Goal: Task Accomplishment & Management: Use online tool/utility

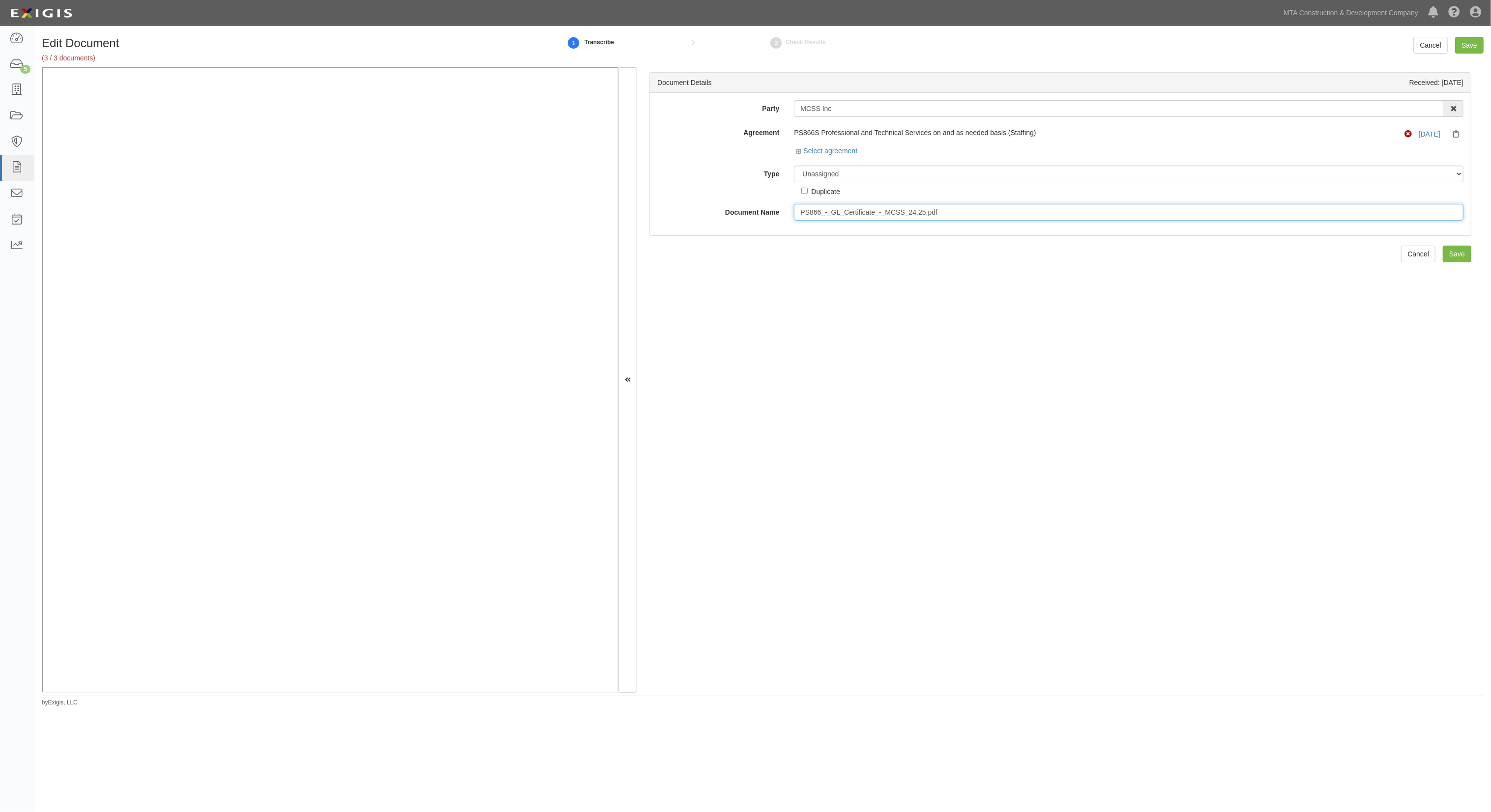
click at [811, 211] on input "PS866_-_GL_Certificate_-_MCSS_24.25.pdf" at bounding box center [1128, 212] width 669 height 17
click at [840, 175] on select "Unassigned Binder Cancellation Notice Certificate Contract Endorsement Insuranc…" at bounding box center [1128, 174] width 669 height 17
select select "JunkDetail"
click at [793, 166] on select "Unassigned Binder Cancellation Notice Certificate Contract Endorsement Insuranc…" at bounding box center [1128, 174] width 669 height 17
click at [1473, 43] on input "Save" at bounding box center [1468, 45] width 28 height 17
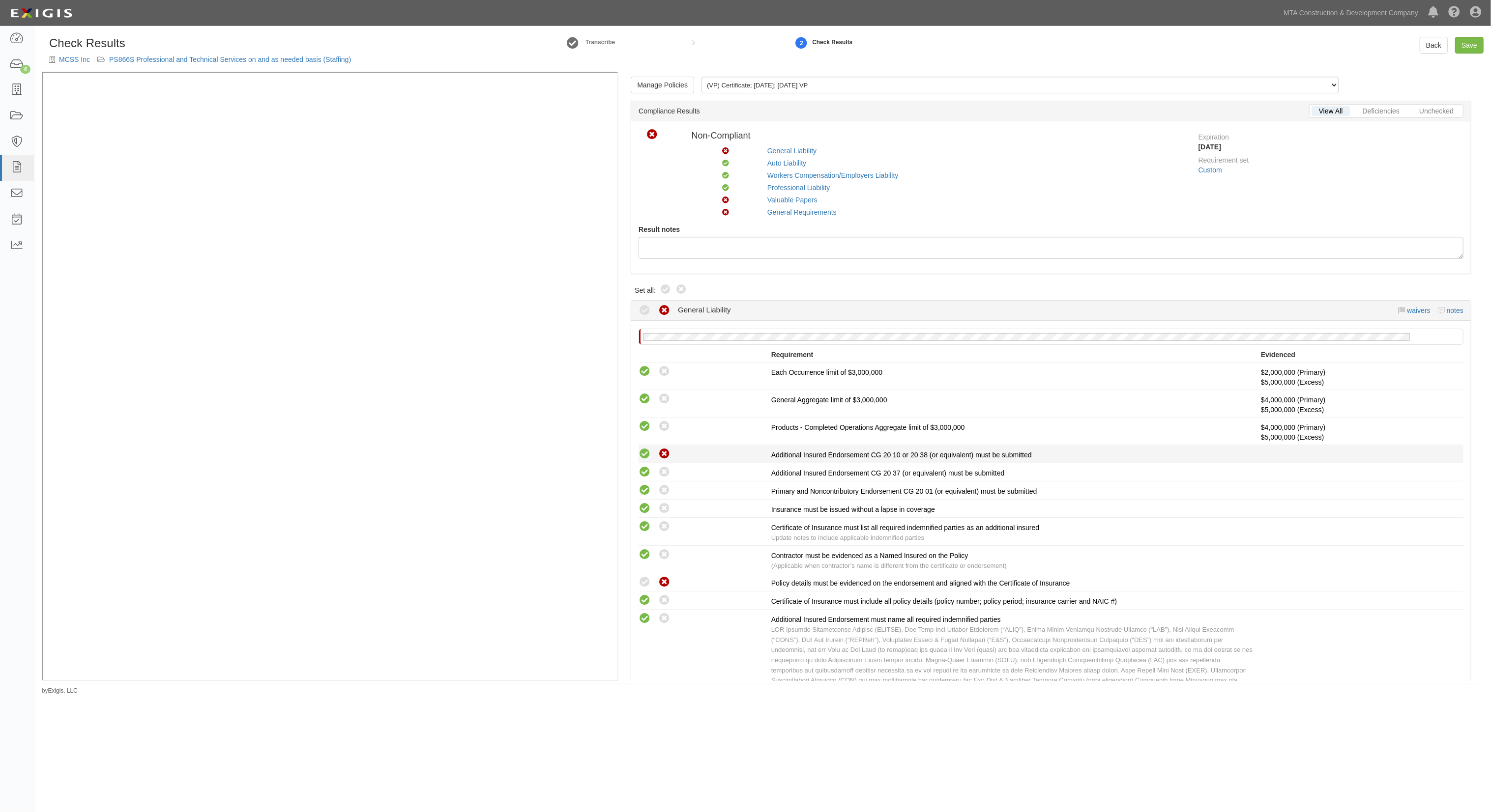
click at [639, 454] on icon at bounding box center [644, 454] width 12 height 12
radio input "true"
click at [642, 577] on icon at bounding box center [644, 582] width 12 height 12
radio input "true"
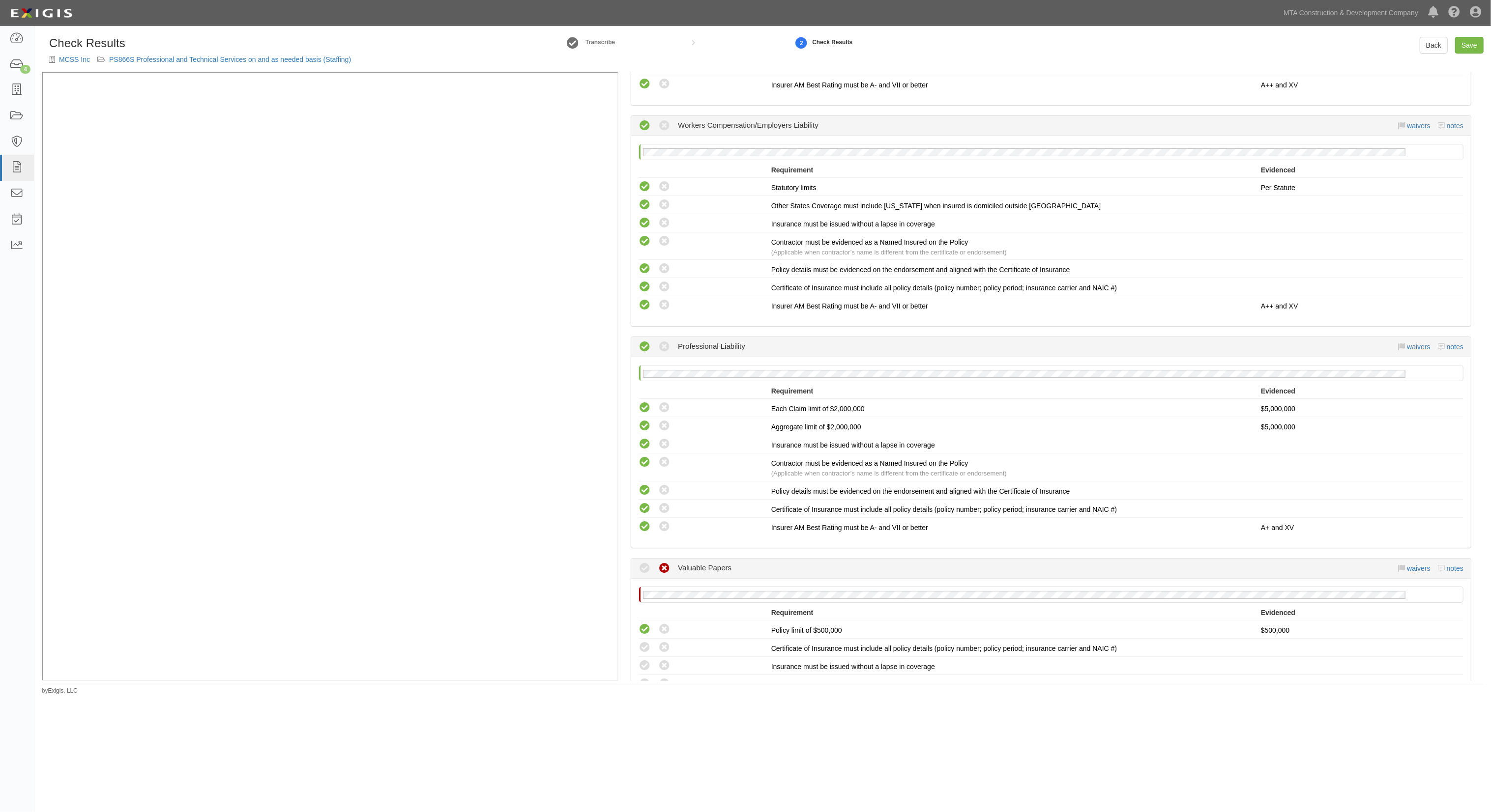
scroll to position [983, 0]
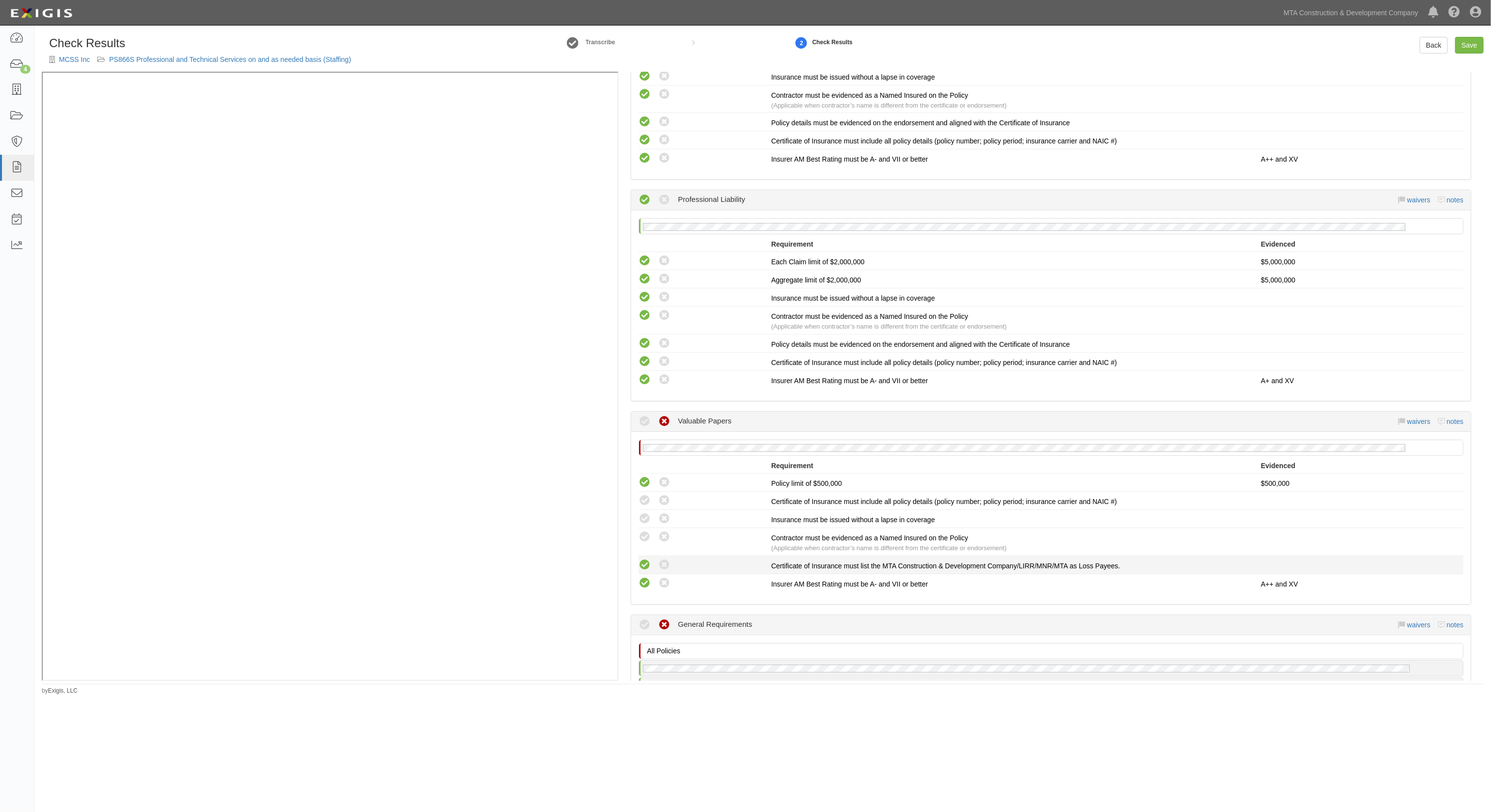
click at [646, 559] on icon at bounding box center [644, 565] width 12 height 12
radio input "true"
click at [646, 531] on icon at bounding box center [644, 537] width 12 height 12
radio input "true"
click at [648, 510] on li "Compliant Waived: Non-Compliant Insurance must be issued without a lapse in cov…" at bounding box center [1051, 519] width 825 height 18
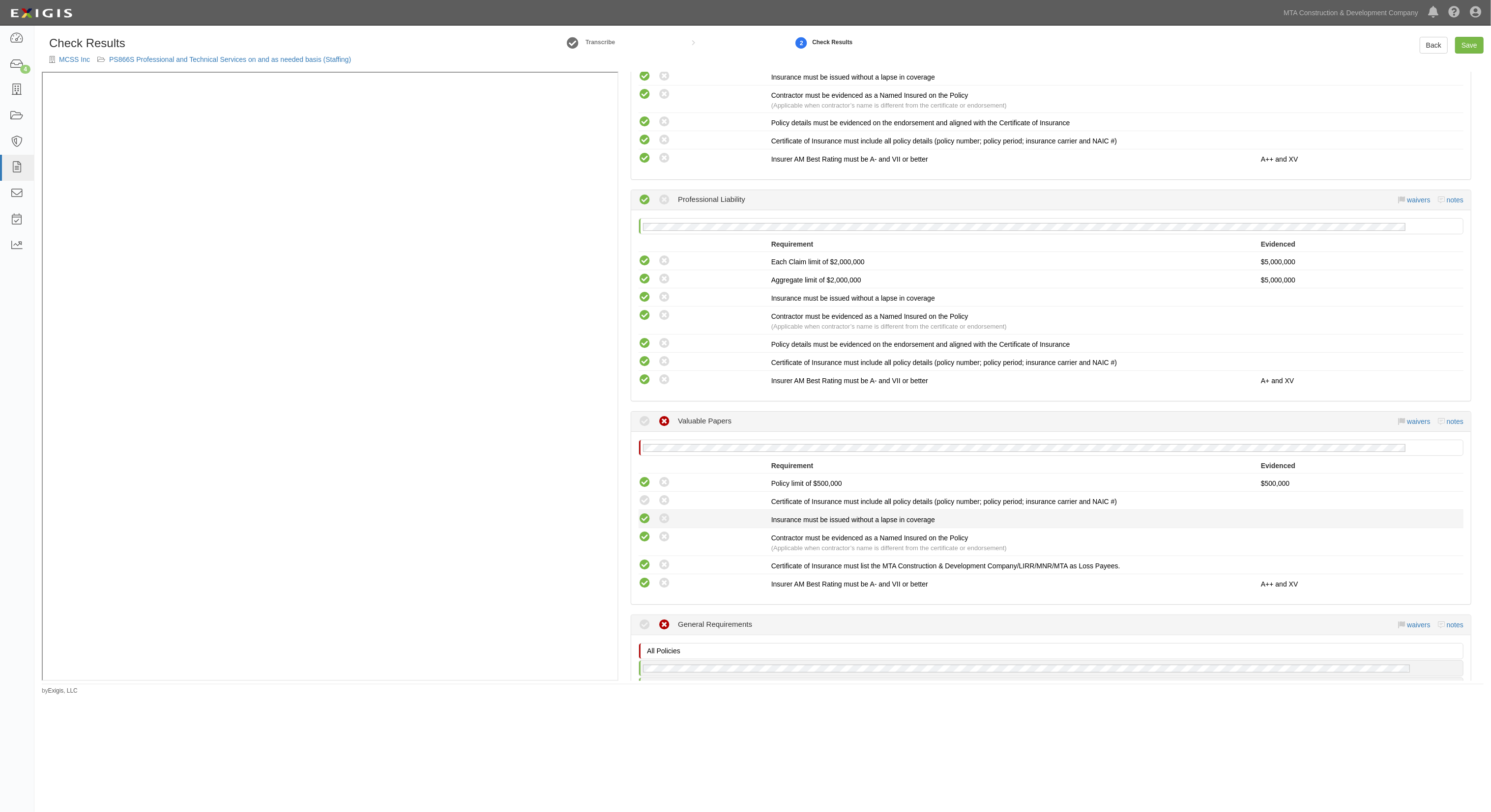
click at [642, 513] on icon at bounding box center [644, 519] width 12 height 12
radio input "true"
click at [646, 496] on icon at bounding box center [644, 500] width 12 height 12
radio input "true"
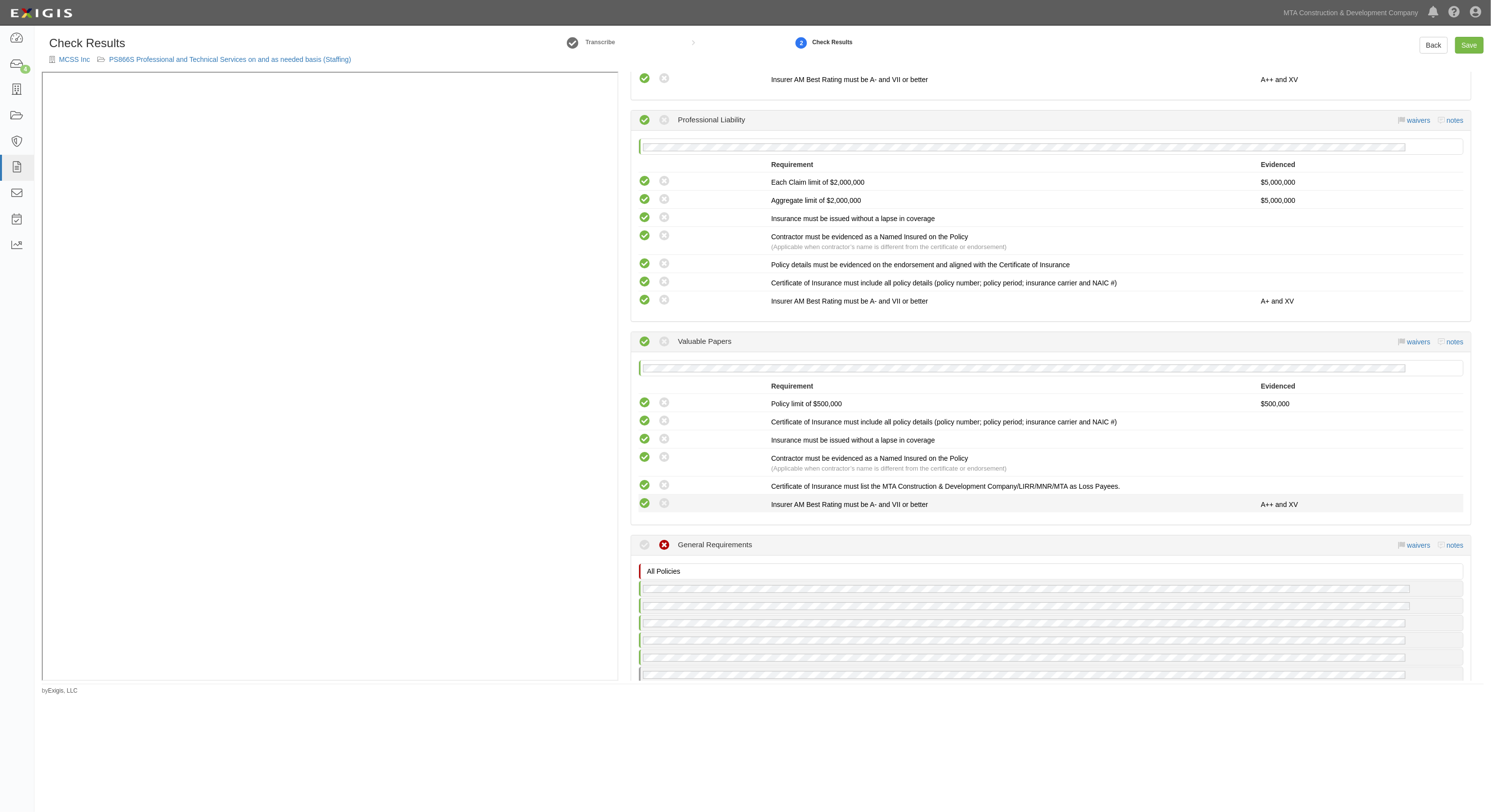
scroll to position [1310, 0]
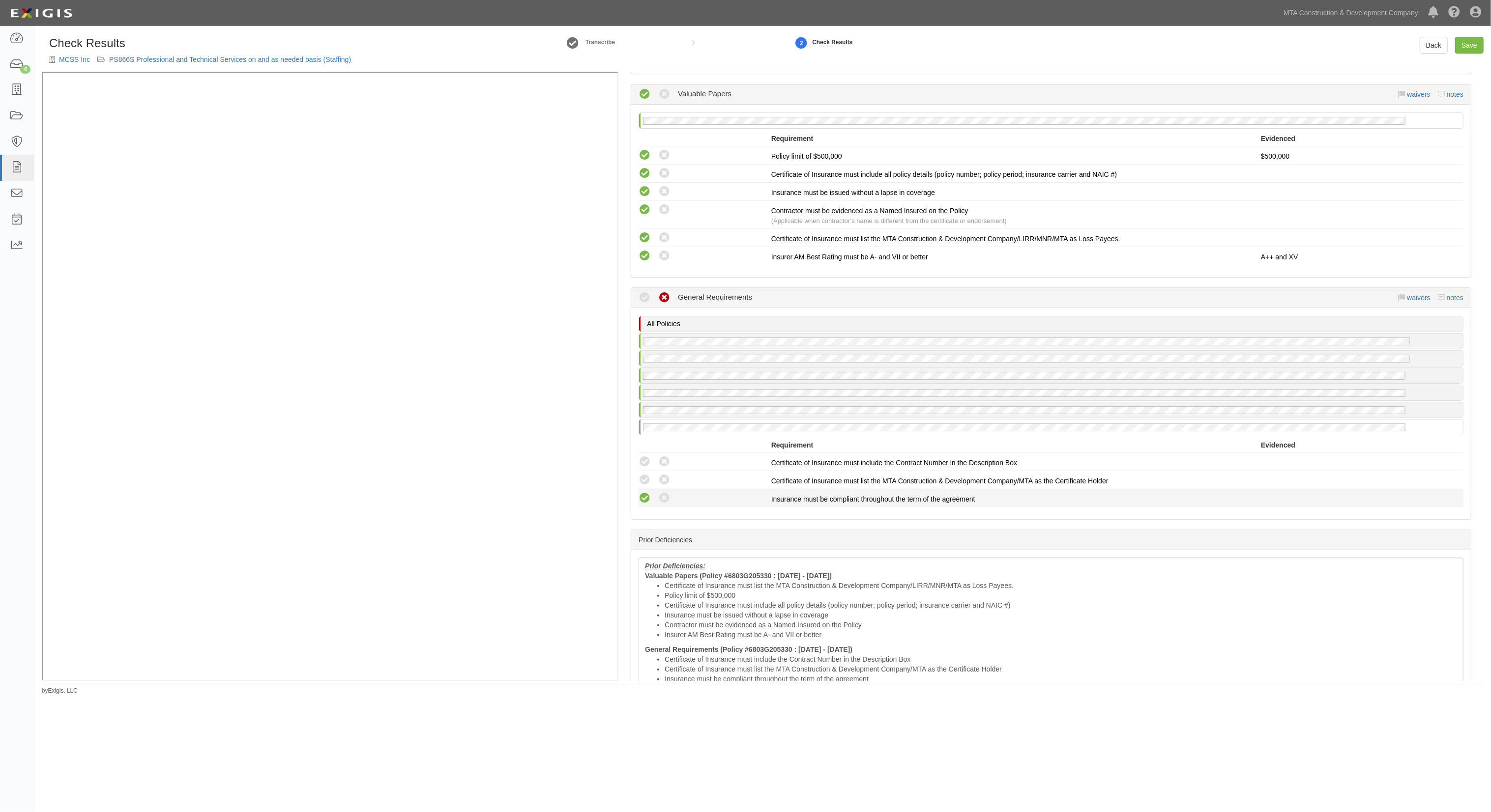
click at [647, 492] on icon at bounding box center [644, 498] width 12 height 12
radio input "true"
click at [646, 474] on icon at bounding box center [644, 480] width 12 height 12
radio input "true"
click at [646, 459] on icon at bounding box center [644, 462] width 12 height 12
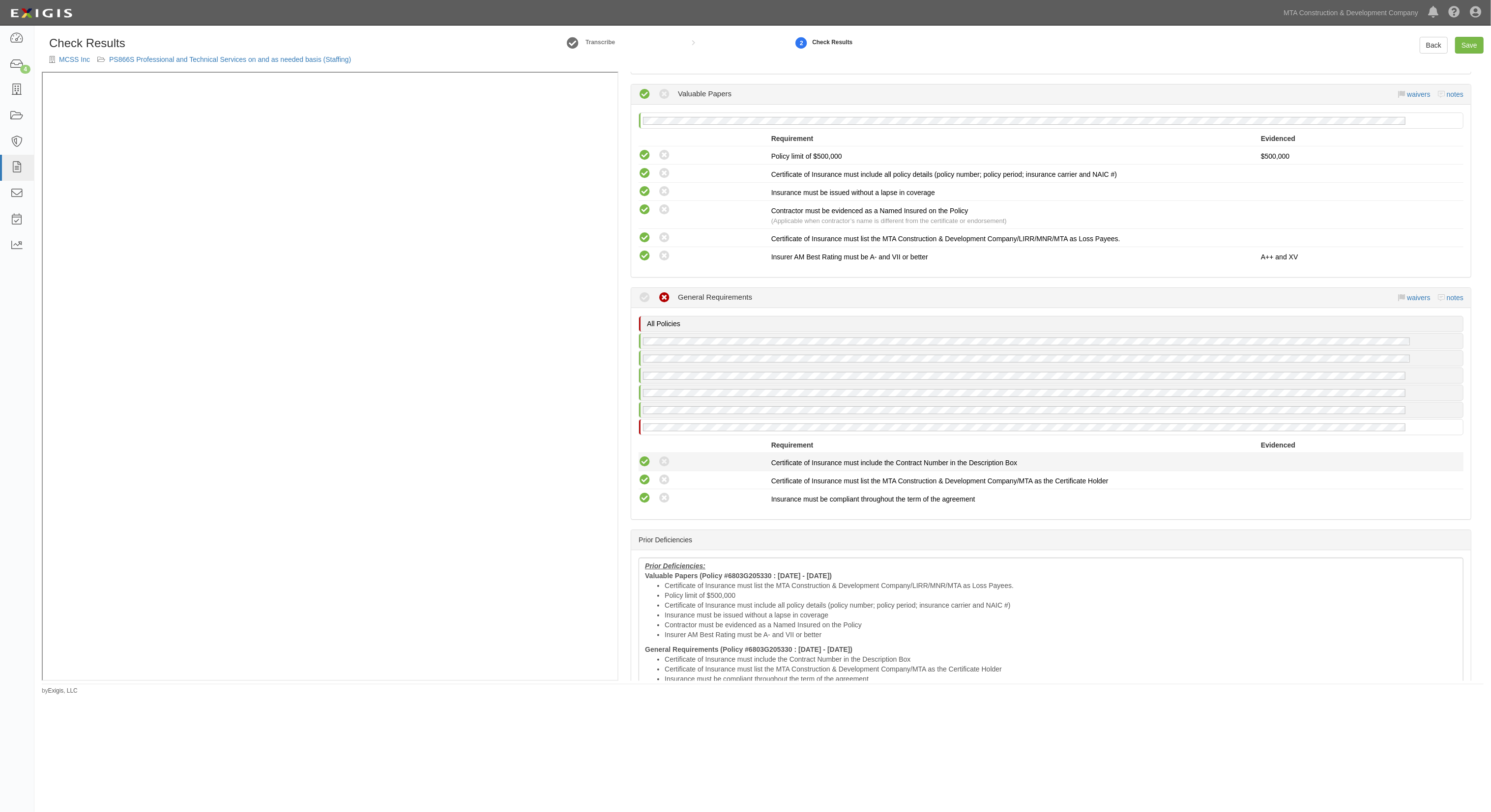
radio input "true"
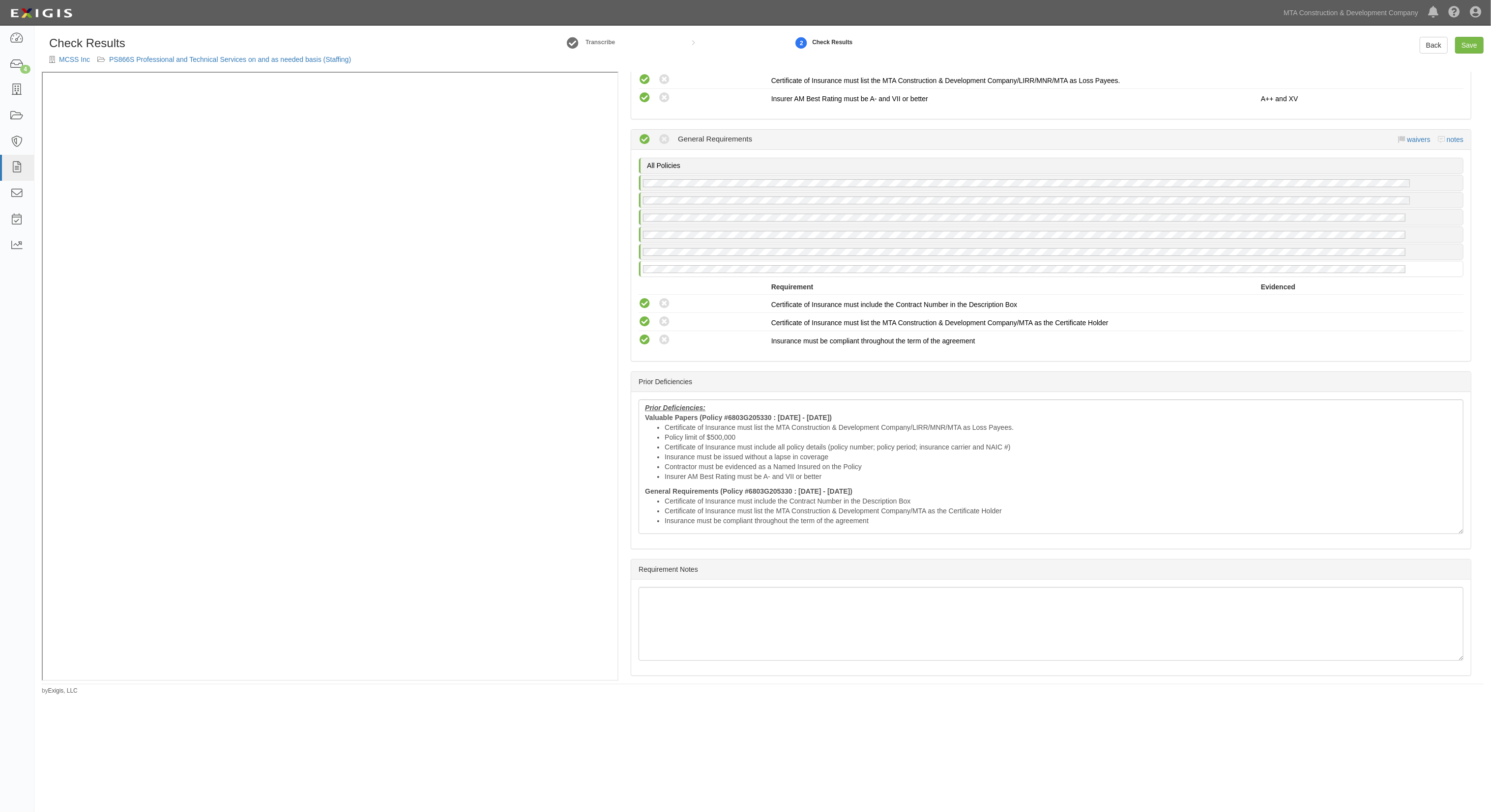
scroll to position [1471, 0]
click at [667, 430] on li "Policy limit of $500,000" at bounding box center [1061, 435] width 793 height 10
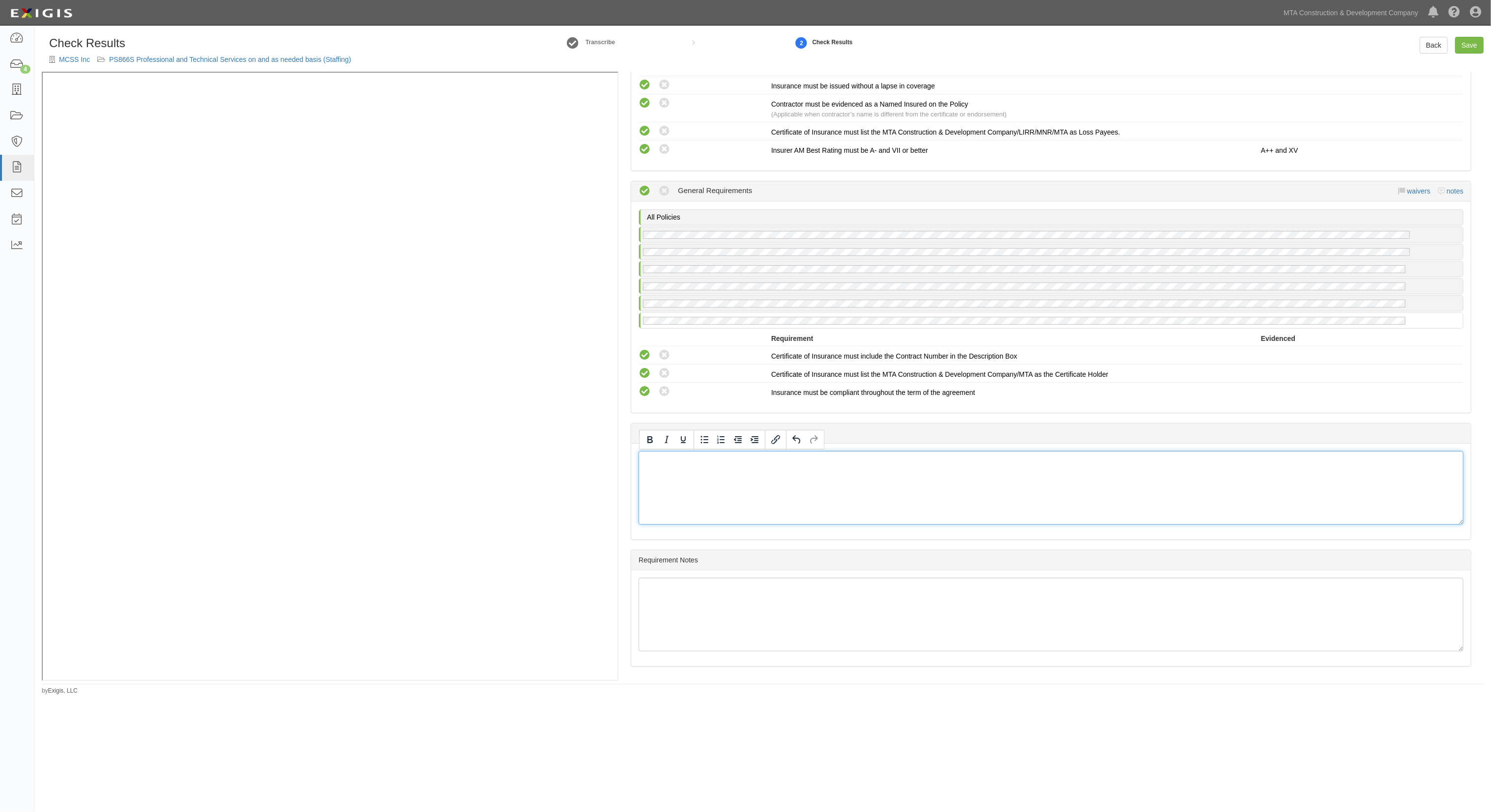
scroll to position [1410, 0]
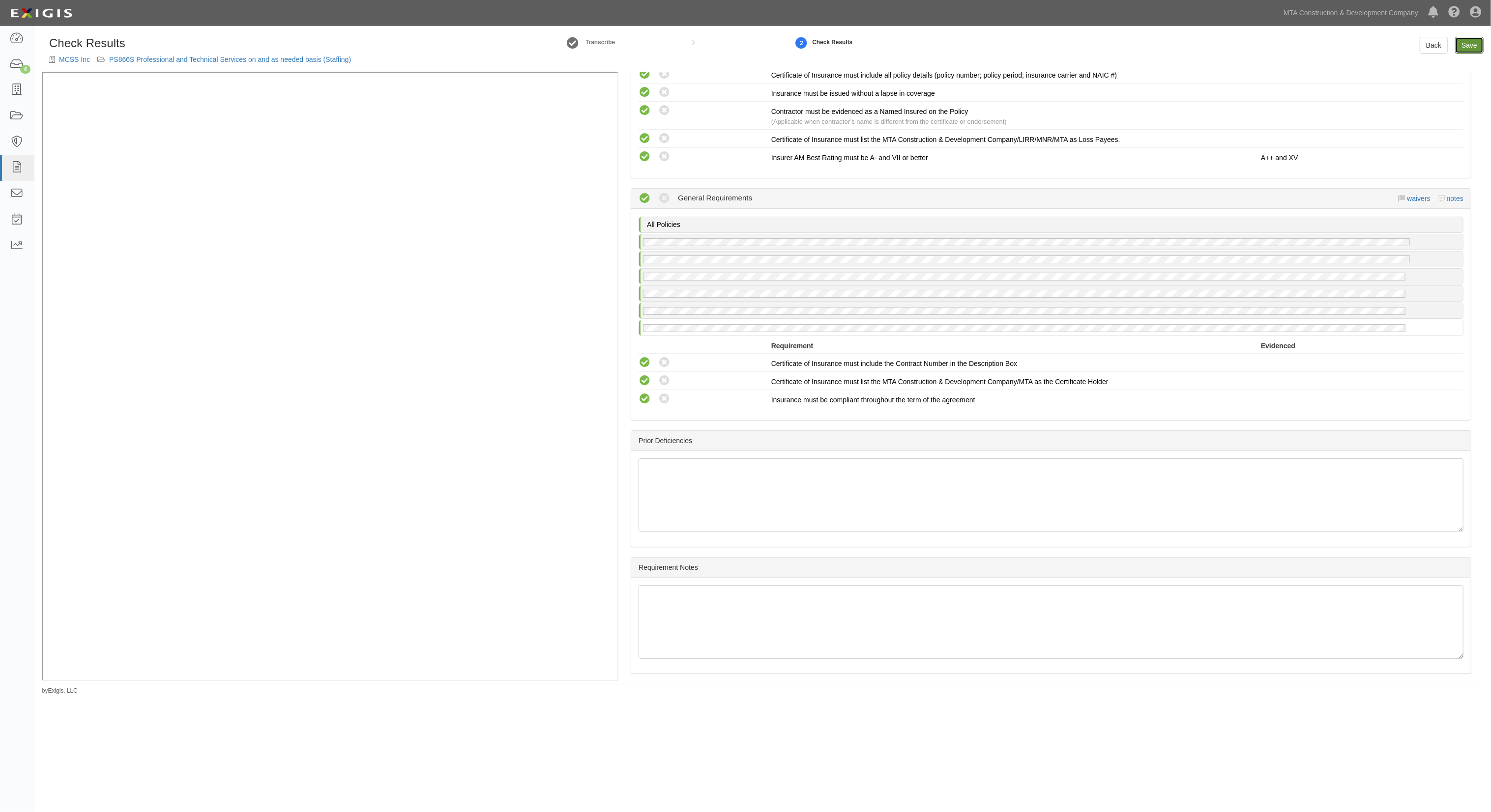
click at [1466, 38] on link "Save" at bounding box center [1468, 45] width 28 height 17
radio input "true"
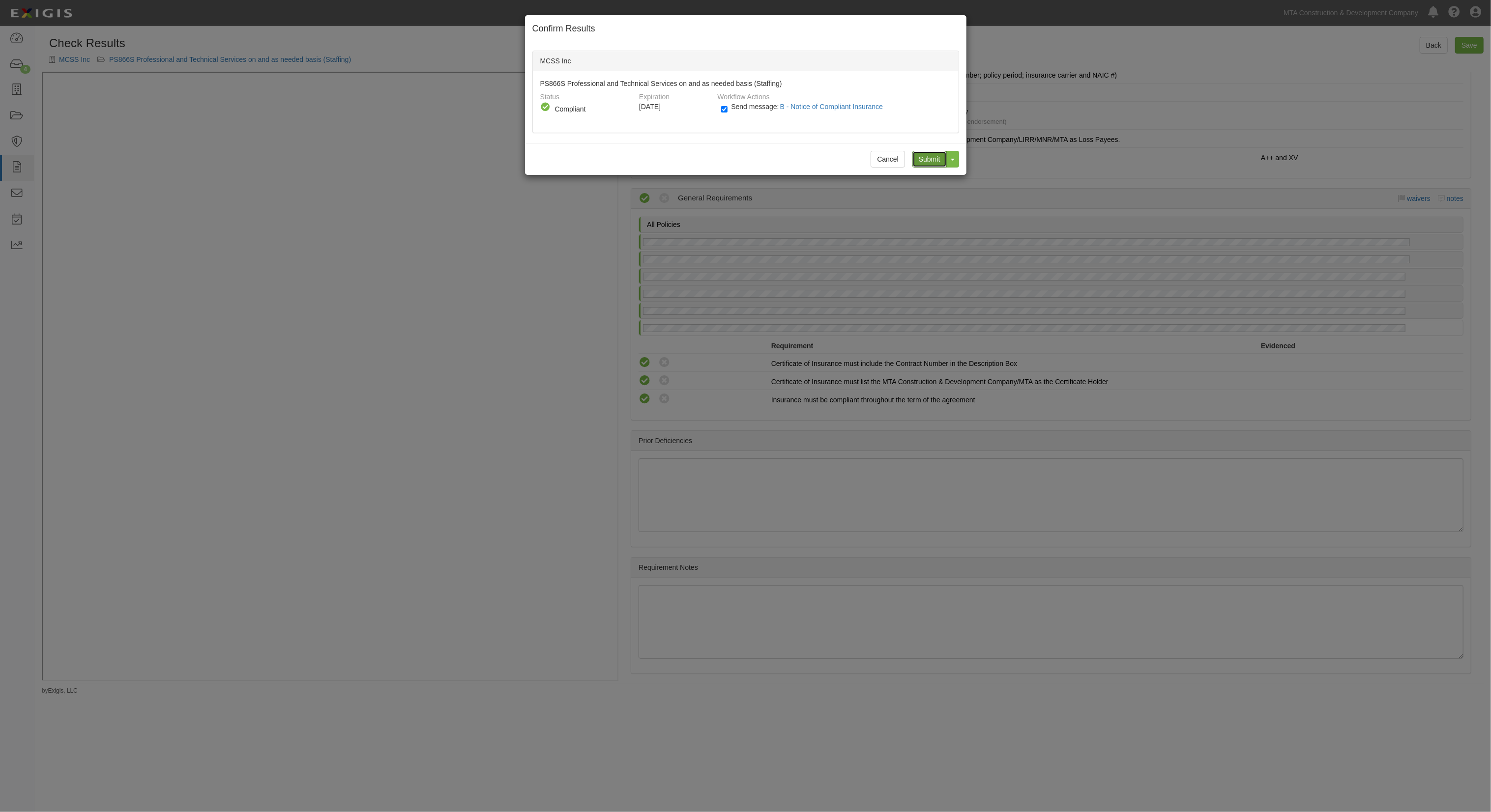
click at [929, 155] on input "Submit" at bounding box center [929, 159] width 34 height 17
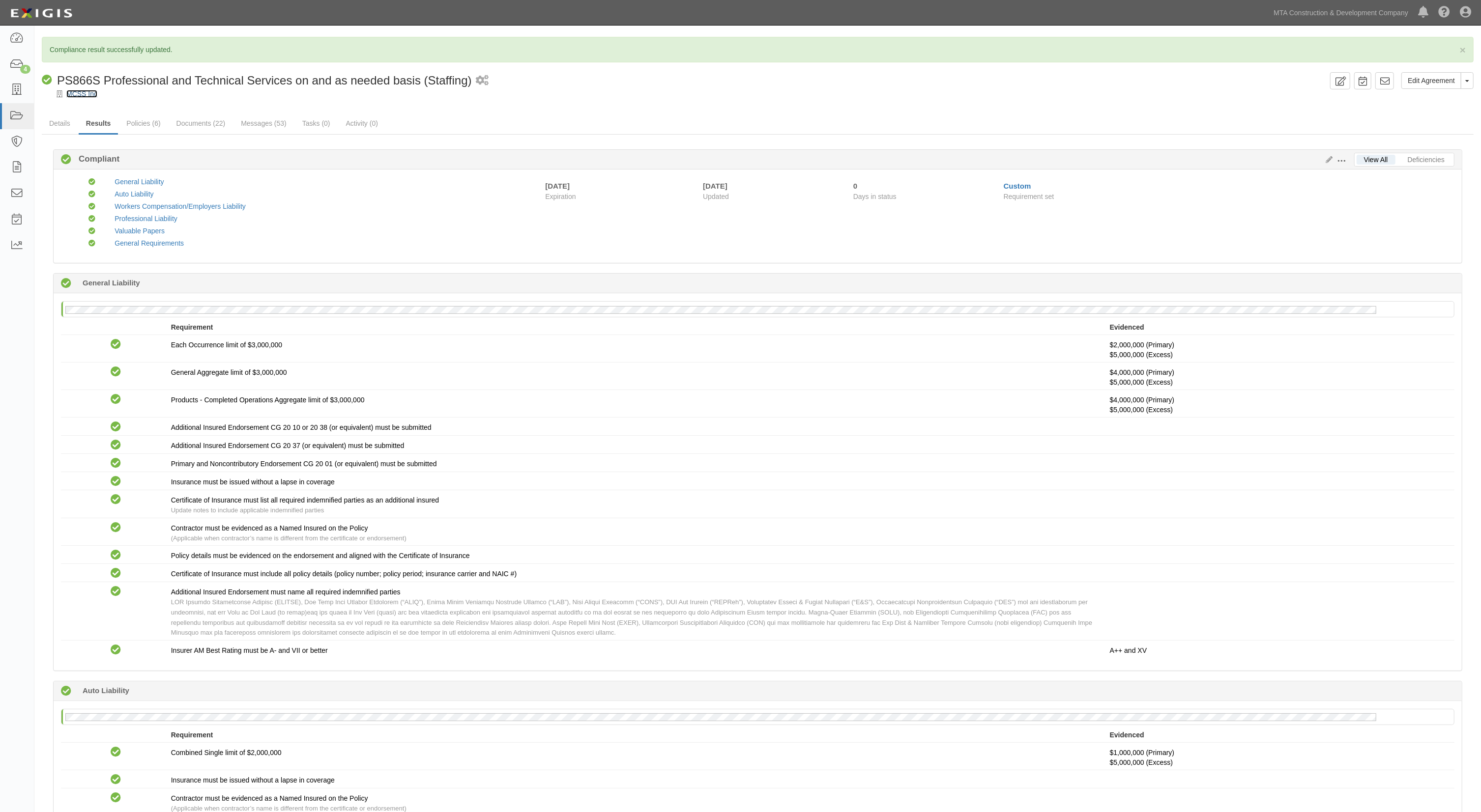
click at [71, 97] on link "MCSS Inc" at bounding box center [82, 94] width 31 height 8
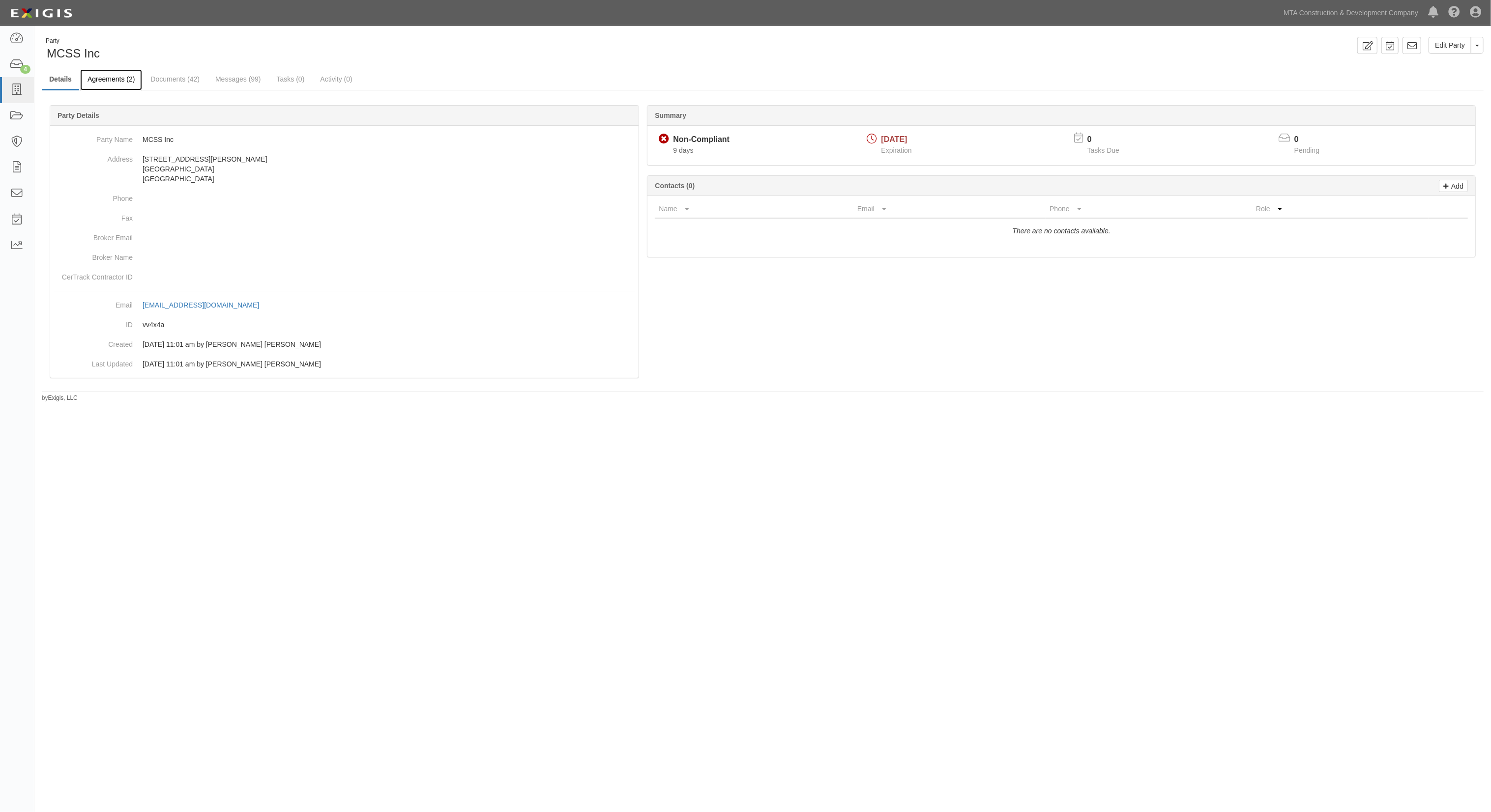
click at [114, 80] on link "Agreements (2)" at bounding box center [111, 80] width 62 height 21
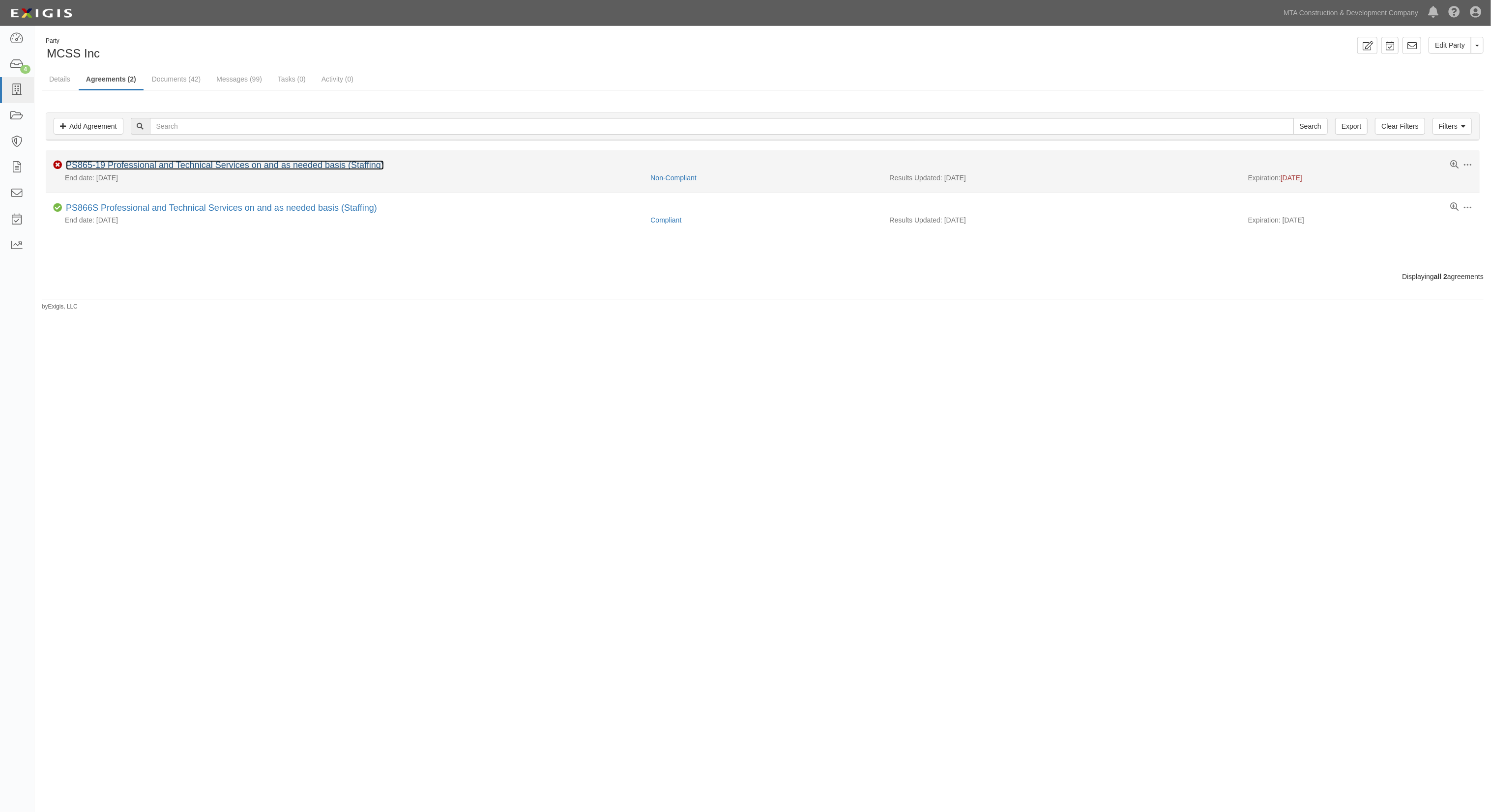
click at [184, 162] on link "PS865-19 Professional and Technical Services on and as needed basis (Staffing)" at bounding box center [225, 165] width 318 height 10
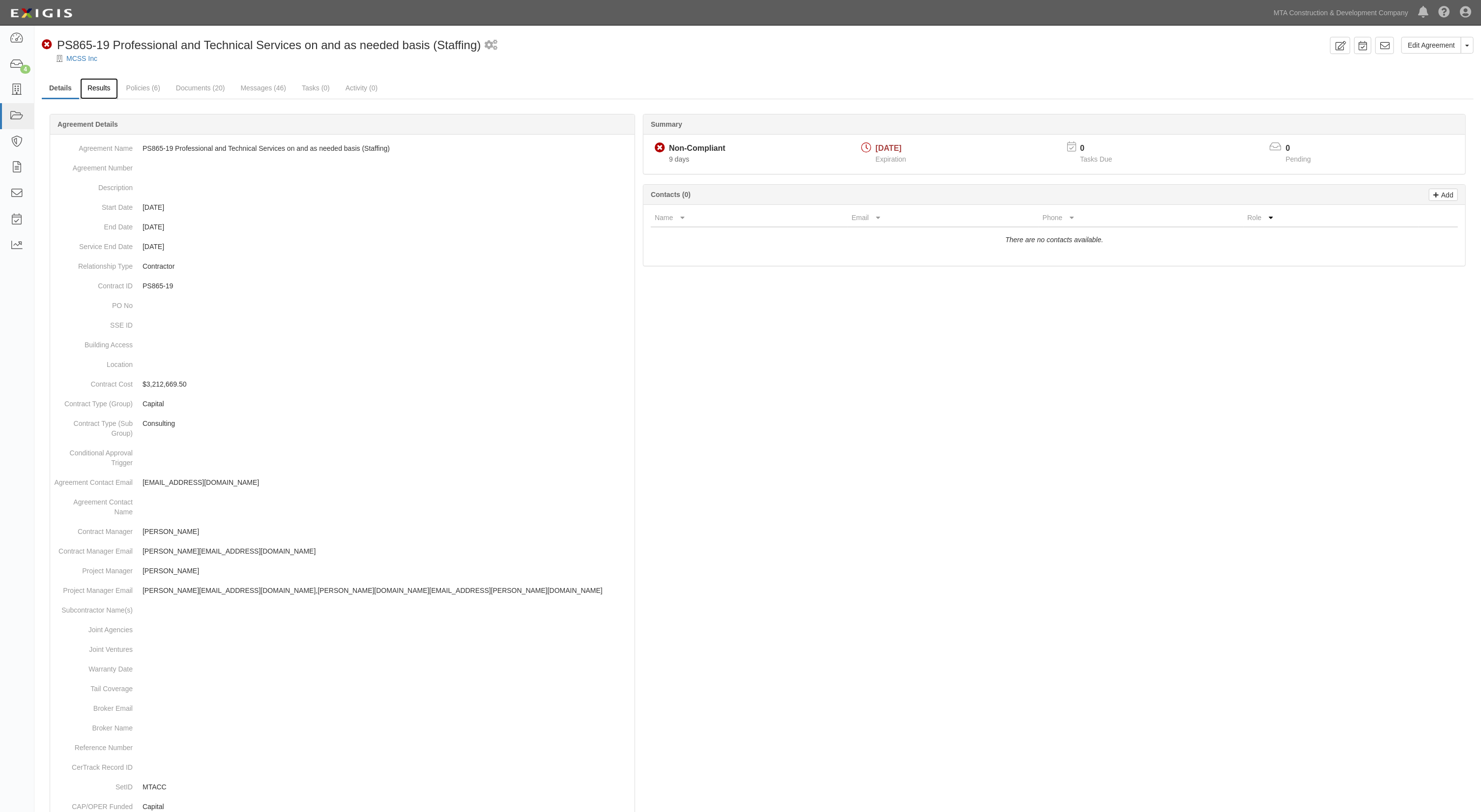
click at [106, 85] on link "Results" at bounding box center [99, 89] width 38 height 21
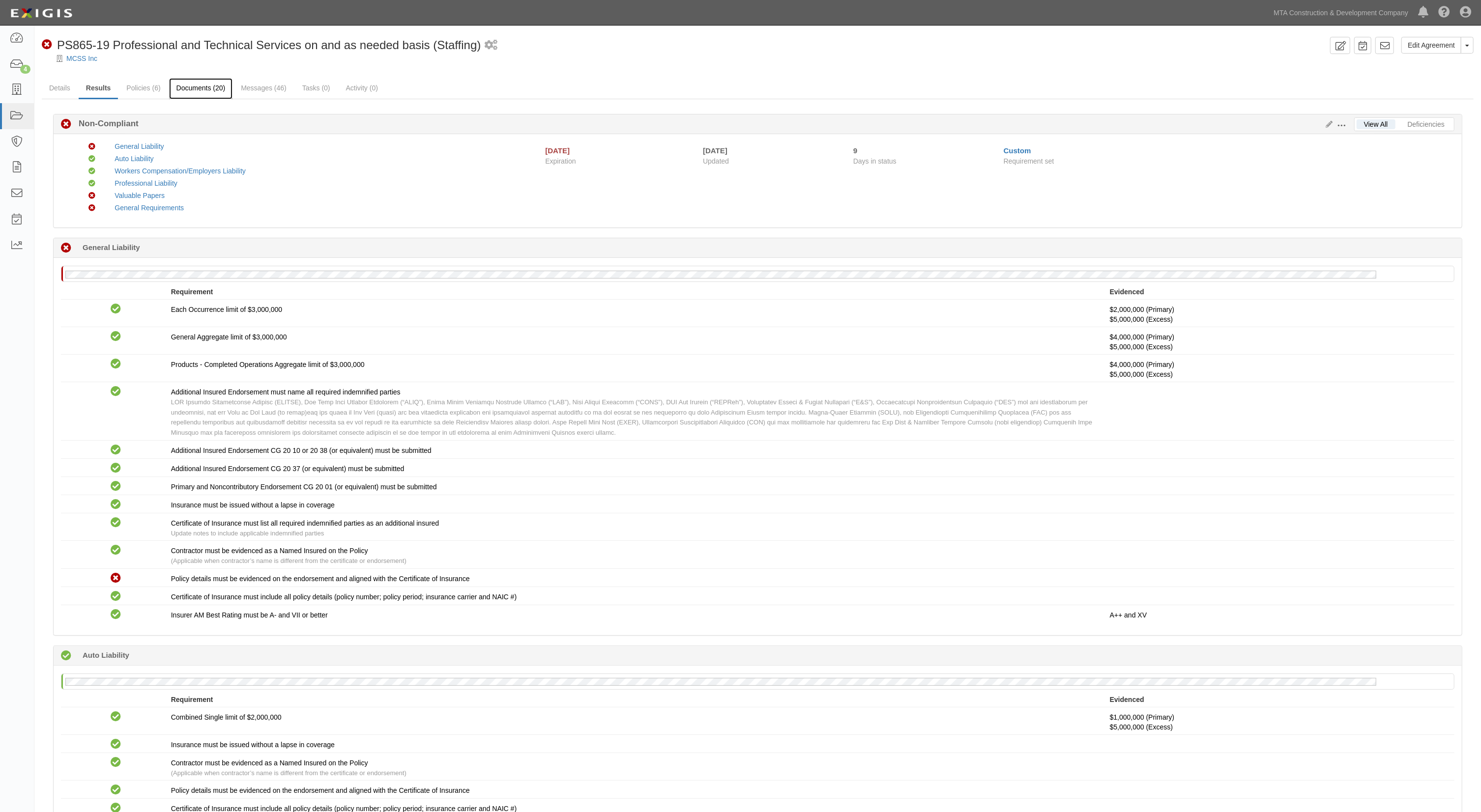
click at [207, 89] on link "Documents (20)" at bounding box center [201, 89] width 64 height 21
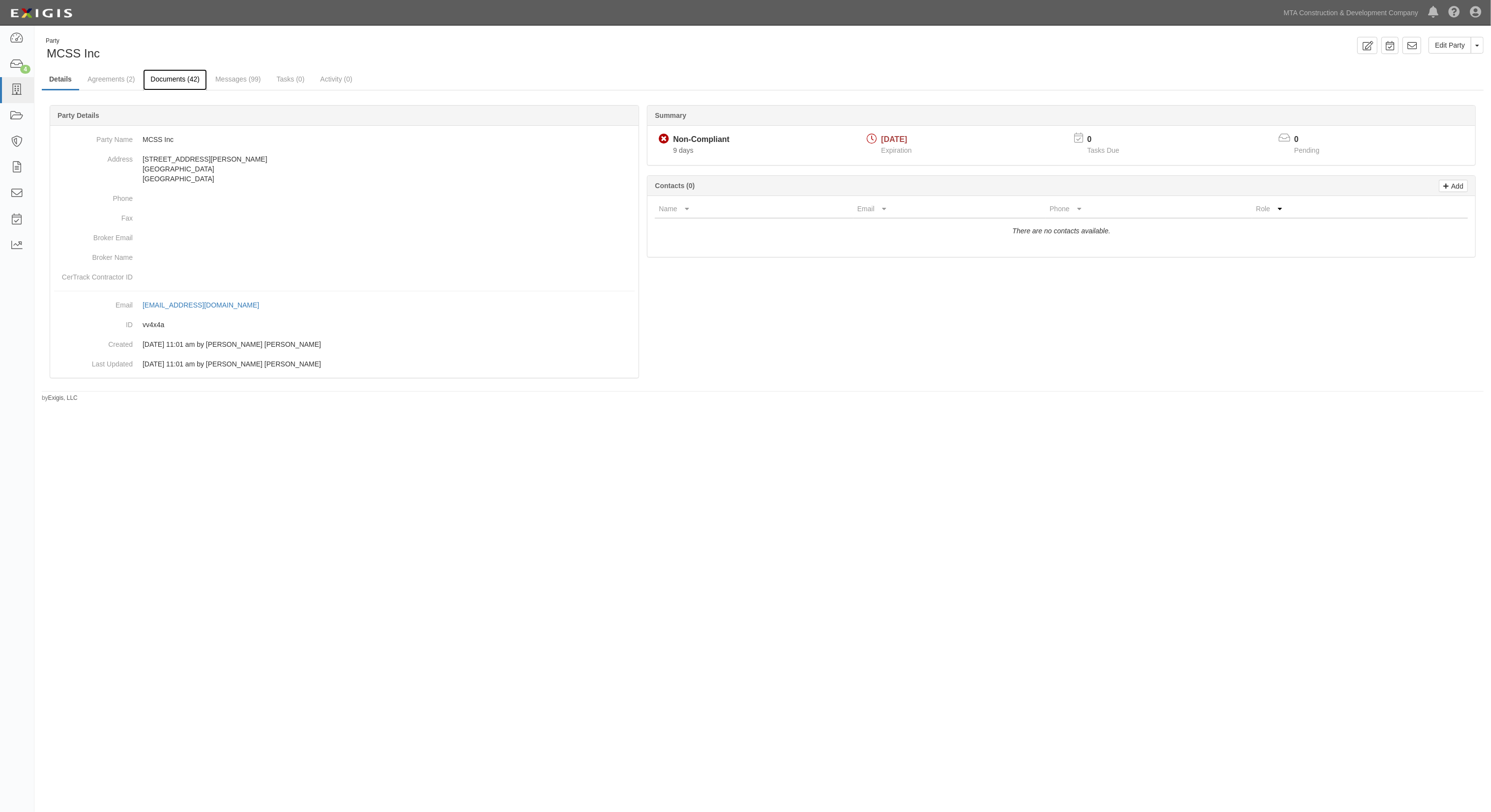
click at [188, 76] on link "Documents (42)" at bounding box center [175, 80] width 64 height 21
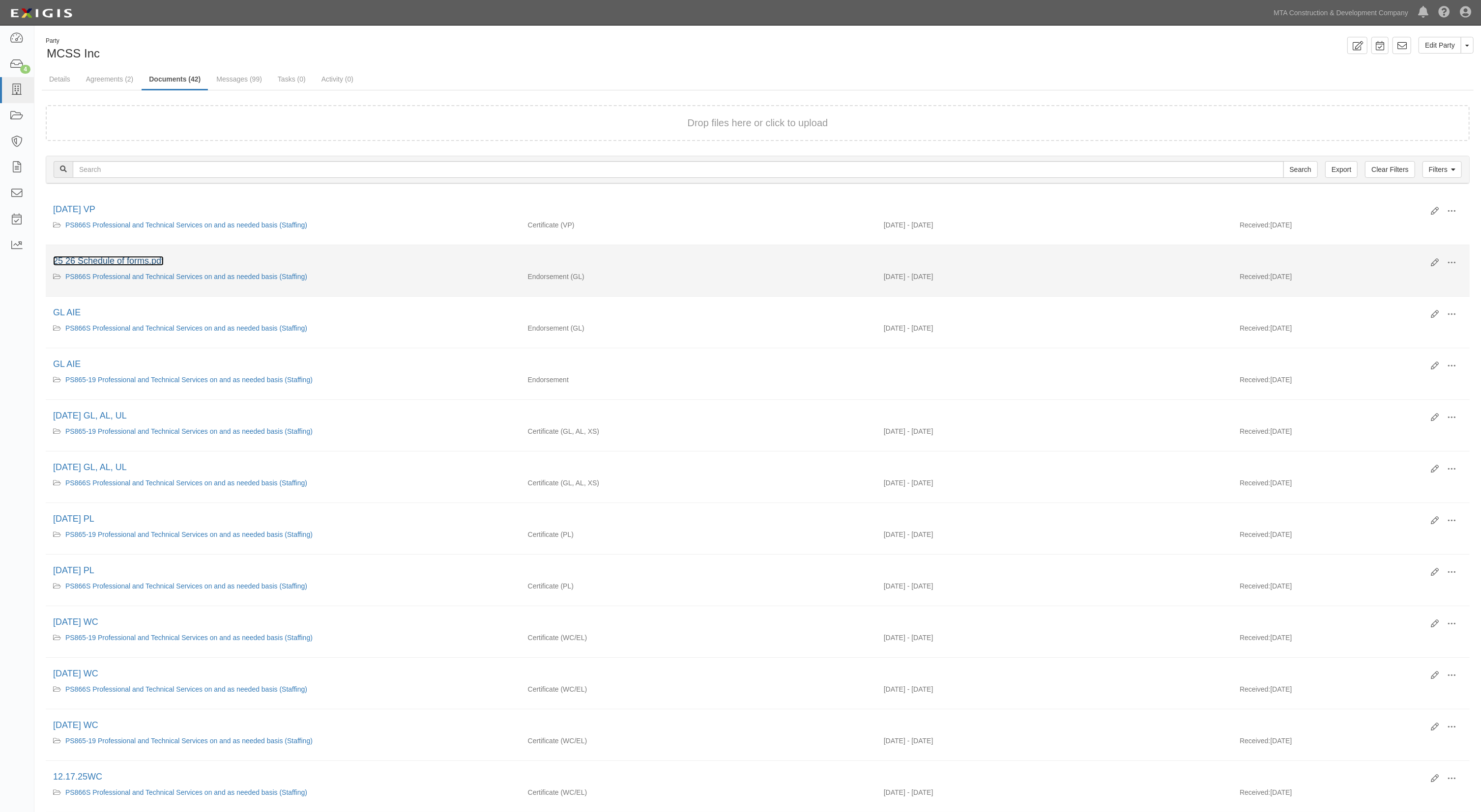
click at [132, 262] on link "25 26 Schedule of forms.pdf" at bounding box center [108, 261] width 110 height 10
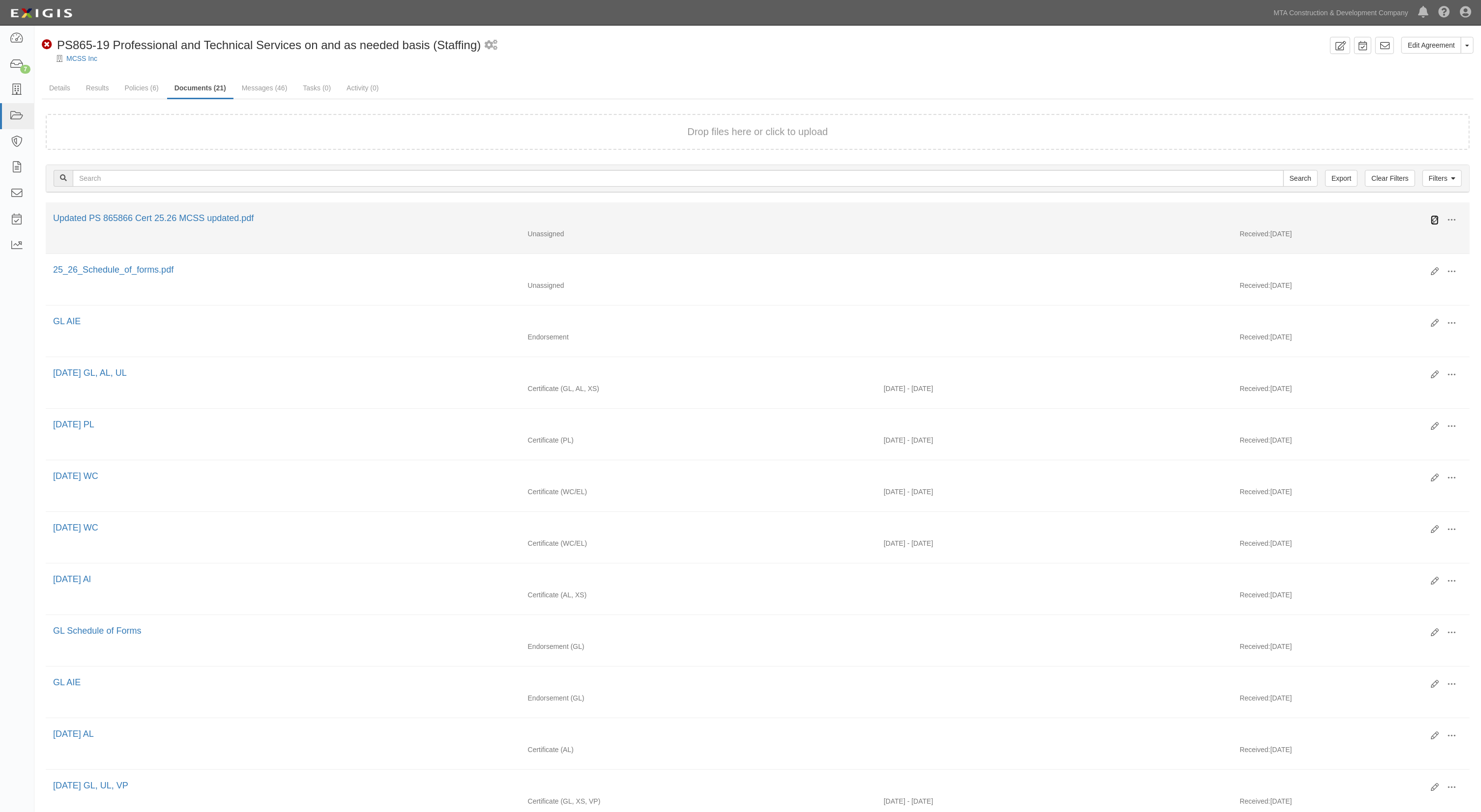
click at [1436, 218] on icon at bounding box center [1436, 220] width 8 height 8
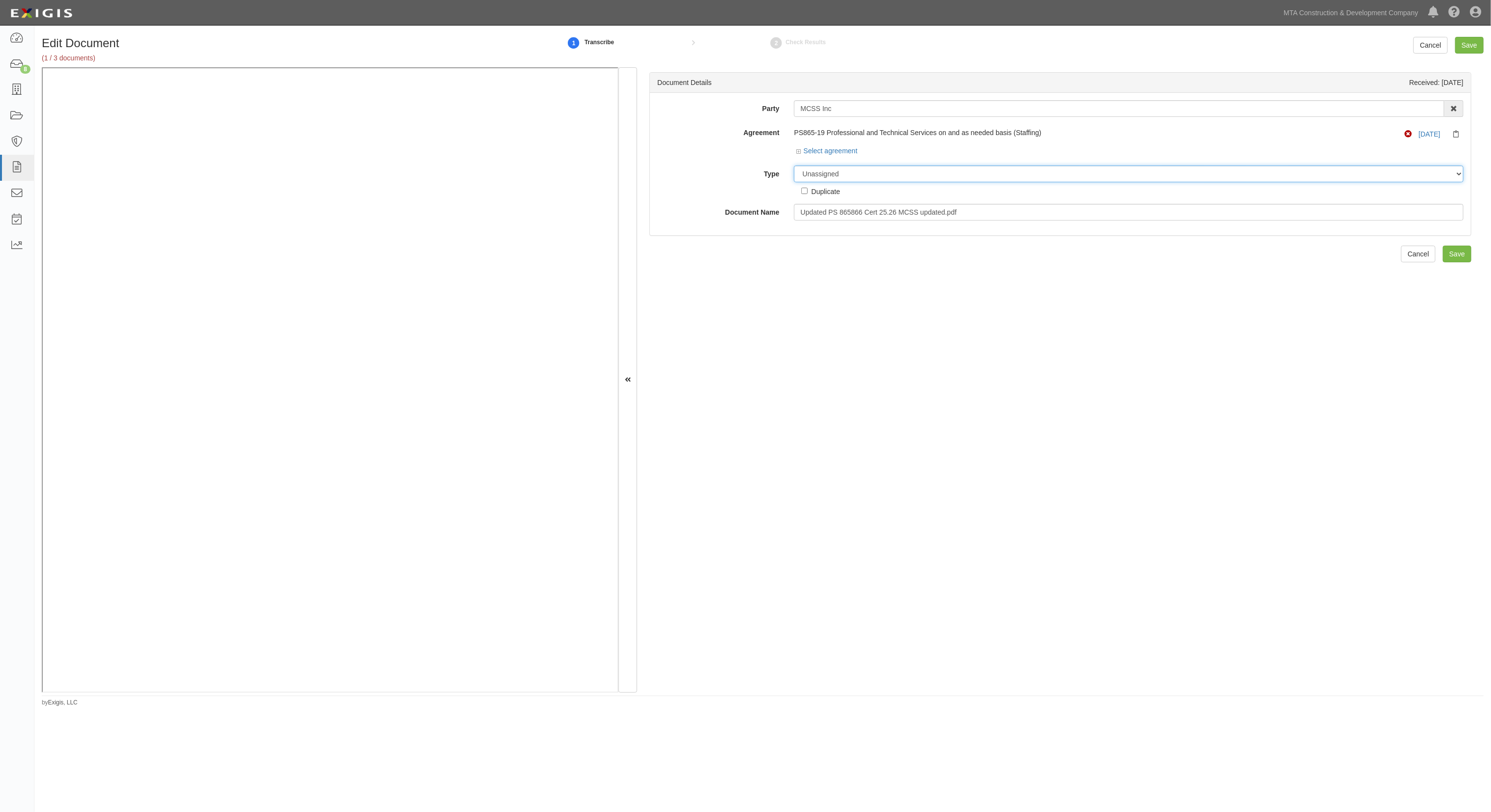
click at [834, 171] on select "Unassigned Binder Cancellation Notice Certificate Contract Endorsement Insuranc…" at bounding box center [1128, 174] width 669 height 17
select select "CertificateDetail"
click at [793, 166] on select "Unassigned Binder Cancellation Notice Certificate Contract Endorsement Insuranc…" at bounding box center [1128, 174] width 669 height 17
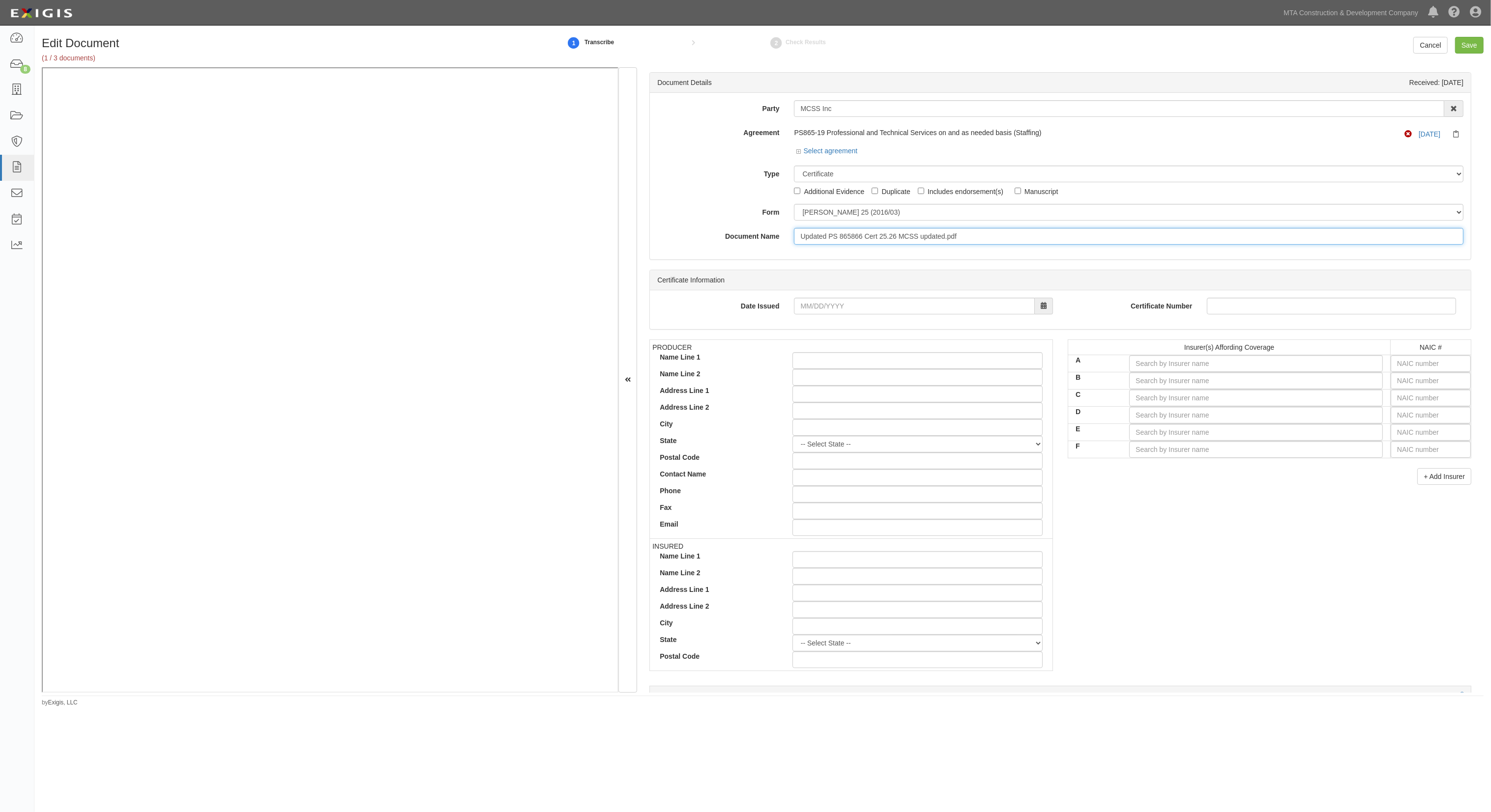
click at [833, 239] on input "Updated PS 865866 Cert 25.26 MCSS updated.pdf" at bounding box center [1128, 236] width 669 height 17
drag, startPoint x: 1015, startPoint y: 244, endPoint x: 616, endPoint y: 221, distance: 399.7
click at [571, 116] on div "Document Details Received: 09/10/2025 Party MCSS Inc AARCO Environmental Servic…" at bounding box center [762, 380] width 1441 height 625
type input "9.1.26 VP"
click at [1405, 364] on input "text" at bounding box center [1430, 364] width 80 height 17
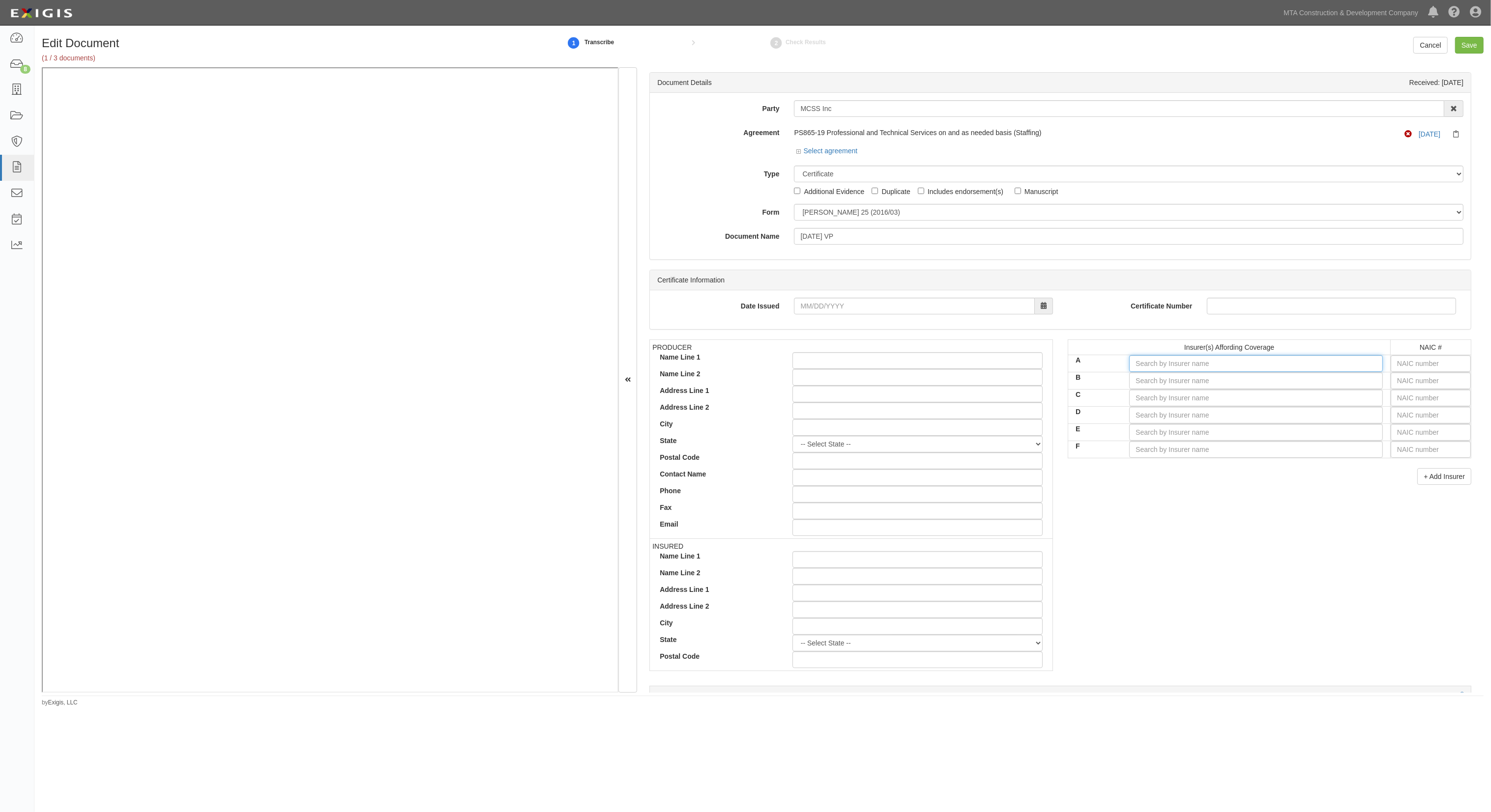
click at [1321, 365] on input "A" at bounding box center [1255, 364] width 253 height 17
type input "travelers"
type input "travelers indemnity Co of Connecticut (A++ XV Rating)"
type input "travelers in"
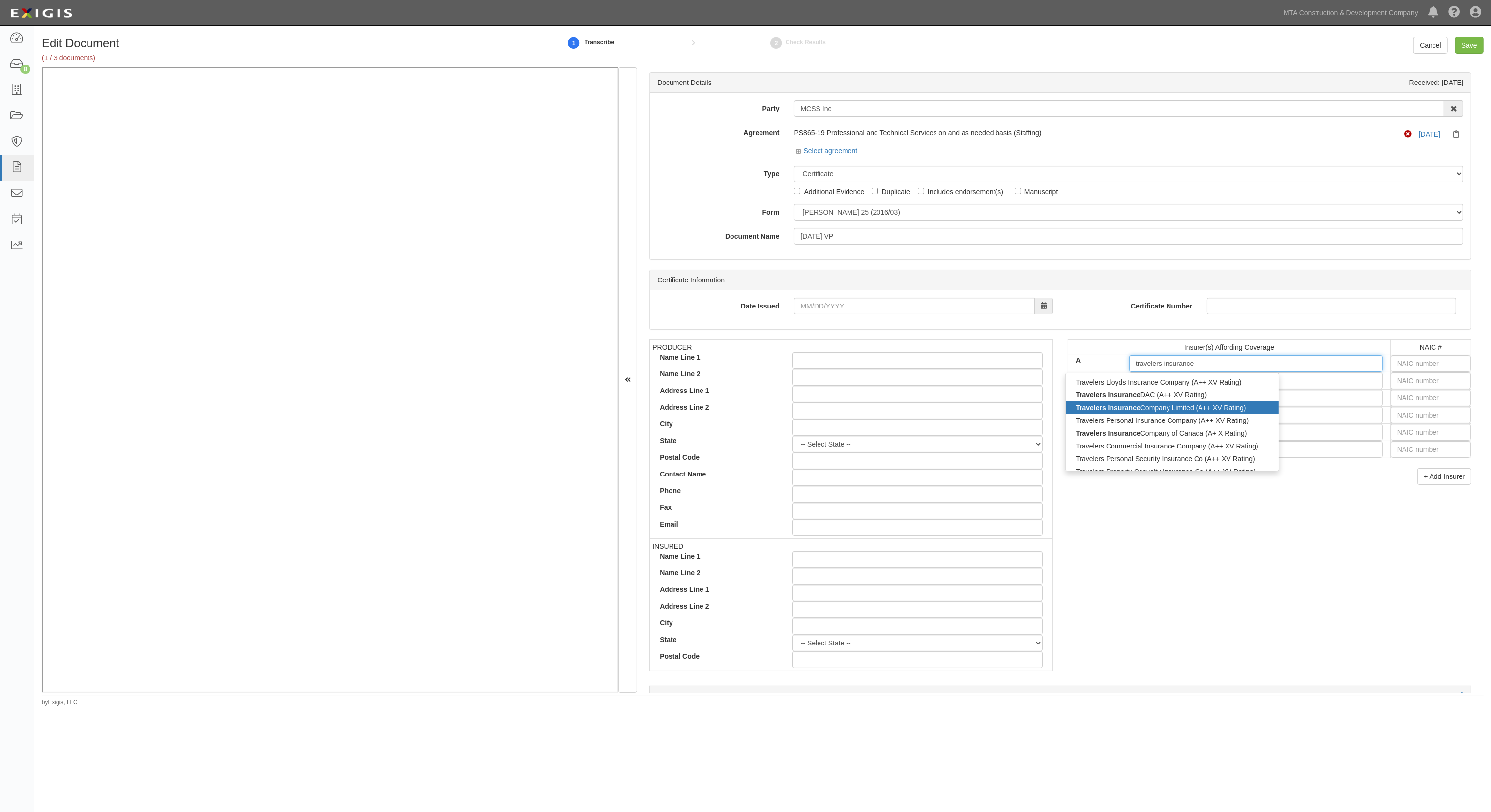
click at [1132, 409] on strong "Travelers Insurance" at bounding box center [1108, 408] width 65 height 8
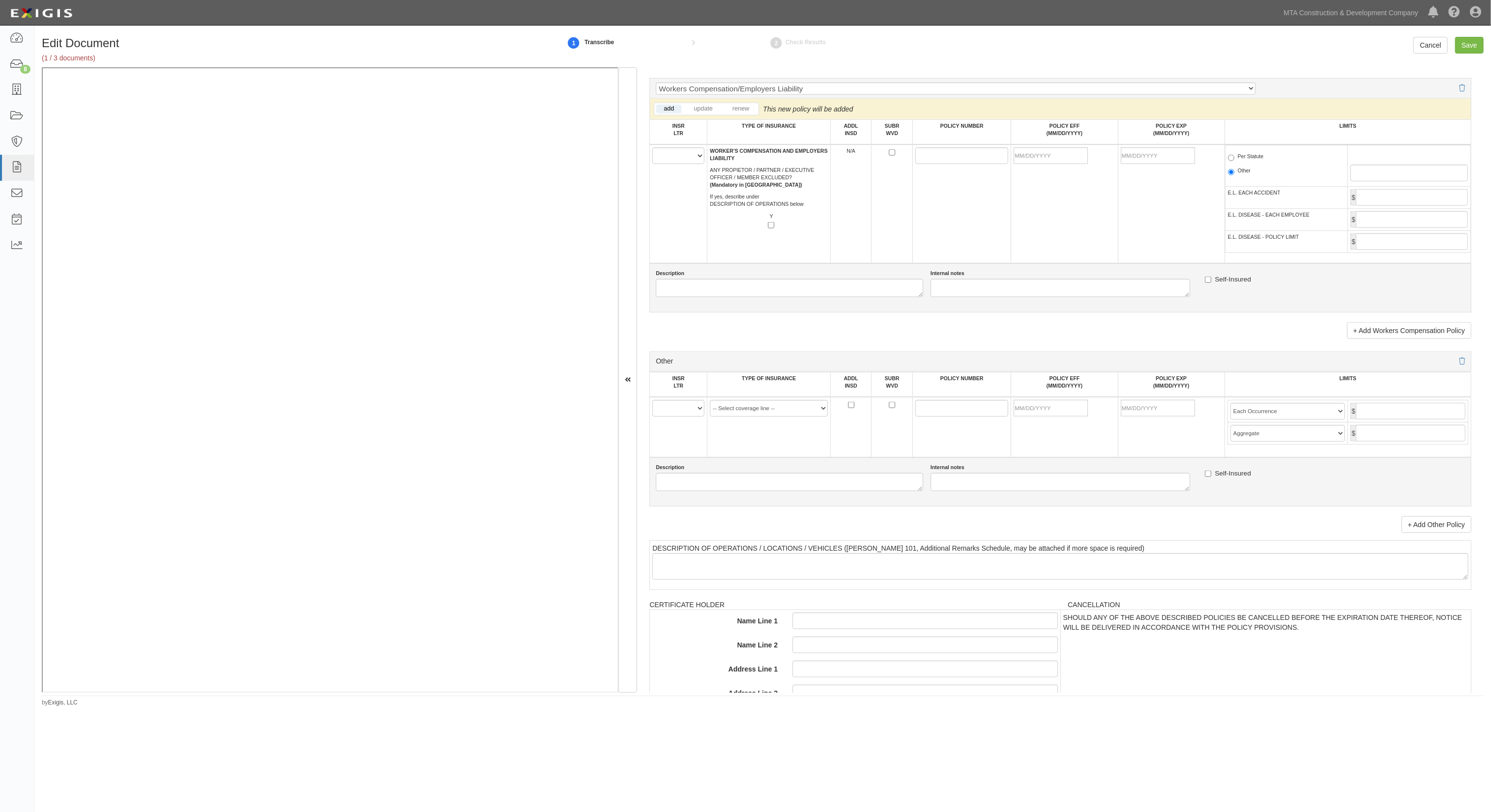
scroll to position [1573, 0]
type input "Travelers Insurance Company Limited (A++ XV Rating)"
drag, startPoint x: 692, startPoint y: 415, endPoint x: 692, endPoint y: 421, distance: 6.0
click at [692, 413] on select "A B C D E F" at bounding box center [678, 404] width 52 height 17
select select "A"
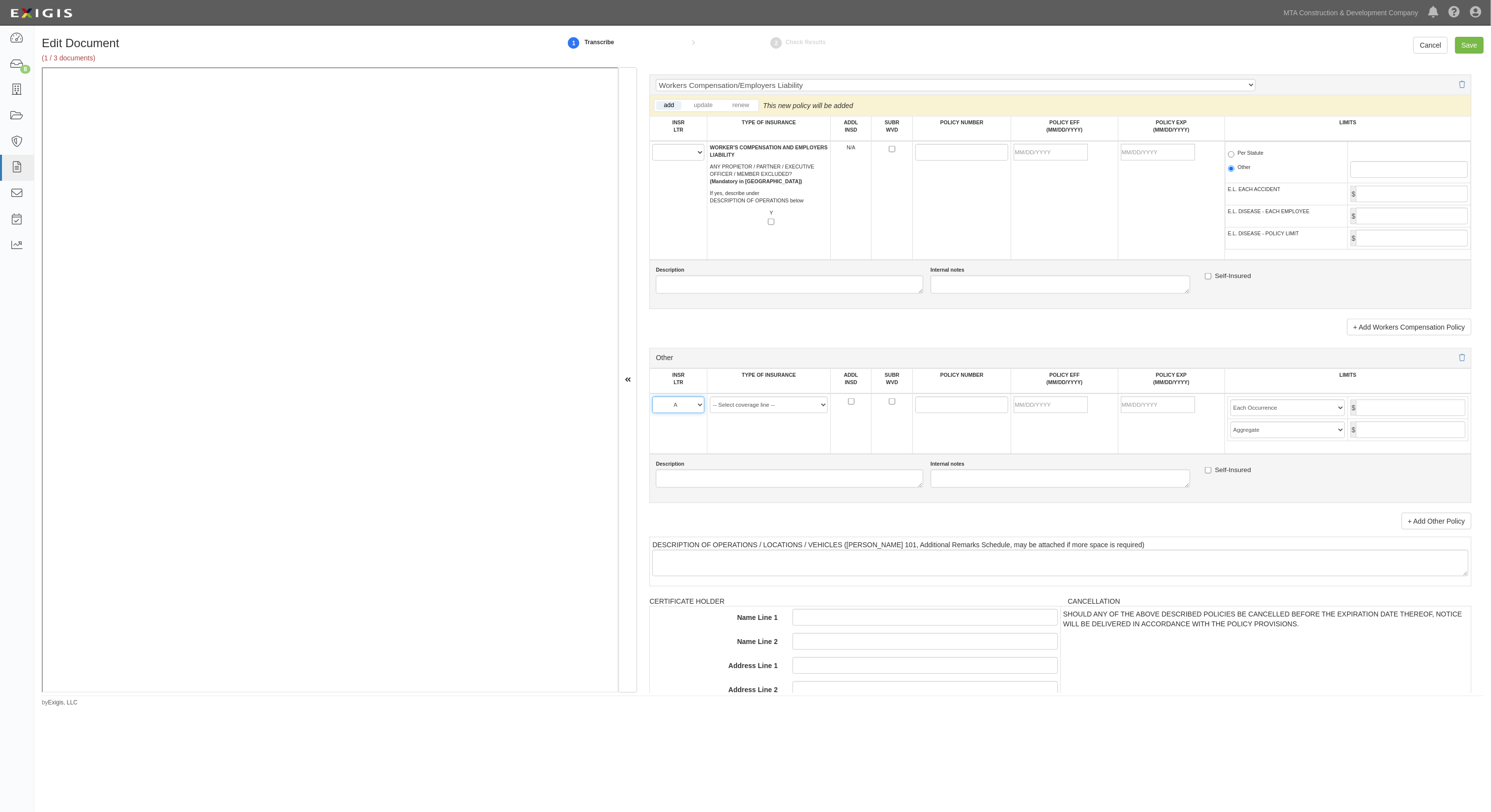
click at [653, 405] on select "A B C D E F" at bounding box center [678, 404] width 52 height 17
click at [773, 413] on select "-- Select coverage line -- Asbestos Abatement Auto Physical Damage Aviation Lia…" at bounding box center [768, 404] width 118 height 17
select select "52"
click at [710, 413] on select "-- Select coverage line -- Asbestos Abatement Auto Physical Damage Aviation Lia…" at bounding box center [768, 404] width 118 height 17
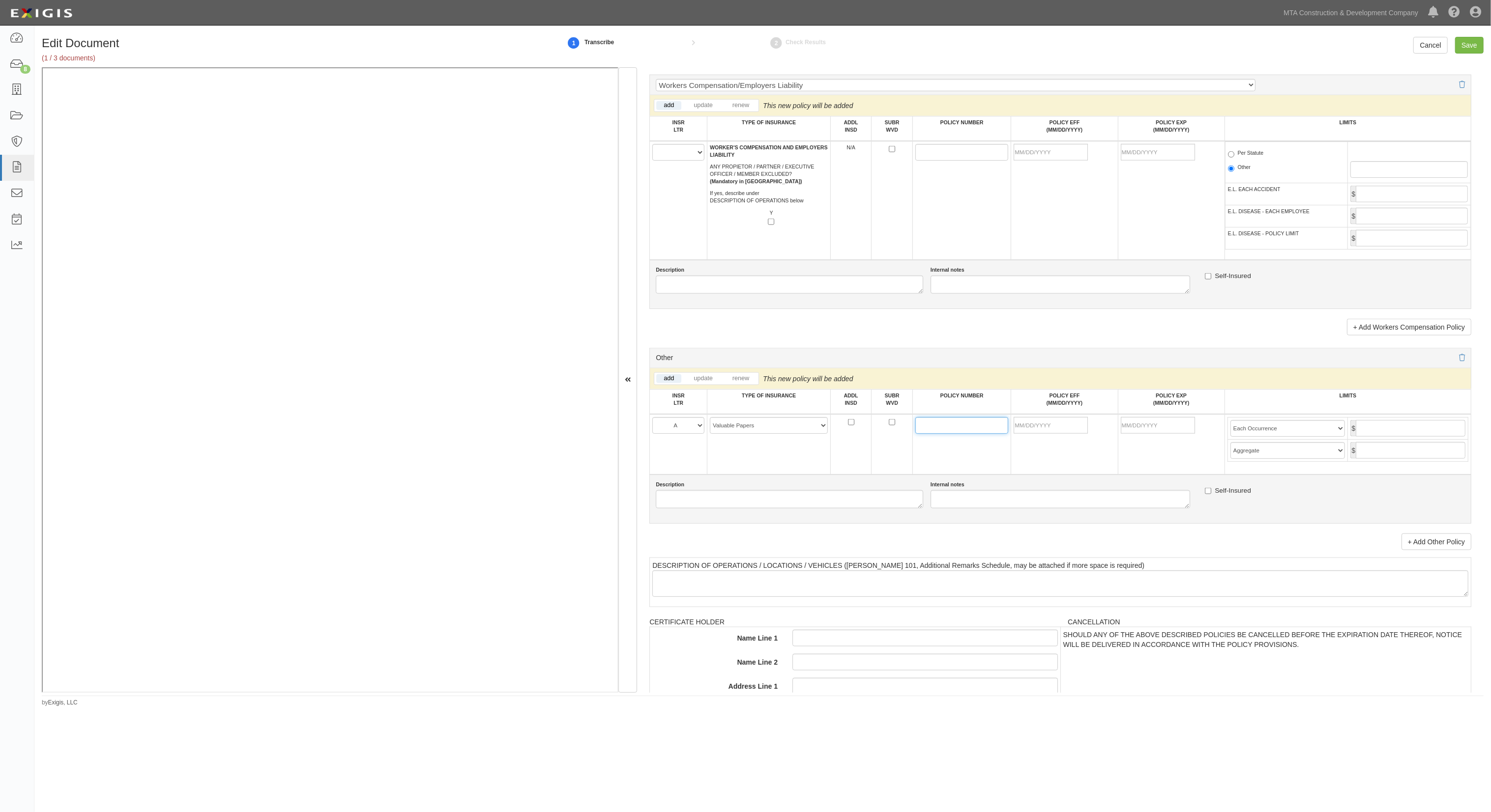
click at [946, 426] on input "POLICY NUMBER" at bounding box center [962, 425] width 93 height 17
paste input "680-3G205330-24-47"
type input "680-3G205330-24-47"
click at [1035, 434] on input "POLICY EFF (MM/DD/YYYY)" at bounding box center [1050, 425] width 74 height 17
type input "09/01/2025"
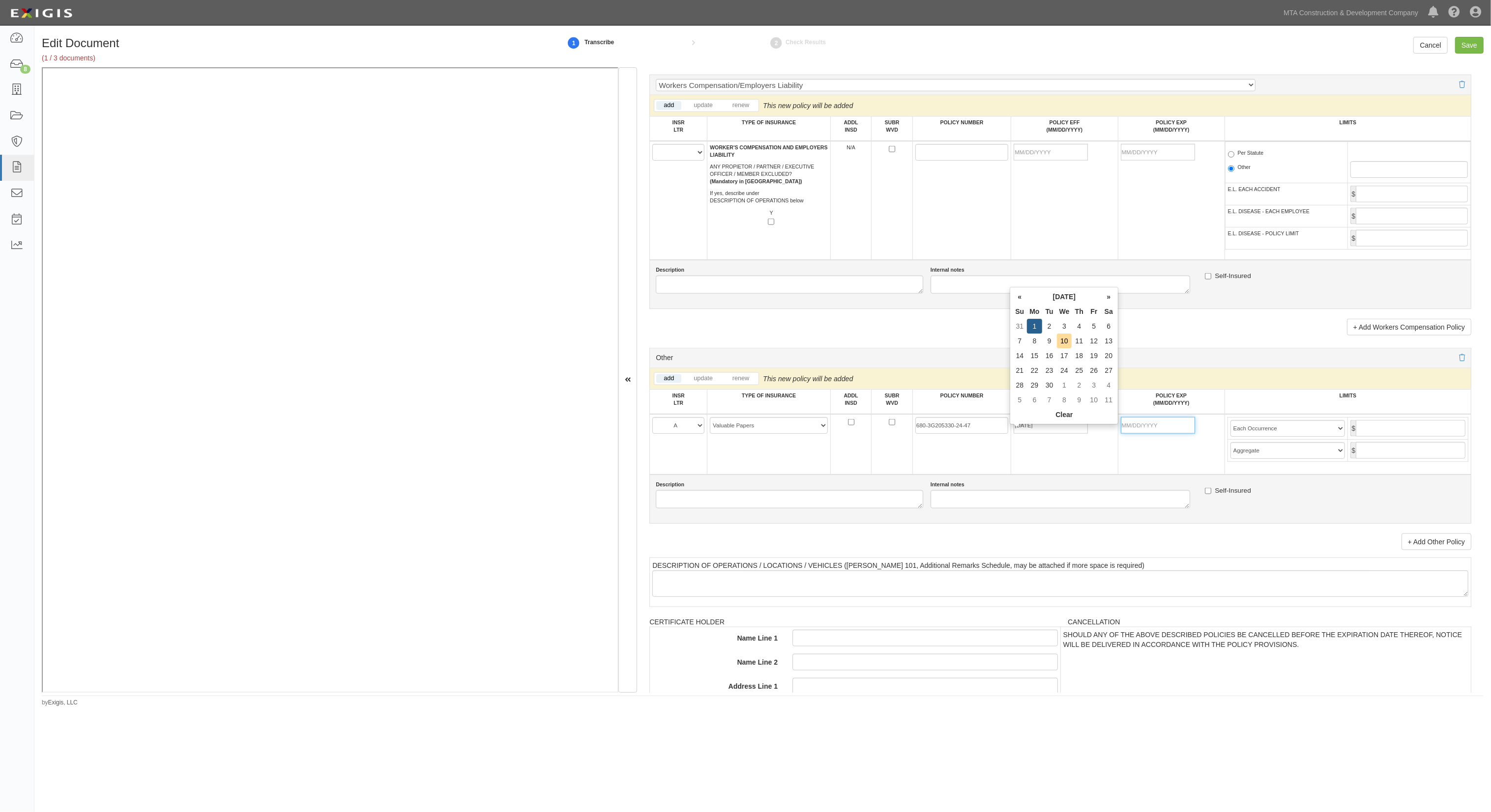
type input "09/01/2026"
type input "500,000"
click at [1249, 437] on select "Limit Each Occurrence Each Claim Aggregate Deductible Self-Insured Retention Pe…" at bounding box center [1288, 428] width 115 height 17
select select "Limit"
click at [1230, 429] on select "Limit Each Occurrence Each Claim Aggregate Deductible Self-Insured Retention Pe…" at bounding box center [1288, 428] width 115 height 17
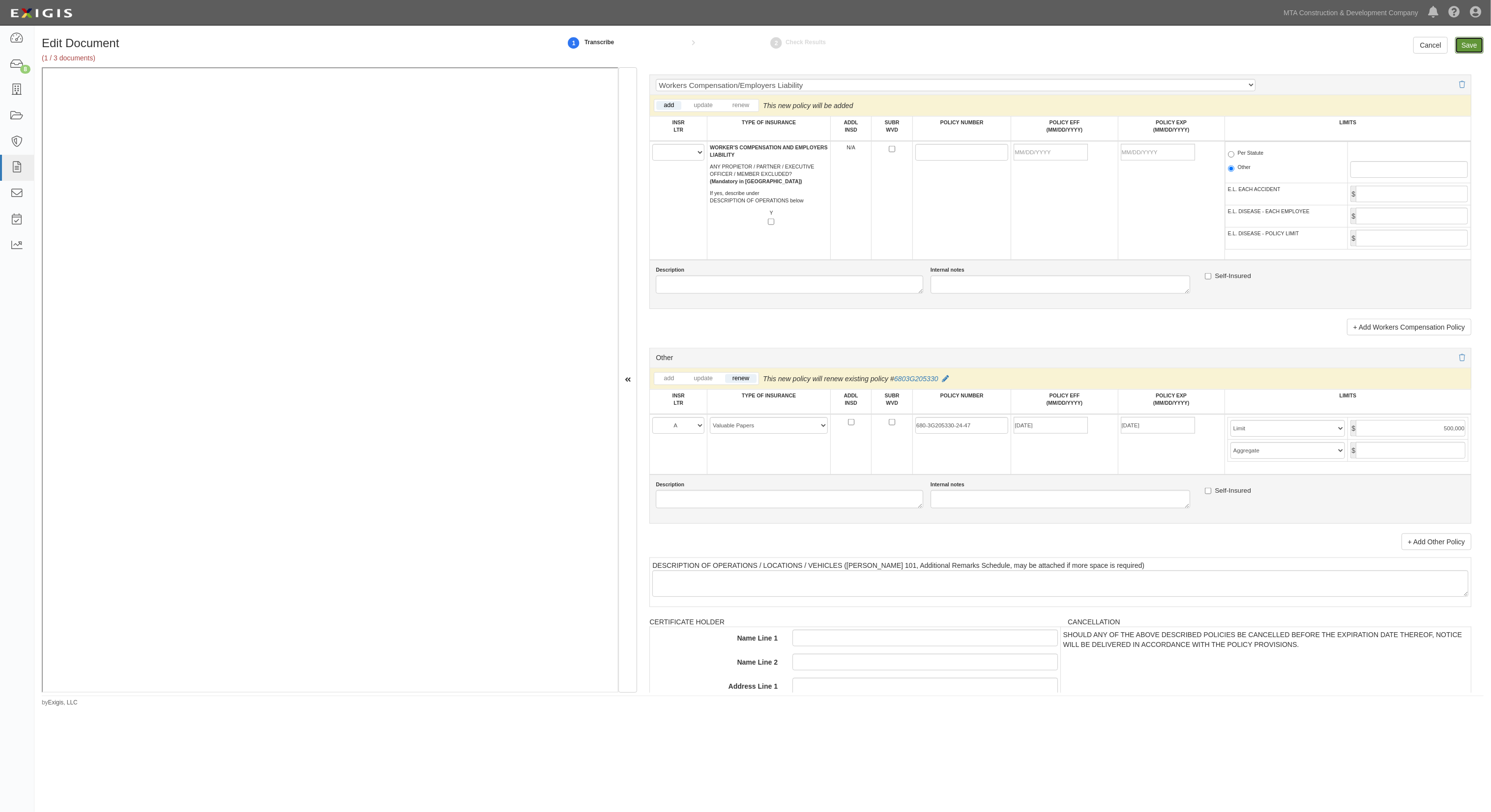
click at [1467, 45] on input "Save" at bounding box center [1468, 45] width 28 height 17
type input "500000"
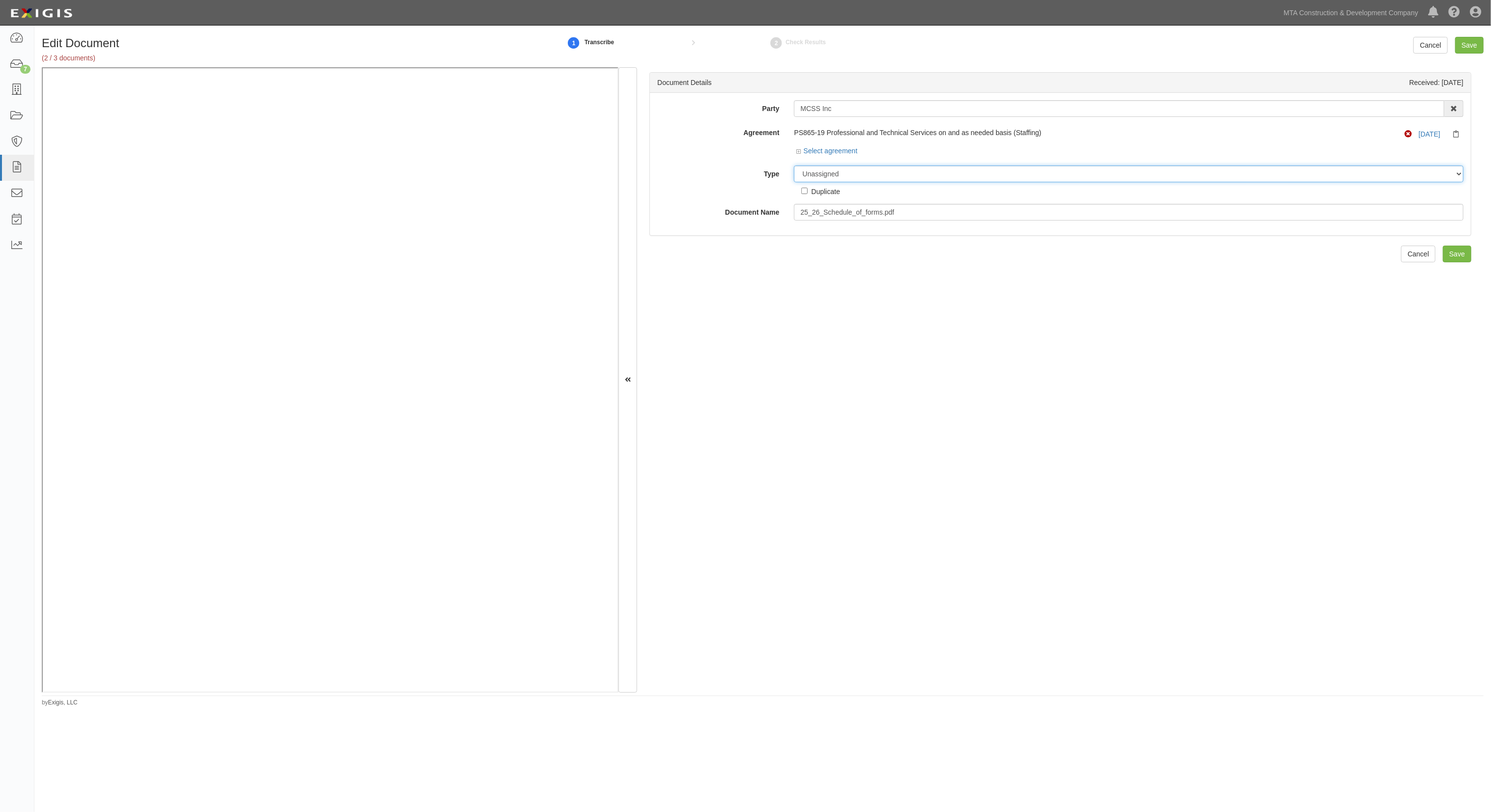
click at [828, 177] on select "Unassigned Binder Cancellation Notice Certificate Contract Endorsement Insuranc…" at bounding box center [1128, 174] width 669 height 17
select select "EndorsementDetail"
click at [793, 166] on select "Unassigned Binder Cancellation Notice Certificate Contract Endorsement Insuranc…" at bounding box center [1128, 174] width 669 height 17
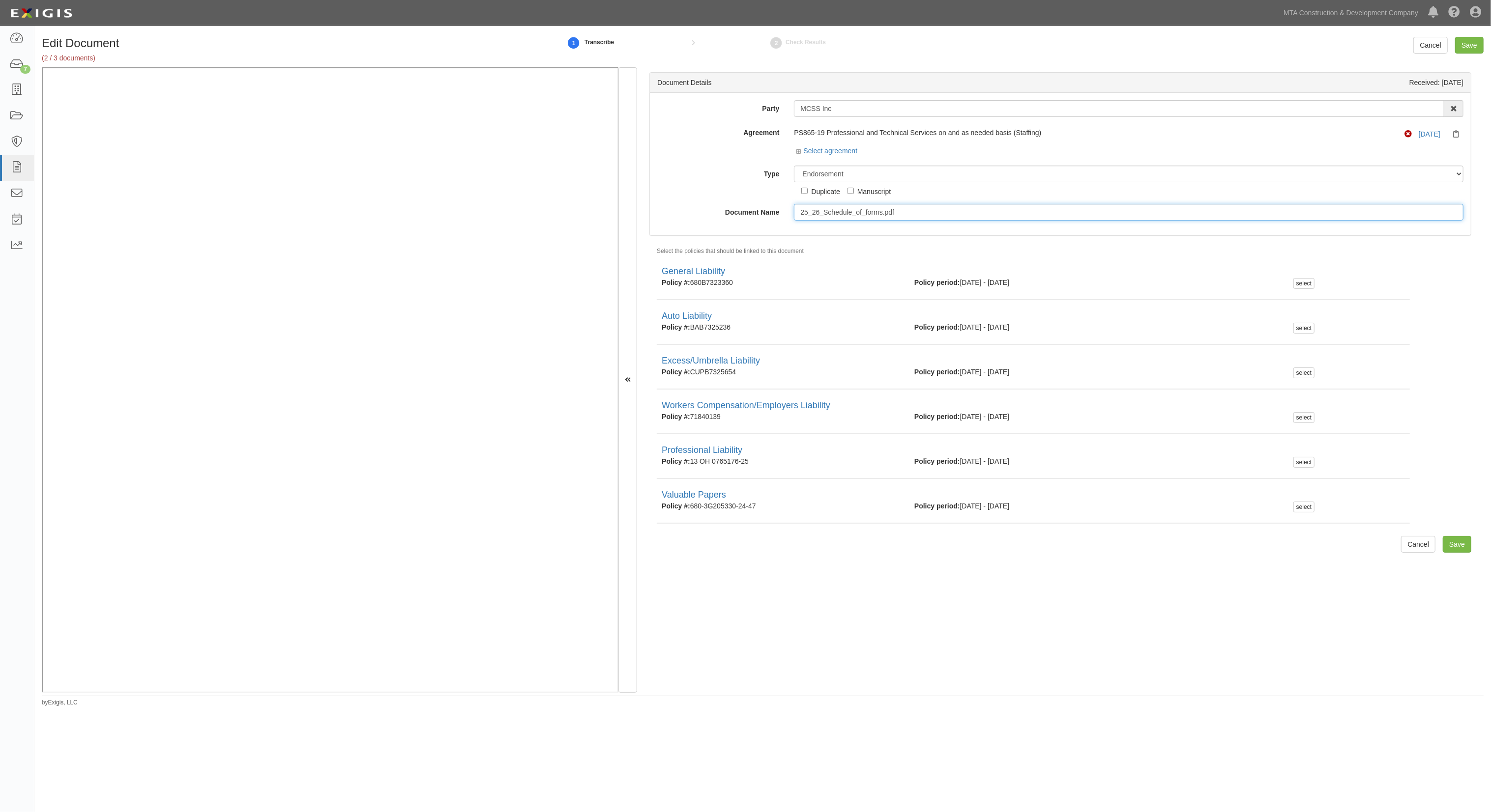
click at [836, 213] on input "25_26_Schedule_of_forms.pdf" at bounding box center [1128, 212] width 669 height 17
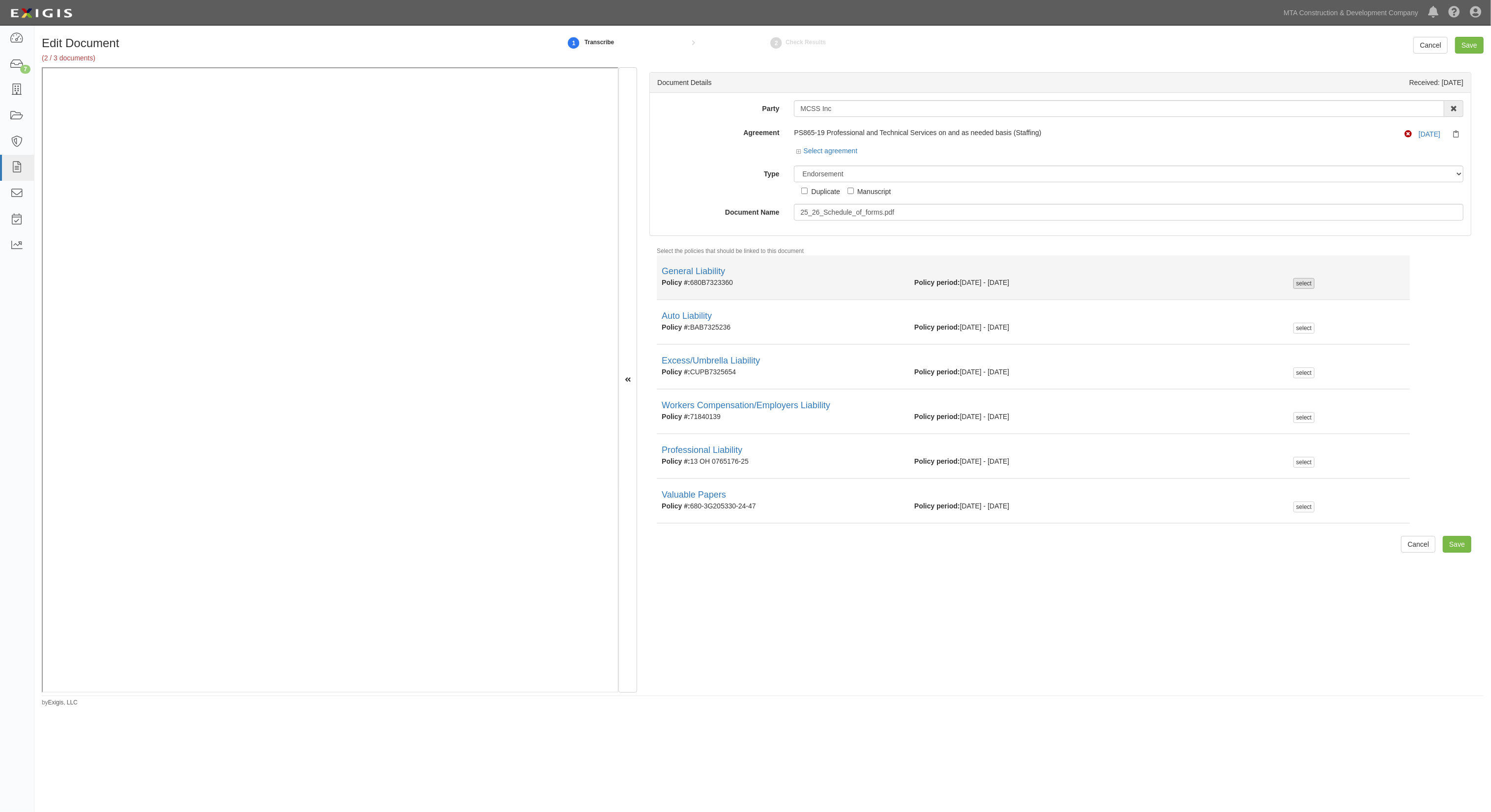
click at [1302, 283] on div "select" at bounding box center [1303, 283] width 21 height 11
checkbox input "true"
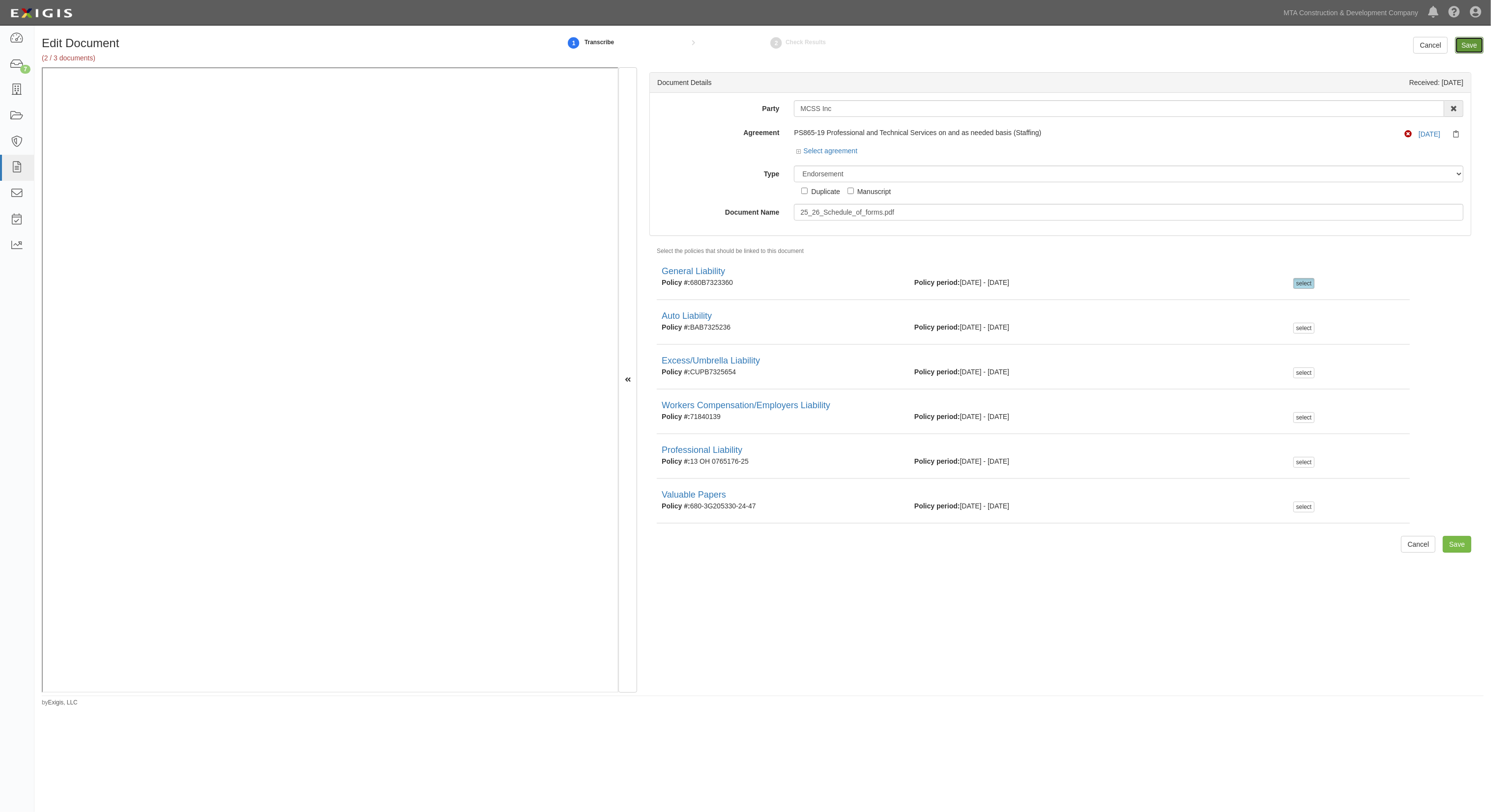
click at [1463, 41] on input "Save" at bounding box center [1468, 45] width 28 height 17
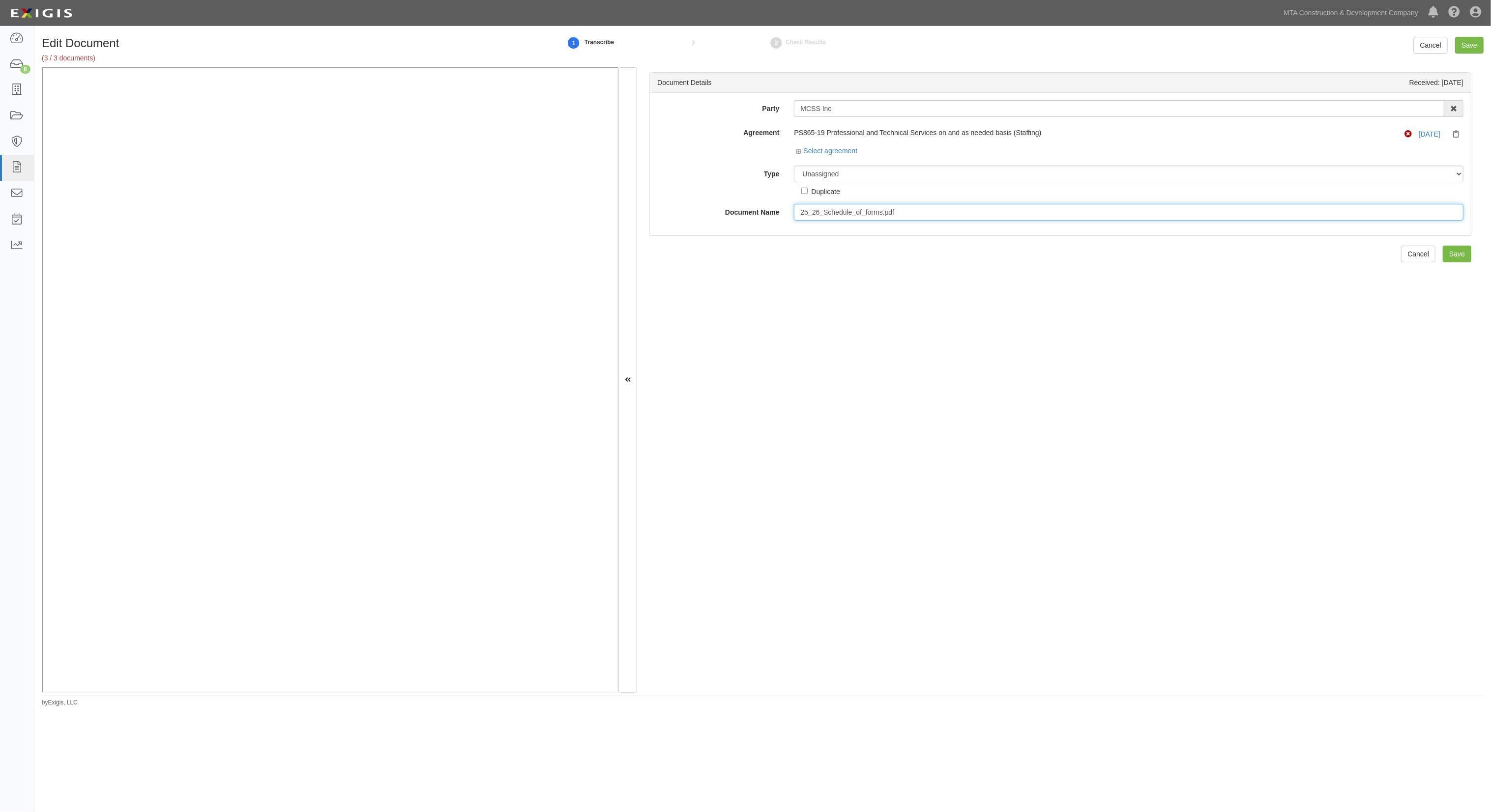
click at [846, 210] on input "25_26_Schedule_of_forms.pdf" at bounding box center [1128, 212] width 669 height 17
drag, startPoint x: 1473, startPoint y: 45, endPoint x: 1156, endPoint y: 150, distance: 333.9
click at [1272, 122] on form "Edit Document (3 / 3 documents) 1 Transcribe 2 Check Results Cancel Save Docume…" at bounding box center [762, 365] width 1441 height 656
drag, startPoint x: 870, startPoint y: 171, endPoint x: 866, endPoint y: 181, distance: 10.8
click at [869, 173] on select "Unassigned Binder Cancellation Notice Certificate Contract Endorsement Insuranc…" at bounding box center [1128, 174] width 669 height 17
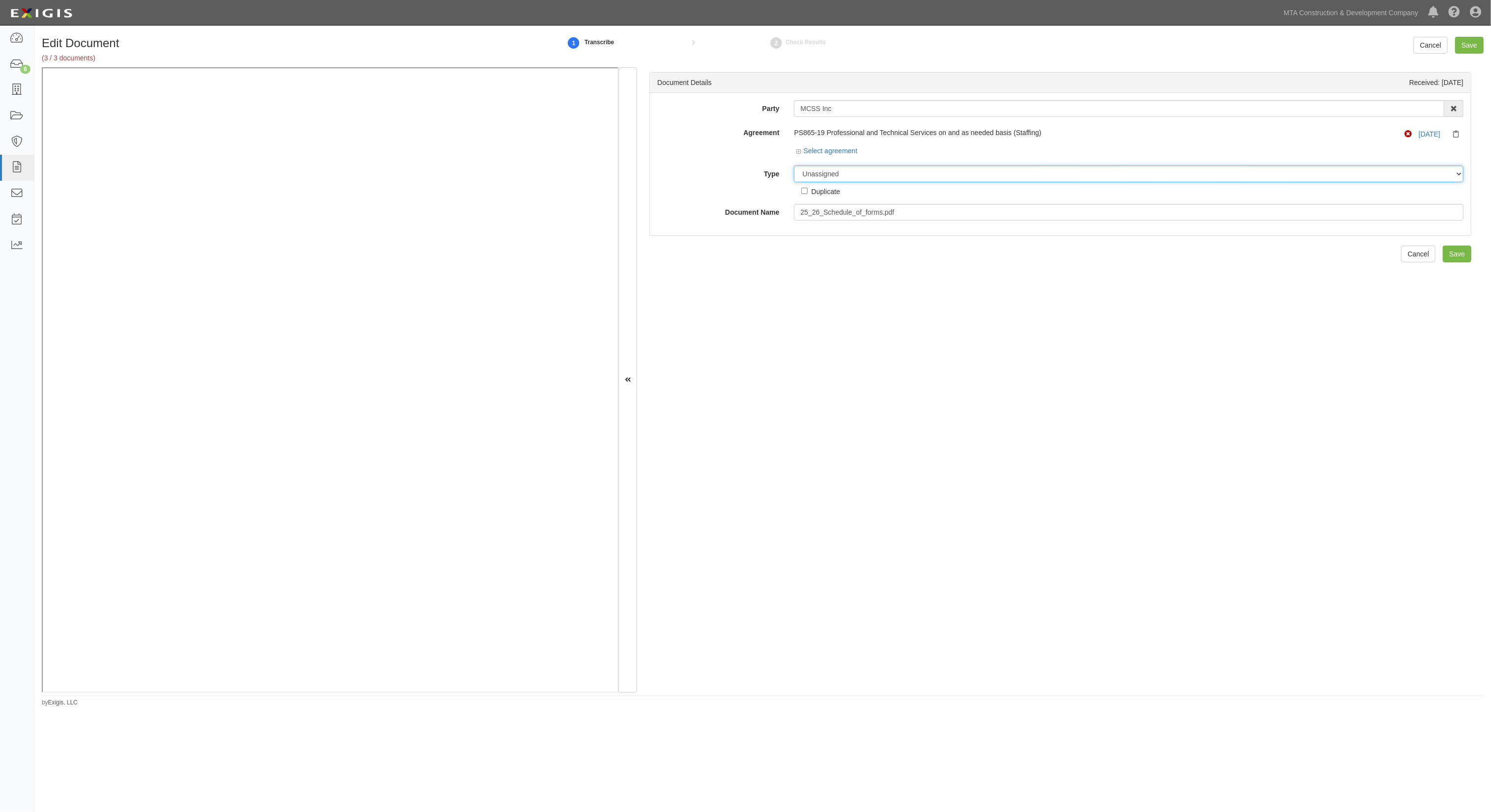
select select "EndorsementDetail"
click at [793, 166] on select "Unassigned Binder Cancellation Notice Certificate Contract Endorsement Insuranc…" at bounding box center [1128, 174] width 669 height 17
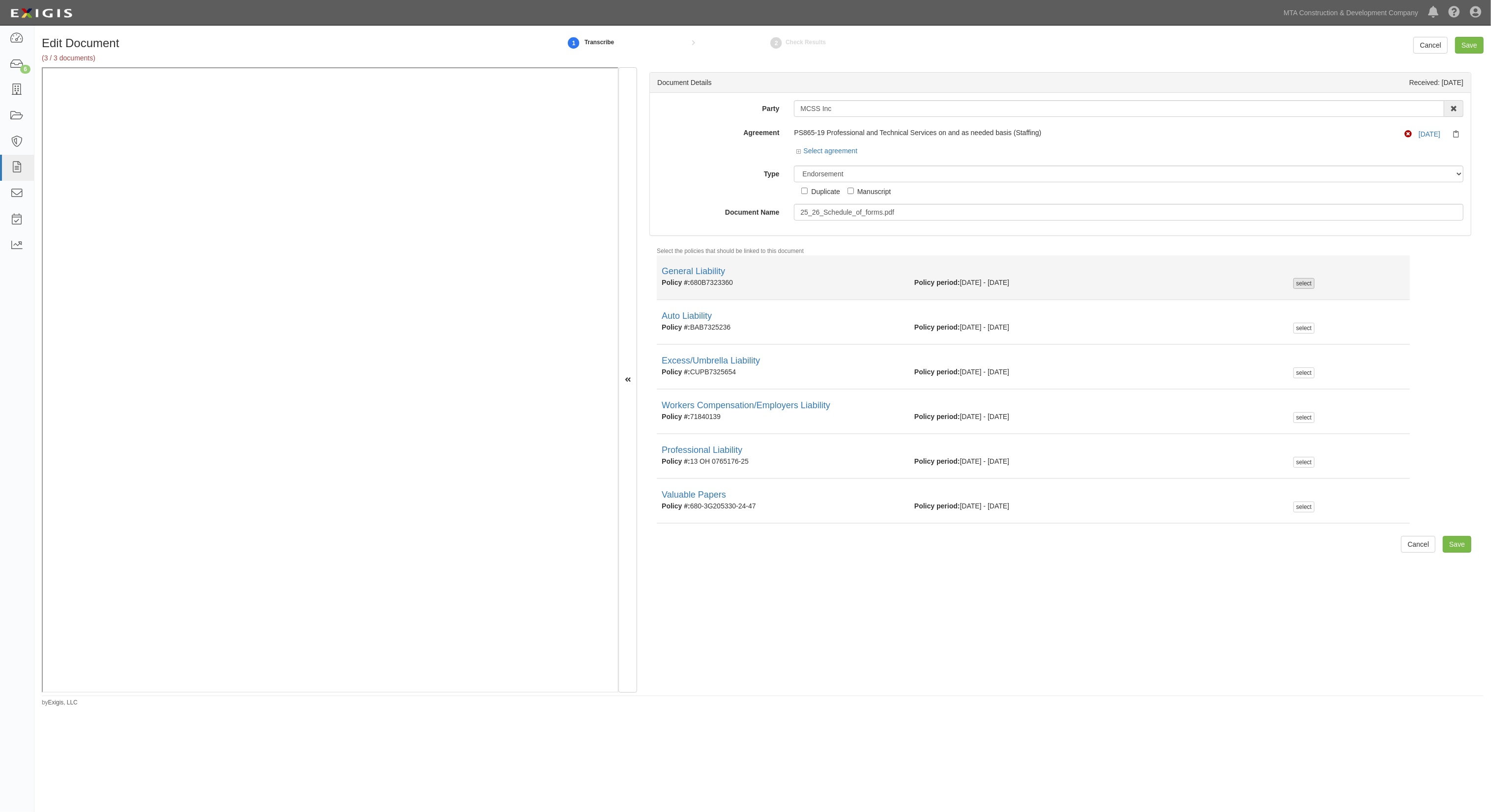
click at [1293, 283] on div "select" at bounding box center [1303, 283] width 21 height 11
checkbox input "true"
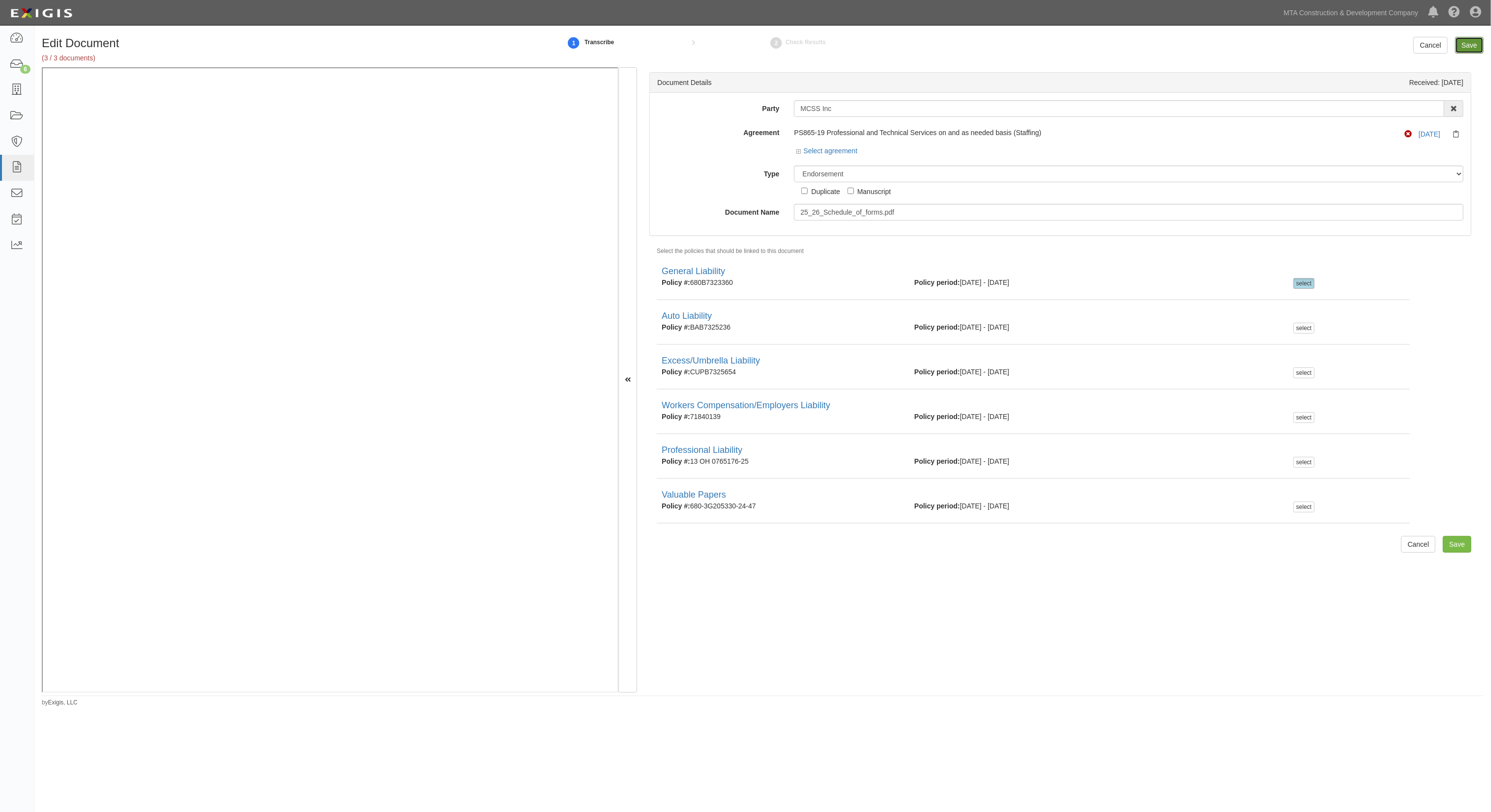
click at [1467, 50] on input "Save" at bounding box center [1468, 45] width 28 height 17
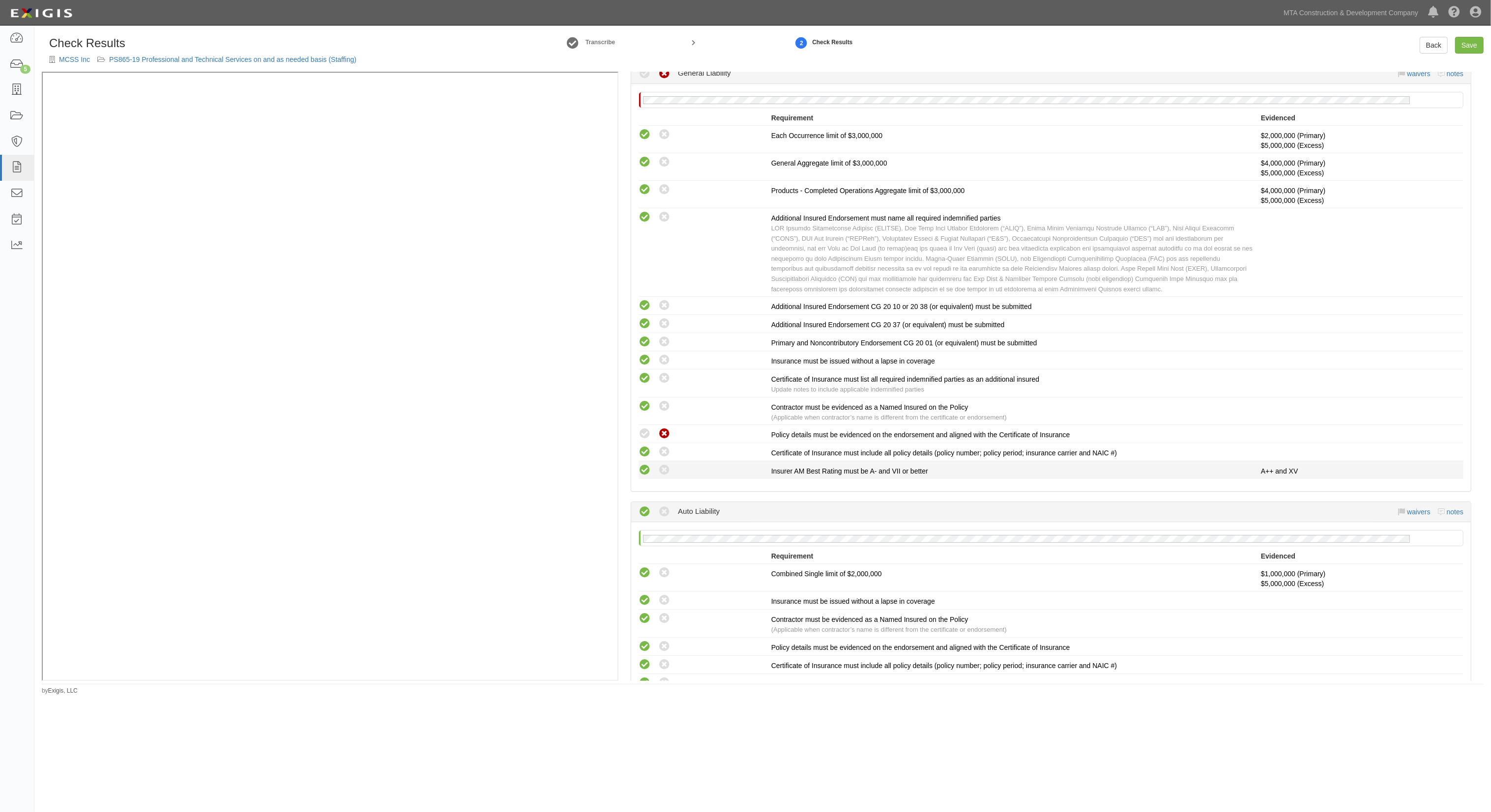
scroll to position [262, 0]
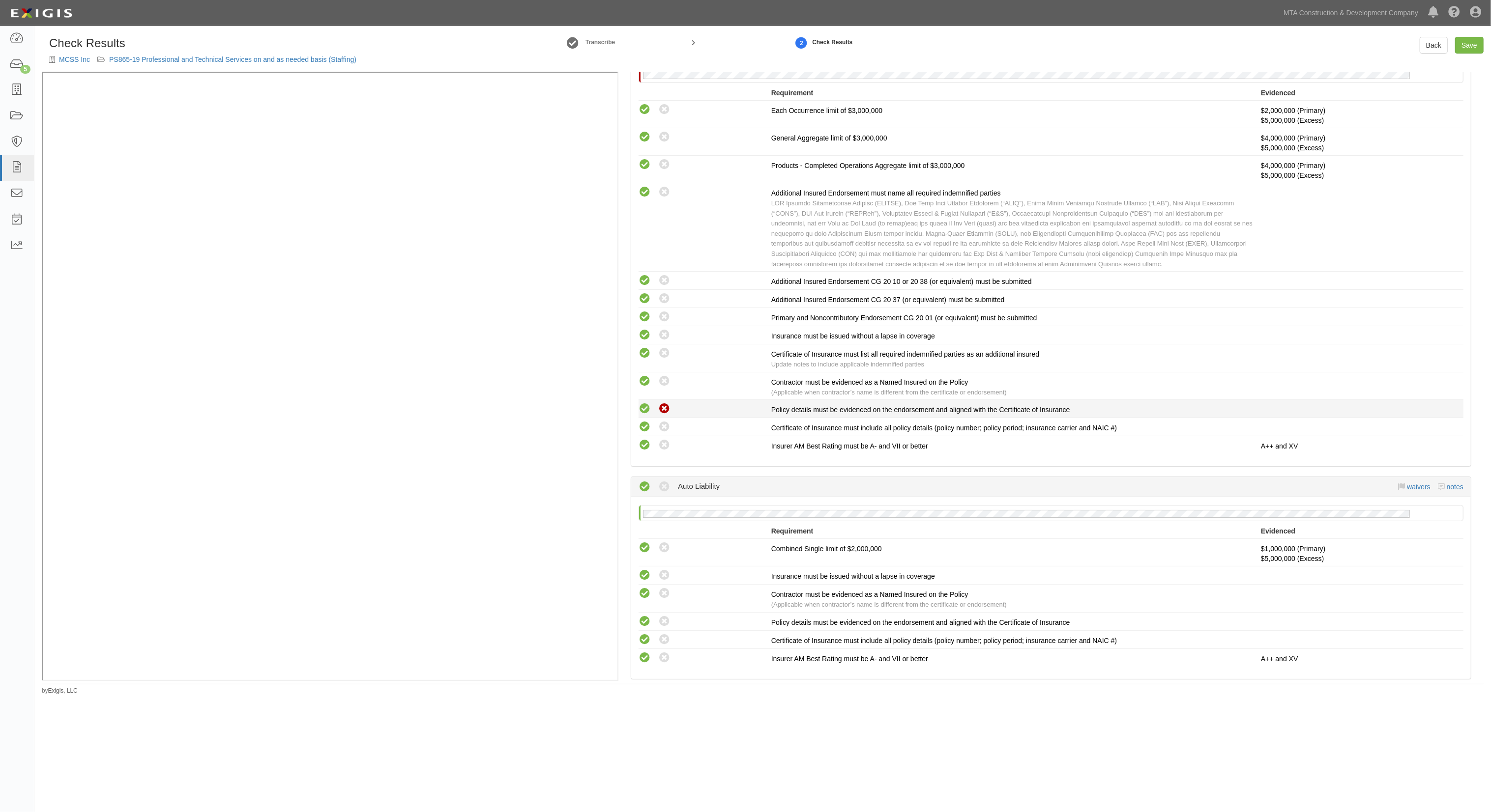
click at [646, 403] on icon at bounding box center [644, 408] width 12 height 12
radio input "true"
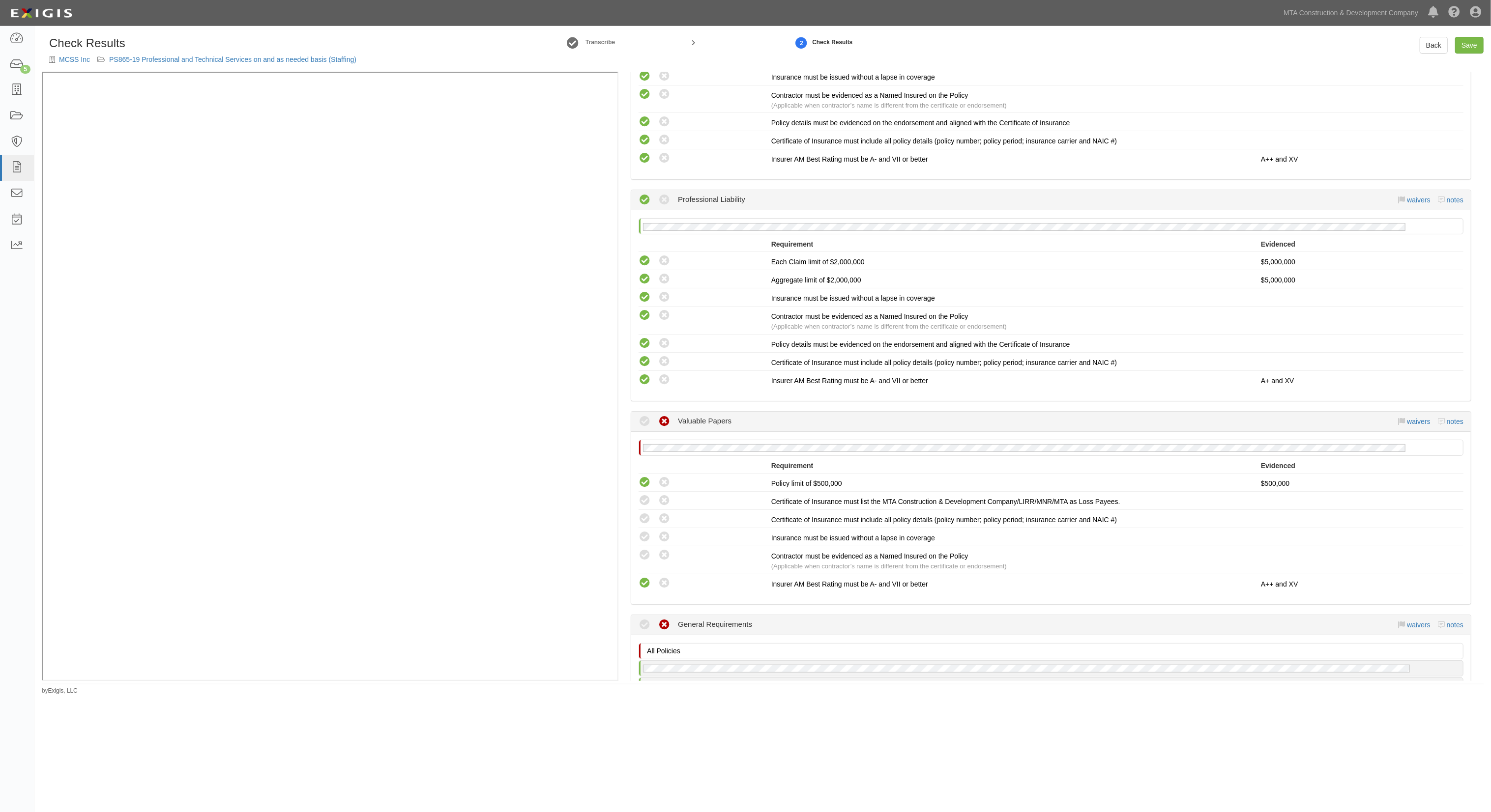
scroll to position [1048, 0]
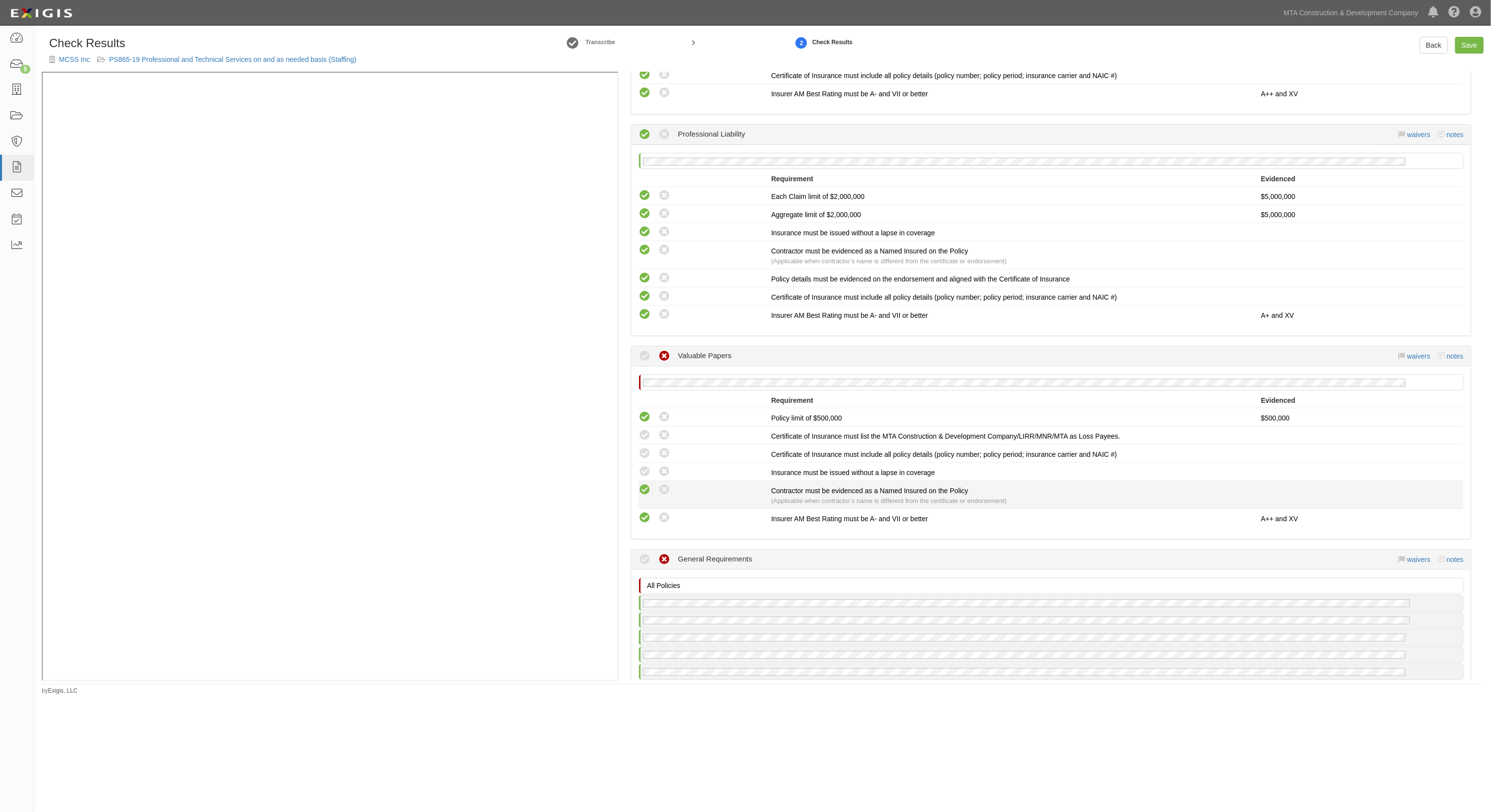
click at [643, 484] on icon at bounding box center [644, 490] width 12 height 12
radio input "true"
click at [645, 466] on icon at bounding box center [644, 472] width 12 height 12
radio input "true"
click at [645, 447] on icon at bounding box center [644, 453] width 12 height 12
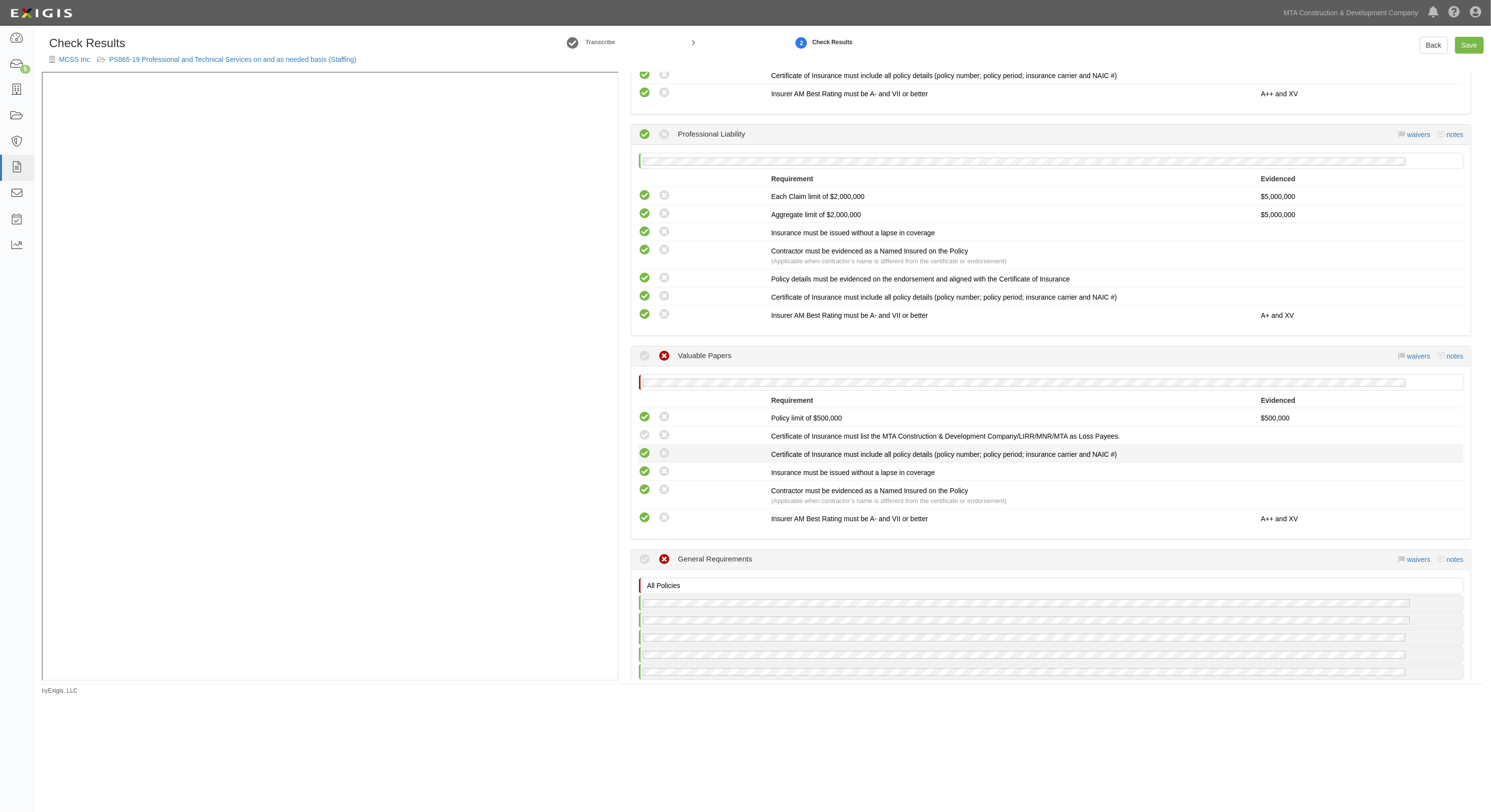
radio input "true"
click at [645, 430] on icon at bounding box center [644, 435] width 12 height 12
radio input "true"
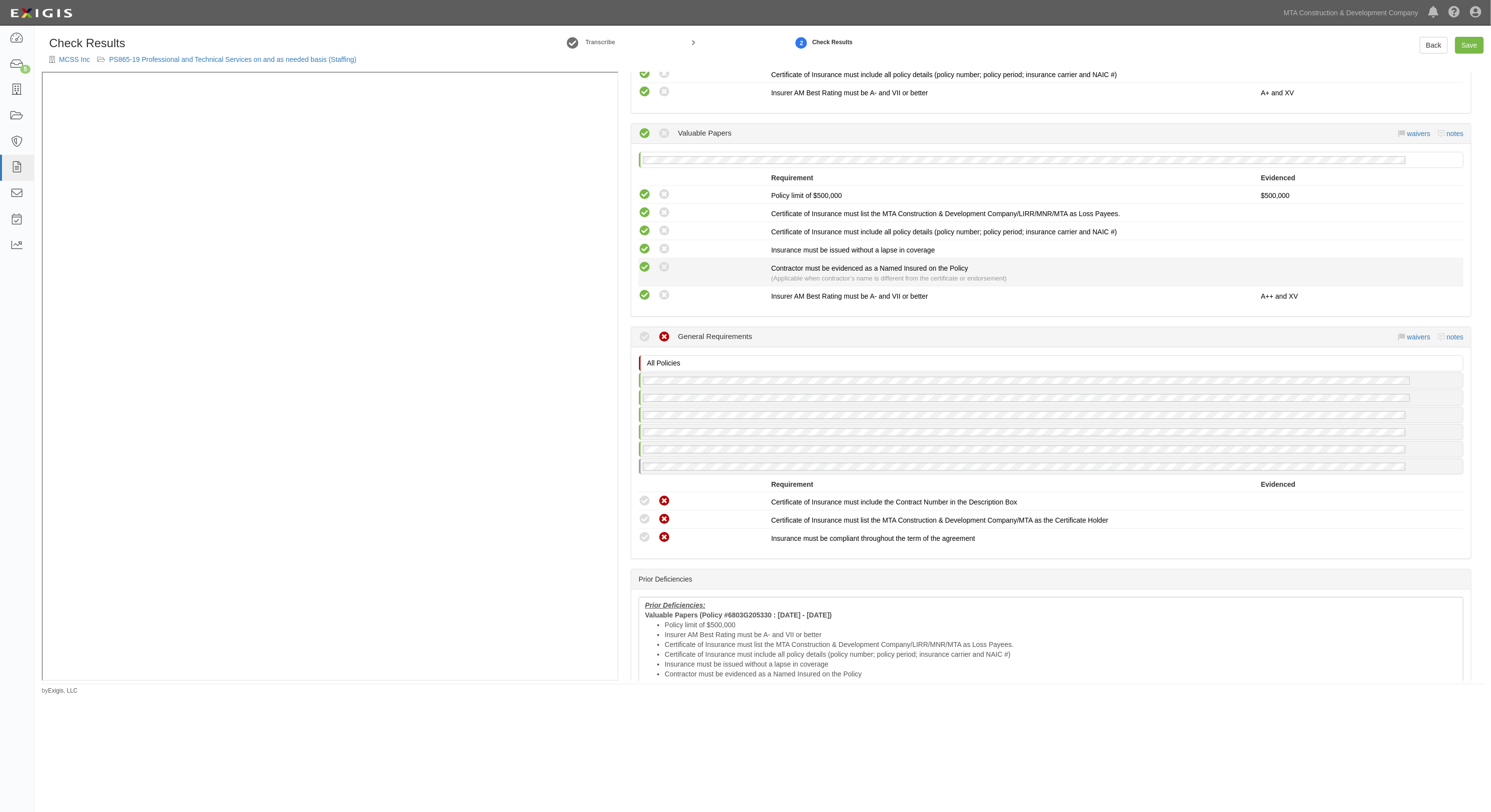
scroll to position [1376, 0]
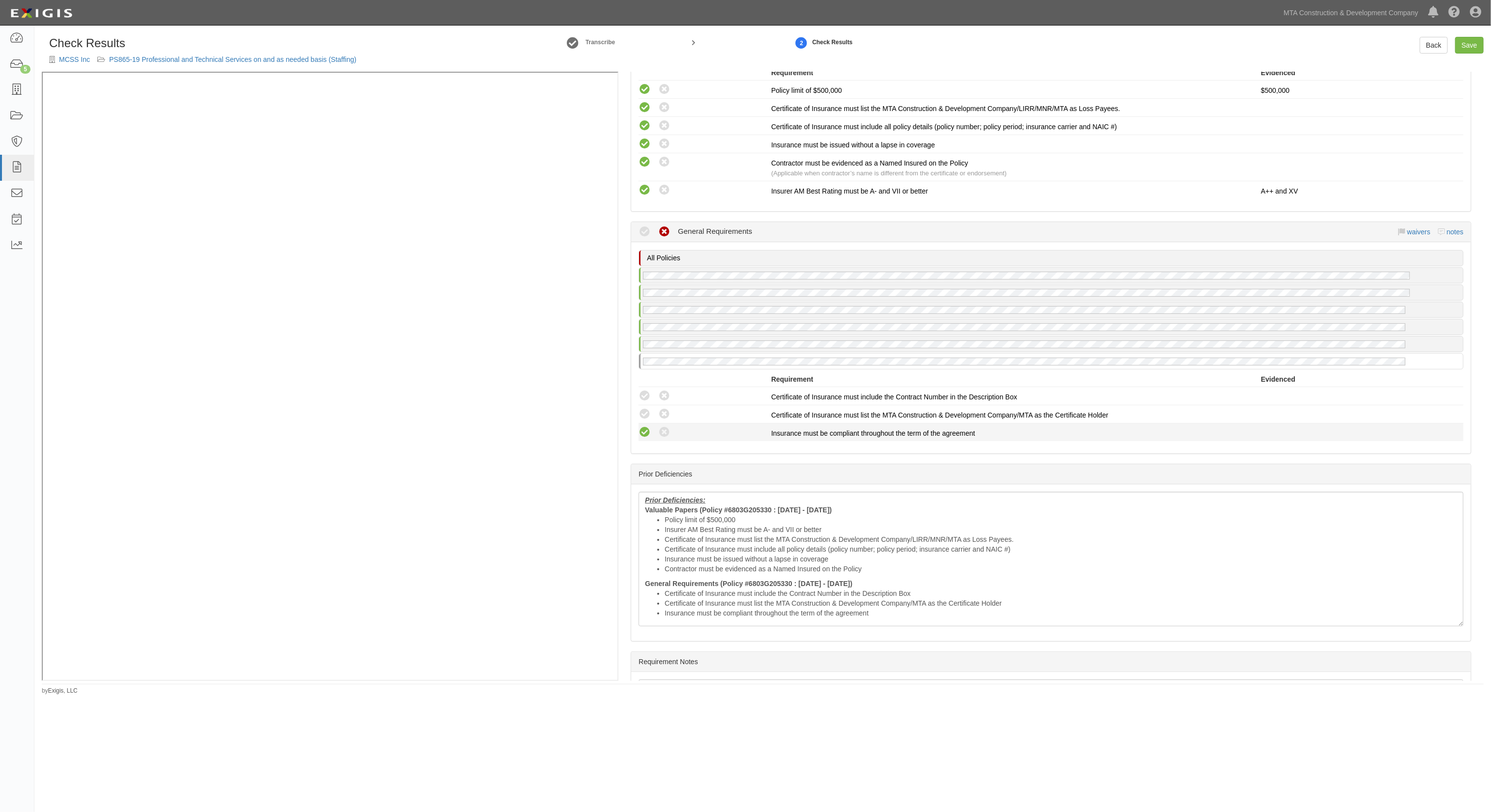
click at [639, 426] on icon at bounding box center [644, 432] width 12 height 12
radio input "true"
click at [650, 410] on div "Compliant Waived: Non-Compliant" at bounding box center [704, 414] width 132 height 13
click at [645, 408] on icon at bounding box center [644, 414] width 12 height 12
radio input "true"
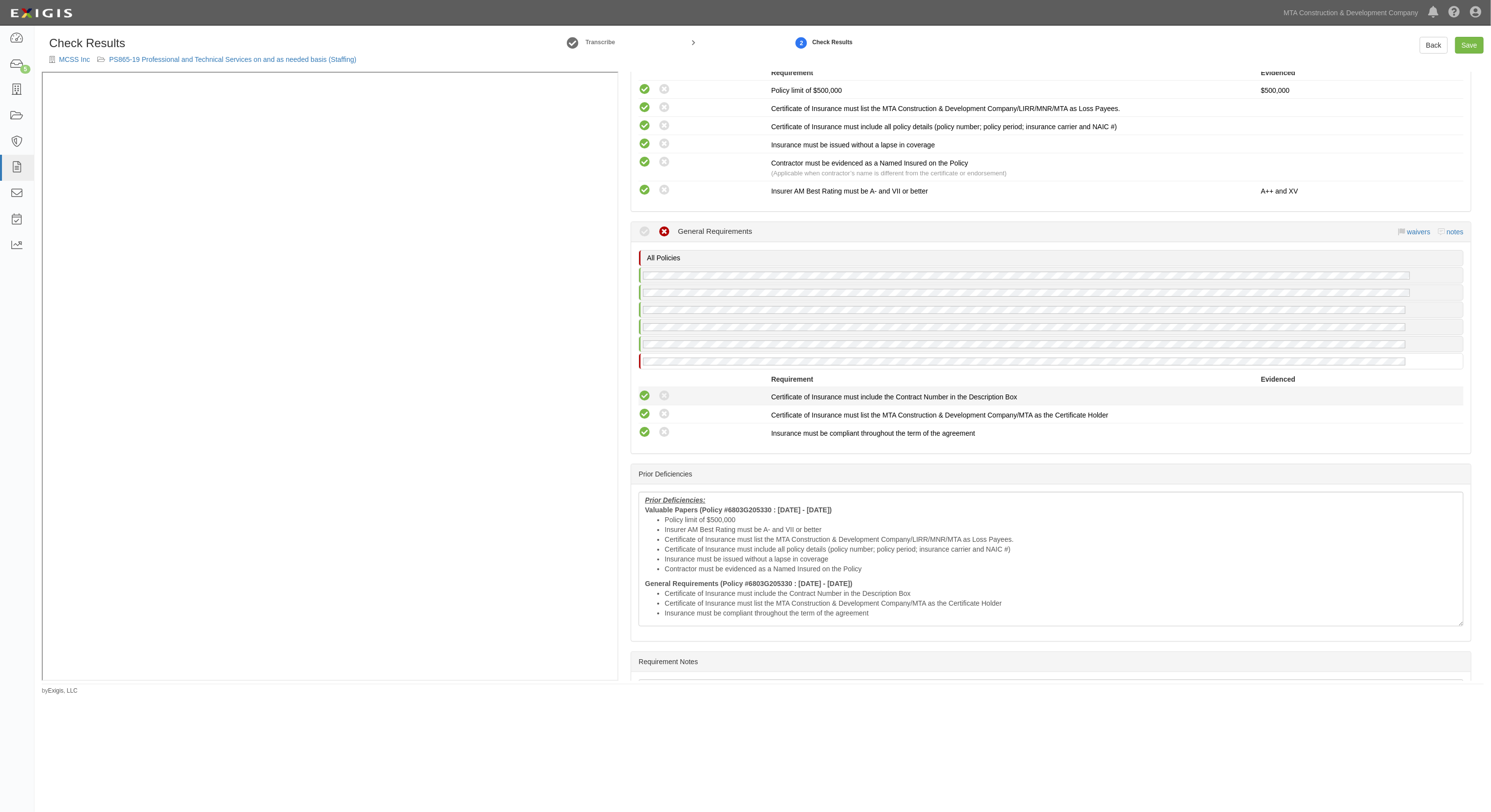
click at [643, 391] on icon at bounding box center [644, 396] width 12 height 12
radio input "true"
click at [681, 525] on li "Insurer AM Best Rating must be A- and VII or better" at bounding box center [1061, 529] width 793 height 10
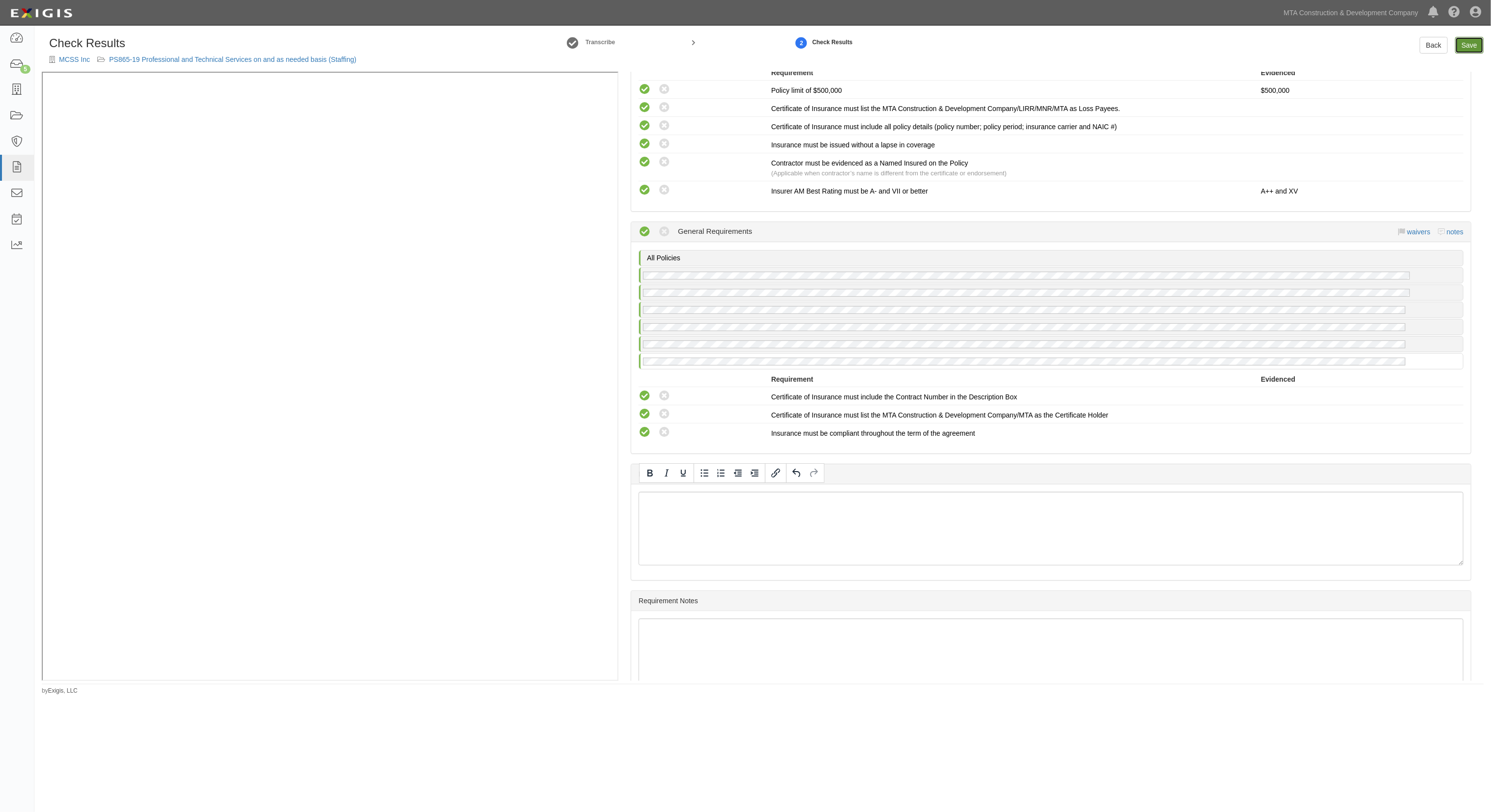
click at [1463, 40] on link "Save" at bounding box center [1468, 45] width 28 height 17
radio input "true"
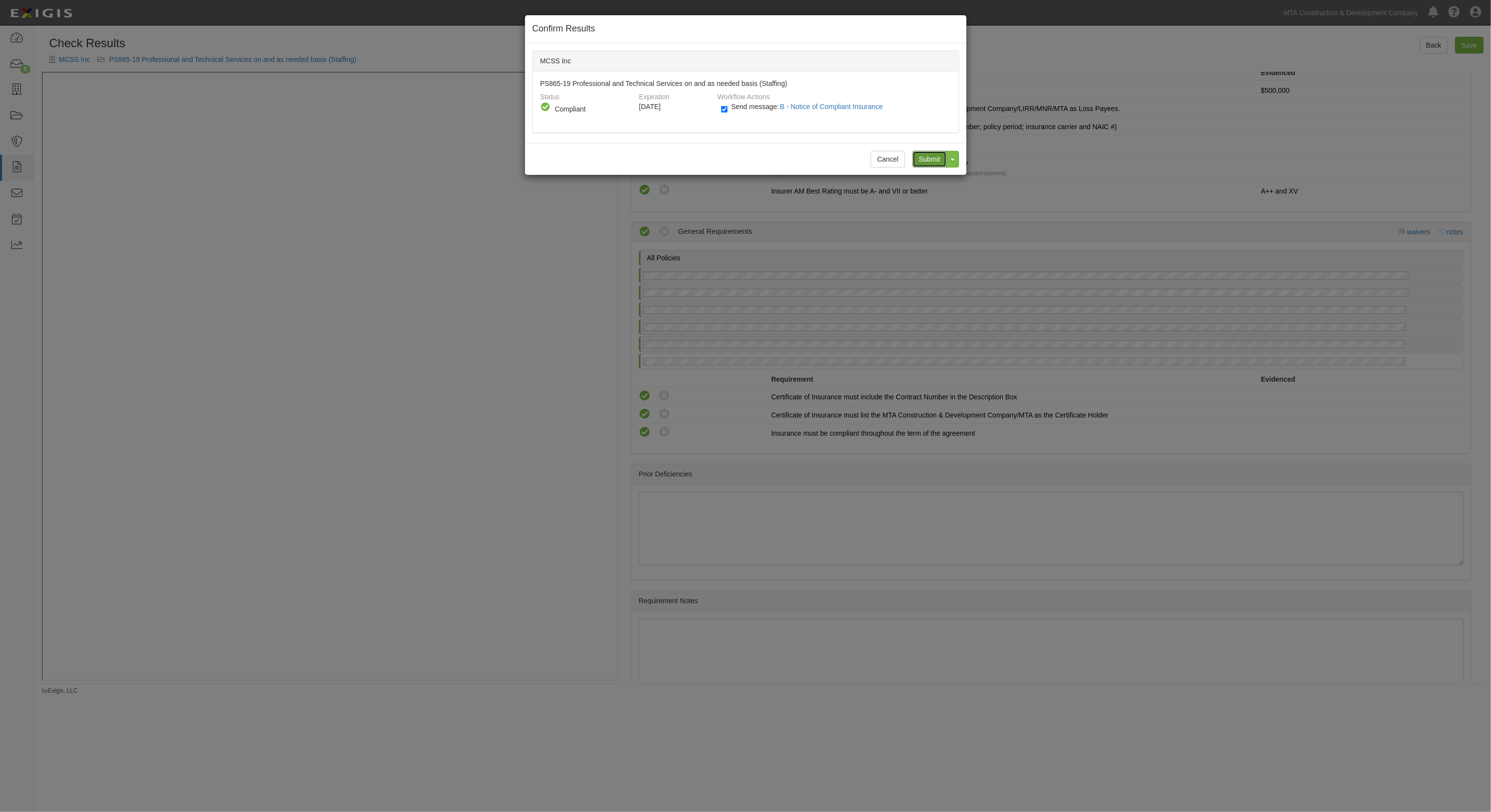
click at [927, 158] on input "Submit" at bounding box center [929, 159] width 34 height 17
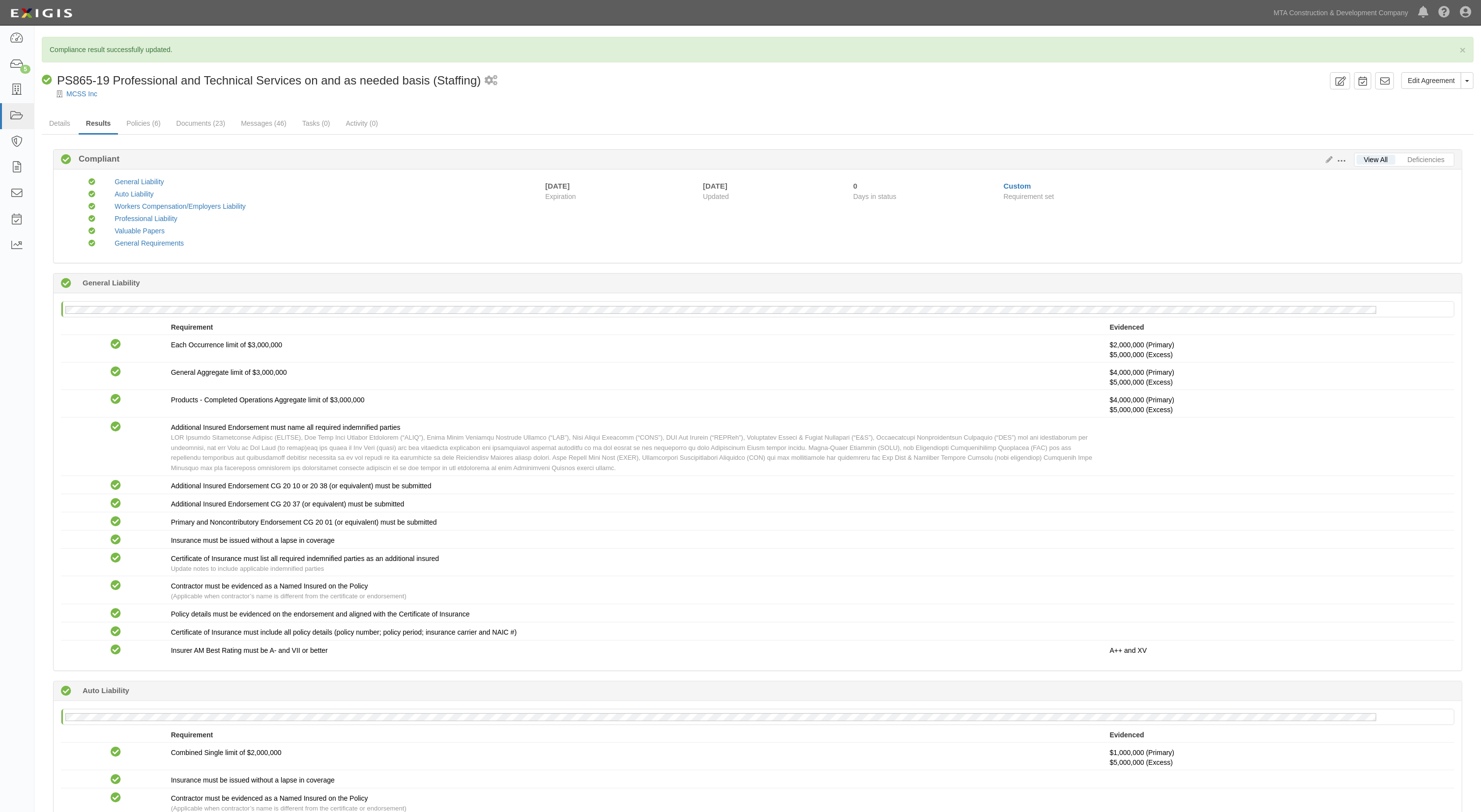
drag, startPoint x: 590, startPoint y: 105, endPoint x: 653, endPoint y: 78, distance: 68.5
click at [590, 105] on div at bounding box center [757, 102] width 1447 height 7
click at [667, 80] on div "Compliant PS865-19 Professional and Technical Services on and as needed basis (…" at bounding box center [683, 80] width 1284 height 17
click at [15, 116] on icon at bounding box center [16, 116] width 14 height 11
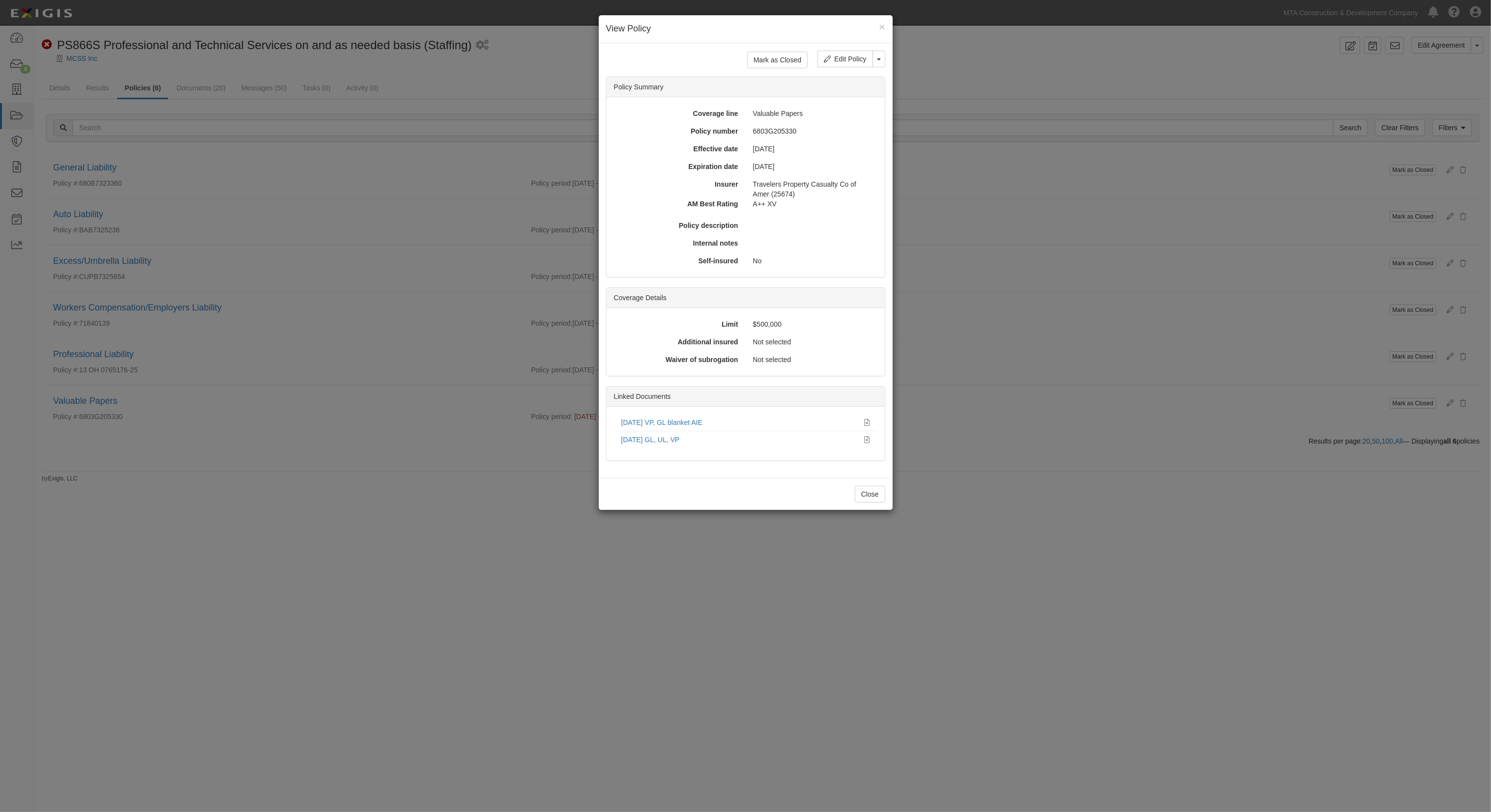
click at [289, 152] on div "× View Policy Mark as Closed Edit Policy Toggle Dropdown Delete Policy Policy S…" at bounding box center [746, 406] width 1491 height 812
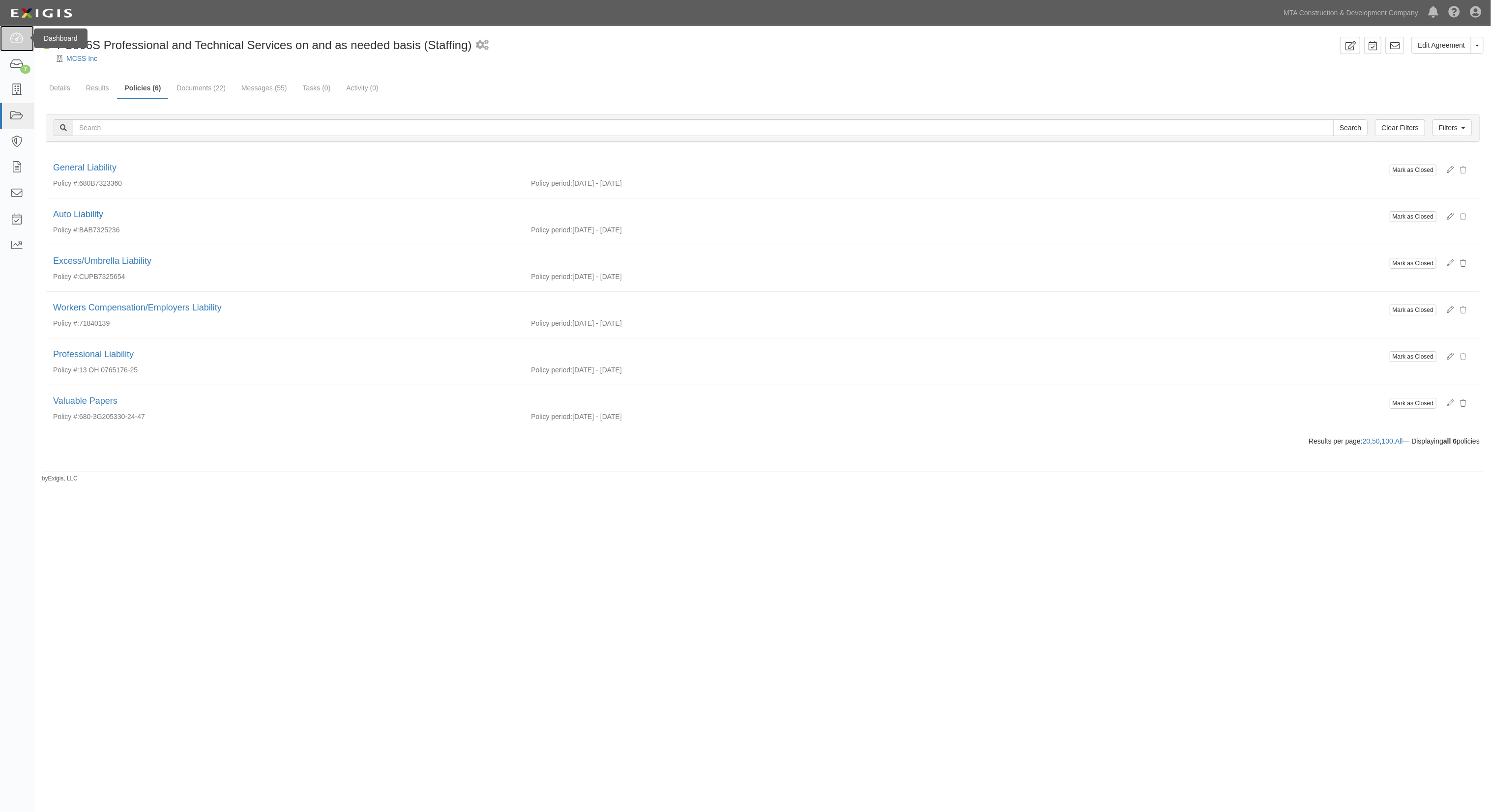
drag, startPoint x: 0, startPoint y: 0, endPoint x: 15, endPoint y: 38, distance: 40.9
click at [15, 38] on icon at bounding box center [16, 39] width 14 height 11
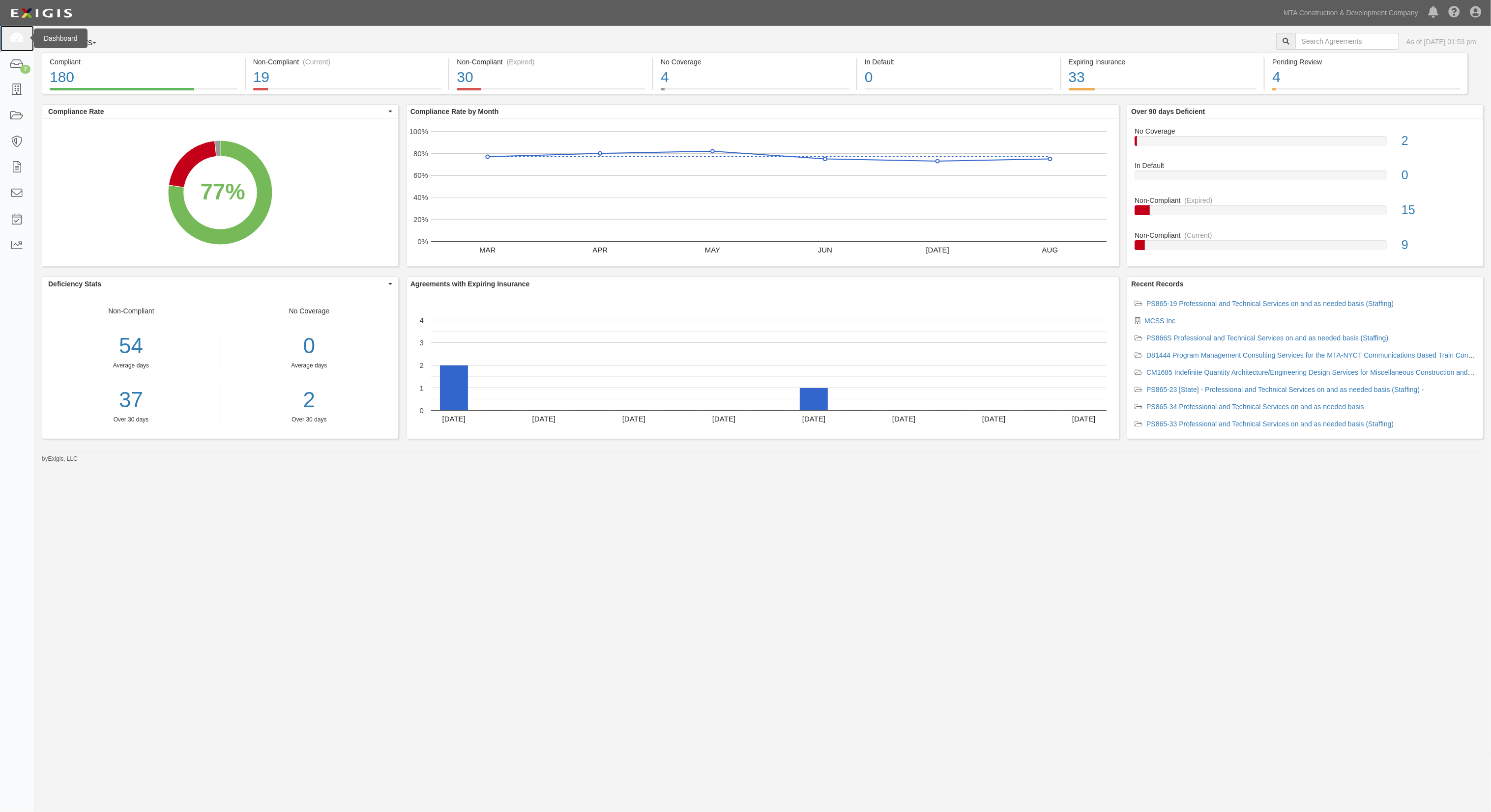
click at [19, 39] on icon at bounding box center [16, 39] width 14 height 11
click at [15, 62] on icon at bounding box center [16, 65] width 14 height 11
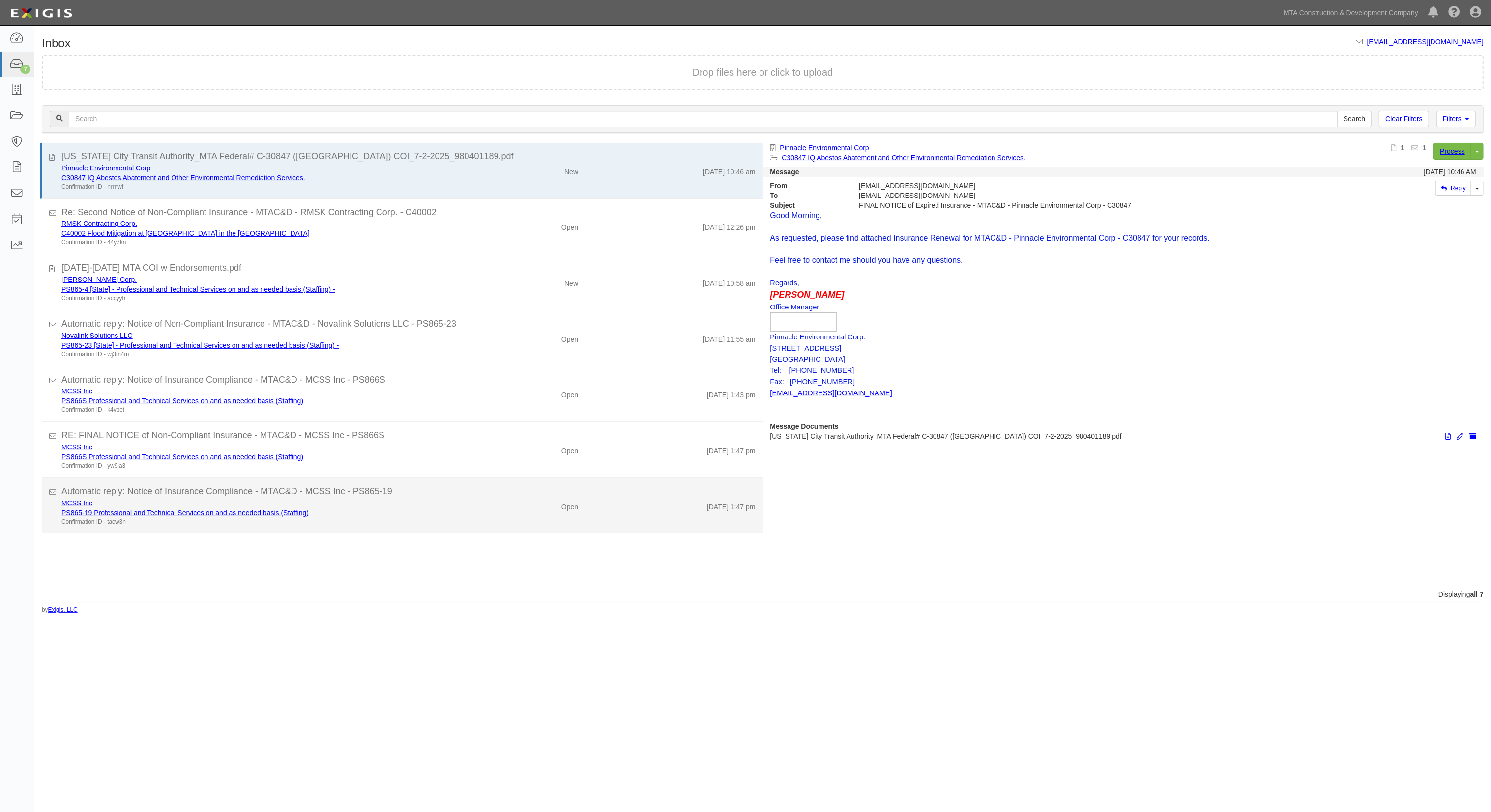
click at [478, 499] on div "Open" at bounding box center [526, 505] width 118 height 14
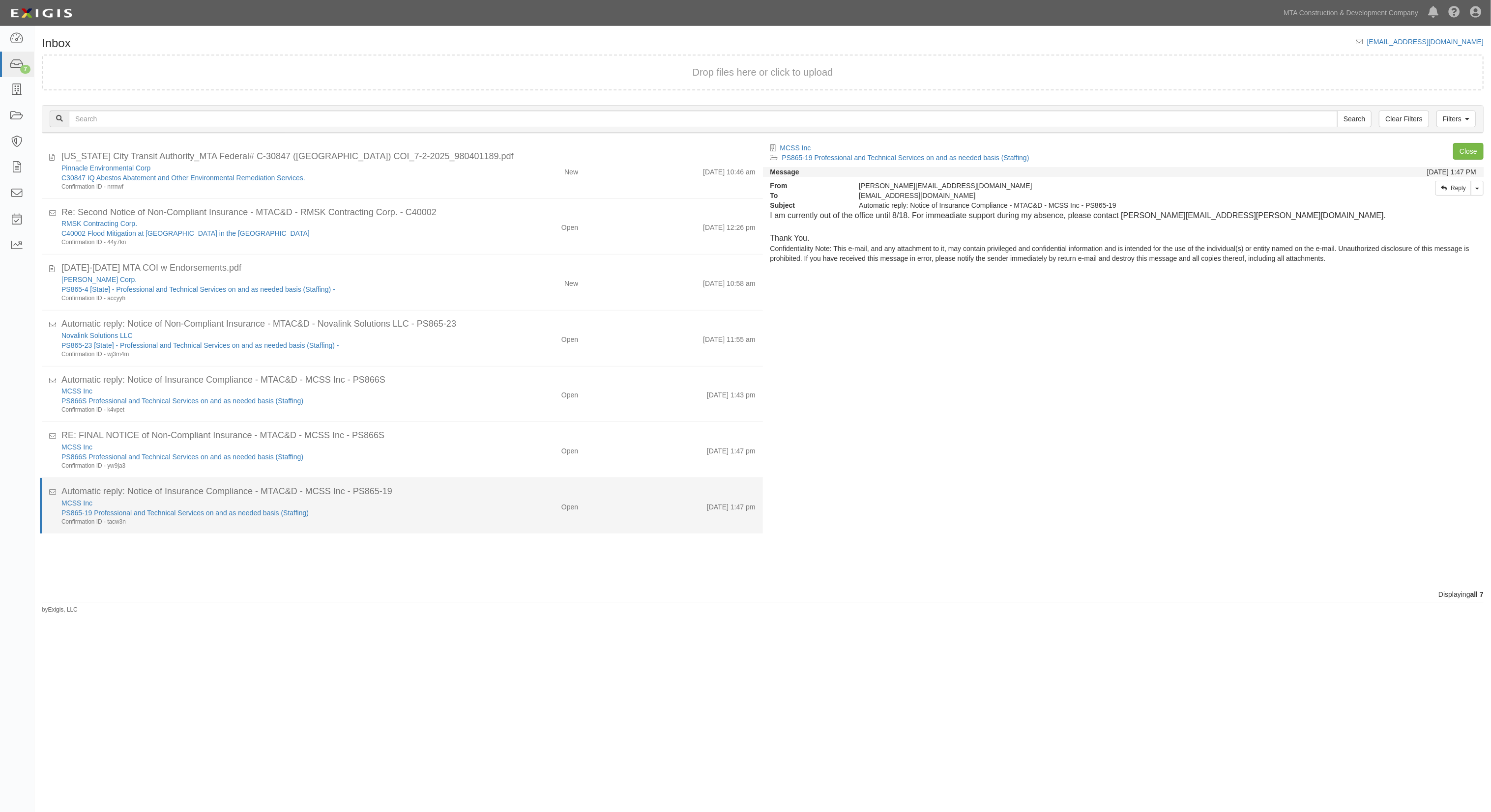
click at [474, 500] on div "Open" at bounding box center [526, 505] width 118 height 14
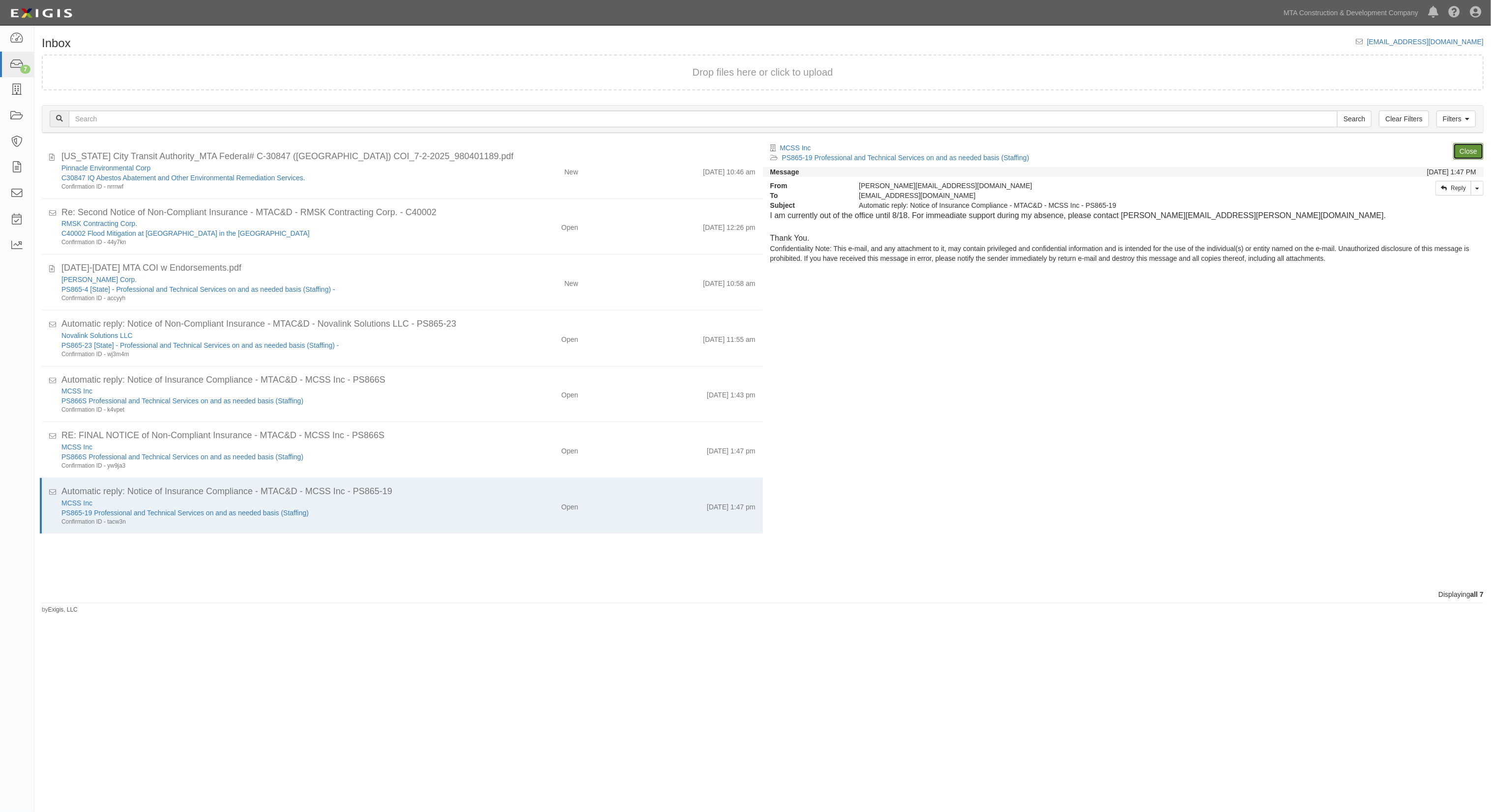
click at [1459, 149] on link "Close" at bounding box center [1468, 151] width 31 height 17
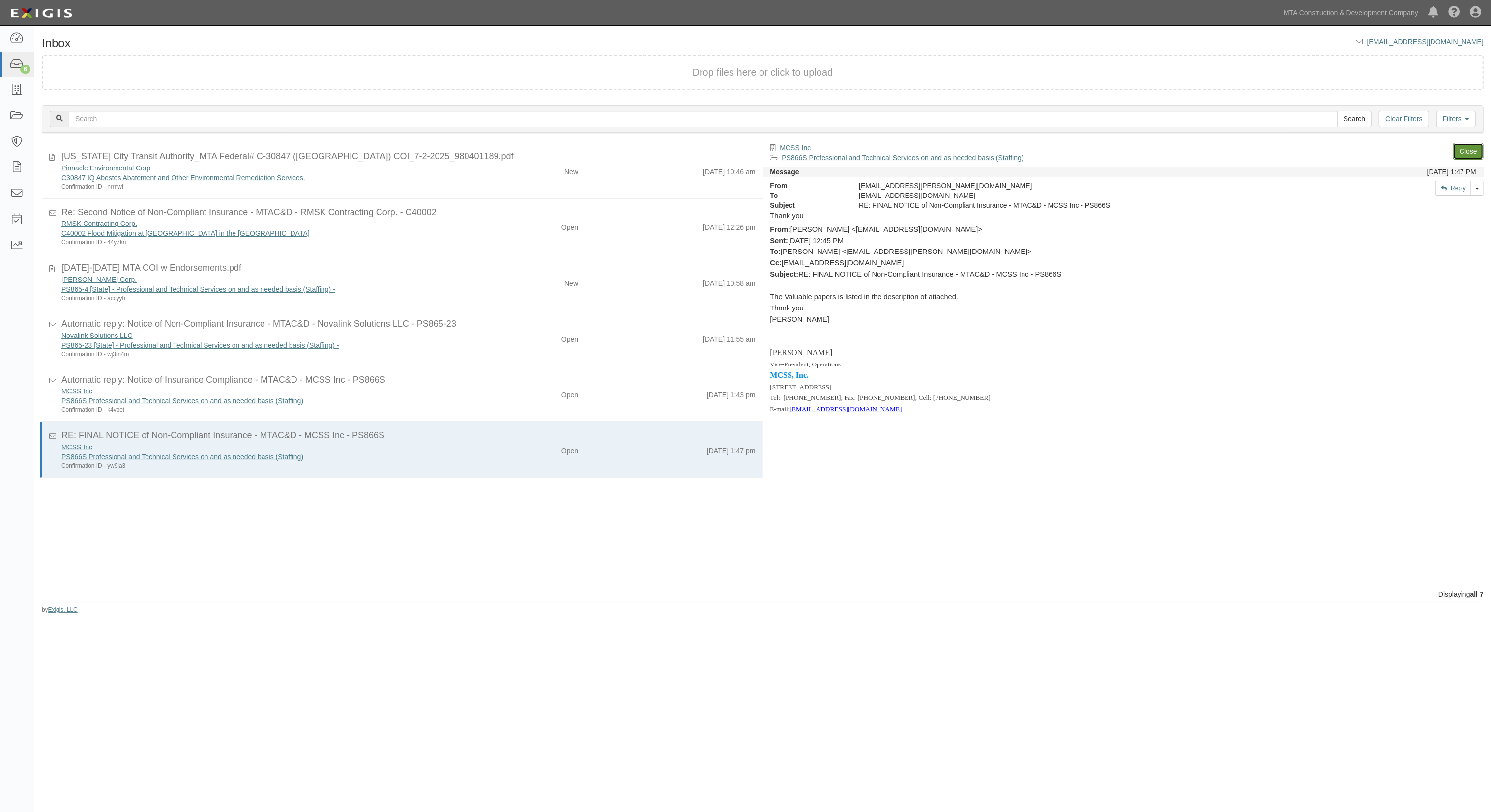
click at [1473, 149] on link "Close" at bounding box center [1468, 151] width 31 height 17
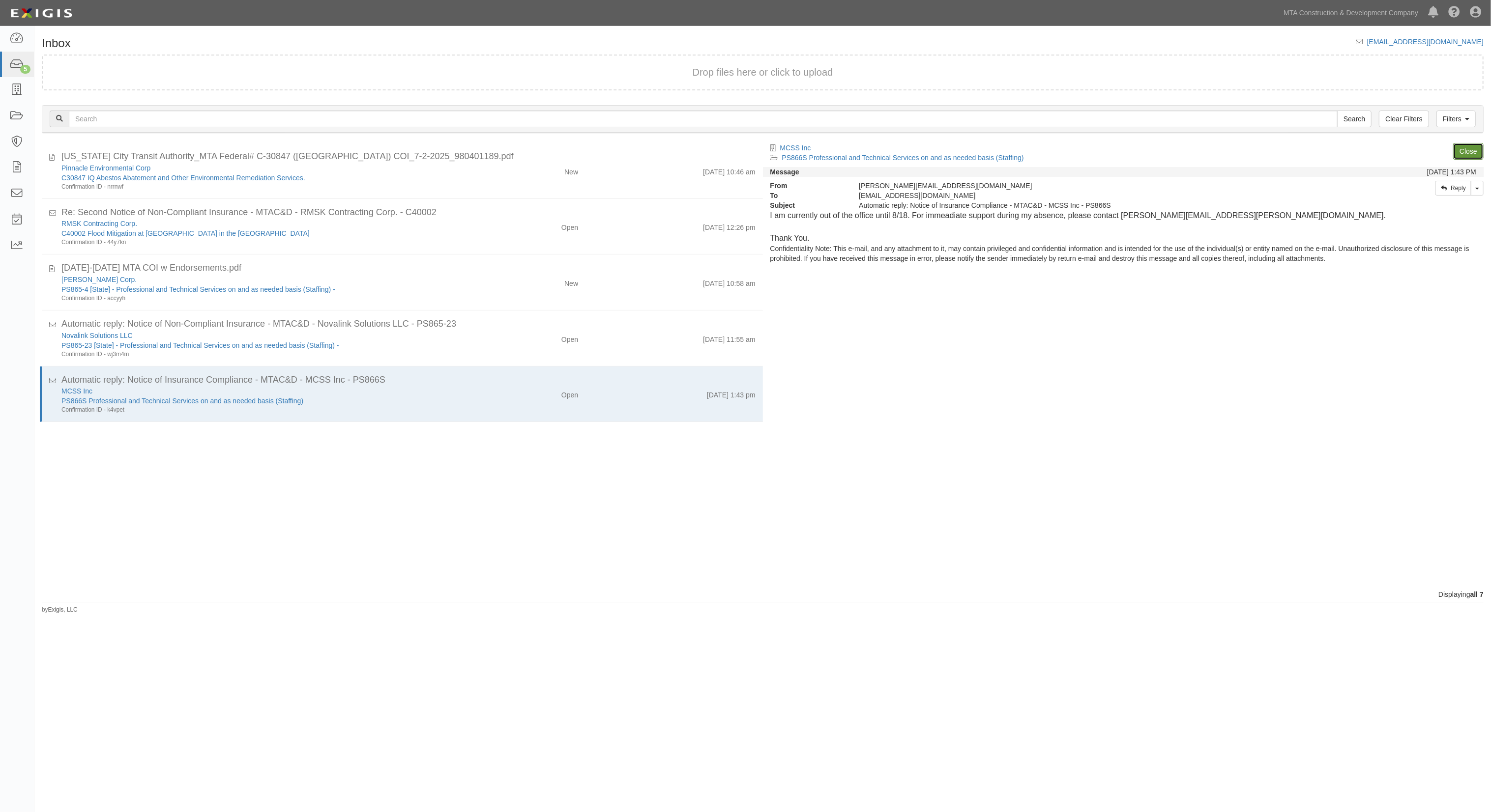
click at [1472, 148] on link "Close" at bounding box center [1468, 151] width 31 height 17
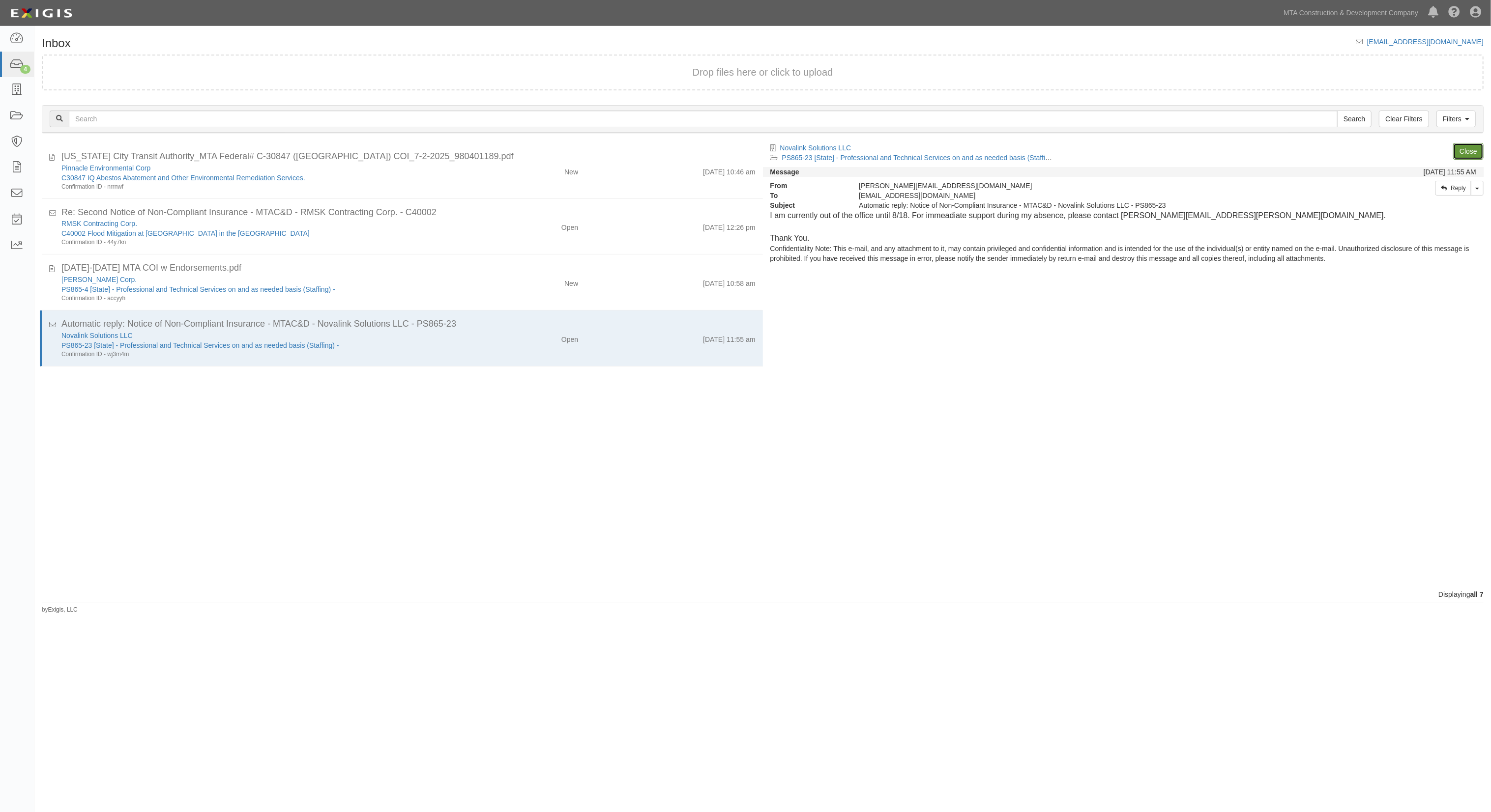
click at [1467, 150] on link "Close" at bounding box center [1468, 151] width 31 height 17
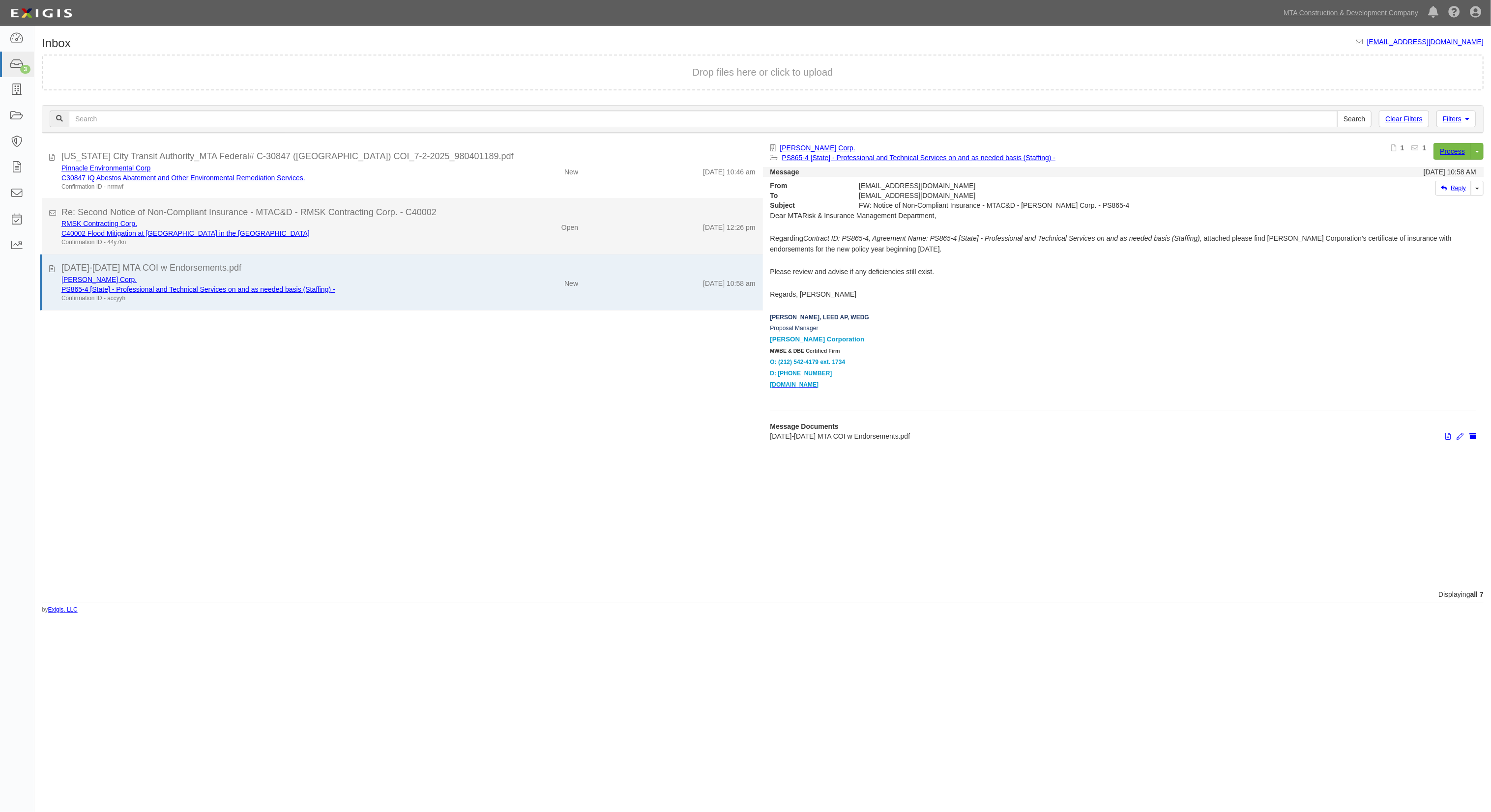
click at [480, 243] on div "RMSK Contracting Corp. C40002 Flood Mitigation at Corona Yard in the Borough of…" at bounding box center [408, 232] width 709 height 28
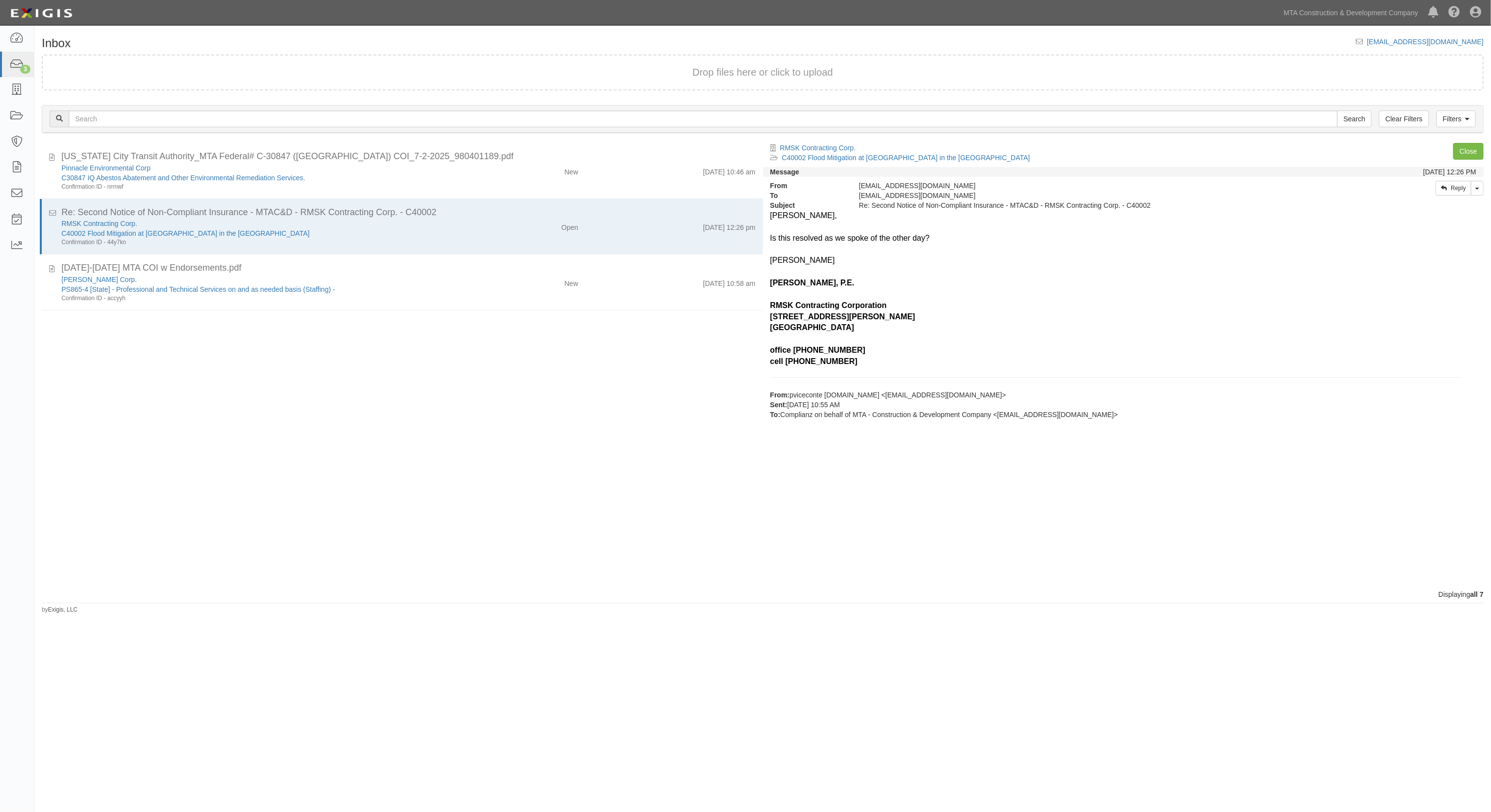
click at [195, 50] on div "Inbox inbox@mtacc.complianz.com Drop files here or click to upload Filters Clea…" at bounding box center [762, 325] width 1456 height 577
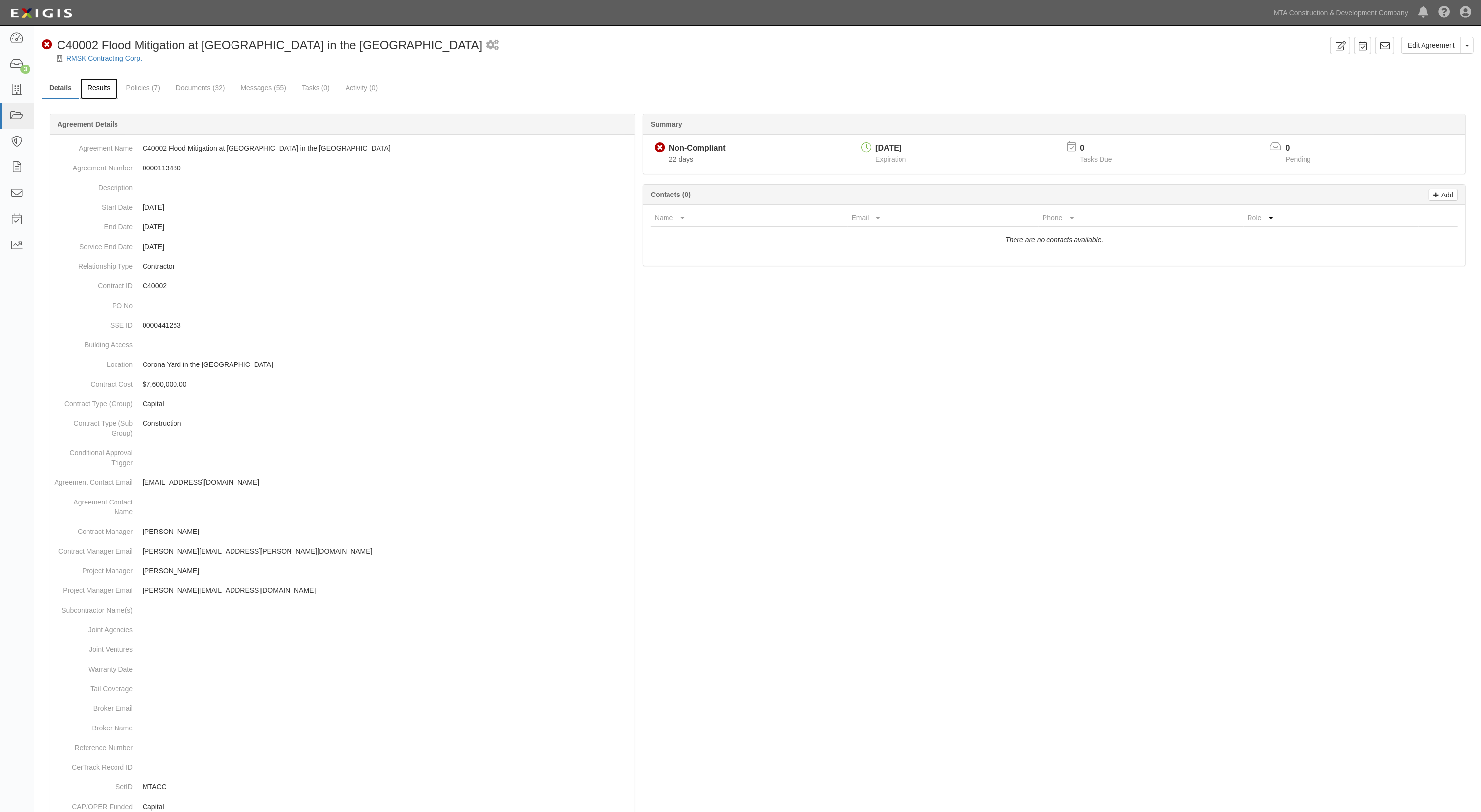
click at [102, 85] on link "Results" at bounding box center [99, 89] width 38 height 21
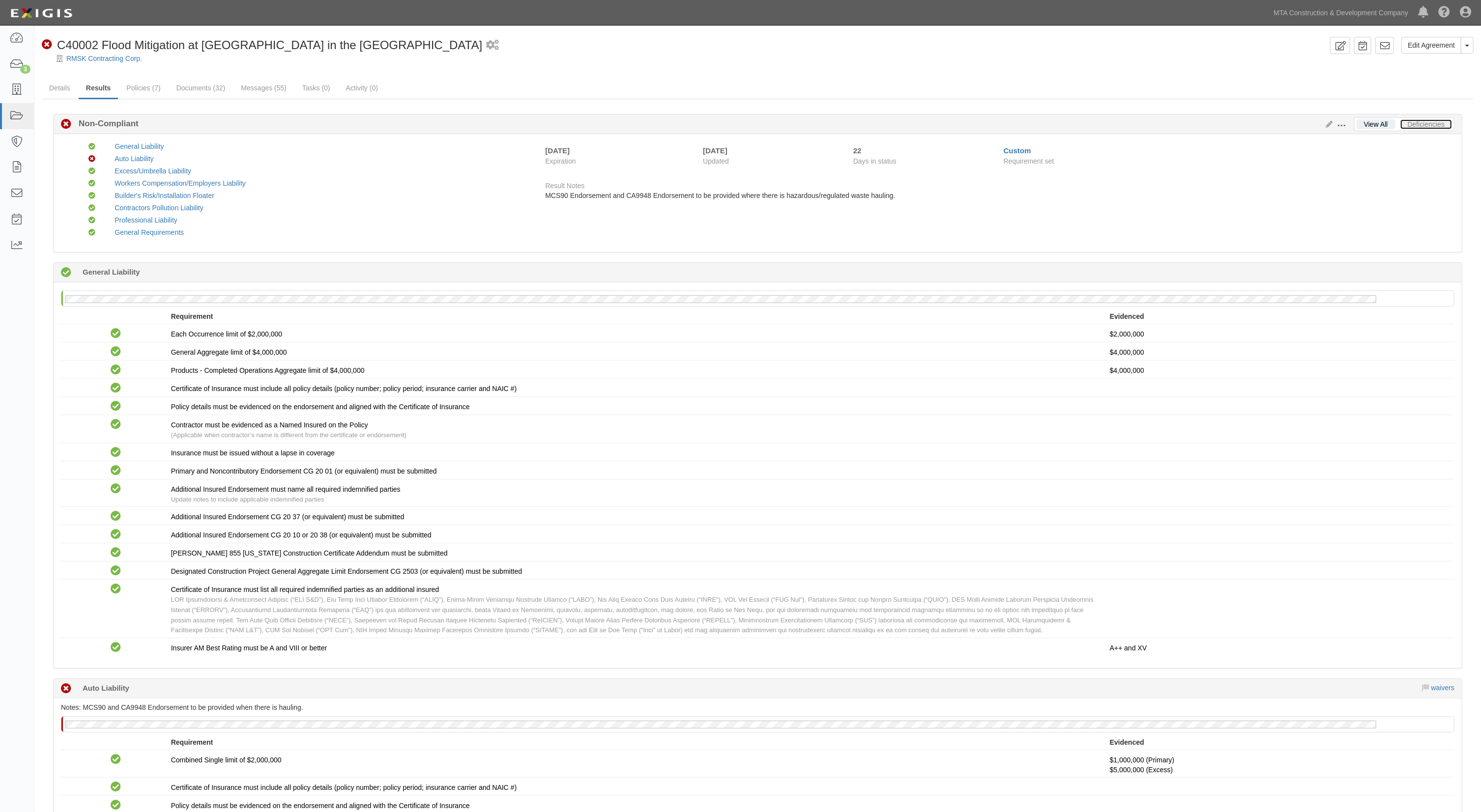
click at [1434, 124] on link "Deficiencies" at bounding box center [1427, 124] width 52 height 10
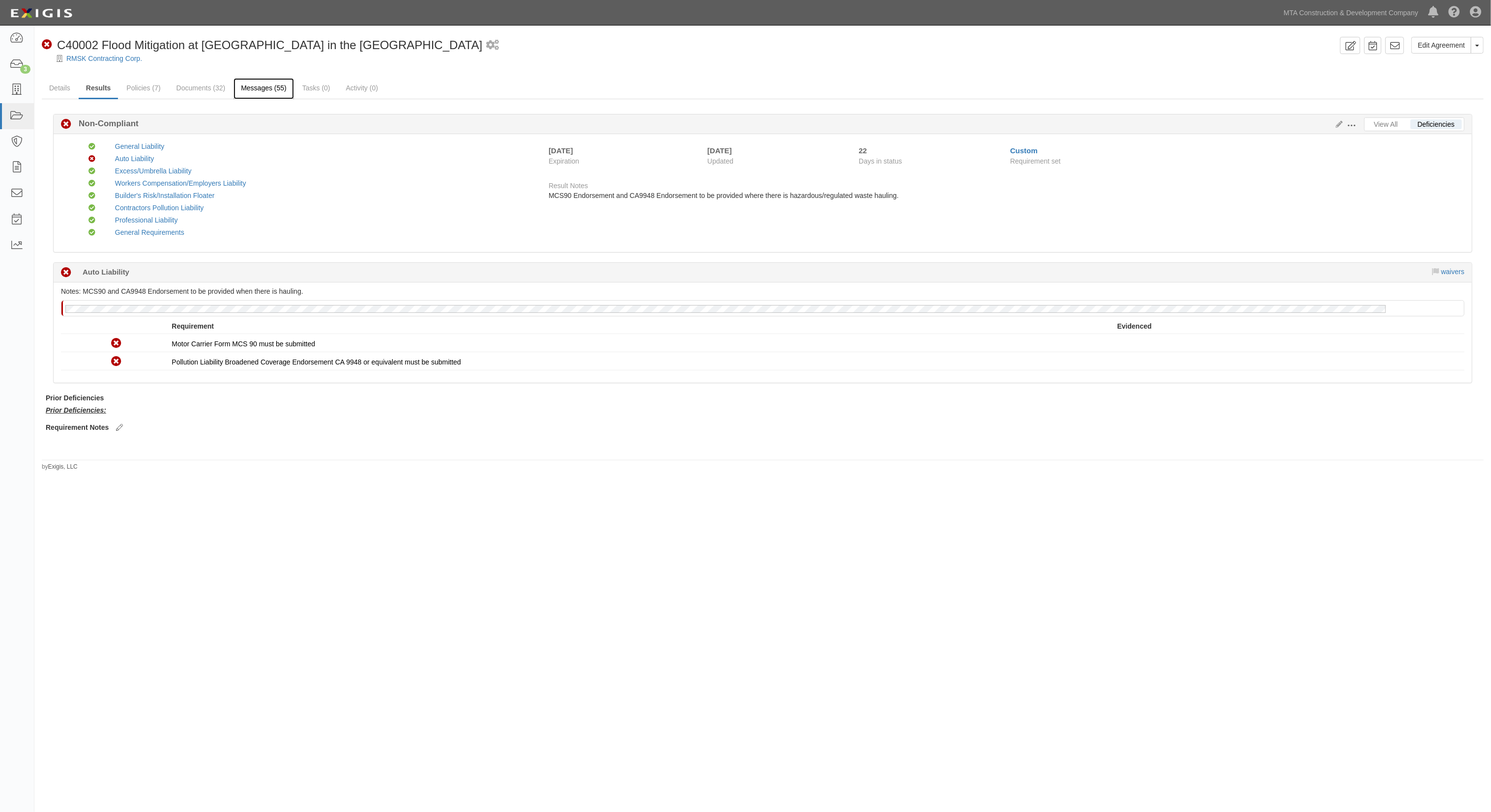
click at [256, 92] on link "Messages (55)" at bounding box center [263, 89] width 60 height 21
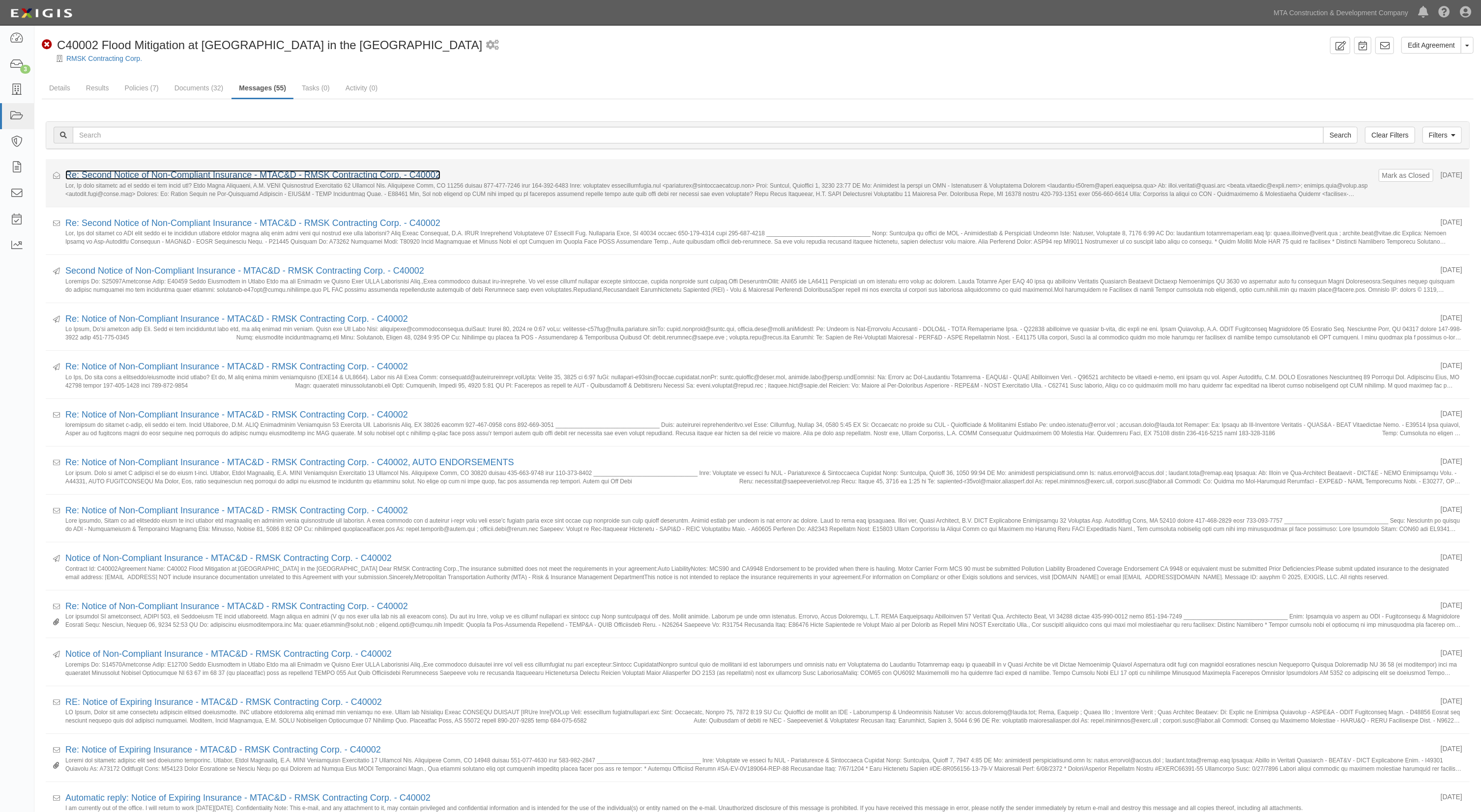
click at [162, 173] on link "Re: Second Notice of Non-Compliant Insurance - MTAC&D - RMSK Contracting Corp. …" at bounding box center [253, 175] width 375 height 10
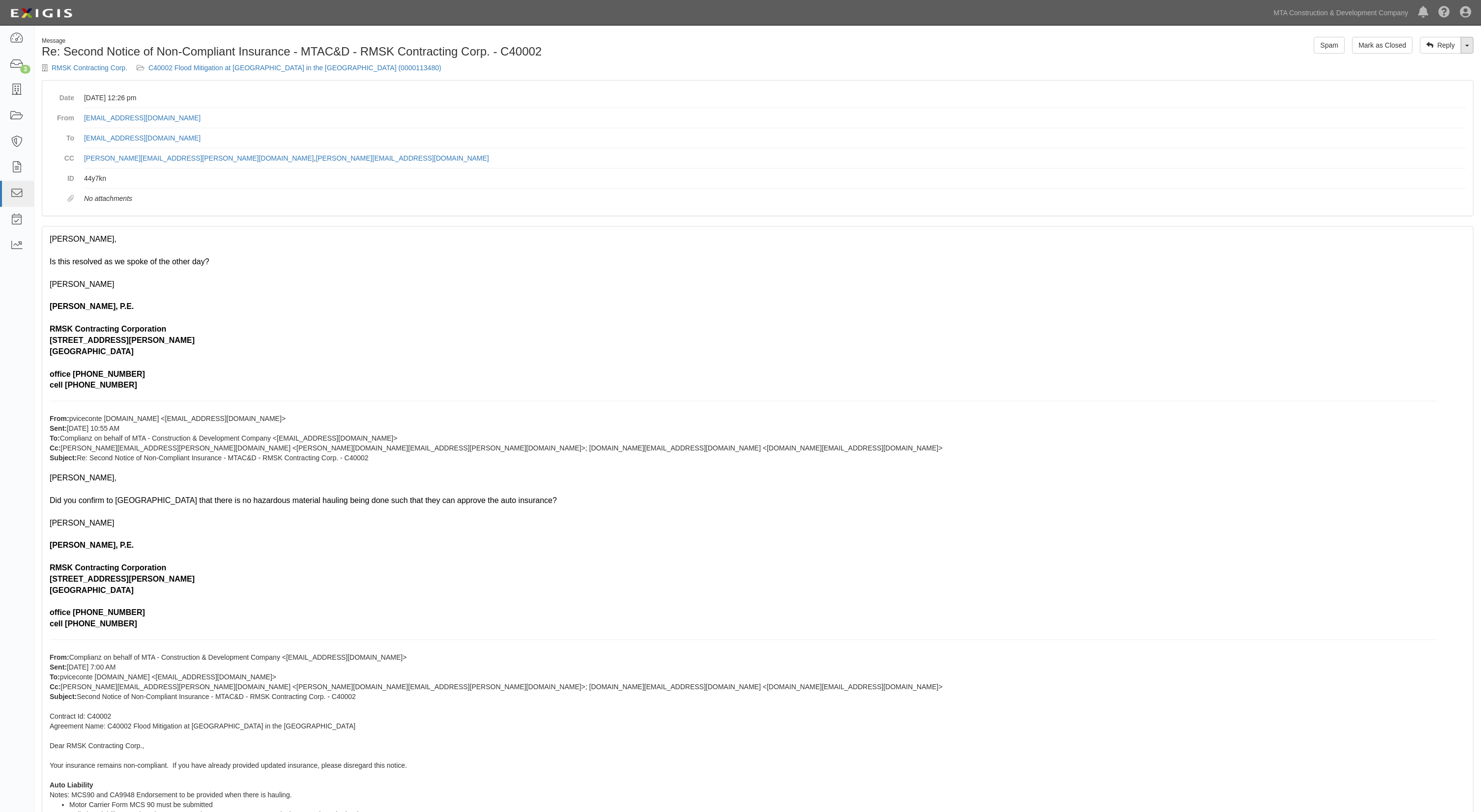
click at [1463, 50] on link "Toggle Dropdown" at bounding box center [1468, 45] width 13 height 17
click at [1422, 62] on link "Reply All" at bounding box center [1435, 64] width 78 height 13
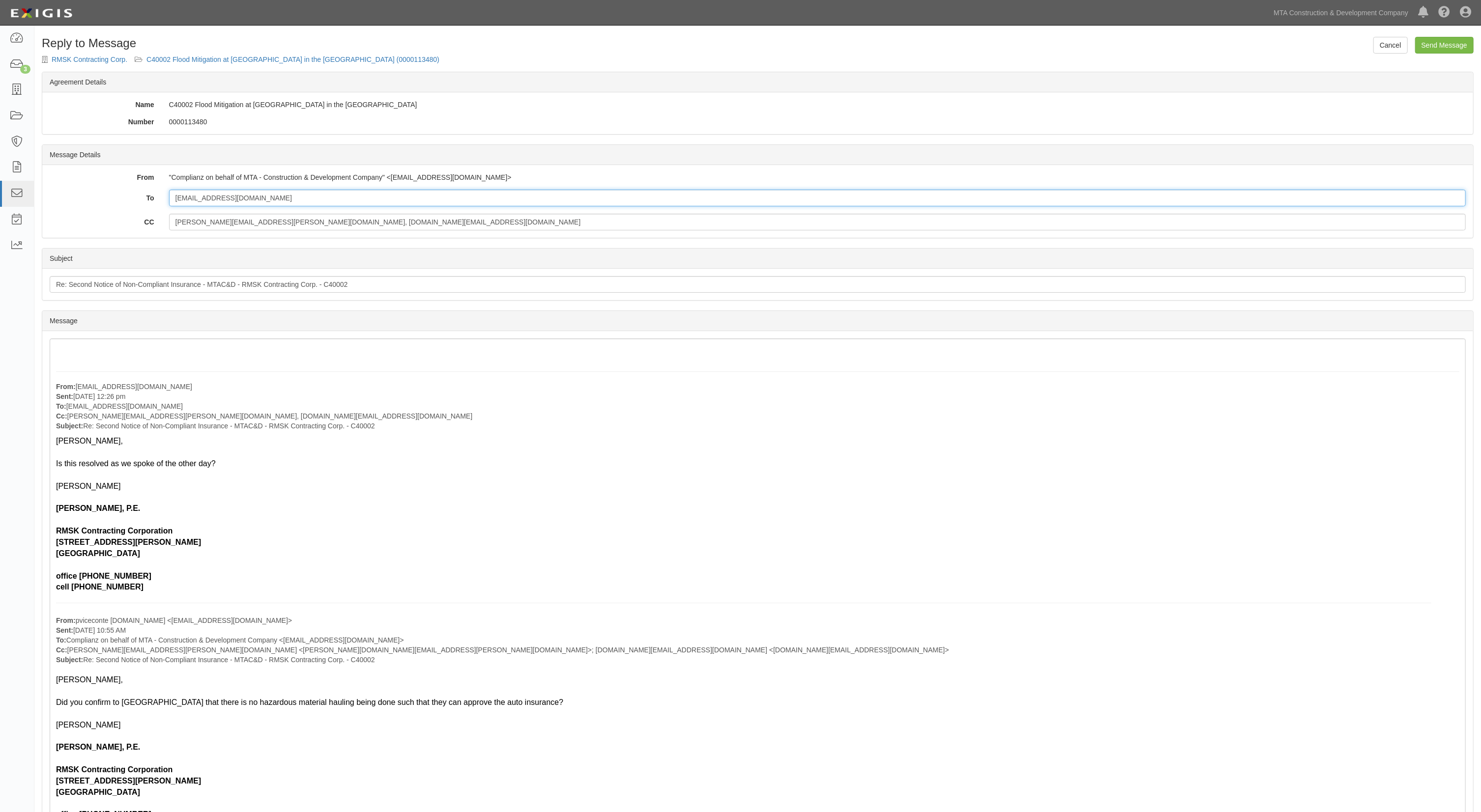
drag, startPoint x: 295, startPoint y: 199, endPoint x: 124, endPoint y: 197, distance: 171.0
click at [124, 197] on div "To pviceconte@rmskcontracting.com" at bounding box center [758, 198] width 1431 height 17
click at [336, 225] on input "tayon.richards@mtacd.org, kenneth.feng@mtacd.orgpviceconte@rmskcontracting.com" at bounding box center [817, 222] width 1297 height 17
click at [335, 225] on input "tayon.richards@mtacd.org, kenneth.feng@mtacd.orgpviceconte@rmskcontracting.com" at bounding box center [817, 222] width 1297 height 17
drag, startPoint x: 336, startPoint y: 225, endPoint x: 260, endPoint y: 226, distance: 76.0
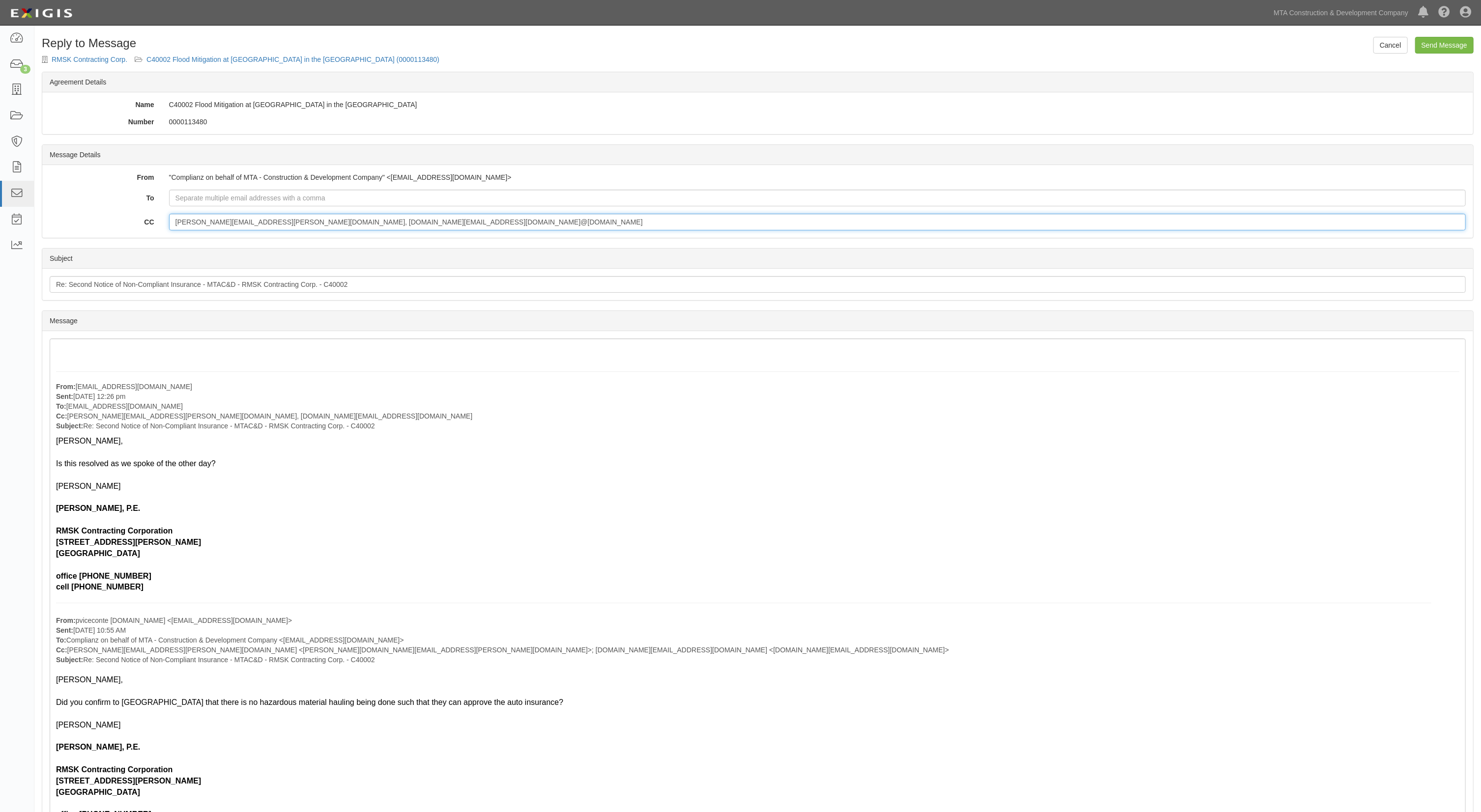
click at [260, 226] on input "tayon.richards@mtacd.org, kenneth.feng@mtacd.orgpviceconte@rmskcontracting.com" at bounding box center [817, 222] width 1297 height 17
type input "tayon.richards@mtacd.org, pviceconte@rmskcontracting.com"
type input "kenneth.feng@mtacd.org"
drag, startPoint x: 113, startPoint y: 330, endPoint x: 80, endPoint y: 305, distance: 41.4
click at [112, 330] on div "Message" at bounding box center [758, 321] width 1431 height 20
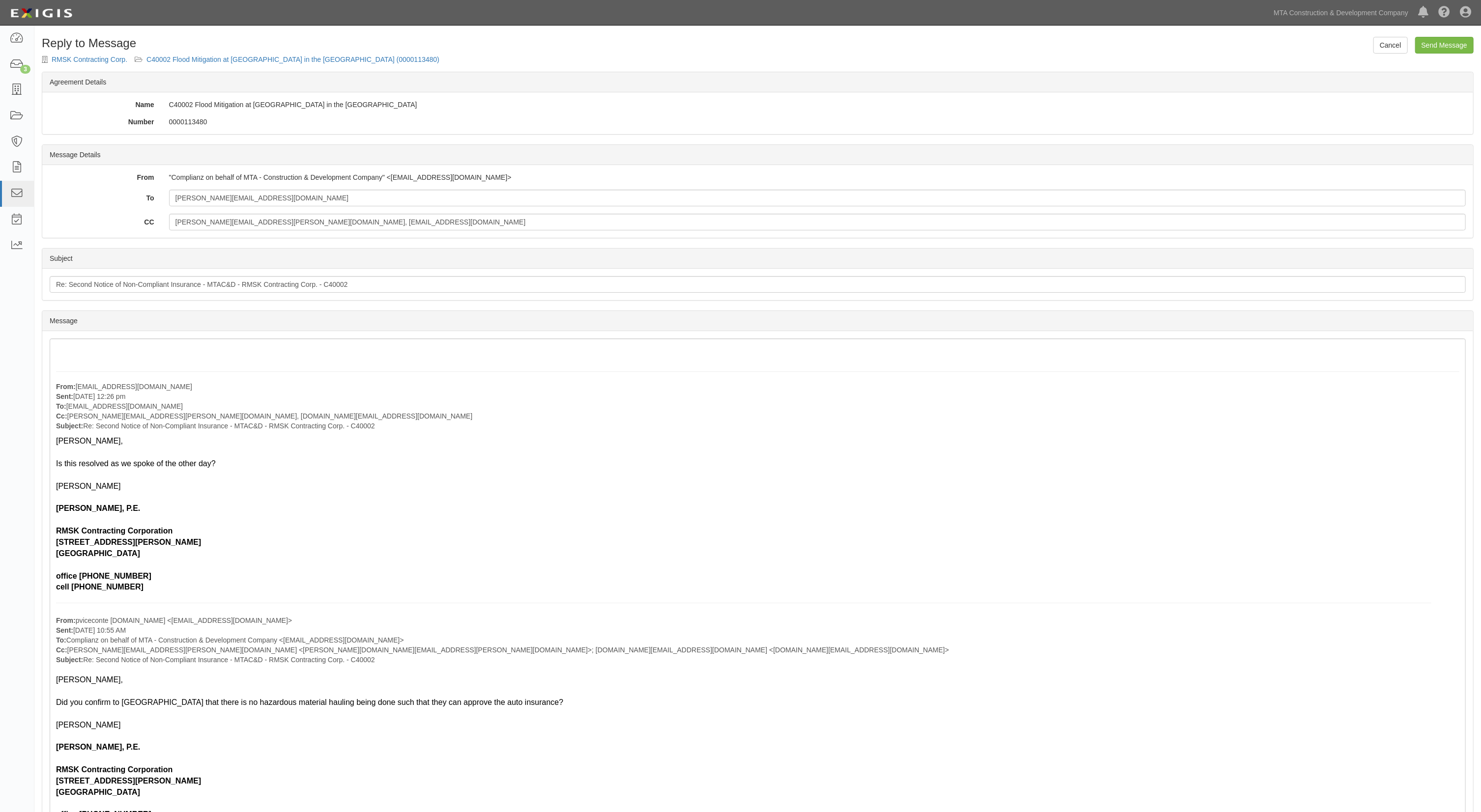
click at [425, 62] on form "Cancel Send Message Reply to Message RMSK Contracting Corp. C40002 Flood Mitiga…" at bounding box center [757, 679] width 1432 height 1285
click at [71, 353] on div "From: pviceconte@rmskcontracting.com Sent: September 08, 2025 at 12:26 pm To: a…" at bounding box center [758, 775] width 1417 height 874
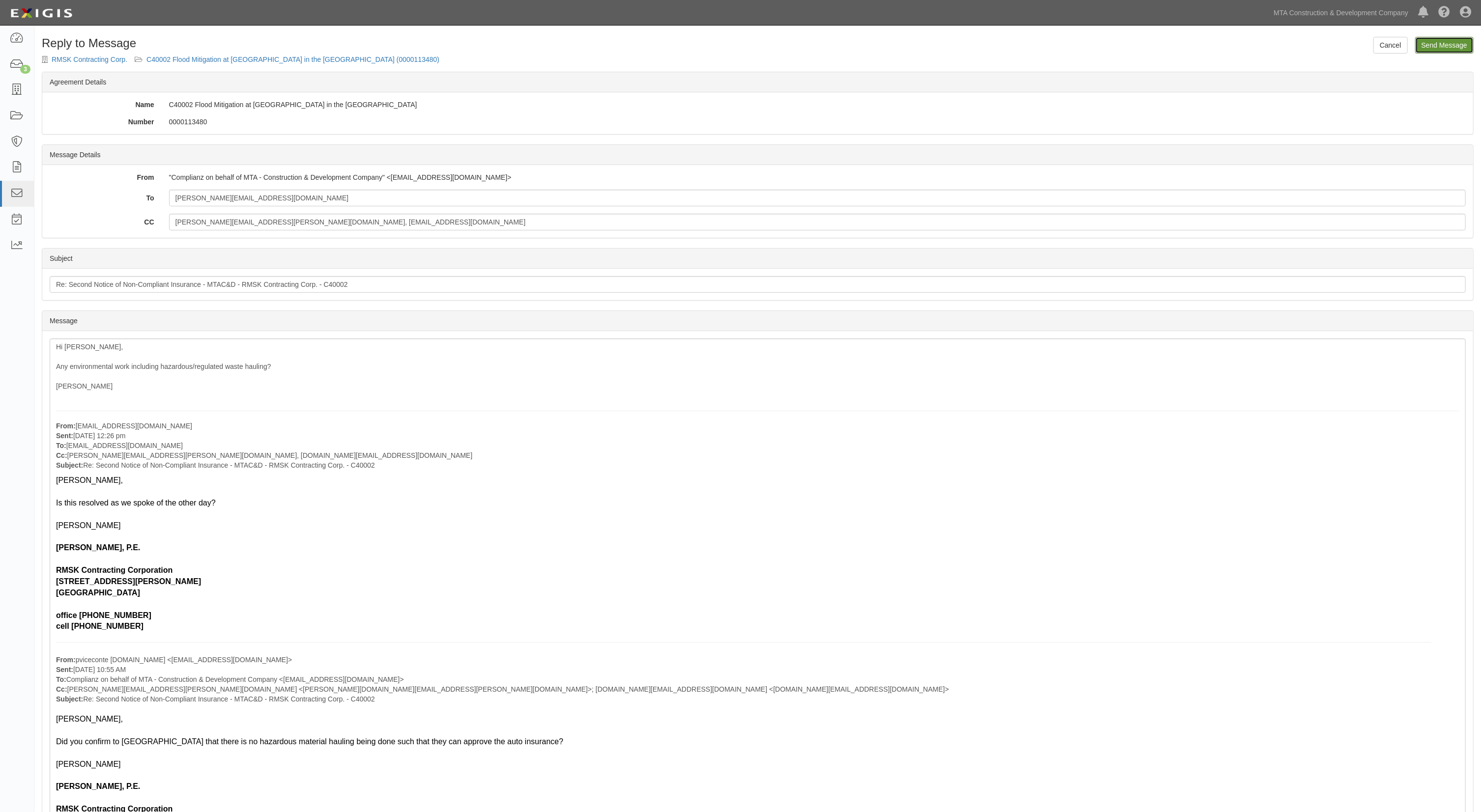
click at [1434, 43] on input "Send Message" at bounding box center [1444, 45] width 58 height 17
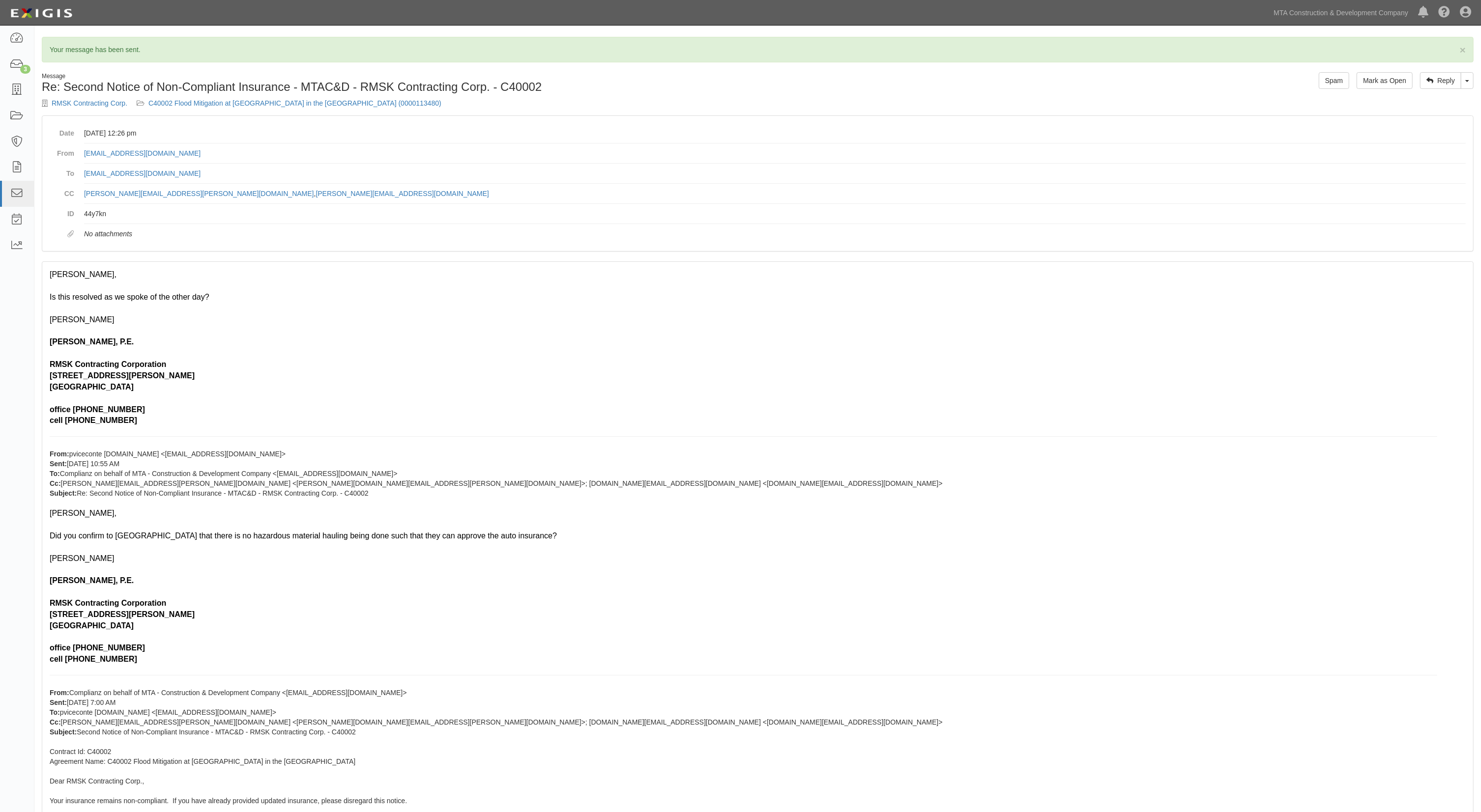
click at [627, 91] on h1 "Re: Second Notice of Non-Compliant Insurance - MTAC&D - RMSK Contracting Corp. …" at bounding box center [396, 87] width 709 height 13
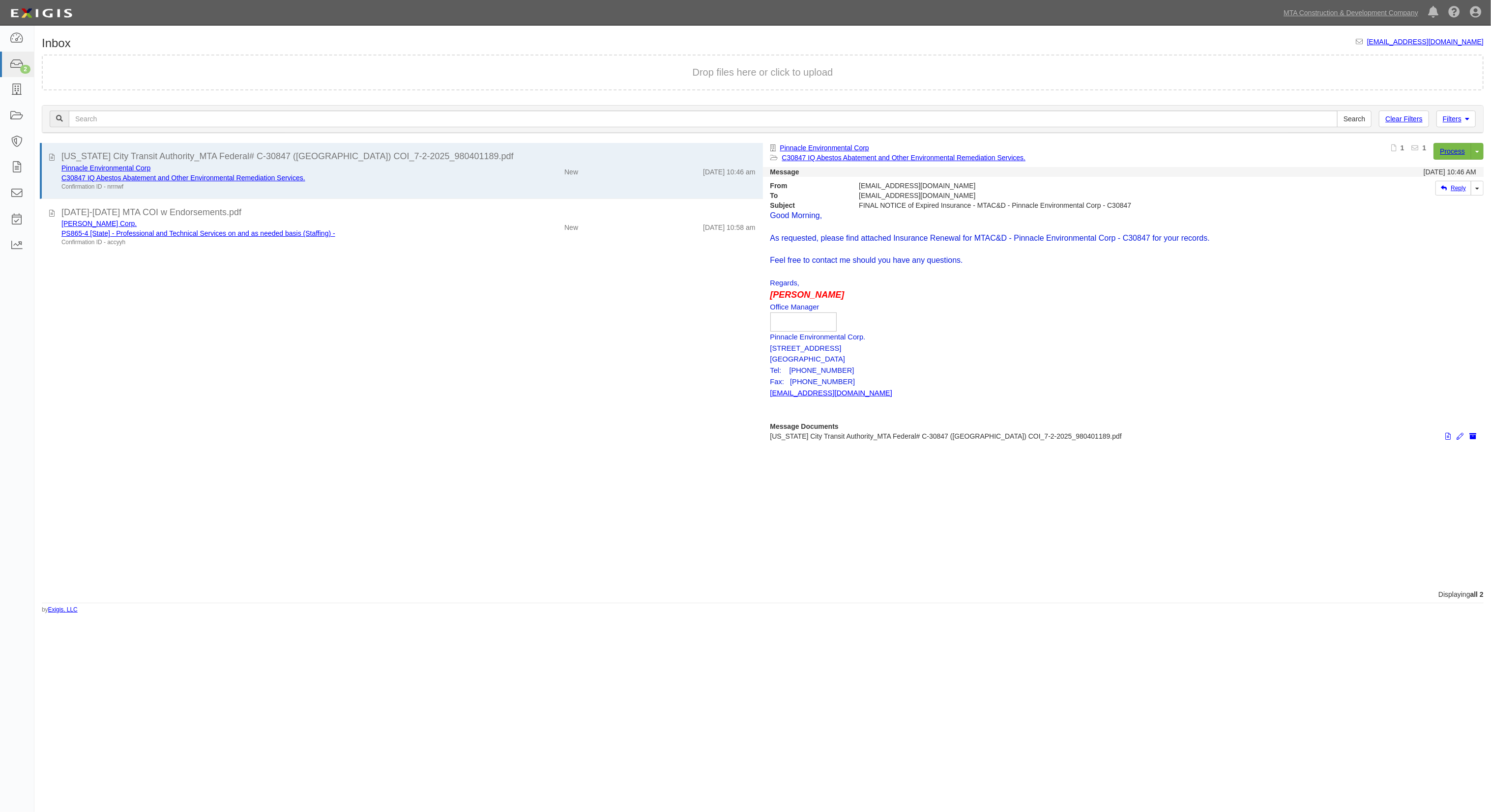
click div "Inbox inbox@mtacc.complianz.com Drop files here or click to upload Filters Clea…"
click icon
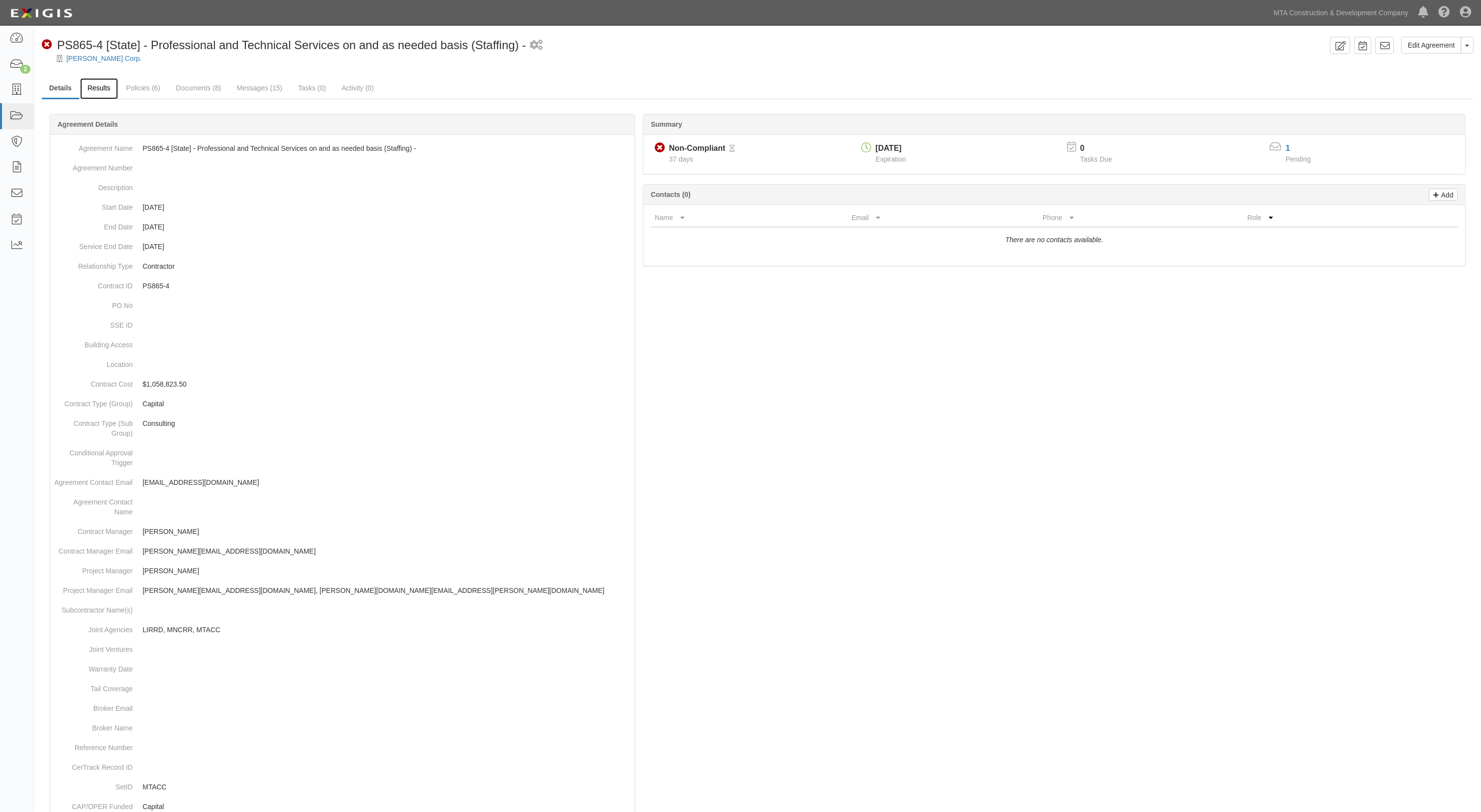
click at [93, 89] on link "Results" at bounding box center [99, 89] width 38 height 21
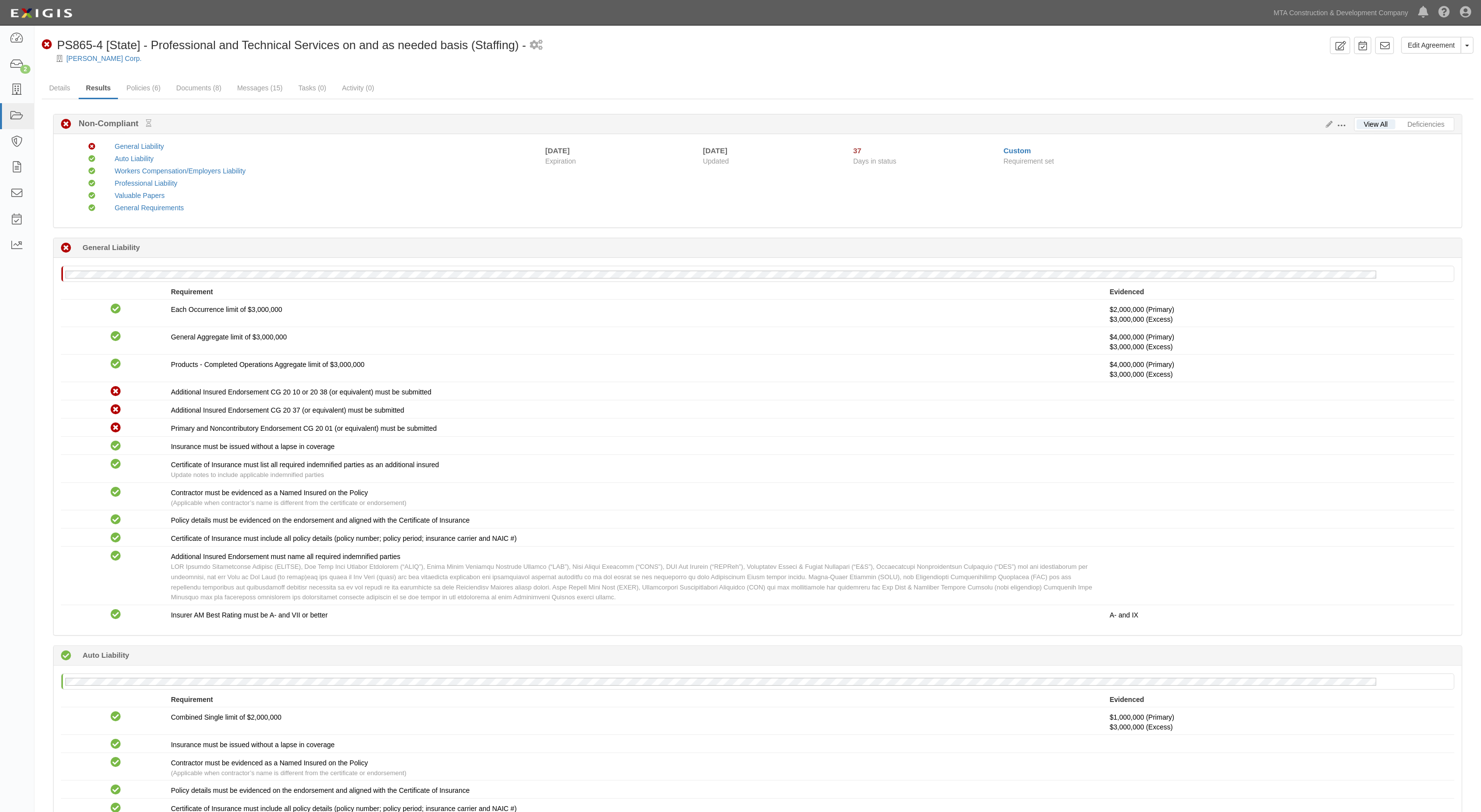
click at [286, 209] on div "General Requirements" at bounding box center [318, 208] width 423 height 10
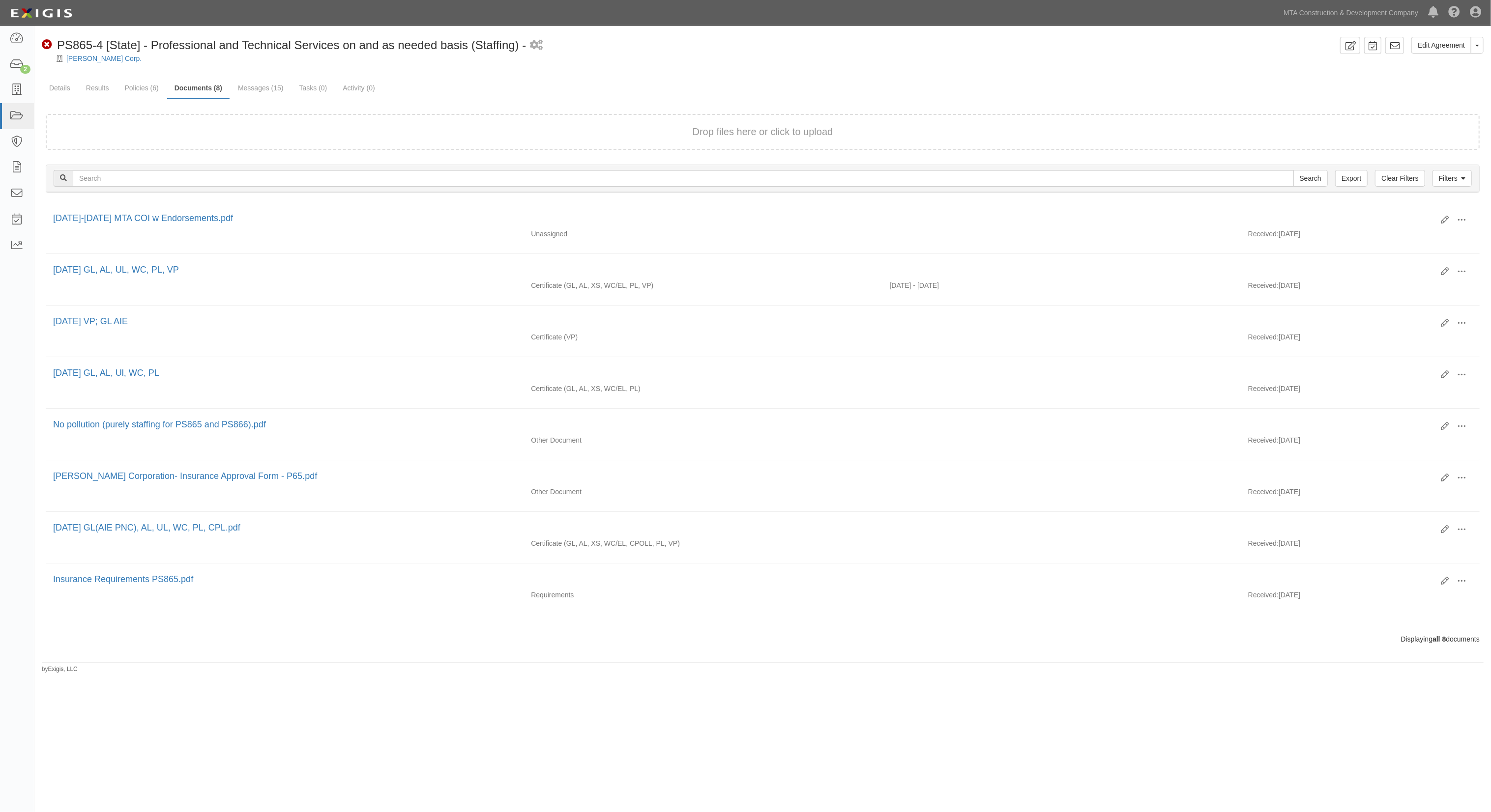
drag, startPoint x: 1395, startPoint y: 83, endPoint x: 1094, endPoint y: 67, distance: 301.4
click at [1394, 84] on ul "Details Results Policies (6) Documents (8) Messages (15) Tasks (0) Activity (0)" at bounding box center [762, 89] width 1441 height 21
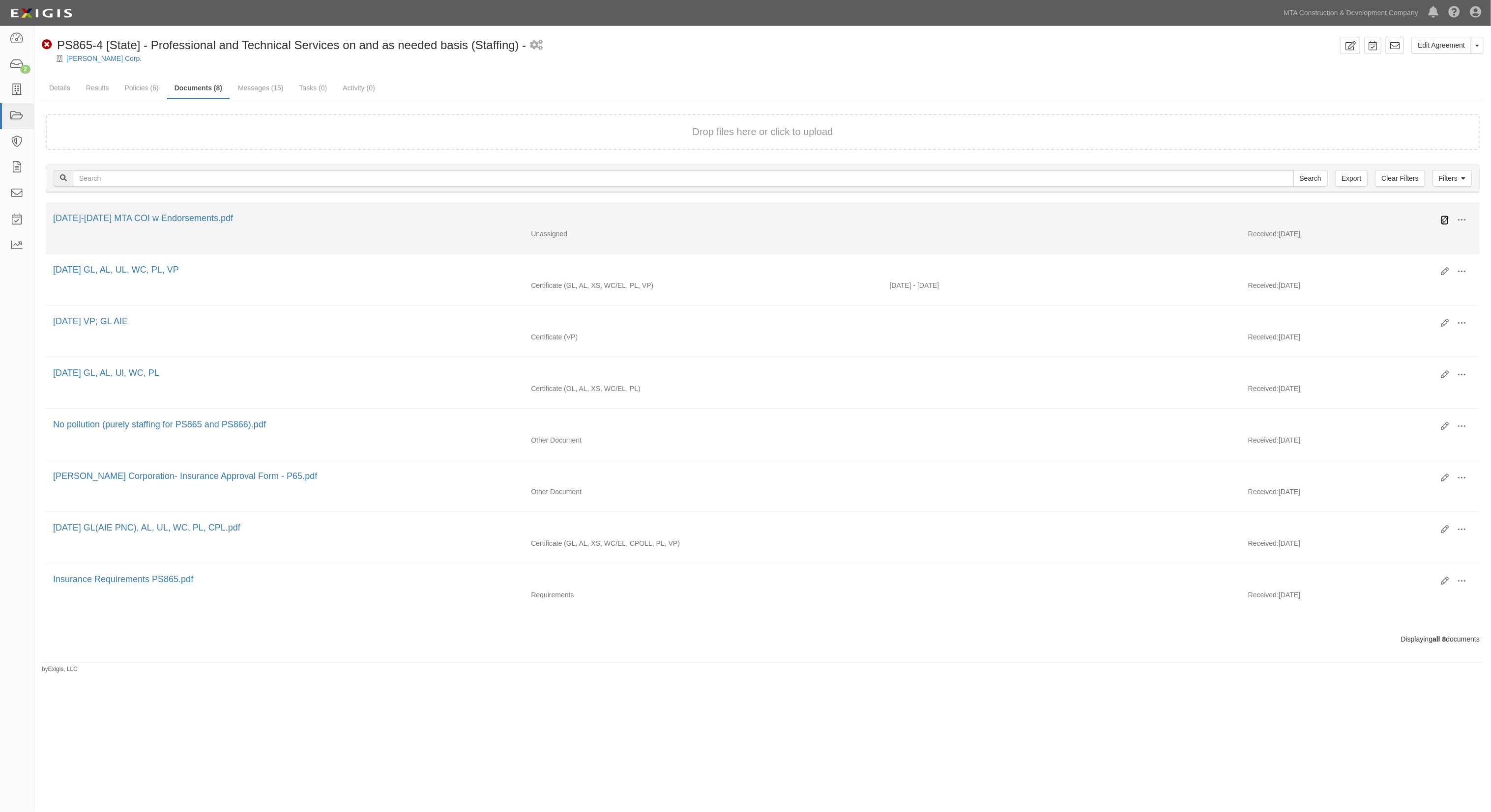
click at [1443, 215] on link at bounding box center [1445, 220] width 8 height 10
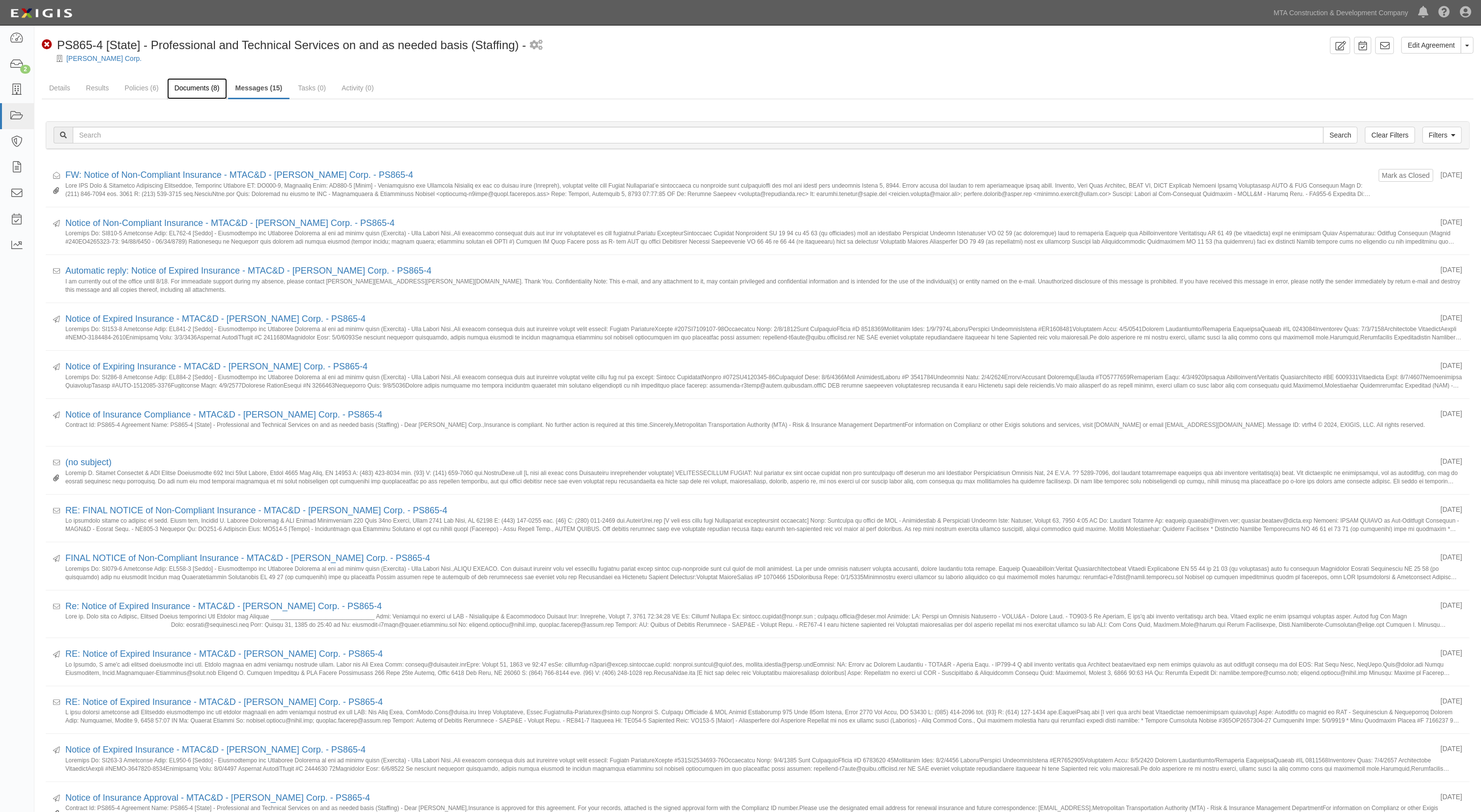
click at [190, 85] on link "Documents (8)" at bounding box center [197, 89] width 60 height 21
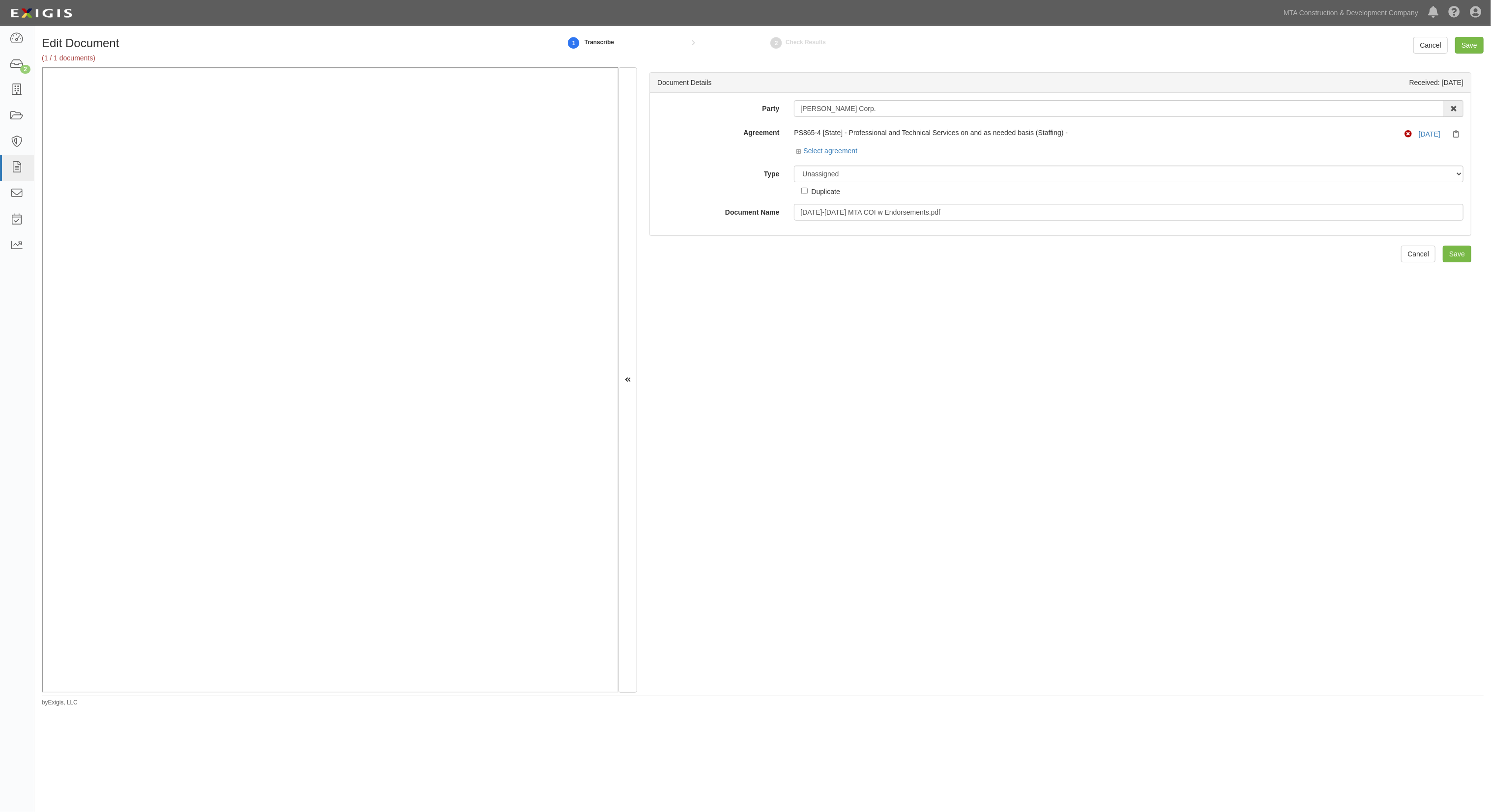
drag, startPoint x: 1169, startPoint y: 344, endPoint x: 1131, endPoint y: 319, distance: 45.5
click at [1166, 345] on div "Document Details Received: [DATE] Party [PERSON_NAME] Corp. AARCO Environmental…" at bounding box center [1060, 380] width 846 height 625
click at [827, 179] on select "Unassigned Binder Cancellation Notice Certificate Contract Endorsement Insuranc…" at bounding box center [1128, 174] width 669 height 17
select select "EndorsementDetail"
click at [793, 166] on select "Unassigned Binder Cancellation Notice Certificate Contract Endorsement Insuranc…" at bounding box center [1128, 174] width 669 height 17
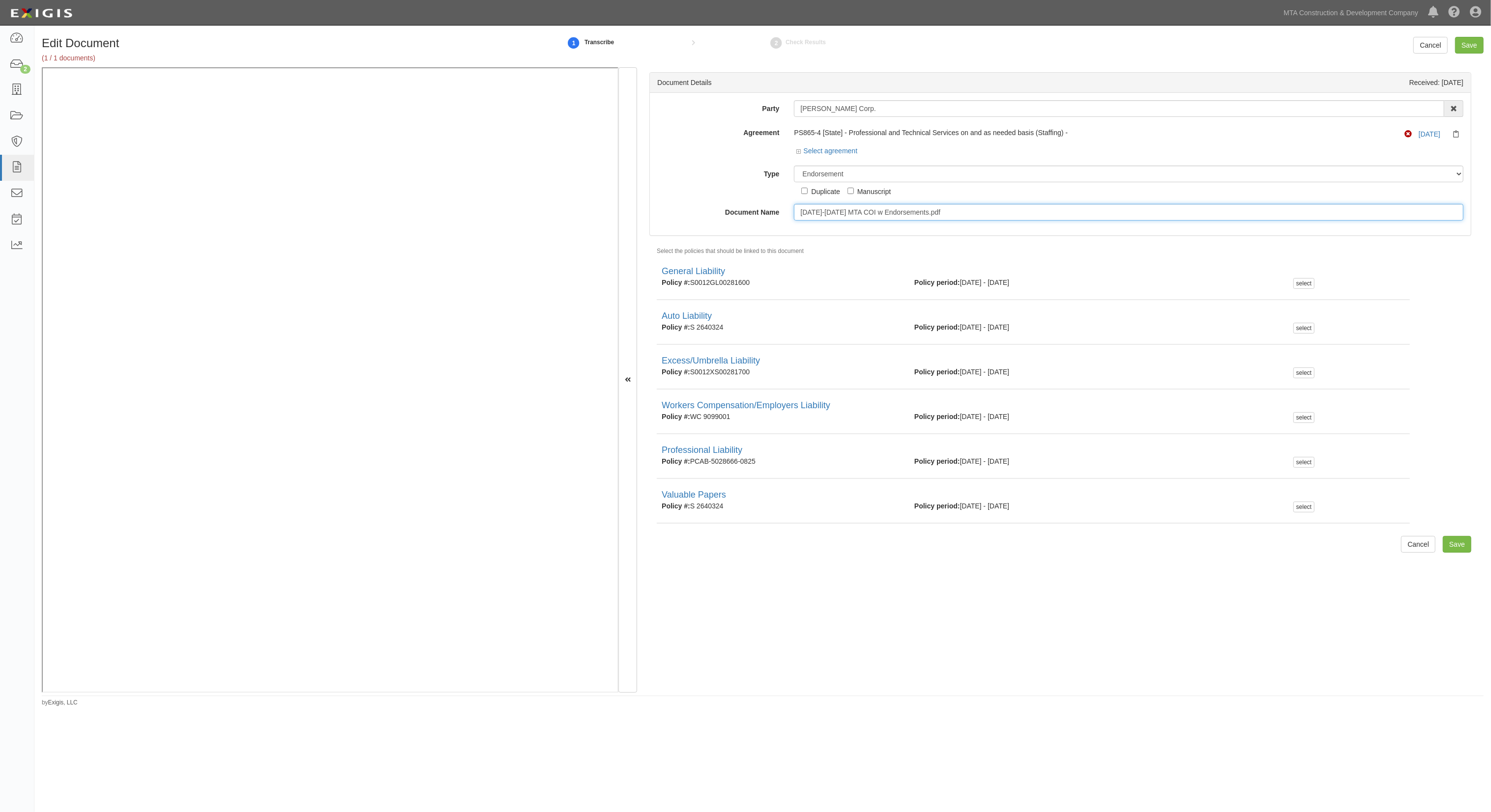
click at [841, 212] on input "[DATE]-[DATE] MTA COI w Endorsements.pdf" at bounding box center [1128, 212] width 669 height 17
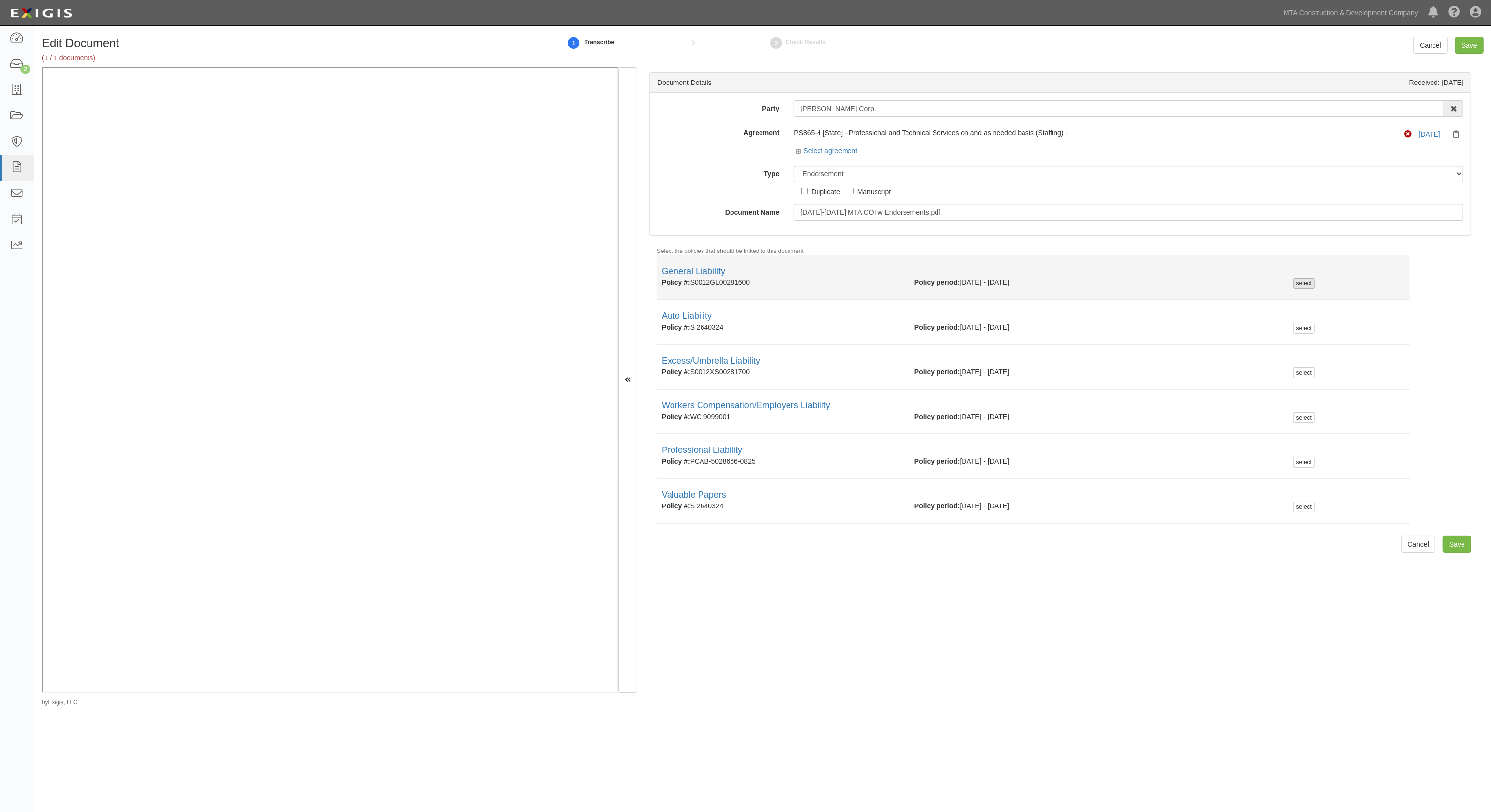
click at [1293, 281] on div "select" at bounding box center [1303, 283] width 21 height 11
checkbox input "true"
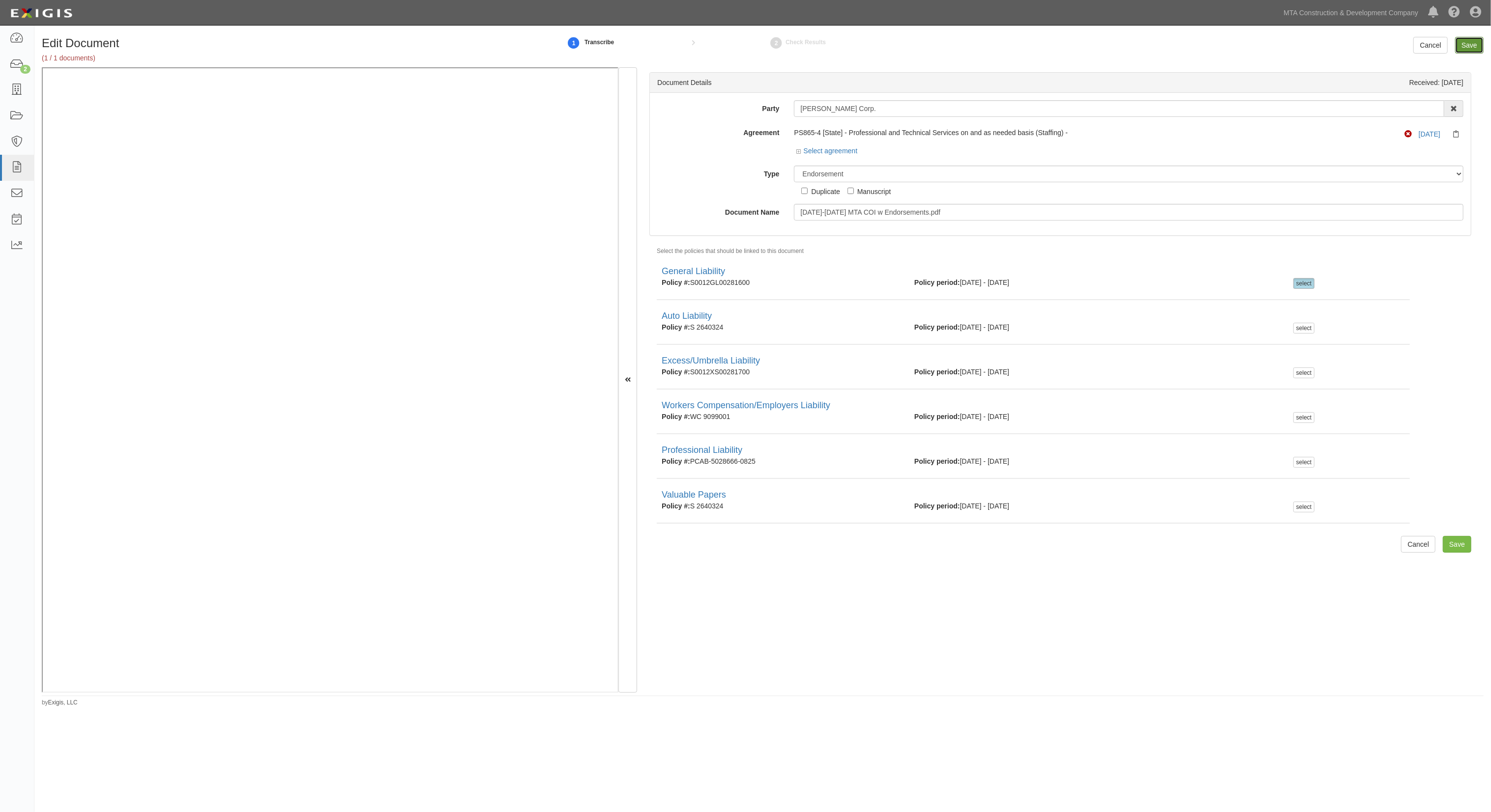
click at [1472, 39] on input "Save" at bounding box center [1468, 45] width 28 height 17
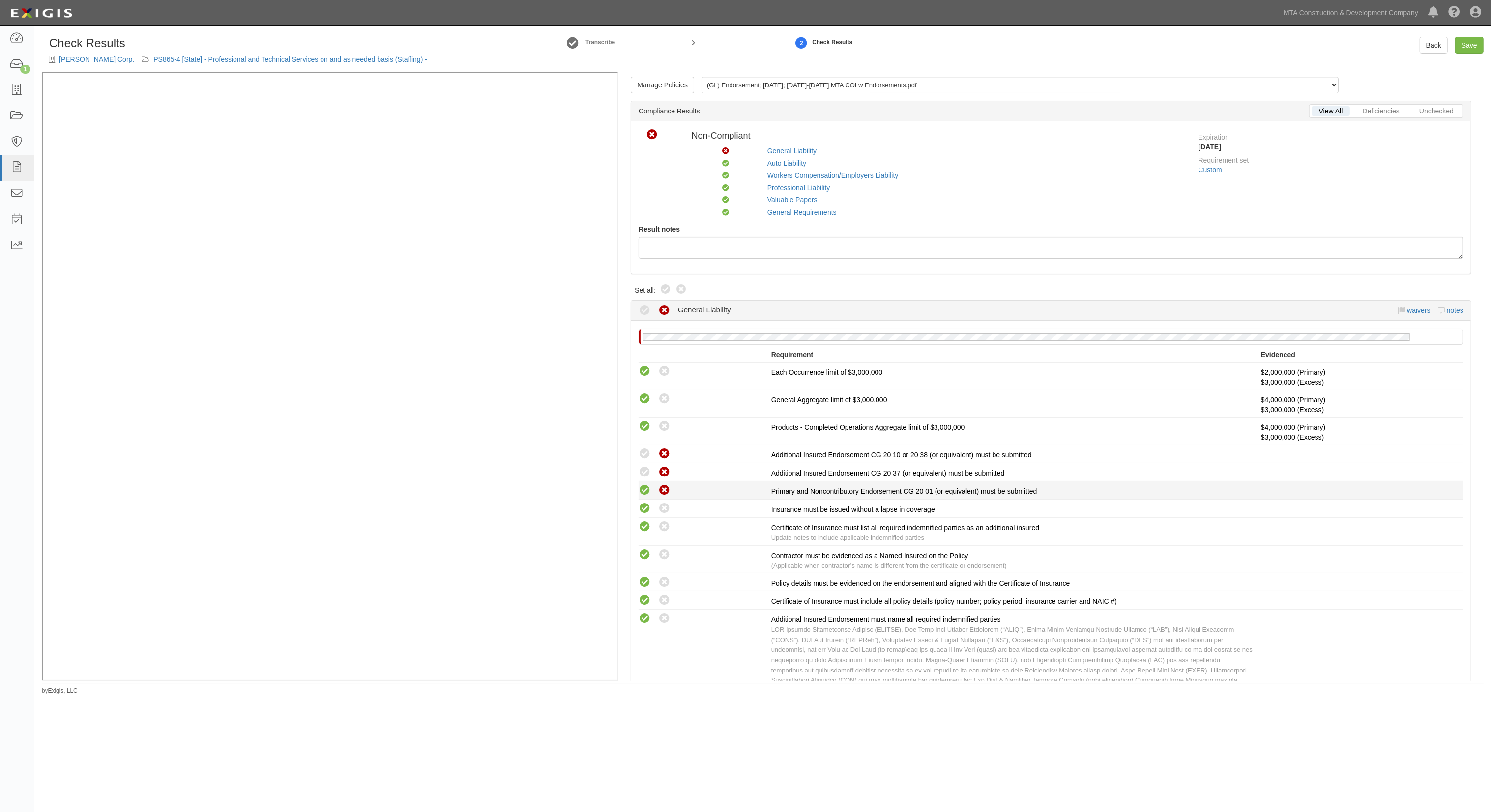
drag, startPoint x: 645, startPoint y: 489, endPoint x: 645, endPoint y: 482, distance: 7.0
click at [645, 488] on icon at bounding box center [644, 490] width 12 height 12
radio input "true"
drag, startPoint x: 644, startPoint y: 473, endPoint x: 640, endPoint y: 462, distance: 11.7
click at [642, 469] on icon at bounding box center [644, 472] width 12 height 12
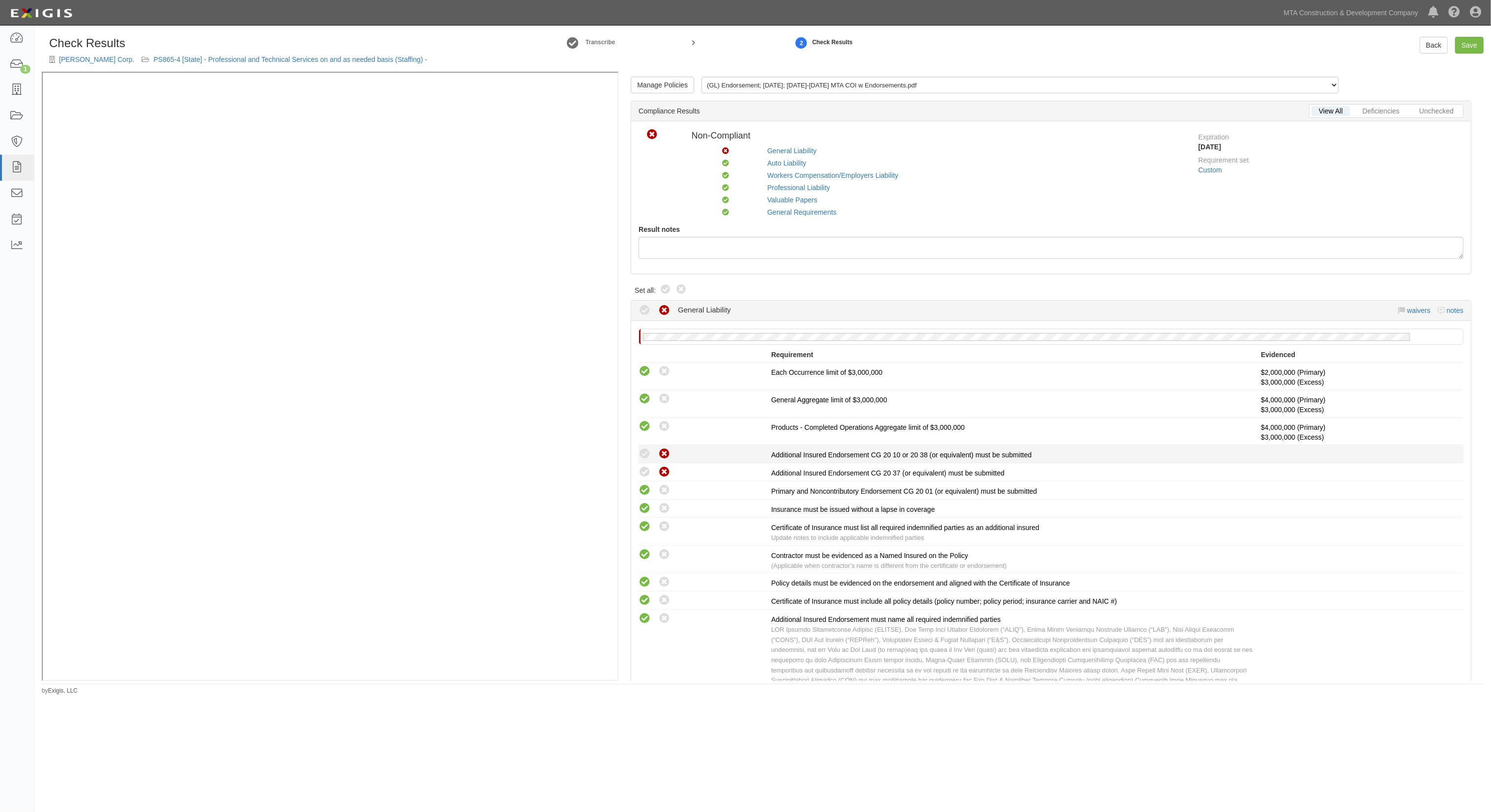
radio input "true"
click at [639, 459] on icon at bounding box center [644, 454] width 12 height 12
radio input "true"
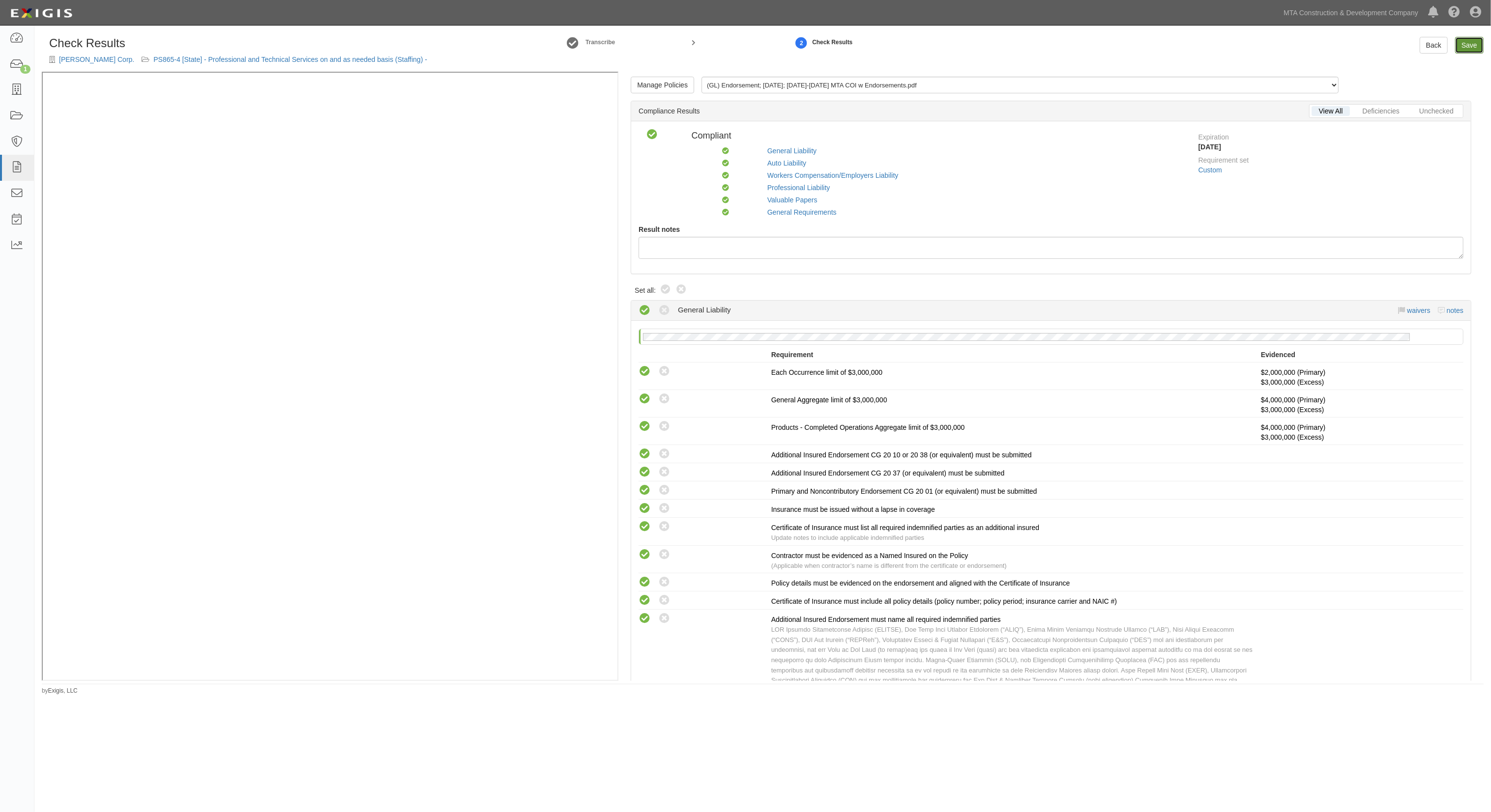
click at [1458, 44] on link "Save" at bounding box center [1468, 45] width 28 height 17
radio input "true"
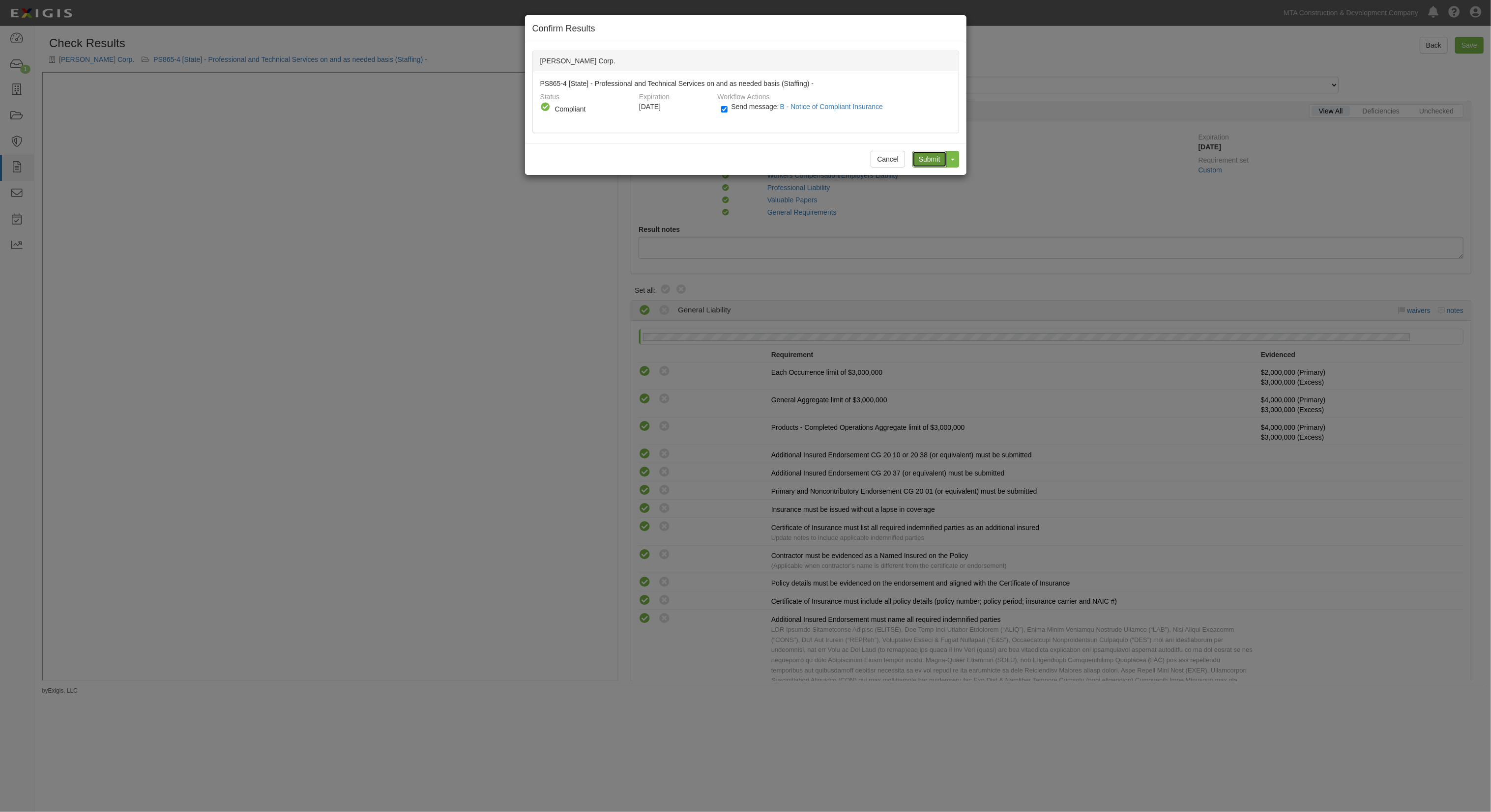
click at [933, 160] on input "Submit" at bounding box center [929, 159] width 34 height 17
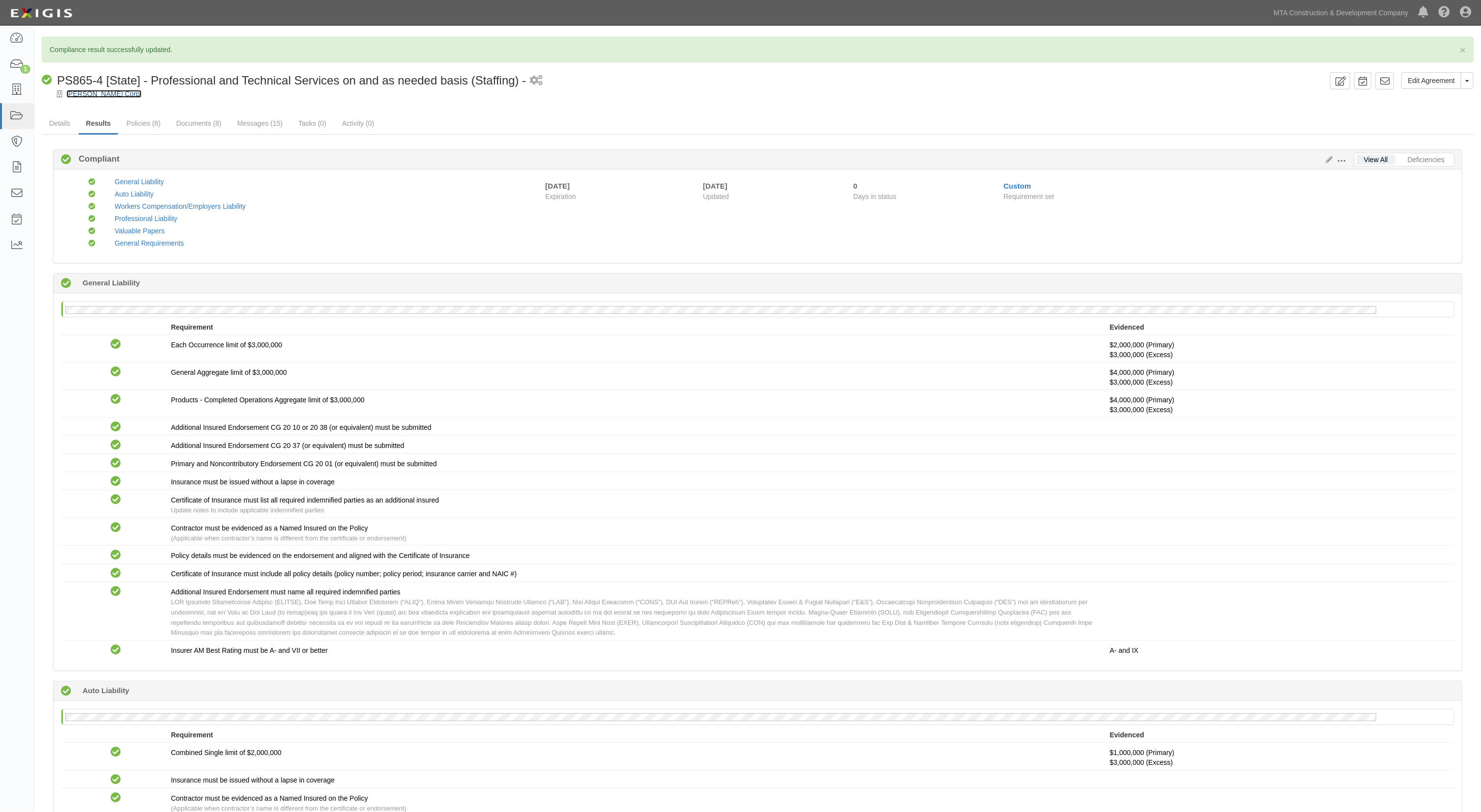
click at [95, 94] on link "[PERSON_NAME] Corp." at bounding box center [104, 94] width 76 height 8
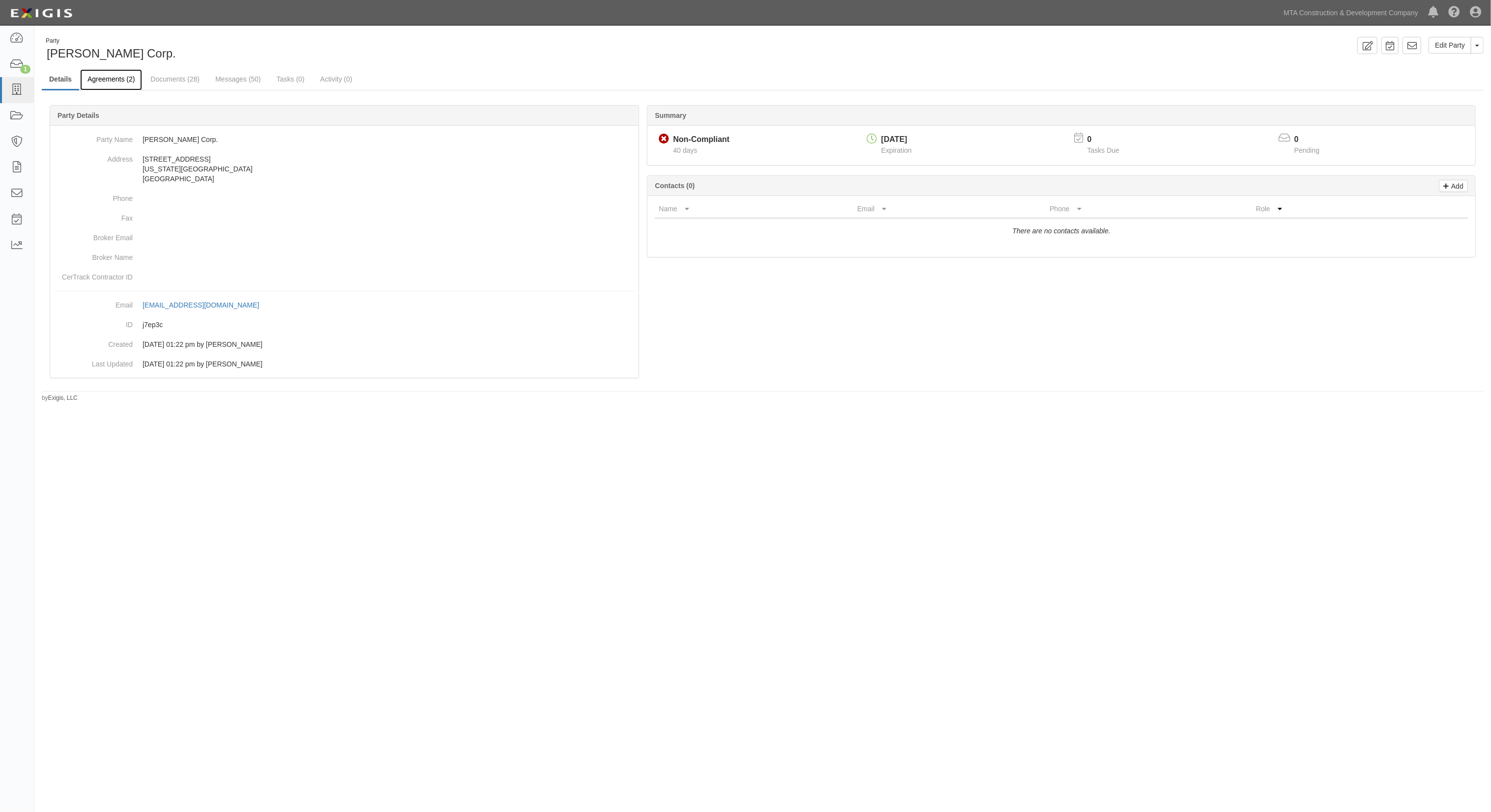
click at [118, 83] on link "Agreements (2)" at bounding box center [111, 80] width 62 height 21
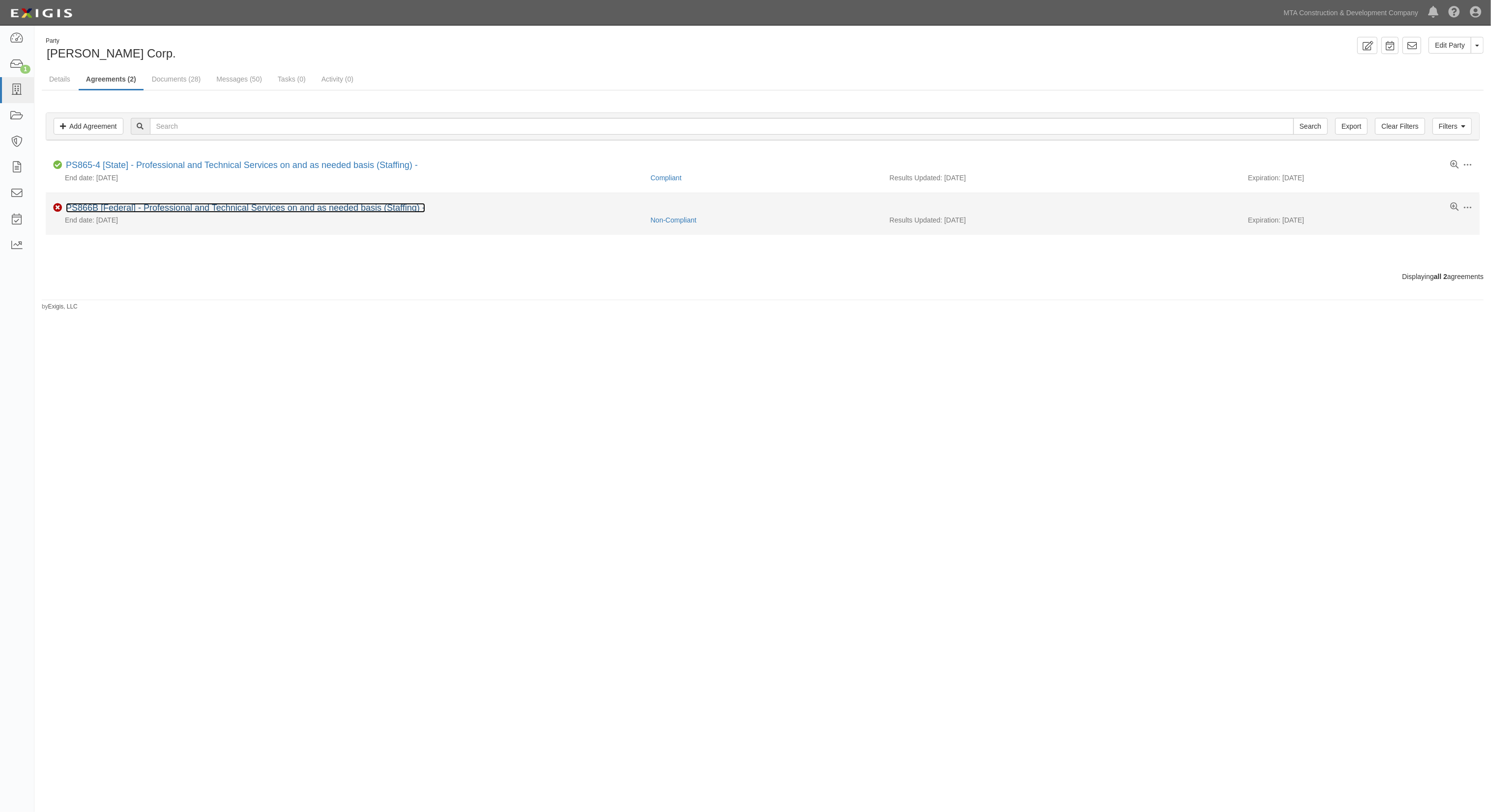
click at [120, 206] on link "PS866B [Federal] - Professional and Technical Services on and as needed basis (…" at bounding box center [245, 208] width 359 height 10
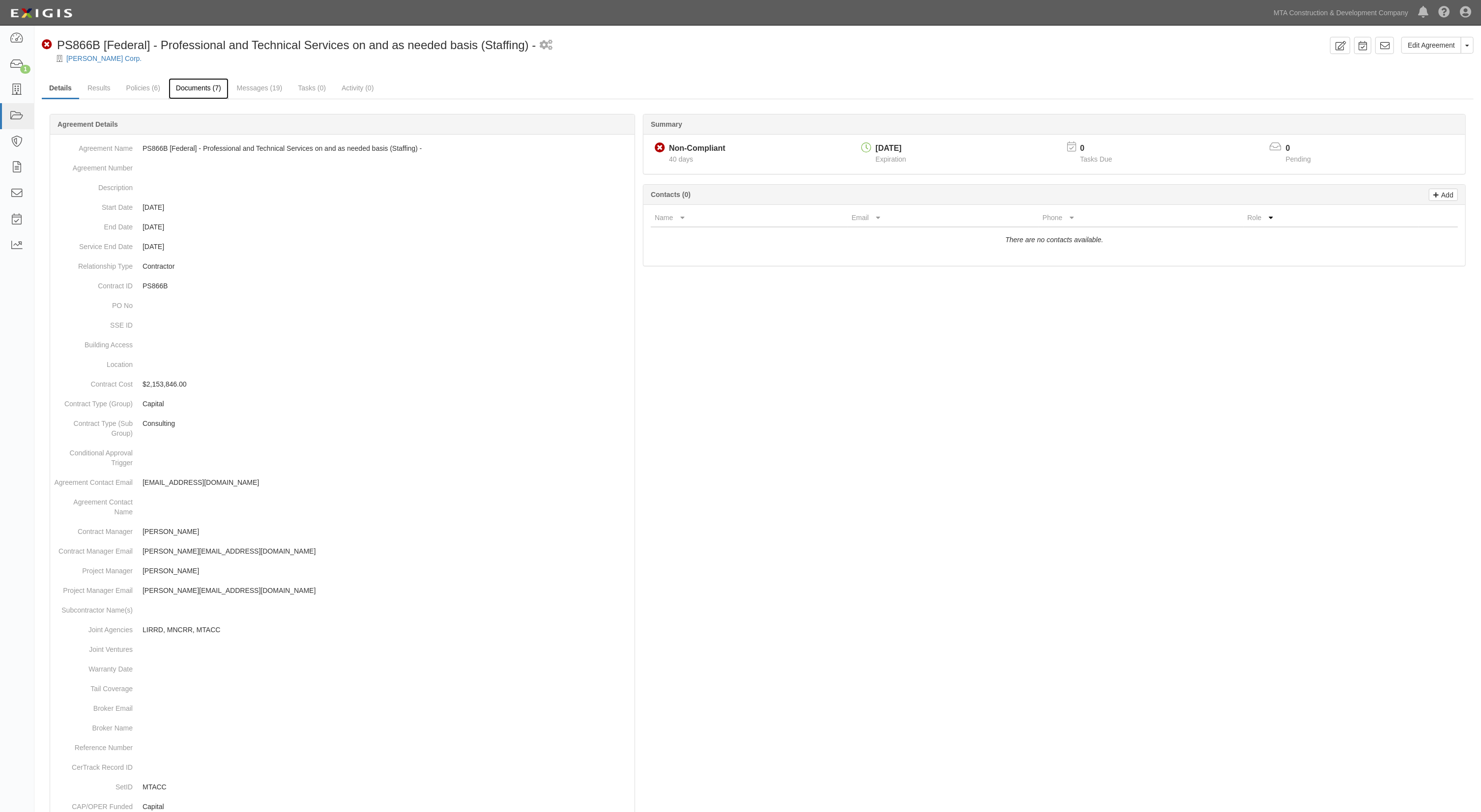
click at [185, 97] on link "Documents (7)" at bounding box center [199, 89] width 60 height 21
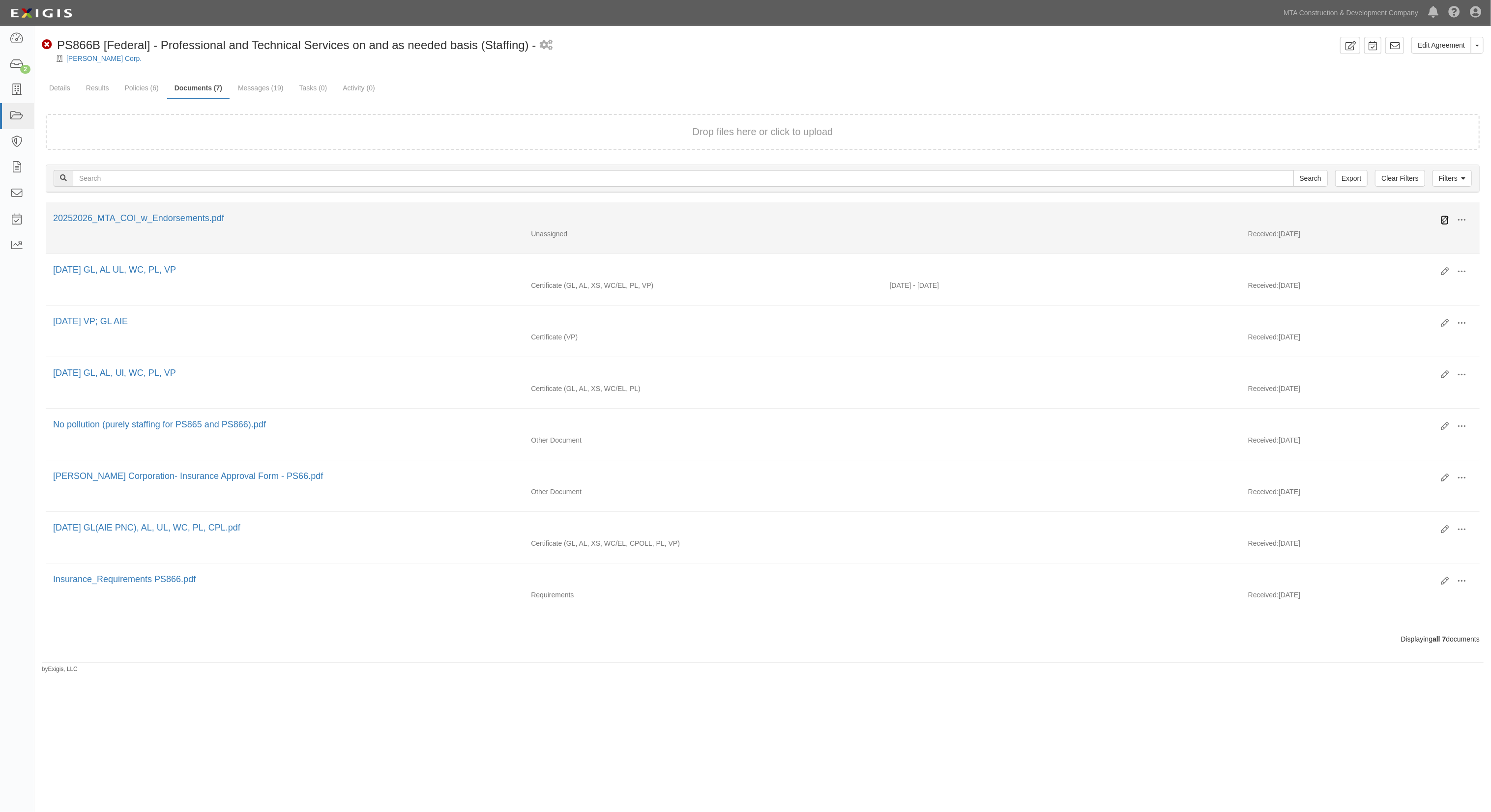
click at [1443, 220] on icon at bounding box center [1445, 220] width 8 height 8
click at [162, 217] on link "2025-2026 MTA COI w Endorsements.pdf" at bounding box center [142, 218] width 179 height 10
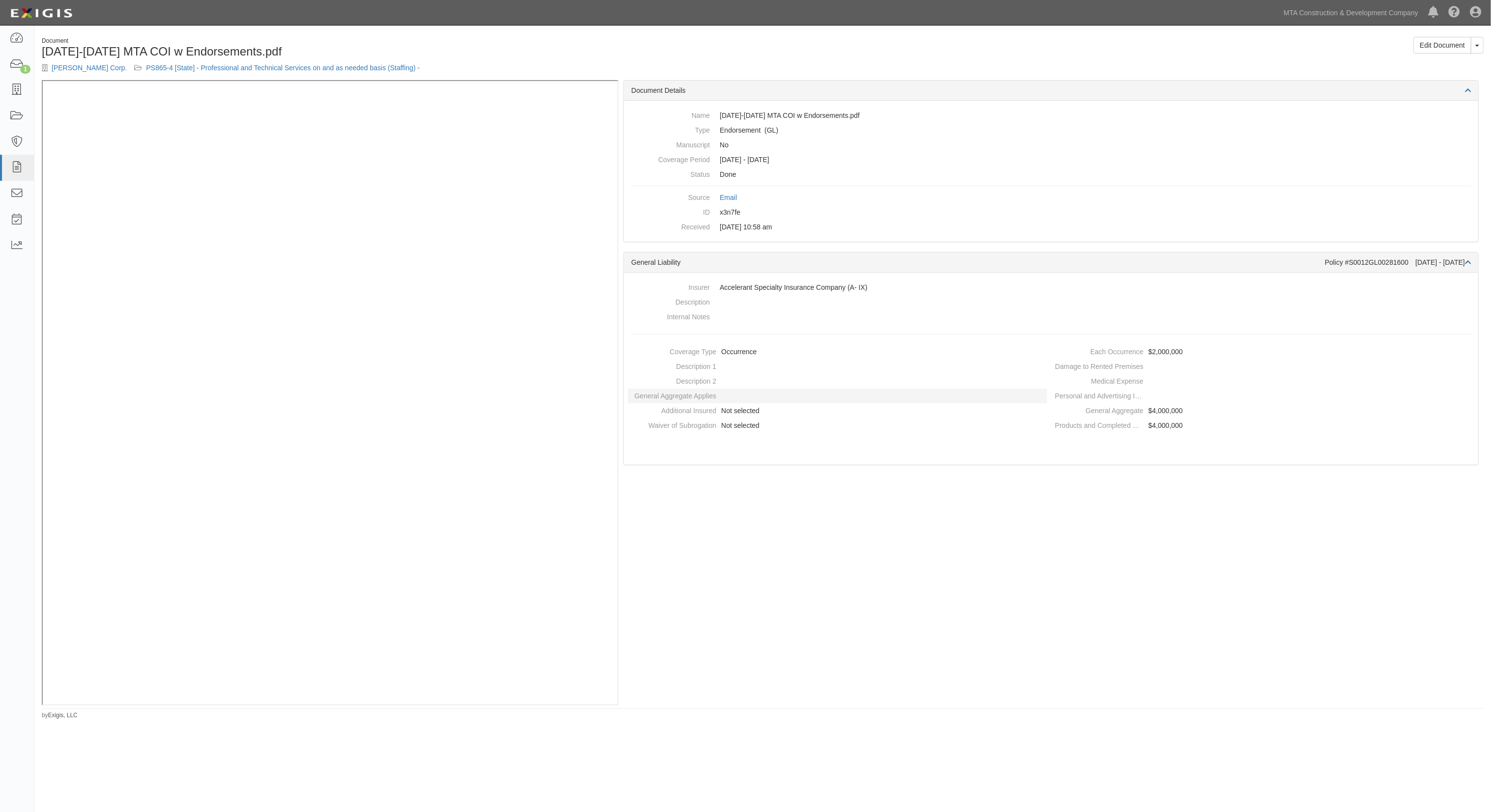
click at [672, 391] on dt "General Aggregate Applies" at bounding box center [672, 395] width 89 height 12
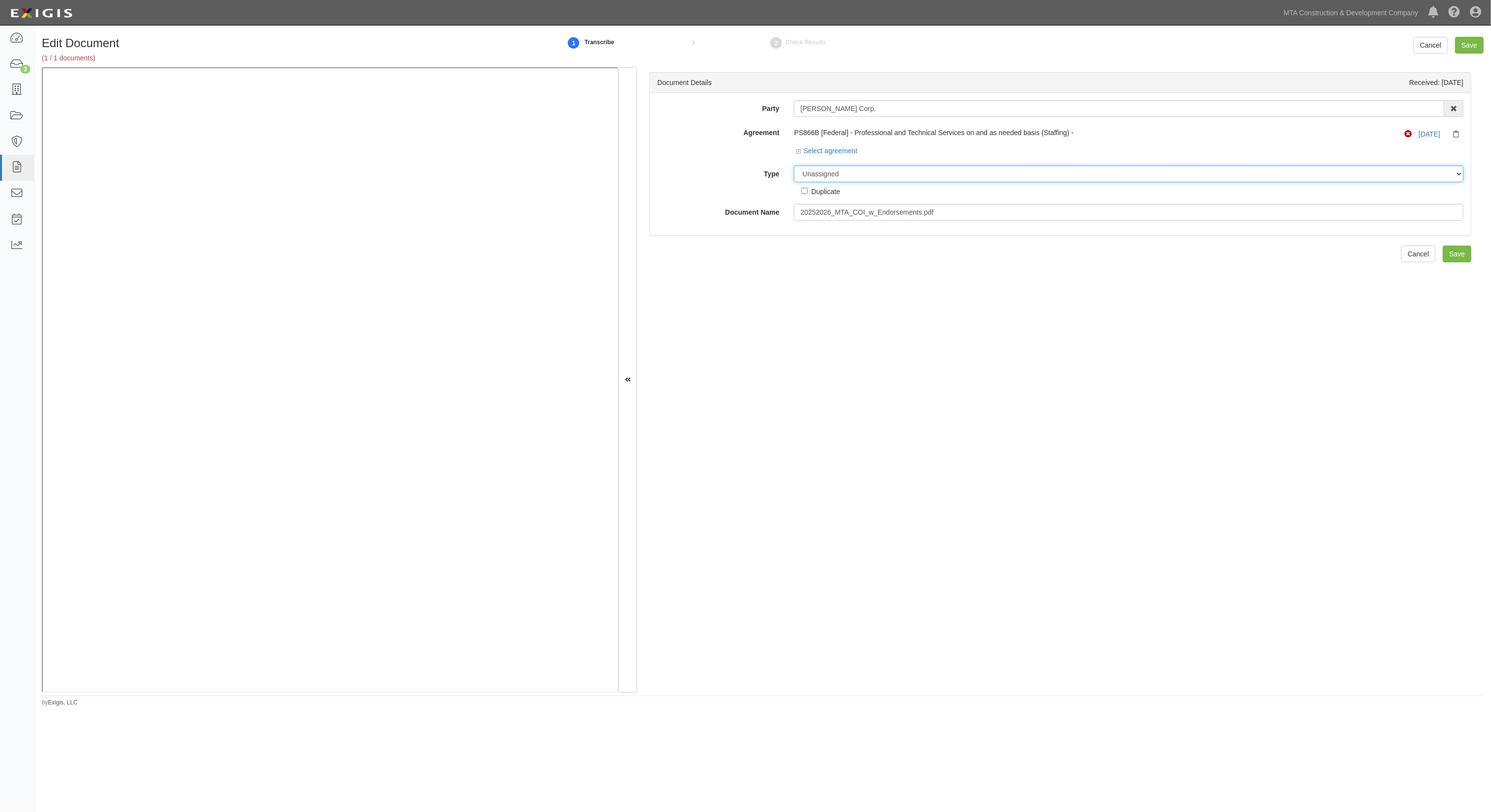
click at [867, 178] on select "Unassigned Binder Cancellation Notice Certificate Contract Endorsement Insuranc…" at bounding box center [1128, 174] width 669 height 17
select select "EndorsementDetail"
click at [793, 166] on select "Unassigned Binder Cancellation Notice Certificate Contract Endorsement Insuranc…" at bounding box center [1128, 174] width 669 height 17
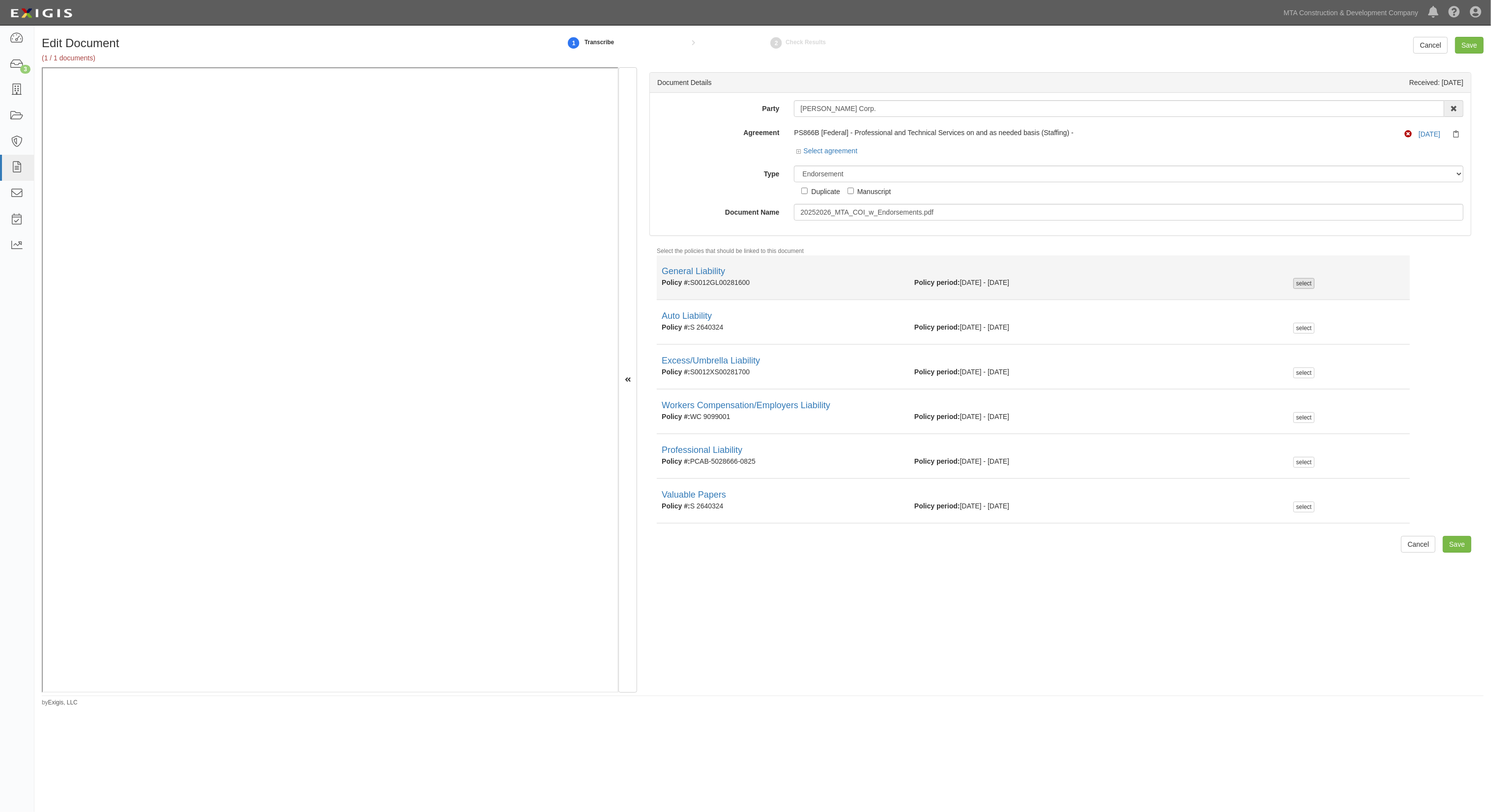
click at [1296, 285] on div "select" at bounding box center [1303, 283] width 21 height 11
checkbox input "true"
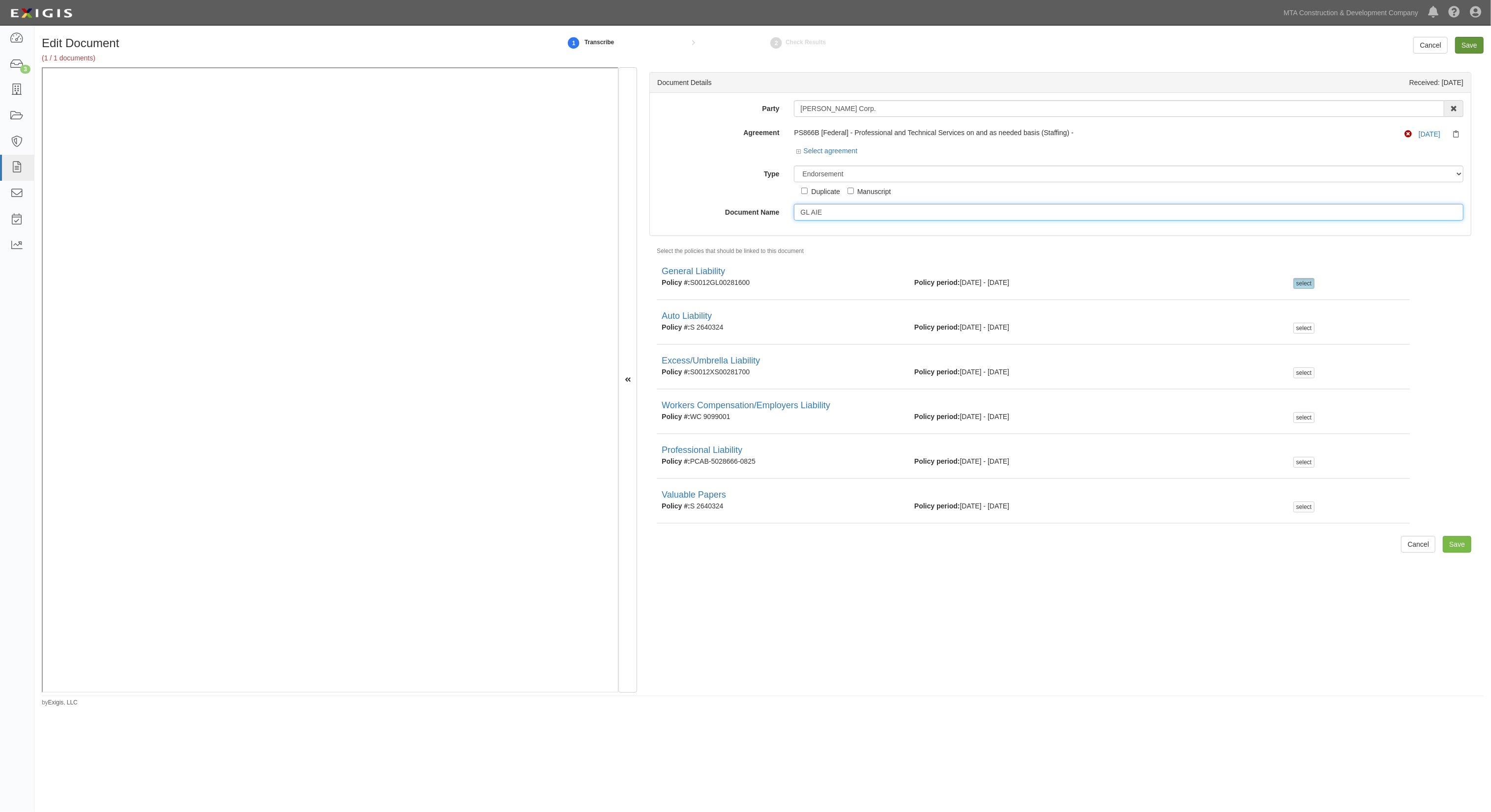
type input "GL AIE"
click at [1463, 37] on input "Save" at bounding box center [1468, 45] width 28 height 17
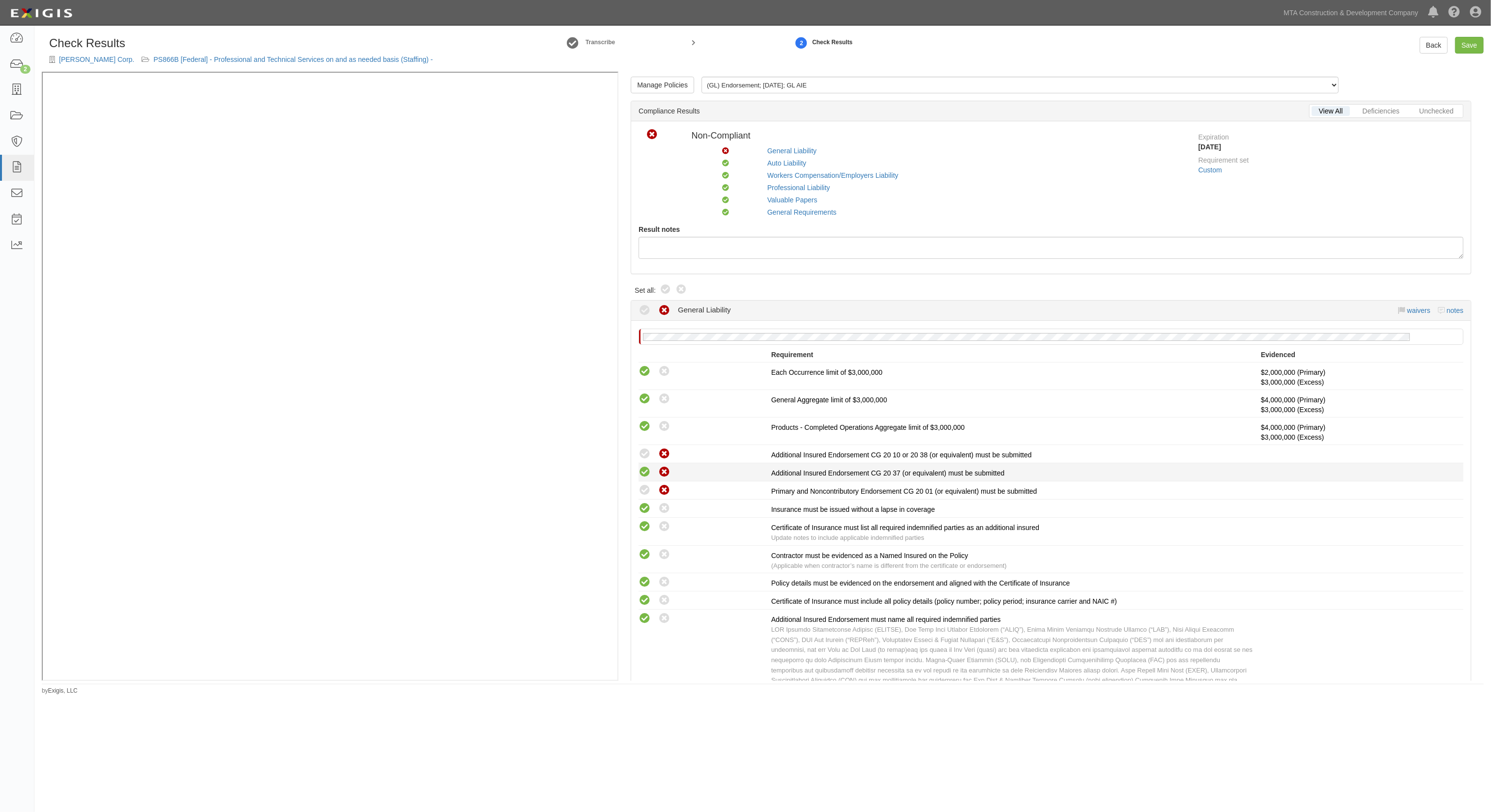
drag, startPoint x: 646, startPoint y: 487, endPoint x: 645, endPoint y: 476, distance: 11.0
click at [645, 481] on div "This compliance result is calculated automatically and cannot be changed Waived…" at bounding box center [1051, 539] width 825 height 353
drag, startPoint x: 645, startPoint y: 476, endPoint x: 647, endPoint y: 455, distance: 21.1
click at [645, 475] on icon at bounding box center [644, 472] width 12 height 12
radio input "true"
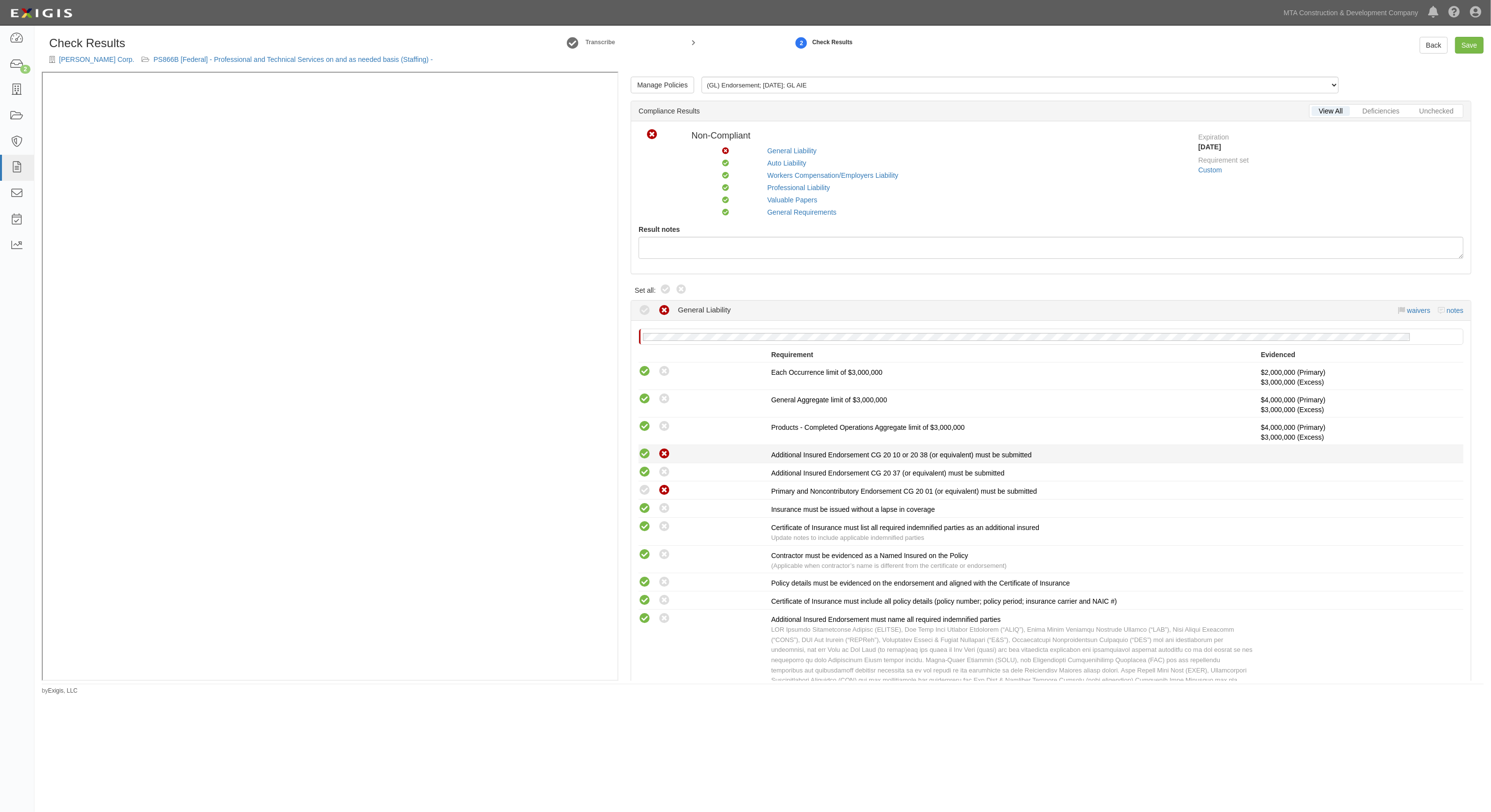
drag, startPoint x: 647, startPoint y: 455, endPoint x: 647, endPoint y: 464, distance: 9.0
click at [647, 456] on icon at bounding box center [644, 454] width 12 height 12
radio input "true"
click at [646, 486] on icon at bounding box center [644, 490] width 12 height 12
radio input "true"
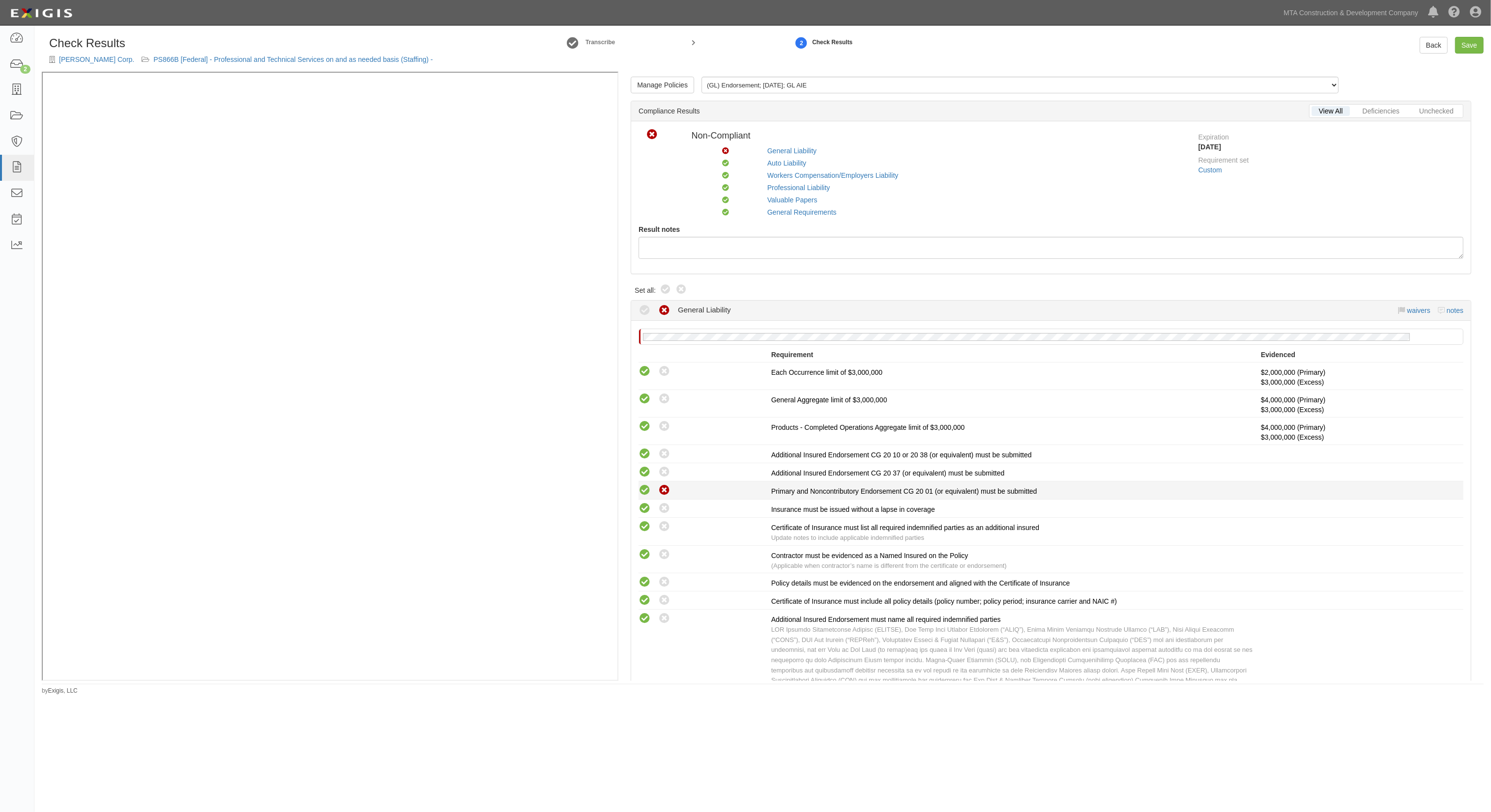
radio input "true"
click at [1471, 41] on link "Save" at bounding box center [1468, 45] width 28 height 17
radio input "true"
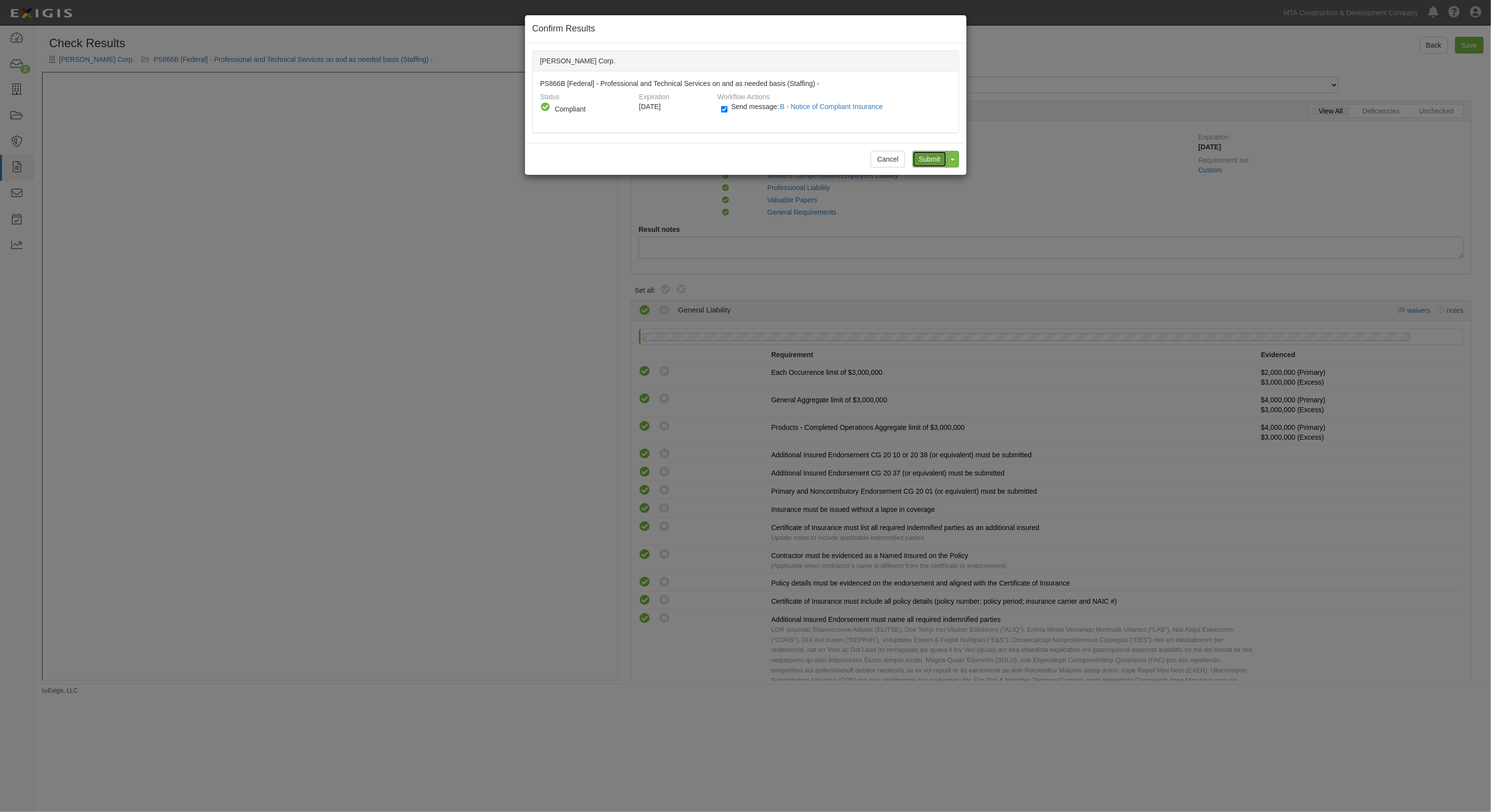
click at [924, 152] on input "Submit" at bounding box center [929, 159] width 34 height 17
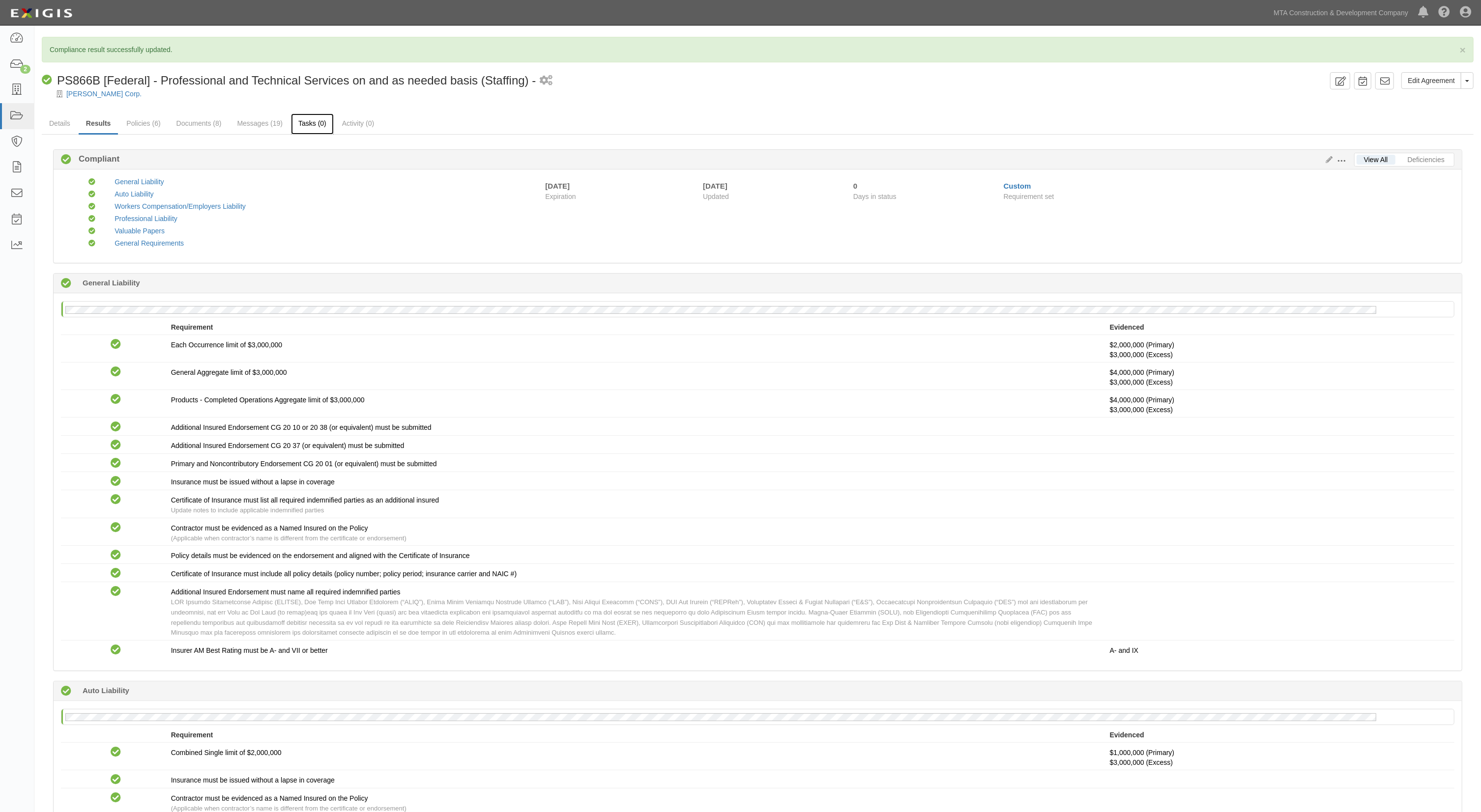
click at [329, 121] on link "Tasks (0)" at bounding box center [312, 124] width 43 height 21
click at [254, 119] on link "Messages (19)" at bounding box center [260, 124] width 60 height 21
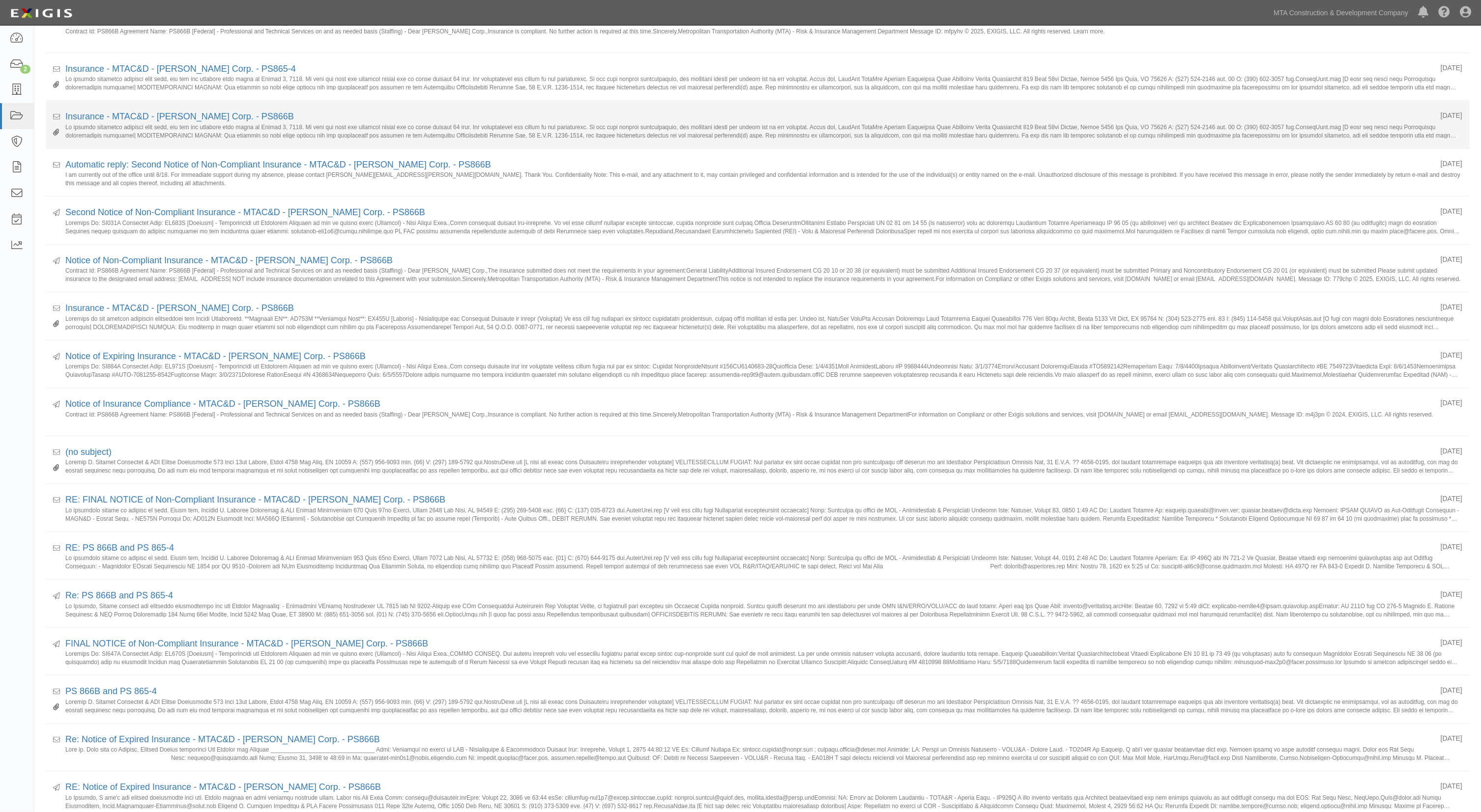
scroll to position [131, 0]
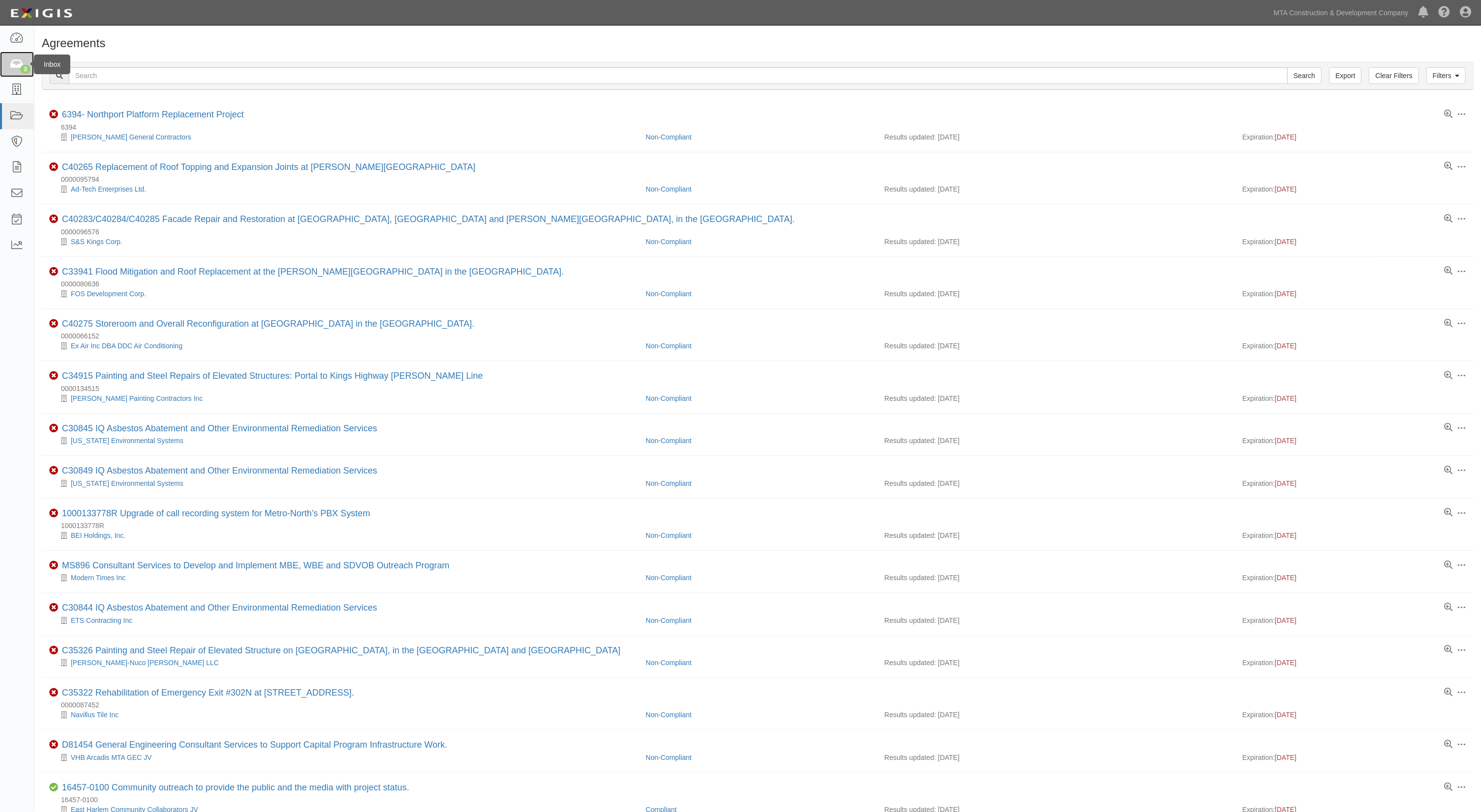
click at [20, 64] on icon at bounding box center [16, 65] width 14 height 11
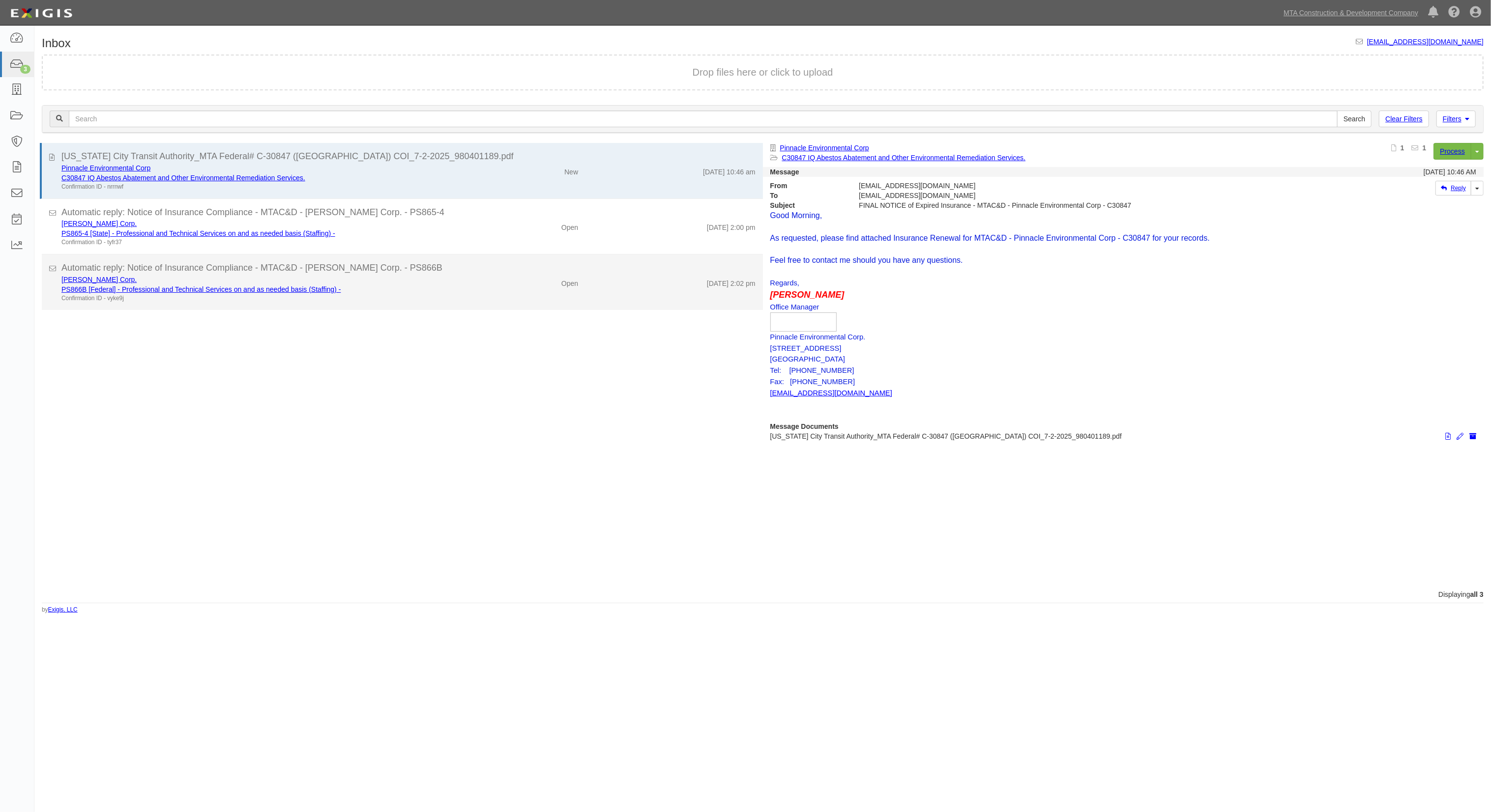
click at [482, 279] on div "Open" at bounding box center [526, 281] width 118 height 14
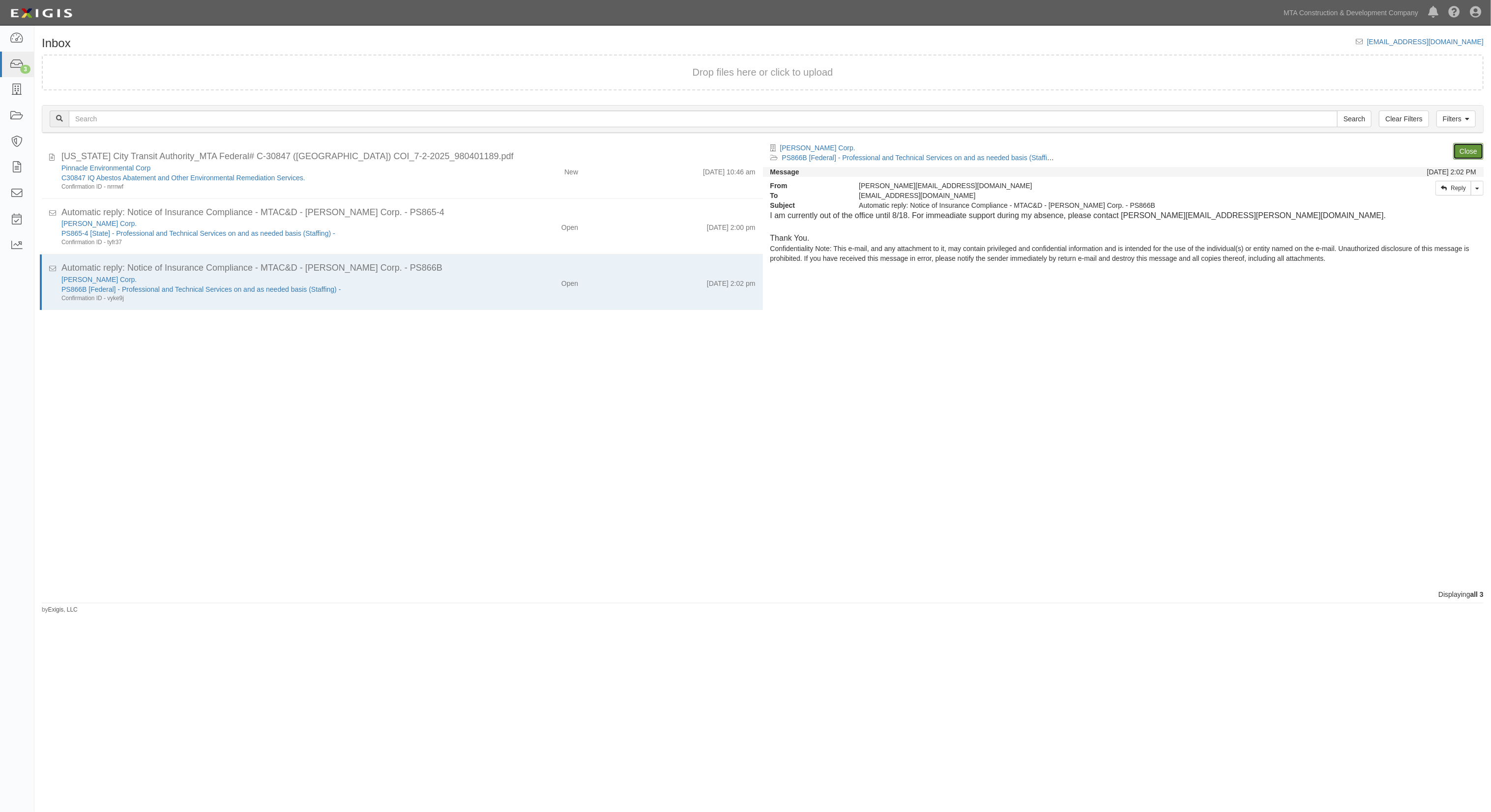
click at [1467, 153] on link "Close" at bounding box center [1468, 151] width 31 height 17
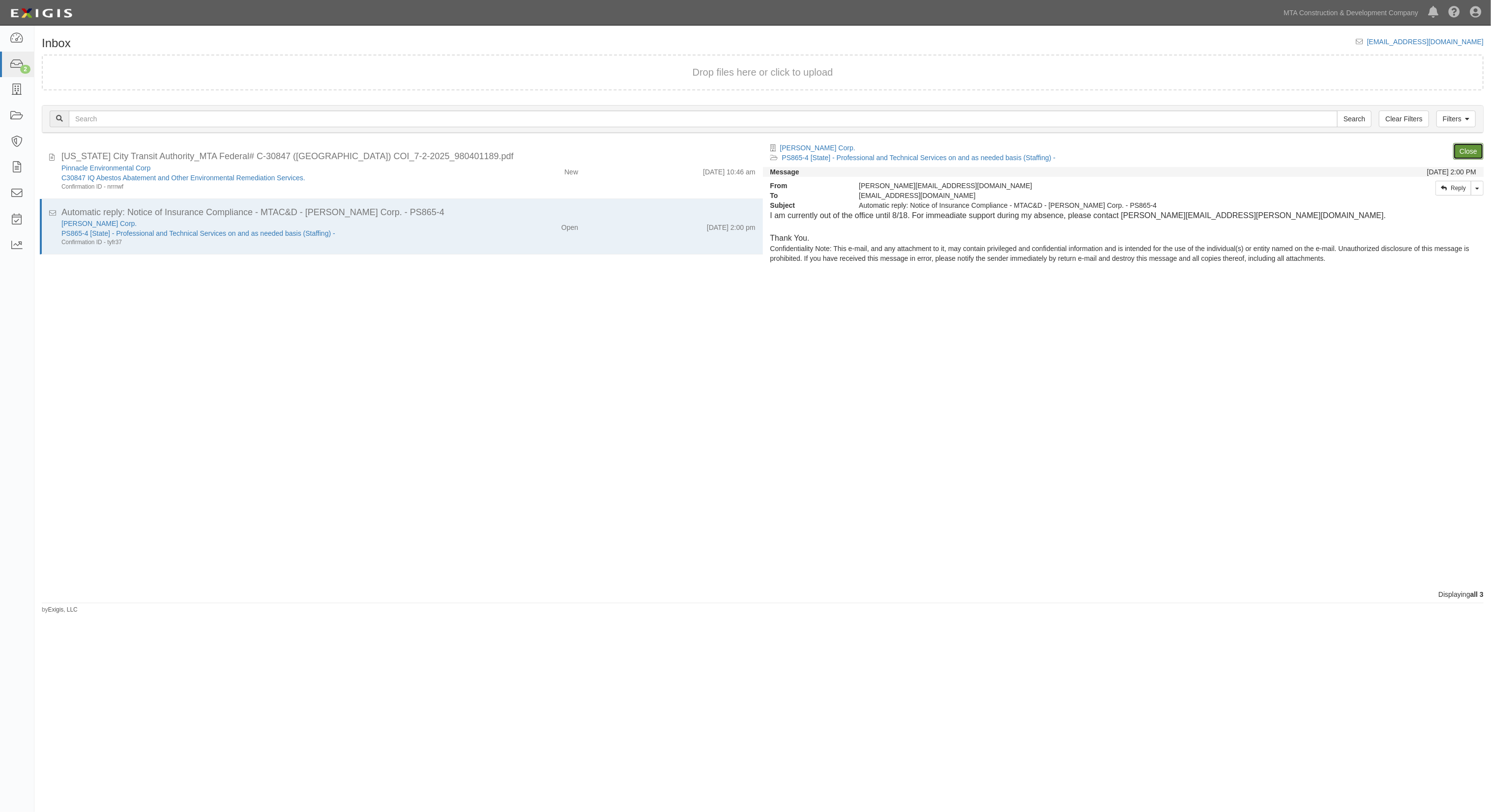
click at [1459, 150] on link "Close" at bounding box center [1468, 151] width 31 height 17
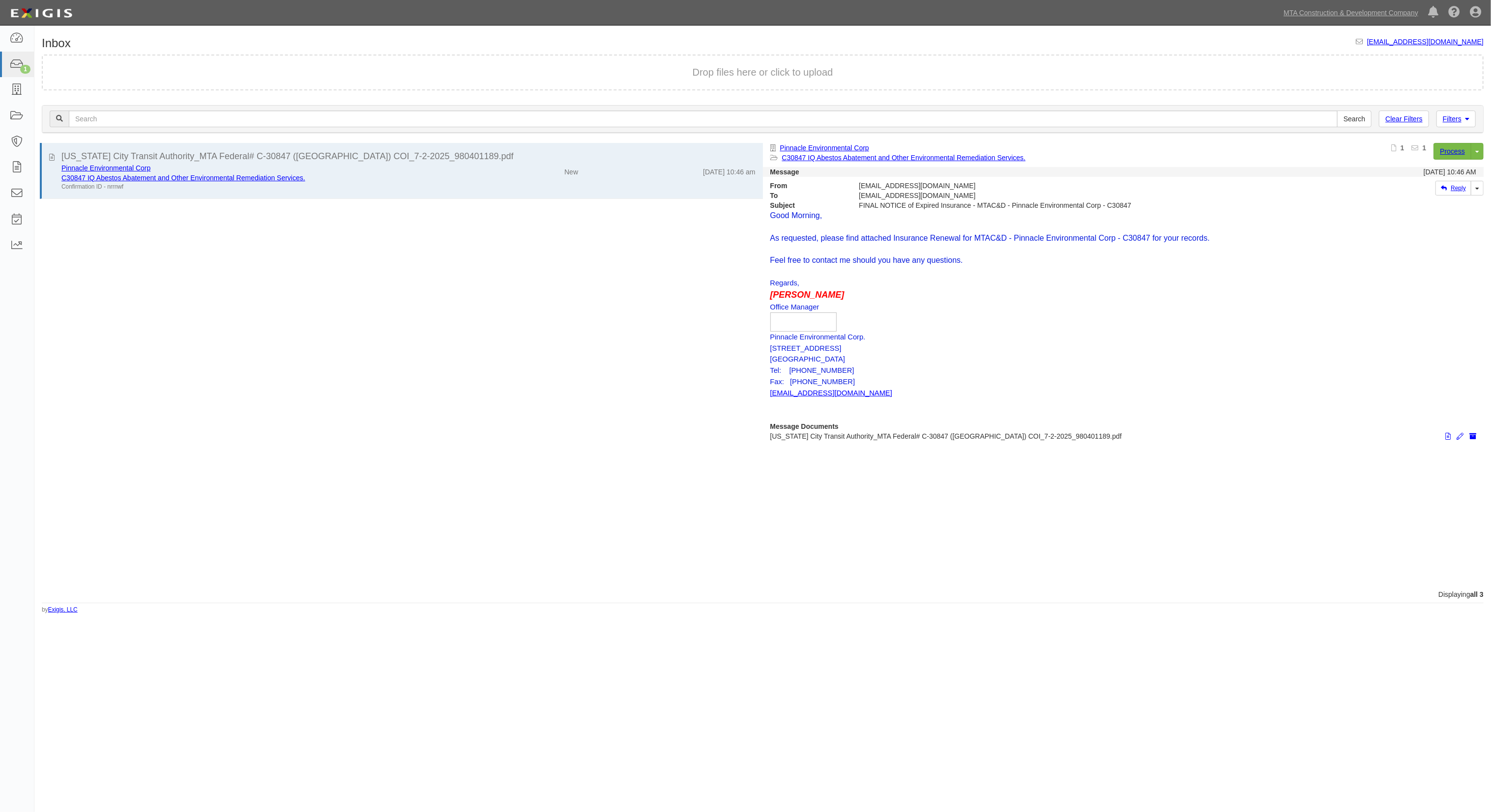
drag, startPoint x: 460, startPoint y: 297, endPoint x: 455, endPoint y: 296, distance: 5.1
click at [456, 299] on div "New York City Transit Authority_MTA Federal# C-30847 (NY) COI_7-2-2025_98040118…" at bounding box center [398, 366] width 728 height 447
click at [14, 36] on icon at bounding box center [16, 39] width 14 height 11
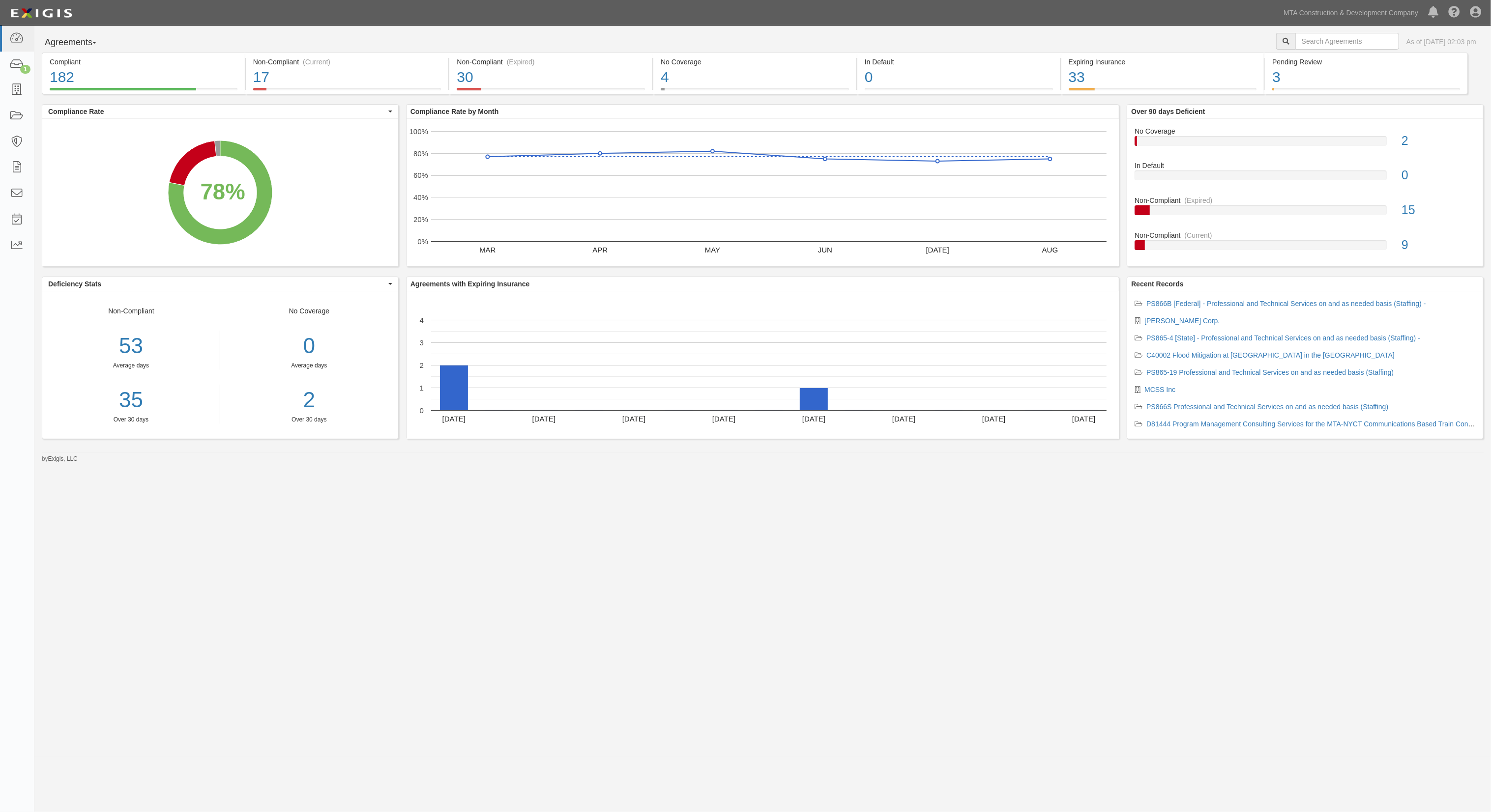
click at [649, 28] on div "Agreements Parties Agreements Coverages As of [DATE] 02:03 pm Compliant 182 78%…" at bounding box center [762, 244] width 1456 height 438
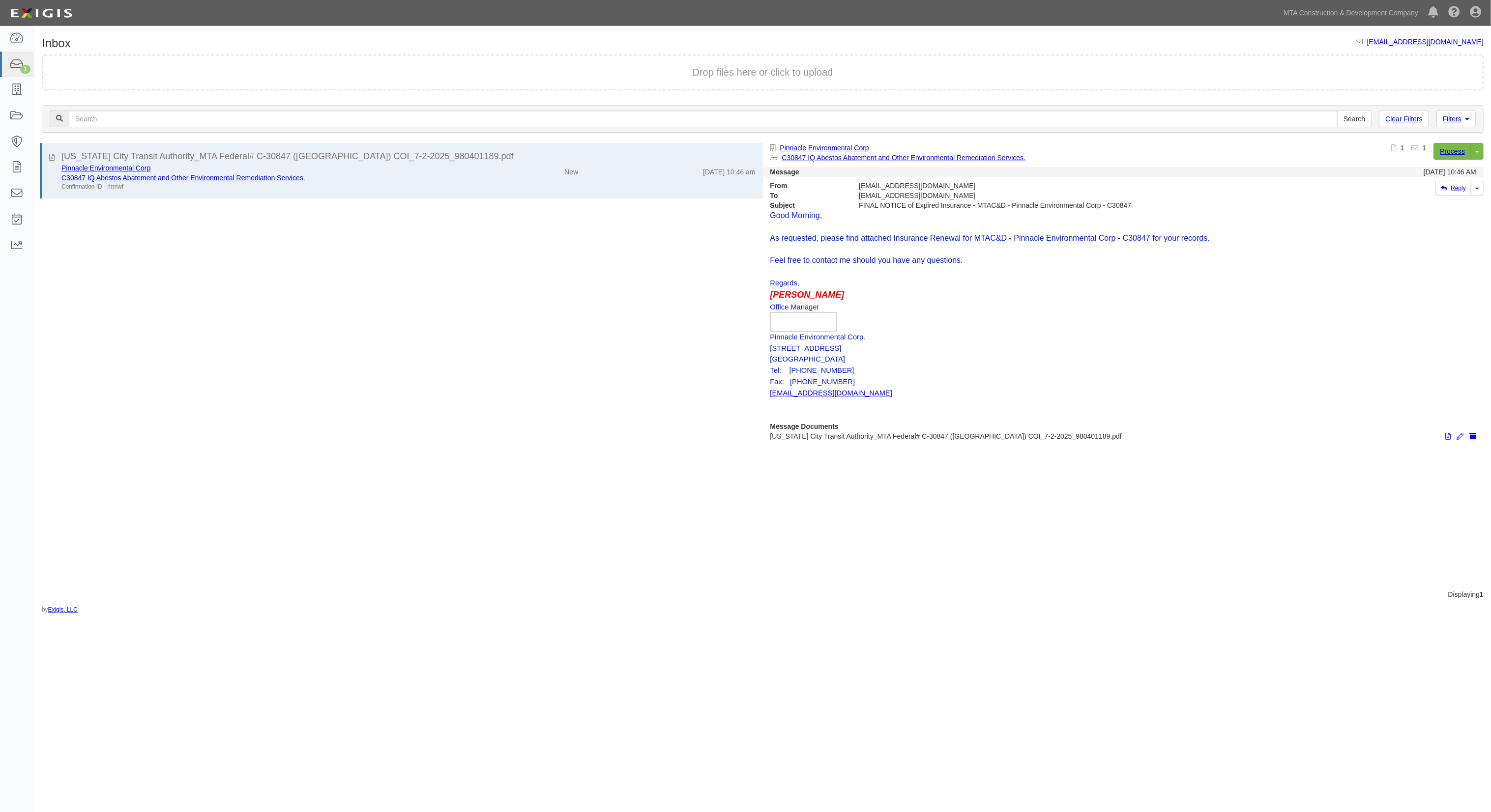
click at [542, 41] on div "Inbox inbox@mtacc.complianz.com Drop files here or click to upload Filters Clea…" at bounding box center [762, 325] width 1456 height 577
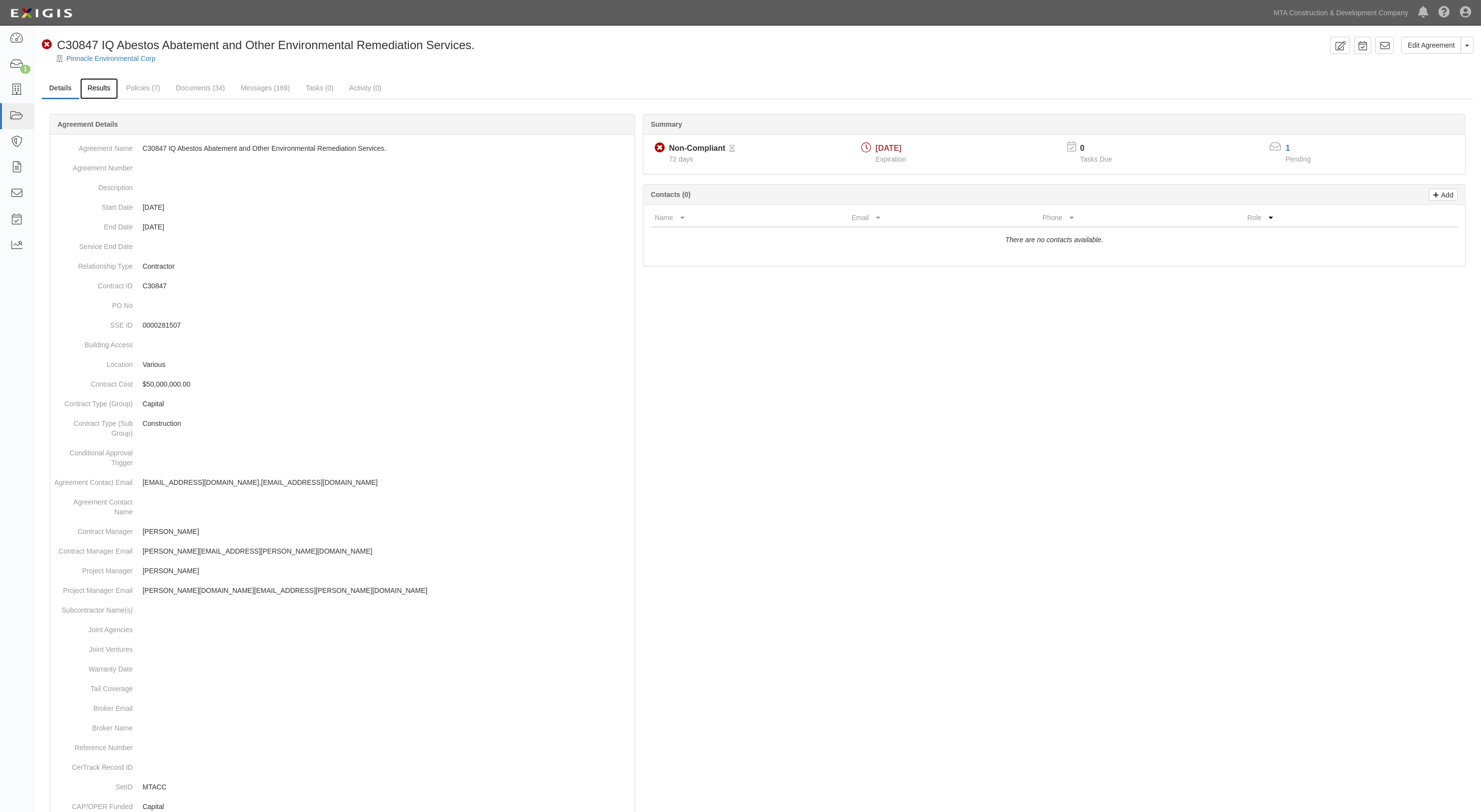
click at [106, 95] on link "Results" at bounding box center [99, 89] width 38 height 21
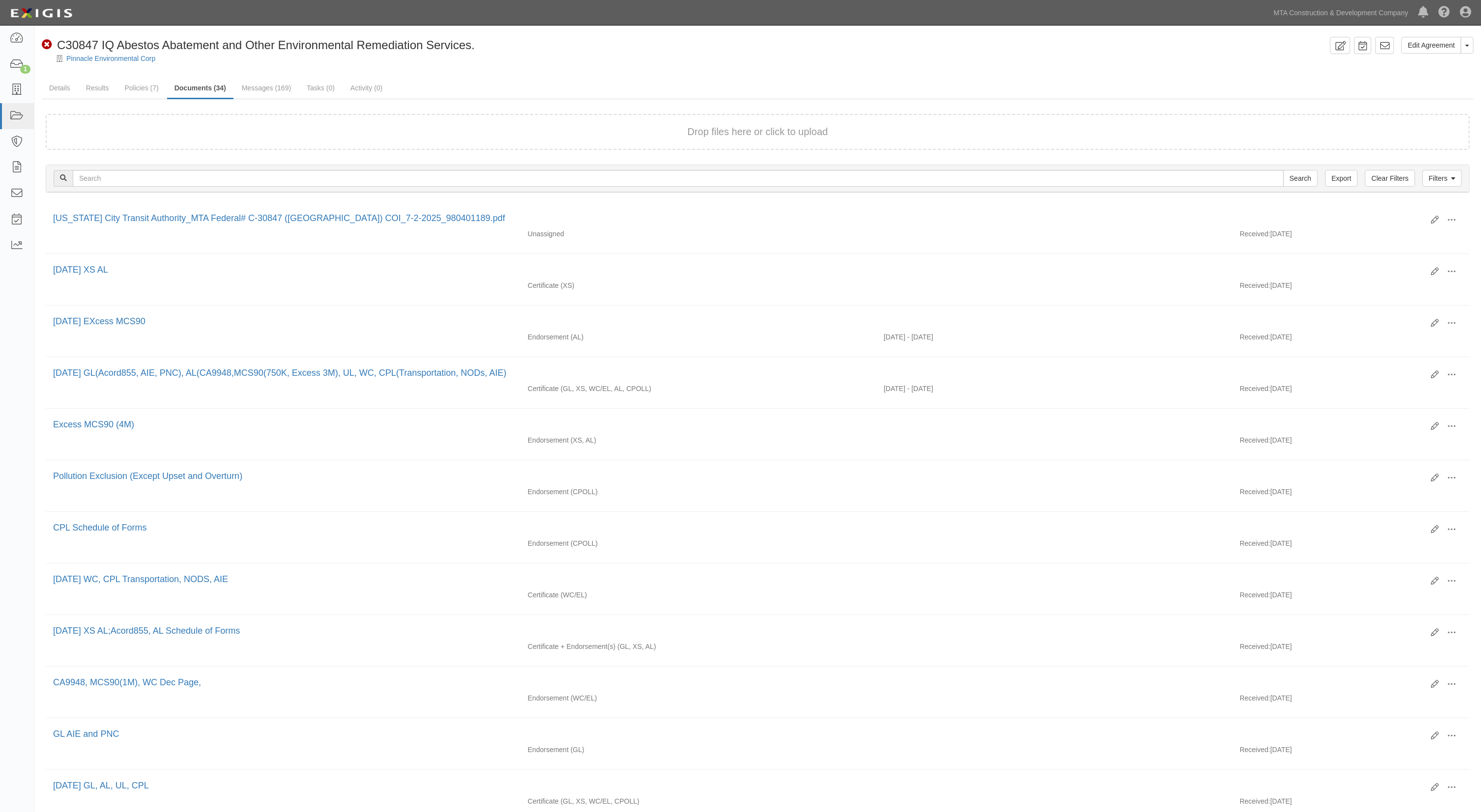
click at [1412, 92] on ul "Details Results Policies (7) Documents (34) Messages (169) Tasks (0) Activity (…" at bounding box center [757, 89] width 1432 height 21
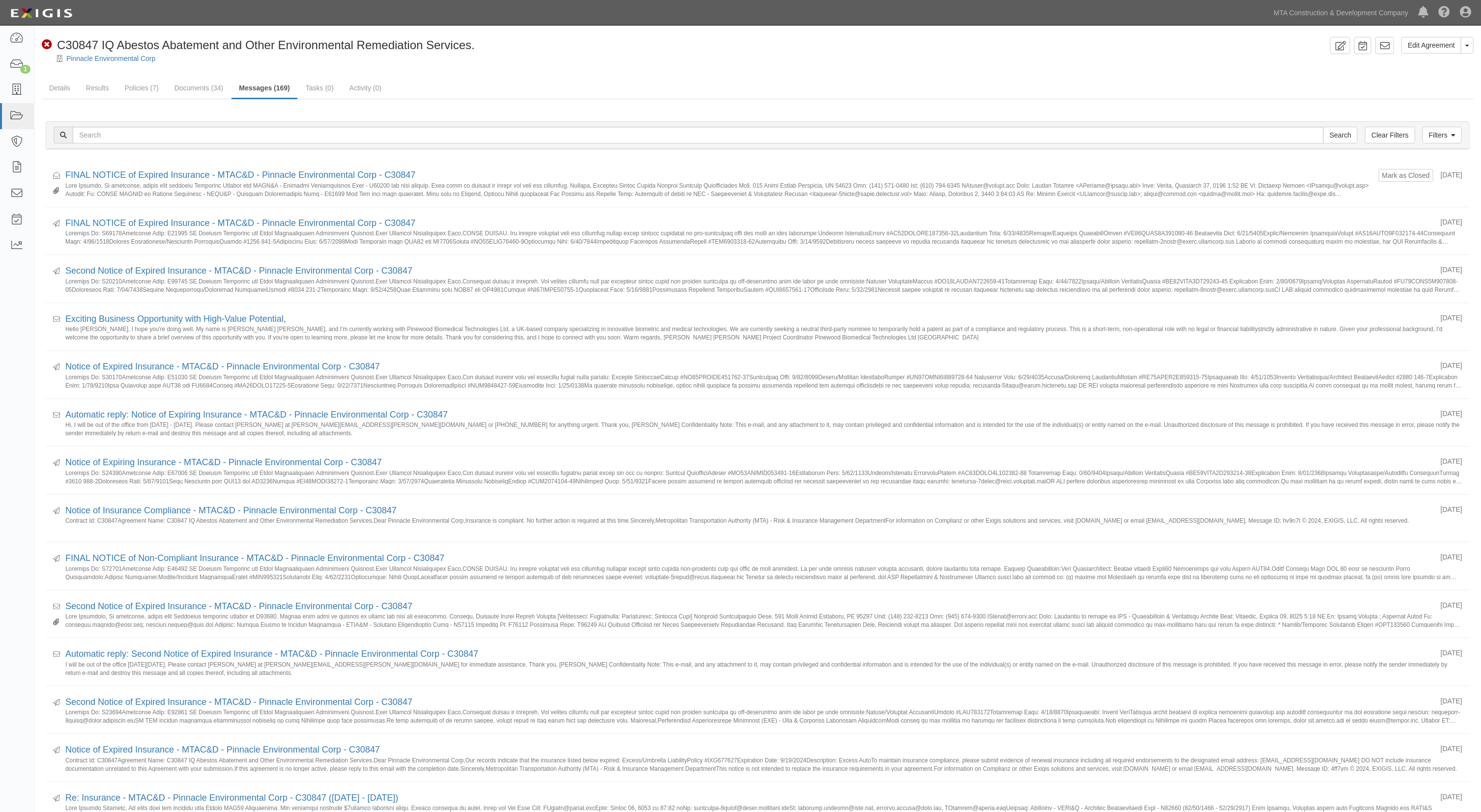
click at [580, 81] on ul "Details Results Policies (7) Documents (34) Messages (169) Tasks (0) Activity (…" at bounding box center [757, 89] width 1432 height 21
click at [197, 85] on link "Documents (34)" at bounding box center [199, 89] width 64 height 21
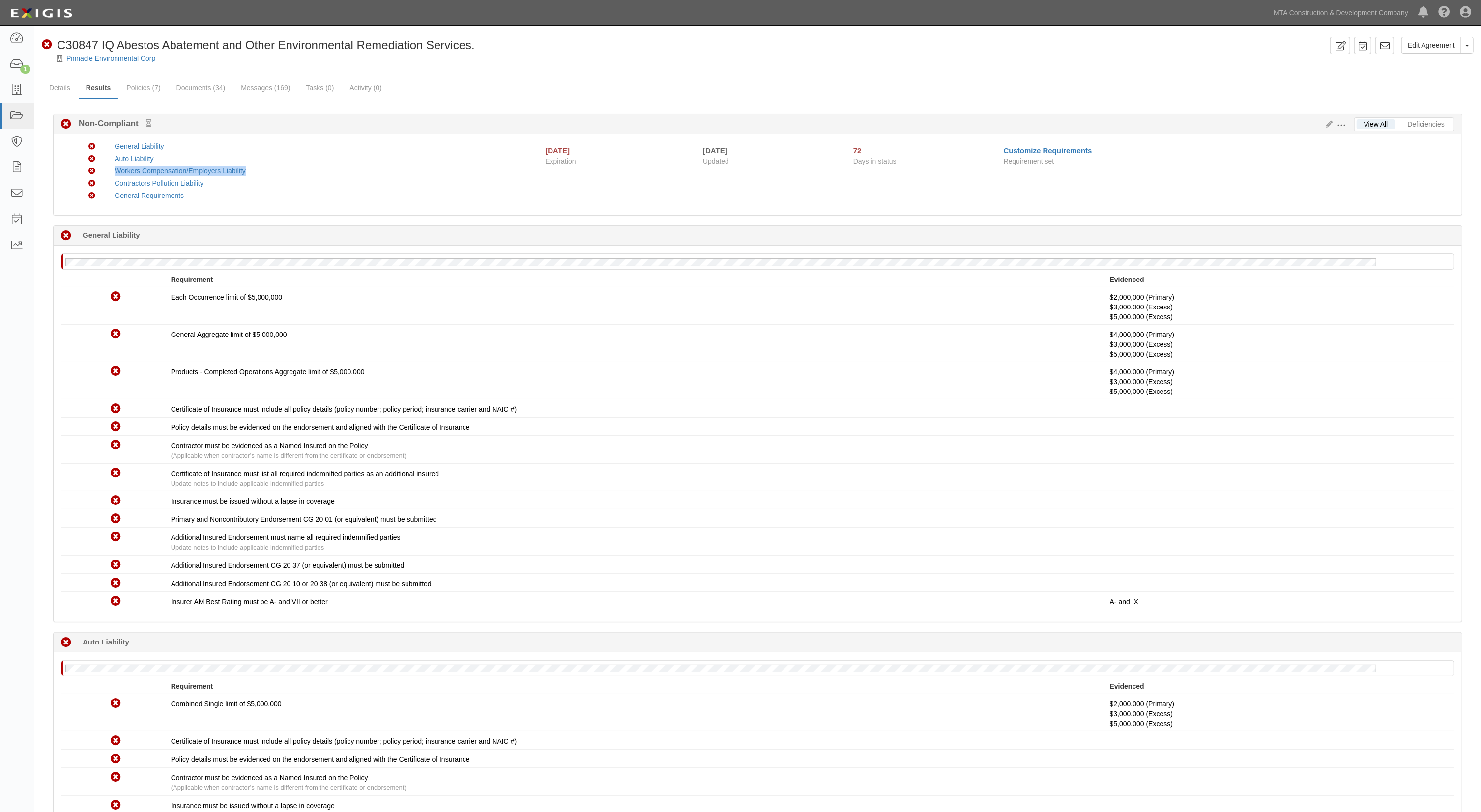
click at [356, 166] on ul "Non-Compliant General Liability Non-Compliant Auto Liability Non-Compliant Work…" at bounding box center [300, 172] width 447 height 62
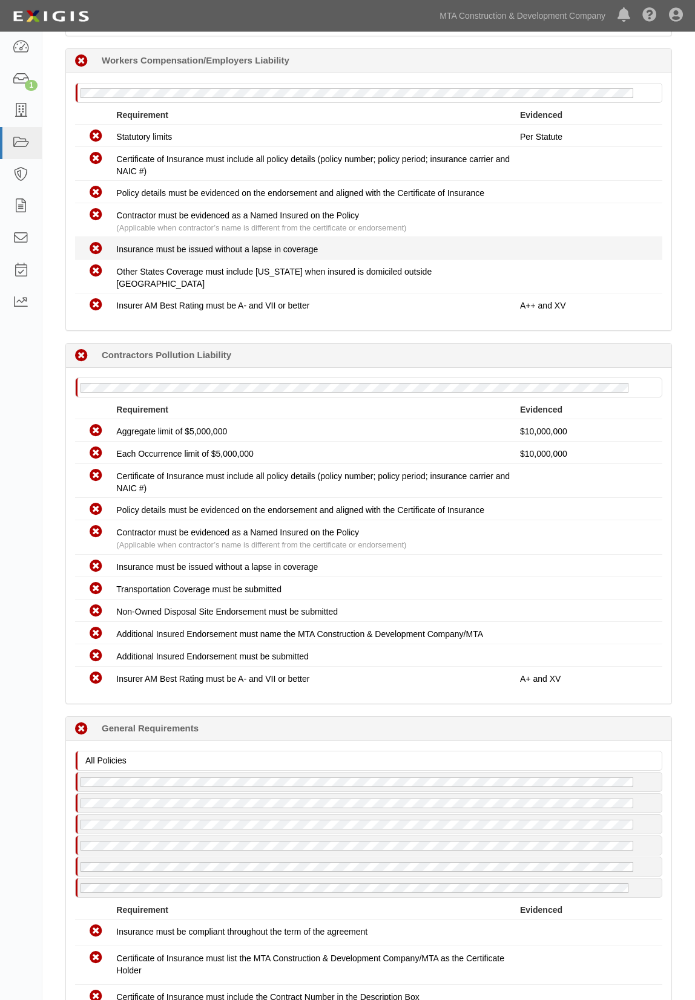
scroll to position [1214, 0]
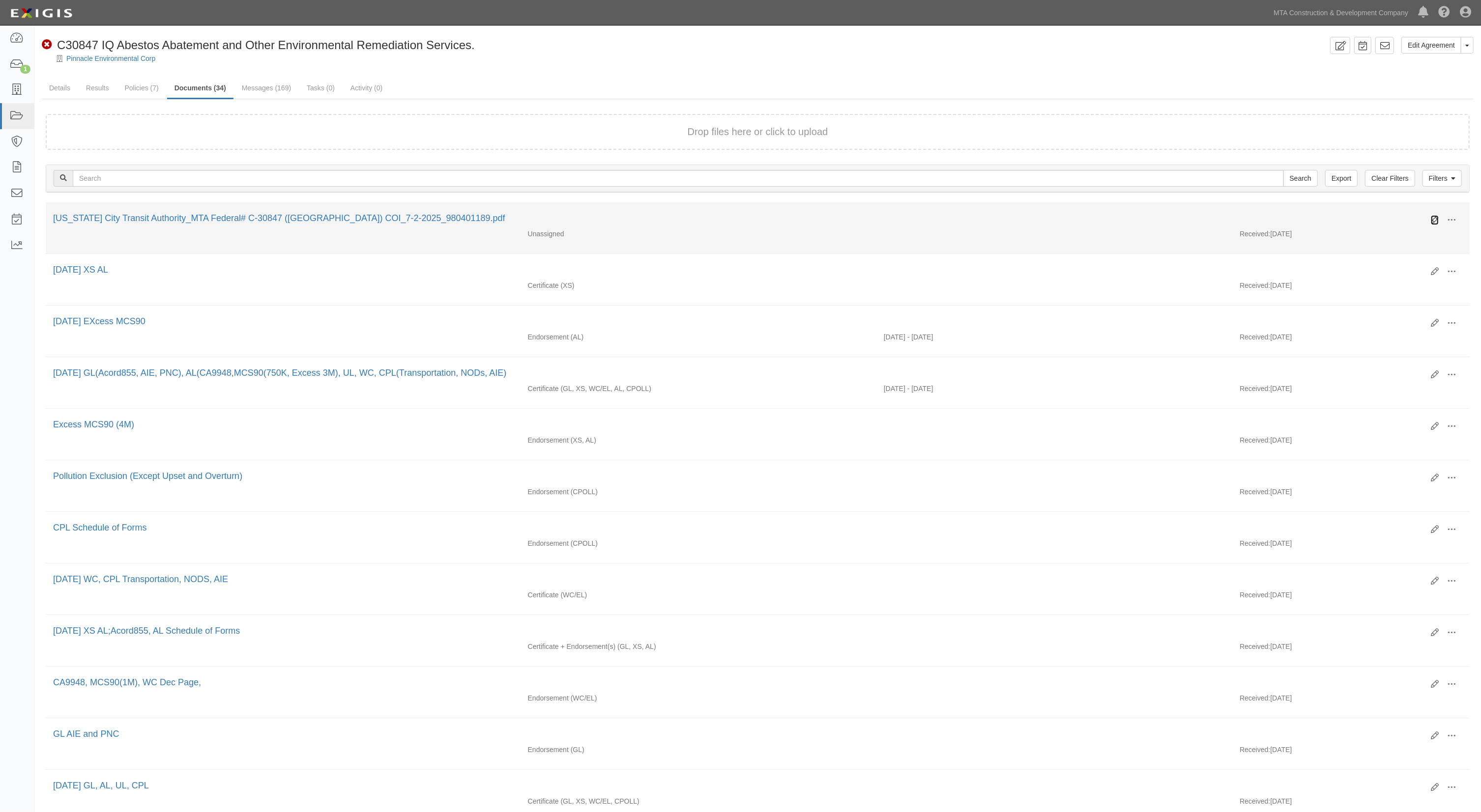
click at [1435, 221] on icon at bounding box center [1436, 220] width 8 height 8
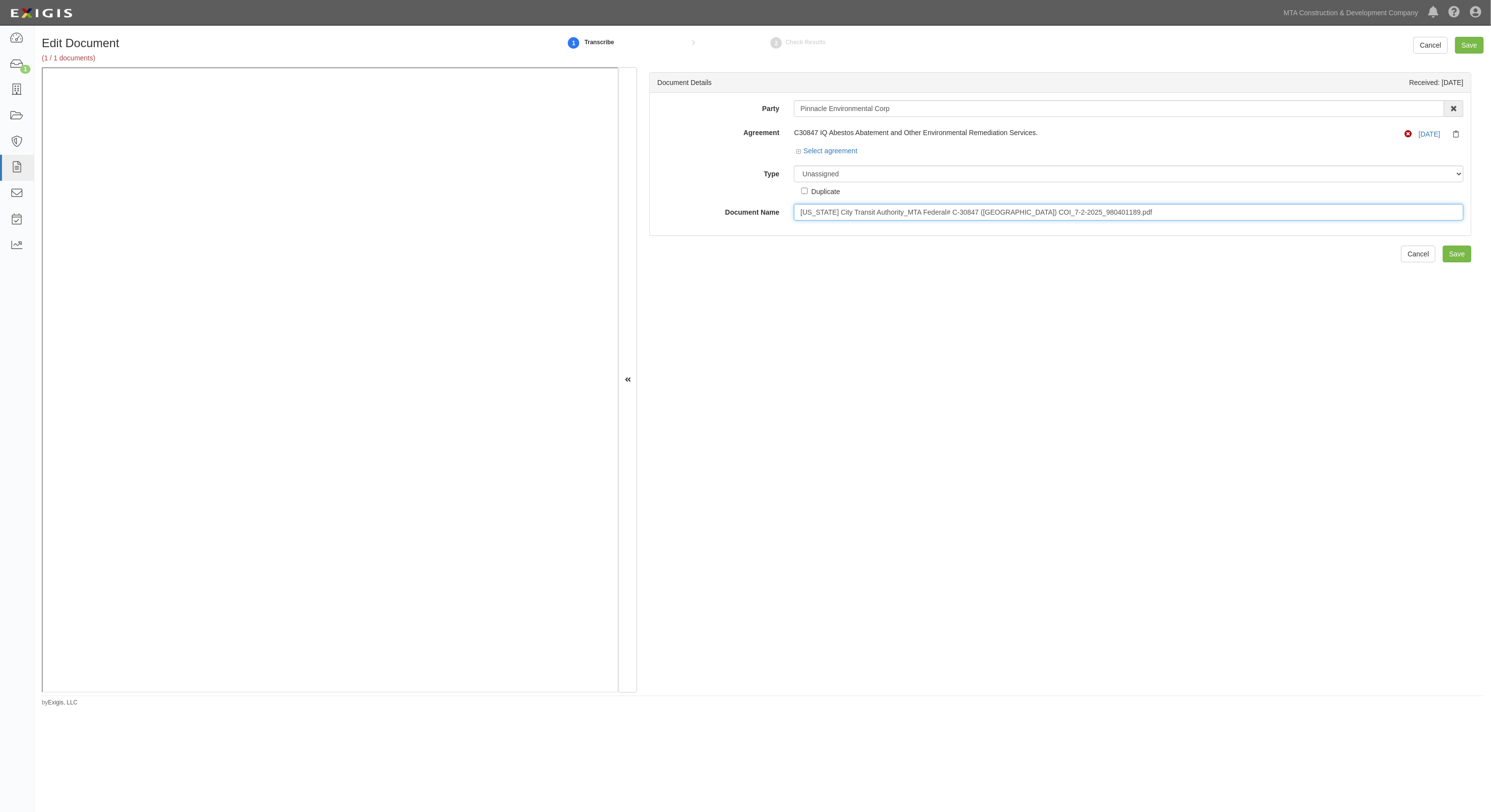
click at [847, 213] on input "[US_STATE] City Transit Authority_MTA Federal# C-30847 ([GEOGRAPHIC_DATA]) COI_…" at bounding box center [1128, 212] width 669 height 17
click at [846, 170] on select "Unassigned Binder Cancellation Notice Certificate Contract Endorsement Insuranc…" at bounding box center [1128, 174] width 669 height 17
select select "EndorsementDetail"
click at [793, 166] on select "Unassigned Binder Cancellation Notice Certificate Contract Endorsement Insuranc…" at bounding box center [1128, 174] width 669 height 17
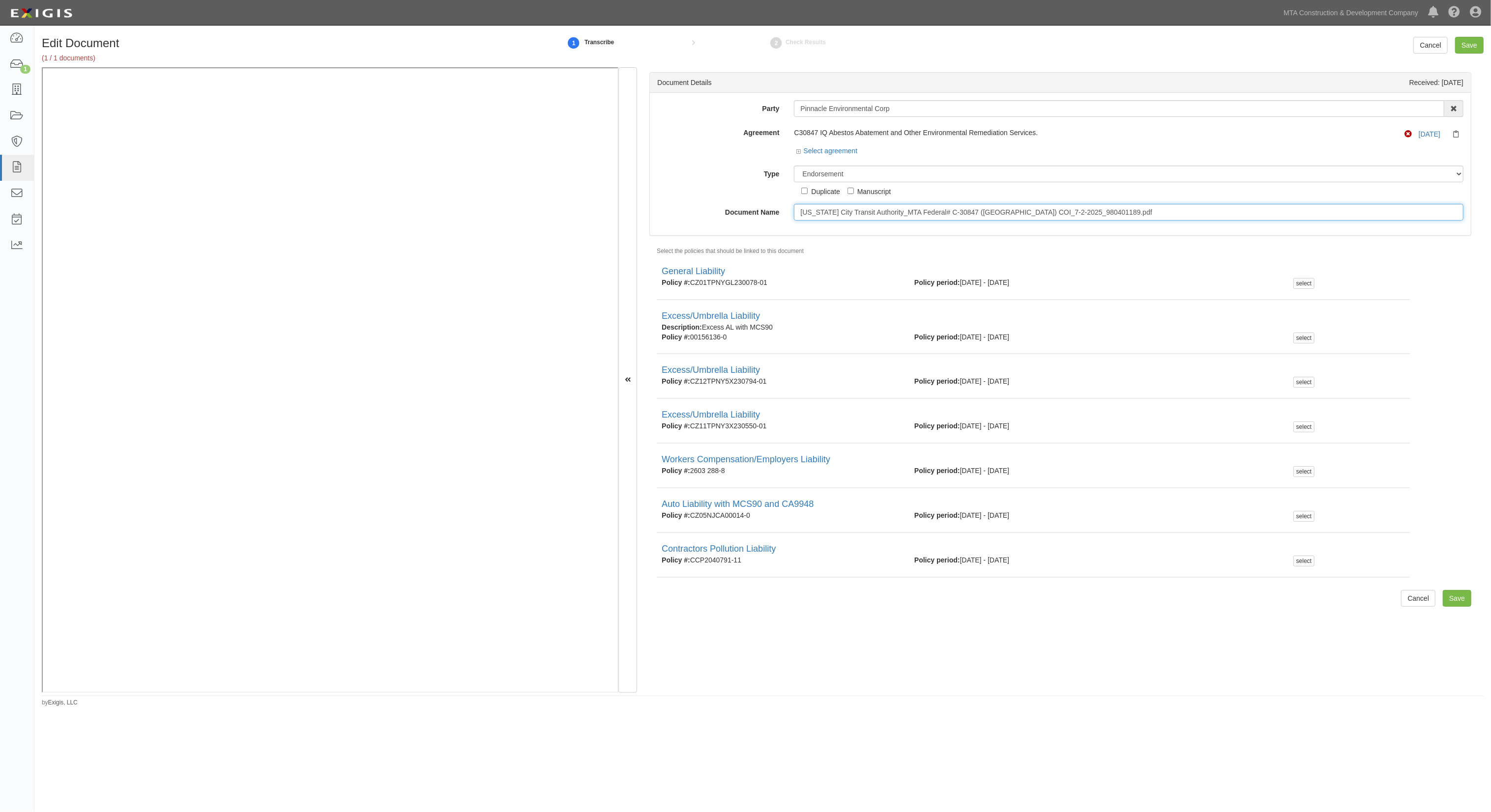
click at [903, 215] on input "[US_STATE] City Transit Authority_MTA Federal# C-30847 ([GEOGRAPHIC_DATA]) COI_…" at bounding box center [1128, 212] width 669 height 17
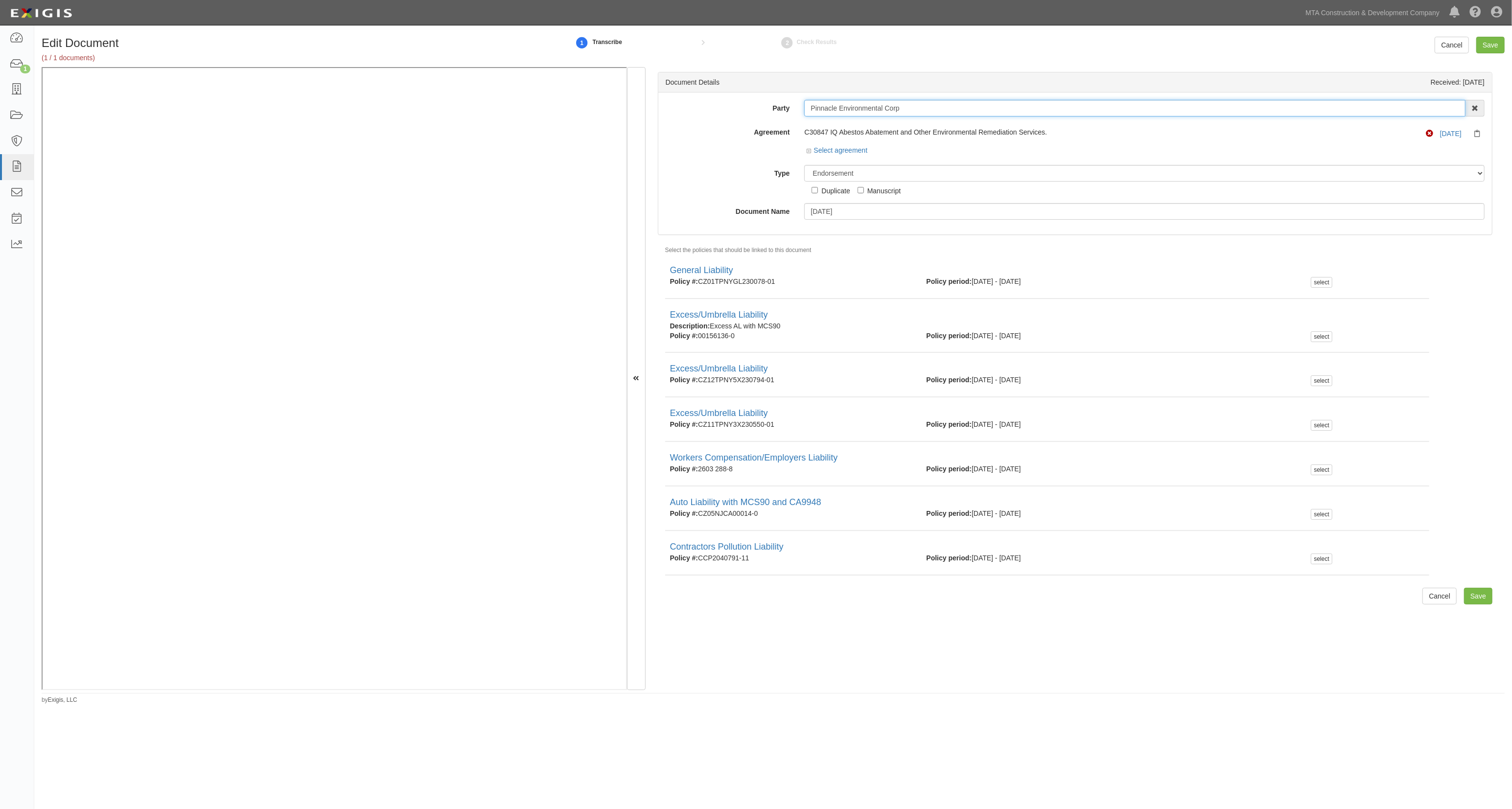
drag, startPoint x: 957, startPoint y: 111, endPoint x: 909, endPoint y: 106, distance: 48.3
click at [909, 106] on input "Pinnacle Environmental Corp" at bounding box center [1135, 108] width 662 height 17
click at [896, 210] on input "6.30.25" at bounding box center [1144, 211] width 680 height 17
type input "6.30.25 GL (AIE), AL (MCS90, CA9948), XS, WC, CPL"
click at [843, 173] on select "Unassigned Binder Cancellation Notice Certificate Contract Endorsement Insuranc…" at bounding box center [1144, 173] width 680 height 17
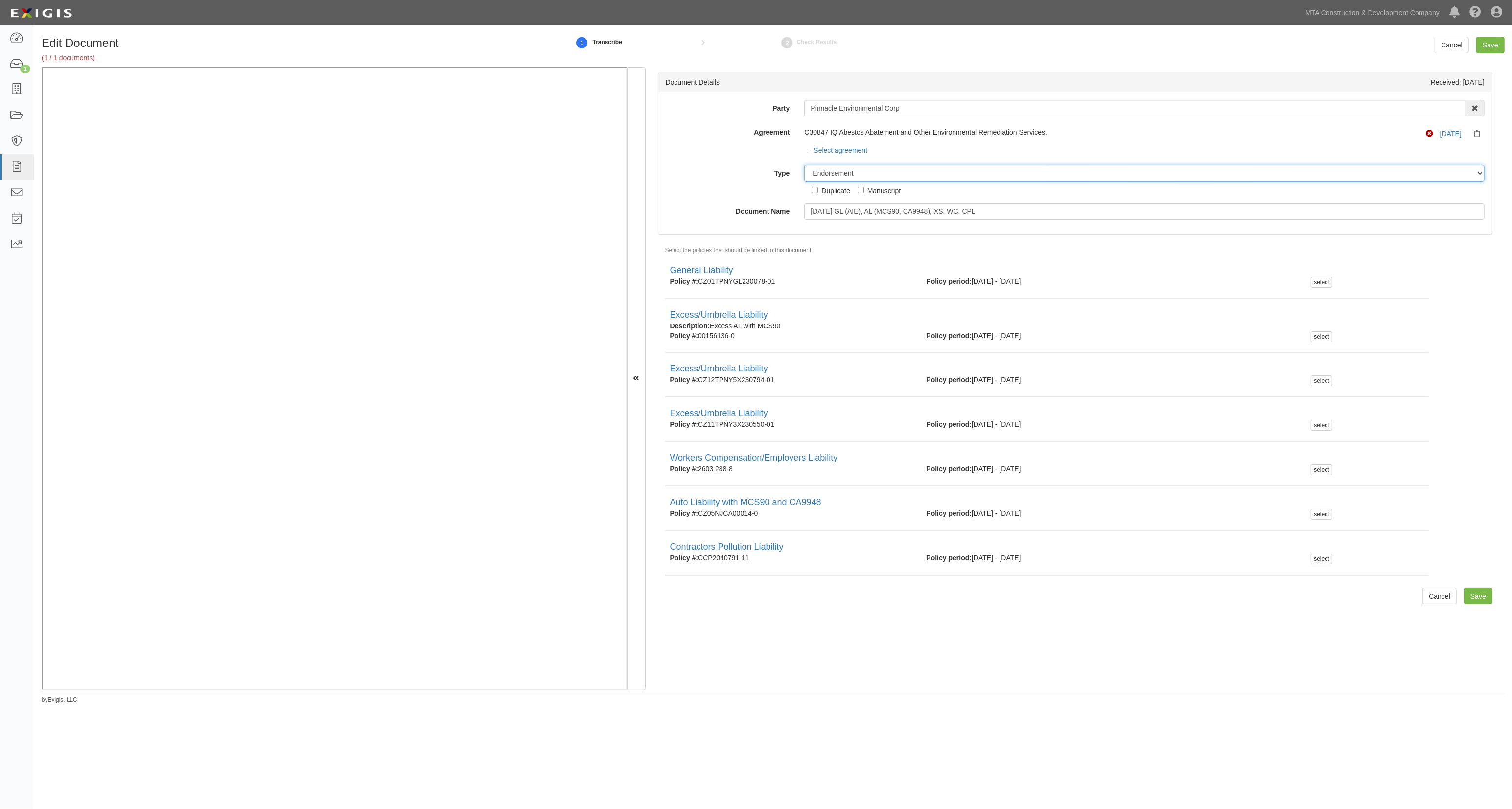
select select "CertificateDetail"
click at [804, 165] on select "Unassigned Binder Cancellation Notice Certificate Contract Endorsement Insuranc…" at bounding box center [1144, 173] width 680 height 17
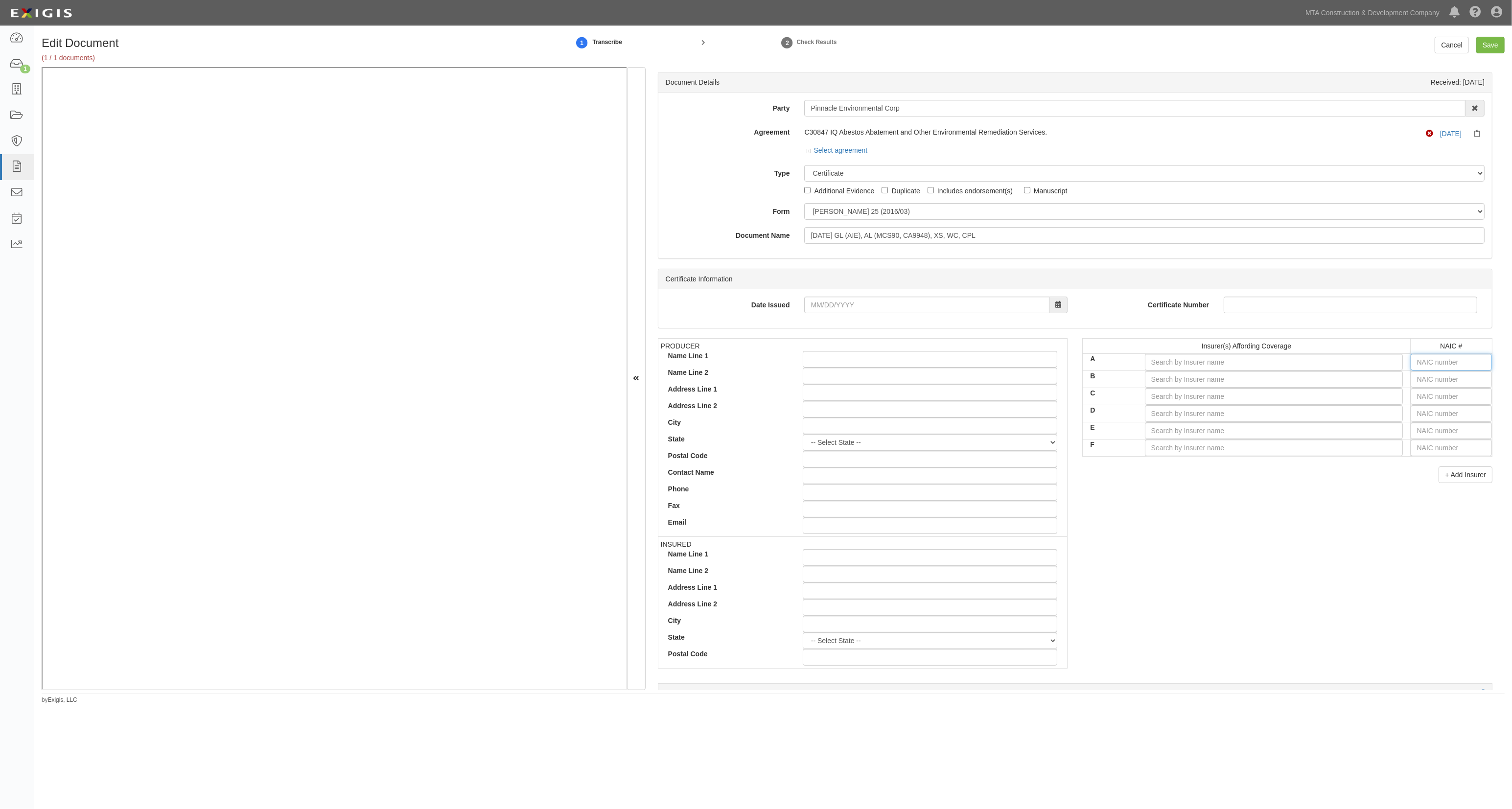
click at [1451, 365] on input "text" at bounding box center [1451, 362] width 81 height 17
type input "25232"
type input "2"
type input "28401"
type input "28"
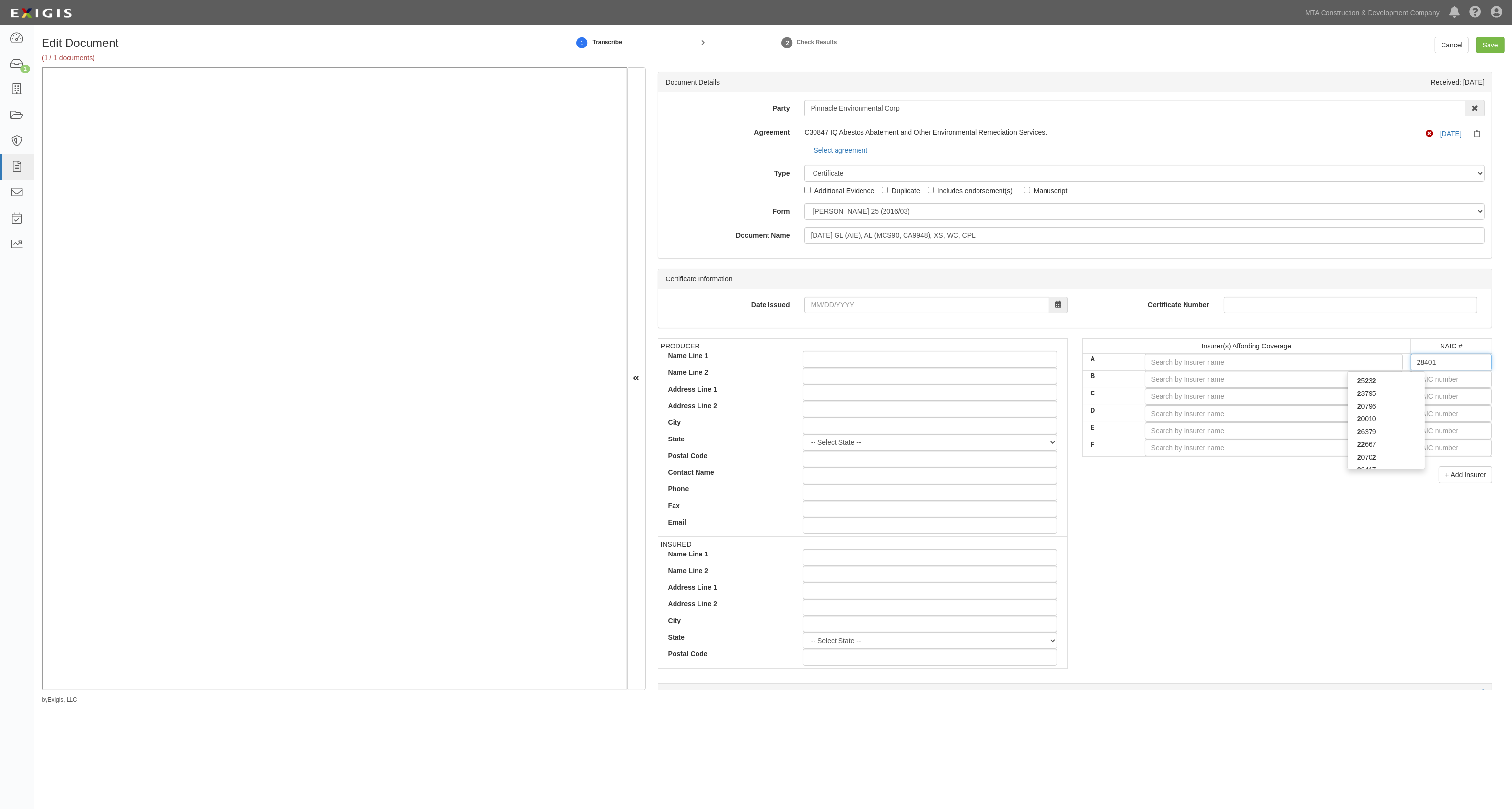
type input "28860"
type input "2886"
type input "28860"
click at [1375, 378] on div "28860" at bounding box center [1387, 381] width 78 height 13
type input "Clear Blue Insurance Company (A- IX Rating)"
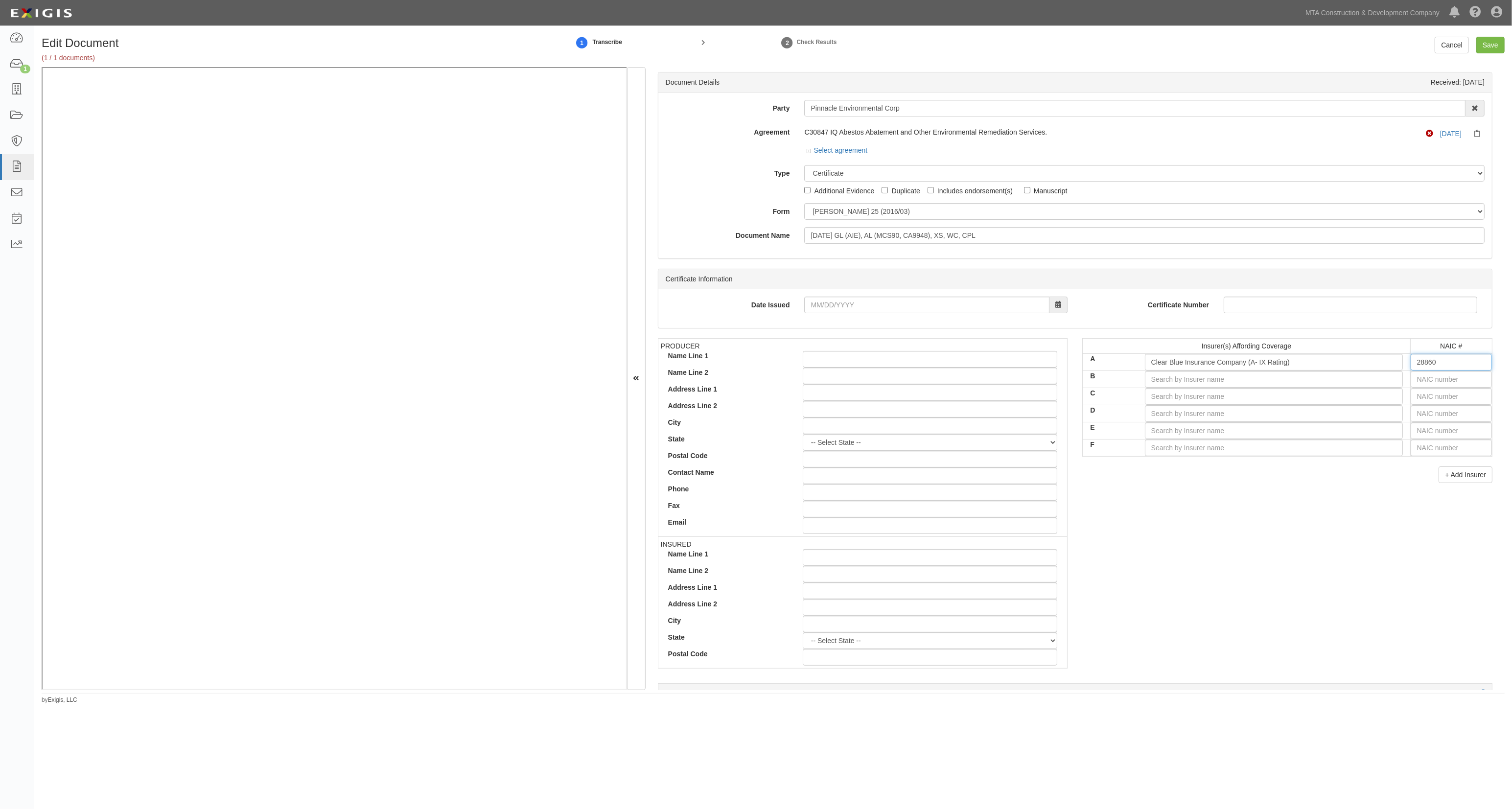
type input "28860"
click at [1426, 380] on input "text" at bounding box center [1451, 379] width 81 height 17
type input "0"
click at [1409, 400] on div "0" at bounding box center [1387, 398] width 78 height 13
type input "State Compensation Insurance Fund (A++ XV Rating)"
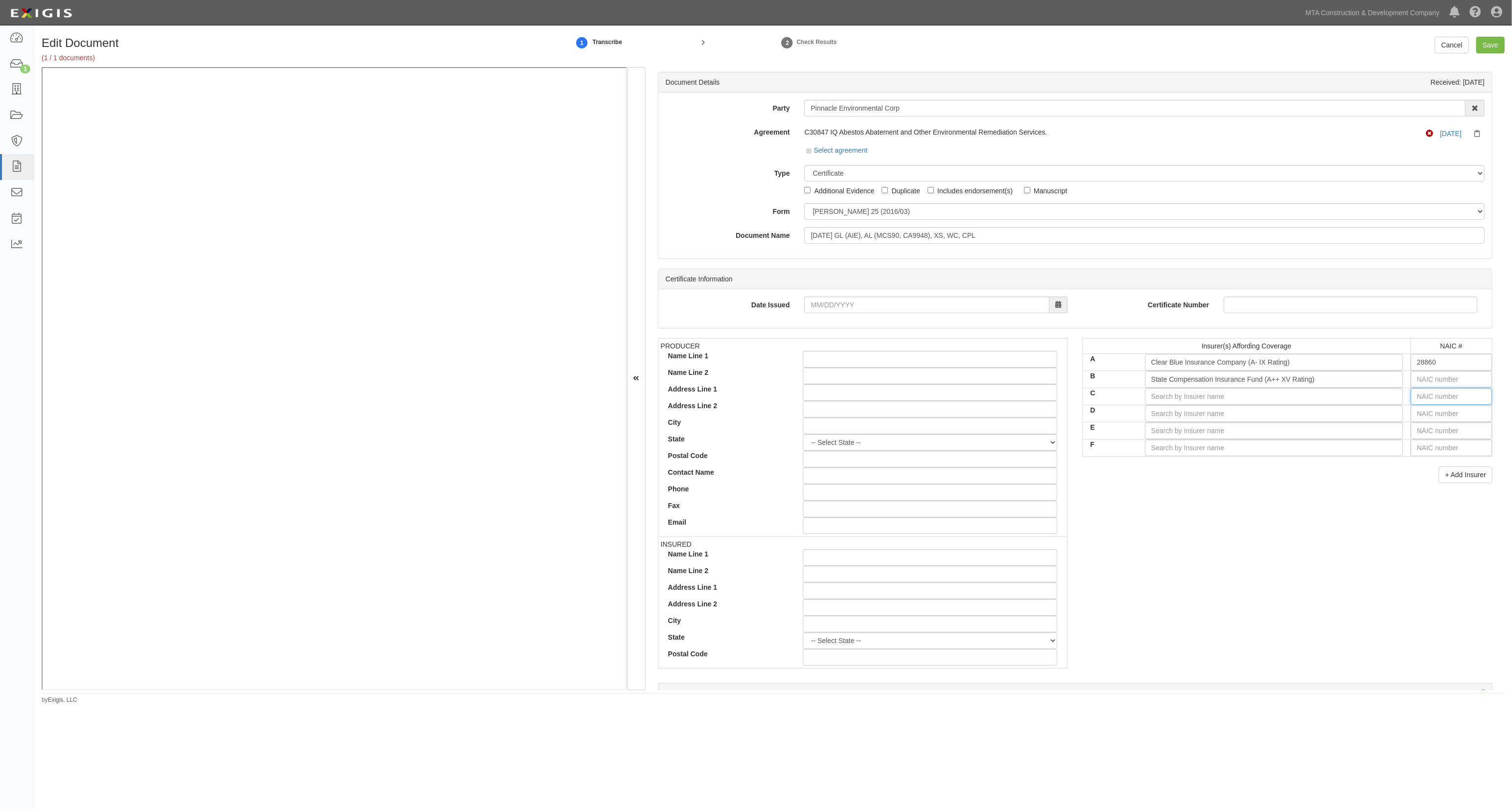
click at [1417, 394] on input "text" at bounding box center [1451, 396] width 81 height 17
type input "36404"
type input "3"
type input "38733"
type input "38"
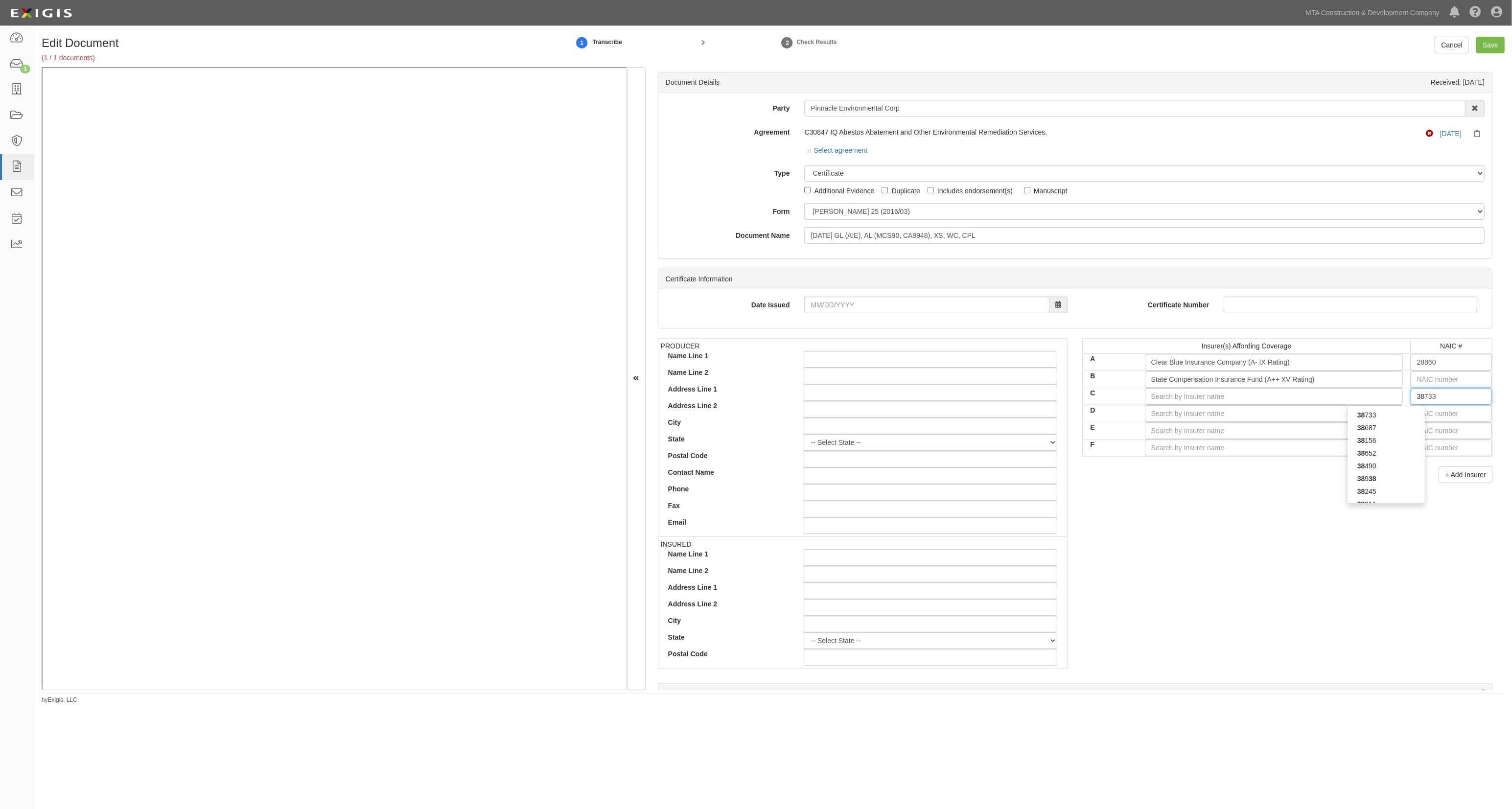
type input "38938"
type input "389"
type input "38970"
type input "3897"
drag, startPoint x: 1404, startPoint y: 417, endPoint x: 1425, endPoint y: 417, distance: 21.0
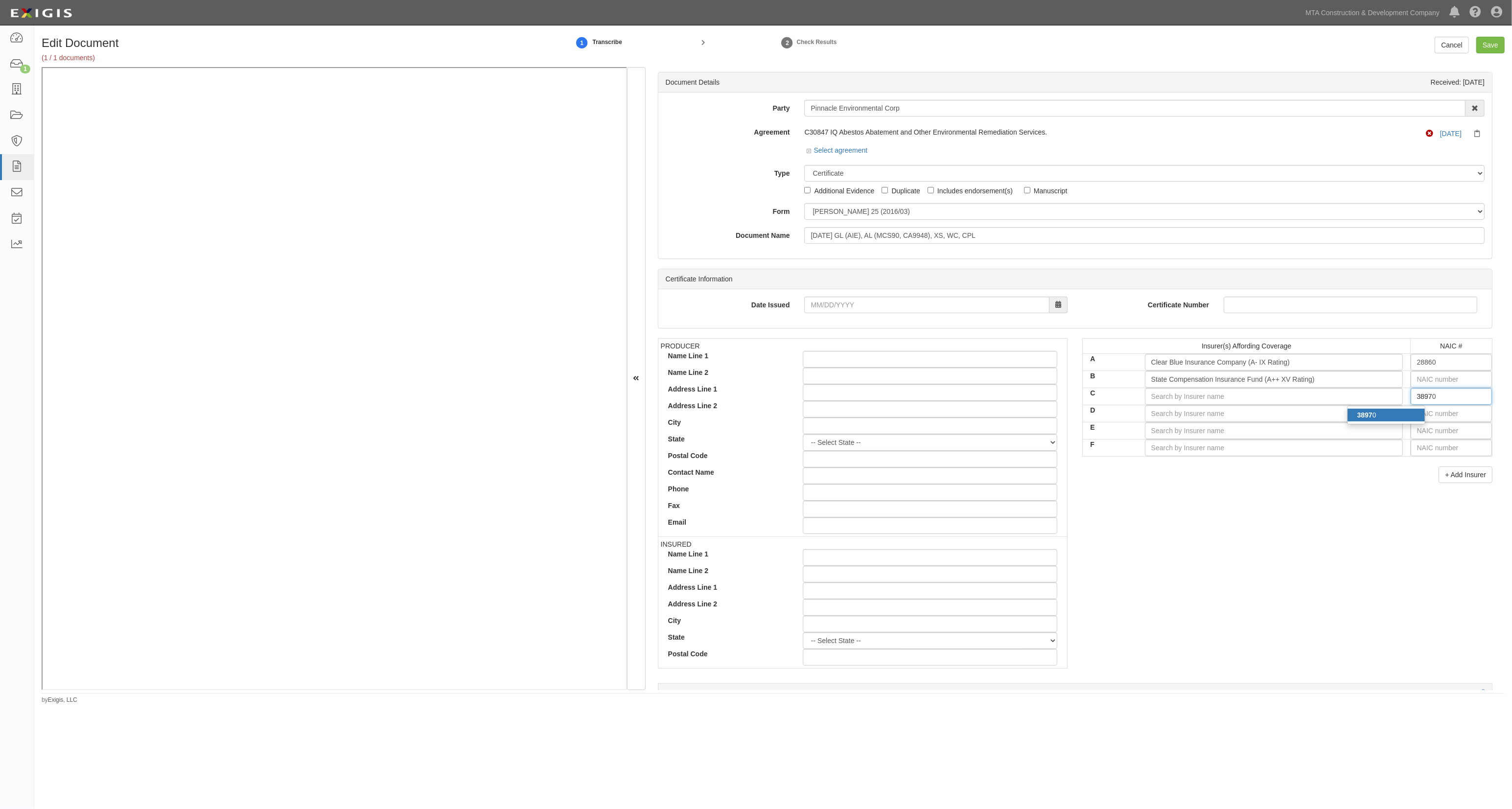
click at [1404, 417] on div "3897 0" at bounding box center [1387, 415] width 78 height 13
type input "Markel Insurance Company (A XV Rating)"
type input "38970"
click at [1425, 417] on input "text" at bounding box center [1451, 413] width 81 height 17
type input "16862"
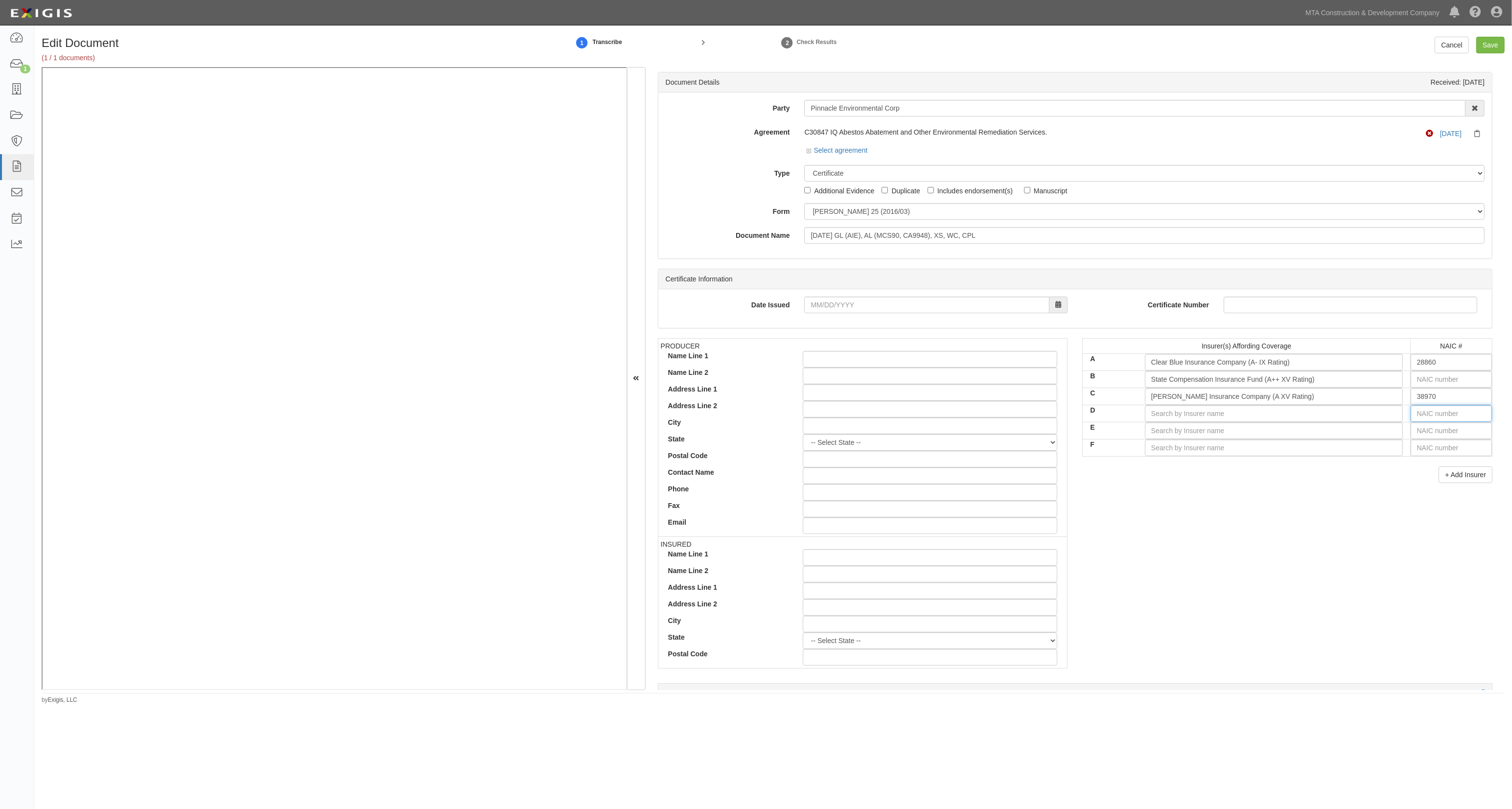
type input "1"
type input "12963"
type input "12"
type input "12228"
type input "122"
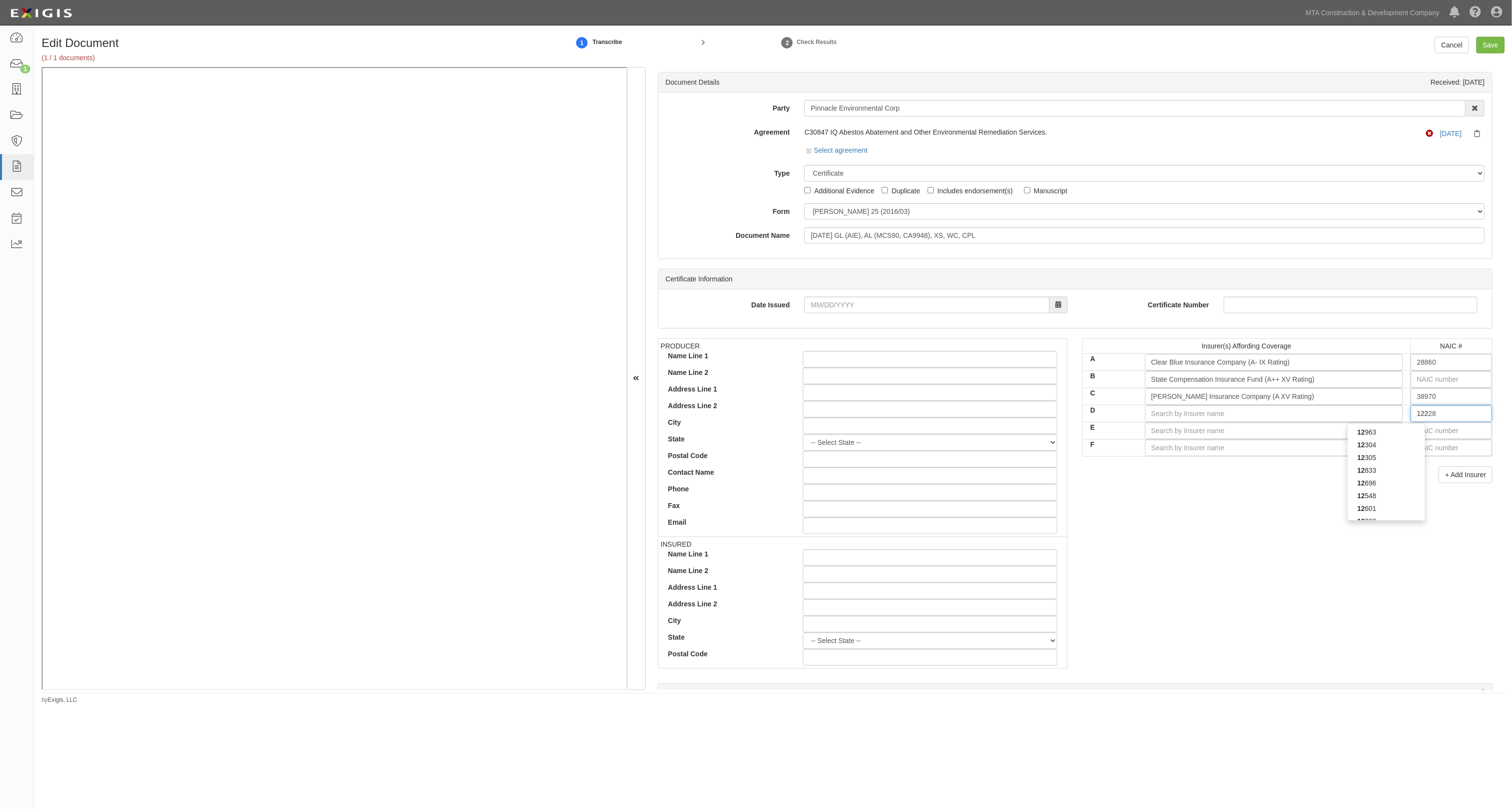
type input "12200"
type input "1220"
type input "12203"
click at [1364, 436] on strong "12203" at bounding box center [1367, 433] width 19 height 8
type input "James River Insurance Company (A- X Rating)"
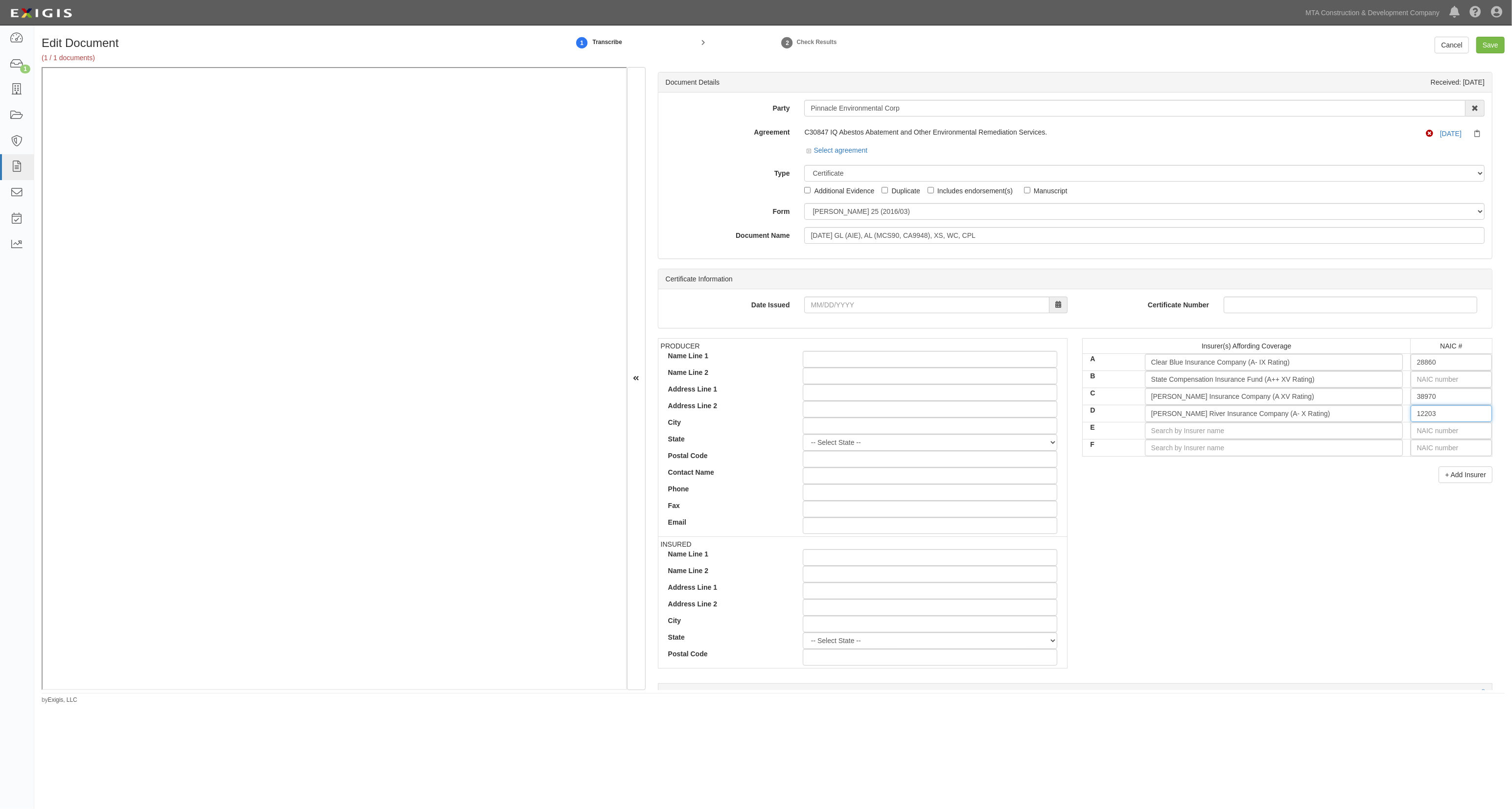
type input "12203"
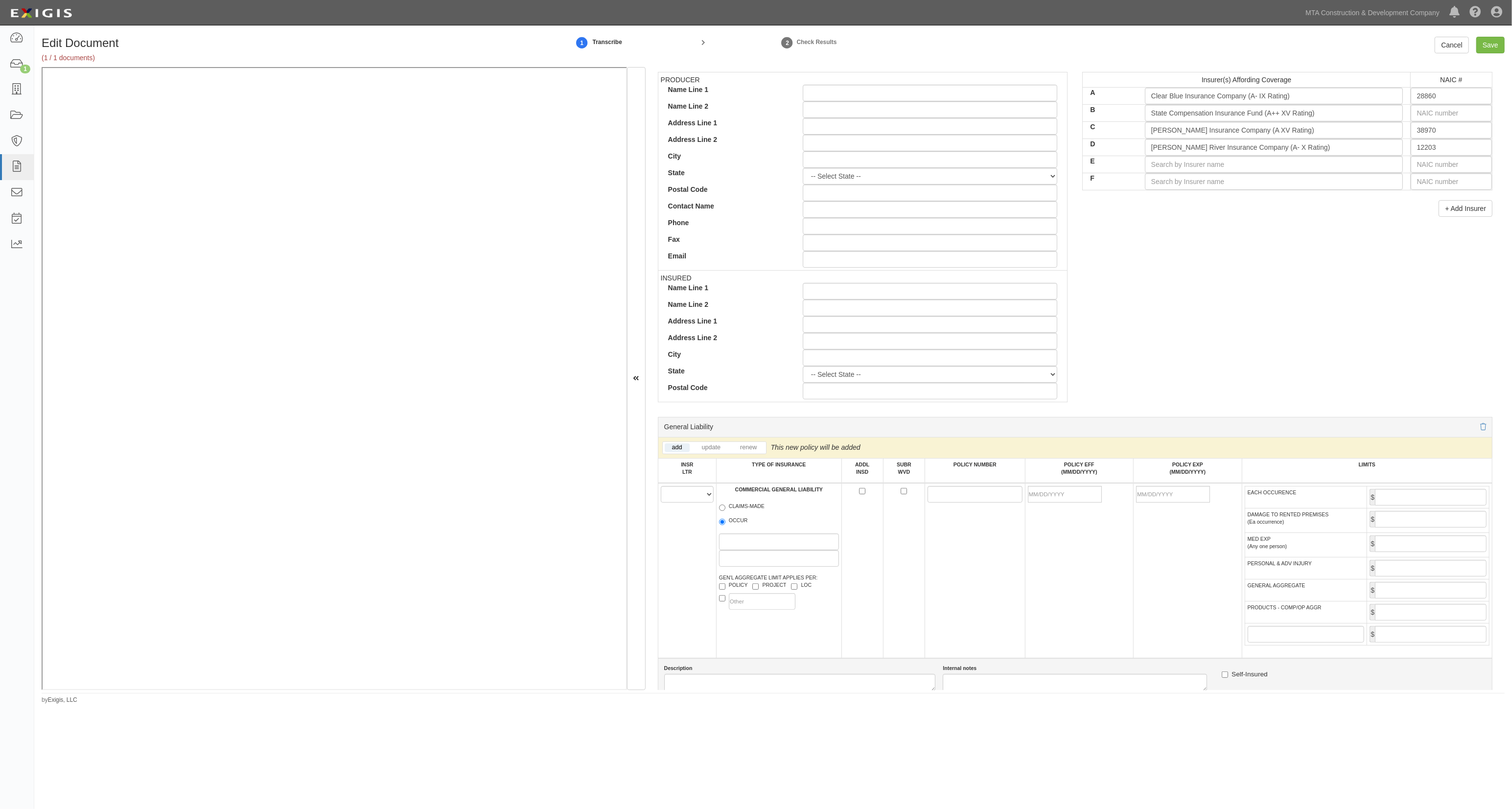
scroll to position [326, 0]
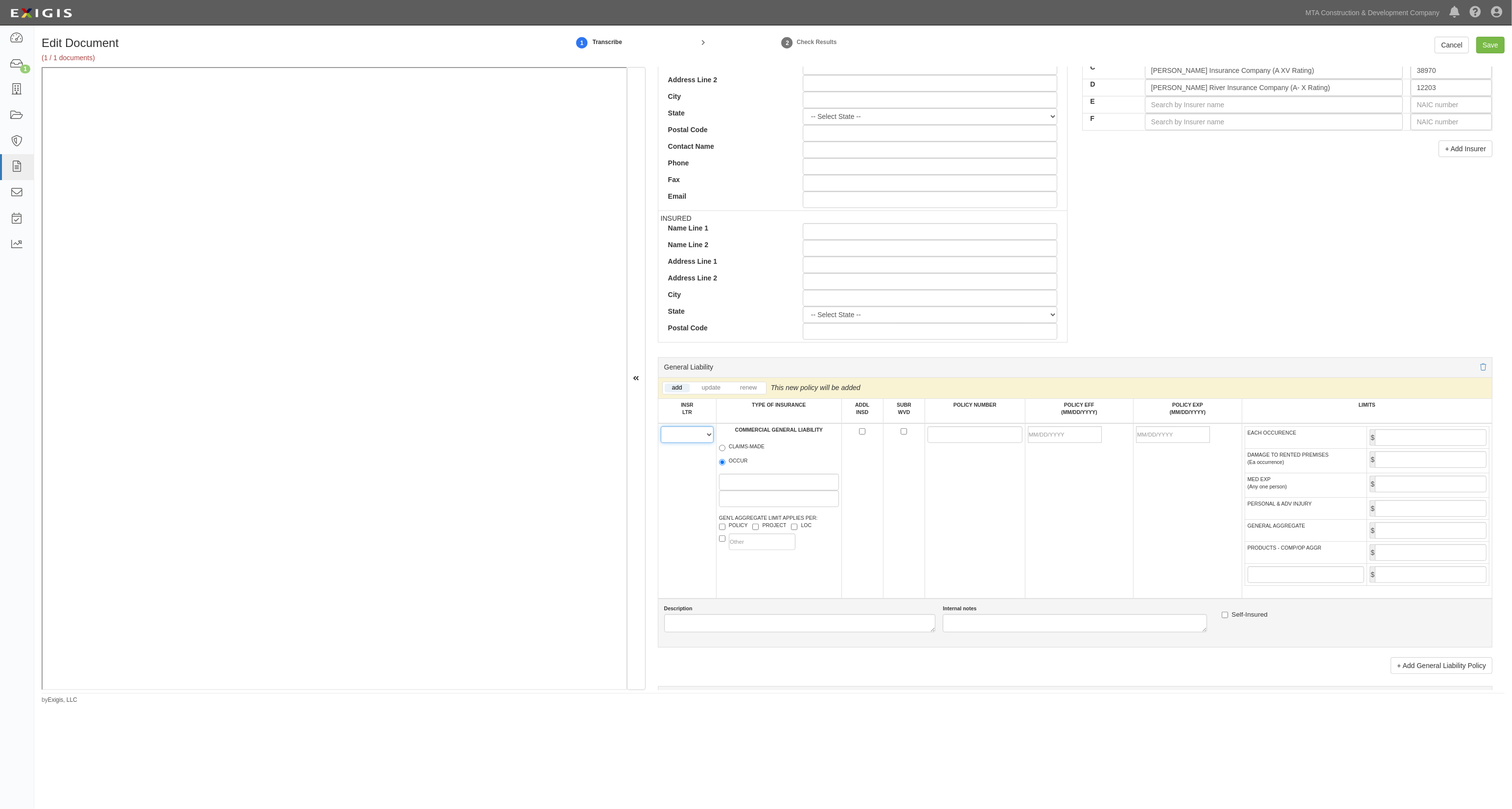
click at [707, 436] on select "A B C D E F" at bounding box center [687, 434] width 53 height 17
select select "A"
click at [661, 427] on select "A B C D E F" at bounding box center [687, 434] width 53 height 17
click at [737, 464] on label "OCCUR" at bounding box center [734, 462] width 29 height 10
click at [726, 464] on input "OCCUR" at bounding box center [722, 463] width 6 height 6
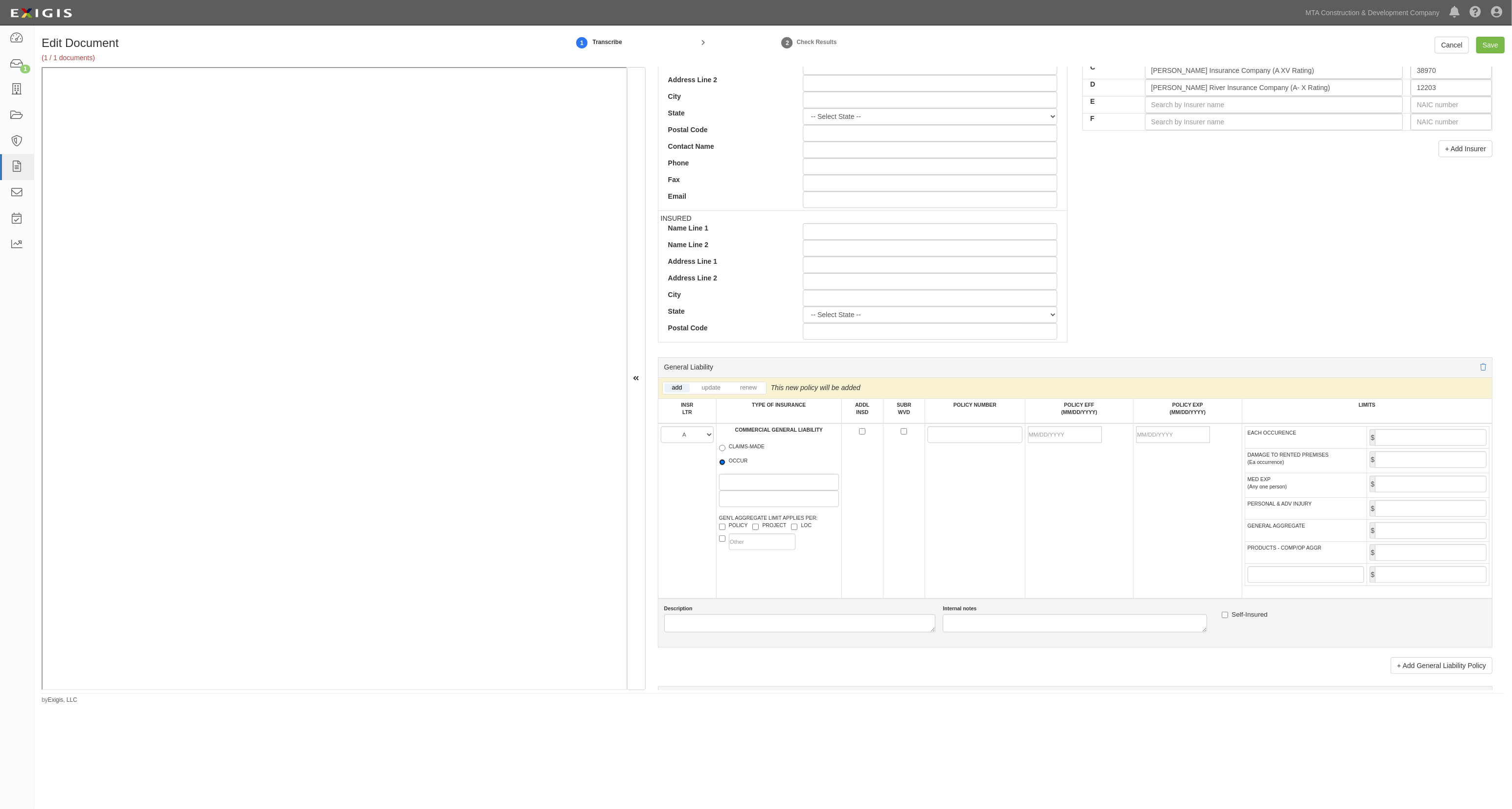
radio input "true"
click at [955, 441] on input "POLICY NUMBER" at bounding box center [975, 434] width 95 height 17
drag, startPoint x: 944, startPoint y: 445, endPoint x: 944, endPoint y: 439, distance: 6.0
paste input "CZ01NYGL0038-02"
type input "CZ01NYGL0038-02"
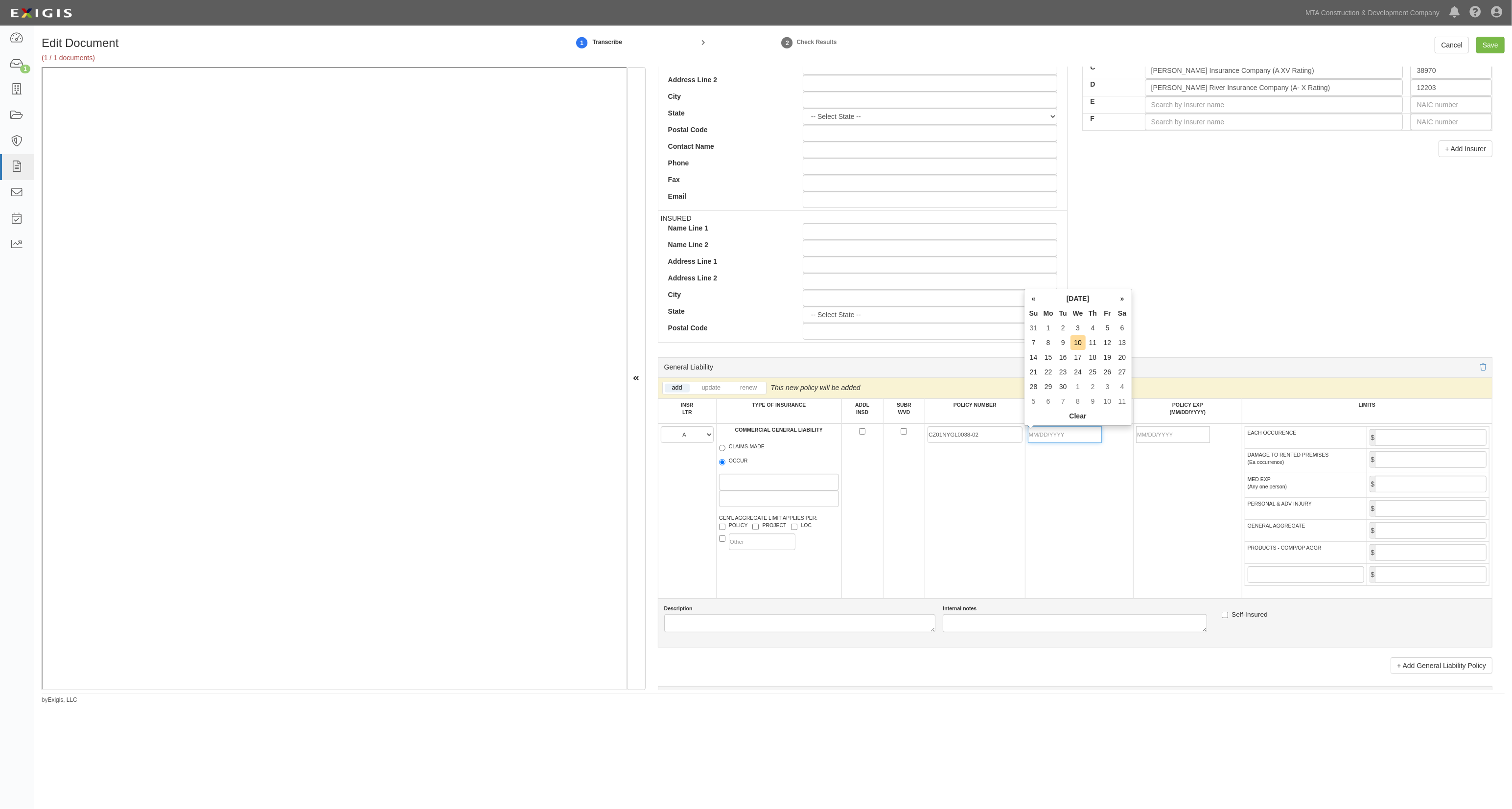
click at [1079, 439] on input "POLICY EFF (MM/DD/YYYY)" at bounding box center [1065, 434] width 74 height 17
type input "[DATE]"
type input "06/30/2026"
click at [1191, 437] on input "06/30/2026" at bounding box center [1173, 434] width 74 height 17
click at [1411, 443] on input "EACH OCCURENCE" at bounding box center [1431, 438] width 112 height 17
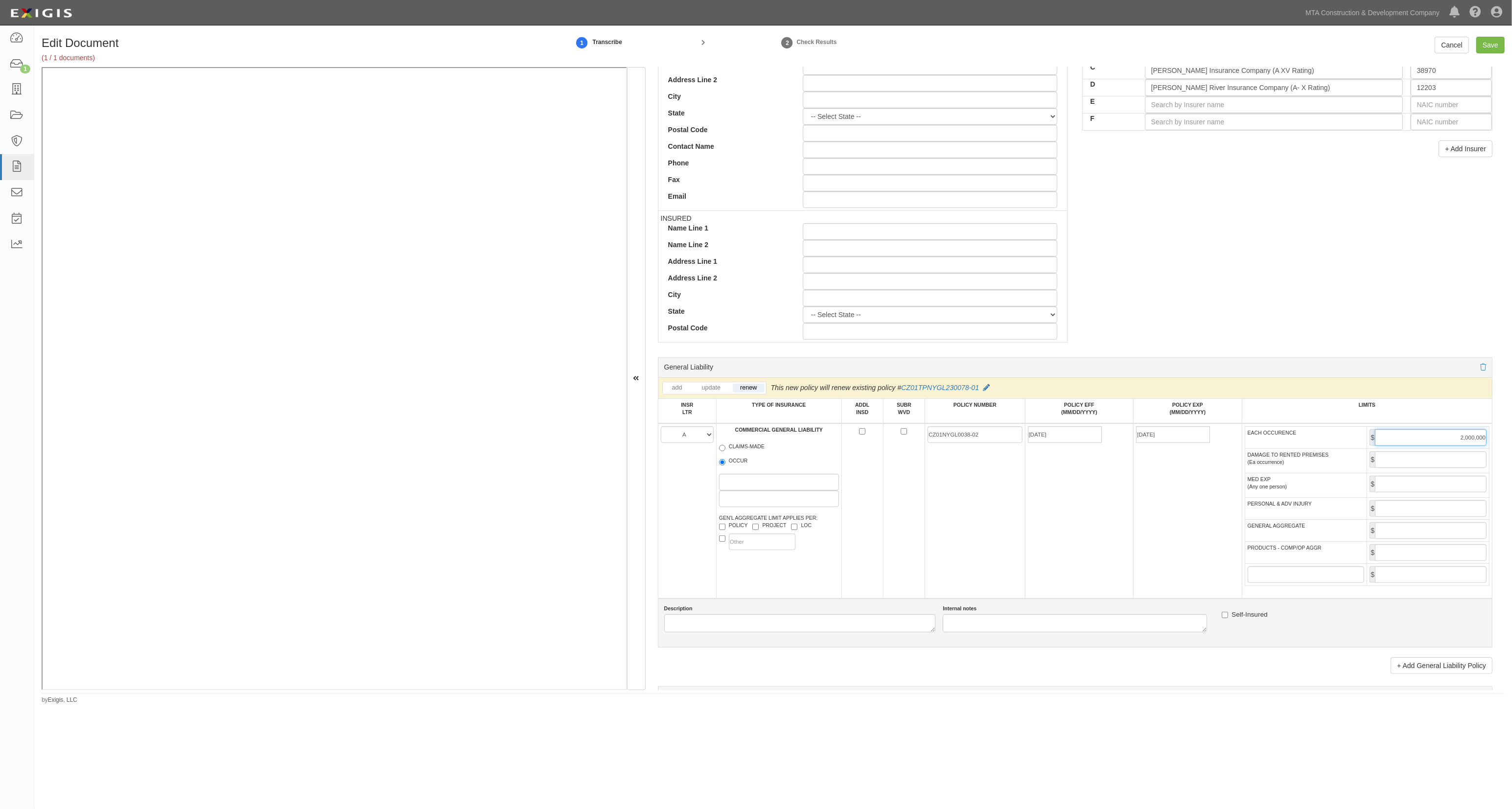
type input "2,000,000"
click at [1430, 527] on input "GENERAL AGGREGATE" at bounding box center [1431, 531] width 112 height 17
type input "4,000,000"
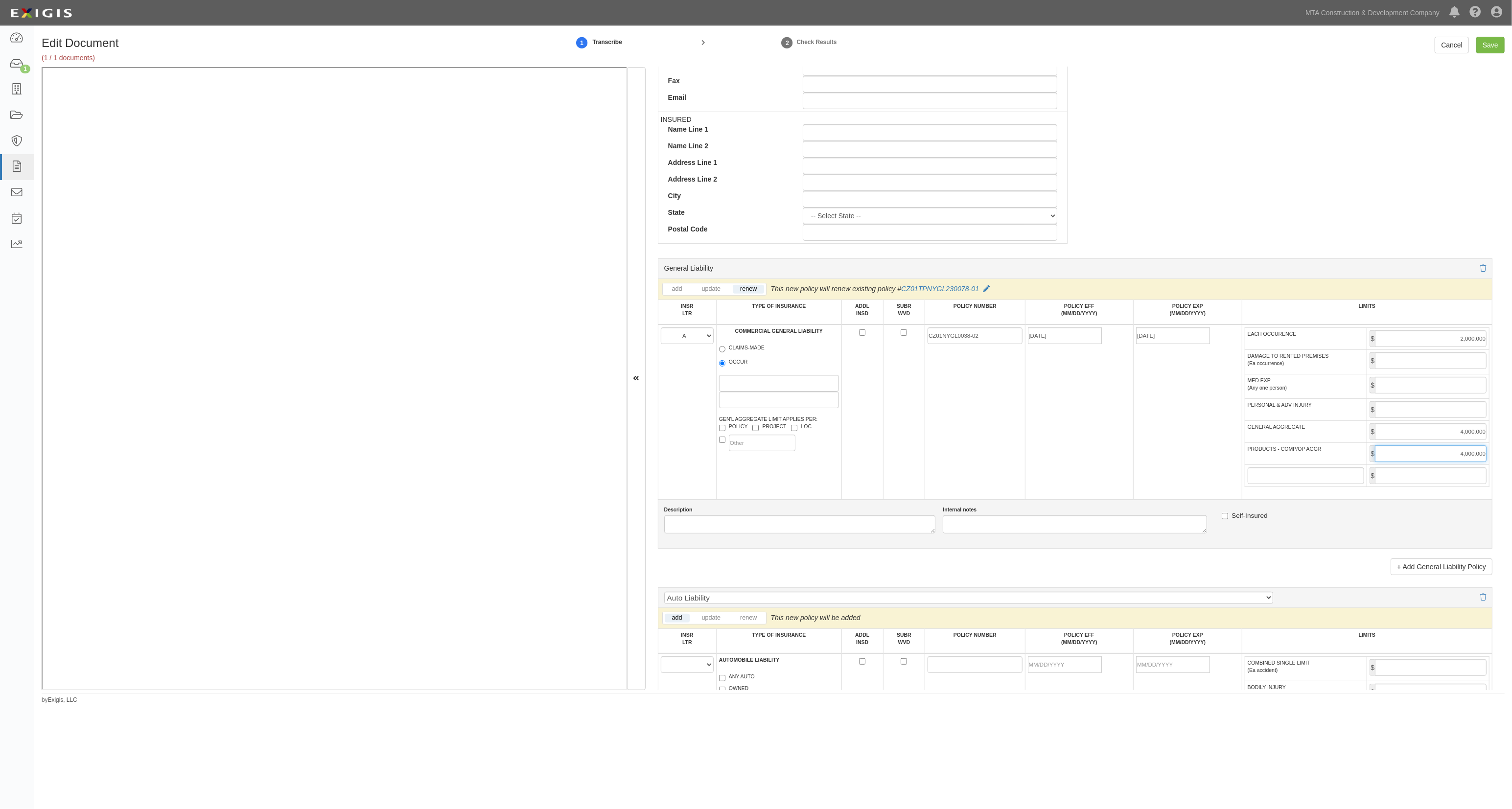
scroll to position [653, 0]
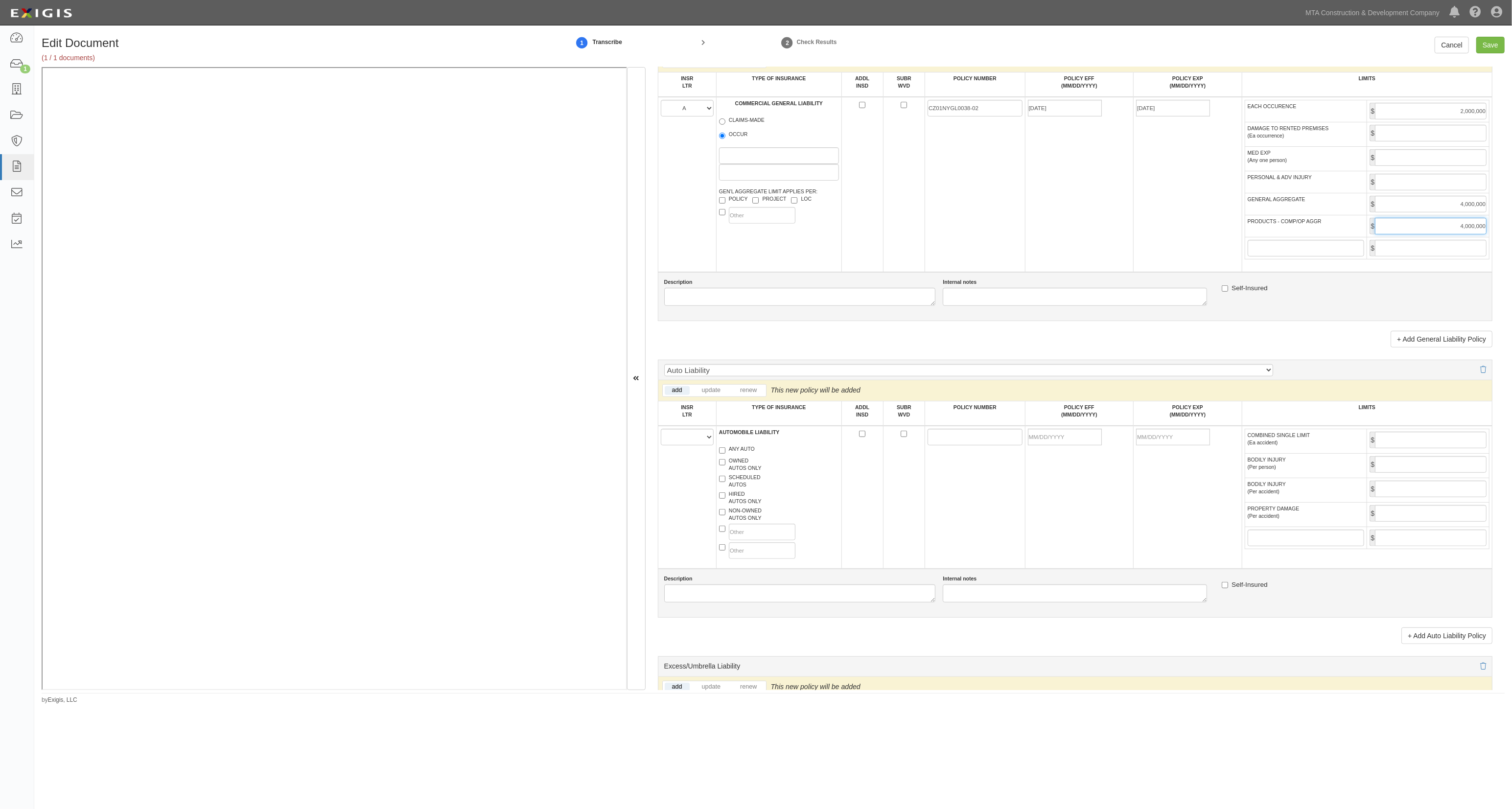
type input "4,000,000"
click at [735, 376] on select "Auto Liability Auto Liability with CA9948 Auto Liability with MCS90 Auto Liabil…" at bounding box center [968, 370] width 609 height 12
select select "117"
click at [664, 367] on select "Auto Liability Auto Liability with CA9948 Auto Liability with MCS90 Auto Liabil…" at bounding box center [968, 370] width 609 height 12
click at [700, 439] on select "A B C D E F" at bounding box center [687, 437] width 53 height 17
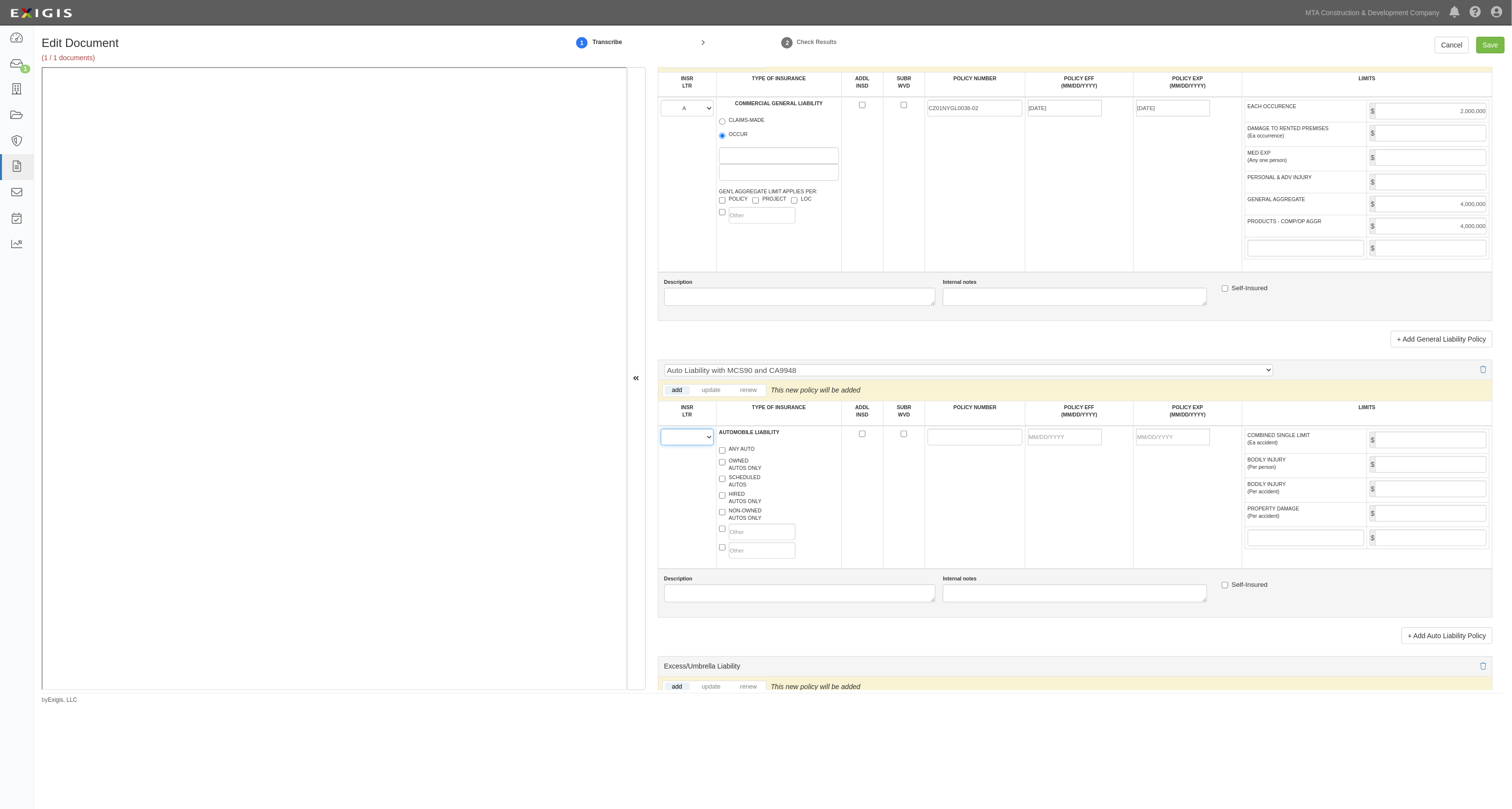
select select "A"
click at [661, 432] on select "A B C D E F" at bounding box center [687, 437] width 53 height 17
click at [743, 451] on label "ANY AUTO" at bounding box center [737, 451] width 36 height 10
click at [726, 451] on input "ANY AUTO" at bounding box center [722, 451] width 6 height 6
checkbox input "true"
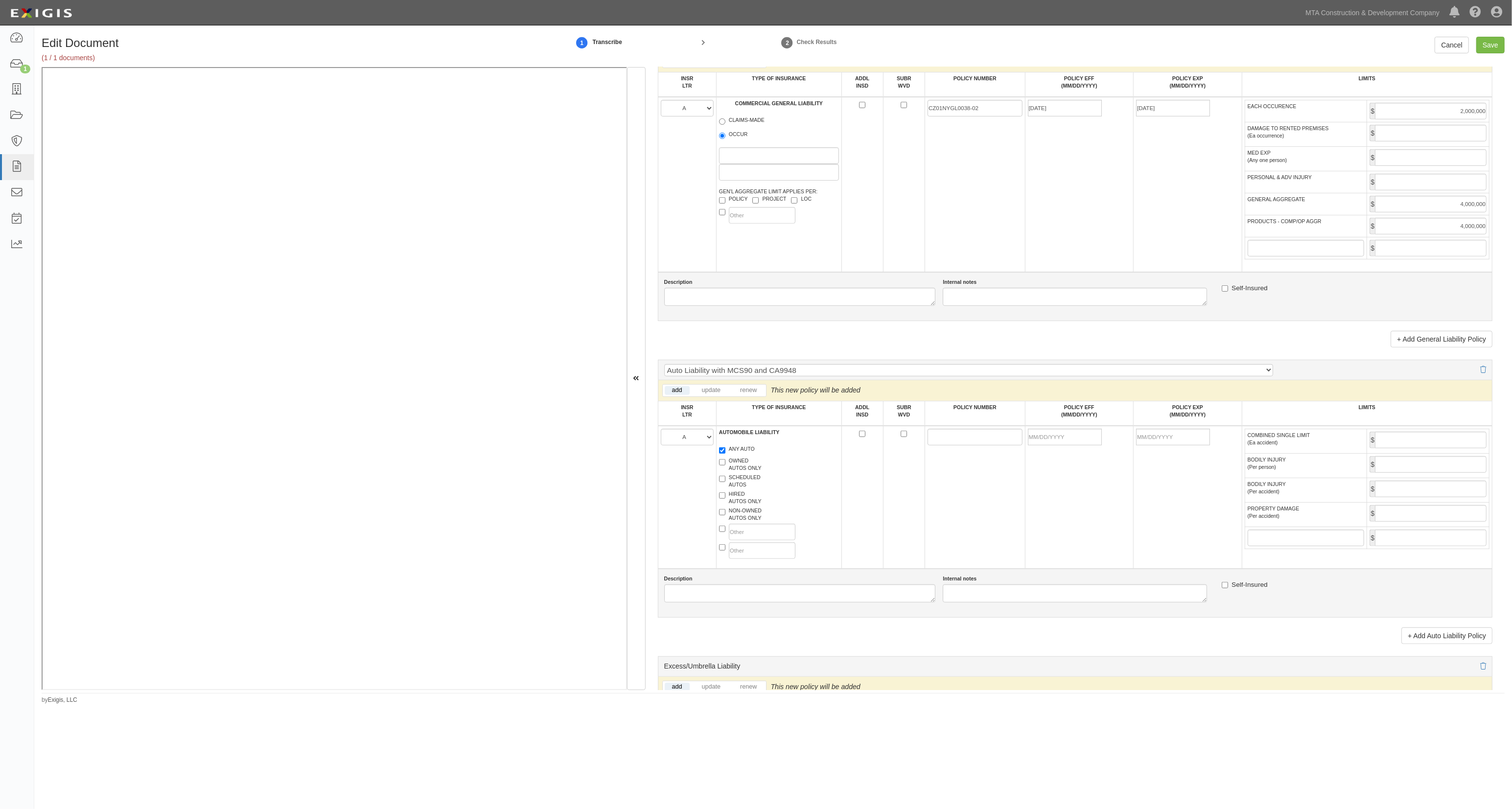
click at [734, 500] on label "HIRED AUTOS ONLY" at bounding box center [740, 498] width 43 height 15
click at [726, 499] on input "HIRED AUTOS ONLY" at bounding box center [722, 496] width 6 height 6
checkbox input "true"
click at [748, 455] on label "ANY AUTO" at bounding box center [737, 451] width 36 height 10
click at [726, 454] on input "ANY AUTO" at bounding box center [722, 451] width 6 height 6
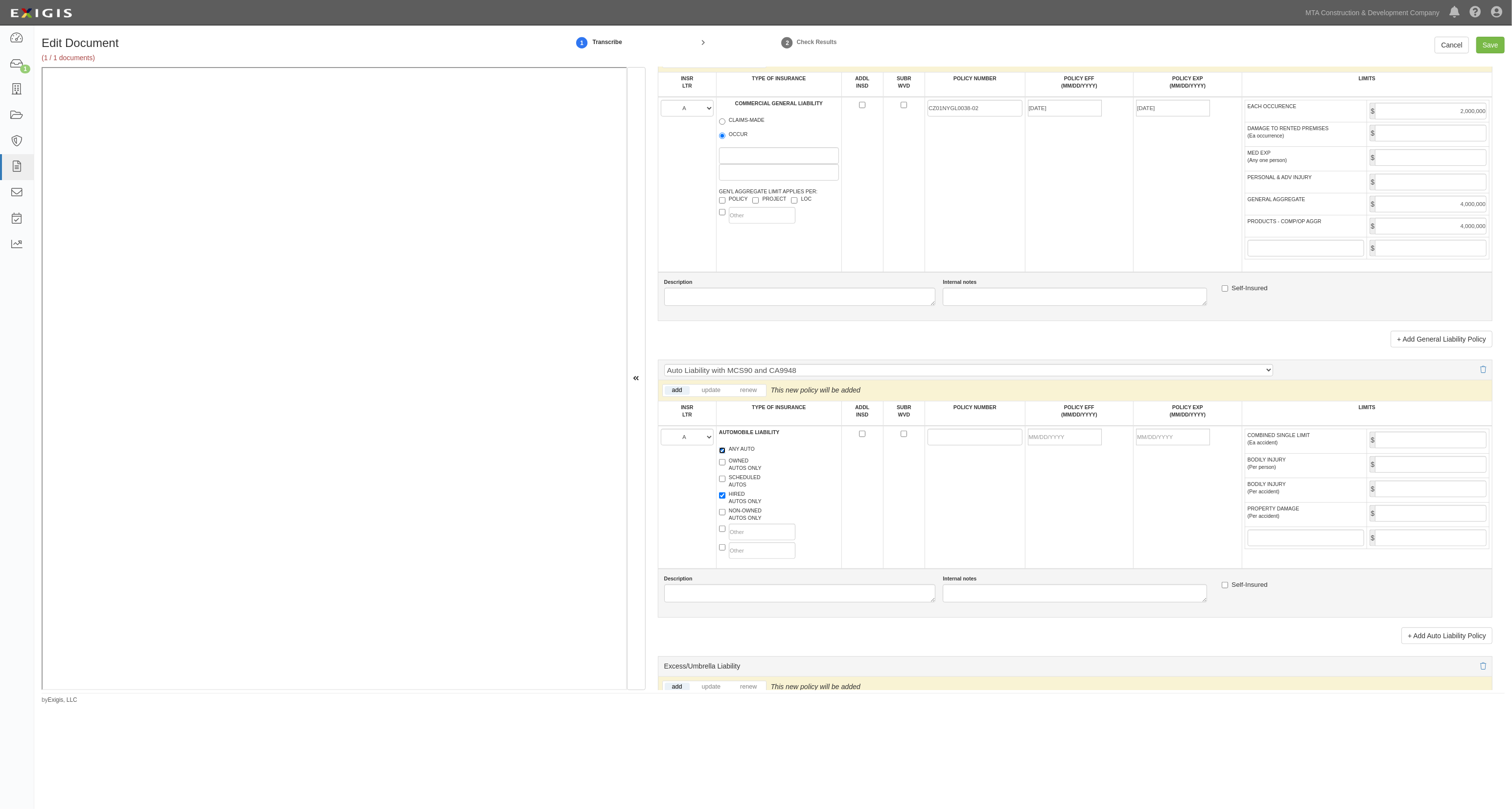
checkbox input "false"
drag, startPoint x: 980, startPoint y: 442, endPoint x: 895, endPoint y: 434, distance: 85.4
click at [980, 442] on input "POLICY NUMBER" at bounding box center [975, 437] width 95 height 17
paste input "CZ05NJCA0007-01"
type input "CZ05NJCA0007-01"
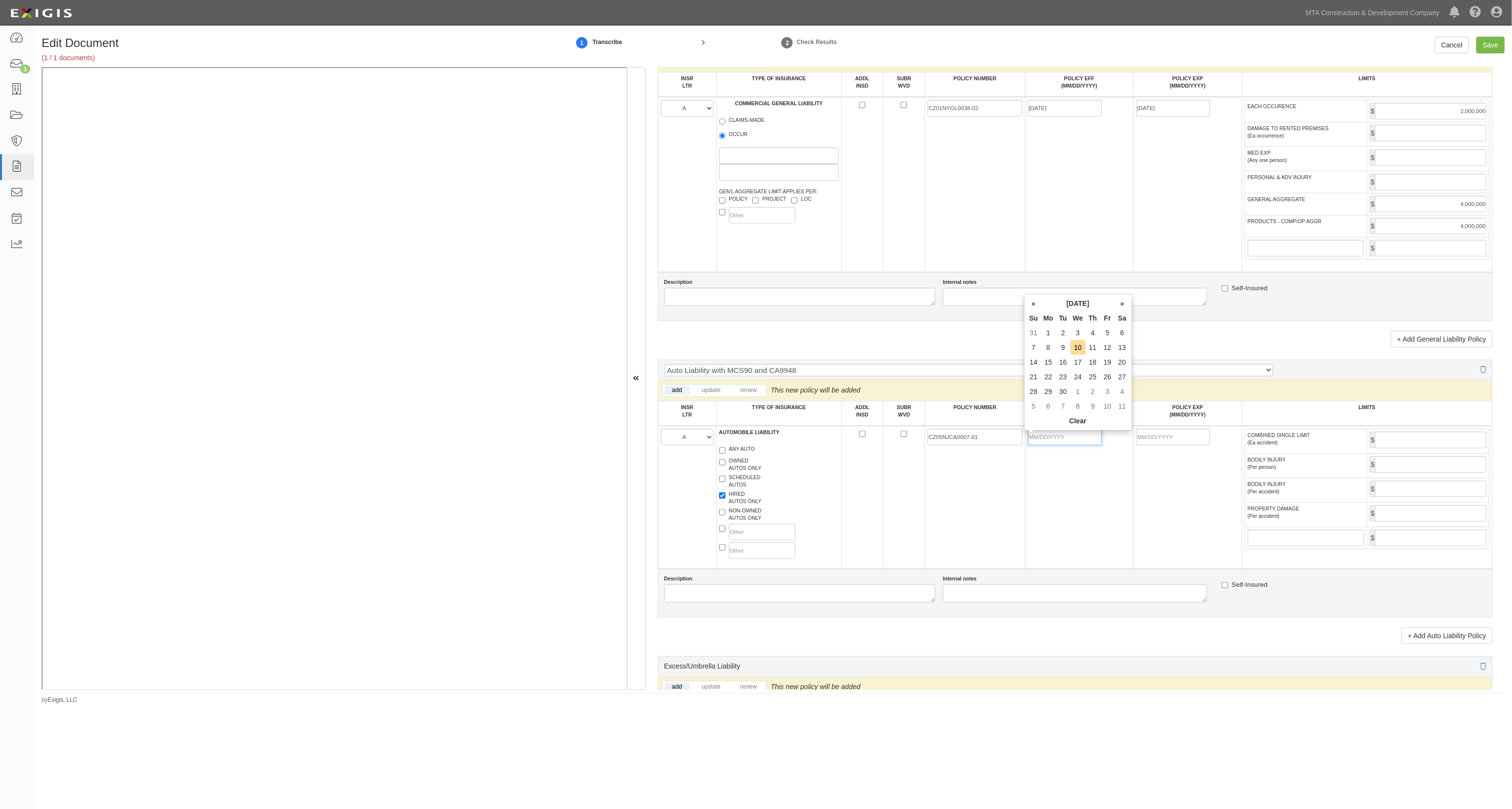
click at [1058, 441] on input "POLICY EFF (MM/DD/YYYY)" at bounding box center [1065, 437] width 74 height 17
type input "06/30/2025"
type input "06/30/2026"
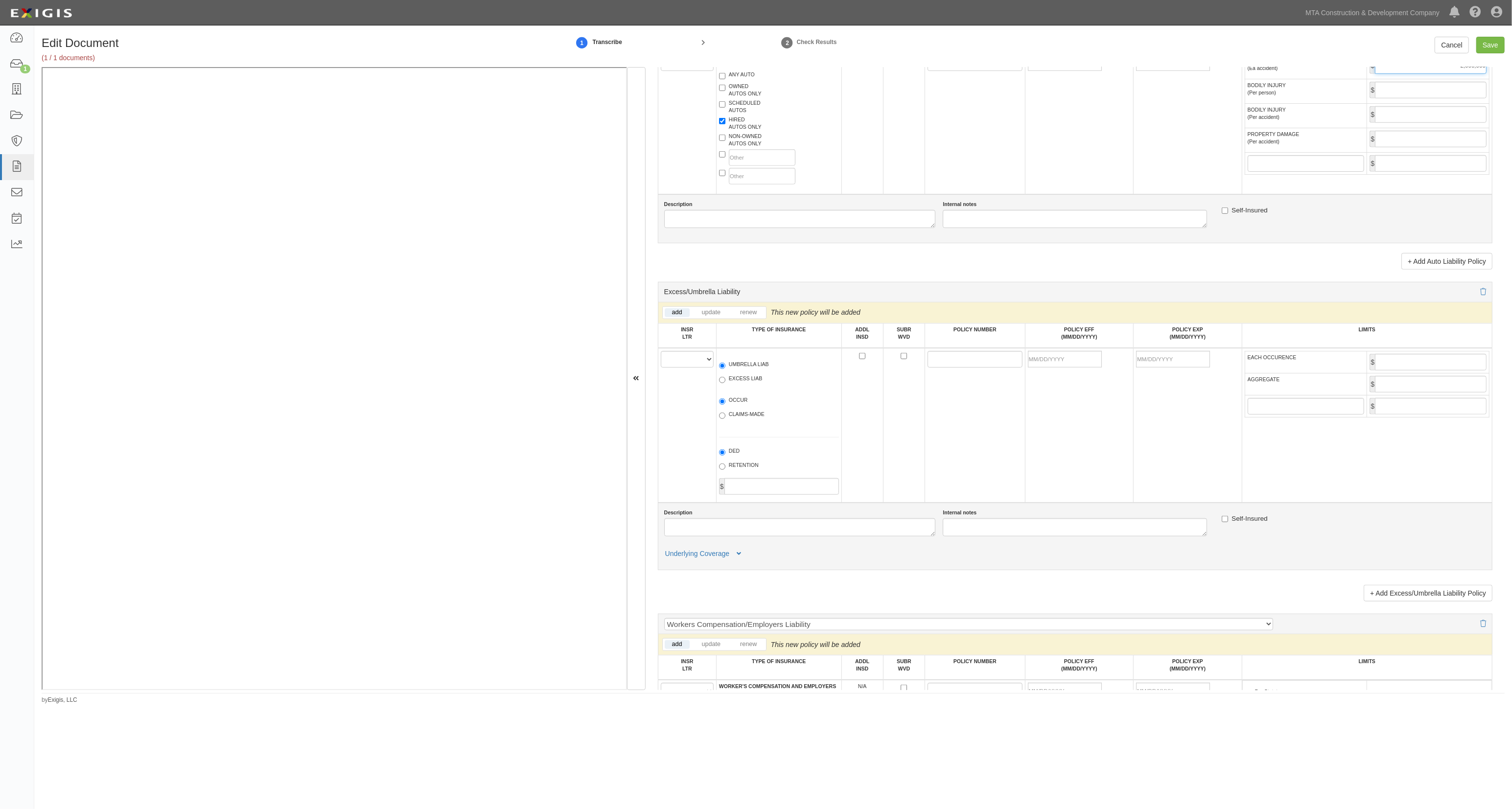
scroll to position [1044, 0]
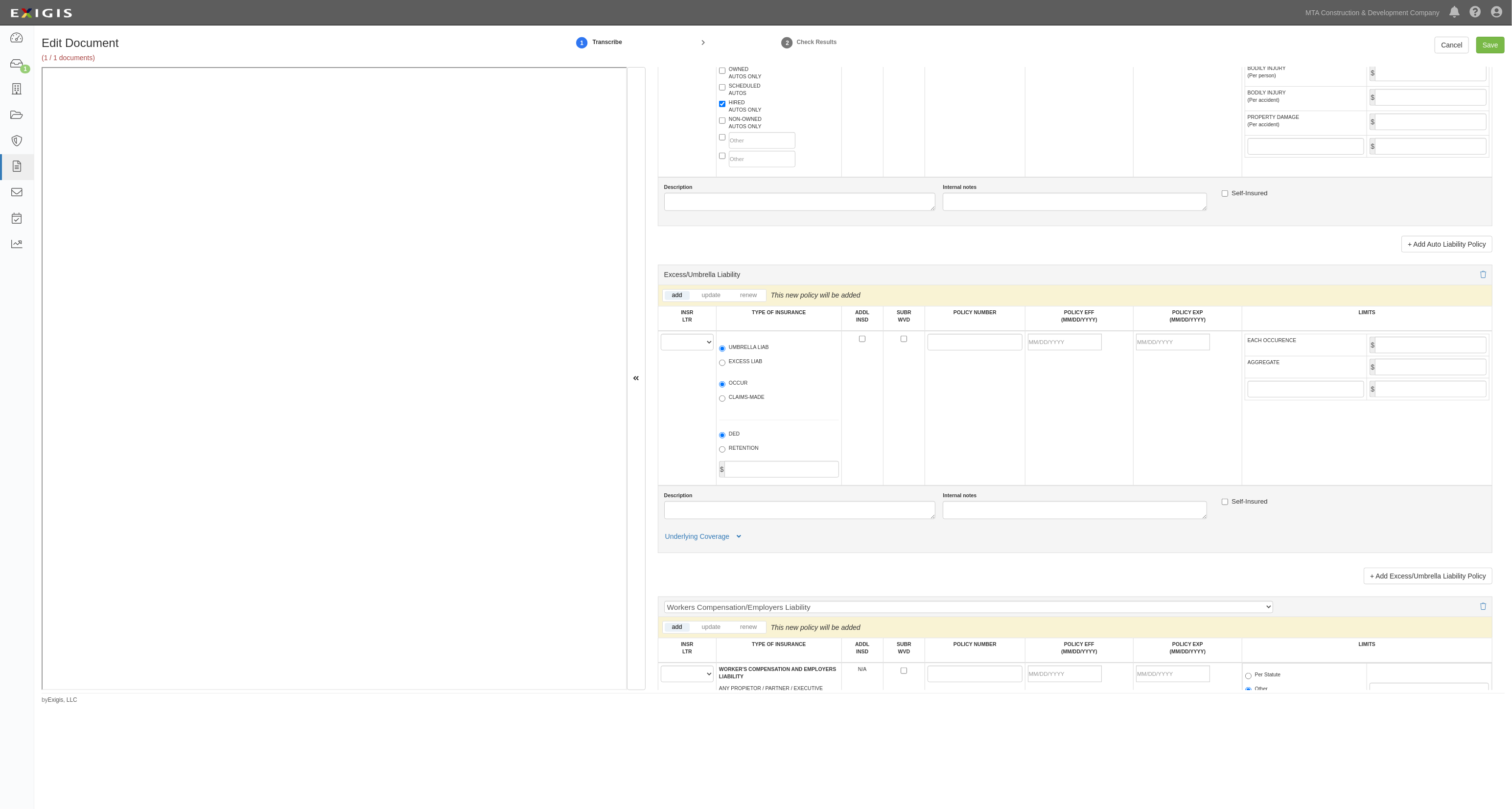
type input "2,000,000"
click at [705, 348] on select "A B C D E F" at bounding box center [687, 342] width 53 height 17
select select "A"
click at [661, 339] on select "A B C D E F" at bounding box center [687, 342] width 53 height 17
click at [753, 367] on label "EXCESS LIAB" at bounding box center [740, 362] width 43 height 10
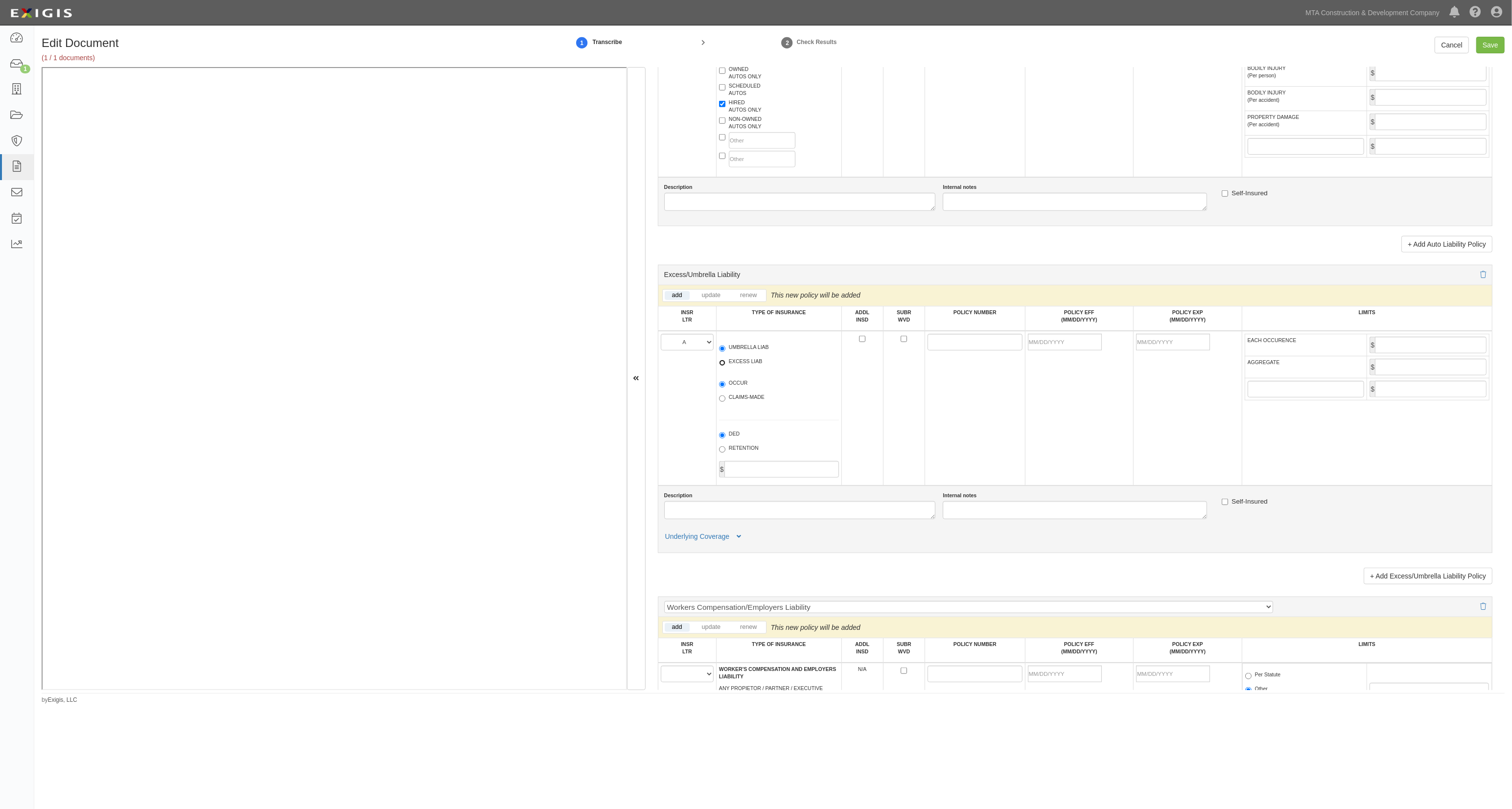
click at [726, 366] on input "EXCESS LIAB" at bounding box center [722, 363] width 6 height 6
radio input "true"
click at [989, 357] on td at bounding box center [975, 408] width 100 height 155
drag, startPoint x: 985, startPoint y: 349, endPoint x: 893, endPoint y: 349, distance: 92.0
click at [985, 349] on input "POLICY NUMBER" at bounding box center [975, 342] width 95 height 17
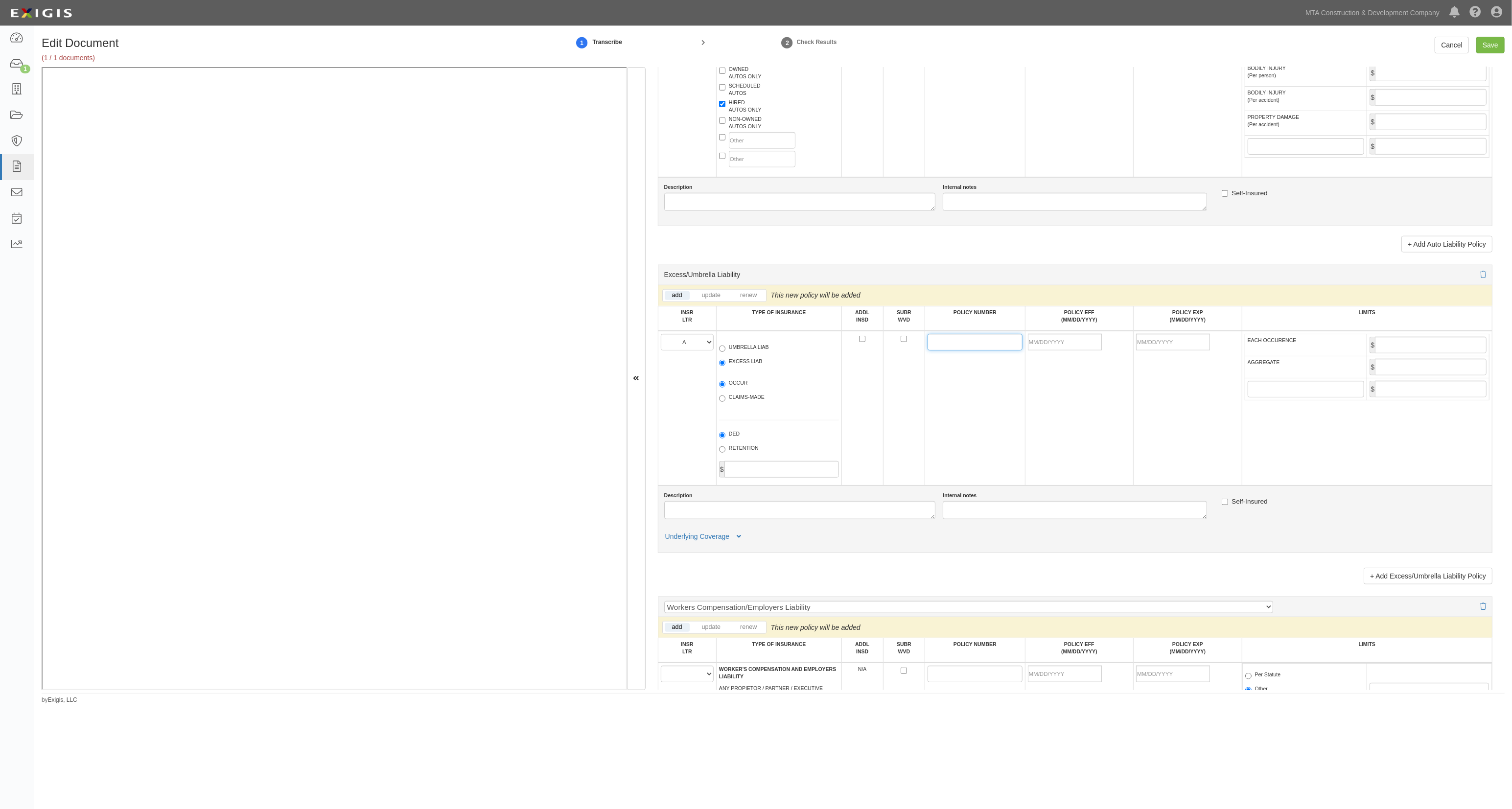
paste input "CZ11NJ3X0003-00"
type input "CZ11NJ3X0003-00"
drag, startPoint x: 1065, startPoint y: 345, endPoint x: 1058, endPoint y: 341, distance: 8.1
click at [1064, 345] on input "POLICY EFF (MM/DD/YYYY)" at bounding box center [1065, 342] width 74 height 17
type input "06/30/2025"
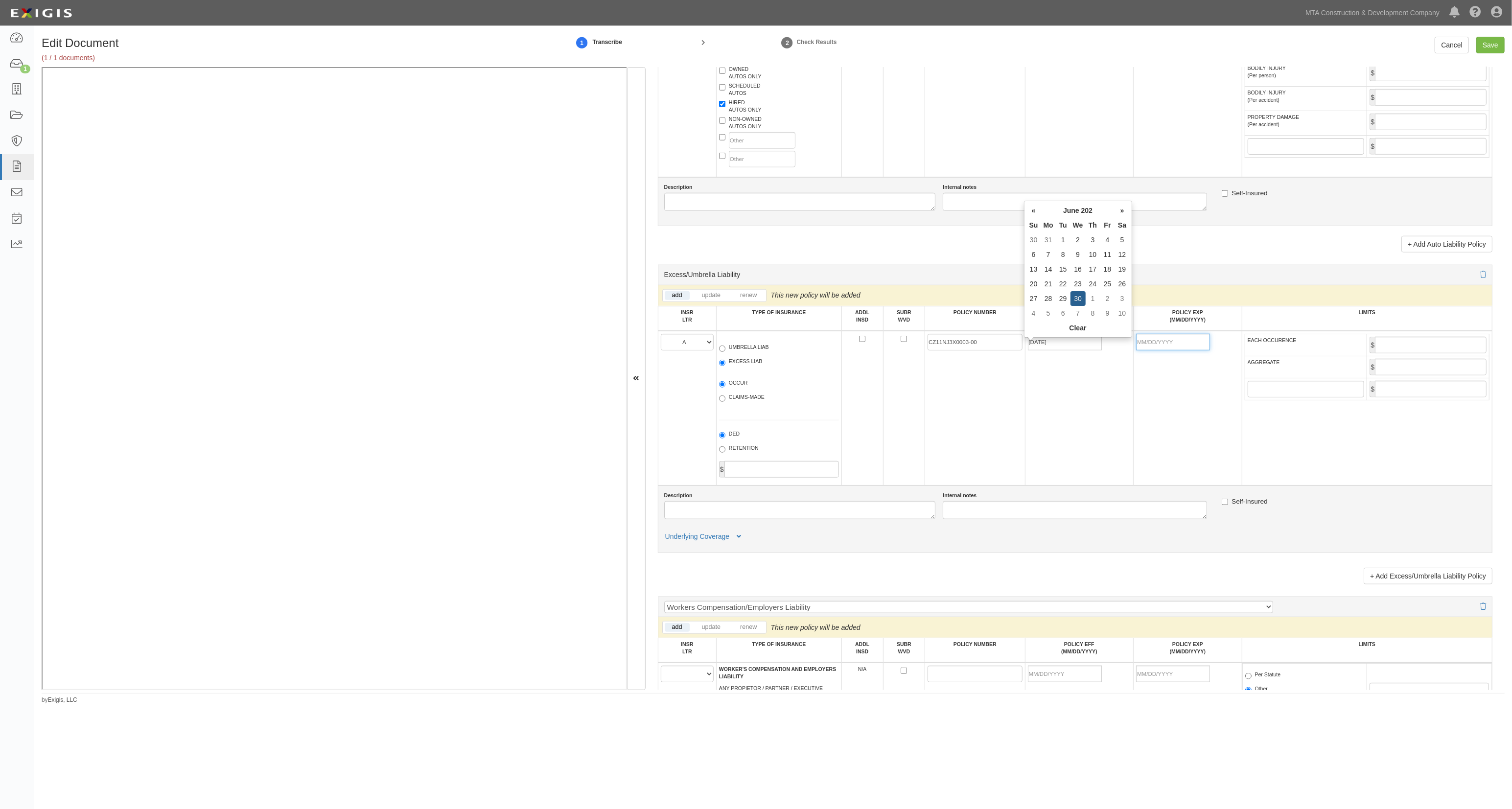
type input "06/30/2026"
type input "3,000,000"
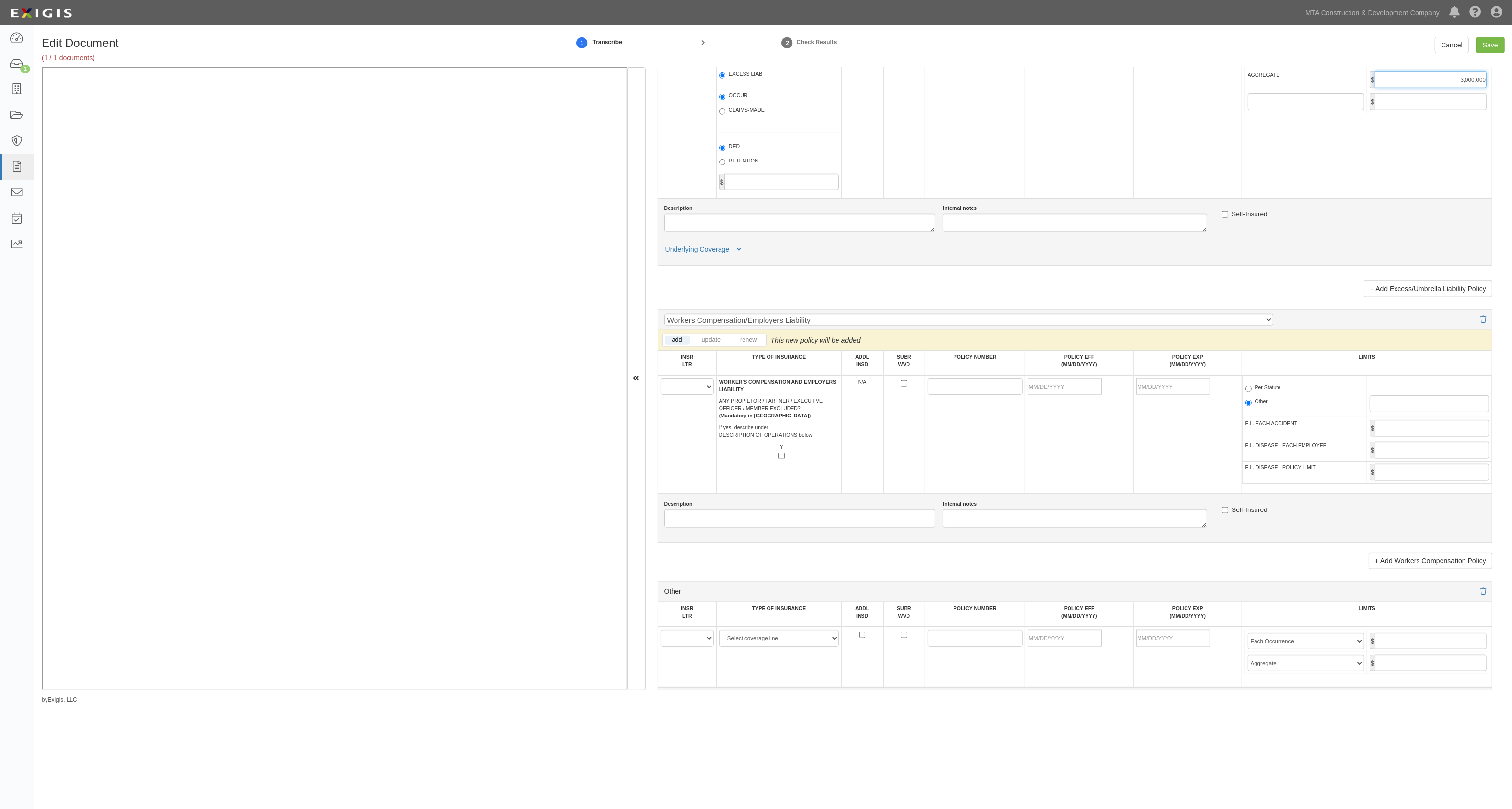
scroll to position [1371, 0]
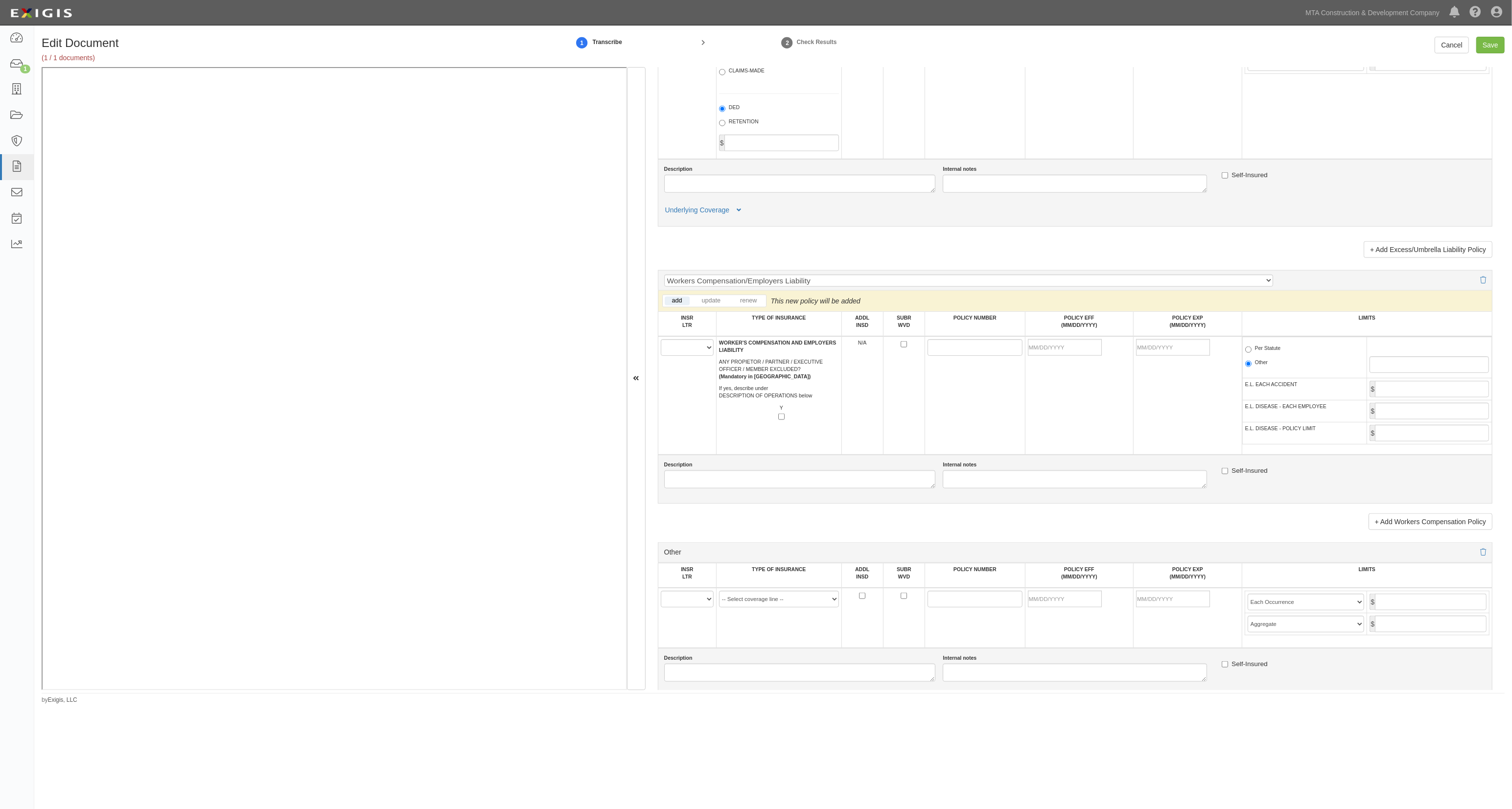
type input "3,000,000"
click at [697, 356] on select "A B C D E F" at bounding box center [687, 347] width 53 height 17
select select "B"
click at [661, 346] on select "A B C D E F" at bounding box center [687, 347] width 53 height 17
click at [954, 356] on input "POLICY NUMBER" at bounding box center [975, 347] width 95 height 17
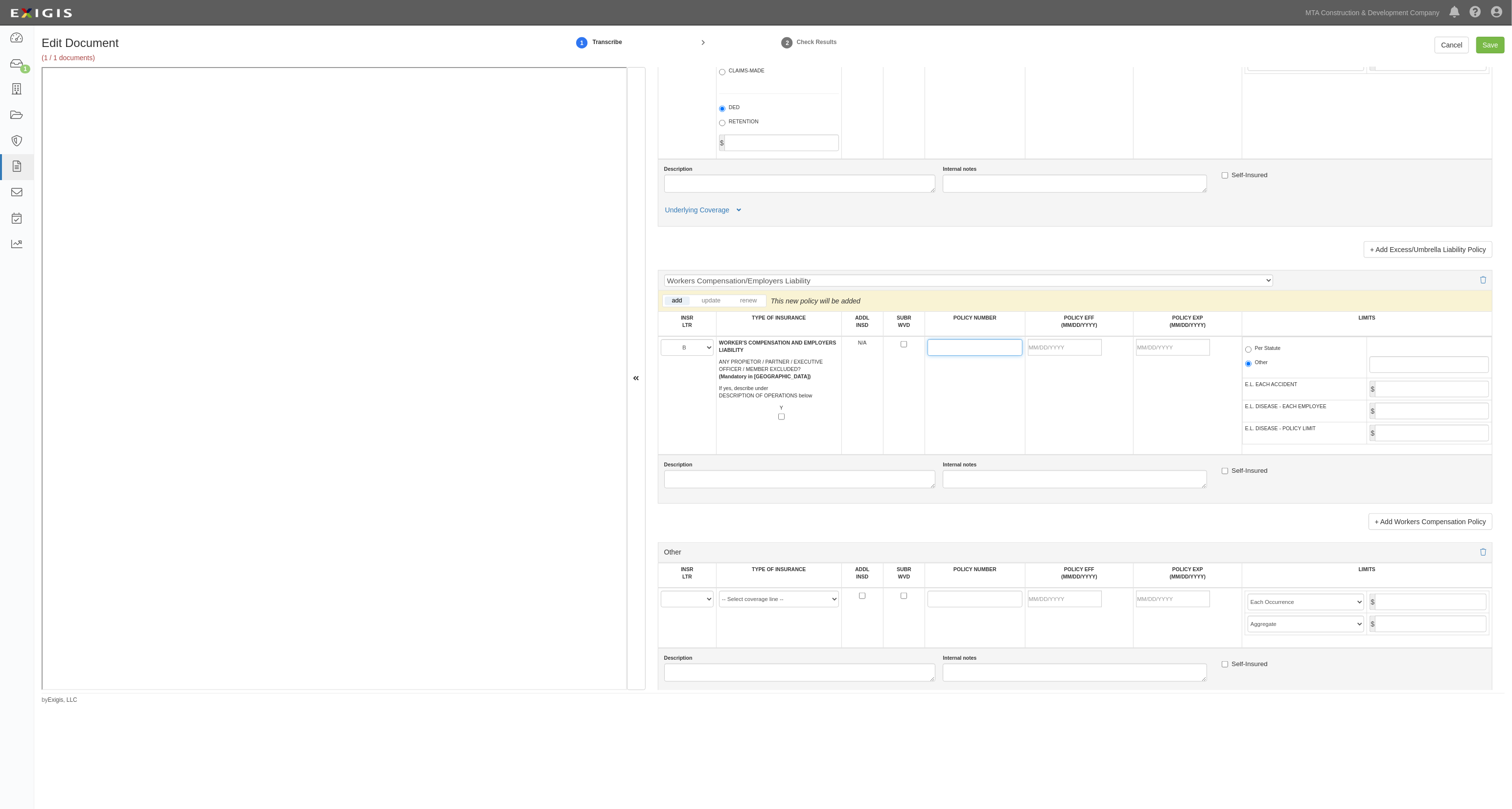
paste input "2603 288-8"
type input "2603 288-8"
click at [1052, 356] on input "POLICY EFF (MM/DD/YYYY)" at bounding box center [1065, 347] width 74 height 17
type input "06/30/2025"
type input "[DATE]"
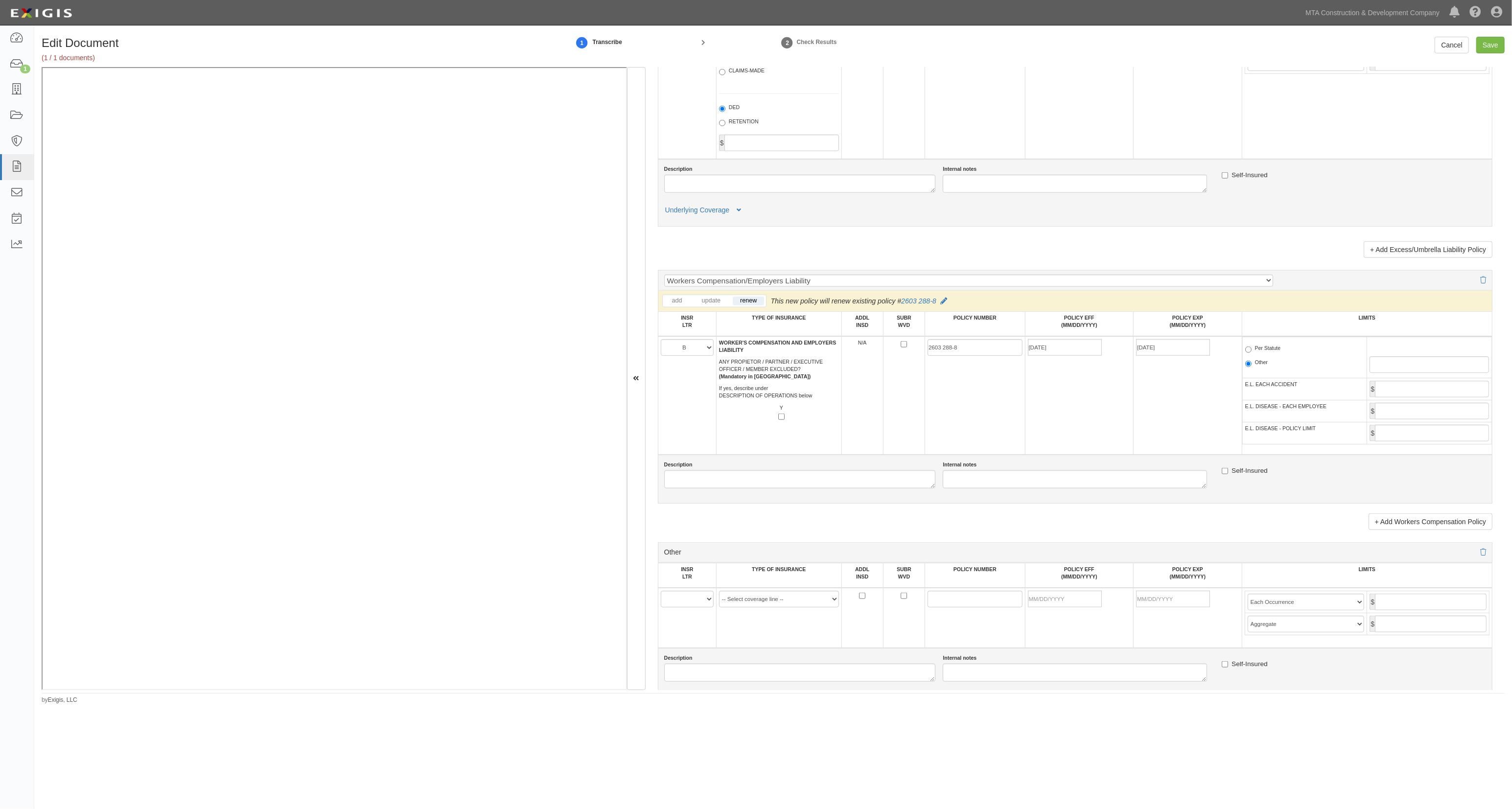
click at [1247, 354] on label "Per Statute" at bounding box center [1264, 349] width 36 height 10
click at [1247, 353] on input "Per Statute" at bounding box center [1249, 349] width 6 height 6
radio input "true"
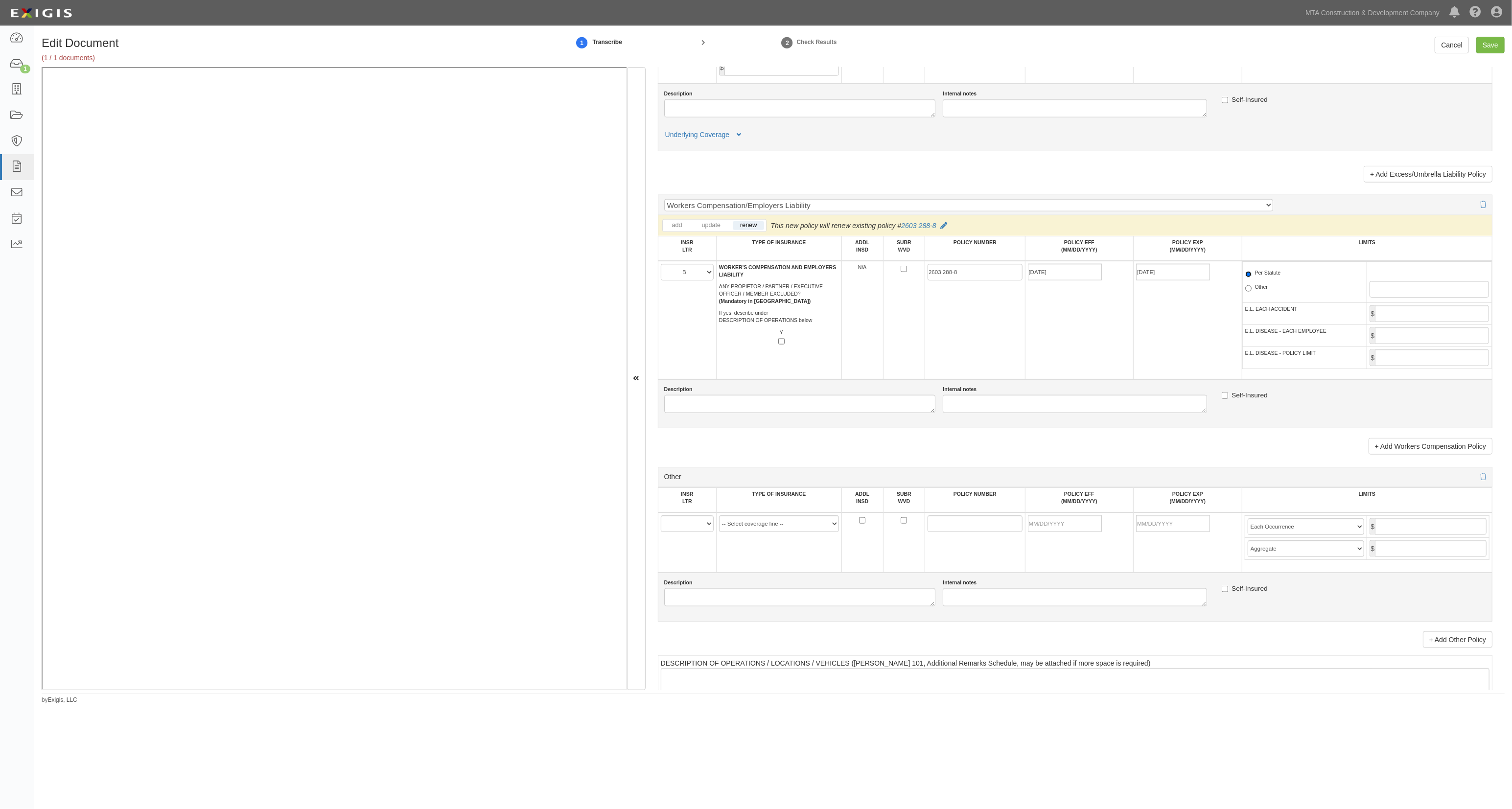
scroll to position [1567, 0]
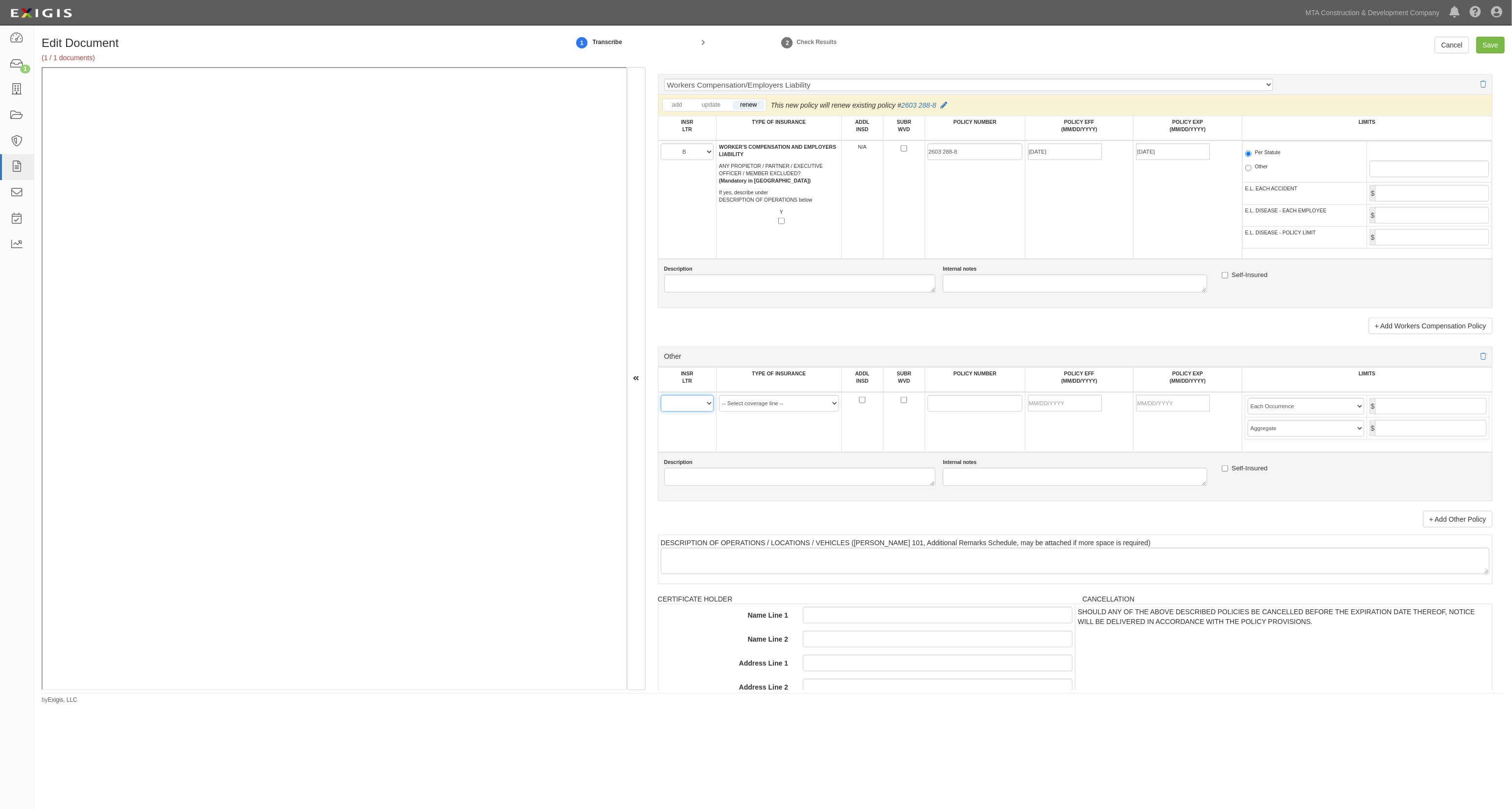
click at [692, 412] on select "A B C D E F" at bounding box center [687, 403] width 53 height 17
select select "C"
click at [661, 404] on select "A B C D E F" at bounding box center [687, 403] width 53 height 17
click at [790, 412] on select "-- Select coverage line -- Asbestos Abatement Auto Physical Damage Aviation Lia…" at bounding box center [779, 403] width 120 height 17
select select "14"
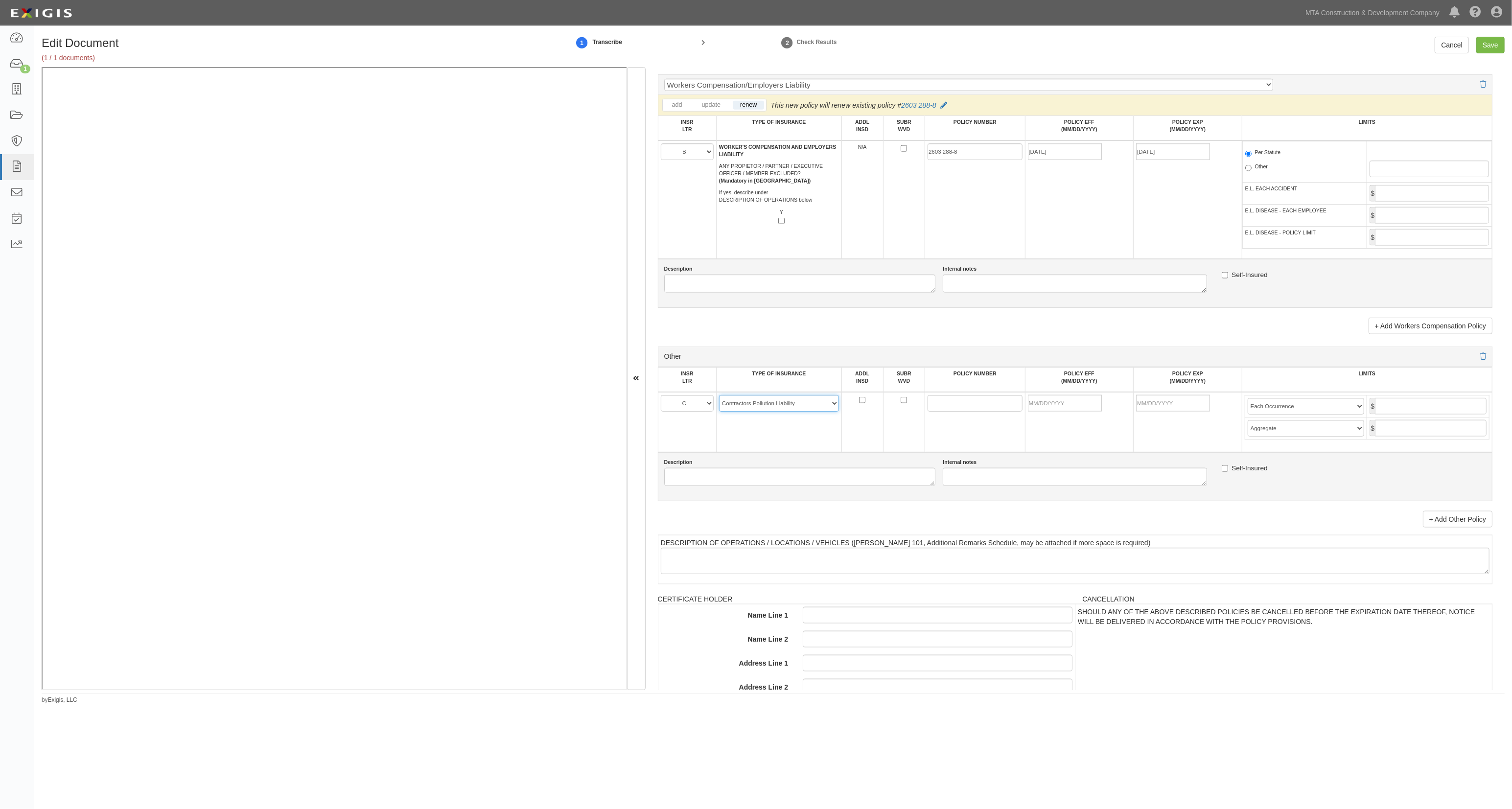
click at [719, 412] on select "-- Select coverage line -- Asbestos Abatement Auto Physical Damage Aviation Lia…" at bounding box center [779, 403] width 120 height 17
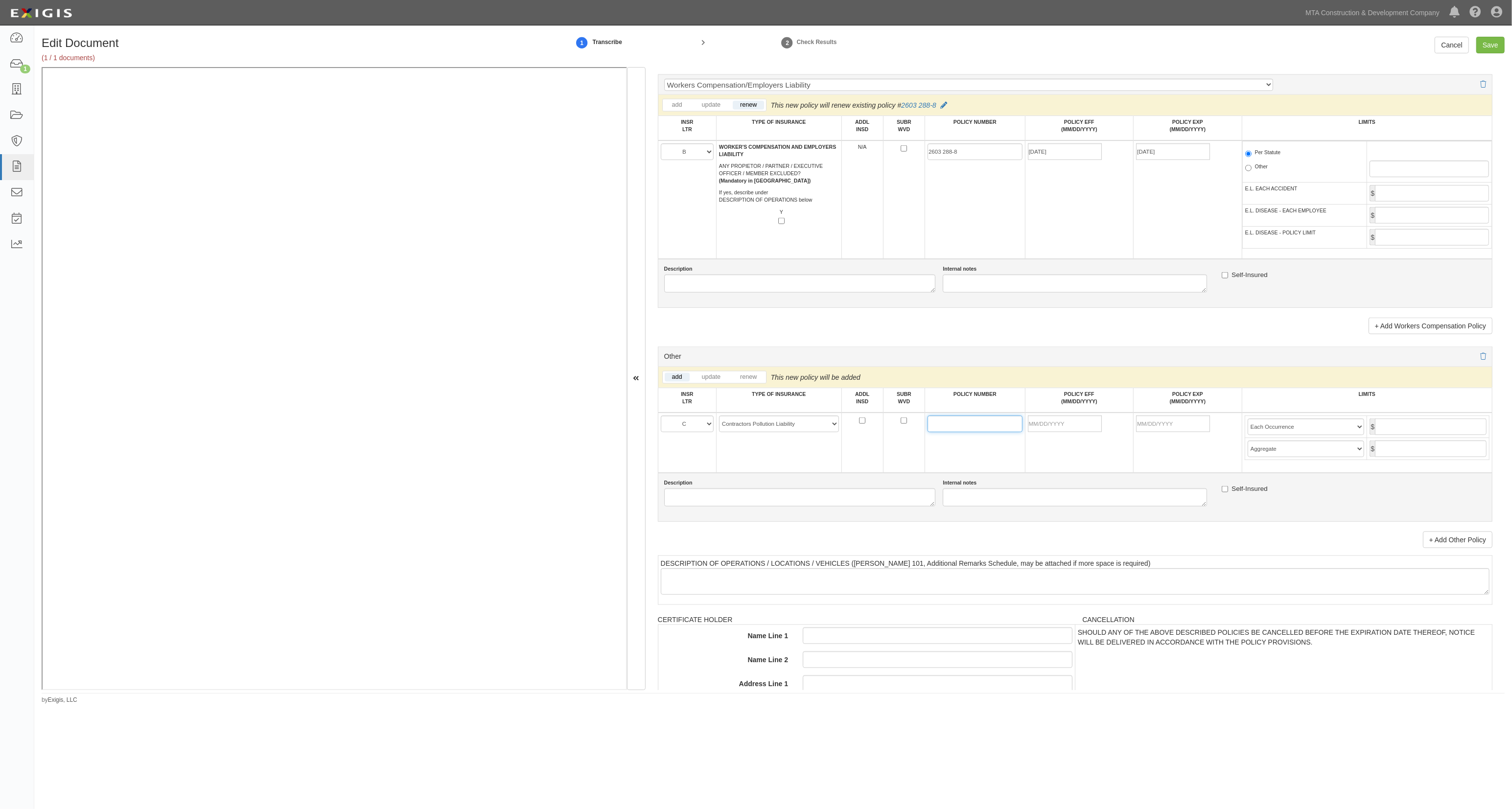
drag, startPoint x: 951, startPoint y: 434, endPoint x: 858, endPoint y: 442, distance: 93.3
click at [951, 432] on input "POLICY NUMBER" at bounding box center [975, 424] width 95 height 17
paste input "MKLV7ENV106614"
type input "MKLV7ENV106614"
click at [1074, 432] on input "POLICY EFF (MM/DD/YYYY)" at bounding box center [1065, 424] width 74 height 17
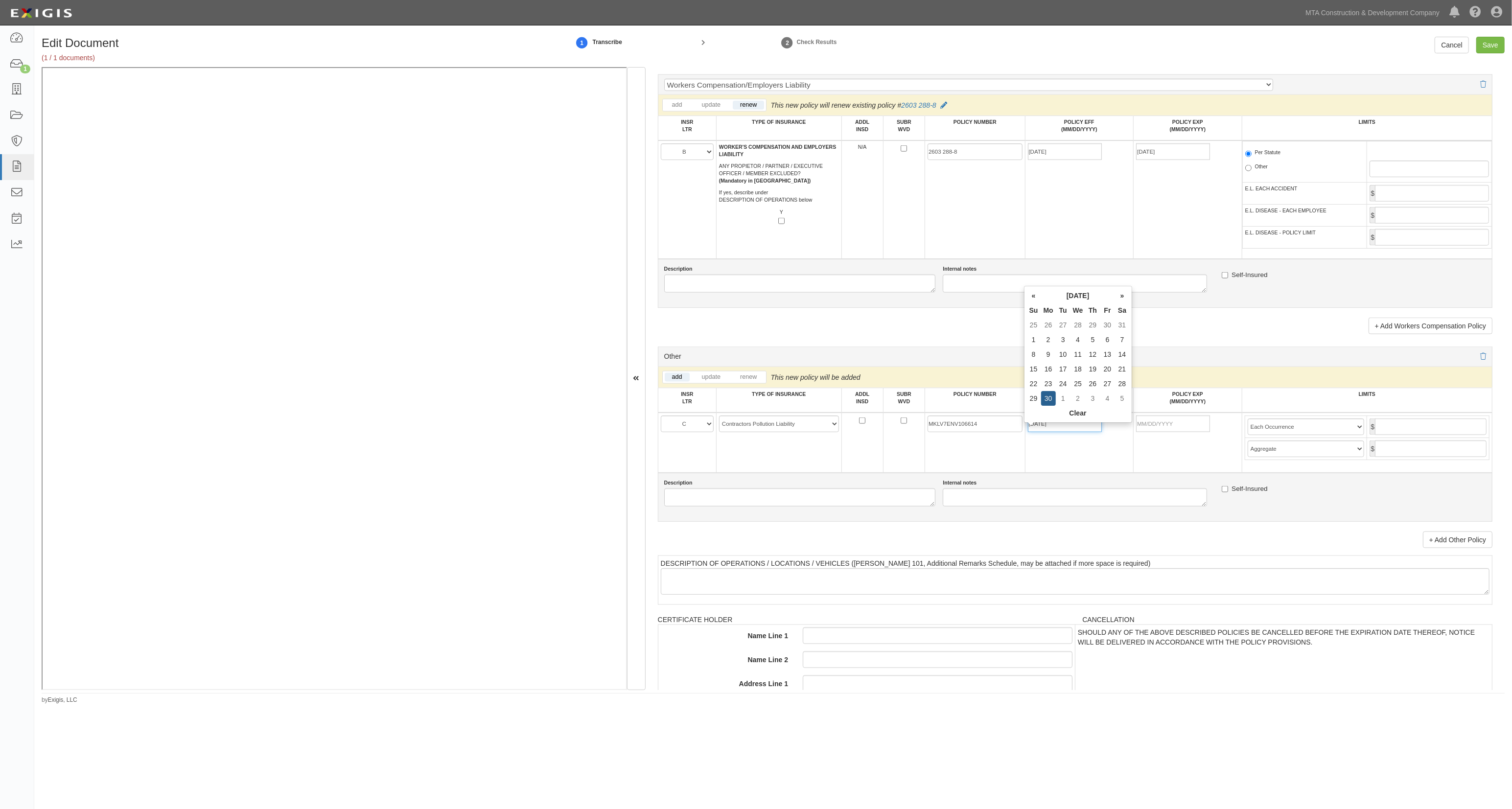
type input "06/30/2025"
type input "[DATE]"
type input "10,000,000"
click at [1484, 46] on input "Save" at bounding box center [1490, 44] width 28 height 17
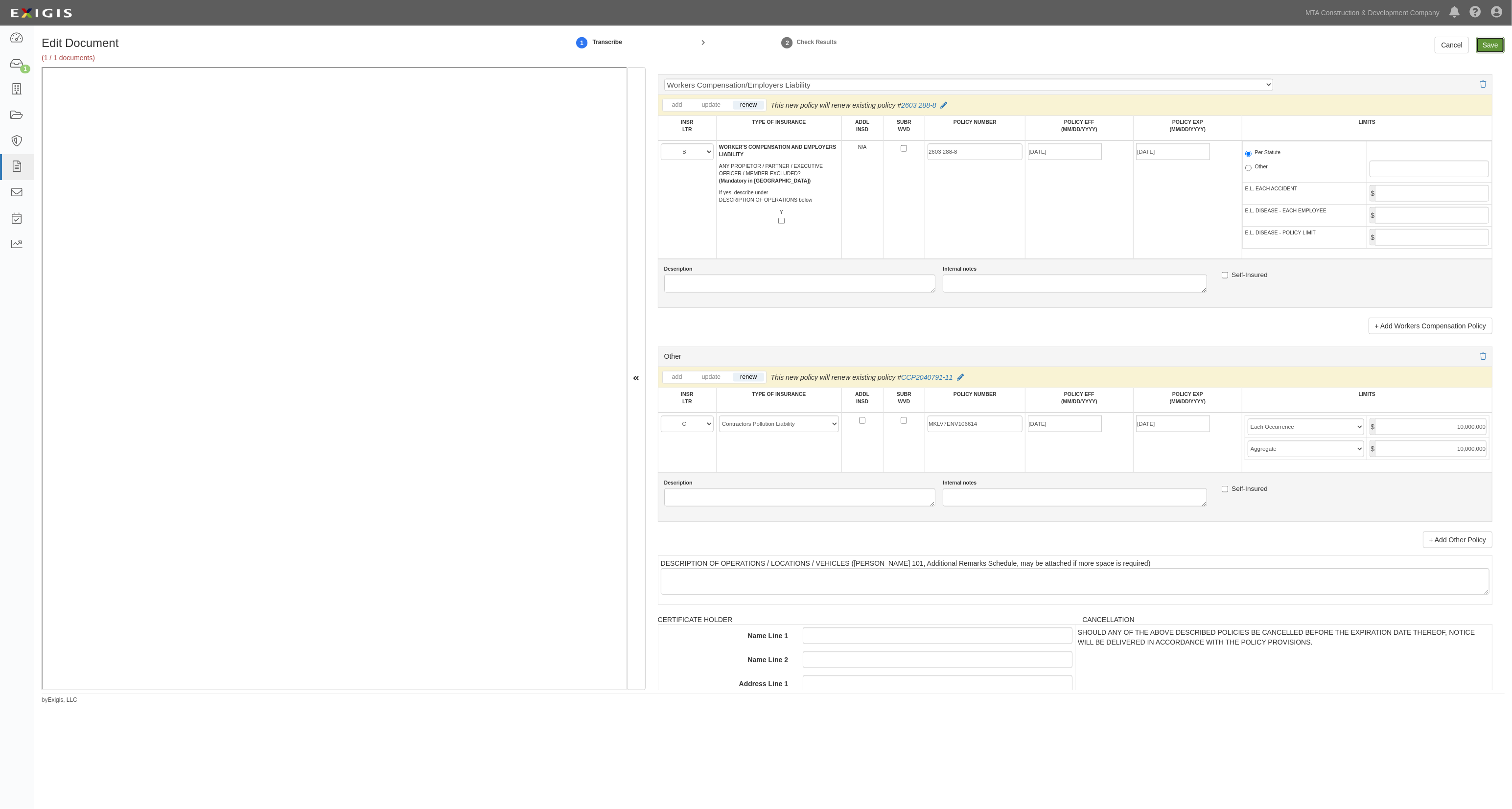
type input "2000000"
type input "4000000"
type input "2000000"
type input "3000000"
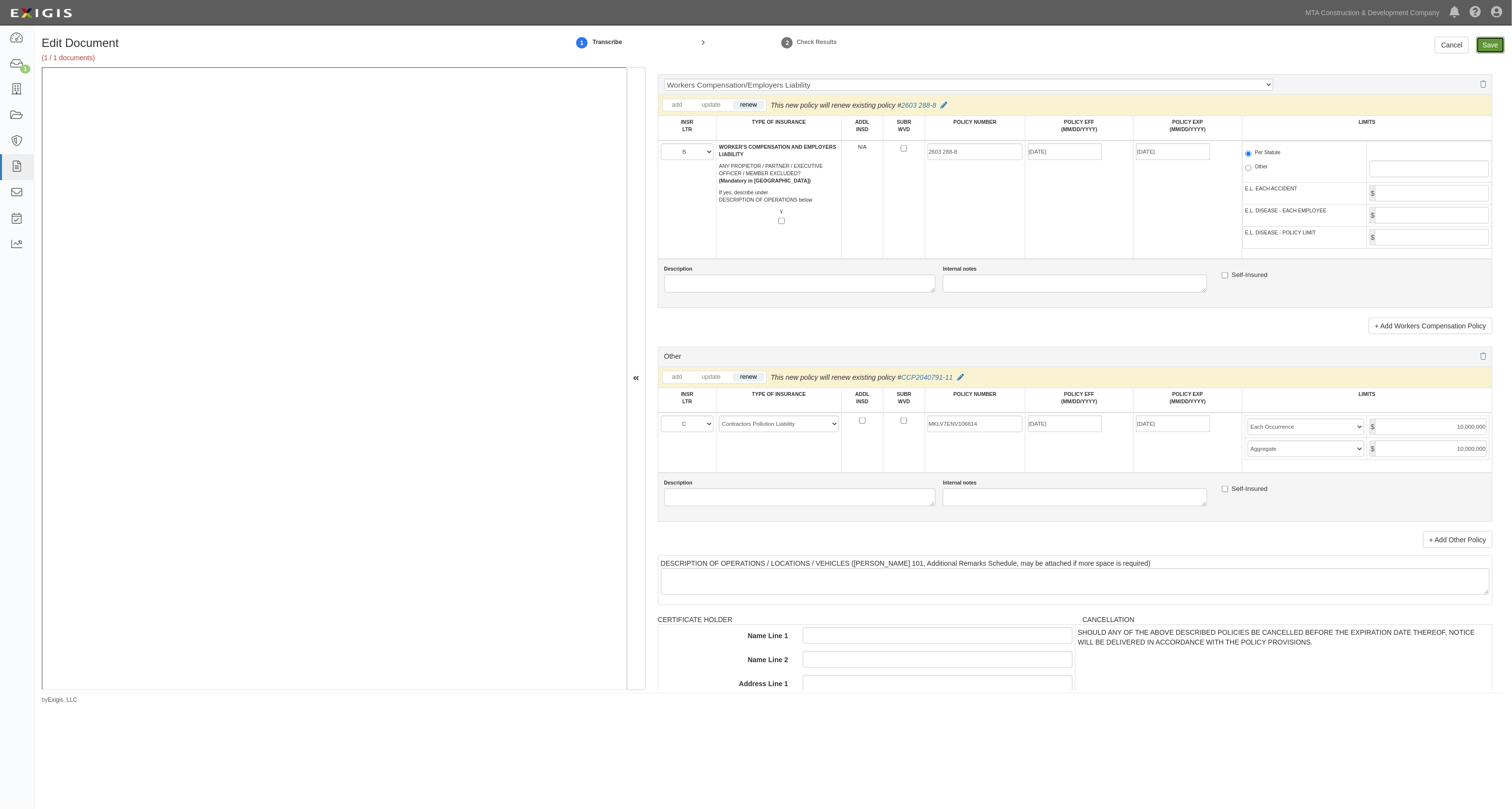
type input "3000000"
type input "10000000"
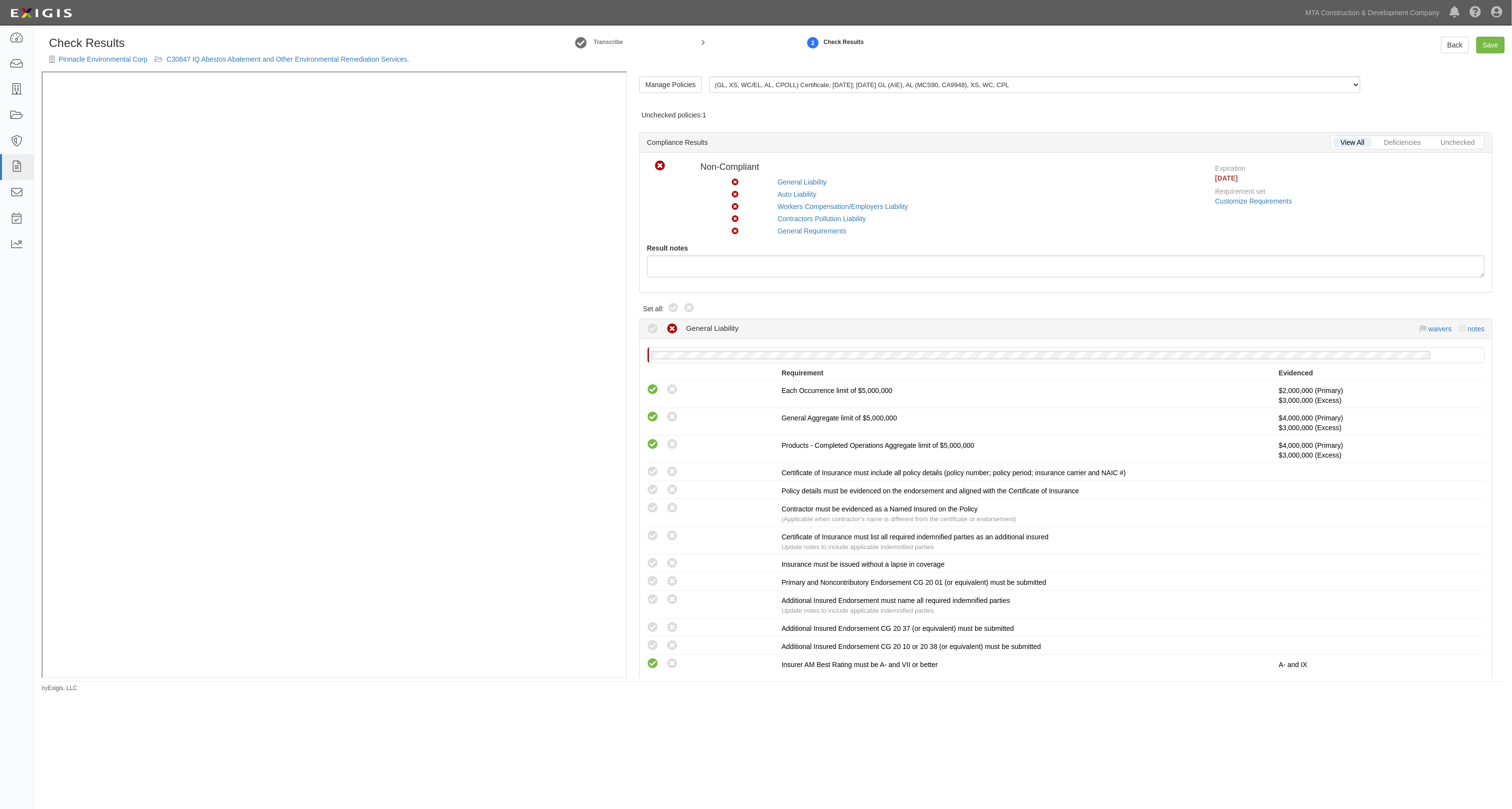
drag, startPoint x: 672, startPoint y: 304, endPoint x: 666, endPoint y: 308, distance: 7.2
click at [670, 306] on icon at bounding box center [673, 308] width 12 height 12
radio input "true"
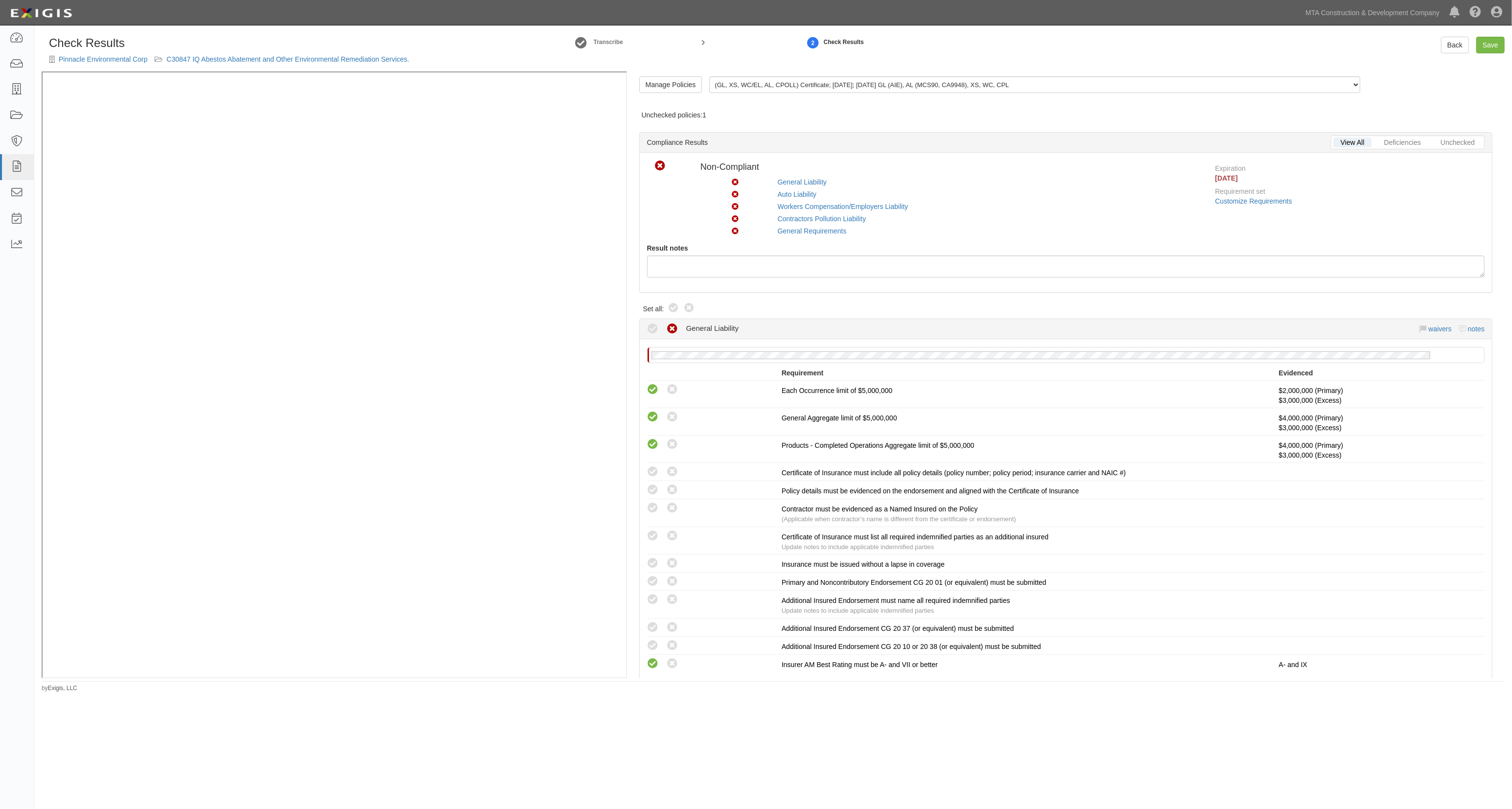
radio input "true"
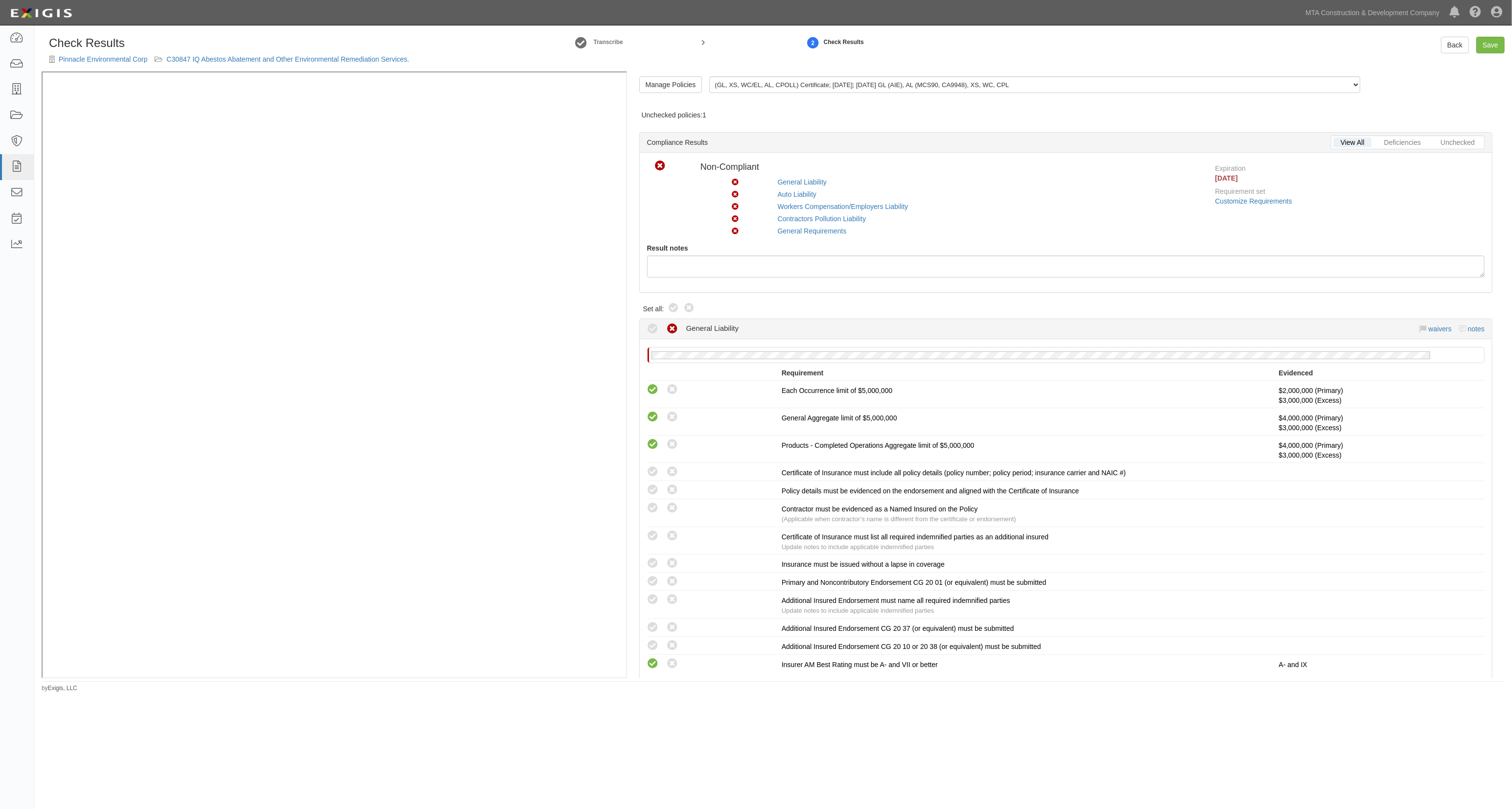
radio input "true"
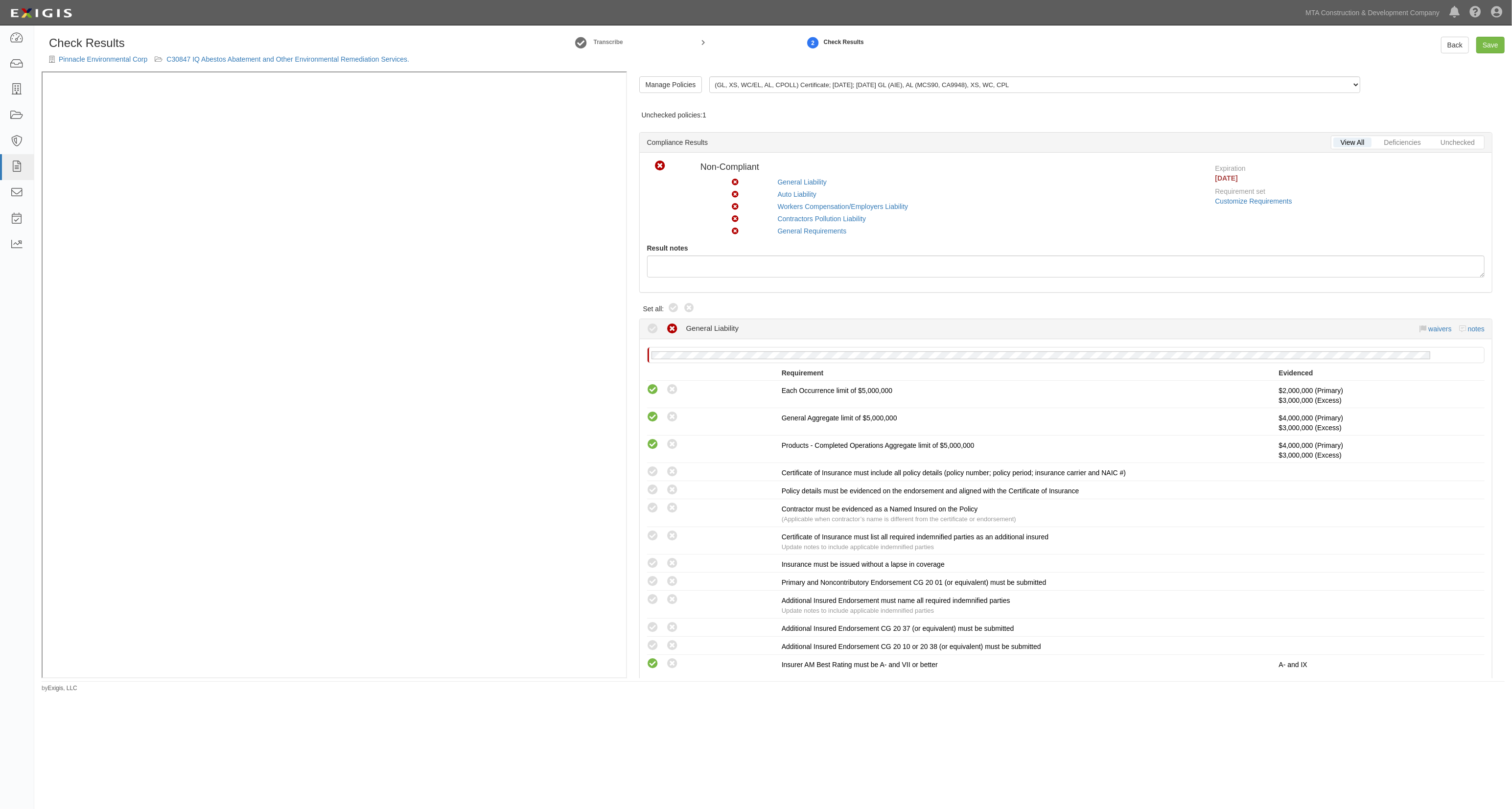
radio input "true"
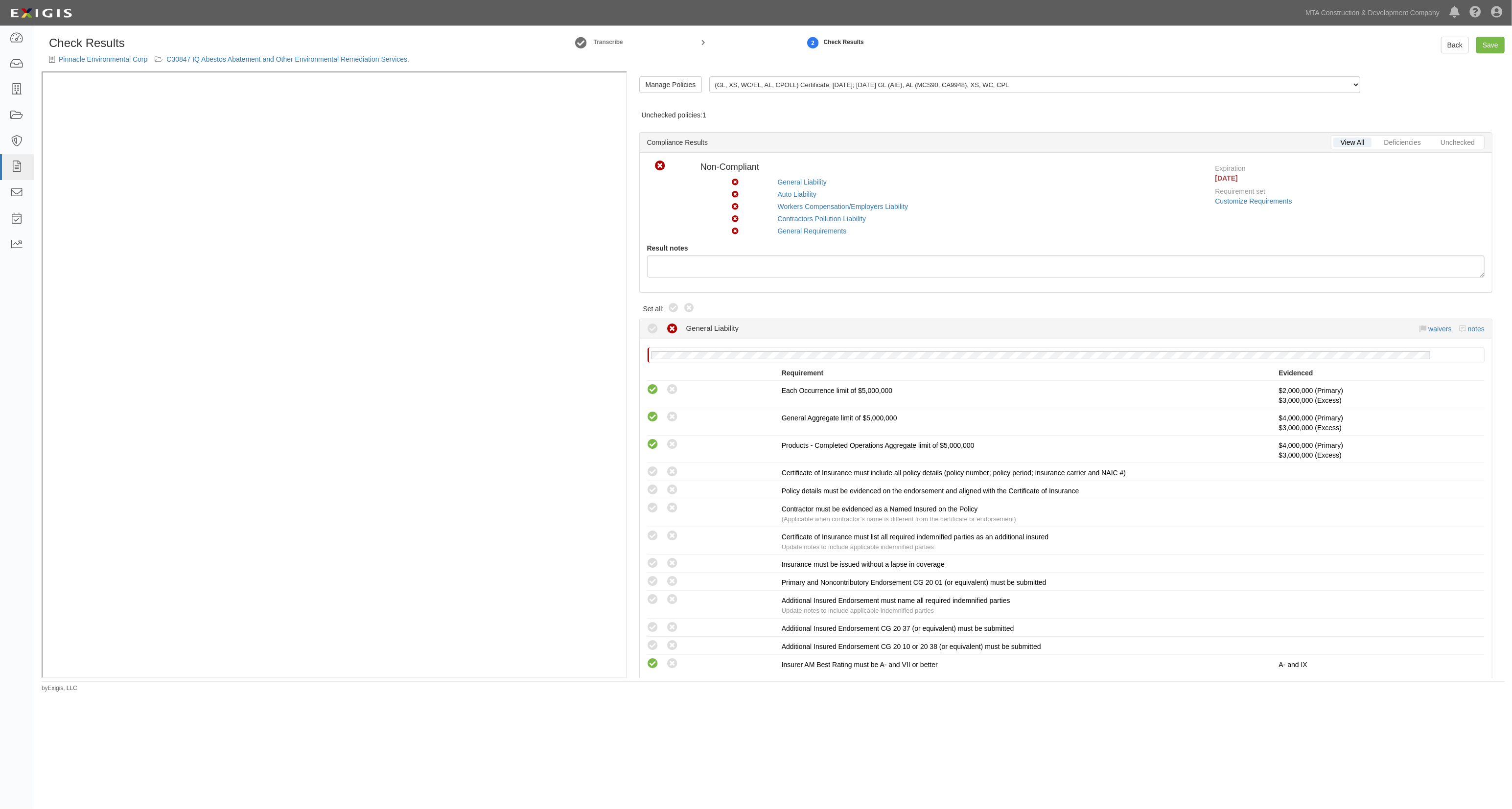
radio input "true"
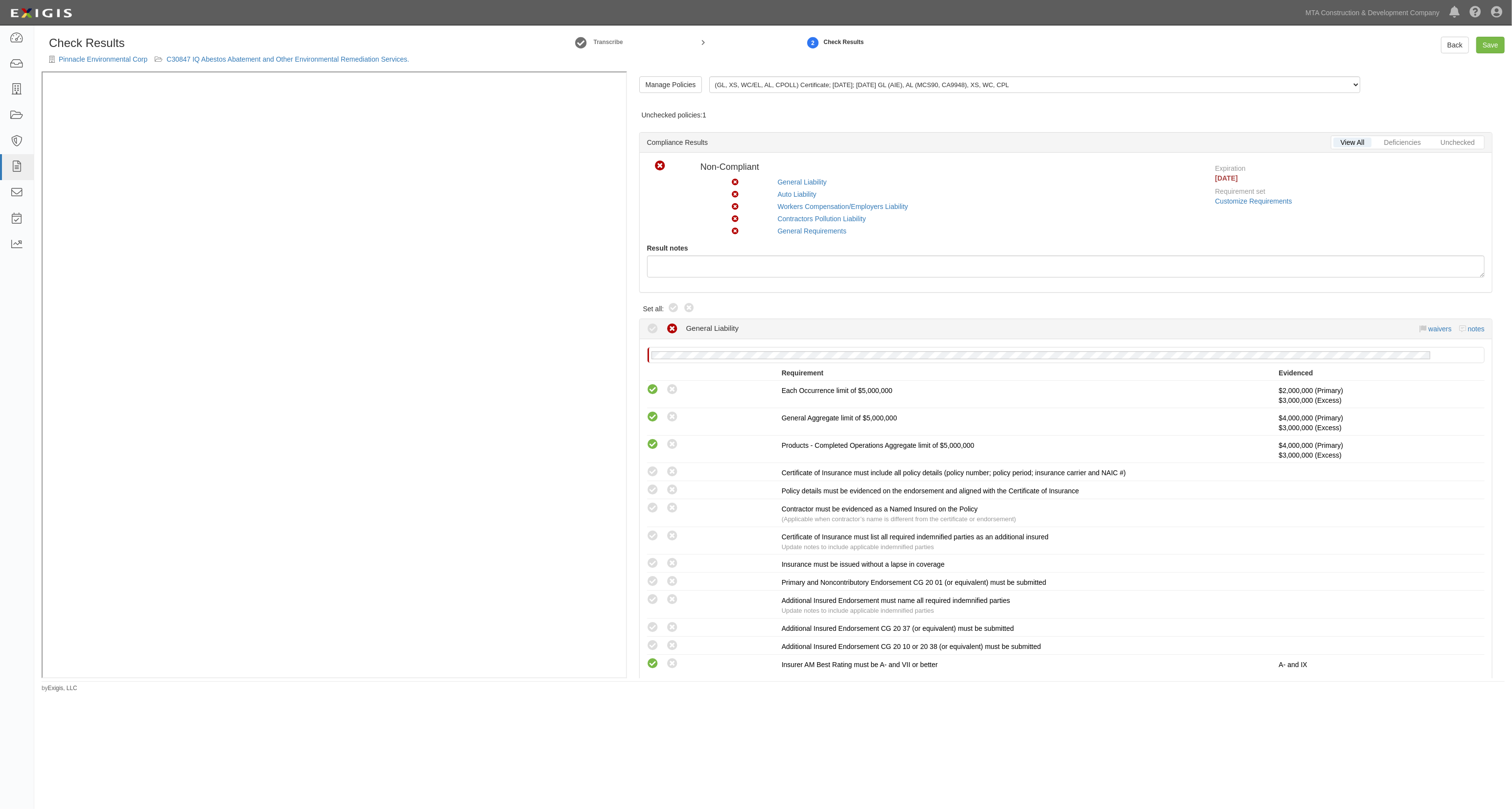
radio input "true"
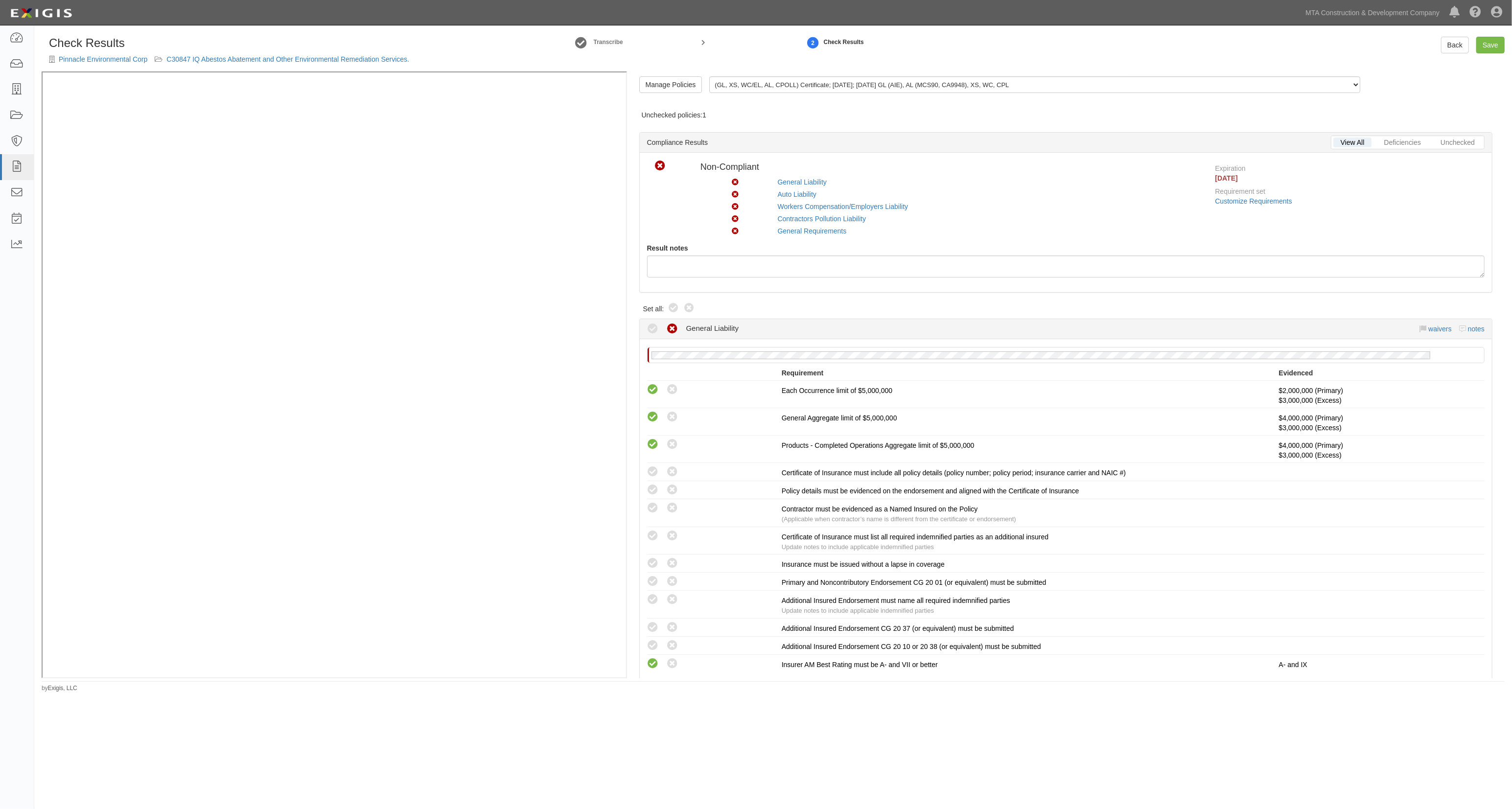
radio input "true"
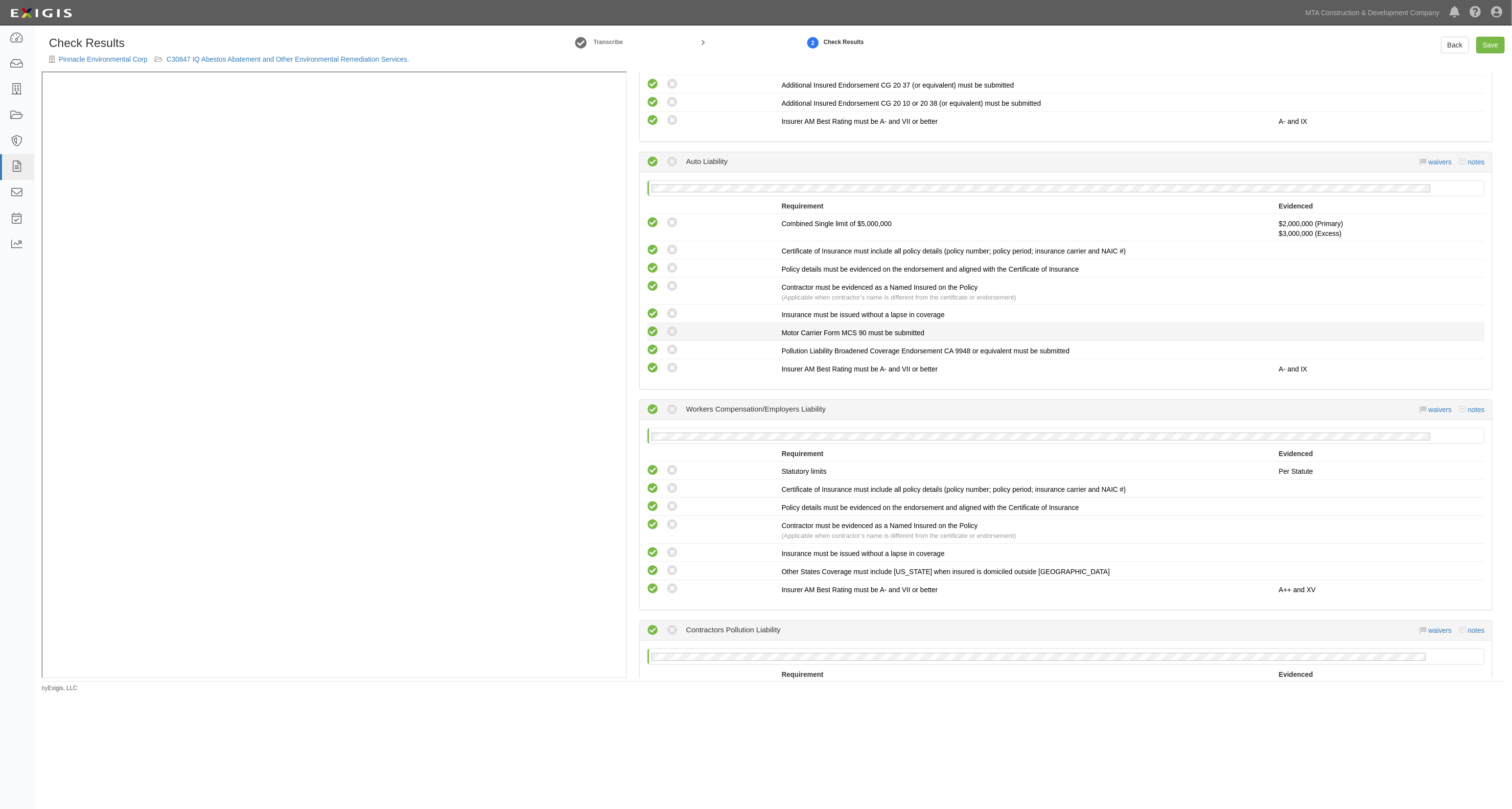
scroll to position [522, 0]
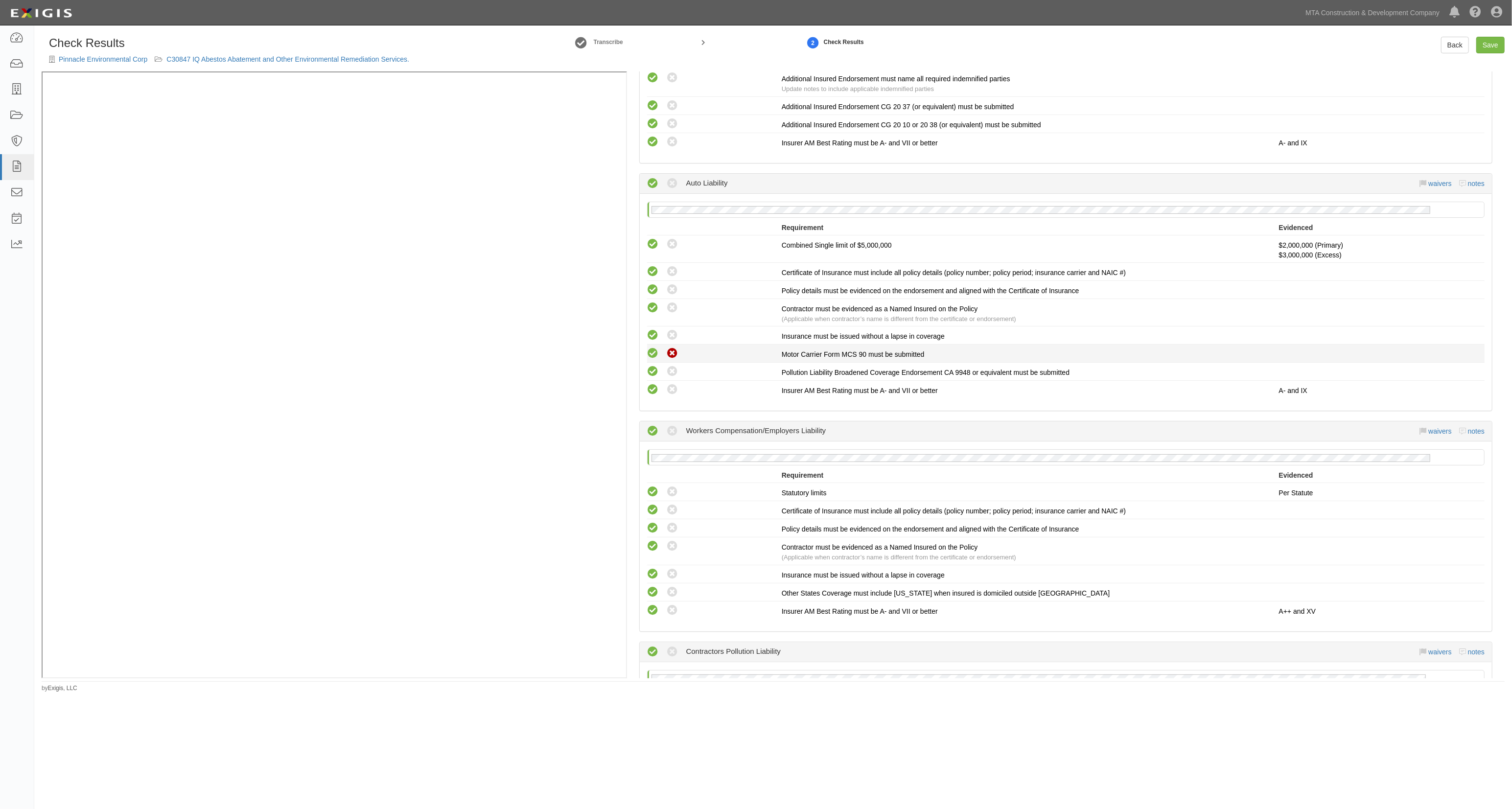
click at [671, 350] on icon at bounding box center [672, 354] width 12 height 12
radio input "true"
radio input "false"
radio input "true"
click at [1469, 180] on link "notes" at bounding box center [1476, 184] width 17 height 8
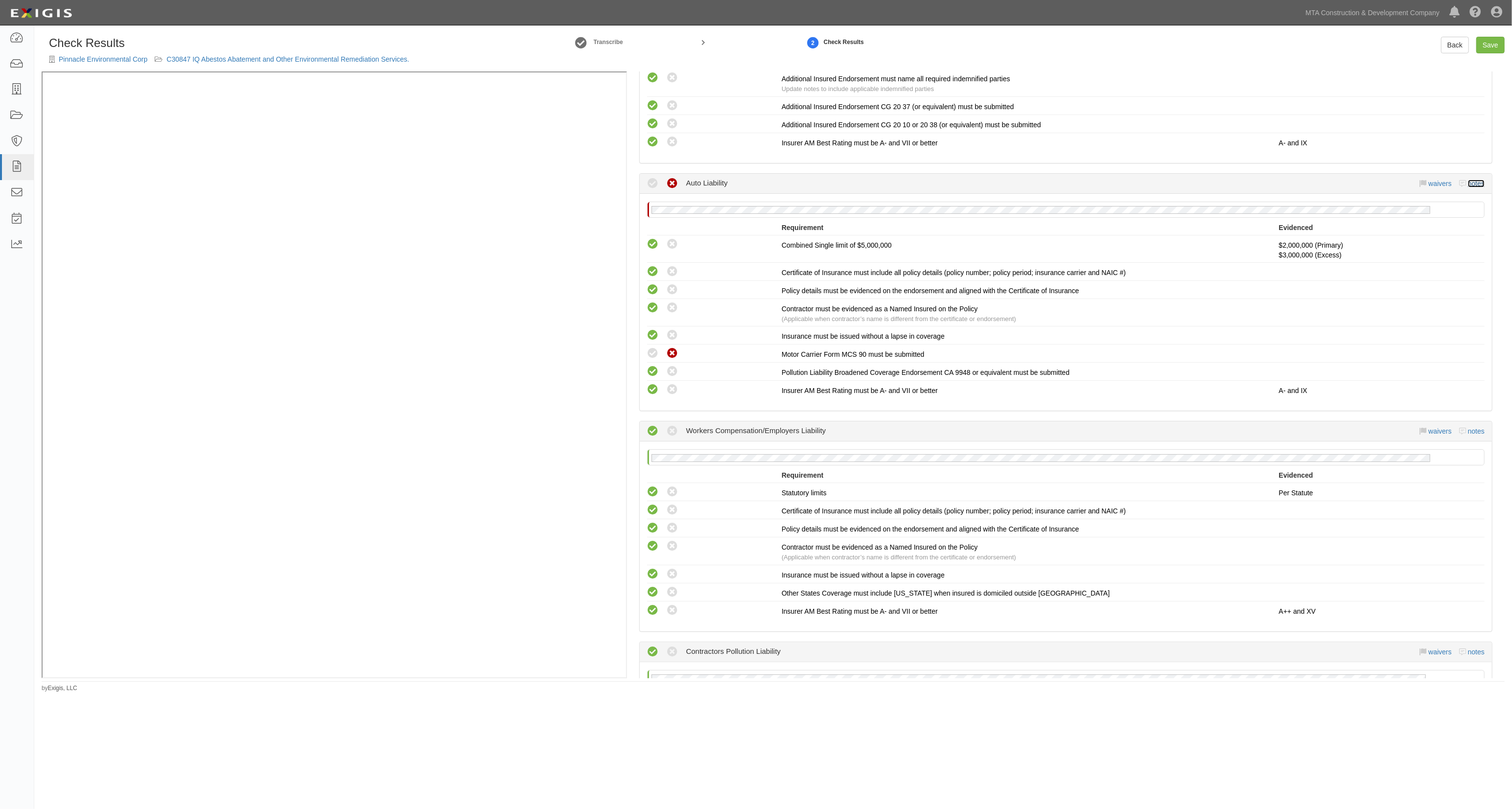
radio input "true"
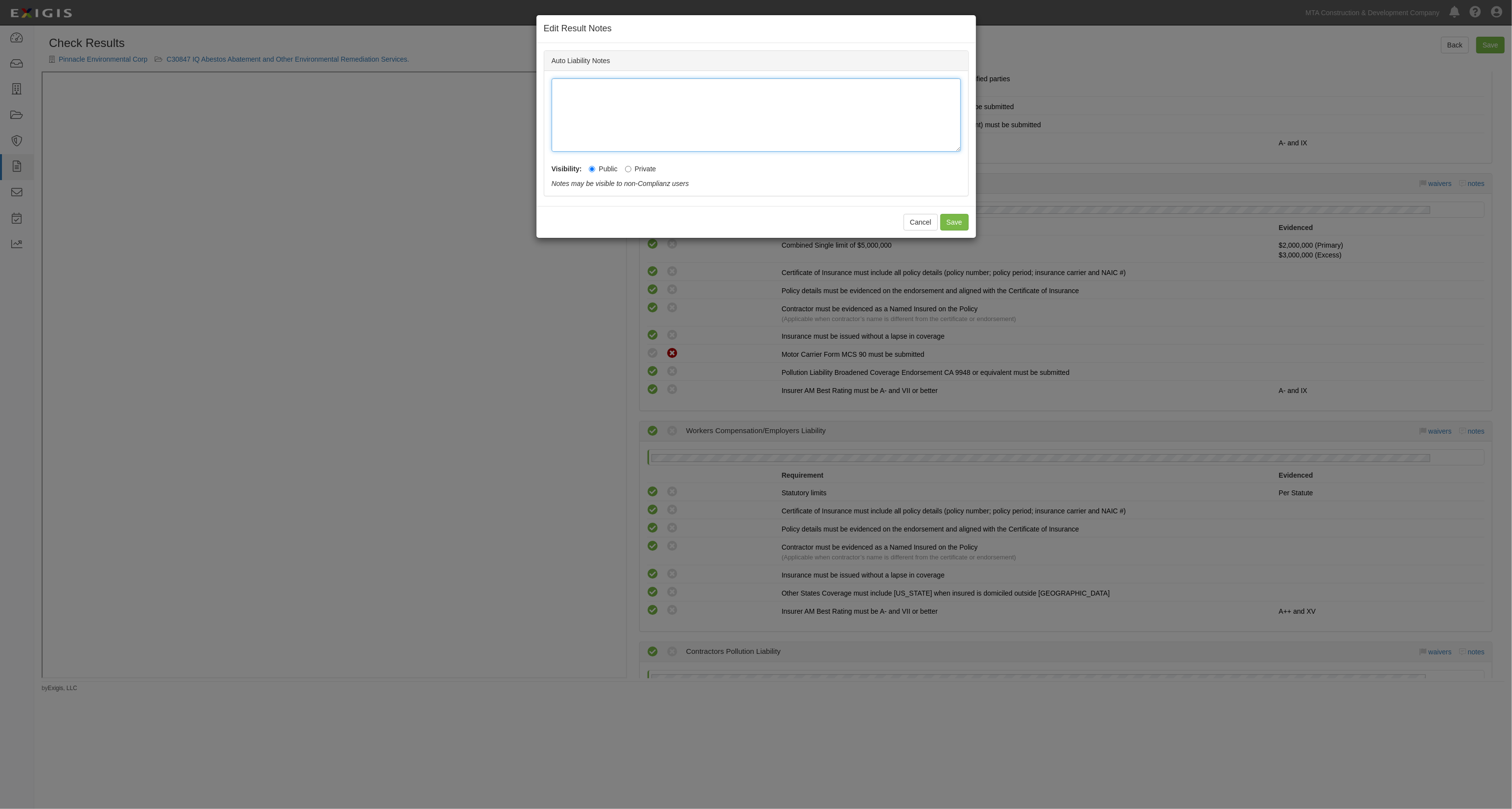
drag, startPoint x: 778, startPoint y: 96, endPoint x: 753, endPoint y: 83, distance: 28.2
click at [773, 96] on div at bounding box center [756, 115] width 409 height 74
click at [953, 216] on button "Save" at bounding box center [955, 222] width 28 height 17
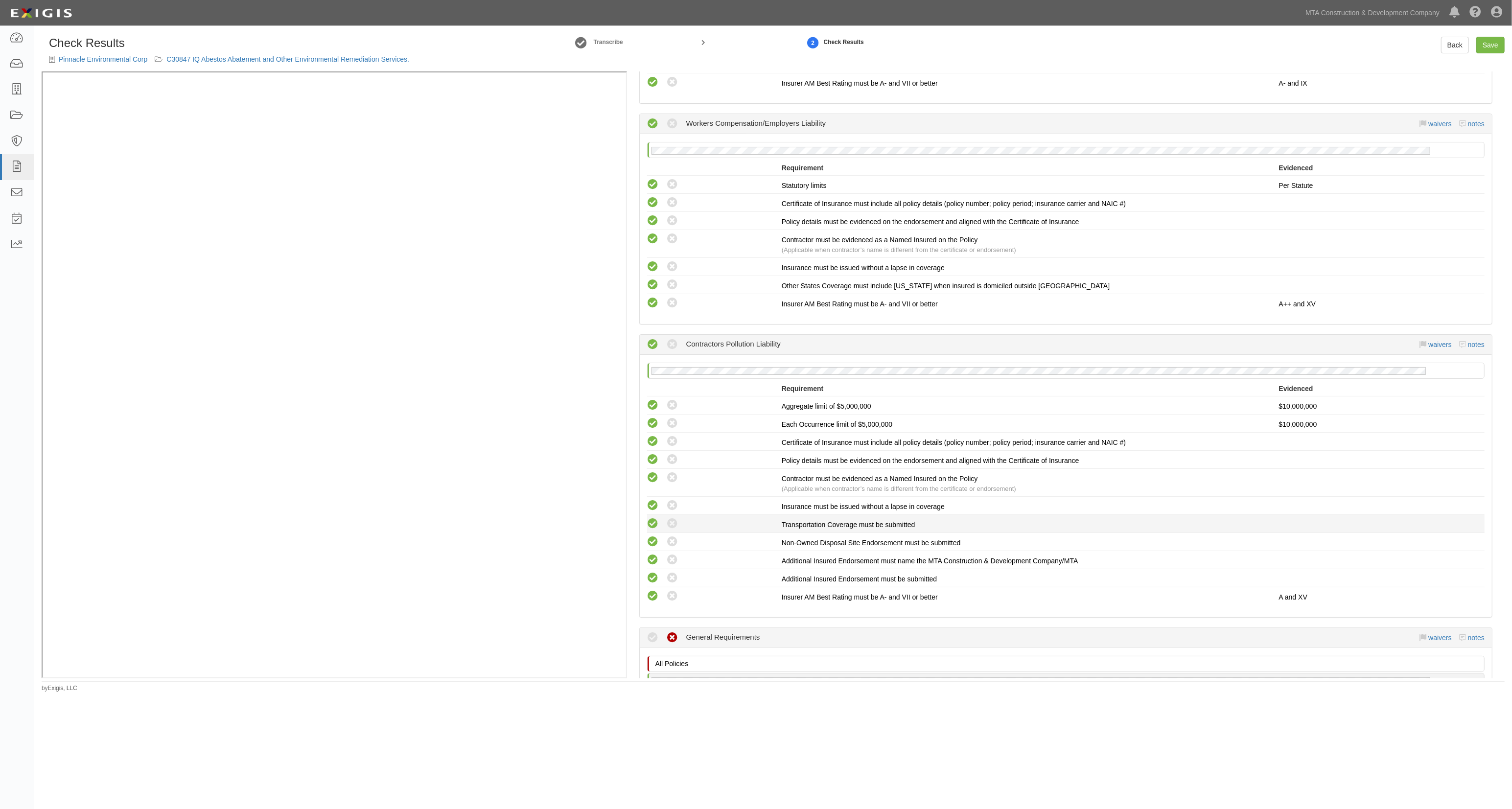
scroll to position [913, 0]
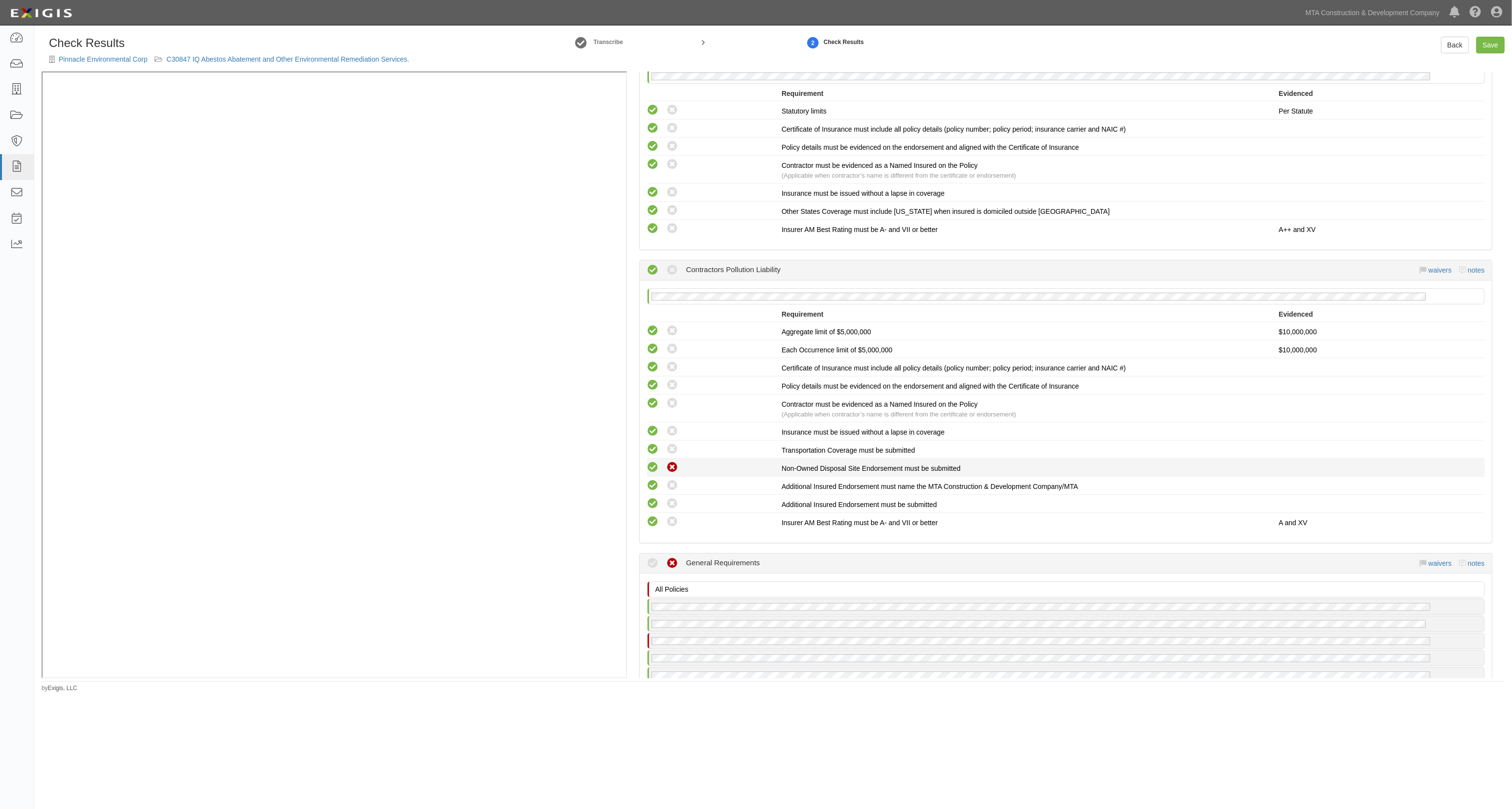
click at [670, 463] on icon at bounding box center [672, 468] width 12 height 12
radio input "true"
radio input "false"
radio input "true"
click at [671, 498] on icon at bounding box center [672, 503] width 12 height 12
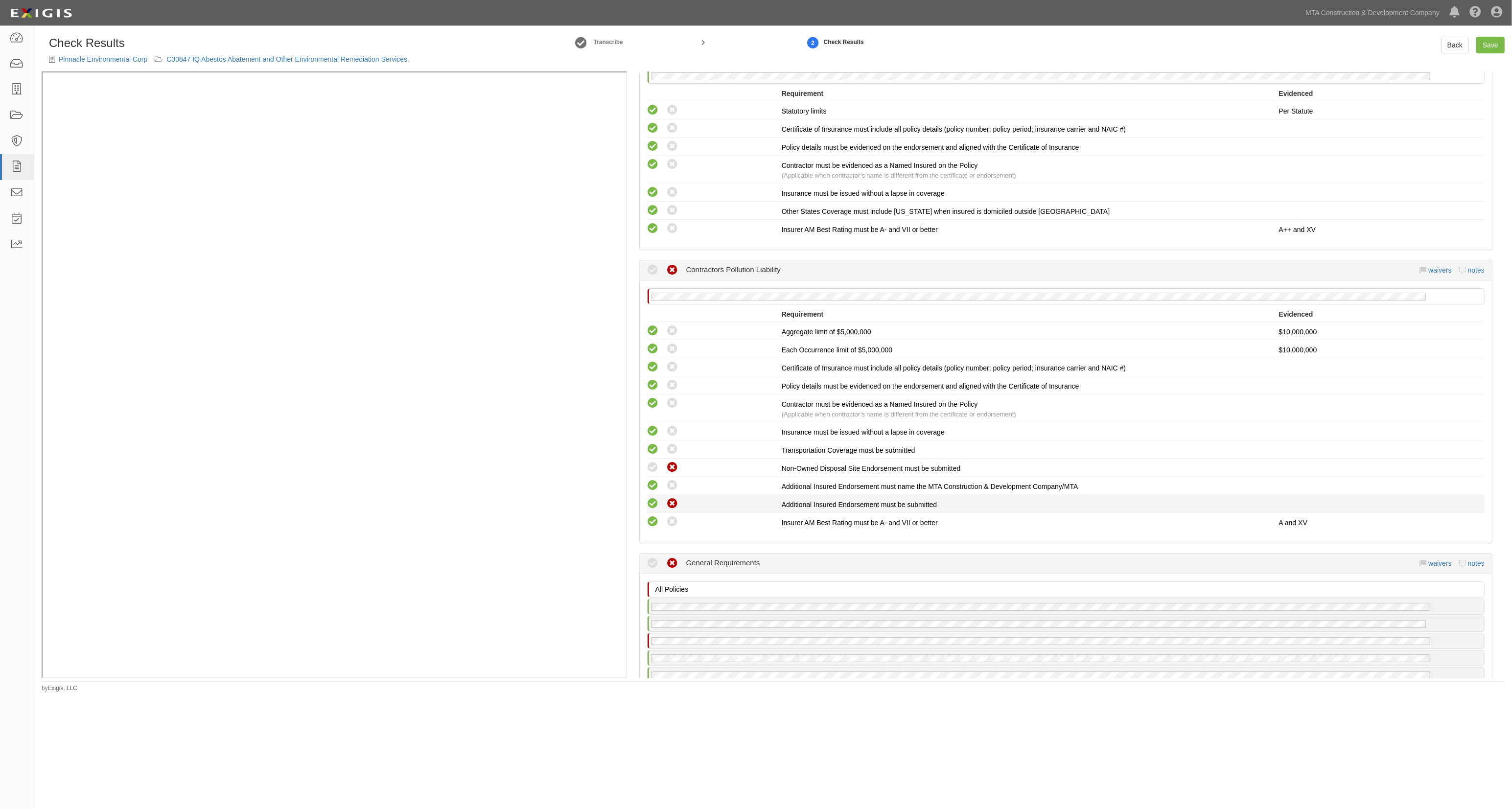
radio input "false"
radio input "true"
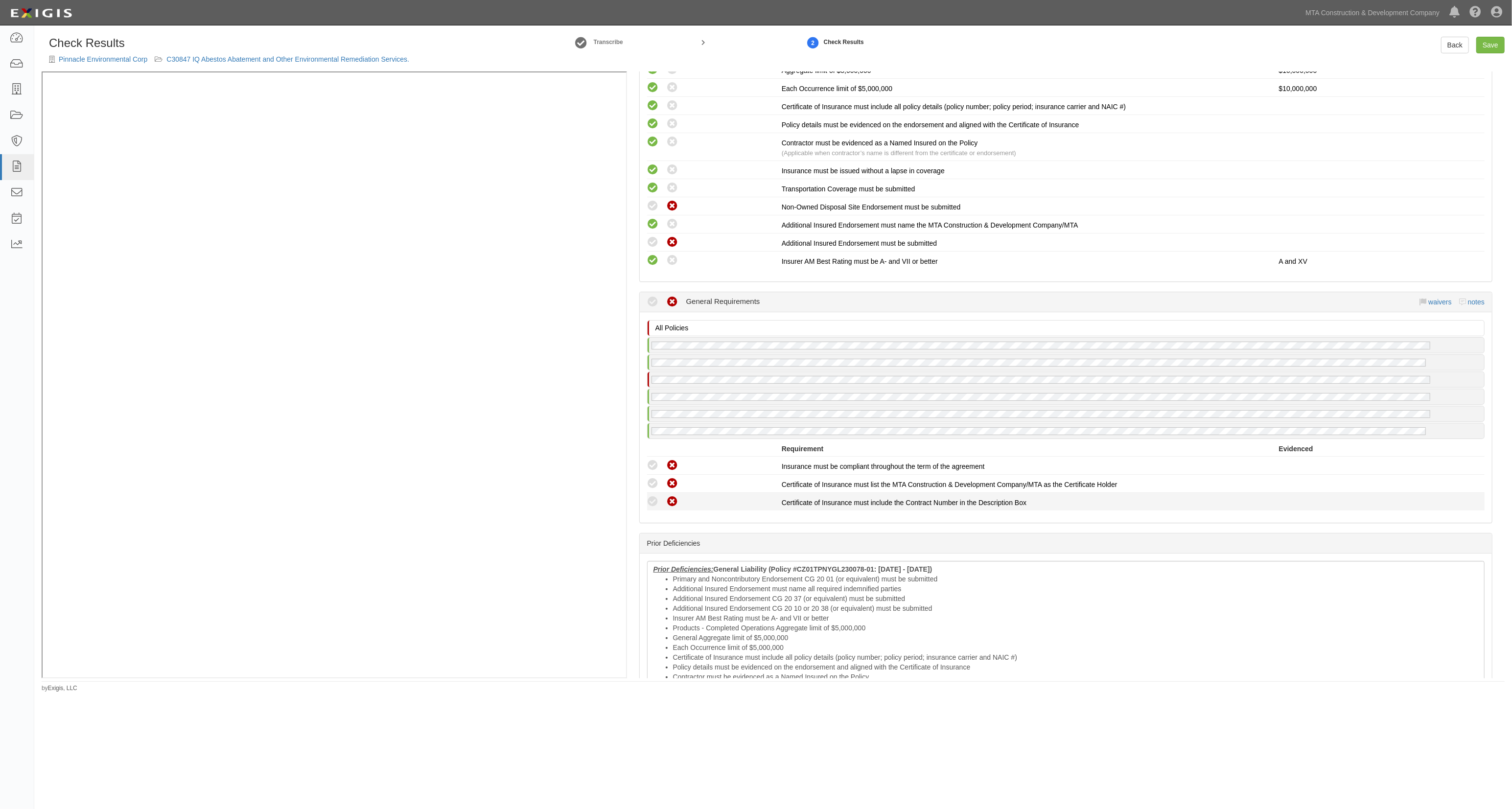
scroll to position [1436, 0]
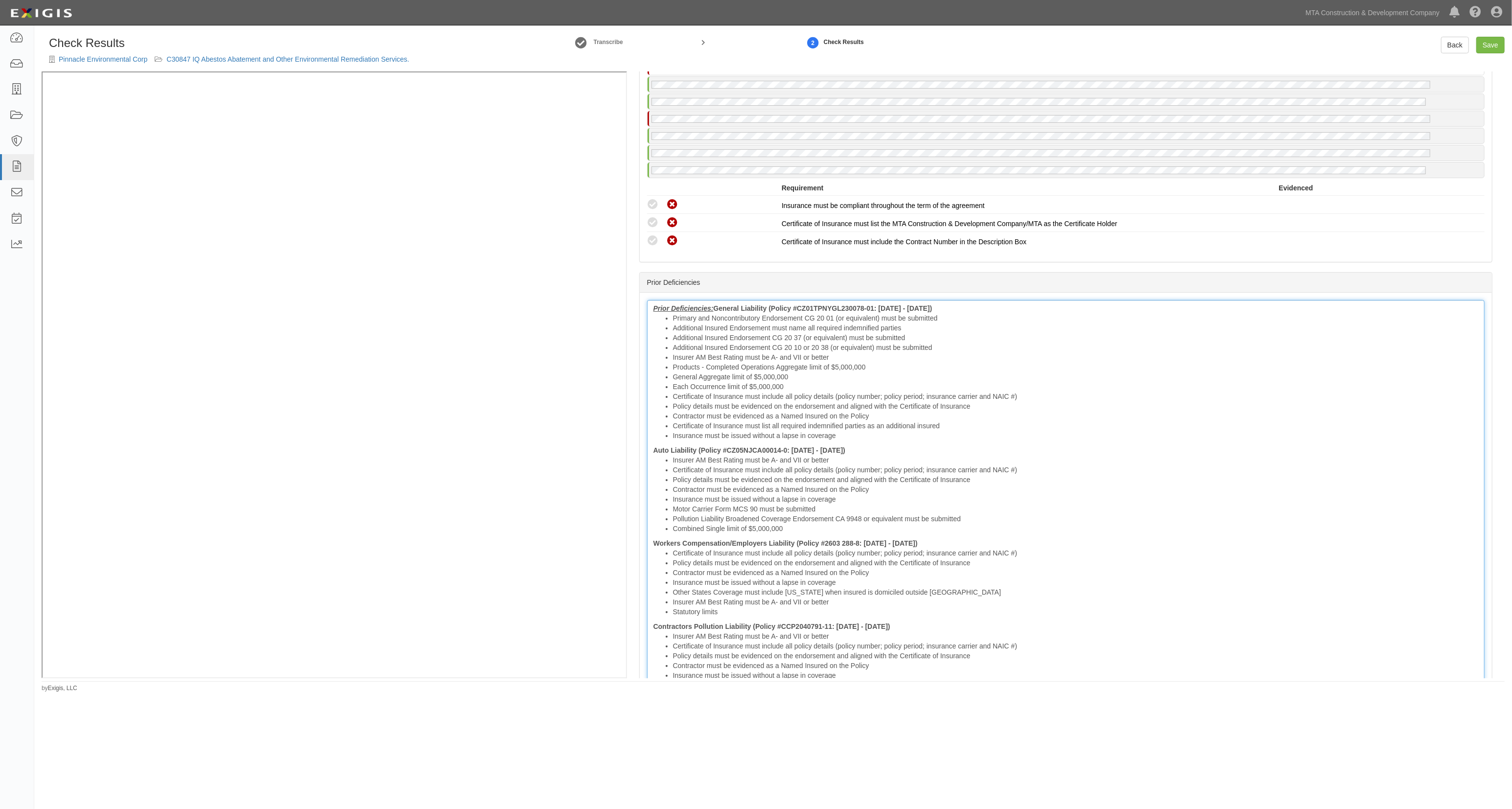
click at [698, 372] on li "General Aggregate limit of $5,000,000" at bounding box center [1076, 377] width 806 height 10
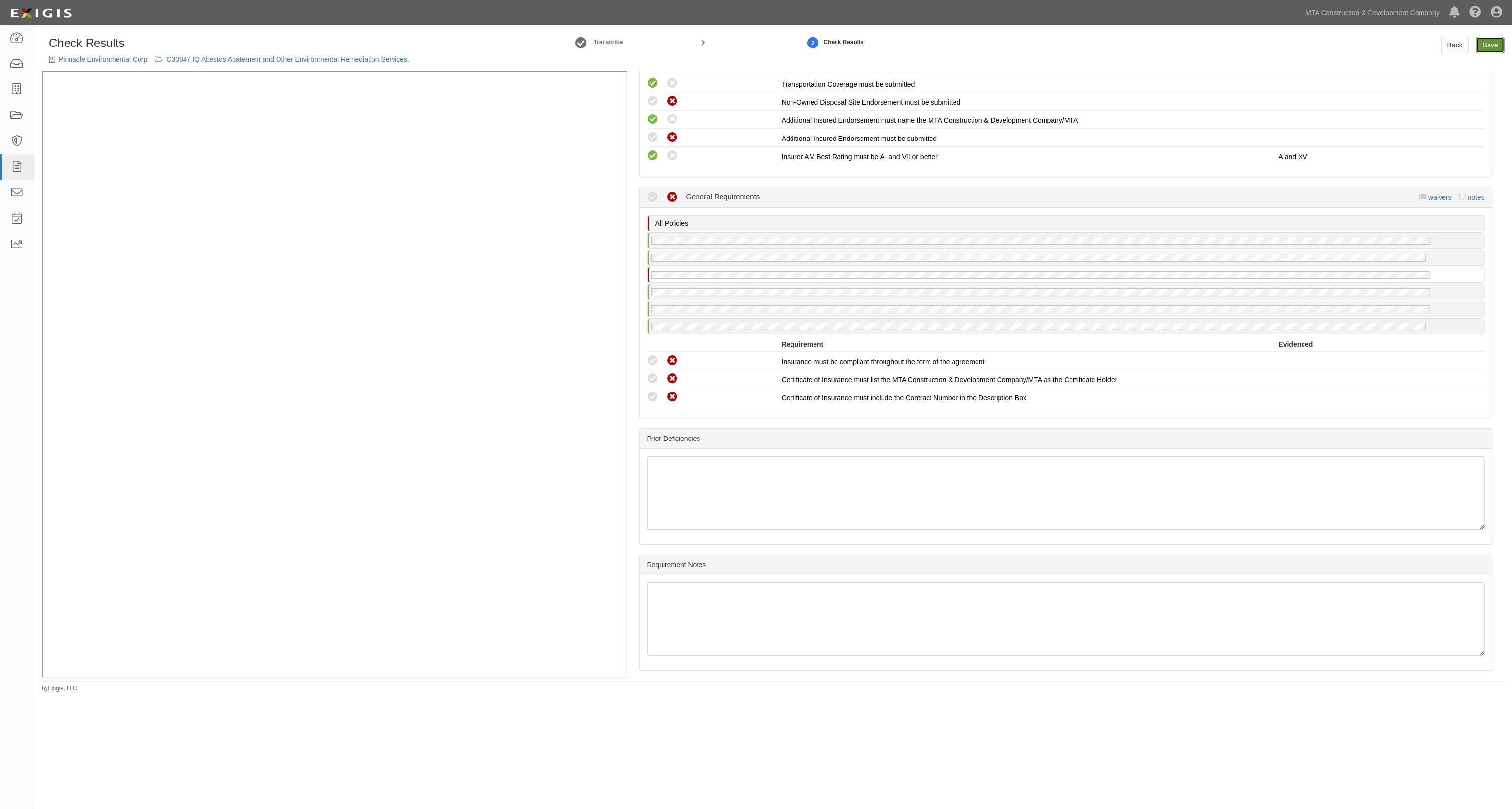
click at [1482, 41] on link "Save" at bounding box center [1490, 44] width 28 height 17
radio input "true"
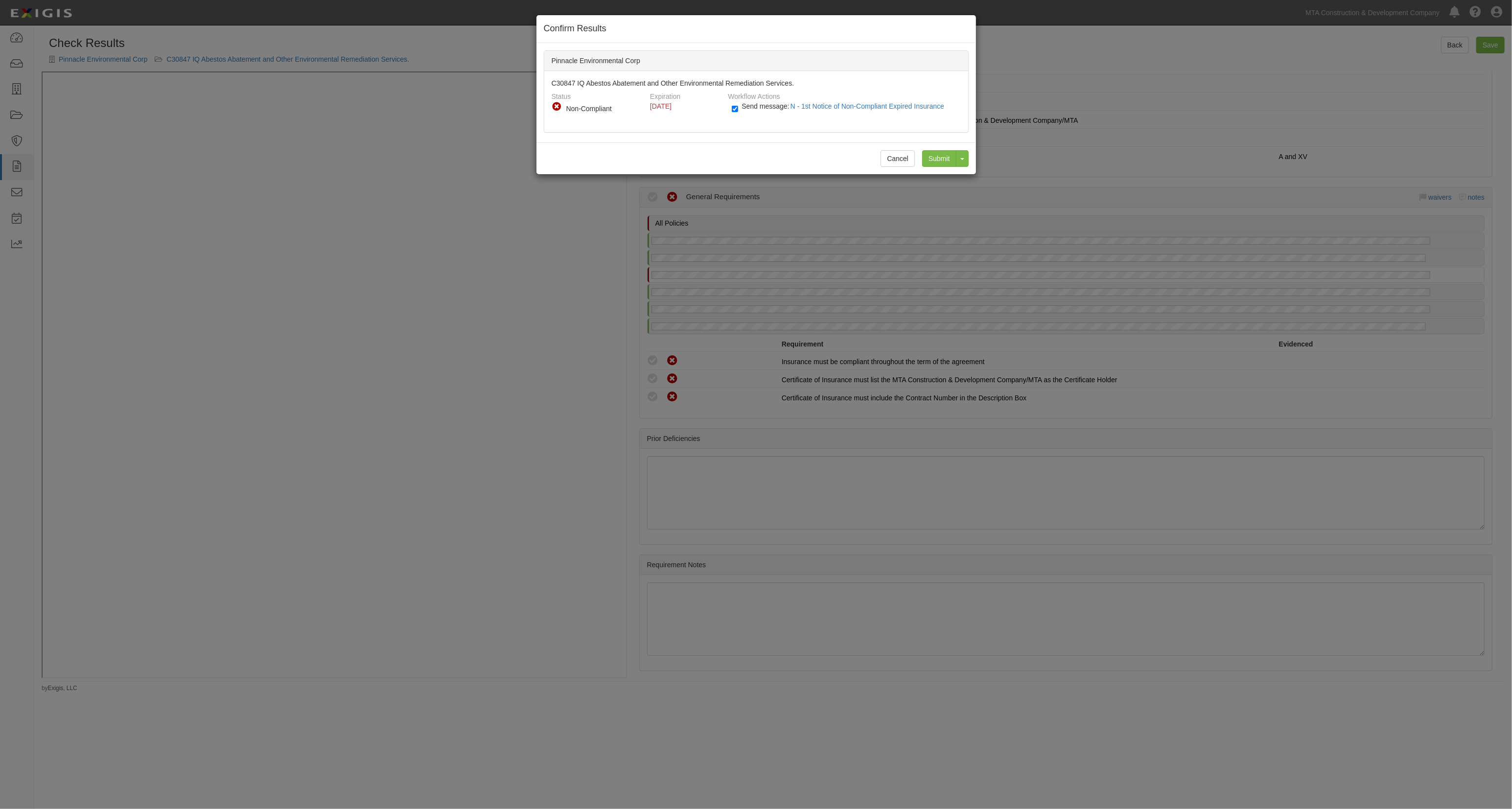
click at [752, 108] on span "Send message: N - 1st Notice of Non-Compliant Expired Insurance" at bounding box center [845, 106] width 206 height 8
click at [739, 108] on input "Send message: N - 1st Notice of Non-Compliant Expired Insurance" at bounding box center [735, 109] width 6 height 11
checkbox input "false"
click at [928, 154] on input "Submit" at bounding box center [939, 159] width 34 height 17
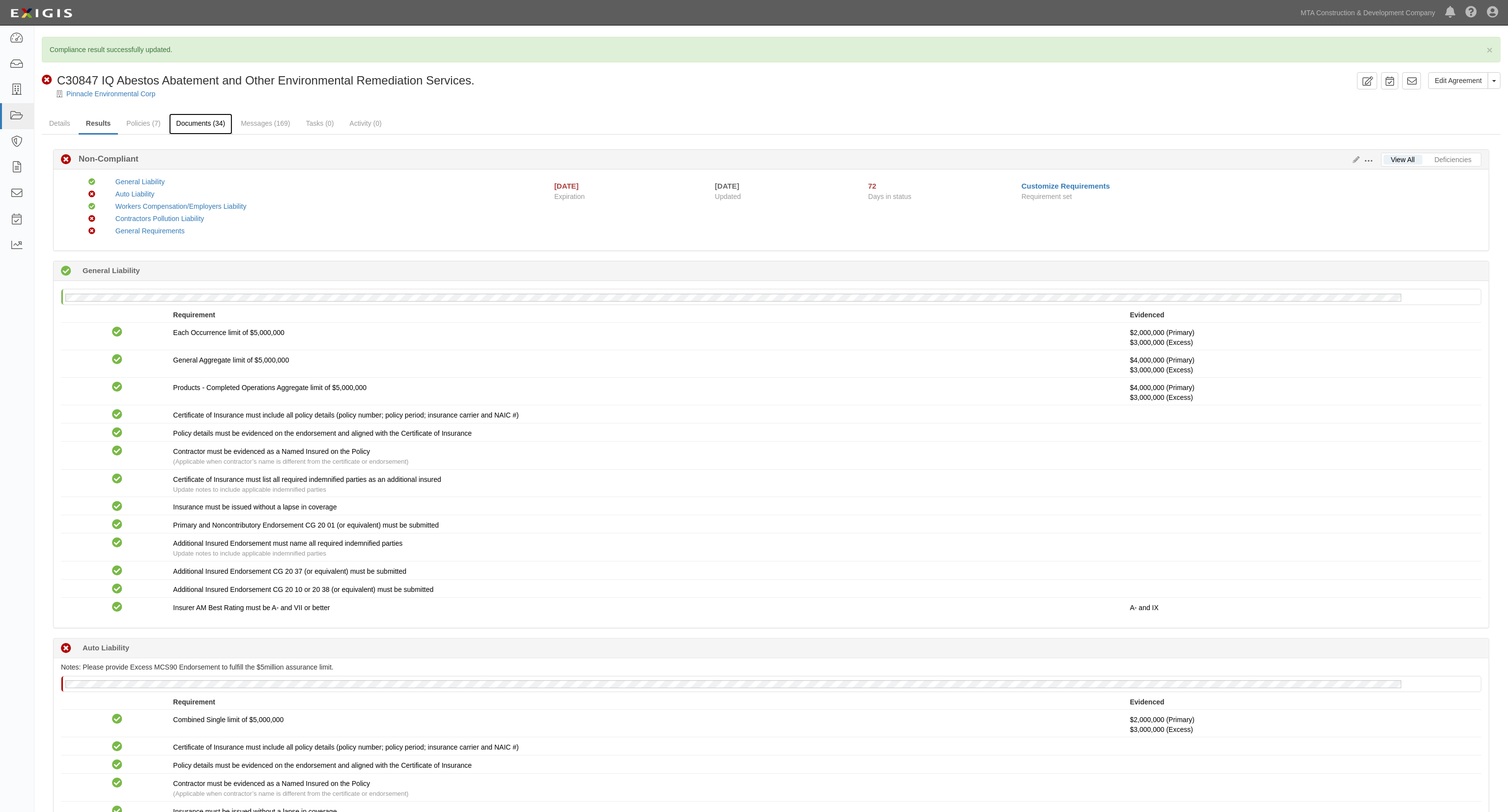
click at [217, 122] on link "Documents (34)" at bounding box center [201, 124] width 64 height 21
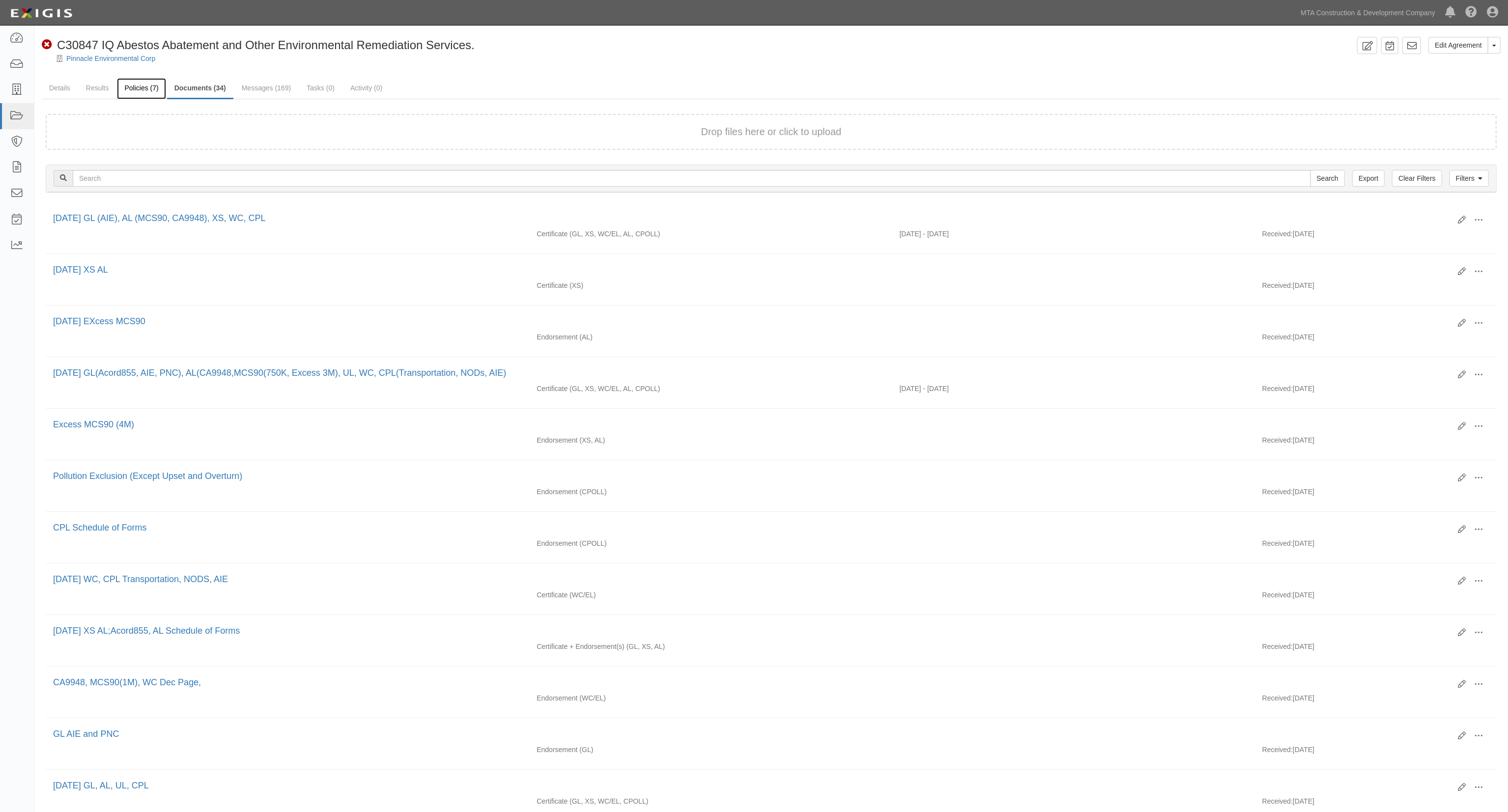
click at [139, 89] on link "Policies (7)" at bounding box center [141, 89] width 49 height 21
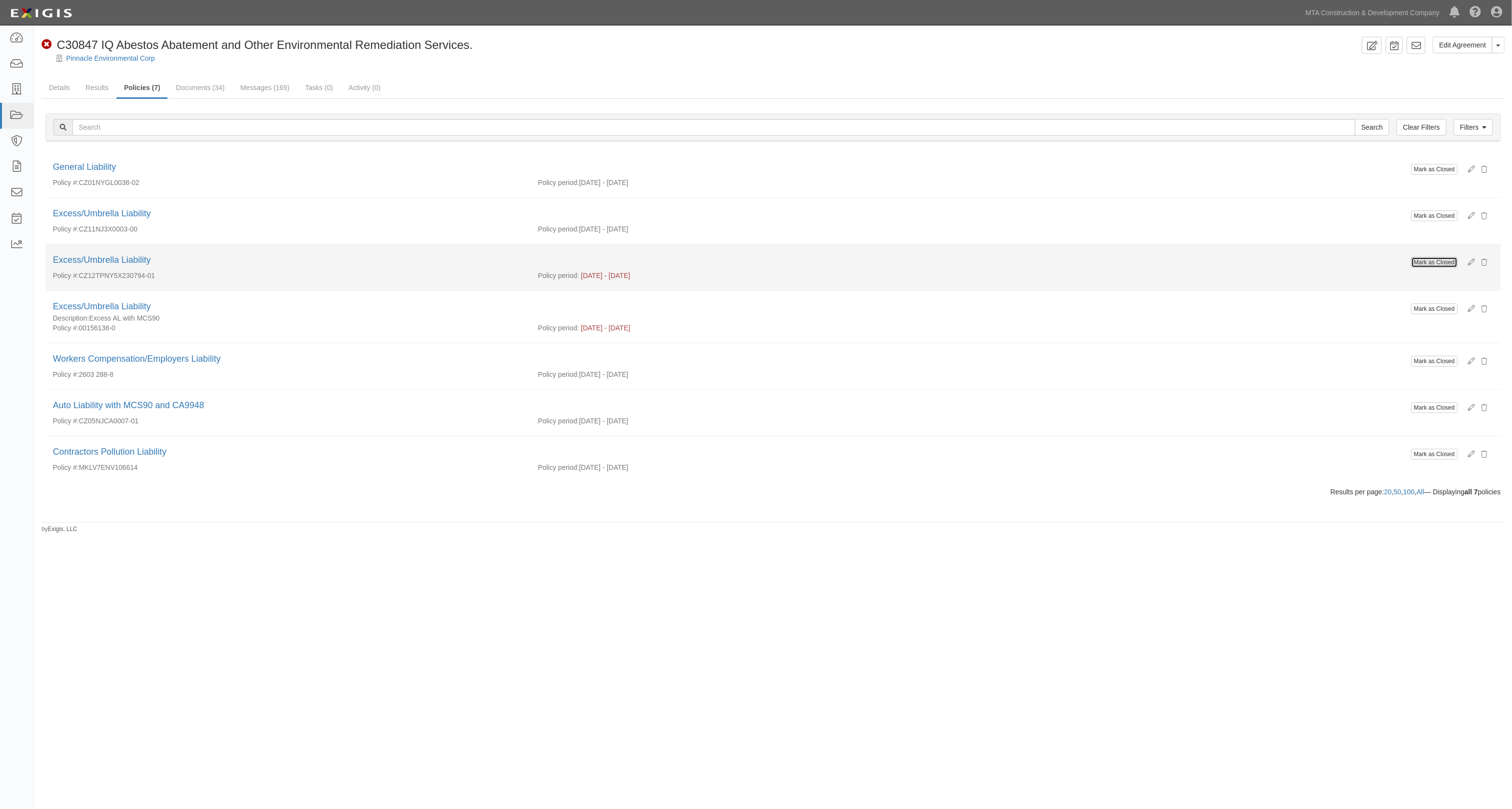
click at [1428, 260] on button "Mark as Closed" at bounding box center [1434, 262] width 46 height 11
click at [1430, 259] on button "Mark as Closed" at bounding box center [1434, 262] width 46 height 11
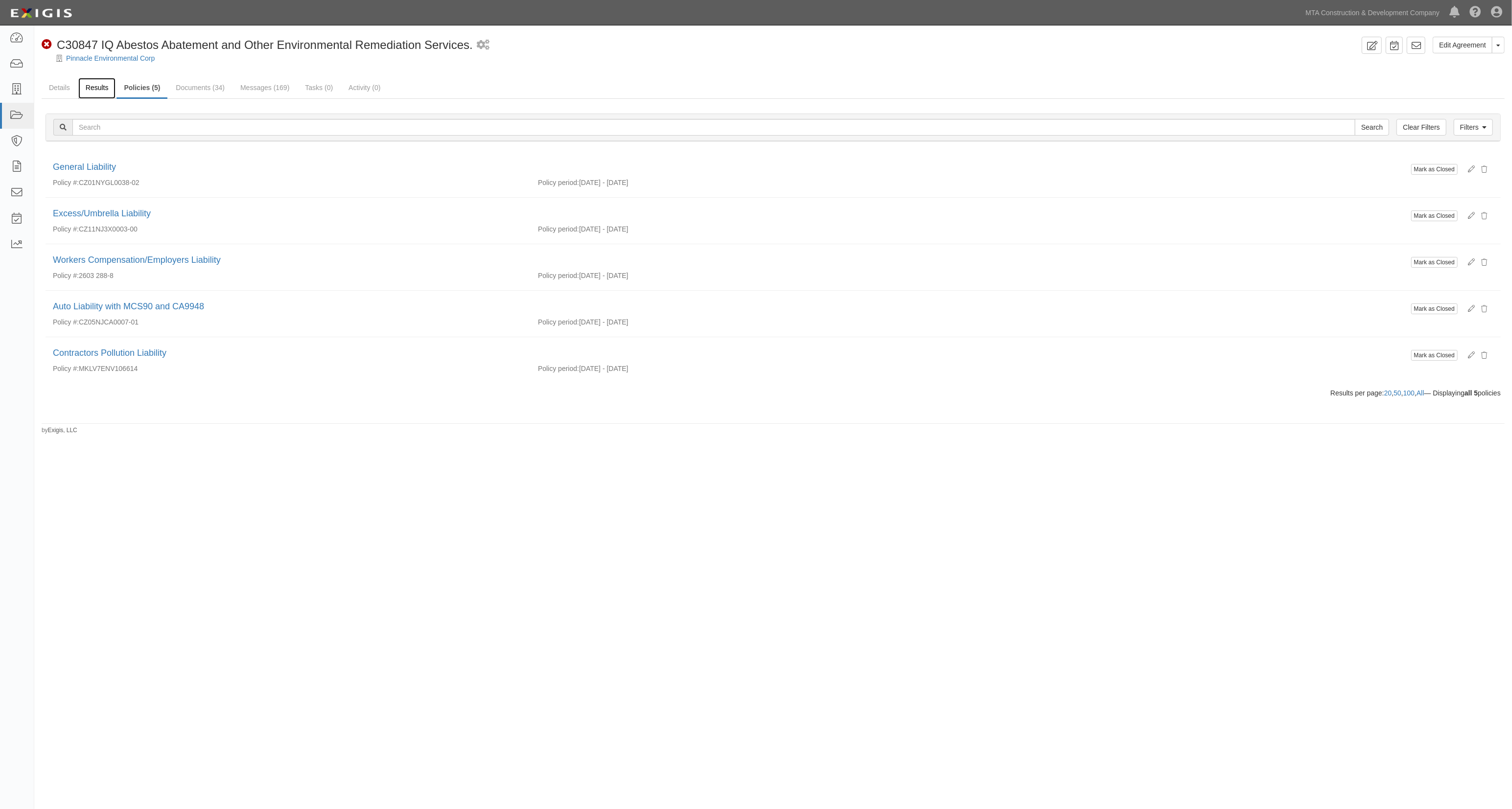
click at [100, 87] on link "Results" at bounding box center [97, 88] width 38 height 21
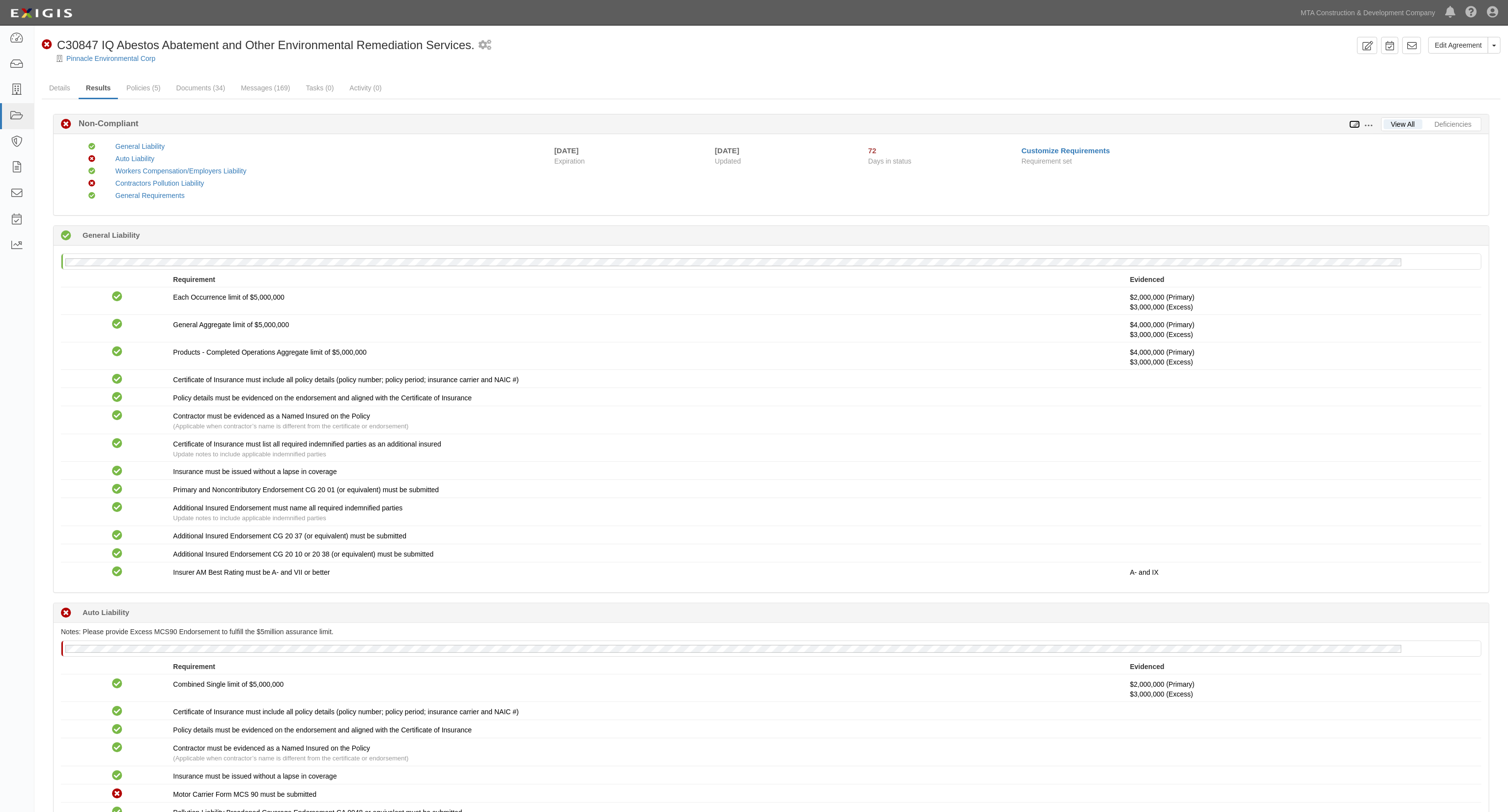
click at [1355, 127] on icon at bounding box center [1355, 124] width 11 height 6
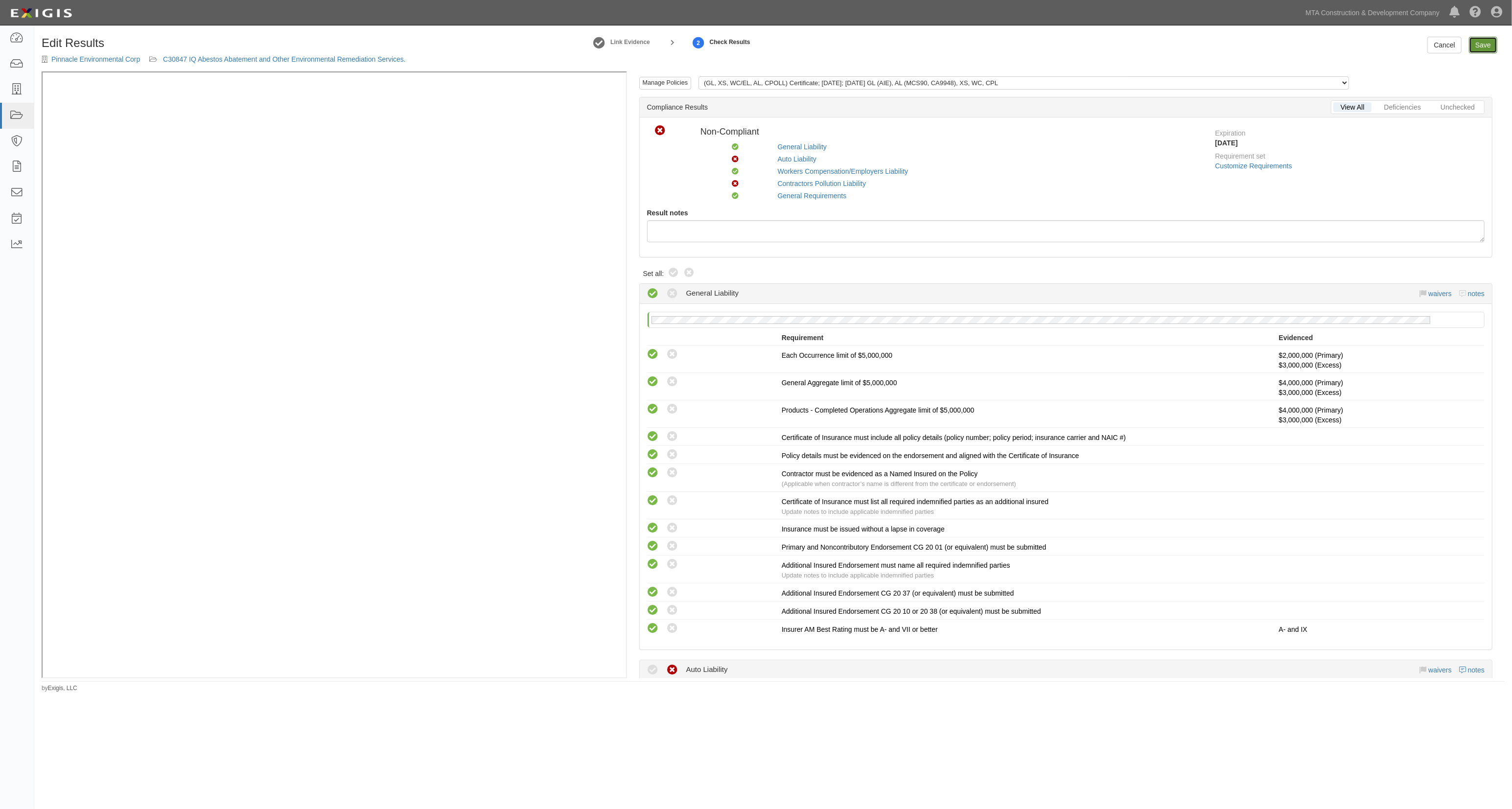
click at [1486, 44] on link "Save" at bounding box center [1483, 44] width 28 height 17
radio input "true"
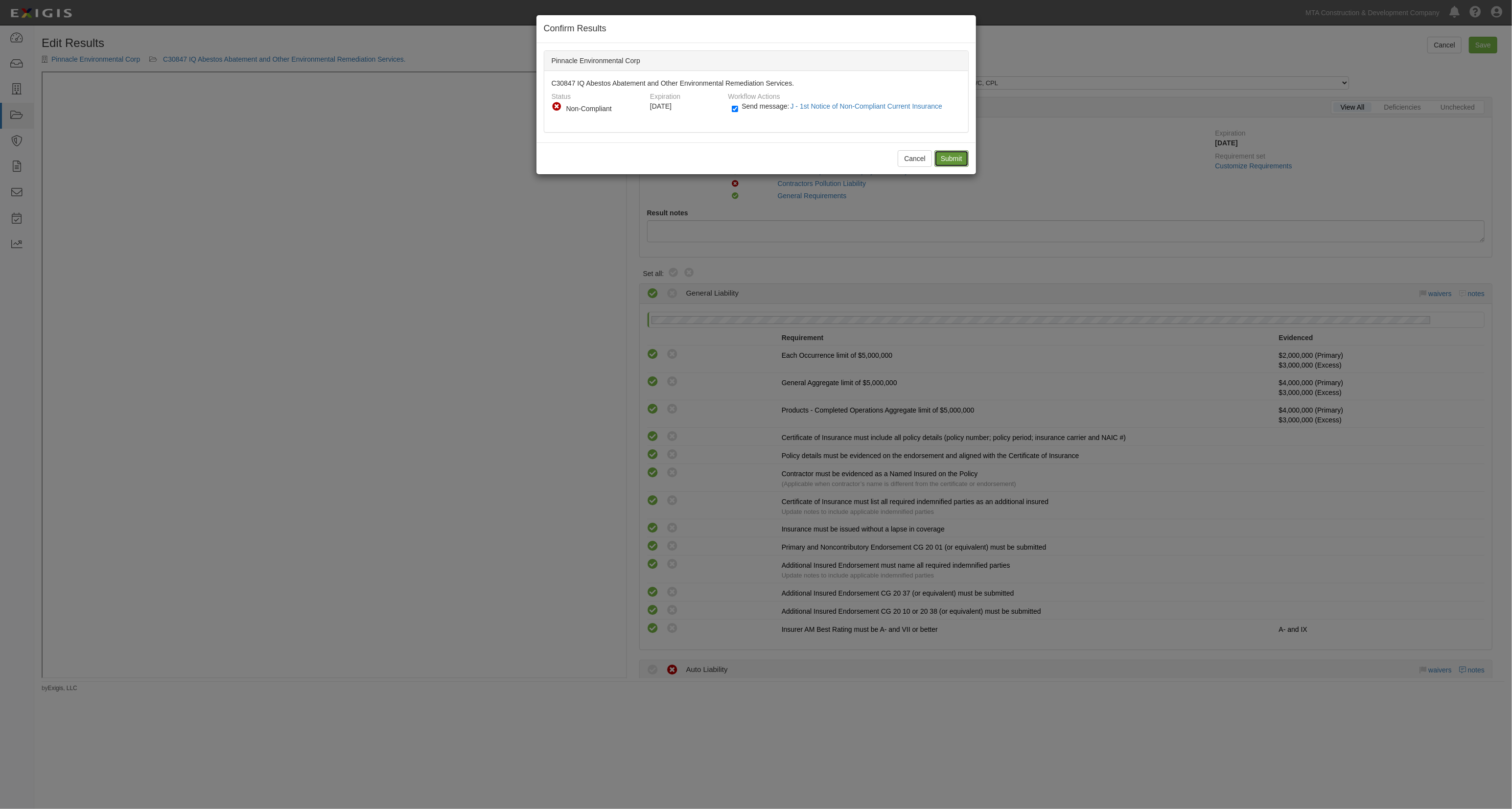
click at [941, 157] on input "Submit" at bounding box center [951, 159] width 34 height 17
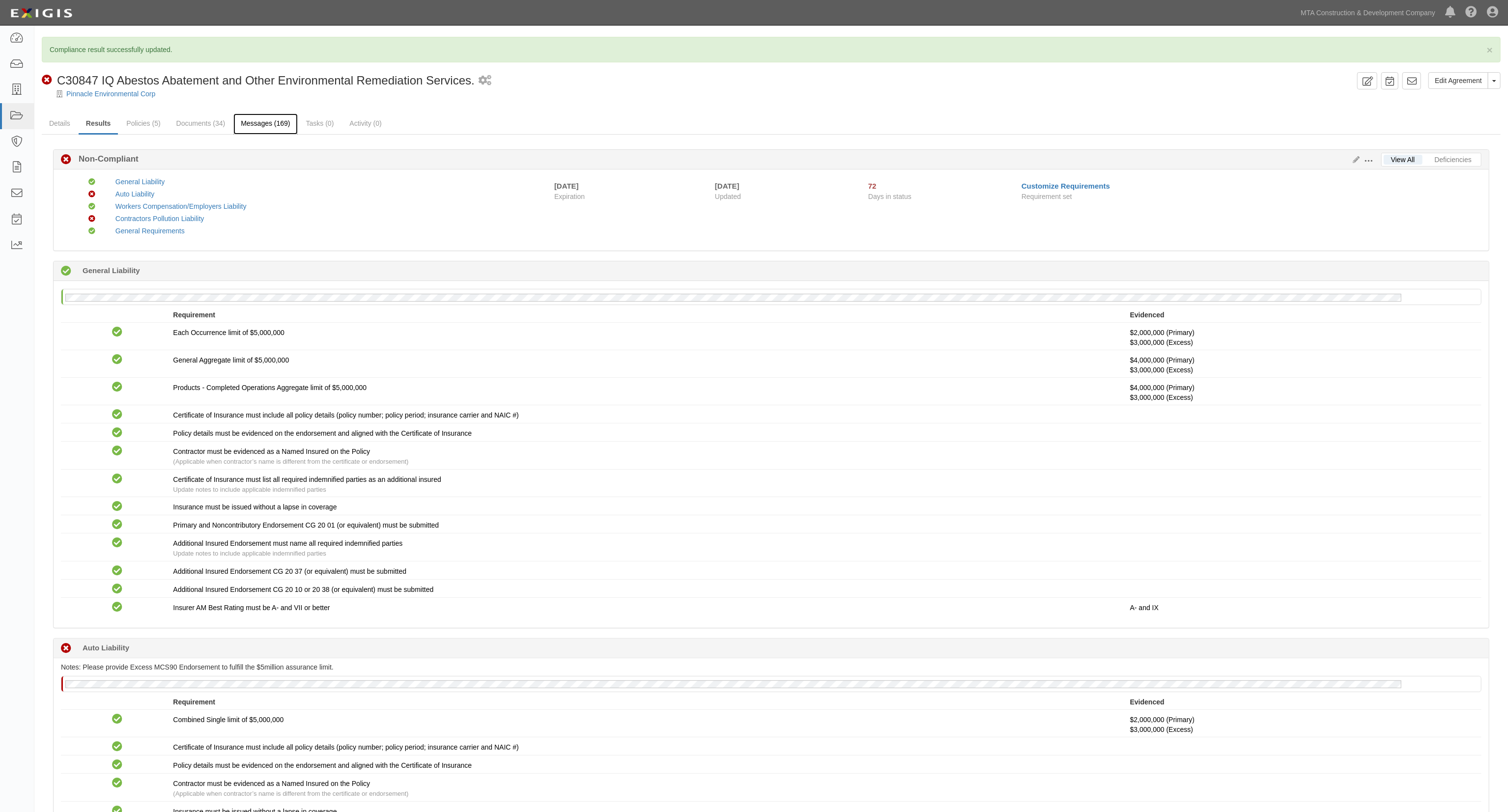
click at [272, 115] on link "Messages (169)" at bounding box center [265, 124] width 64 height 21
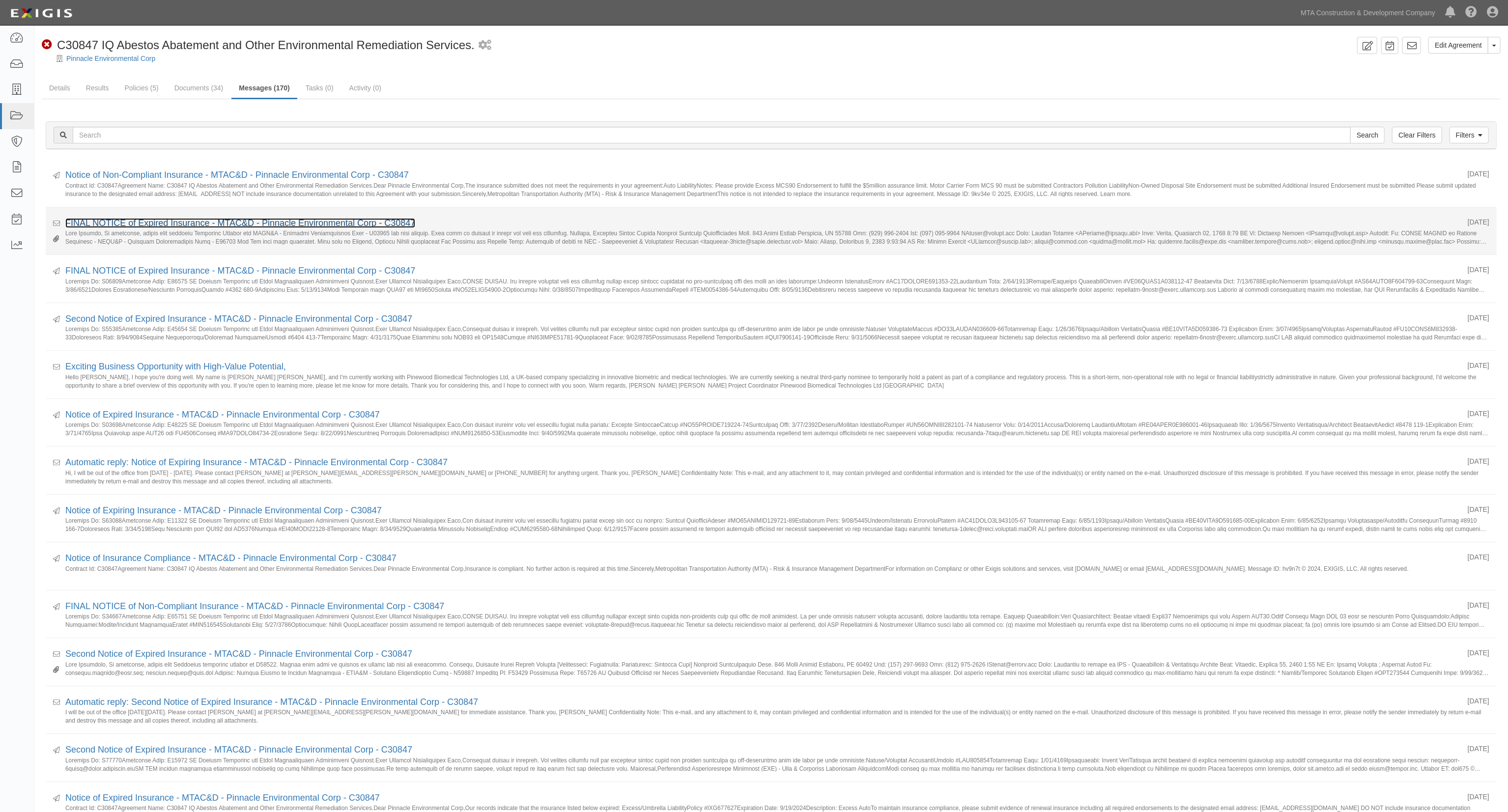
click at [120, 219] on link "FINAL NOTICE of Expired Insurance - MTAC&D - Pinnacle Environmental Corp - C308…" at bounding box center [240, 223] width 350 height 10
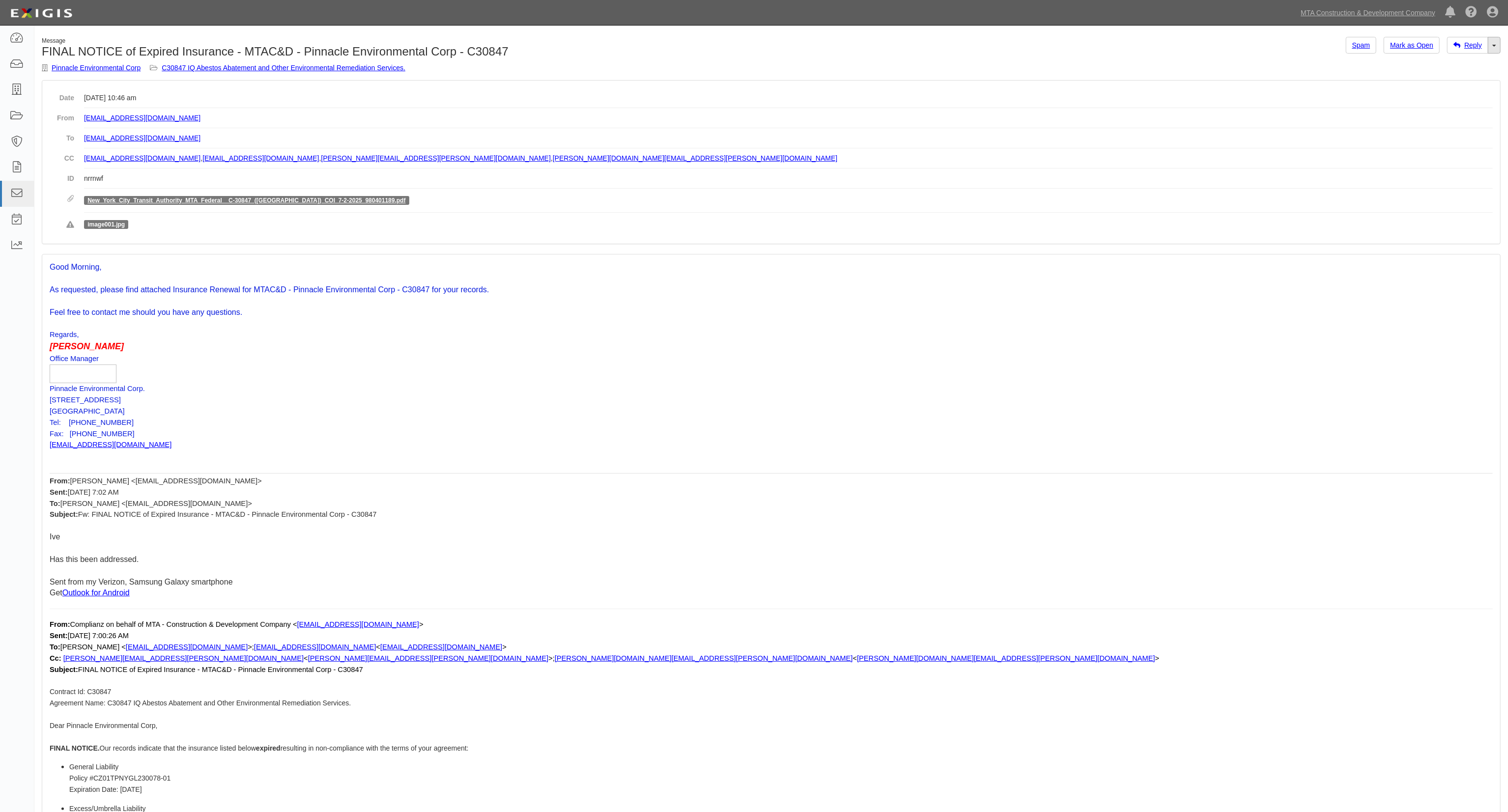
click at [1498, 45] on link "Toggle Dropdown" at bounding box center [1494, 45] width 13 height 17
click at [1462, 64] on link "Reply All" at bounding box center [1462, 64] width 78 height 13
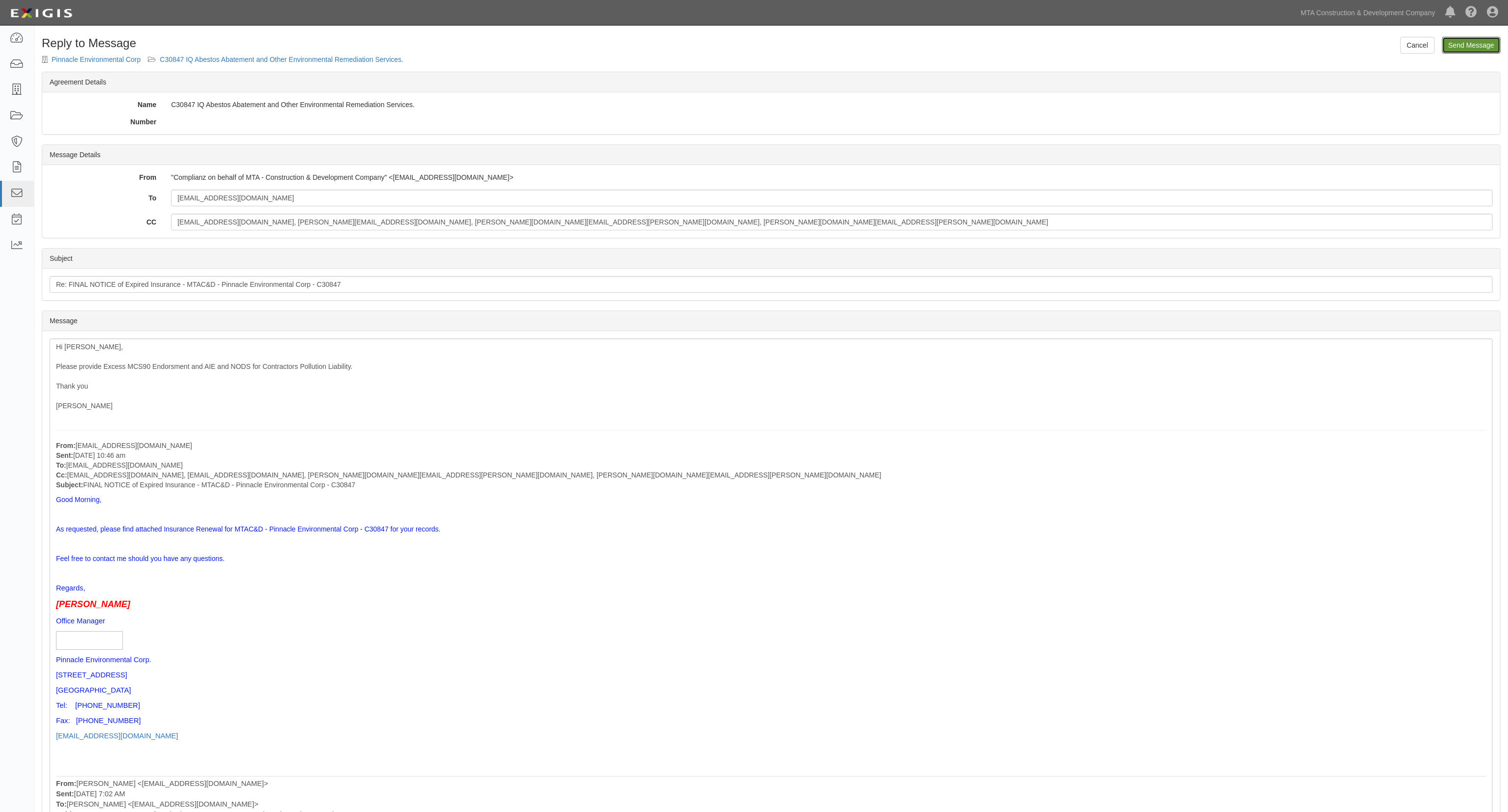
drag, startPoint x: 1487, startPoint y: 37, endPoint x: 810, endPoint y: 71, distance: 677.9
click at [1486, 37] on input "Send Message" at bounding box center [1471, 45] width 58 height 17
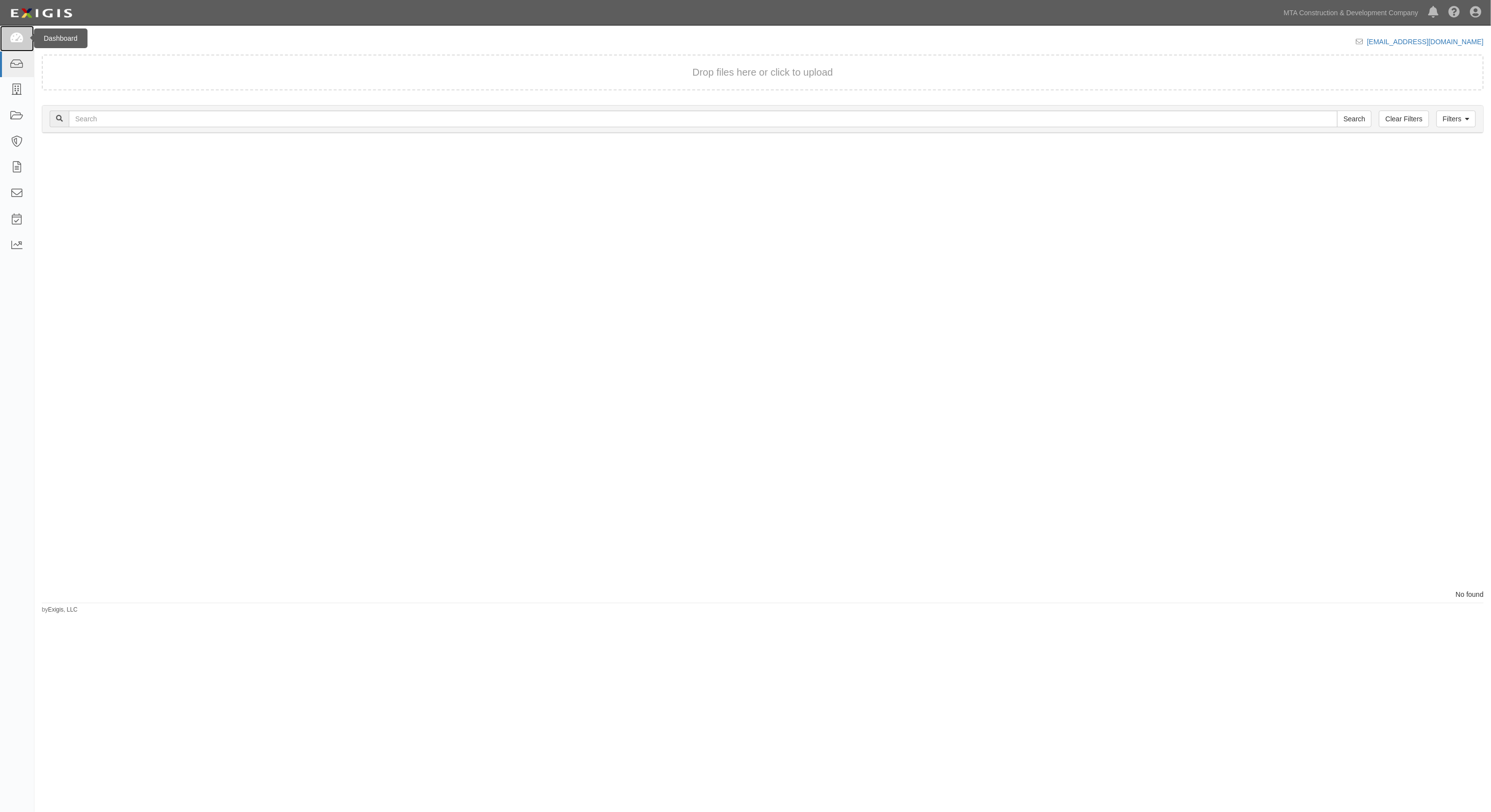
drag, startPoint x: 14, startPoint y: 36, endPoint x: 22, endPoint y: 32, distance: 8.9
click at [14, 36] on icon at bounding box center [16, 39] width 14 height 11
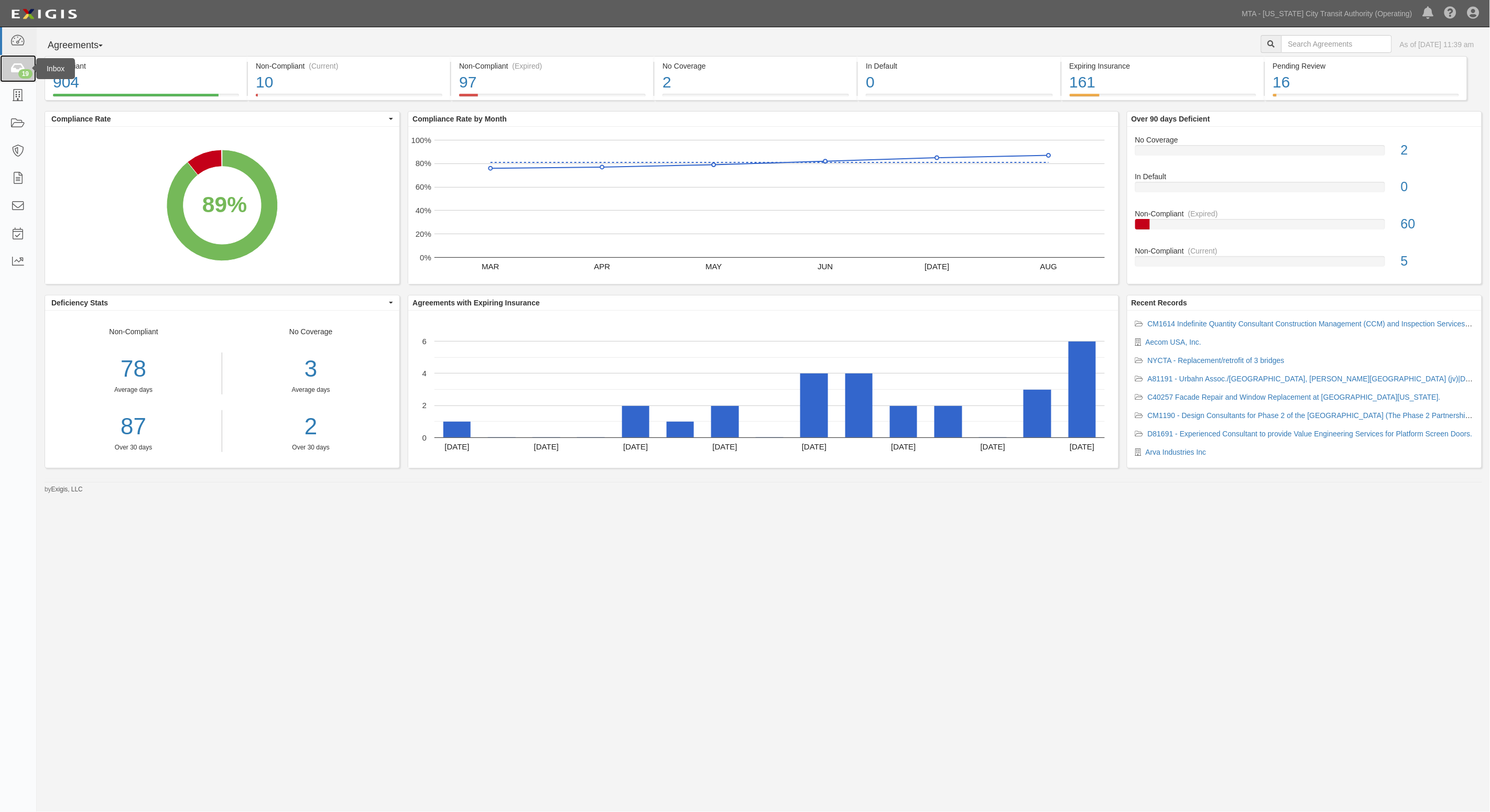
click at [16, 71] on icon at bounding box center [17, 69] width 15 height 12
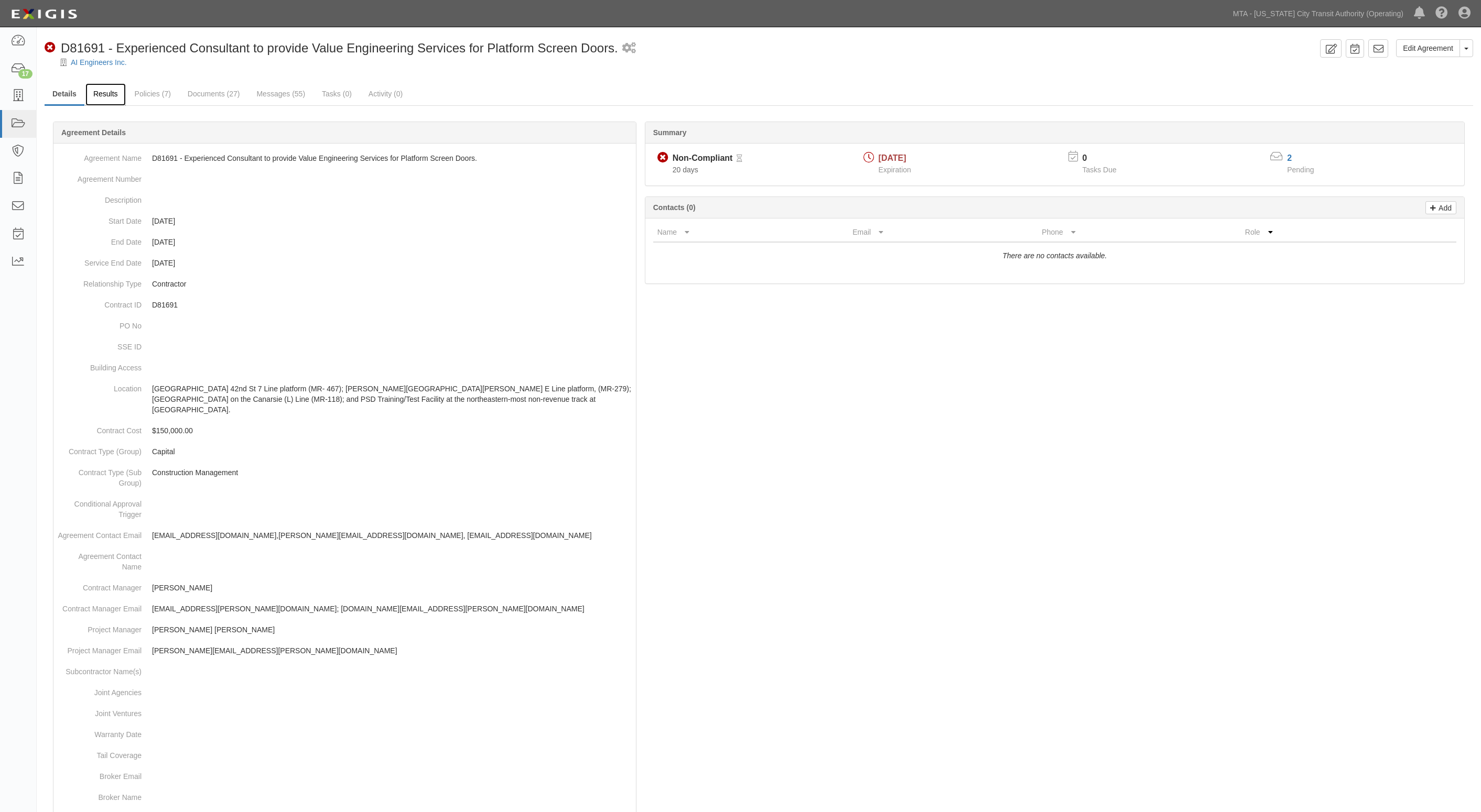
click at [105, 93] on link "Results" at bounding box center [106, 94] width 41 height 23
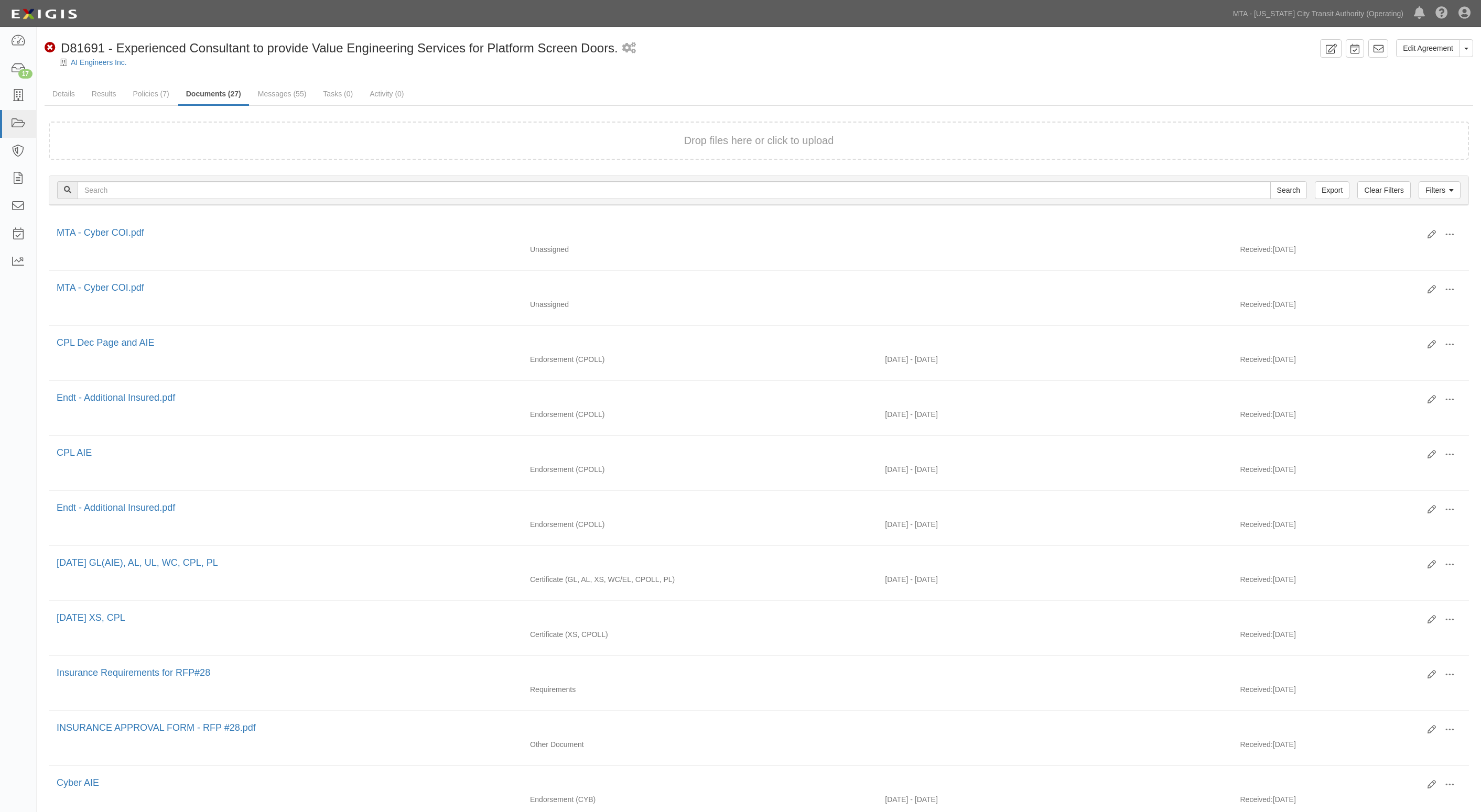
click at [1275, 90] on ul "Details Results Policies (7) Documents (27) Messages (55) Tasks (0) Activity (0)" at bounding box center [758, 94] width 1428 height 23
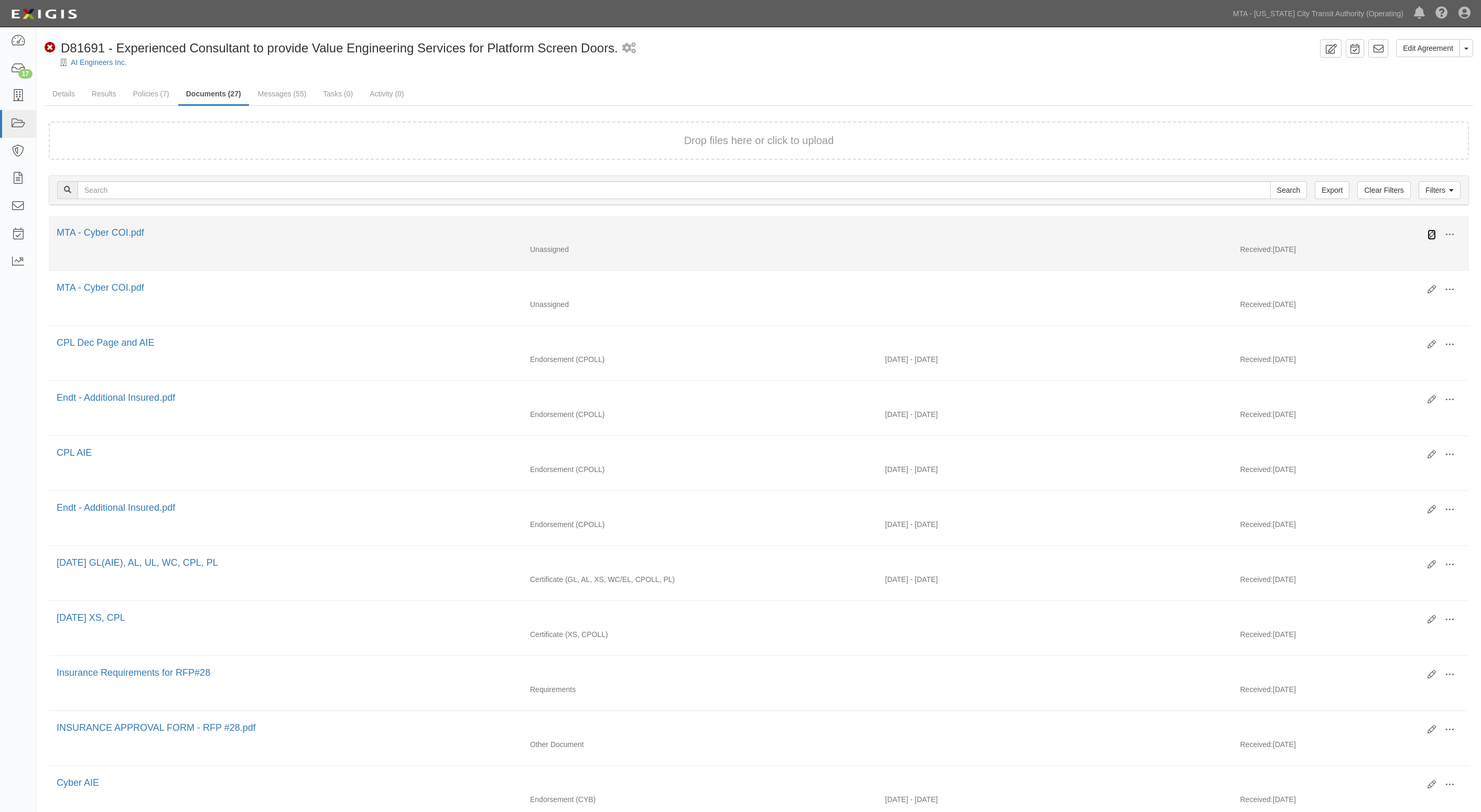
click at [1432, 229] on link at bounding box center [1432, 235] width 9 height 10
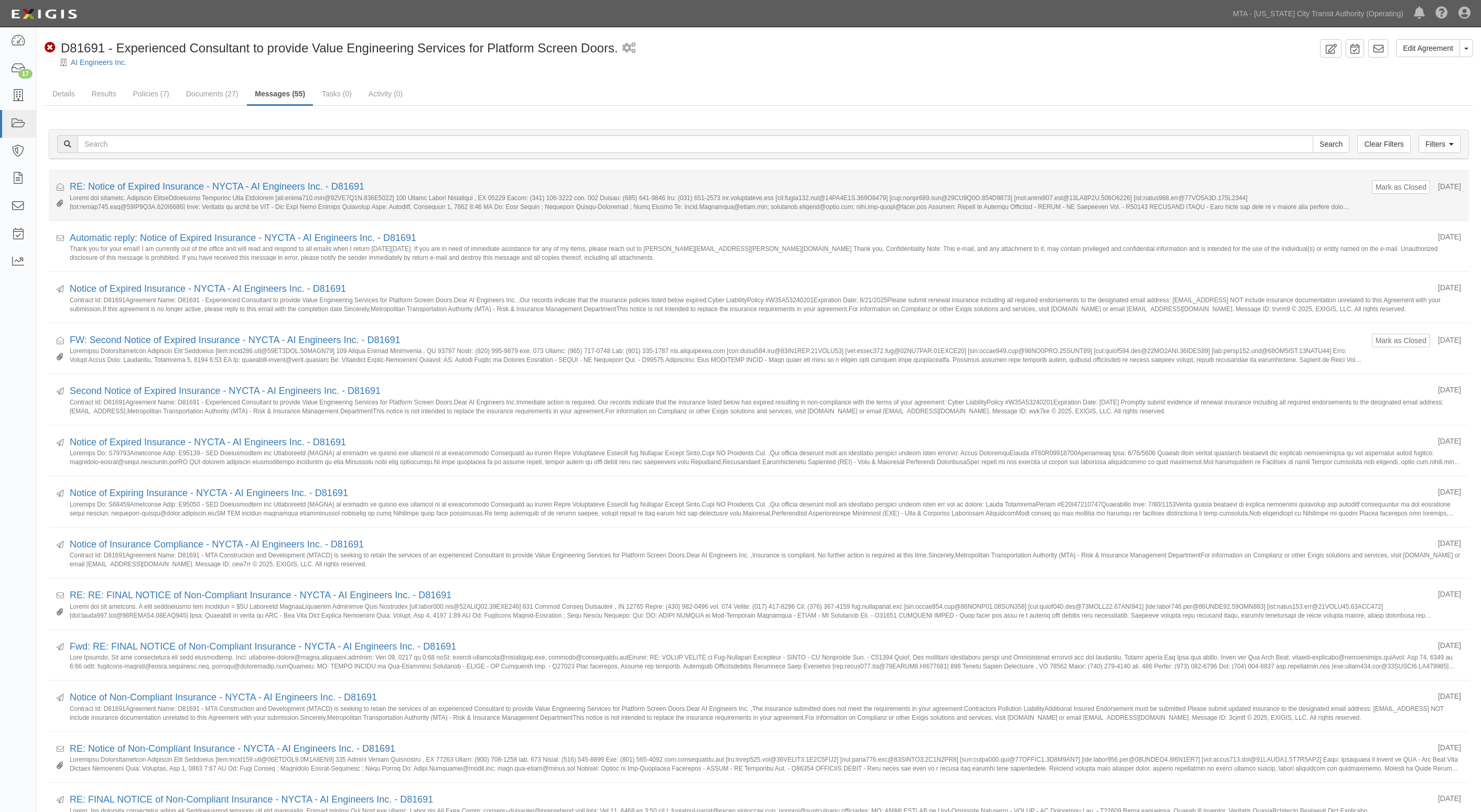
click at [209, 181] on div "RE: Notice of Expired Insurance - NYCTA - AI Engineers Inc. - D81691" at bounding box center [716, 187] width 1294 height 14
click at [211, 184] on link "RE: Notice of Expired Insurance - NYCTA - AI Engineers Inc. - D81691" at bounding box center [217, 186] width 294 height 10
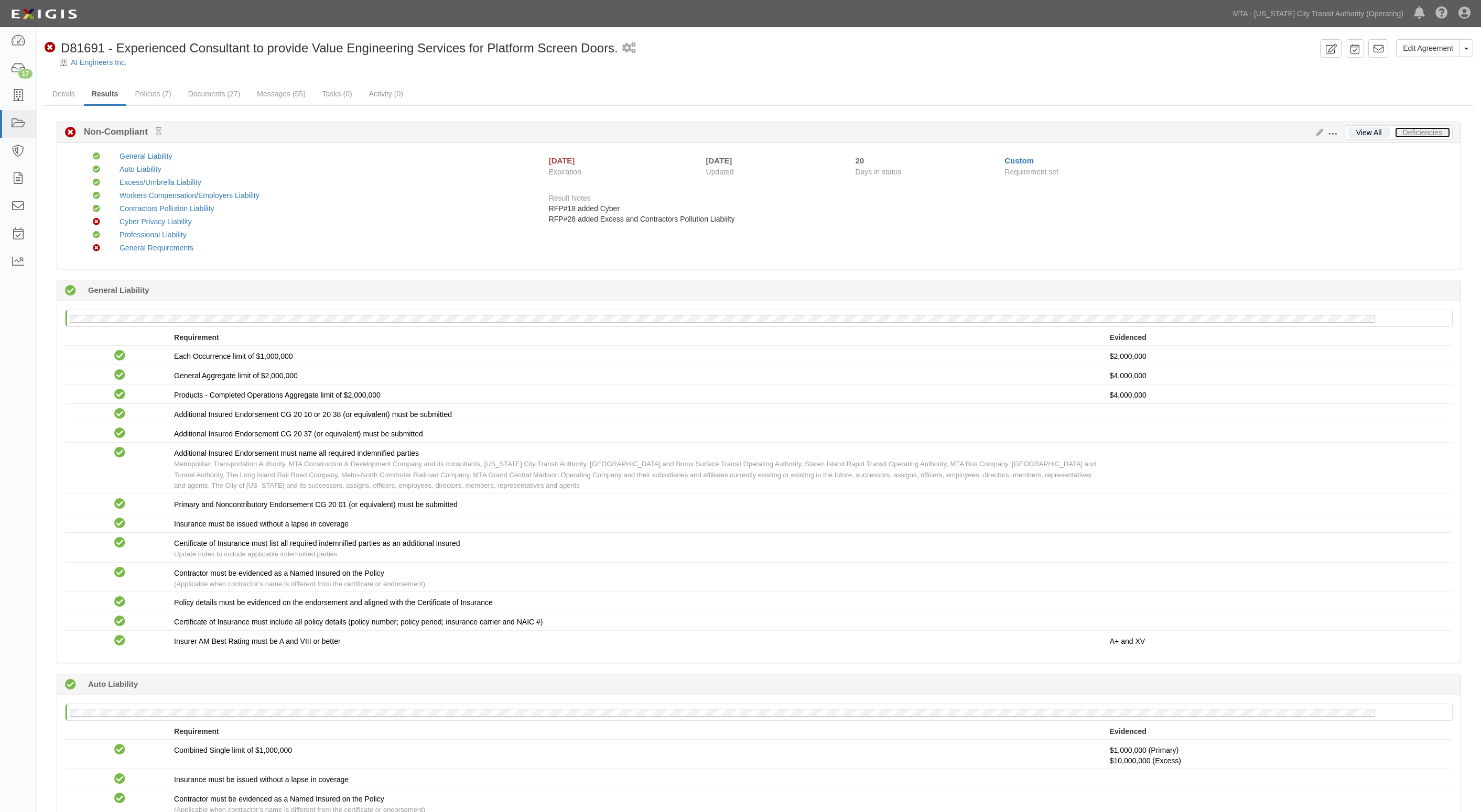
click at [1431, 129] on link "Deficiencies" at bounding box center [1422, 132] width 55 height 10
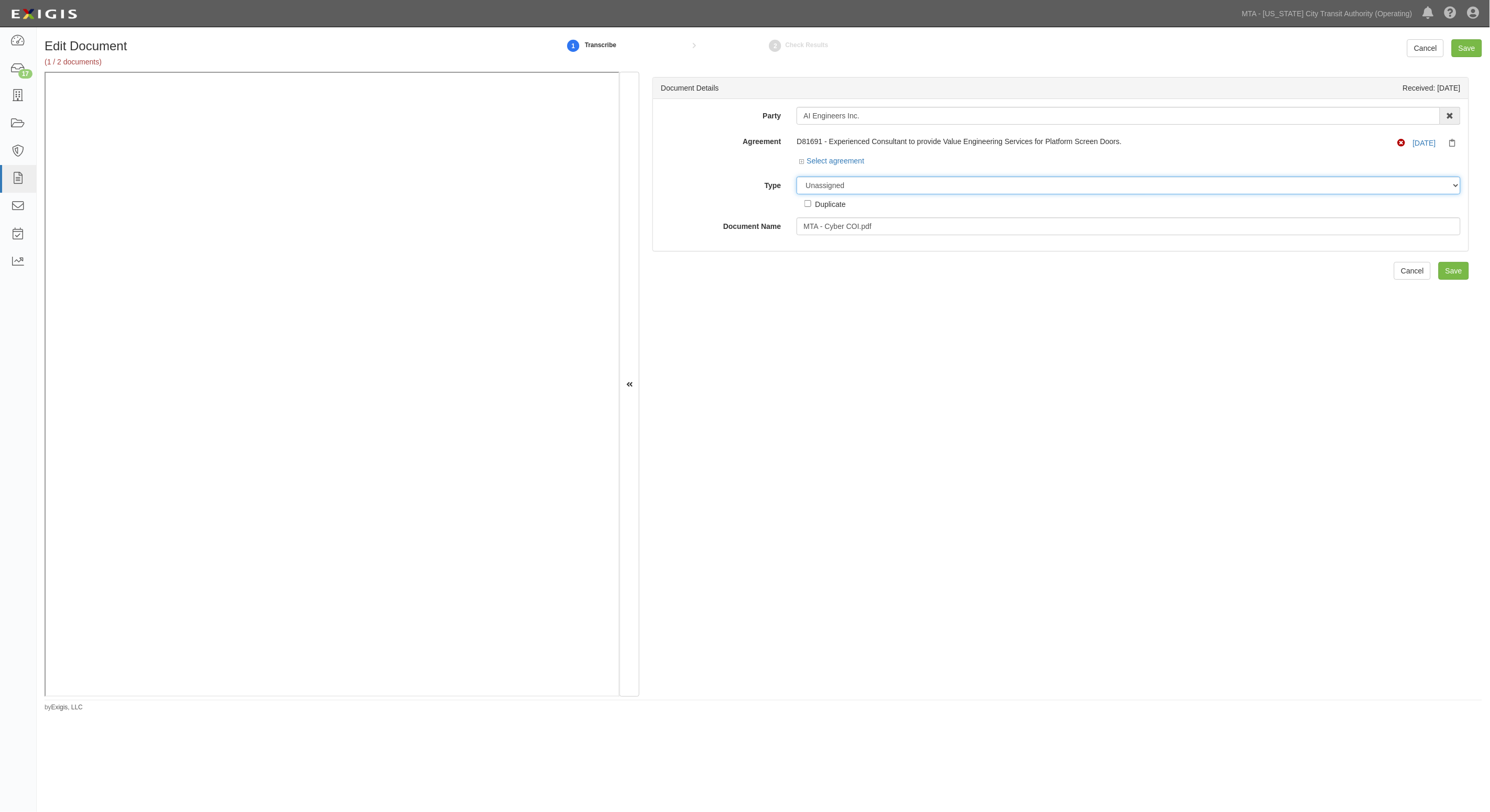
click at [876, 185] on select "Unassigned Binder Cancellation Notice Certificate Contract Endorsement Insuranc…" at bounding box center [1128, 185] width 664 height 18
select select "CertificateDetail"
click at [797, 177] on select "Unassigned Binder Cancellation Notice Certificate Contract Endorsement Insuranc…" at bounding box center [1128, 185] width 664 height 18
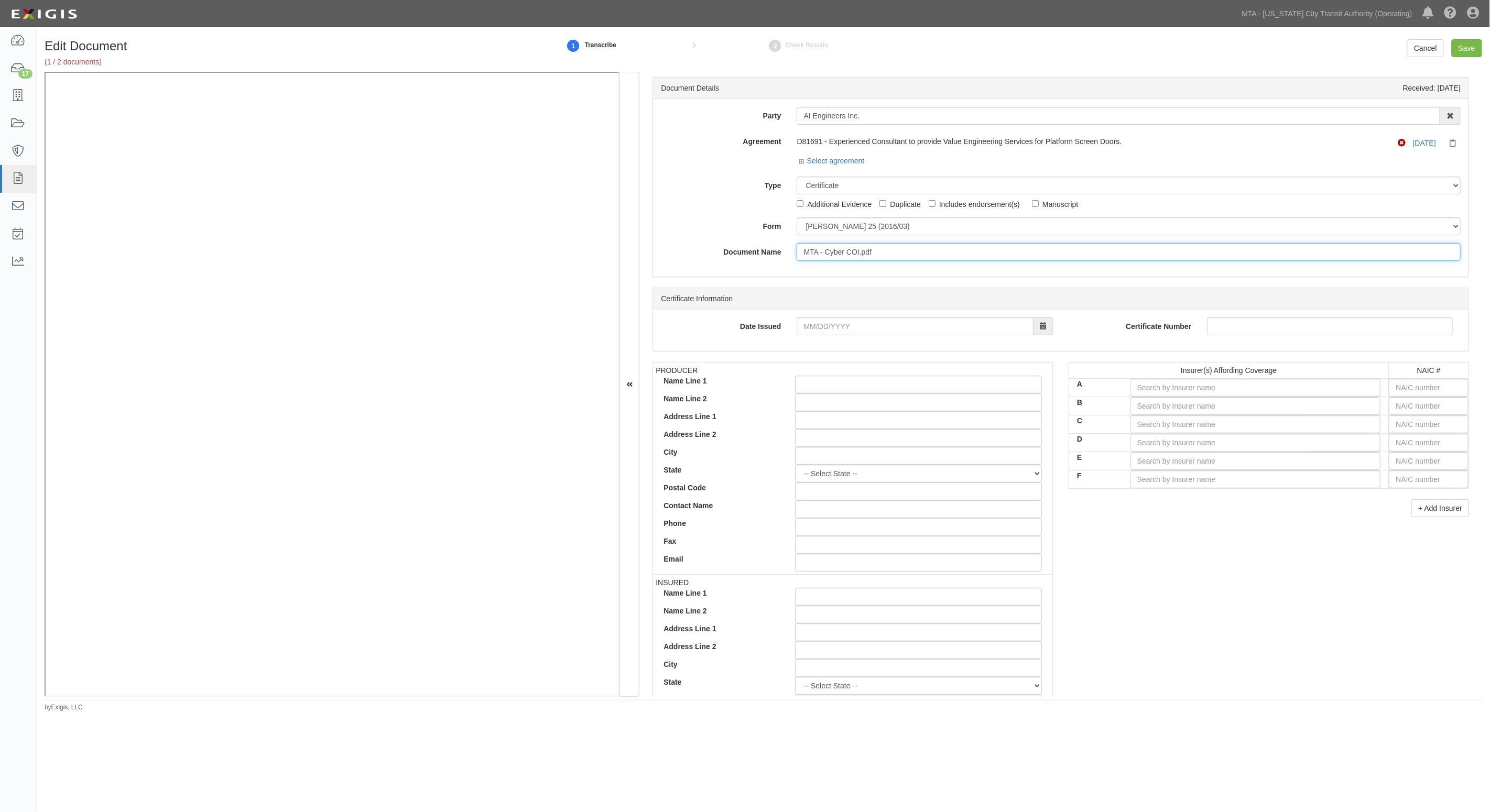
drag, startPoint x: 880, startPoint y: 246, endPoint x: 733, endPoint y: 247, distance: 147.0
click at [733, 247] on div "Document Name MTA - Cyber COI.pdf" at bounding box center [1061, 252] width 816 height 18
type input "8.21.26 Cyber"
click at [1399, 391] on input "text" at bounding box center [1429, 388] width 80 height 18
type input "7"
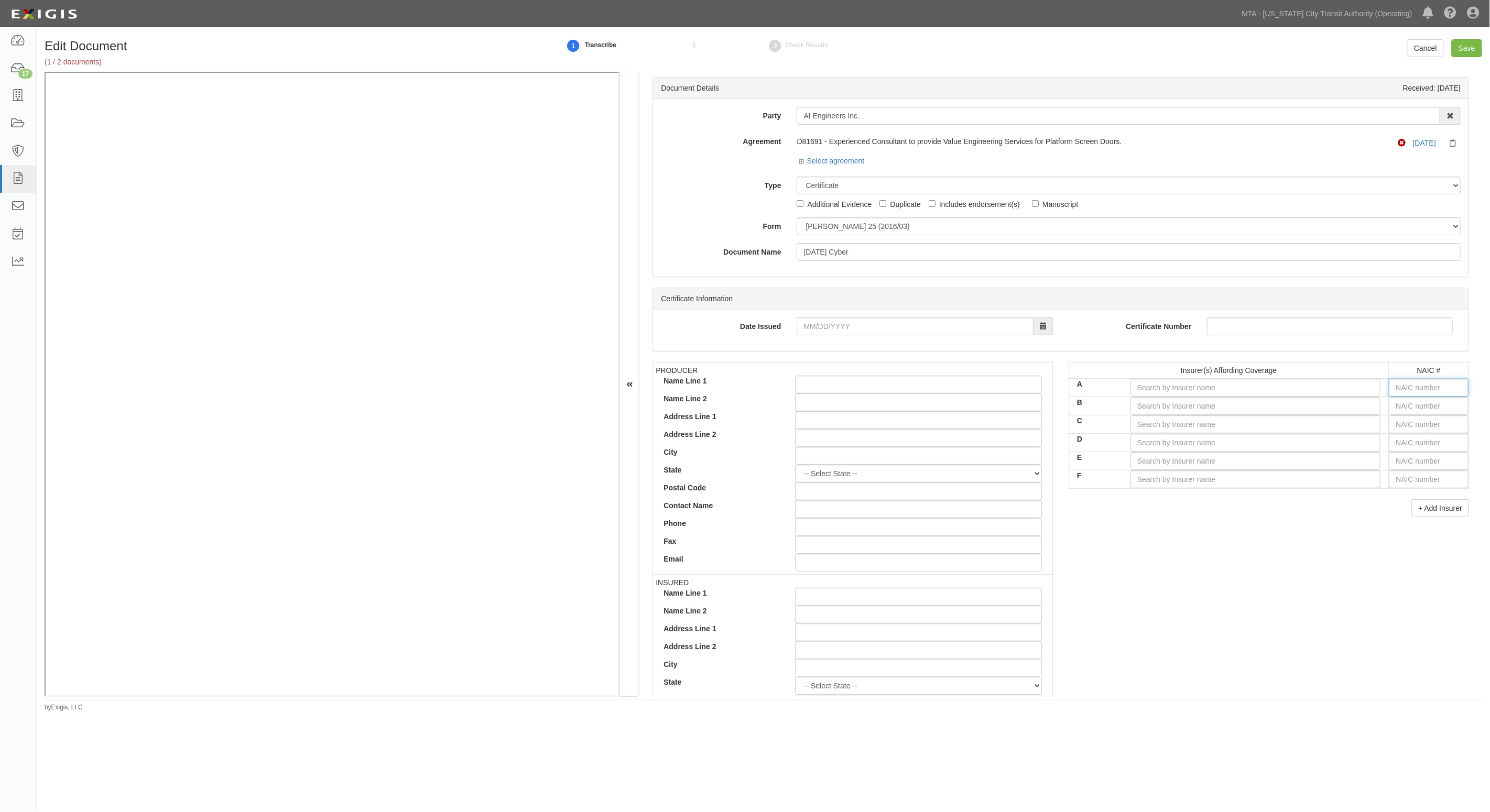
type input "36404"
type input "3"
type input "37907"
type input "37"
type input "37540"
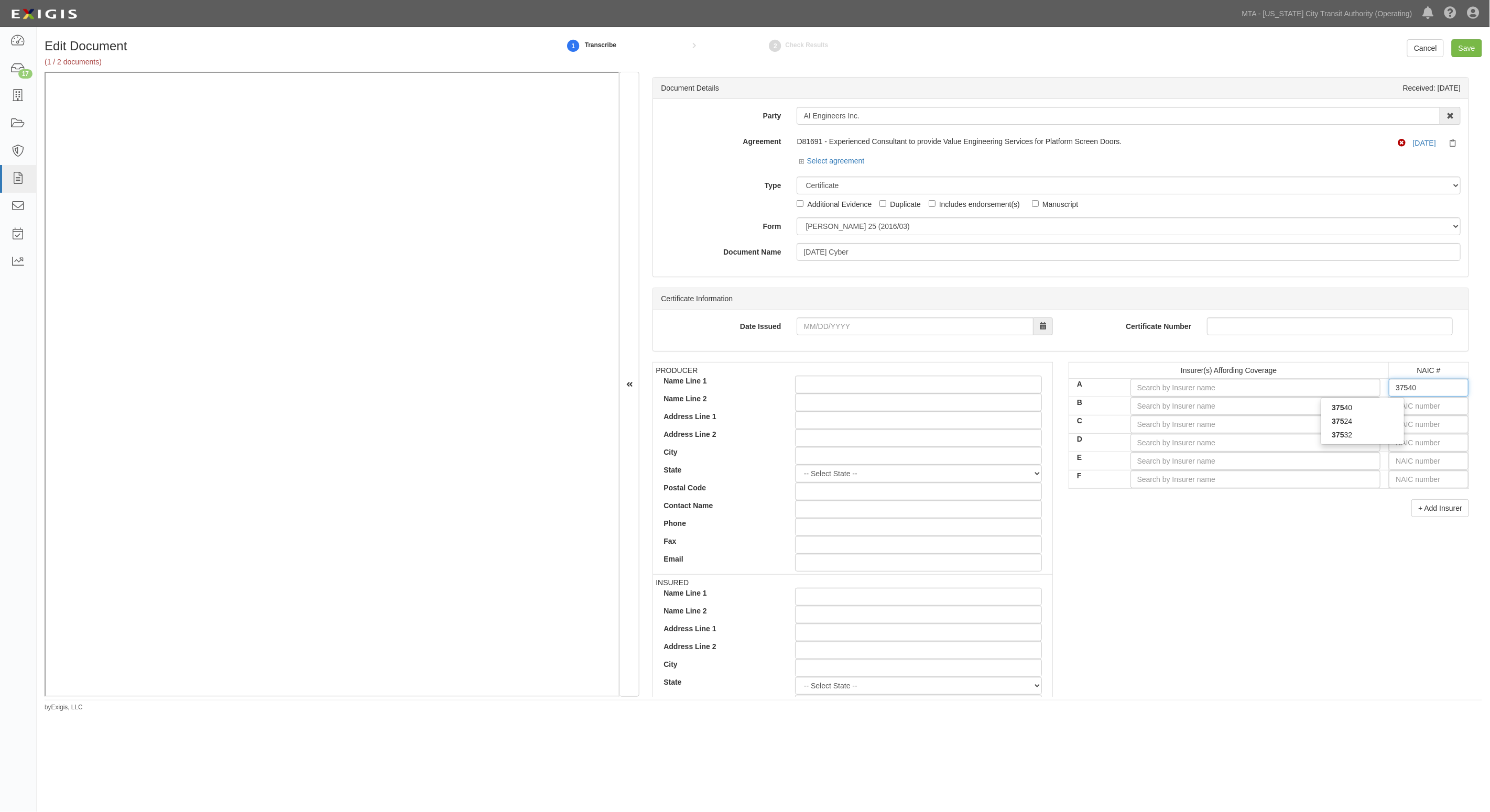
type input "3754"
type input "37540"
click at [1369, 409] on div "37540" at bounding box center [1363, 408] width 83 height 14
type input "Beazley Insurance Company, Inc. (A XV Rating)"
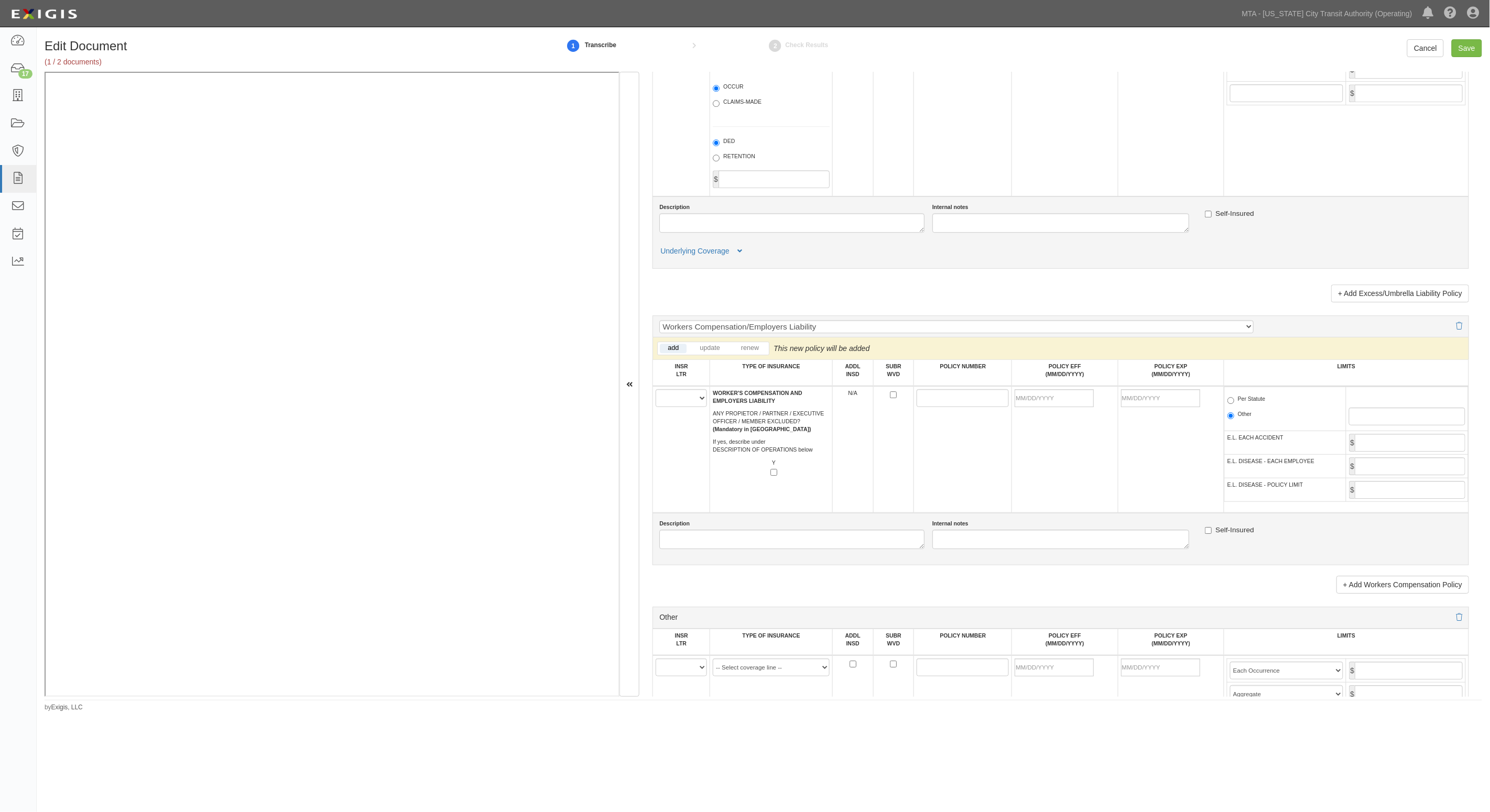
scroll to position [1833, 0]
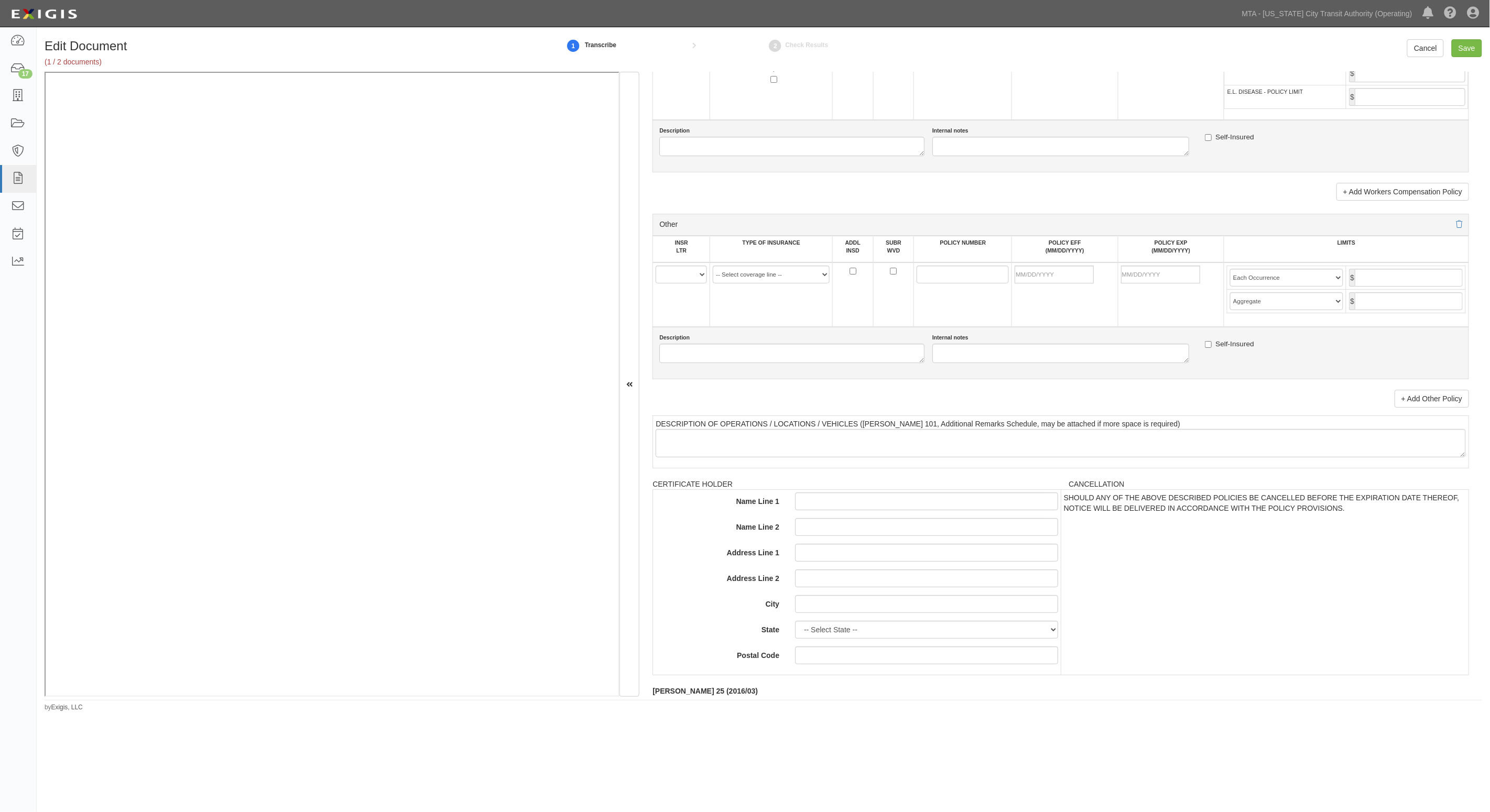
type input "37540"
click at [683, 266] on td "A B C D E F" at bounding box center [681, 294] width 57 height 64
click at [693, 271] on select "A B C D E F" at bounding box center [680, 274] width 51 height 18
select select "A"
click at [656, 266] on select "A B C D E F" at bounding box center [680, 274] width 51 height 18
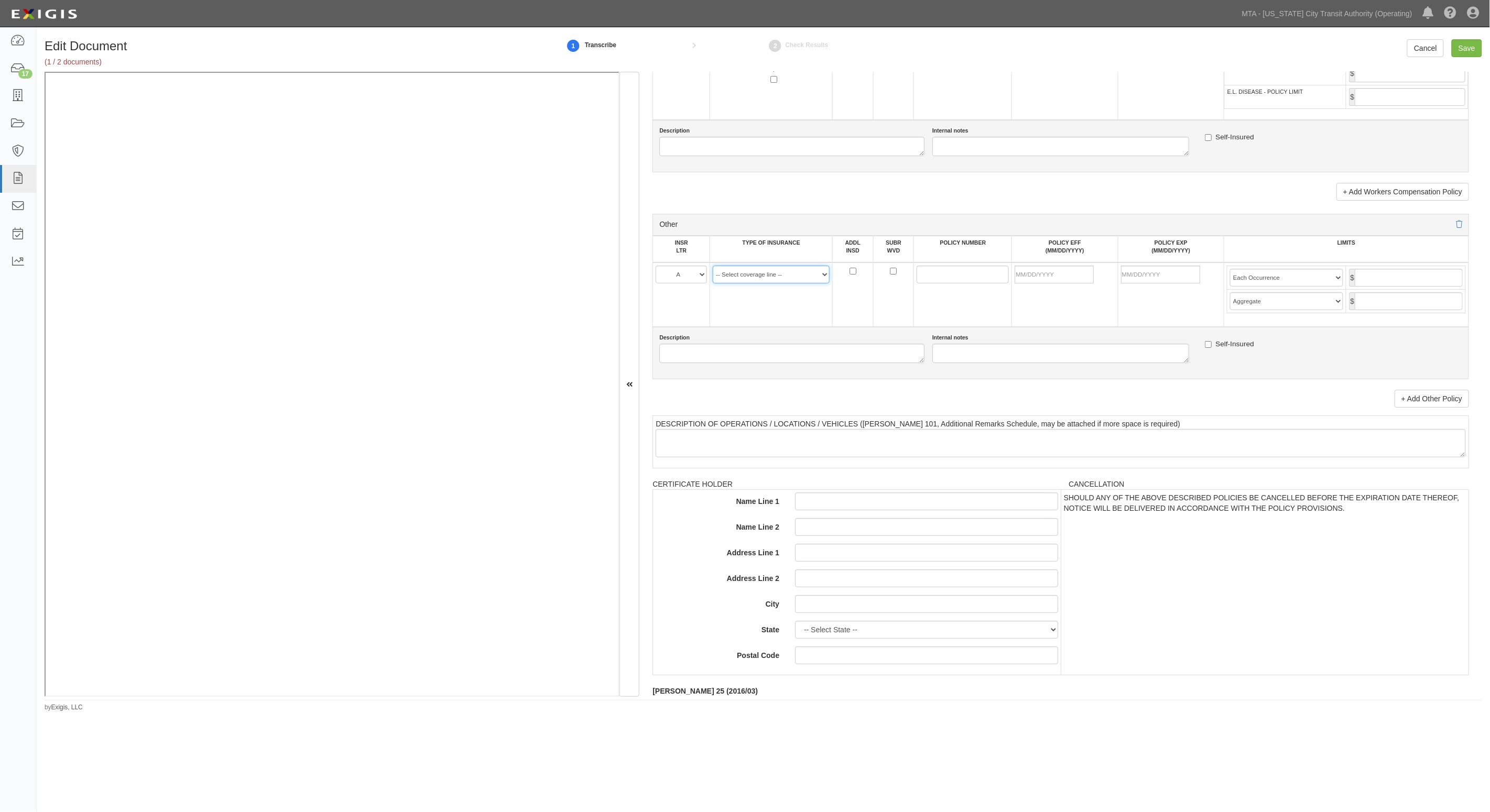
click at [750, 275] on select "-- Select coverage line -- Asbestos Abatement Auto Physical Damage Aviation Lia…" at bounding box center [771, 274] width 117 height 18
select select "152"
click at [713, 283] on select "-- Select coverage line -- Asbestos Abatement Auto Physical Damage Aviation Lia…" at bounding box center [771, 274] width 117 height 18
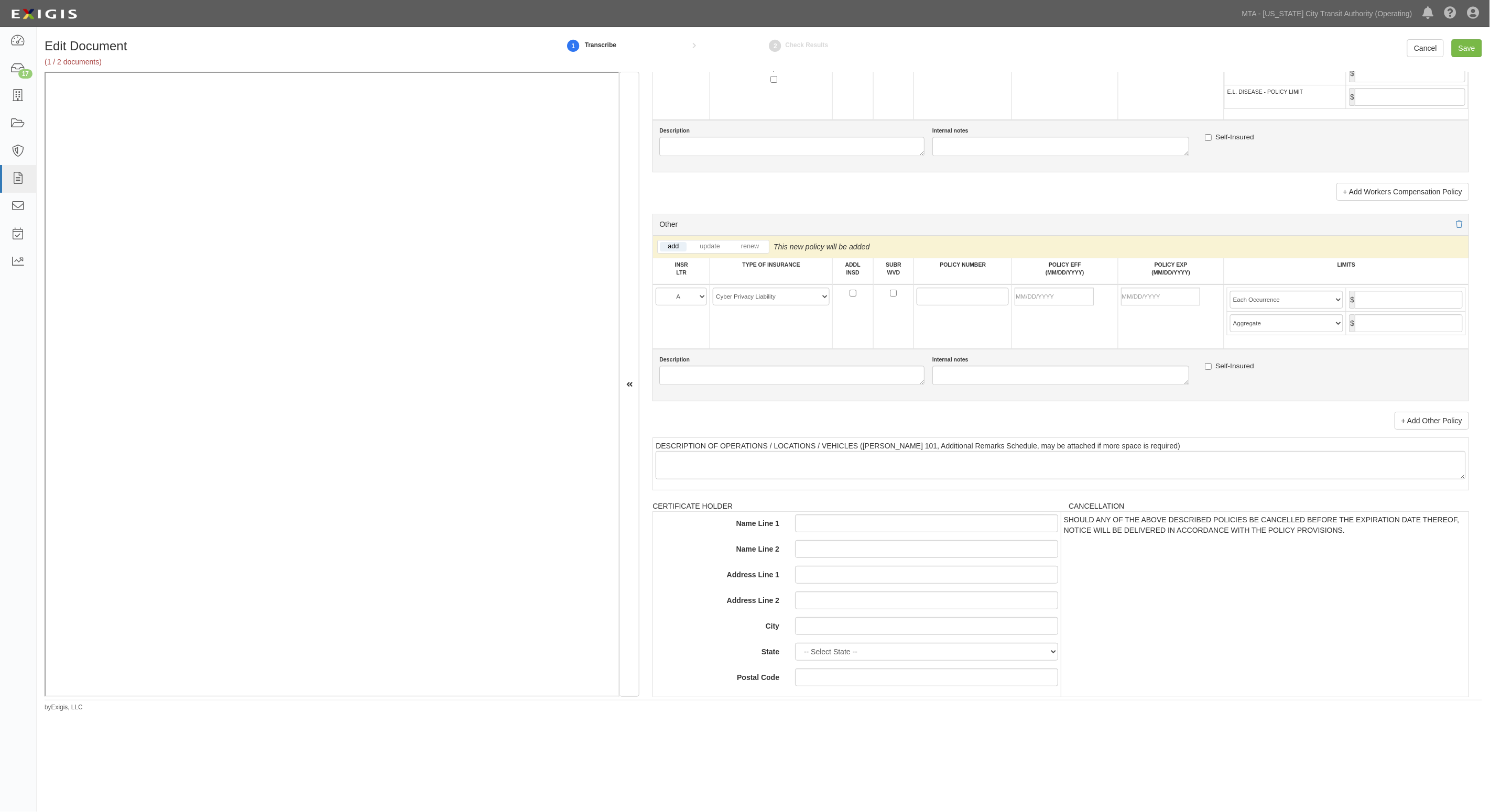
click at [957, 285] on td at bounding box center [962, 317] width 98 height 64
click at [713, 244] on link "update" at bounding box center [710, 247] width 36 height 10
click at [766, 245] on link "renew" at bounding box center [750, 247] width 34 height 10
click at [971, 294] on input "POLICY NUMBER" at bounding box center [962, 296] width 93 height 18
click at [943, 297] on input "POLICY NUMBER" at bounding box center [962, 296] width 93 height 18
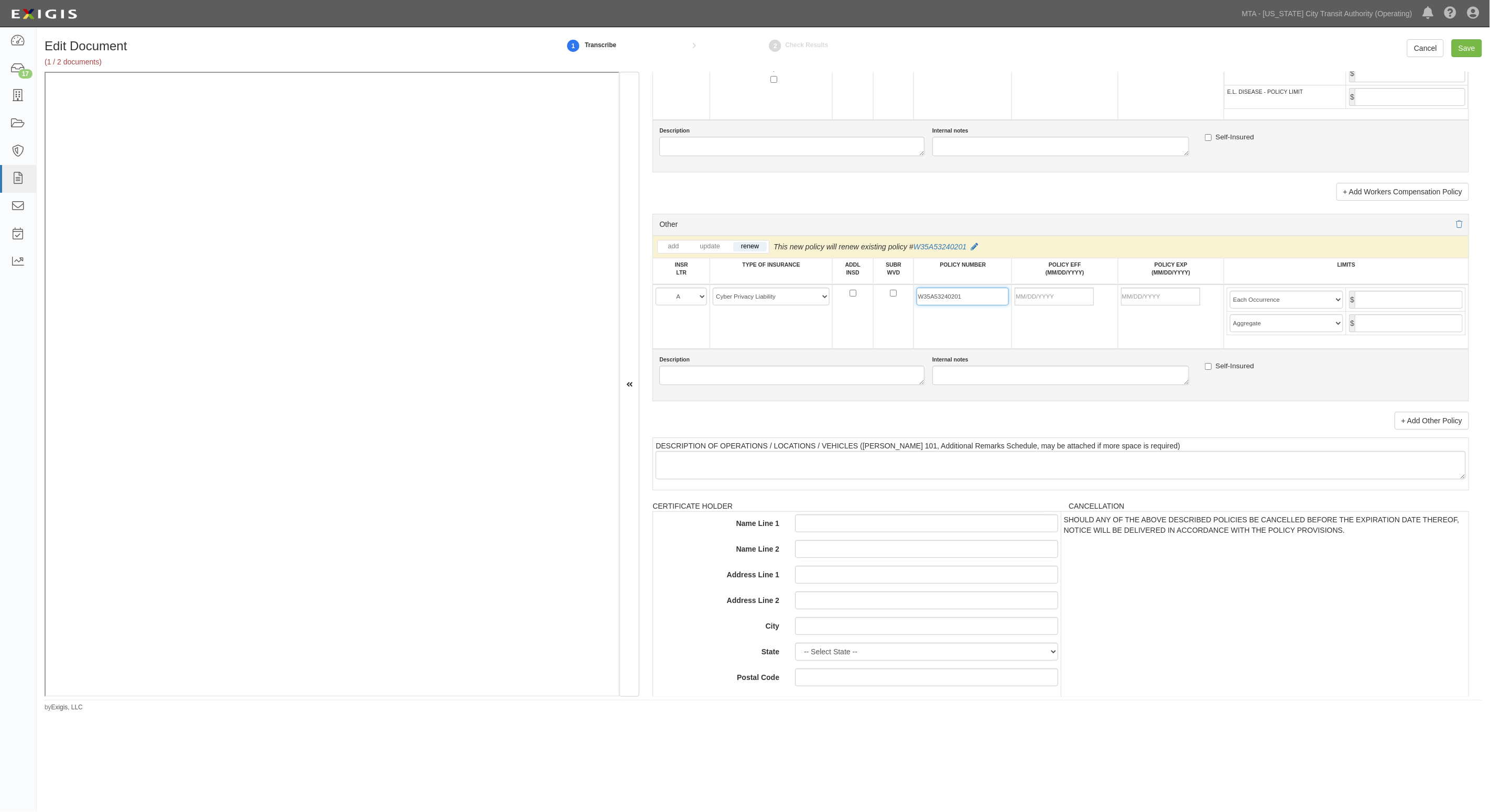
type input "W35A53240201"
type input "08/21/2025"
type input "08/21/2026"
type input "2,000,000"
click at [1439, 296] on input "text" at bounding box center [1408, 300] width 108 height 18
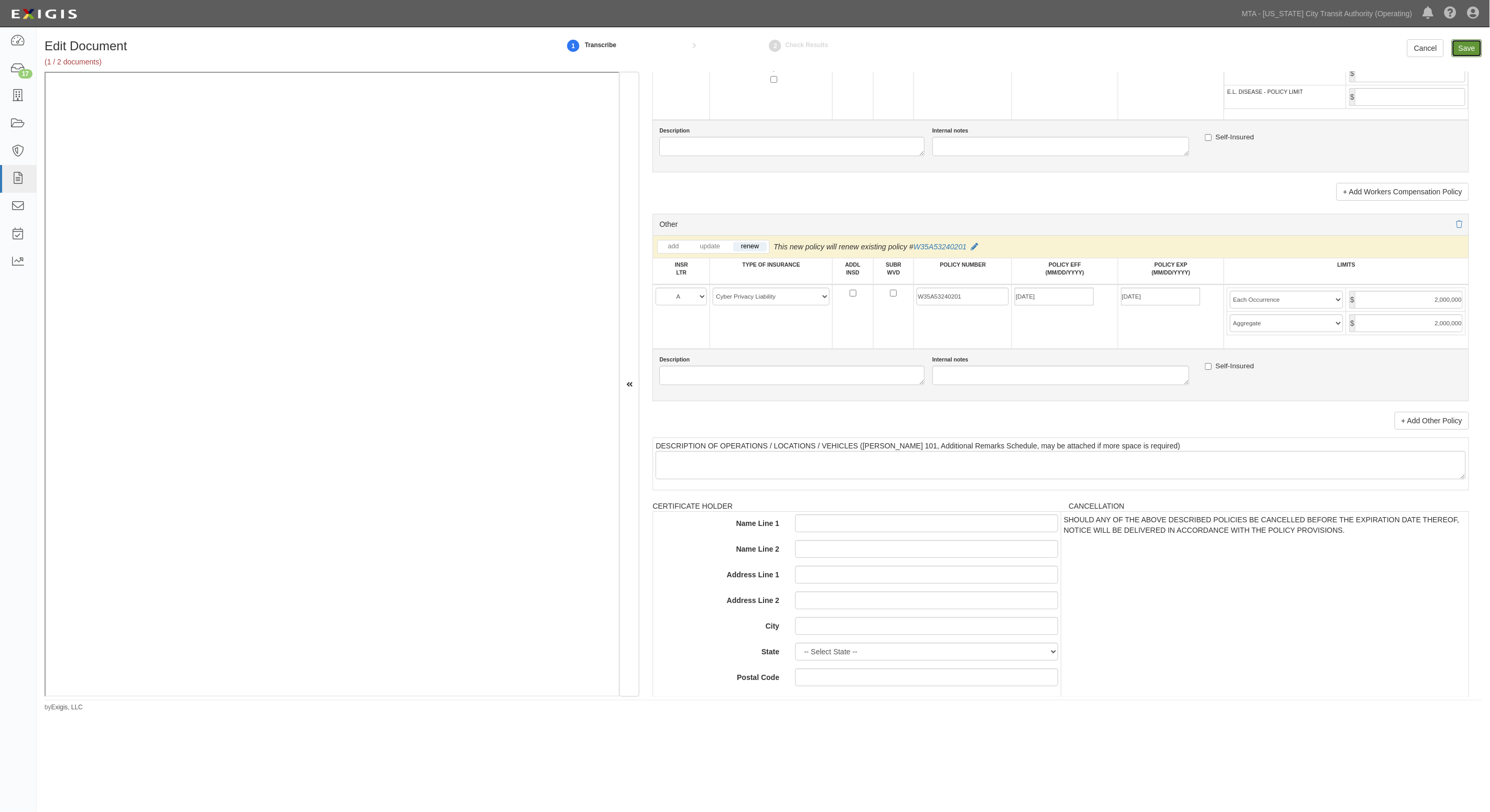
click at [1461, 43] on input "Save" at bounding box center [1466, 48] width 30 height 18
type input "2000000"
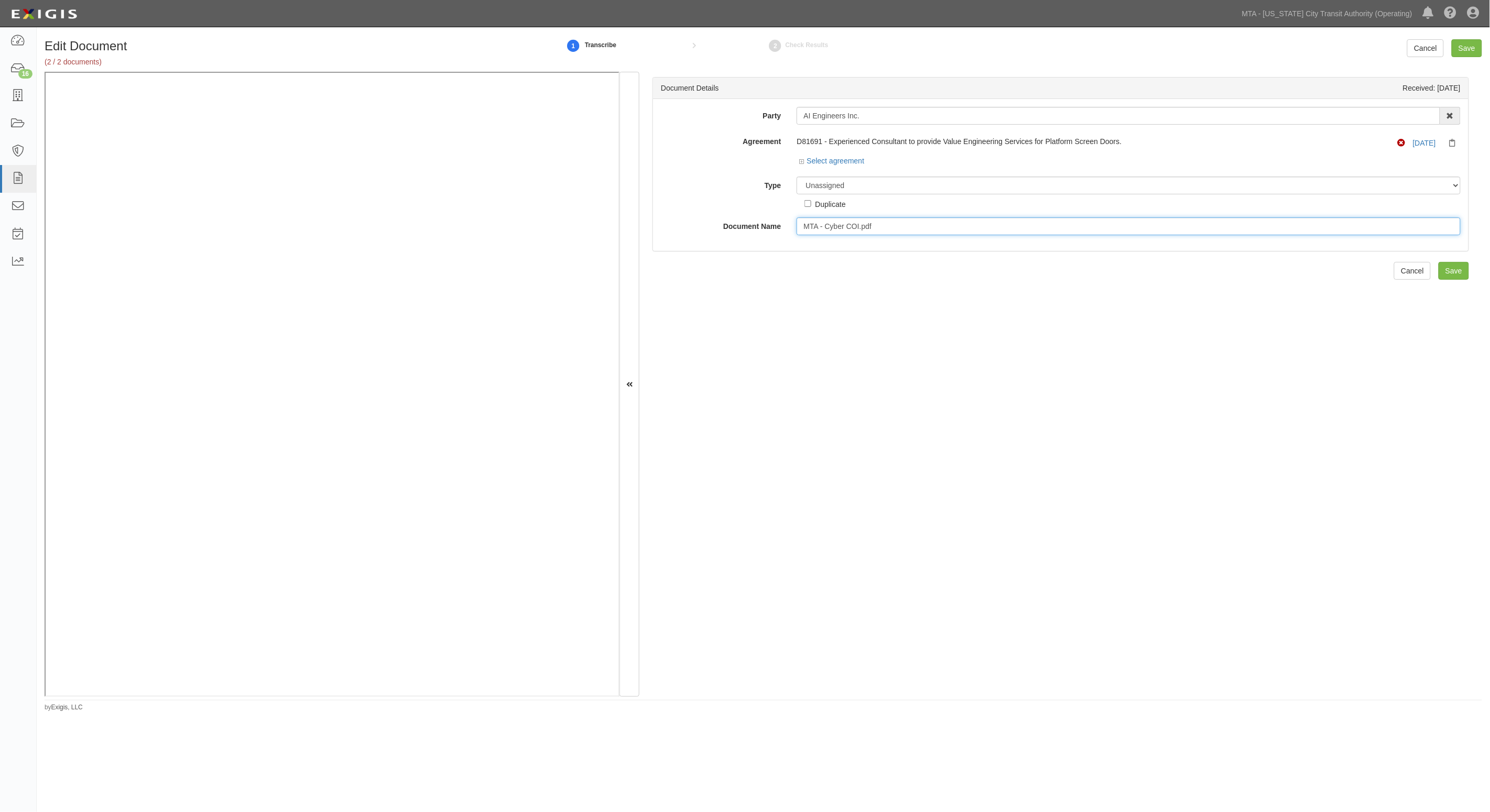
click at [842, 231] on input "MTA - Cyber COI.pdf" at bounding box center [1128, 226] width 664 height 18
click at [861, 189] on select "Unassigned Binder Cancellation Notice Certificate Contract Endorsement Insuranc…" at bounding box center [1128, 185] width 664 height 18
select select "JunkDetail"
click at [797, 177] on select "Unassigned Binder Cancellation Notice Certificate Contract Endorsement Insuranc…" at bounding box center [1128, 185] width 664 height 18
click at [1468, 43] on input "Save" at bounding box center [1466, 48] width 30 height 18
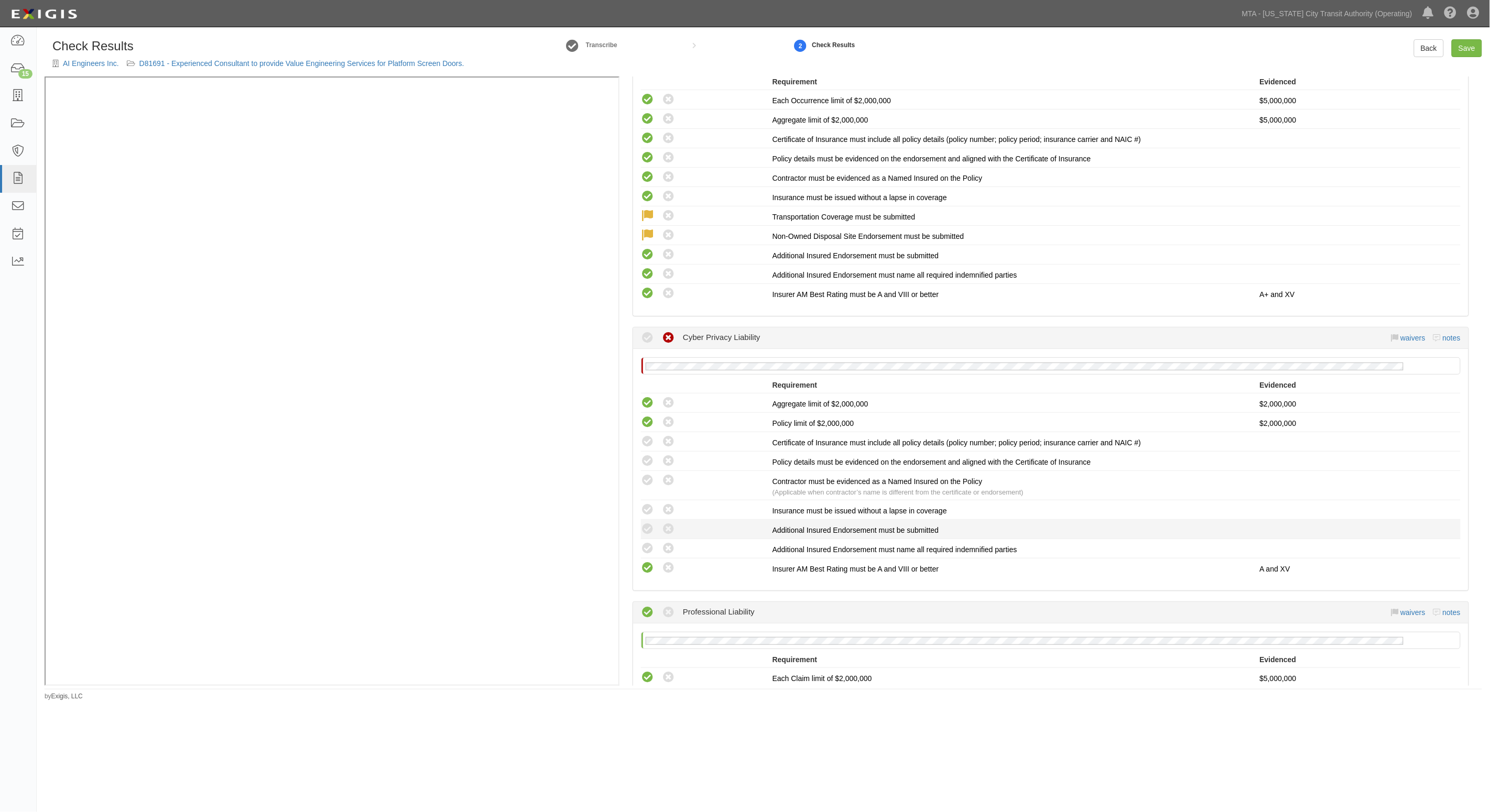
scroll to position [1506, 0]
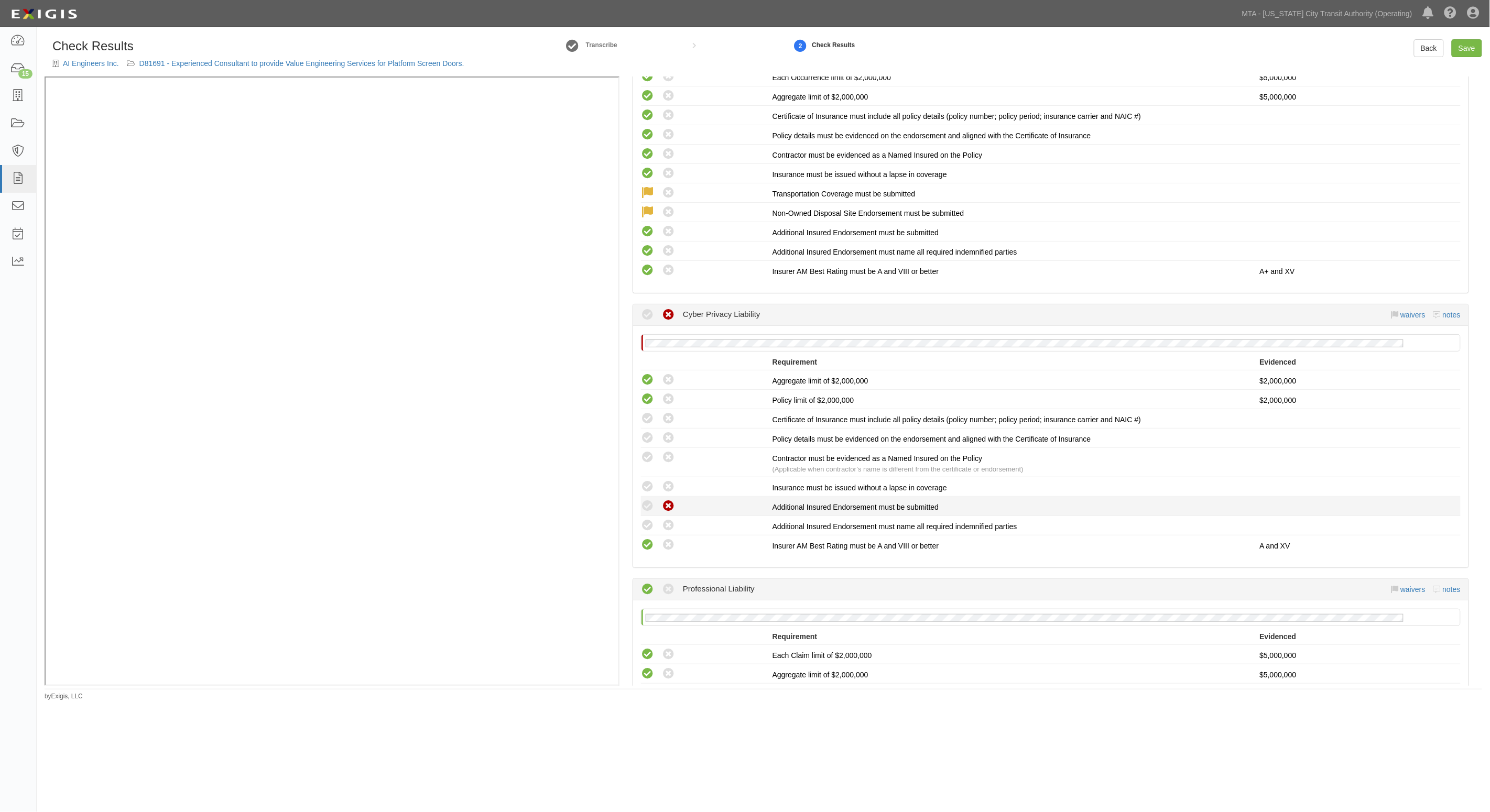
click at [671, 499] on icon at bounding box center [668, 506] width 13 height 13
radio input "true"
click at [641, 519] on icon at bounding box center [647, 525] width 13 height 13
drag, startPoint x: 664, startPoint y: 508, endPoint x: 655, endPoint y: 475, distance: 34.2
click at [661, 519] on icon at bounding box center [668, 525] width 13 height 13
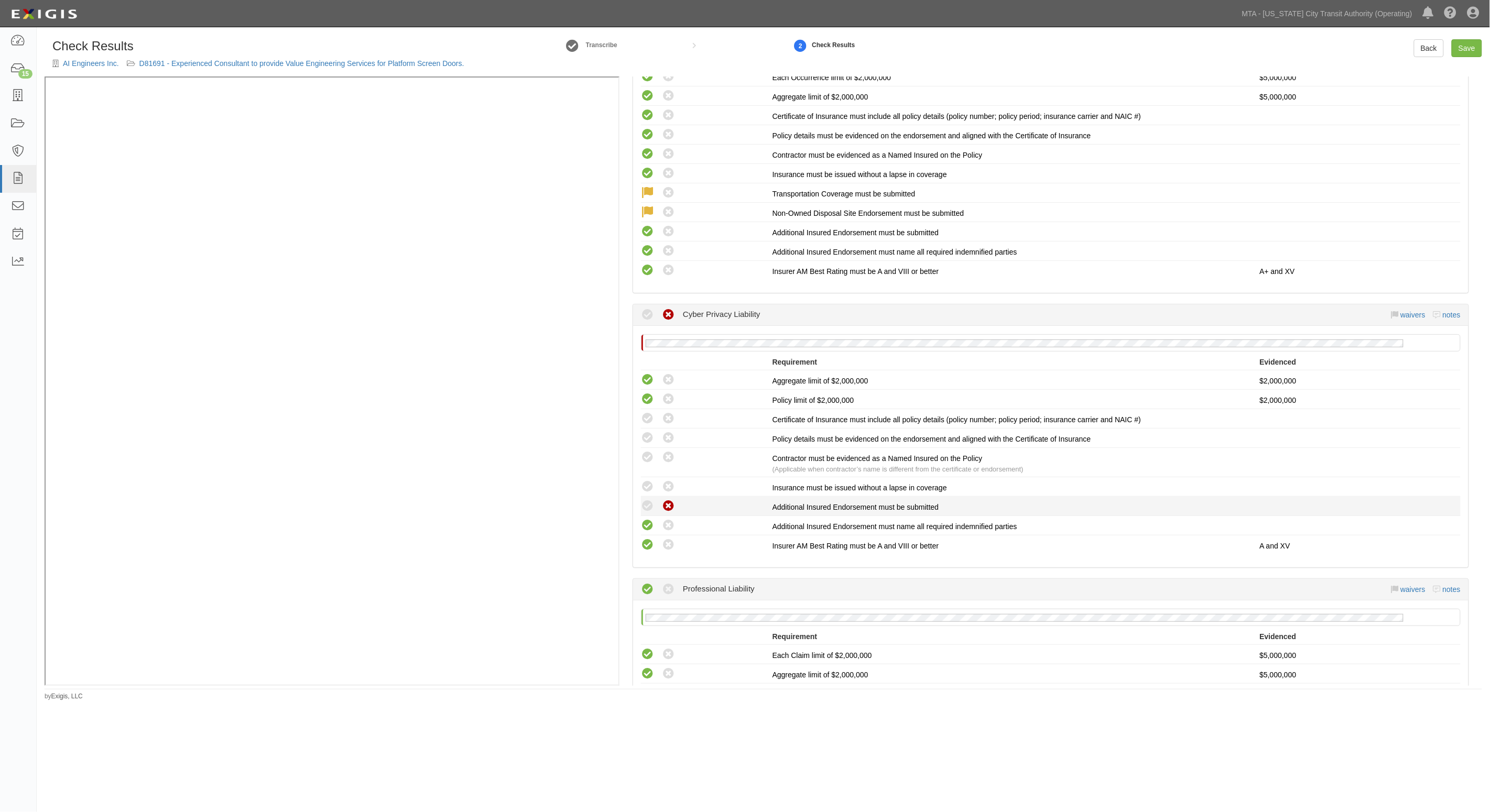
radio input "false"
radio input "true"
click at [650, 480] on icon at bounding box center [647, 487] width 13 height 13
radio input "true"
click at [650, 451] on icon at bounding box center [647, 457] width 13 height 13
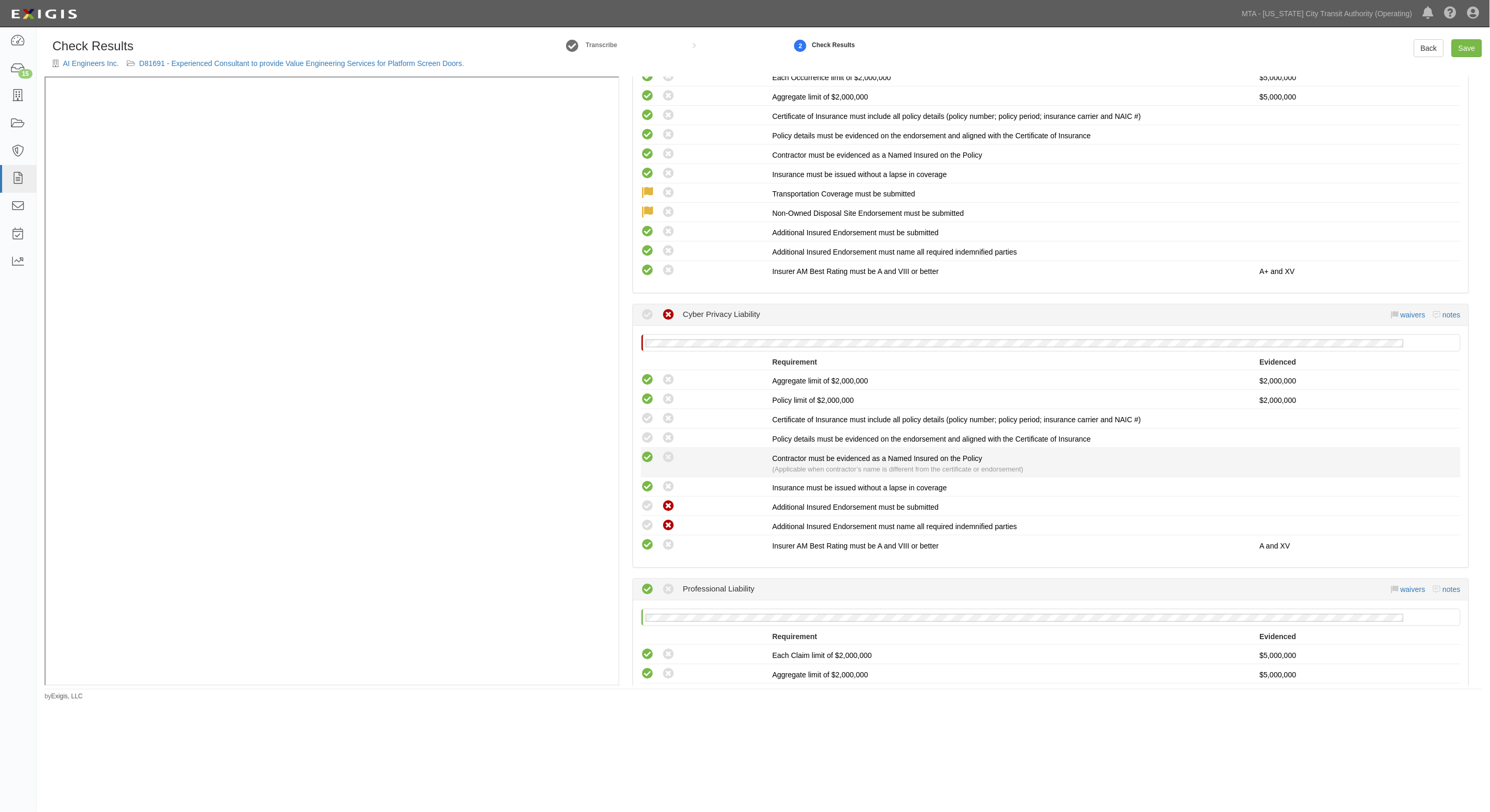
radio input "true"
click at [650, 432] on icon at bounding box center [647, 438] width 13 height 13
radio input "true"
click at [648, 412] on icon at bounding box center [647, 418] width 13 height 13
radio input "true"
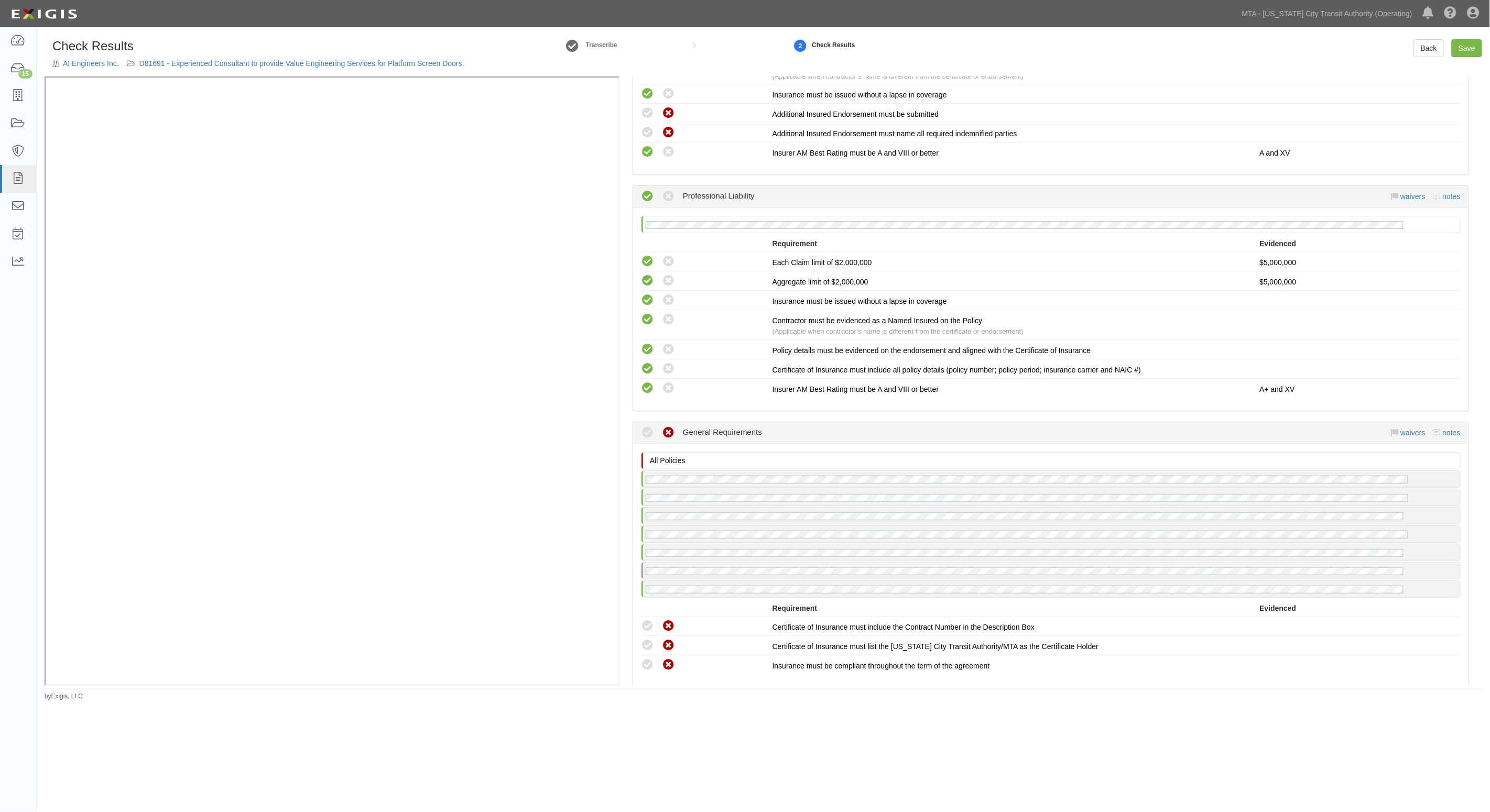
scroll to position [1964, 0]
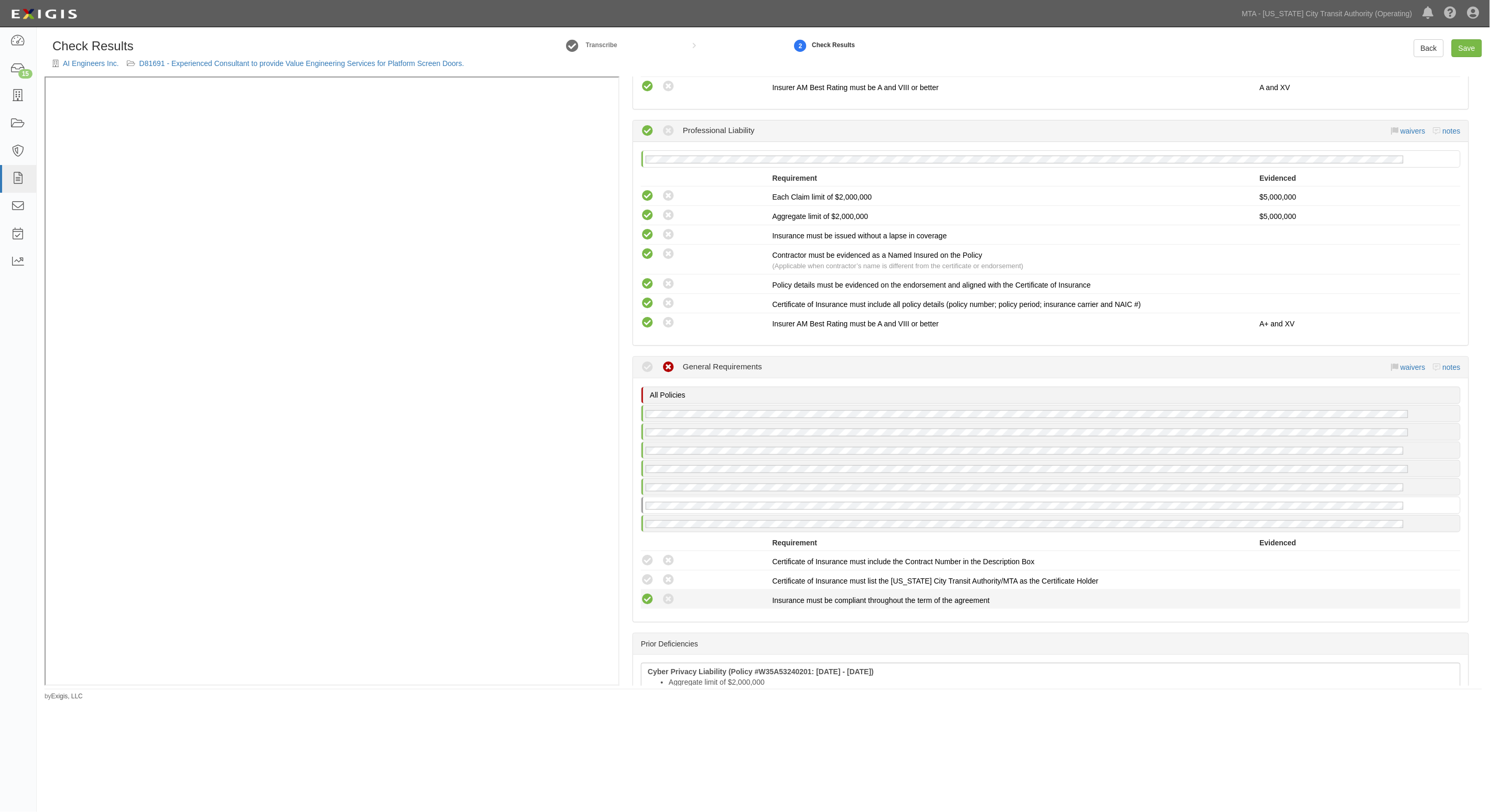
click at [644, 593] on icon at bounding box center [647, 599] width 13 height 13
radio input "true"
click at [646, 574] on icon at bounding box center [647, 580] width 13 height 13
radio input "true"
click at [646, 554] on icon at bounding box center [647, 560] width 13 height 13
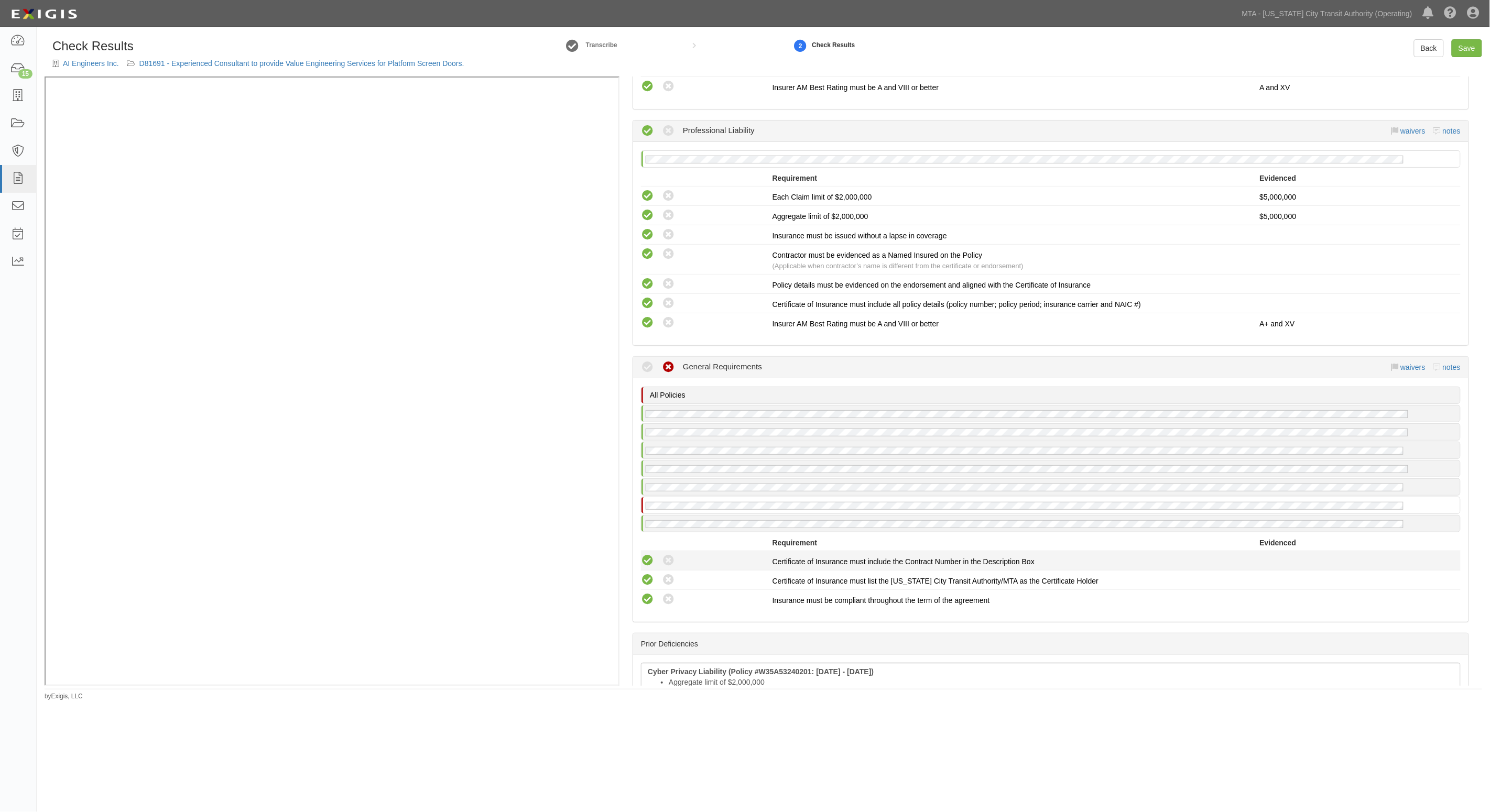
radio input "true"
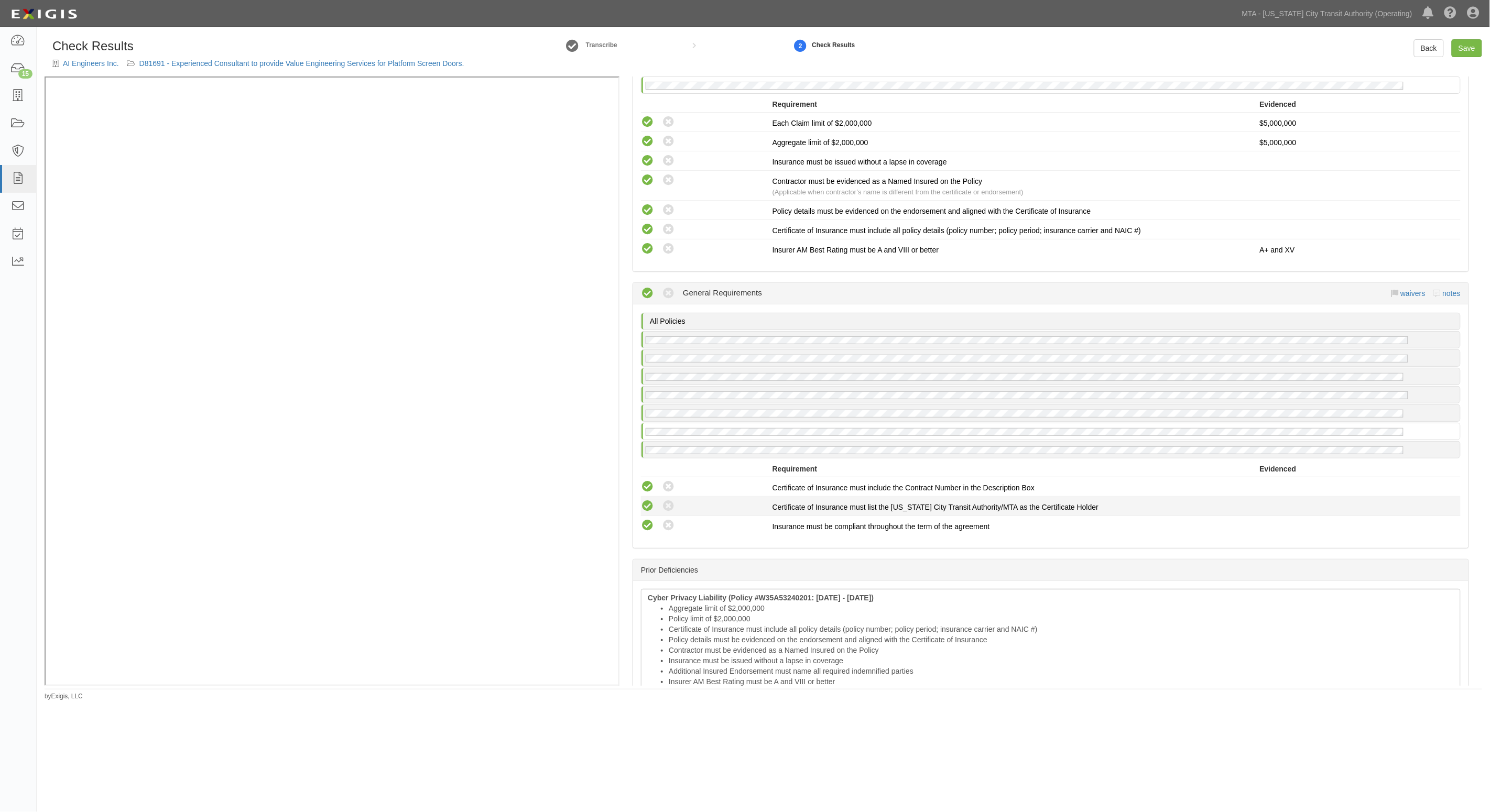
scroll to position [2248, 0]
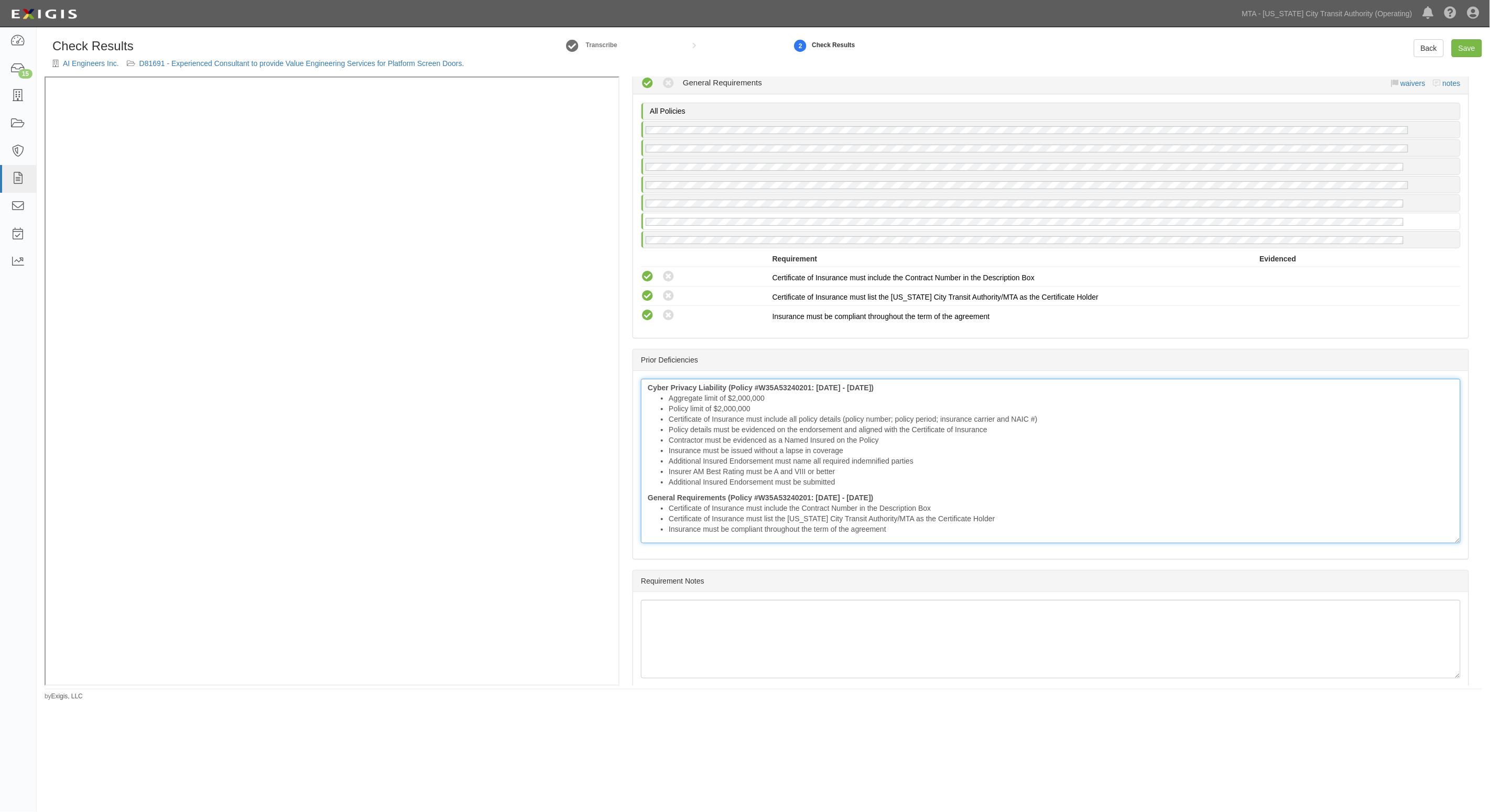
drag, startPoint x: 689, startPoint y: 454, endPoint x: 682, endPoint y: 454, distance: 7.0
click at [688, 477] on li "Additional Insured Endorsement must be submitted" at bounding box center [1061, 482] width 785 height 10
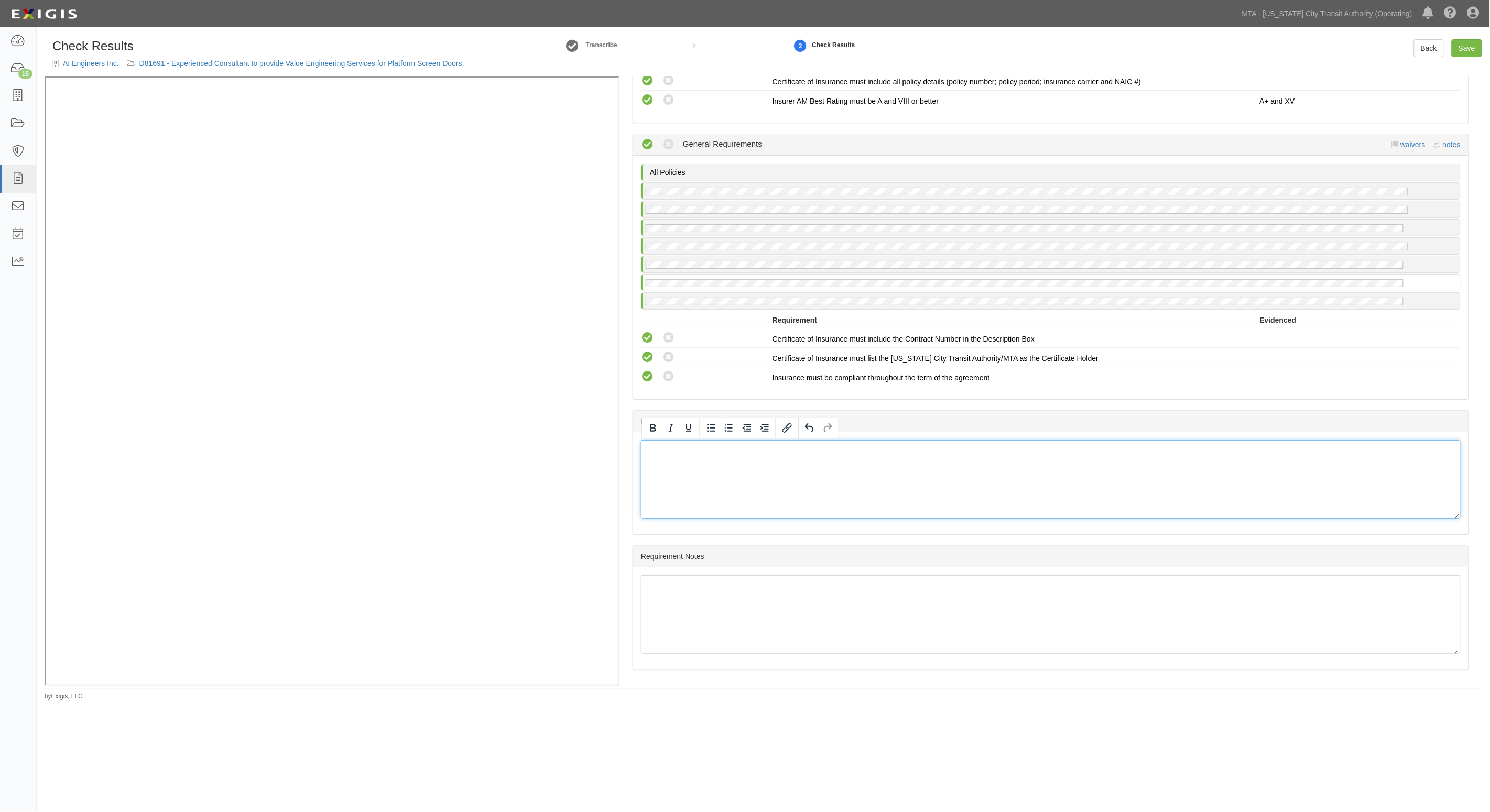
scroll to position [2162, 0]
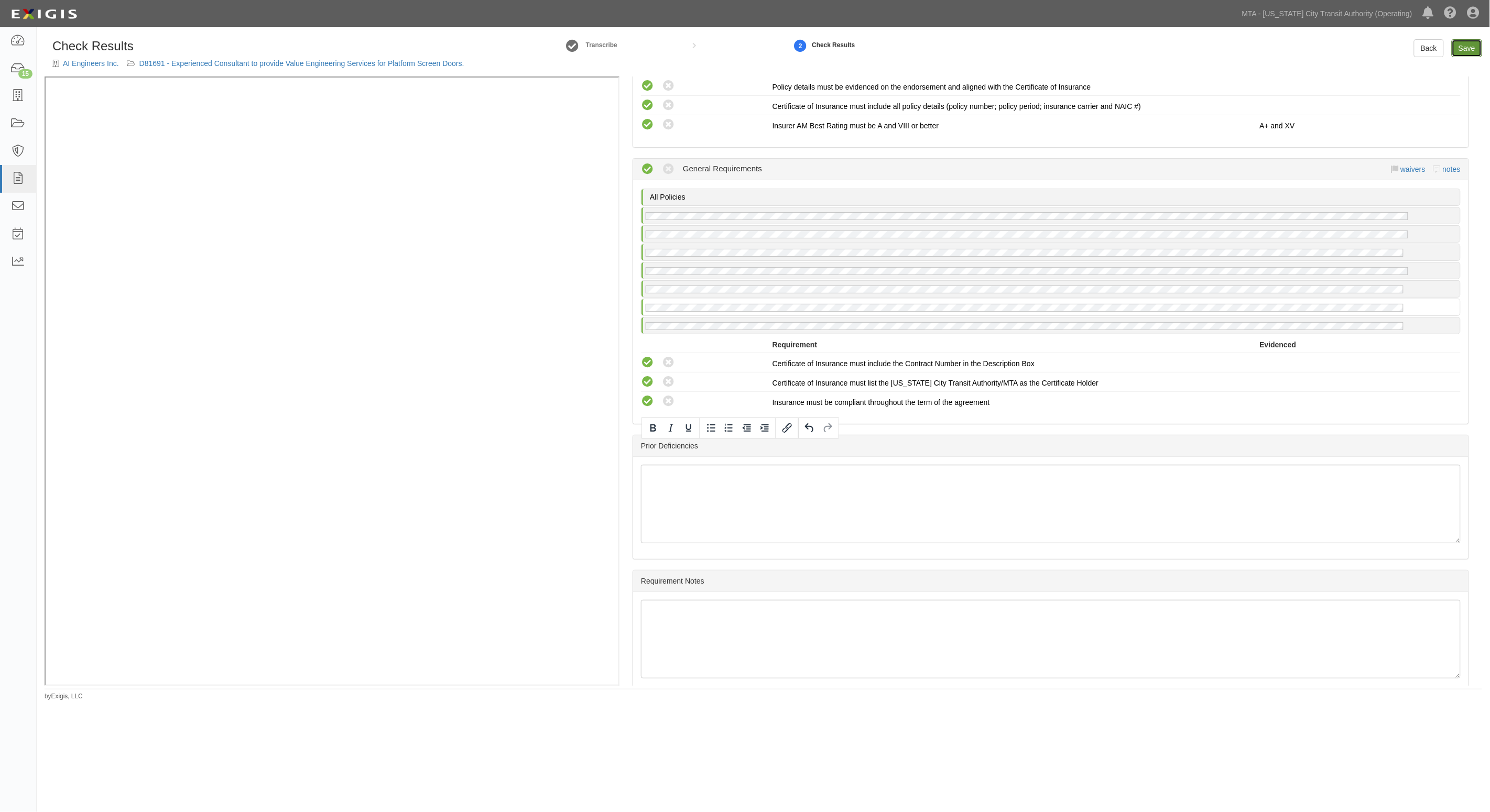
click at [1467, 47] on link "Save" at bounding box center [1466, 48] width 30 height 18
radio input "true"
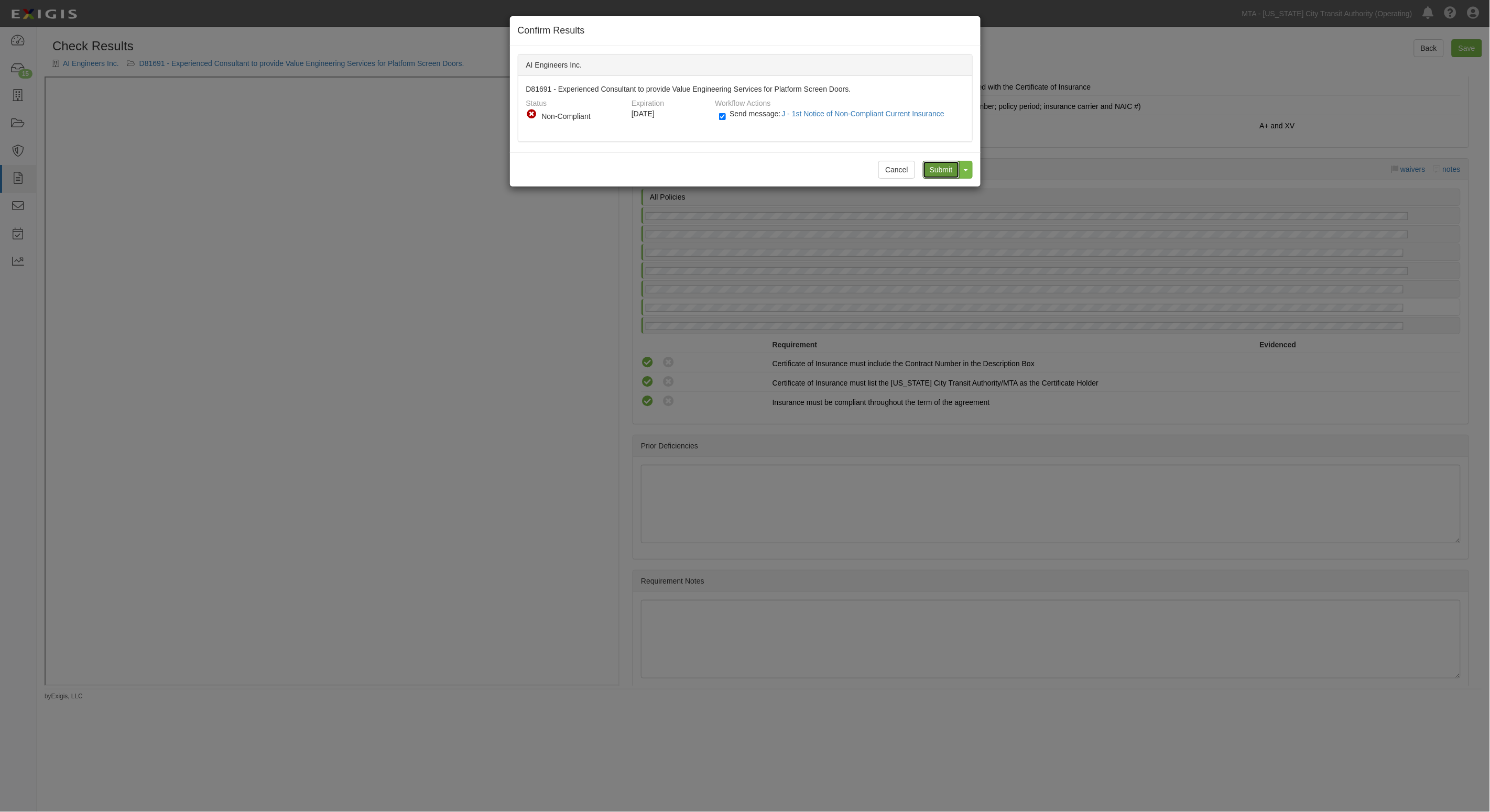
click at [939, 171] on input "Submit" at bounding box center [941, 170] width 36 height 18
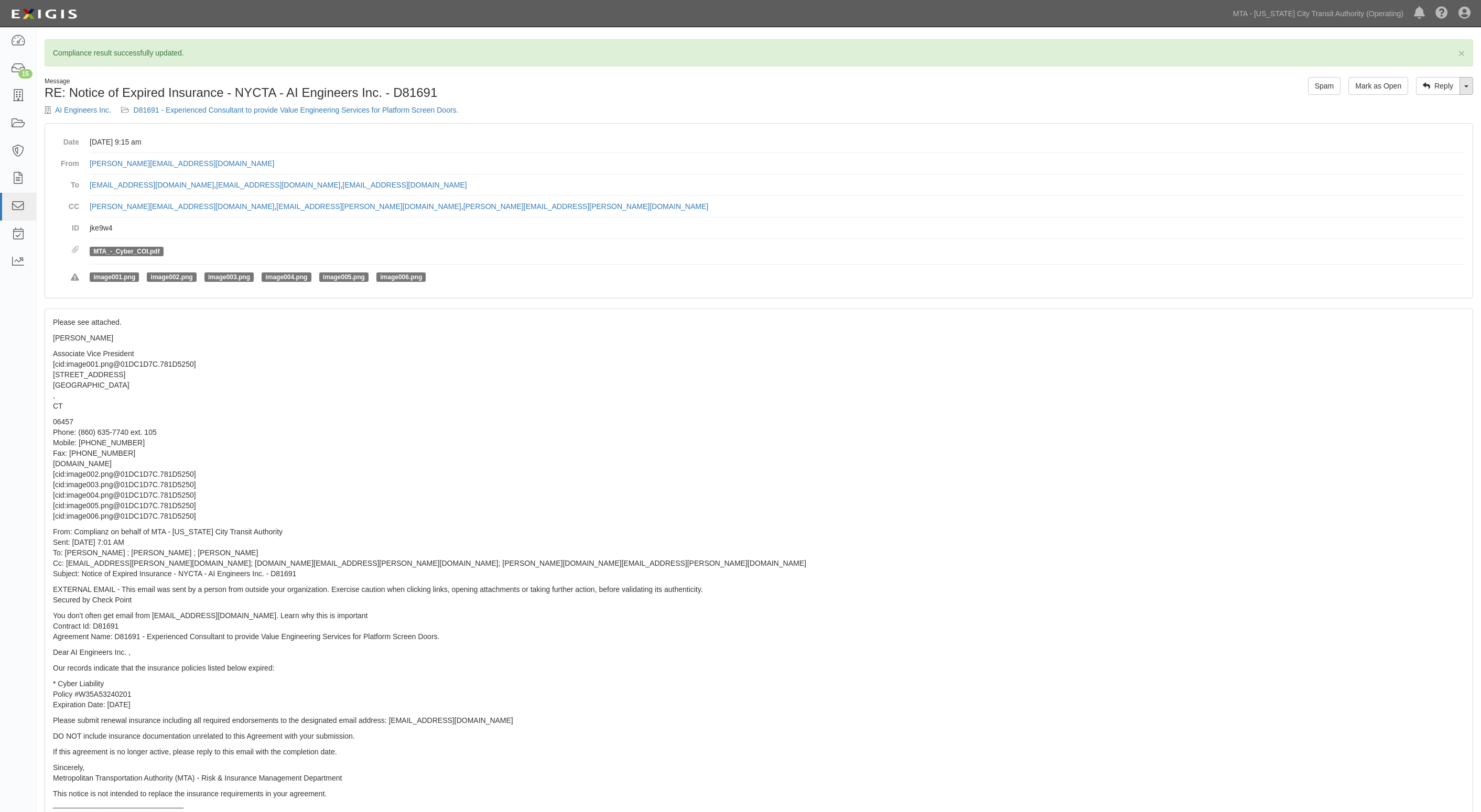
click at [1460, 87] on link "Toggle Dropdown" at bounding box center [1466, 86] width 14 height 18
click at [1426, 112] on link "Reply All" at bounding box center [1431, 106] width 83 height 14
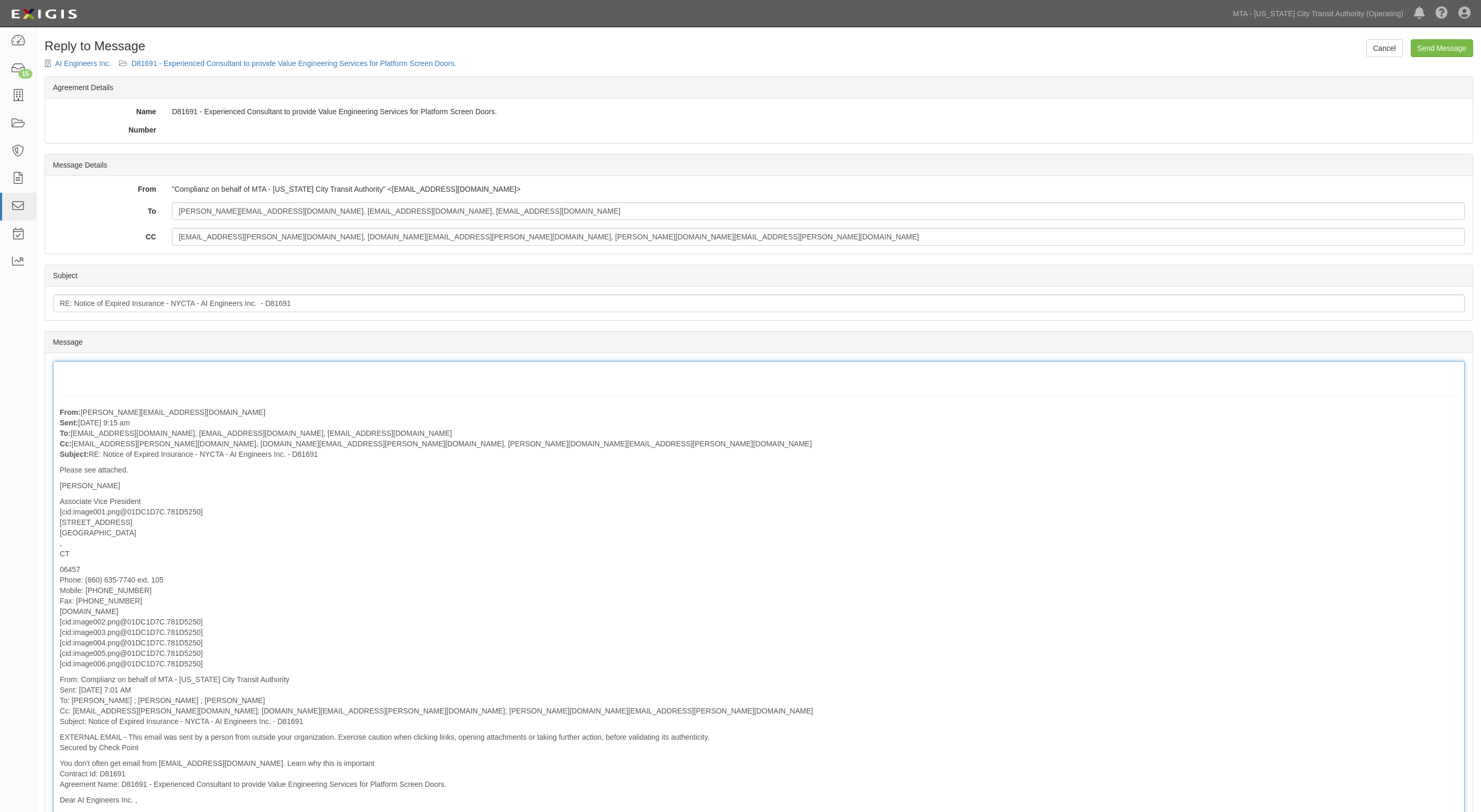
click at [136, 378] on div "From: [PERSON_NAME][EMAIL_ADDRESS][DOMAIN_NAME] Sent: [DATE] 9:15 am To: [EMAIL…" at bounding box center [759, 681] width 1412 height 641
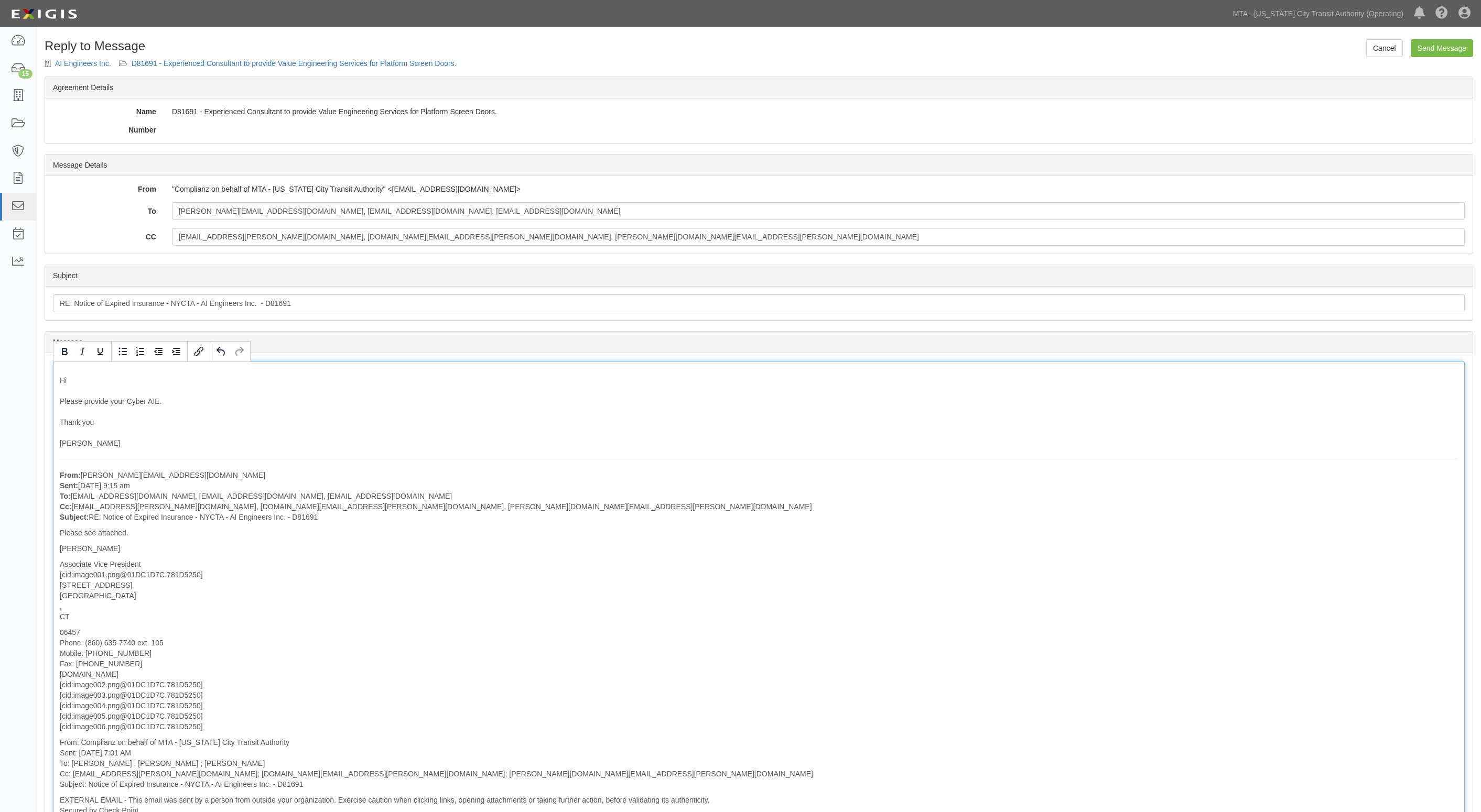
drag, startPoint x: 102, startPoint y: 363, endPoint x: 102, endPoint y: 373, distance: 10.0
click at [102, 372] on div "Hi Please provide your Cyber AIE. Thank you [PERSON_NAME] From: [PERSON_NAME][E…" at bounding box center [759, 713] width 1412 height 705
click at [102, 373] on div "Hi Please provide your Cyber AIE. Thank you [PERSON_NAME] From: [PERSON_NAME][E…" at bounding box center [759, 713] width 1412 height 705
click at [101, 380] on div "Hi Please provide your Cyber AIE. Thank you [PERSON_NAME] From: [PERSON_NAME][E…" at bounding box center [759, 713] width 1412 height 705
click at [1445, 43] on input "Send Message" at bounding box center [1442, 48] width 62 height 18
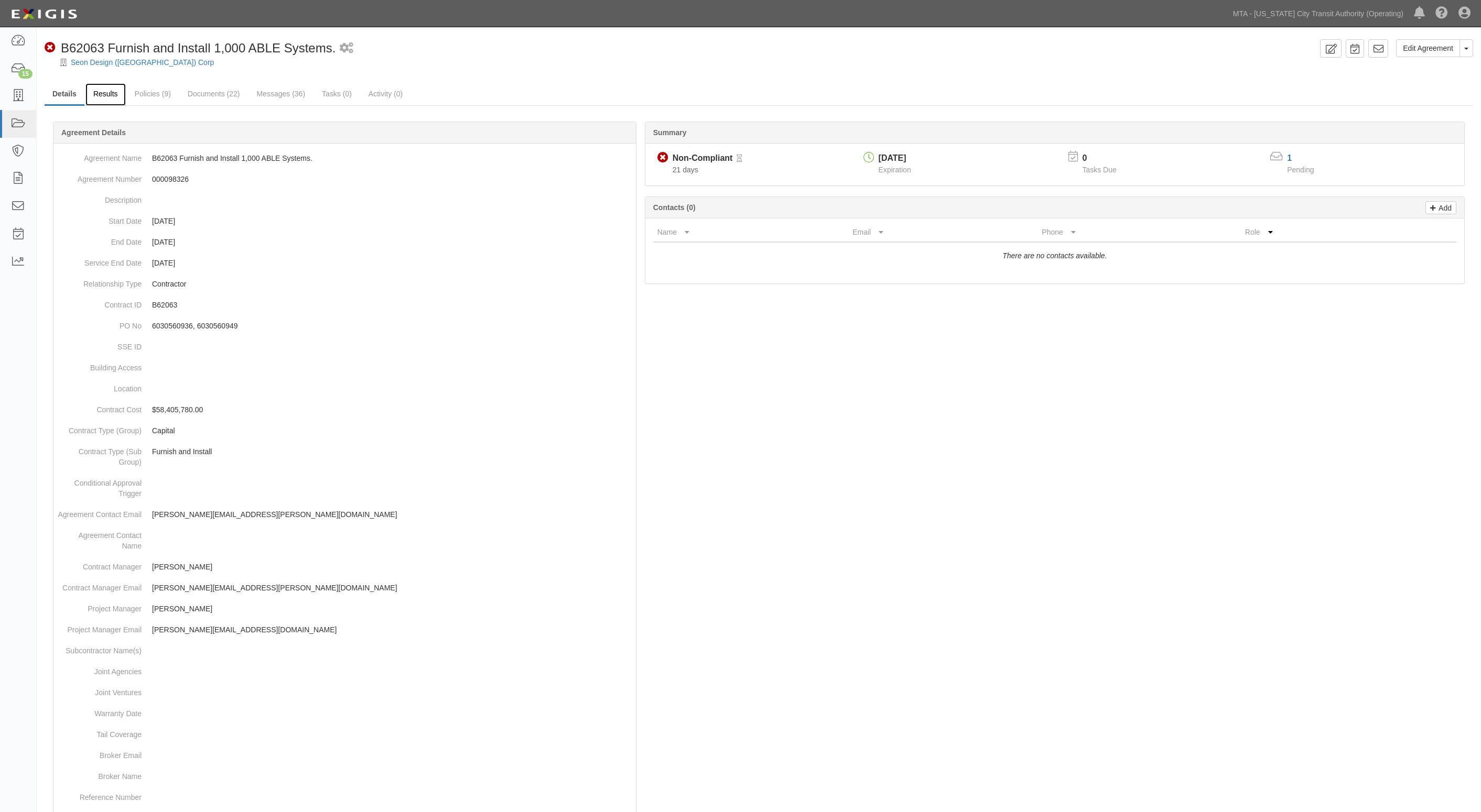
click at [100, 93] on link "Results" at bounding box center [106, 94] width 41 height 23
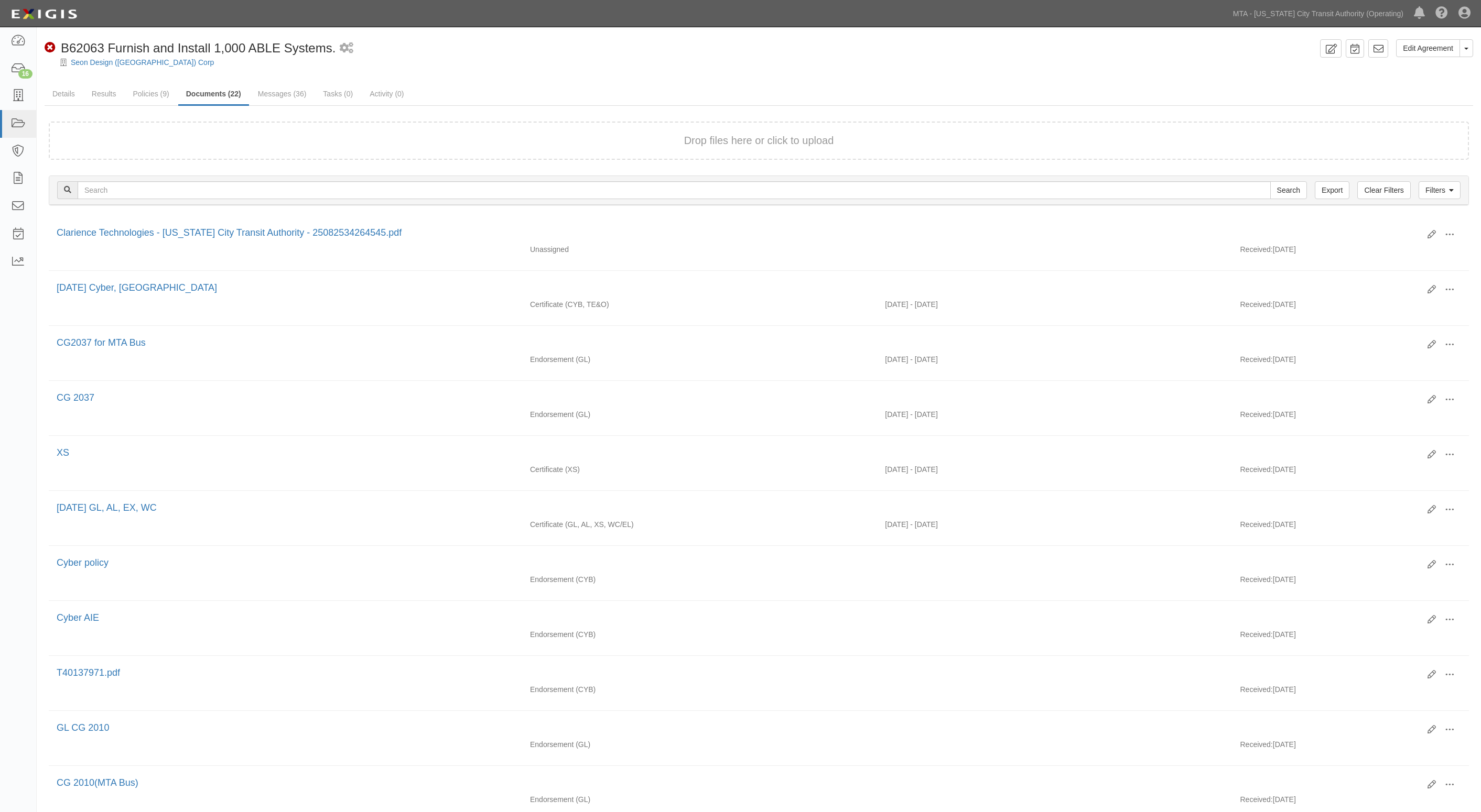
click at [1372, 97] on ul "Details Results Policies (9) Documents (22) Messages (36) Tasks (0) Activity (0)" at bounding box center [758, 94] width 1428 height 23
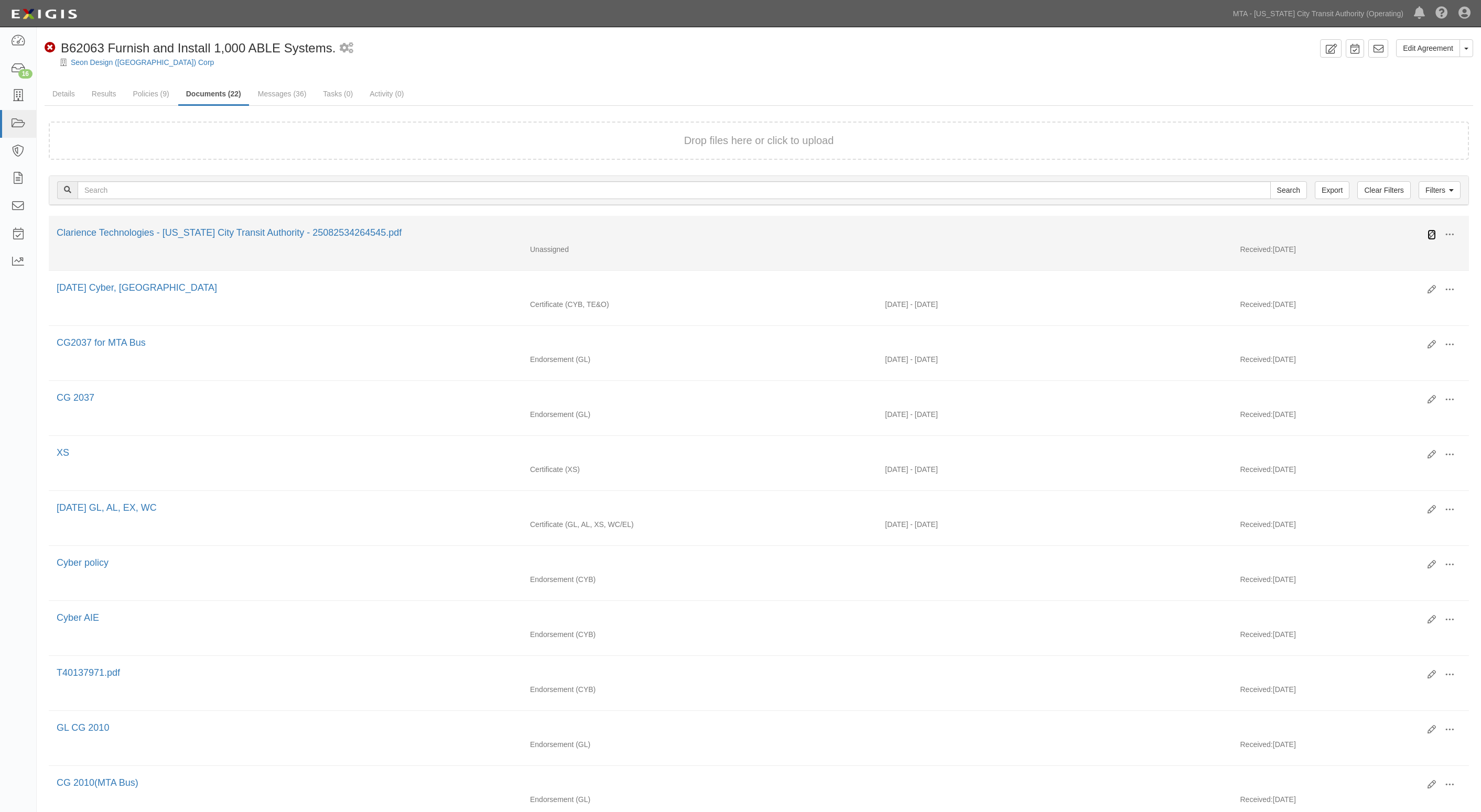
click at [1432, 230] on icon at bounding box center [1432, 235] width 9 height 9
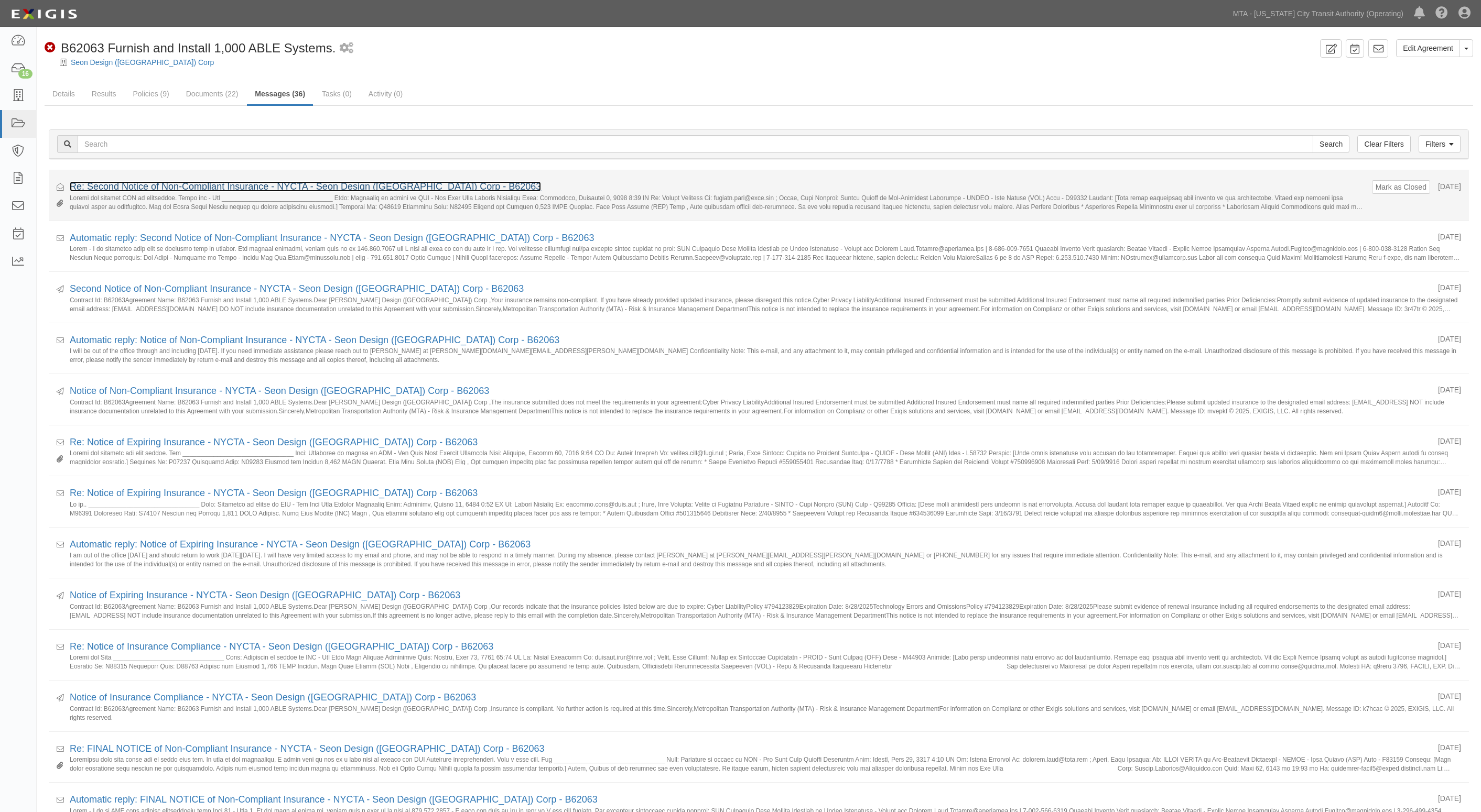
click at [174, 186] on link "Re: Second Notice of Non-Compliant Insurance - NYCTA - Seon Design ([GEOGRAPHIC…" at bounding box center [305, 186] width 471 height 10
click at [178, 184] on link "Re: Second Notice of Non-Compliant Insurance - NYCTA - Seon Design ([GEOGRAPHIC…" at bounding box center [305, 186] width 471 height 10
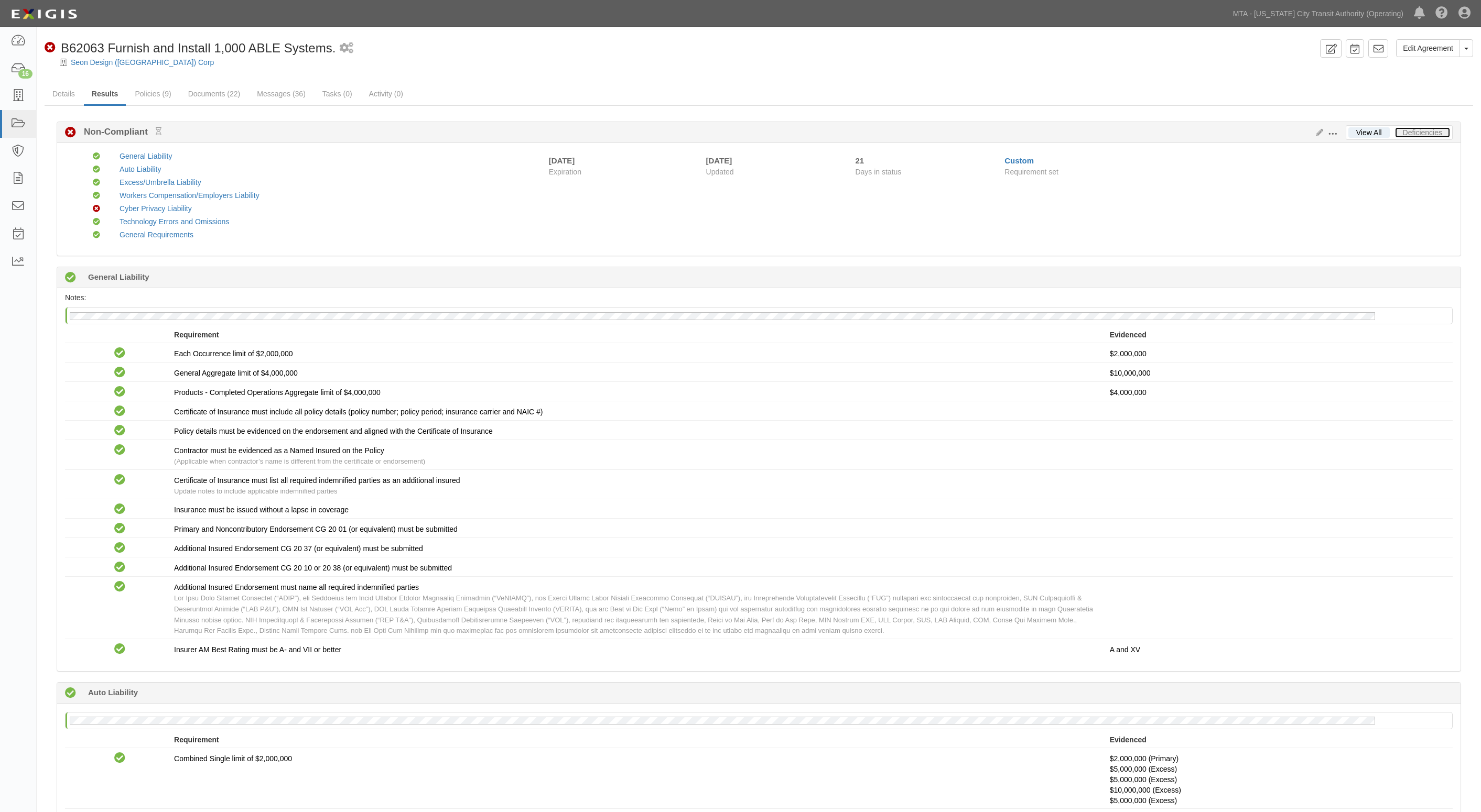
click at [1436, 134] on link "Deficiencies" at bounding box center [1422, 132] width 55 height 10
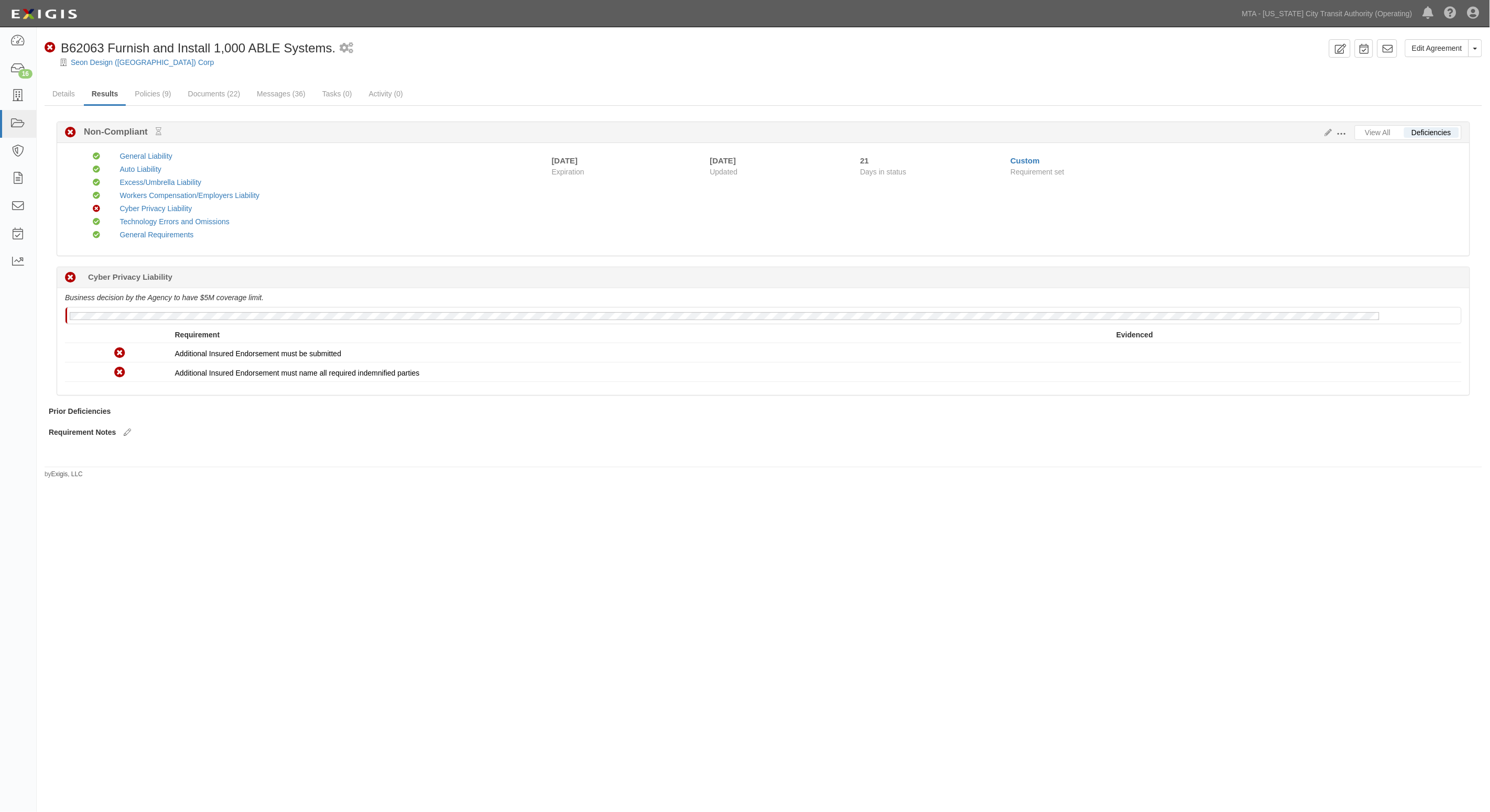
drag, startPoint x: 235, startPoint y: 467, endPoint x: 1003, endPoint y: 327, distance: 780.7
click at [240, 464] on div "Edit Agreement Toggle Agreement Dropdown View Audit Trail Archive Agreement Sen…" at bounding box center [763, 259] width 1453 height 440
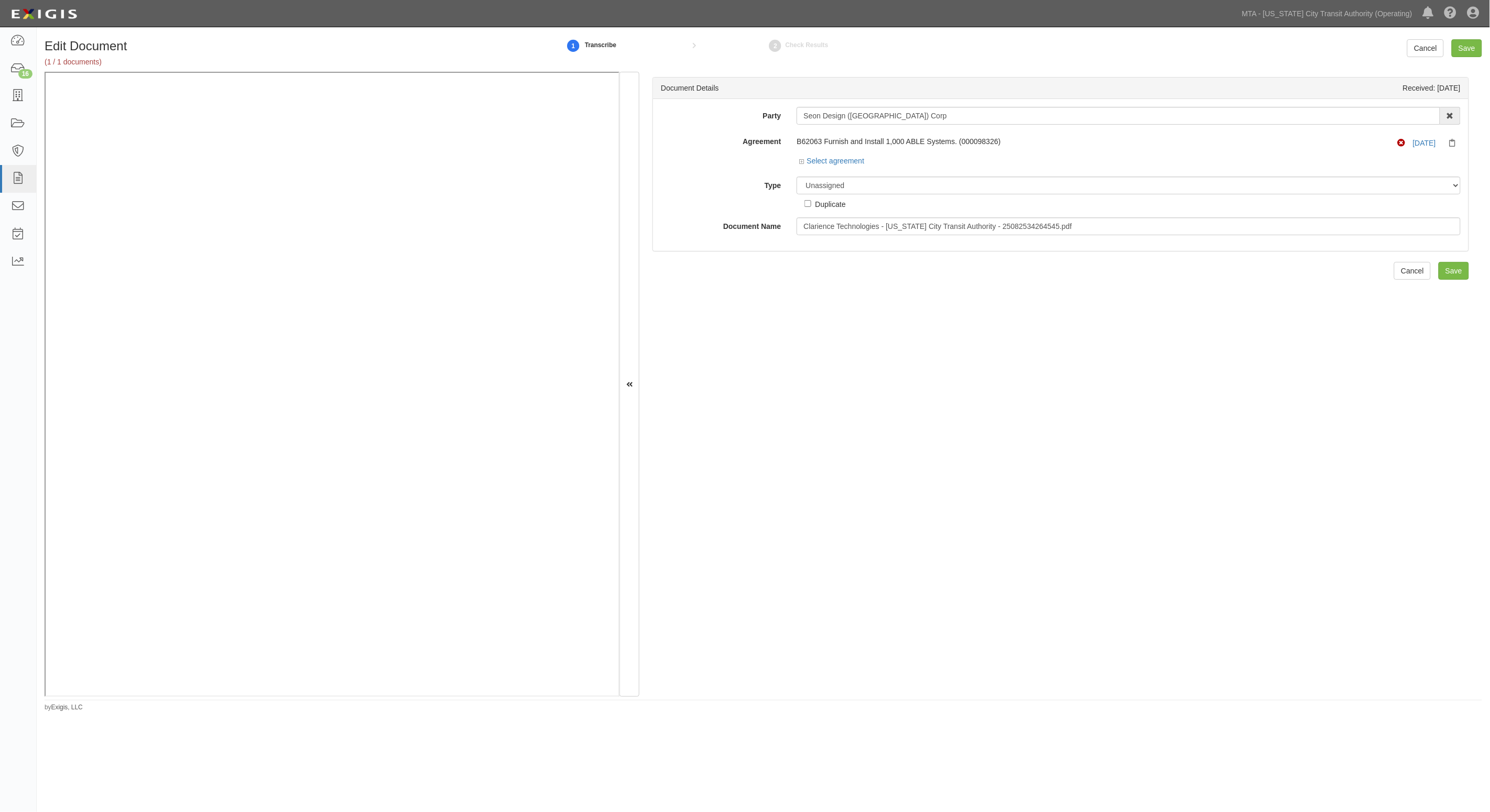
click at [963, 325] on div "Document Details Received: 09/04/2025 Party Seon Design (USA) Corp 10-21 TO 10-…" at bounding box center [1060, 384] width 842 height 626
click at [853, 189] on select "Unassigned Binder Cancellation Notice Certificate Contract Endorsement Insuranc…" at bounding box center [1128, 185] width 664 height 18
select select "EndorsementDetail"
click at [797, 177] on select "Unassigned Binder Cancellation Notice Certificate Contract Endorsement Insuranc…" at bounding box center [1128, 185] width 664 height 18
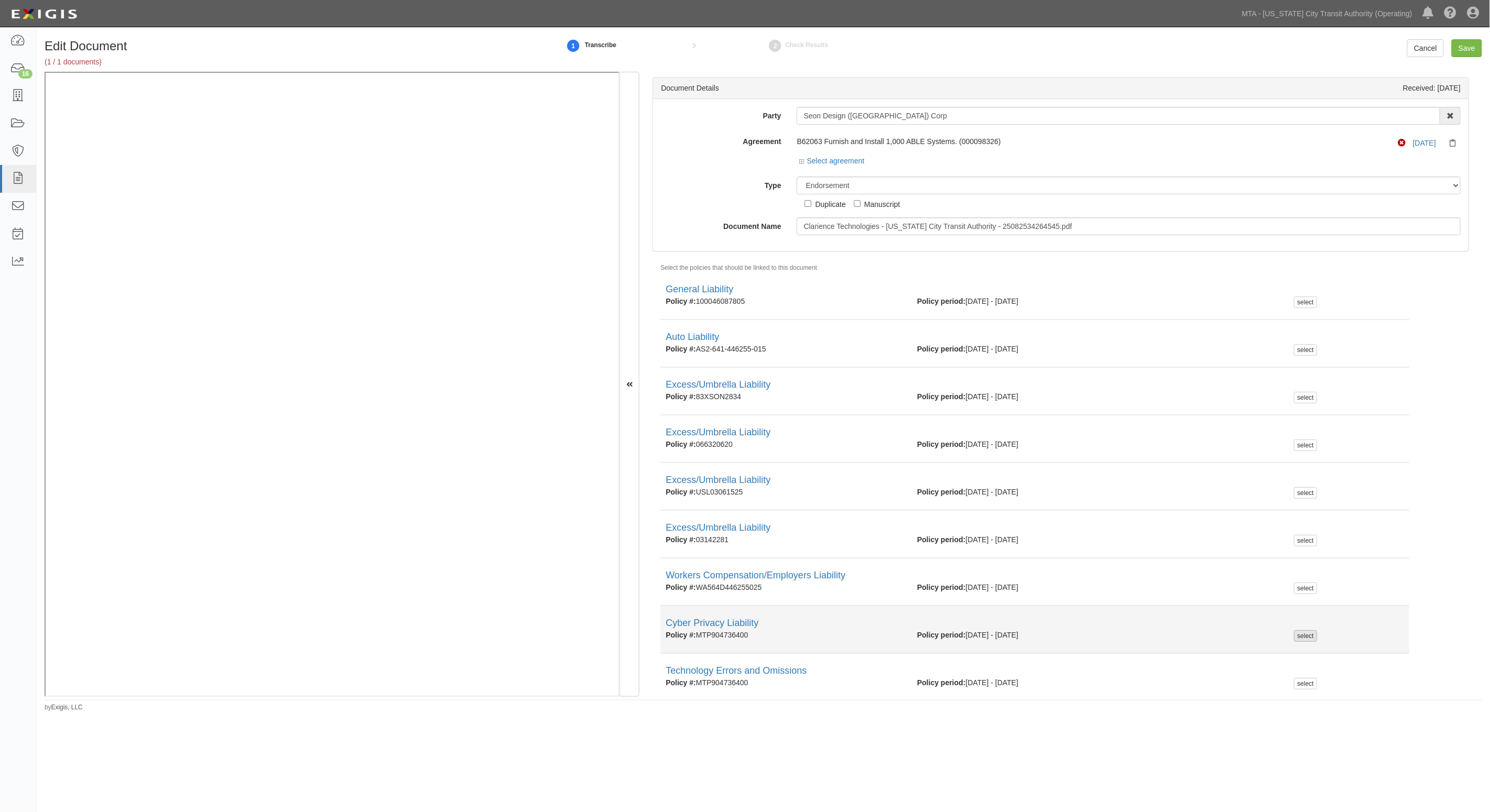
click at [1294, 637] on div "select" at bounding box center [1305, 635] width 23 height 11
checkbox input "true"
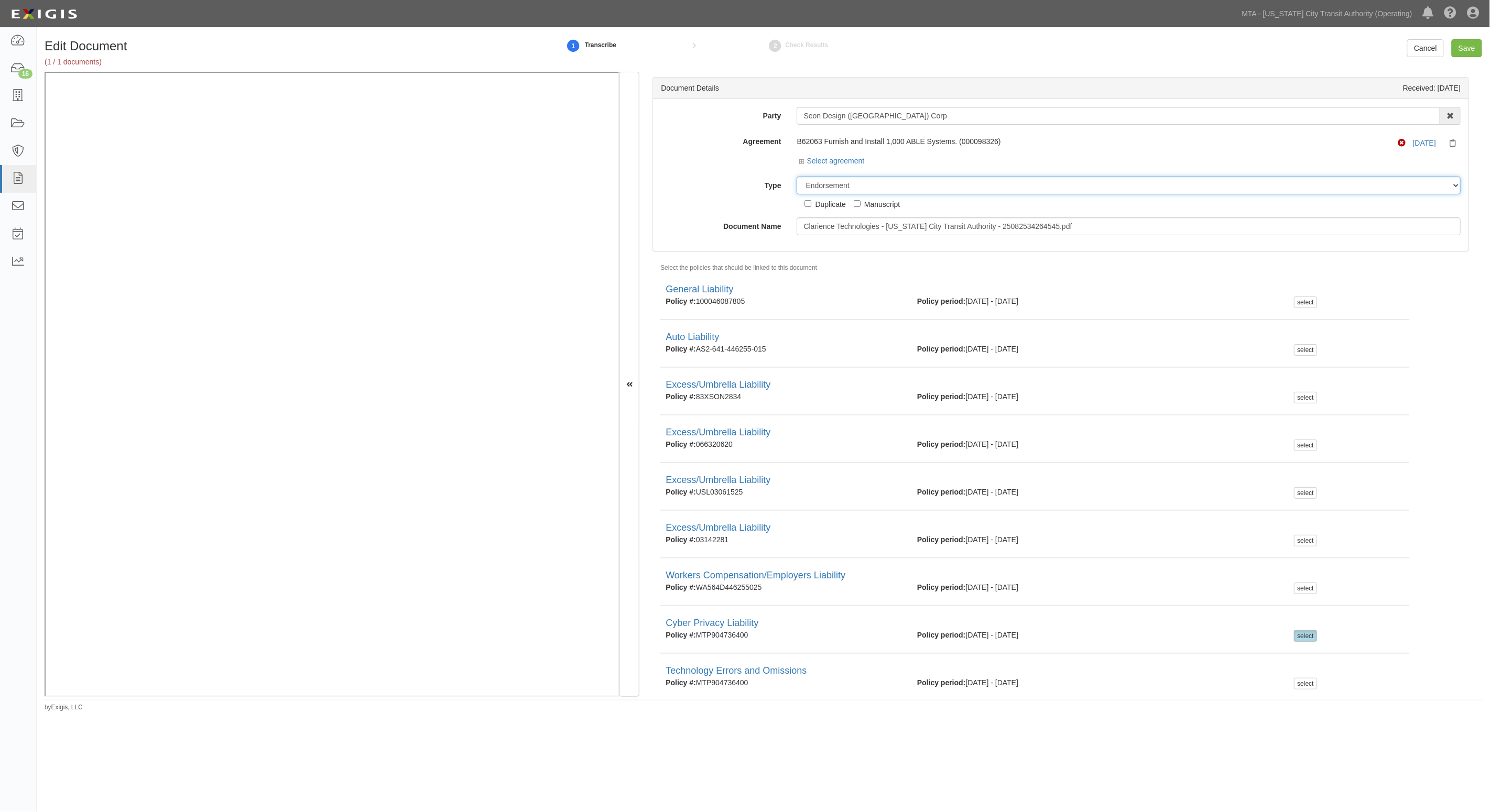
click at [837, 184] on select "Unassigned Binder Cancellation Notice Certificate Contract Endorsement Insuranc…" at bounding box center [1128, 185] width 664 height 18
select select "JunkDetail"
click at [797, 177] on select "Unassigned Binder Cancellation Notice Certificate Contract Endorsement Insuranc…" at bounding box center [1128, 185] width 664 height 18
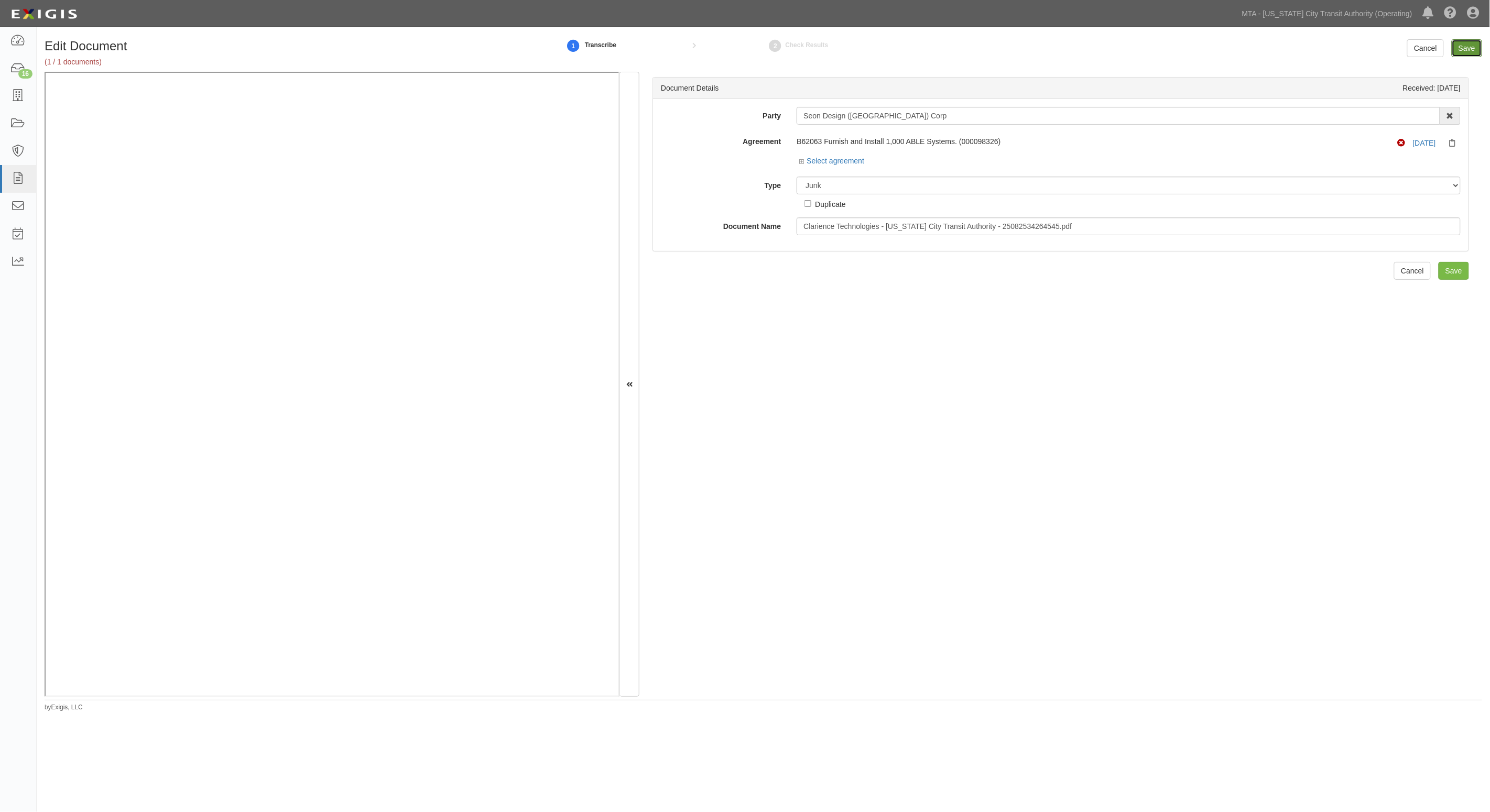
click at [1473, 53] on input "Save" at bounding box center [1466, 48] width 30 height 18
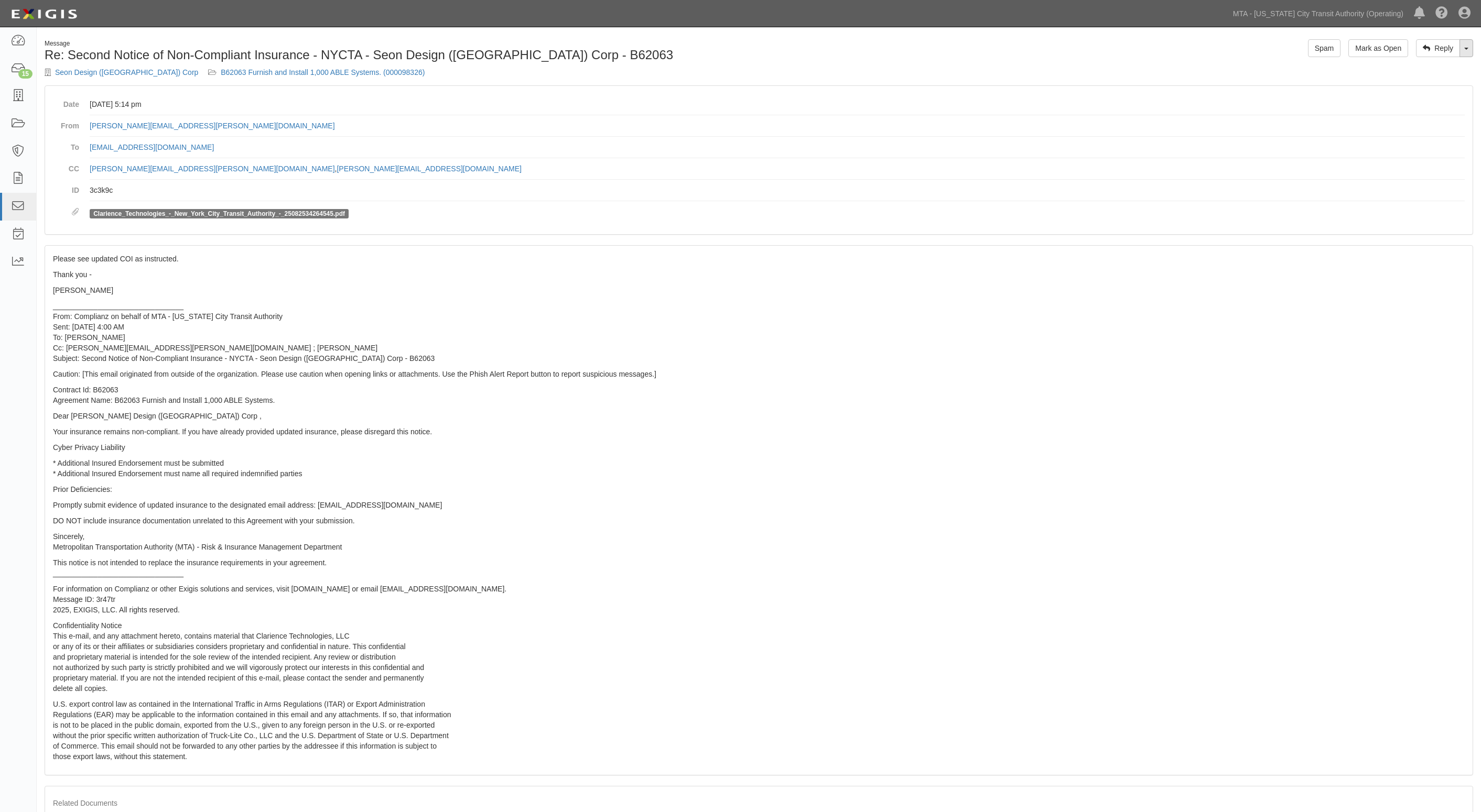
click at [1468, 48] on span at bounding box center [1465, 48] width 4 height 2
click at [1419, 68] on link "Reply All" at bounding box center [1431, 68] width 83 height 14
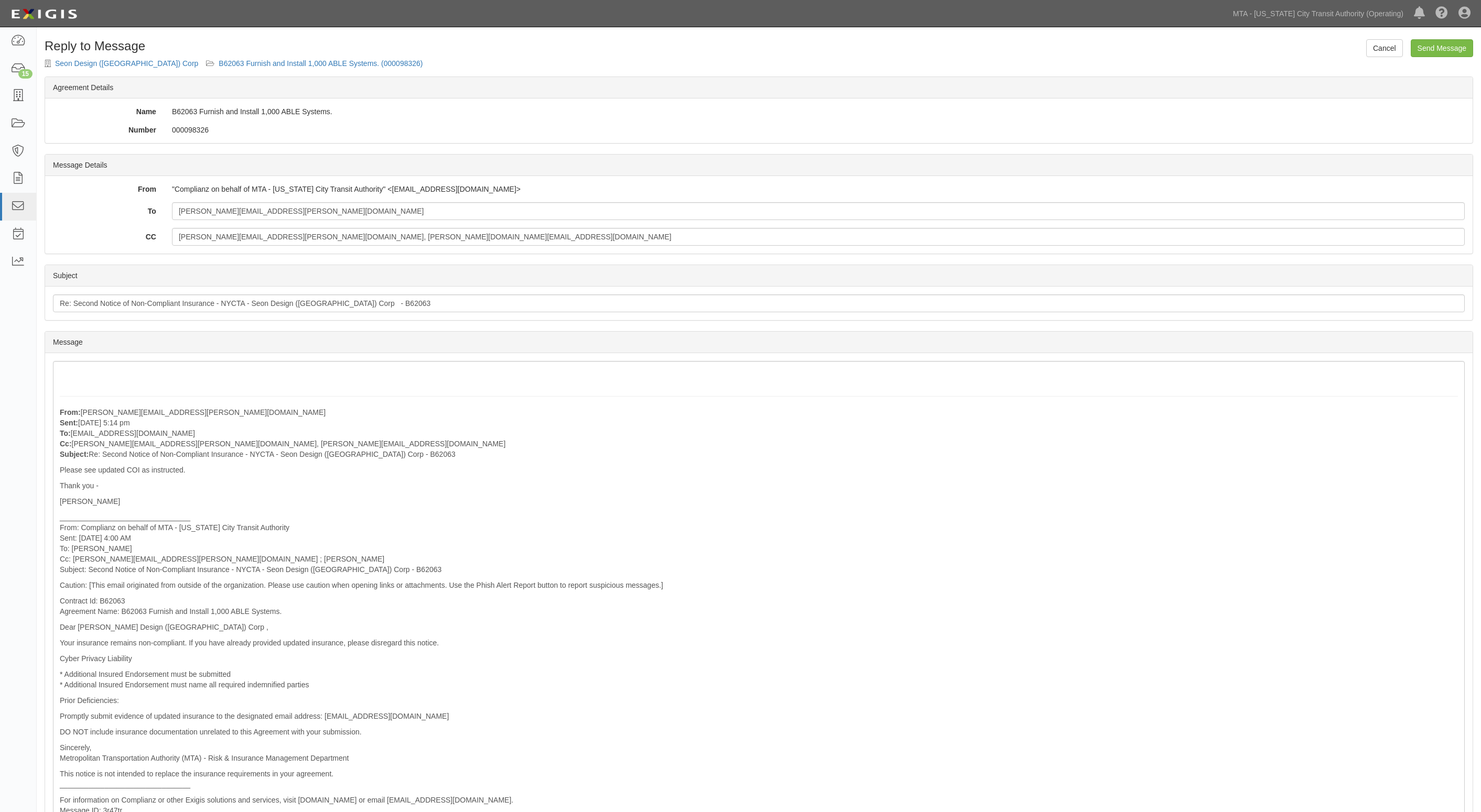
scroll to position [66, 0]
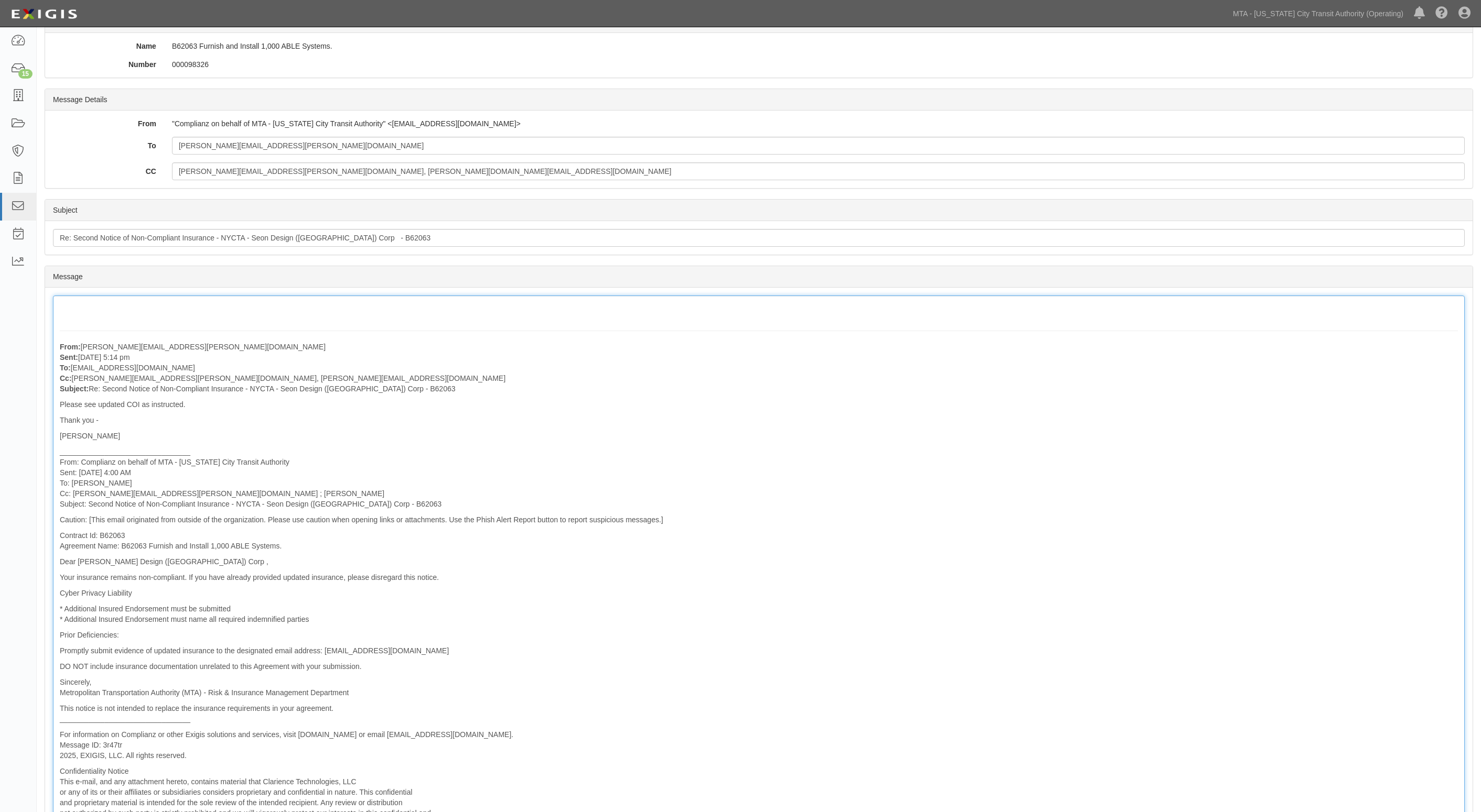
click at [152, 312] on div "From: [PERSON_NAME][EMAIL_ADDRESS][PERSON_NAME][DOMAIN_NAME] Sent: [DATE] 5:14 …" at bounding box center [759, 605] width 1412 height 621
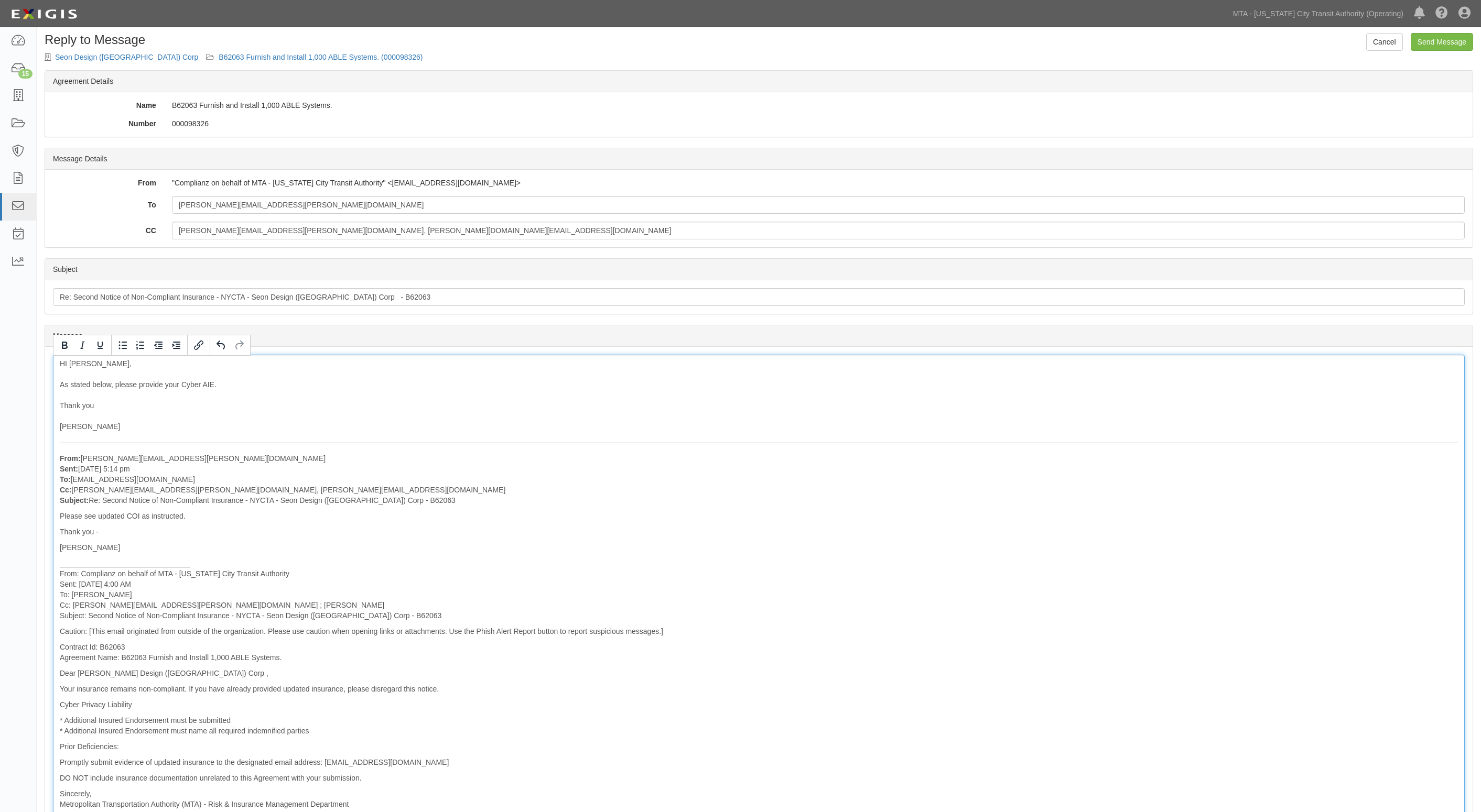
scroll to position [0, 0]
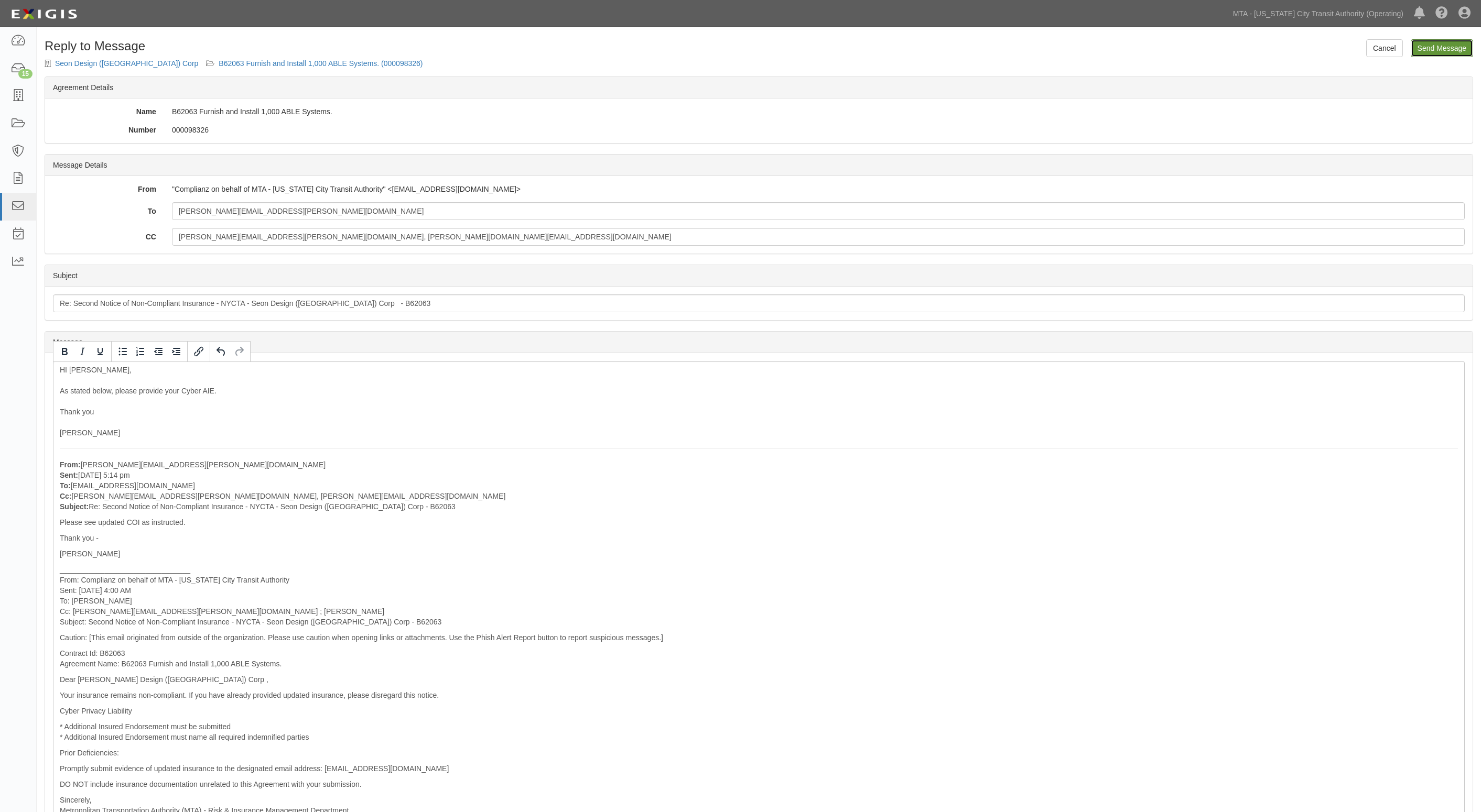
click at [1458, 48] on input "Send Message" at bounding box center [1442, 48] width 62 height 18
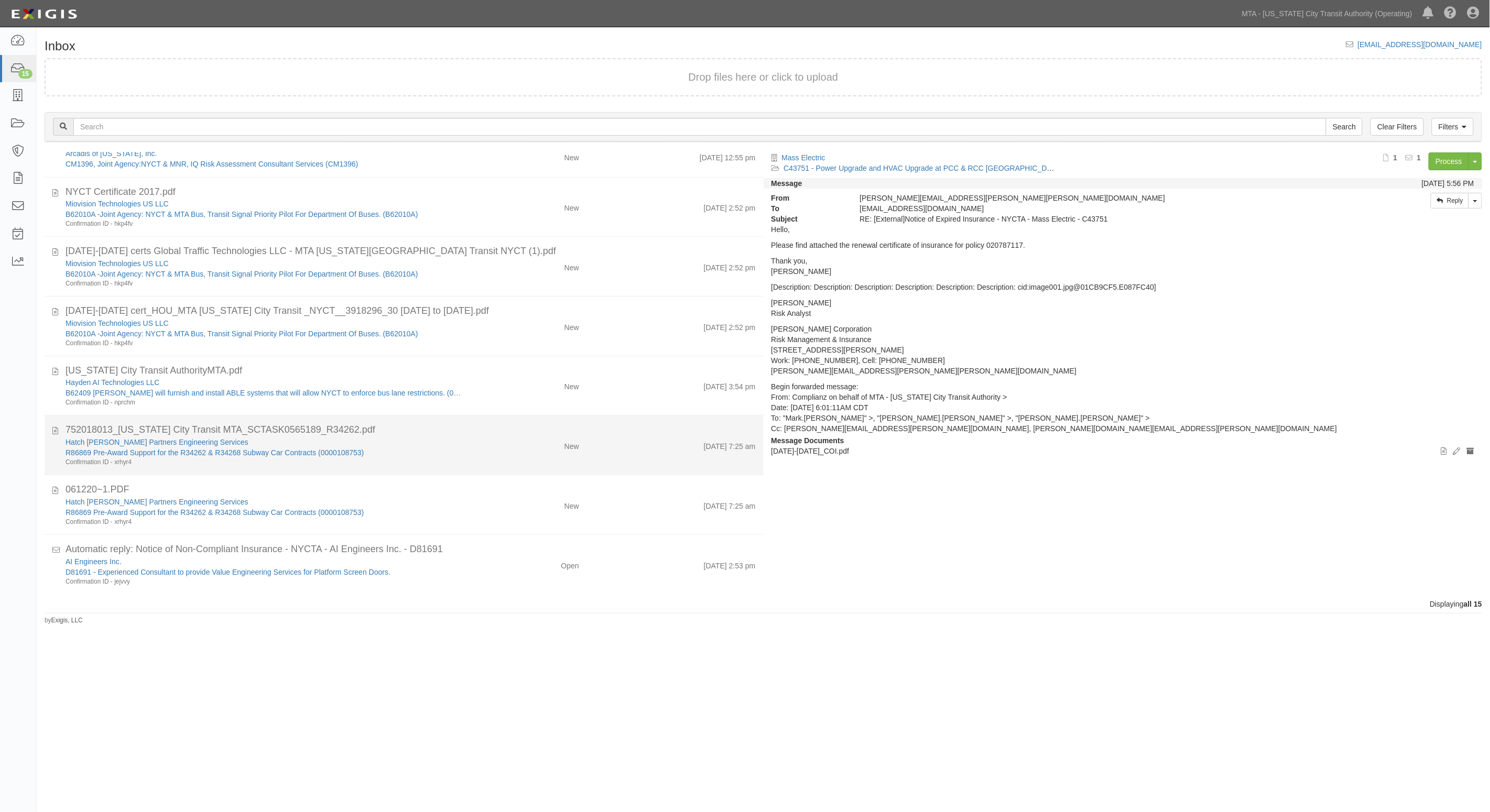
scroll to position [426, 0]
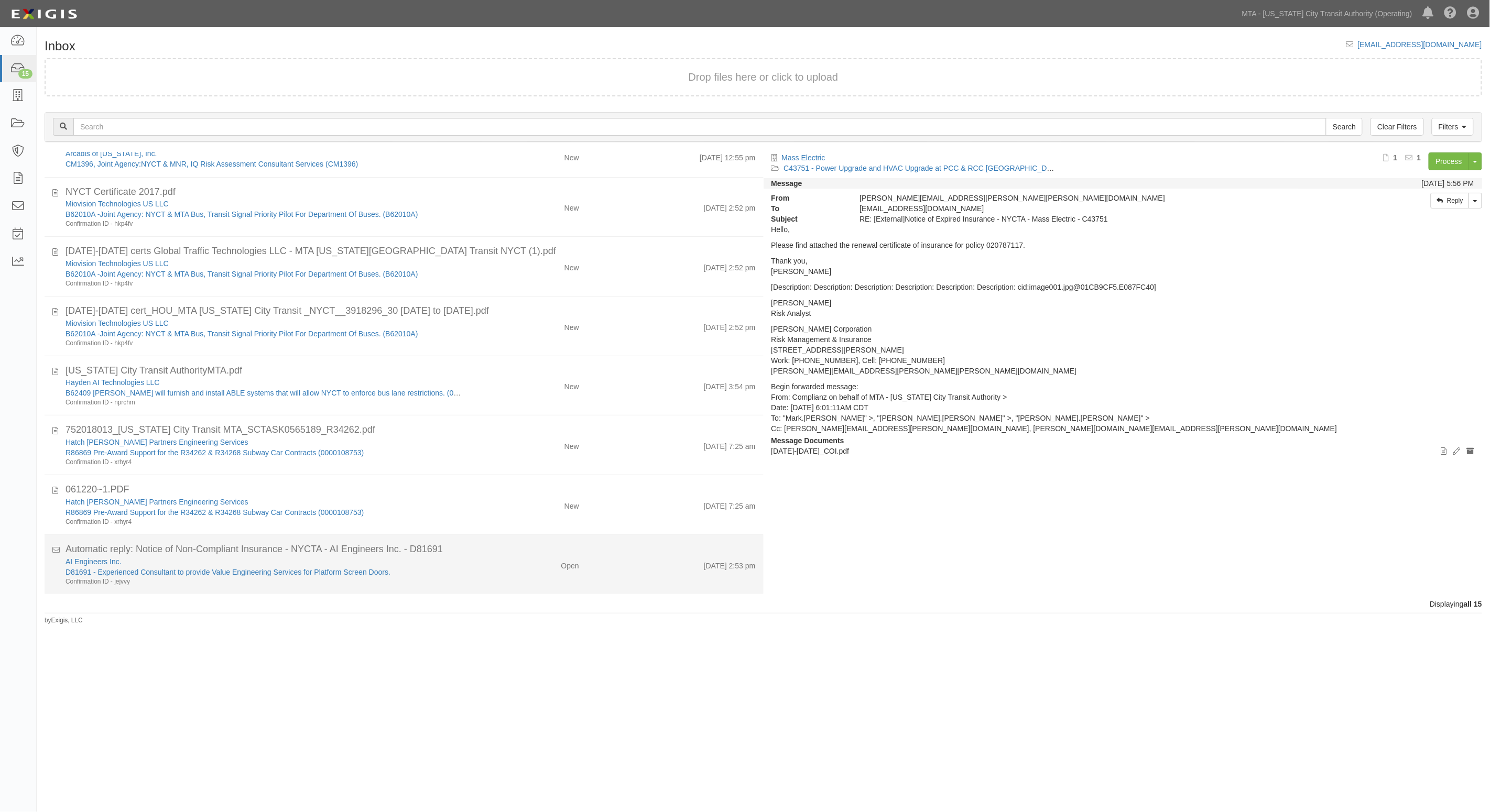
click at [485, 559] on div "Open" at bounding box center [528, 564] width 118 height 15
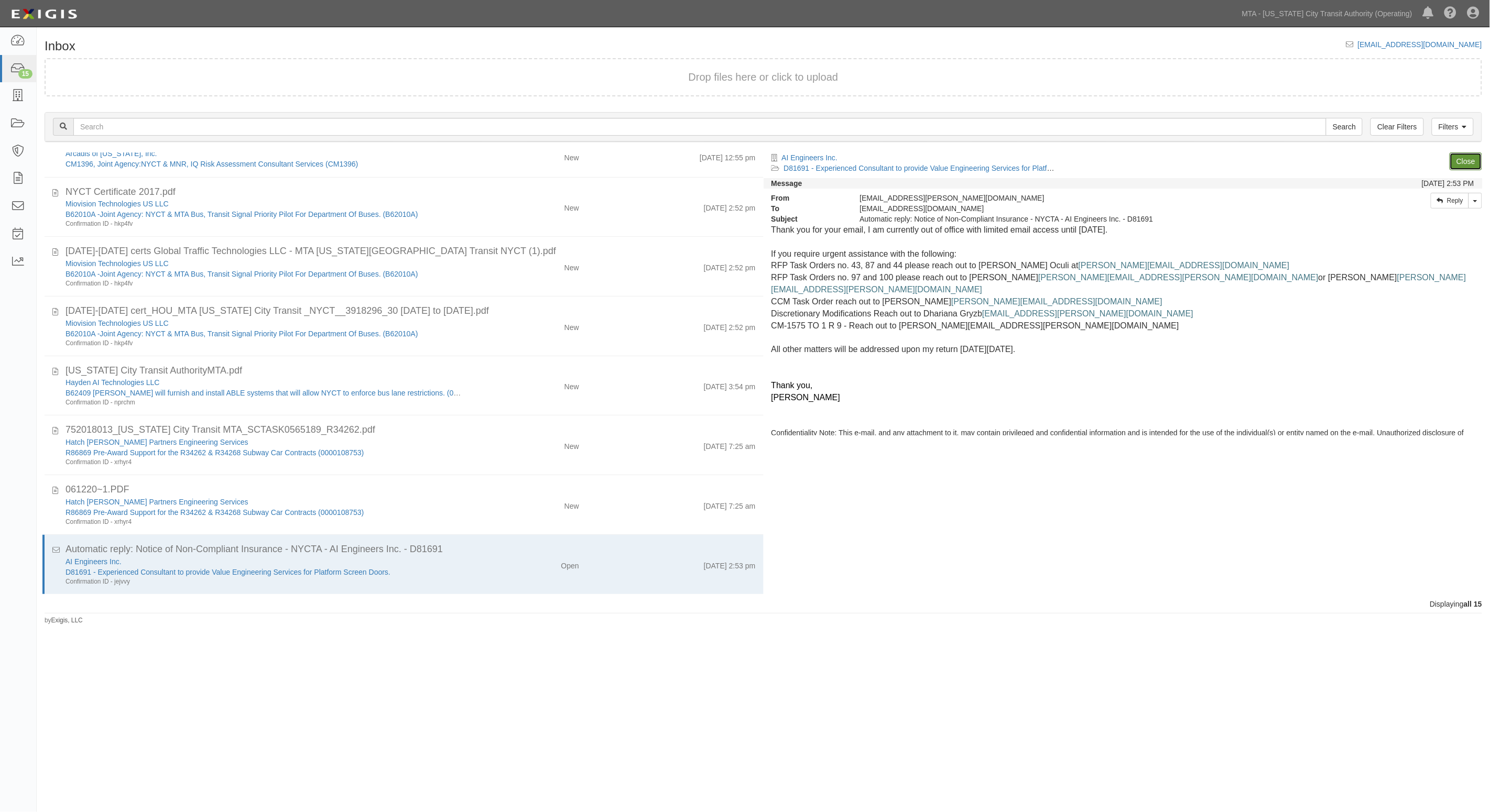
click at [1470, 160] on link "Close" at bounding box center [1466, 161] width 33 height 18
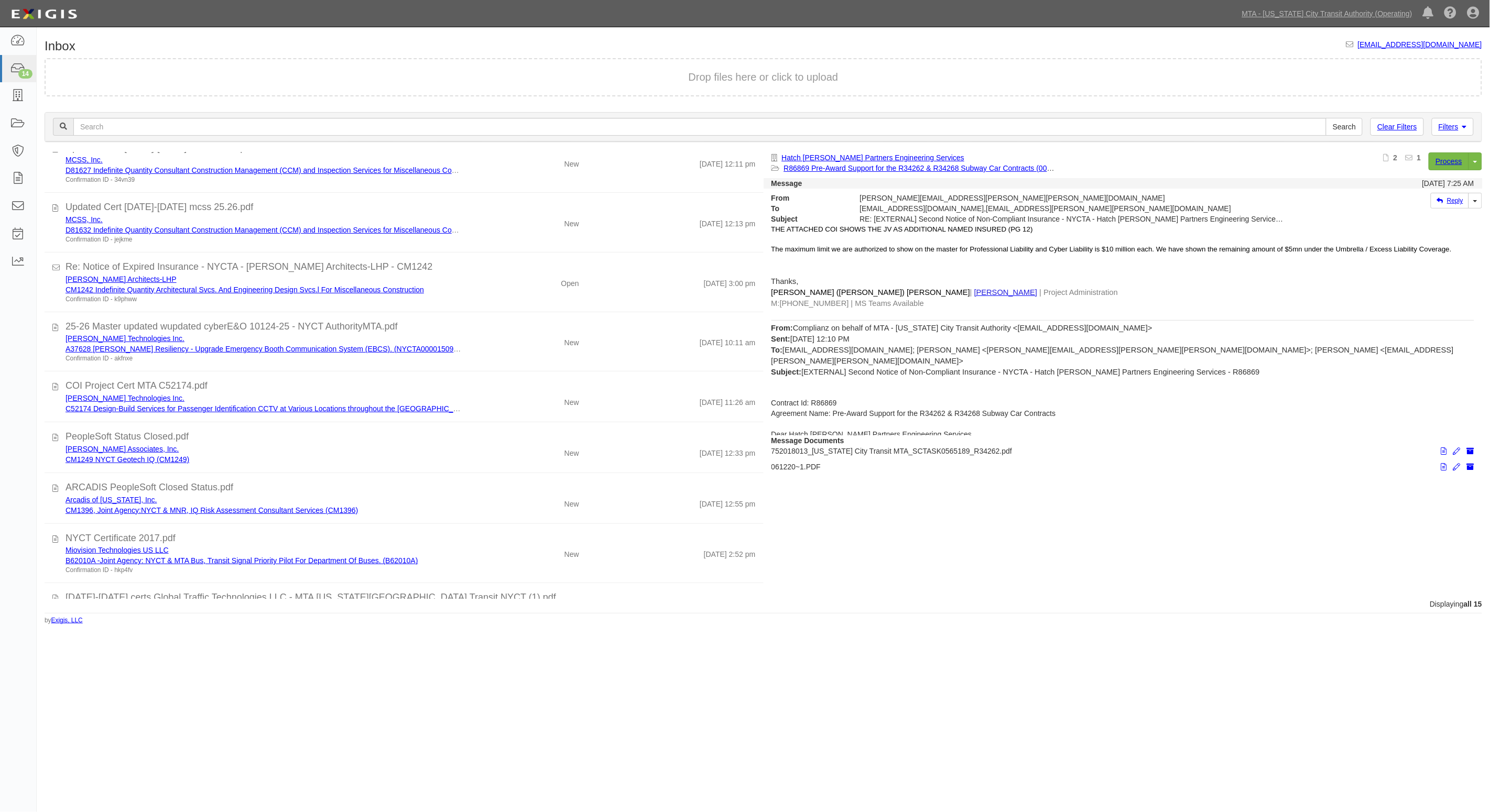
scroll to position [0, 0]
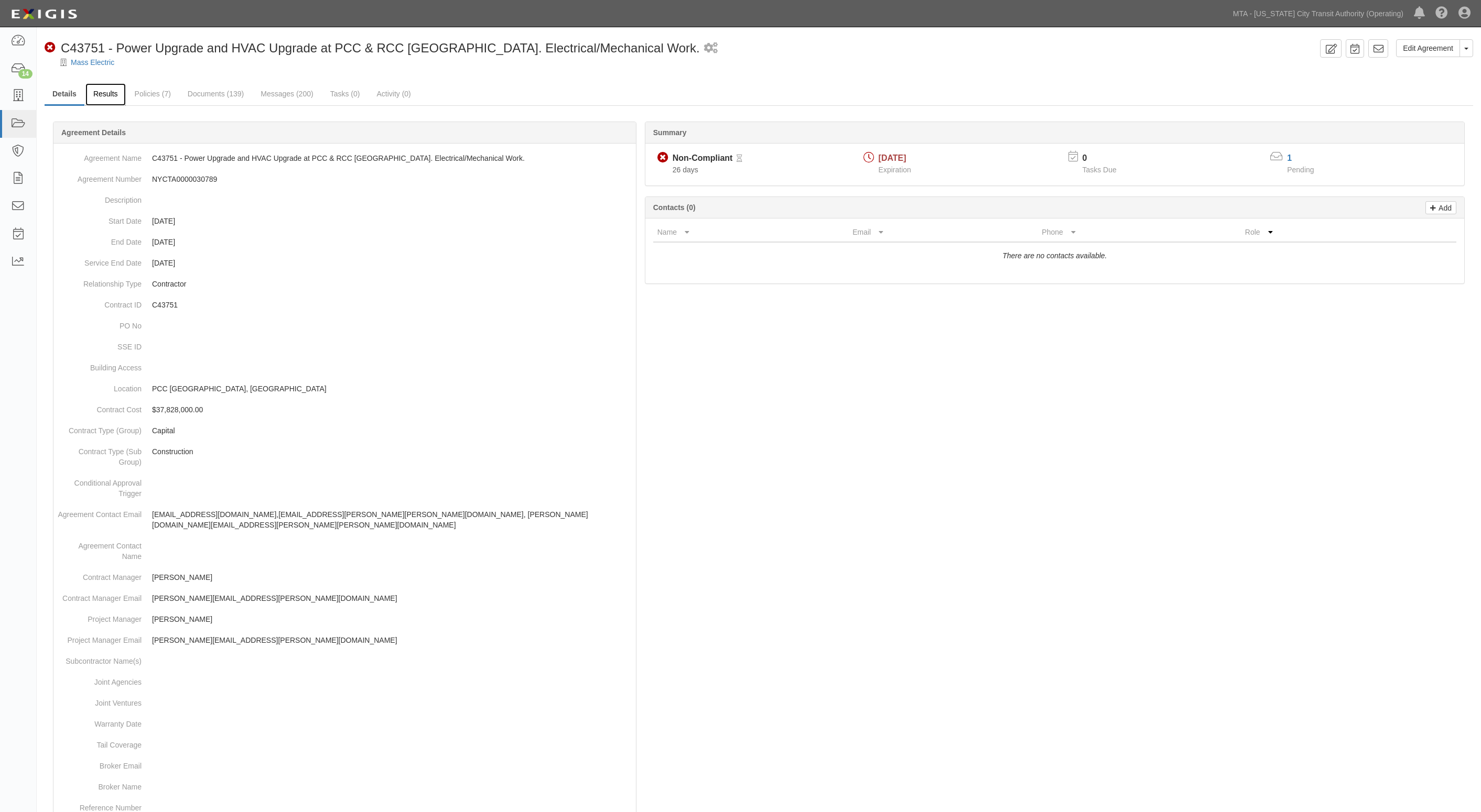
click at [108, 87] on link "Results" at bounding box center [106, 94] width 41 height 23
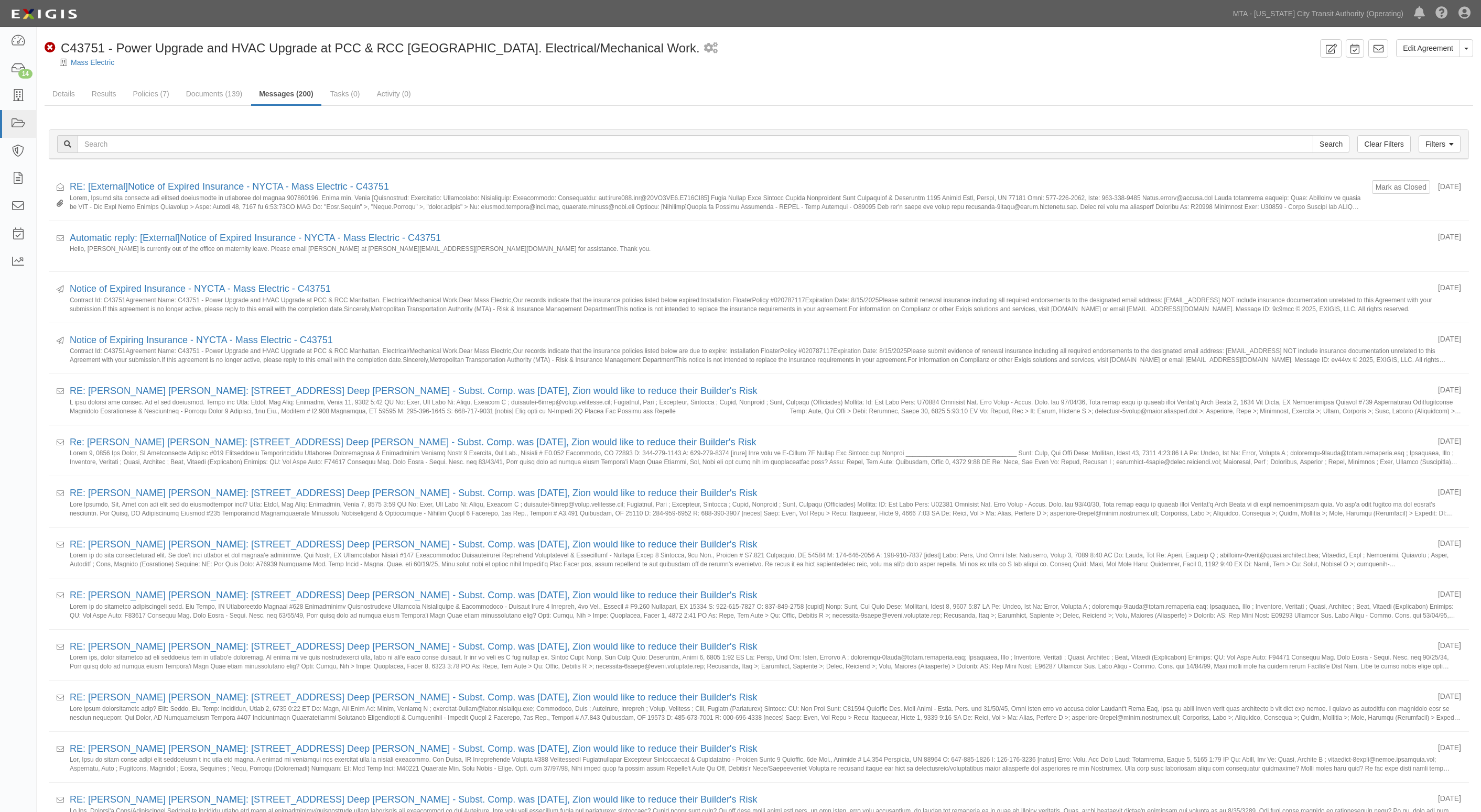
drag, startPoint x: 1419, startPoint y: 100, endPoint x: 1372, endPoint y: 79, distance: 51.5
click at [1419, 100] on ul "Details Results Policies (7) Documents (139) Messages (200) Tasks (0) Activity …" at bounding box center [758, 94] width 1428 height 23
click at [614, 83] on ul "Details Results Policies (7) Documents (139) Messages (200) Tasks (0) Activity …" at bounding box center [758, 94] width 1428 height 23
click at [197, 99] on link "Documents (139)" at bounding box center [214, 94] width 72 height 23
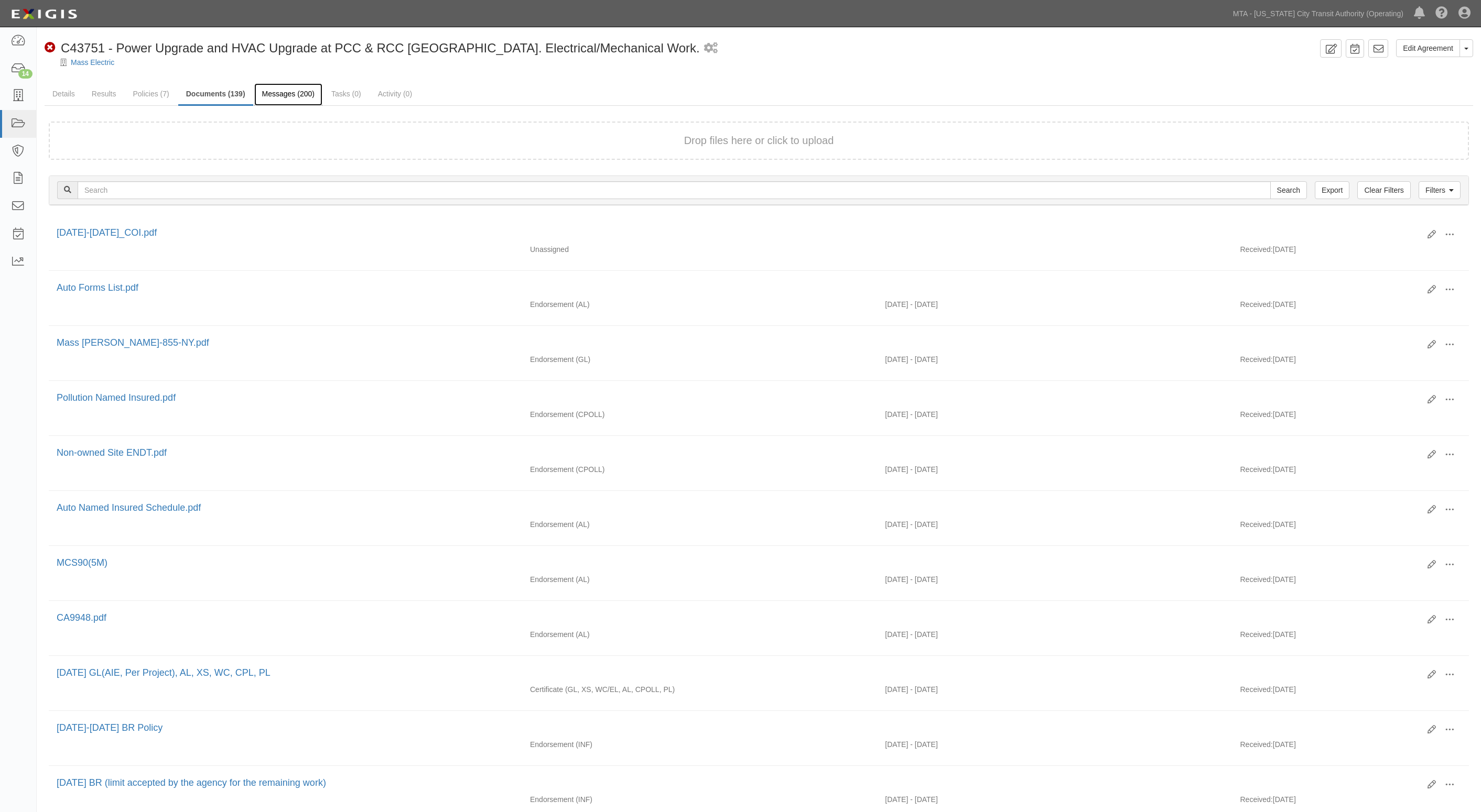
click at [306, 89] on link "Messages (200)" at bounding box center [288, 94] width 68 height 23
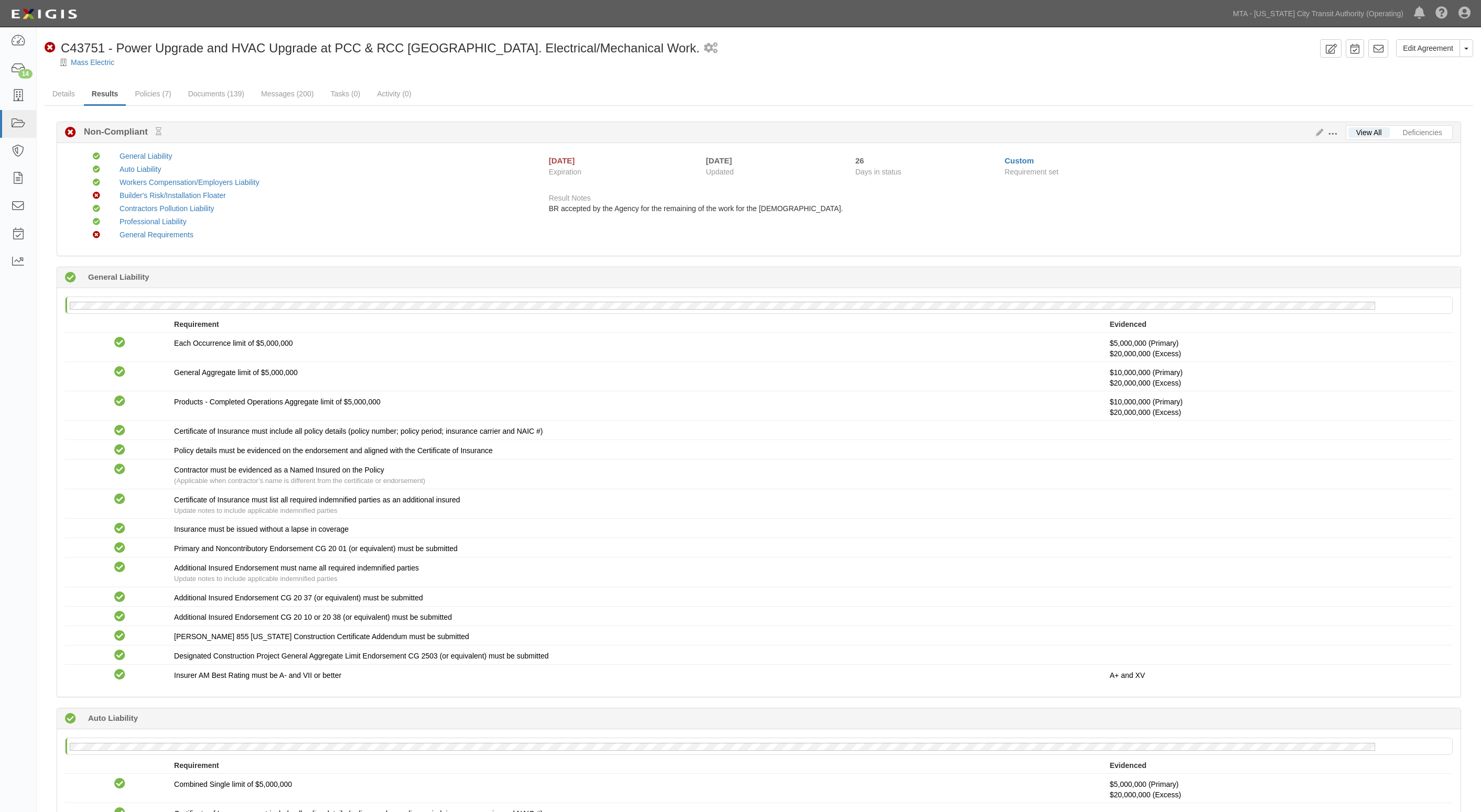
click at [436, 234] on div "General Requirements" at bounding box center [322, 235] width 422 height 10
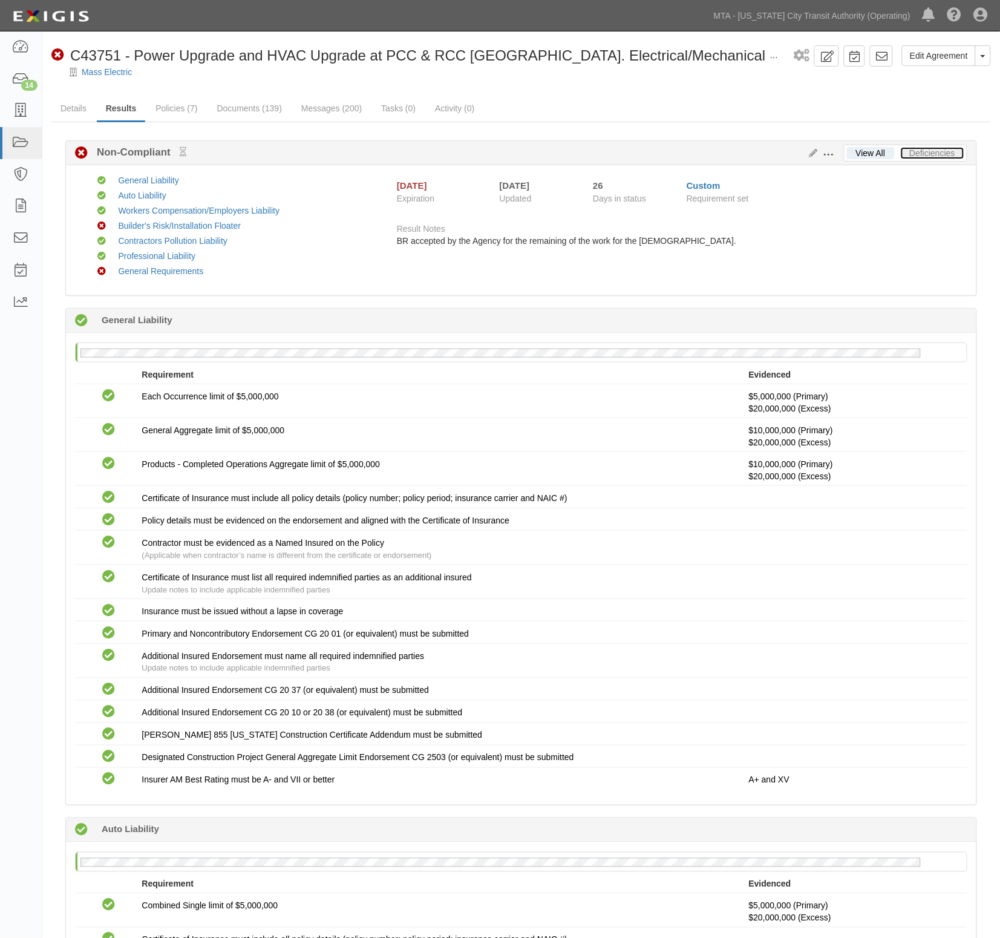
click at [961, 150] on link "Deficiencies" at bounding box center [933, 153] width 64 height 12
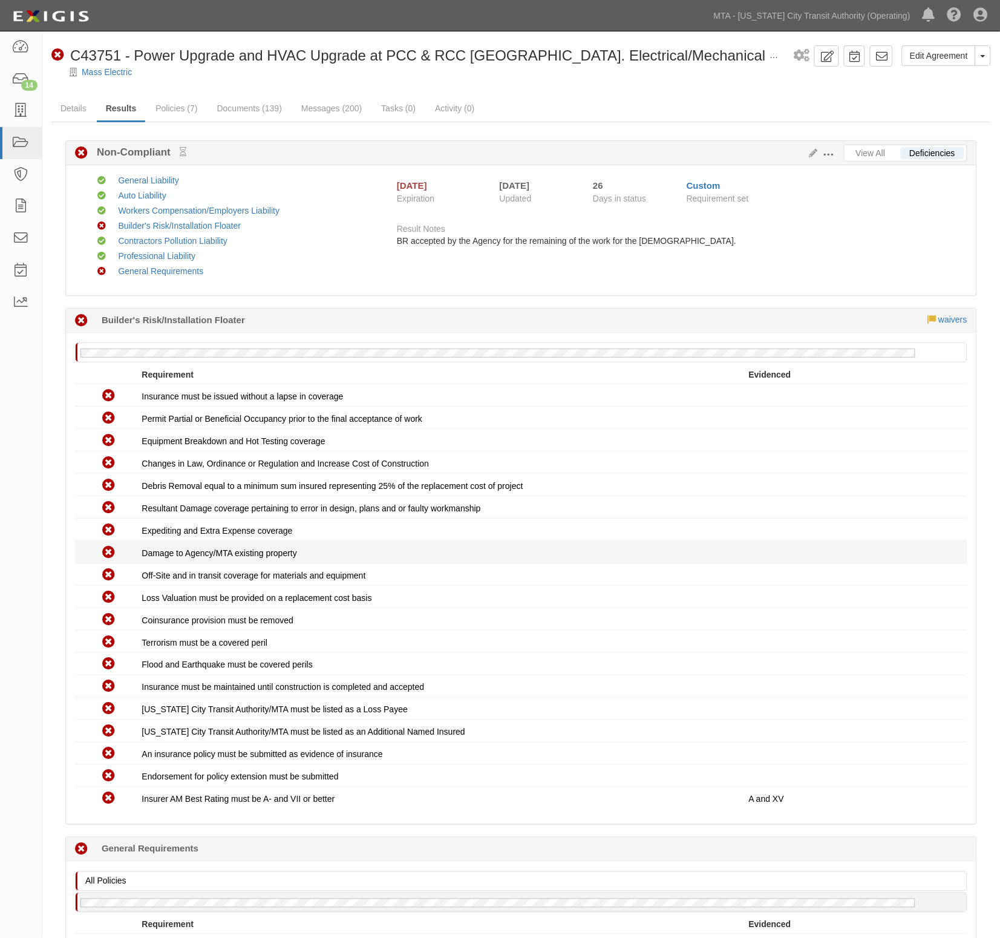
click at [554, 542] on li "Non-Compliant Damage to Agency/MTA existing property" at bounding box center [521, 552] width 893 height 22
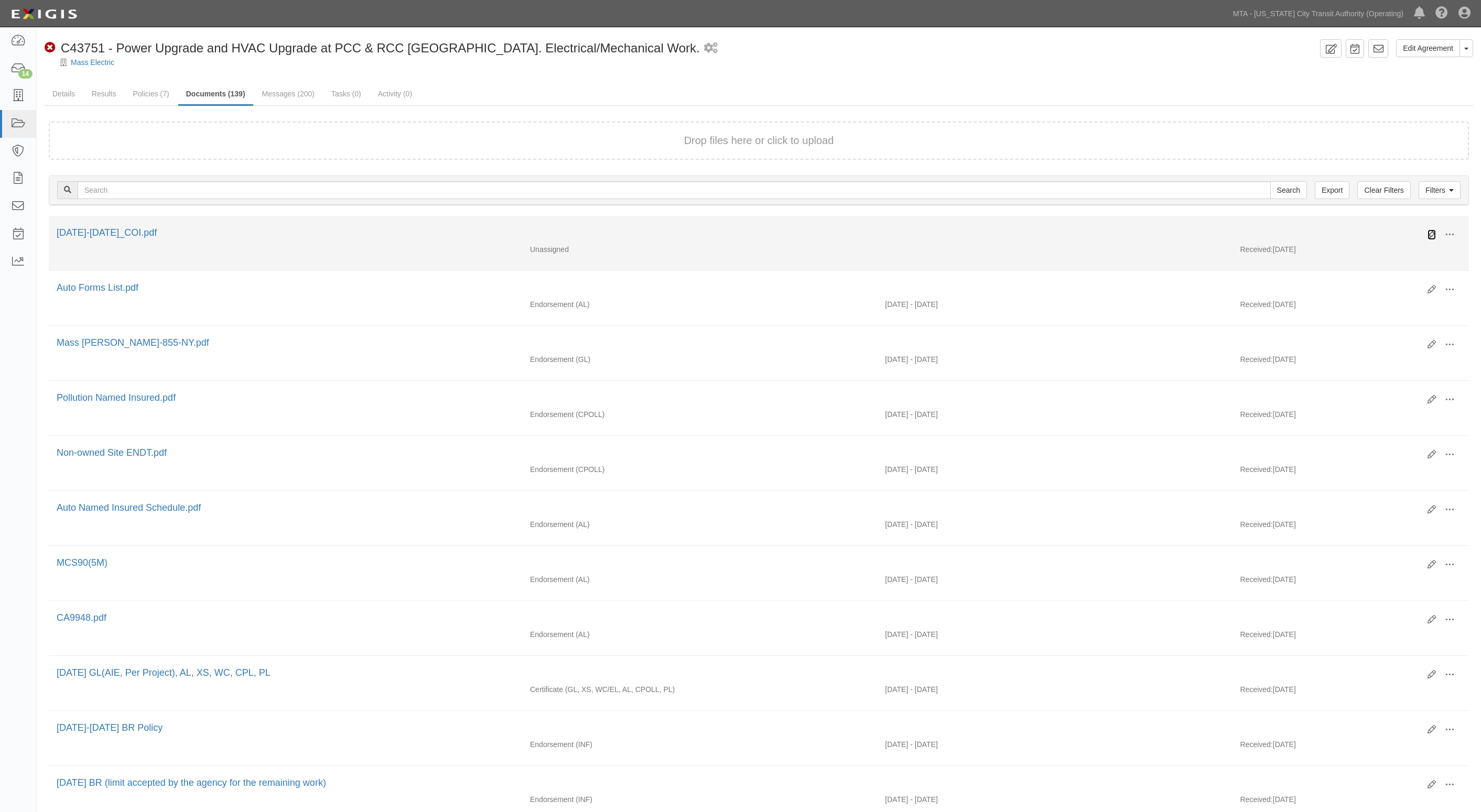
click at [1430, 235] on icon at bounding box center [1432, 235] width 9 height 9
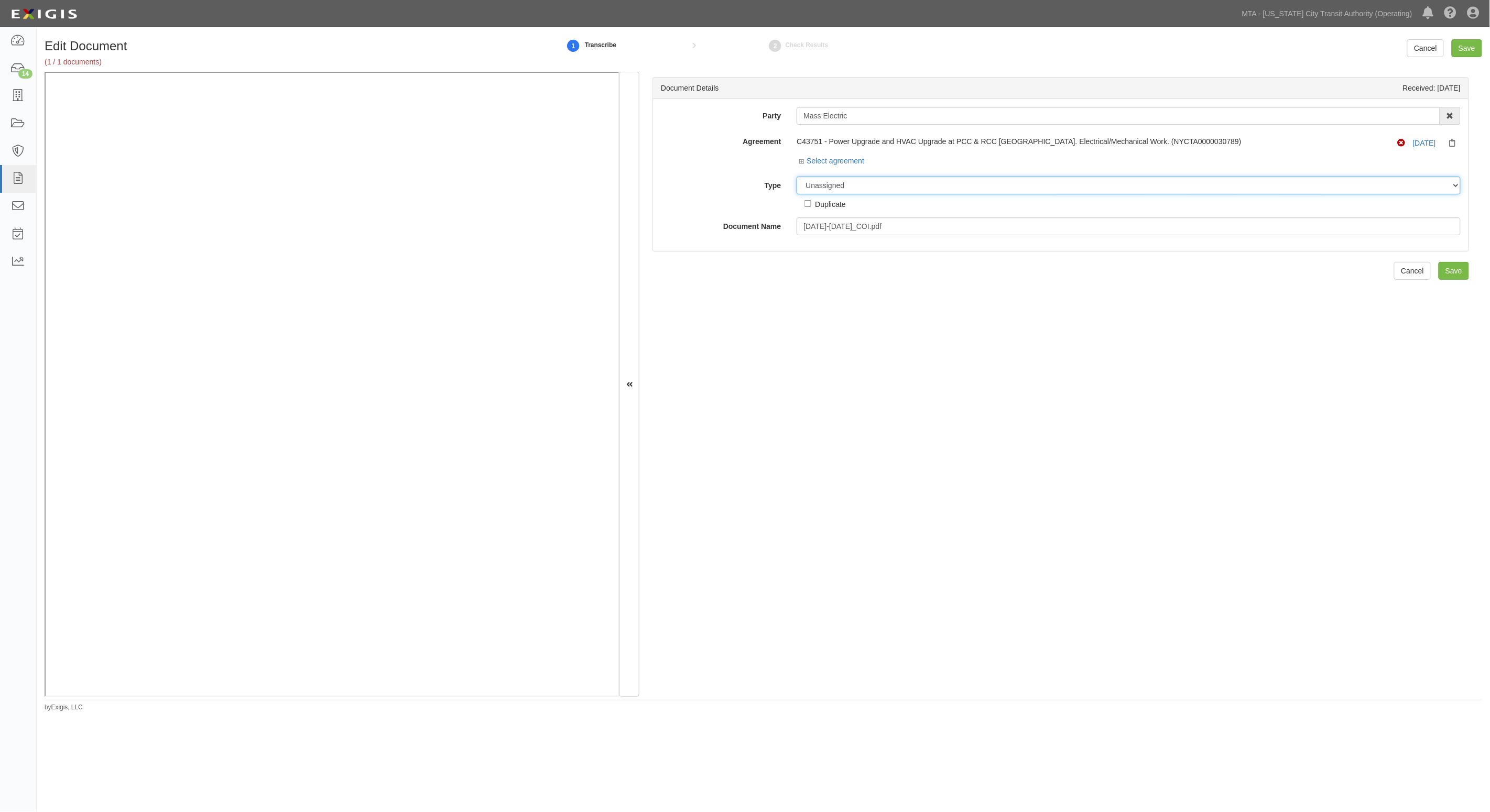
click at [862, 186] on select "Unassigned Binder Cancellation Notice Certificate Contract Endorsement Insuranc…" at bounding box center [1128, 185] width 664 height 18
select select "CertificateDetail"
click at [797, 177] on select "Unassigned Binder Cancellation Notice Certificate Contract Endorsement Insuranc…" at bounding box center [1128, 185] width 664 height 18
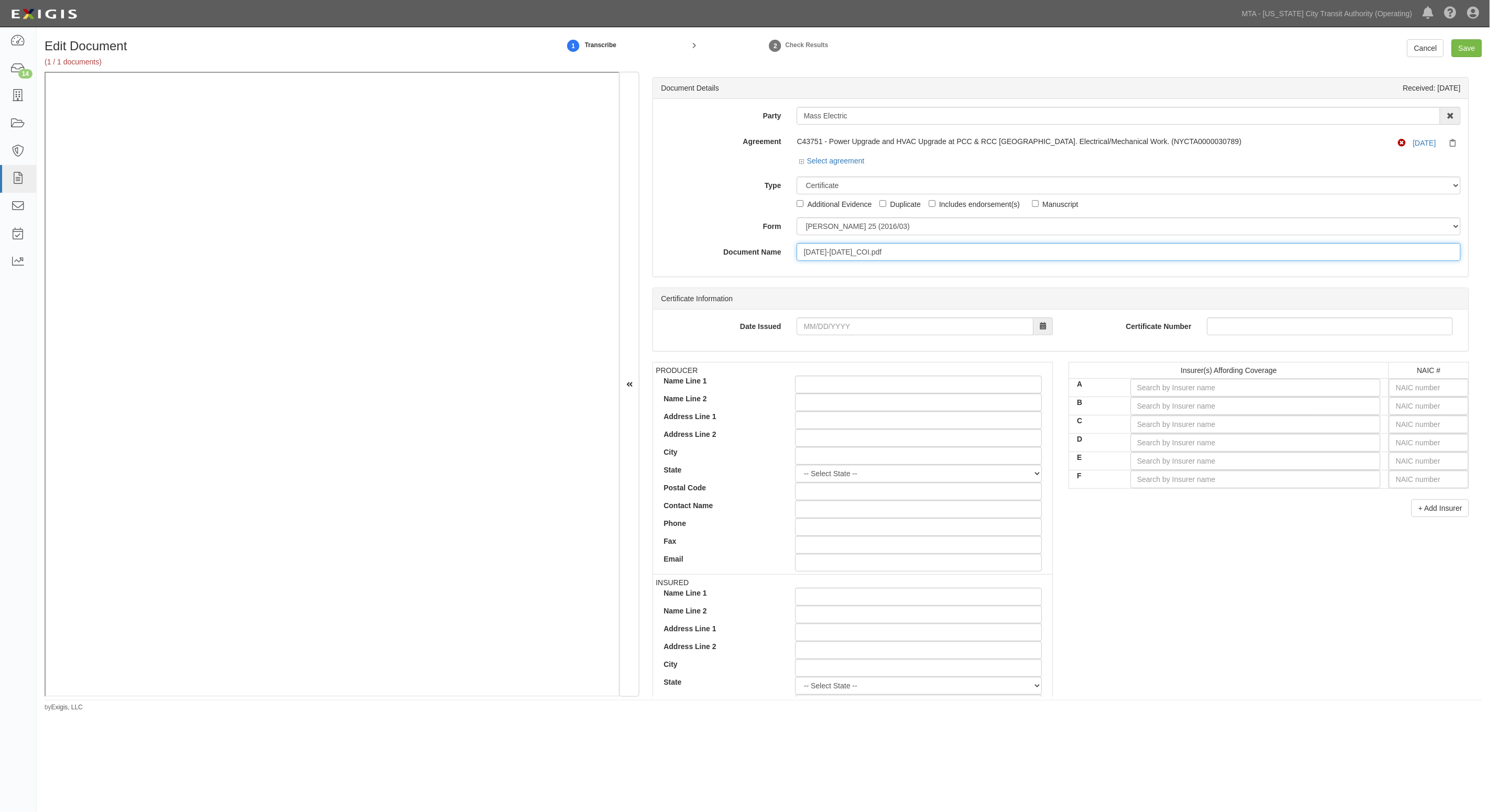
click at [891, 255] on input "[DATE]-[DATE]_COI.pdf" at bounding box center [1128, 252] width 664 height 18
click at [896, 234] on select "ACORD 25 (2016/03) ACORD 101 ACORD 855 NY (2014/05) General" at bounding box center [1128, 226] width 664 height 18
click at [797, 217] on select "ACORD 25 (2016/03) ACORD 101 ACORD 855 NY (2014/05) General" at bounding box center [1128, 226] width 664 height 18
drag, startPoint x: 876, startPoint y: 253, endPoint x: 644, endPoint y: 248, distance: 232.1
click at [644, 248] on div "Document Details Received: 09/04/2025 Party Mass Electric 10-21 TO 10-23TH 38TH…" at bounding box center [1060, 384] width 842 height 626
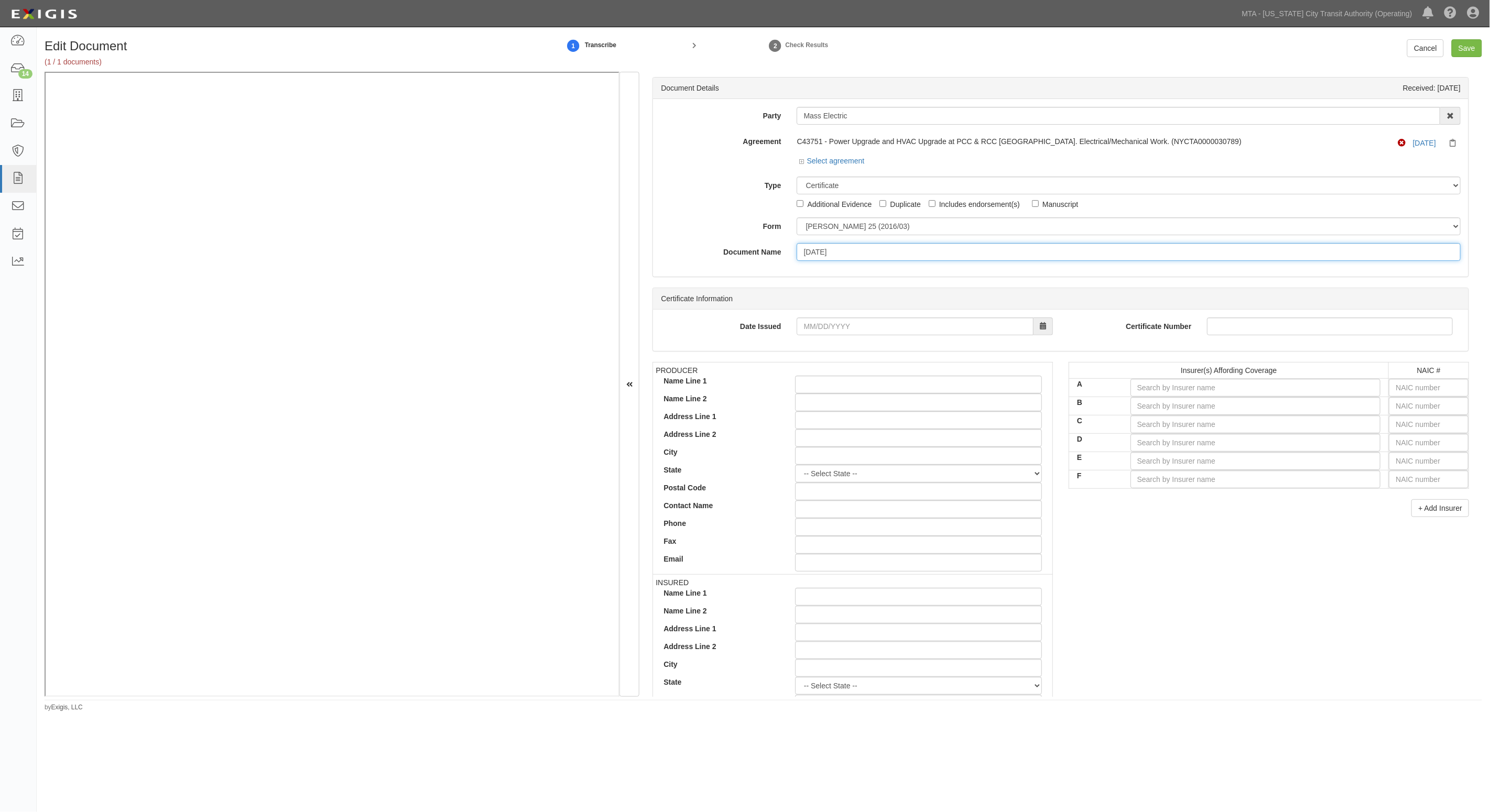
type input "8.15.26"
click at [1394, 384] on input "text" at bounding box center [1429, 388] width 80 height 18
type input "16862"
type input "1"
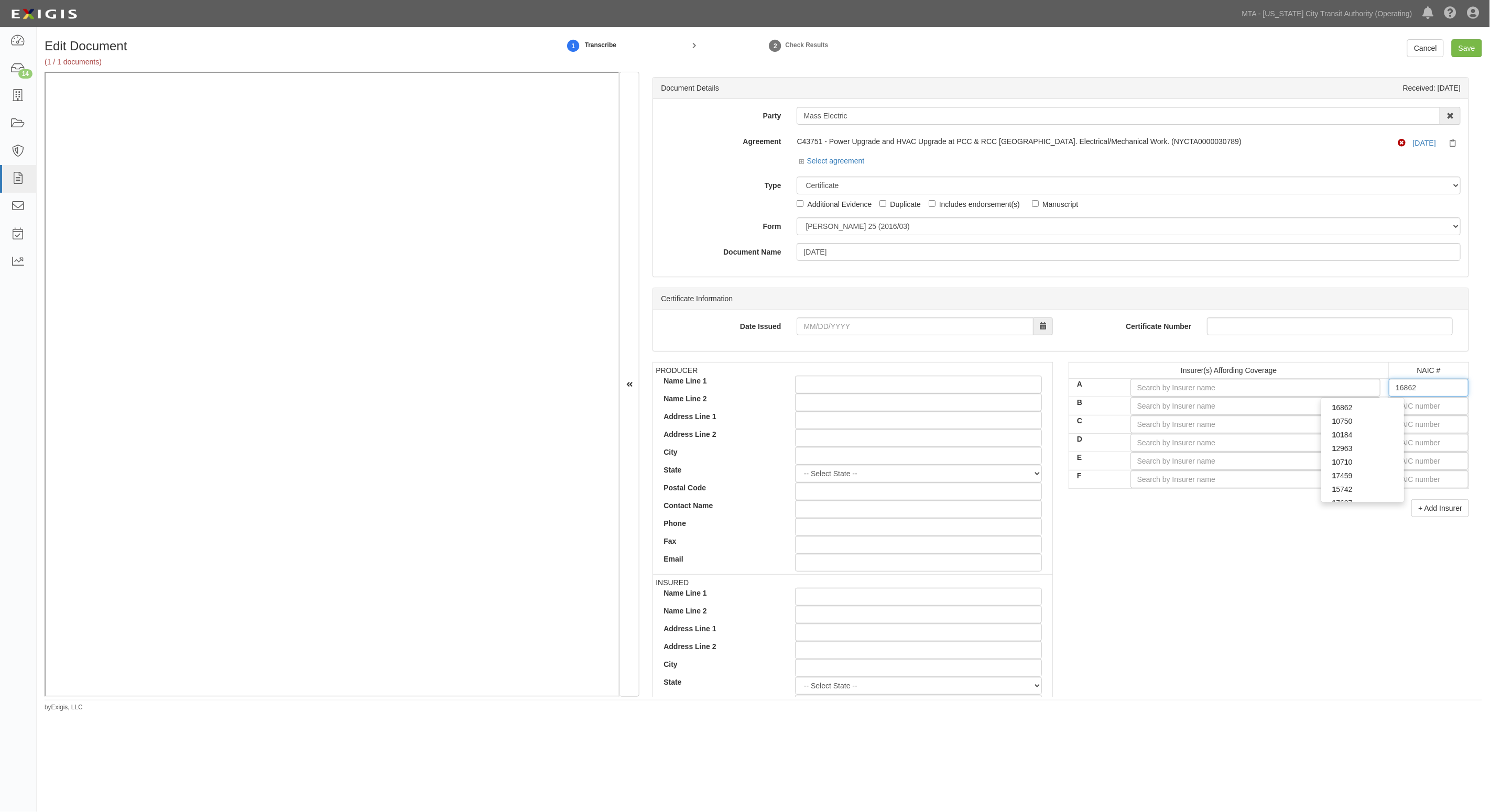
type input "19984"
type input "19"
type input "19402"
type input "194"
type input "19445"
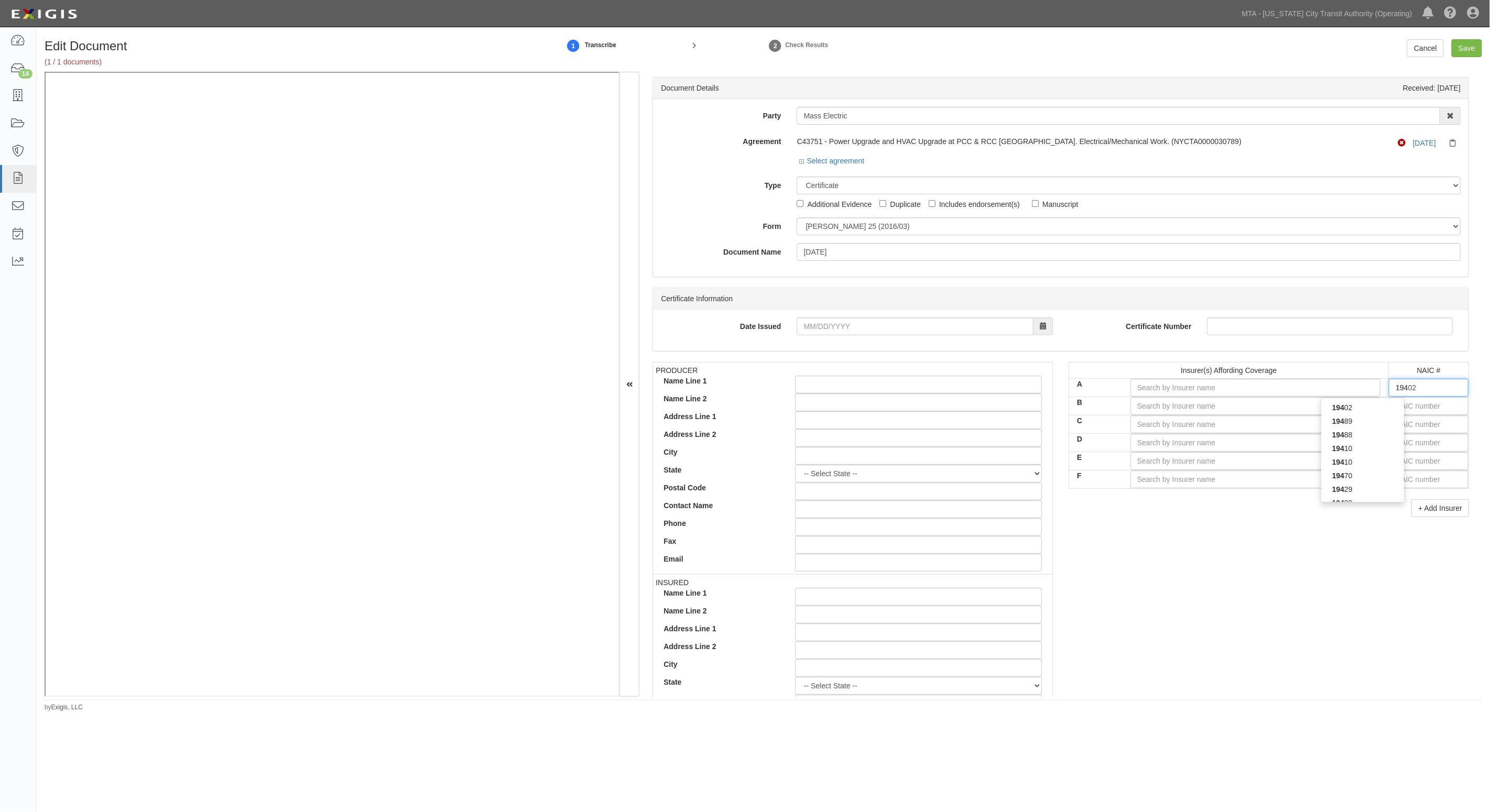
type input "1944"
type input "19445"
click at [1364, 426] on div "19445" at bounding box center [1363, 422] width 83 height 14
type input "National Union Fire Ins Co Pittsburgh PA (A XV Rating)"
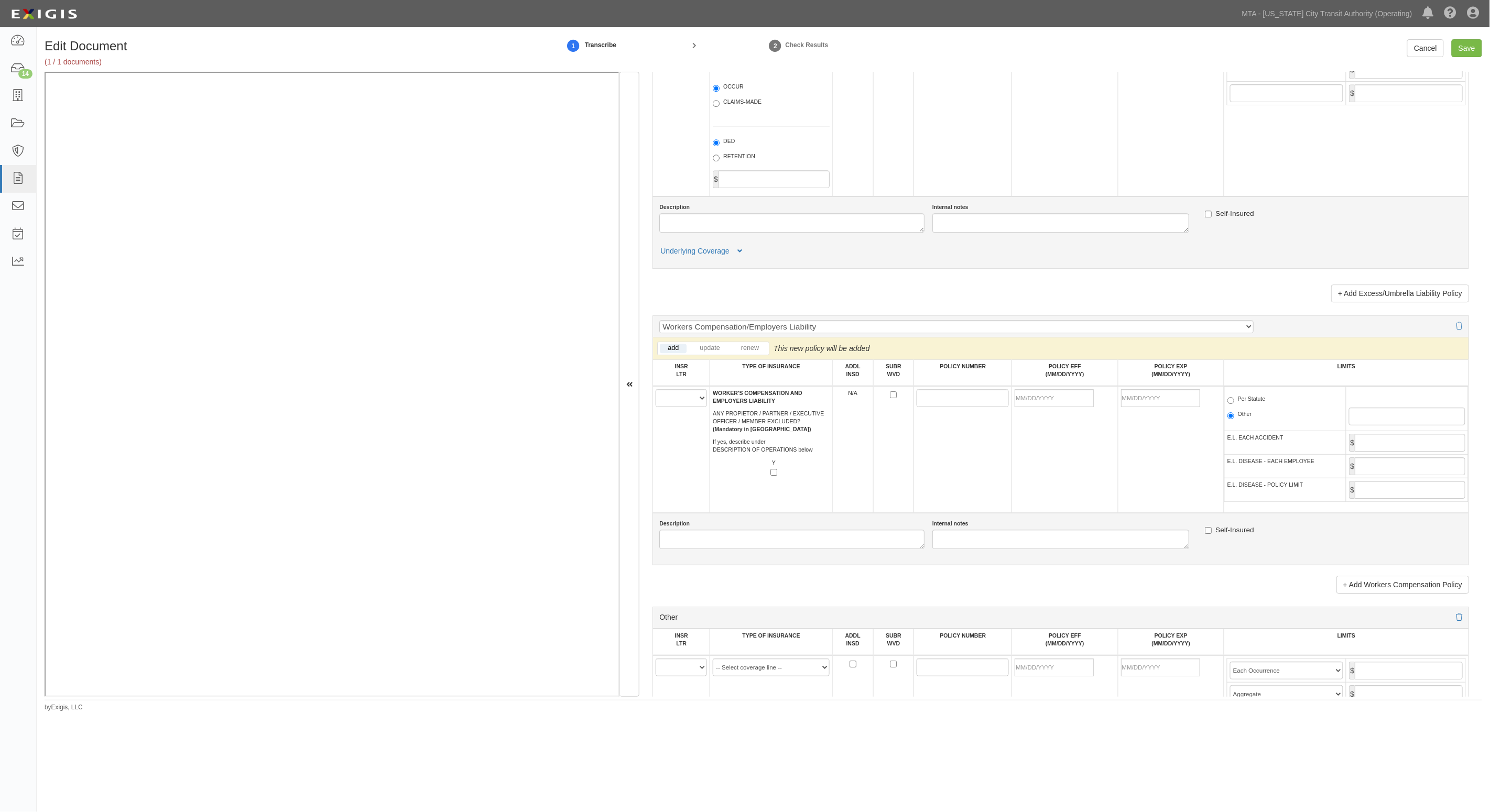
scroll to position [1637, 0]
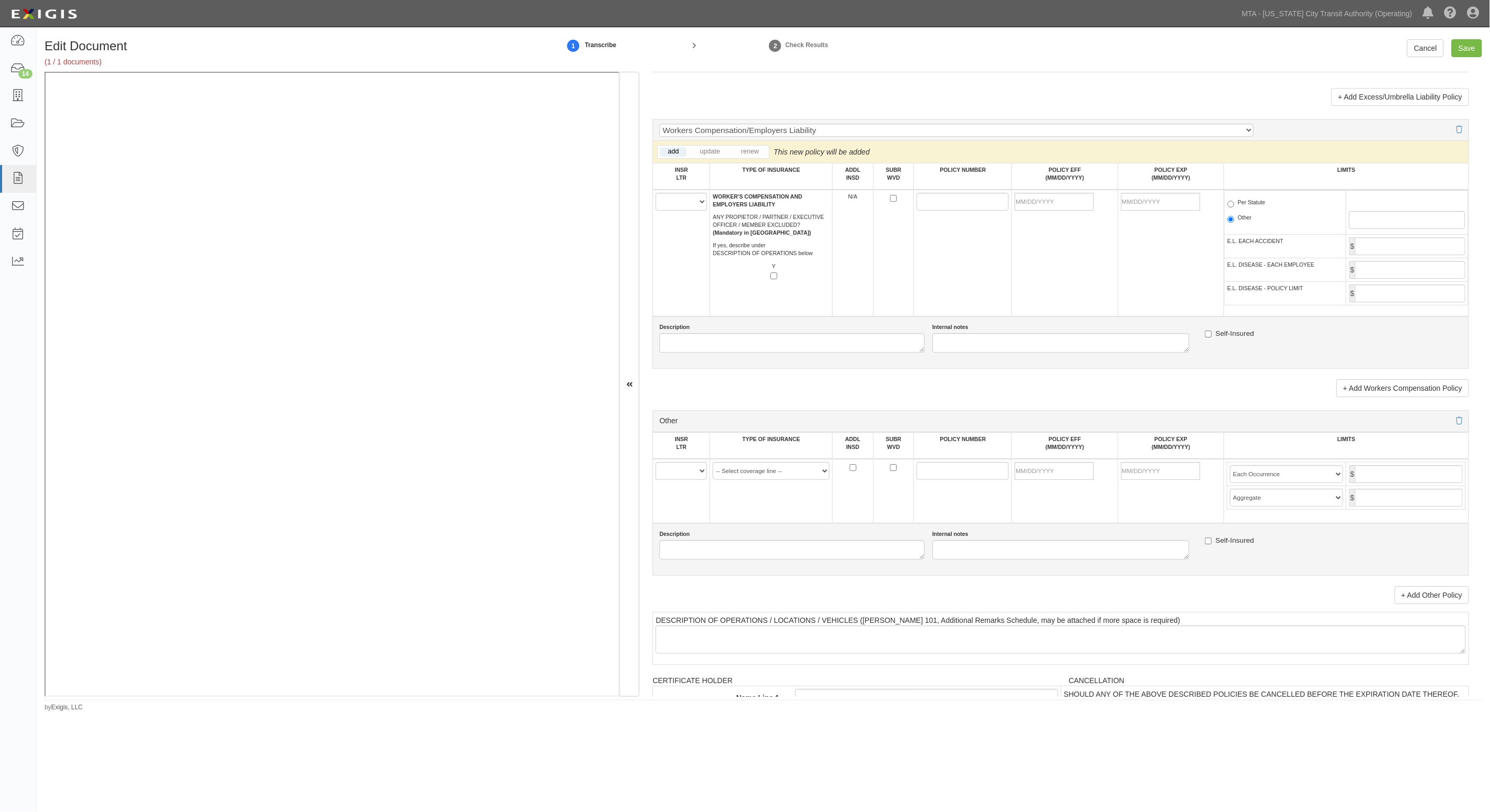
type input "19445"
click at [698, 473] on select "A B C D E F" at bounding box center [680, 471] width 51 height 18
select select "A"
click at [656, 462] on select "A B C D E F" at bounding box center [680, 471] width 51 height 18
click at [786, 469] on select "-- Select coverage line -- Asbestos Abatement Auto Physical Damage Aviation Lia…" at bounding box center [771, 471] width 117 height 18
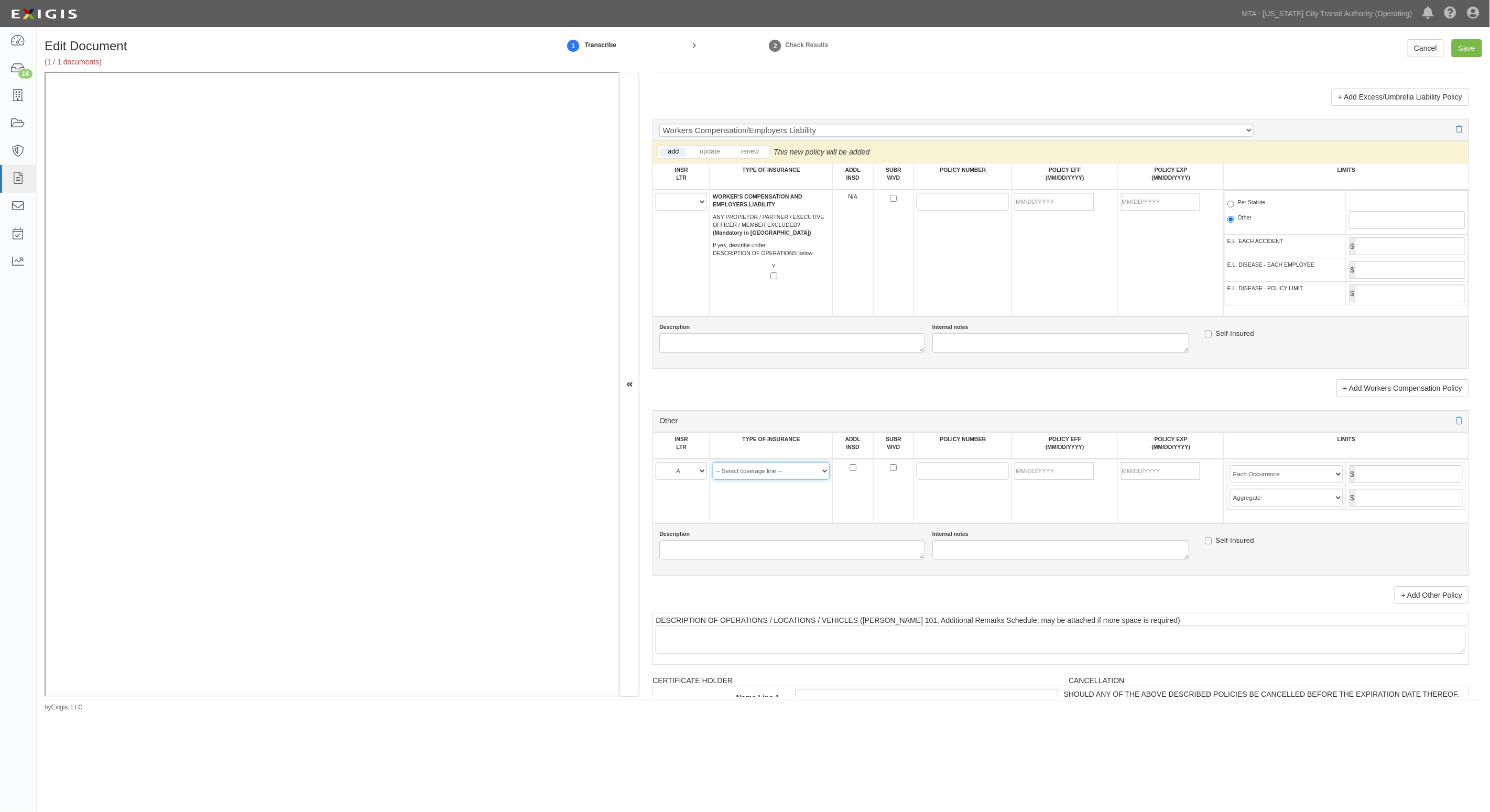
select select "6"
click at [713, 480] on select "-- Select coverage line -- Asbestos Abatement Auto Physical Damage Aviation Lia…" at bounding box center [771, 471] width 117 height 18
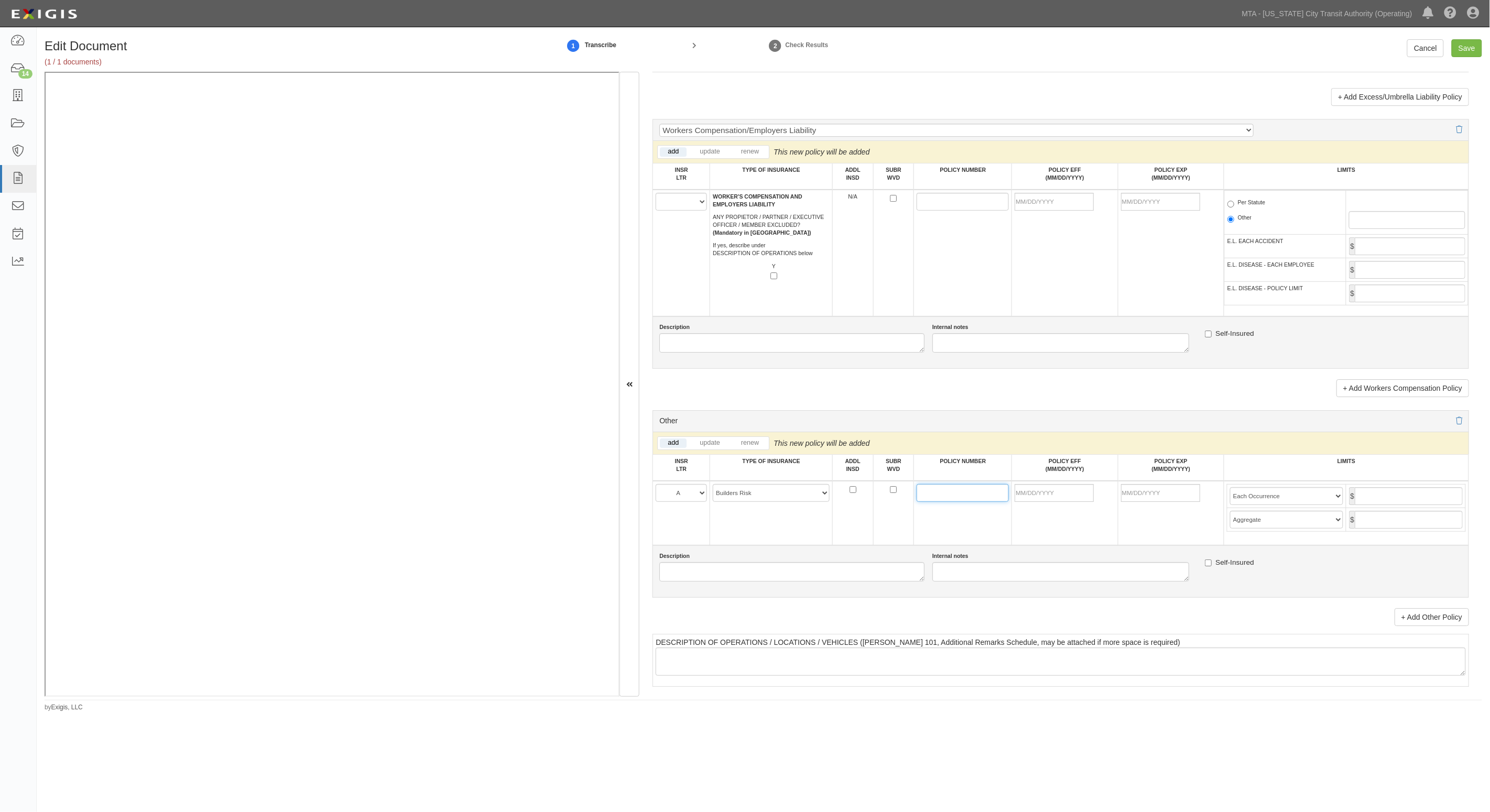
click at [951, 497] on input "POLICY NUMBER" at bounding box center [962, 493] width 93 height 18
click at [749, 444] on link "renew" at bounding box center [750, 443] width 34 height 10
click at [935, 494] on input "POLICY NUMBER" at bounding box center [962, 493] width 93 height 18
type input "8/15/2025"
type input "08/15/2026"
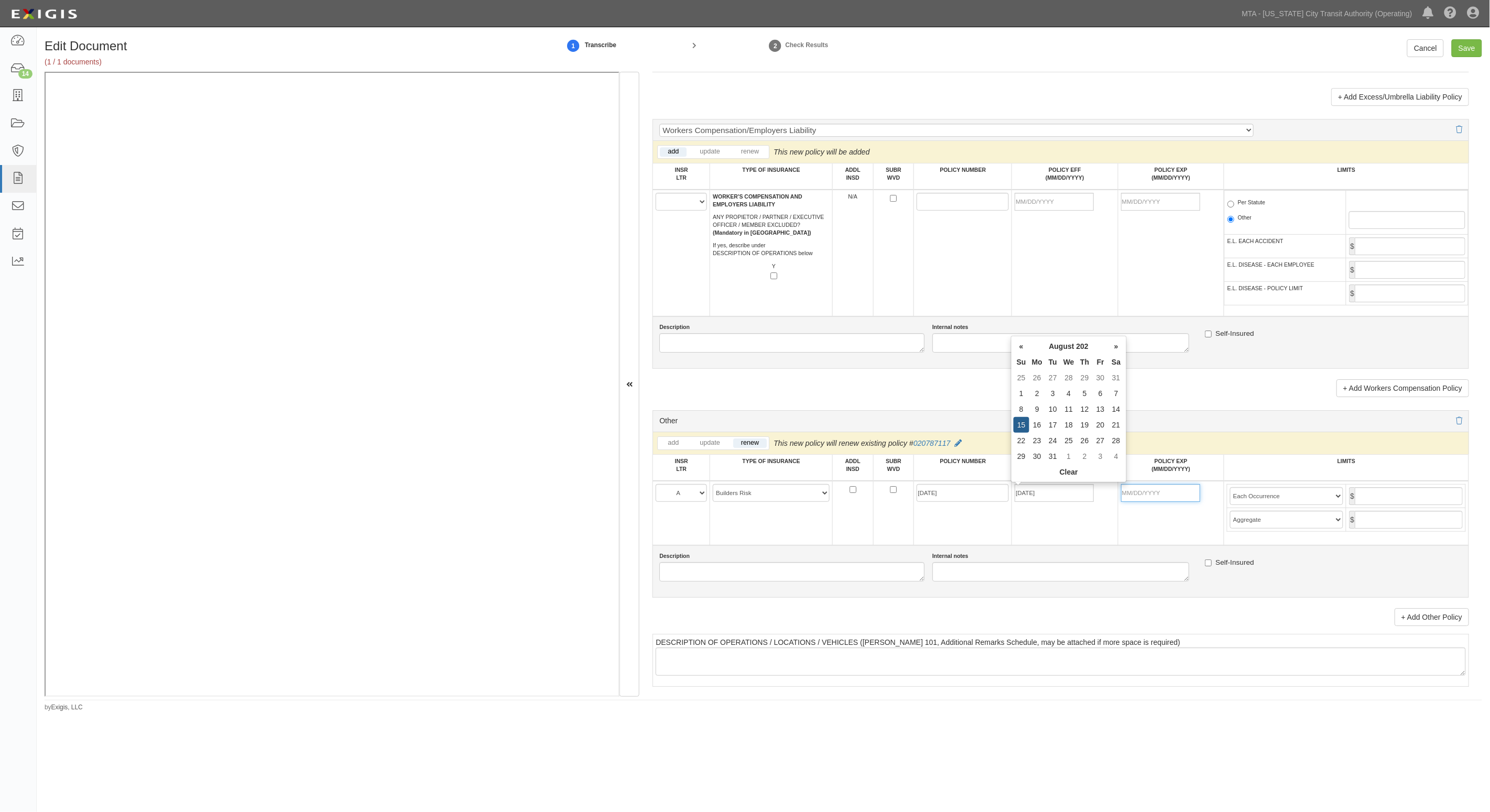
type input "08/15/2027"
drag, startPoint x: 1075, startPoint y: 493, endPoint x: 1038, endPoint y: 487, distance: 37.5
click at [1072, 492] on input "08/15/2026" at bounding box center [1054, 493] width 79 height 18
click at [990, 491] on input "8/15/2025" at bounding box center [962, 493] width 93 height 18
drag, startPoint x: 972, startPoint y: 493, endPoint x: 910, endPoint y: 492, distance: 62.0
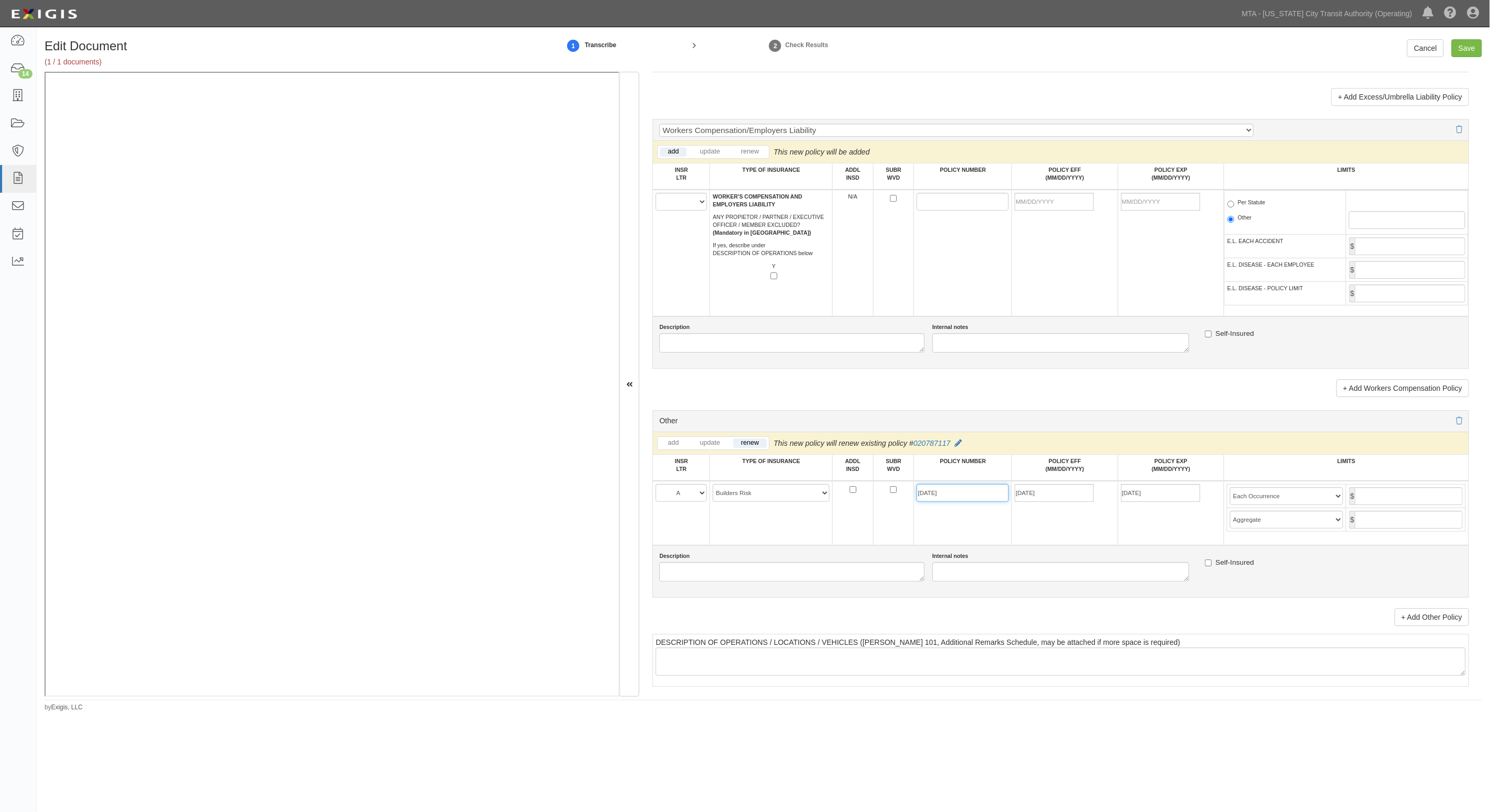
click at [910, 492] on tr "A B C D E F -- Select coverage line -- Asbestos Abatement Auto Physical Damage …" at bounding box center [1061, 513] width 816 height 64
paste input "020787117"
type input "020787117"
type input "[DATE]"
click at [1154, 492] on input "08/15/2027" at bounding box center [1159, 493] width 79 height 18
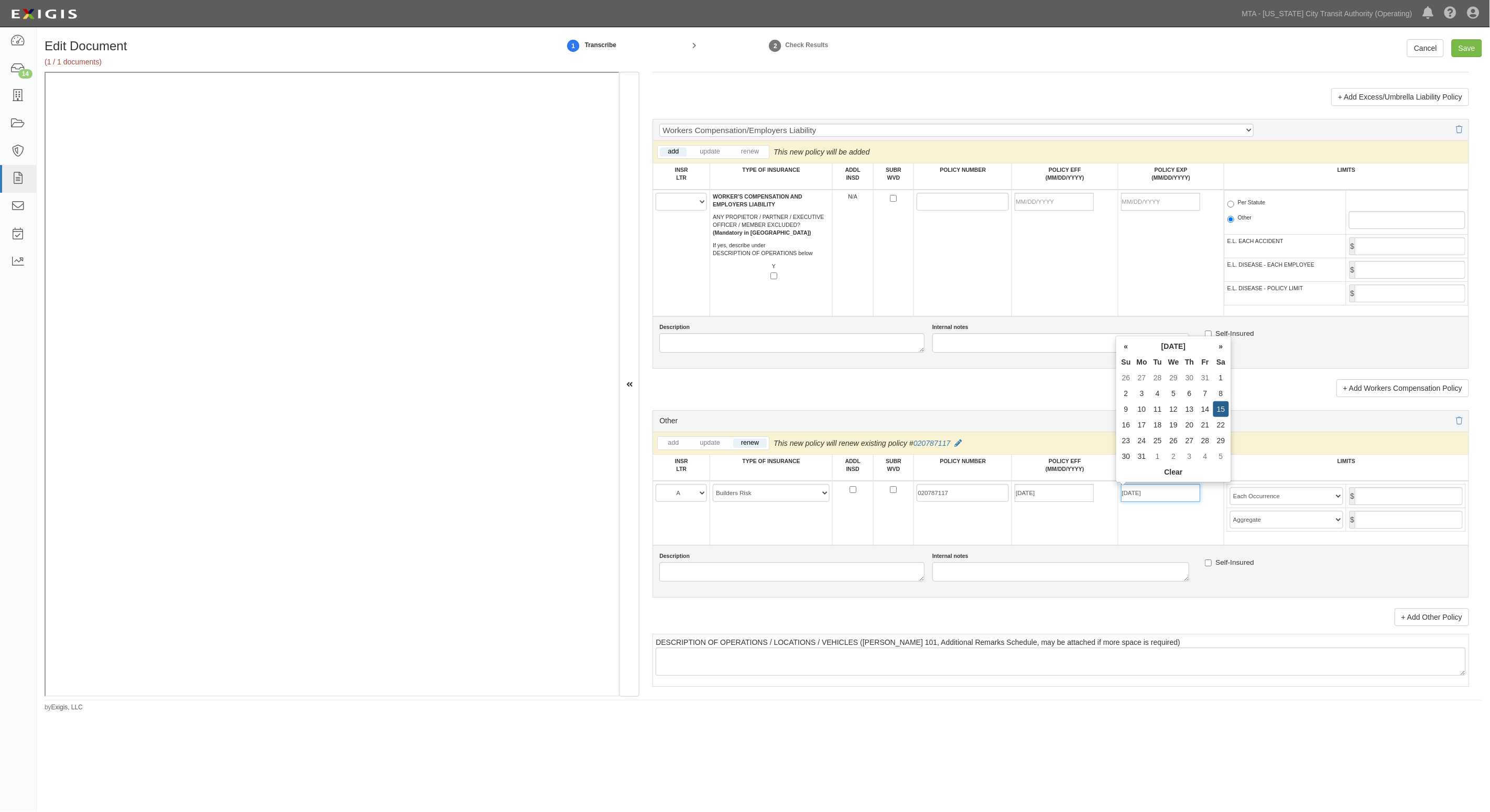
type input "08/15/2026"
type input "25,000,000"
type input "2"
click at [1244, 492] on select "Limit Each Occurrence Each Claim Aggregate Deductible Self-Insured Retention Pe…" at bounding box center [1286, 496] width 113 height 18
select select "Limit"
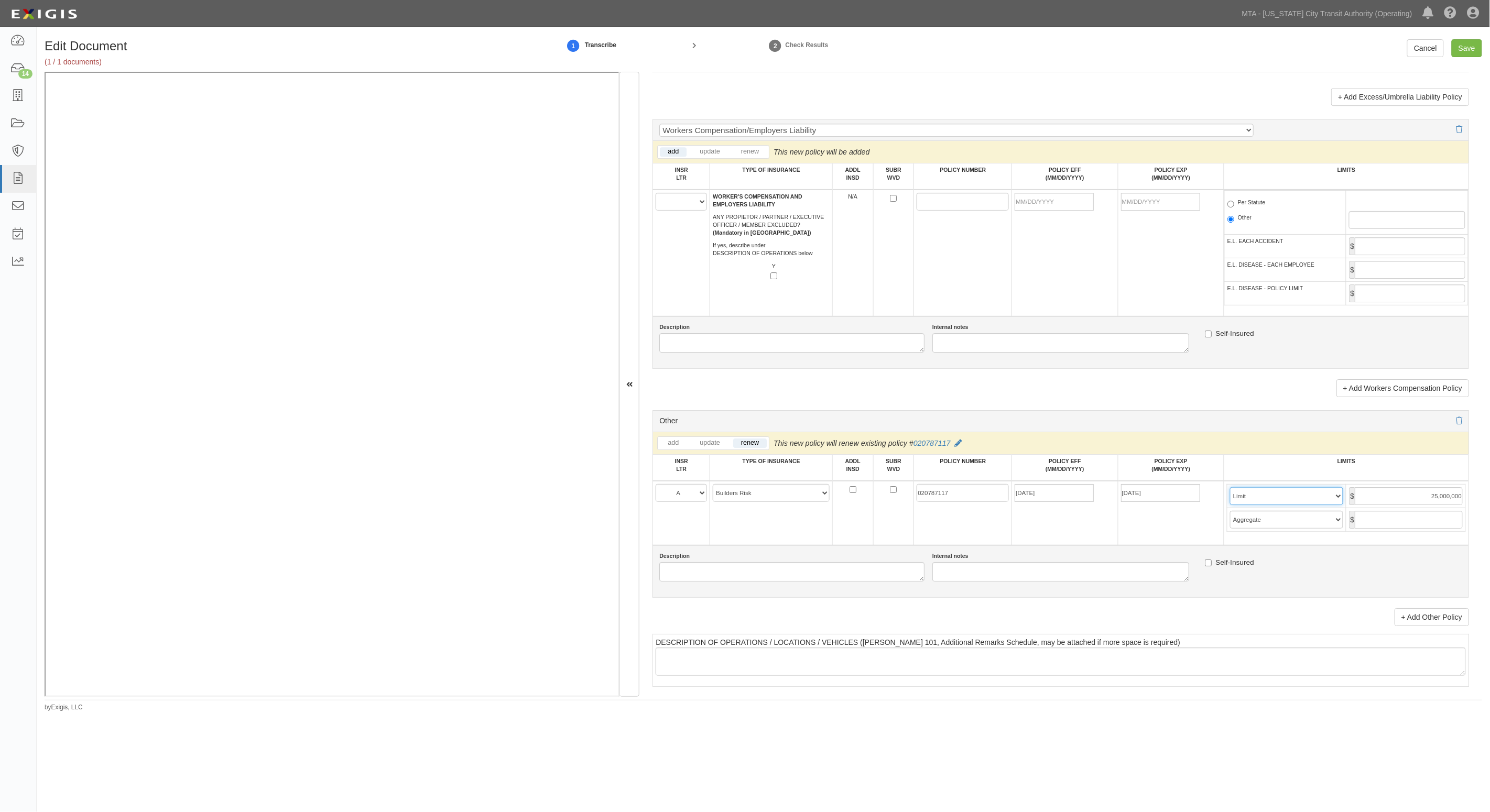
click at [1229, 487] on select "Limit Each Occurrence Each Claim Aggregate Deductible Self-Insured Retention Pe…" at bounding box center [1286, 496] width 113 height 18
click at [1467, 48] on input "Save" at bounding box center [1466, 48] width 30 height 18
type input "25000000"
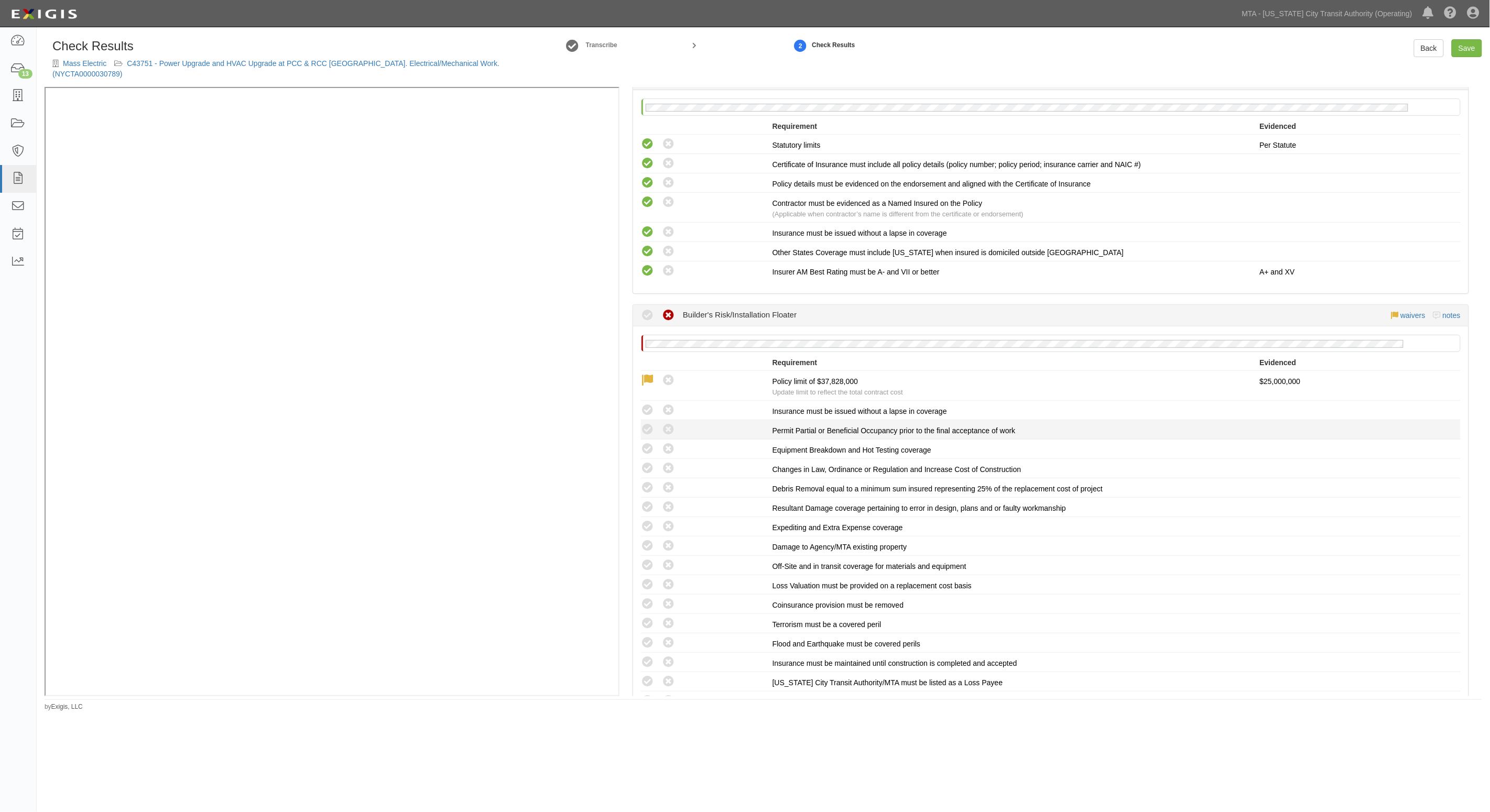
scroll to position [1113, 0]
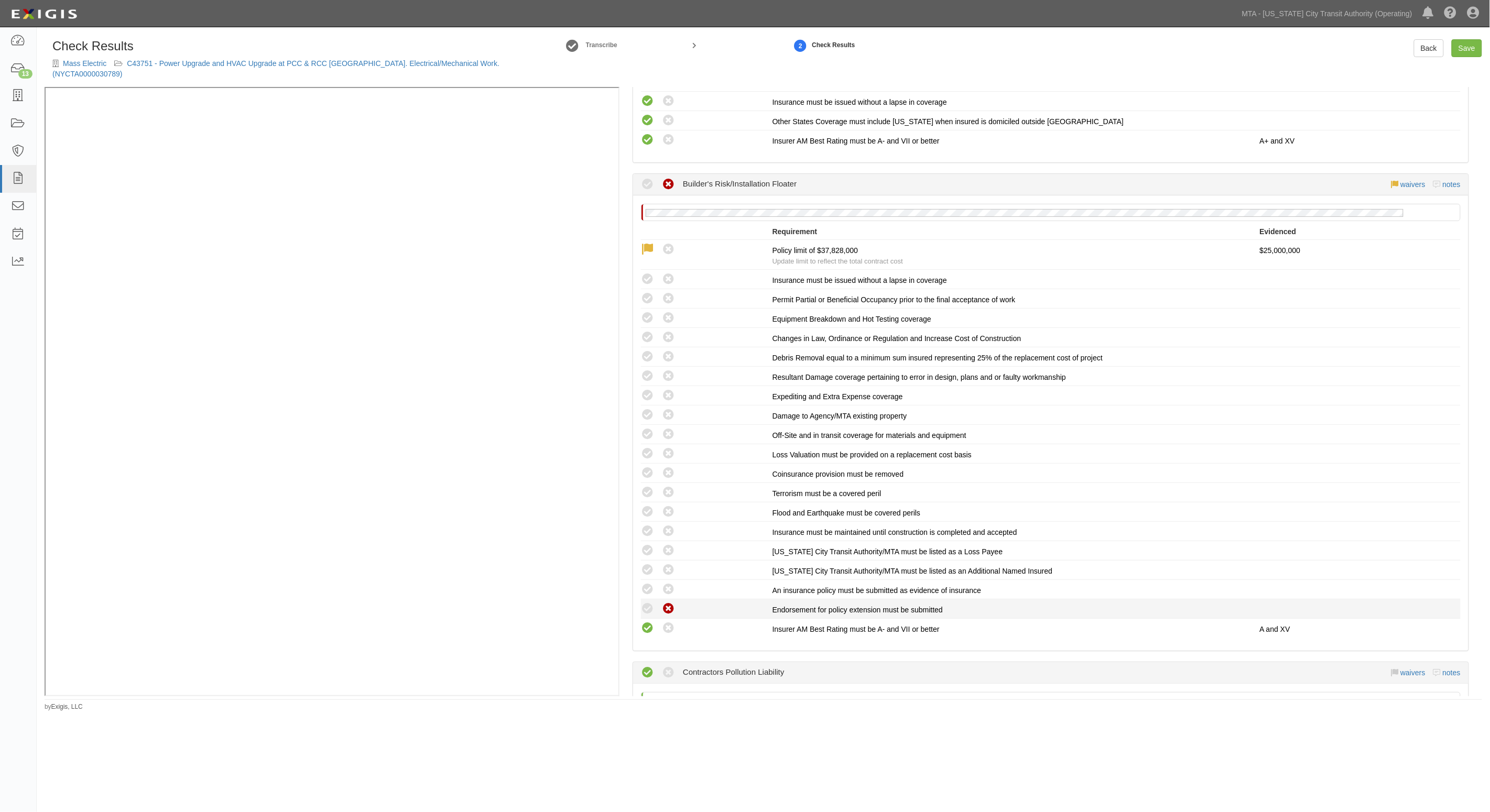
click at [667, 603] on icon at bounding box center [668, 609] width 13 height 13
radio input "true"
click at [667, 583] on icon at bounding box center [668, 590] width 13 height 13
radio input "true"
click at [649, 564] on icon at bounding box center [647, 570] width 13 height 13
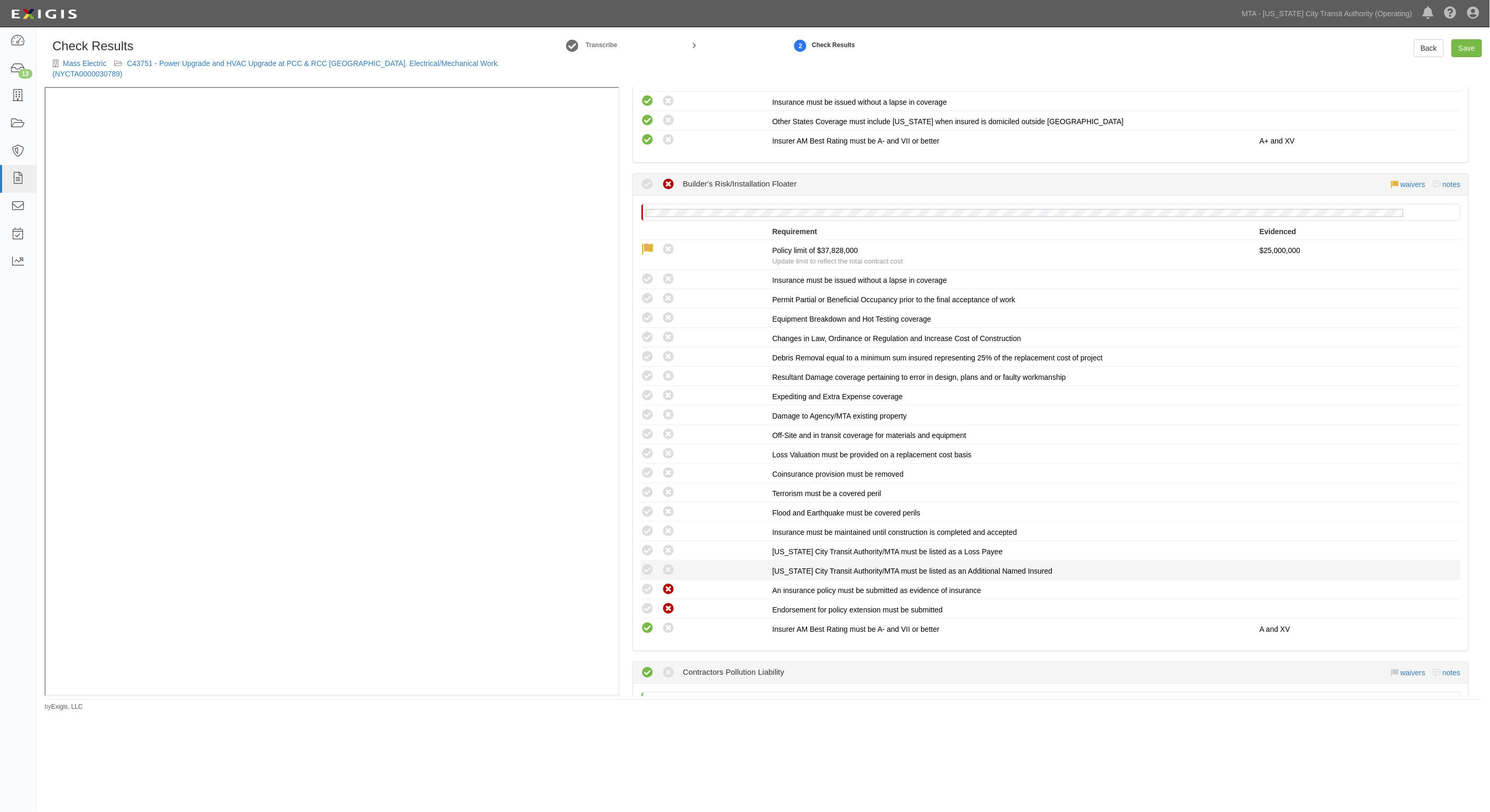
radio input "true"
drag, startPoint x: 648, startPoint y: 538, endPoint x: 645, endPoint y: 526, distance: 12.4
click at [648, 545] on icon at bounding box center [647, 551] width 13 height 13
radio input "true"
click at [644, 525] on icon at bounding box center [647, 531] width 13 height 13
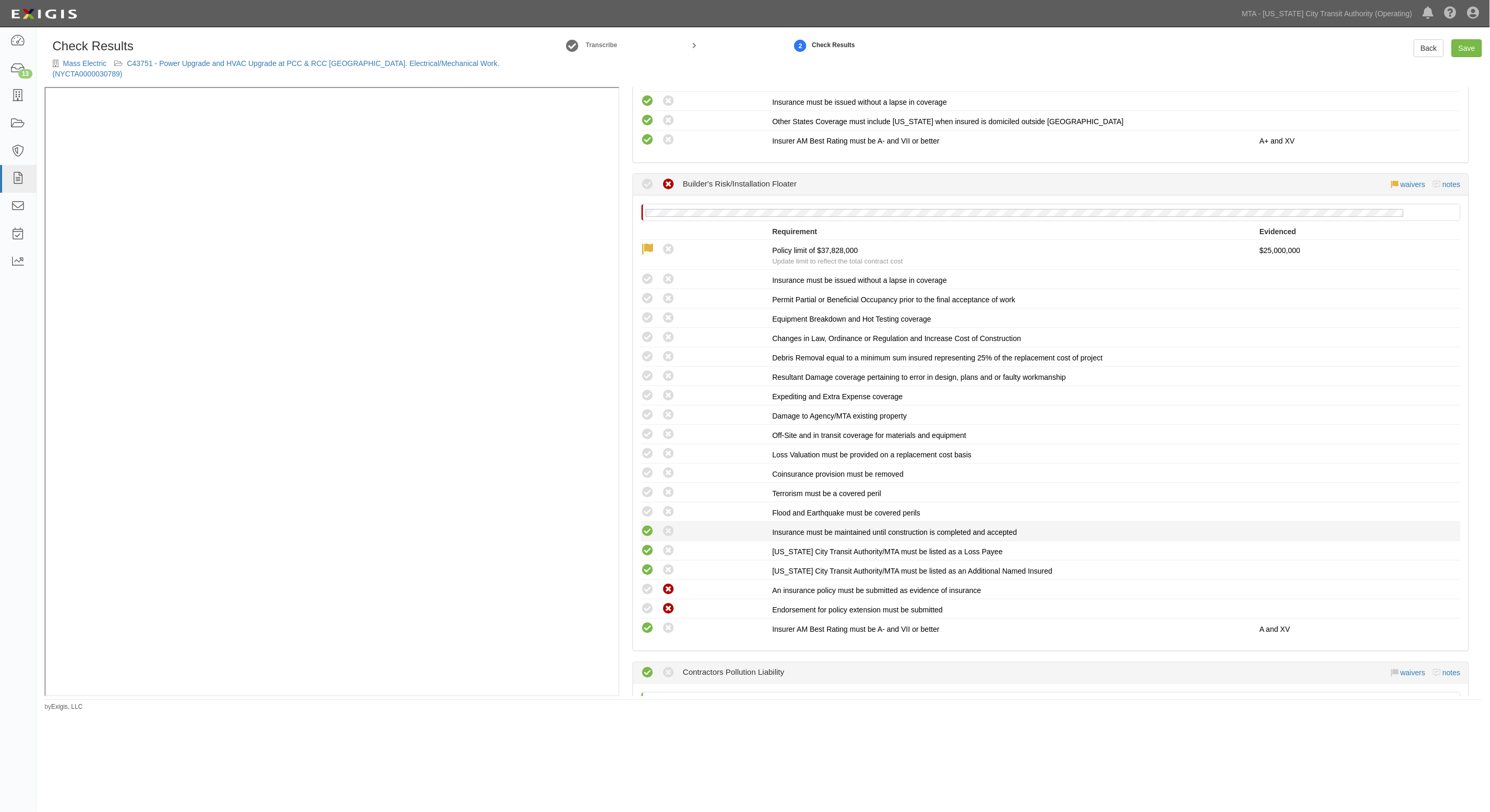
radio input "true"
click at [645, 507] on icon at bounding box center [647, 512] width 13 height 13
radio input "true"
click at [647, 487] on icon at bounding box center [647, 493] width 13 height 13
radio input "true"
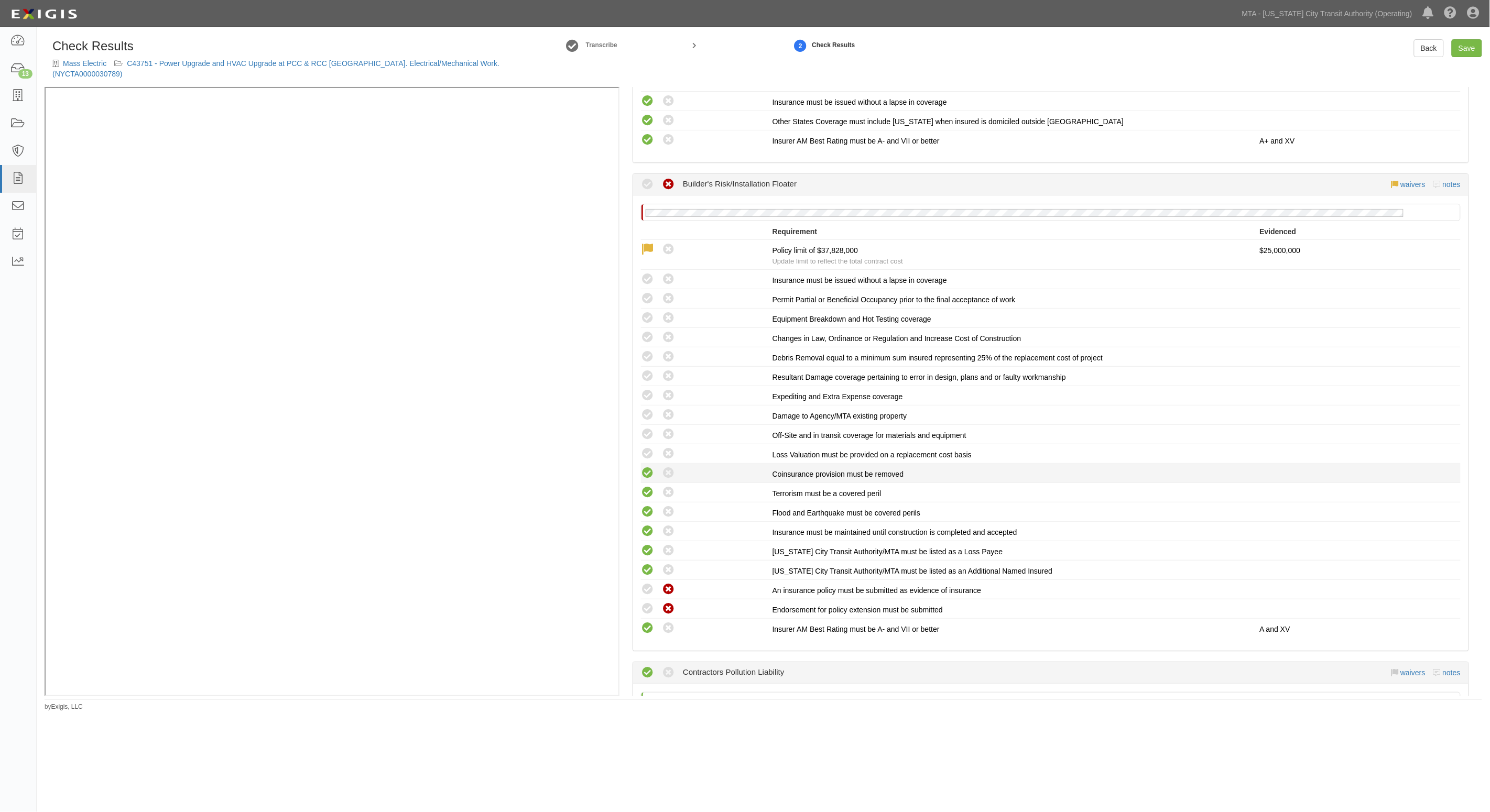
click at [647, 467] on icon at bounding box center [647, 473] width 13 height 13
radio input "true"
click at [645, 448] on icon at bounding box center [647, 454] width 13 height 13
radio input "true"
click at [644, 432] on icon at bounding box center [647, 434] width 13 height 13
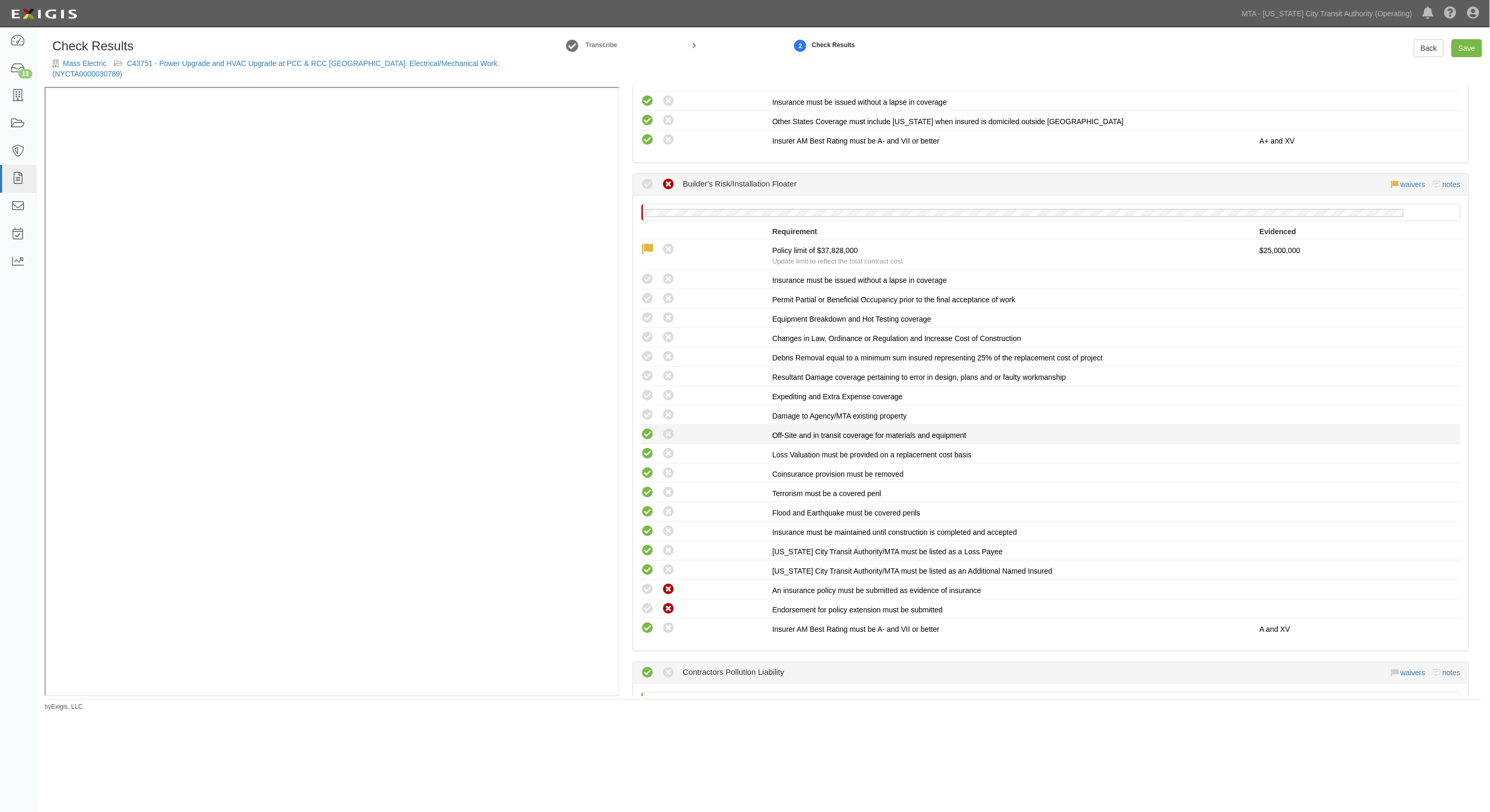
radio input "true"
drag, startPoint x: 649, startPoint y: 407, endPoint x: 648, endPoint y: 393, distance: 14.0
click at [648, 409] on icon at bounding box center [647, 415] width 13 height 13
radio input "true"
click at [648, 390] on icon at bounding box center [647, 396] width 13 height 13
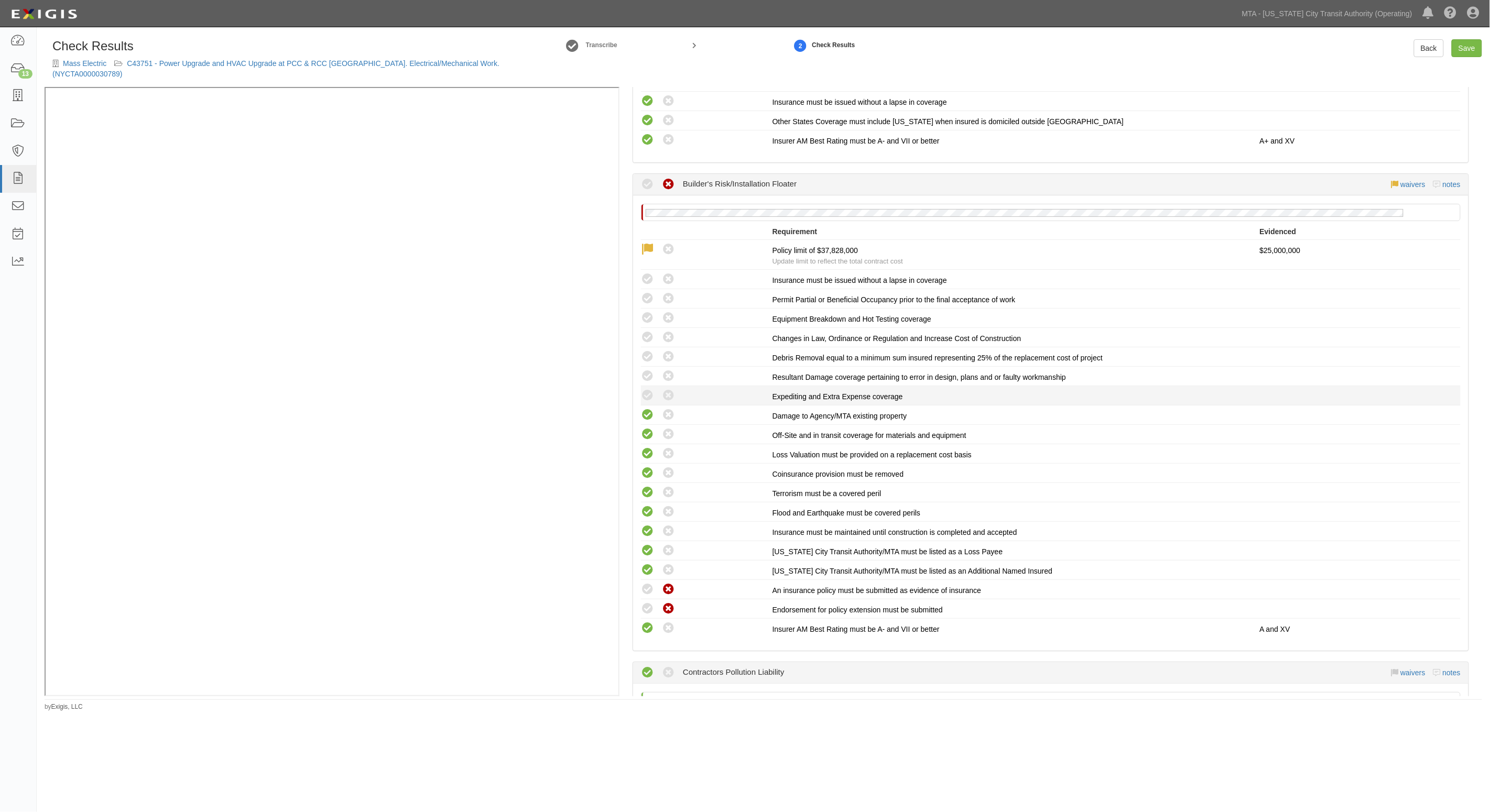
radio input "true"
click at [648, 372] on icon at bounding box center [647, 376] width 13 height 13
radio input "true"
click at [645, 351] on icon at bounding box center [647, 357] width 13 height 13
radio input "true"
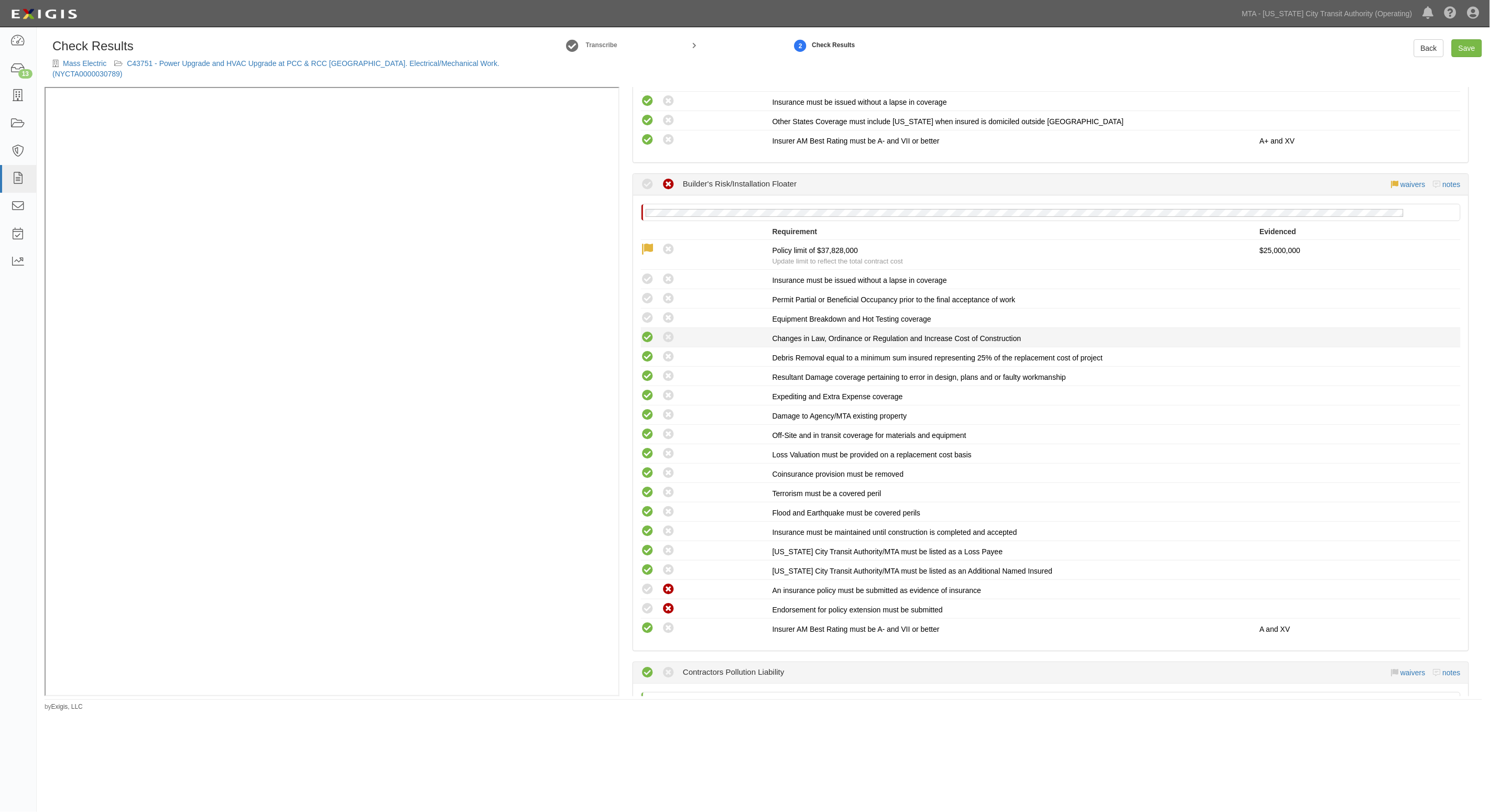
click at [645, 332] on icon at bounding box center [647, 337] width 13 height 13
radio input "true"
click at [645, 313] on icon at bounding box center [647, 318] width 13 height 13
radio input "true"
click at [646, 294] on icon at bounding box center [647, 299] width 13 height 13
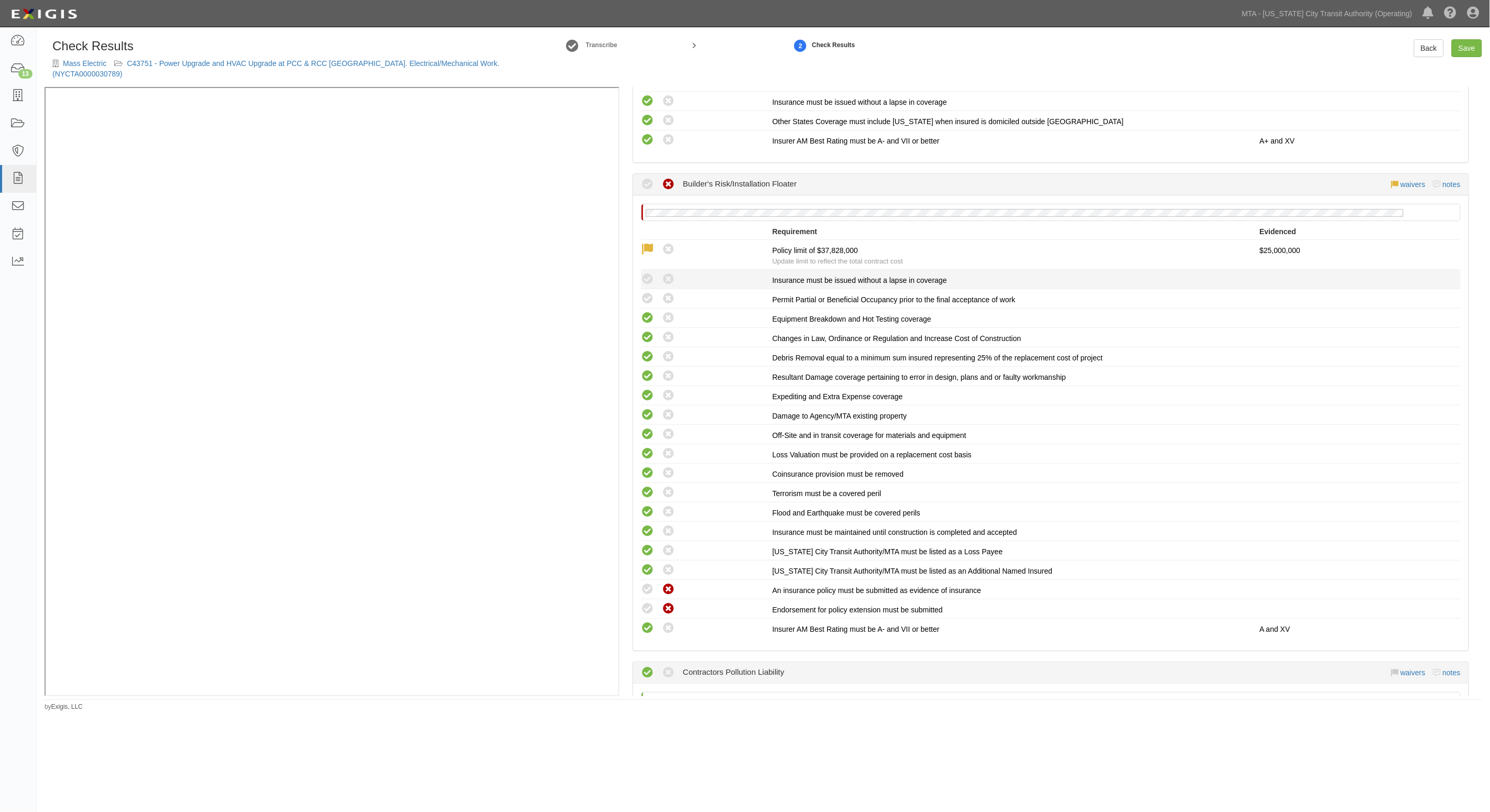
radio input "true"
click at [648, 278] on icon at bounding box center [647, 279] width 13 height 13
radio input "true"
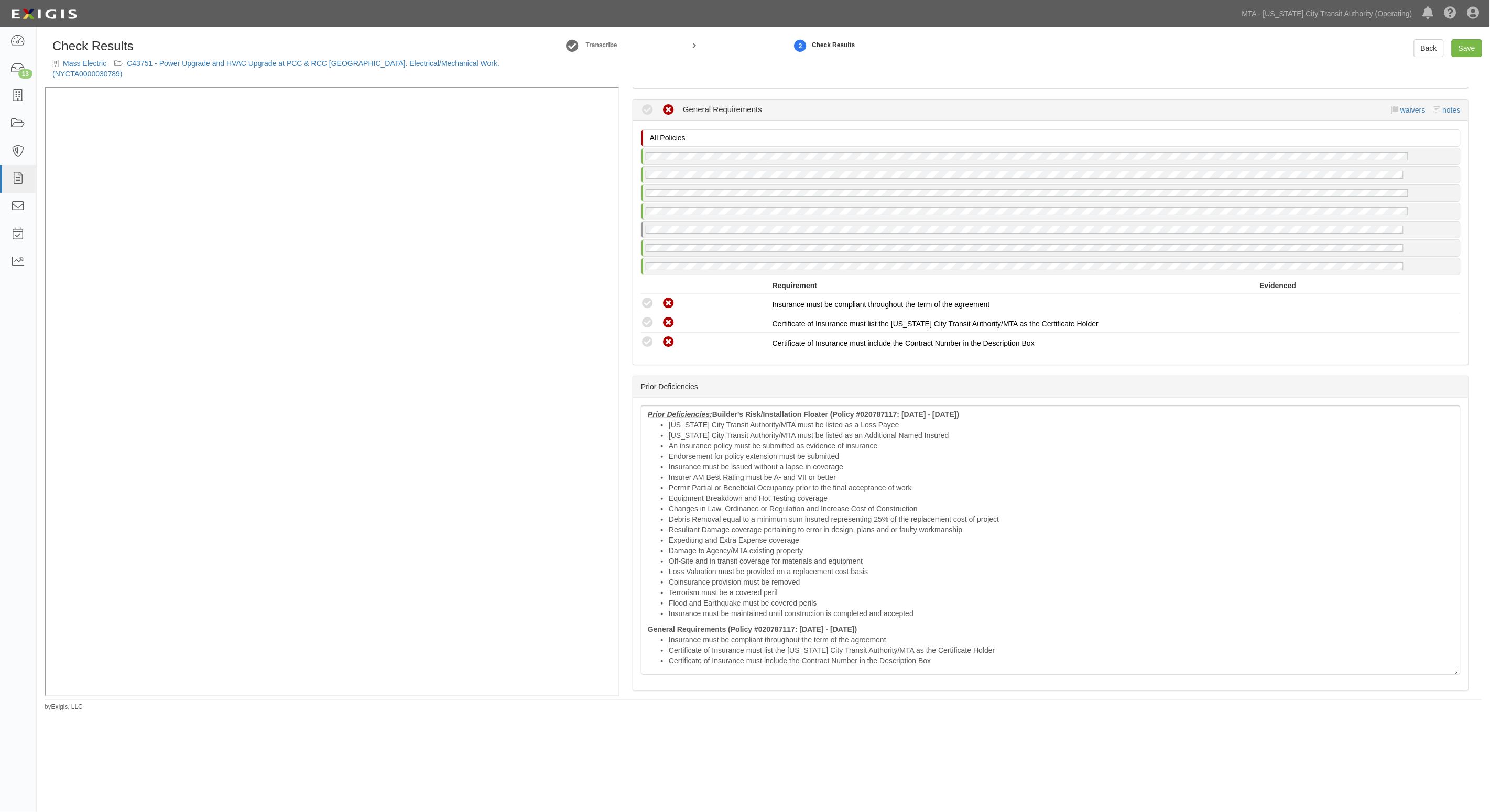
scroll to position [2227, 0]
drag, startPoint x: 648, startPoint y: 323, endPoint x: 646, endPoint y: 315, distance: 8.2
click at [647, 335] on icon at bounding box center [647, 341] width 13 height 13
radio input "true"
click at [646, 315] on icon at bounding box center [647, 321] width 13 height 13
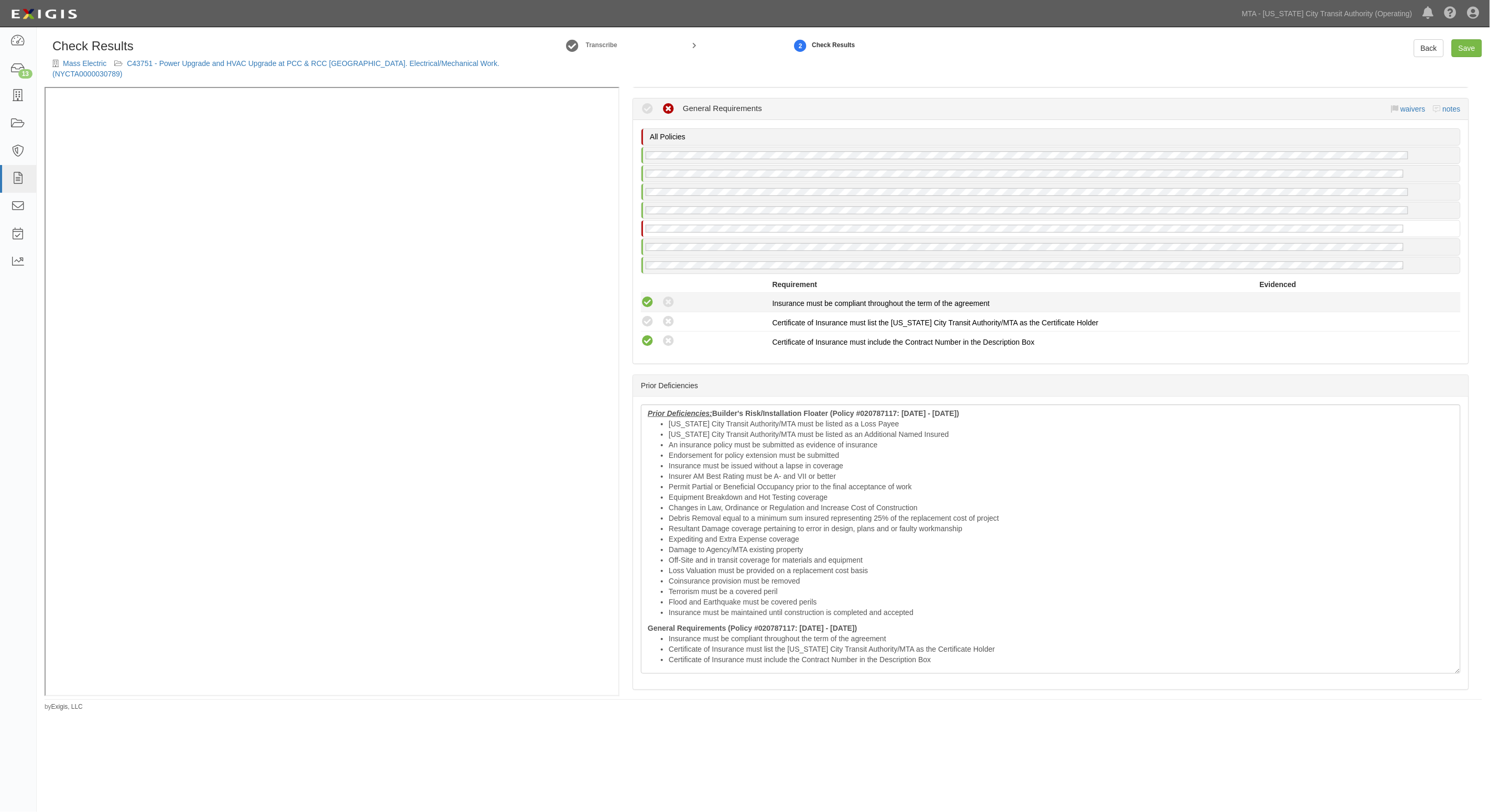
radio input "true"
click at [646, 296] on icon at bounding box center [647, 302] width 13 height 13
radio input "true"
click at [716, 481] on li "Permit Partial or Beneficial Occupancy prior to the final acceptance of work" at bounding box center [1061, 487] width 785 height 10
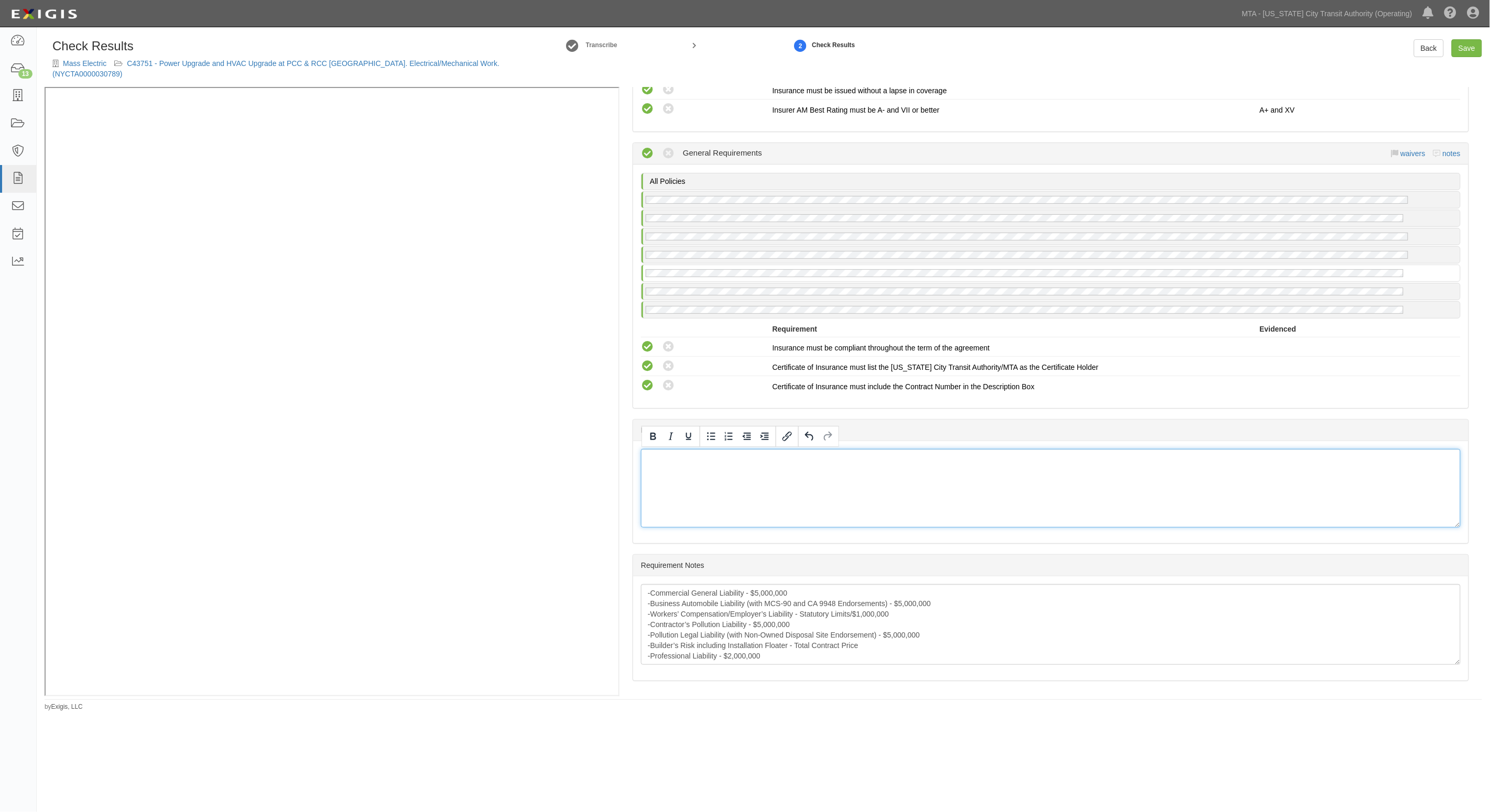
scroll to position [2167, 0]
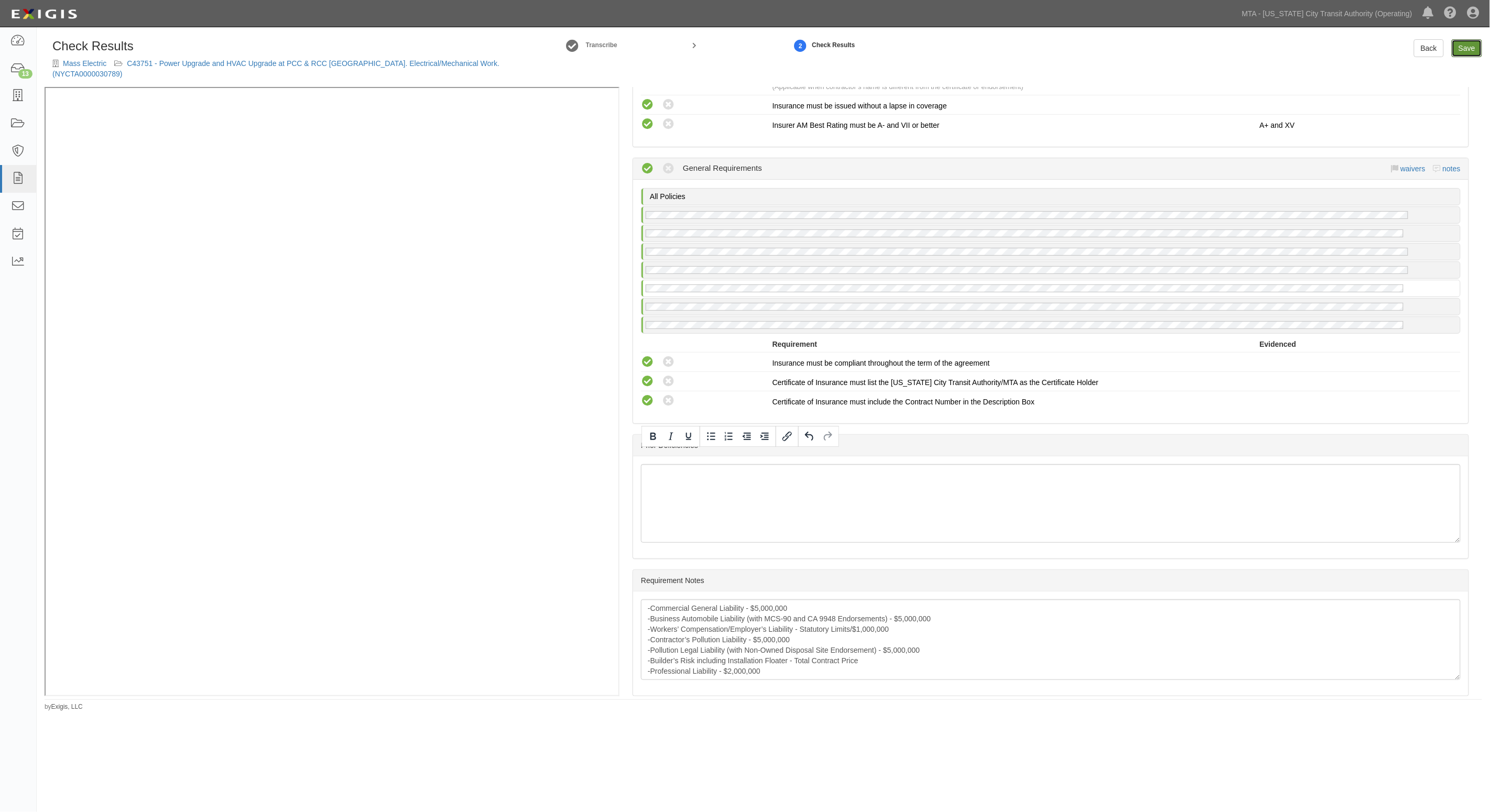
click at [1468, 44] on link "Save" at bounding box center [1466, 48] width 30 height 18
radio input "true"
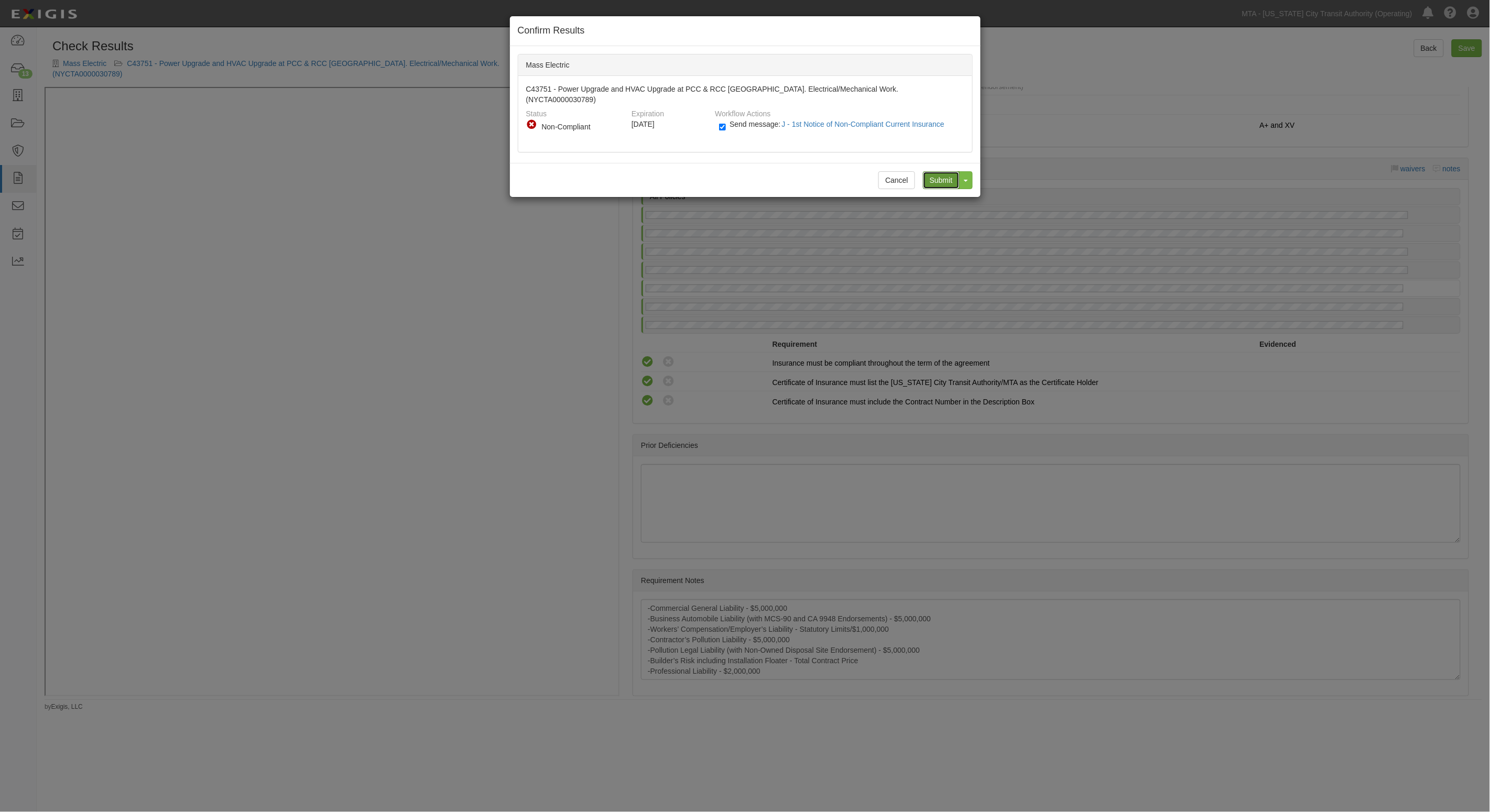
click at [939, 171] on input "Submit" at bounding box center [941, 180] width 36 height 18
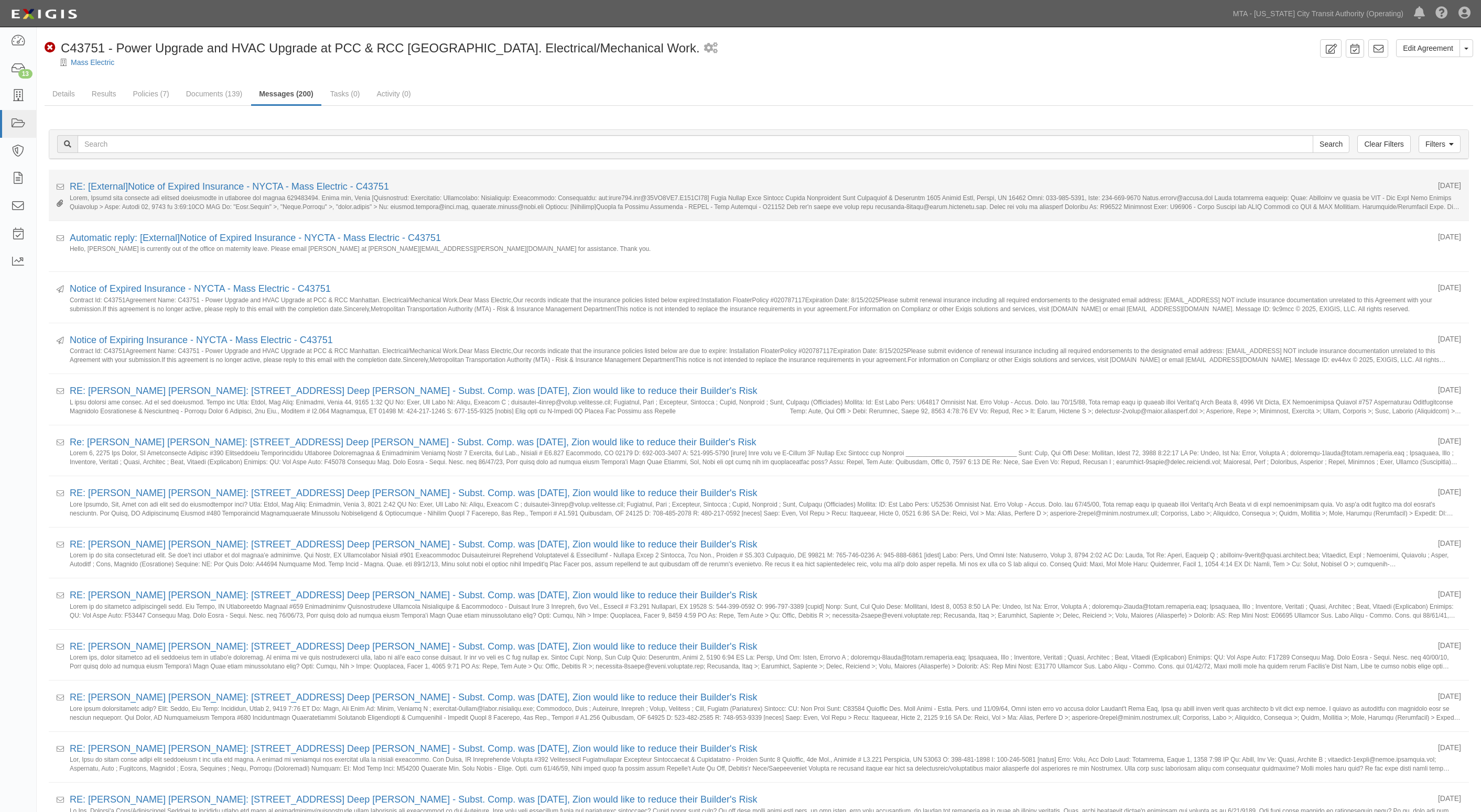
click at [143, 178] on li "Received [DATE] RE: [External]Notice of Expired Insurance - NYCTA - Mass Electr…" at bounding box center [758, 195] width 1420 height 51
click at [143, 184] on link "RE: [External]Notice of Expired Insurance - NYCTA - Mass Electric - C43751" at bounding box center [229, 186] width 320 height 10
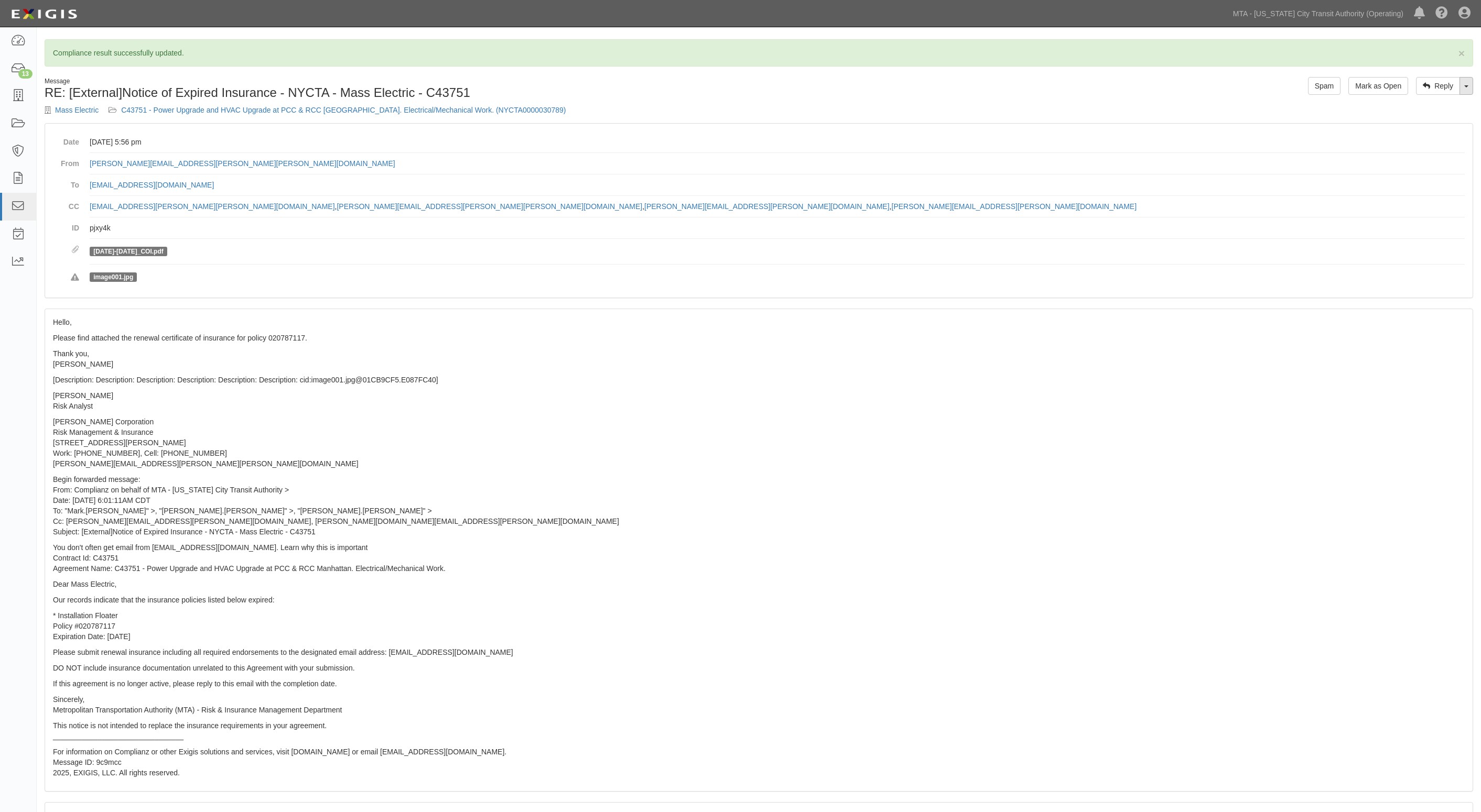
click at [1460, 89] on link "Toggle Dropdown" at bounding box center [1466, 86] width 14 height 18
click at [1420, 109] on link "Reply All" at bounding box center [1431, 106] width 83 height 14
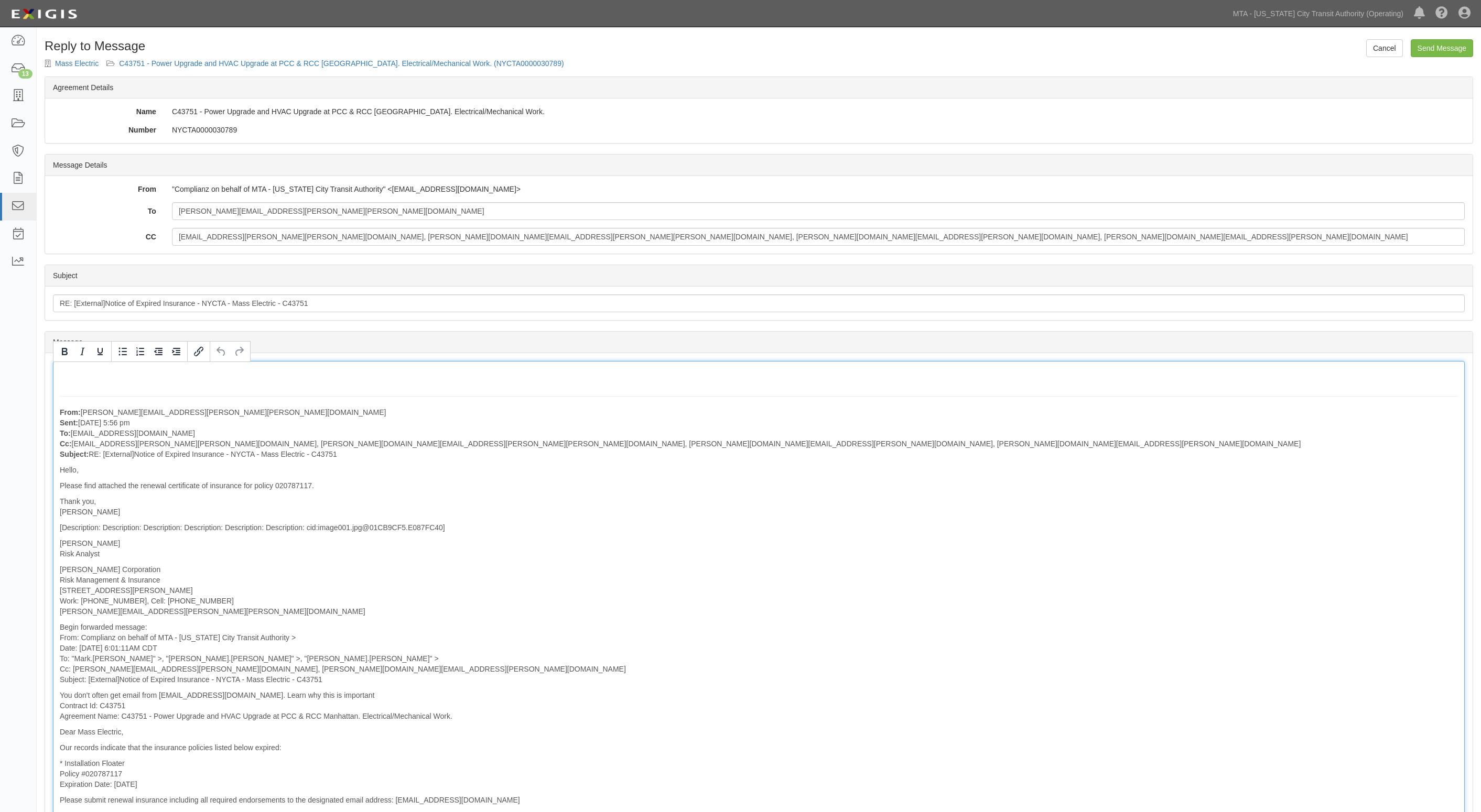
click at [82, 384] on div "From: [PERSON_NAME][EMAIL_ADDRESS][PERSON_NAME][PERSON_NAME][DOMAIN_NAME] Sent:…" at bounding box center [759, 648] width 1412 height 574
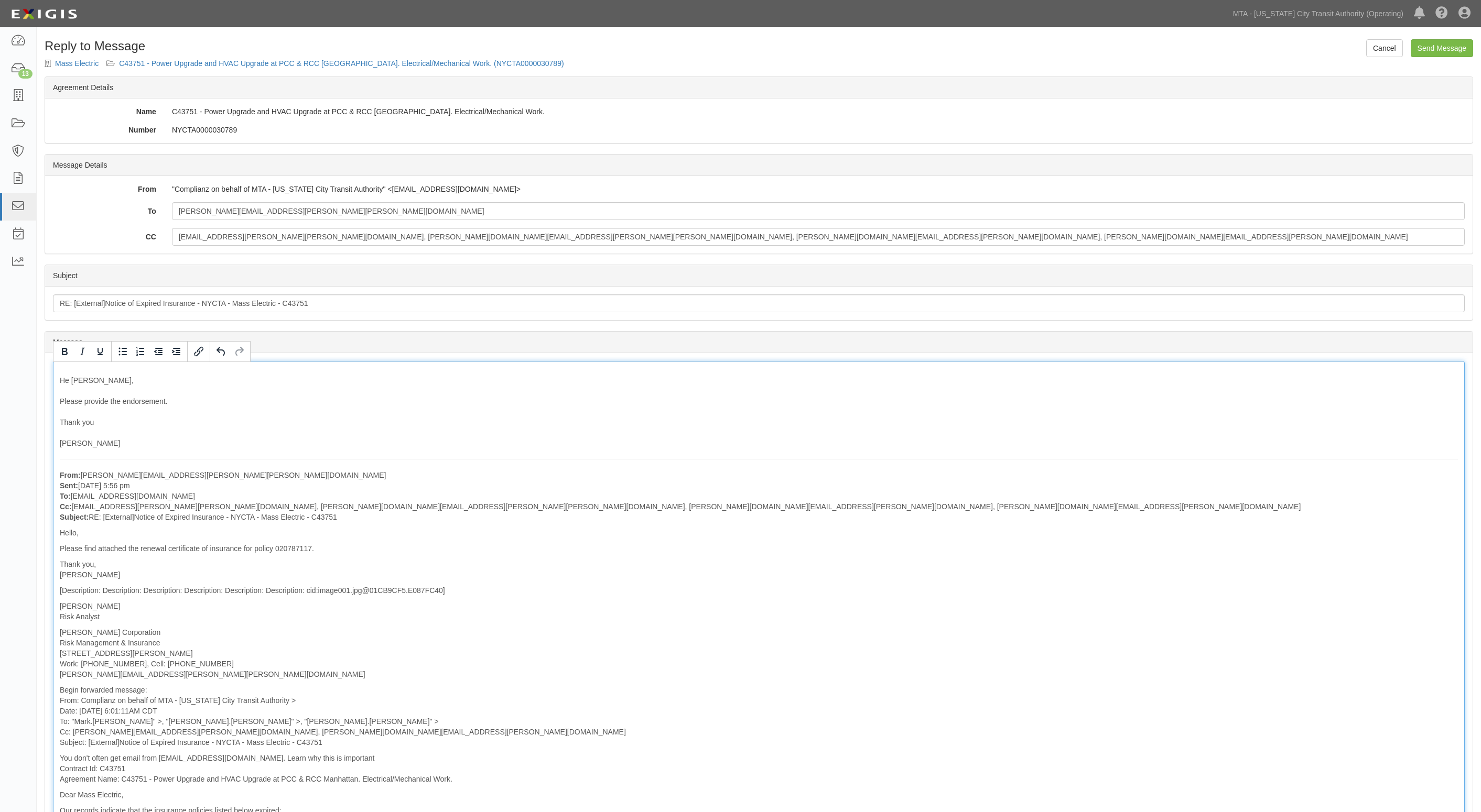
click at [266, 403] on div "He [PERSON_NAME], Please provide the endorsement. Thank you [PERSON_NAME] From:…" at bounding box center [759, 679] width 1412 height 636
click at [1443, 46] on input "Send Message" at bounding box center [1442, 48] width 62 height 18
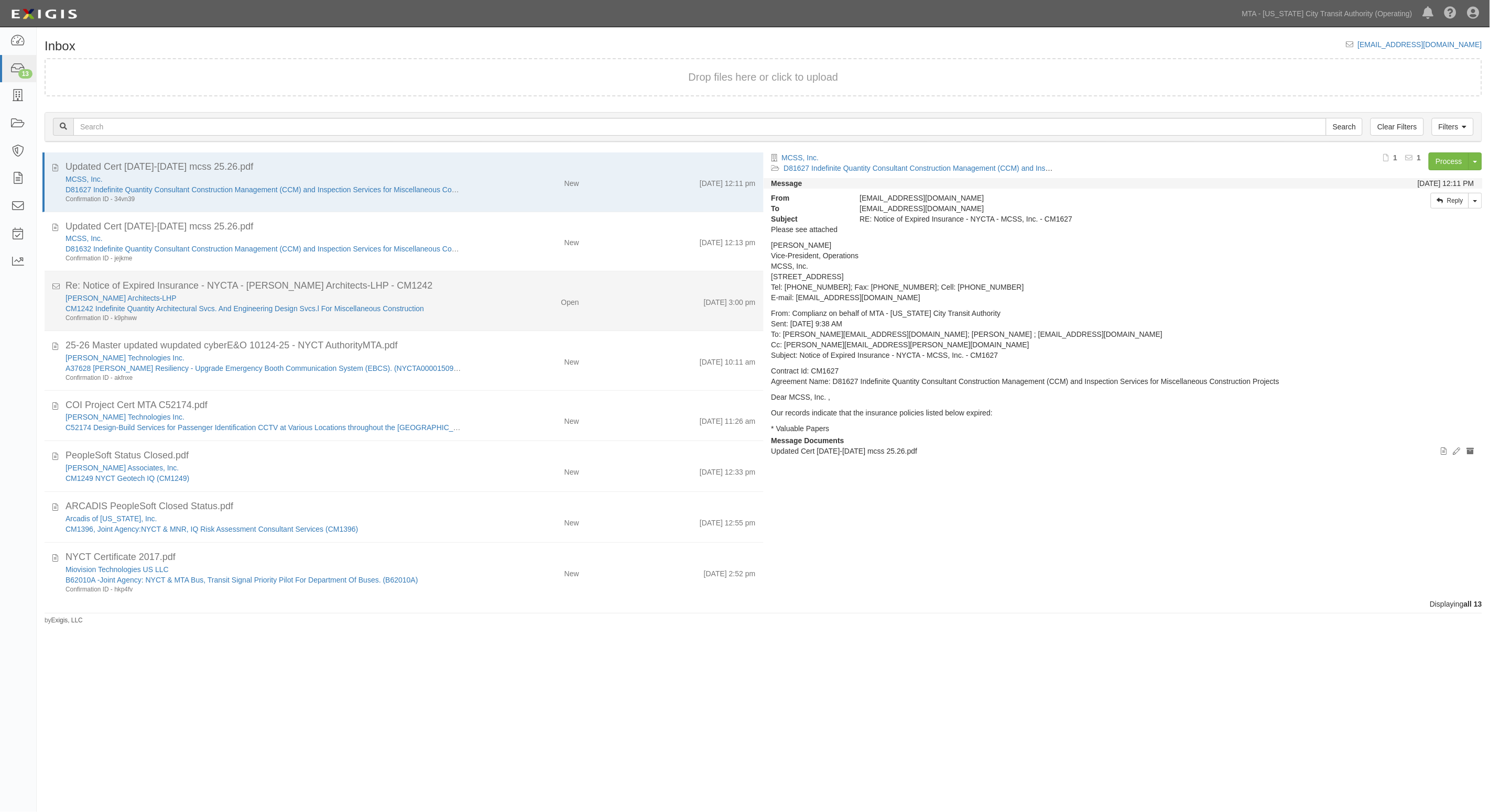
click at [498, 308] on div "[PERSON_NAME] Architects-LHP CM1242 Indefinite Quantity Architectural Svcs. And…" at bounding box center [410, 307] width 706 height 29
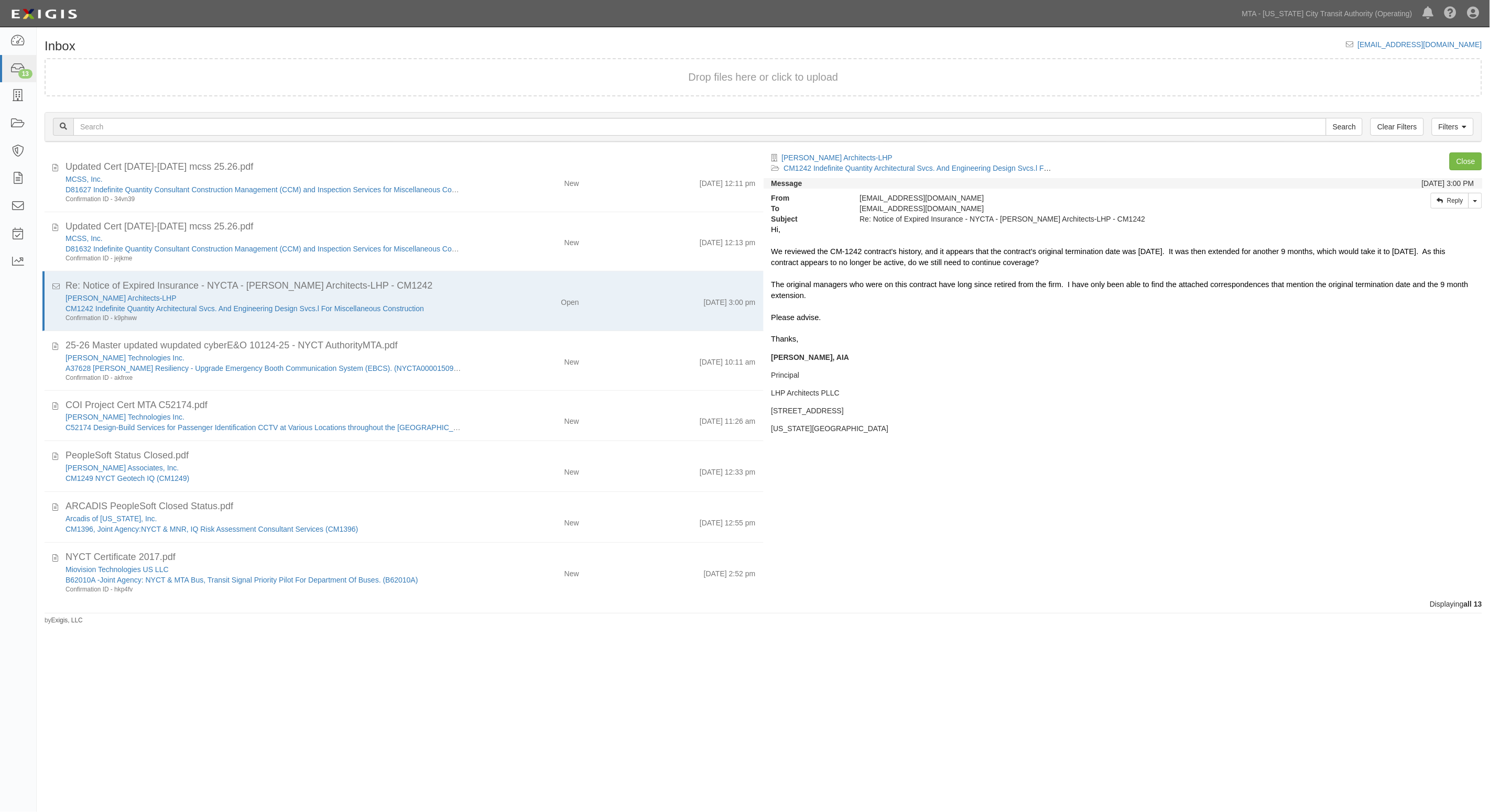
drag, startPoint x: 383, startPoint y: 55, endPoint x: 234, endPoint y: 13, distance: 154.8
click at [380, 56] on div "Inbox [EMAIL_ADDRESS][DOMAIN_NAME] Drop files here or click to upload Filters C…" at bounding box center [763, 332] width 1453 height 586
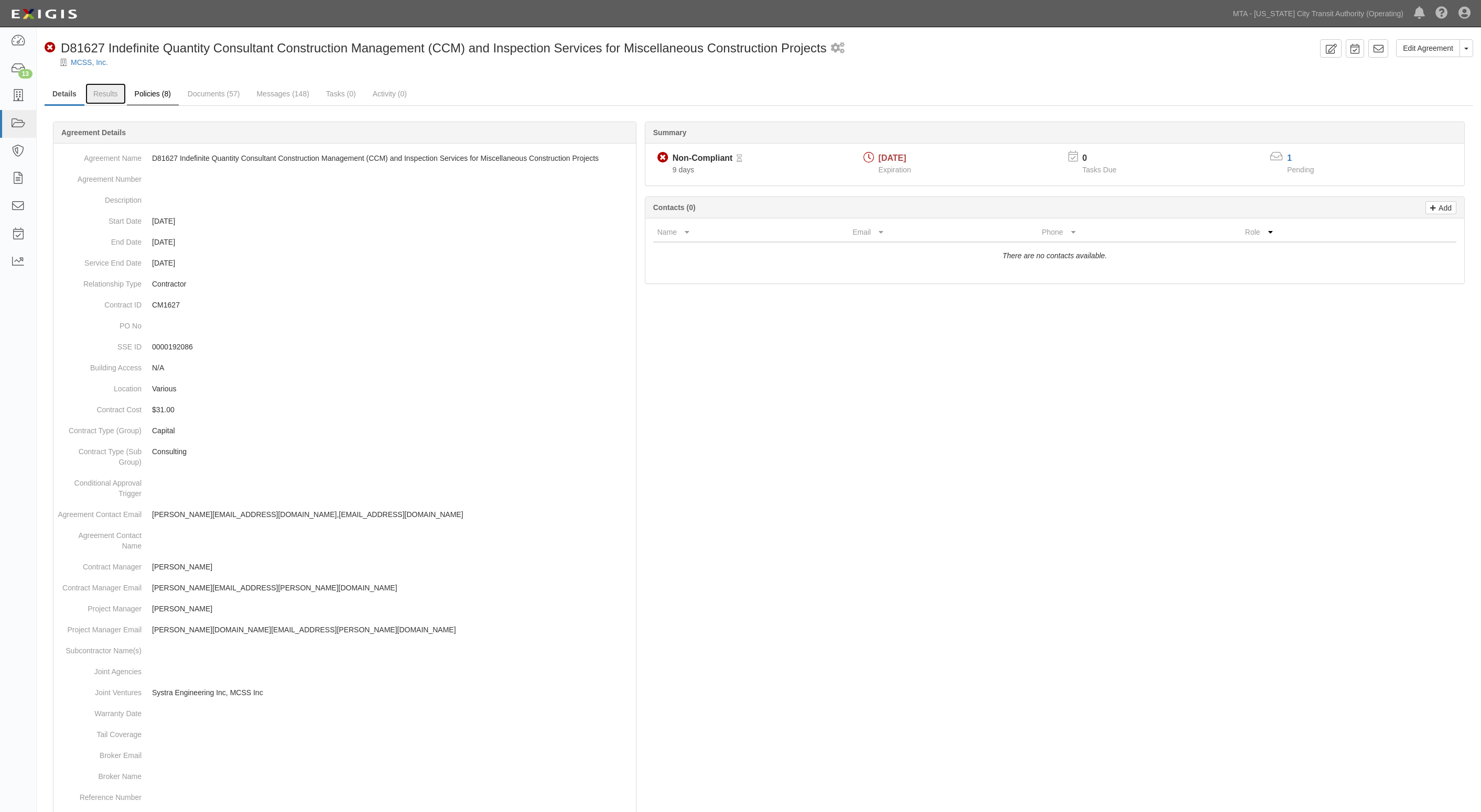
drag, startPoint x: 108, startPoint y: 95, endPoint x: 147, endPoint y: 93, distance: 39.1
click at [108, 95] on link "Results" at bounding box center [106, 93] width 41 height 21
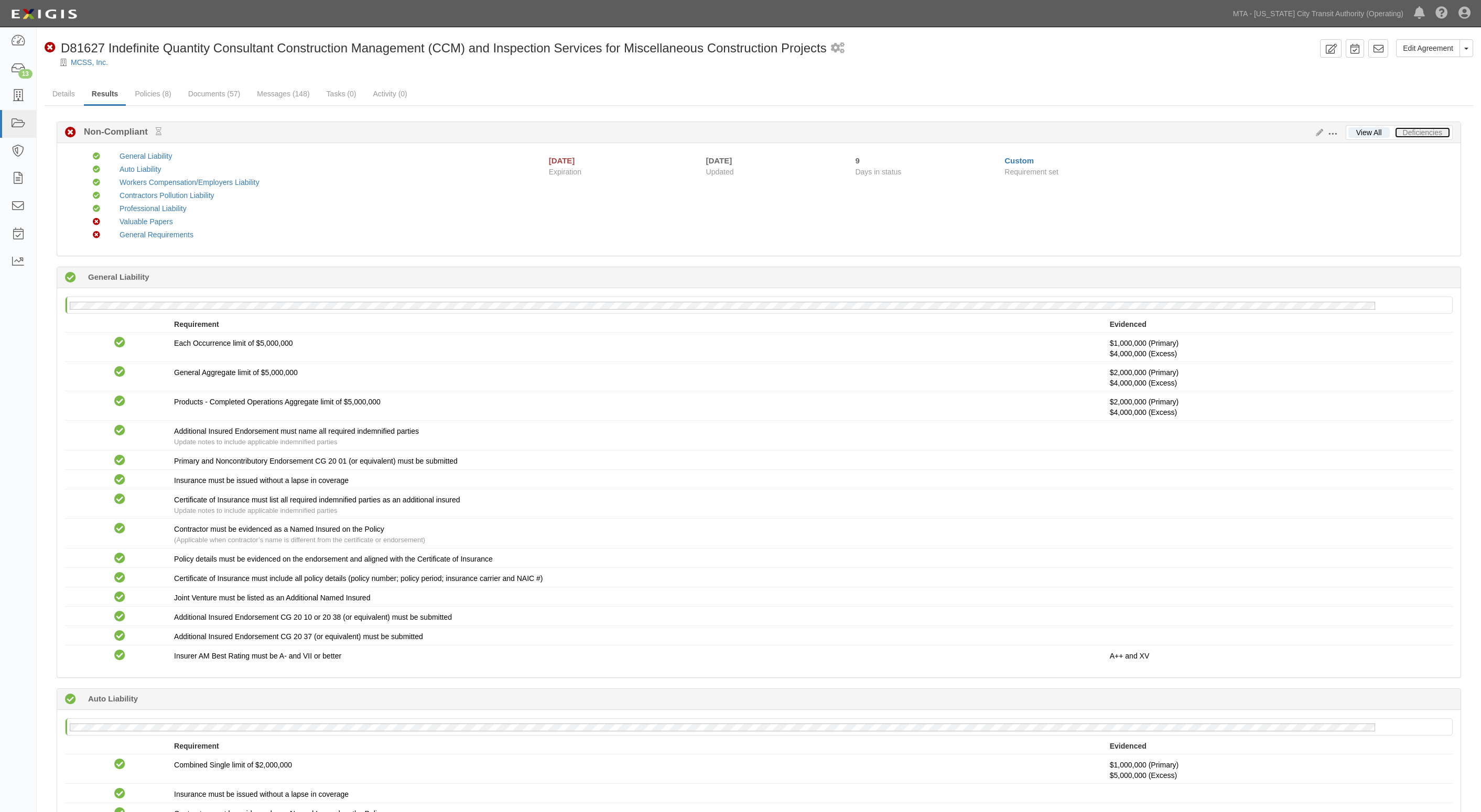
drag, startPoint x: 1428, startPoint y: 126, endPoint x: 1199, endPoint y: 98, distance: 230.7
click at [1426, 127] on link "Deficiencies" at bounding box center [1422, 132] width 55 height 10
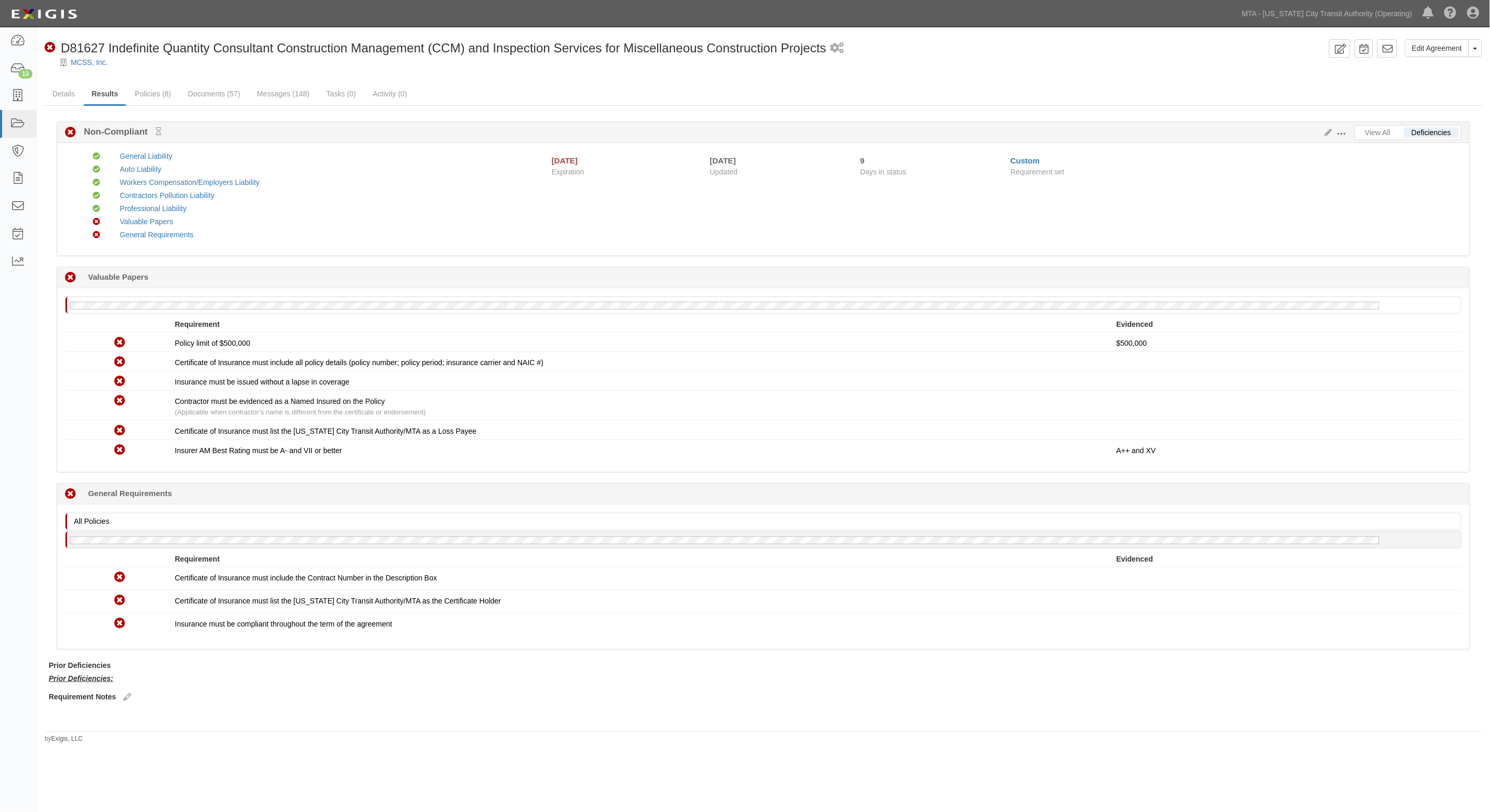
drag, startPoint x: 333, startPoint y: 66, endPoint x: 296, endPoint y: 75, distance: 38.1
click at [333, 66] on div "MCSS, Inc." at bounding box center [771, 62] width 1437 height 10
click at [213, 98] on link "Documents (57)" at bounding box center [214, 94] width 68 height 23
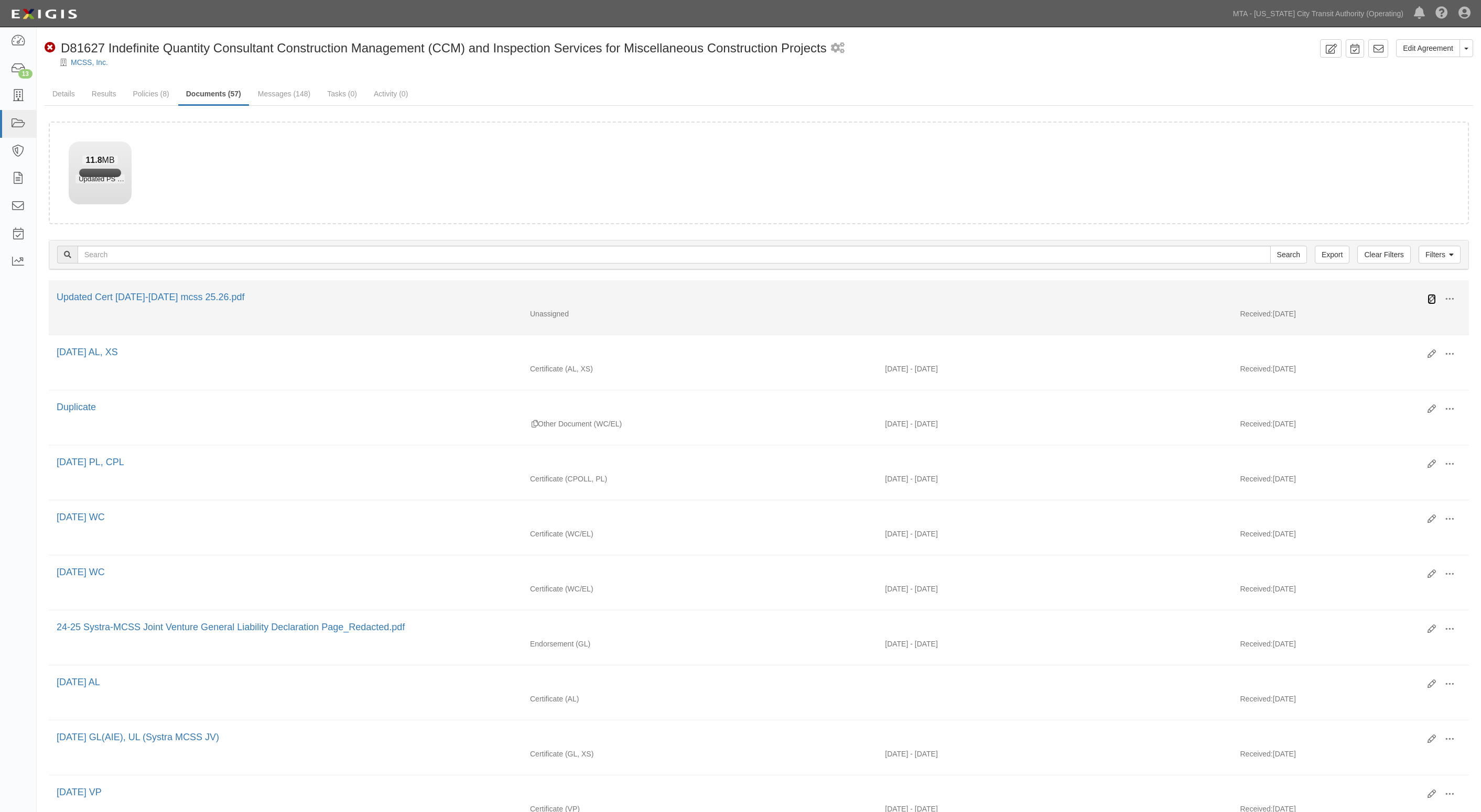
click at [1432, 295] on icon at bounding box center [1432, 300] width 9 height 9
click at [1427, 295] on icon at bounding box center [1432, 300] width 9 height 9
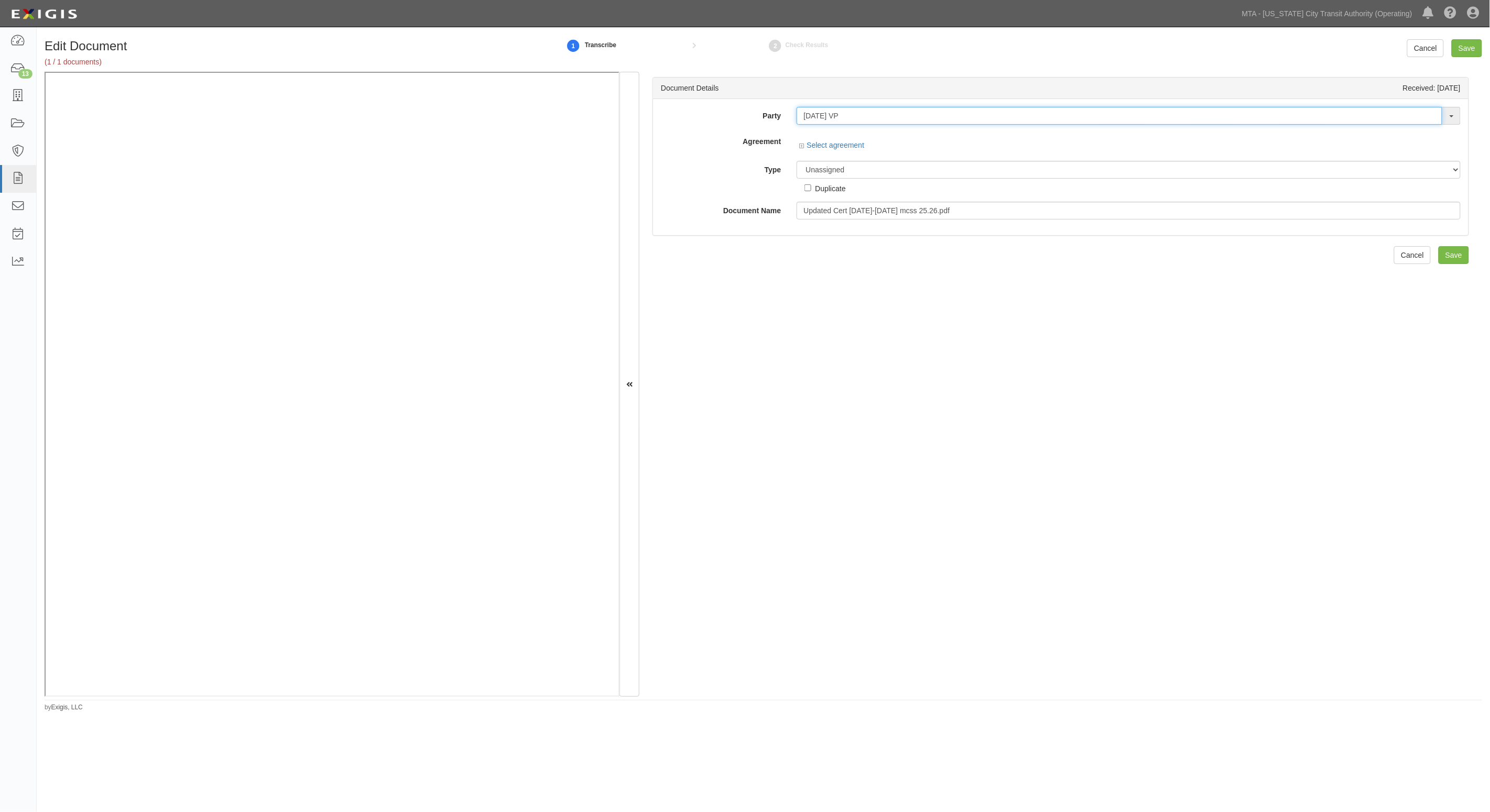
type input "[DATE] VP"
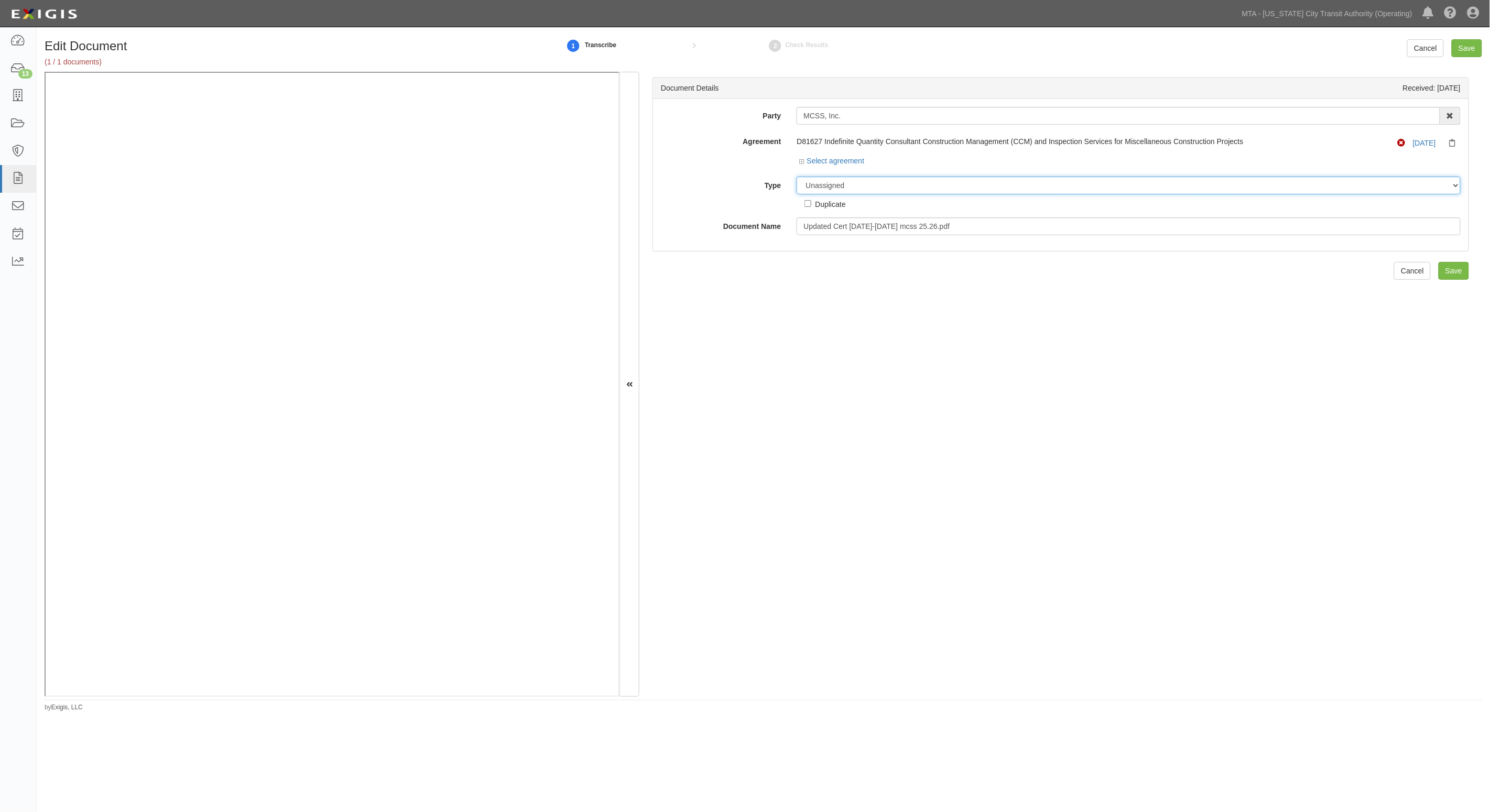
click at [858, 186] on select "Unassigned Binder Cancellation Notice Certificate Contract Endorsement Insuranc…" at bounding box center [1128, 185] width 664 height 18
select select "CertificateDetail"
click at [797, 177] on select "Unassigned Binder Cancellation Notice Certificate Contract Endorsement Insuranc…" at bounding box center [1128, 185] width 664 height 18
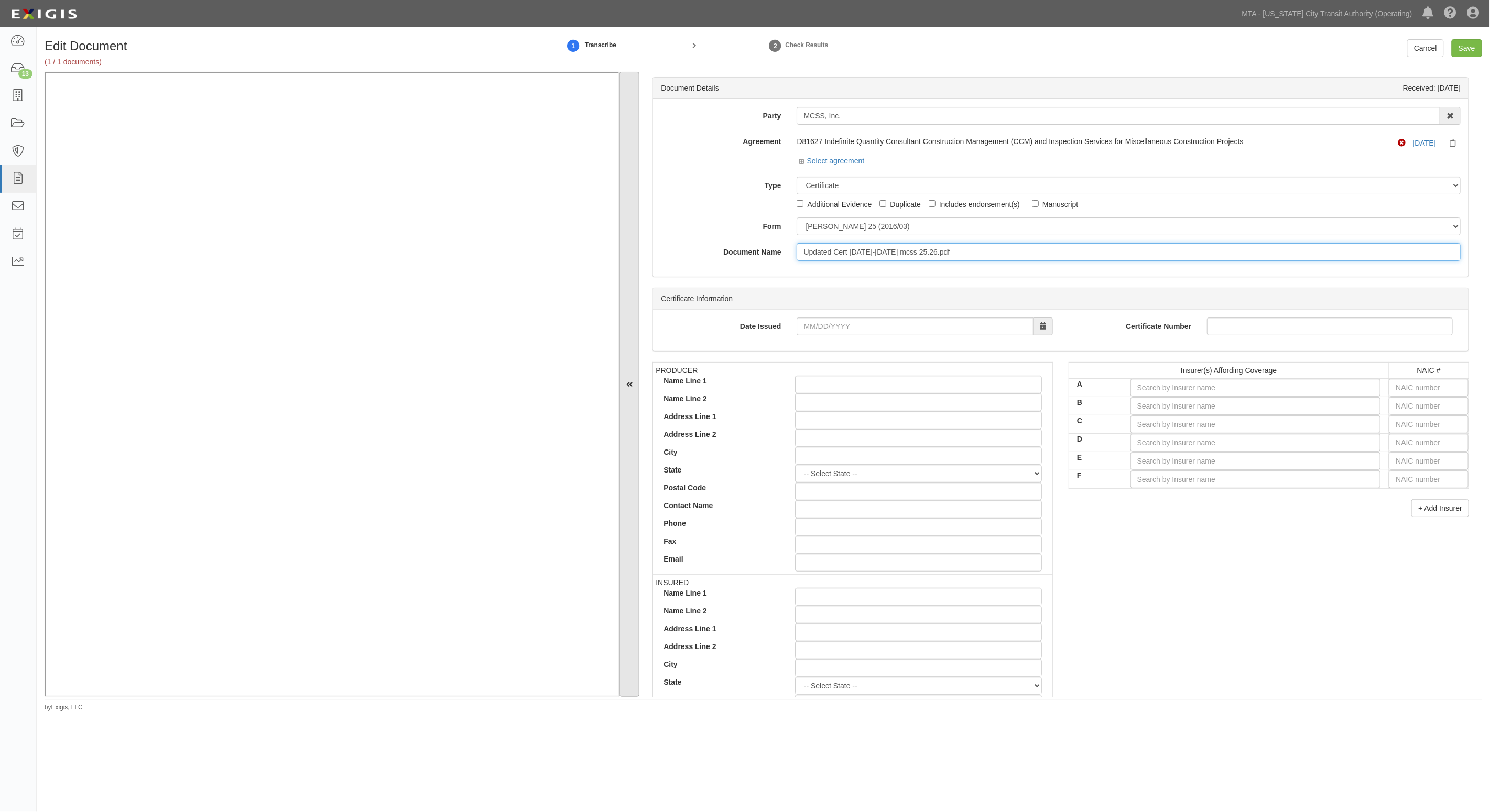
drag, startPoint x: 962, startPoint y: 244, endPoint x: 621, endPoint y: 240, distance: 341.0
click at [621, 240] on div "Document Details Received: 09/05/2025 Party MCSS, Inc. 10-21 TO 10-23TH 38TH ST…" at bounding box center [763, 384] width 1437 height 626
type input "9.1.26 VP"
click at [1390, 382] on input "text" at bounding box center [1429, 388] width 80 height 18
click at [1329, 383] on input "A" at bounding box center [1255, 388] width 250 height 18
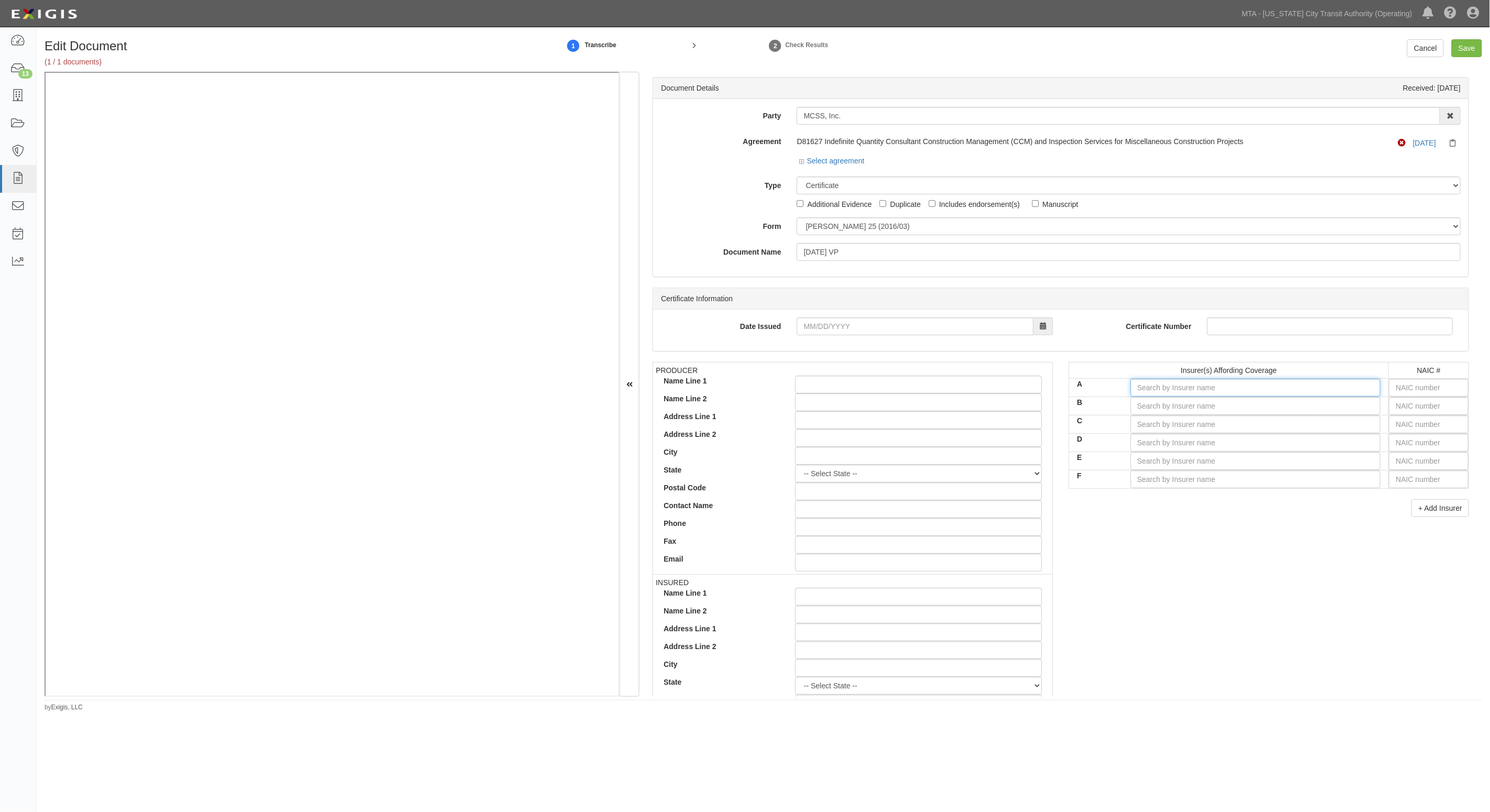
click at [1308, 384] on input "A" at bounding box center [1255, 388] width 250 height 18
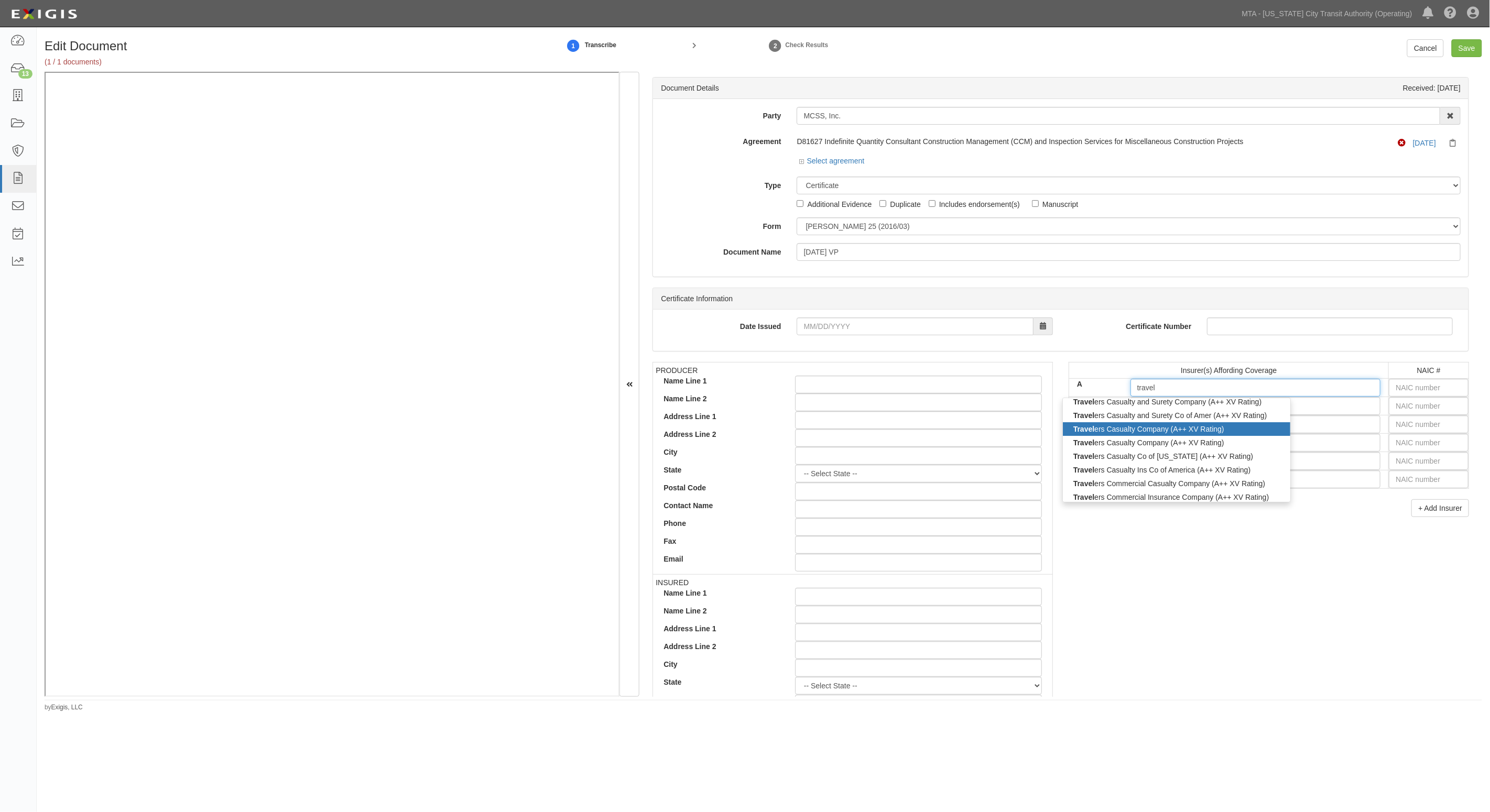
scroll to position [66, 0]
click at [1130, 415] on div "Travel ers Casualty Company (A++ XV Rating)" at bounding box center [1176, 410] width 228 height 14
type input "Travelers Casualty Company (A++ XV Rating)"
type input "41769"
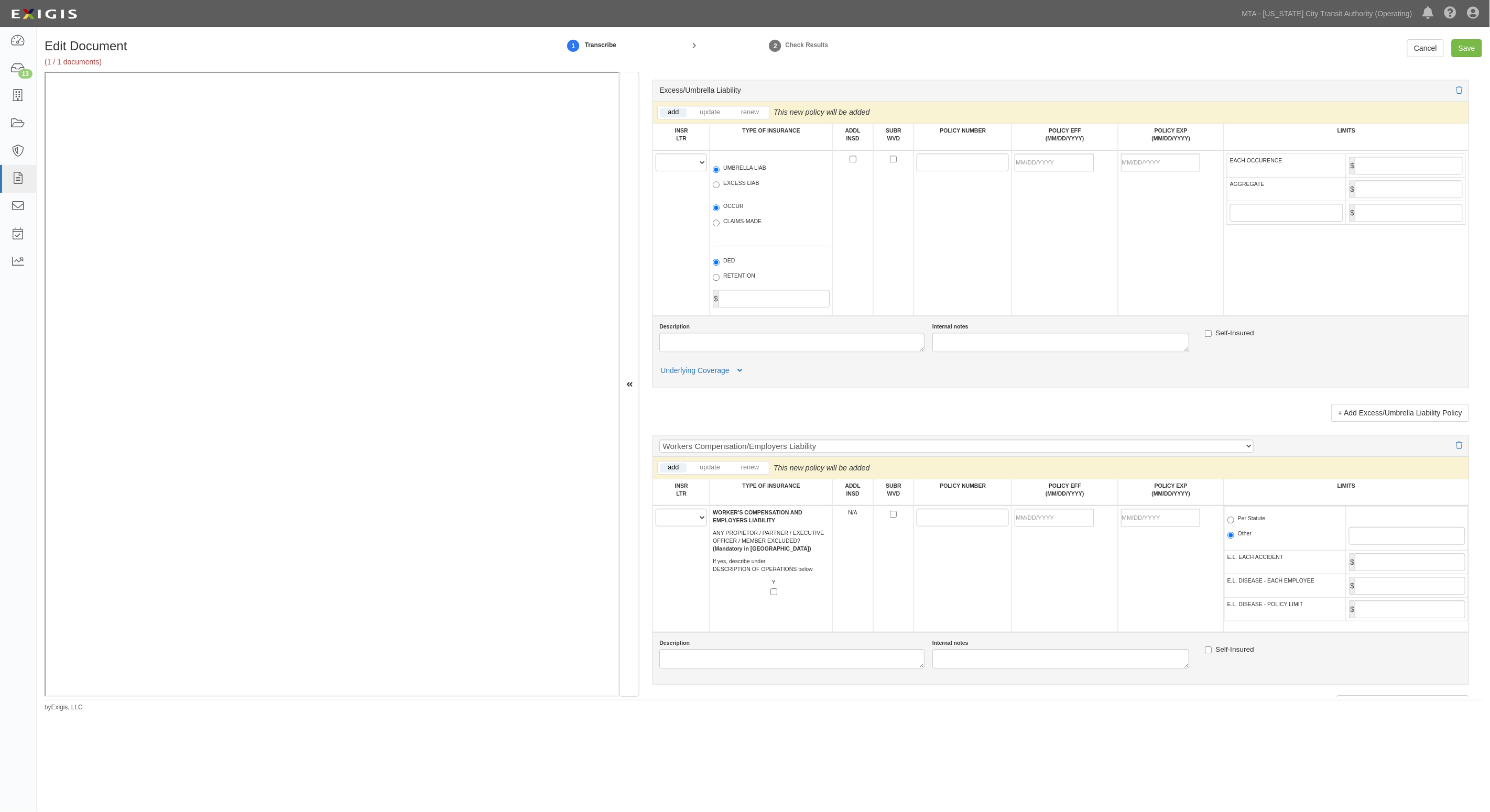
scroll to position [1572, 0]
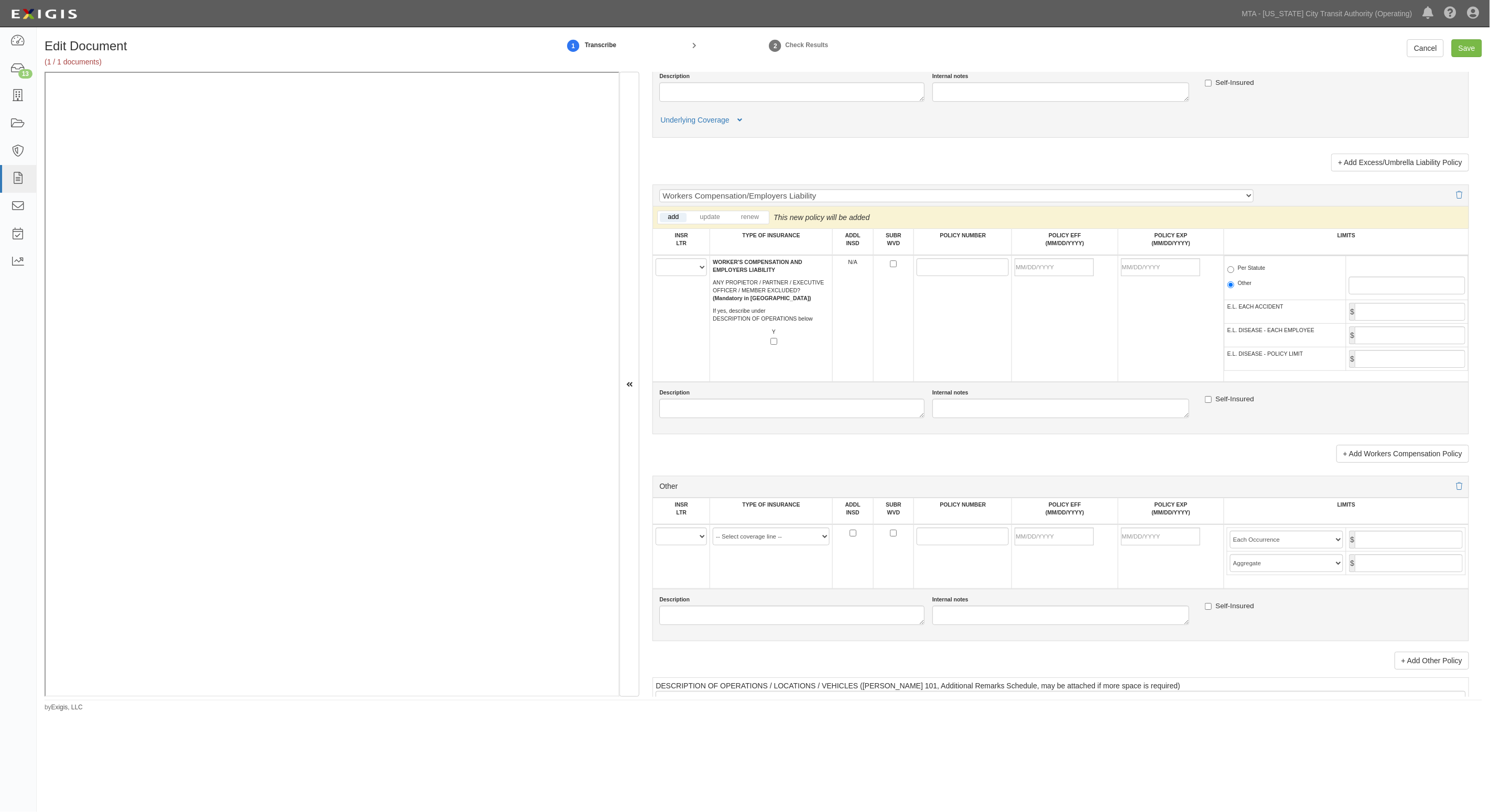
type input "Travelers Casualty Company (A++ XV Rating)"
click at [680, 535] on select "A B C D E F" at bounding box center [680, 536] width 51 height 18
select select "A"
click at [656, 527] on select "A B C D E F" at bounding box center [680, 536] width 51 height 18
click at [763, 542] on select "-- Select coverage line -- Asbestos Abatement Auto Physical Damage Aviation Lia…" at bounding box center [771, 536] width 117 height 18
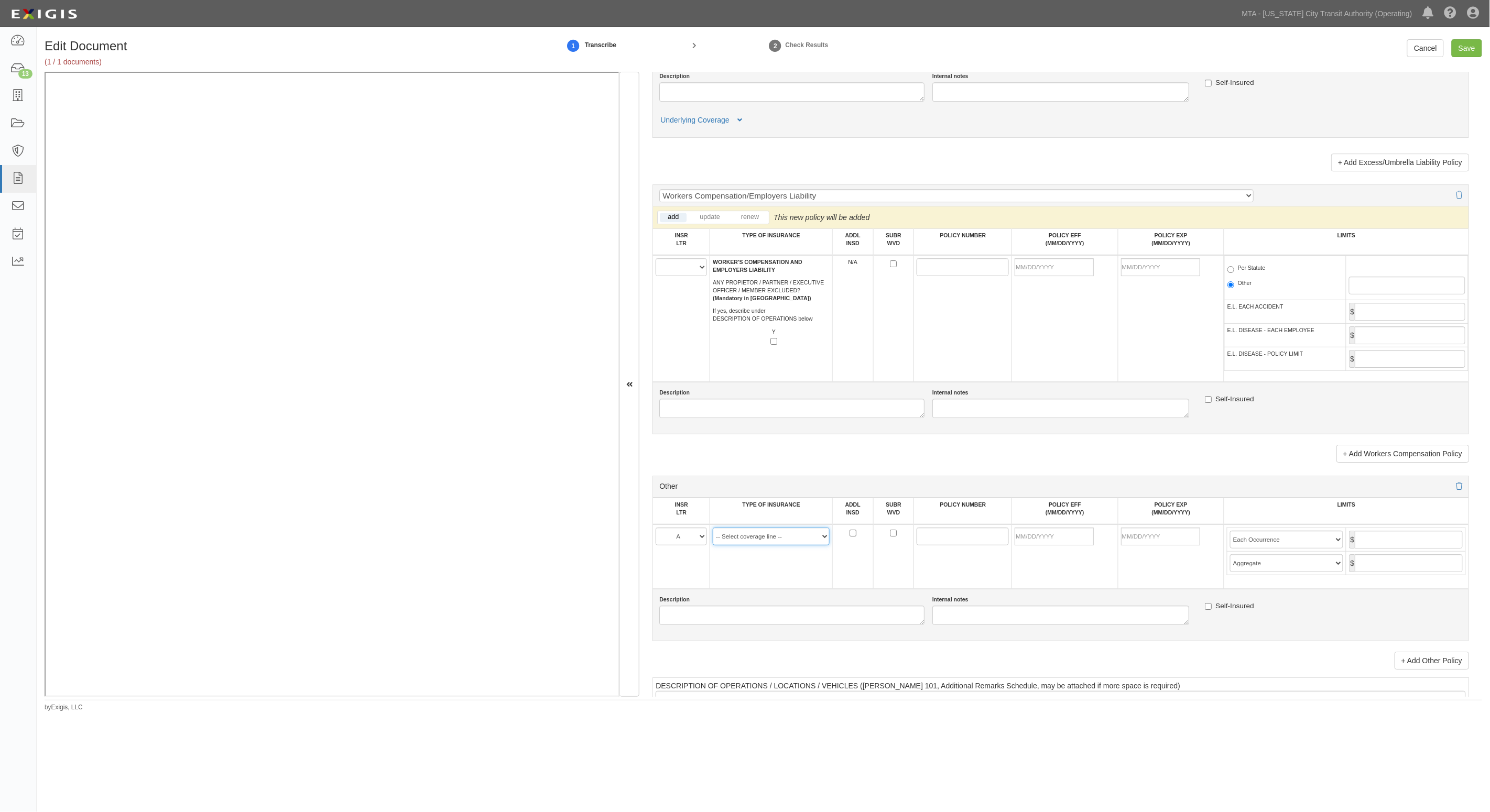
select select "52"
click at [713, 545] on select "-- Select coverage line -- Asbestos Abatement Auto Physical Damage Aviation Lia…" at bounding box center [771, 536] width 117 height 18
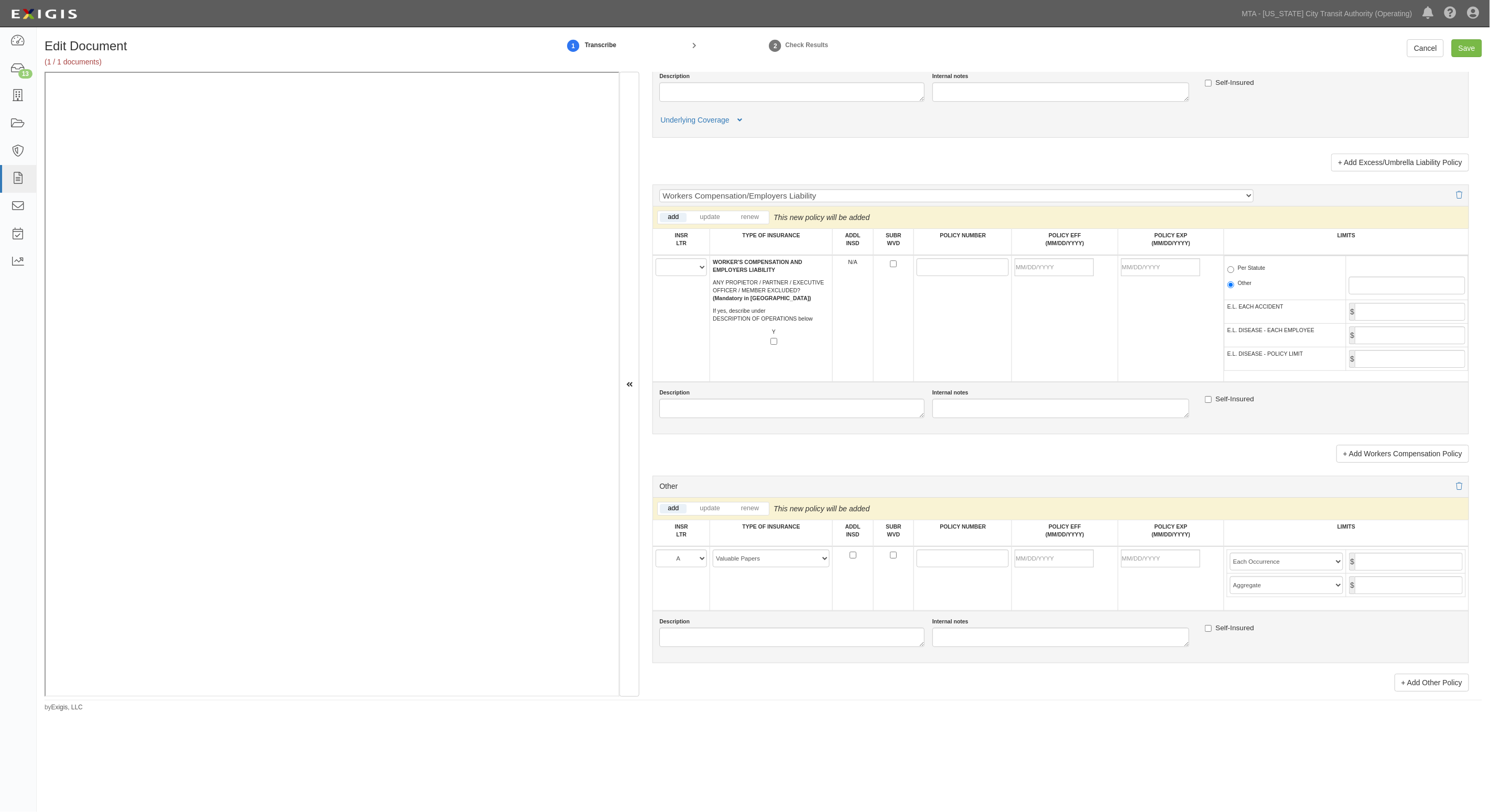
click at [975, 548] on td at bounding box center [962, 578] width 98 height 64
click at [976, 552] on input "POLICY NUMBER" at bounding box center [962, 558] width 93 height 18
paste input "680-3G205330-24-47"
type input "680-3G205330-24-47"
drag, startPoint x: 1052, startPoint y: 559, endPoint x: 1044, endPoint y: 558, distance: 8.1
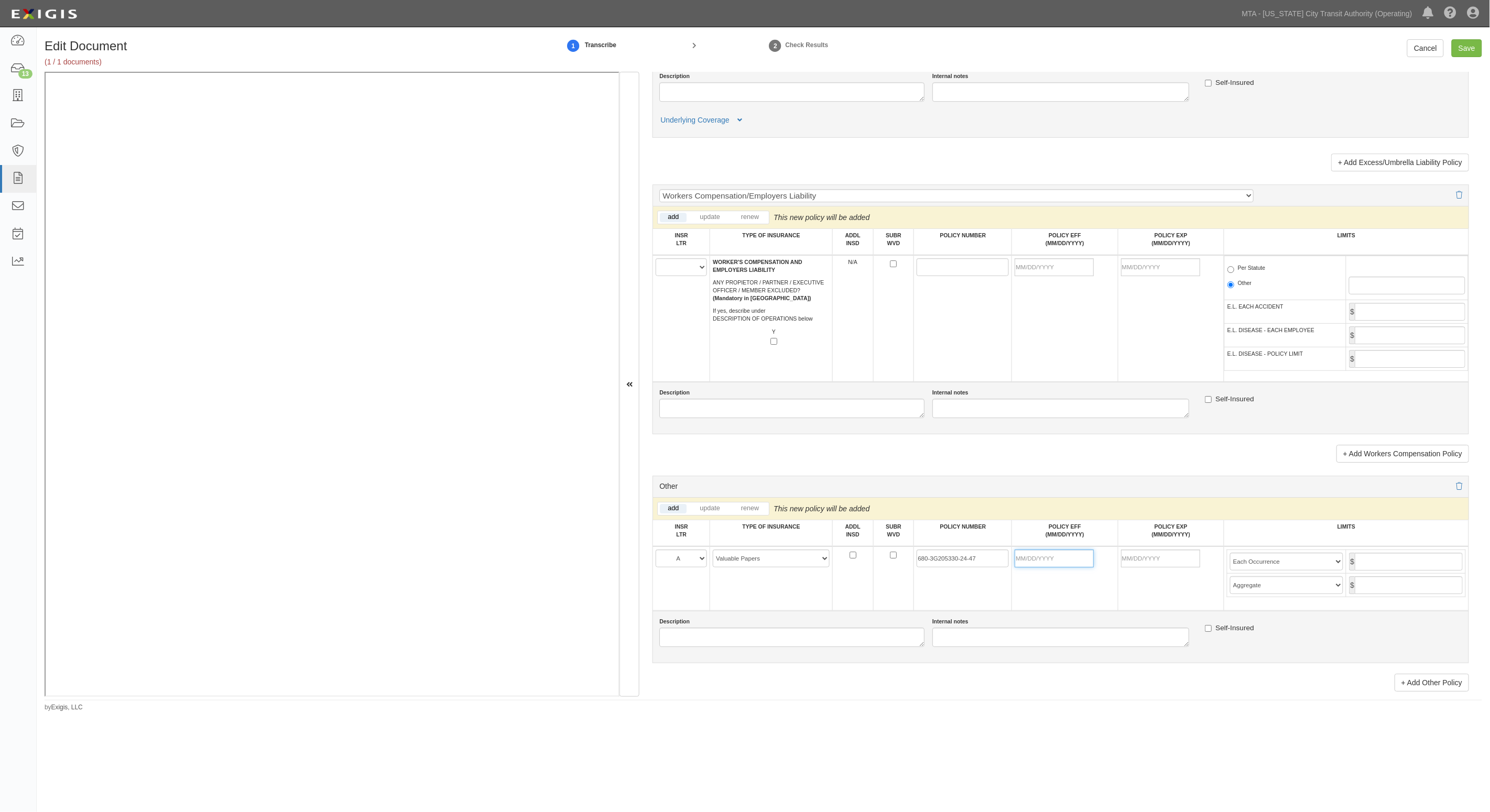
click at [1052, 559] on input "POLICY EFF (MM/DD/YYYY)" at bounding box center [1054, 558] width 79 height 18
type input "09/01/2026"
type input "09/01/2027"
type input "500,000"
click at [1238, 559] on select "Limit Each Occurrence Each Claim Aggregate Deductible Self-Insured Retention Pe…" at bounding box center [1286, 561] width 113 height 18
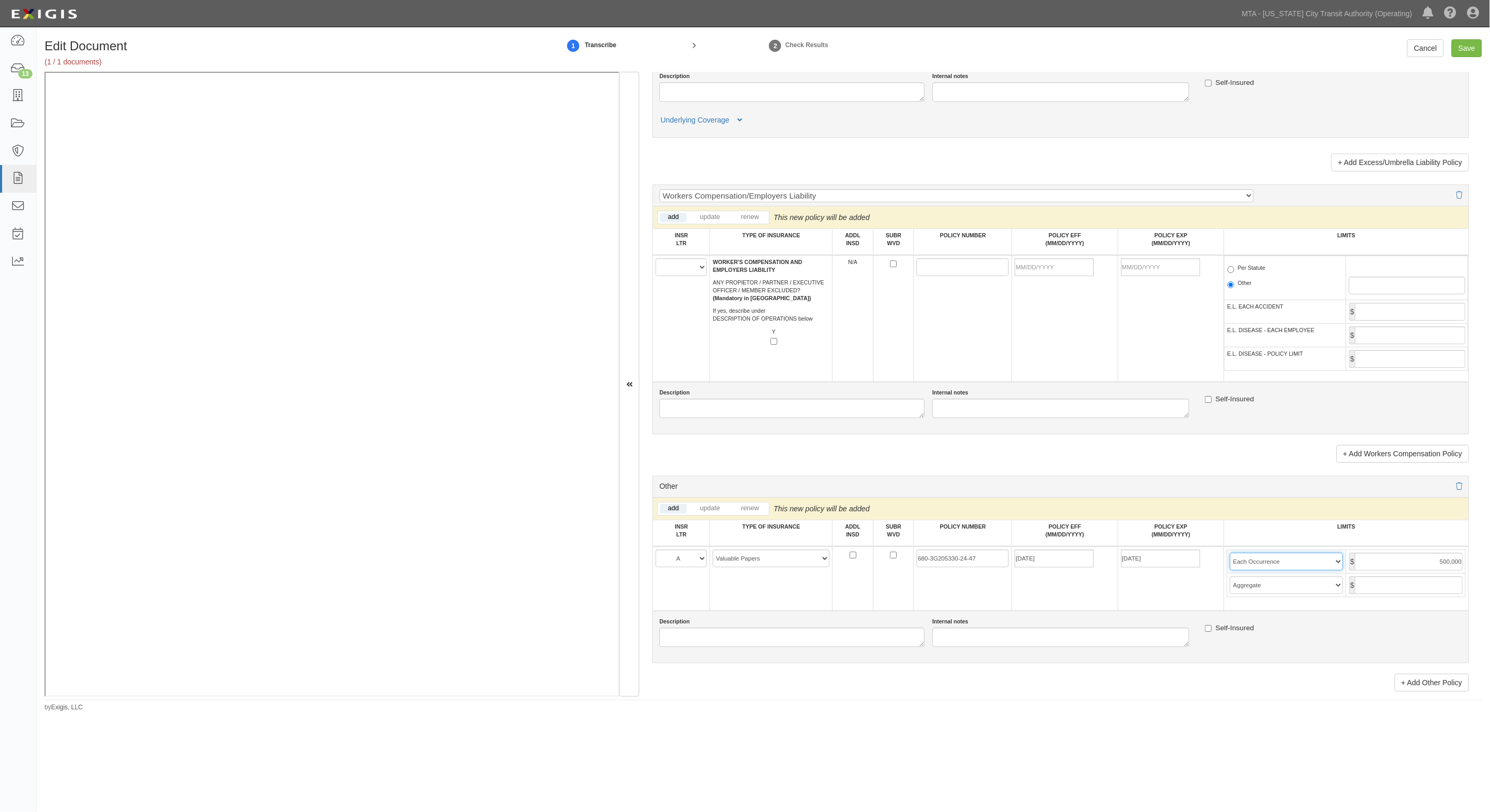
select select "Limit"
click at [1229, 552] on select "Limit Each Occurrence Each Claim Aggregate Deductible Self-Insured Retention Pe…" at bounding box center [1286, 561] width 113 height 18
click at [1463, 49] on input "Save" at bounding box center [1466, 48] width 30 height 18
type input "500000"
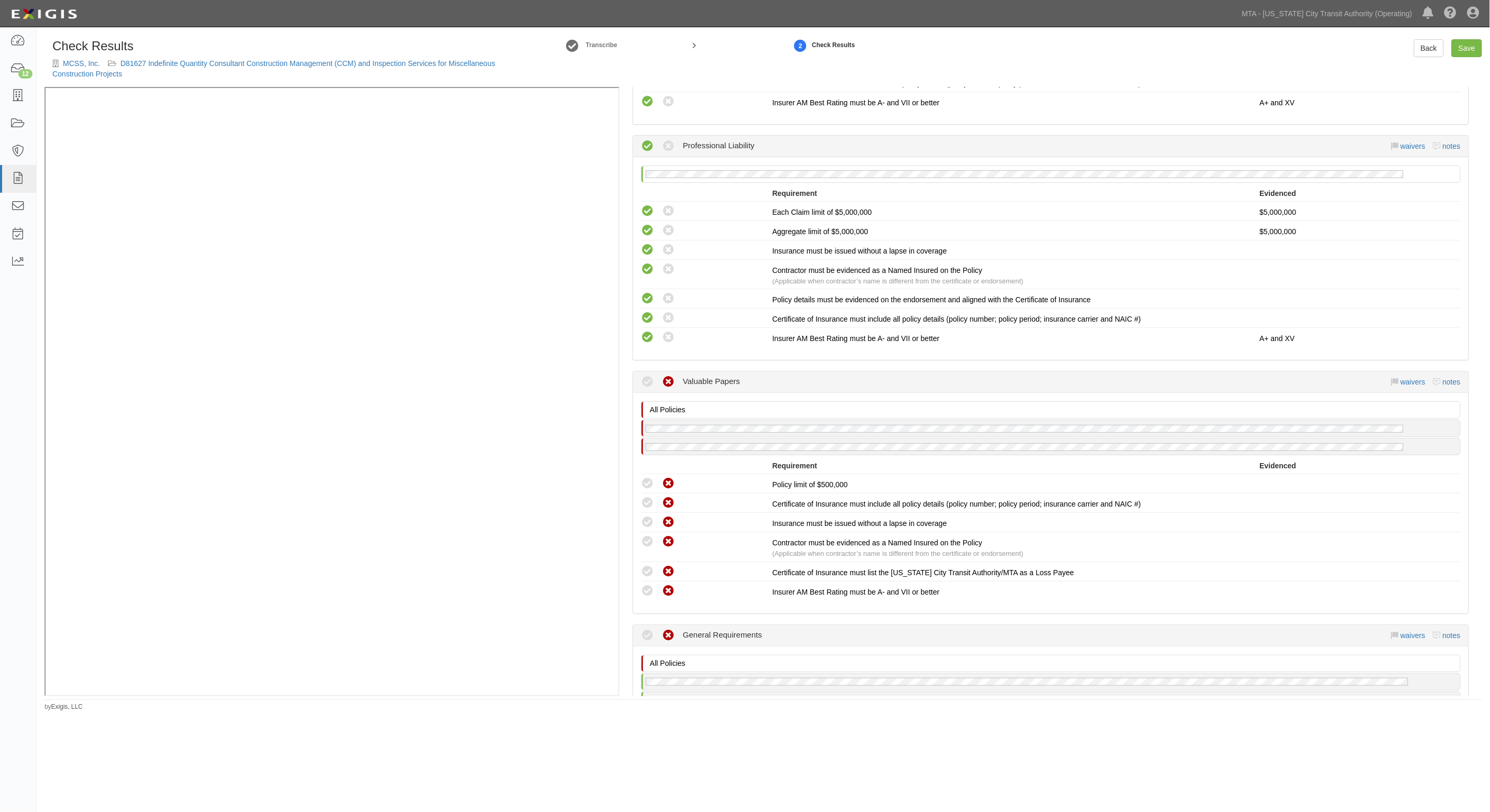
scroll to position [1440, 0]
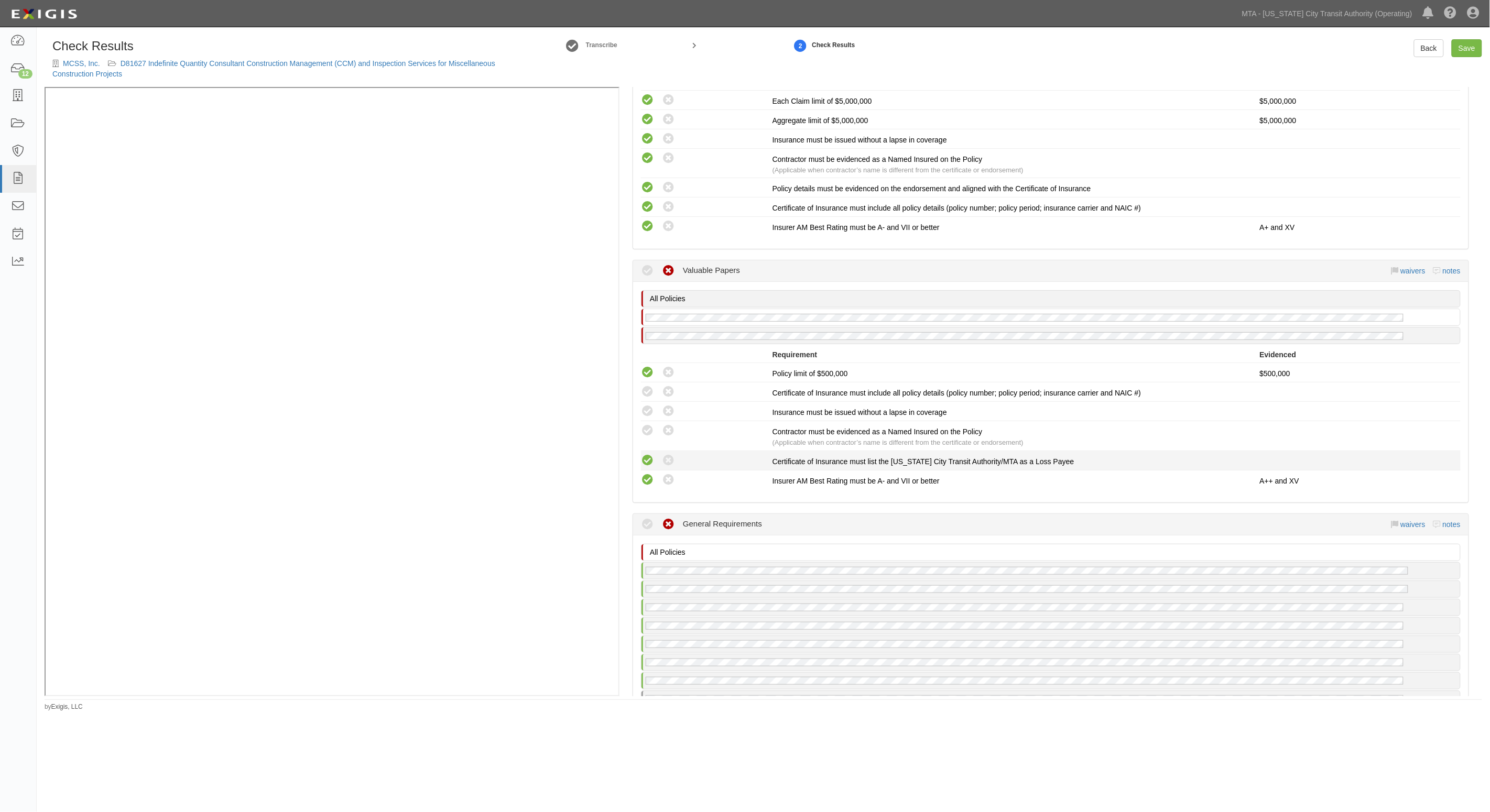
drag, startPoint x: 644, startPoint y: 453, endPoint x: 640, endPoint y: 421, distance: 32.2
click at [644, 454] on icon at bounding box center [647, 461] width 13 height 13
radio input "true"
click at [640, 424] on div "Compliant Waived: Non-Compliant" at bounding box center [702, 431] width 139 height 14
click at [643, 424] on icon at bounding box center [647, 430] width 13 height 13
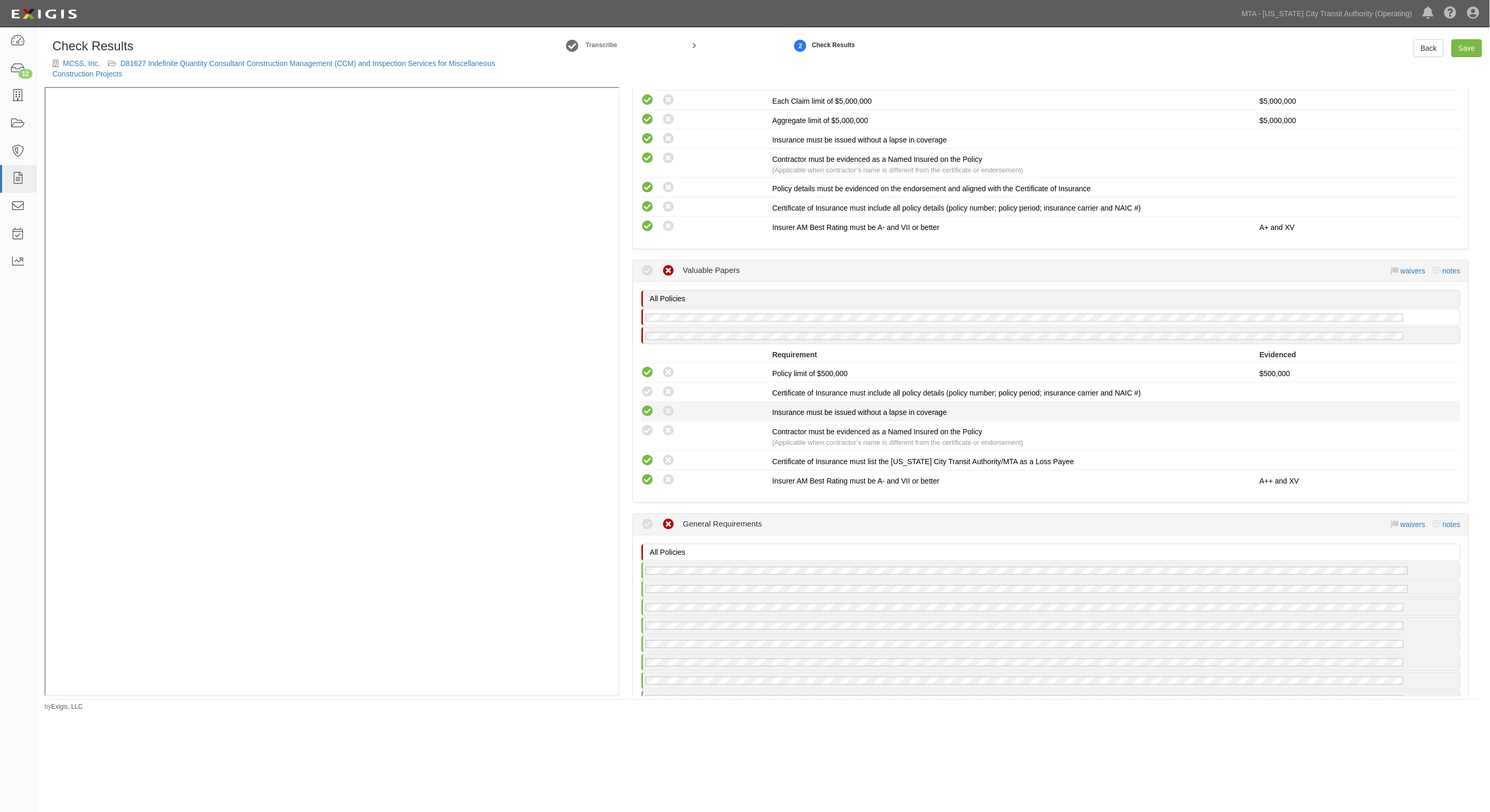
radio input "true"
drag, startPoint x: 645, startPoint y: 403, endPoint x: 647, endPoint y: 389, distance: 14.1
click at [646, 405] on icon at bounding box center [647, 411] width 13 height 13
radio input "true"
click at [647, 389] on icon at bounding box center [647, 391] width 13 height 13
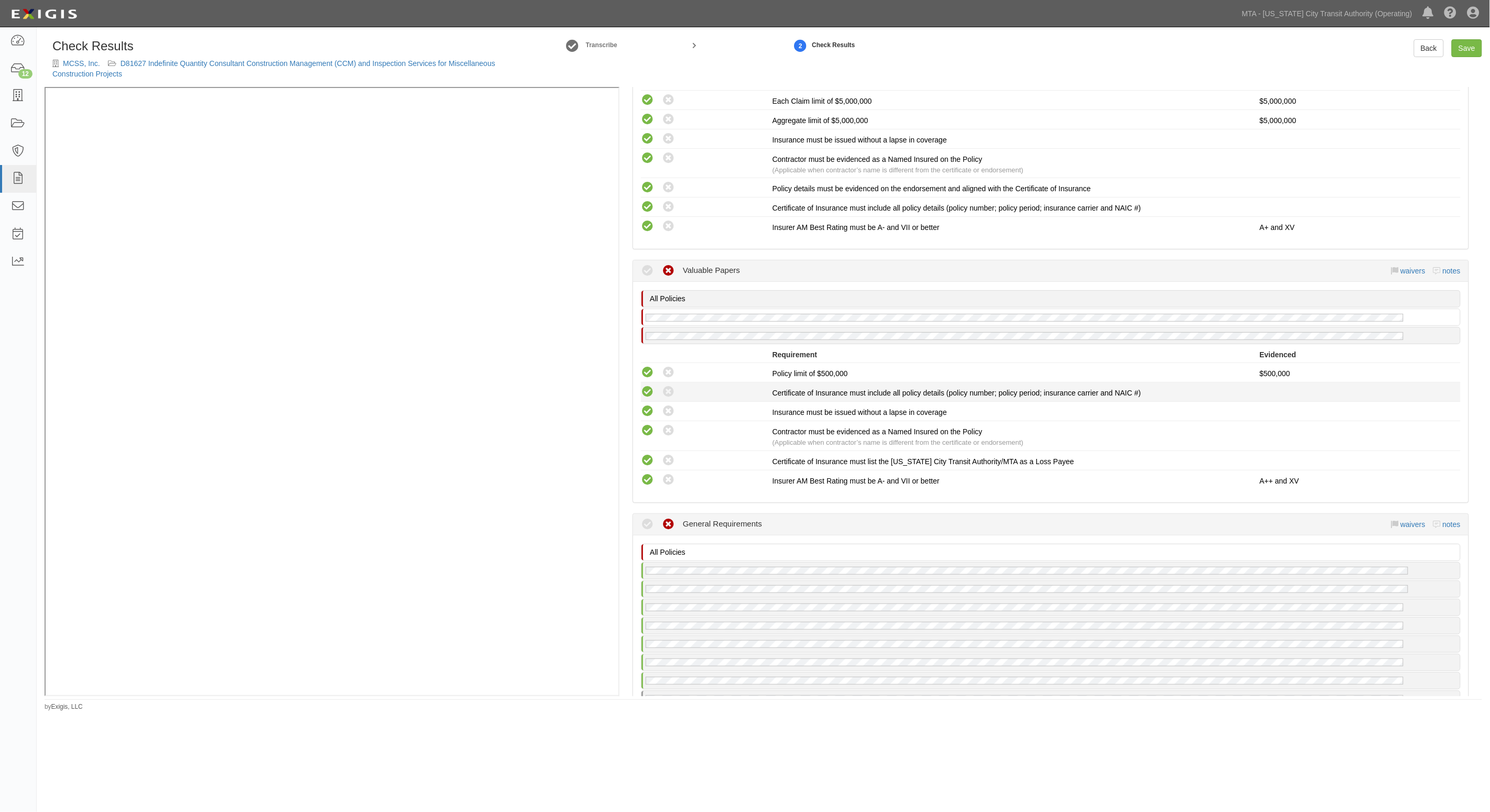
radio input "true"
click at [668, 406] on icon at bounding box center [668, 411] width 13 height 13
radio input "false"
radio input "true"
click at [1442, 267] on link "notes" at bounding box center [1451, 271] width 18 height 9
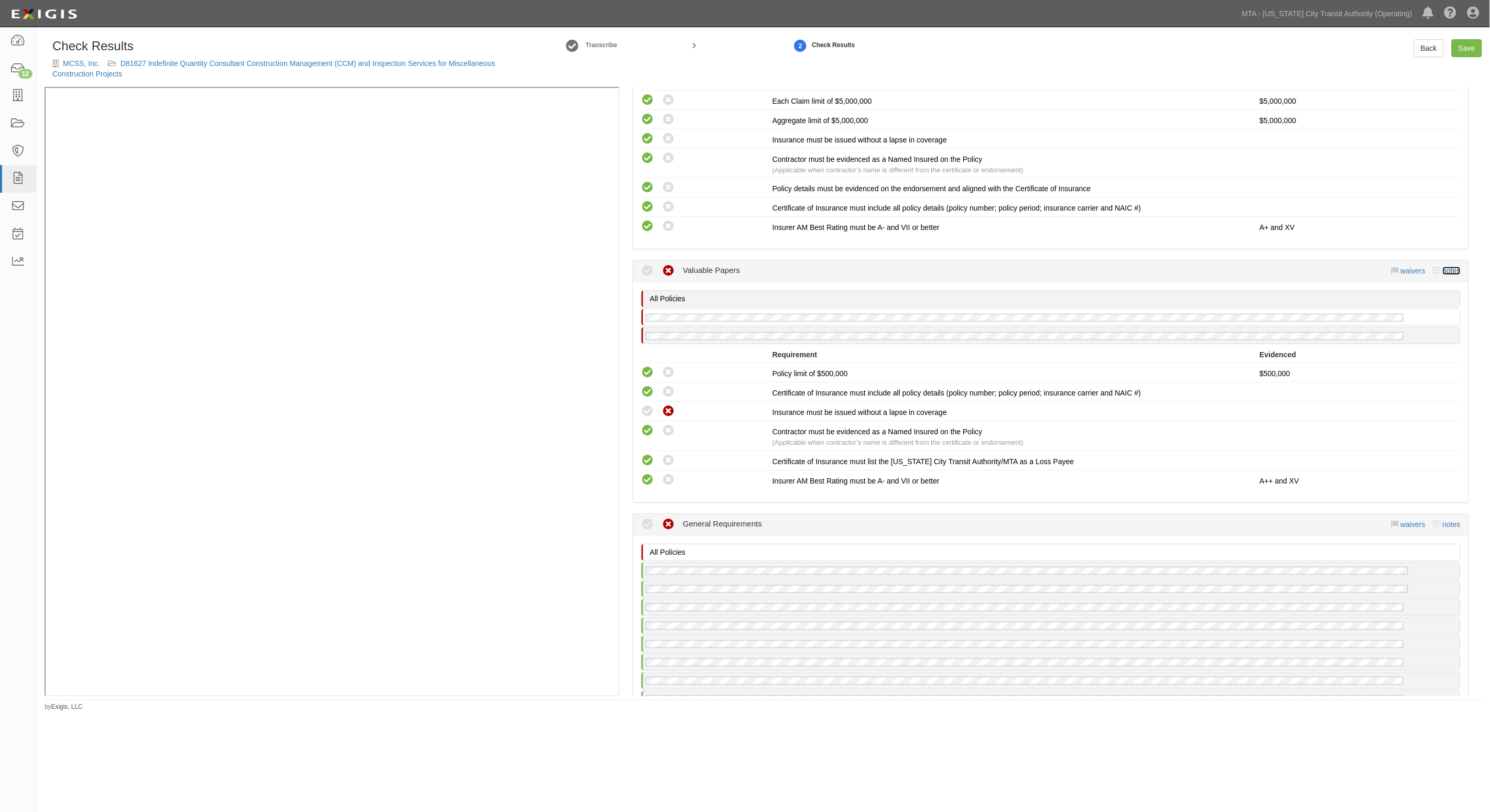
radio input "true"
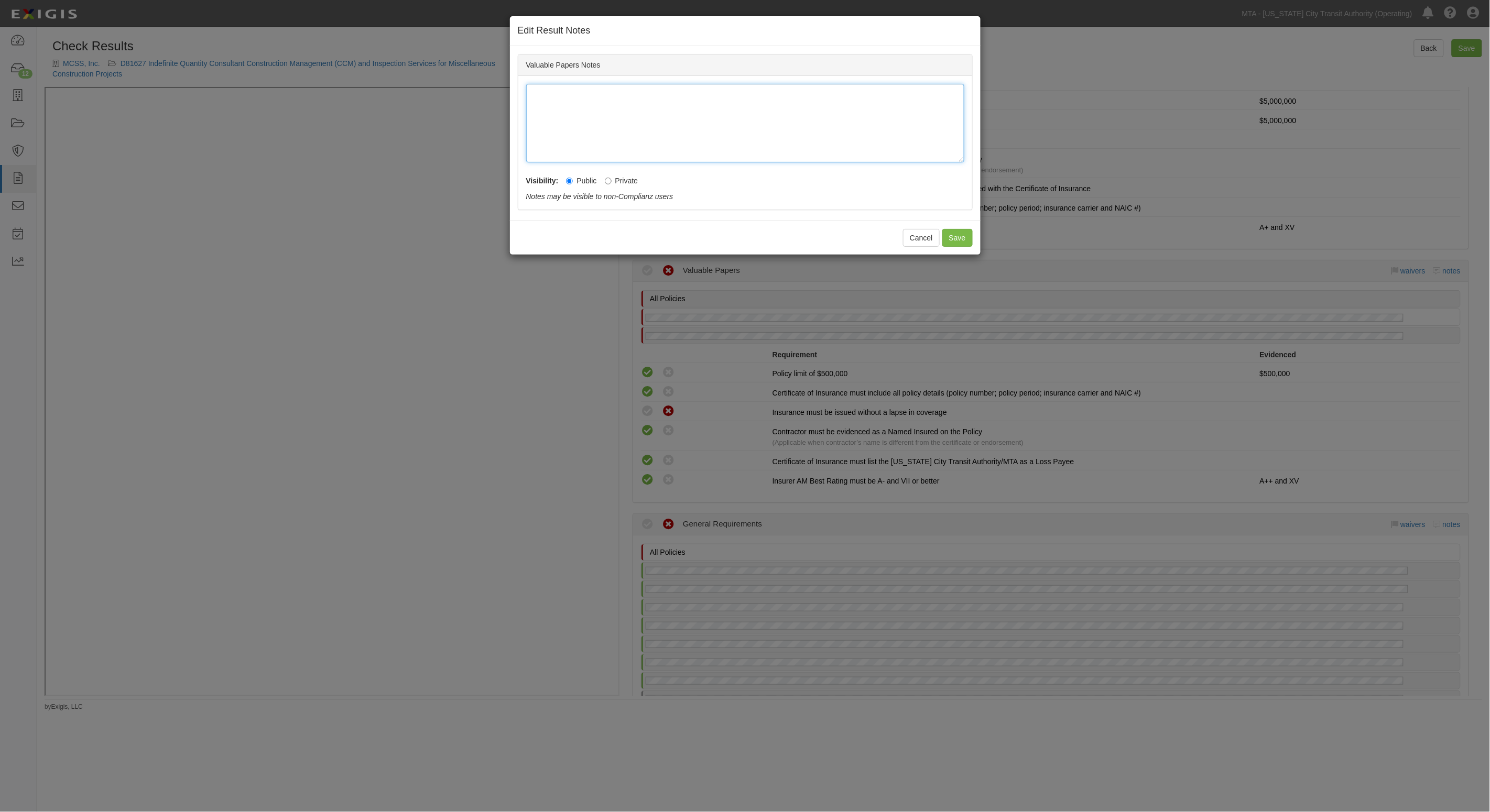
click at [619, 110] on div at bounding box center [745, 123] width 438 height 79
click at [926, 234] on button "Cancel" at bounding box center [921, 237] width 36 height 18
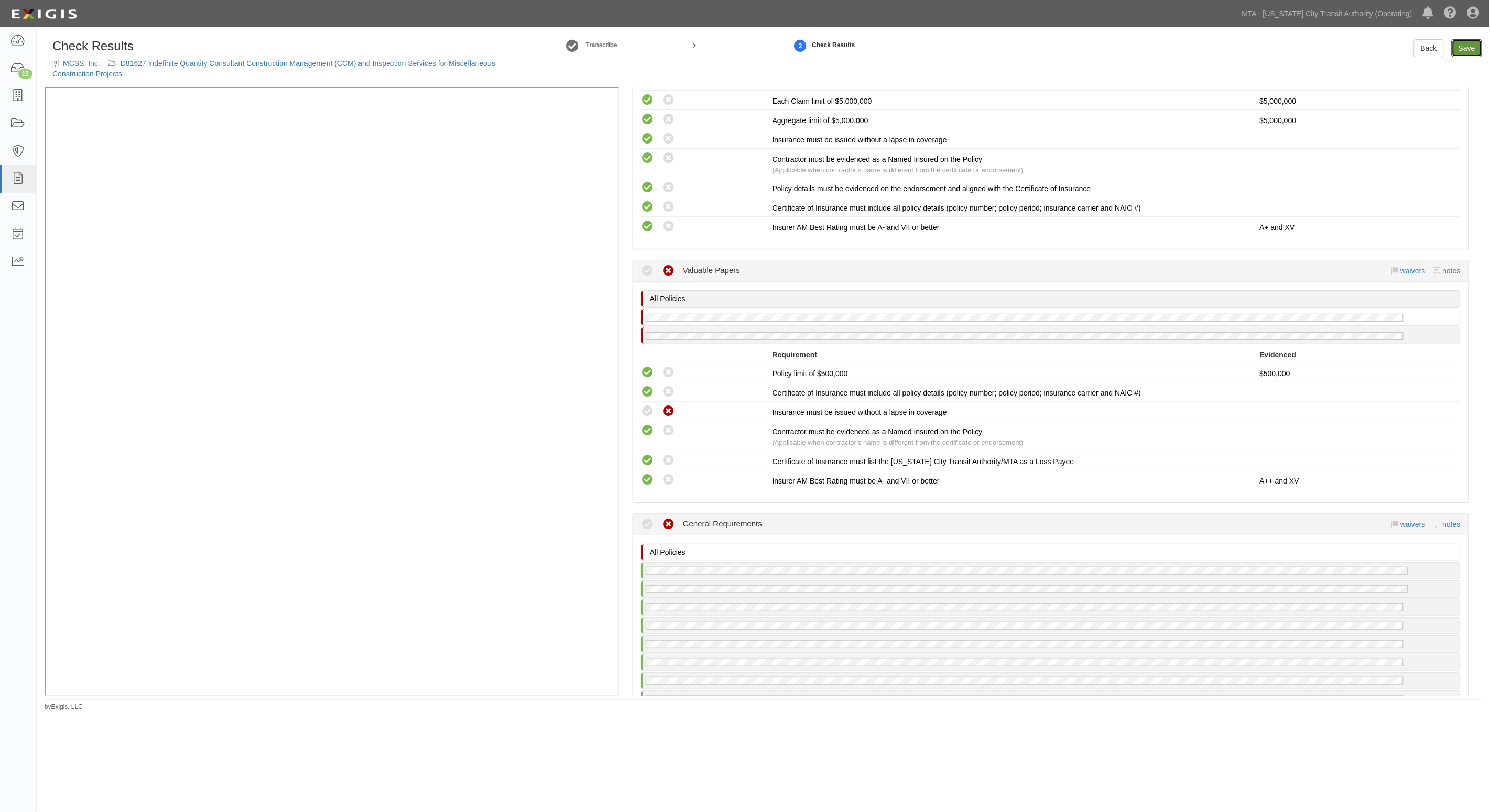
click at [1466, 45] on link "Save" at bounding box center [1466, 48] width 30 height 18
radio input "true"
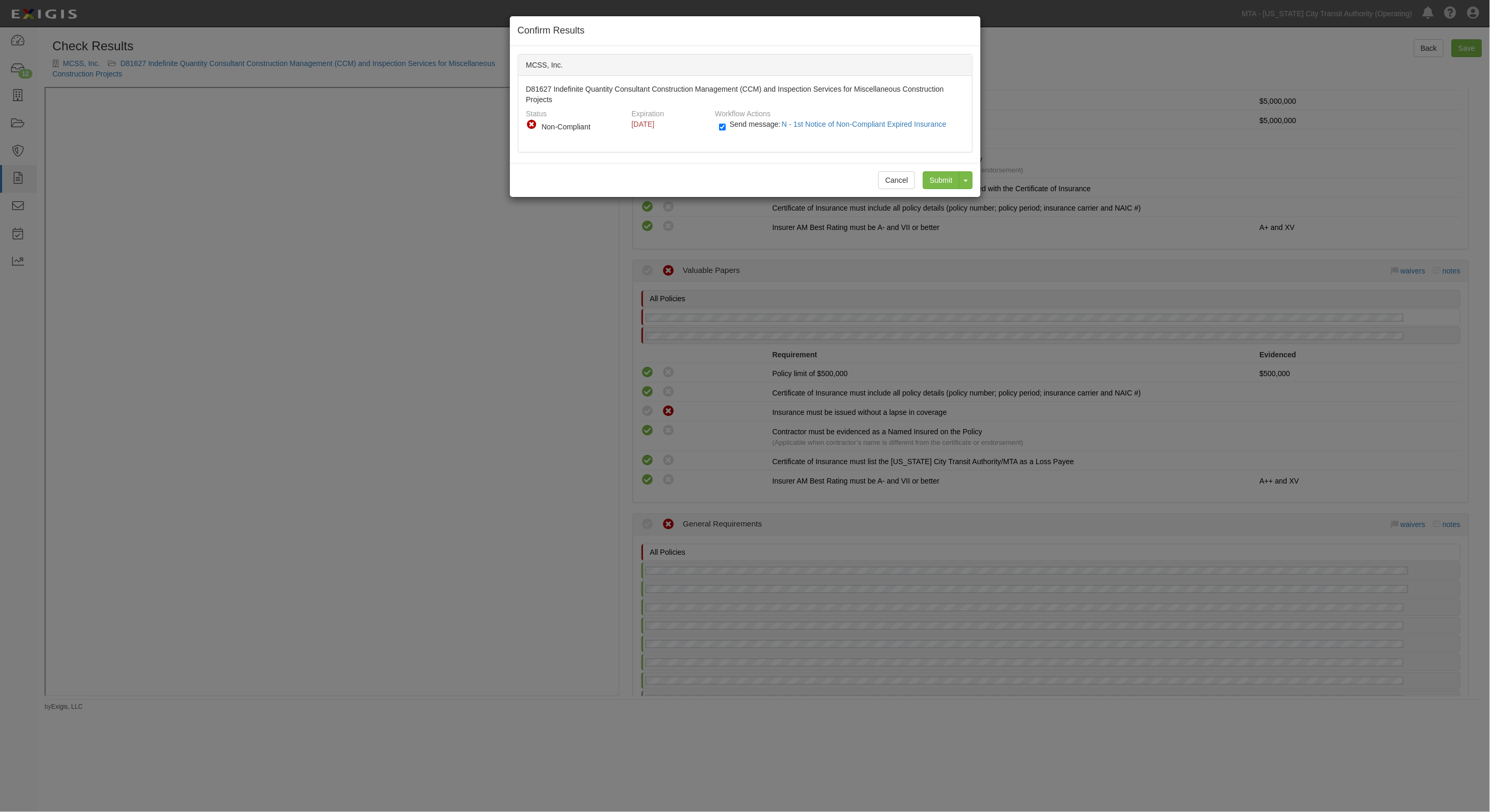
click at [753, 121] on span "Send message: N - 1st Notice of Non-Compliant Expired Insurance" at bounding box center [839, 125] width 221 height 9
click at [726, 121] on input "Send message: N - 1st Notice of Non-Compliant Expired Insurance" at bounding box center [722, 127] width 7 height 12
checkbox input "false"
click at [938, 176] on input "Submit" at bounding box center [941, 180] width 36 height 18
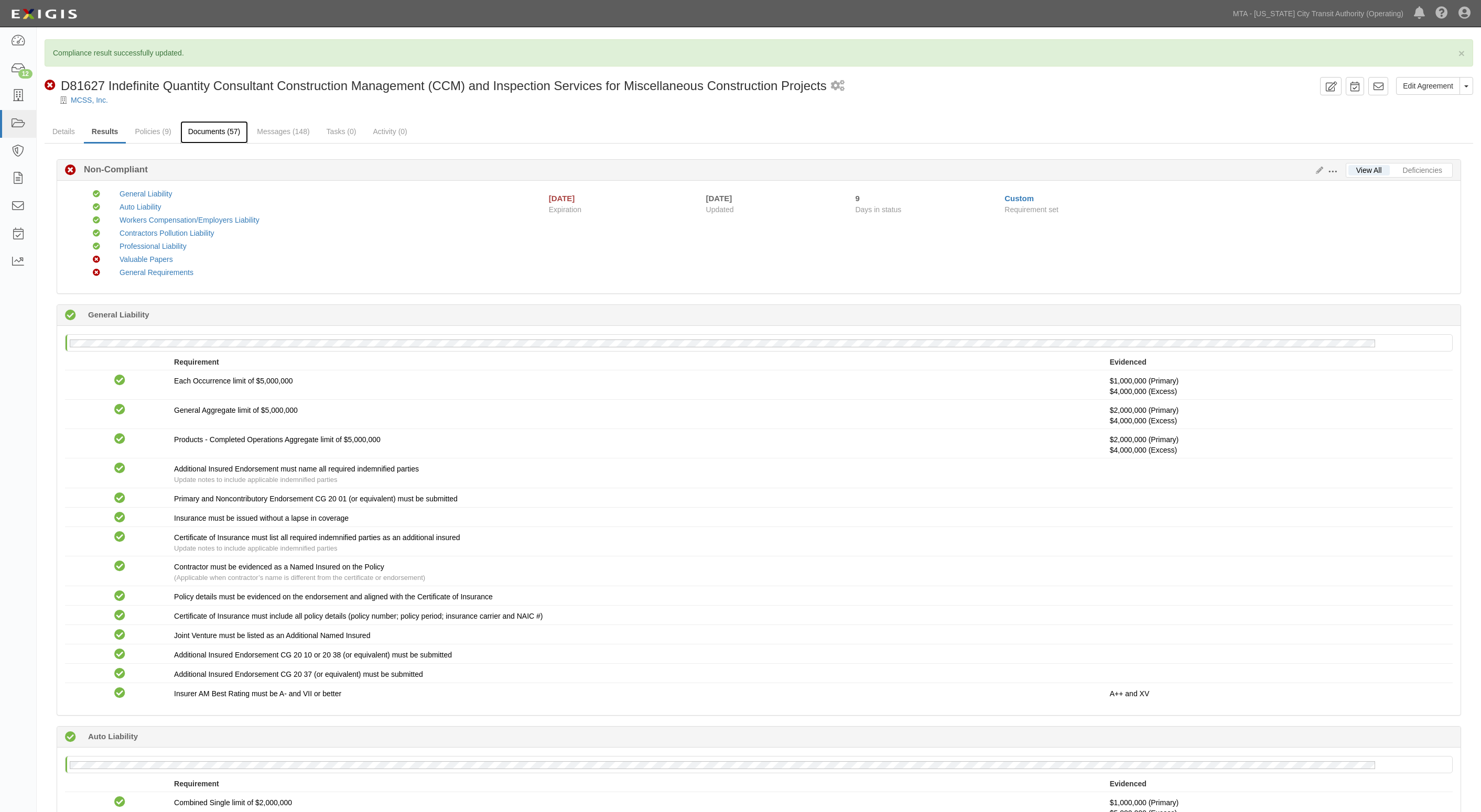
click at [196, 136] on link "Documents (57)" at bounding box center [214, 132] width 68 height 23
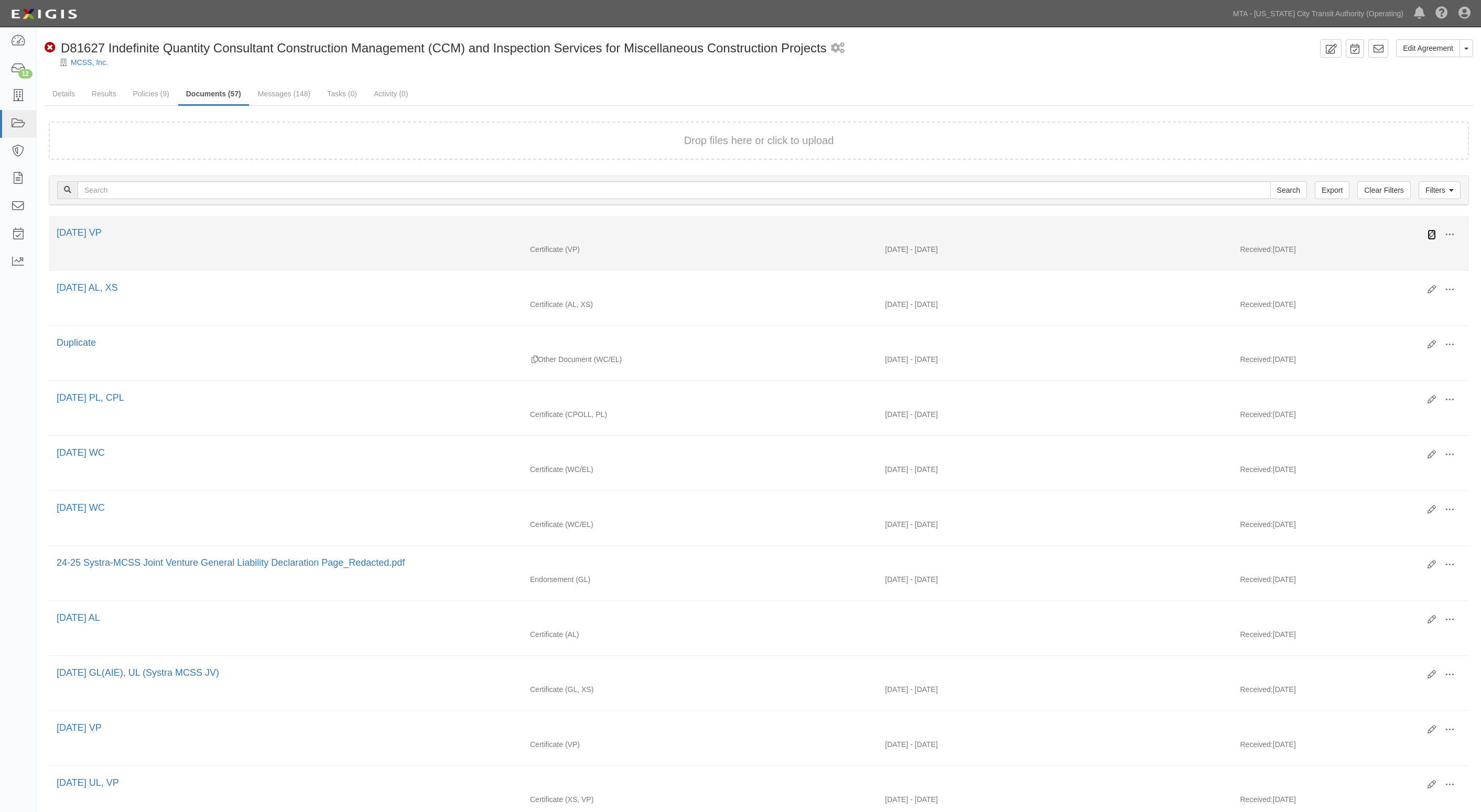
click at [1429, 231] on icon at bounding box center [1432, 235] width 9 height 9
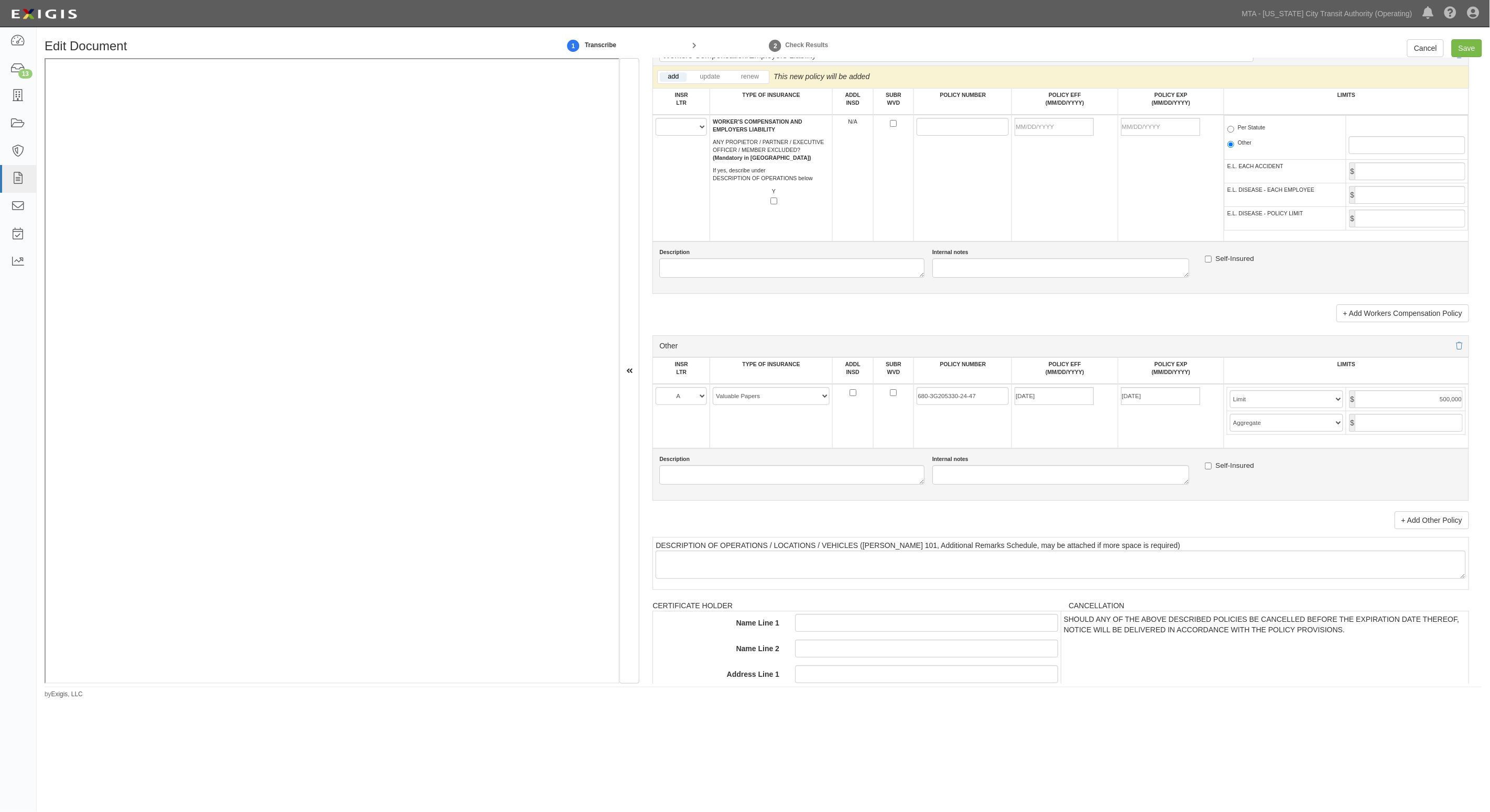
scroll to position [1718, 0]
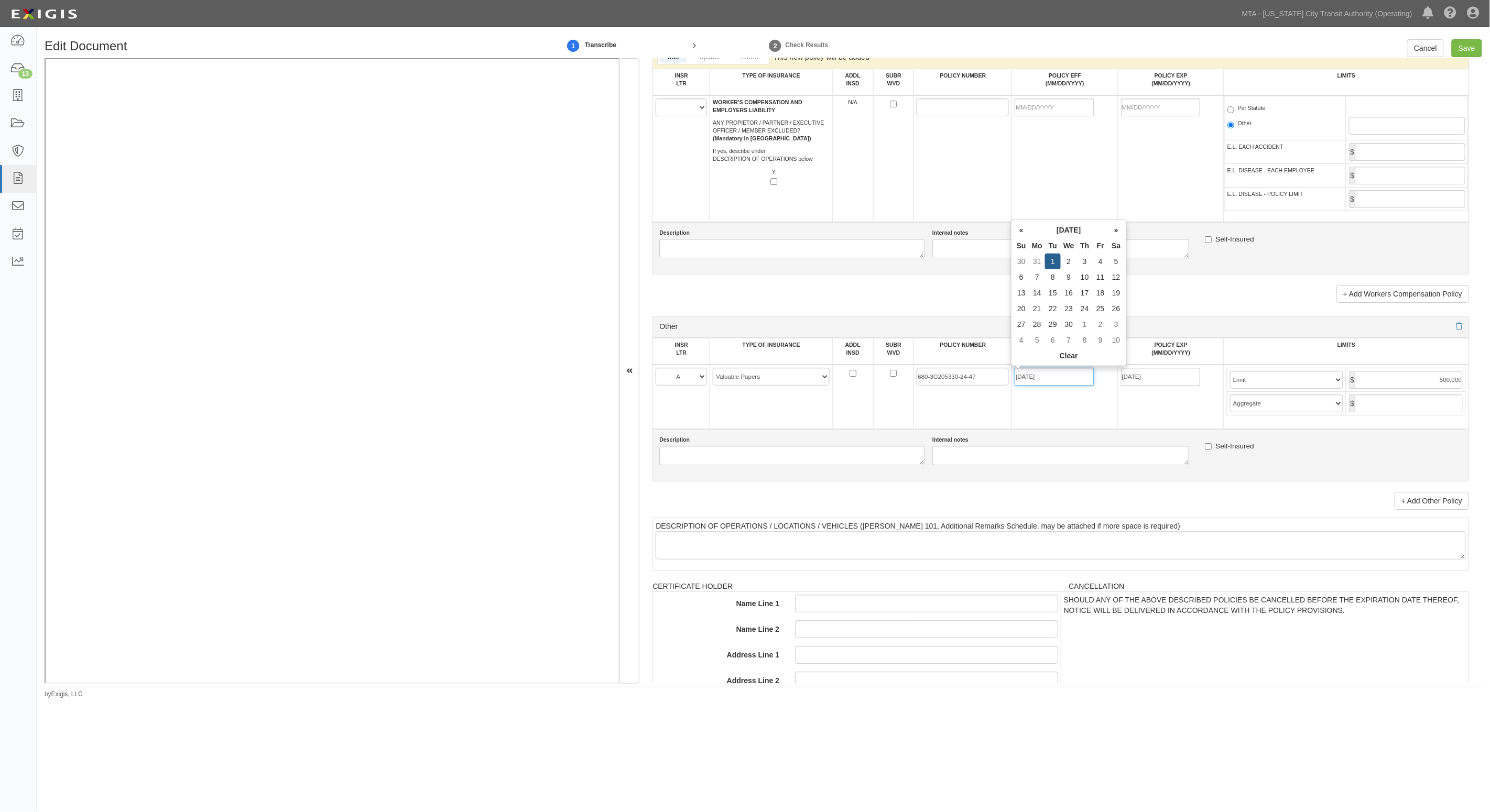
click at [1064, 375] on input "[DATE]" at bounding box center [1054, 377] width 79 height 18
type input "[DATE]"
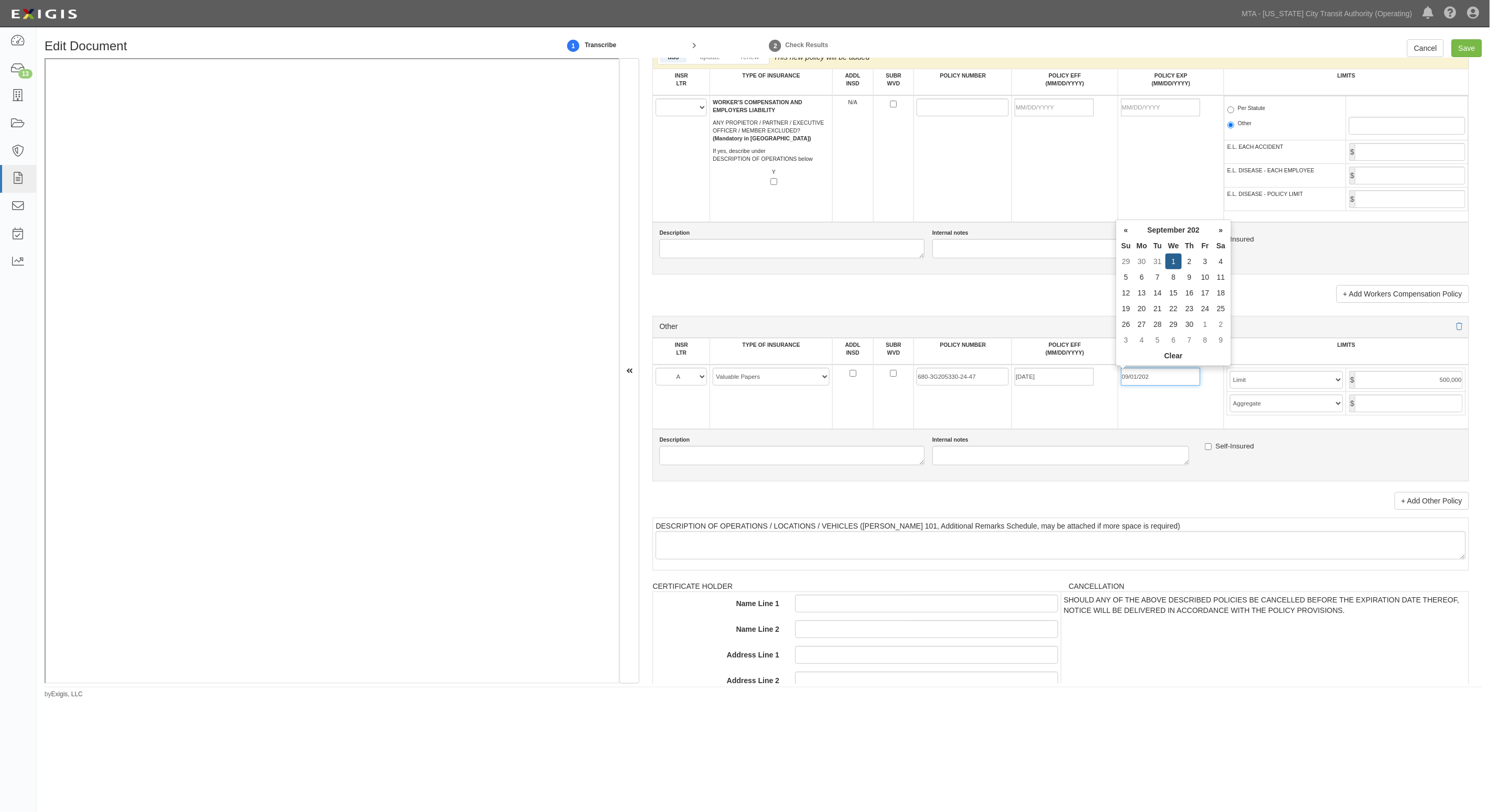
type input "[DATE]"
click at [1466, 42] on input "Save" at bounding box center [1466, 48] width 30 height 18
type input "500000"
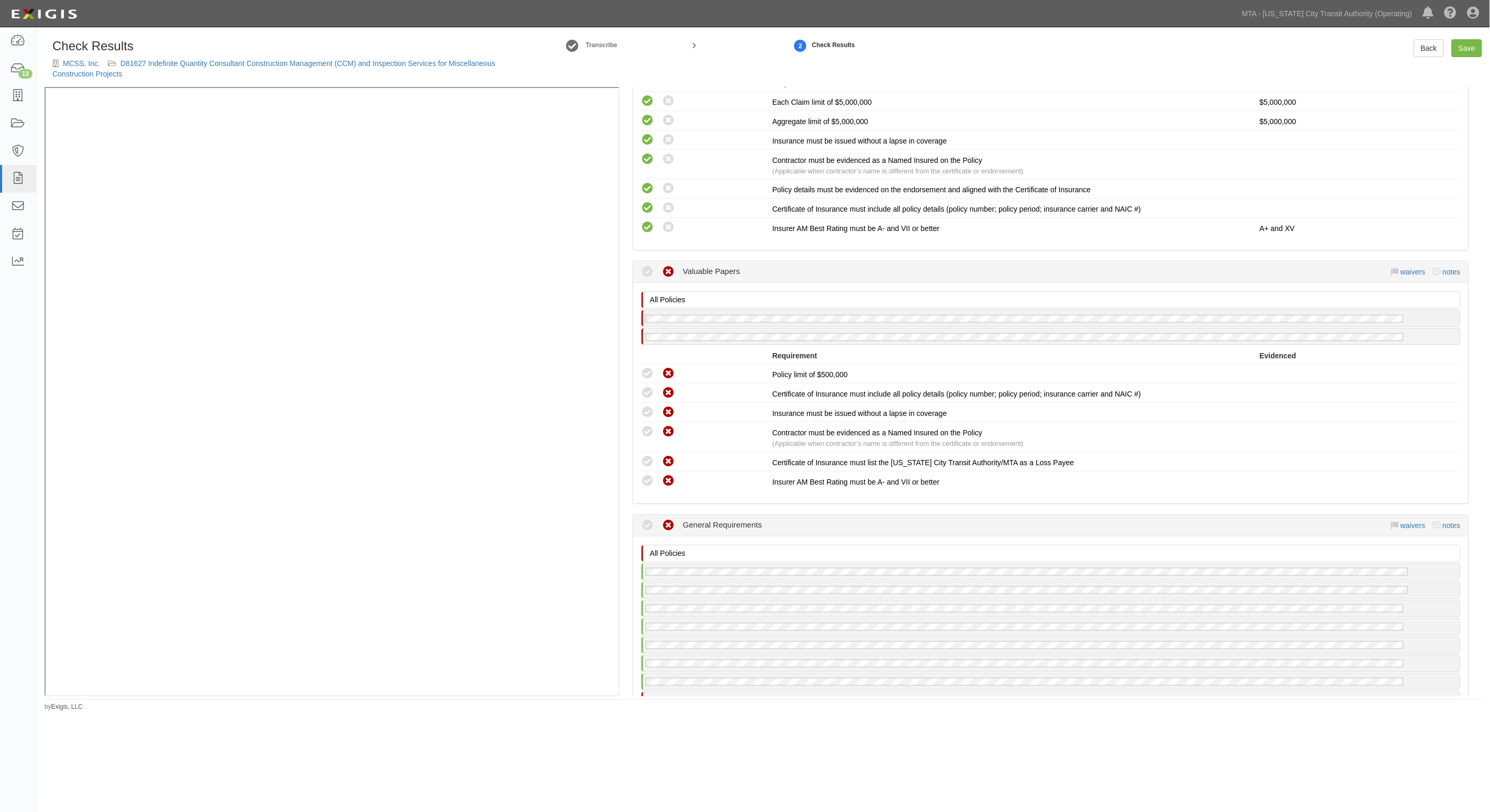
scroll to position [1440, 0]
click at [1465, 42] on link "Save" at bounding box center [1466, 48] width 30 height 18
radio input "true"
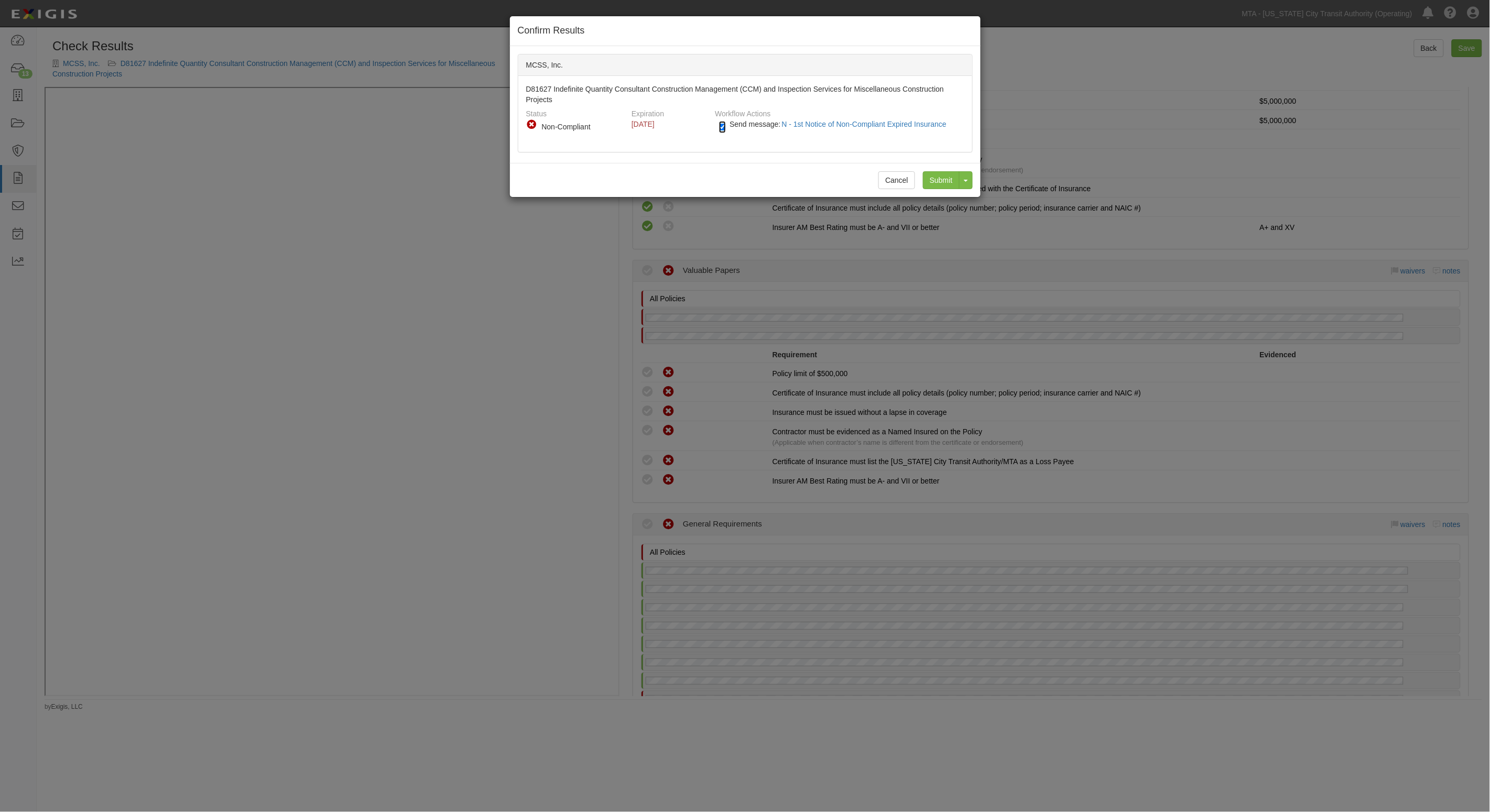
click at [719, 126] on input "Send message: N - 1st Notice of Non-Compliant Expired Insurance" at bounding box center [722, 127] width 7 height 12
checkbox input "false"
click at [940, 183] on input "Submit" at bounding box center [941, 180] width 36 height 18
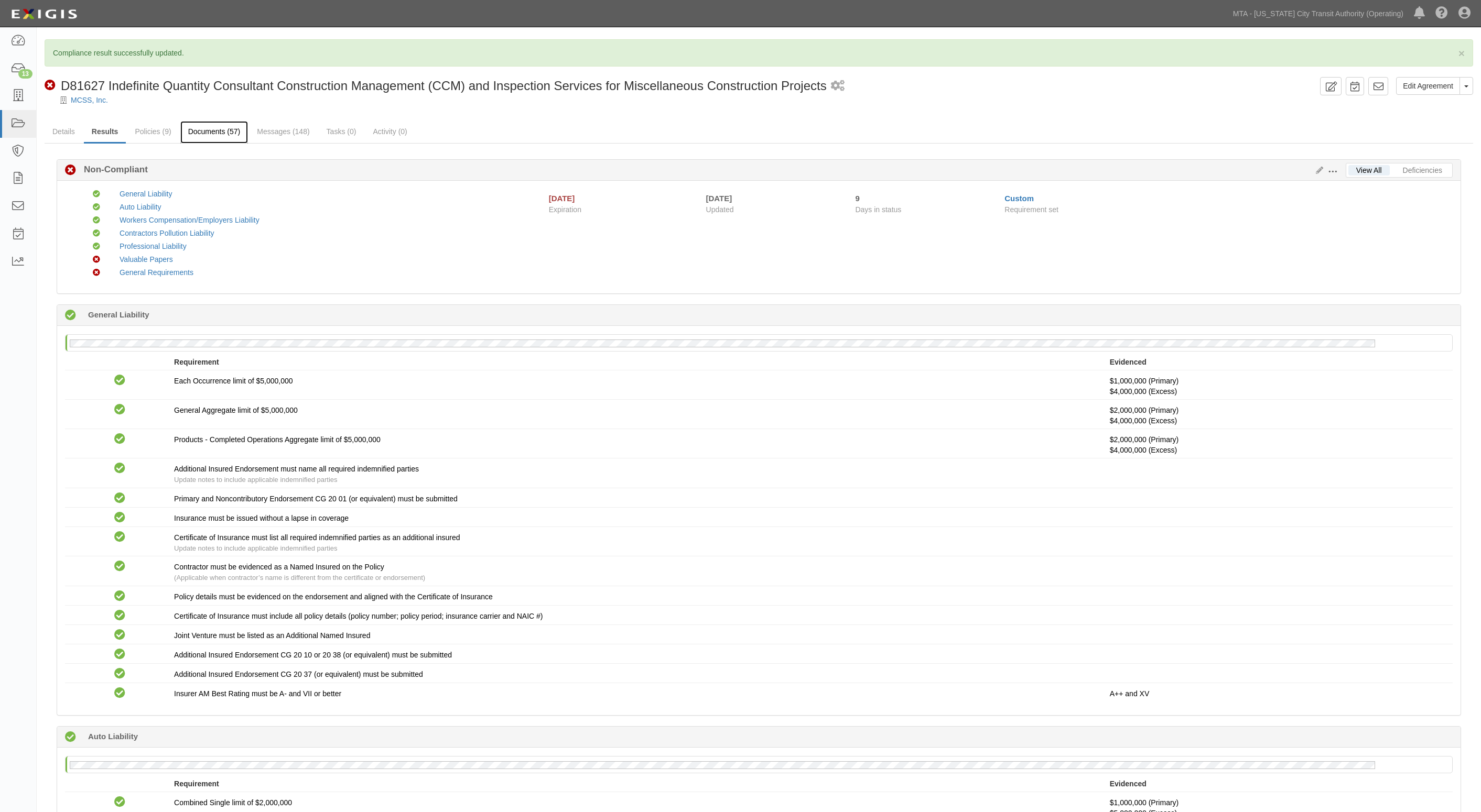
click at [218, 134] on link "Documents (57)" at bounding box center [214, 132] width 68 height 23
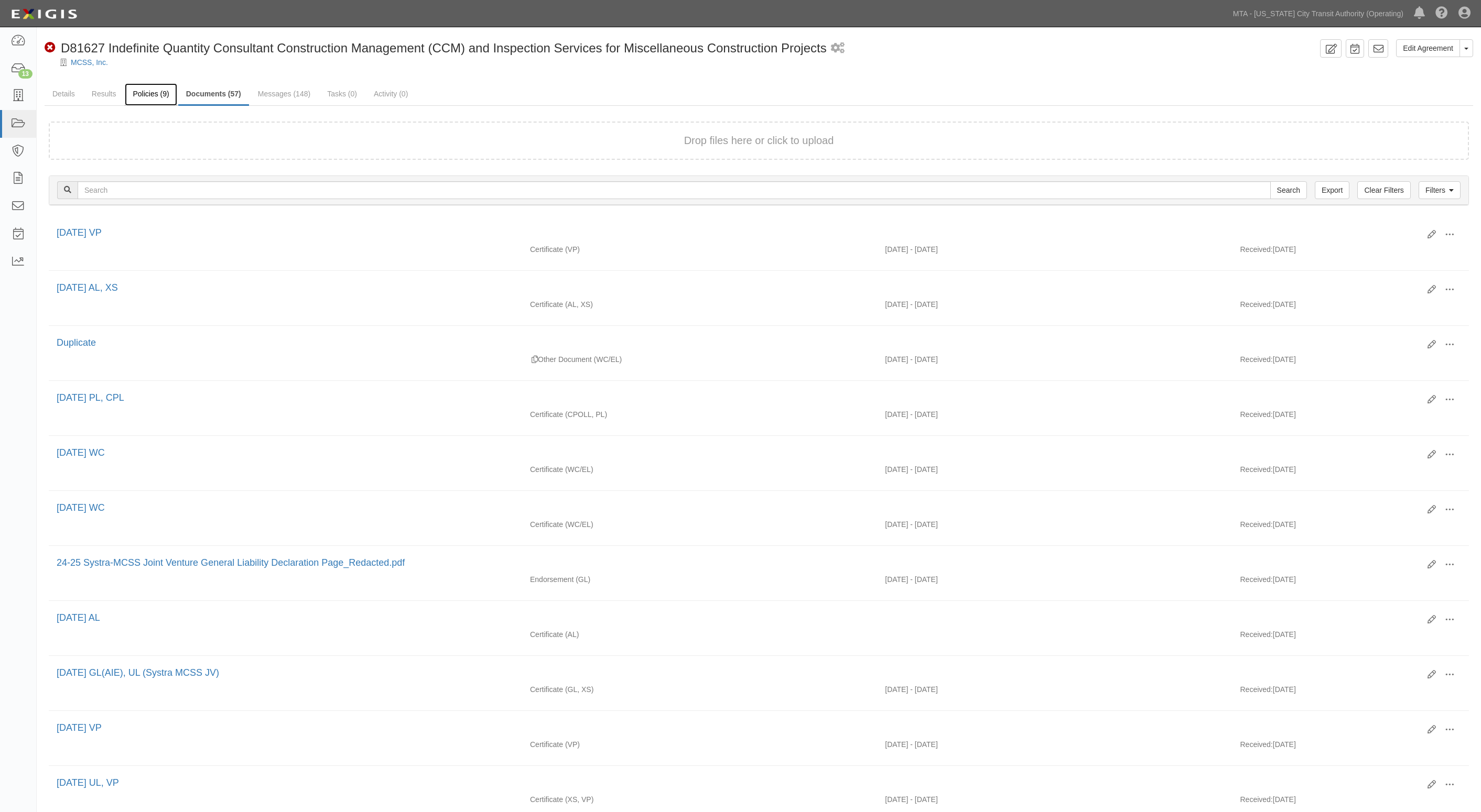
click at [158, 93] on link "Policies (9)" at bounding box center [151, 94] width 52 height 23
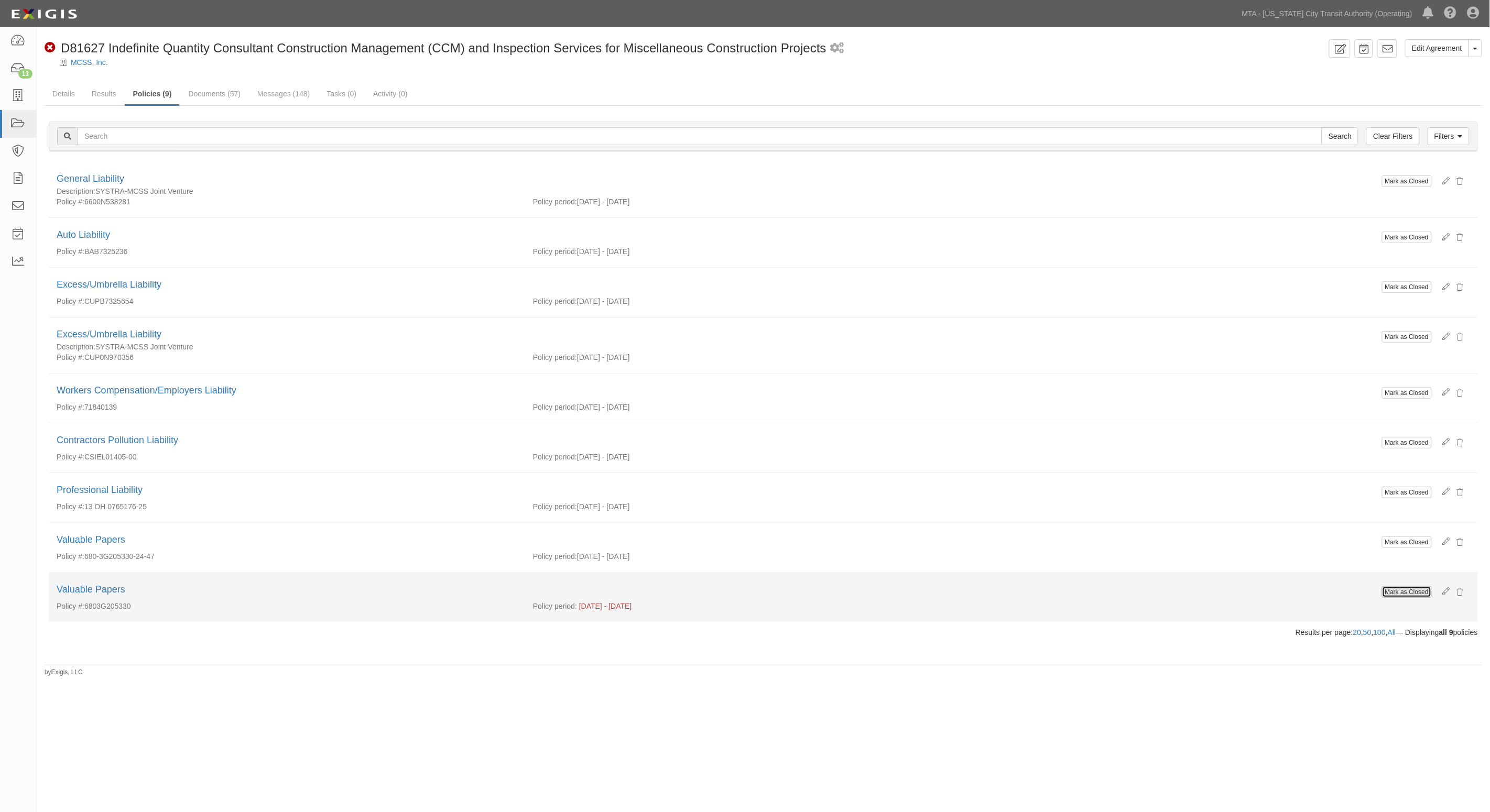
click at [1420, 592] on button "Mark as Closed" at bounding box center [1406, 591] width 49 height 11
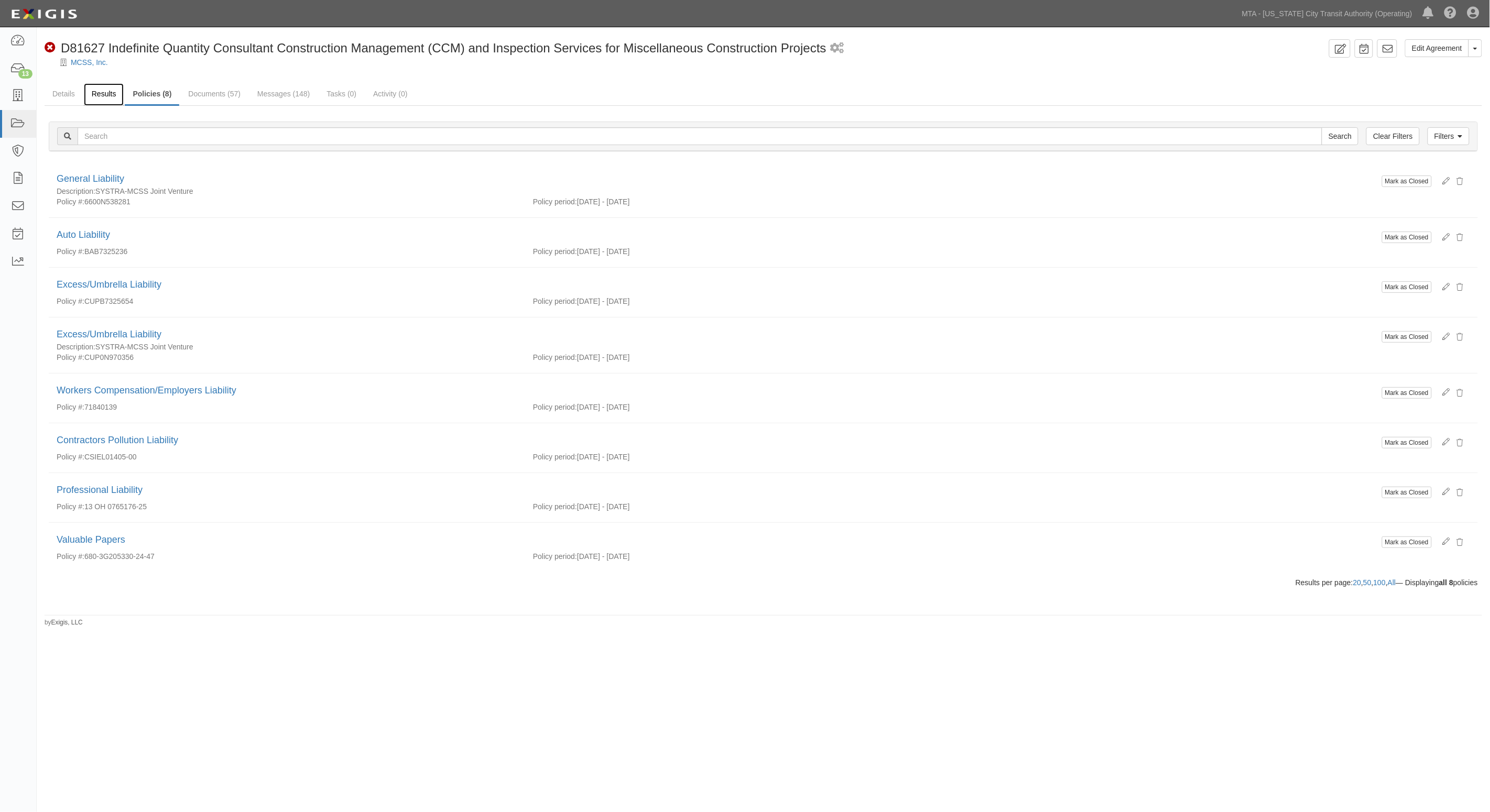
click at [89, 93] on link "Results" at bounding box center [104, 94] width 41 height 23
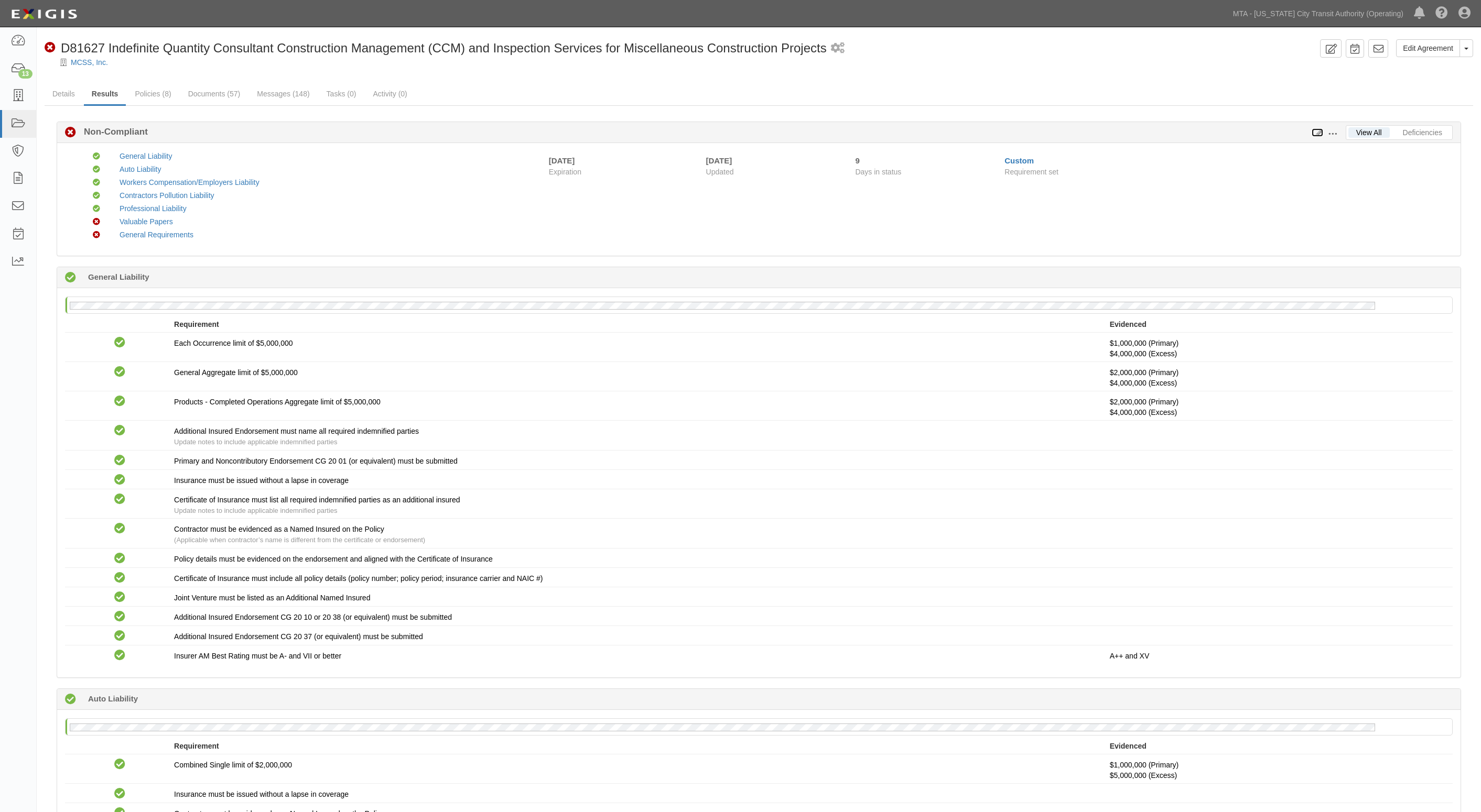
click at [1316, 132] on icon at bounding box center [1316, 132] width 11 height 7
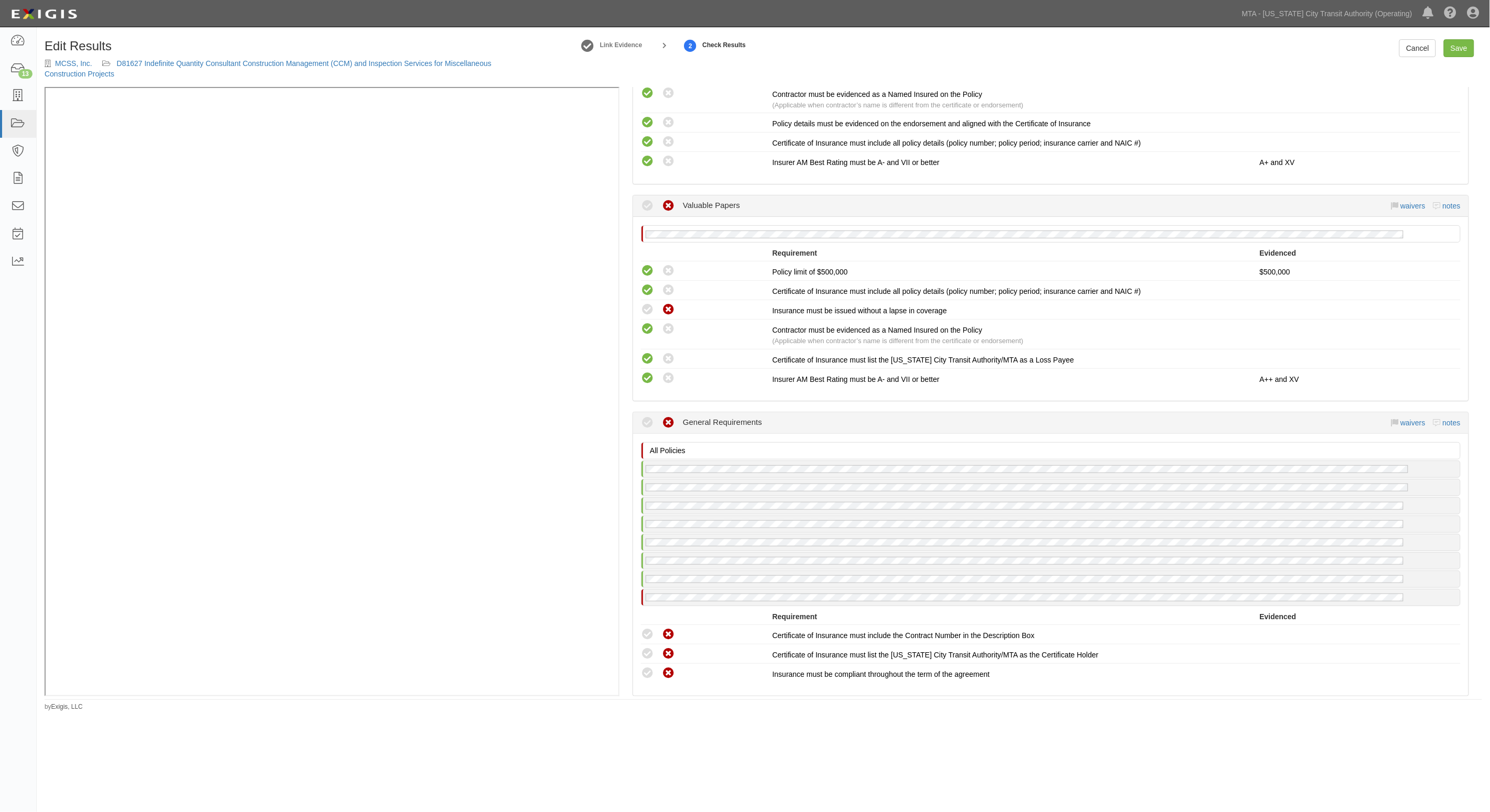
scroll to position [1506, 0]
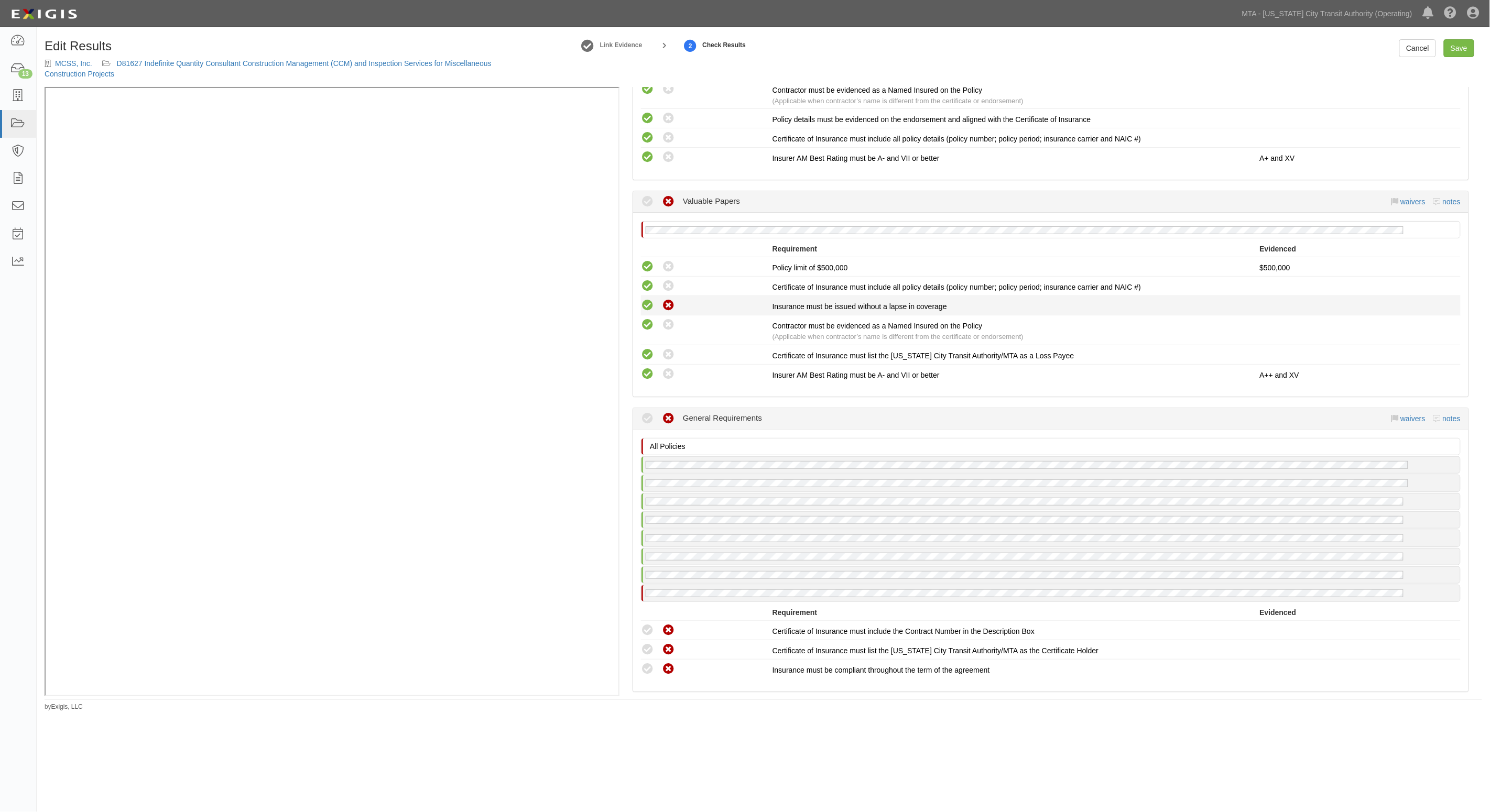
click at [648, 300] on icon at bounding box center [647, 306] width 13 height 13
radio input "true"
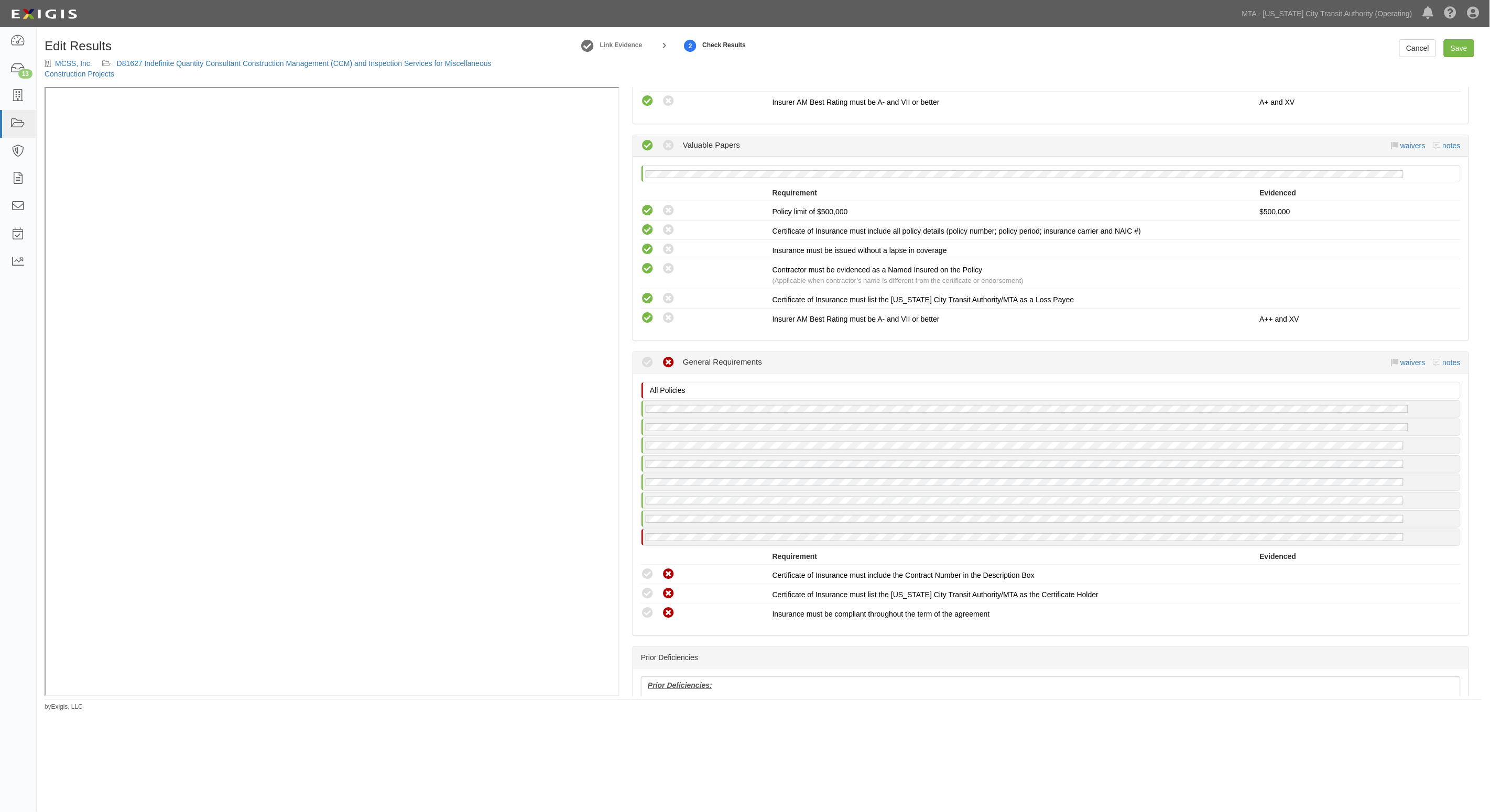
scroll to position [1637, 0]
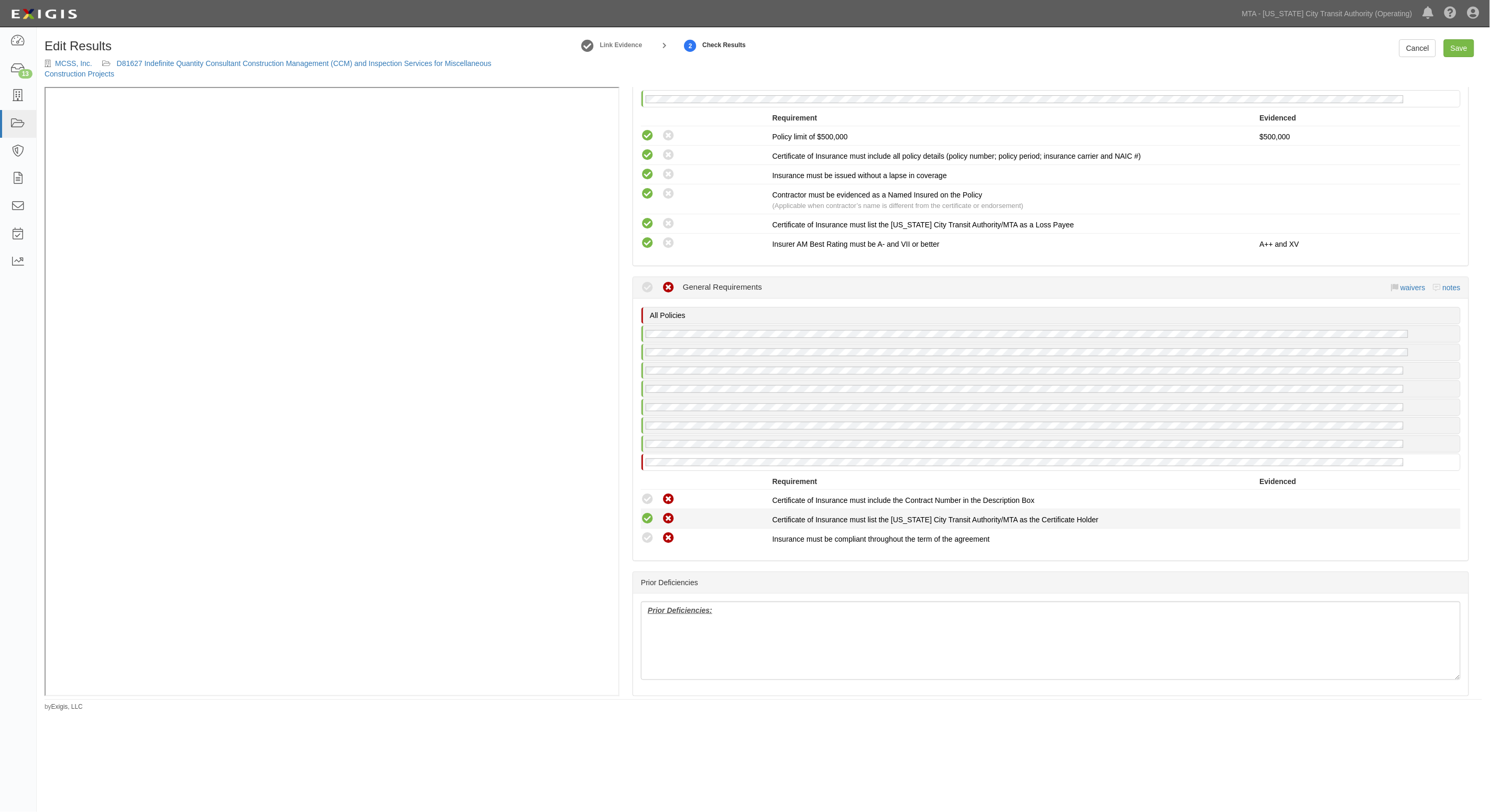
drag, startPoint x: 646, startPoint y: 527, endPoint x: 646, endPoint y: 514, distance: 13.0
click at [646, 532] on icon at bounding box center [647, 538] width 13 height 13
radio input "true"
drag, startPoint x: 646, startPoint y: 511, endPoint x: 646, endPoint y: 496, distance: 15.0
click at [645, 512] on icon at bounding box center [647, 519] width 13 height 13
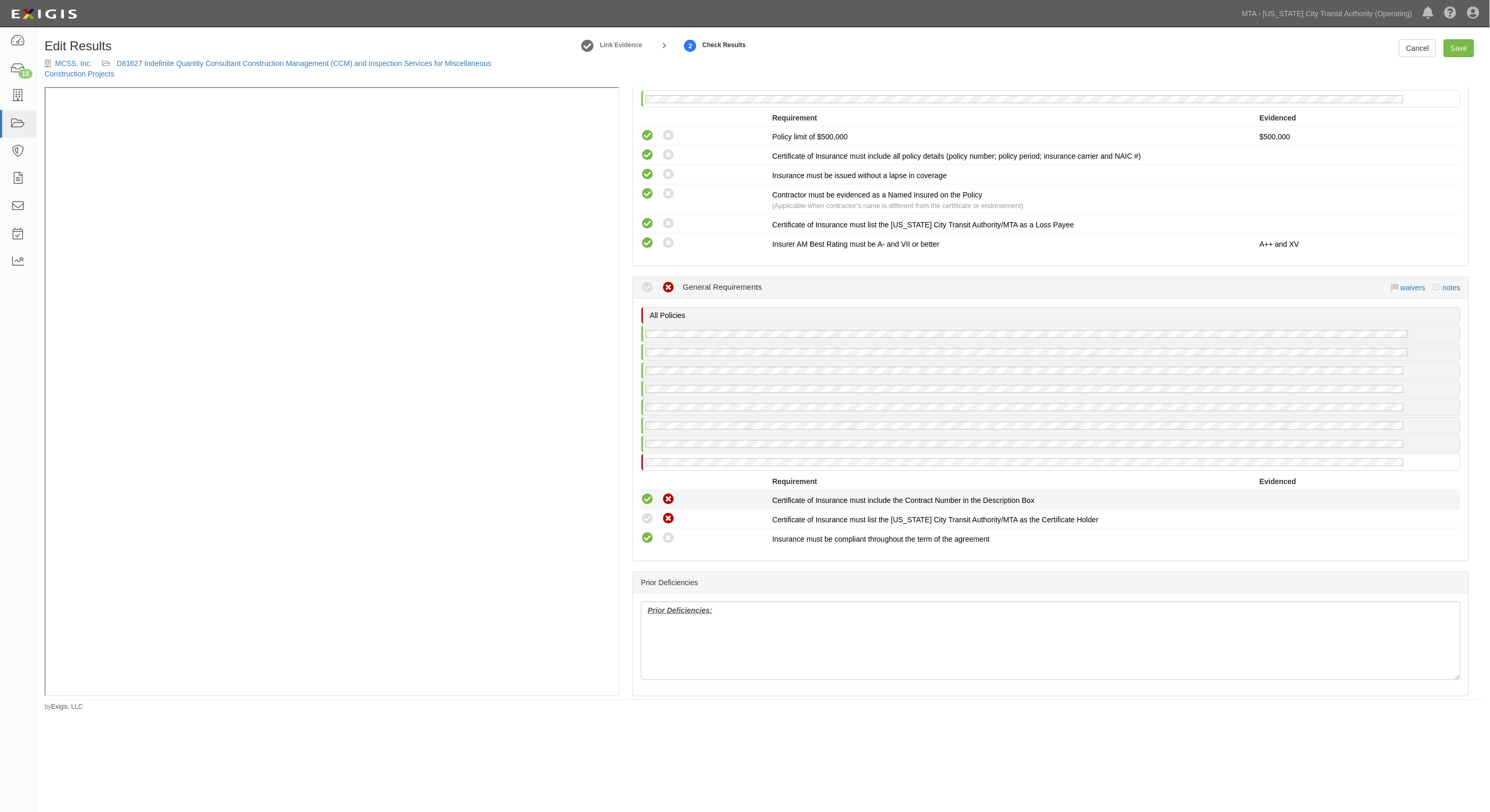
radio input "true"
click at [646, 493] on icon at bounding box center [647, 499] width 13 height 13
radio input "true"
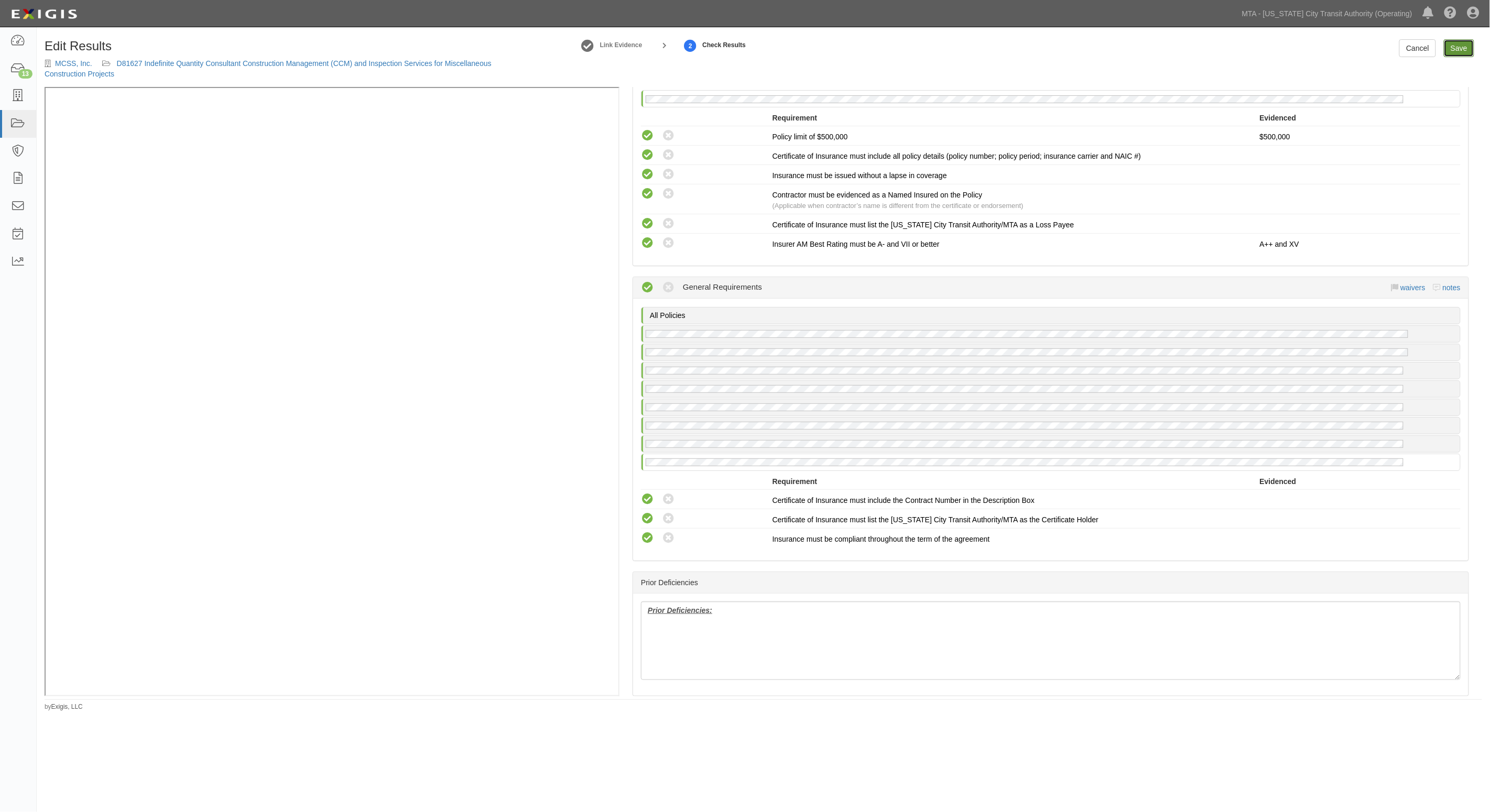
click at [1464, 44] on link "Save" at bounding box center [1458, 48] width 30 height 18
radio input "true"
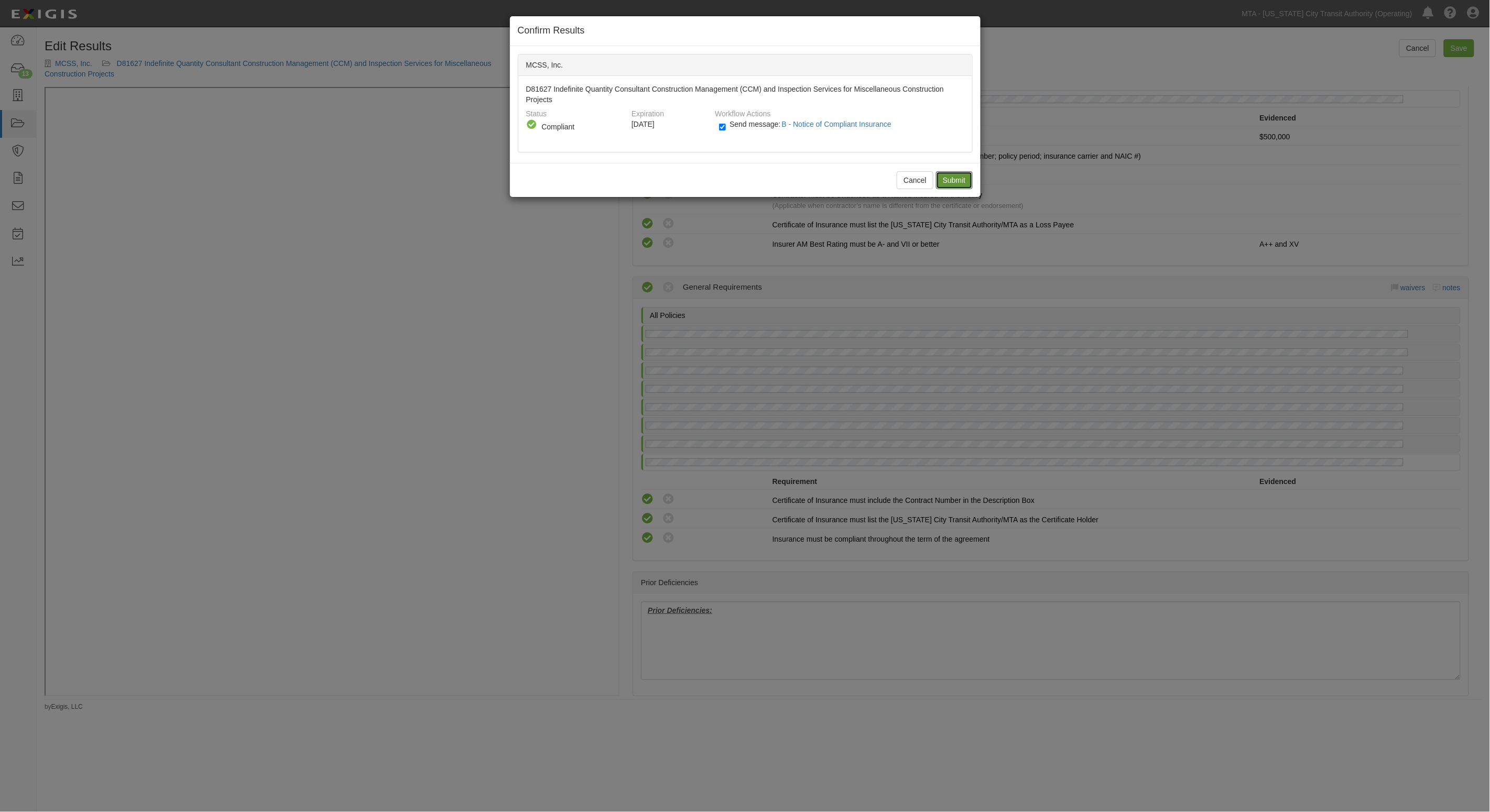
click at [939, 177] on input "Submit" at bounding box center [954, 180] width 36 height 18
click at [939, 177] on div "Cancel Submit" at bounding box center [745, 179] width 470 height 34
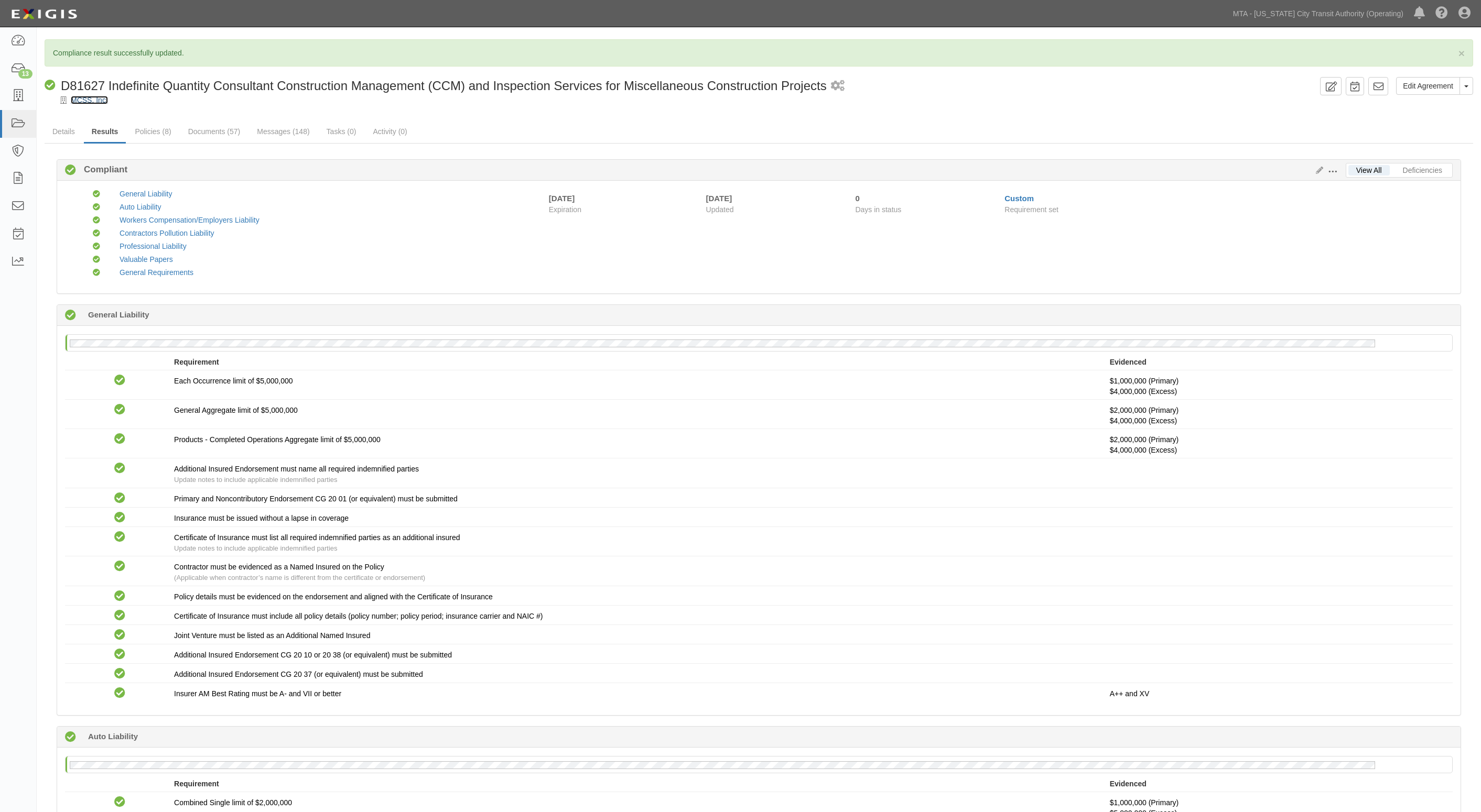
click at [88, 101] on link "MCSS, Inc." at bounding box center [89, 100] width 37 height 9
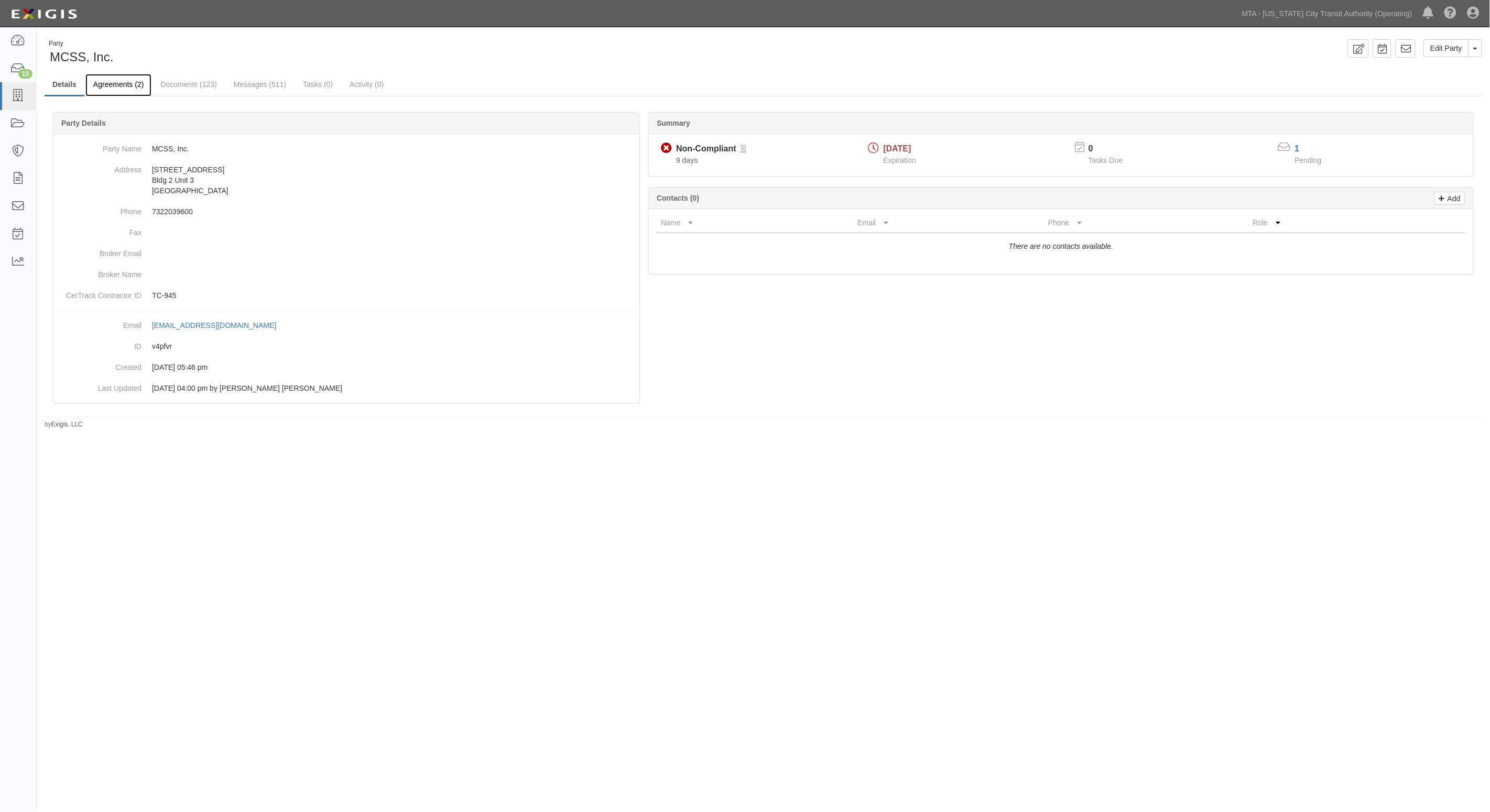
click at [119, 83] on link "Agreements (2)" at bounding box center [119, 85] width 66 height 23
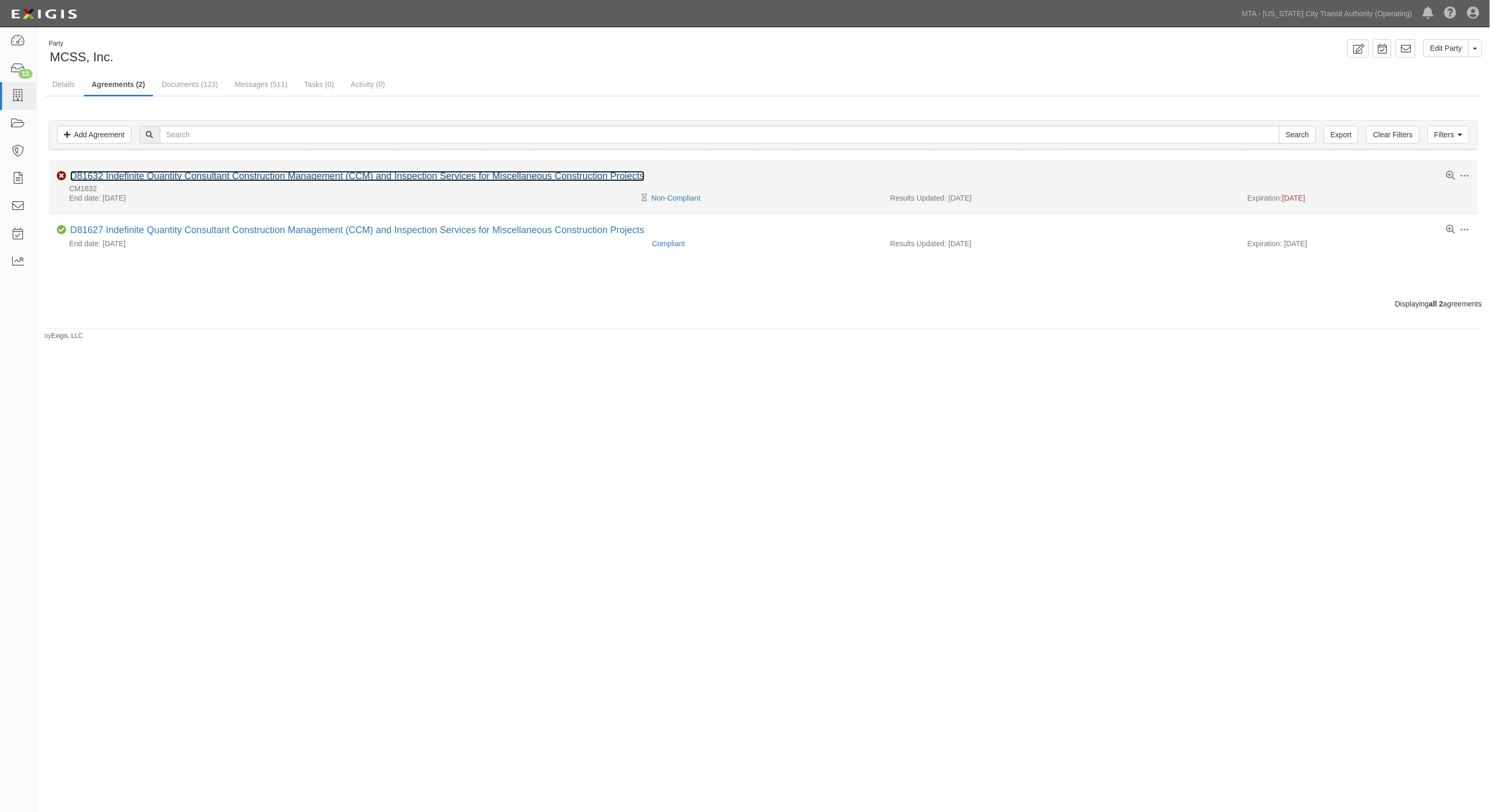
click at [261, 175] on link "D81632 Indefinite Quantity Consultant Construction Management (CCM) and Inspect…" at bounding box center [357, 176] width 574 height 10
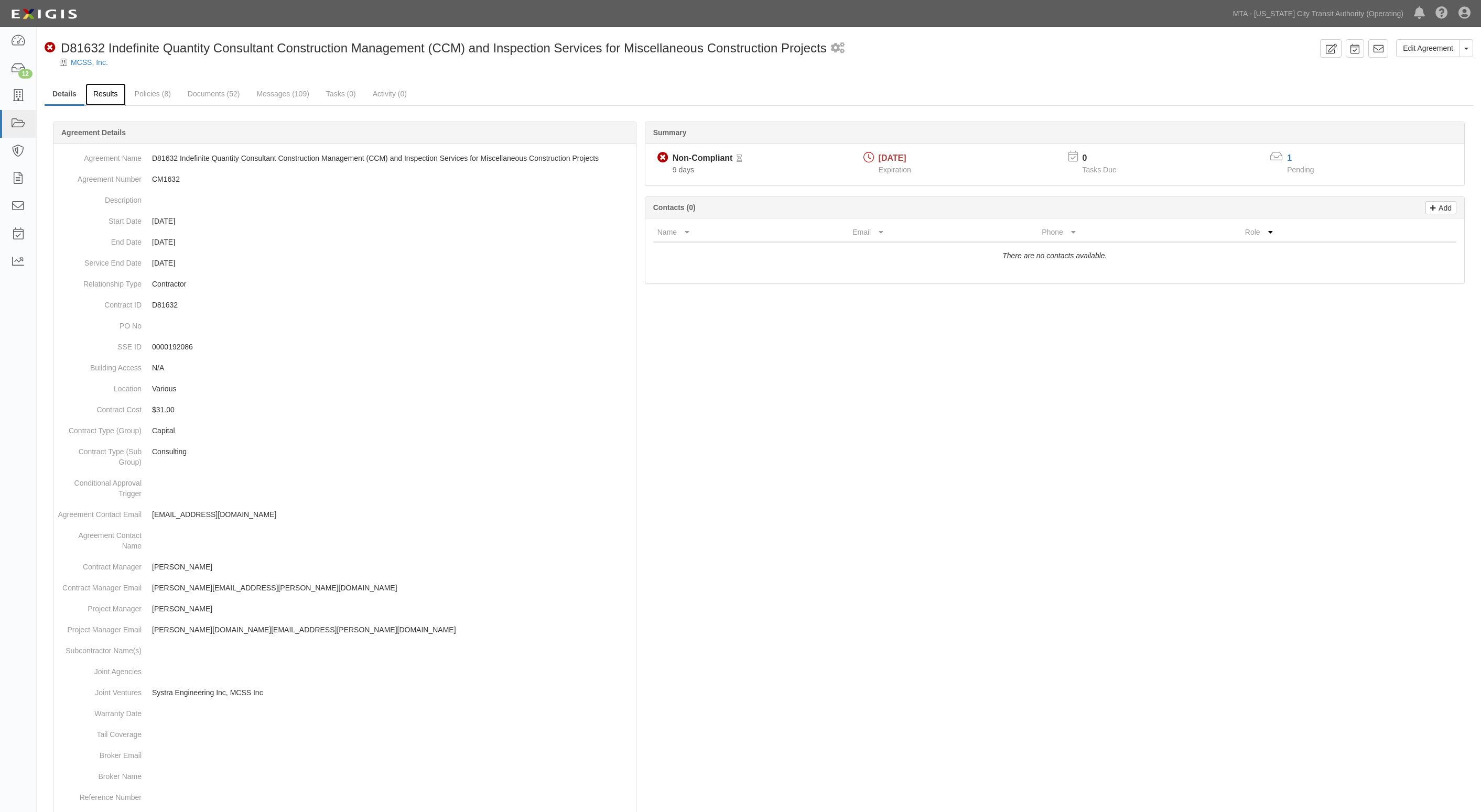
click at [113, 89] on link "Results" at bounding box center [106, 94] width 41 height 23
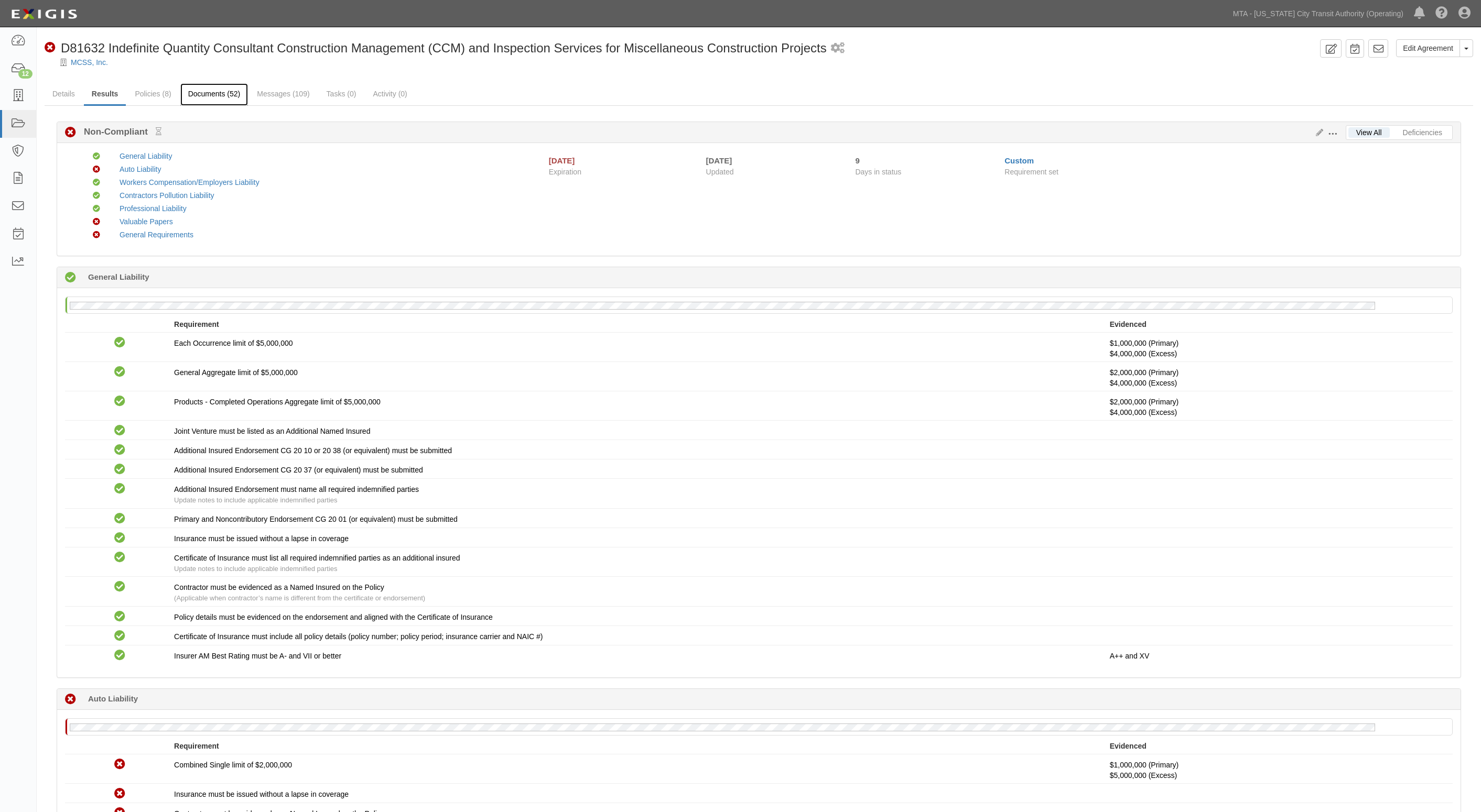
click at [216, 102] on link "Documents (52)" at bounding box center [214, 94] width 68 height 23
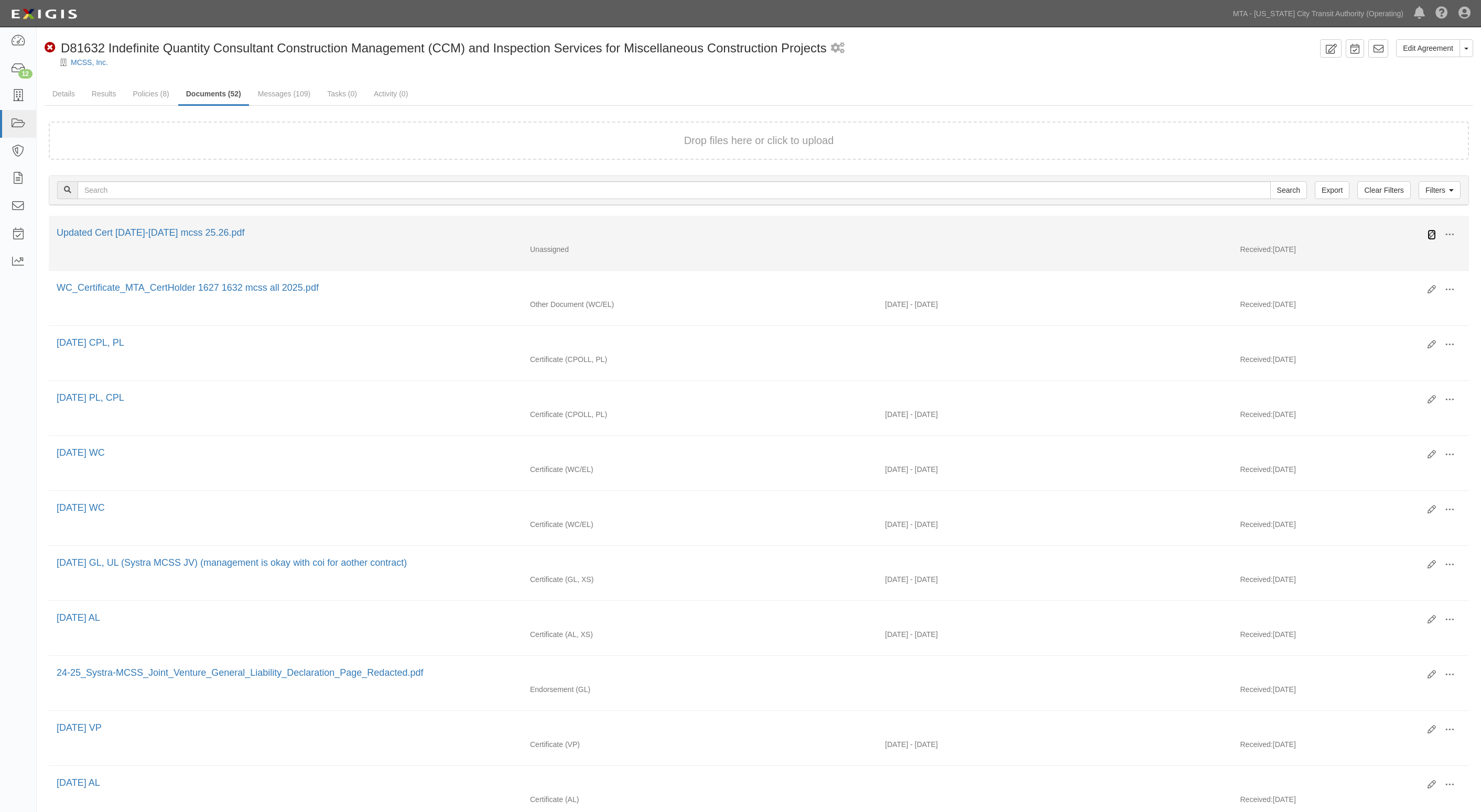
click at [1429, 230] on icon at bounding box center [1432, 235] width 9 height 9
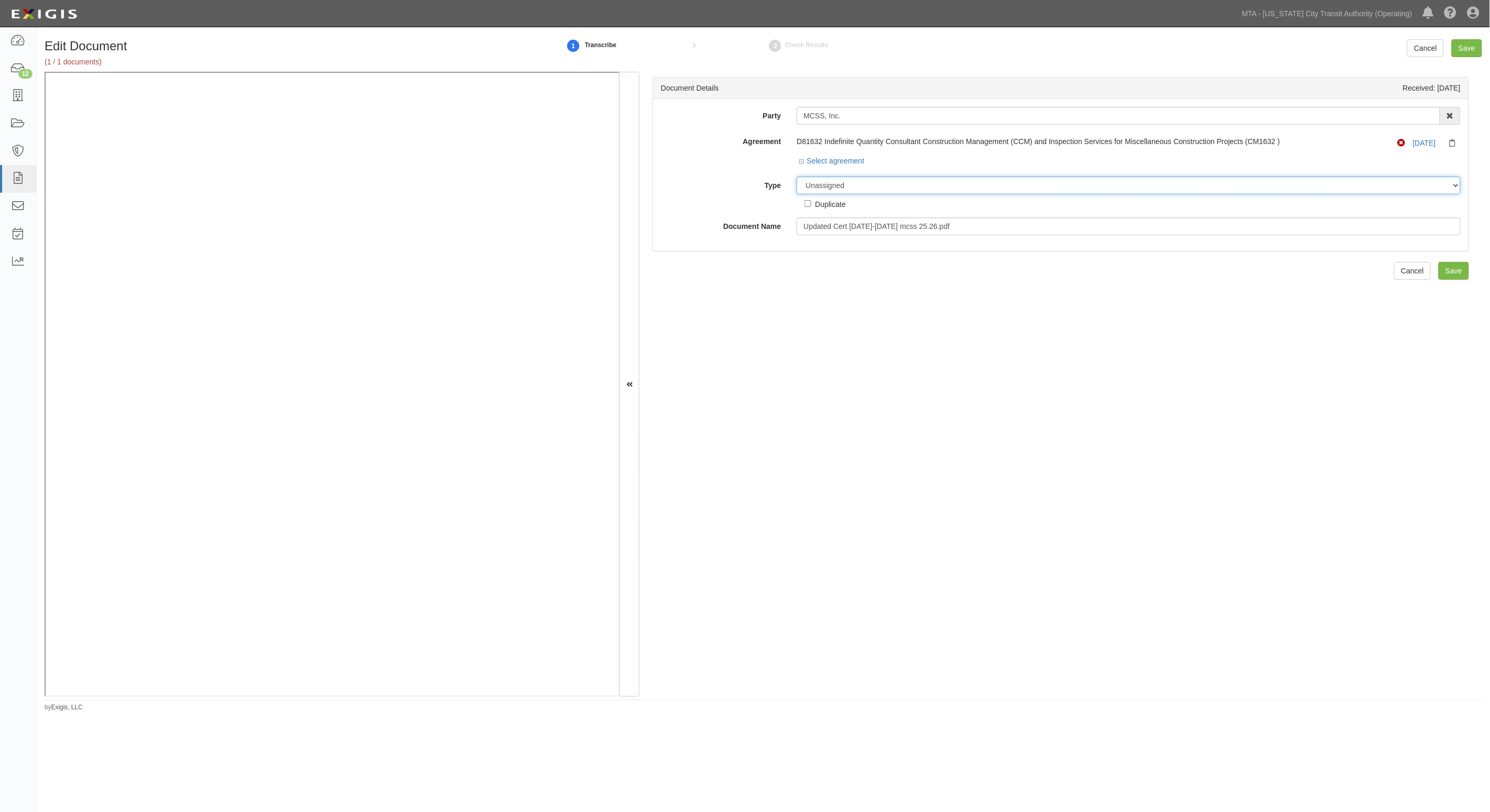
click at [865, 184] on select "Unassigned Binder Cancellation Notice Certificate Contract Endorsement Insuranc…" at bounding box center [1128, 185] width 664 height 18
select select "CertificateDetail"
click at [797, 177] on select "Unassigned Binder Cancellation Notice Certificate Contract Endorsement Insuranc…" at bounding box center [1128, 185] width 664 height 18
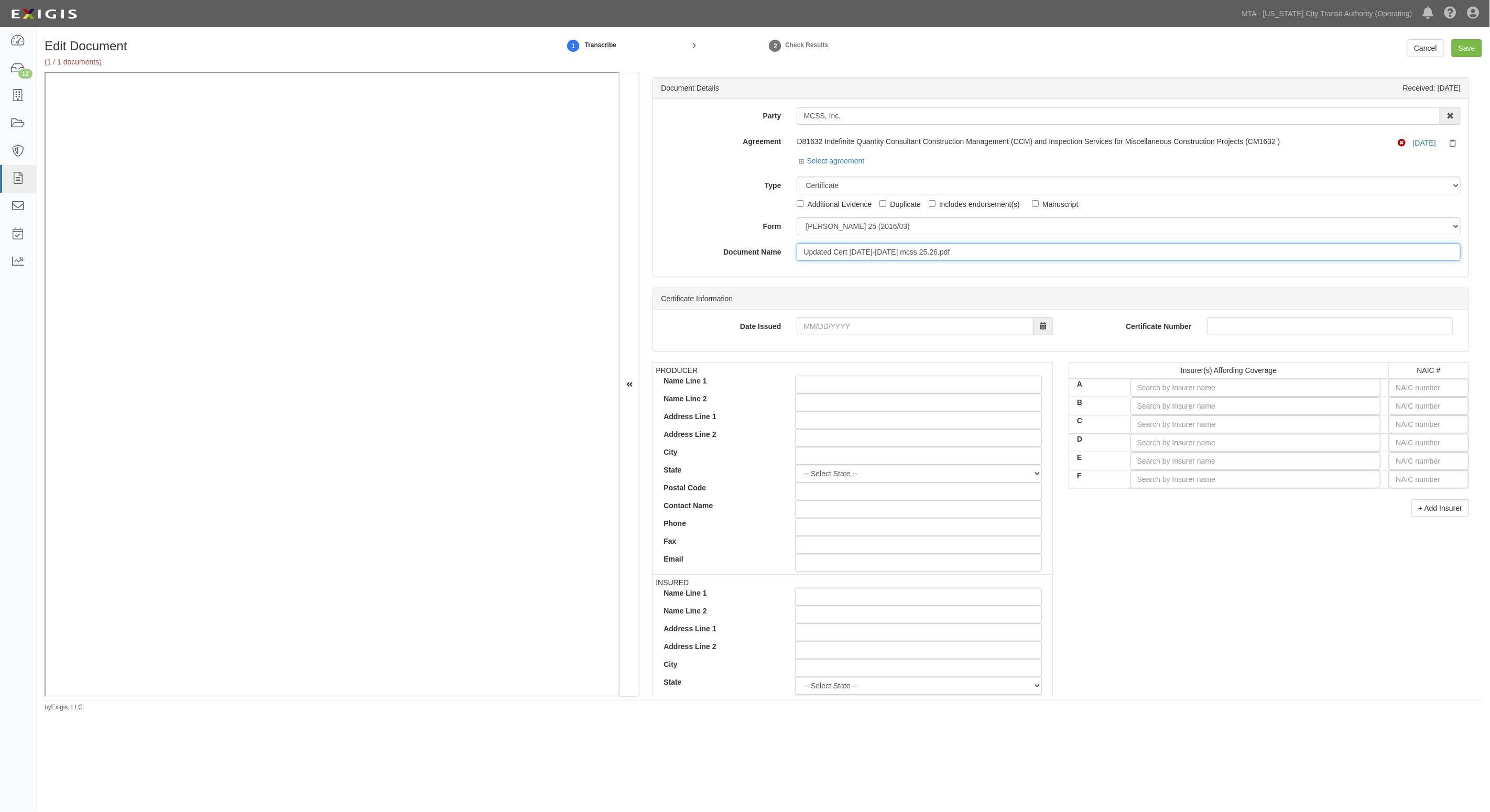
drag, startPoint x: 970, startPoint y: 250, endPoint x: 616, endPoint y: 229, distance: 354.6
click at [418, 119] on div "Document Details Received: [DATE] Party MCSS, Inc. 10-21 TO 10-23TH 38TH ST DEV…" at bounding box center [763, 384] width 1437 height 626
type input "[DATE] AL VP"
click at [1402, 386] on input "text" at bounding box center [1429, 388] width 80 height 18
click at [1396, 404] on input "text" at bounding box center [1429, 406] width 80 height 18
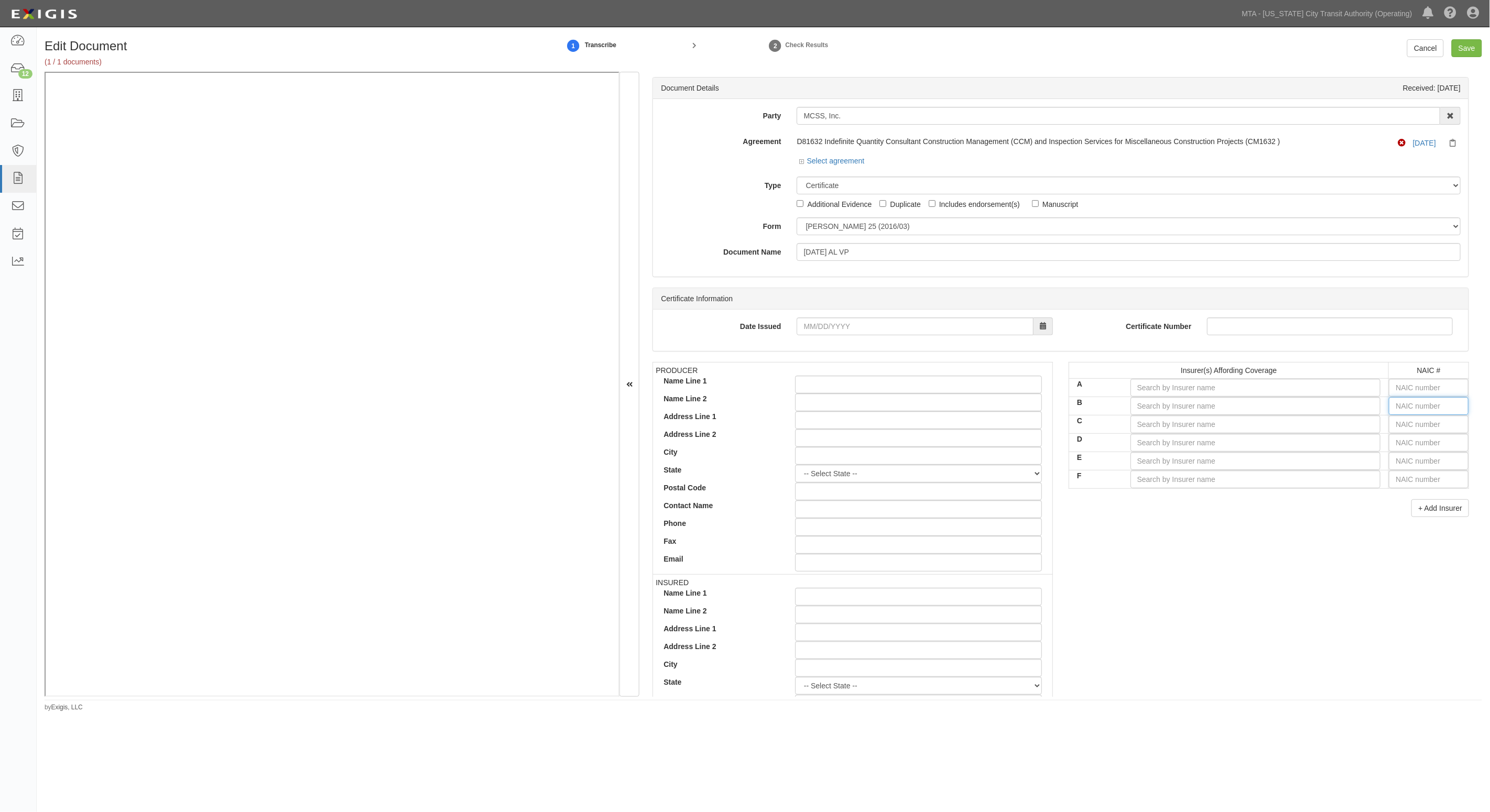
type input "16862"
type input "1"
type input "19984"
type input "19"
type input "19062"
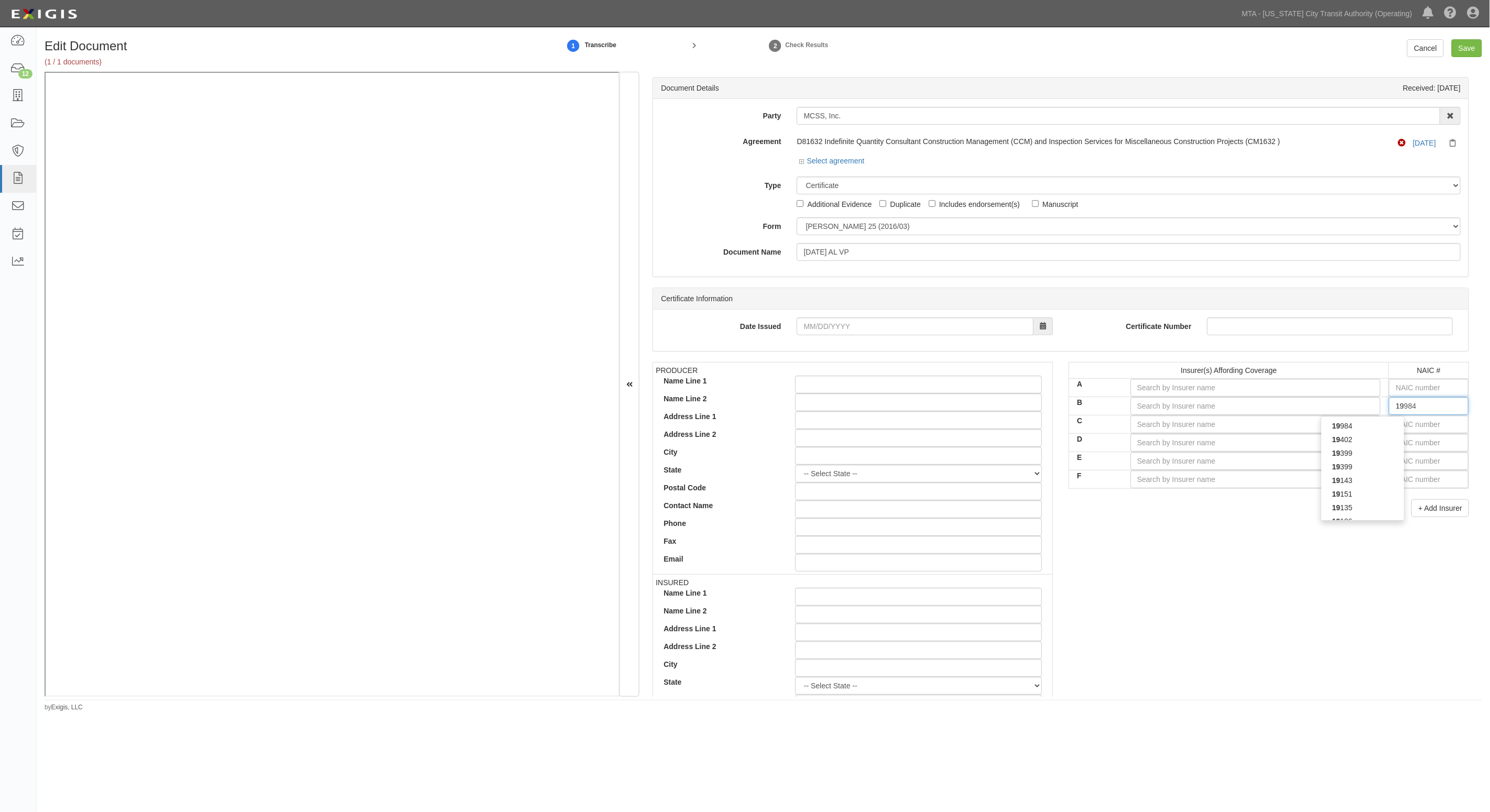
type input "190"
type input "19046"
type input "1904"
type input "19046"
click at [1358, 428] on div "19046" at bounding box center [1363, 426] width 83 height 14
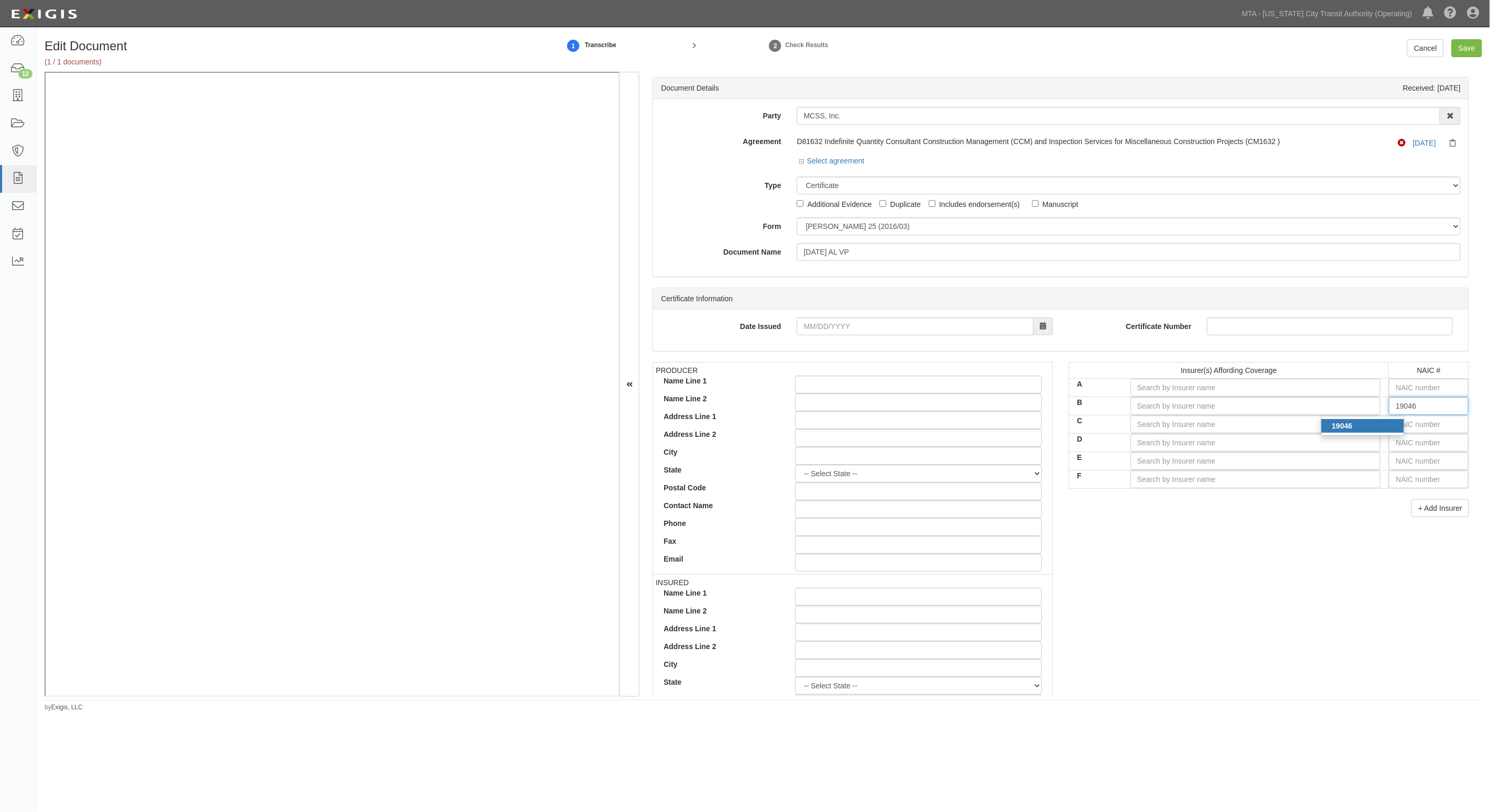
type input "Travelers Casualty Ins Co of America (A++ XV Rating)"
type input "19046"
click at [1354, 422] on input "C" at bounding box center [1255, 424] width 250 height 18
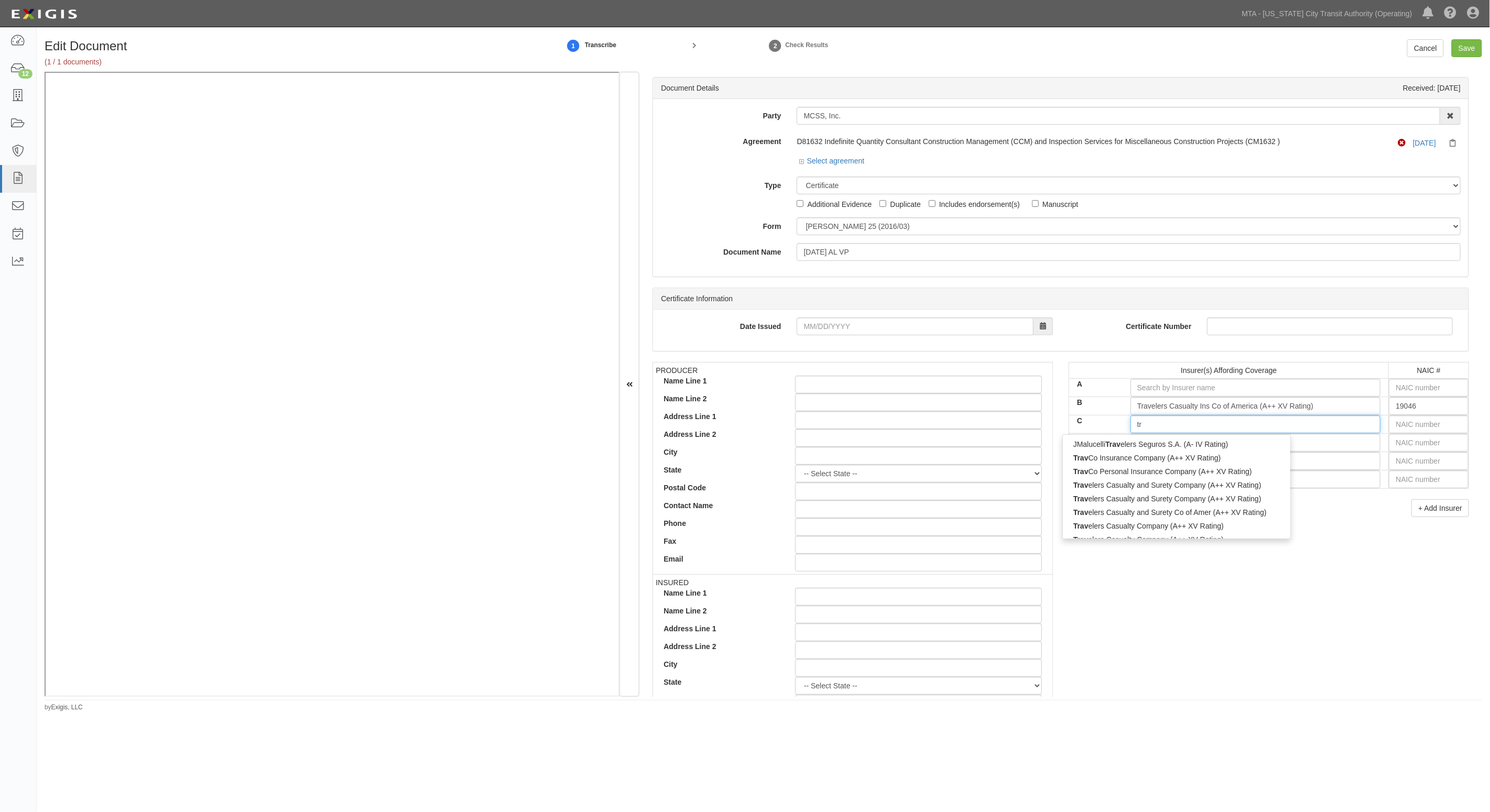
type input "t"
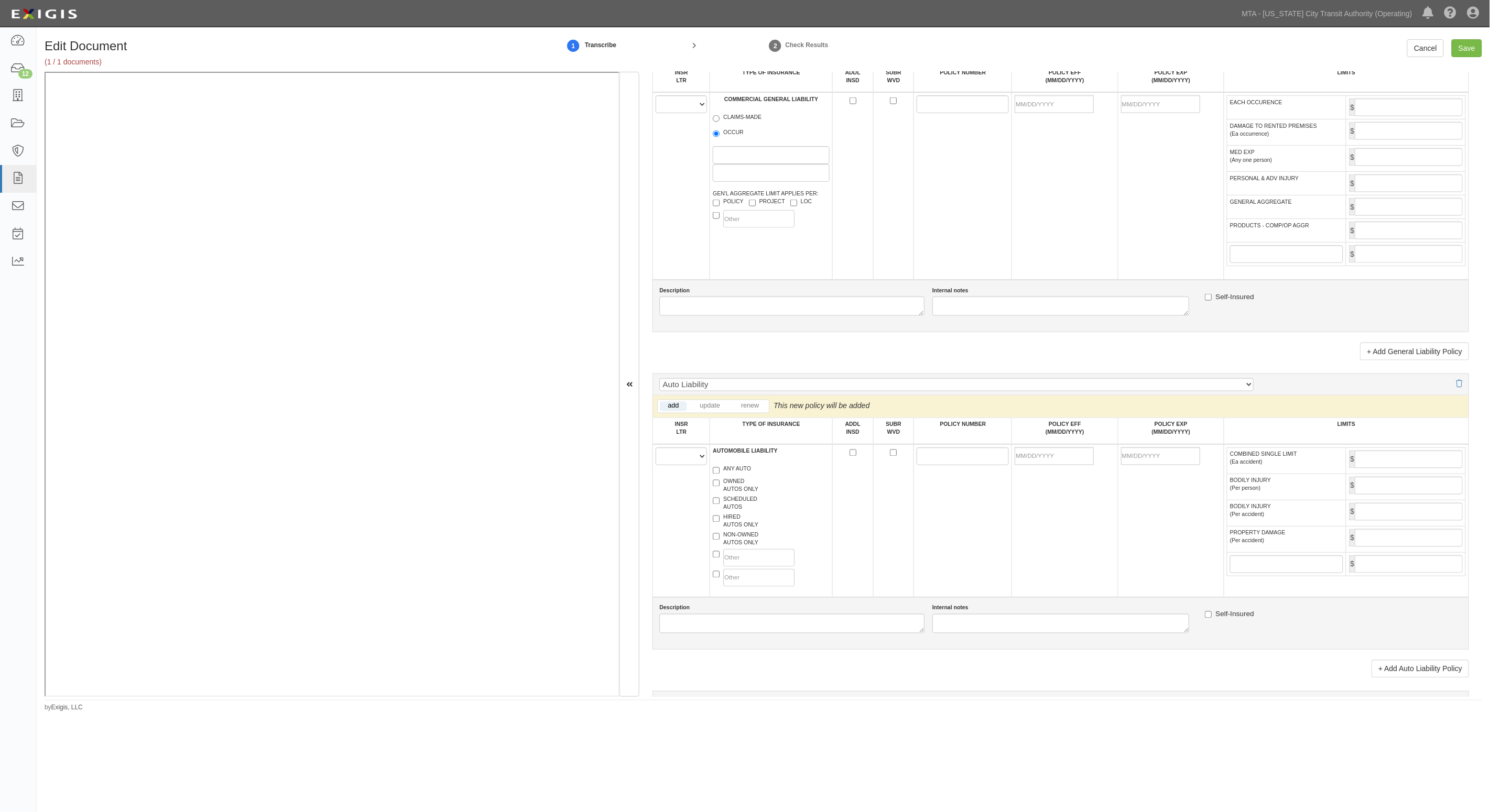
scroll to position [786, 0]
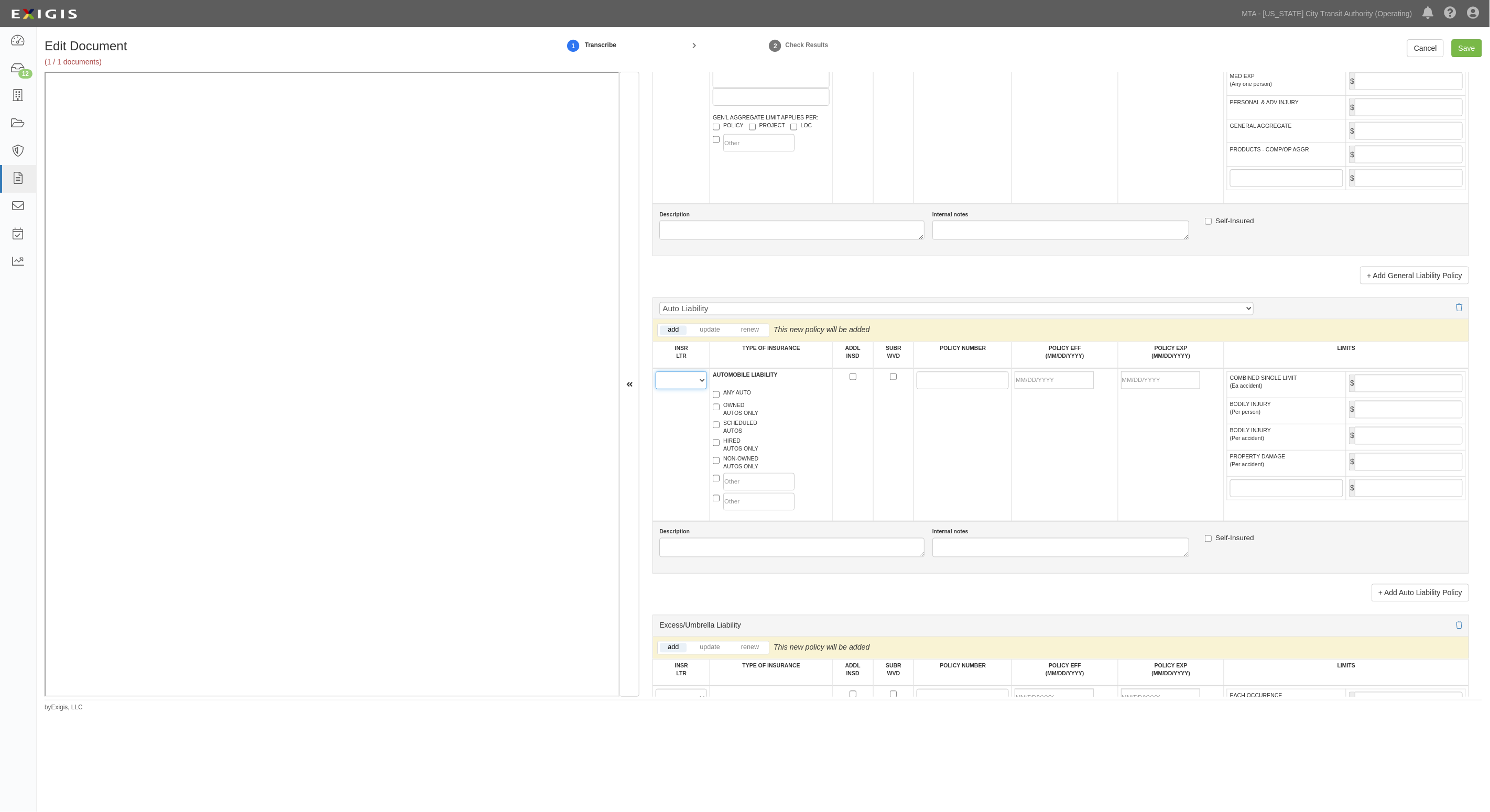
click at [694, 382] on select "A B C D E F" at bounding box center [680, 380] width 51 height 18
select select "B"
click at [656, 372] on select "A B C D E F" at bounding box center [680, 380] width 51 height 18
click at [728, 400] on label "ANY AUTO" at bounding box center [732, 395] width 38 height 10
click at [719, 398] on input "ANY AUTO" at bounding box center [716, 395] width 7 height 7
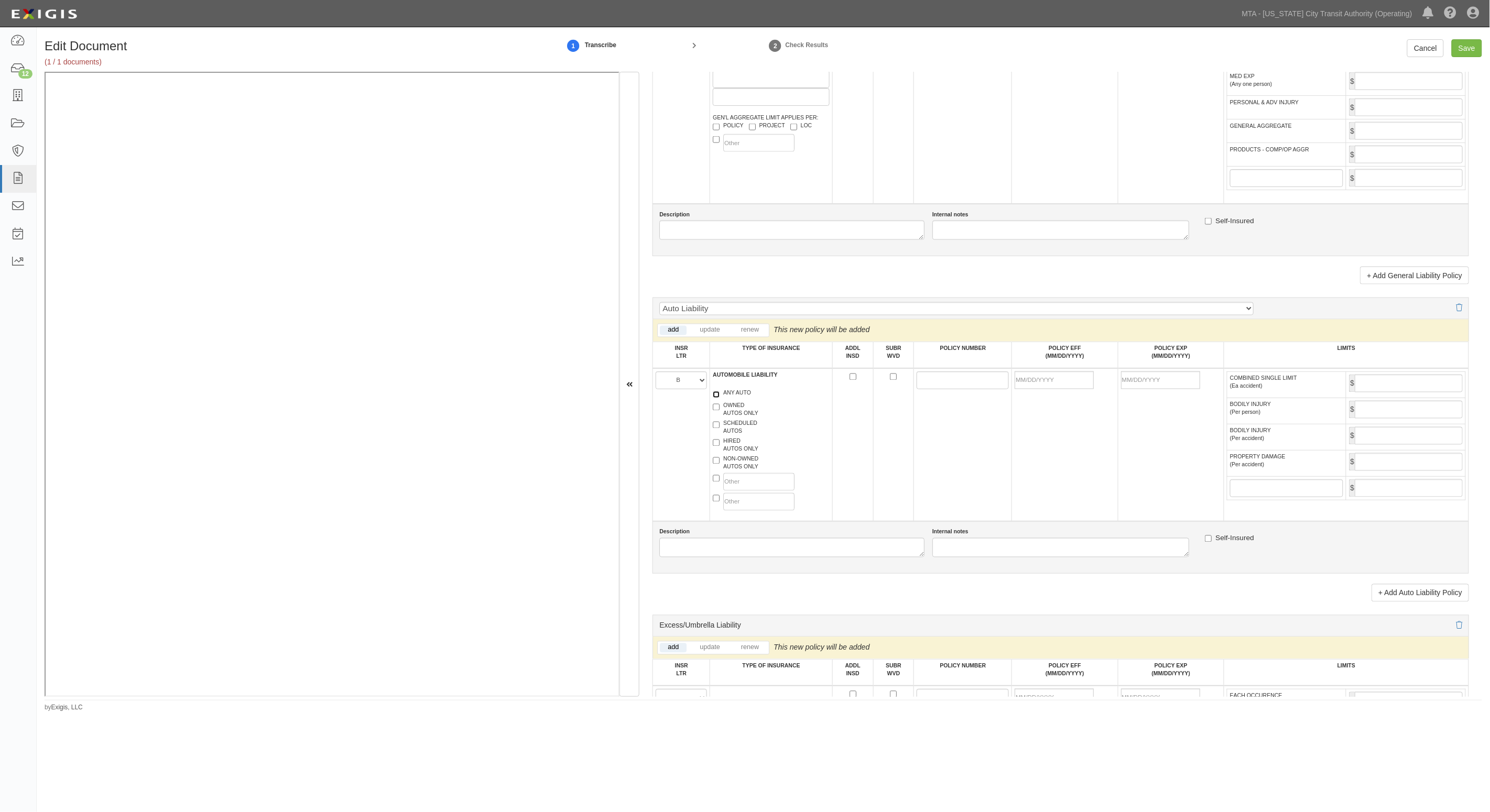
checkbox input "true"
drag, startPoint x: 939, startPoint y: 385, endPoint x: 835, endPoint y: 382, distance: 104.0
click at [939, 385] on input "POLICY NUMBER" at bounding box center [962, 380] width 93 height 18
paste input "BAB7325236"
type input "BAB7325236"
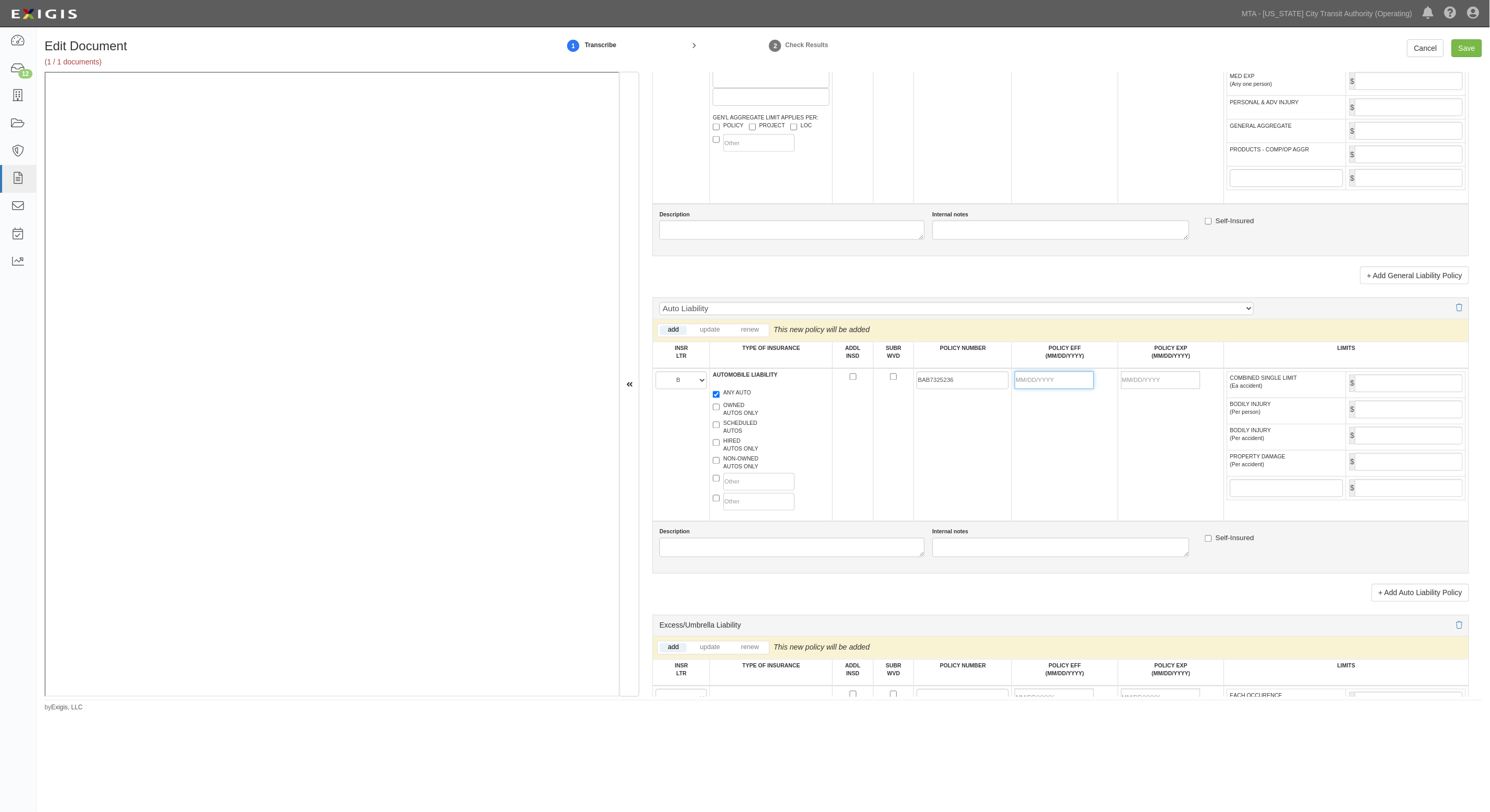
click at [1044, 385] on input "POLICY EFF (MM/DD/YYYY)" at bounding box center [1054, 380] width 79 height 18
type input "[DATE]"
type input "09/01/2026"
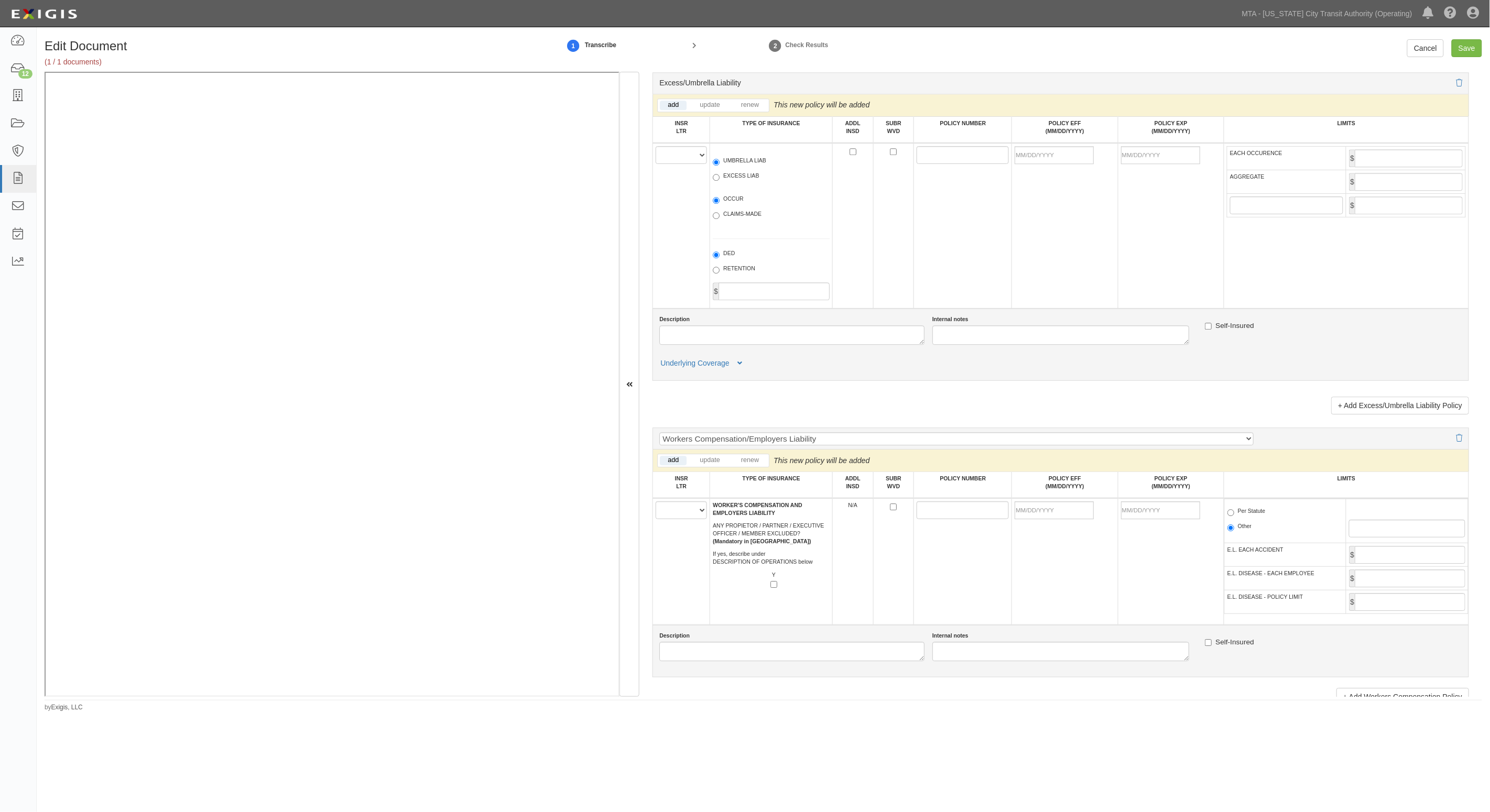
scroll to position [1572, 0]
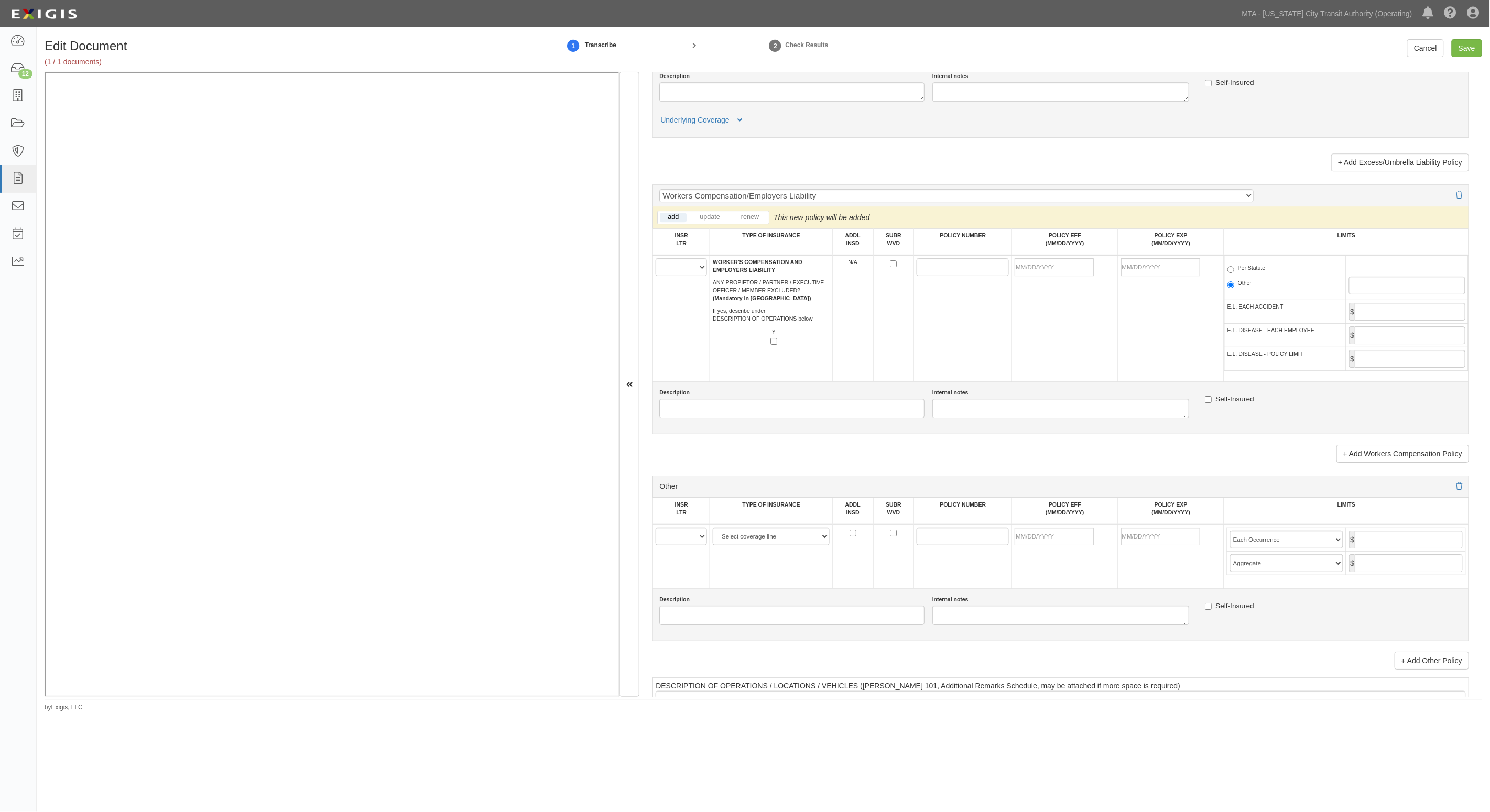
type input "1,000,000"
drag, startPoint x: 687, startPoint y: 529, endPoint x: 687, endPoint y: 541, distance: 12.0
click at [687, 529] on select "A B C D E F" at bounding box center [680, 536] width 51 height 18
select select "B"
click at [656, 527] on select "A B C D E F" at bounding box center [680, 536] width 51 height 18
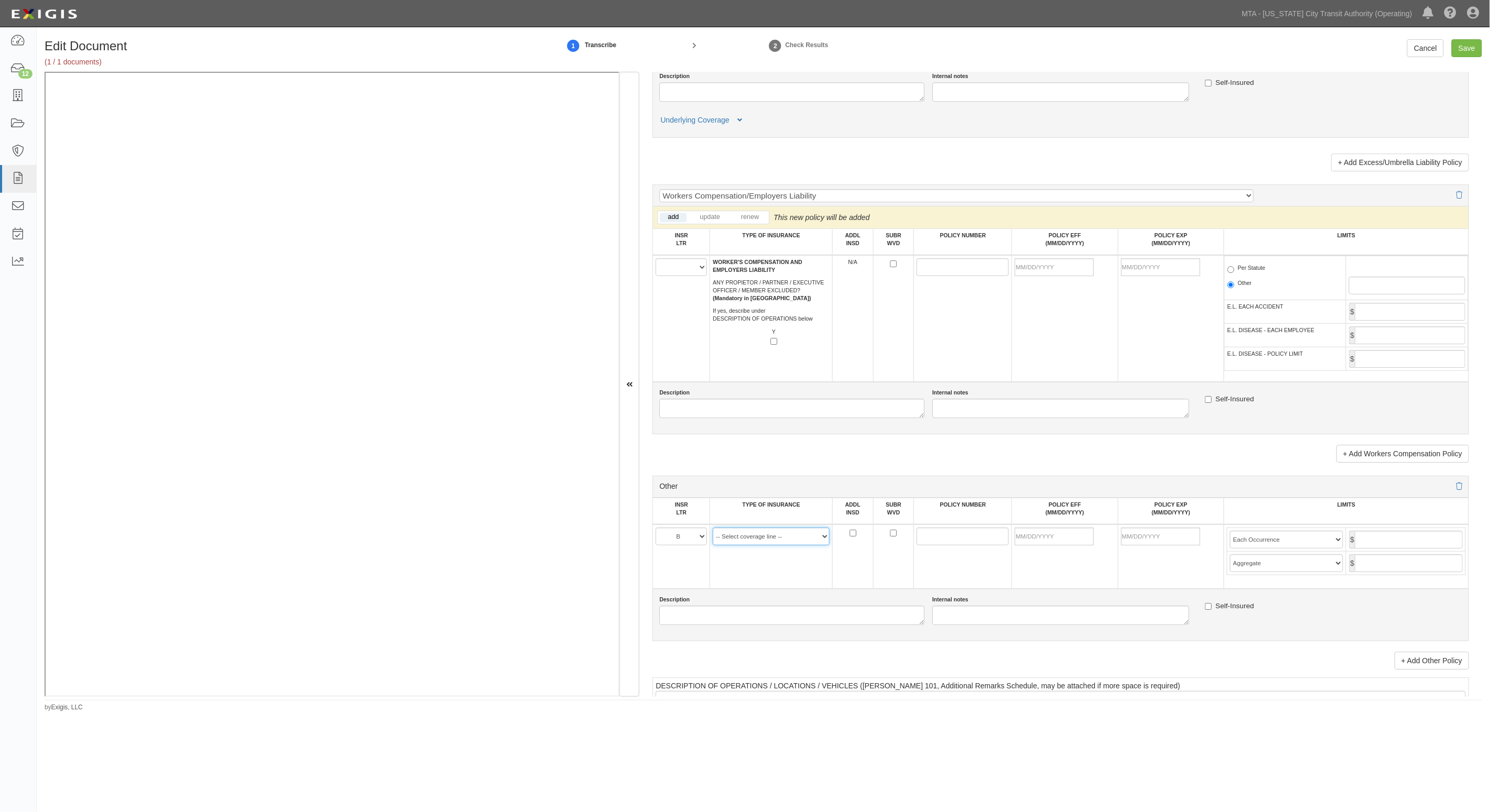
click at [777, 535] on select "-- Select coverage line -- Asbestos Abatement Auto Physical Damage Aviation Lia…" at bounding box center [771, 536] width 117 height 18
select select "52"
click at [713, 545] on select "-- Select coverage line -- Asbestos Abatement Auto Physical Damage Aviation Lia…" at bounding box center [771, 536] width 117 height 18
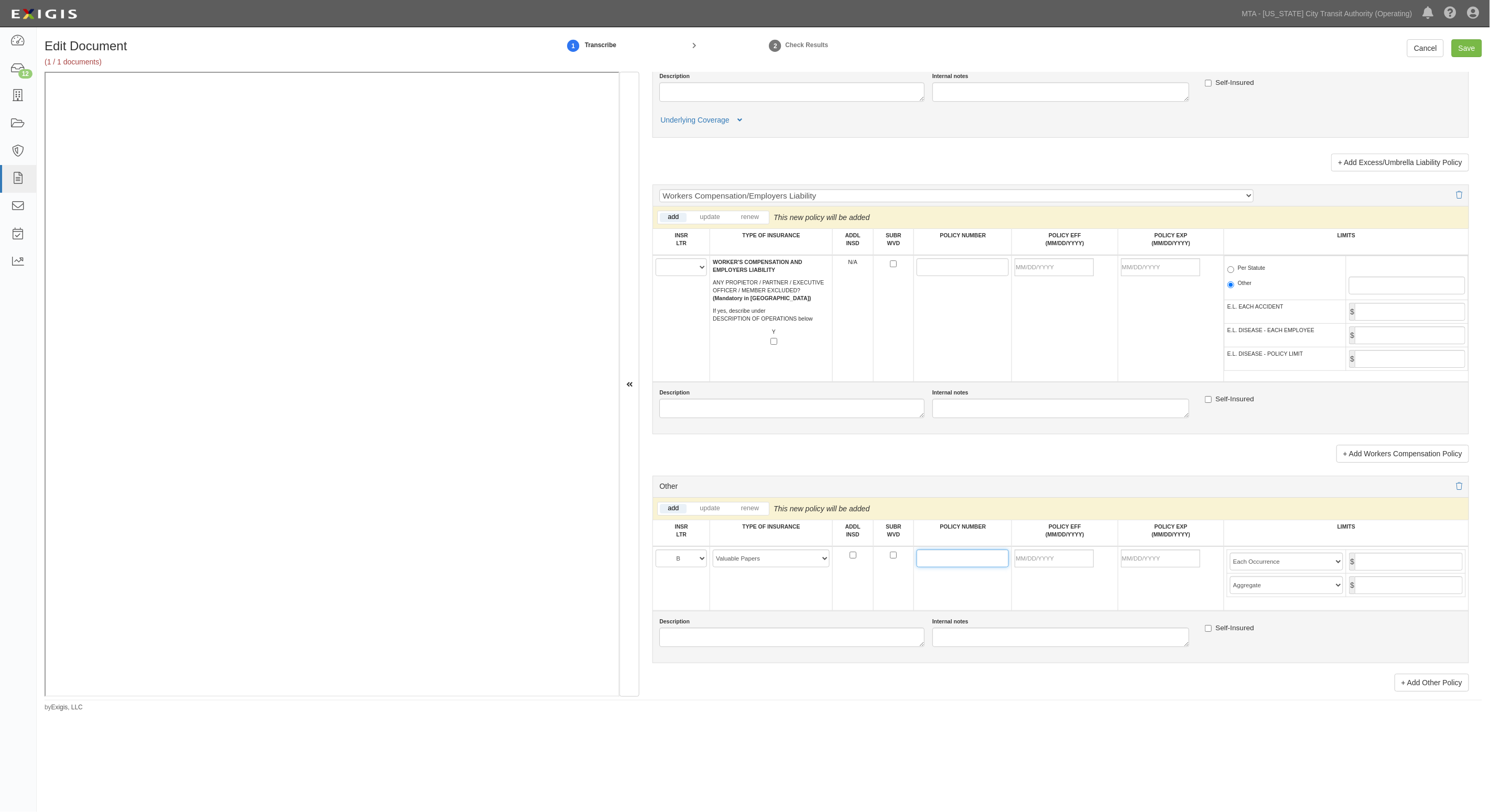
click at [940, 557] on input "POLICY NUMBER" at bounding box center [962, 558] width 93 height 18
paste input "680-3G205330-24-47"
type input "680-3G205330-24-47"
click at [1028, 562] on input "POLICY EFF (MM/DD/YYYY)" at bounding box center [1054, 558] width 79 height 18
type input "[DATE]"
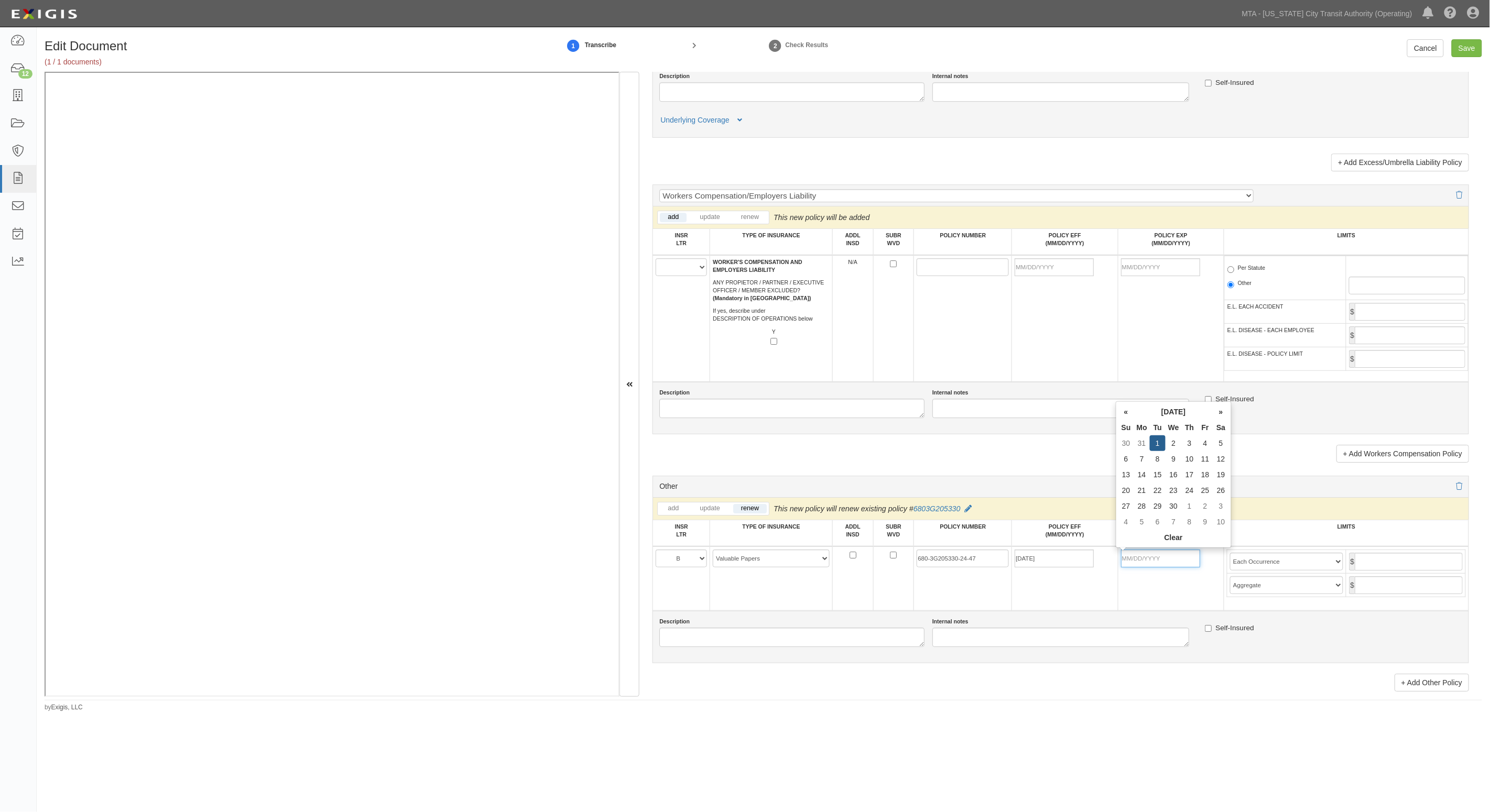
type input "09/01/2026"
type input "500,000"
click at [1464, 49] on input "Save" at bounding box center [1466, 48] width 30 height 18
type input "1000000"
type input "500000"
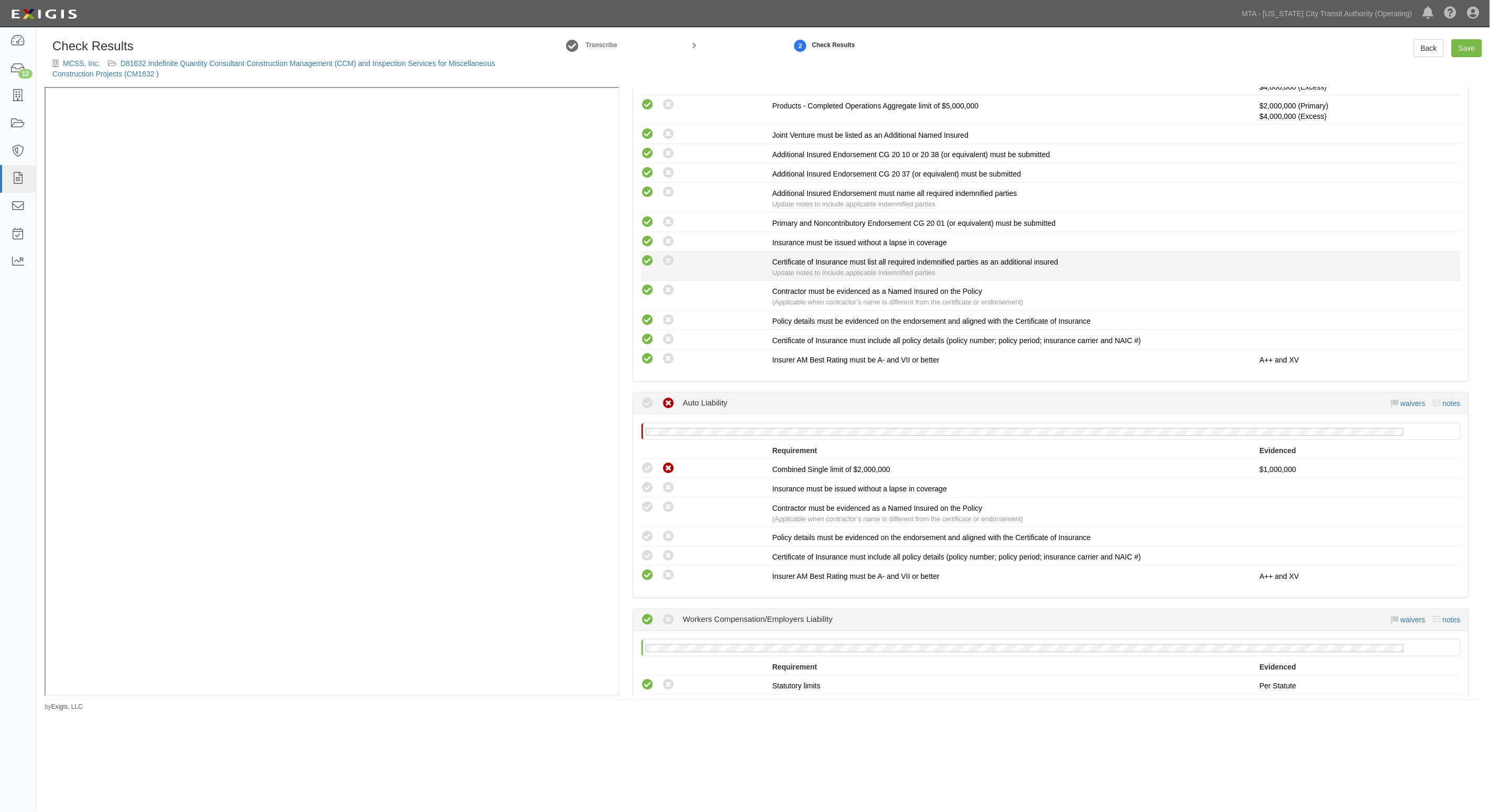
scroll to position [393, 0]
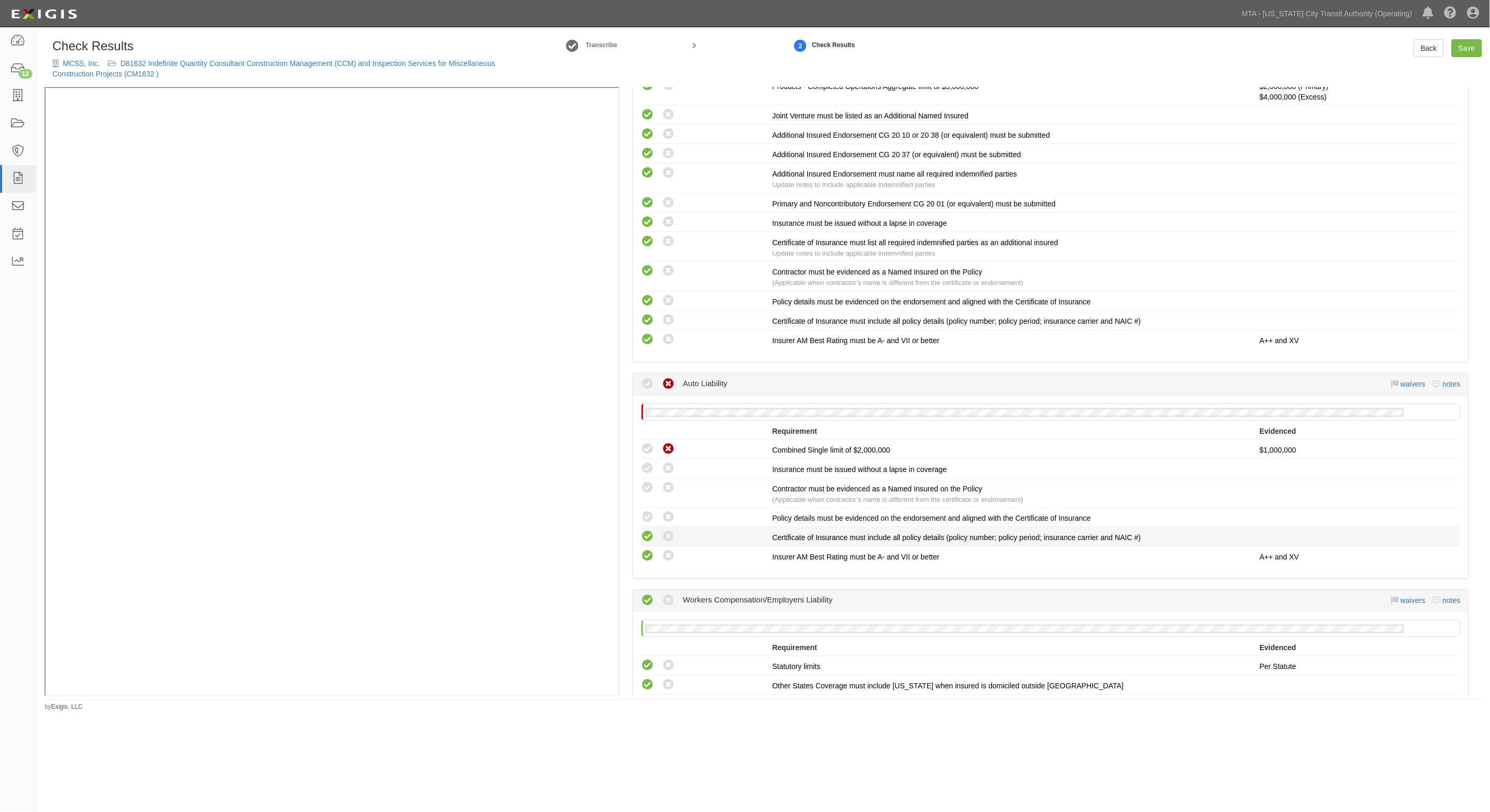
click at [645, 530] on icon at bounding box center [647, 536] width 13 height 13
radio input "true"
drag, startPoint x: 645, startPoint y: 517, endPoint x: 648, endPoint y: 494, distance: 23.2
click at [645, 513] on icon at bounding box center [647, 517] width 13 height 13
radio input "true"
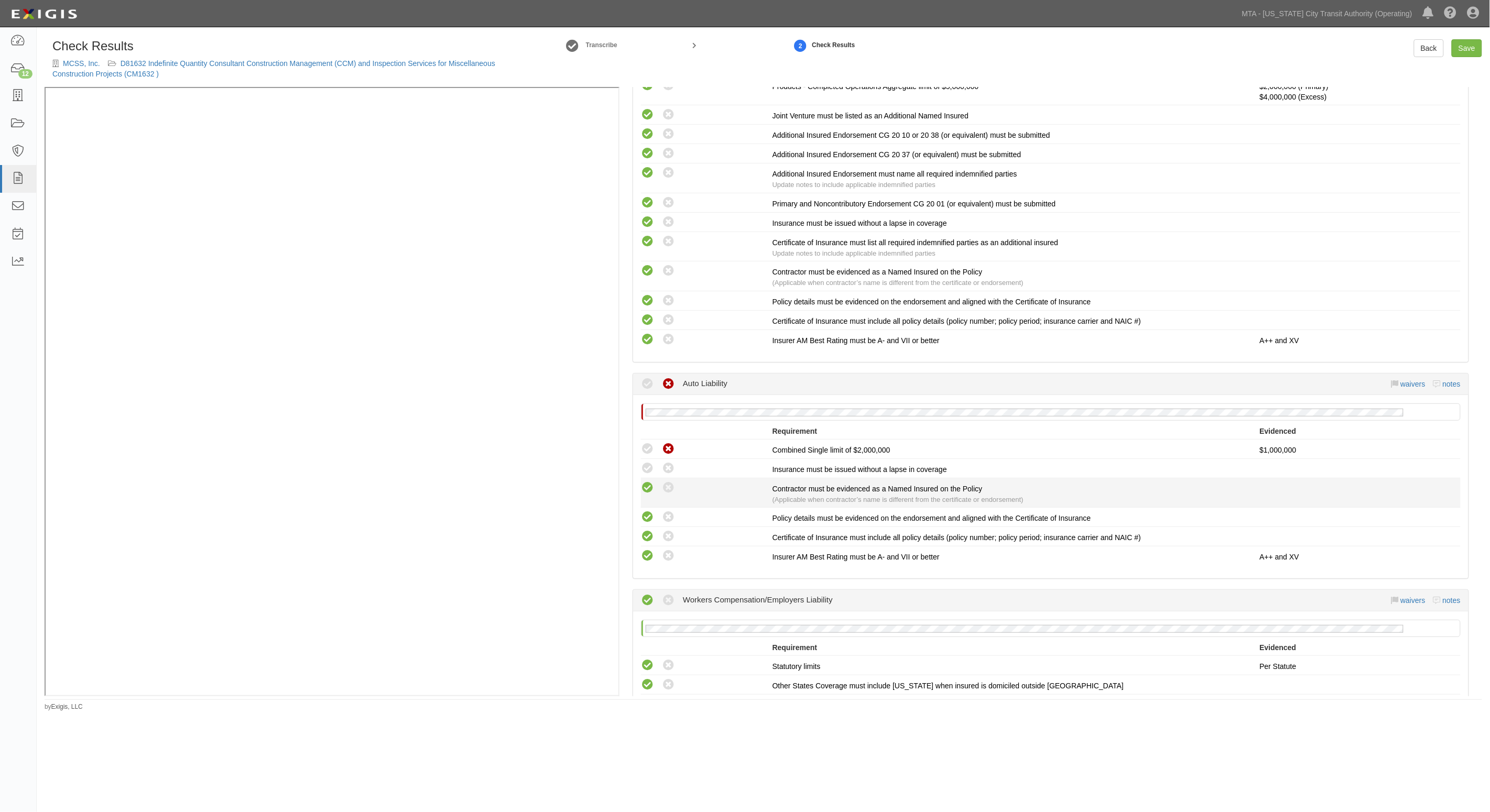
click at [648, 490] on icon at bounding box center [647, 487] width 13 height 13
radio input "true"
click at [648, 470] on icon at bounding box center [647, 468] width 13 height 13
radio input "true"
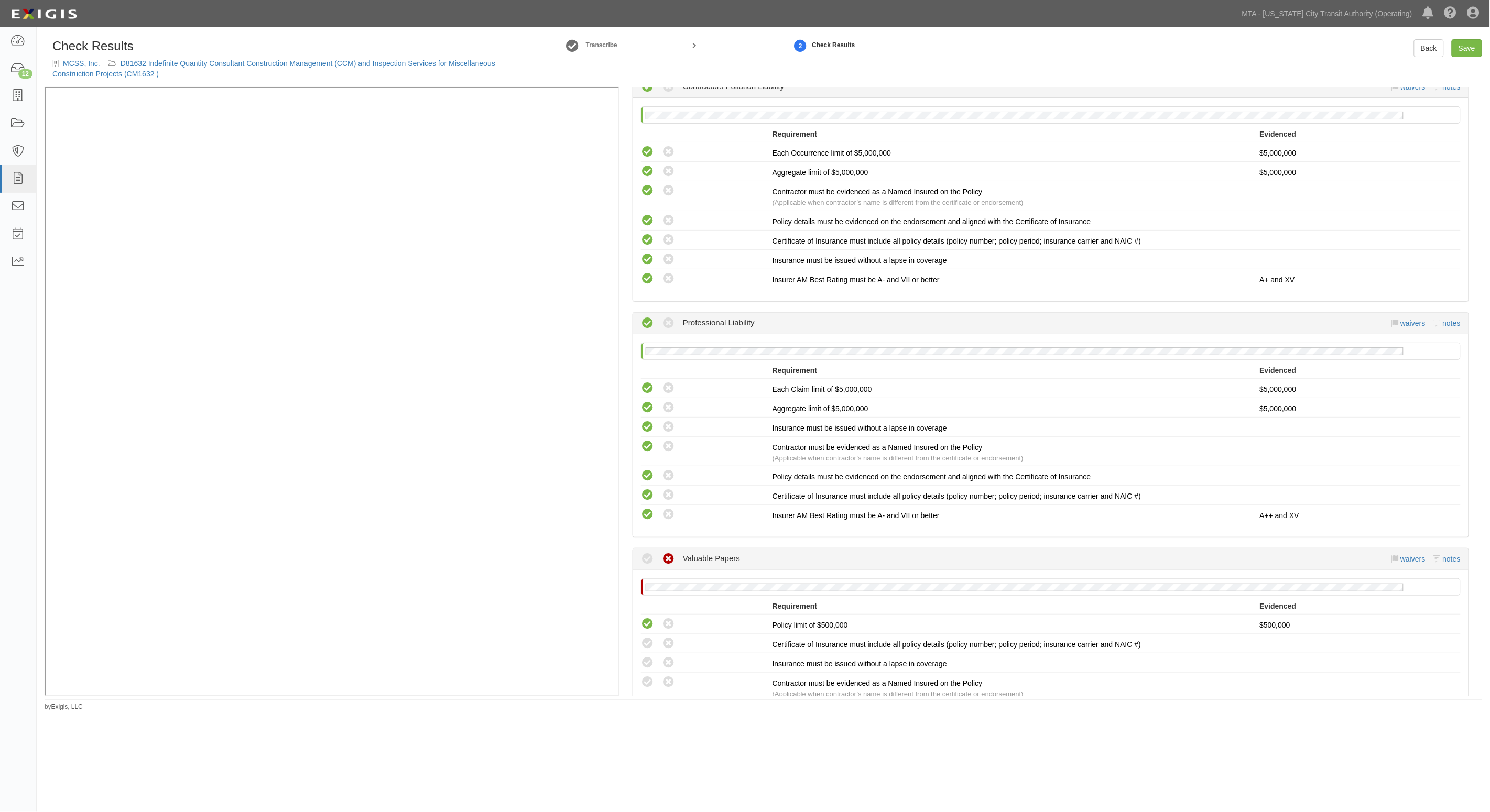
scroll to position [1376, 0]
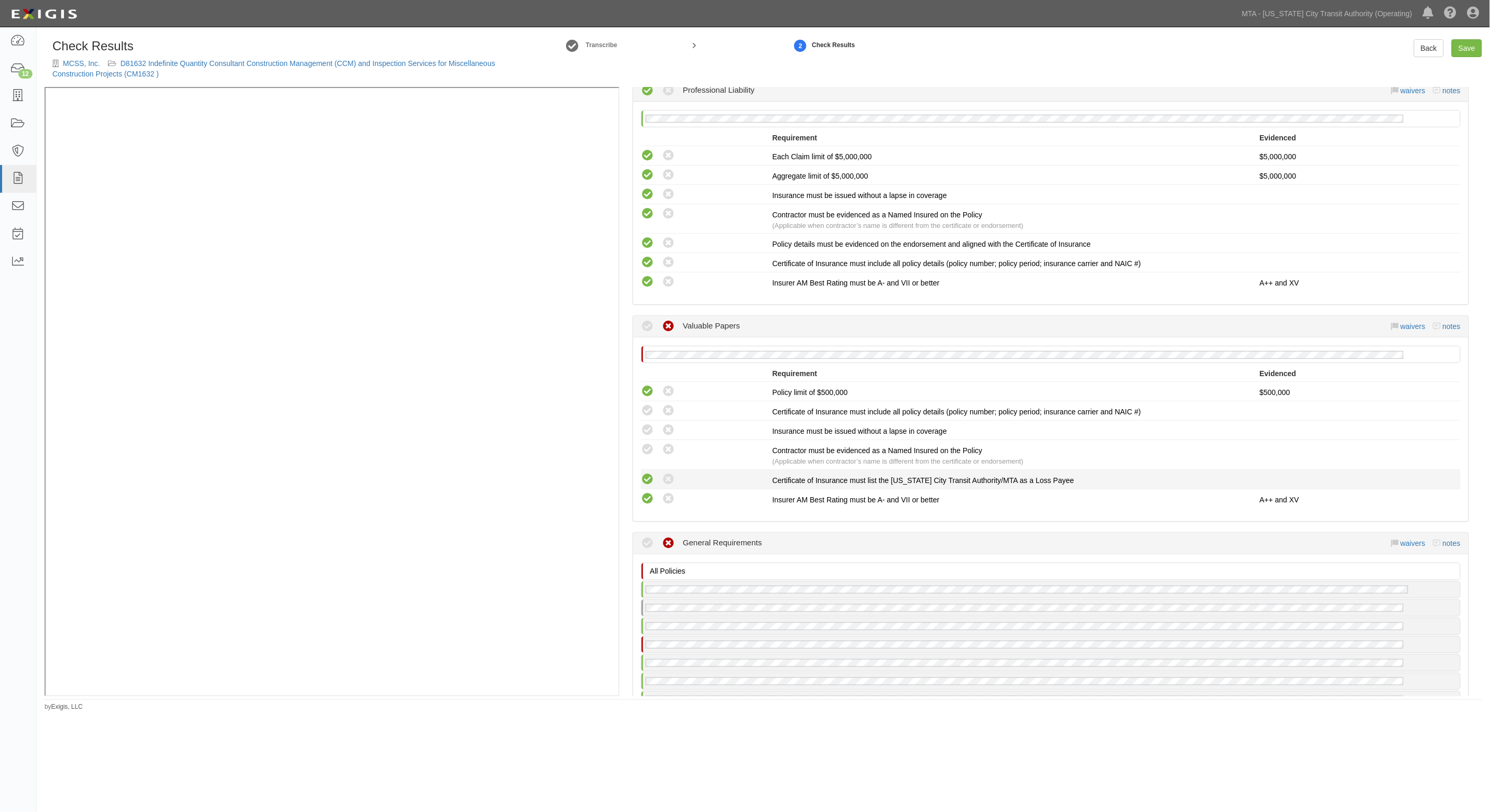
click at [651, 473] on icon at bounding box center [647, 479] width 13 height 13
radio input "true"
click at [651, 443] on icon at bounding box center [647, 449] width 13 height 13
radio input "true"
click at [648, 424] on icon at bounding box center [647, 430] width 13 height 13
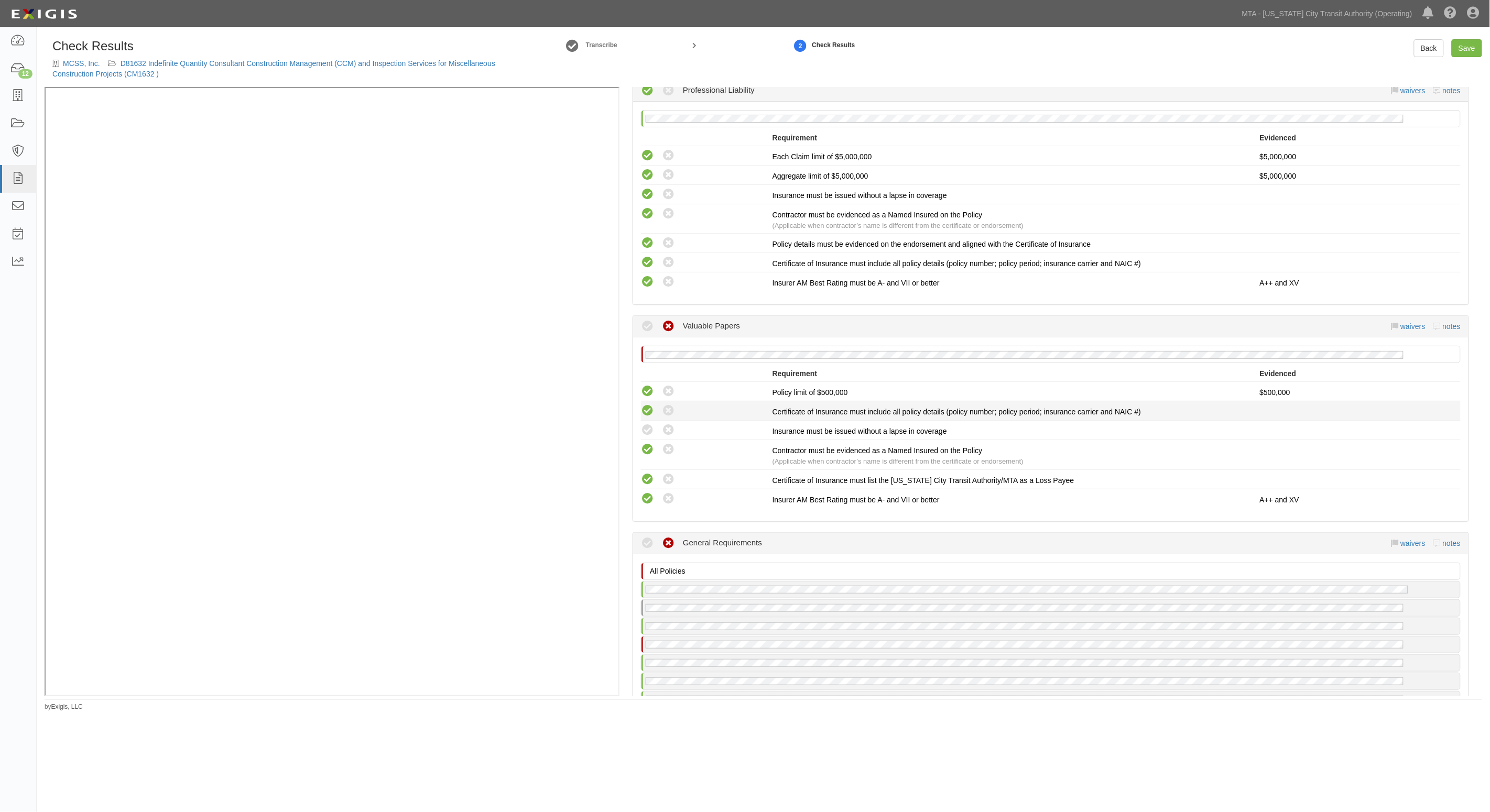
radio input "true"
click at [648, 404] on icon at bounding box center [647, 410] width 13 height 13
radio input "true"
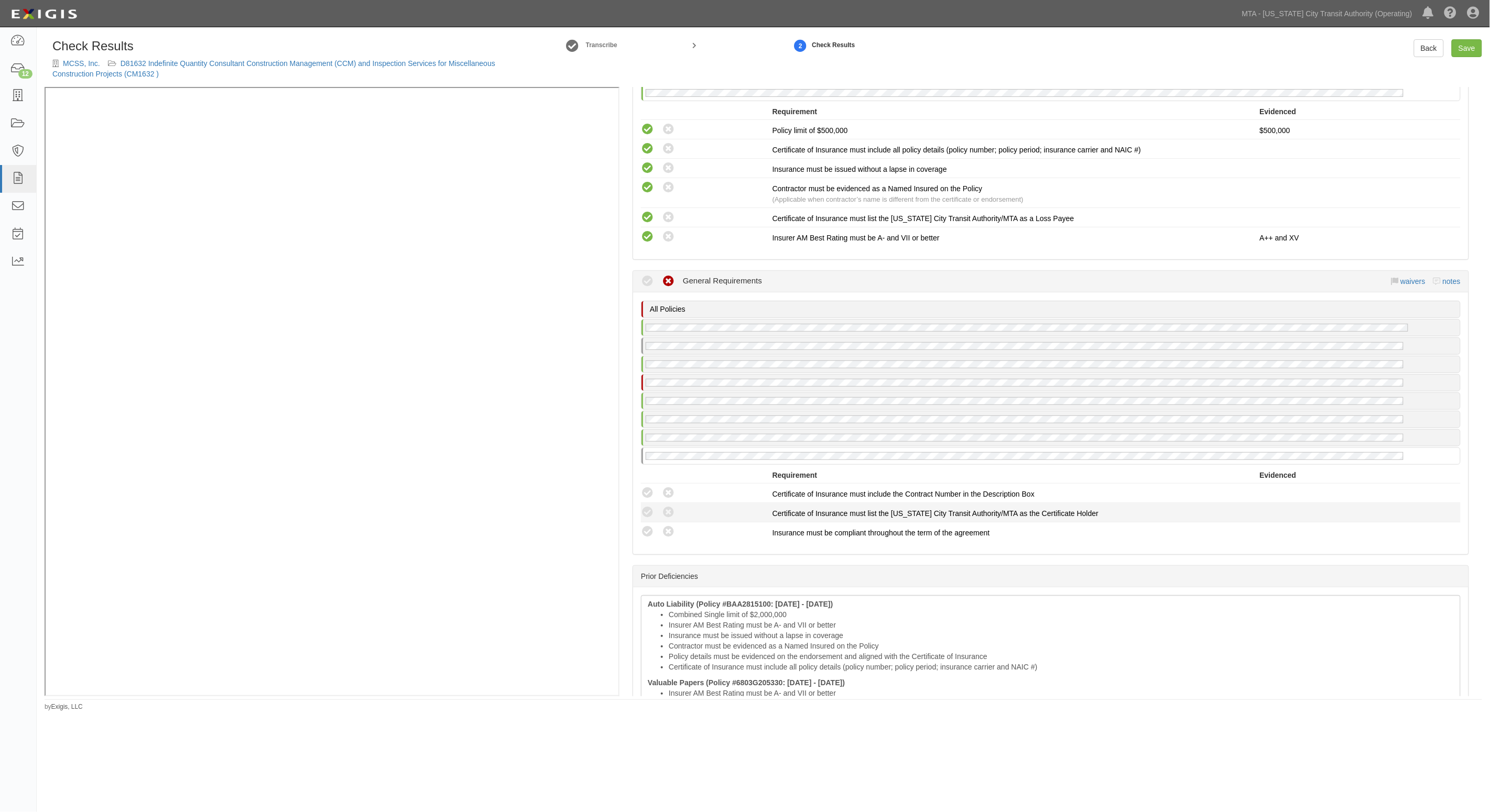
drag, startPoint x: 651, startPoint y: 520, endPoint x: 648, endPoint y: 512, distance: 8.5
click at [648, 525] on icon at bounding box center [647, 532] width 13 height 13
radio input "true"
drag, startPoint x: 647, startPoint y: 499, endPoint x: 647, endPoint y: 480, distance: 19.0
click at [647, 506] on icon at bounding box center [647, 512] width 13 height 13
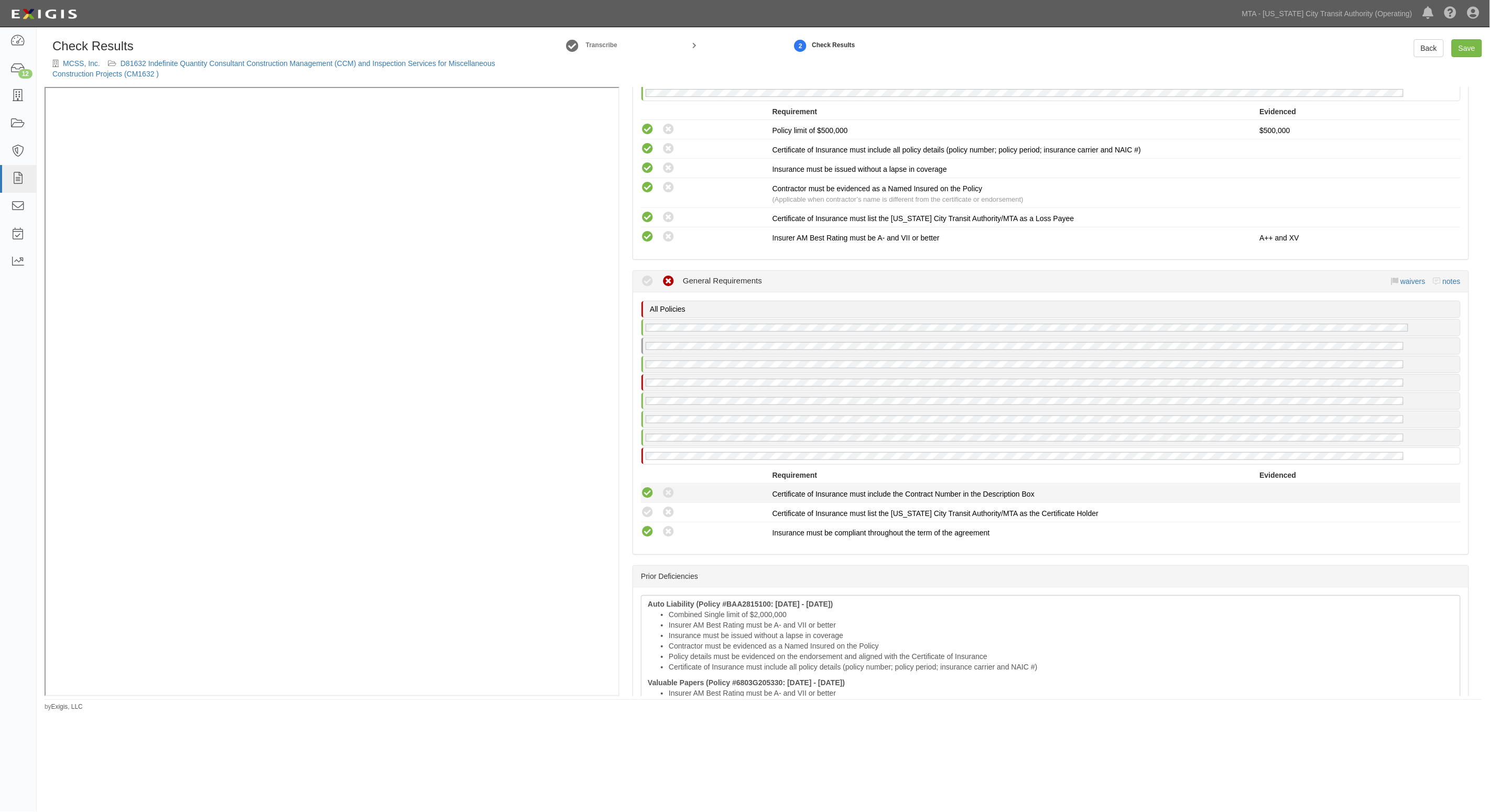
radio input "true"
click at [647, 487] on icon at bounding box center [647, 493] width 13 height 13
radio input "true"
click at [642, 525] on icon at bounding box center [647, 532] width 13 height 13
radio input "true"
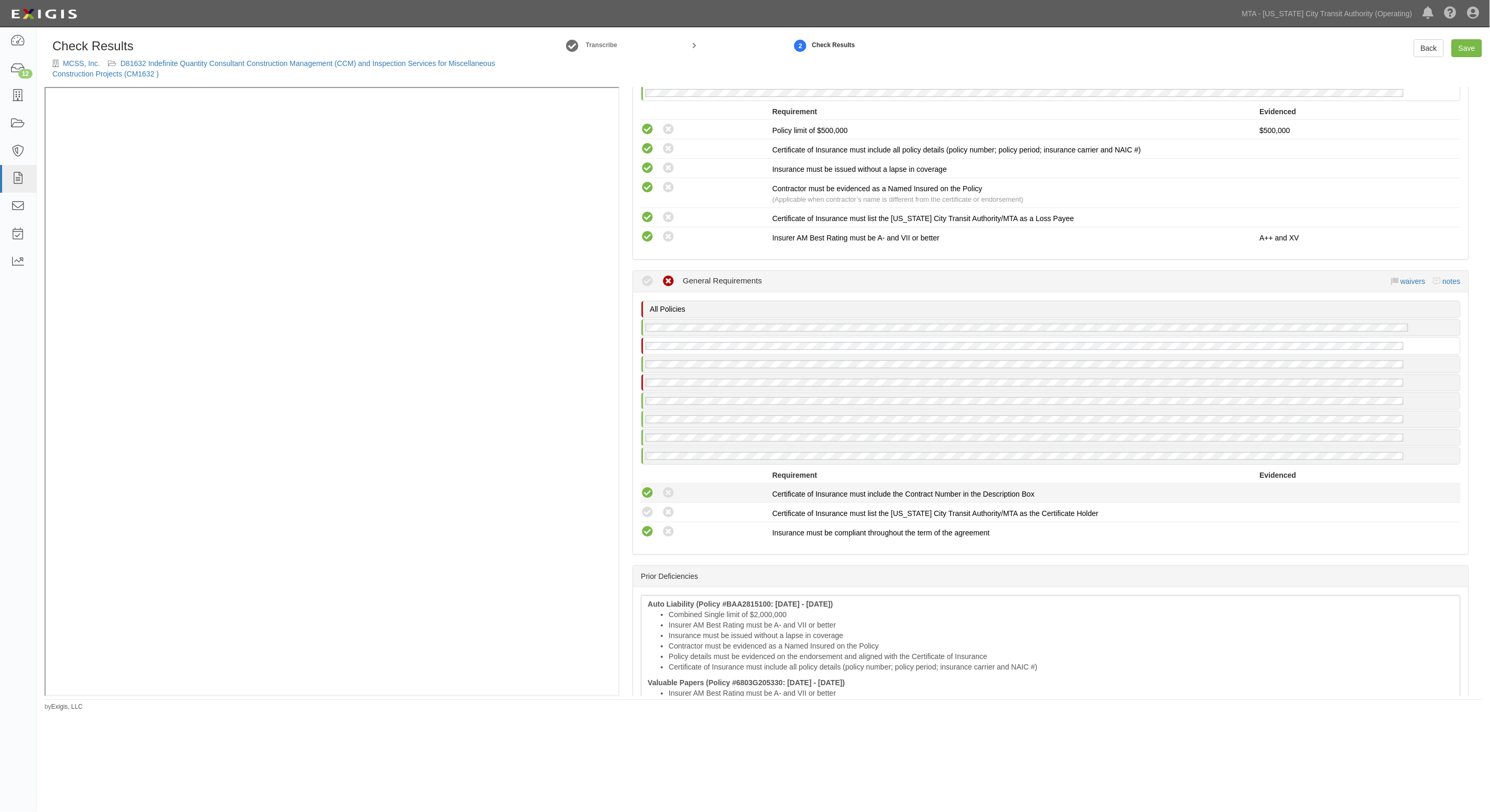
drag, startPoint x: 645, startPoint y: 500, endPoint x: 646, endPoint y: 478, distance: 22.0
click at [645, 506] on icon at bounding box center [647, 512] width 13 height 13
radio input "true"
click at [646, 487] on icon at bounding box center [647, 493] width 13 height 13
radio input "true"
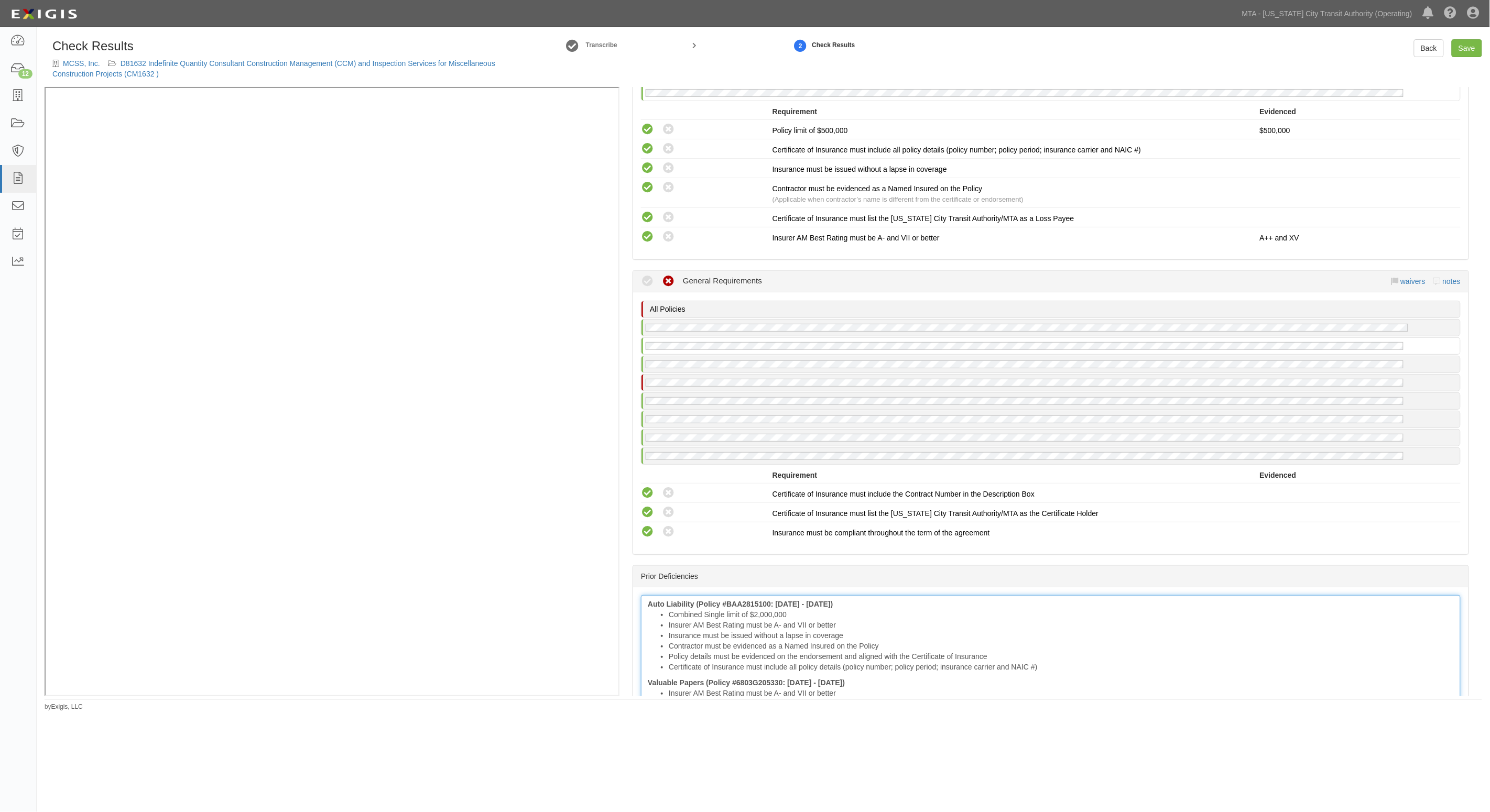
click at [689, 620] on li "Insurer AM Best Rating must be A- and VII or better" at bounding box center [1061, 625] width 785 height 10
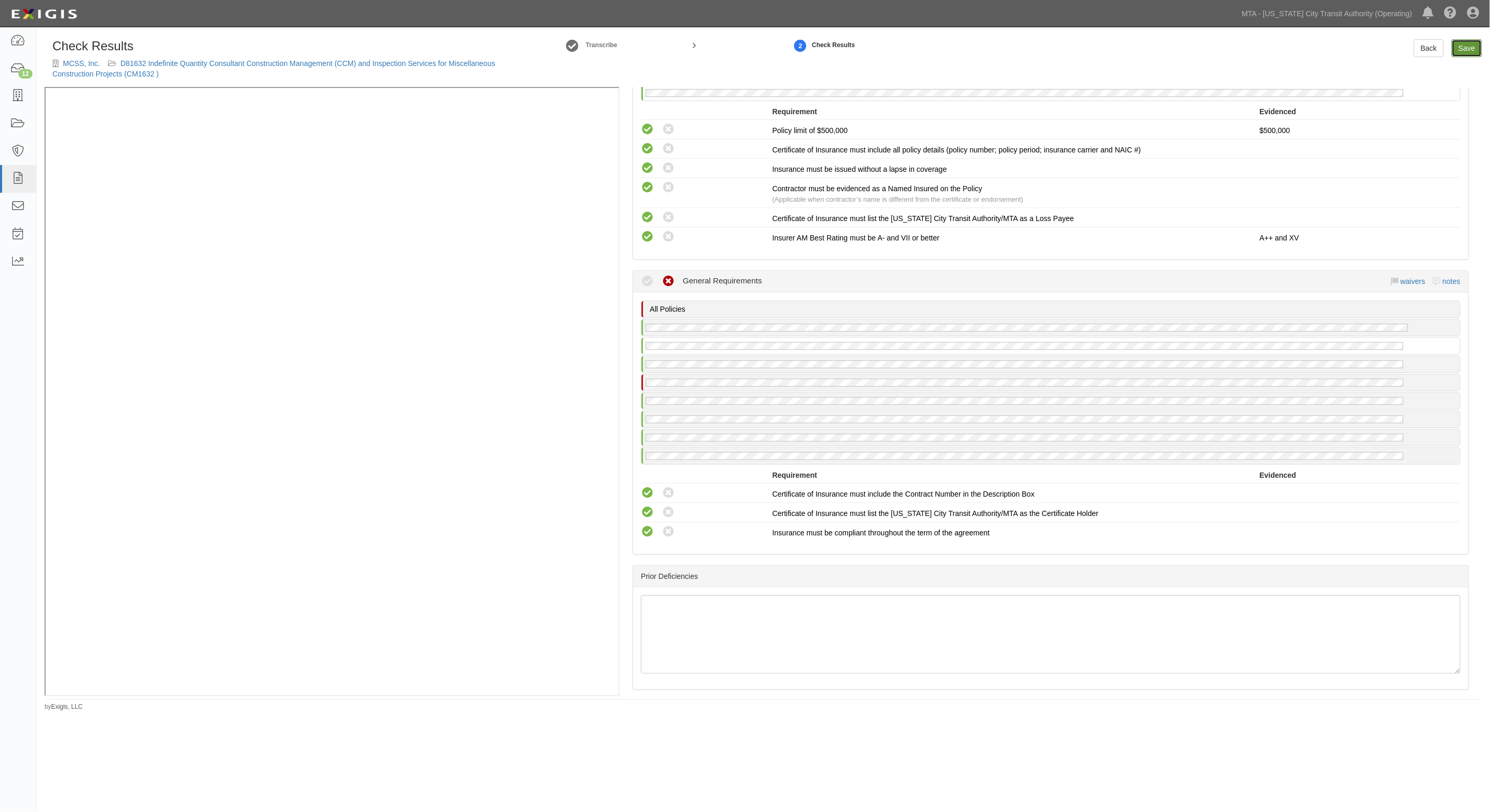
click at [1461, 46] on link "Save" at bounding box center [1466, 48] width 30 height 18
radio input "true"
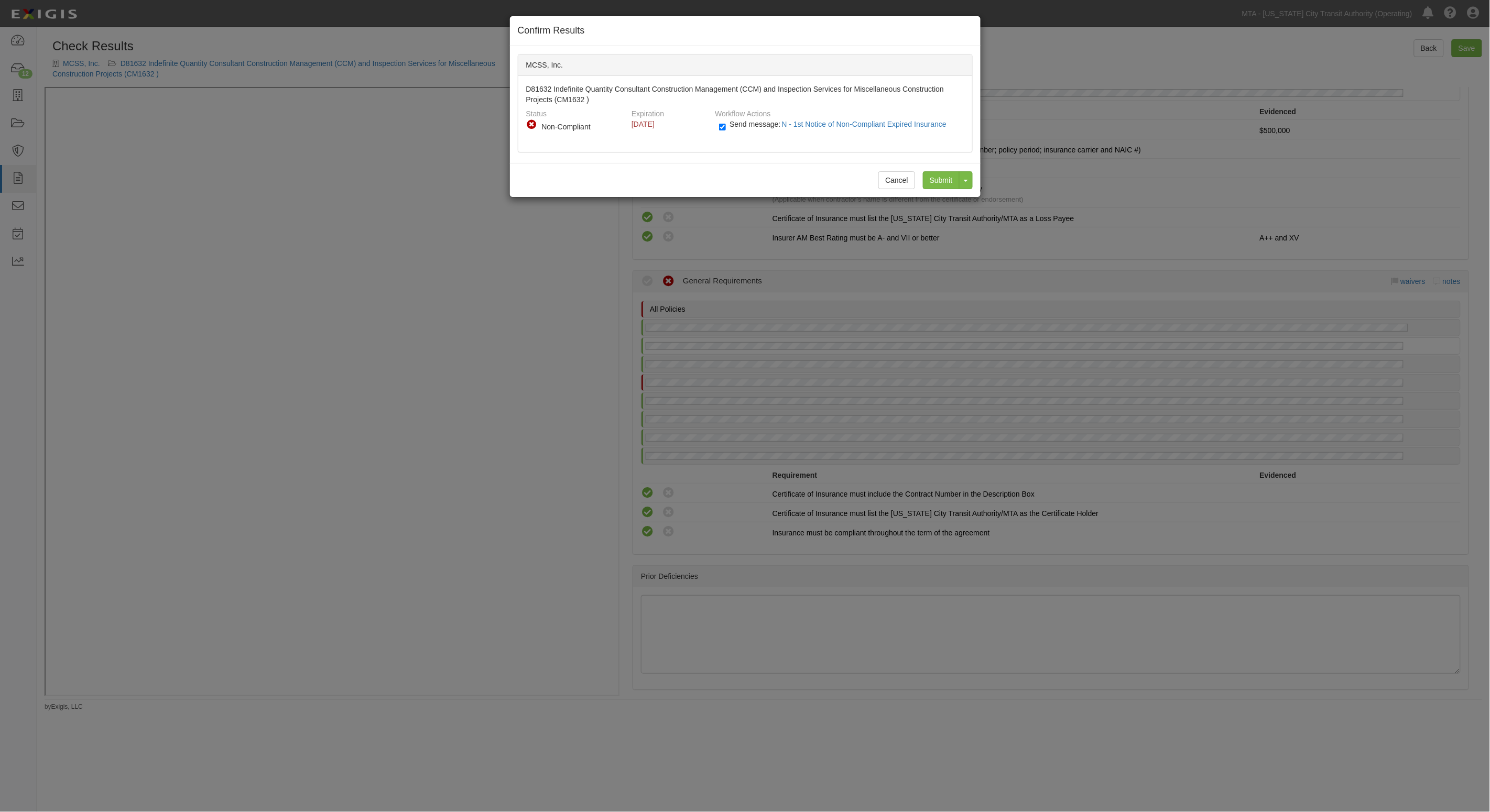
click at [757, 122] on span "Send message: N - 1st Notice of Non-Compliant Expired Insurance" at bounding box center [839, 125] width 221 height 9
click at [726, 122] on input "Send message: N - 1st Notice of Non-Compliant Expired Insurance" at bounding box center [722, 127] width 7 height 12
checkbox input "false"
click at [939, 178] on input "Submit" at bounding box center [941, 180] width 36 height 18
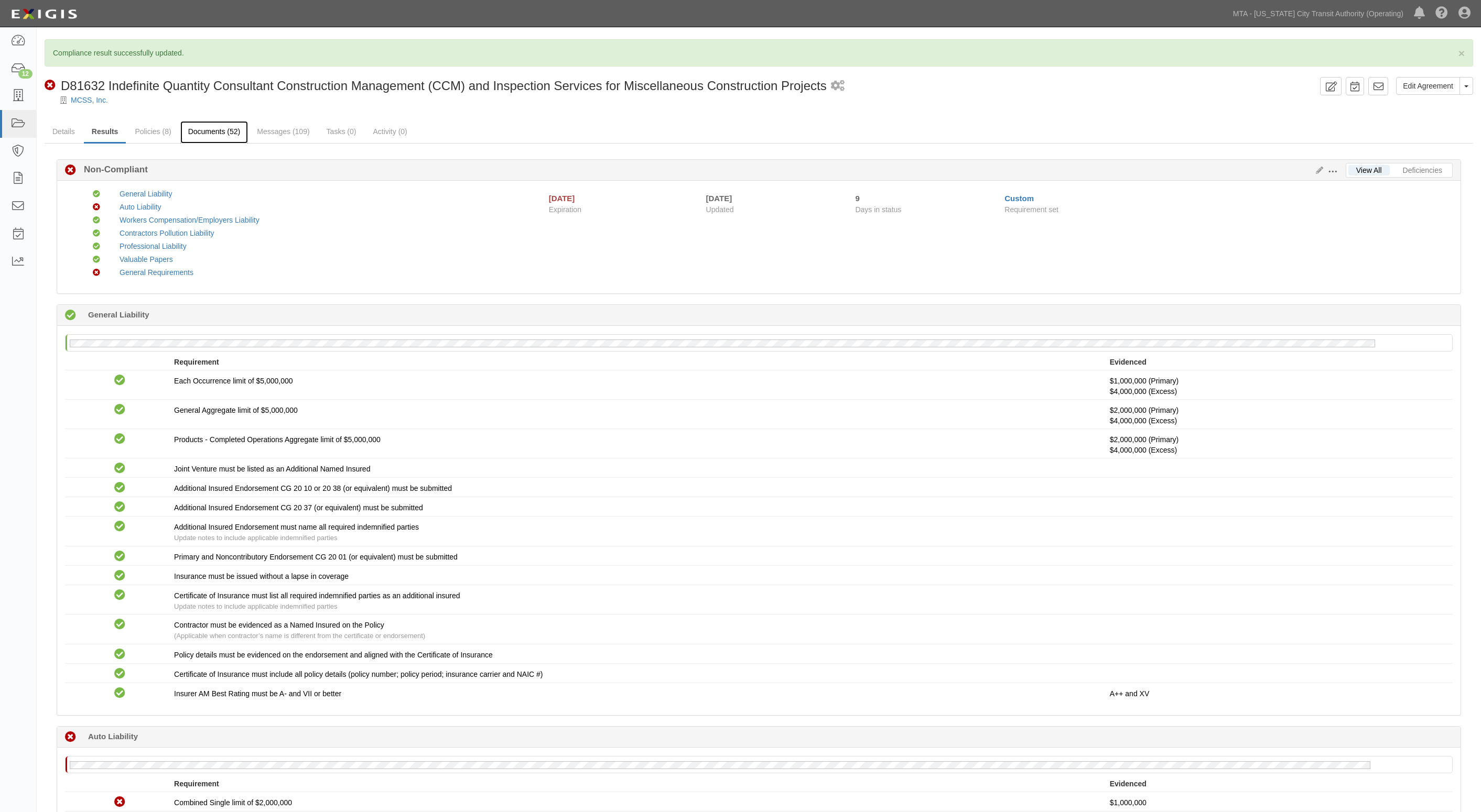
click at [206, 127] on link "Documents (52)" at bounding box center [214, 132] width 68 height 23
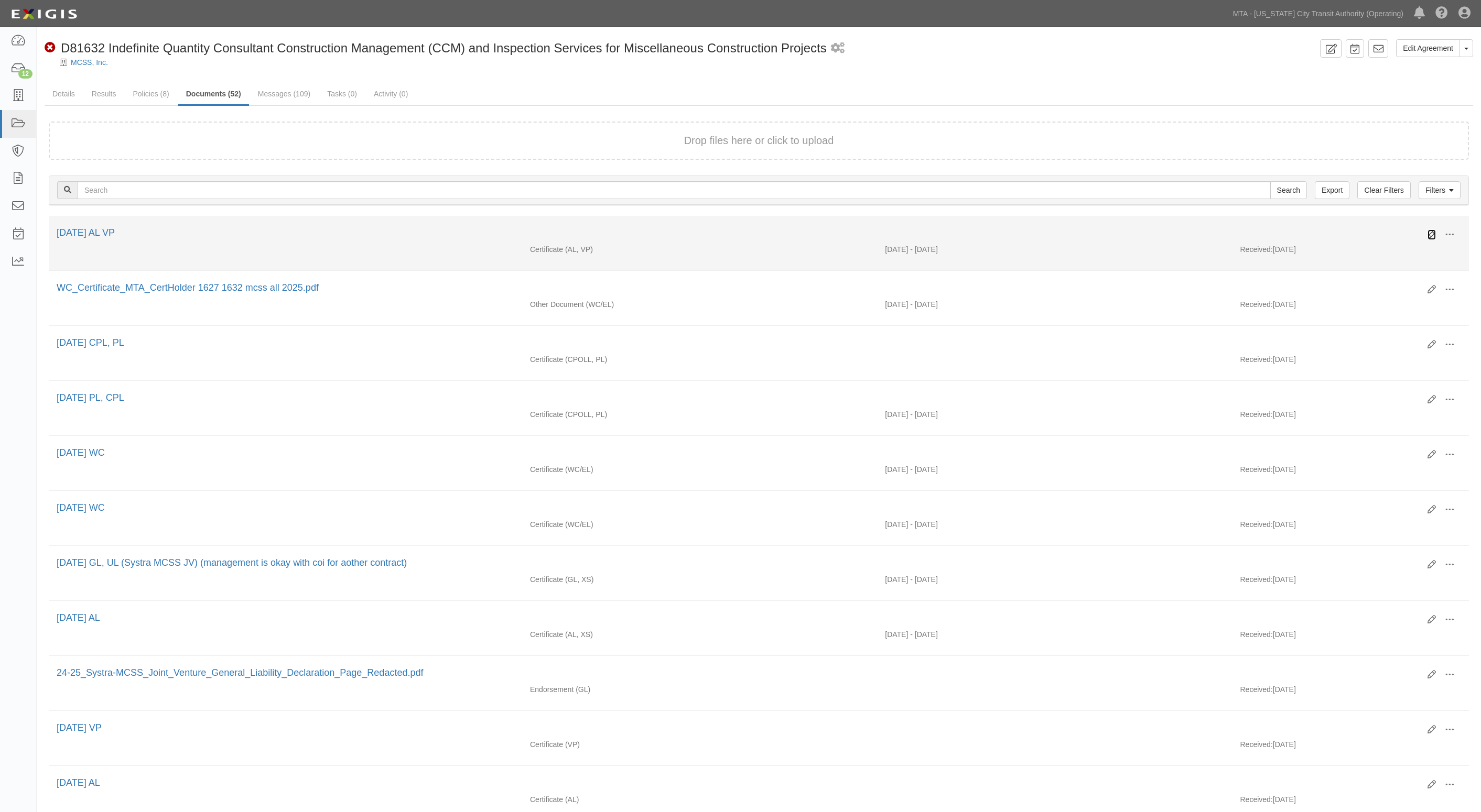
click at [1430, 231] on icon at bounding box center [1432, 235] width 9 height 9
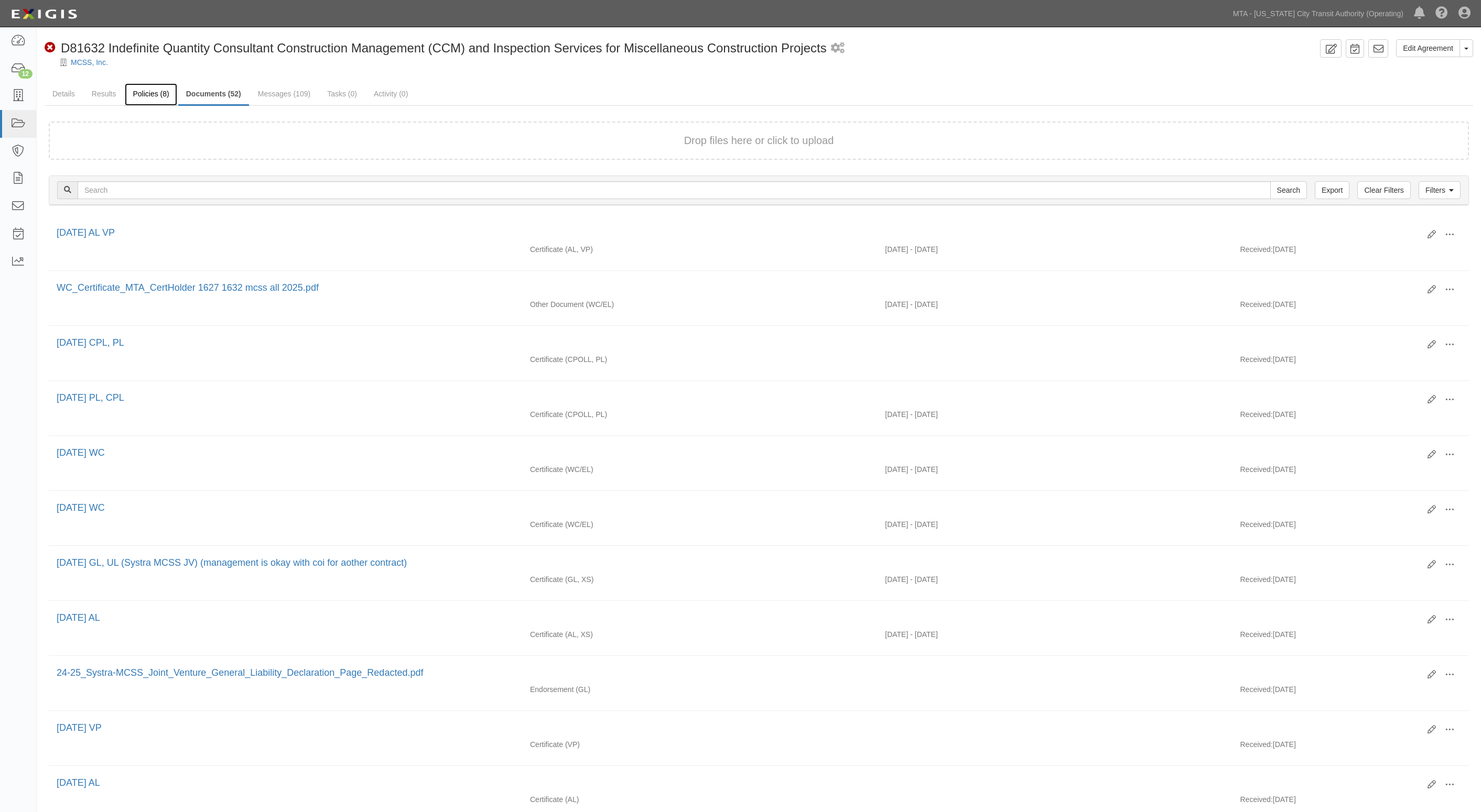
click at [156, 95] on link "Policies (8)" at bounding box center [151, 94] width 52 height 23
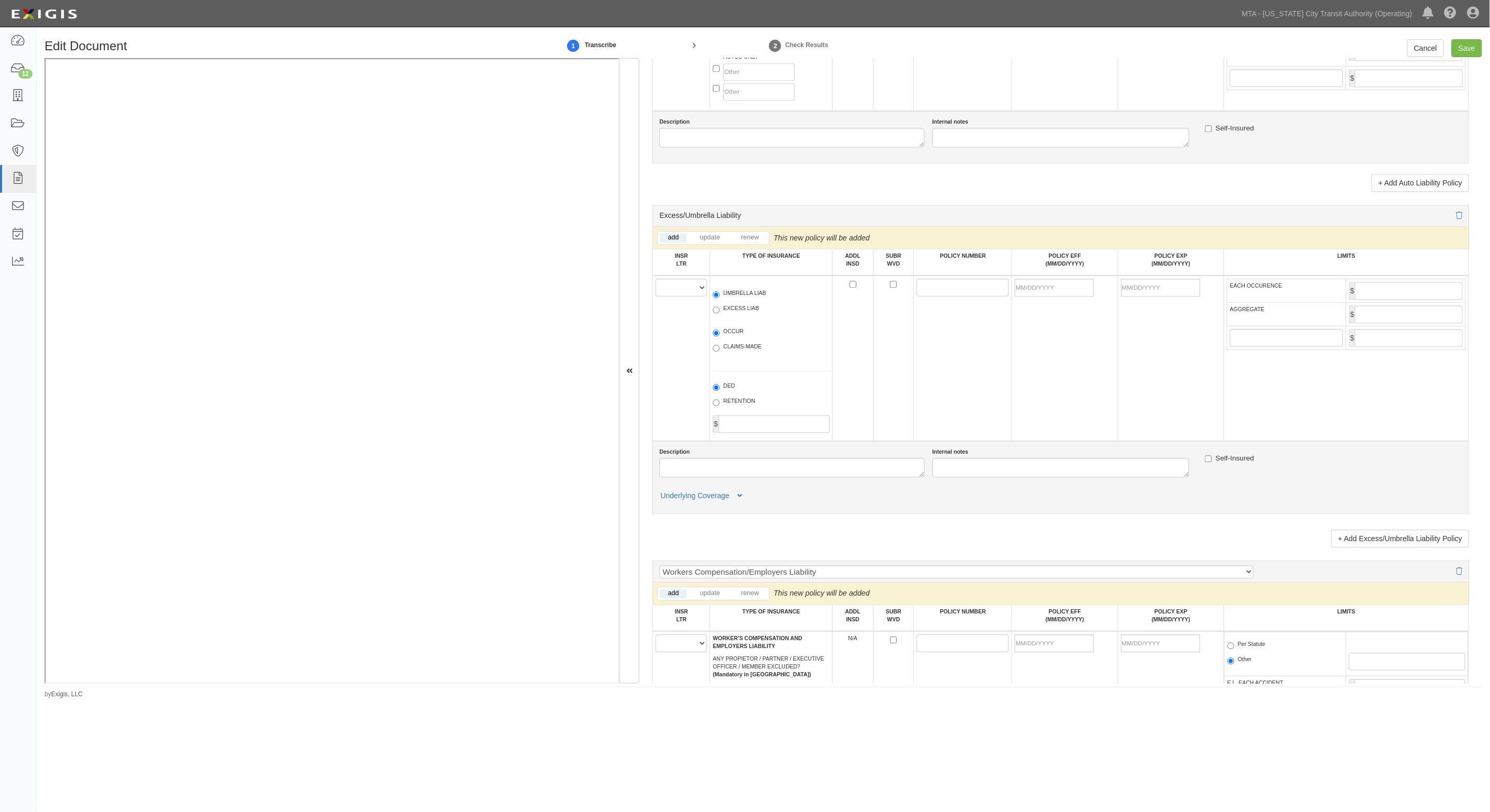
scroll to position [1179, 0]
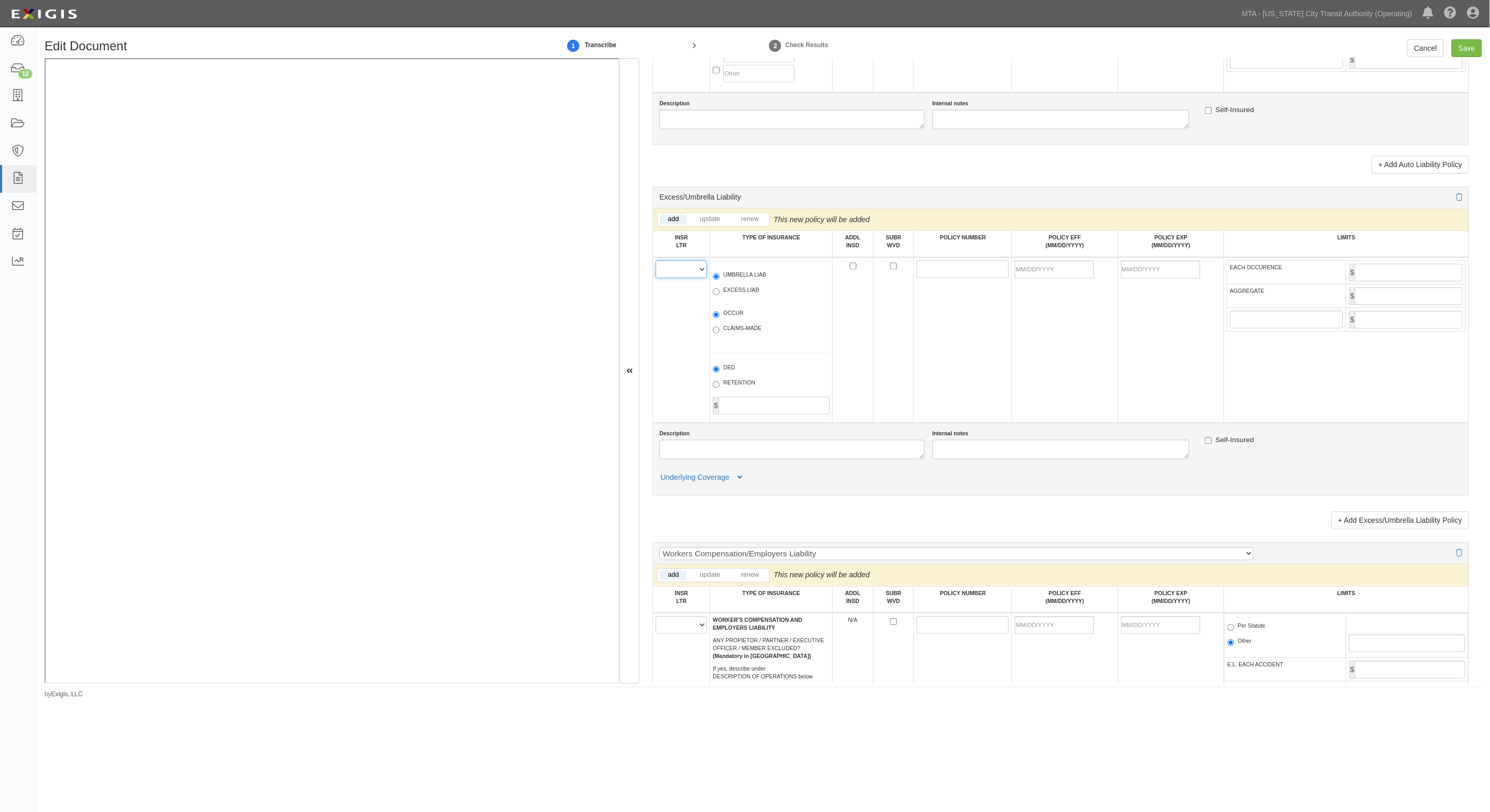
click at [695, 273] on select "A B C D E F" at bounding box center [680, 269] width 51 height 18
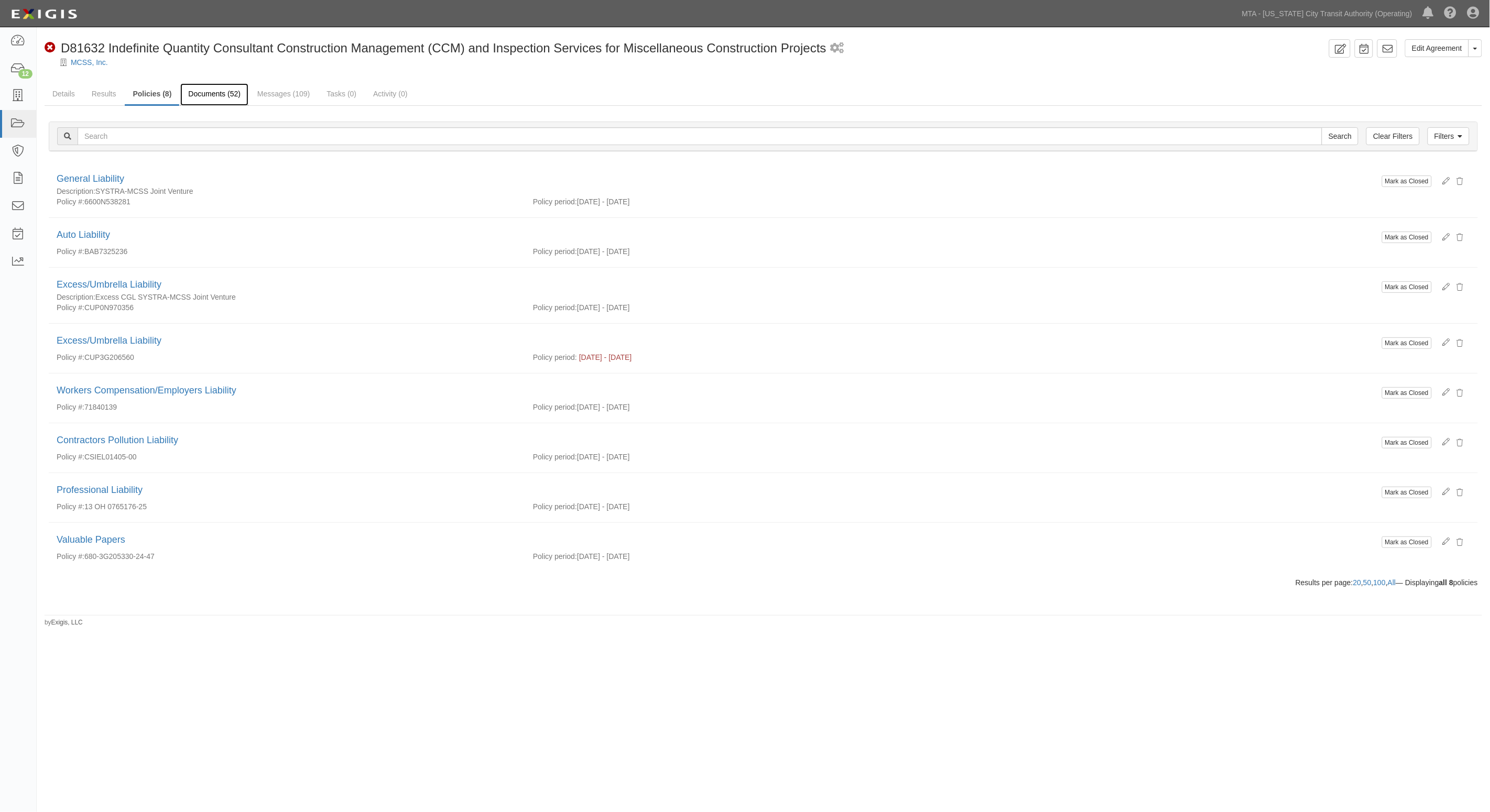
click at [197, 93] on link "Documents (52)" at bounding box center [214, 94] width 68 height 23
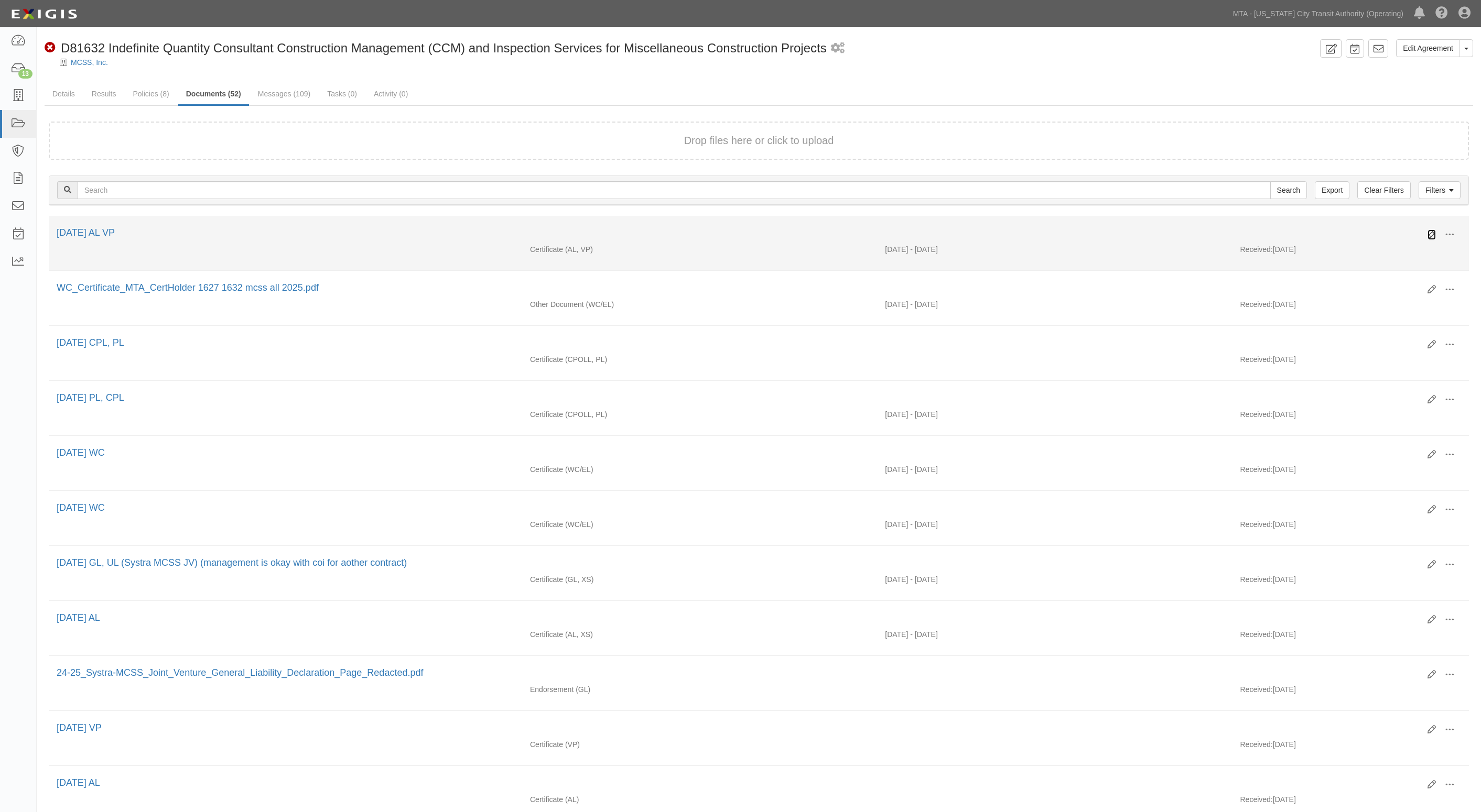
click at [1429, 235] on icon at bounding box center [1432, 235] width 9 height 9
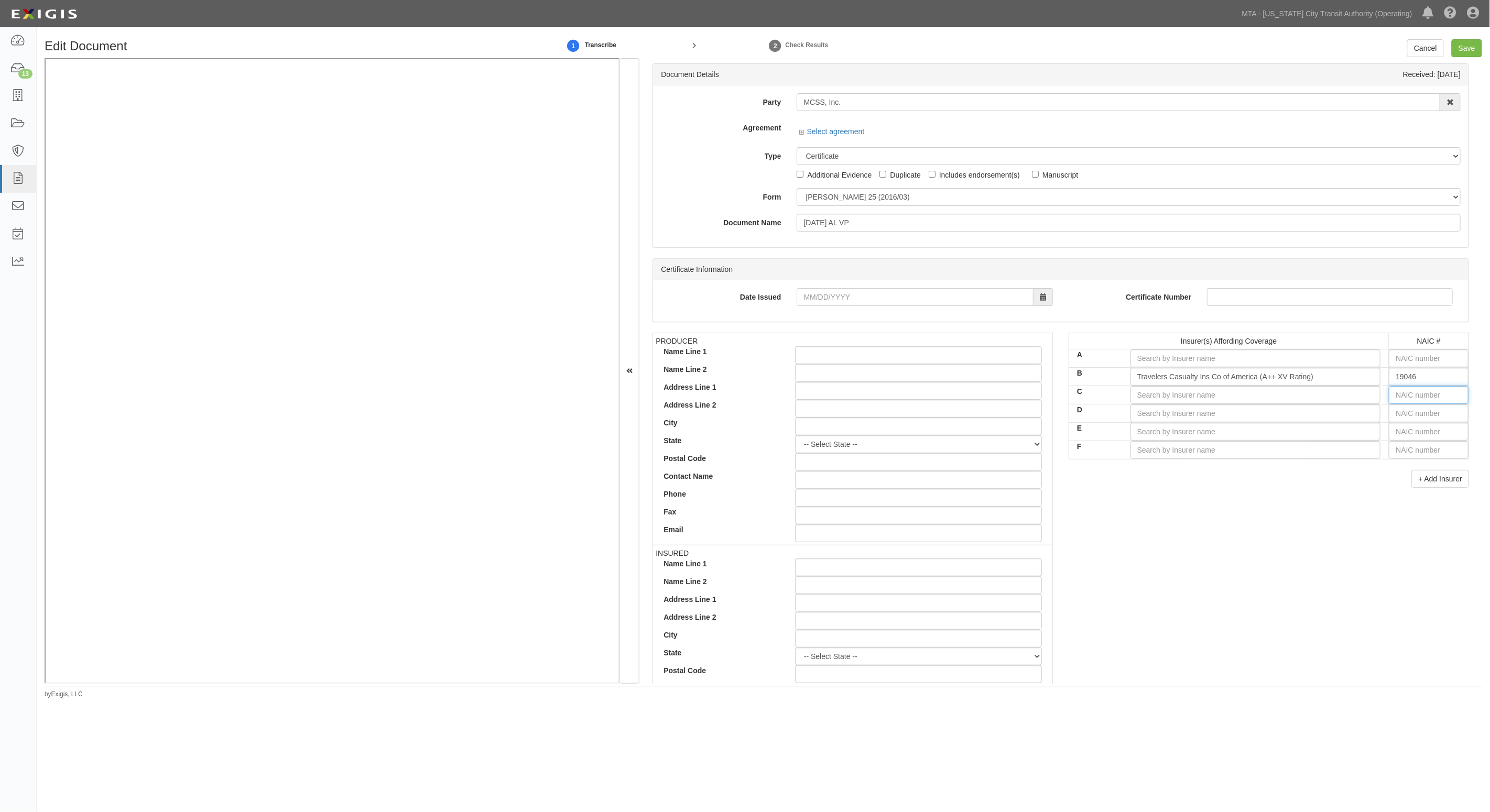
click at [1418, 393] on input "text" at bounding box center [1429, 395] width 80 height 18
type input "2"
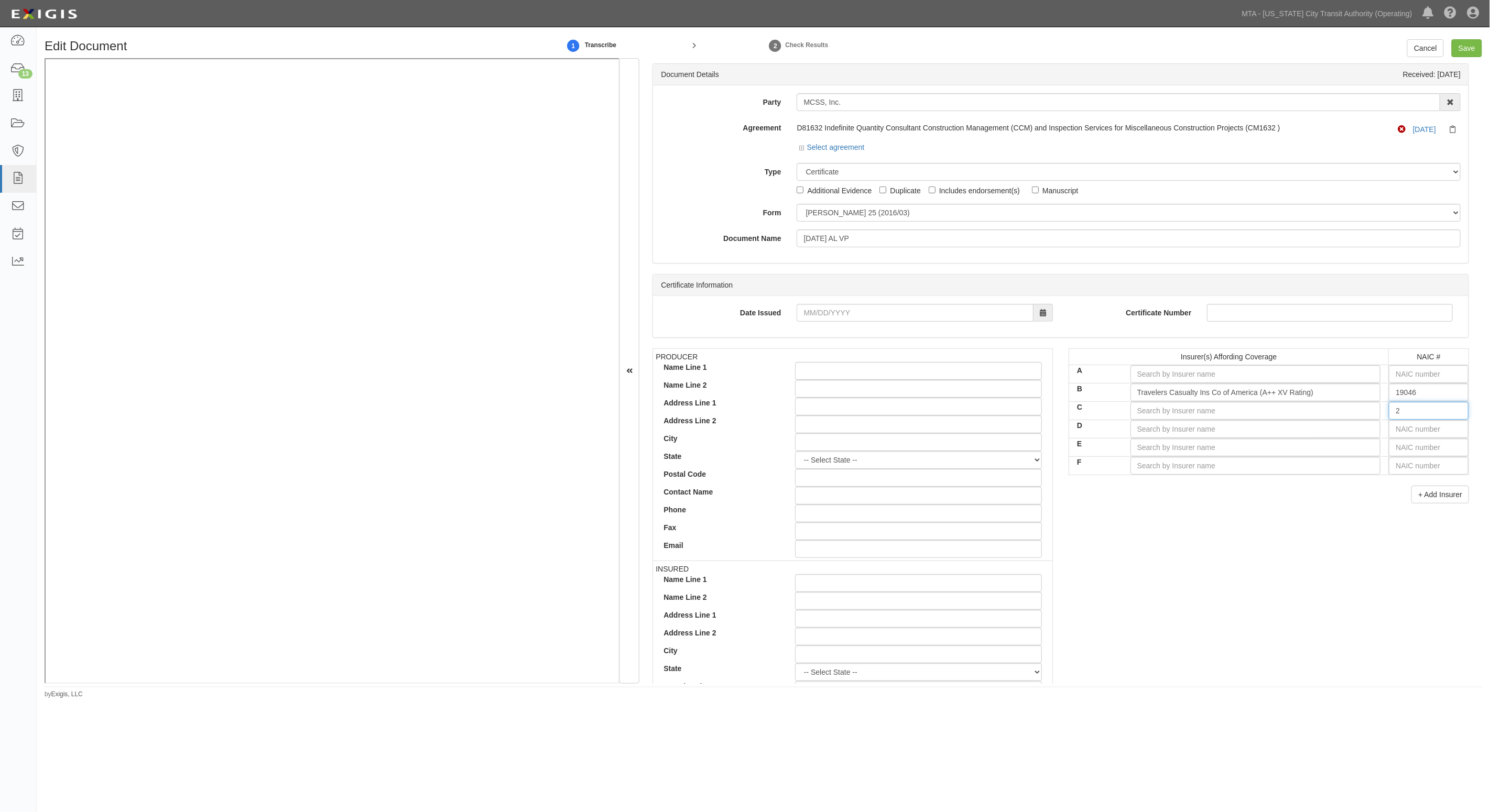
type input "25232"
type input "25"
type input "25615"
type input "256"
type input "25674"
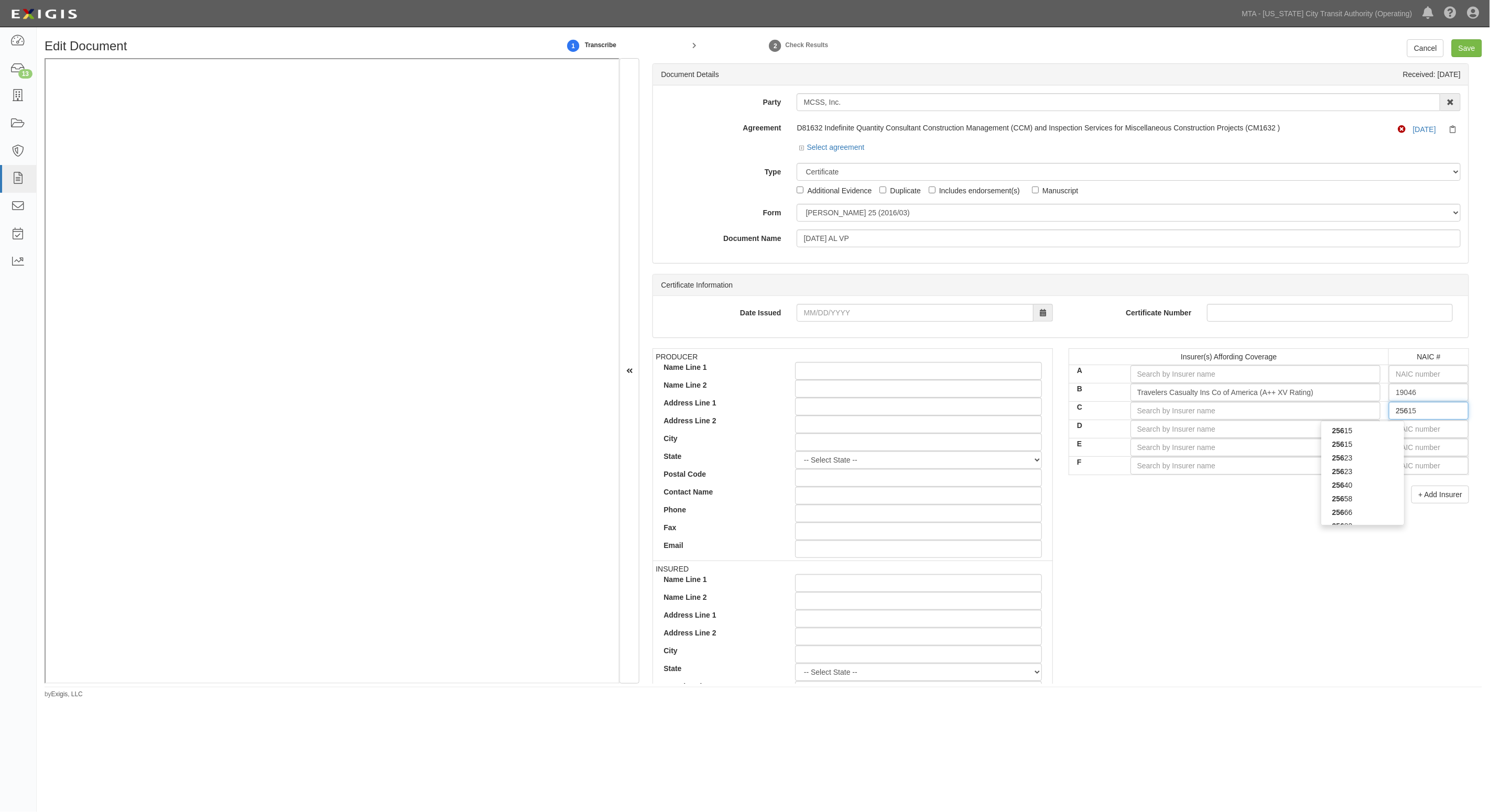
type input "2567"
type input "25674"
click at [1345, 428] on div "25674" at bounding box center [1363, 431] width 83 height 14
type input "Travelers Property Casualty Co of Amer (A++ XV Rating)"
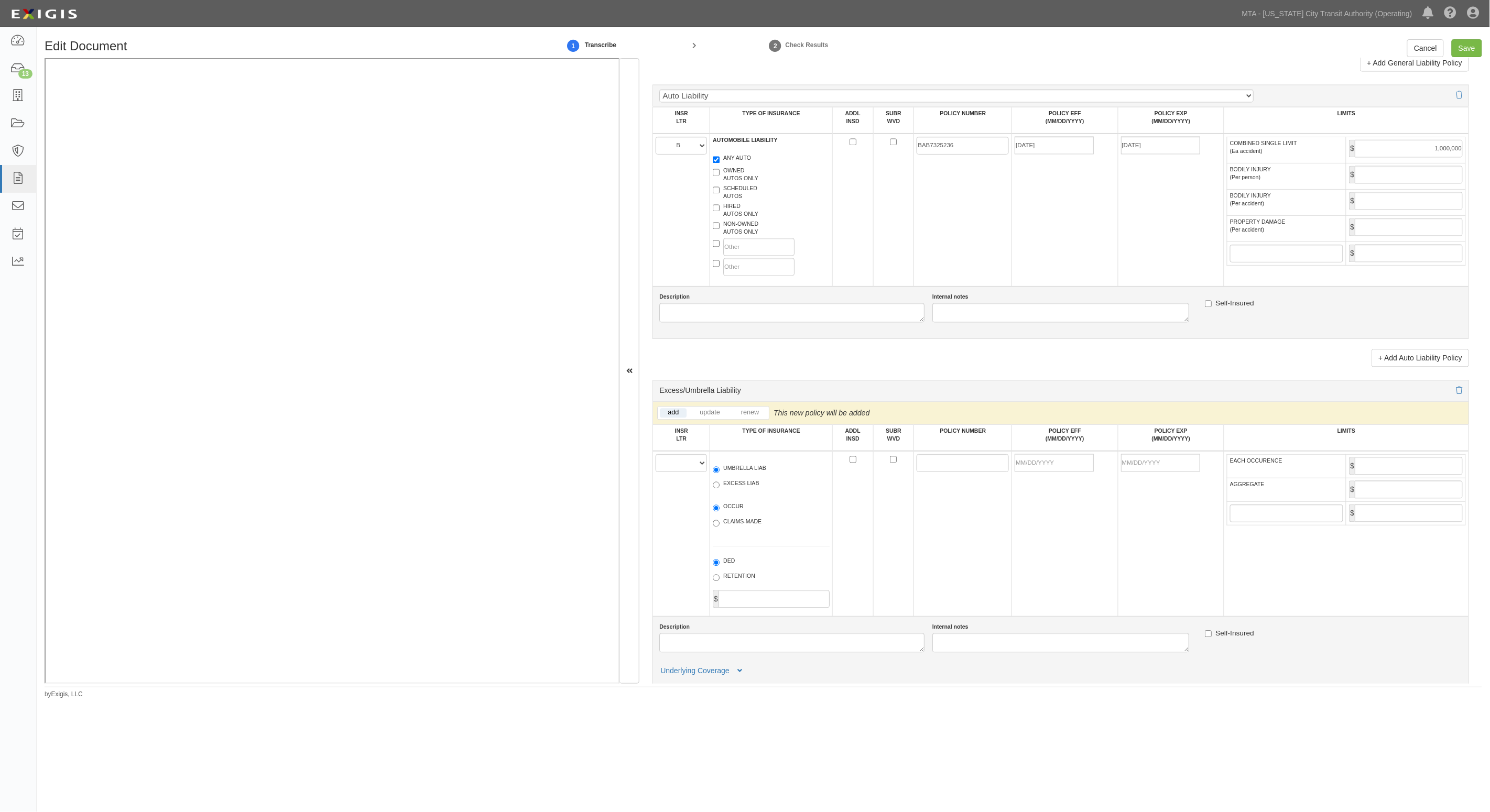
scroll to position [1047, 0]
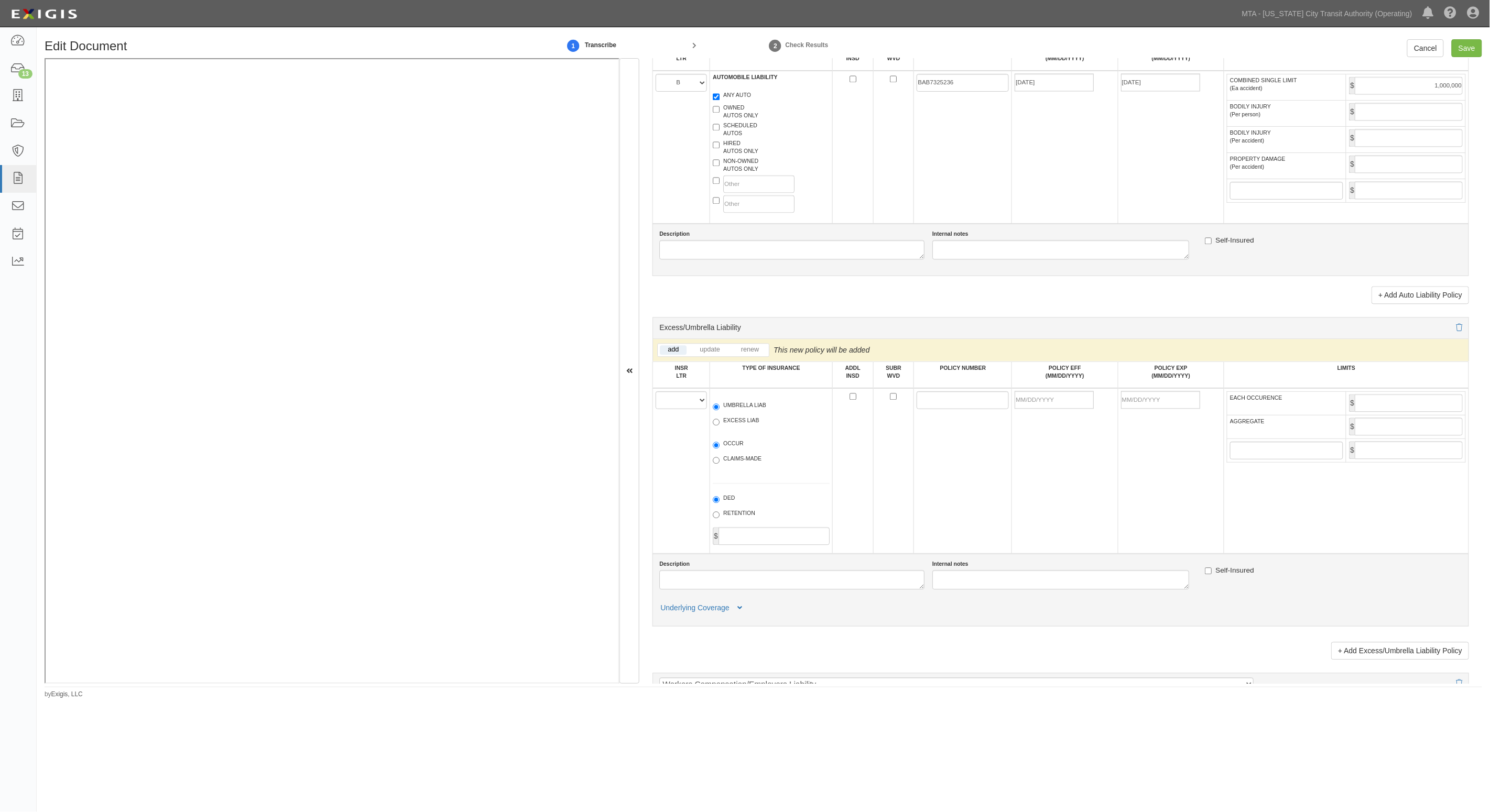
type input "25674"
click at [694, 406] on select "A B C D E F" at bounding box center [680, 400] width 51 height 18
select select "C"
click at [656, 391] on select "A B C D E F" at bounding box center [680, 400] width 51 height 18
click at [737, 423] on label "EXCESS LIAB" at bounding box center [735, 422] width 46 height 10
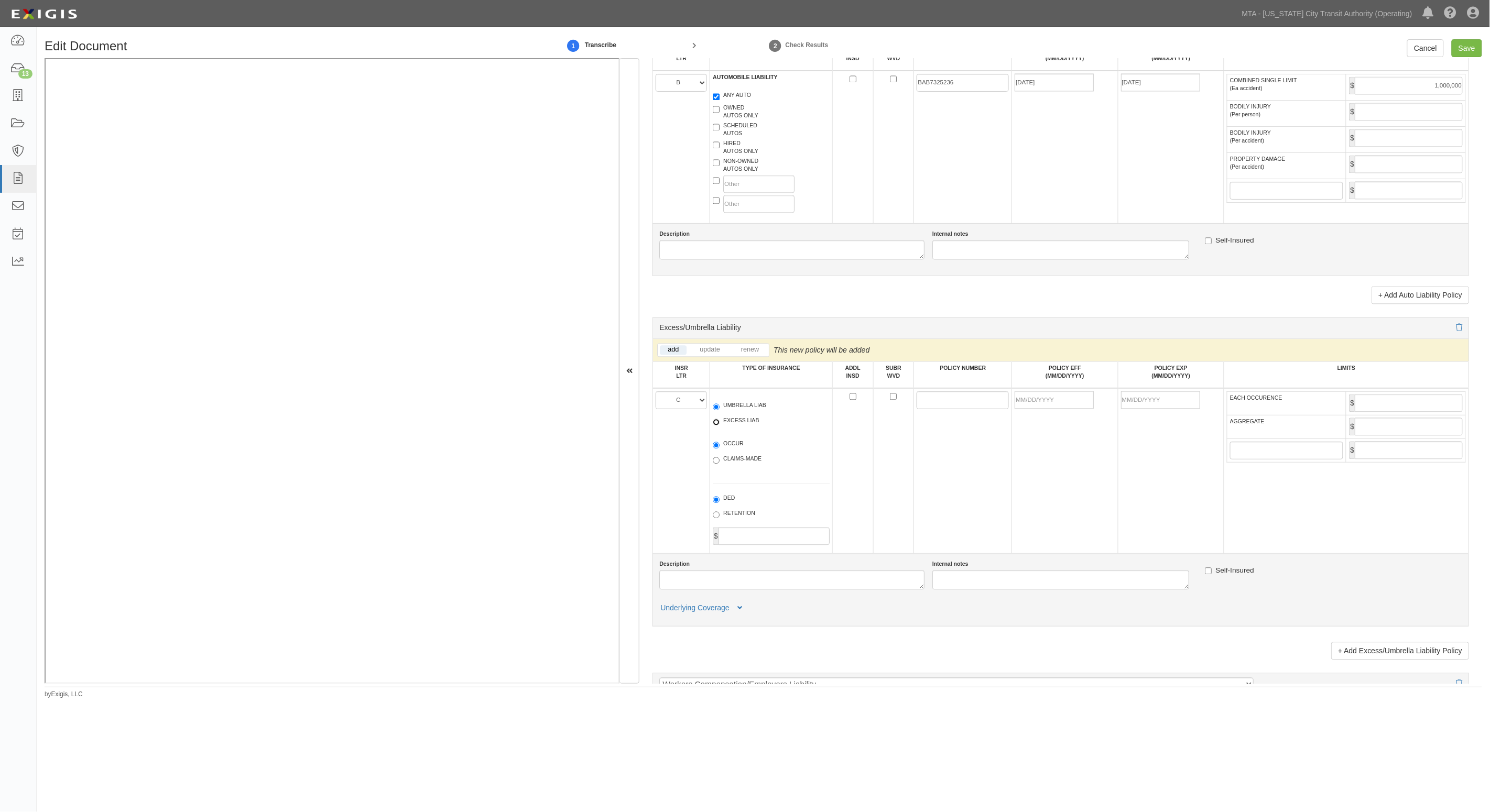
click at [719, 423] on input "EXCESS LIAB" at bounding box center [716, 422] width 7 height 7
radio input "true"
click at [928, 405] on input "POLICY NUMBER" at bounding box center [962, 400] width 93 height 18
click at [743, 410] on label "UMBRELLA LIAB" at bounding box center [739, 407] width 54 height 10
click at [719, 410] on input "UMBRELLA LIAB" at bounding box center [716, 408] width 7 height 7
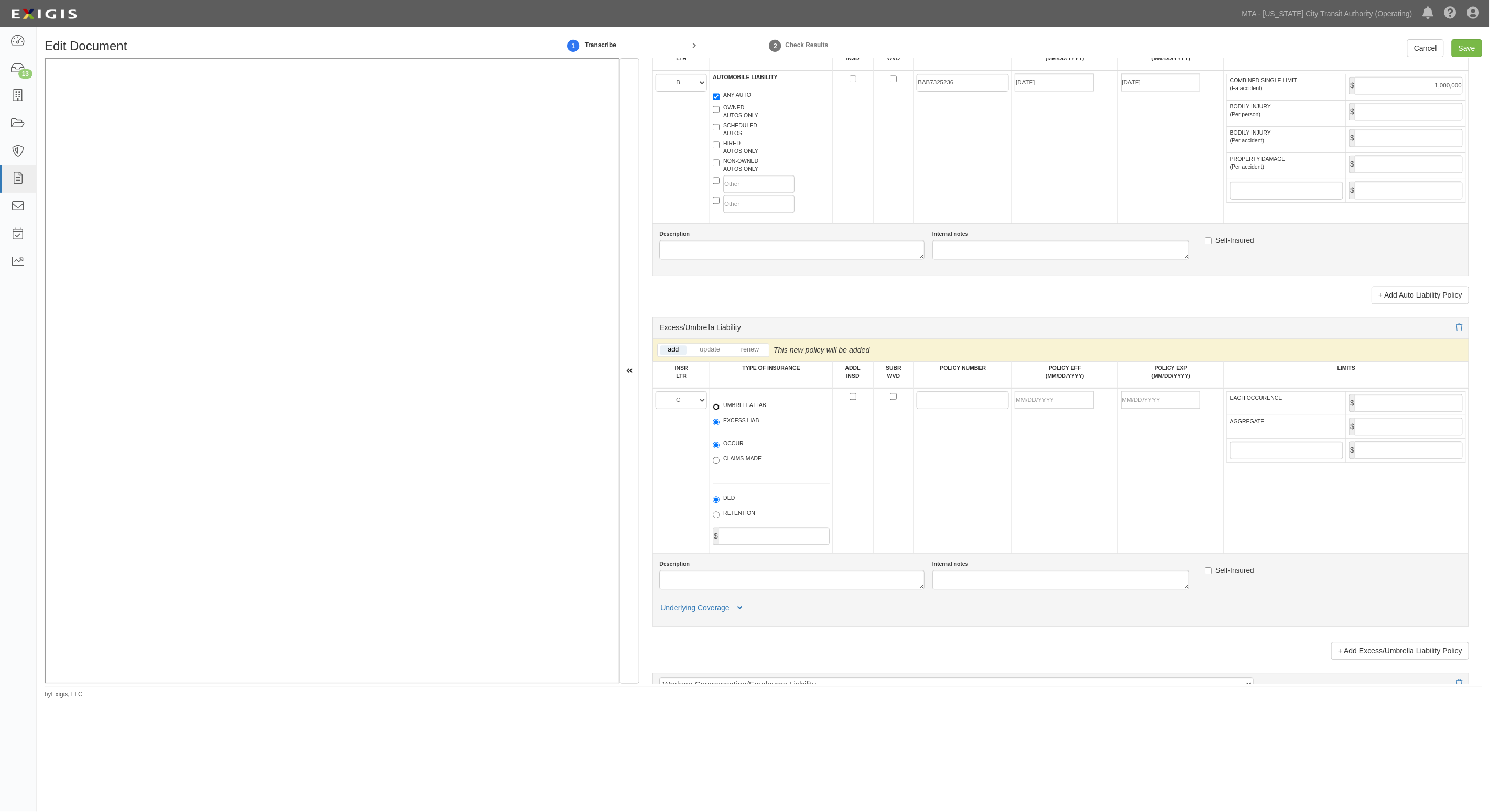
radio input "true"
click at [981, 400] on input "POLICY NUMBER" at bounding box center [962, 400] width 93 height 18
paste input "CUPB7325654"
type input "CUPB7325654"
click at [1047, 405] on input "POLICY EFF (MM/DD/YYYY)" at bounding box center [1054, 400] width 79 height 18
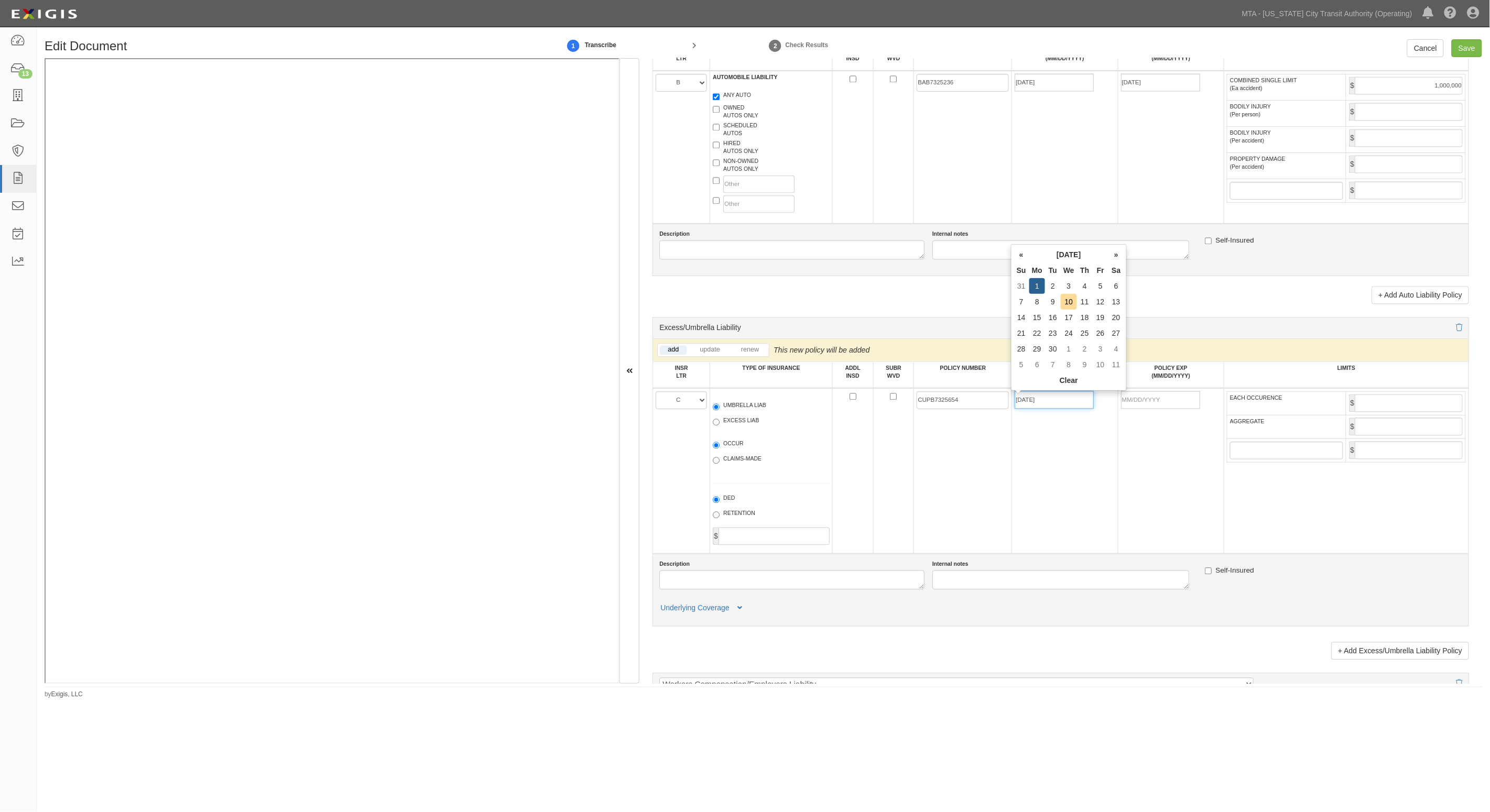
type input "[DATE]"
click at [1384, 402] on input "EACH OCCURENCE" at bounding box center [1408, 403] width 108 height 18
type input "5,000,000"
type input "5"
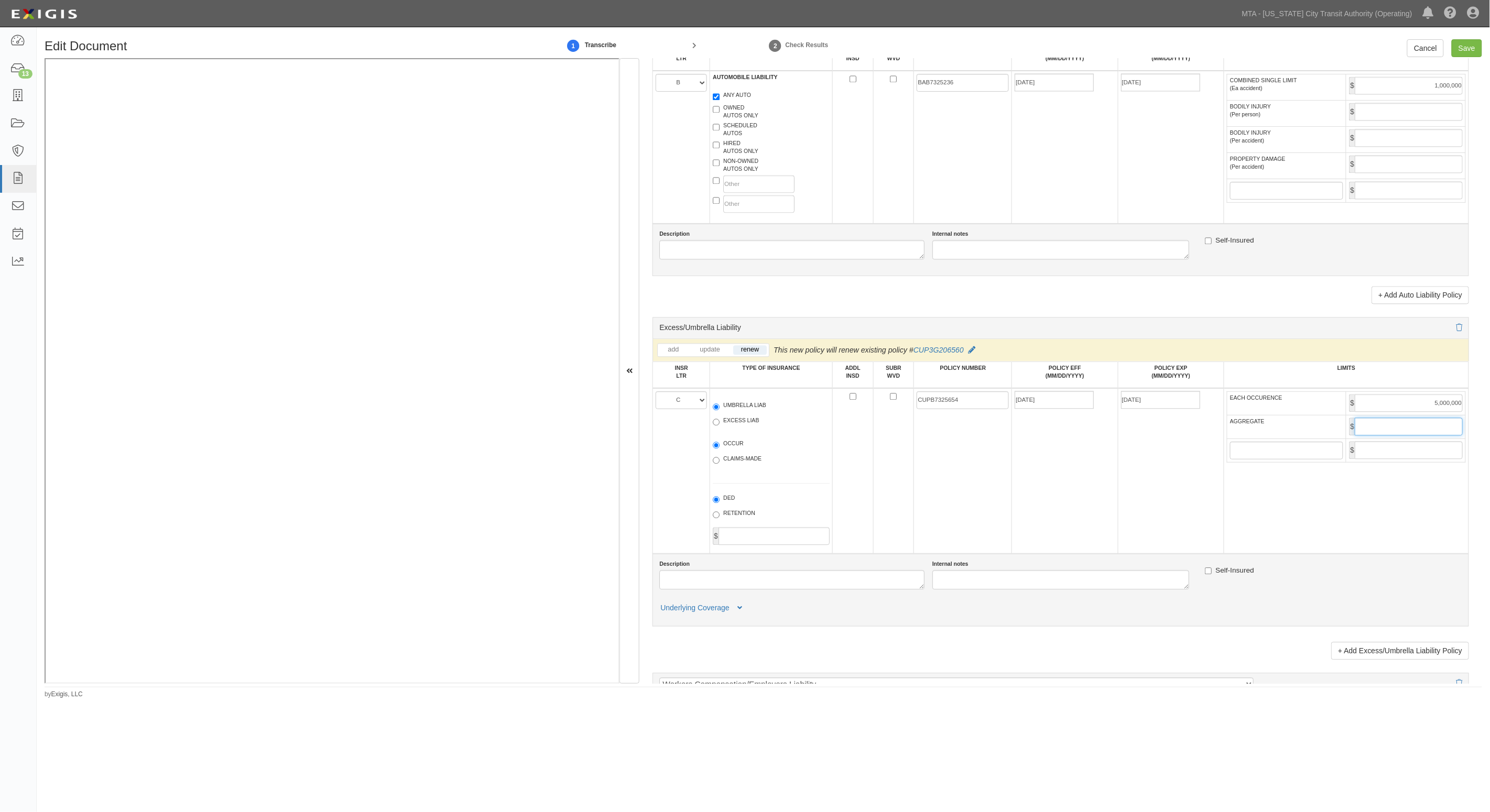
click at [1429, 420] on input "AGGREGATE" at bounding box center [1408, 427] width 108 height 18
type input "5,000,000"
click at [1474, 43] on input "Save" at bounding box center [1466, 48] width 30 height 18
type input "1000000"
type input "5000000"
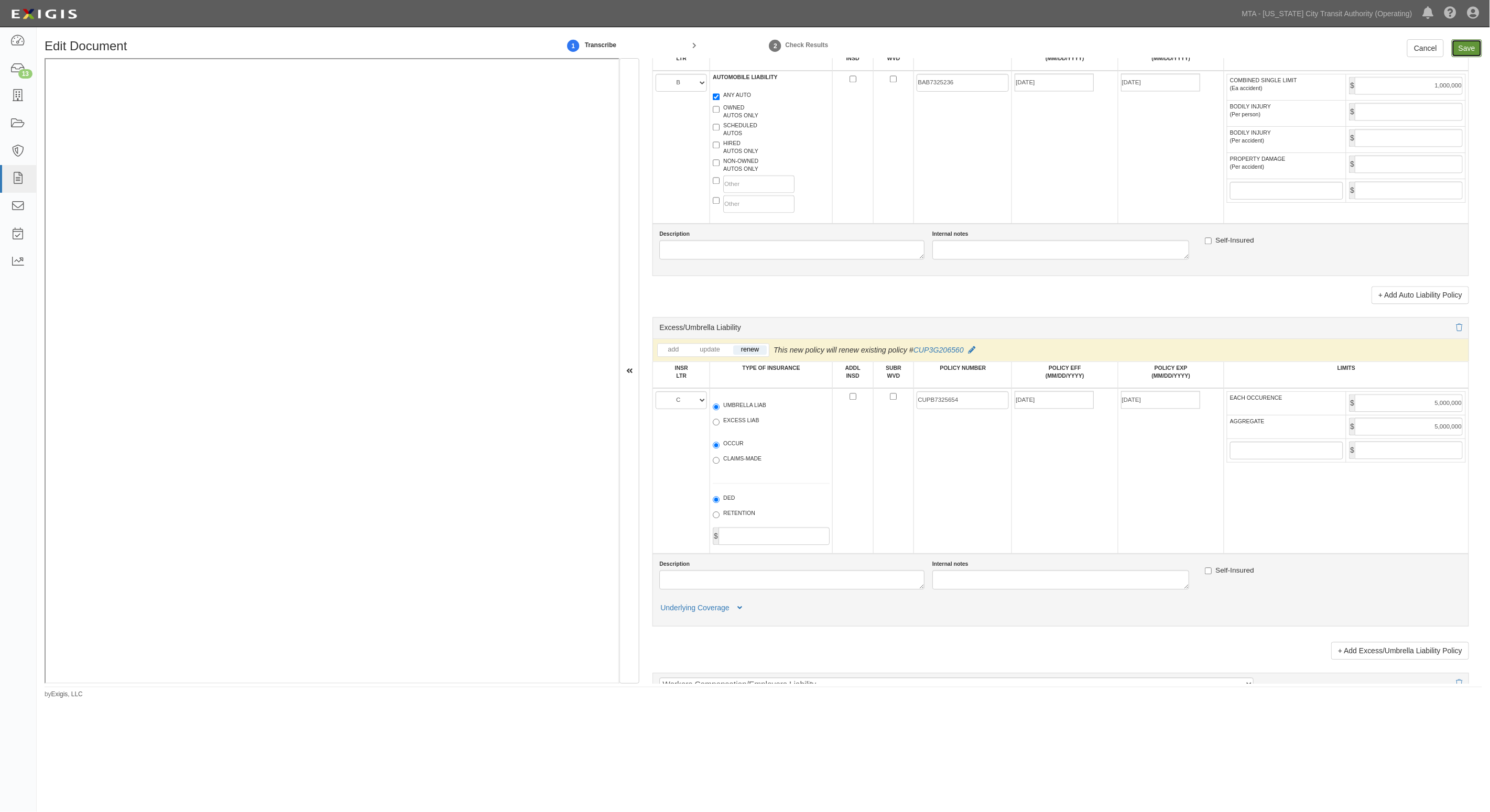
type input "5000000"
type input "500000"
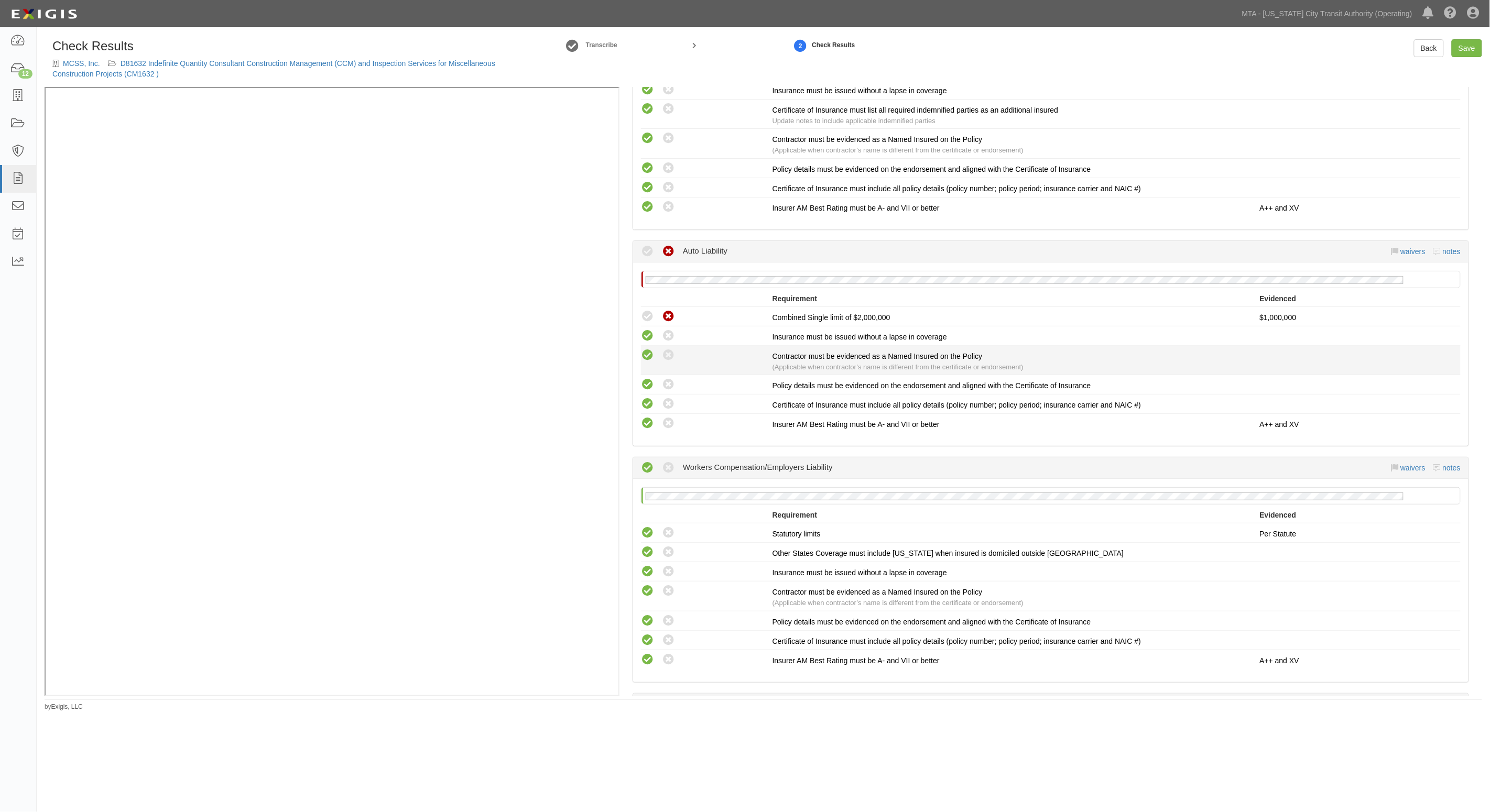
scroll to position [590, 0]
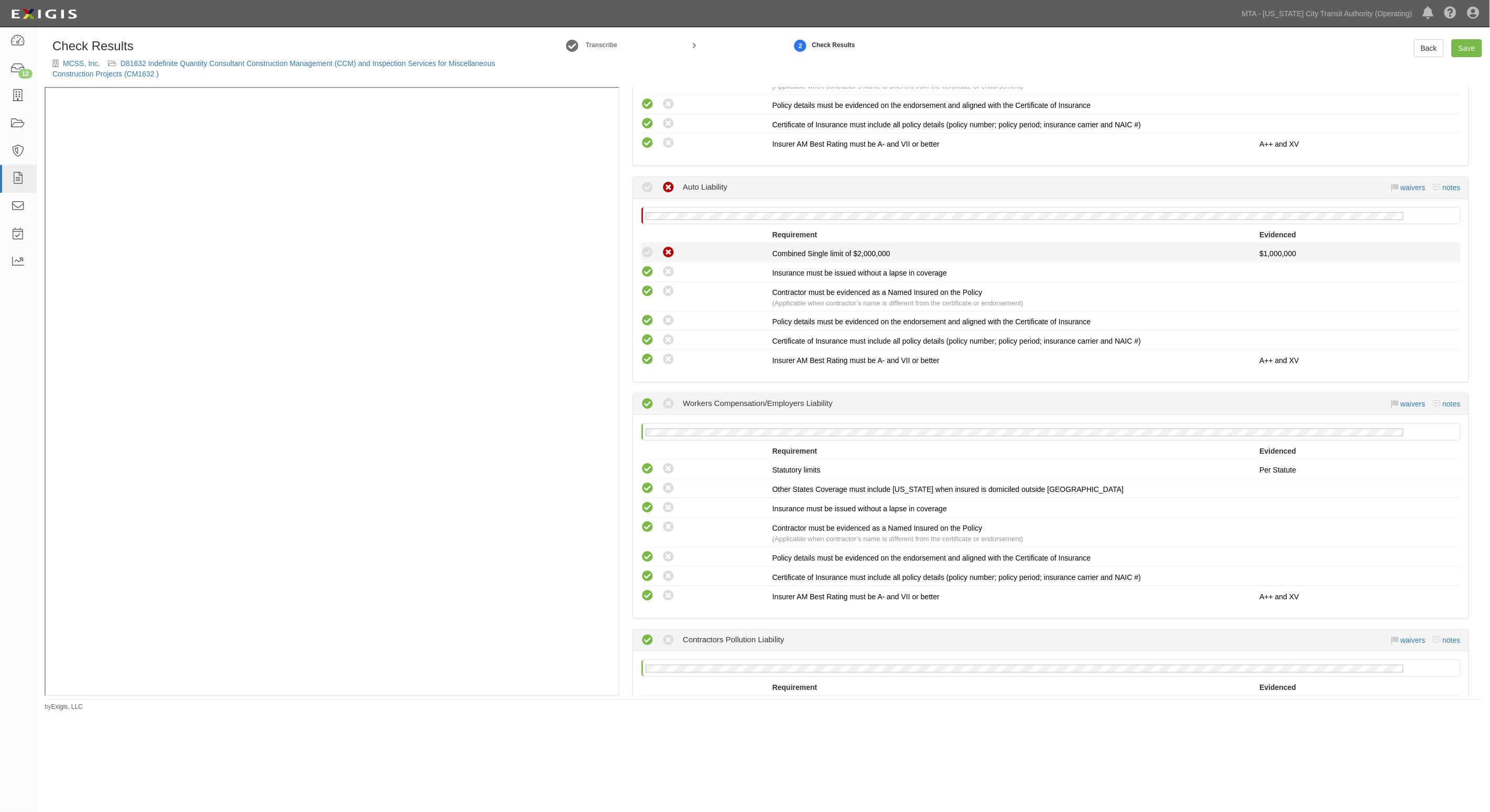
click at [646, 255] on icon at bounding box center [647, 252] width 13 height 13
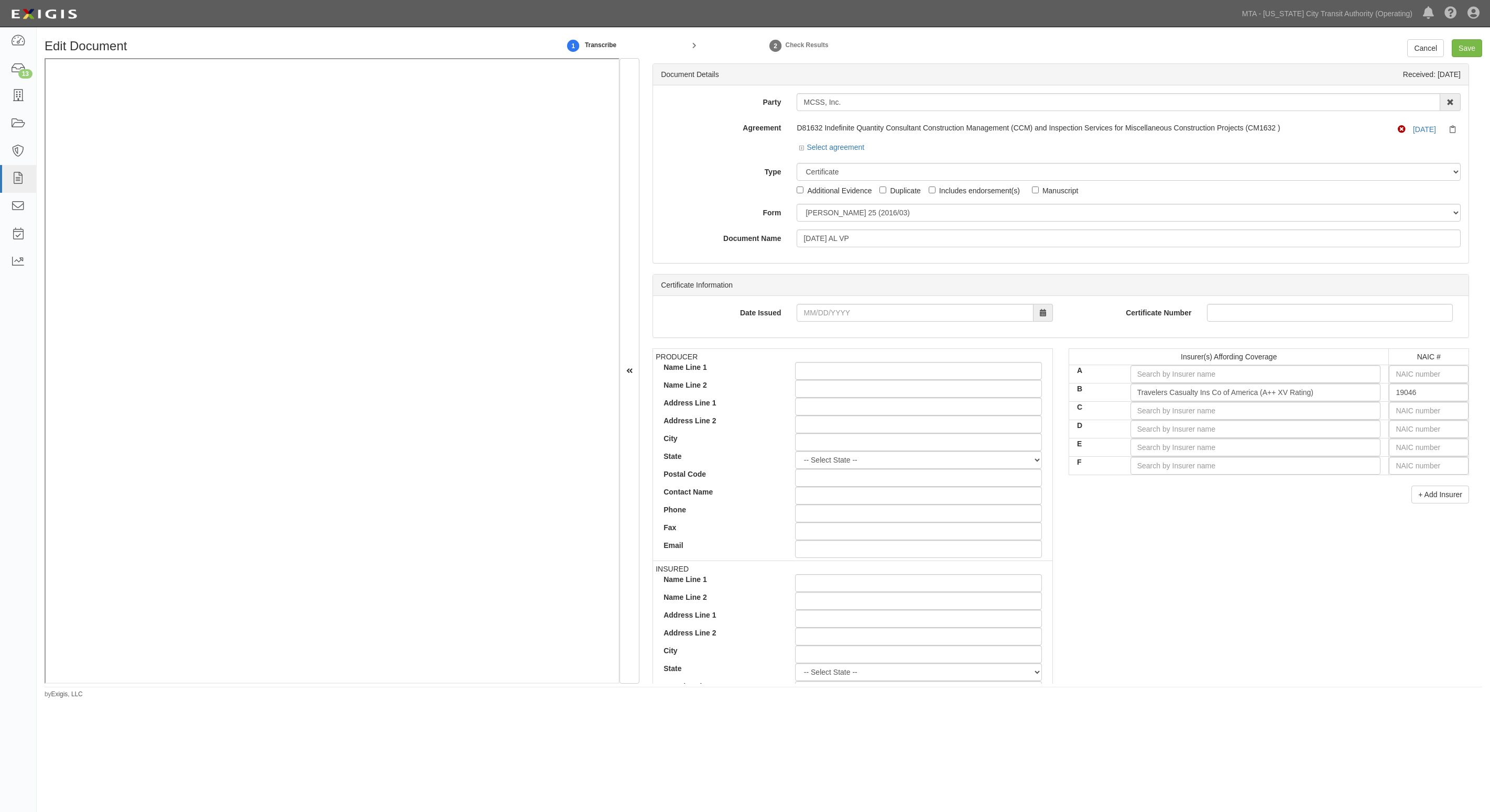
select select "C"
click at [1261, 409] on input "C" at bounding box center [1255, 410] width 250 height 18
click at [1410, 415] on input "text" at bounding box center [1429, 410] width 80 height 18
type input "25232"
type input "25"
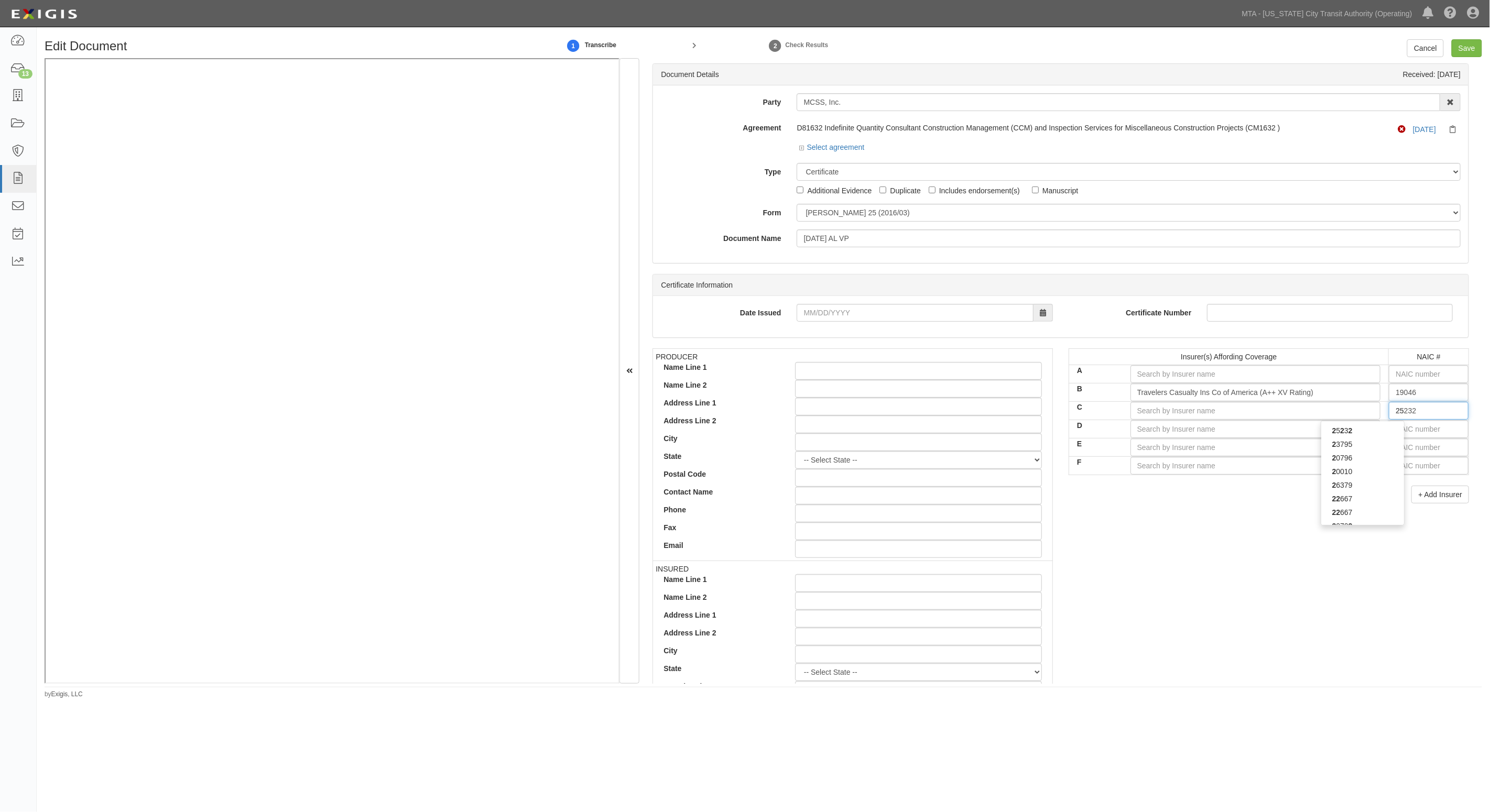
type input "25615"
type input "256"
type input "25674"
type input "2567"
type input "25674"
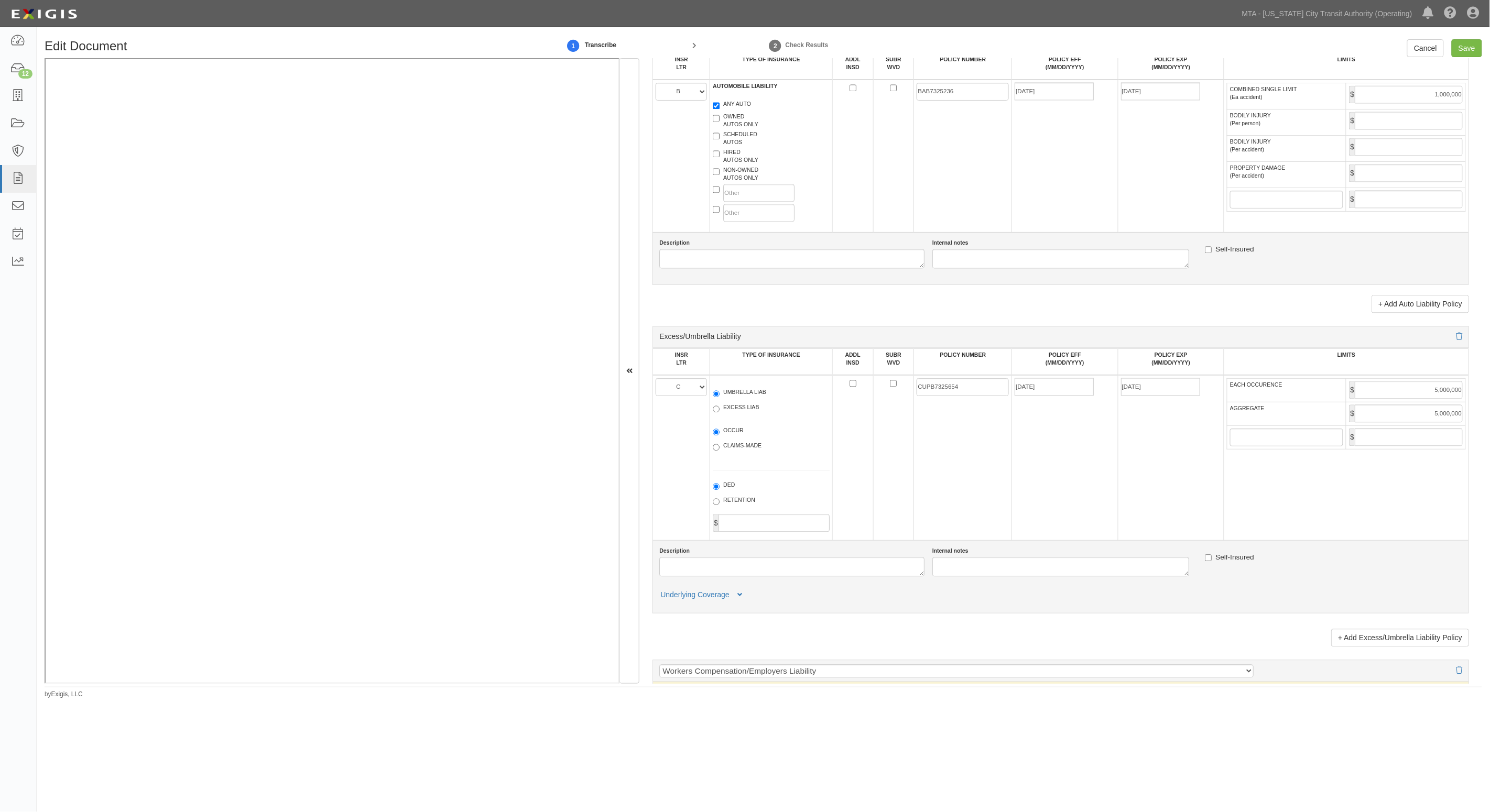
scroll to position [1047, 0]
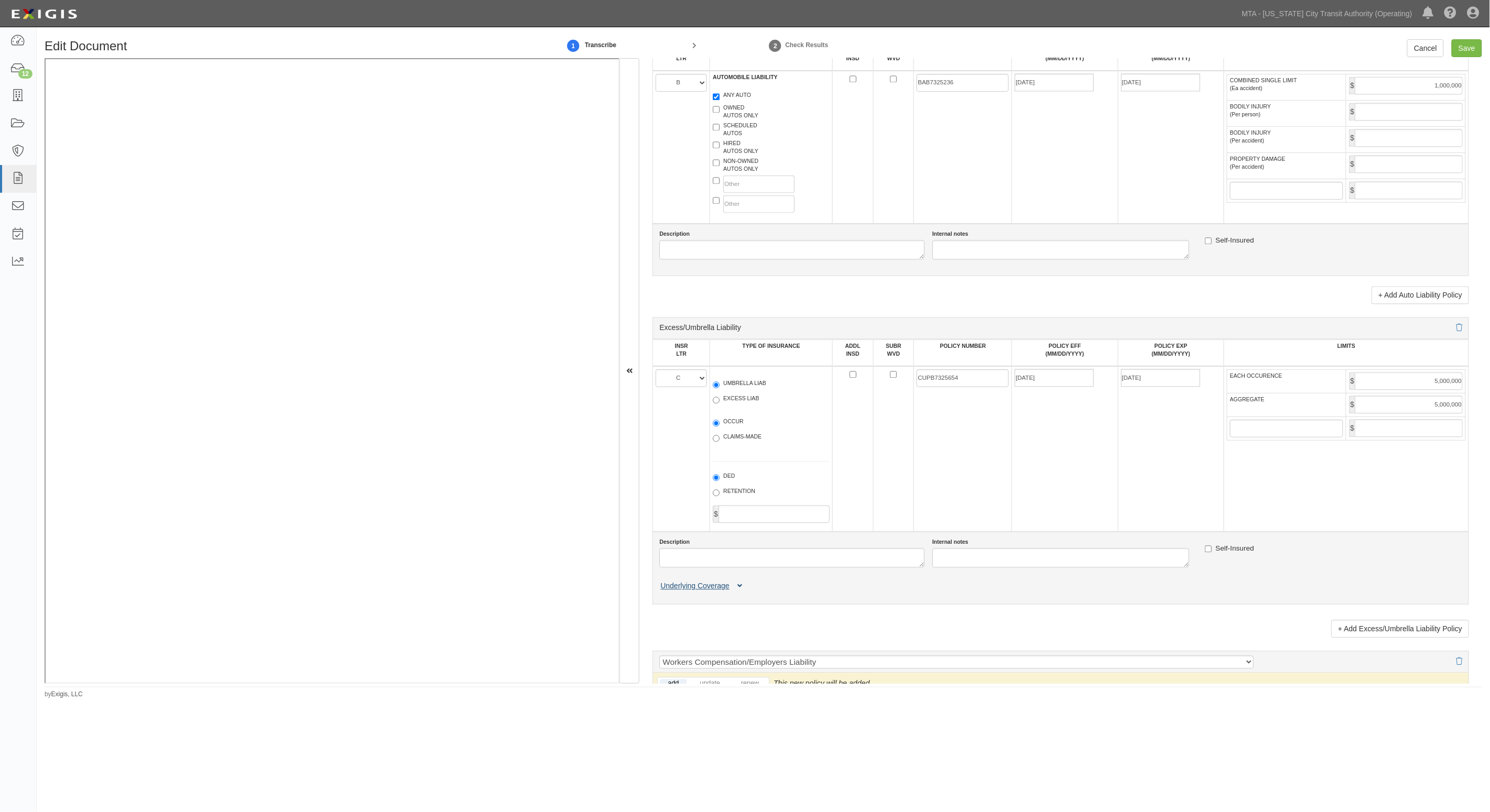
click at [740, 584] on icon at bounding box center [739, 587] width 4 height 7
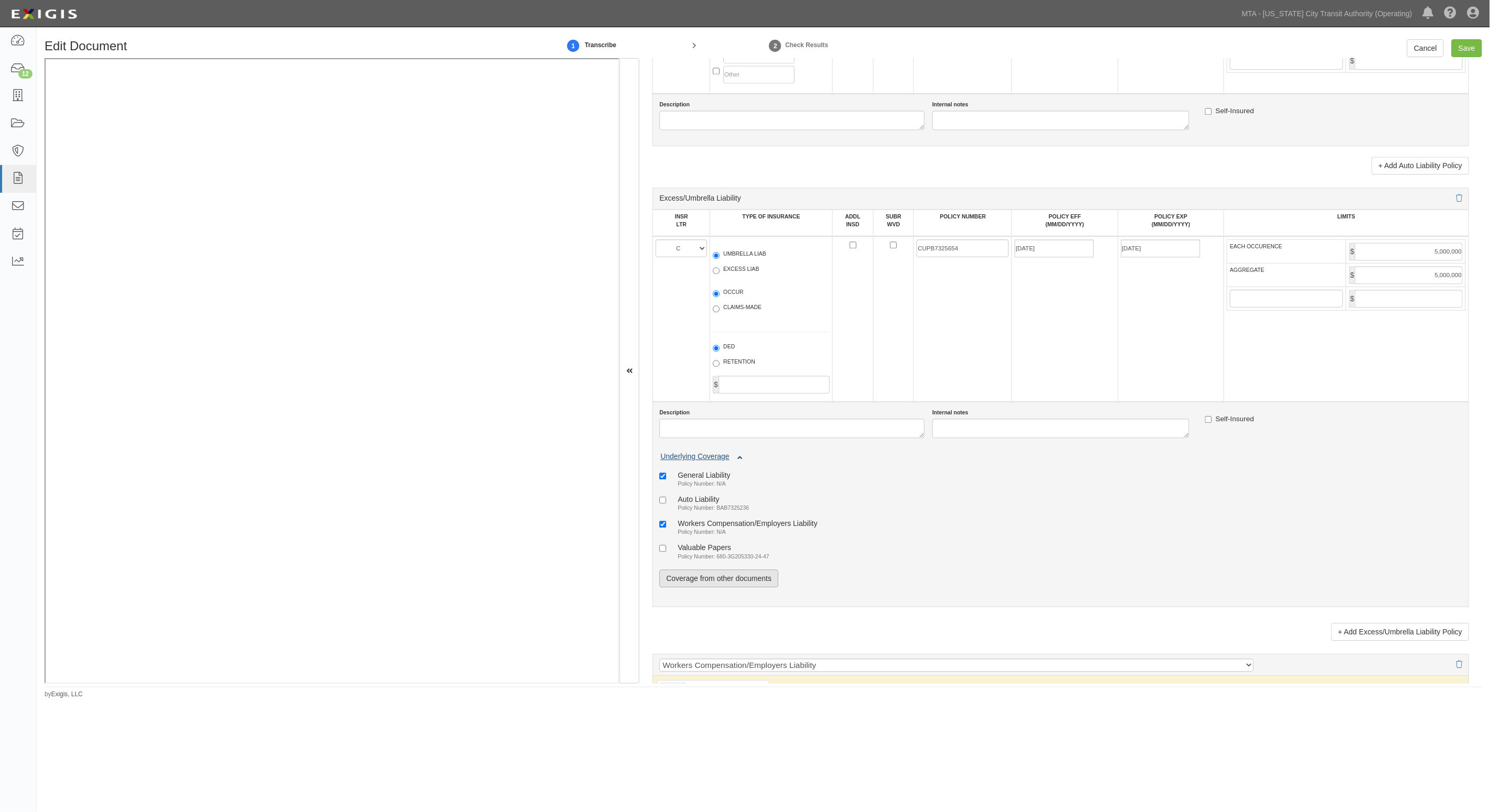
scroll to position [1179, 0]
drag, startPoint x: 698, startPoint y: 499, endPoint x: 702, endPoint y: 509, distance: 10.8
click at [698, 499] on div "Auto Liability" at bounding box center [713, 498] width 71 height 9
click at [666, 499] on input "Auto Liability Policy Number: BAB7325236" at bounding box center [662, 499] width 7 height 7
checkbox input "true"
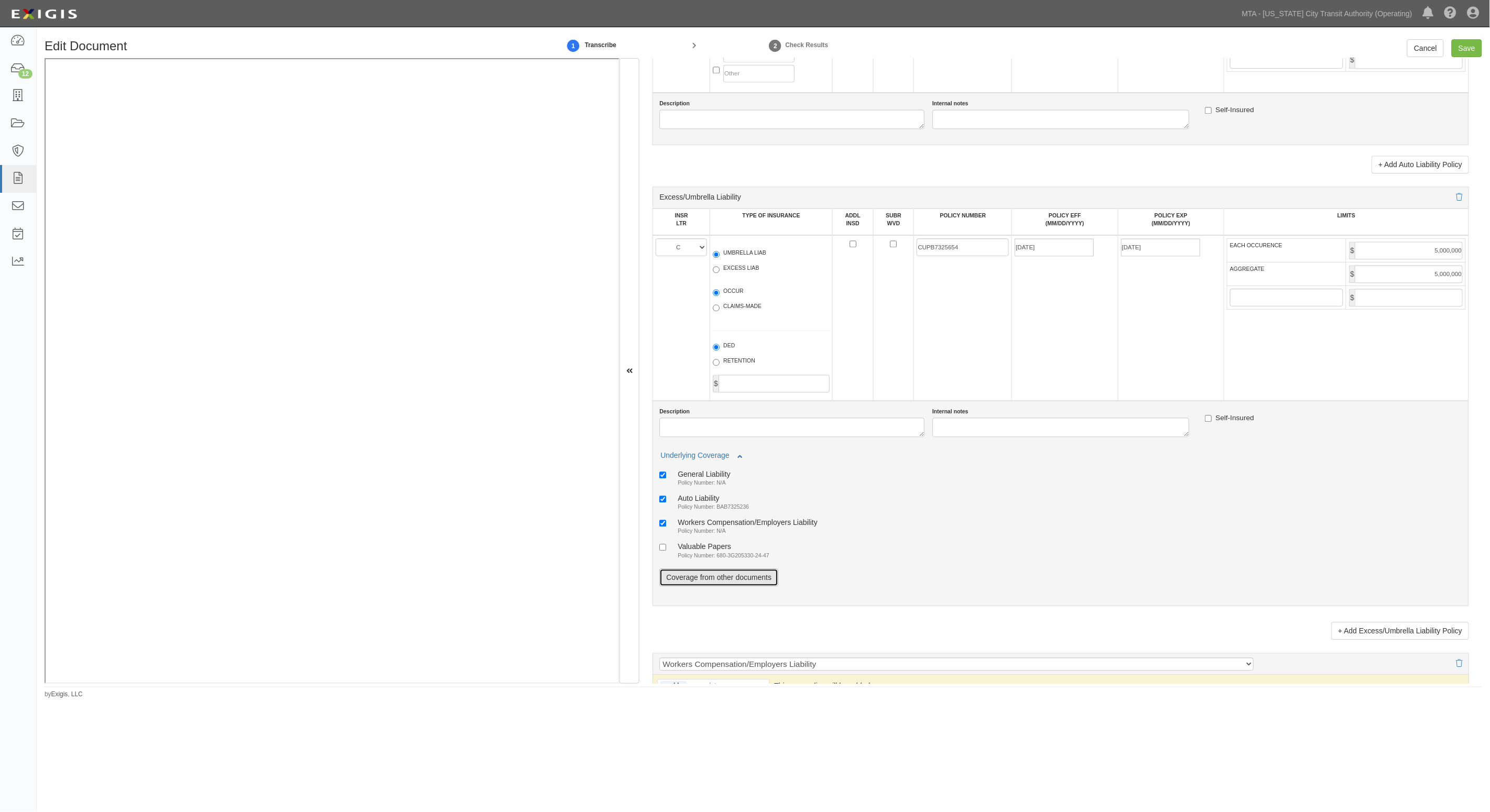
click at [721, 572] on link "Coverage from other documents" at bounding box center [718, 577] width 119 height 18
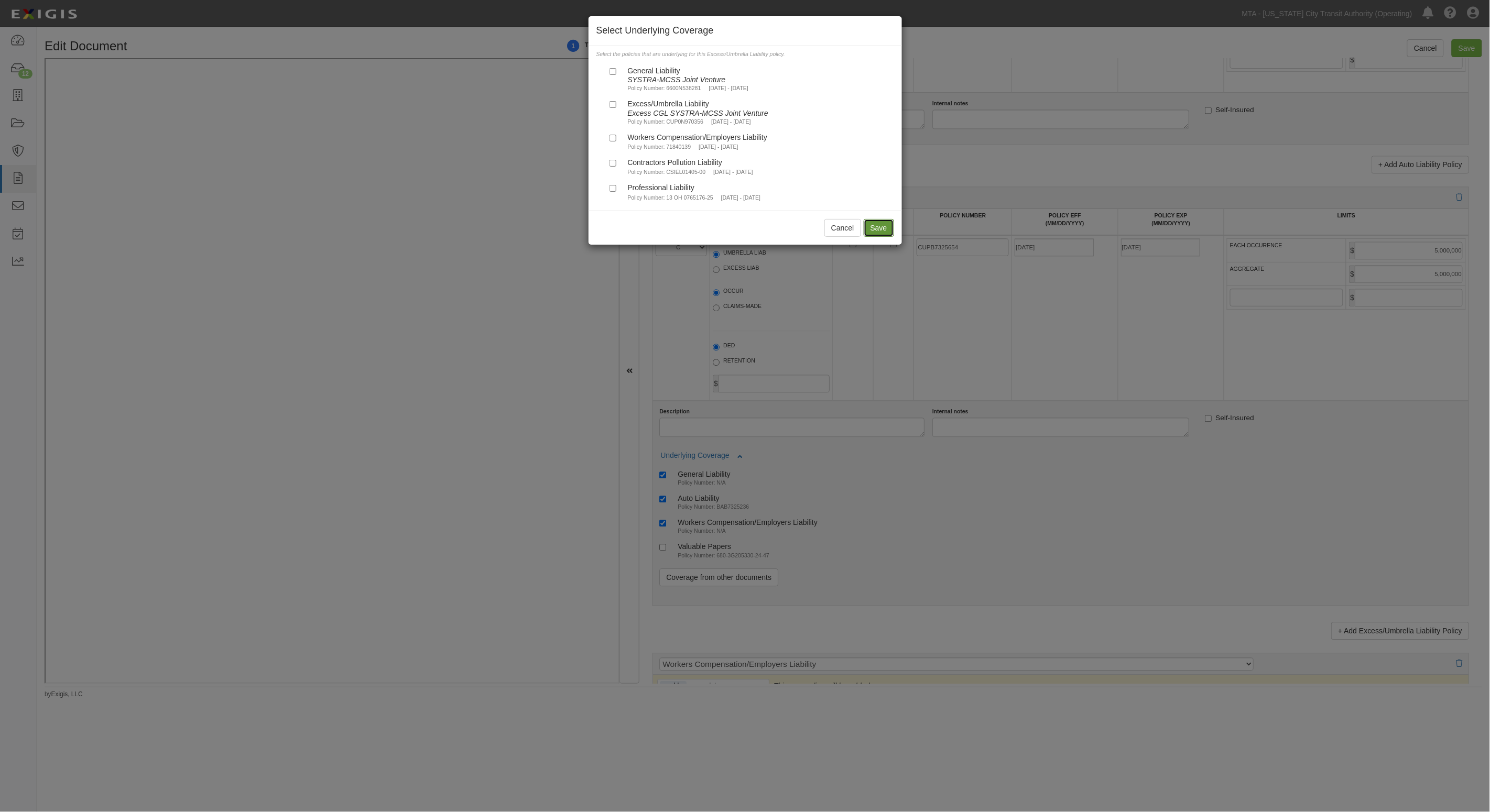
click at [875, 225] on button "Save" at bounding box center [878, 228] width 30 height 18
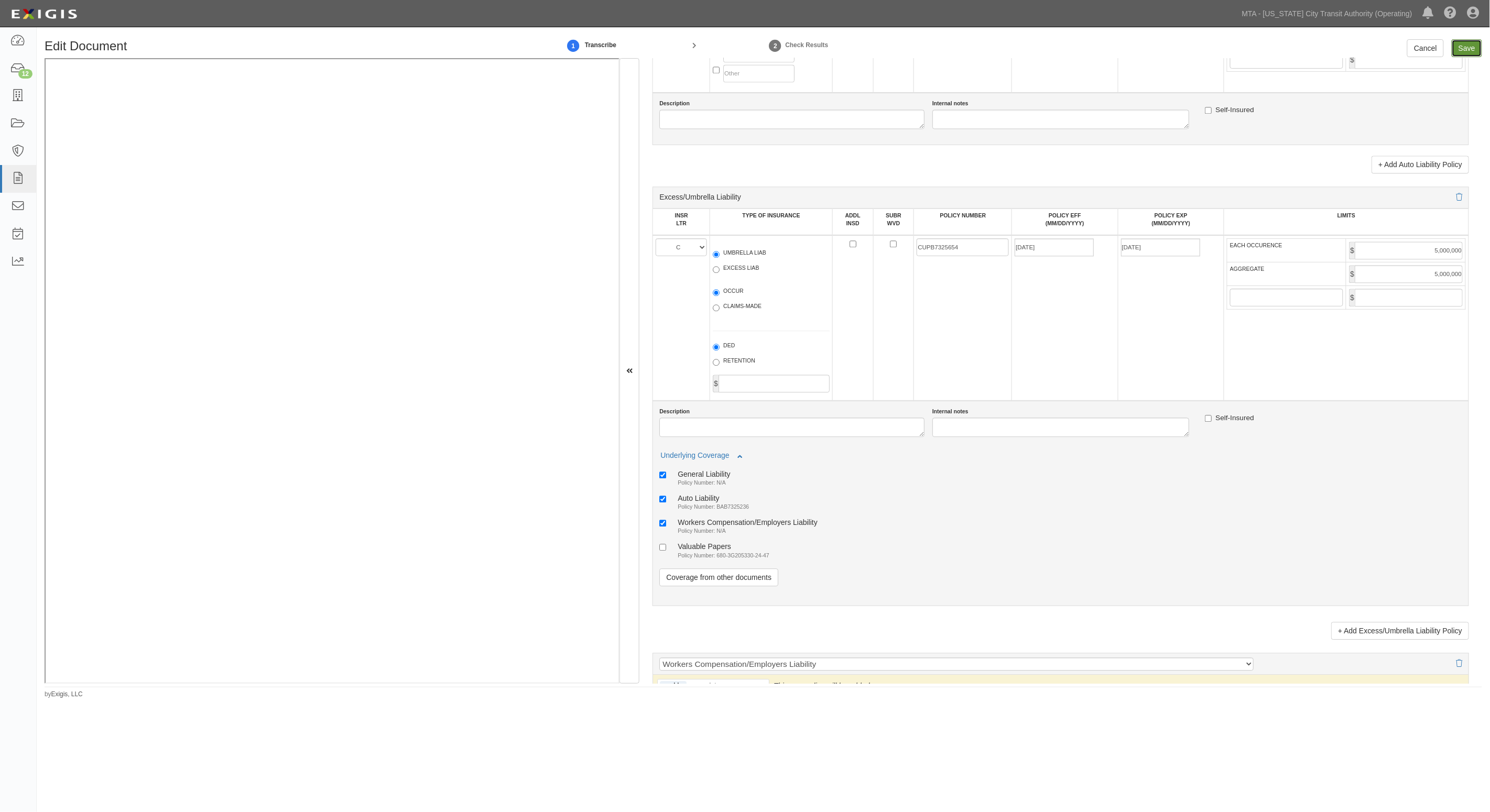
click at [1465, 48] on input "Save" at bounding box center [1466, 48] width 30 height 18
type input "1000000"
type input "5000000"
type input "500000"
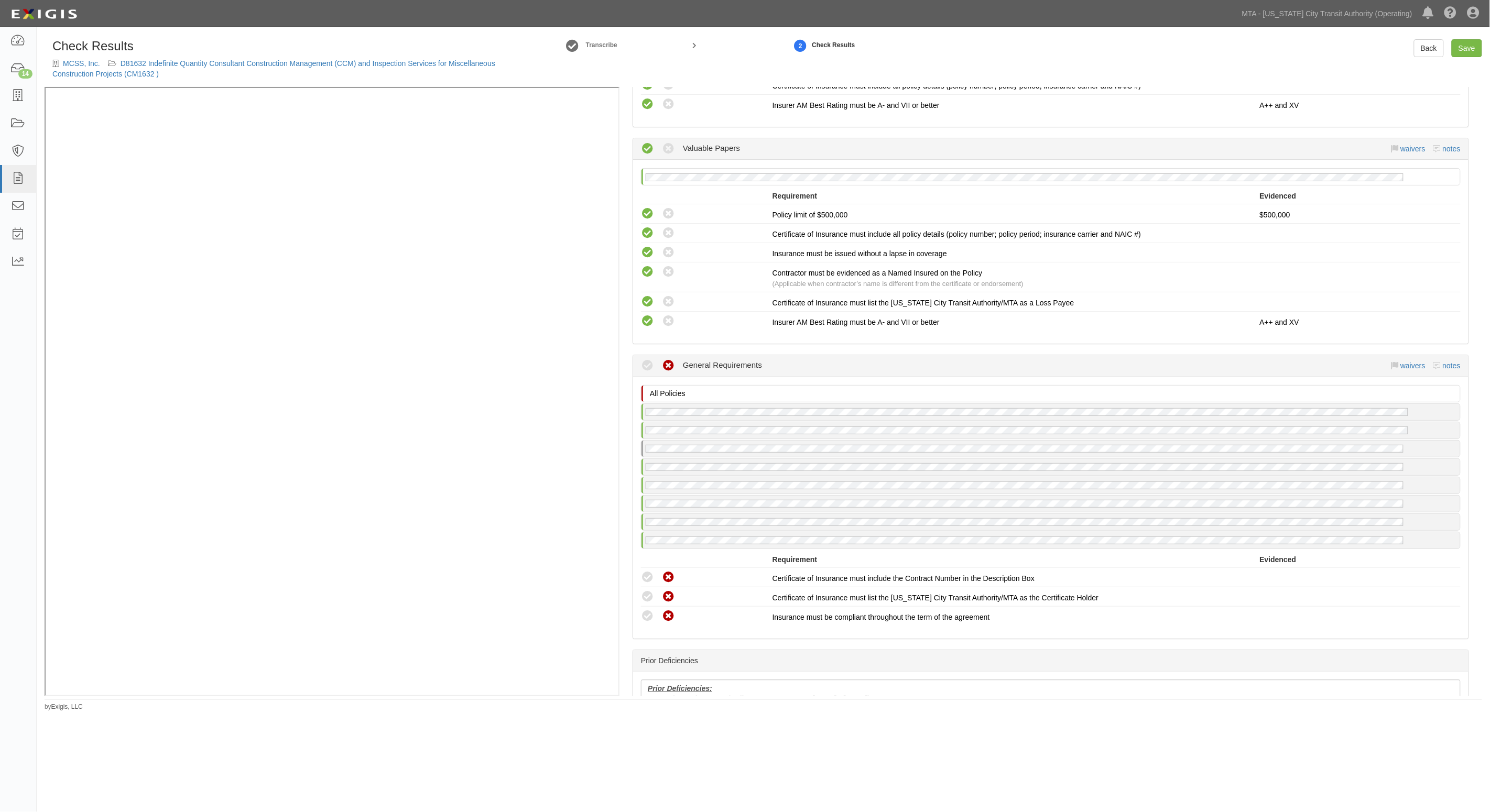
scroll to position [1572, 0]
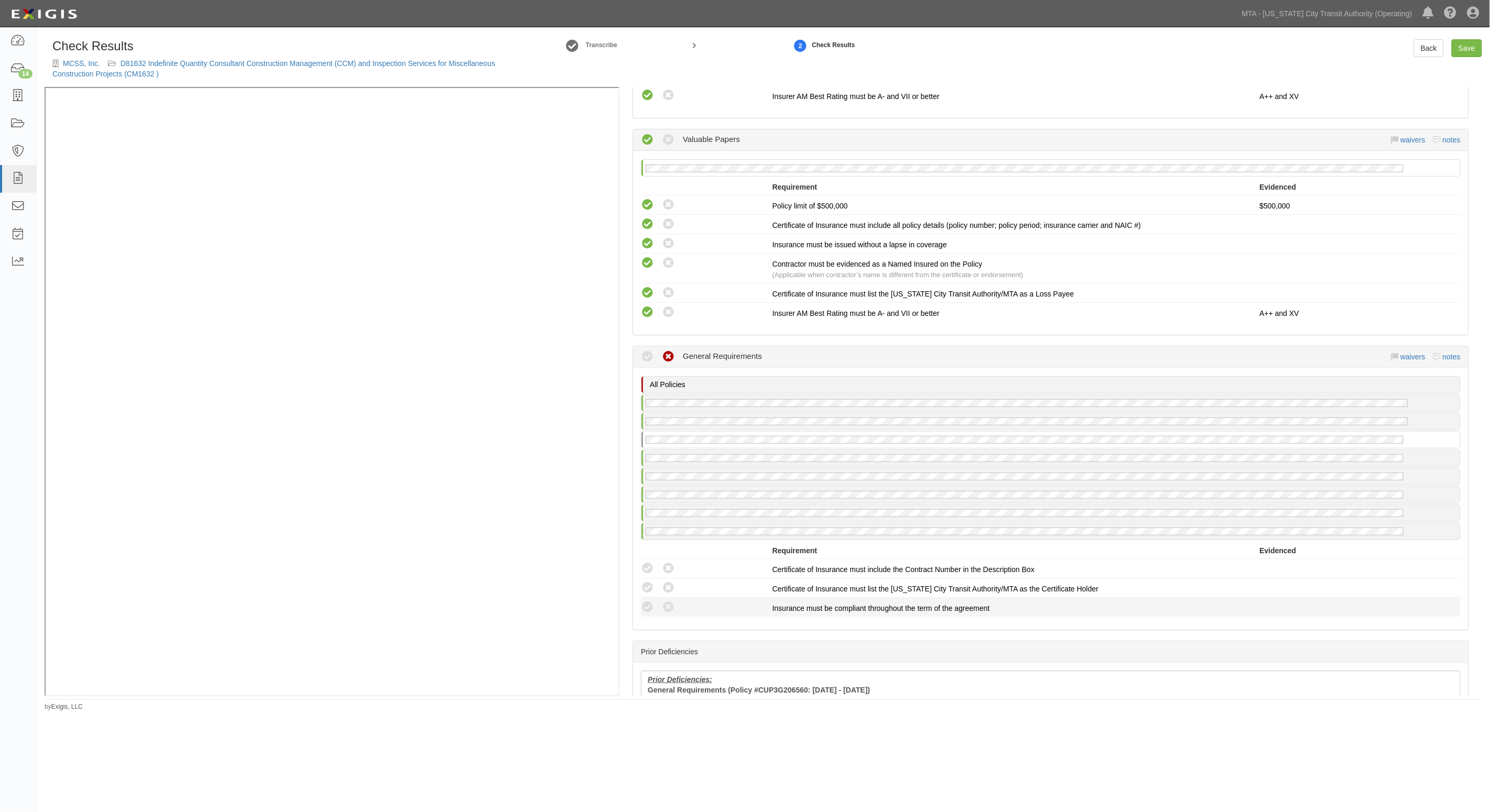
drag, startPoint x: 644, startPoint y: 598, endPoint x: 642, endPoint y: 590, distance: 8.2
click at [643, 601] on icon at bounding box center [647, 607] width 13 height 13
radio input "true"
click at [644, 582] on icon at bounding box center [647, 588] width 13 height 13
radio input "true"
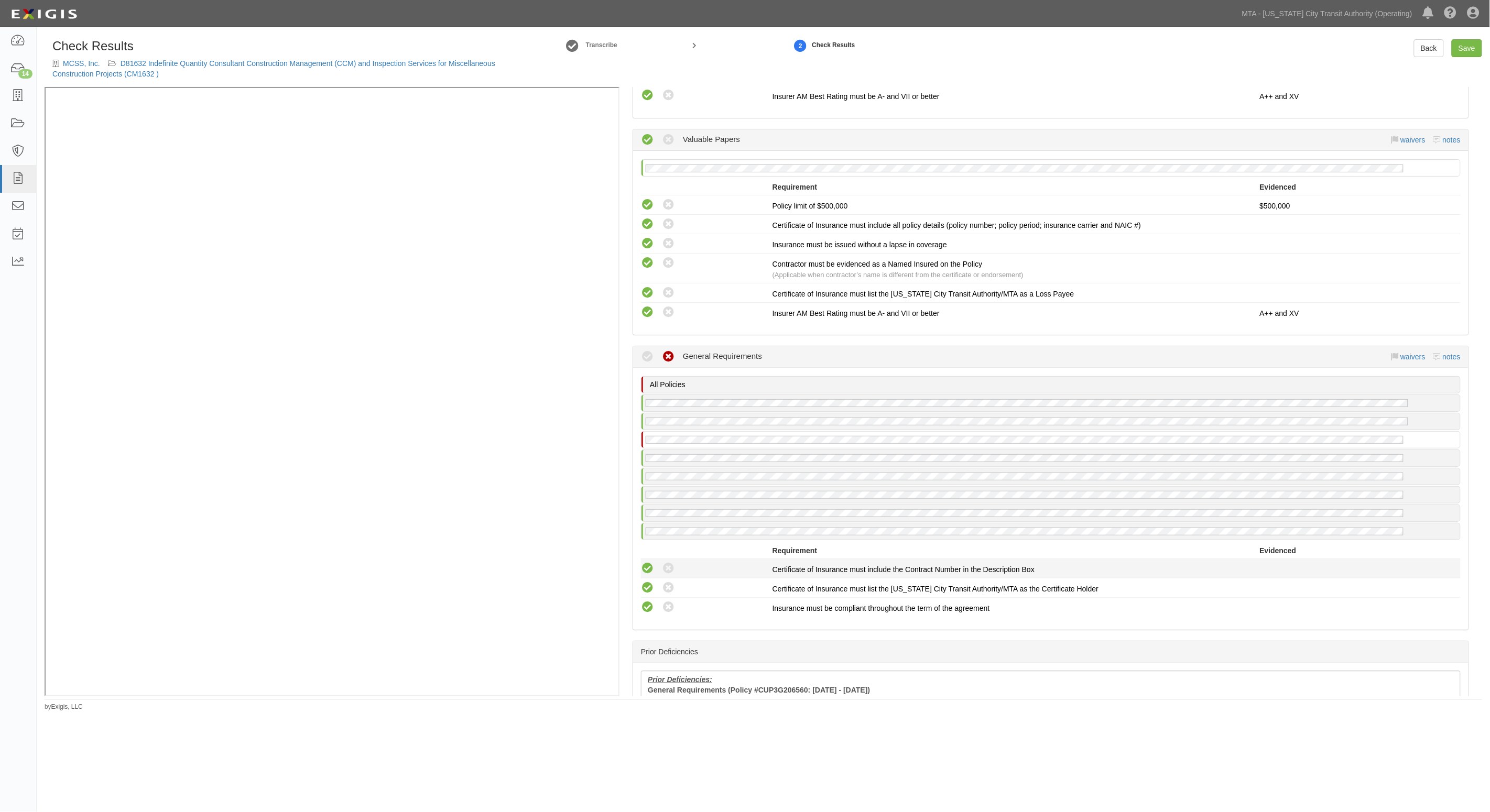
click at [644, 562] on icon at bounding box center [647, 568] width 13 height 13
radio input "true"
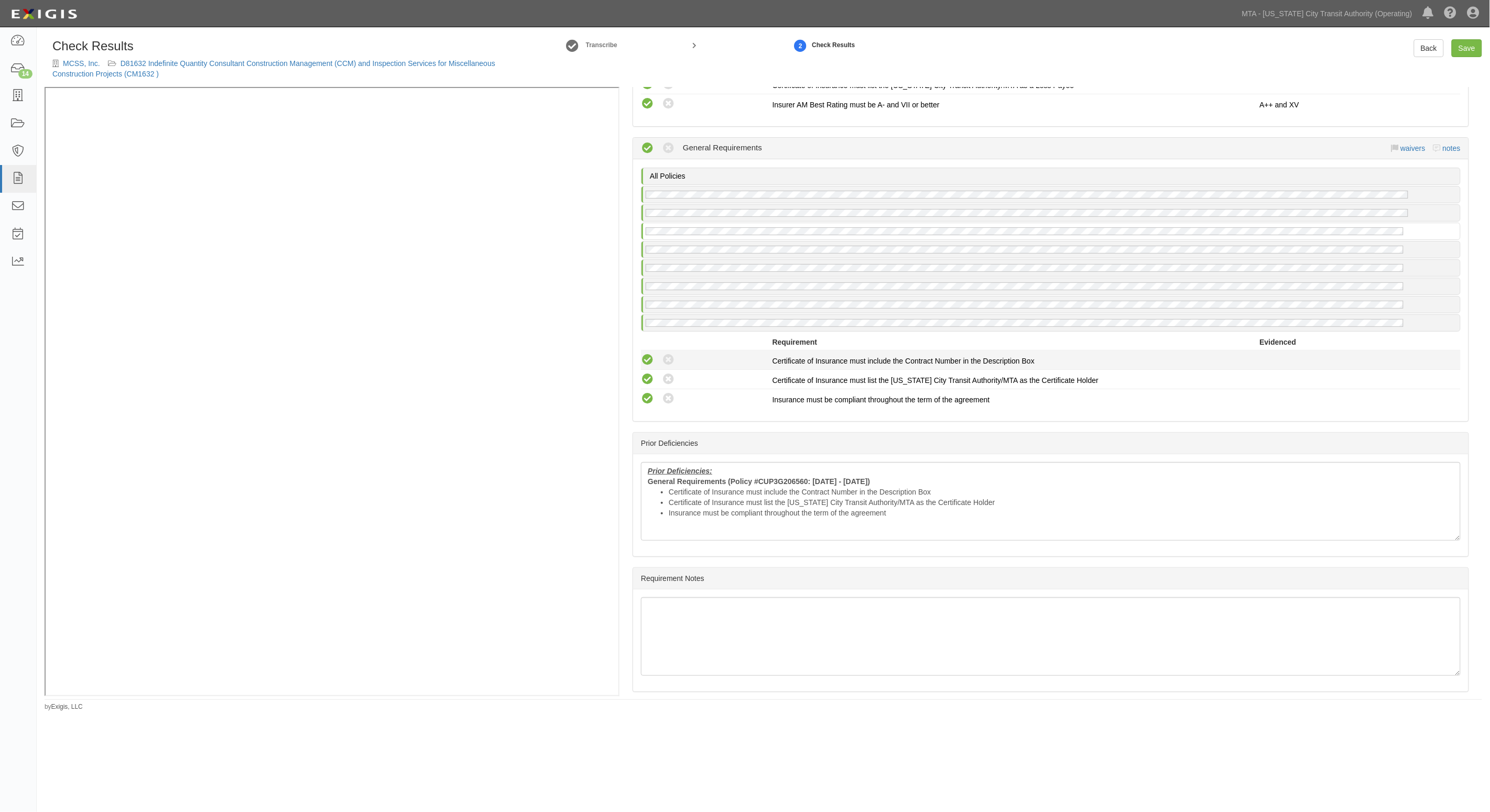
scroll to position [1784, 0]
click at [681, 463] on b "Prior Deficiencies:" at bounding box center [680, 467] width 64 height 9
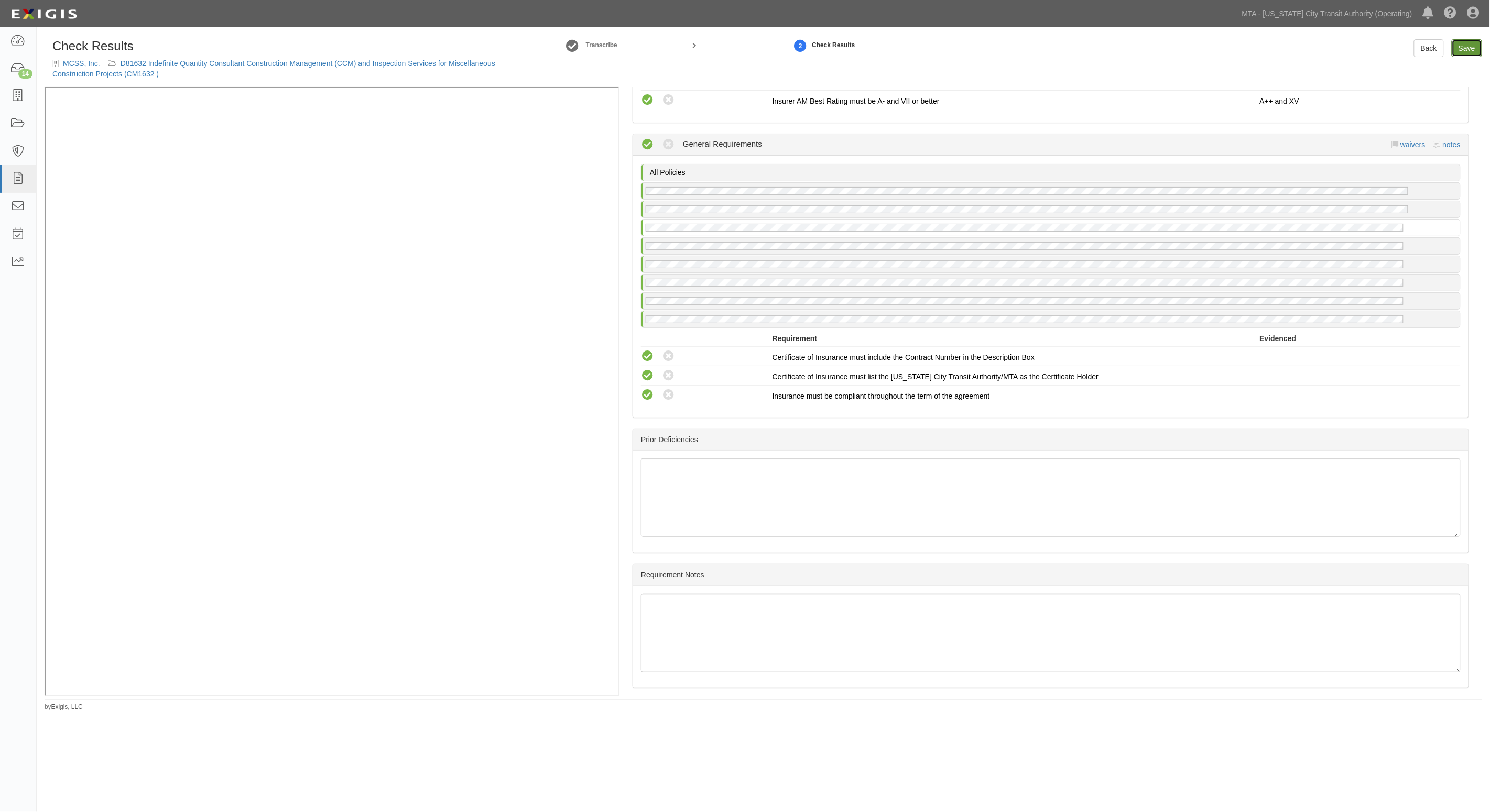
click at [1466, 50] on link "Save" at bounding box center [1466, 48] width 30 height 18
radio input "true"
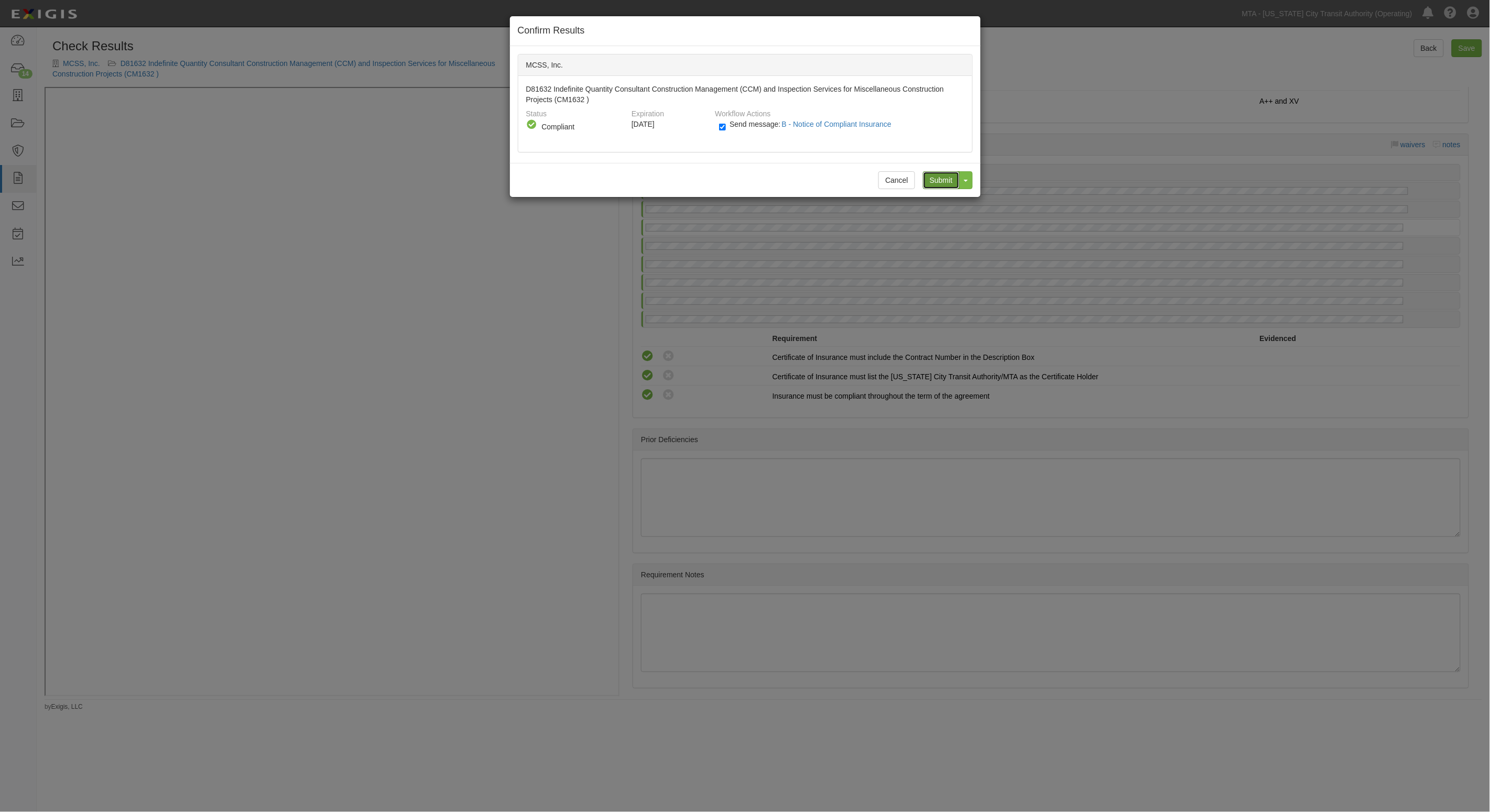
click at [939, 186] on input "Submit" at bounding box center [941, 180] width 36 height 18
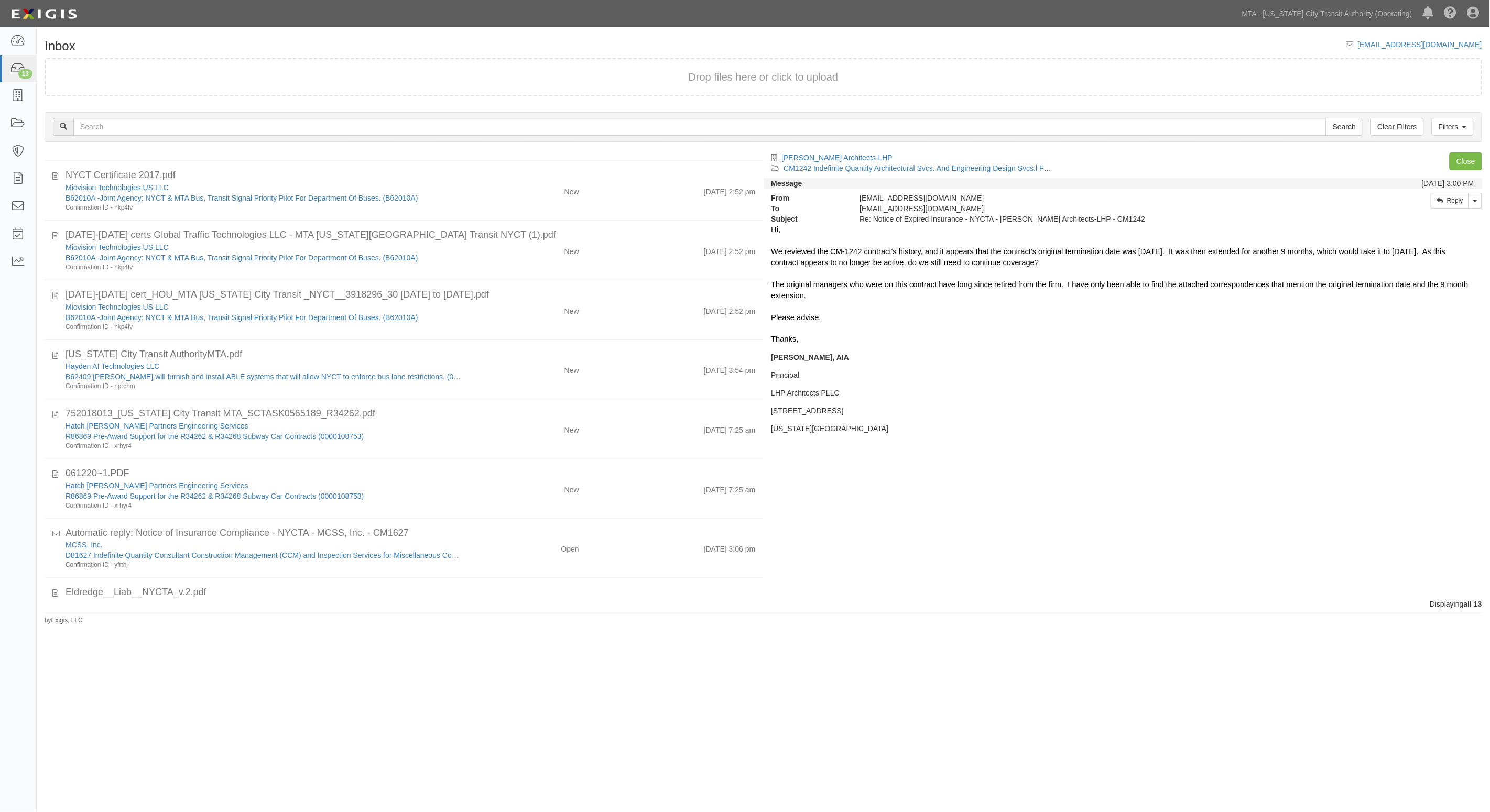
scroll to position [298, 0]
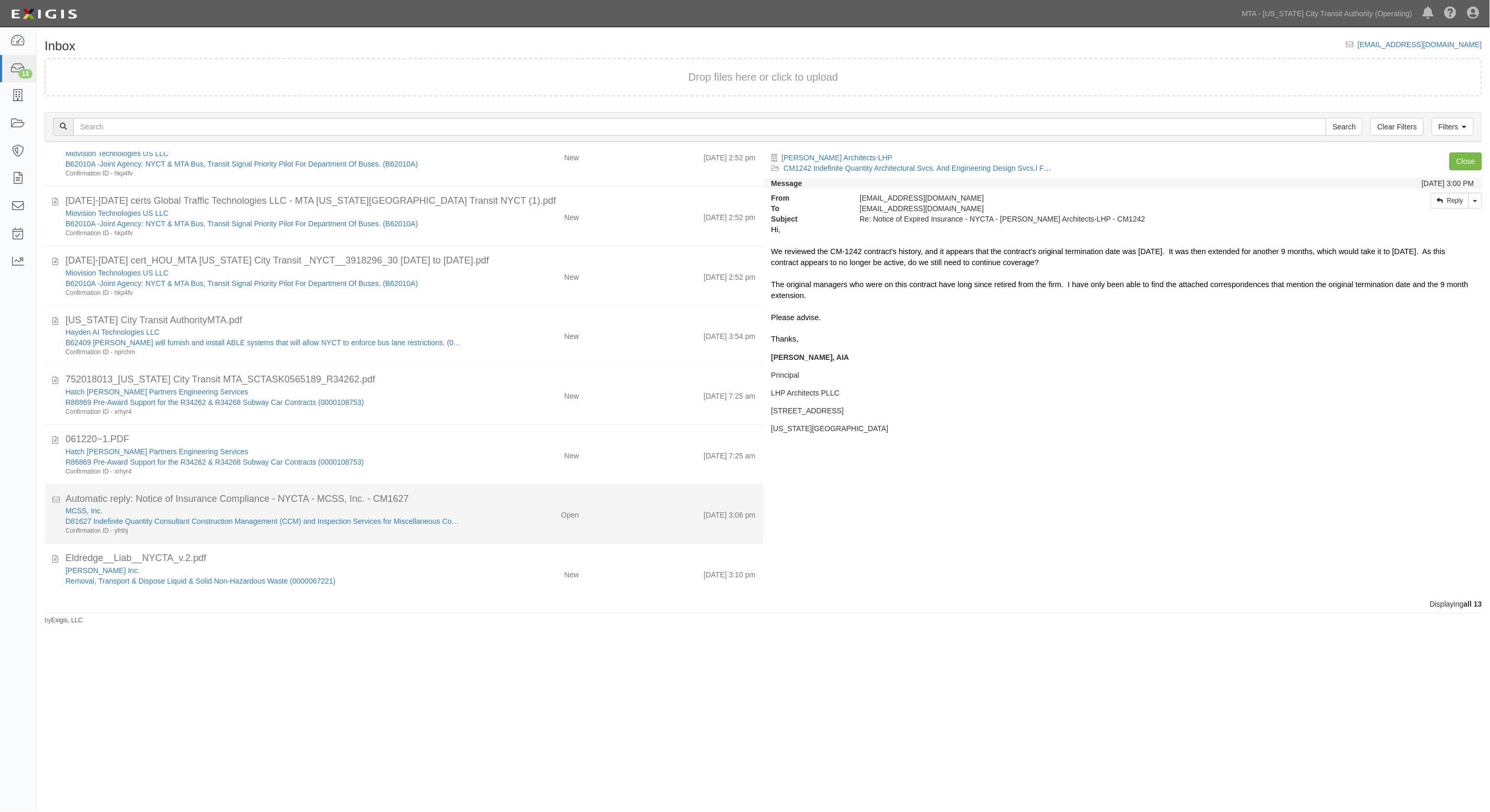
click at [490, 512] on div "Open" at bounding box center [528, 512] width 118 height 15
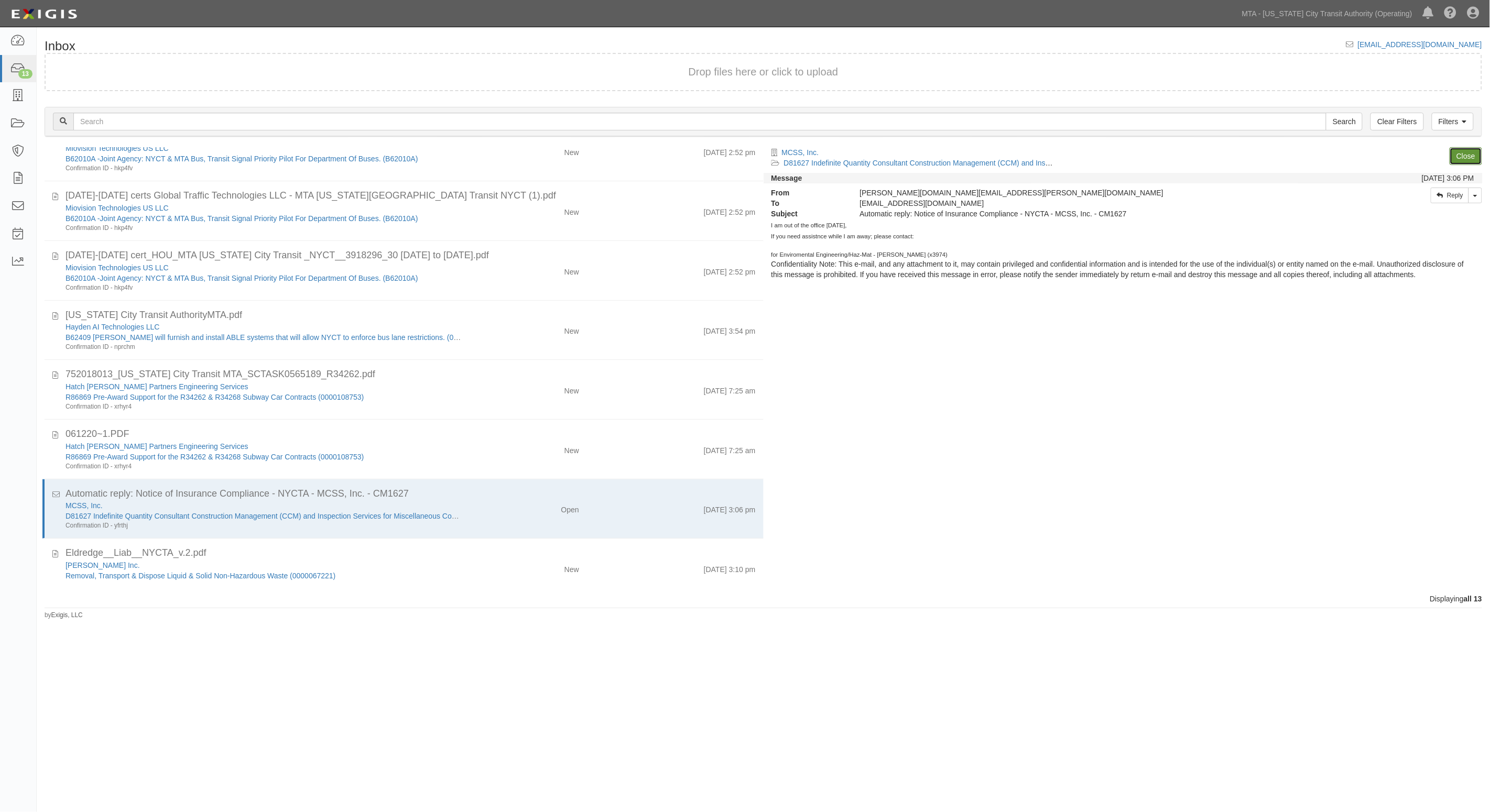
click at [1478, 160] on link "Close" at bounding box center [1466, 156] width 33 height 18
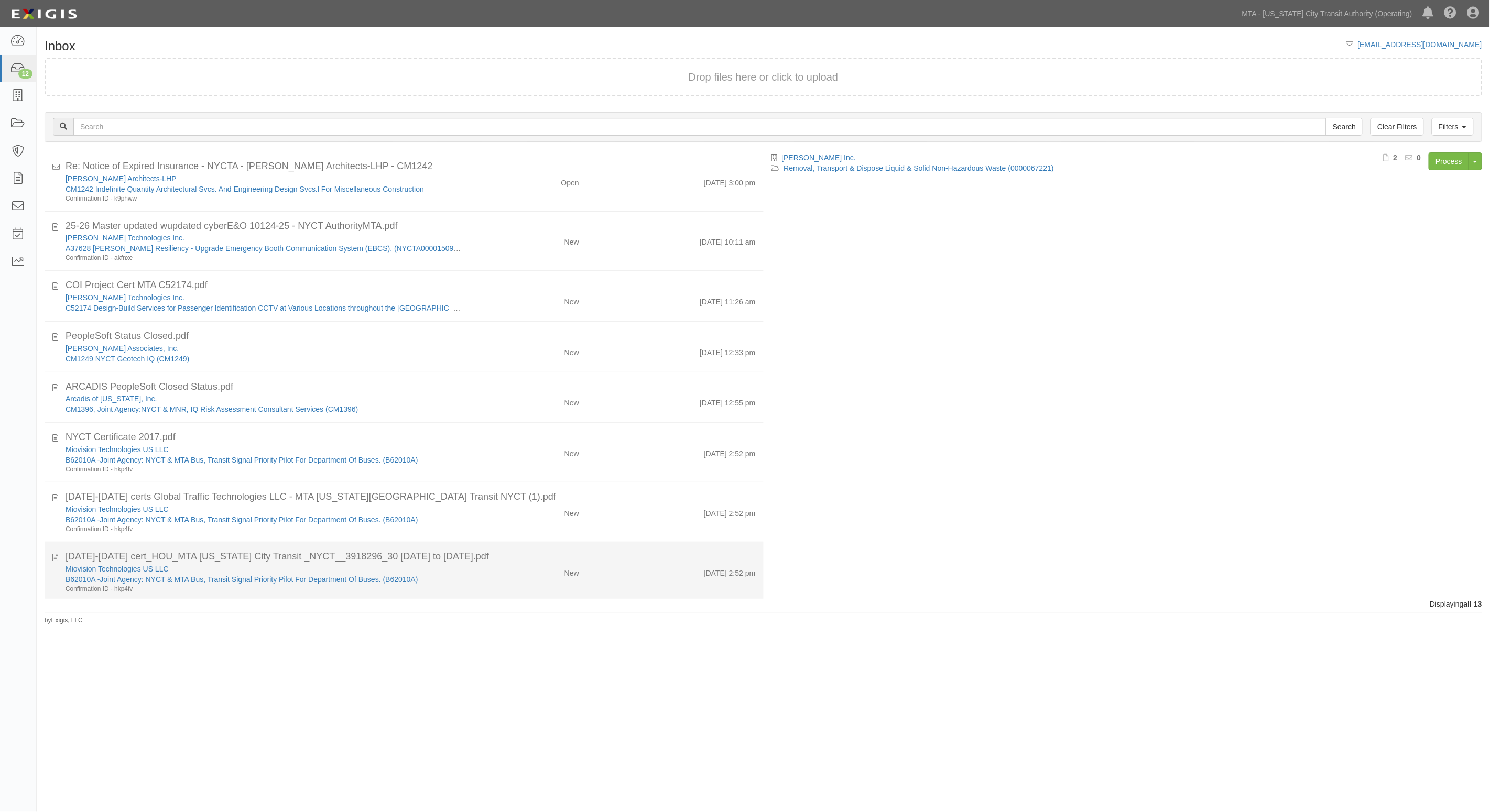
scroll to position [0, 0]
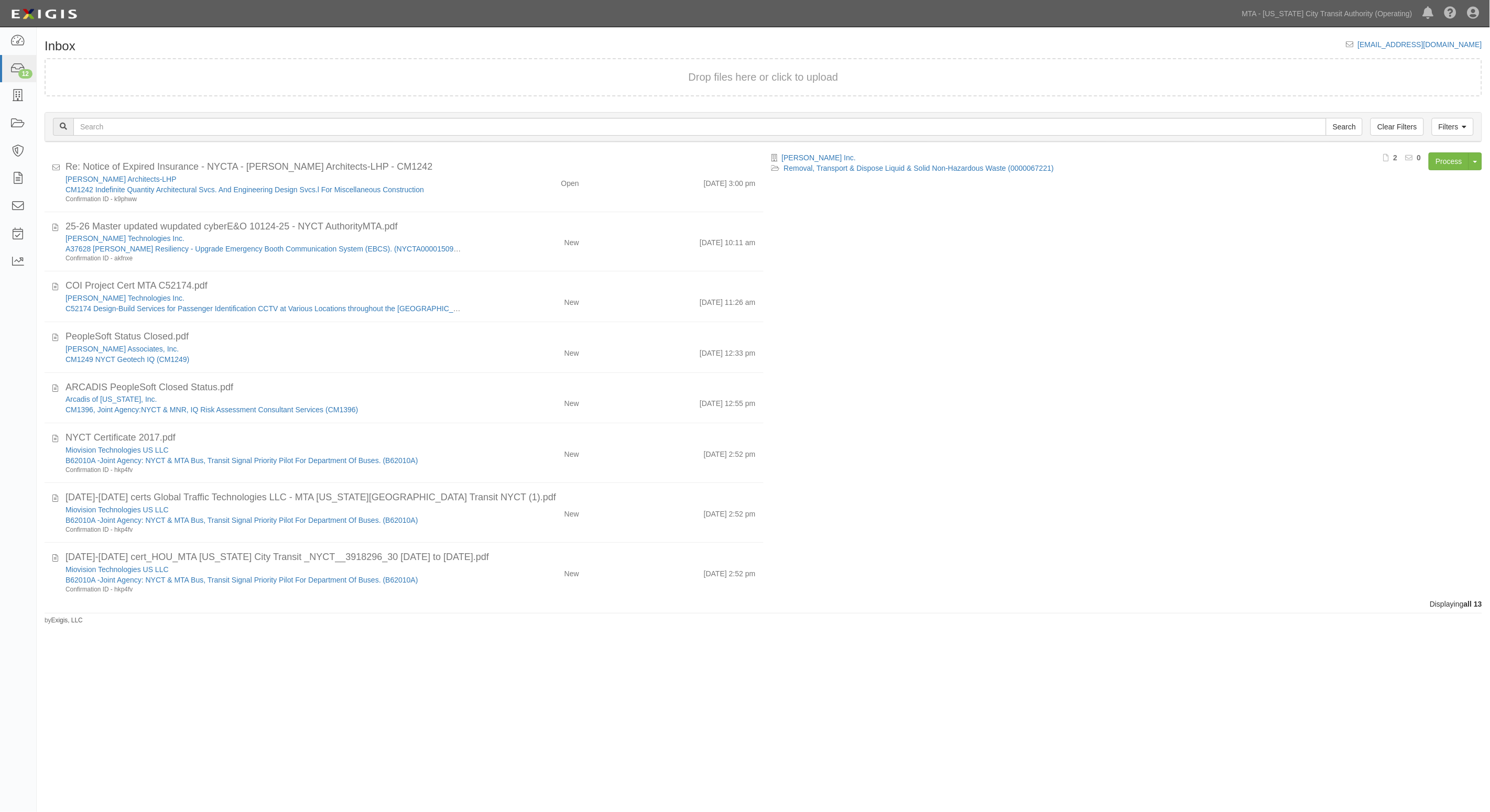
drag, startPoint x: 172, startPoint y: 51, endPoint x: 93, endPoint y: 1, distance: 93.5
click at [172, 50] on div "Inbox inbox@mtato.complianz.com Drop files here or click to upload Filters Clea…" at bounding box center [763, 332] width 1453 height 586
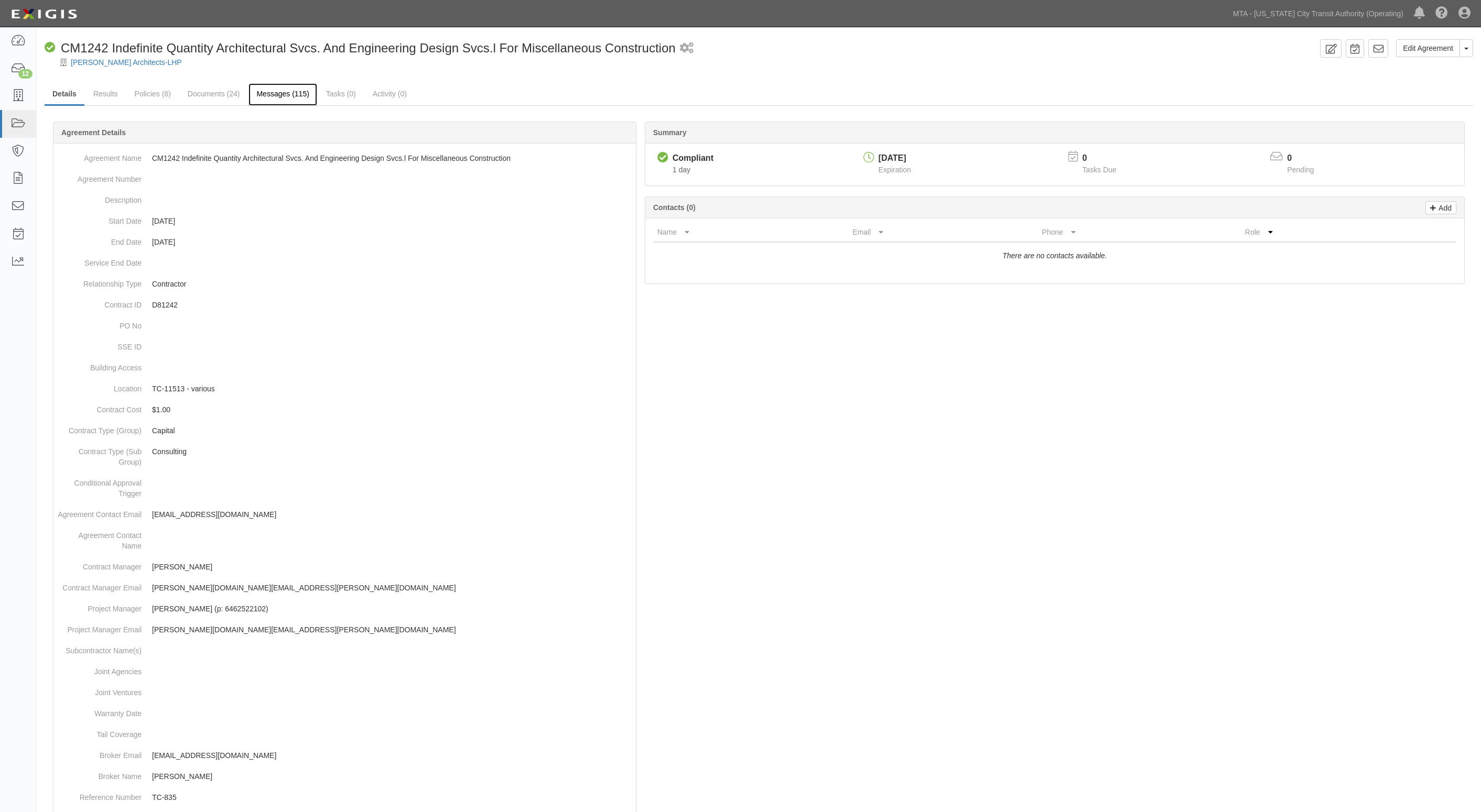
click at [296, 94] on link "Messages (115)" at bounding box center [282, 94] width 68 height 23
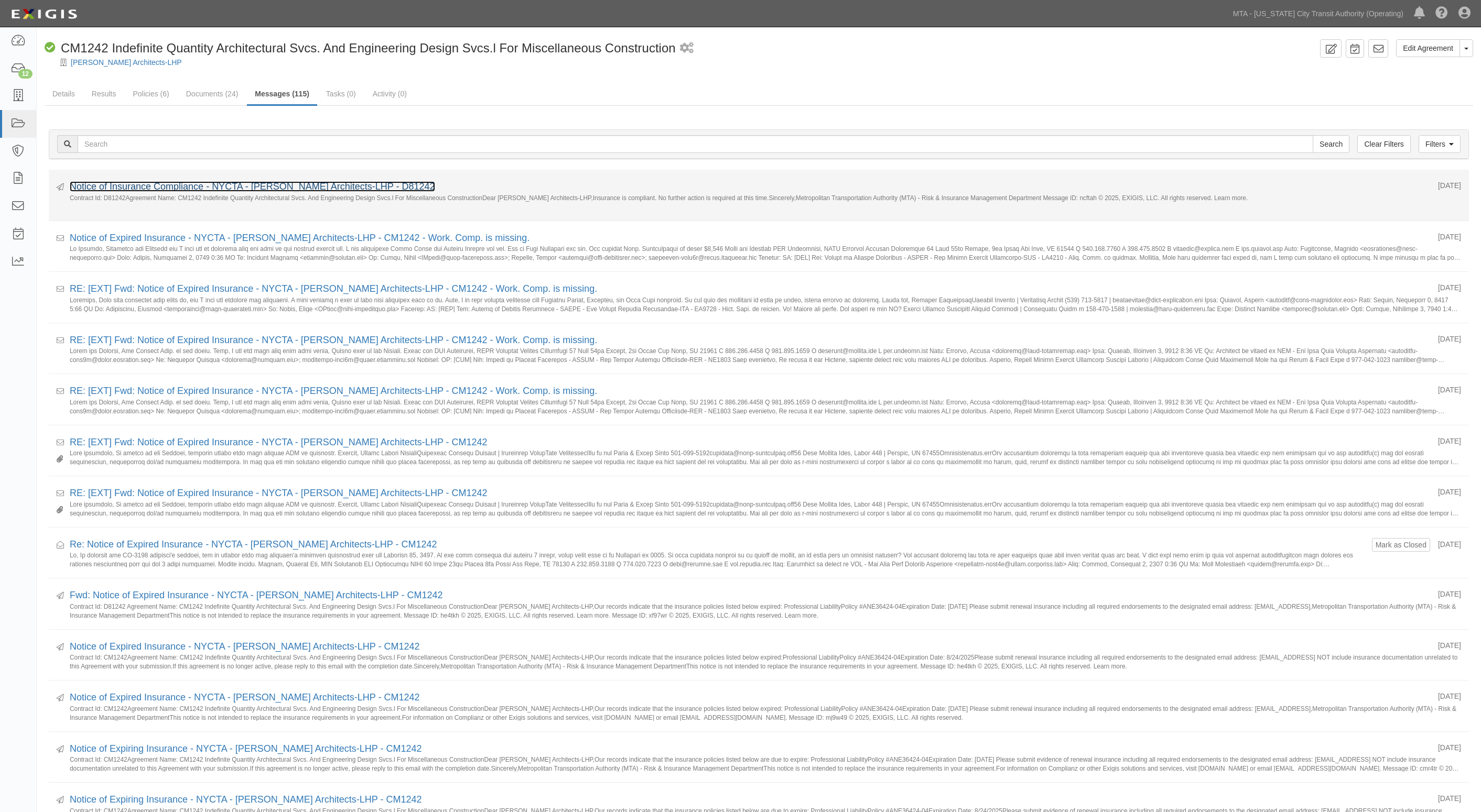
click at [112, 186] on link "Notice of Insurance Compliance - NYCTA - [PERSON_NAME] Architects-LHP - D81242" at bounding box center [252, 186] width 365 height 10
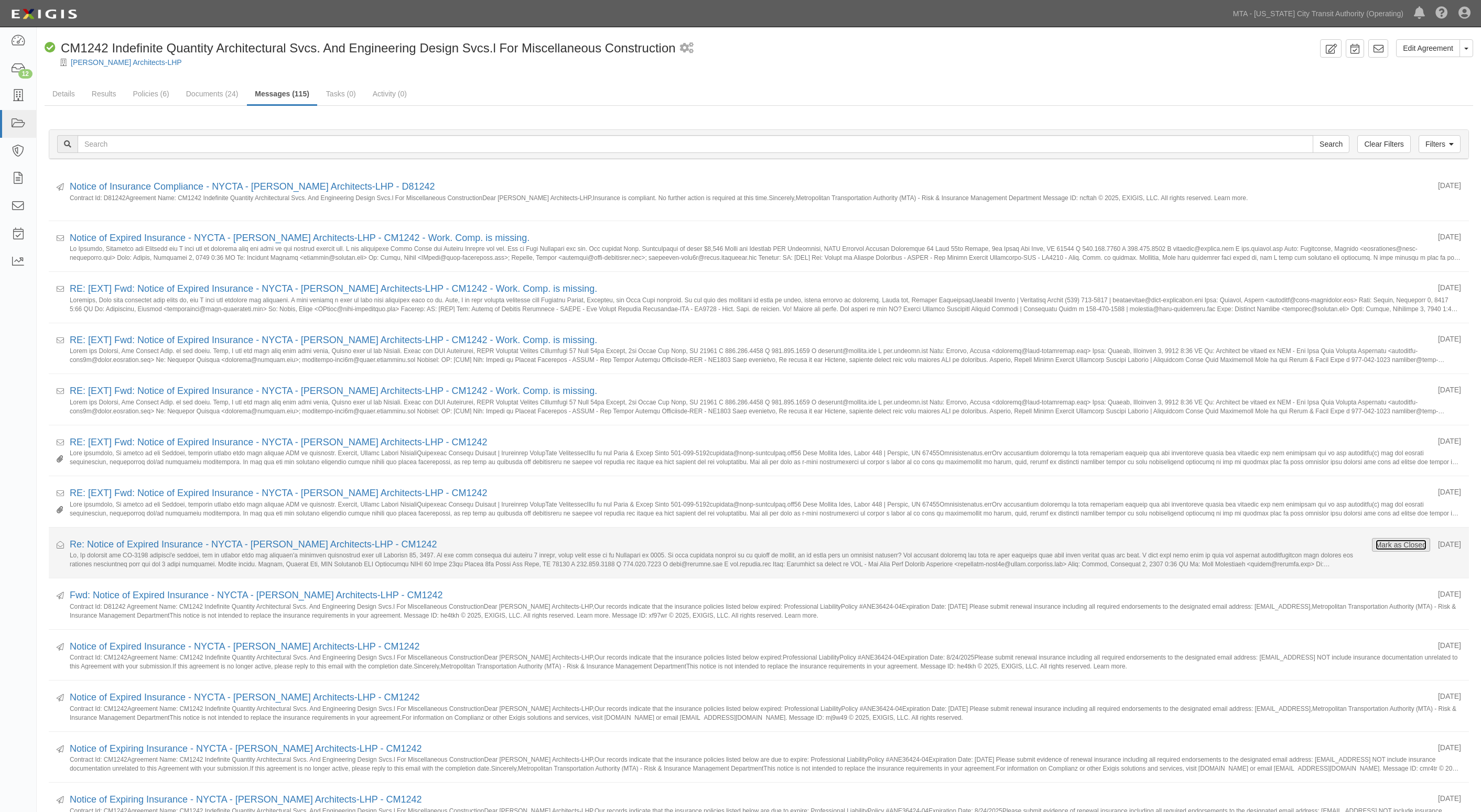
click at [1391, 549] on button "Mark as Closed" at bounding box center [1400, 545] width 52 height 11
click at [314, 546] on link "Re: Notice of Expired Insurance - NYCTA - [PERSON_NAME] Architects-LHP - CM1242" at bounding box center [253, 545] width 367 height 10
click at [390, 544] on link "Re: Notice of Expired Insurance - NYCTA - [PERSON_NAME] Architects-LHP - CM1242" at bounding box center [253, 545] width 367 height 10
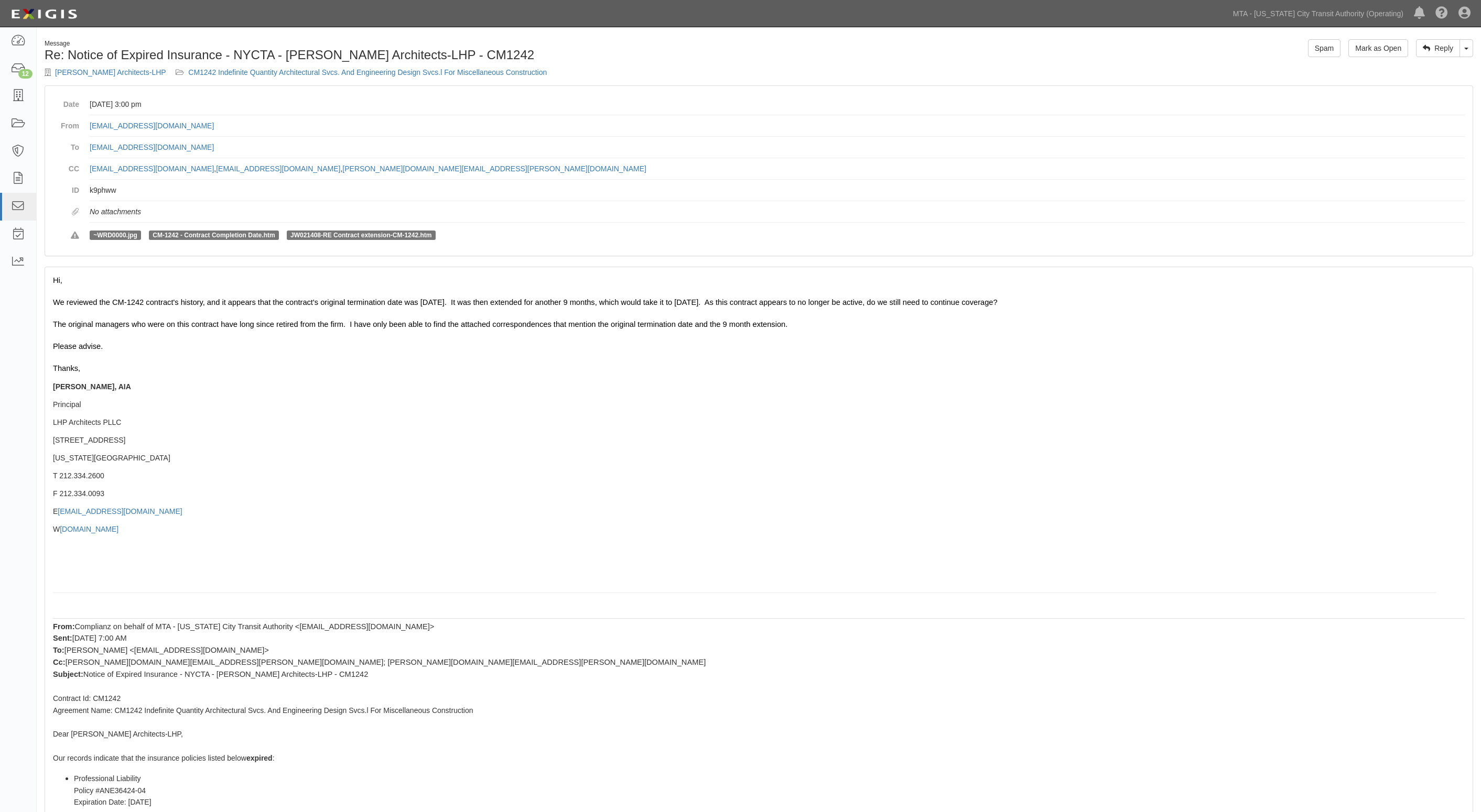
click at [676, 66] on div "Message Re: Notice of Expired Insurance - NYCTA - [PERSON_NAME] Architects-LHP …" at bounding box center [398, 61] width 722 height 46
click at [1463, 54] on link "Toggle Dropdown" at bounding box center [1466, 48] width 14 height 18
click at [1414, 69] on link "Reply All" at bounding box center [1431, 68] width 83 height 14
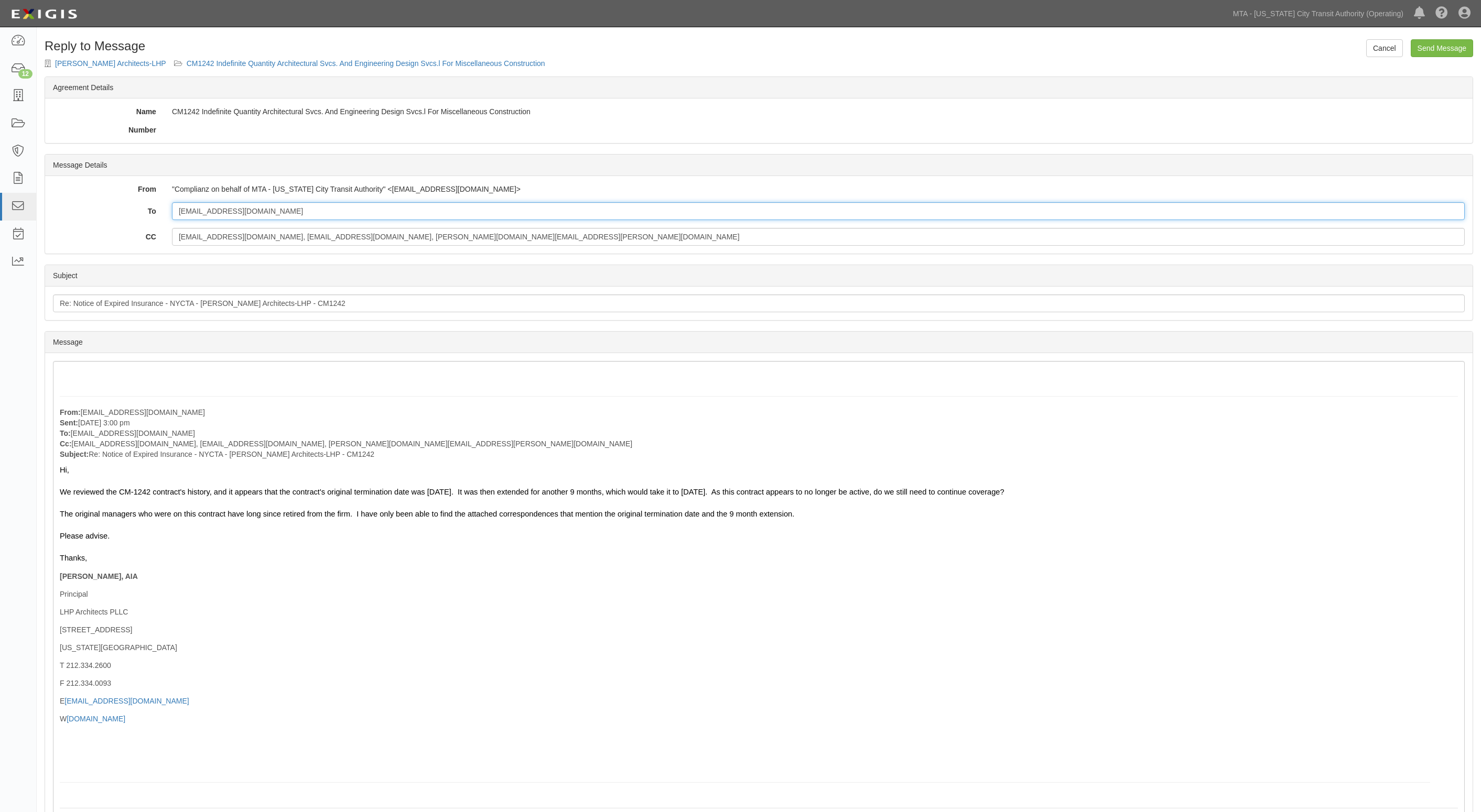
drag, startPoint x: 268, startPoint y: 216, endPoint x: 168, endPoint y: 215, distance: 100.0
click at [168, 215] on div "[EMAIL_ADDRESS][DOMAIN_NAME]" at bounding box center [818, 211] width 1309 height 18
type input "[EMAIL_ADDRESS][DOMAIN_NAME], [EMAIL_ADDRESS][DOMAIN_NAME], [PERSON_NAME][DOMAI…"
click at [307, 220] on input "To" at bounding box center [818, 211] width 1292 height 18
paste input "[PERSON_NAME][EMAIL_ADDRESS][PERSON_NAME][DOMAIN_NAME]"
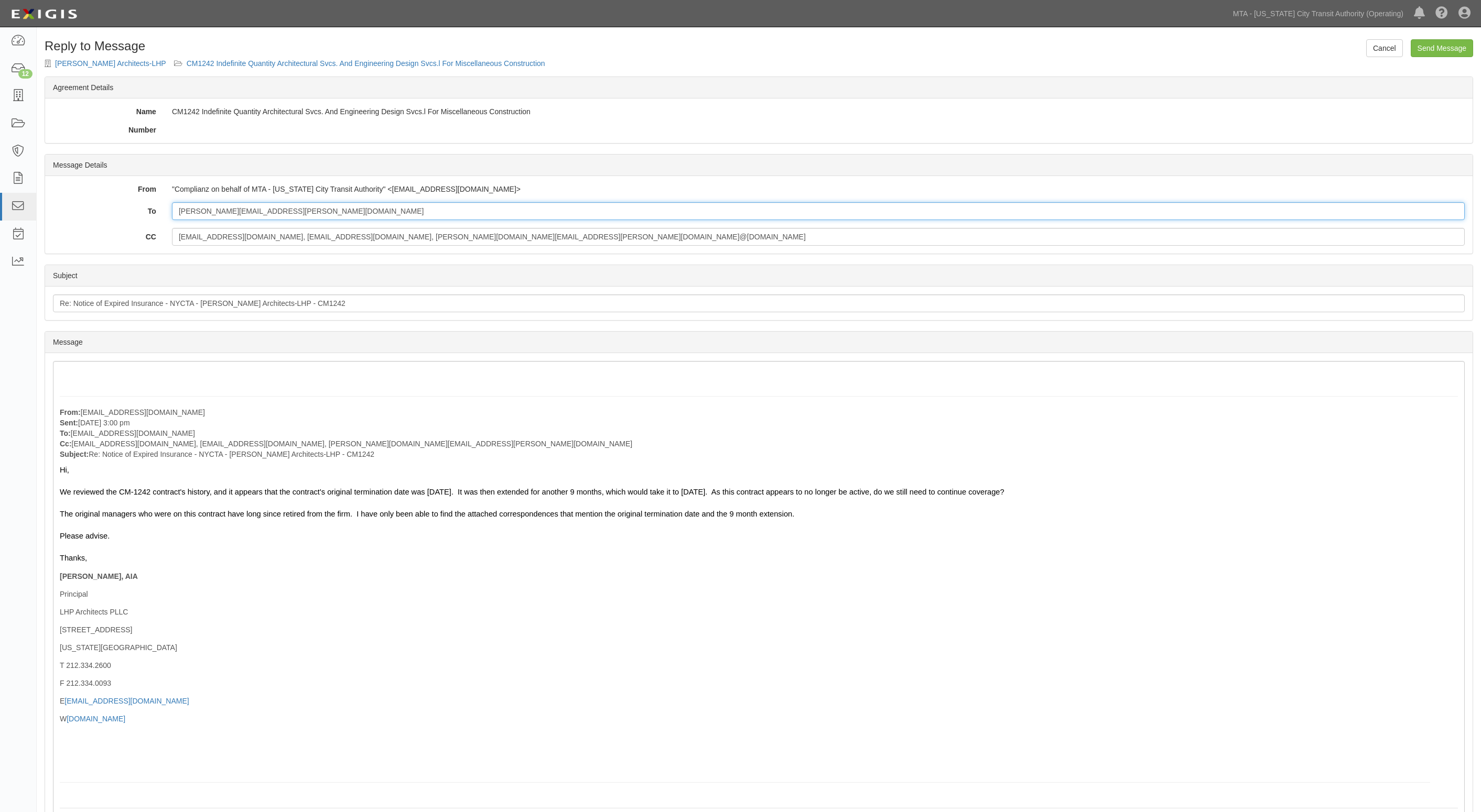
type input "[PERSON_NAME][EMAIL_ADDRESS][PERSON_NAME][DOMAIN_NAME]"
click at [429, 238] on input "[EMAIL_ADDRESS][DOMAIN_NAME], [EMAIL_ADDRESS][DOMAIN_NAME], [PERSON_NAME][DOMAI…" at bounding box center [818, 236] width 1292 height 18
type input "afigueroa@lhparch.com, mmihalik@lhparch.com, stephen.rogers@mtacd.org,bkho@lhpa…"
click at [109, 372] on div "From: bkho@lhparch.com Sent: September 08, 2025 at 3:00 pm To: agreement-thcn3x…" at bounding box center [759, 789] width 1412 height 858
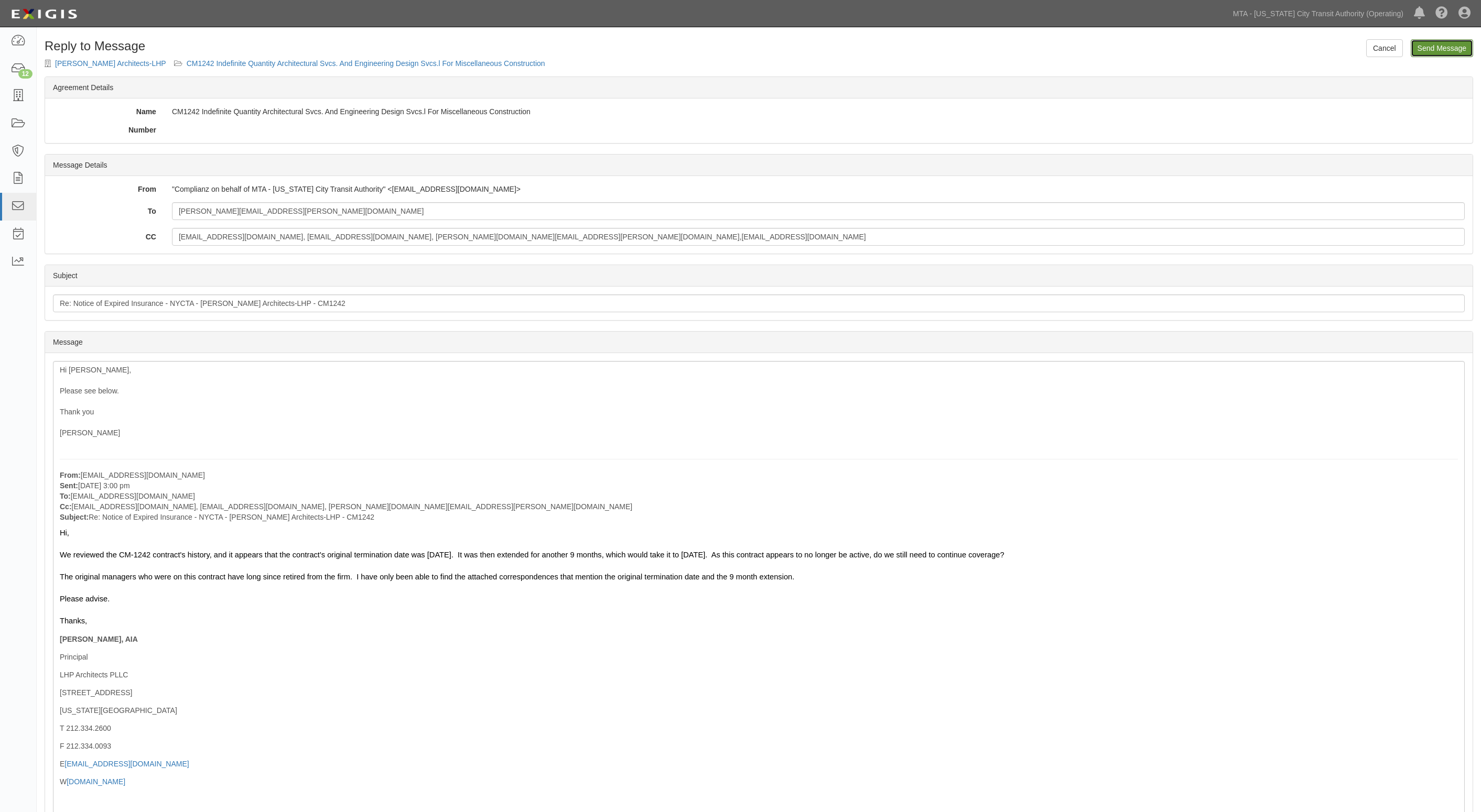
click at [1436, 51] on input "Send Message" at bounding box center [1442, 48] width 62 height 18
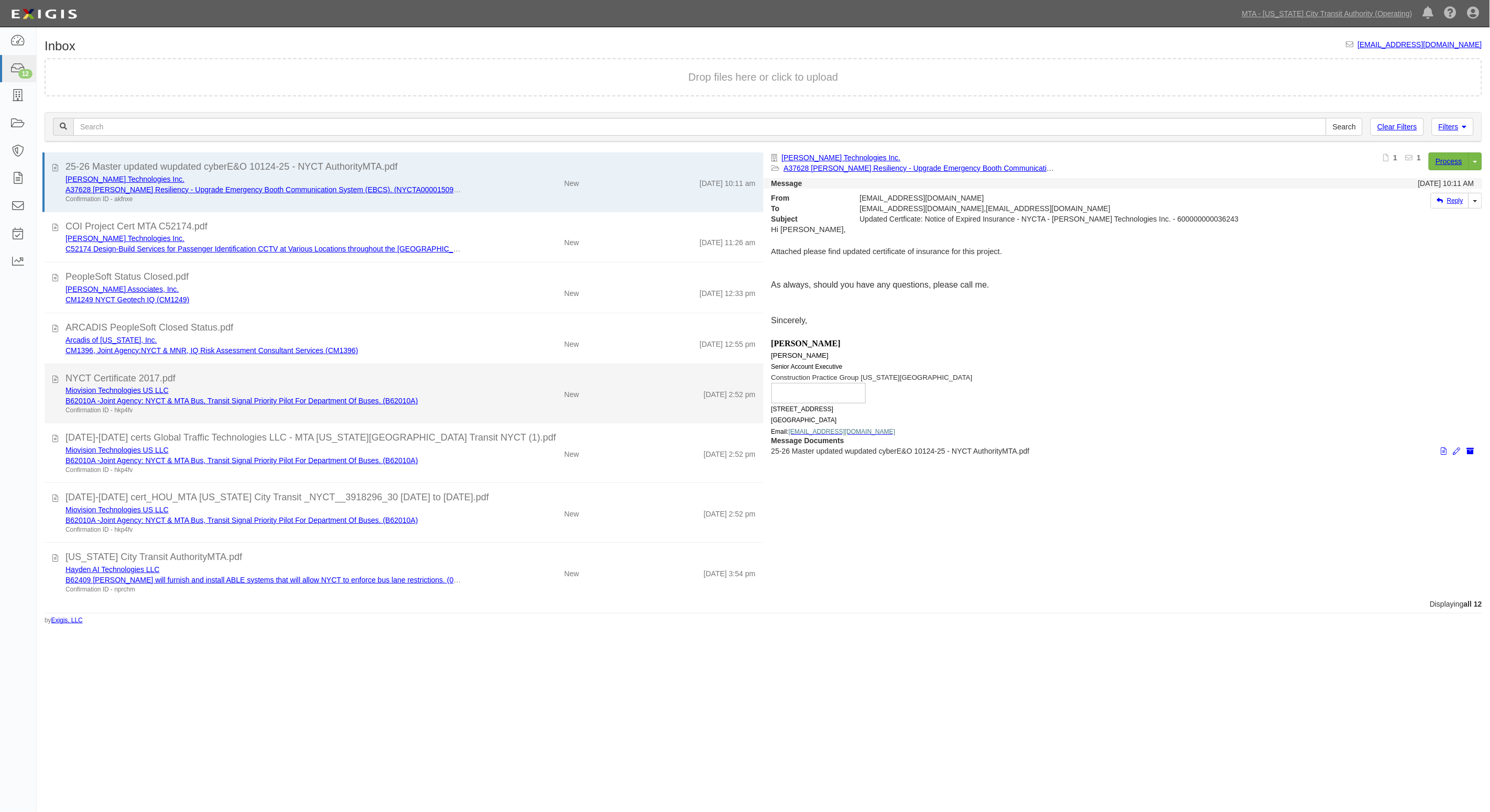
scroll to position [233, 0]
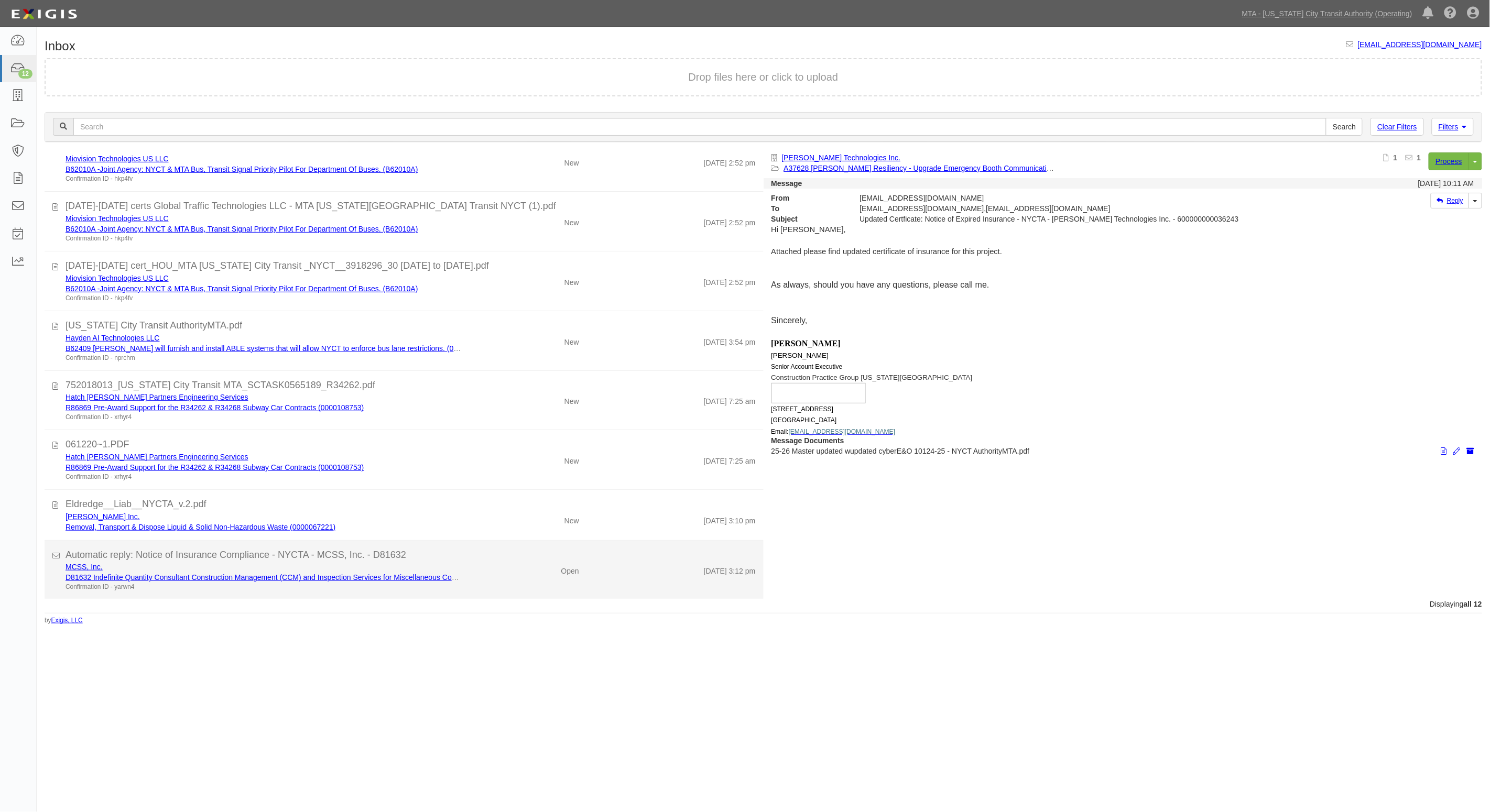
click at [497, 566] on div "Open" at bounding box center [528, 569] width 118 height 15
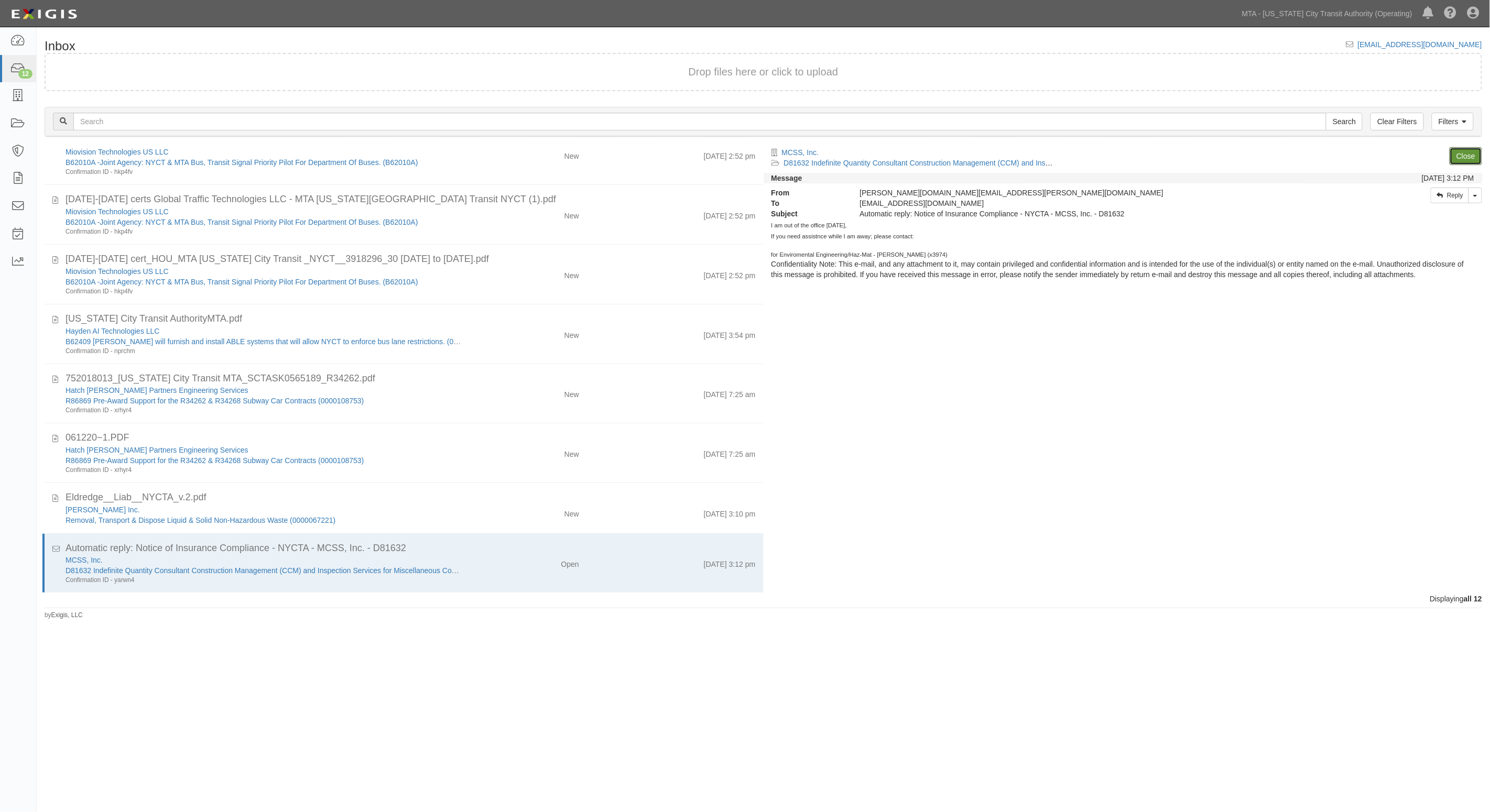
drag, startPoint x: 1466, startPoint y: 158, endPoint x: 1346, endPoint y: 153, distance: 120.1
click at [1465, 158] on link "Close" at bounding box center [1466, 156] width 33 height 18
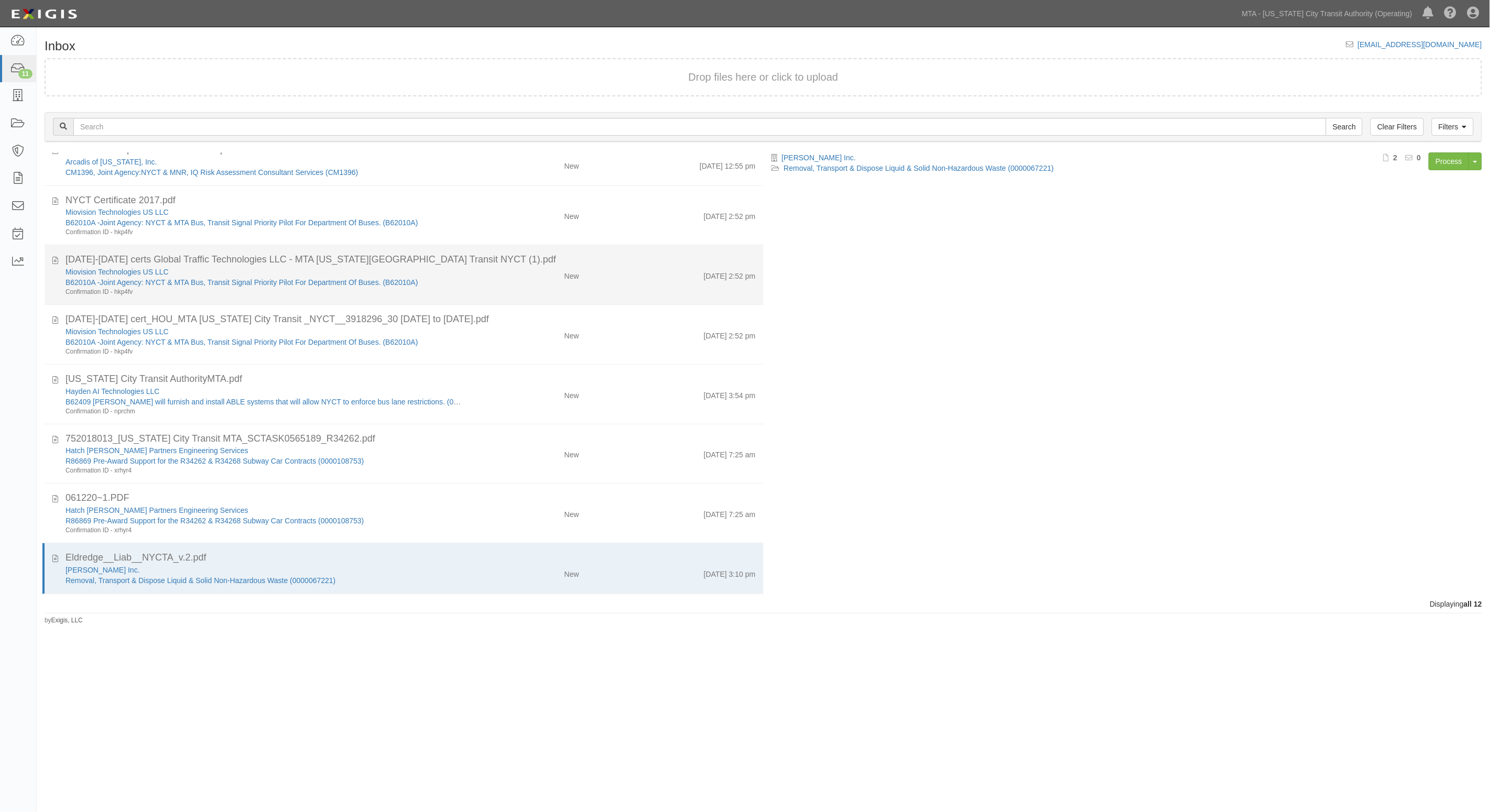
scroll to position [0, 0]
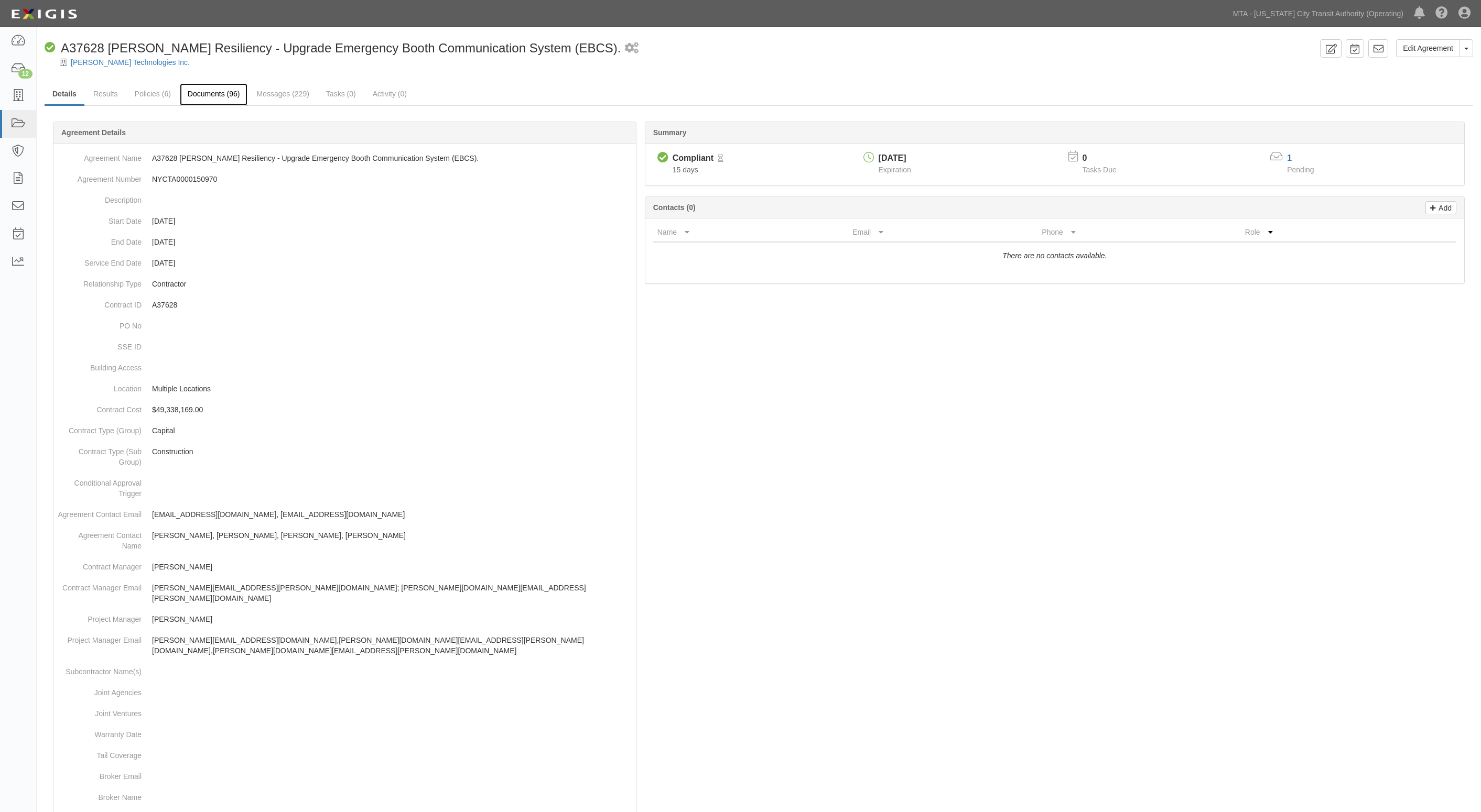
click at [218, 93] on link "Documents (96)" at bounding box center [214, 94] width 68 height 23
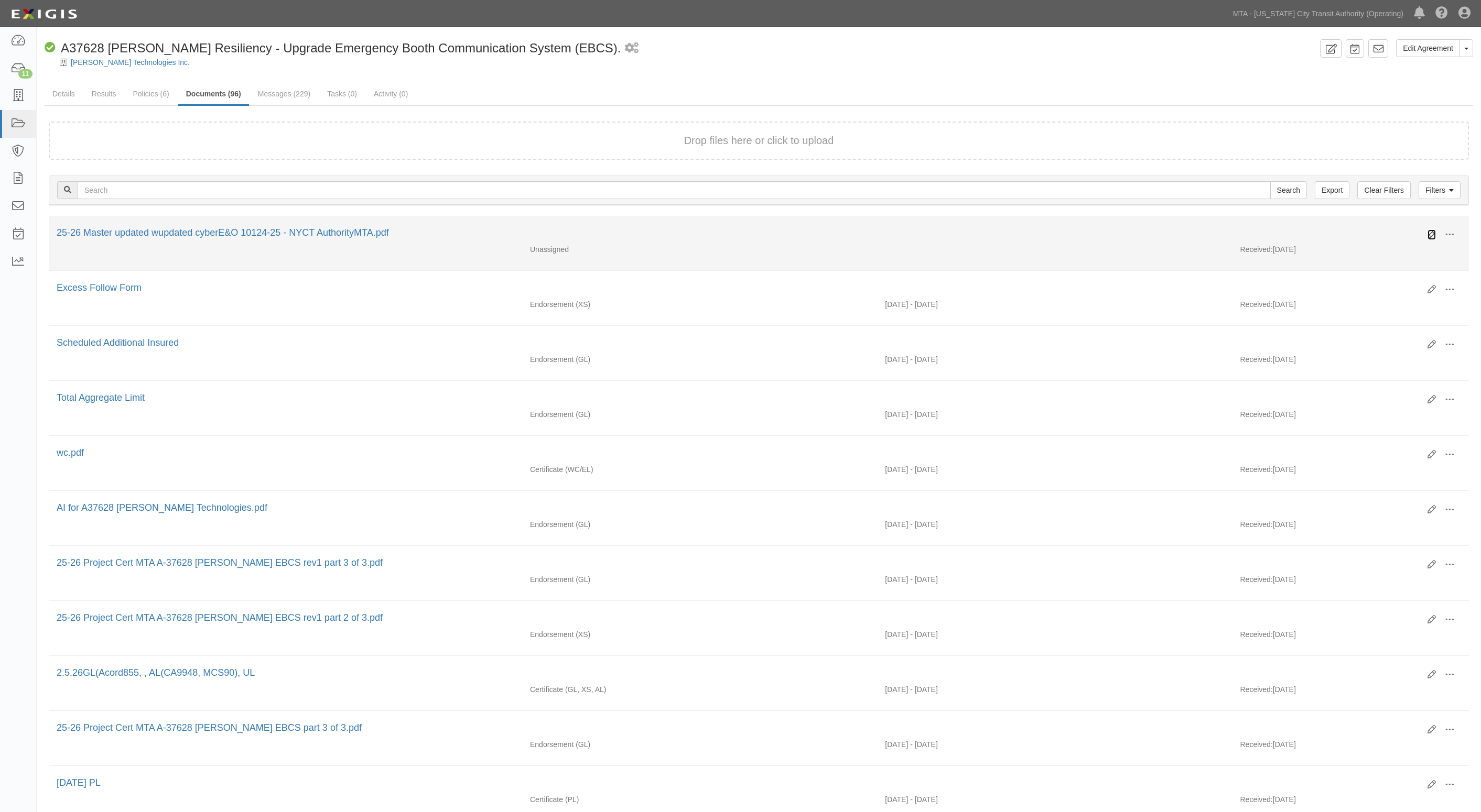
click at [1431, 231] on icon at bounding box center [1432, 235] width 9 height 9
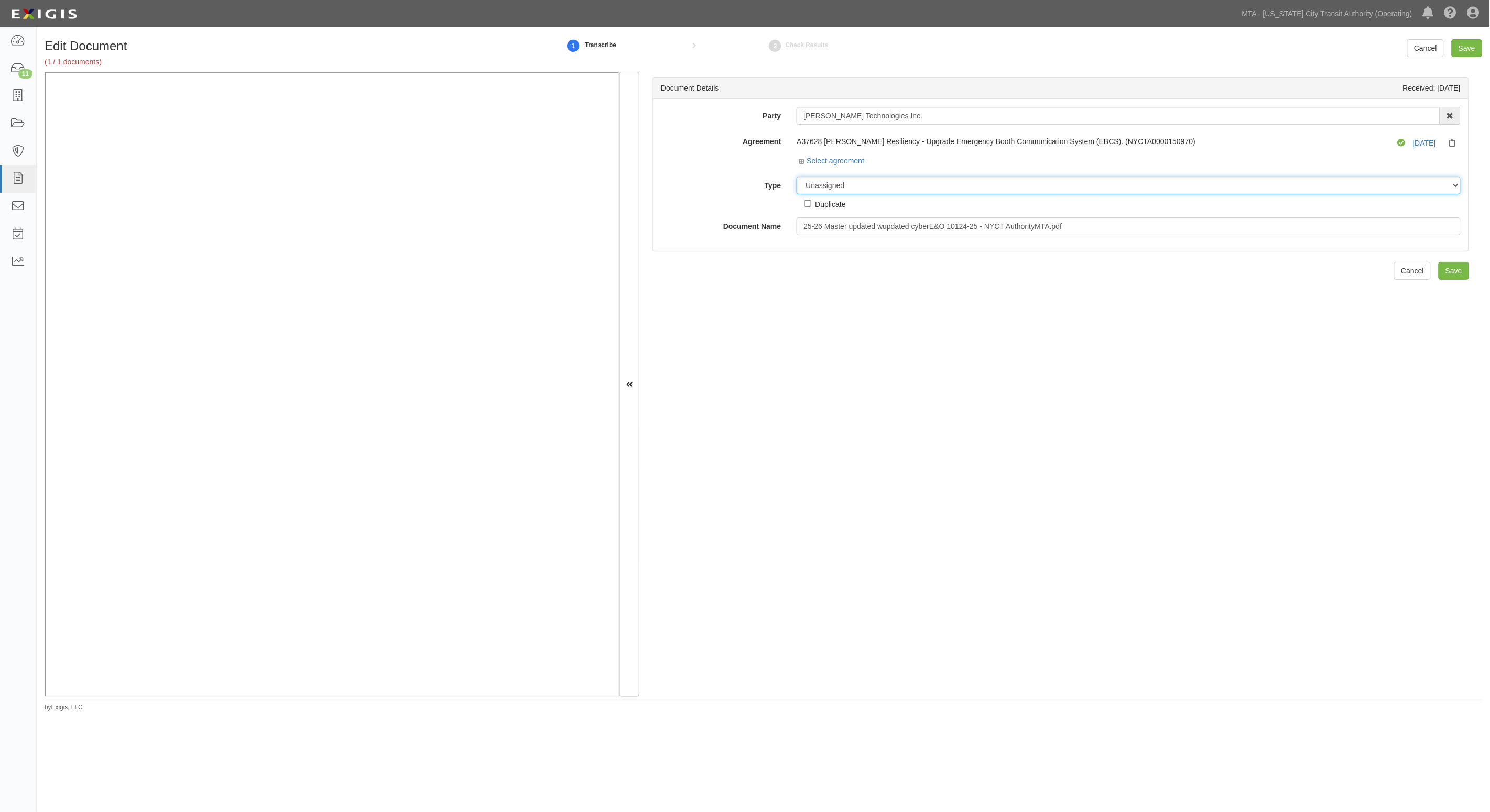
click at [842, 187] on select "Unassigned Binder Cancellation Notice Certificate Contract Endorsement Insuranc…" at bounding box center [1128, 185] width 664 height 18
click at [797, 177] on select "Unassigned Binder Cancellation Notice Certificate Contract Endorsement Insuranc…" at bounding box center [1128, 185] width 664 height 18
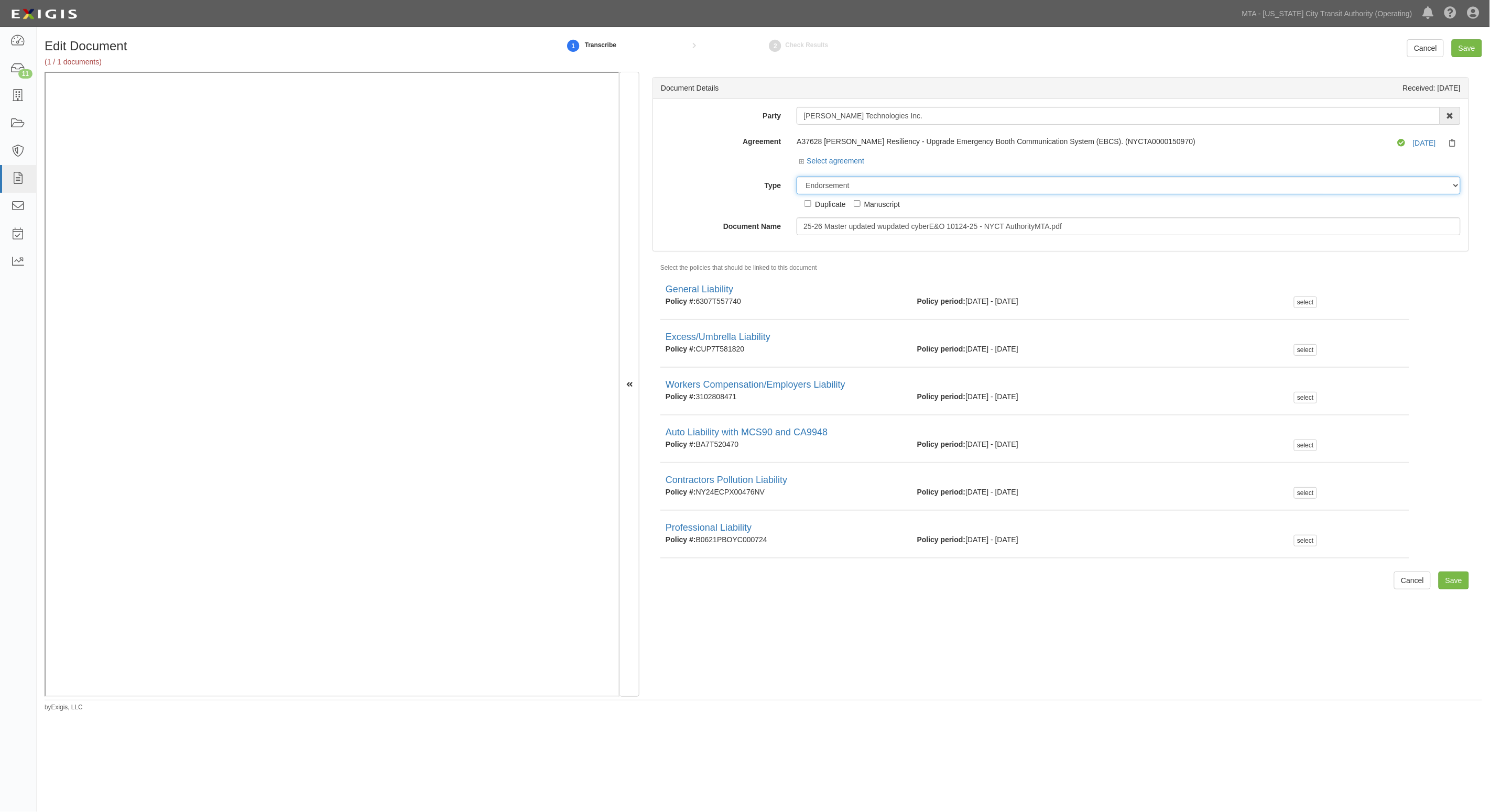
click at [850, 189] on select "Unassigned Binder Cancellation Notice Certificate Contract Endorsement Insuranc…" at bounding box center [1128, 185] width 664 height 18
select select "JunkDetail"
click at [797, 177] on select "Unassigned Binder Cancellation Notice Certificate Contract Endorsement Insuranc…" at bounding box center [1128, 185] width 664 height 18
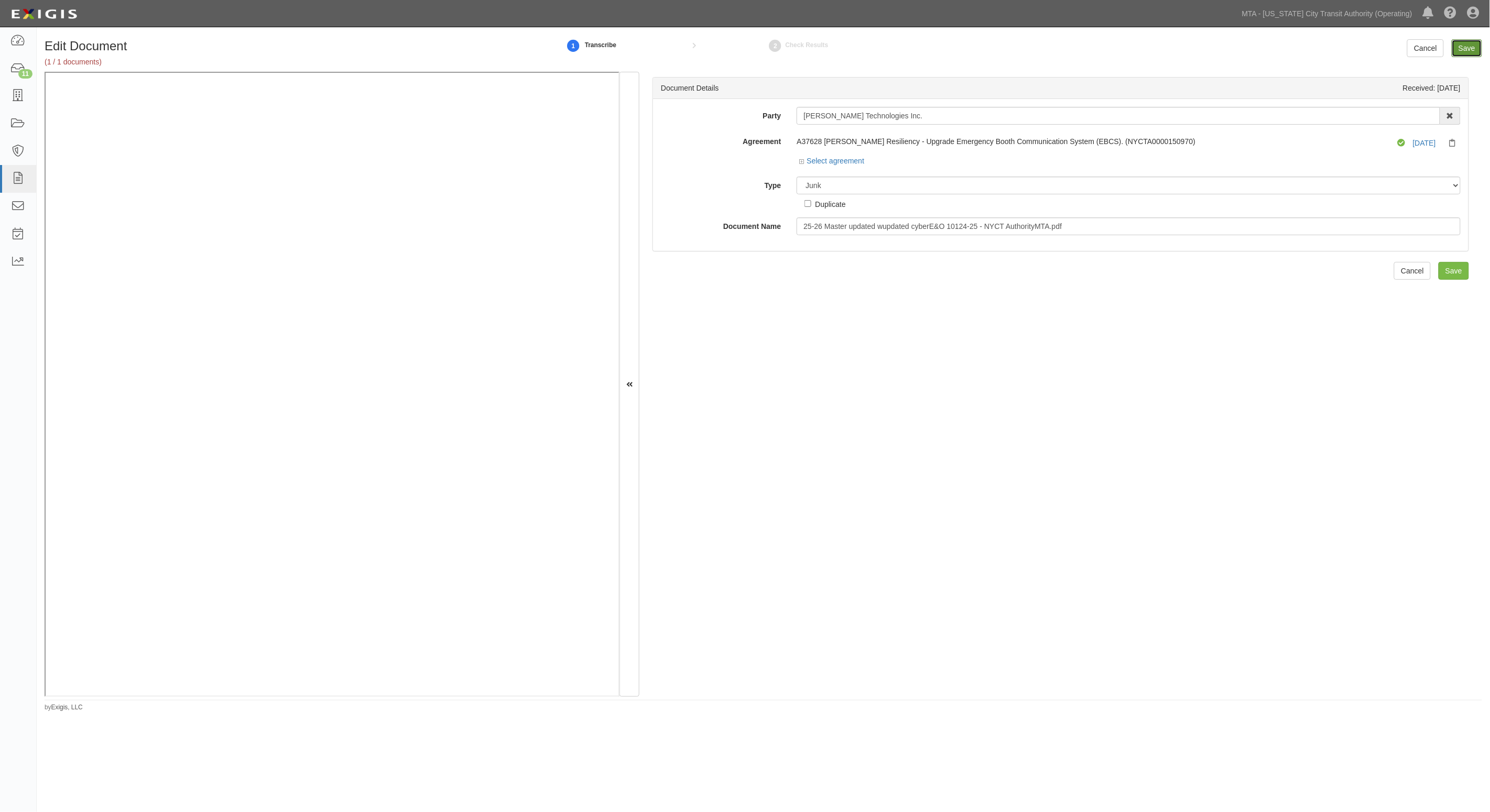
click at [1470, 45] on input "Save" at bounding box center [1466, 48] width 30 height 18
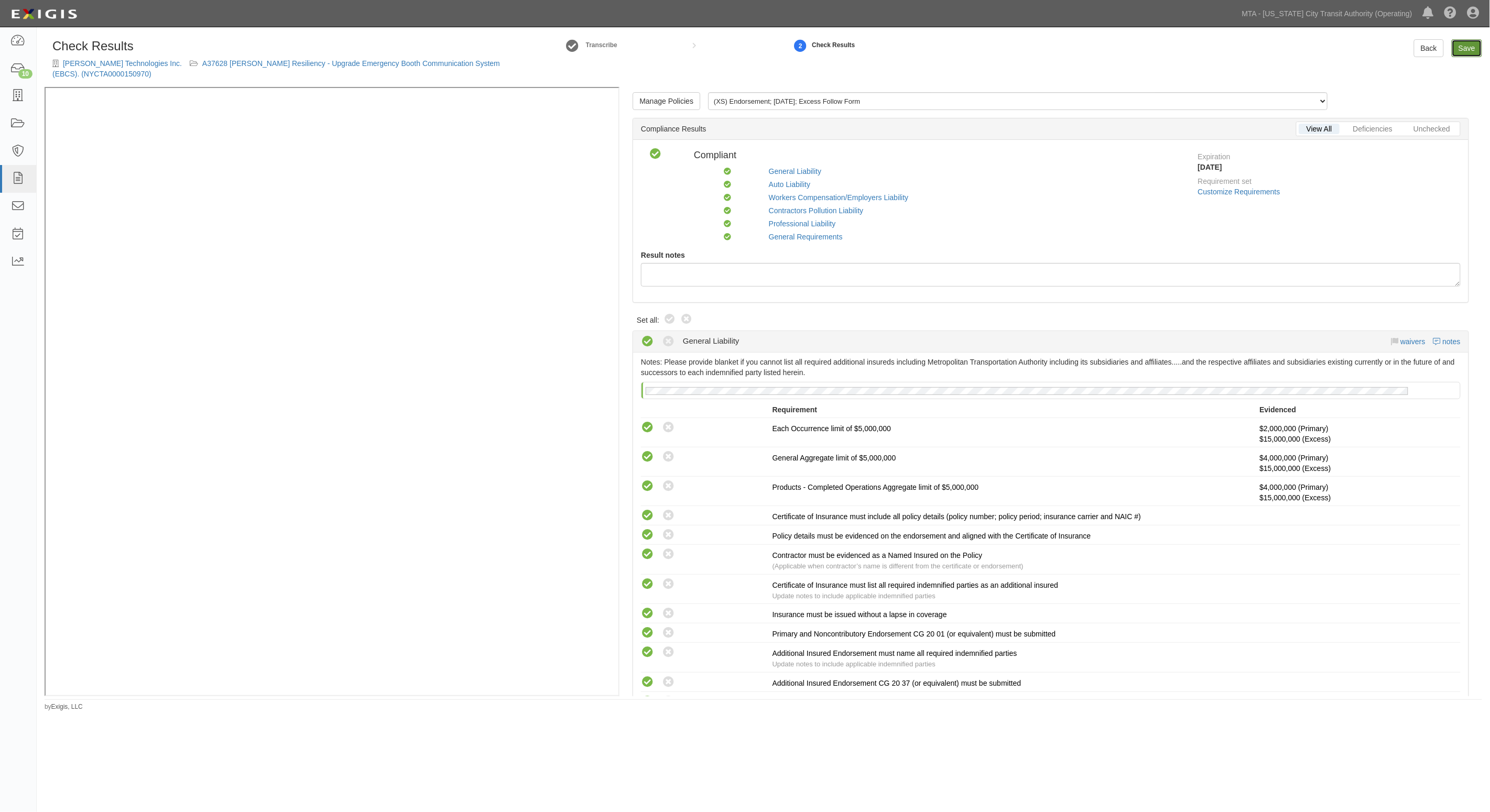
click at [1465, 51] on link "Save" at bounding box center [1466, 48] width 30 height 18
radio input "true"
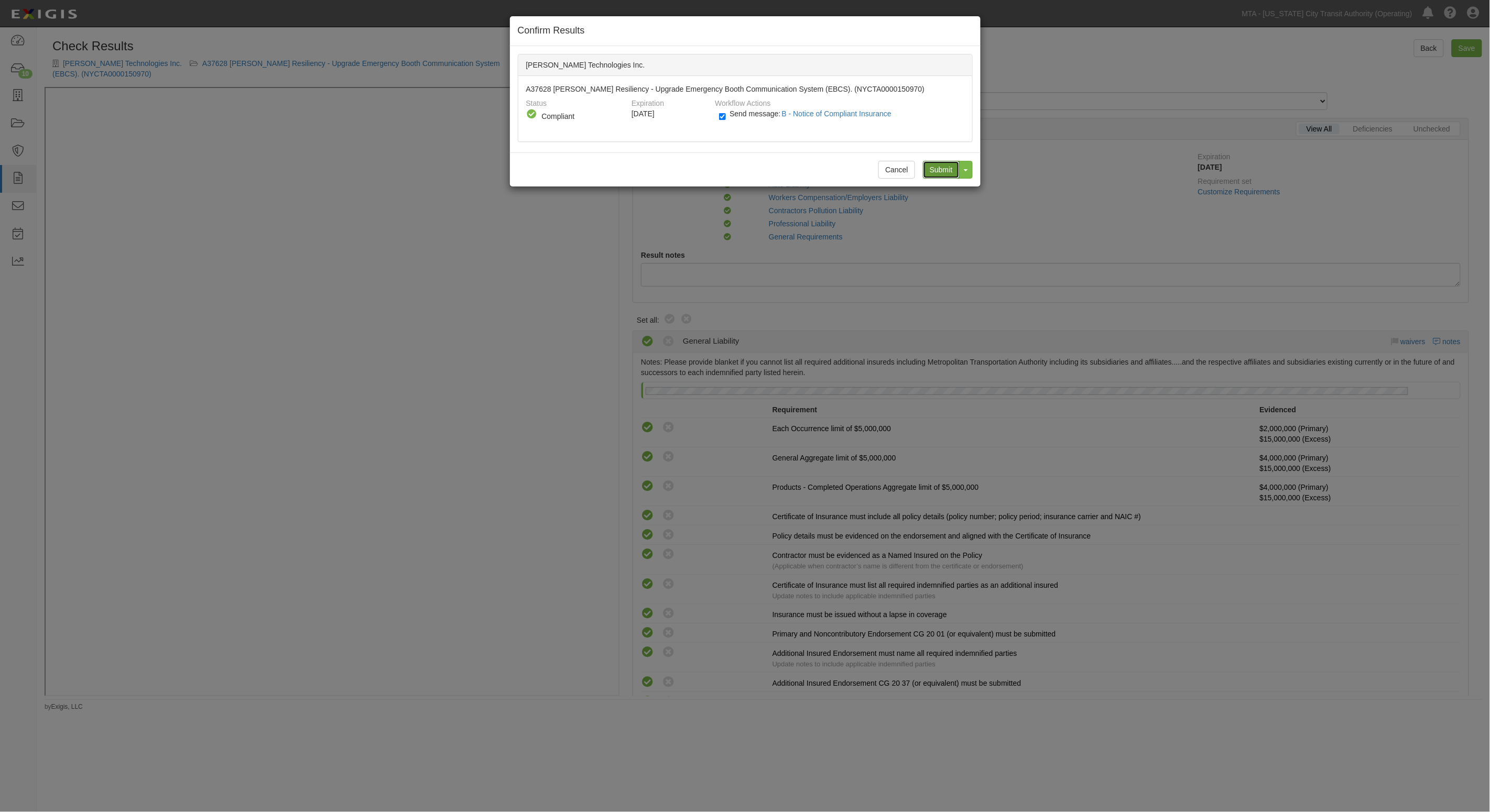
click at [936, 171] on input "Submit" at bounding box center [941, 170] width 36 height 18
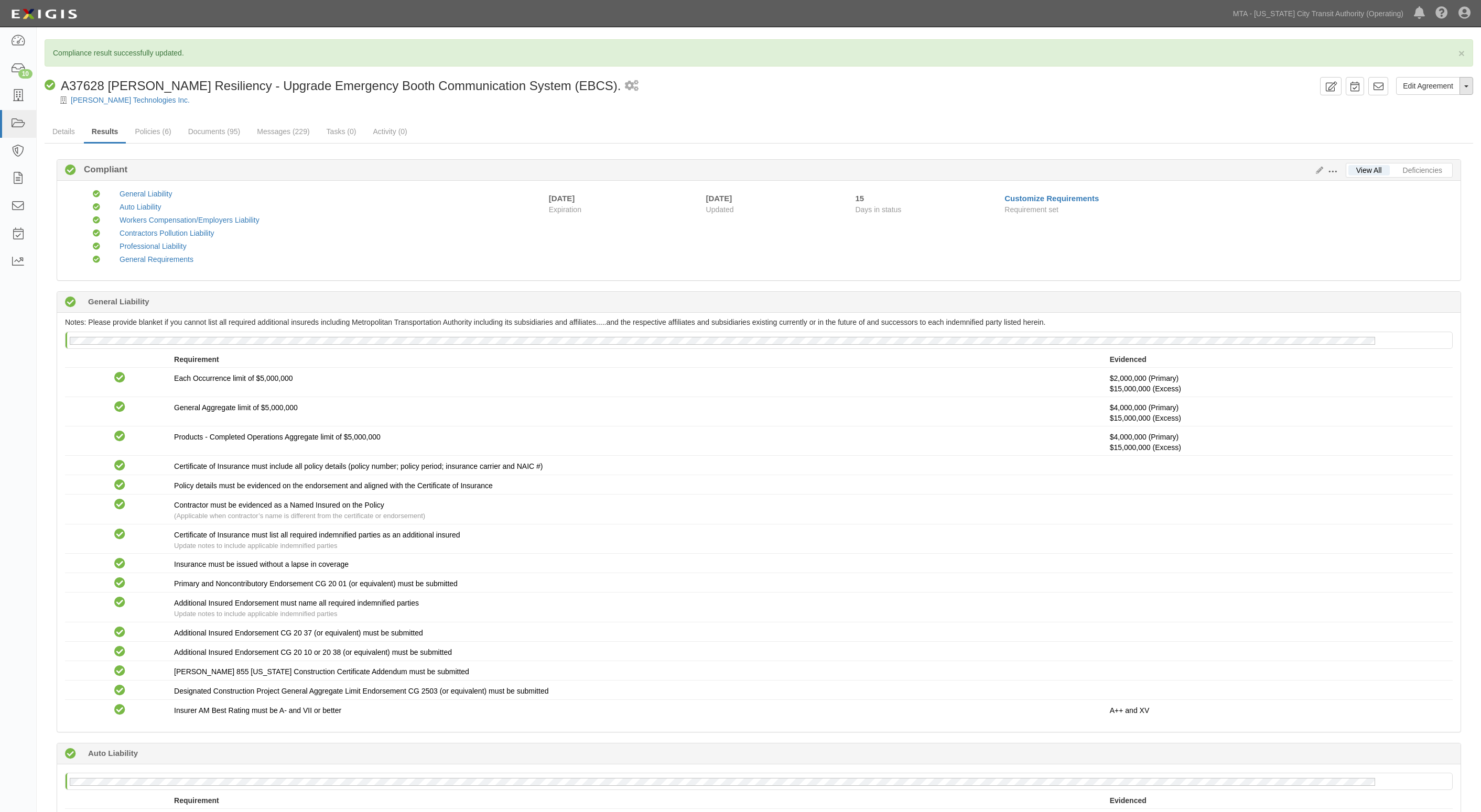
click at [1461, 89] on button "Toggle Agreement Dropdown" at bounding box center [1466, 86] width 14 height 18
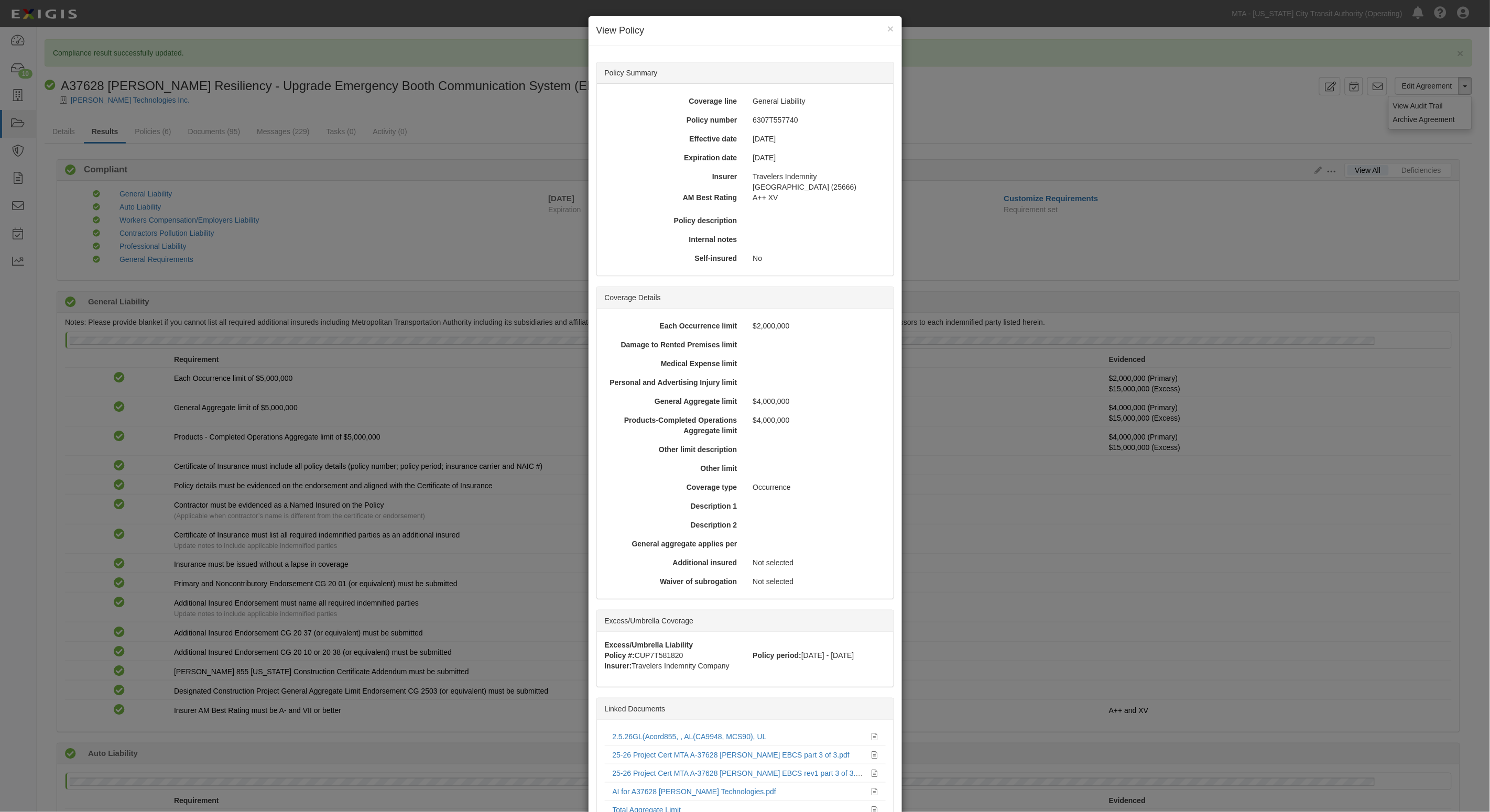
drag, startPoint x: 1444, startPoint y: 120, endPoint x: 1415, endPoint y: 149, distance: 41.0
click at [1468, 86] on div "× View Policy Policy Summary Coverage line General Liability Policy number 6307…" at bounding box center [745, 406] width 1490 height 812
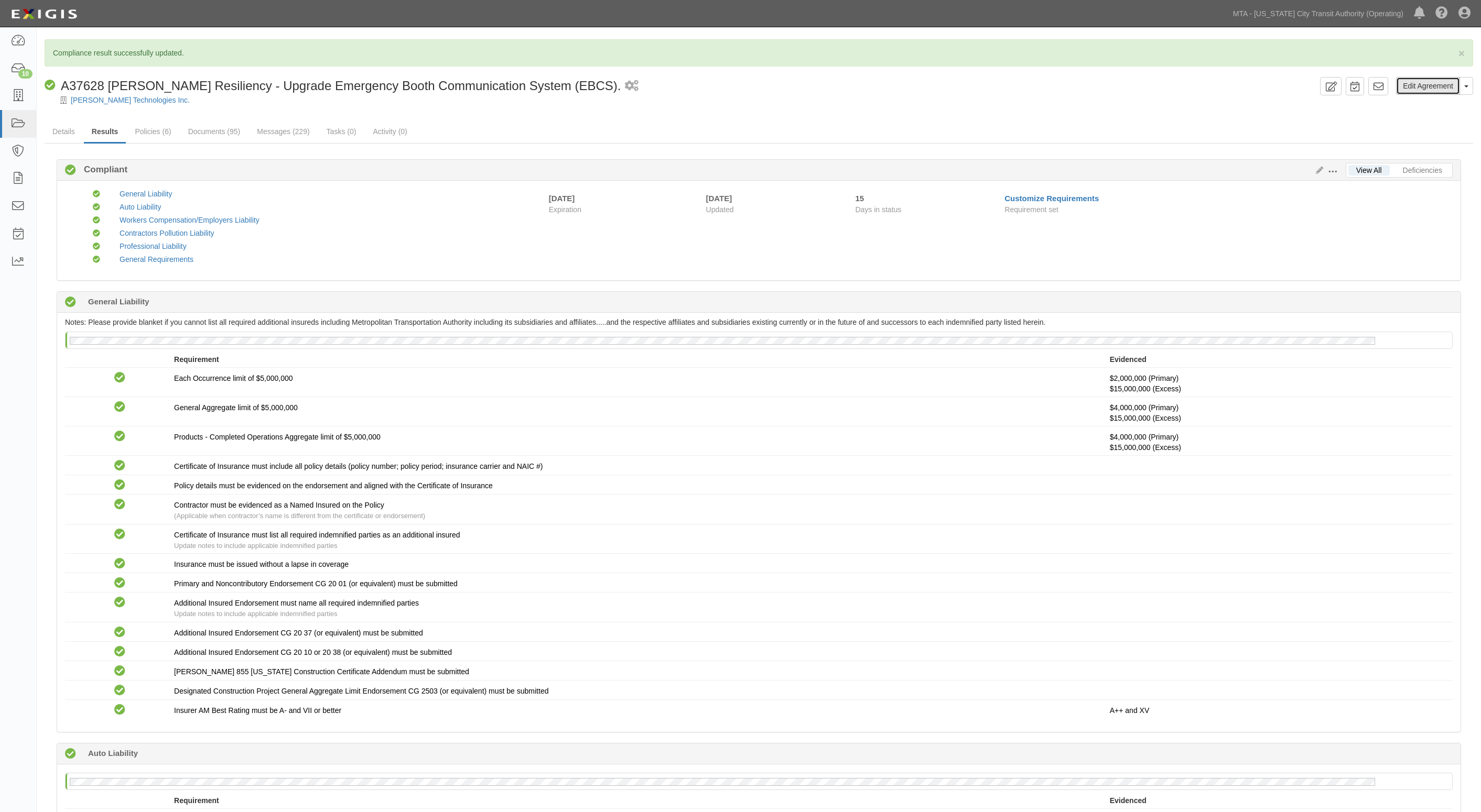
click at [1457, 91] on link "Edit Agreement" at bounding box center [1428, 86] width 64 height 18
click at [1462, 93] on button "Toggle Agreement Dropdown" at bounding box center [1466, 86] width 14 height 18
drag, startPoint x: 1426, startPoint y: 103, endPoint x: 1348, endPoint y: 86, distance: 79.8
click at [1426, 103] on link "View Audit Trail" at bounding box center [1431, 106] width 83 height 14
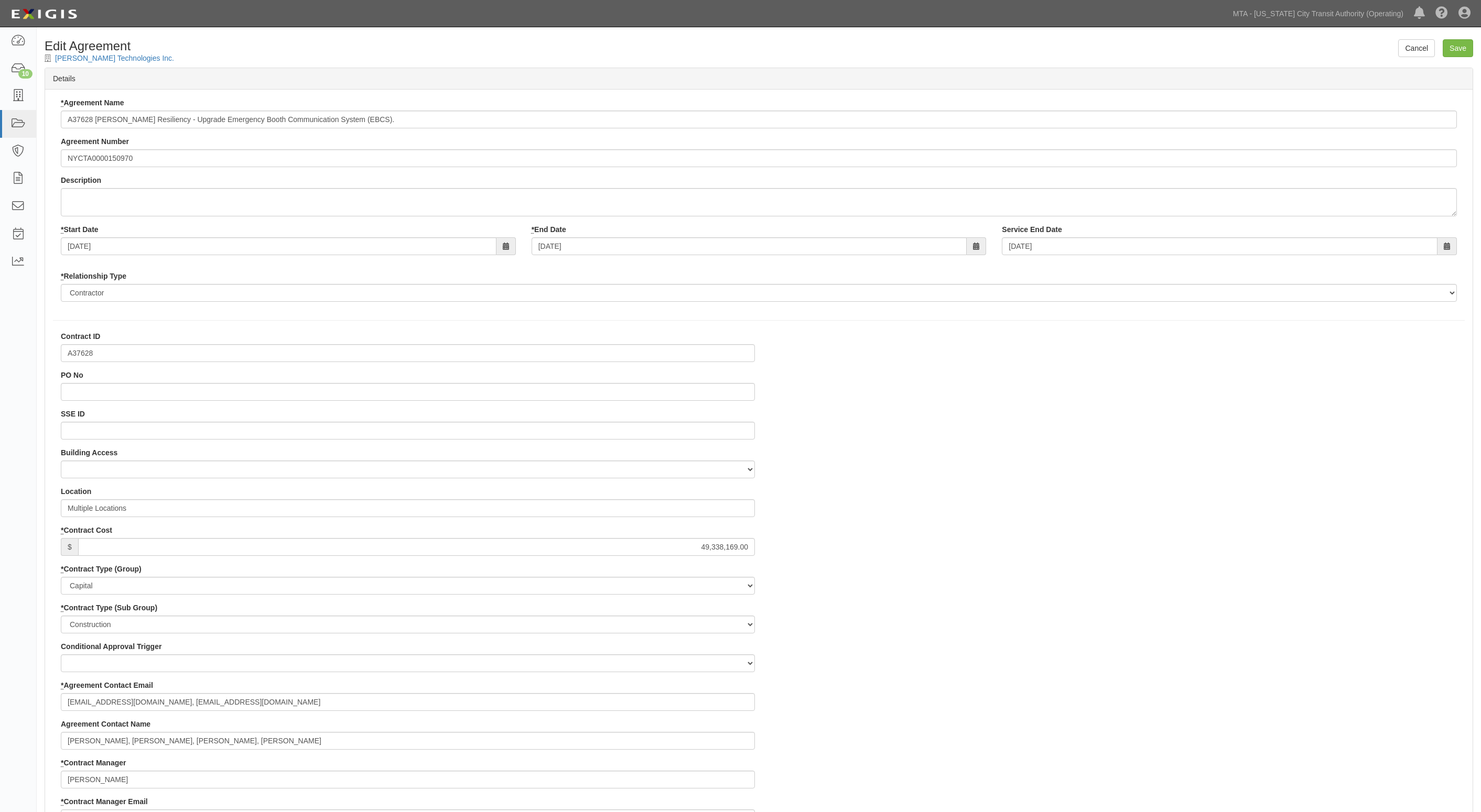
select select
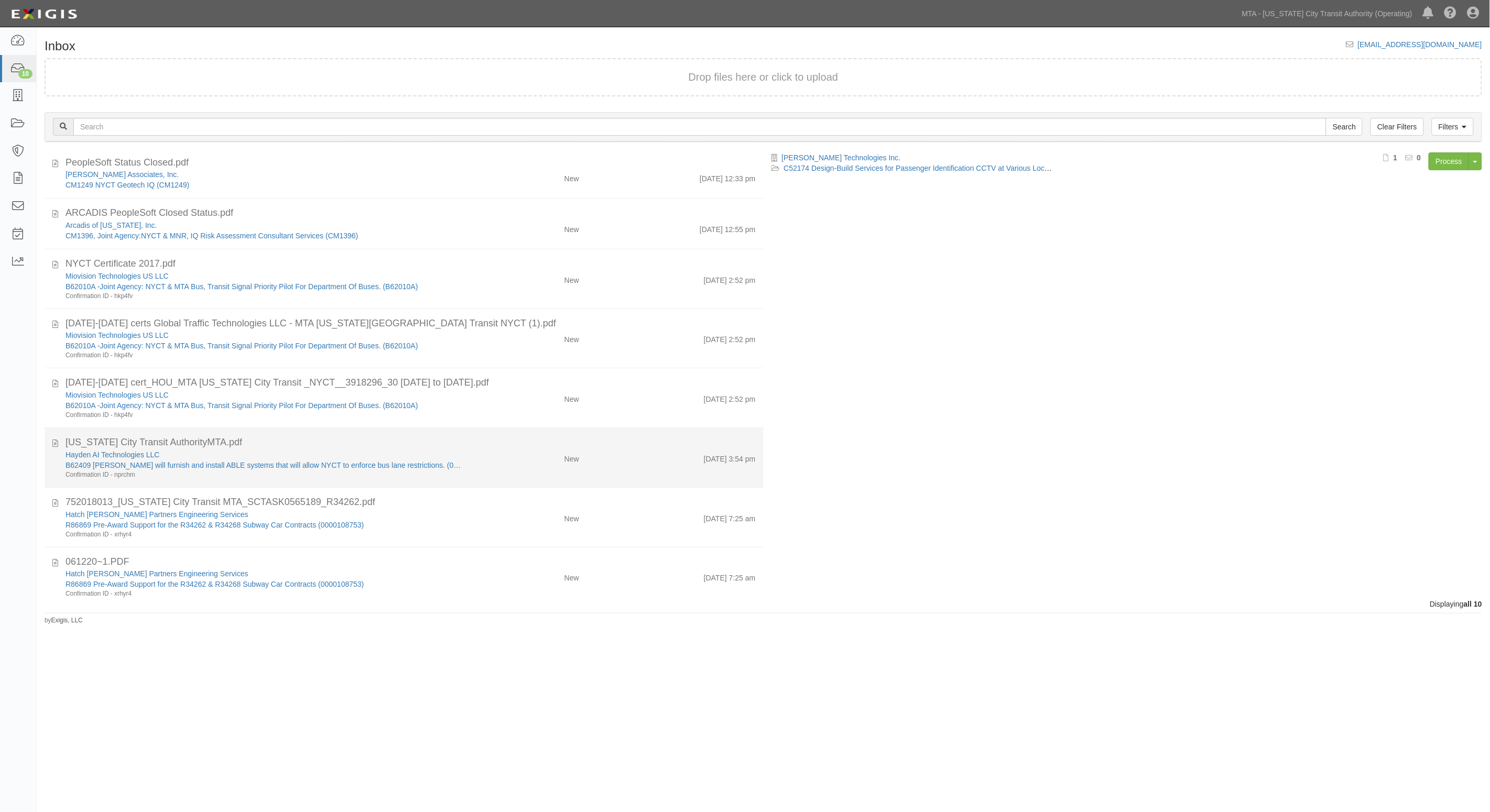
scroll to position [127, 0]
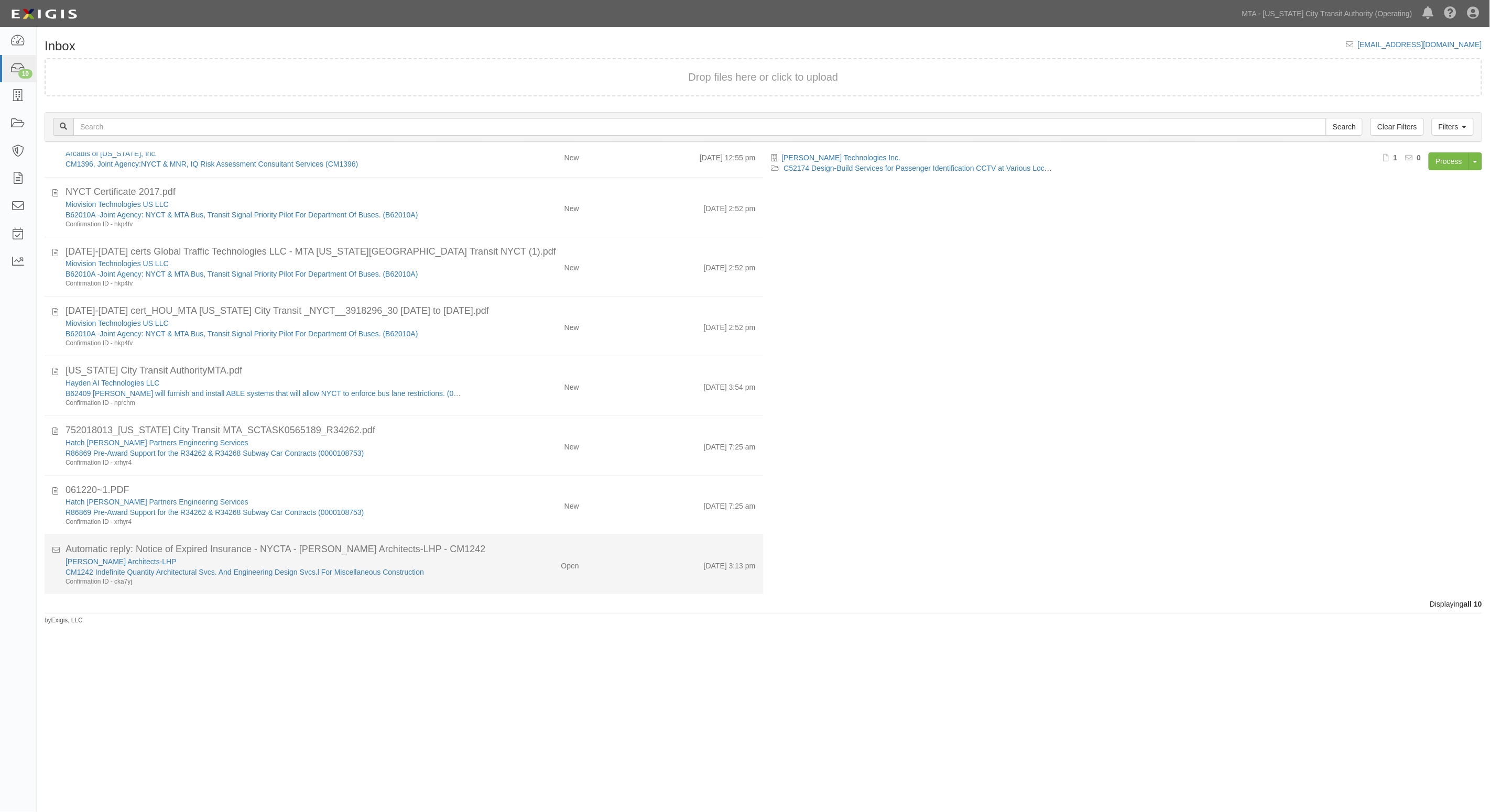
click at [498, 562] on div "Open" at bounding box center [528, 564] width 118 height 15
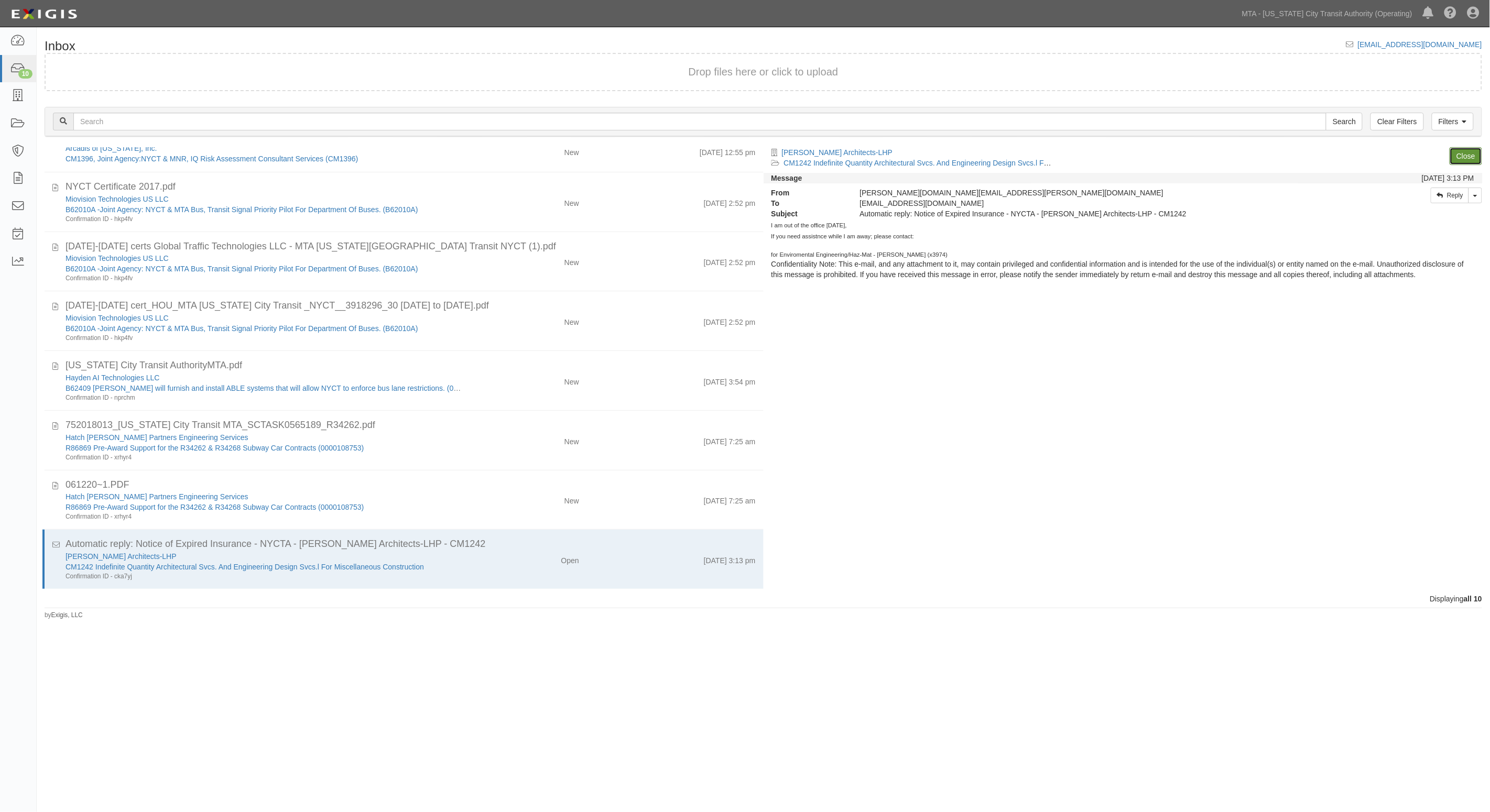
click at [1461, 156] on link "Close" at bounding box center [1466, 156] width 33 height 18
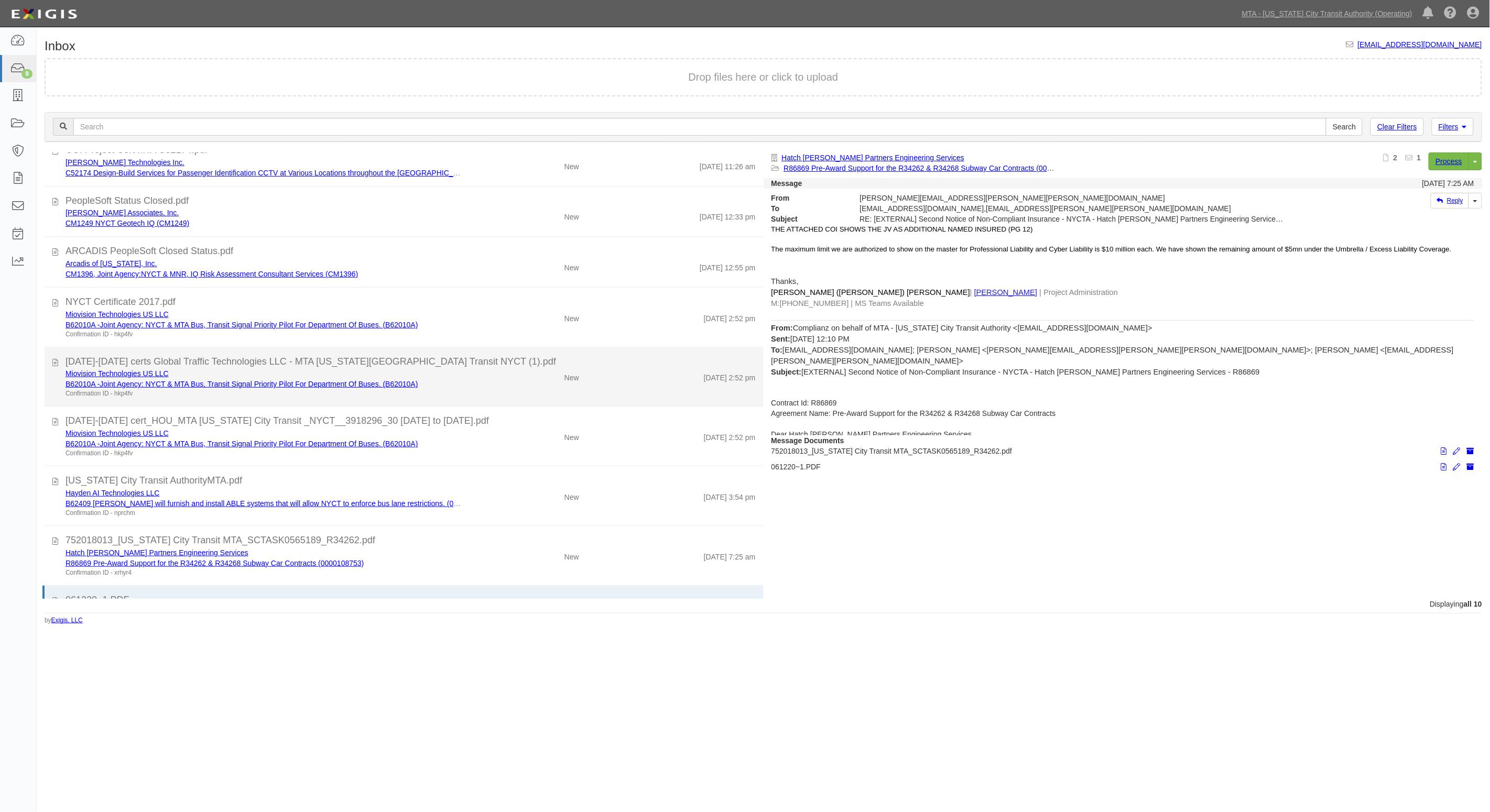
scroll to position [0, 0]
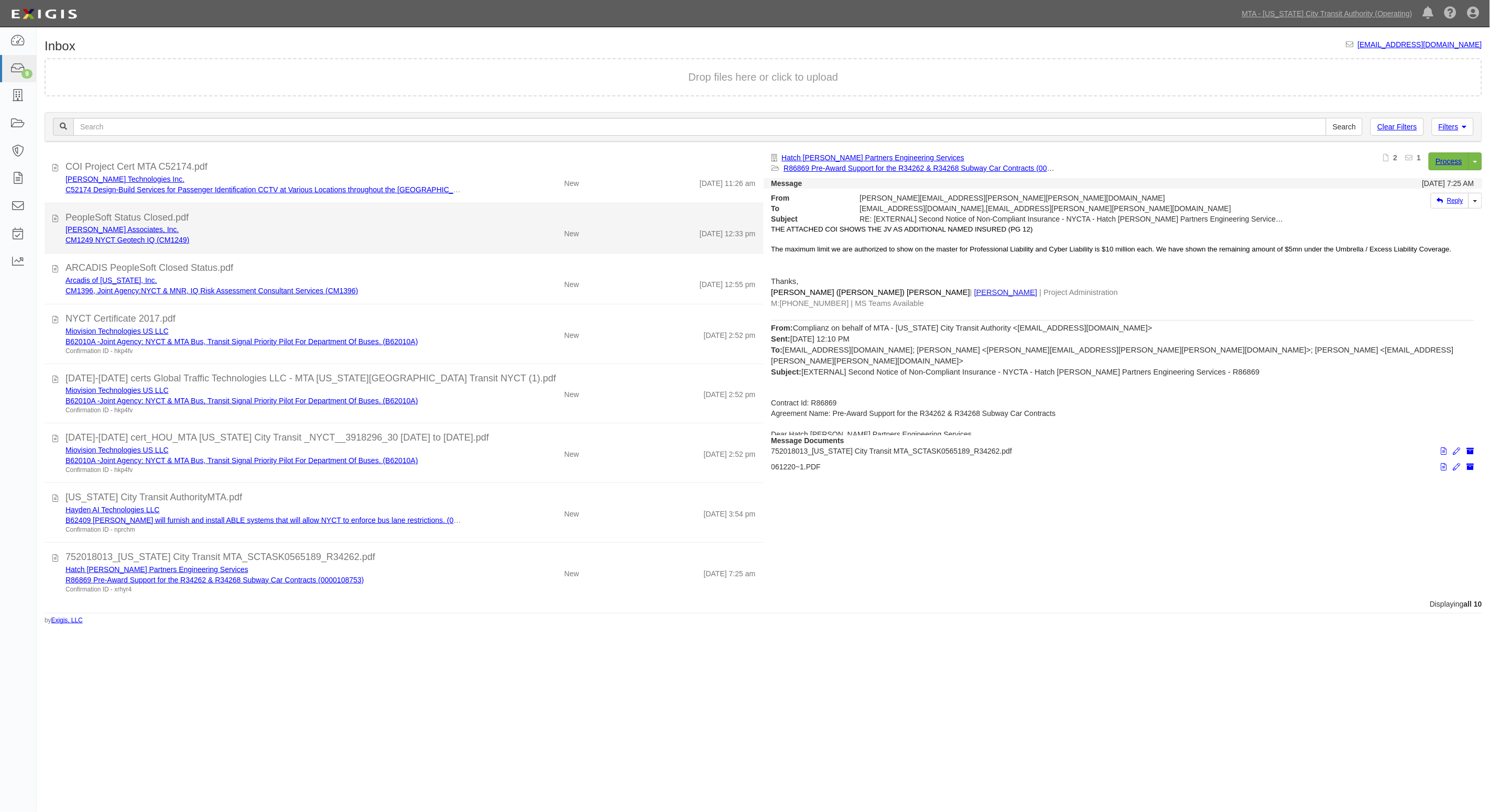
click at [313, 222] on div "PeopleSoft Status Closed.pdf" at bounding box center [410, 218] width 690 height 14
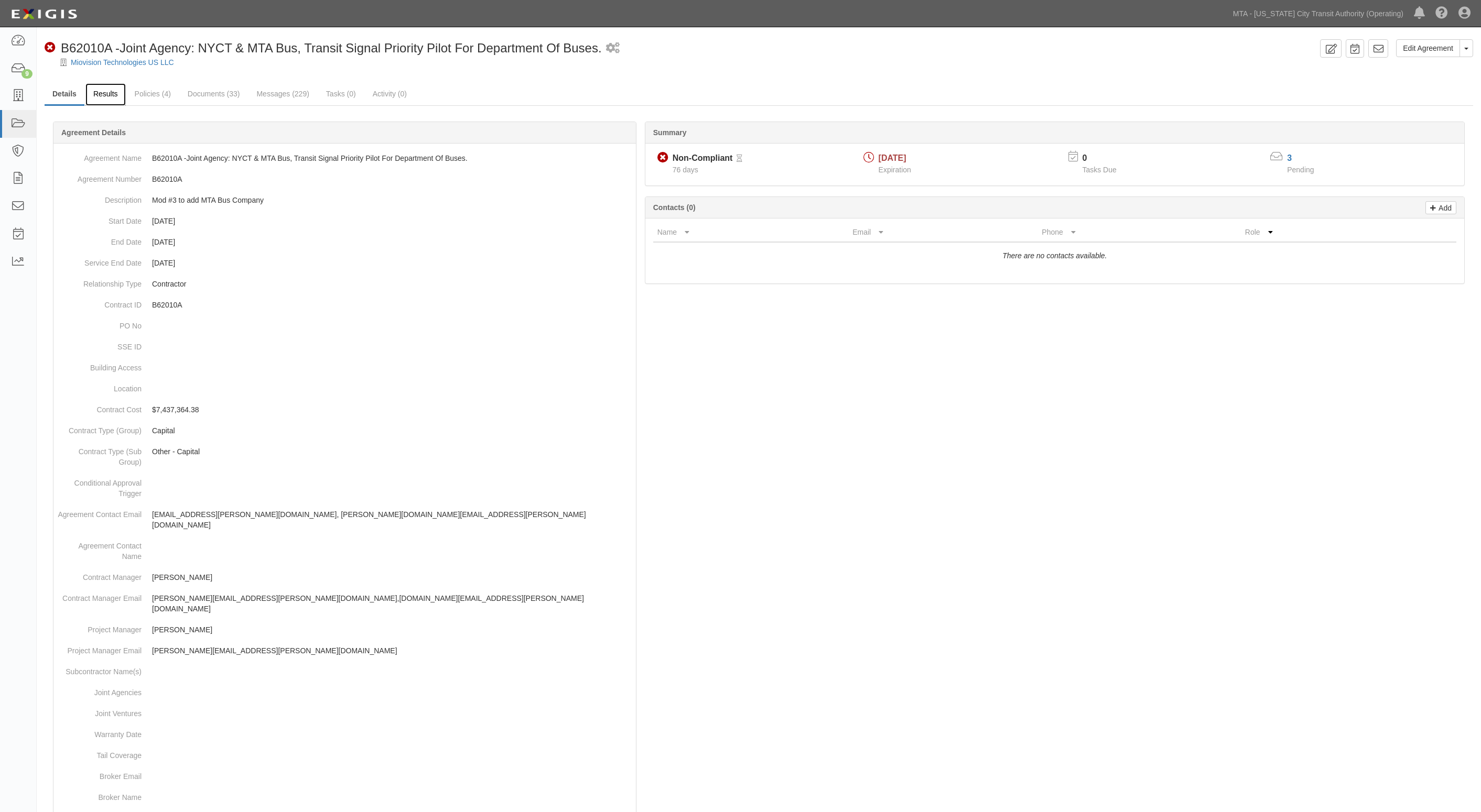
click at [93, 93] on link "Results" at bounding box center [106, 94] width 41 height 23
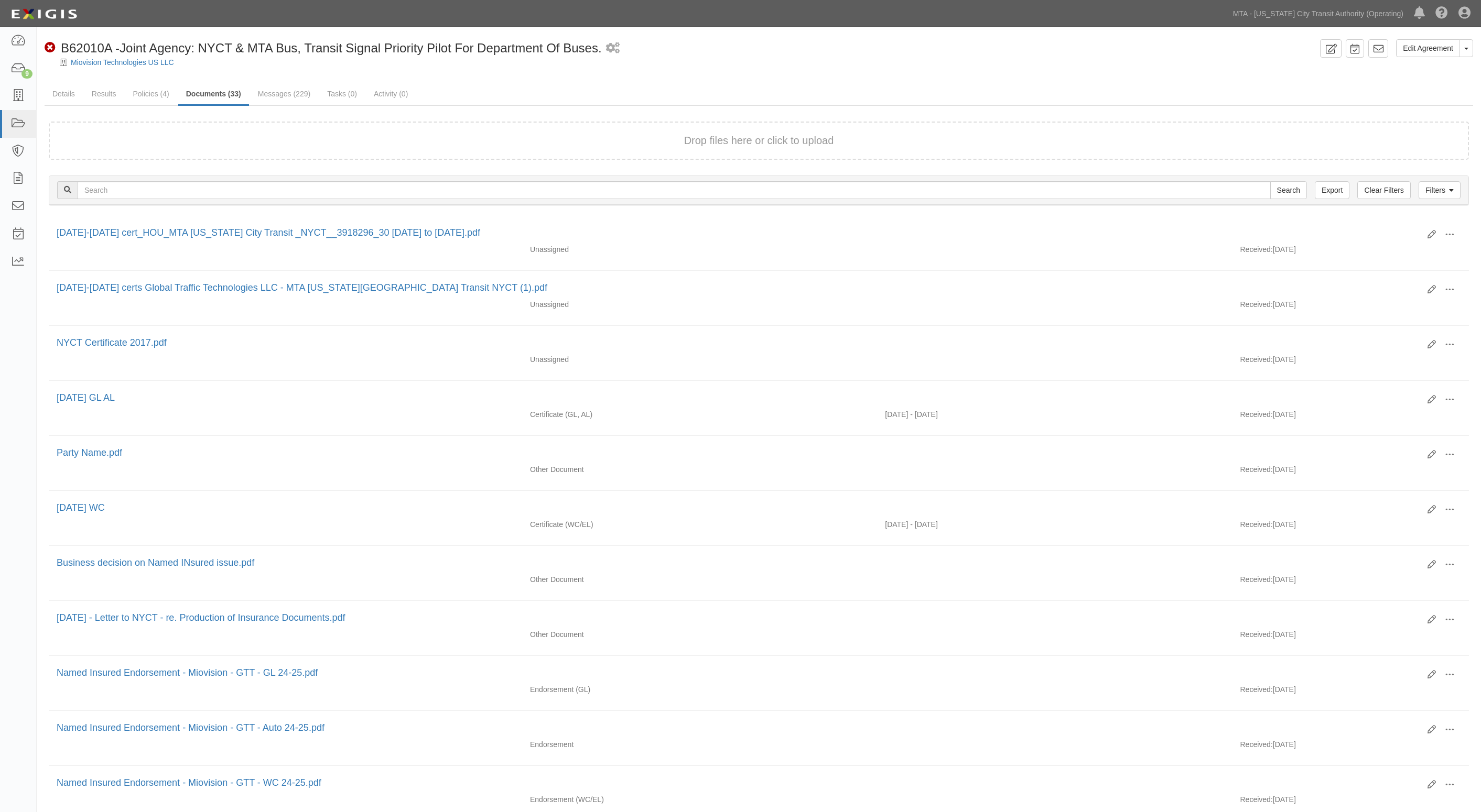
click at [1269, 87] on ul "Details Results Policies (4) Documents (33) Messages (229) Tasks (0) Activity (…" at bounding box center [758, 94] width 1428 height 23
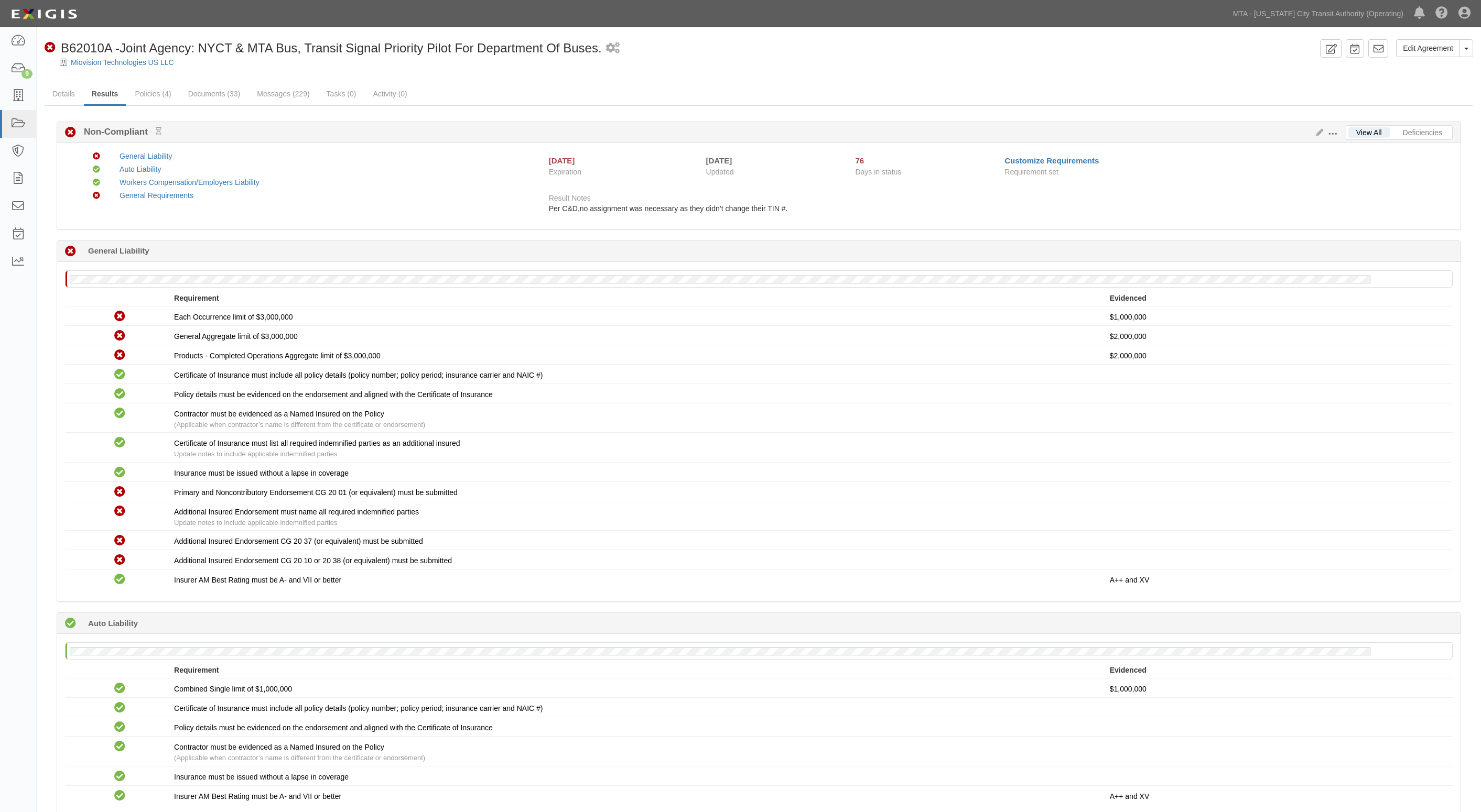
click at [1411, 126] on li "Deficiencies" at bounding box center [1422, 132] width 59 height 14
click at [1412, 127] on link "Deficiencies" at bounding box center [1422, 132] width 55 height 10
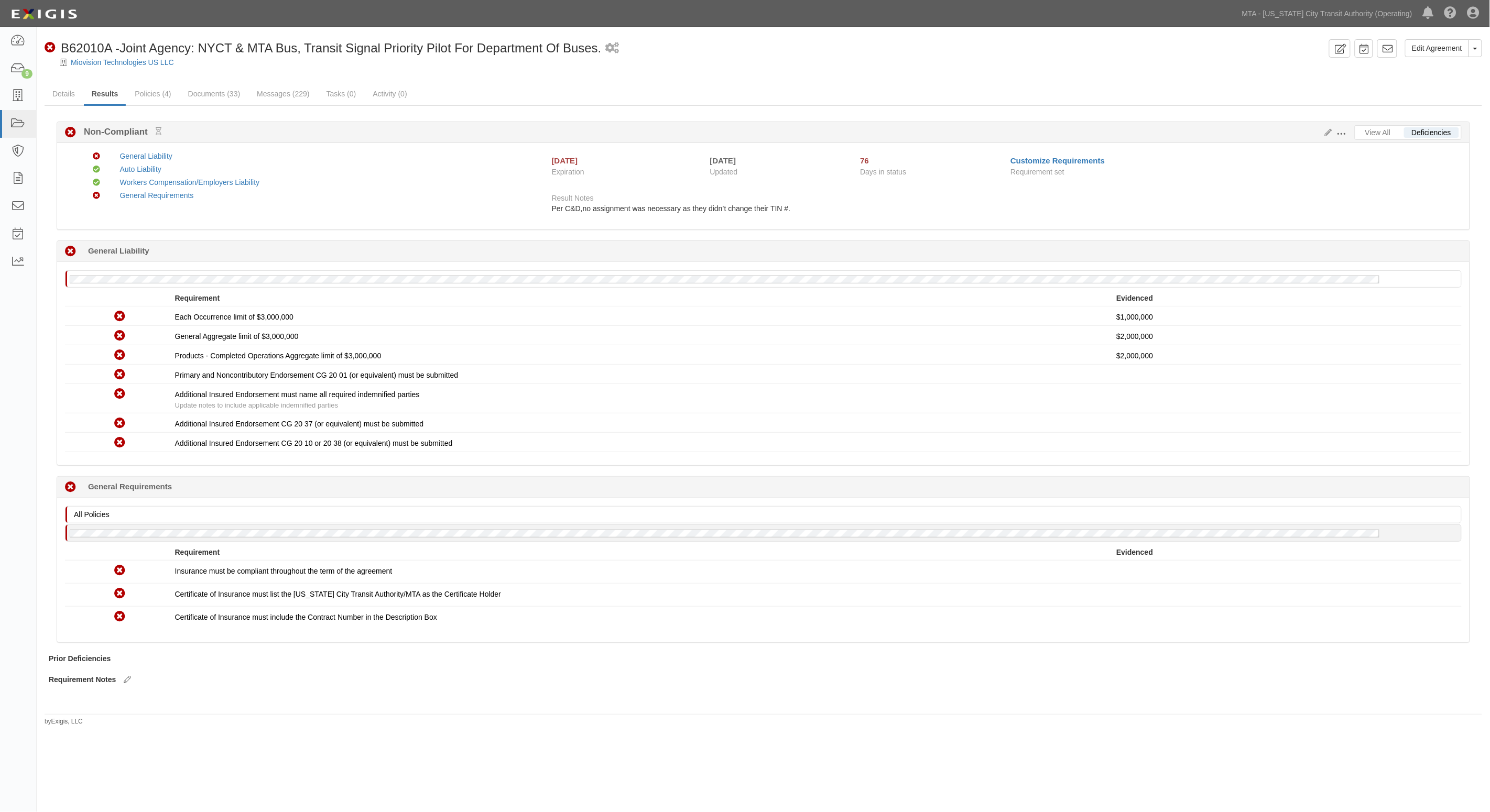
click at [351, 237] on div "View All Deficiencies Edit Requirements View History Non-Compliant Non-Complian…" at bounding box center [763, 408] width 1429 height 574
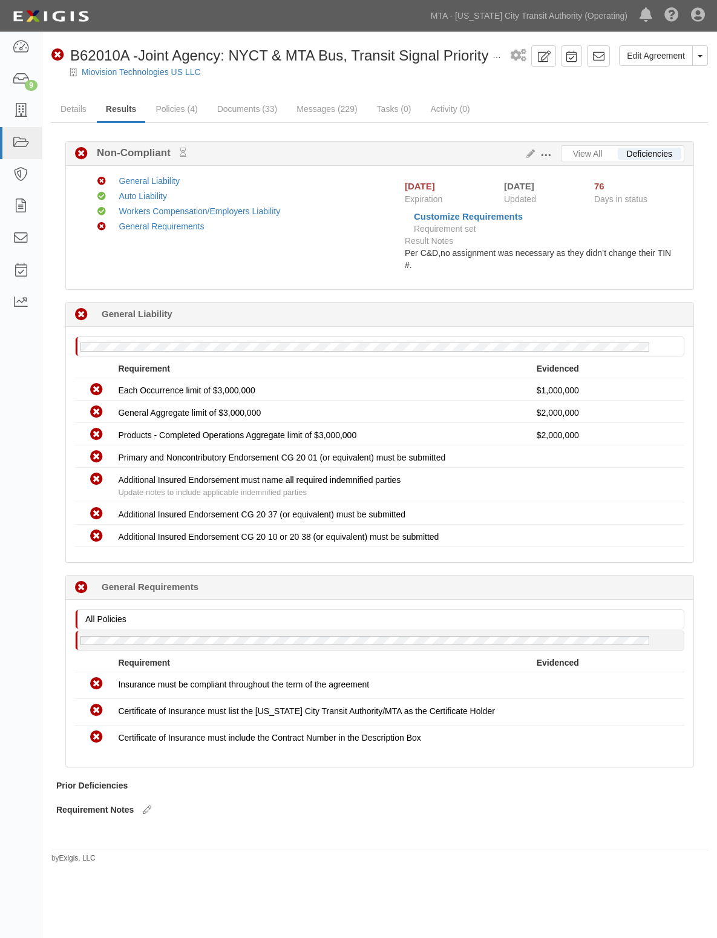
click at [346, 267] on div "Non-Compliant General Liability Compliant Auto Liability Compliant Workers Comp…" at bounding box center [387, 227] width 614 height 105
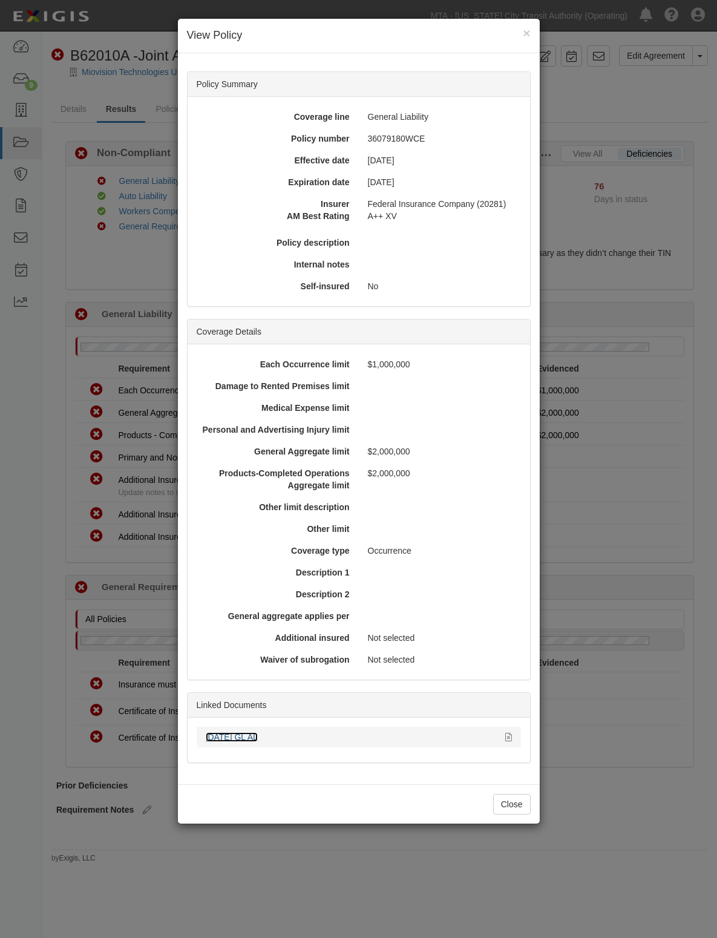
click at [250, 738] on link "10.1.25 GL AL" at bounding box center [232, 737] width 52 height 10
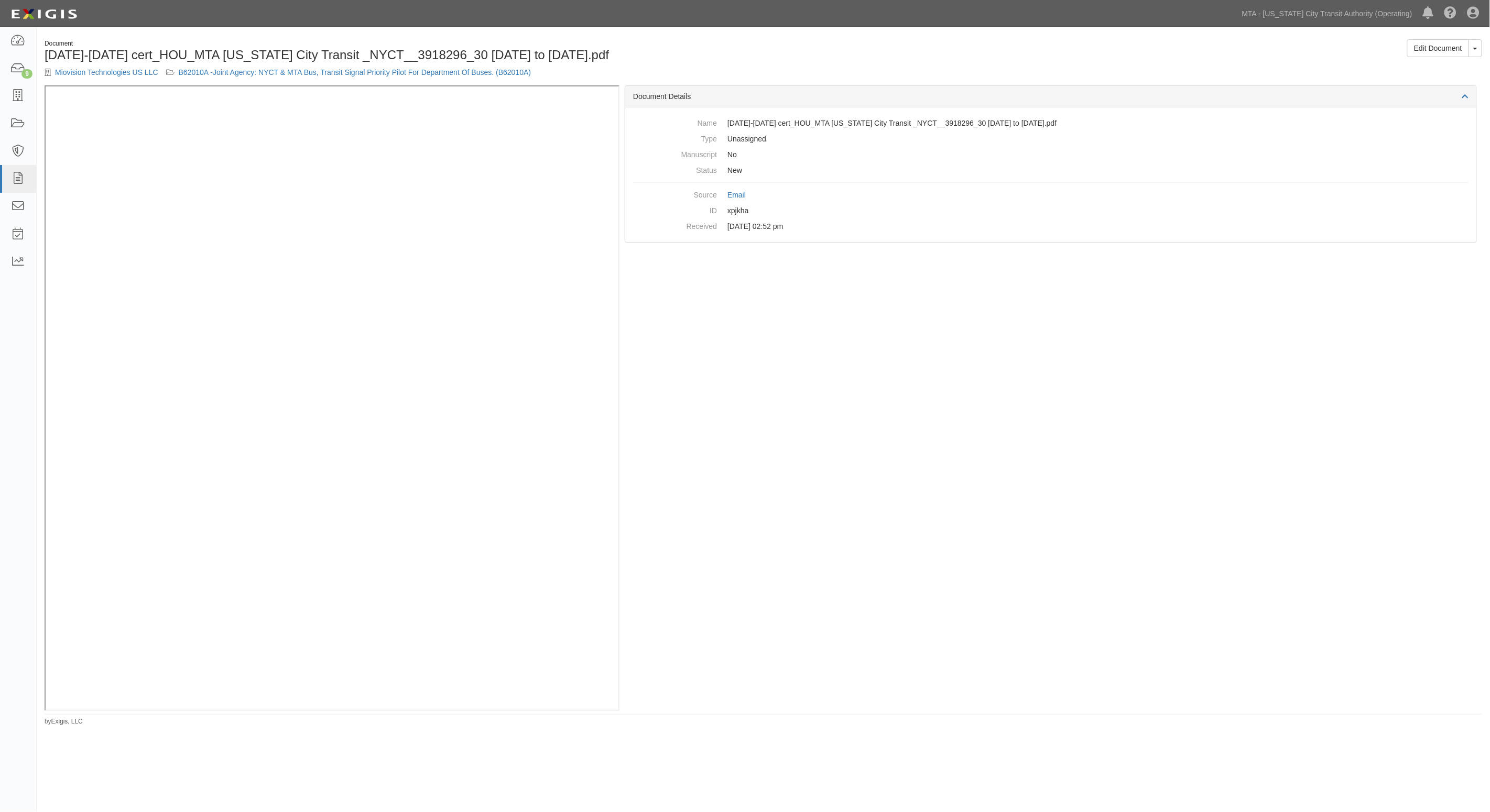
click at [975, 287] on div "Document Details Name [DATE]-[DATE] cert_HOU_MTA [US_STATE] City Transit _NYCT_…" at bounding box center [1050, 398] width 862 height 626
click at [1042, 416] on div "Document Details Name 2022-2023 cert_HOU_MTA New York City Transit _NYCT__39182…" at bounding box center [1050, 398] width 862 height 626
click at [1097, 139] on dd "Unassigned" at bounding box center [1050, 139] width 835 height 16
drag, startPoint x: 975, startPoint y: 367, endPoint x: 866, endPoint y: 350, distance: 110.3
click at [971, 368] on div "Document Details Name [DATE]-[DATE] certs Global Traffic Technologies LLC - MTA…" at bounding box center [1050, 398] width 862 height 626
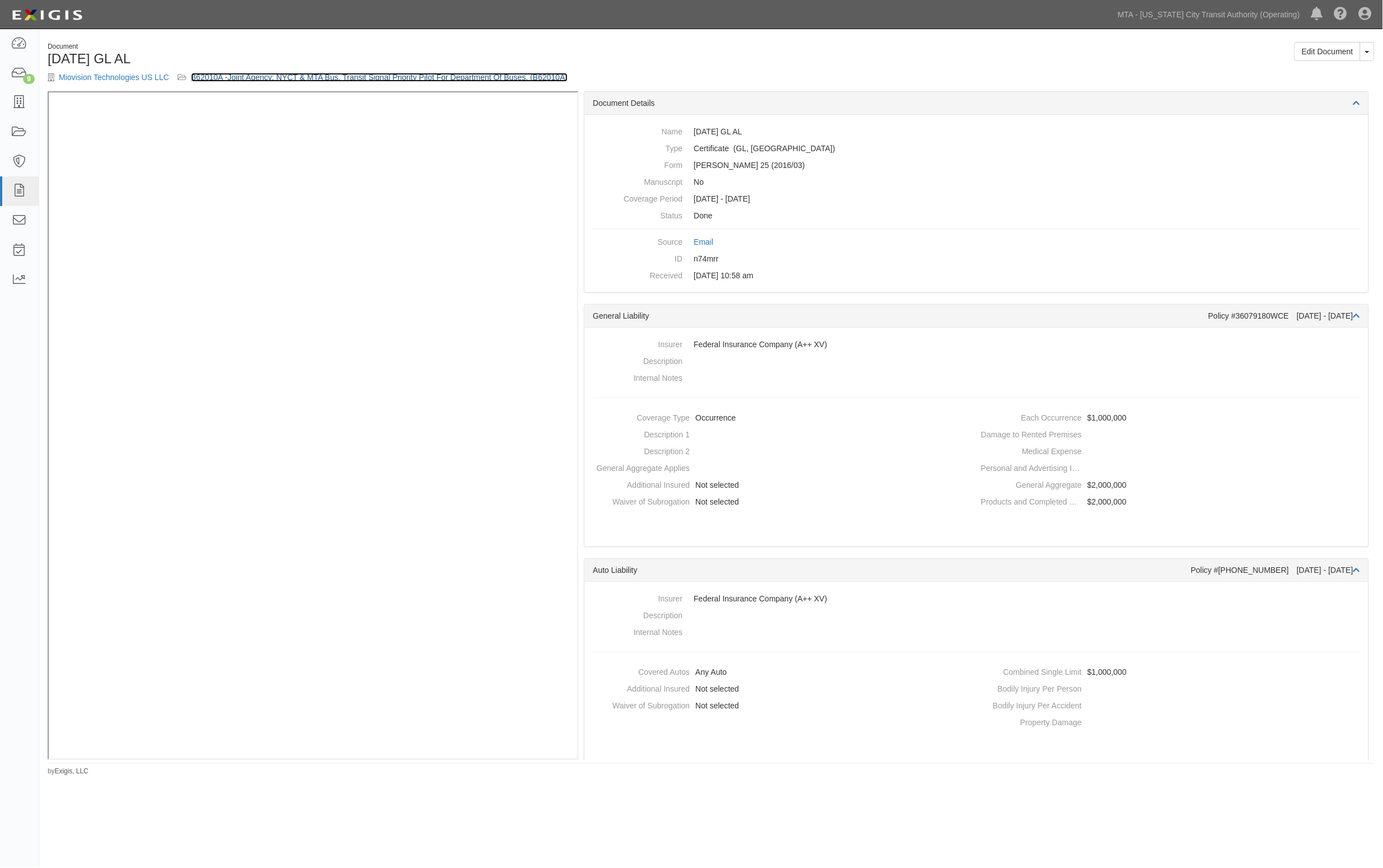
drag, startPoint x: 357, startPoint y: 71, endPoint x: 321, endPoint y: 79, distance: 36.9
click at [321, 79] on link "B62010A -Joint Agency: NYCT & MTA Bus, Transit Signal Priority Pilot For Depart…" at bounding box center [379, 78] width 377 height 9
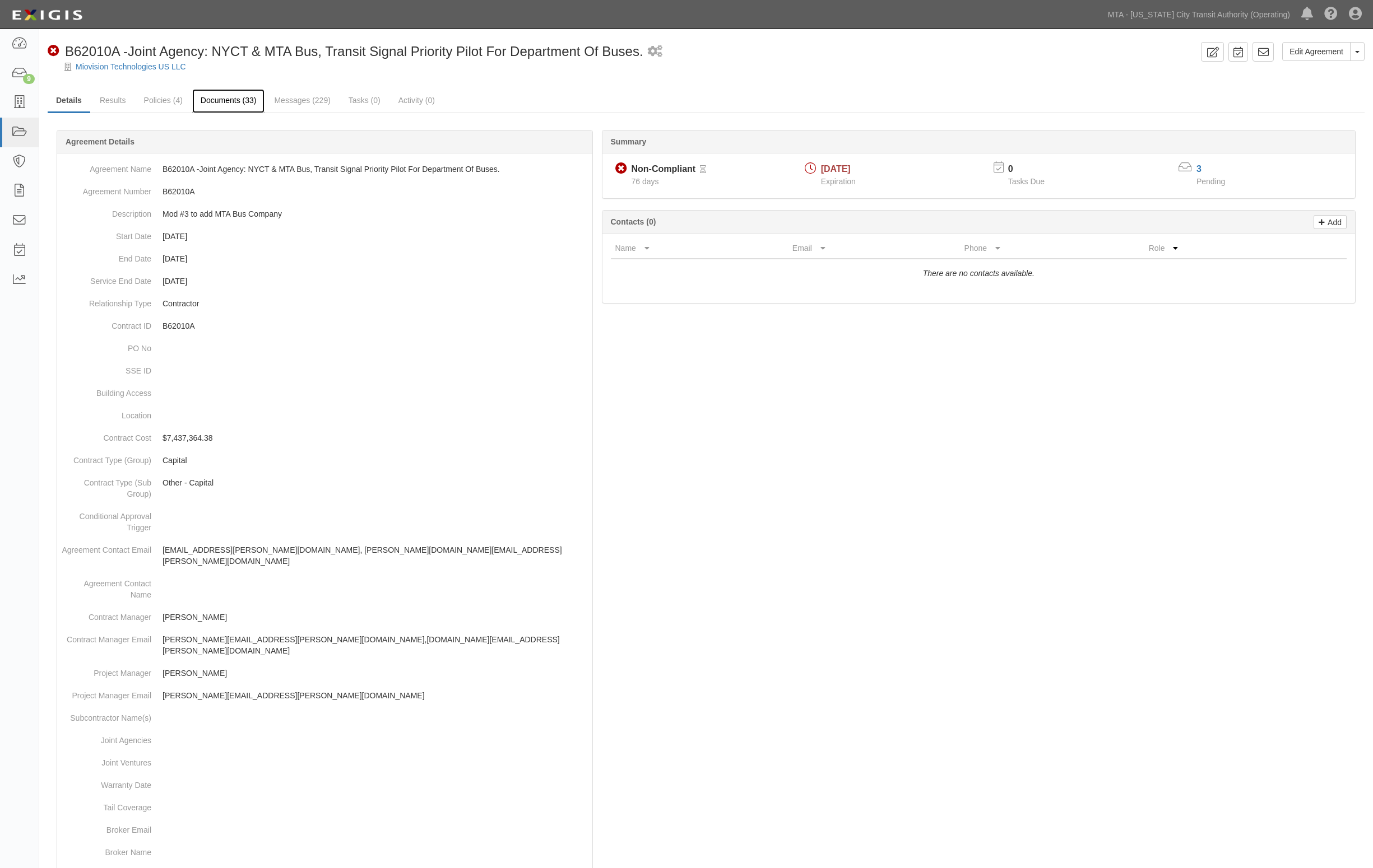
click at [248, 109] on link "Documents (33)" at bounding box center [229, 101] width 73 height 24
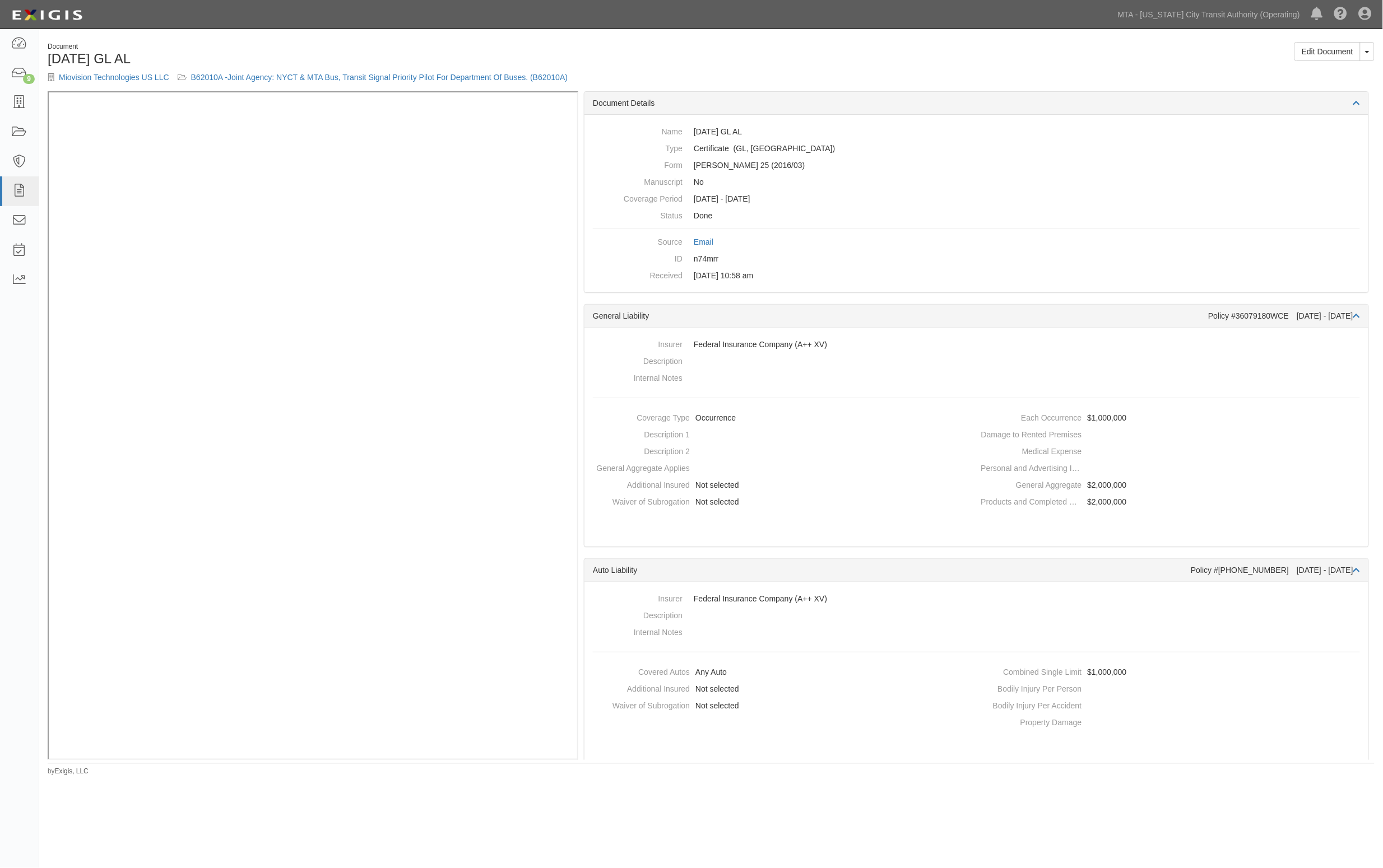
click at [303, 55] on h1 "[DATE] GL AL" at bounding box center [374, 59] width 654 height 15
click at [343, 52] on h1 "10.1.25 GL AL" at bounding box center [374, 59] width 654 height 15
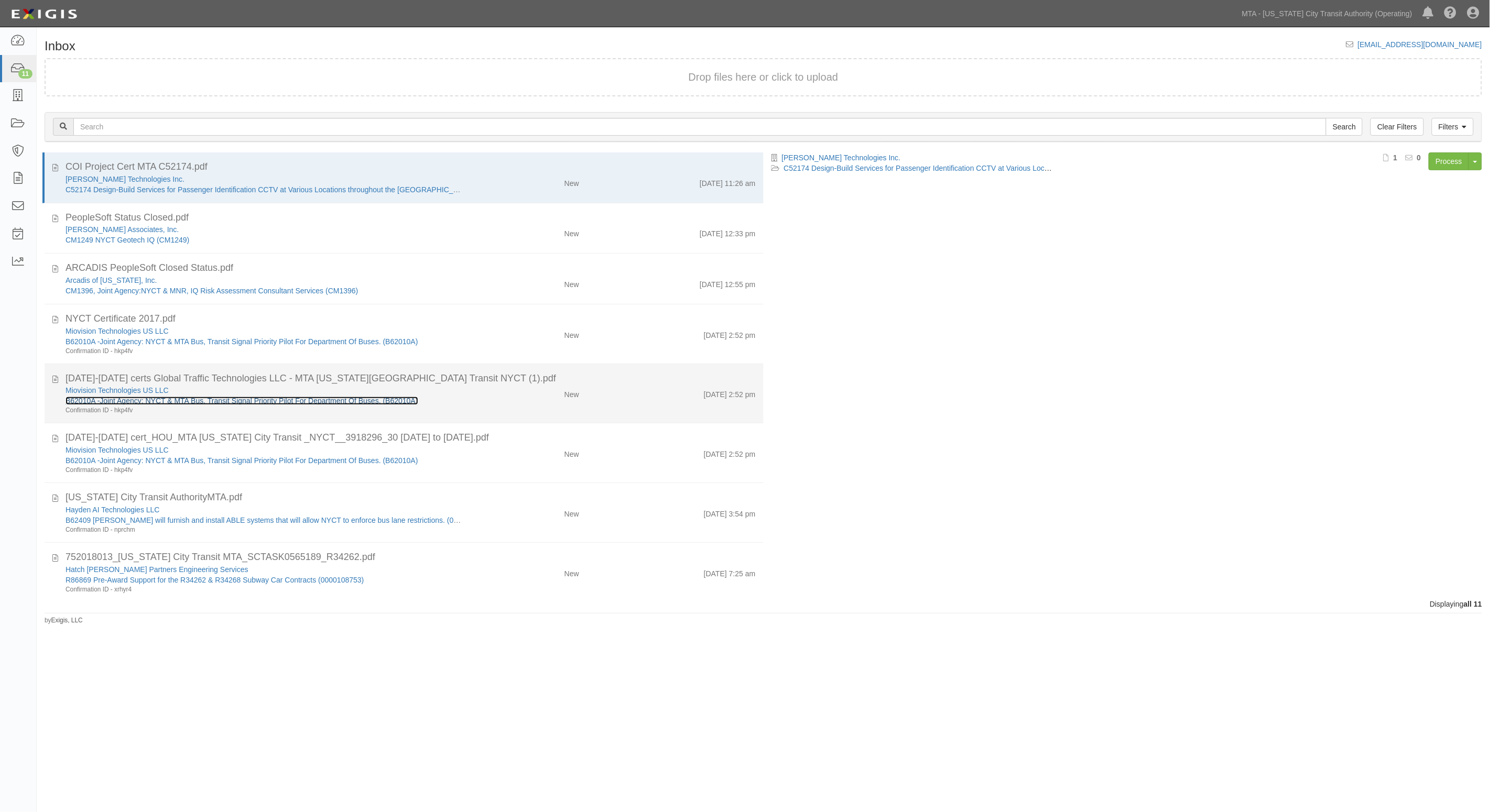
drag, startPoint x: 128, startPoint y: 393, endPoint x: 115, endPoint y: 402, distance: 15.8
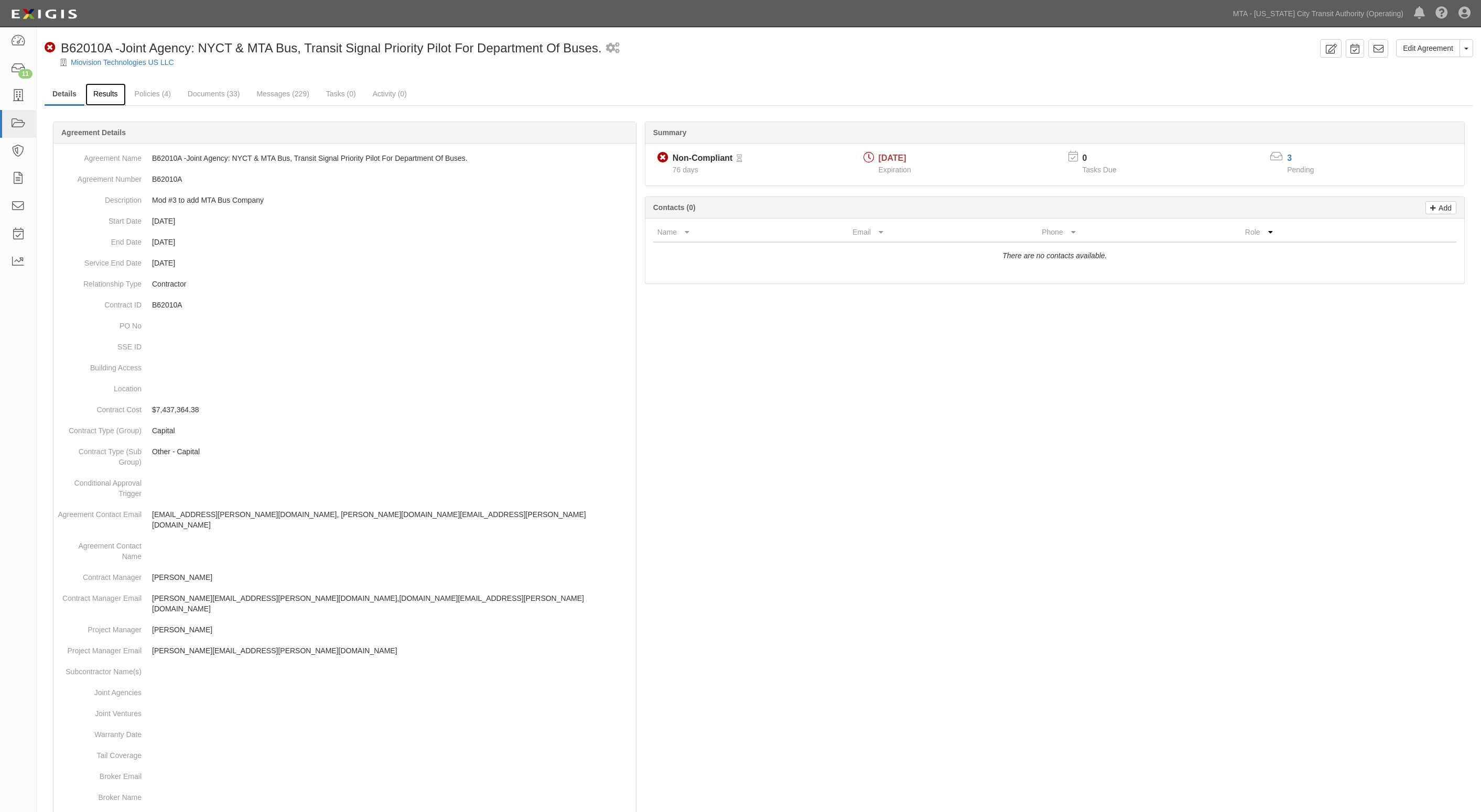
click at [101, 93] on link "Results" at bounding box center [106, 94] width 41 height 23
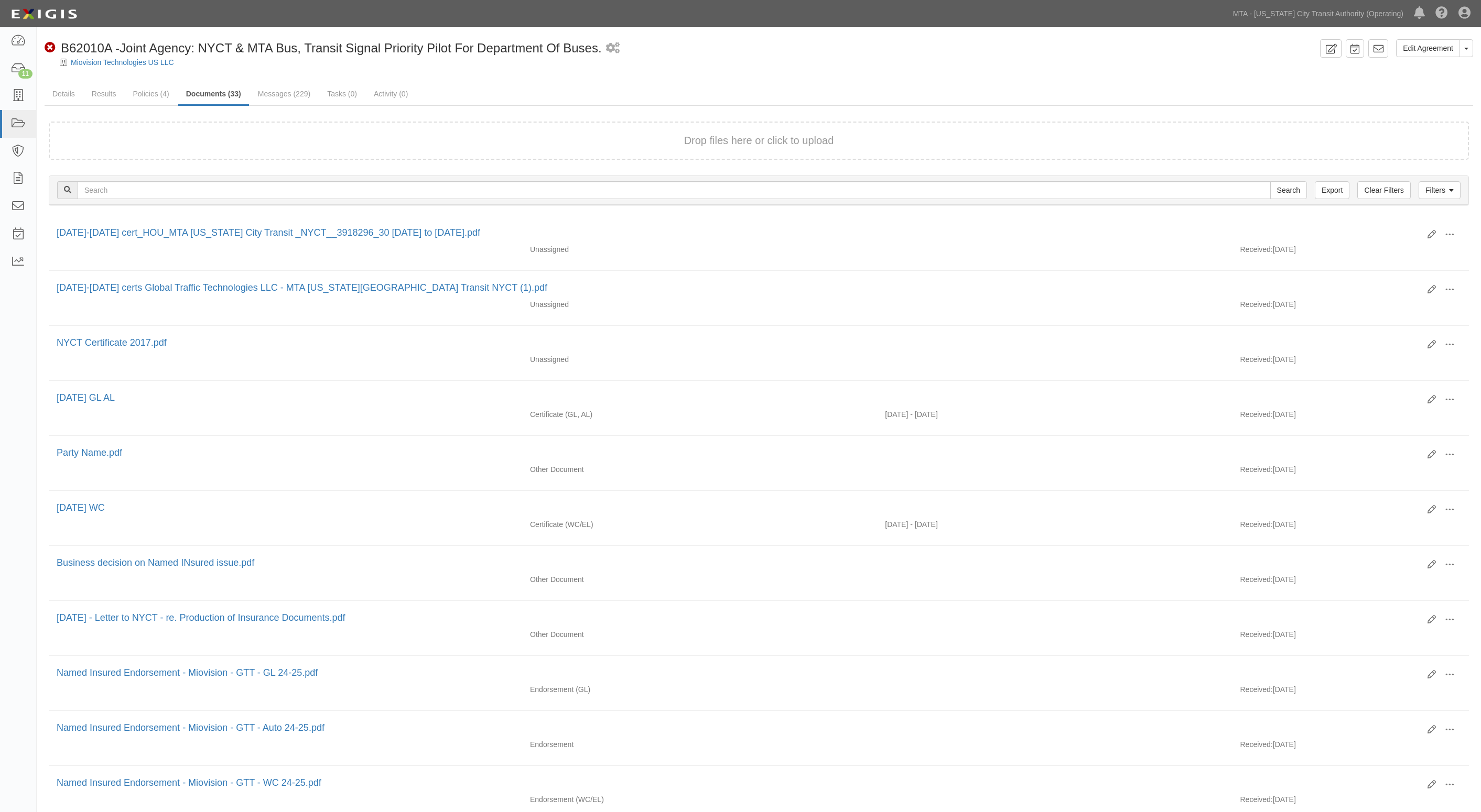
click at [1216, 86] on ul "Details Results Policies (4) Documents (33) Messages (229) Tasks (0) Activity (…" at bounding box center [758, 94] width 1428 height 23
click at [296, 74] on div at bounding box center [758, 71] width 1444 height 8
click at [1070, 49] on div "Non-Compliant B62010A -Joint Agency: NYCT & MTA Bus, Transit Signal Priority Pi…" at bounding box center [680, 48] width 1271 height 18
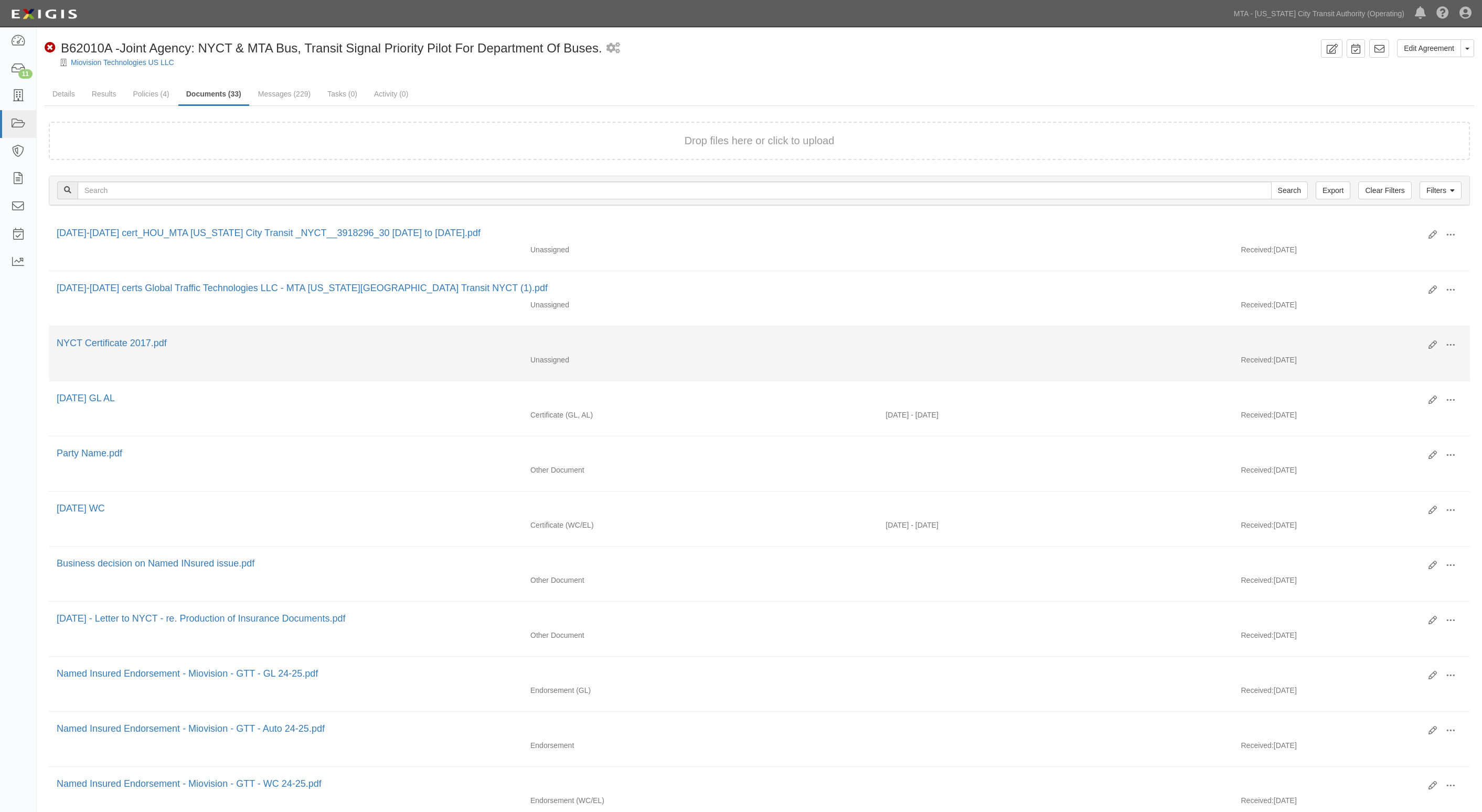
click at [1205, 378] on li "Edit View View details Archive [GEOGRAPHIC_DATA] NYCT Certificate 2017.pdf Unas…" at bounding box center [758, 354] width 1420 height 55
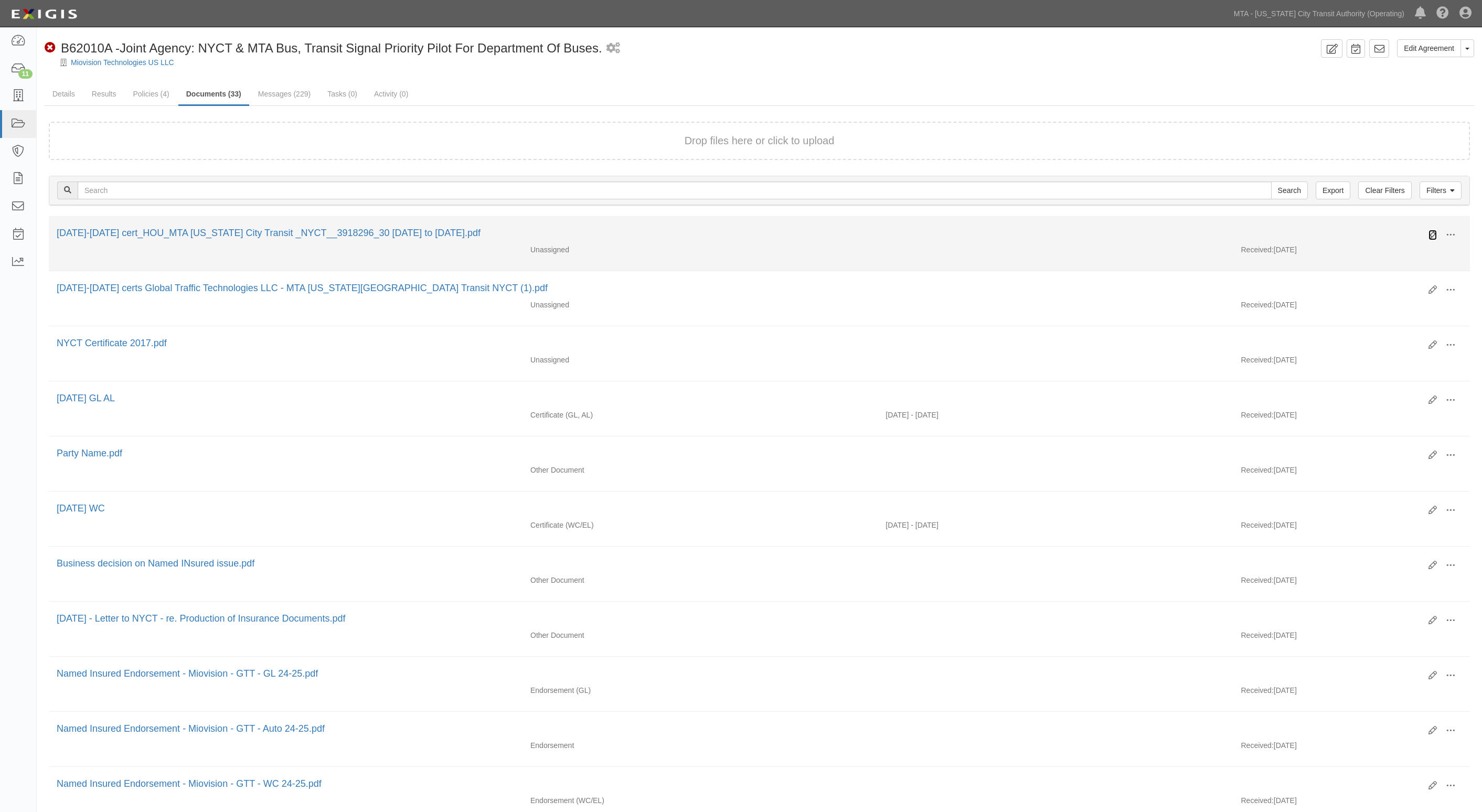
click at [1434, 231] on icon at bounding box center [1433, 235] width 9 height 9
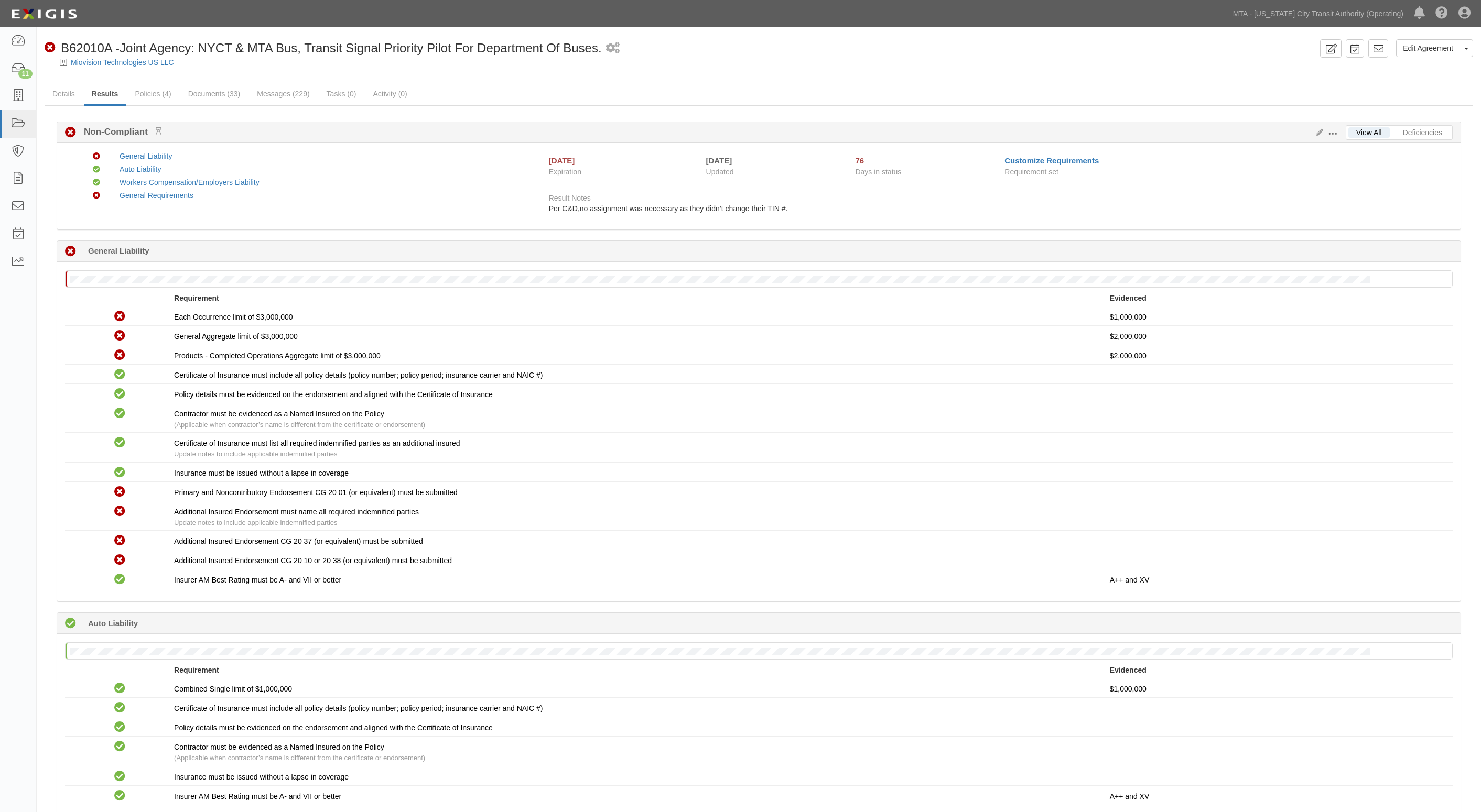
drag, startPoint x: 327, startPoint y: 206, endPoint x: 345, endPoint y: 203, distance: 18.2
click at [330, 205] on div "Non-Compliant General Liability Compliant Auto Liability Compliant Workers Comp…" at bounding box center [301, 179] width 464 height 58
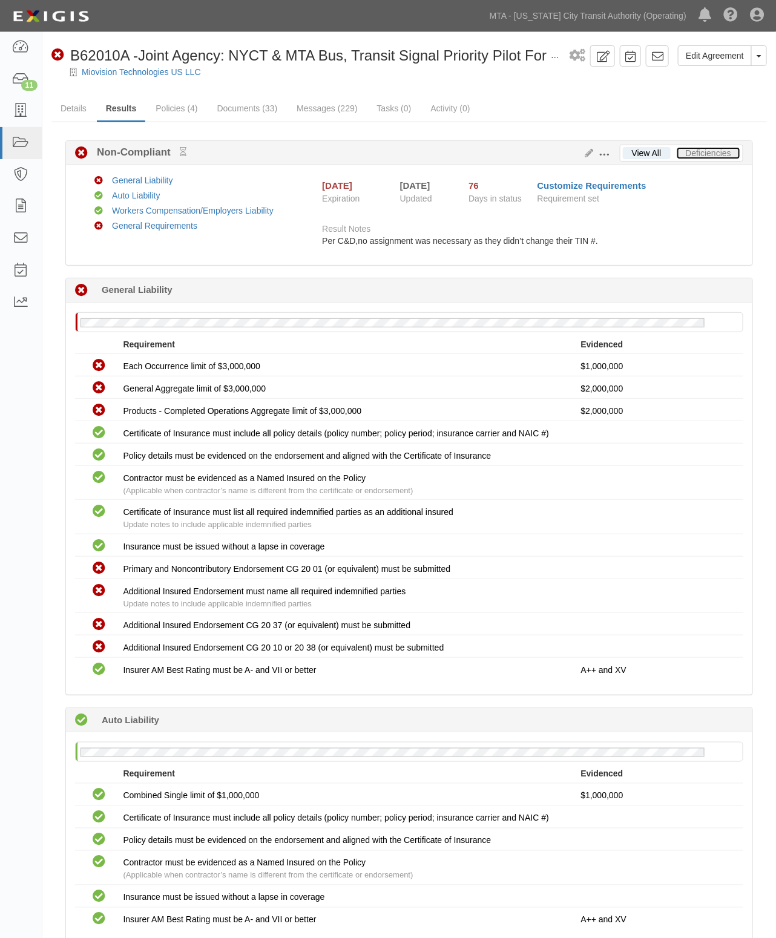
click at [703, 154] on link "Deficiencies" at bounding box center [709, 153] width 64 height 12
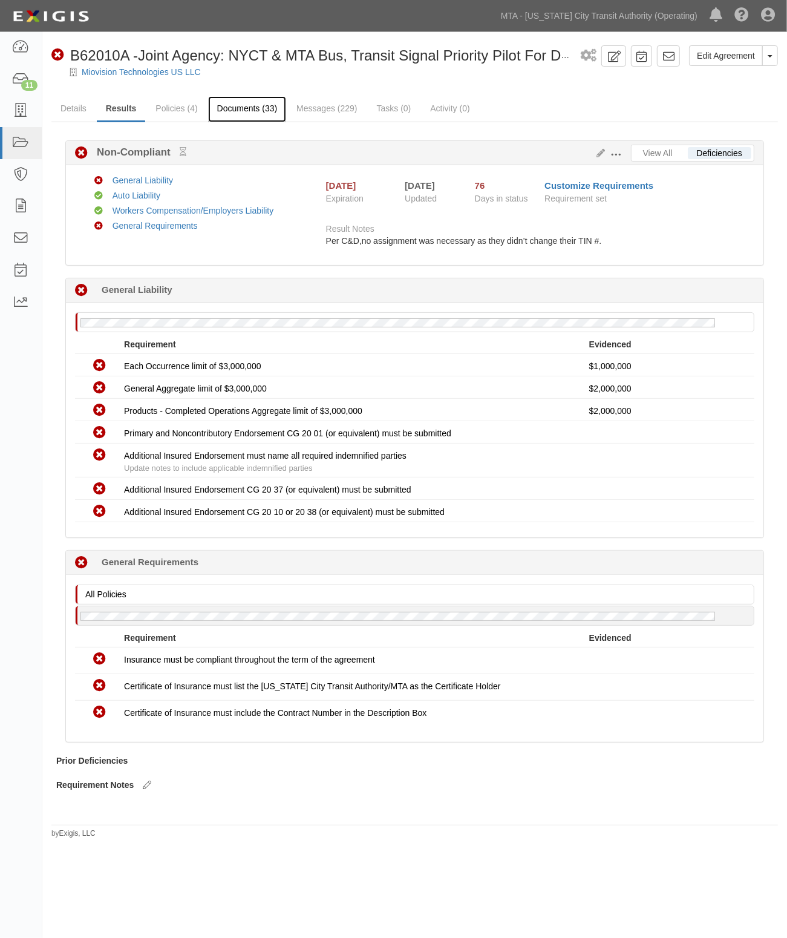
drag, startPoint x: 770, startPoint y: 218, endPoint x: 249, endPoint y: 110, distance: 532.8
click at [249, 110] on link "Documents (33)" at bounding box center [247, 109] width 79 height 26
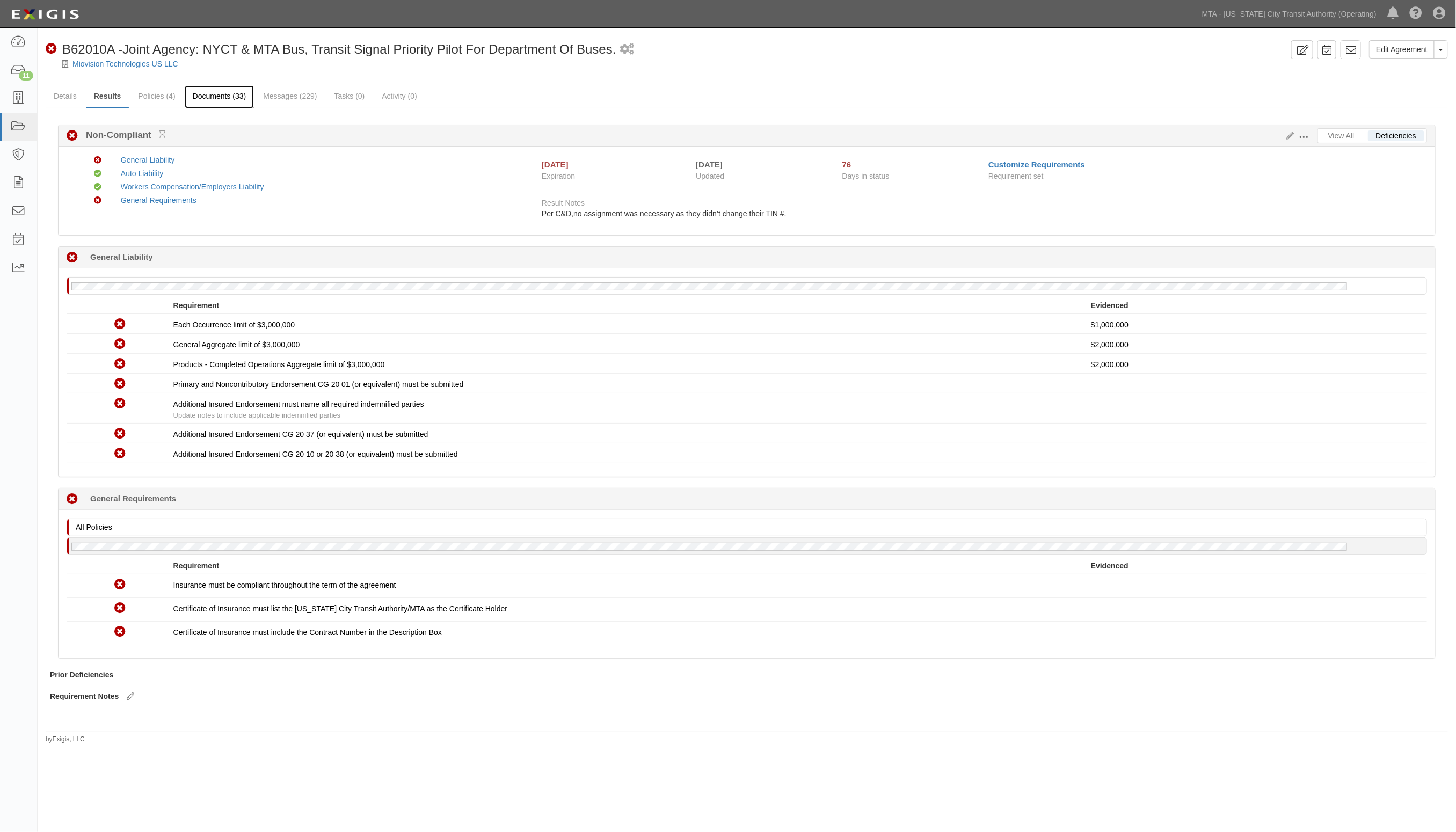
click at [213, 90] on link "Documents (33)" at bounding box center [219, 97] width 70 height 23
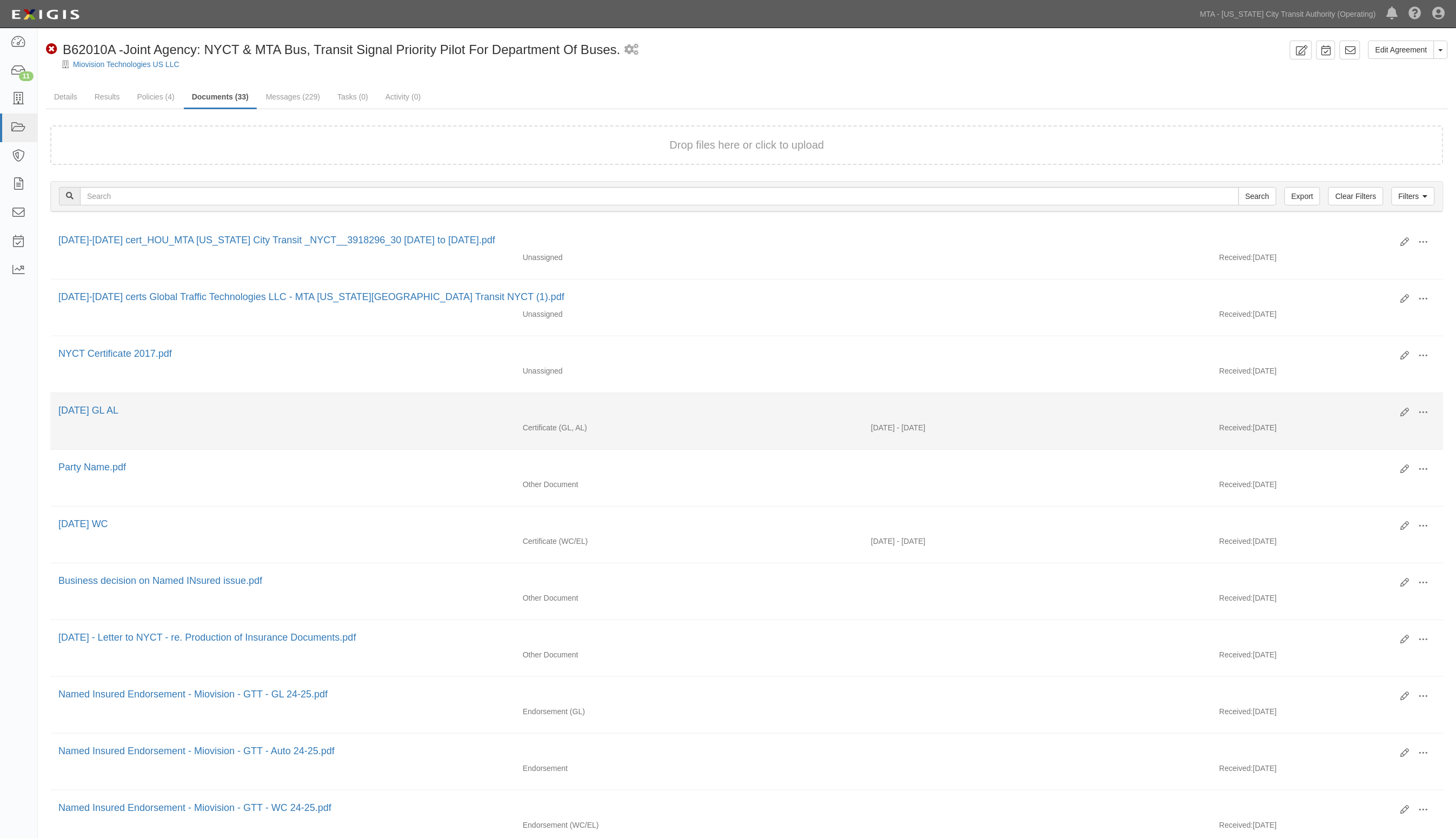
drag, startPoint x: 105, startPoint y: 357, endPoint x: 326, endPoint y: 442, distance: 236.8
click at [397, 443] on li "Edit View View details Archive Delete 10.1.25 GL AL Certificate (GL, AL) 07/30/…" at bounding box center [747, 422] width 1393 height 57
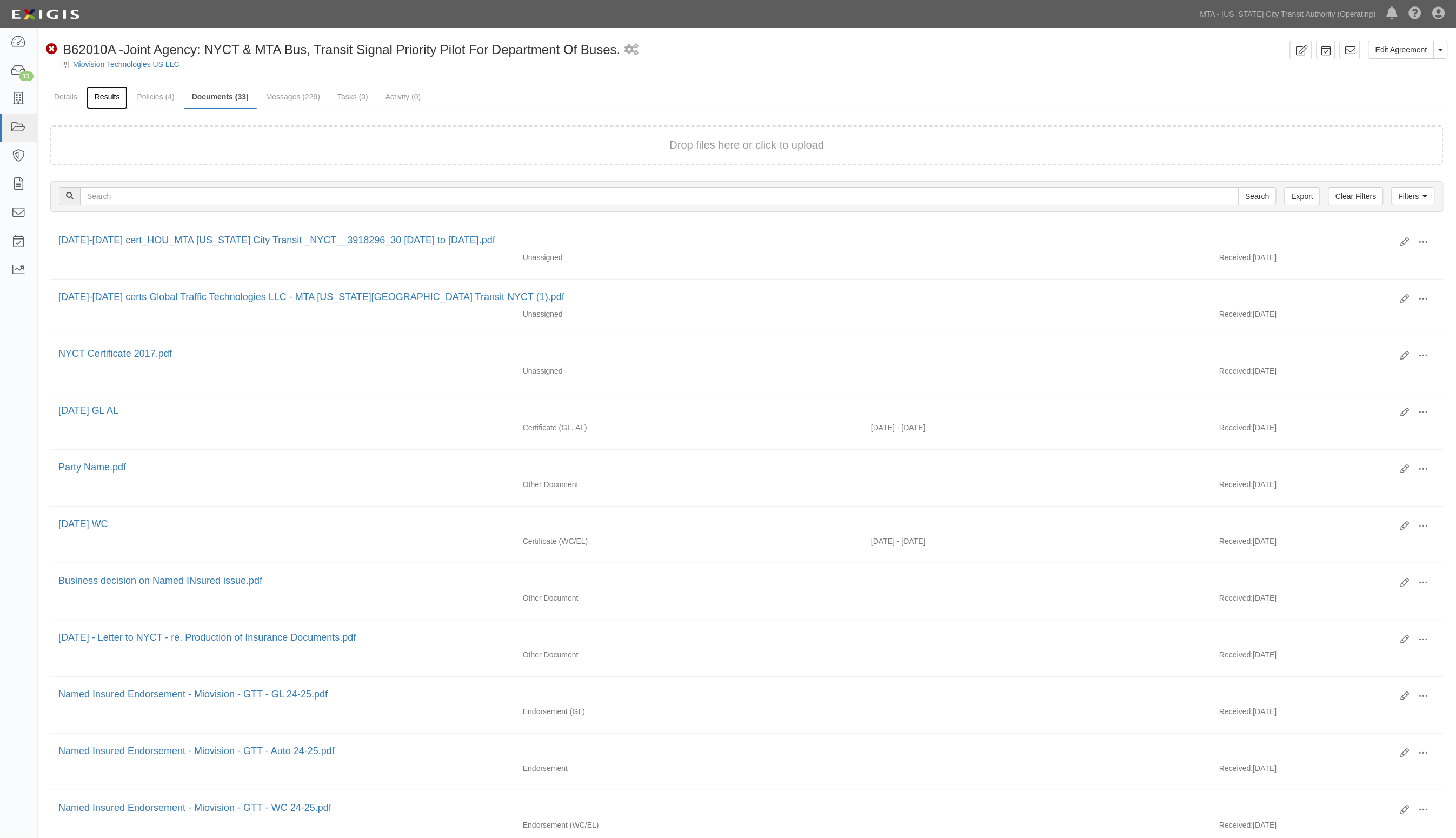
click at [113, 102] on link "Results" at bounding box center [107, 97] width 42 height 23
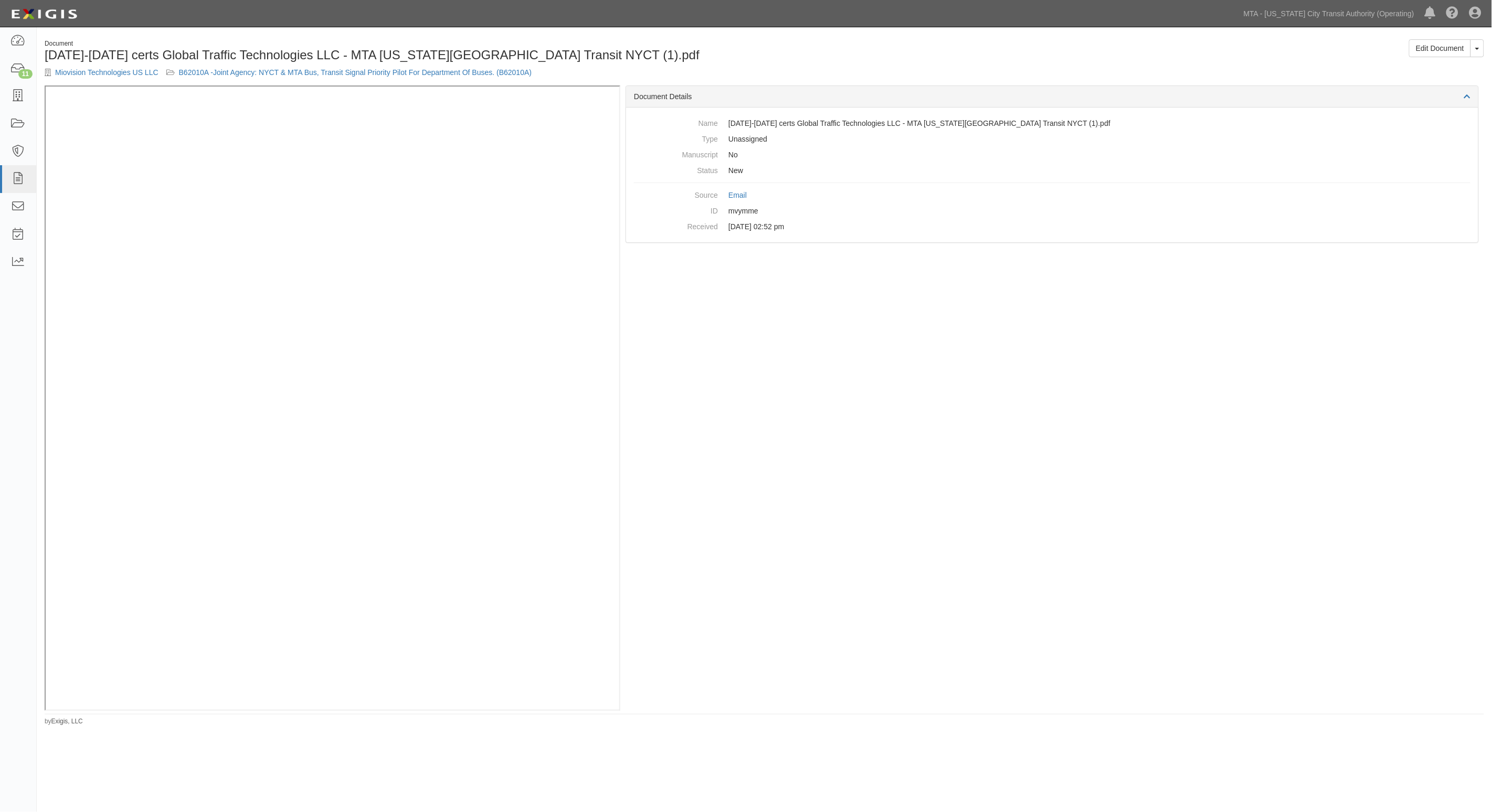
click at [1131, 391] on div "Document Details Name [DATE]-[DATE] certs Global Traffic Technologies LLC - MTA…" at bounding box center [1052, 398] width 863 height 625
click at [1038, 370] on div "Document Details Name [DATE]-[DATE] certs Global Traffic Technologies LLC - MTA…" at bounding box center [1052, 398] width 863 height 625
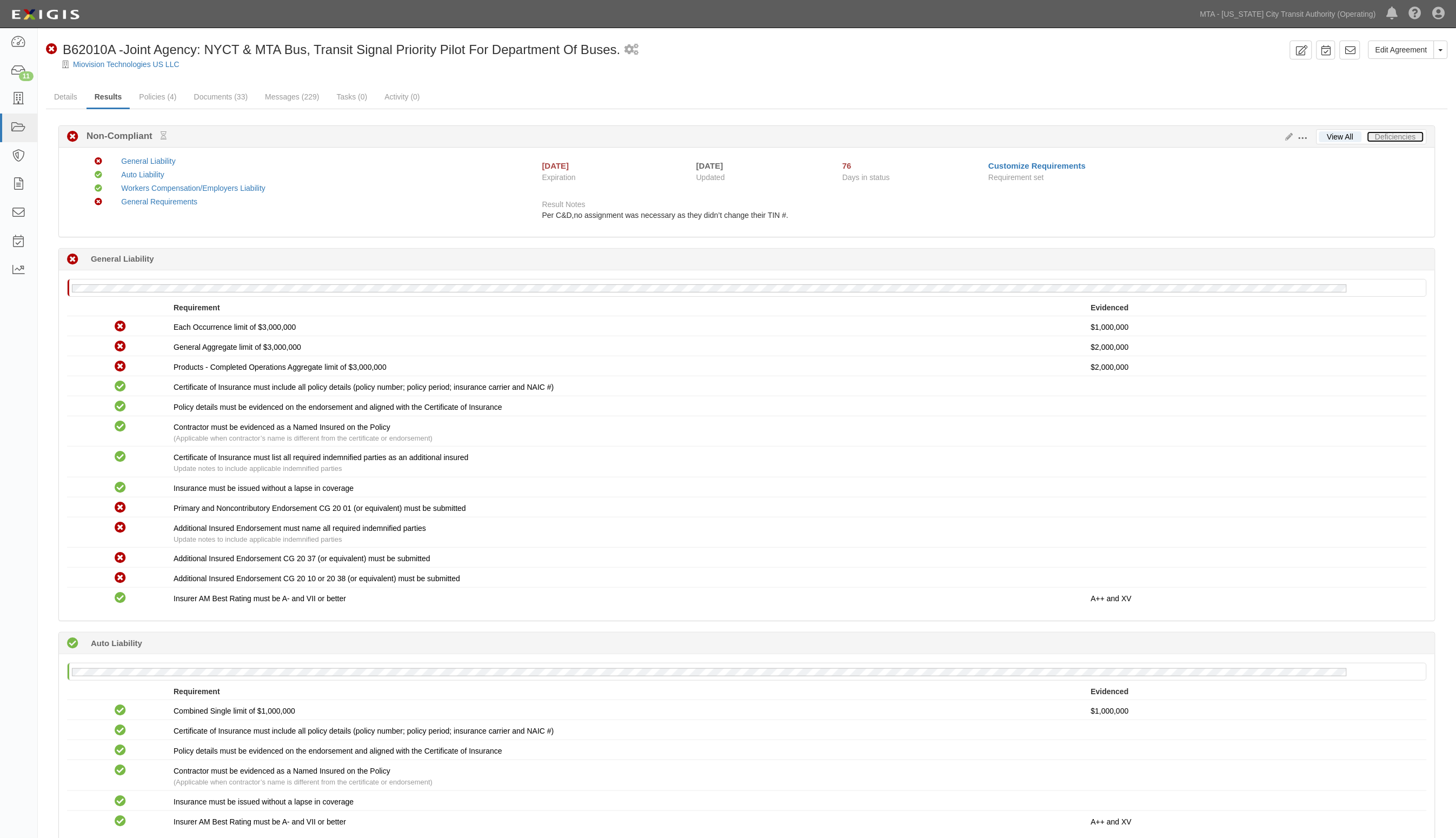
click at [1399, 138] on link "Deficiencies" at bounding box center [1396, 137] width 57 height 11
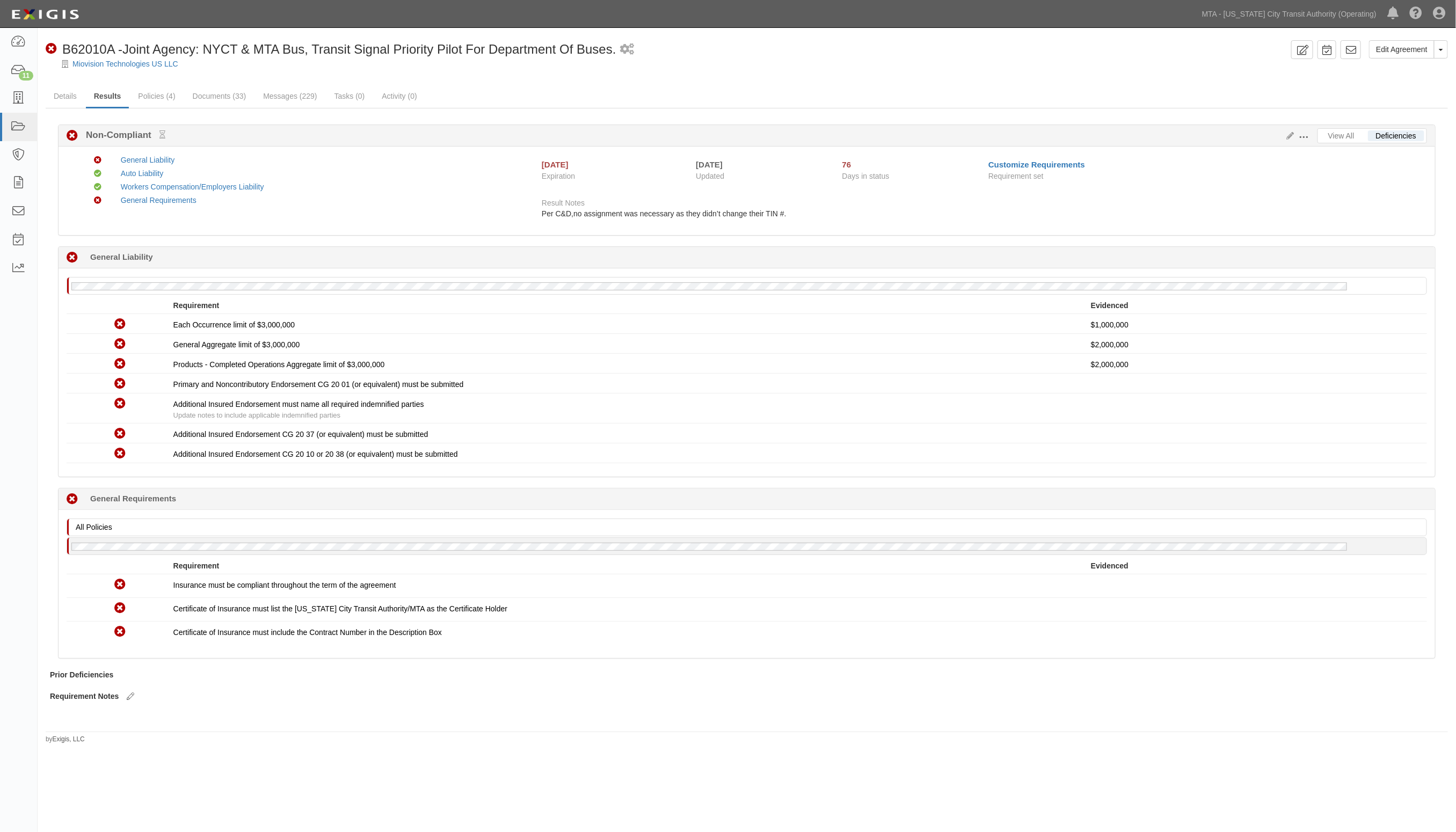
click at [382, 232] on div "Non-Compliant General Liability Compliant Auto Liability Compliant Workers Comp…" at bounding box center [747, 190] width 1377 height 88
drag, startPoint x: 446, startPoint y: 312, endPoint x: 460, endPoint y: 310, distance: 14.1
click at [446, 312] on div "Requirement Evidenced" at bounding box center [747, 307] width 1361 height 14
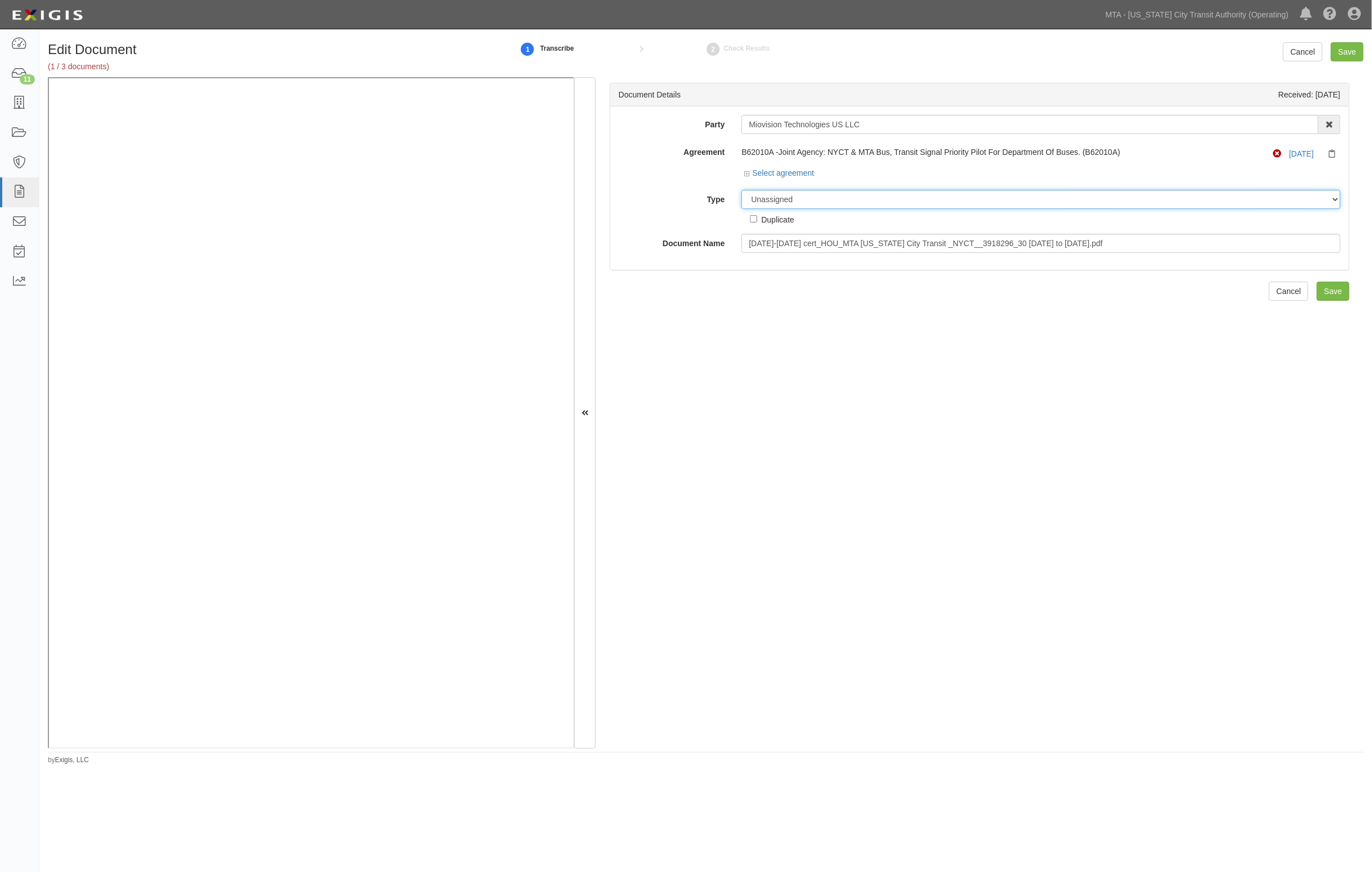
click at [797, 200] on select "Unassigned Binder Cancellation Notice Certificate Contract Endorsement Insuranc…" at bounding box center [1041, 199] width 599 height 20
select select "JunkDetail"
click at [741, 190] on select "Unassigned Binder Cancellation Notice Certificate Contract Endorsement Insuranc…" at bounding box center [1041, 199] width 599 height 20
click at [1346, 57] on input "Save" at bounding box center [1347, 51] width 33 height 20
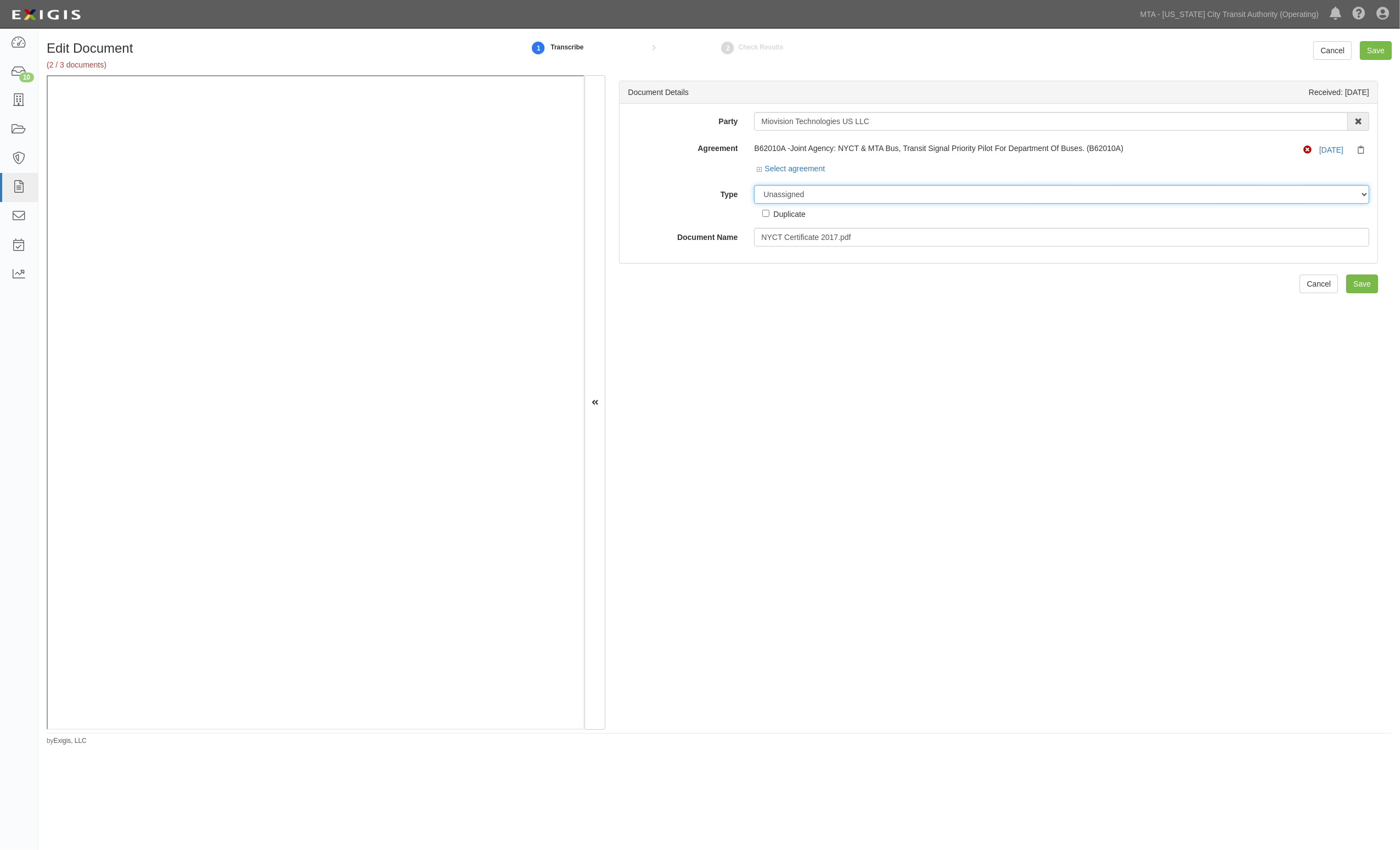
click at [844, 195] on select "Unassigned Binder Cancellation Notice Certificate Contract Endorsement Insuranc…" at bounding box center [1062, 194] width 615 height 19
select select "JunkDetail"
click at [754, 185] on select "Unassigned Binder Cancellation Notice Certificate Contract Endorsement Insuranc…" at bounding box center [1062, 194] width 615 height 19
click at [1389, 45] on input "Save" at bounding box center [1376, 50] width 32 height 19
click at [815, 174] on div "Select agreement" at bounding box center [1062, 170] width 615 height 14
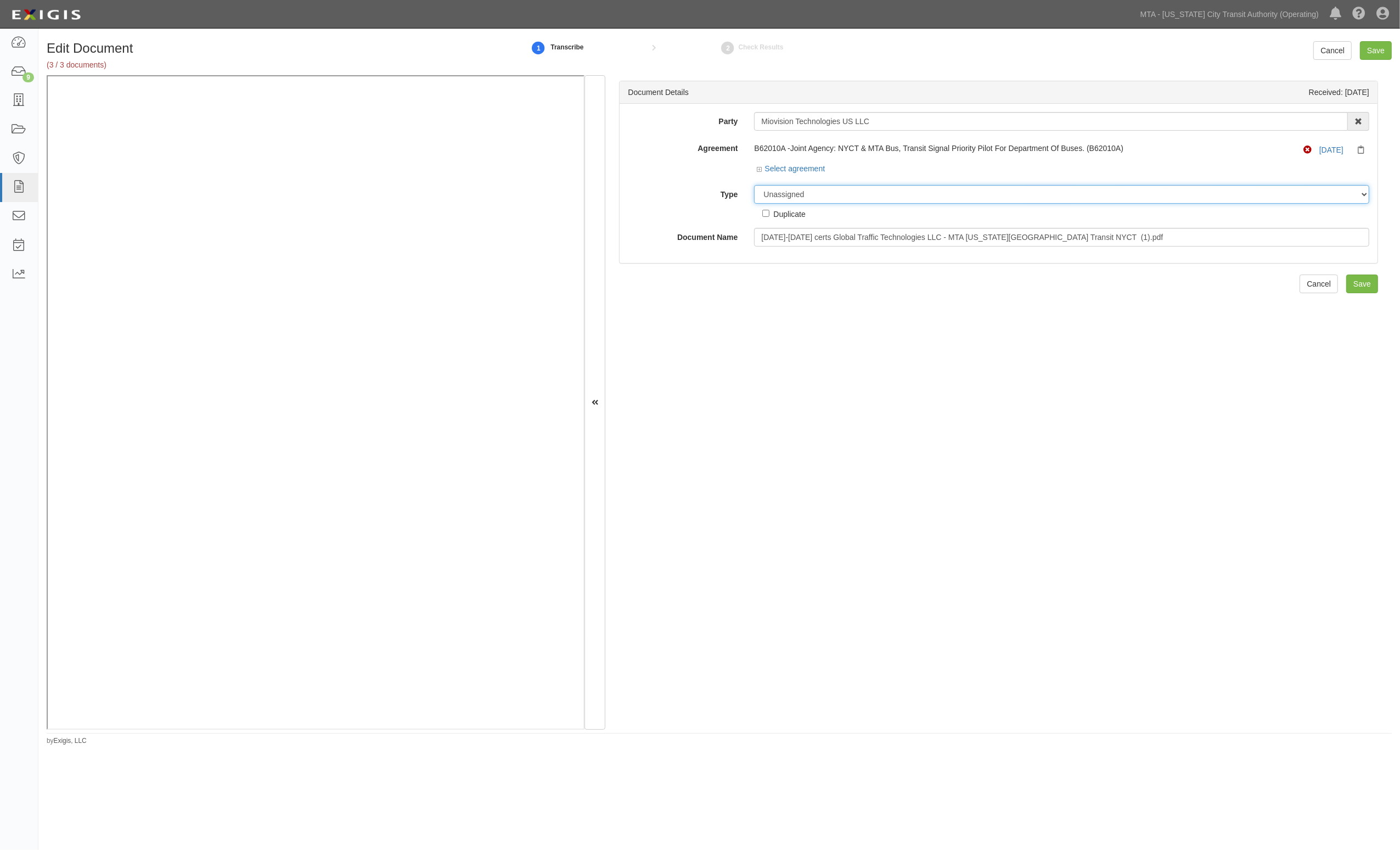
click at [812, 196] on select "Unassigned Binder Cancellation Notice Certificate Contract Endorsement Insuranc…" at bounding box center [1062, 194] width 615 height 19
select select "JunkDetail"
click at [754, 185] on select "Unassigned Binder Cancellation Notice Certificate Contract Endorsement Insuranc…" at bounding box center [1062, 194] width 615 height 19
click at [1378, 51] on input "Save" at bounding box center [1376, 50] width 32 height 19
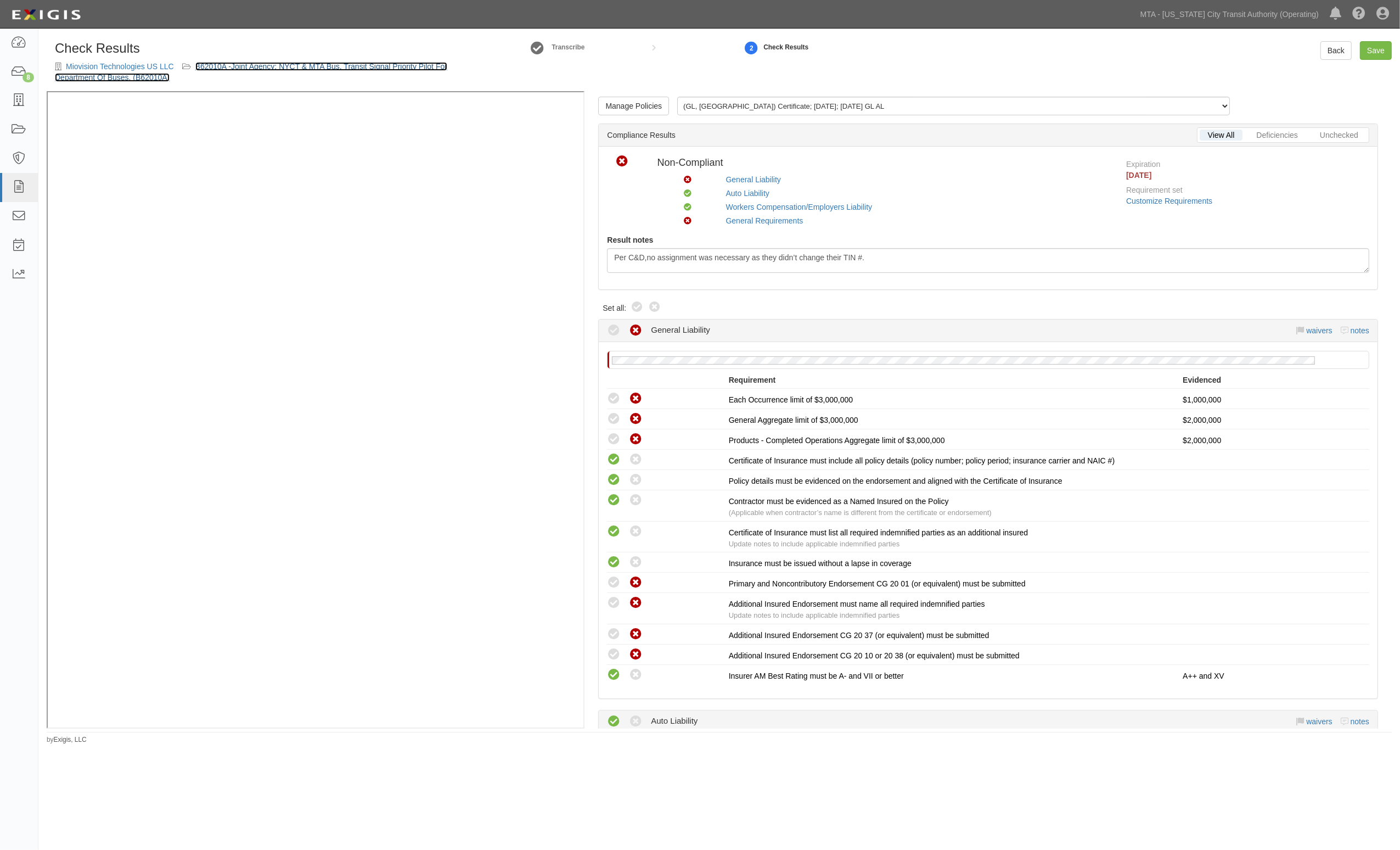
click at [305, 66] on link "B62010A -Joint Agency: NYCT & MTA Bus, Transit Signal Priority Pilot For Depart…" at bounding box center [251, 72] width 393 height 20
click at [1378, 52] on link "Save" at bounding box center [1376, 50] width 32 height 19
radio input "true"
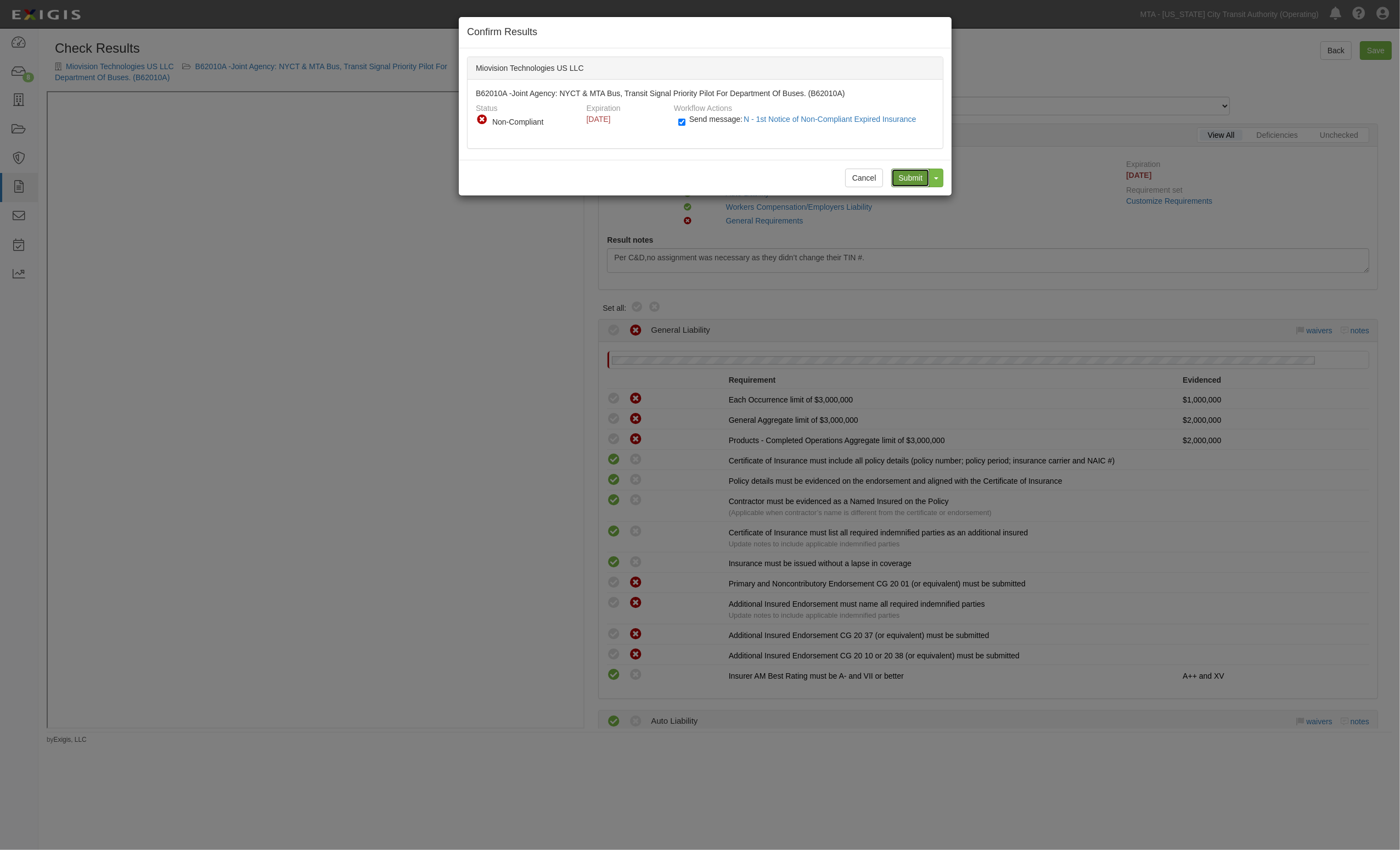
click at [926, 173] on input "Submit" at bounding box center [910, 178] width 38 height 19
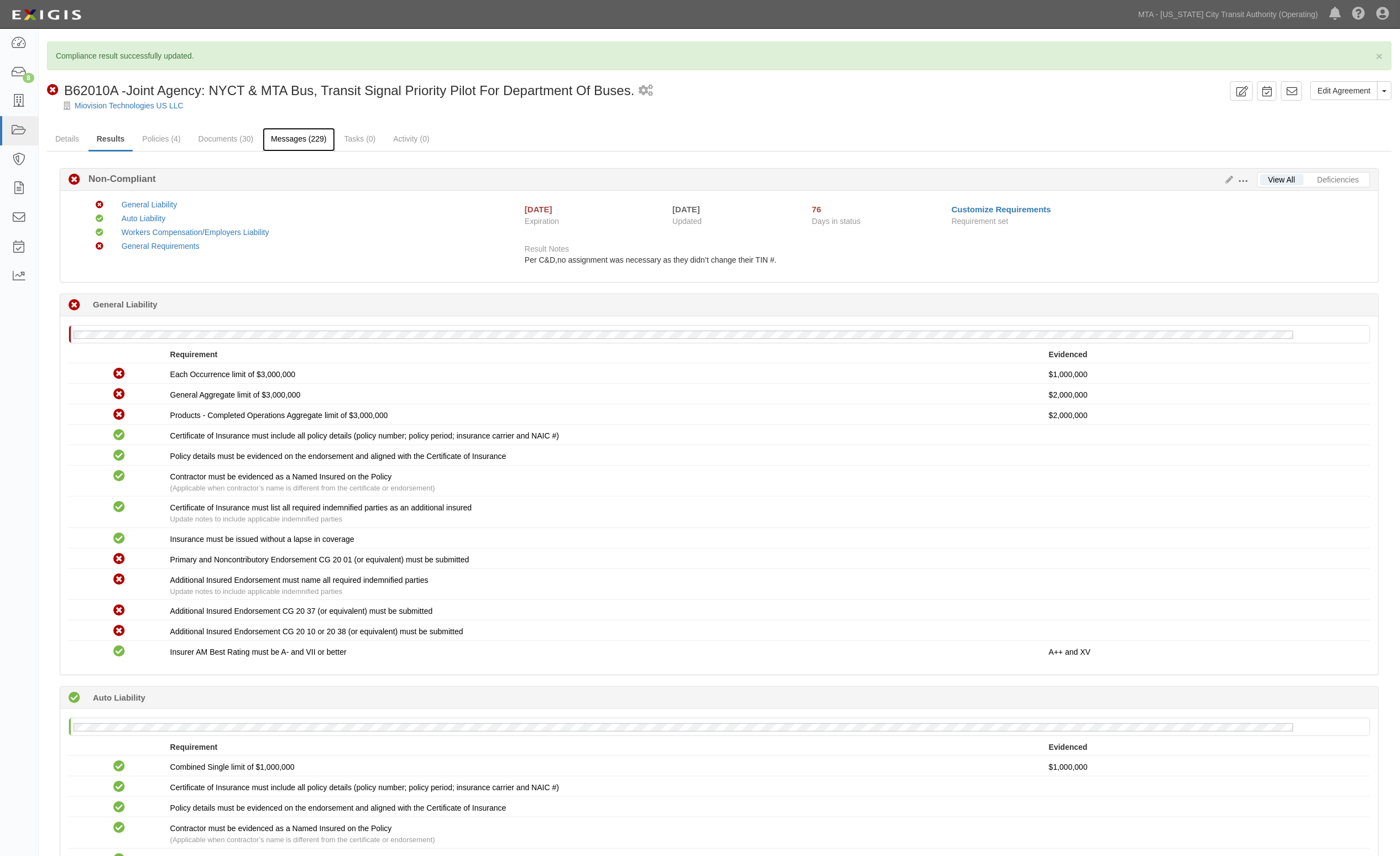
click at [313, 143] on link "Messages (229)" at bounding box center [298, 140] width 72 height 24
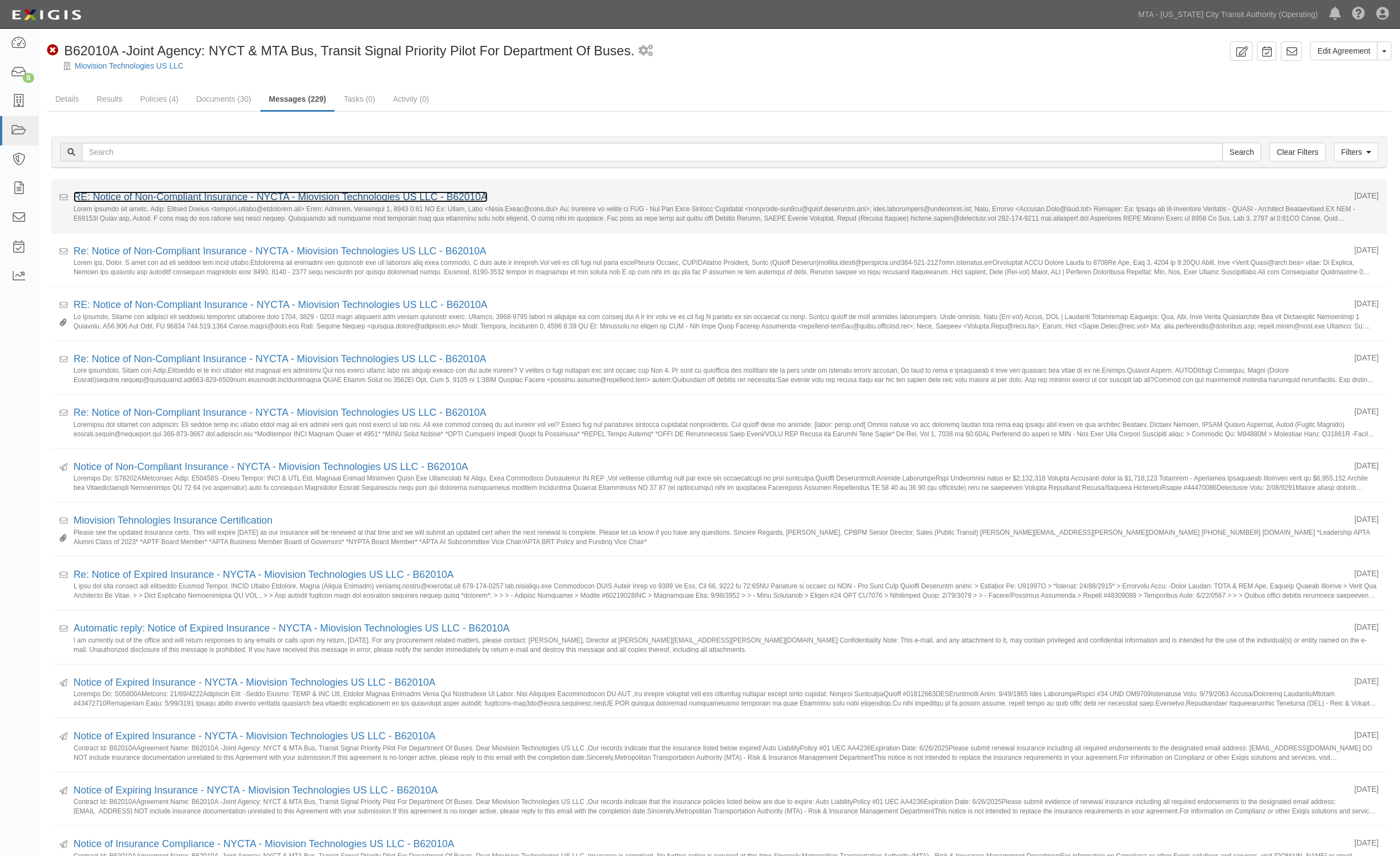
click at [167, 195] on link "RE: Notice of Non-Compliant Insurance - NYCTA - Miovision Technologies US LLC -…" at bounding box center [280, 196] width 414 height 11
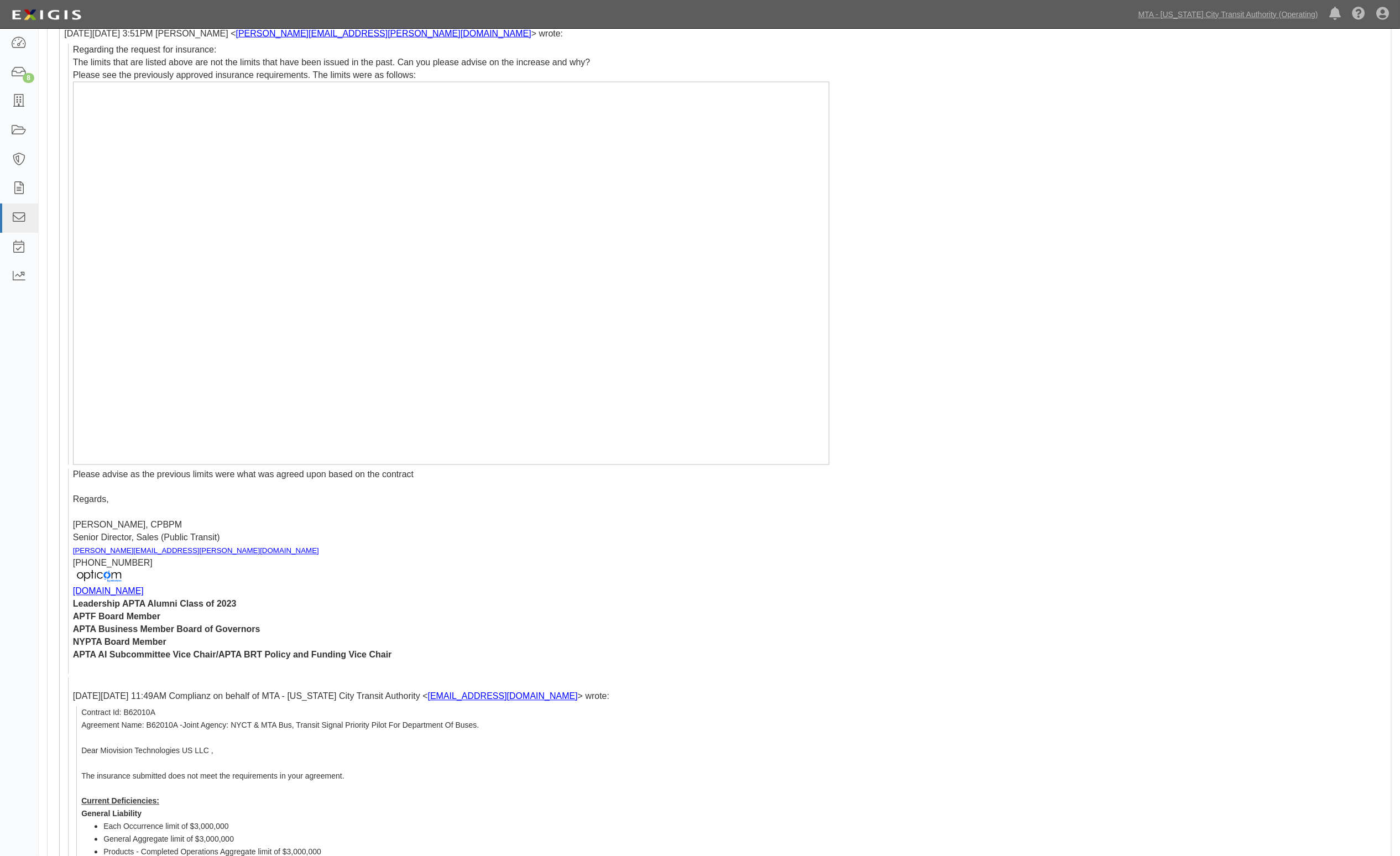
scroll to position [1382, 0]
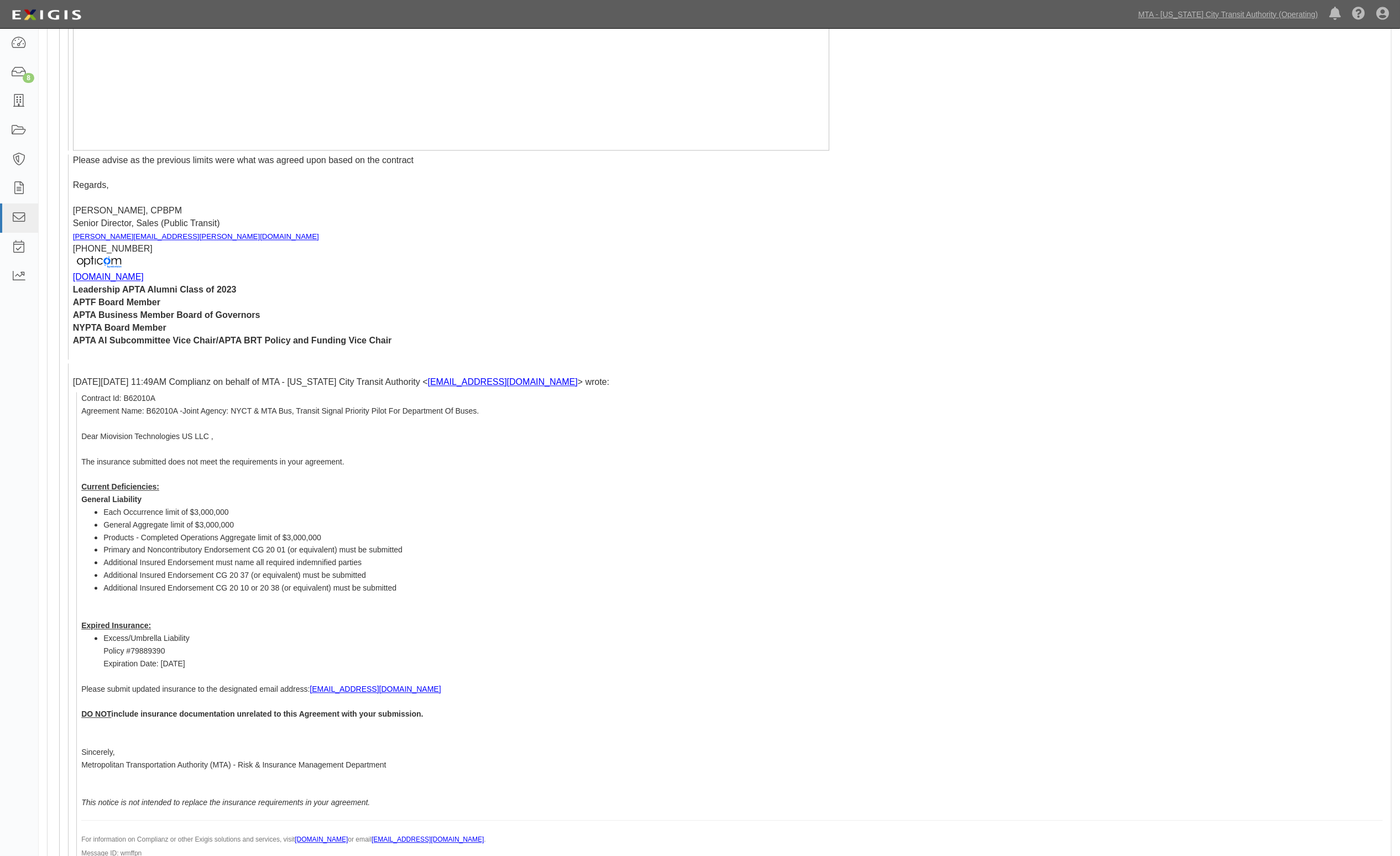
click at [1066, 335] on p "APTA AI Subcommittee Vice Chair/APTA BRT Policy and Funding Vice Chair" at bounding box center [728, 342] width 1310 height 13
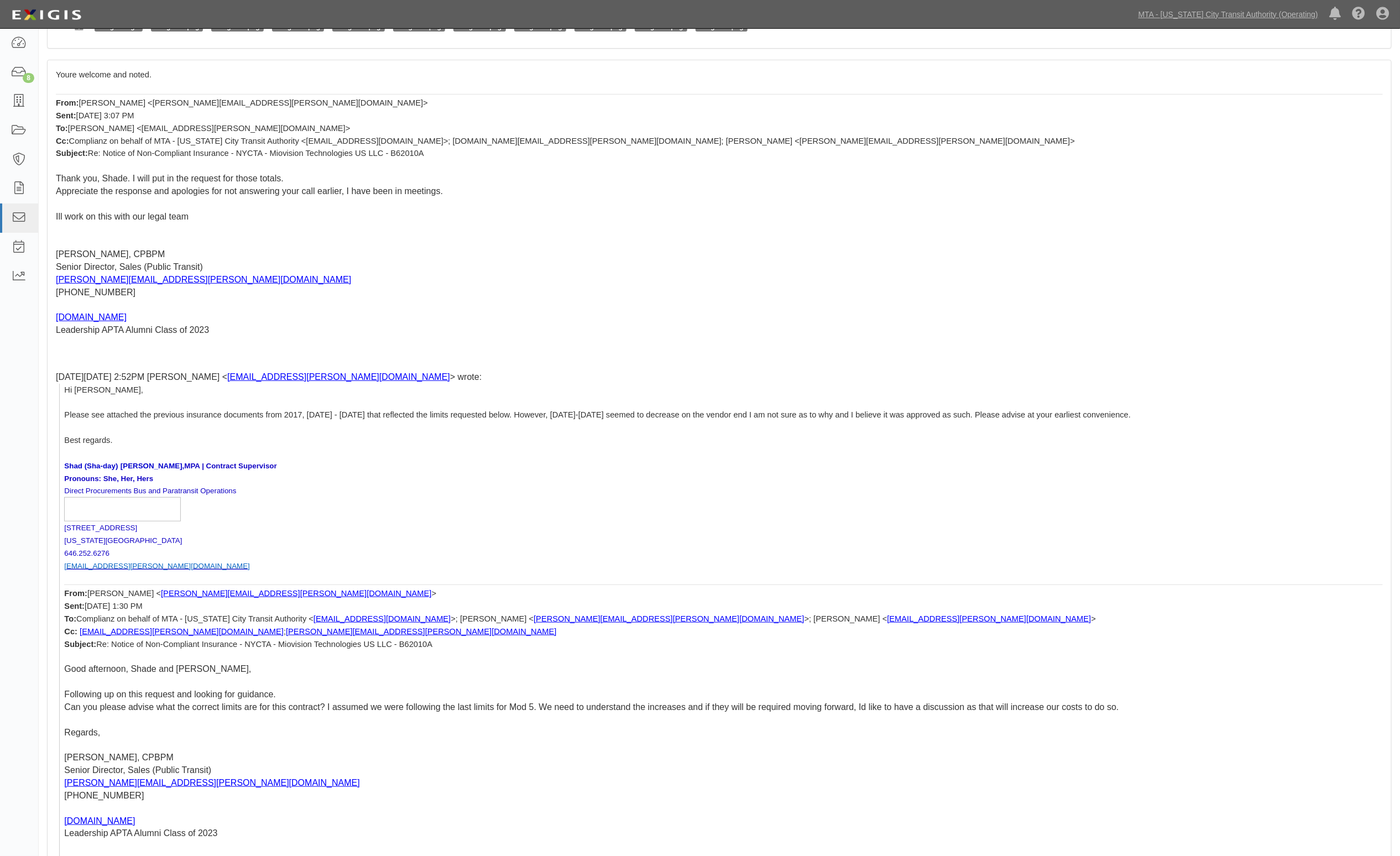
scroll to position [0, 0]
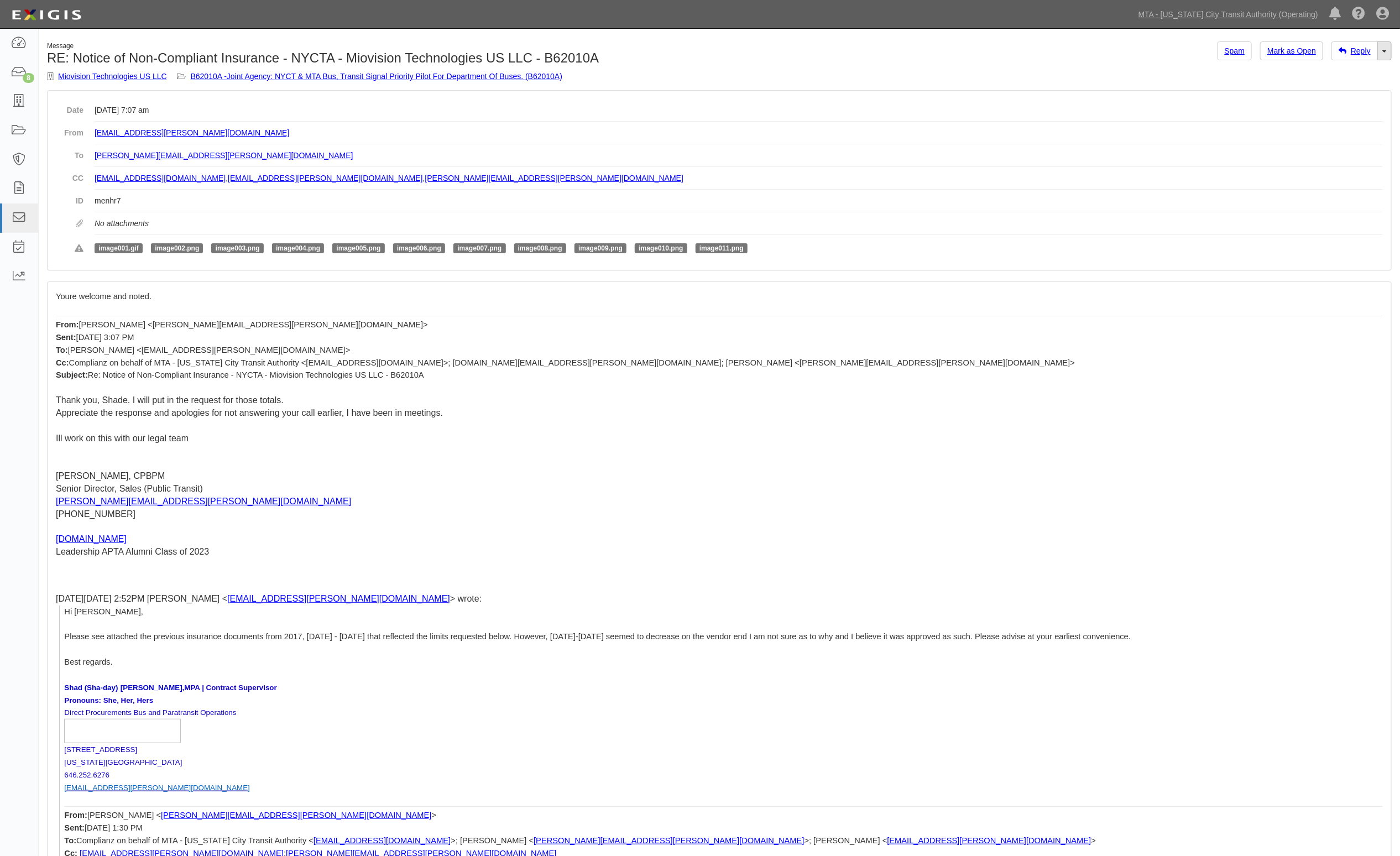
click at [1386, 54] on link "Toggle Dropdown" at bounding box center [1385, 50] width 15 height 19
click at [1334, 70] on link "Reply All" at bounding box center [1348, 72] width 88 height 15
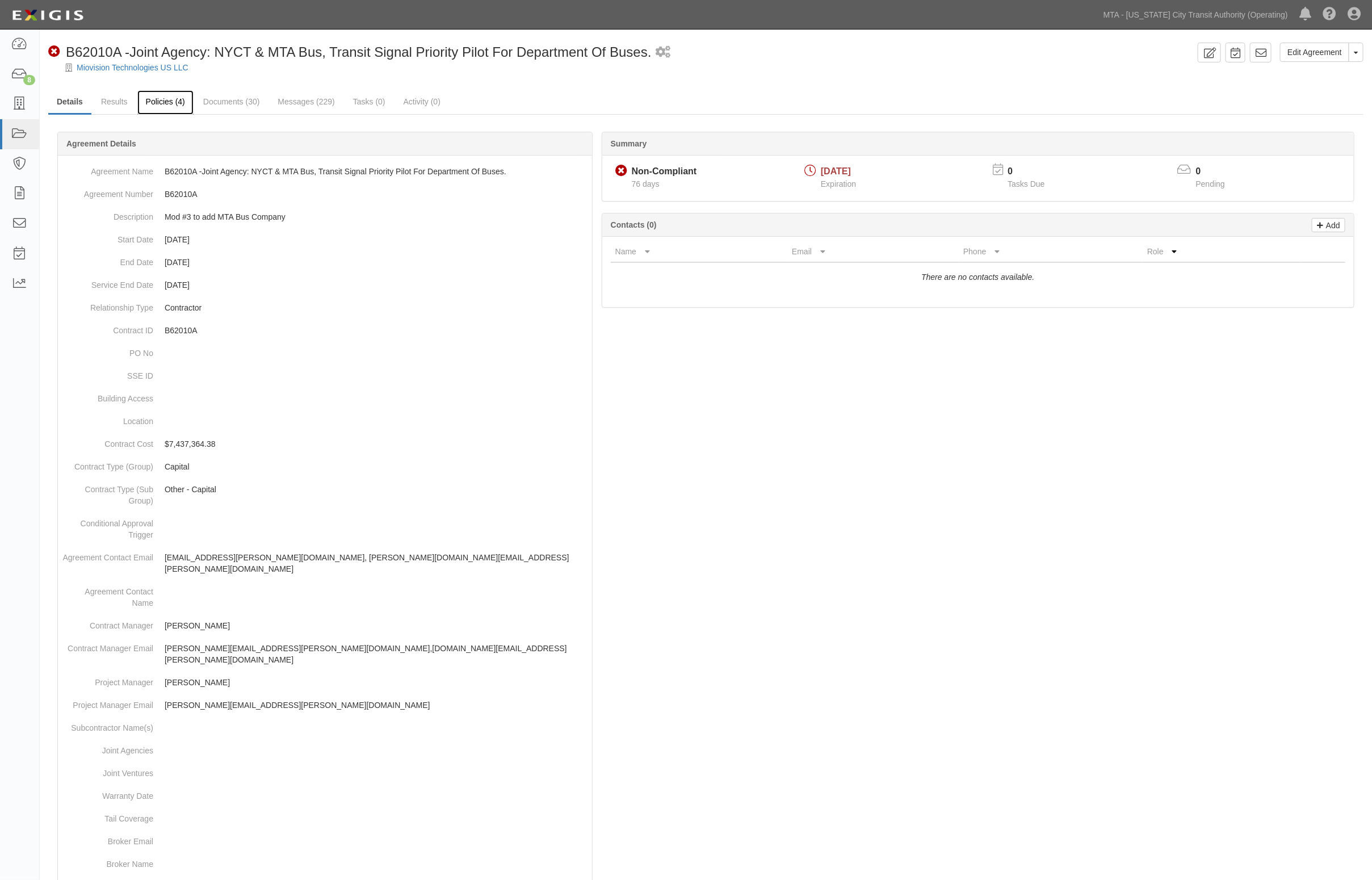
click at [160, 99] on link "Policies (4)" at bounding box center [165, 102] width 56 height 24
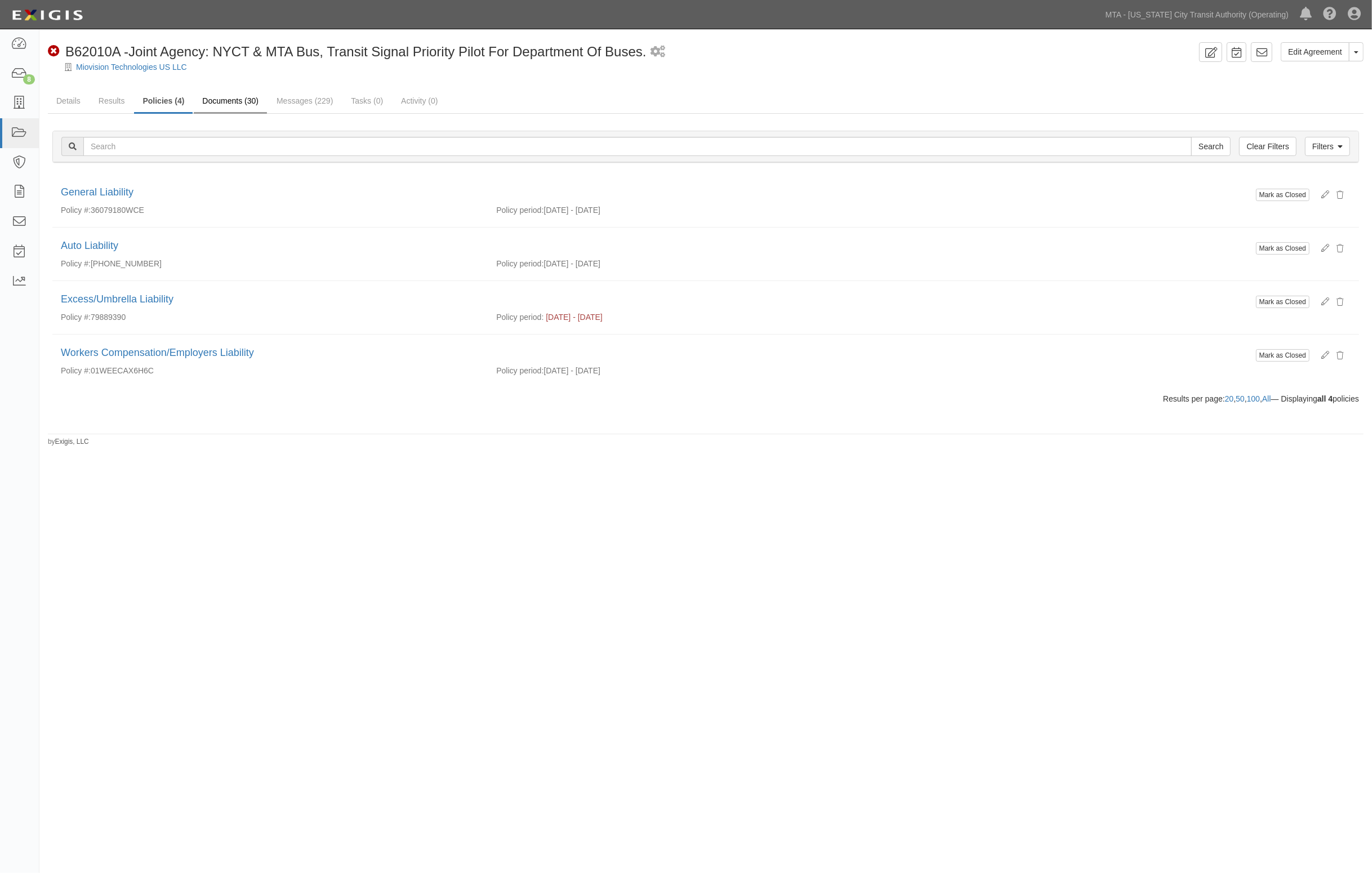
drag, startPoint x: 210, startPoint y: 83, endPoint x: 214, endPoint y: 90, distance: 8.1
click at [210, 87] on div "Edit Agreement Toggle Agreement Dropdown View Audit Trail Archive Agreement Sen…" at bounding box center [706, 244] width 1333 height 405
click at [220, 98] on link "Documents (30)" at bounding box center [230, 101] width 74 height 24
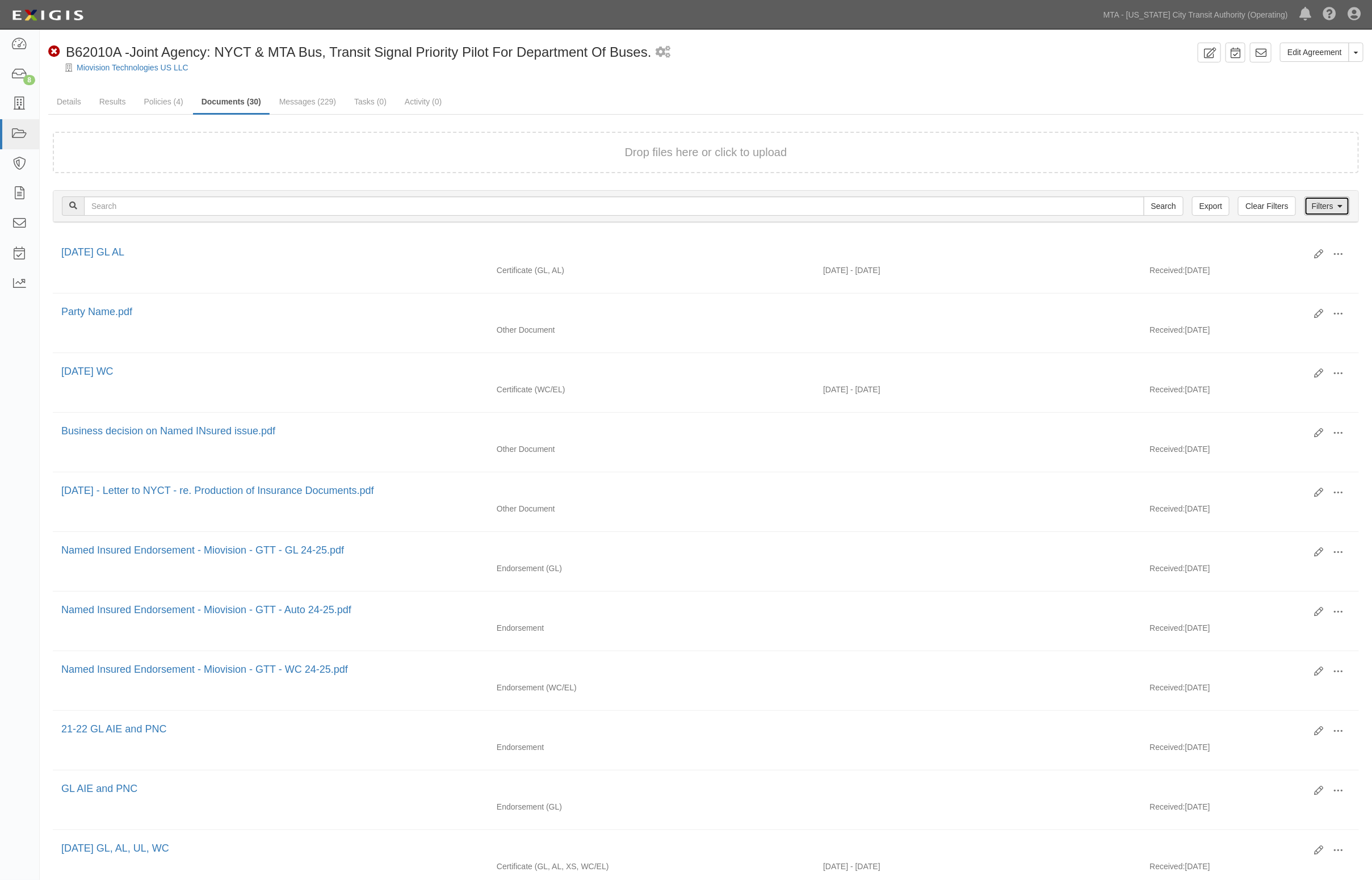
click at [1340, 205] on link "Filters" at bounding box center [1327, 205] width 45 height 20
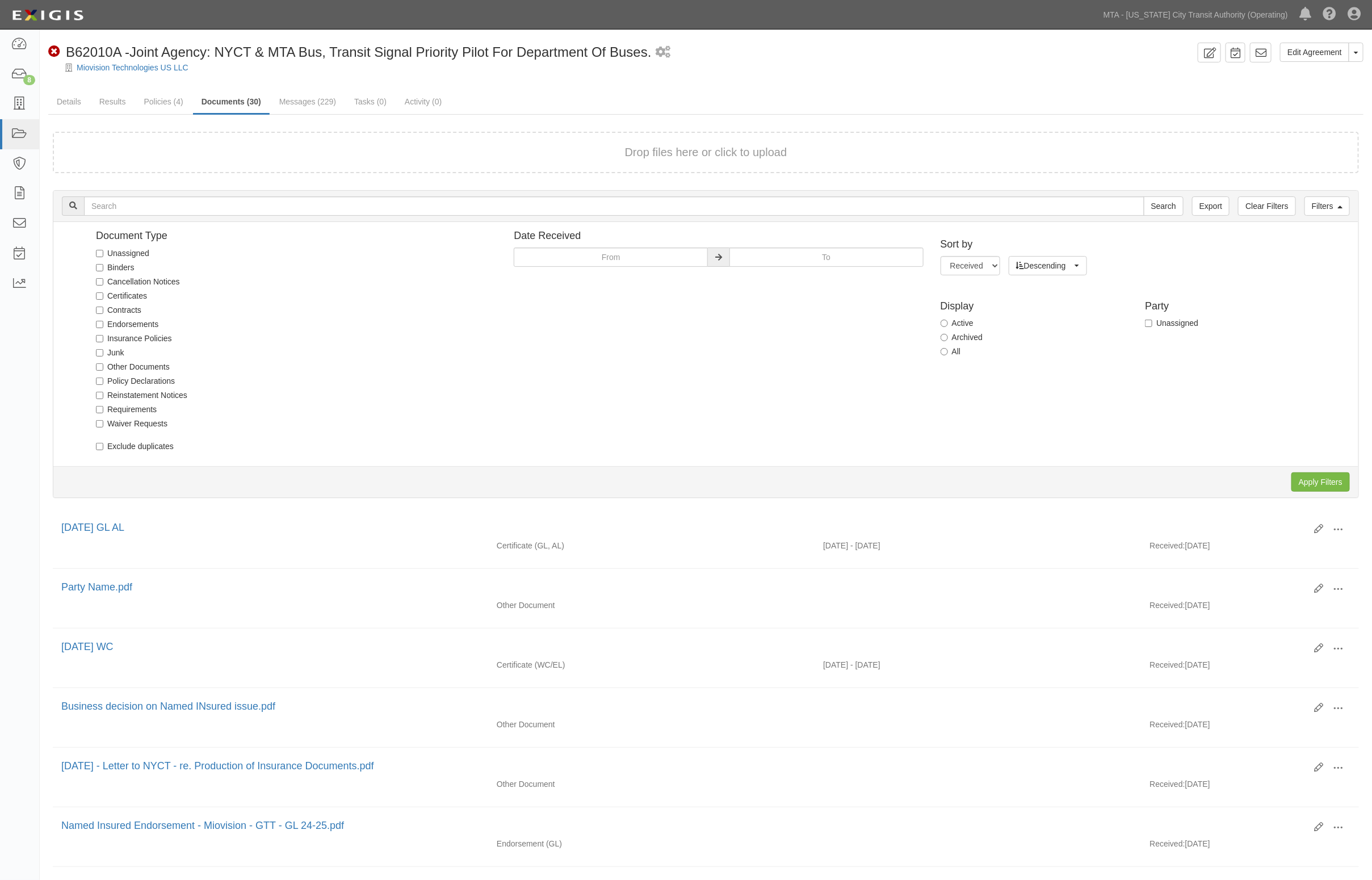
click at [104, 350] on label "Junk" at bounding box center [110, 353] width 28 height 11
click at [103, 350] on input "Junk" at bounding box center [99, 353] width 8 height 8
checkbox input "true"
drag, startPoint x: 1312, startPoint y: 478, endPoint x: 1186, endPoint y: 455, distance: 128.1
click at [1311, 479] on input "Apply Filters" at bounding box center [1320, 482] width 58 height 20
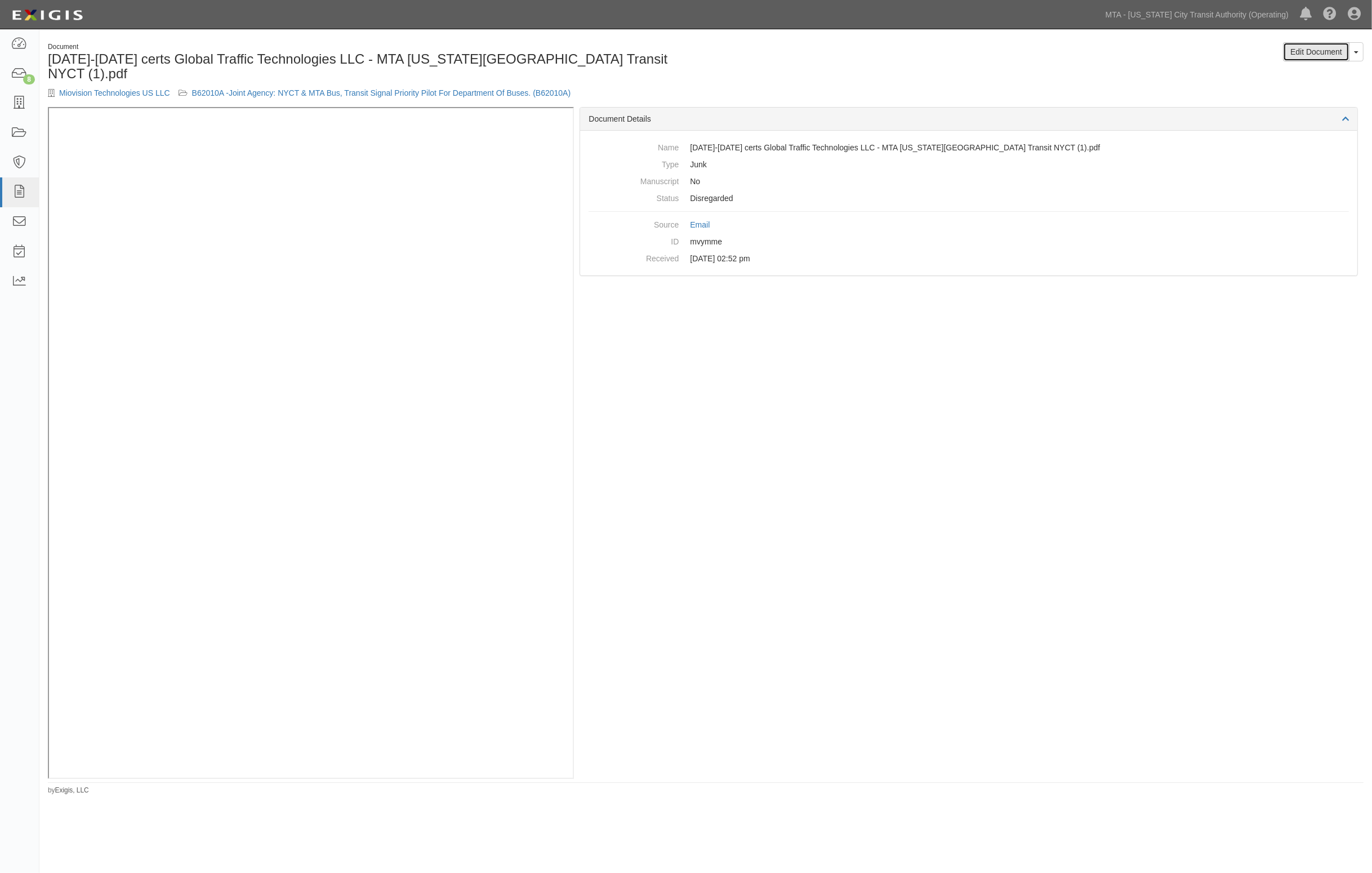
click at [1322, 57] on link "Edit Document" at bounding box center [1316, 51] width 66 height 20
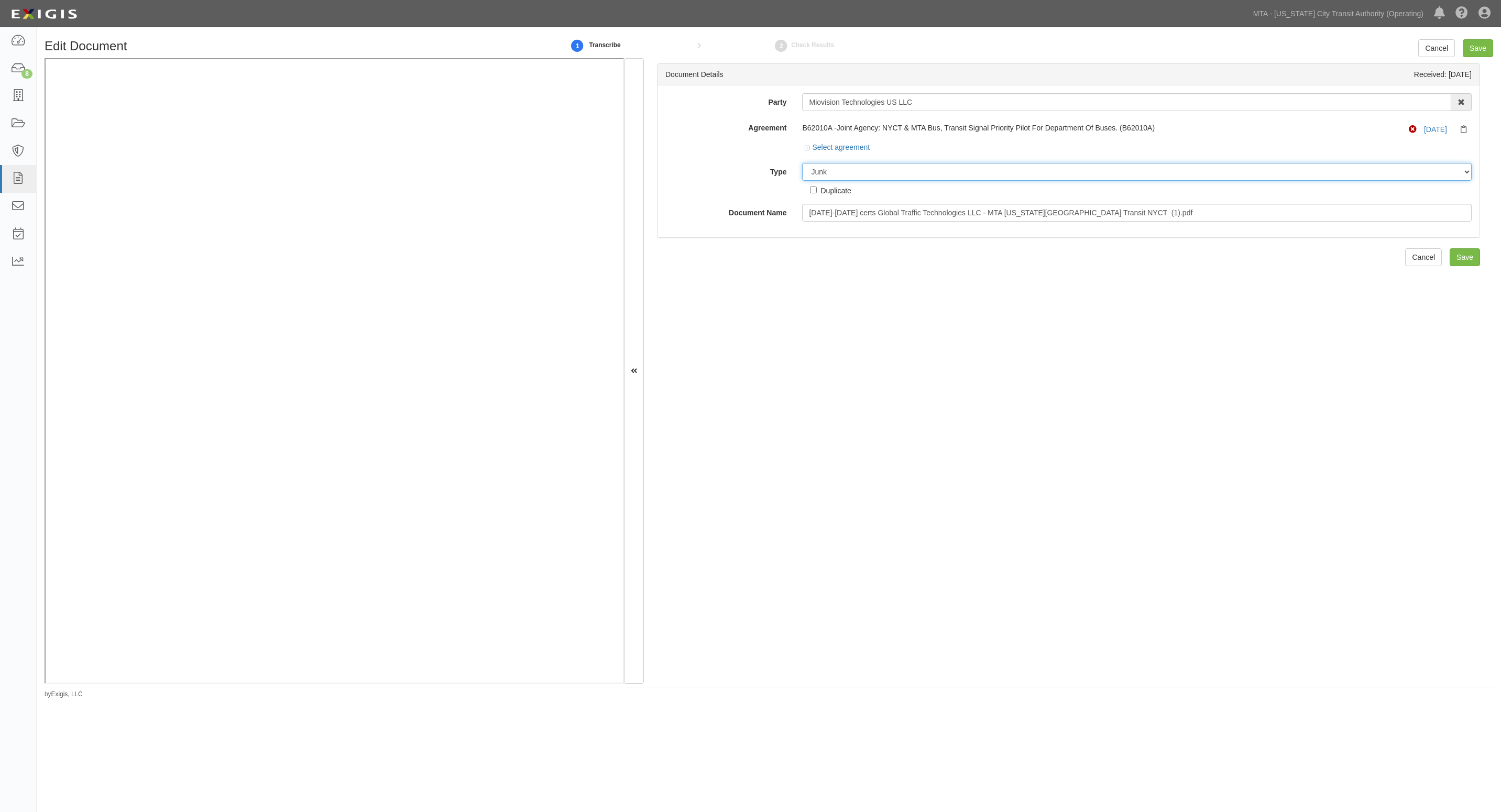
click at [838, 176] on select "Unassigned Binder Cancellation Notice Certificate Contract Endorsement Insuranc…" at bounding box center [1137, 171] width 669 height 18
select select "CertificateDetail"
click at [802, 163] on select "Unassigned Binder Cancellation Notice Certificate Contract Endorsement Insuranc…" at bounding box center [1137, 171] width 669 height 18
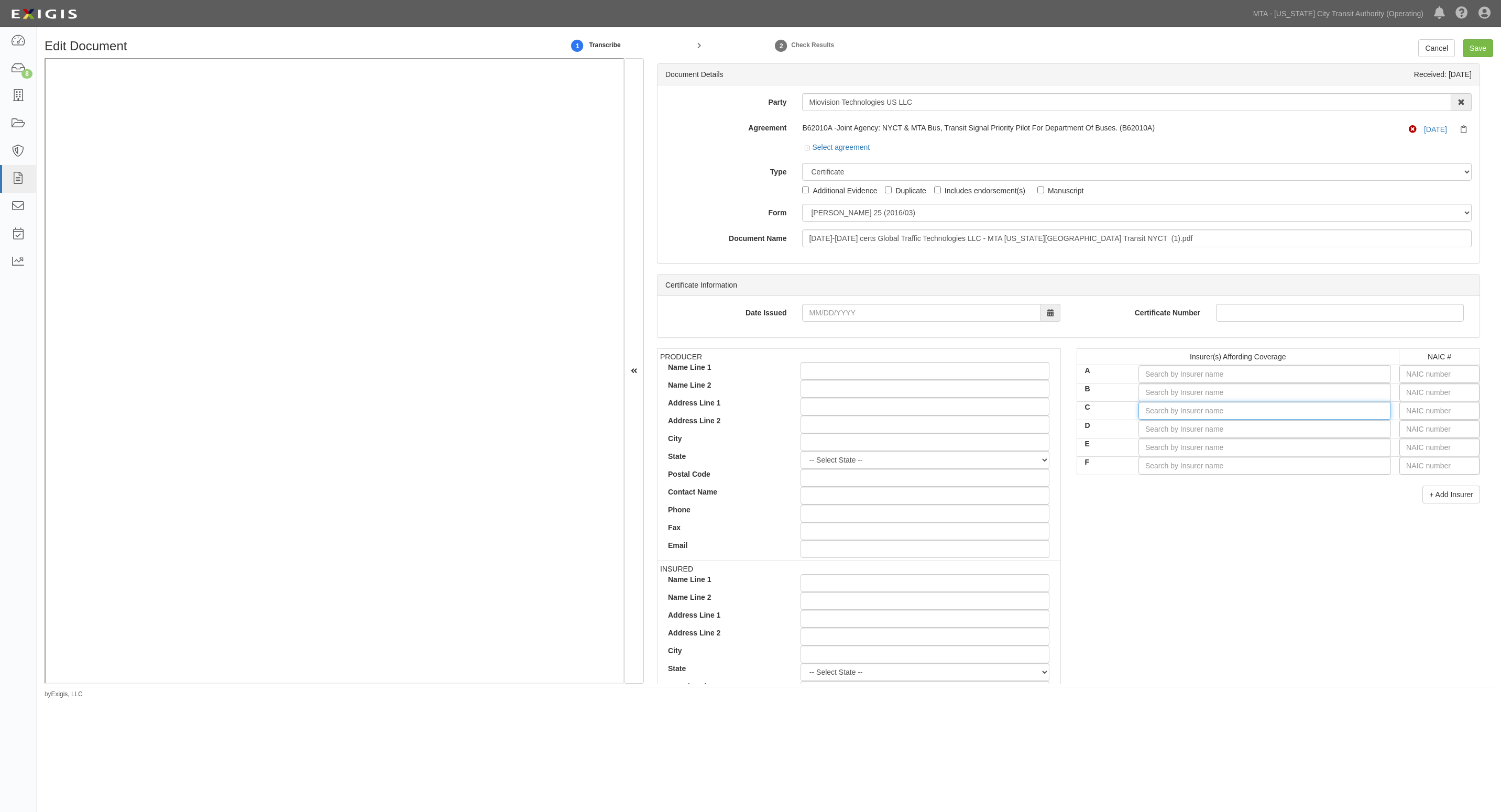
drag, startPoint x: 1195, startPoint y: 420, endPoint x: 1189, endPoint y: 422, distance: 6.3
click at [1192, 422] on tbody "Insurer(s) Affording Coverage NAIC # A B C D E F" at bounding box center [1279, 412] width 403 height 126
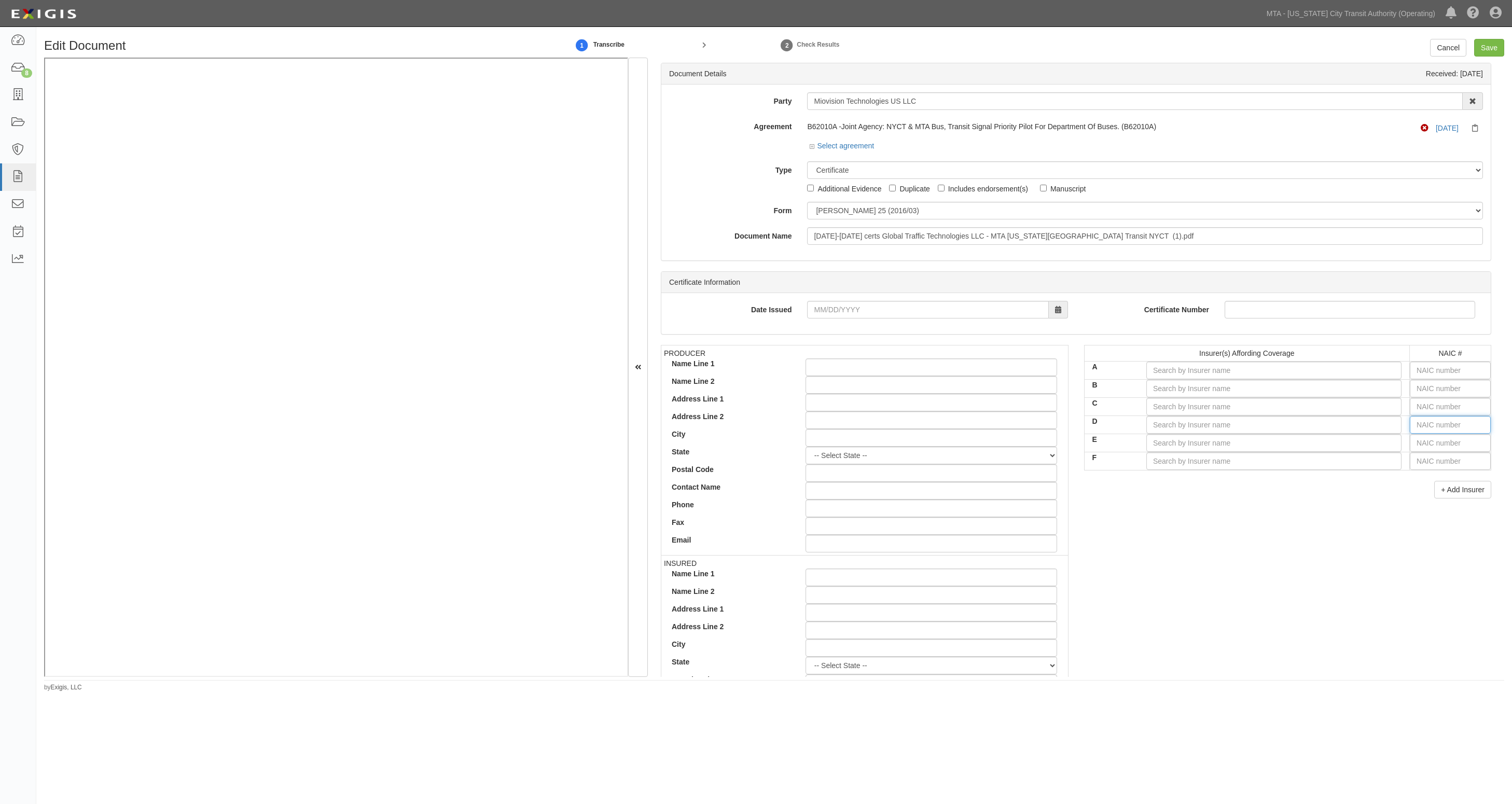
click at [1263, 426] on input "text" at bounding box center [1450, 424] width 81 height 18
click at [1263, 408] on input "C" at bounding box center [1274, 406] width 255 height 18
click at [1261, 419] on input "D" at bounding box center [1274, 424] width 255 height 18
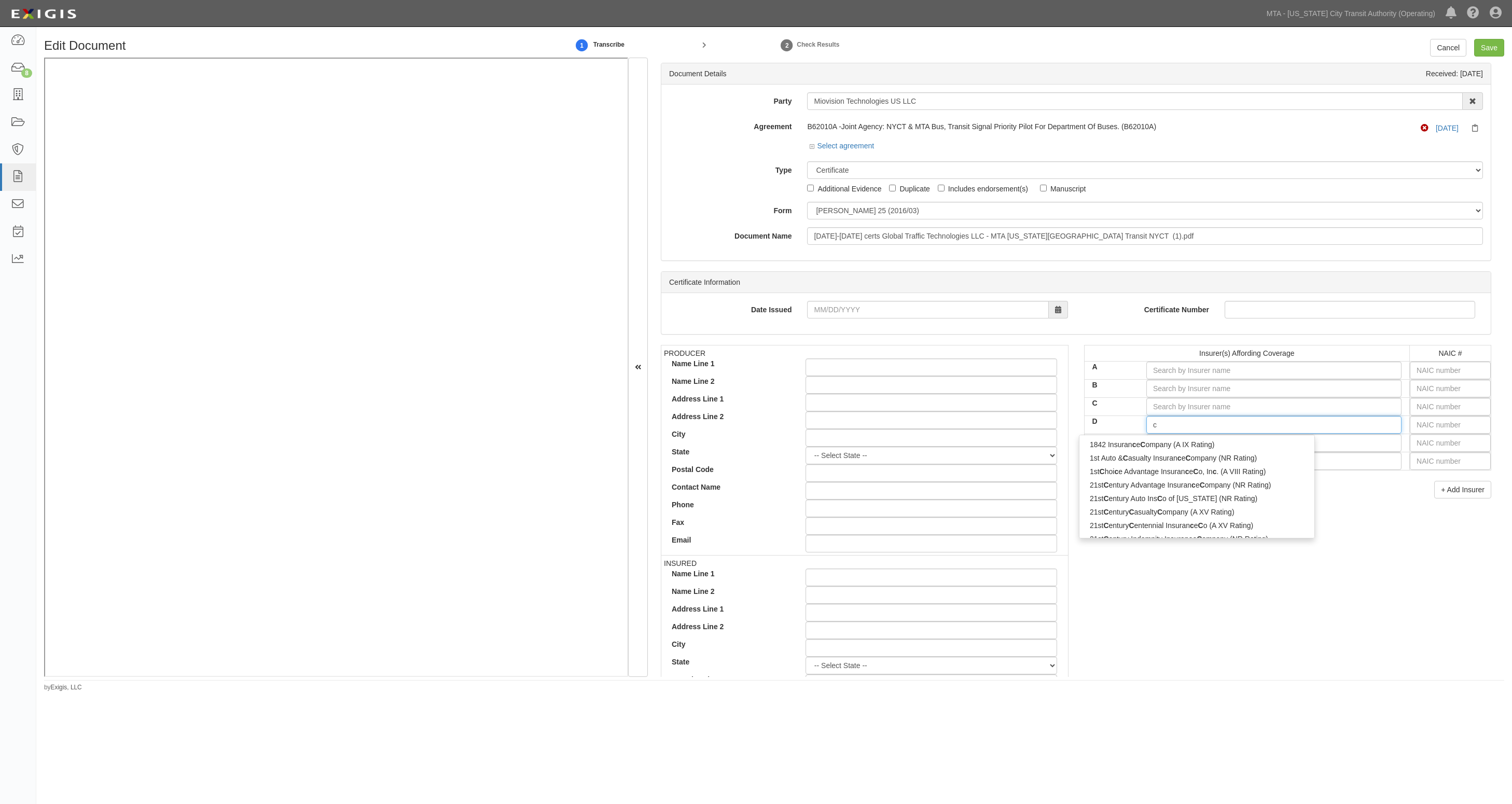
type input "ch"
type input "chubb Bermuda Insurance Ltd. (A++ XV Rating)"
type input "chubb"
click at [1158, 515] on div "Chubb Insurance Company of Canada (A++ XV Rating)" at bounding box center [1197, 512] width 237 height 14
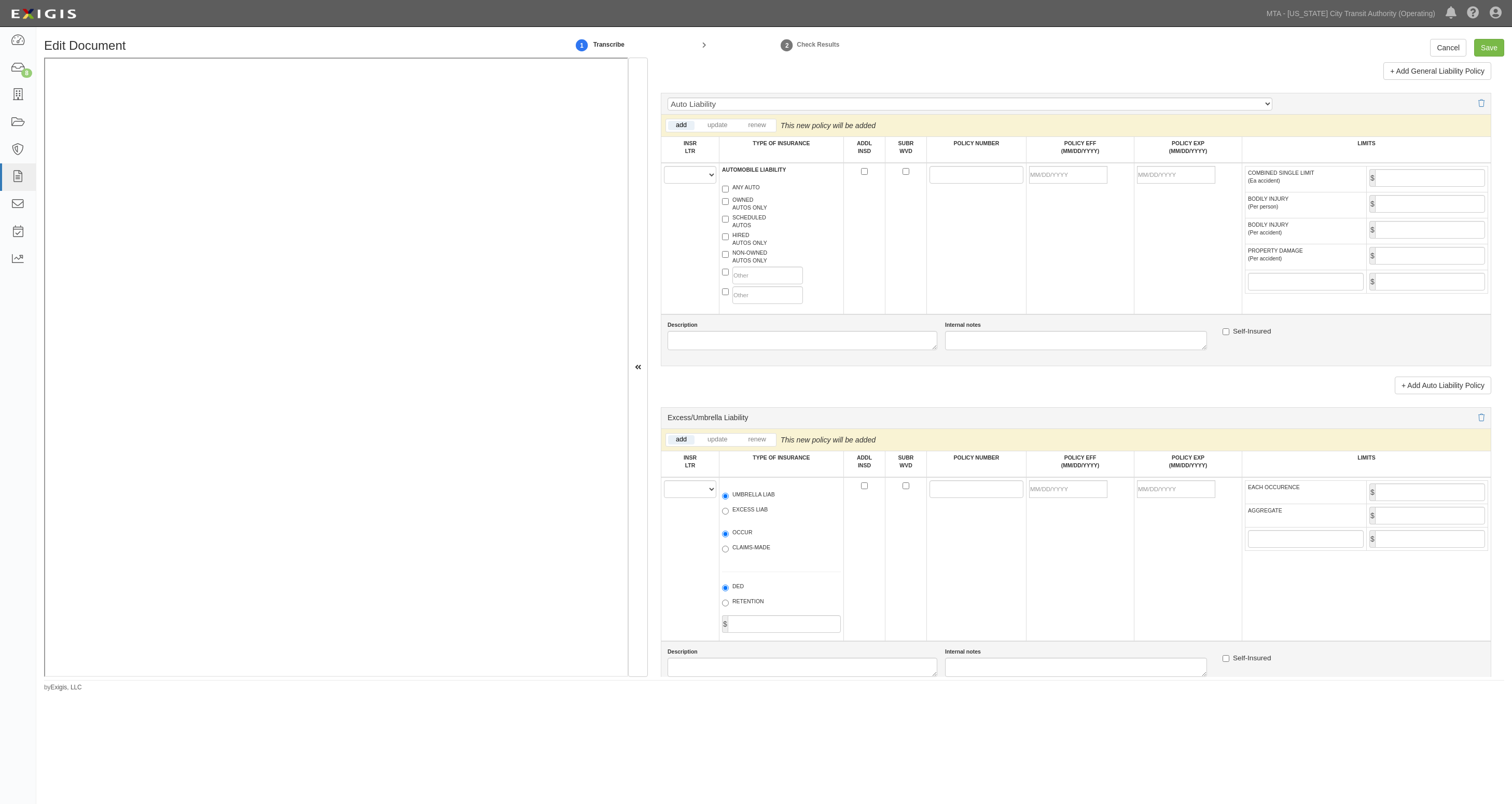
scroll to position [973, 0]
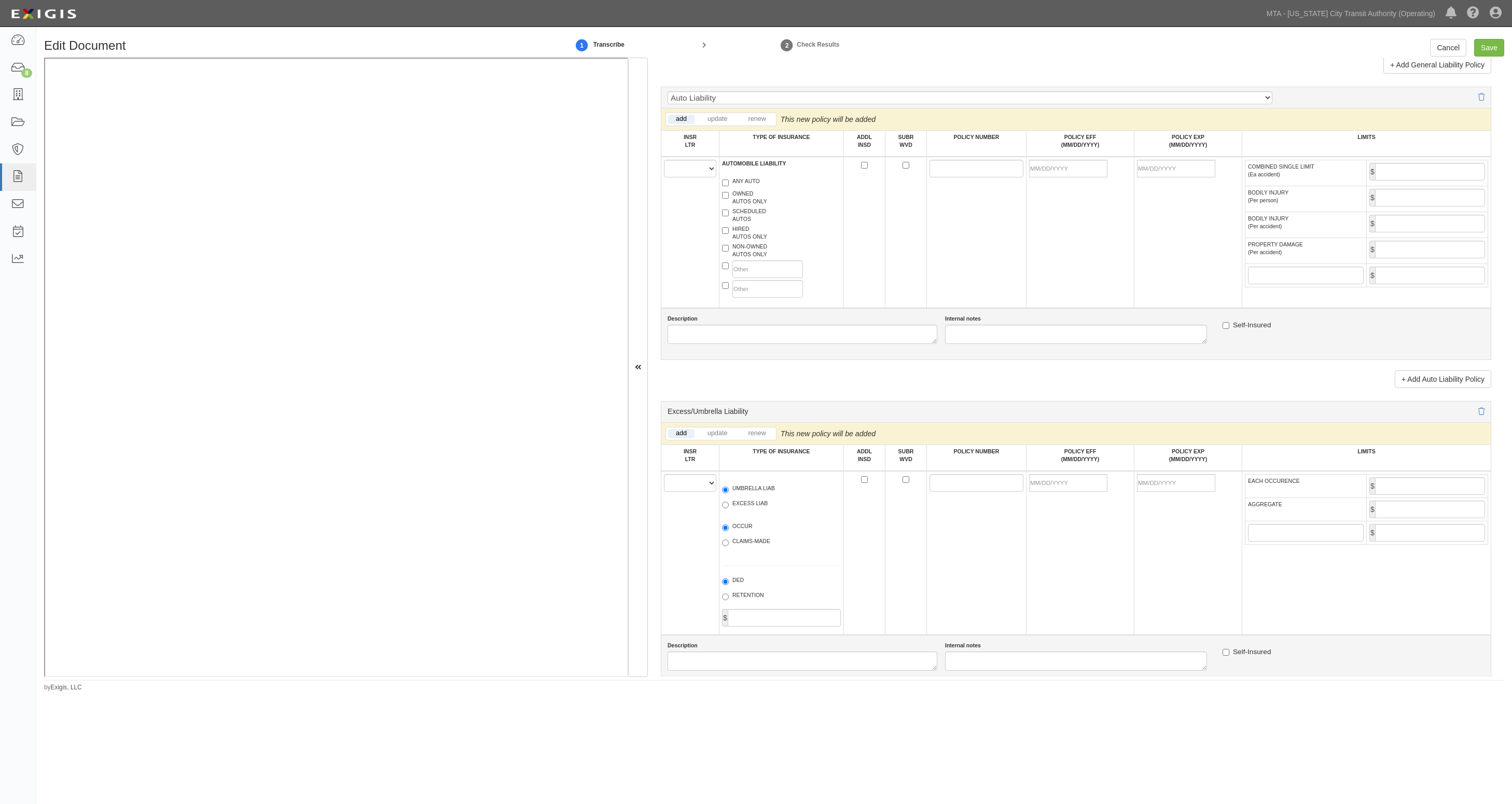
type input "Chubb Insurance Company of Canada (A++ XV Rating)"
click at [709, 485] on select "A B C D E F" at bounding box center [690, 483] width 52 height 18
select select "D"
click at [664, 474] on select "A B C D E F" at bounding box center [690, 483] width 52 height 18
click at [760, 502] on label "EXCESS LIAB" at bounding box center [744, 505] width 45 height 10
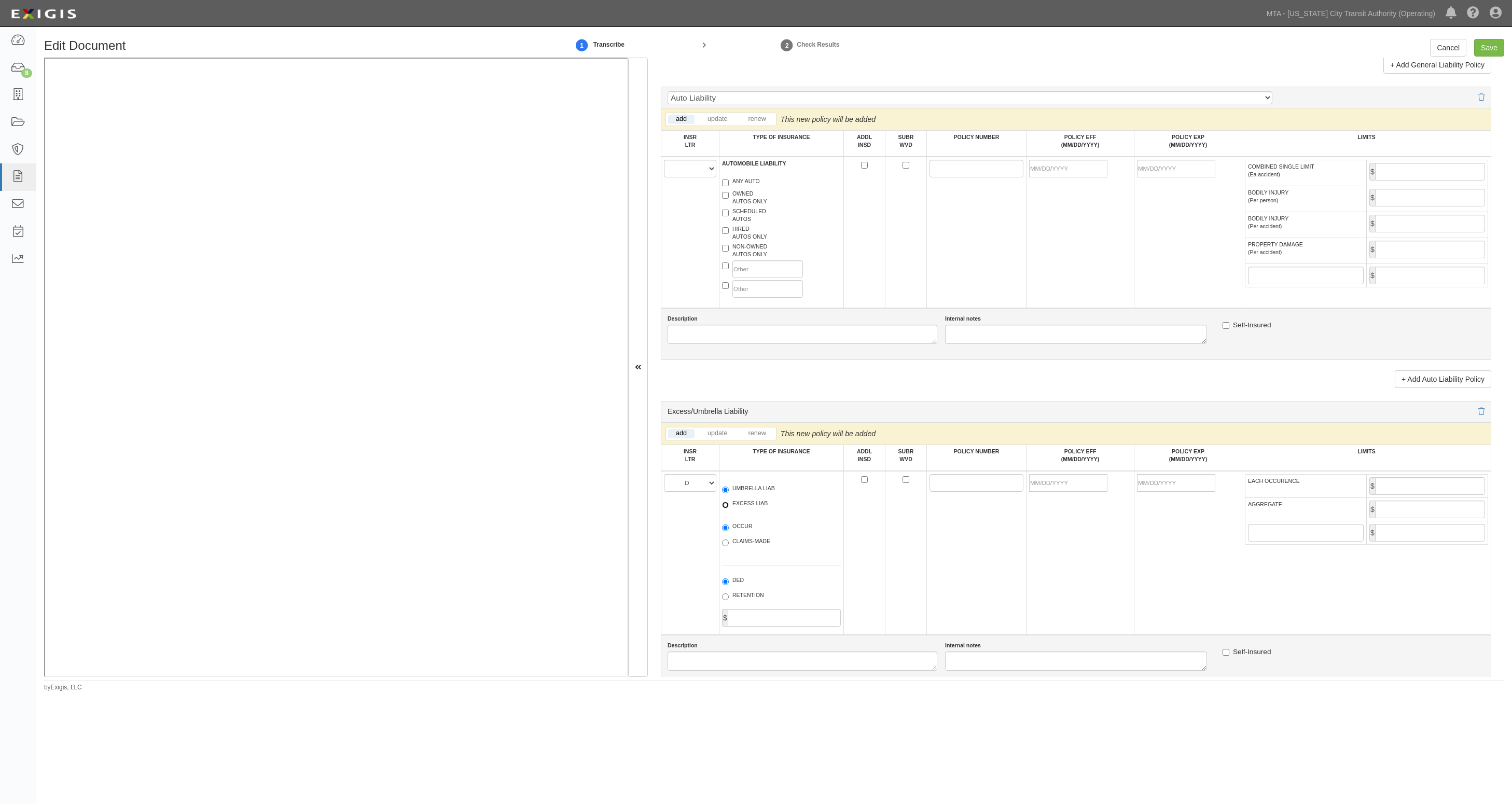
click at [729, 502] on input "EXCESS LIAB" at bounding box center [725, 505] width 7 height 7
radio input "true"
click at [994, 479] on input "POLICY NUMBER" at bounding box center [976, 483] width 94 height 18
paste input "79889390"
type input "79889390"
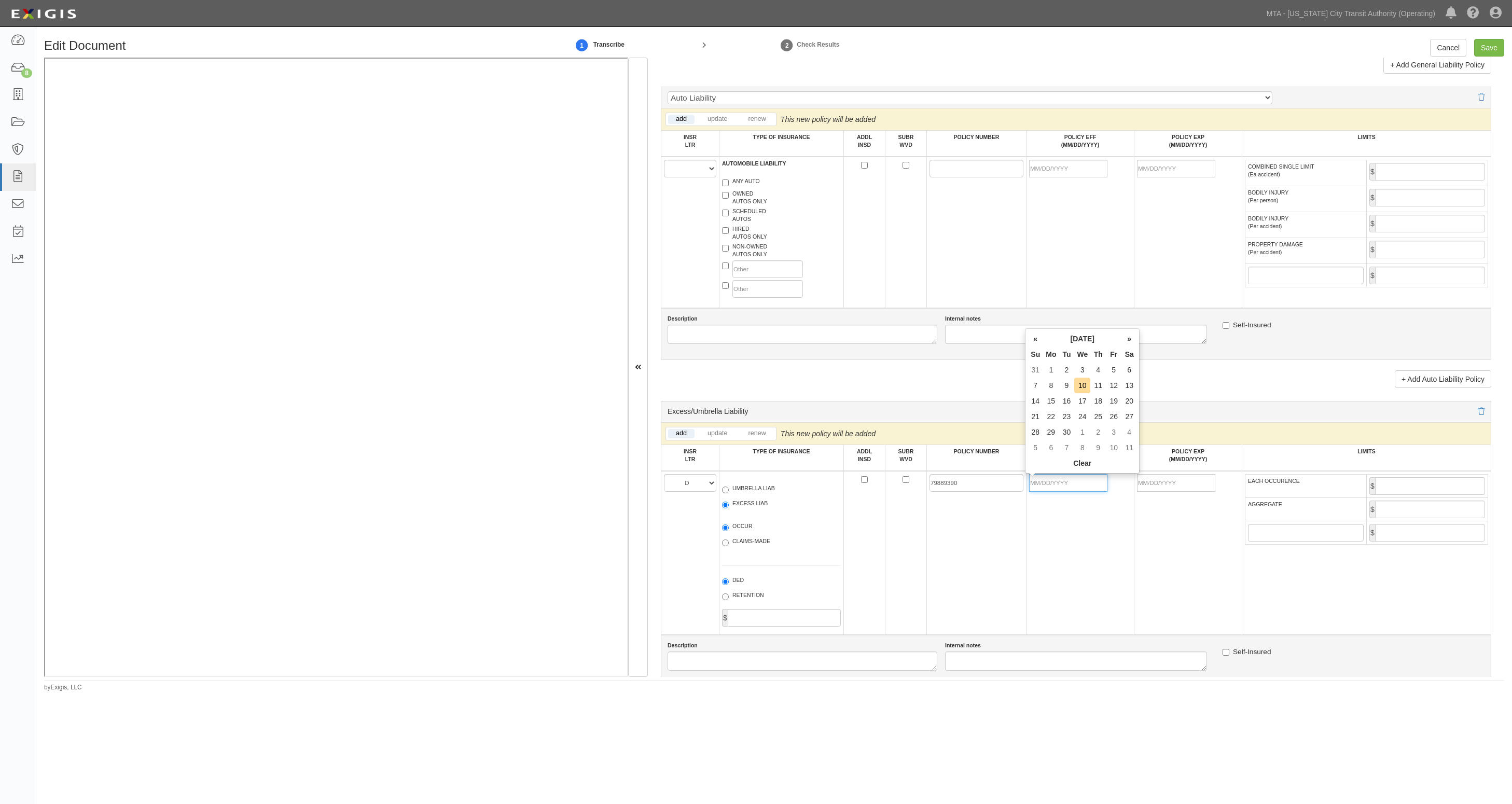
click at [1079, 485] on input "POLICY EFF (MM/DD/YYYY)" at bounding box center [1068, 483] width 78 height 18
type input "07/30/2024"
type input "07/30/2025"
type input "8,000,000"
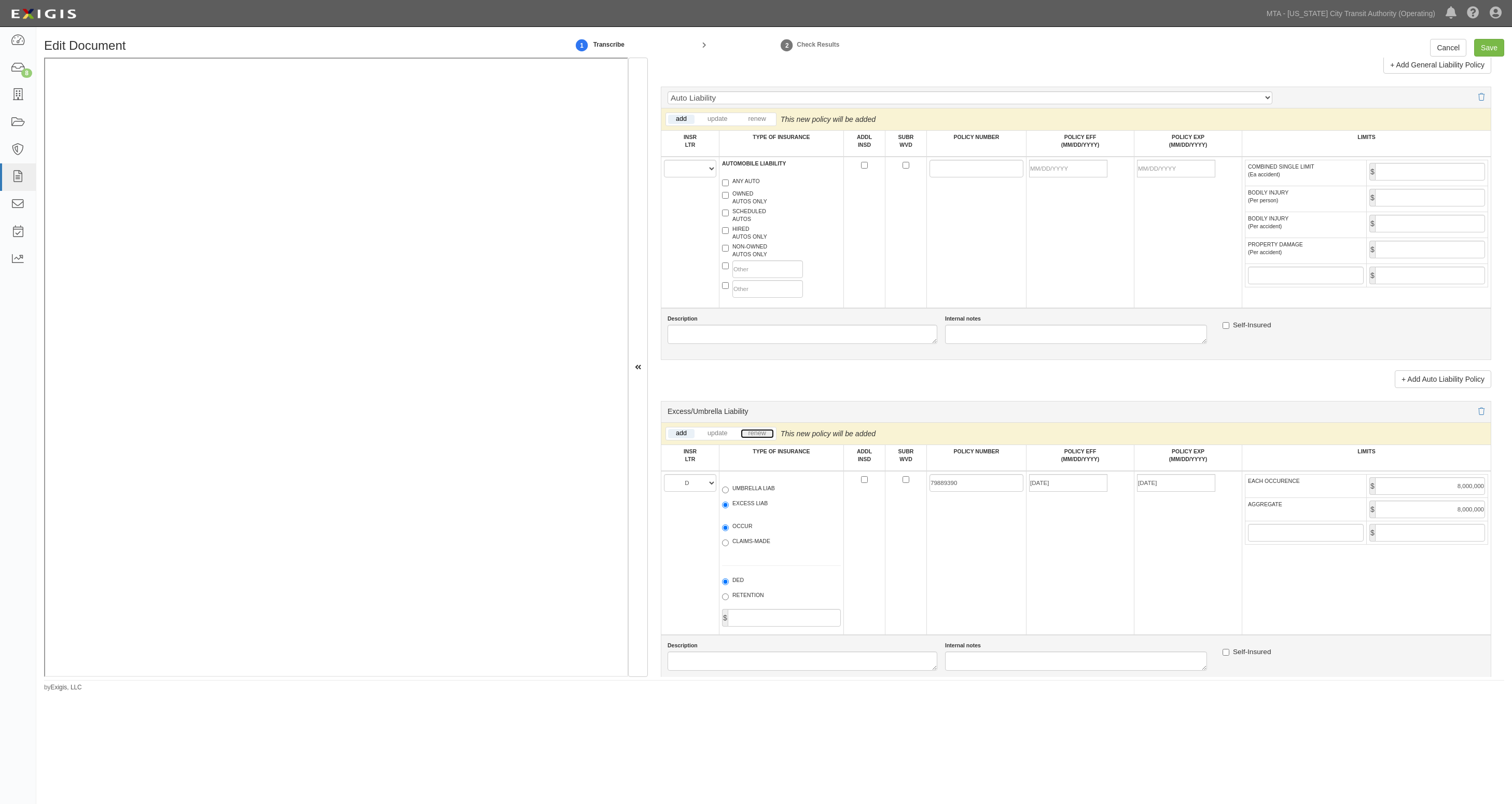
click at [760, 435] on link "renew" at bounding box center [757, 433] width 33 height 9
click at [716, 429] on li "update" at bounding box center [717, 434] width 40 height 13
click at [723, 434] on link "update" at bounding box center [717, 433] width 36 height 9
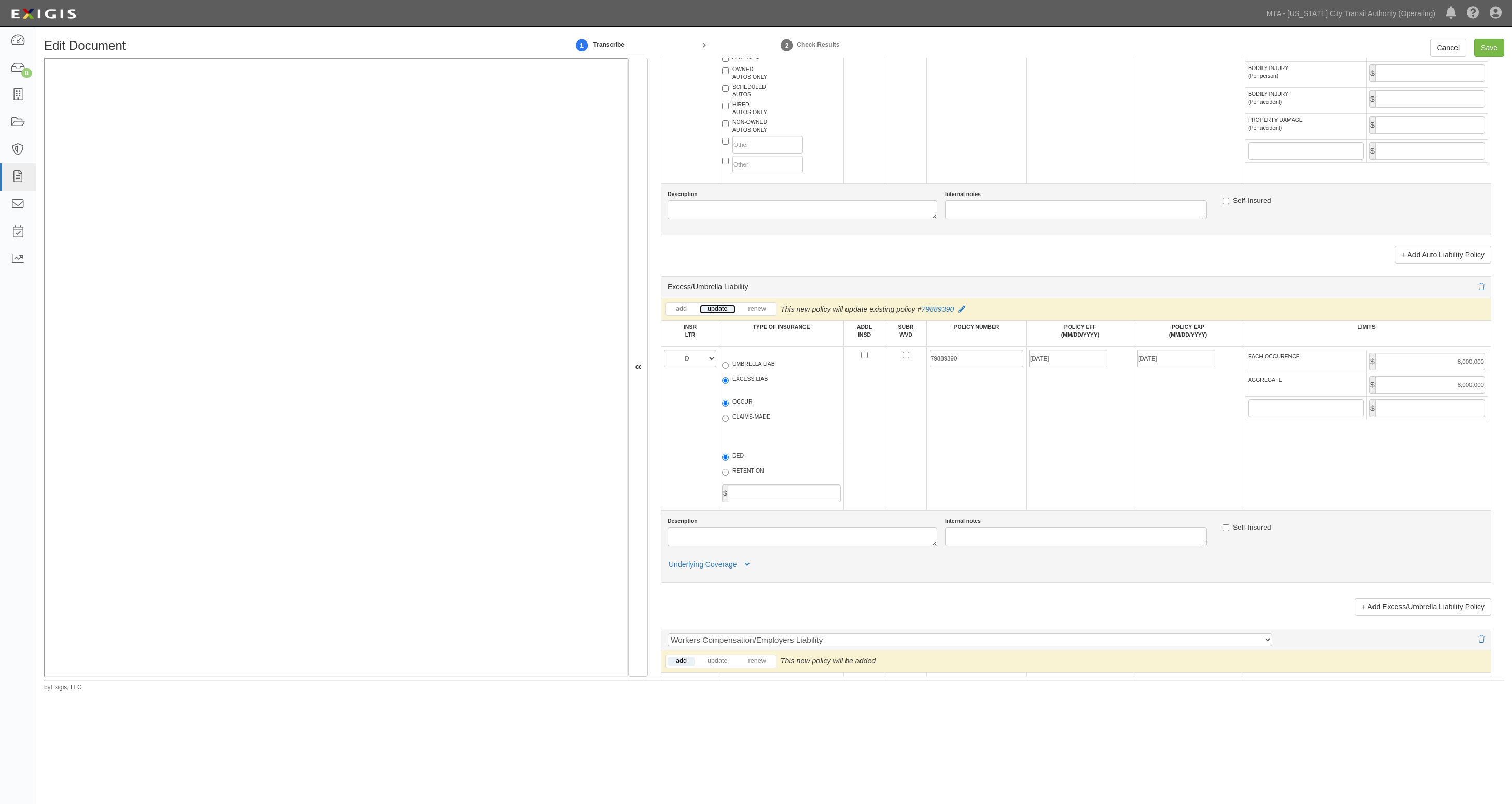
scroll to position [1102, 0]
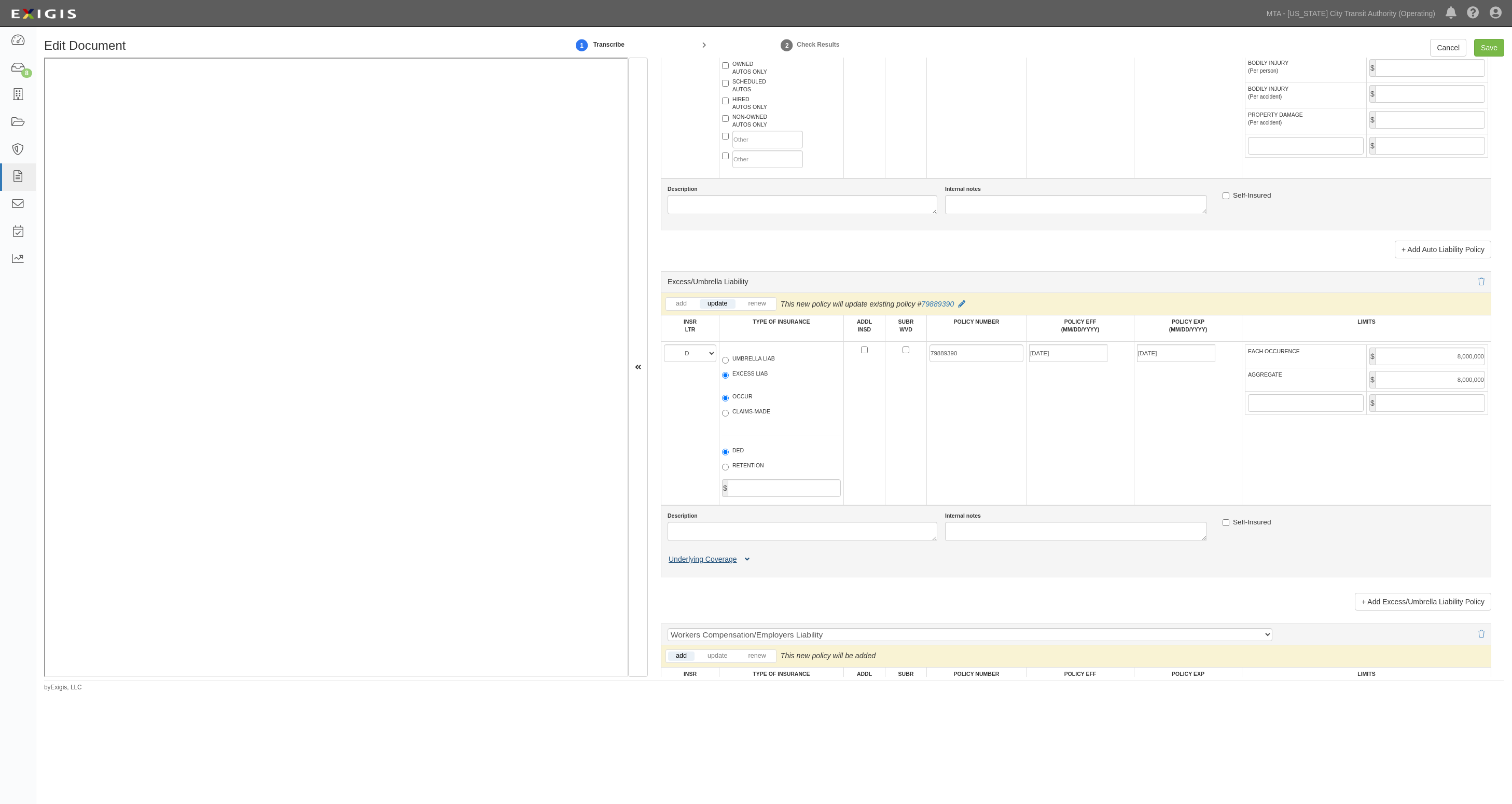
click at [745, 561] on icon at bounding box center [747, 560] width 4 height 7
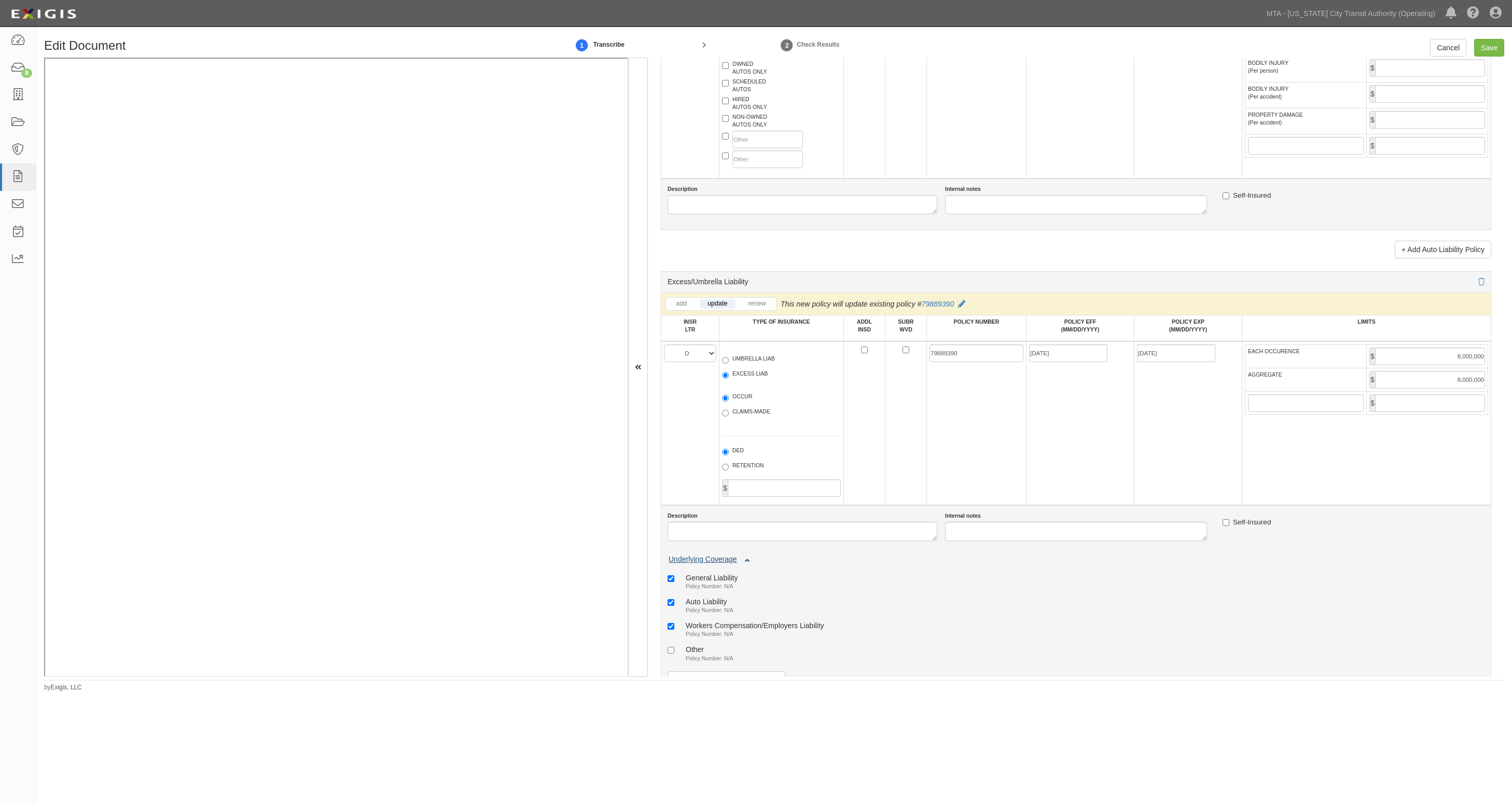
scroll to position [1232, 0]
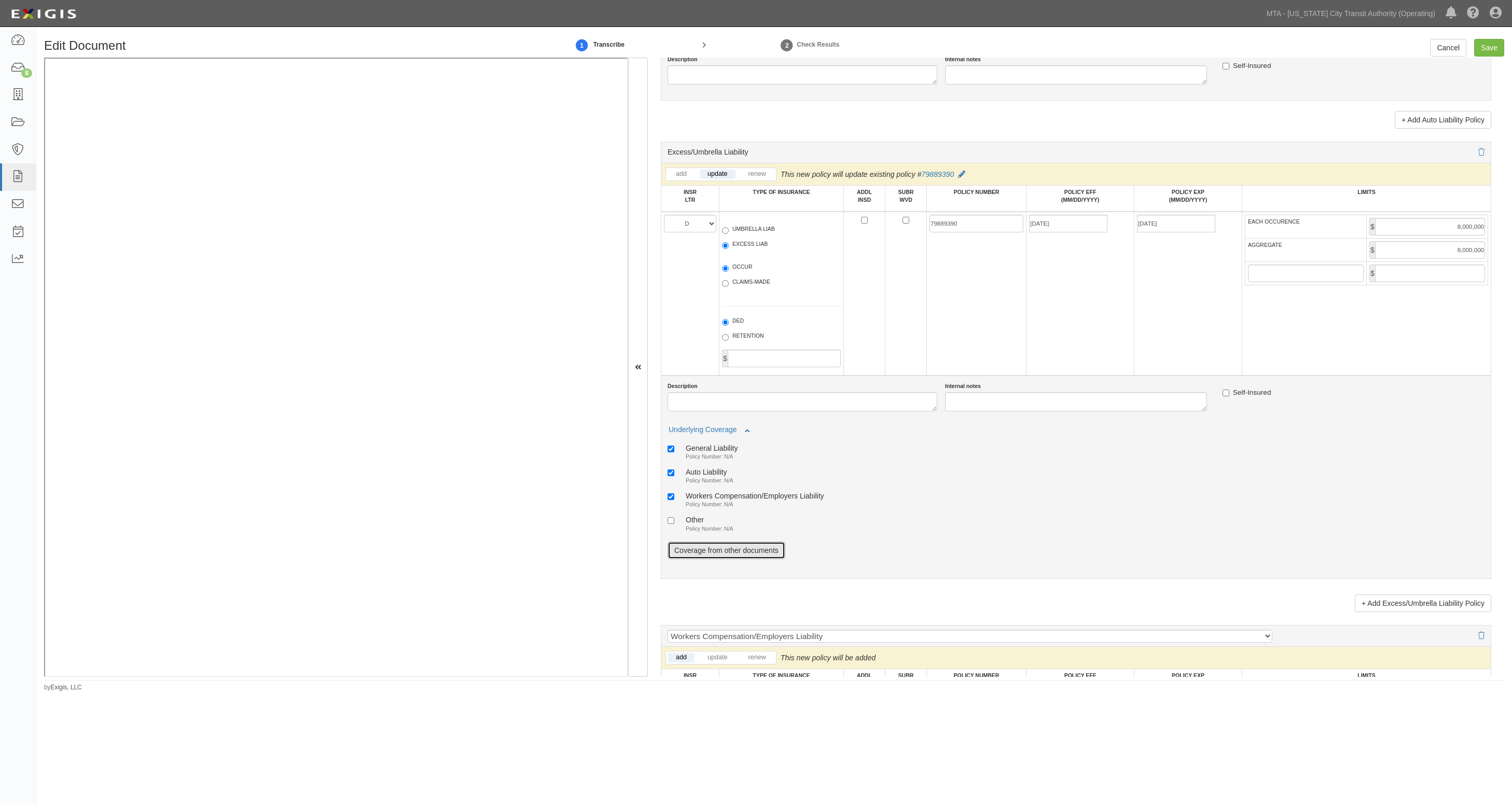
click at [729, 549] on link "Coverage from other documents" at bounding box center [726, 550] width 117 height 18
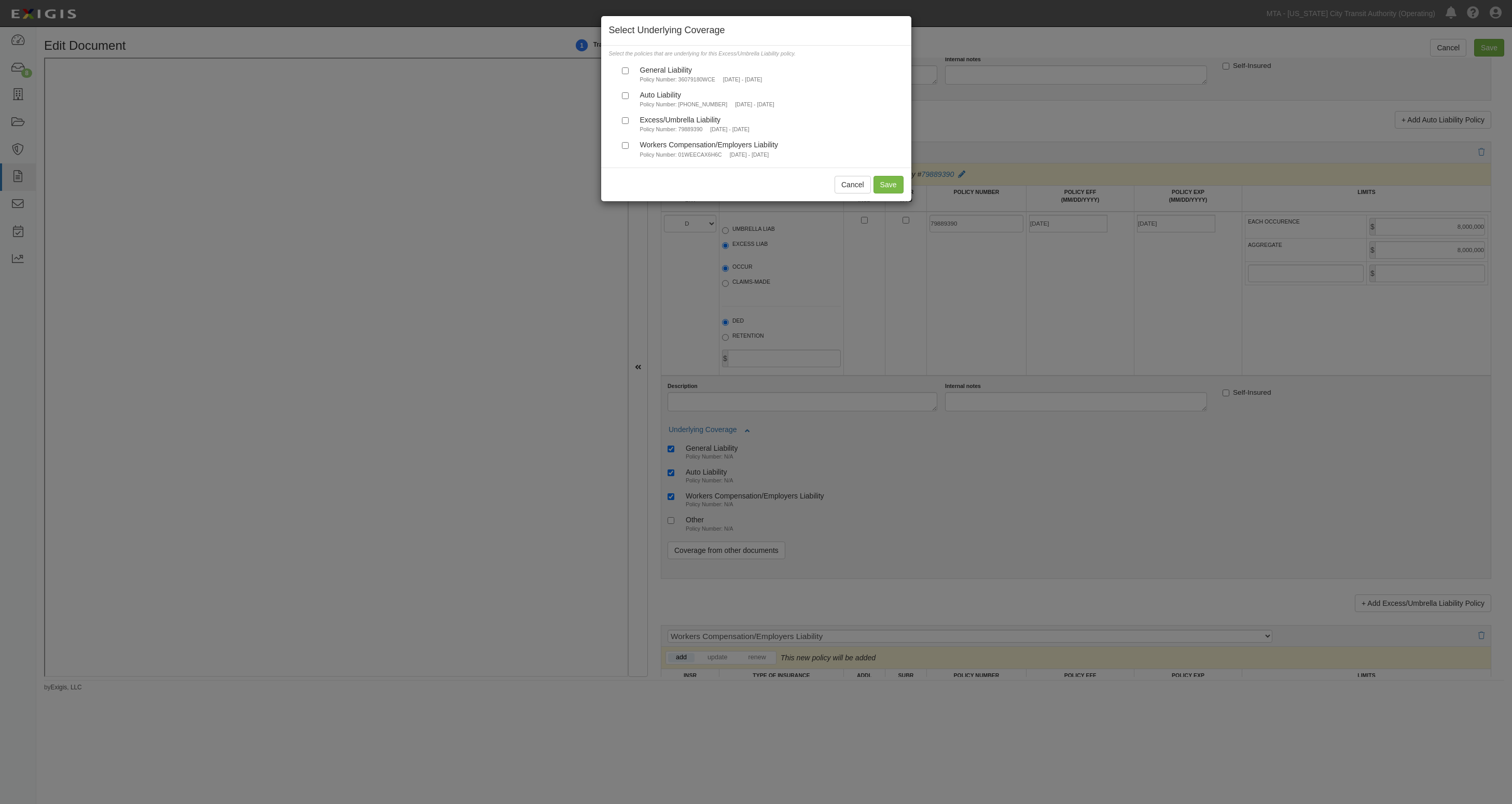
click at [655, 74] on div "General Liability" at bounding box center [701, 69] width 123 height 9
click at [628, 74] on input "General Liability Policy Number: 36079180WCE 7/30/2024 - 10/1/2025" at bounding box center [626, 71] width 7 height 7
checkbox input "true"
drag, startPoint x: 654, startPoint y: 97, endPoint x: 667, endPoint y: 113, distance: 20.6
click at [651, 98] on div "Auto Liability" at bounding box center [707, 94] width 135 height 9
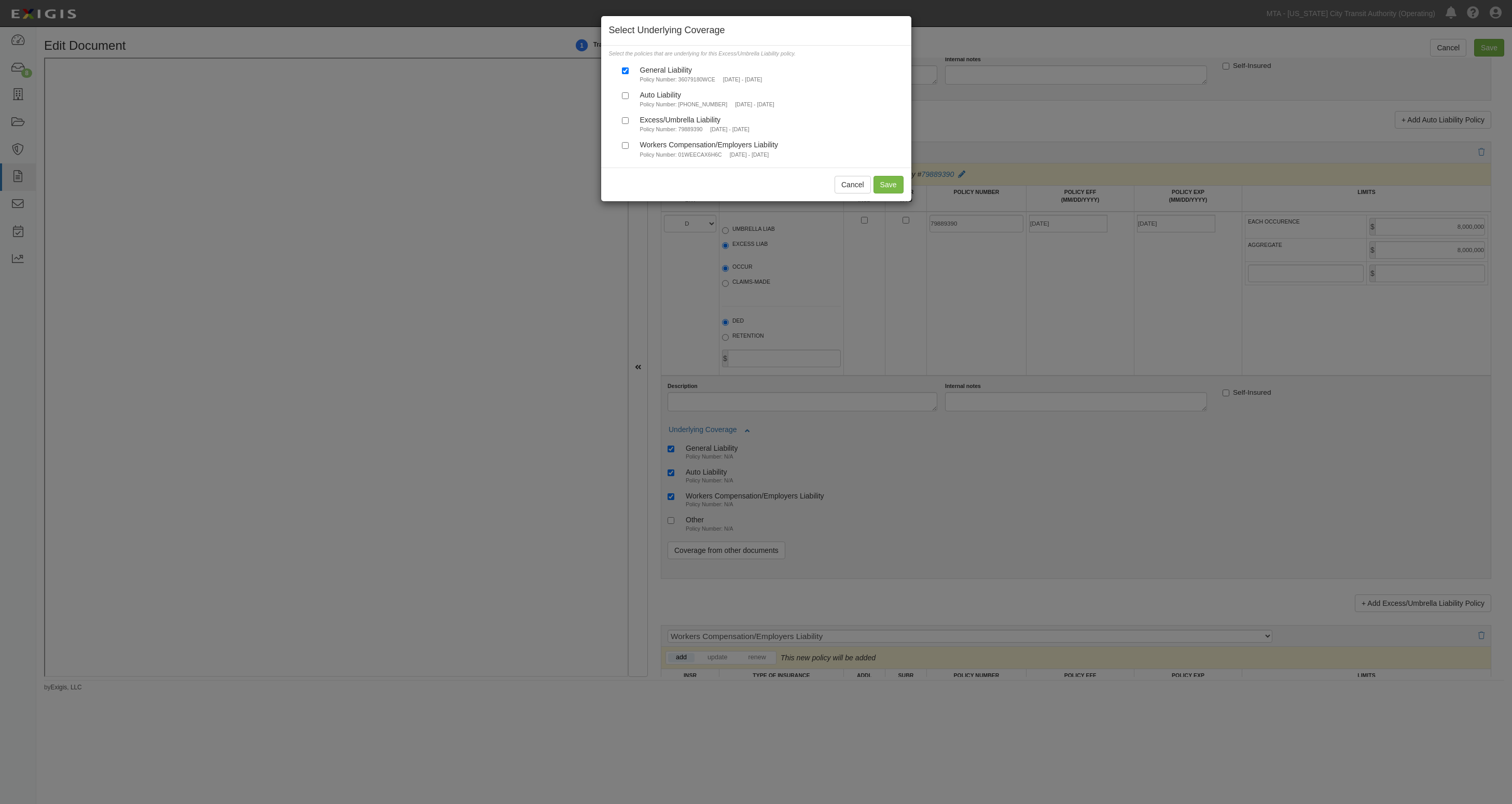
click at [671, 95] on div "Auto Liability" at bounding box center [707, 94] width 135 height 9
click at [628, 95] on input "Auto Liability Policy Number: (24)7363-77-57 7/31/2024 - 10/1/2025" at bounding box center [626, 96] width 7 height 7
checkbox input "true"
click at [887, 184] on button "Save" at bounding box center [888, 184] width 30 height 18
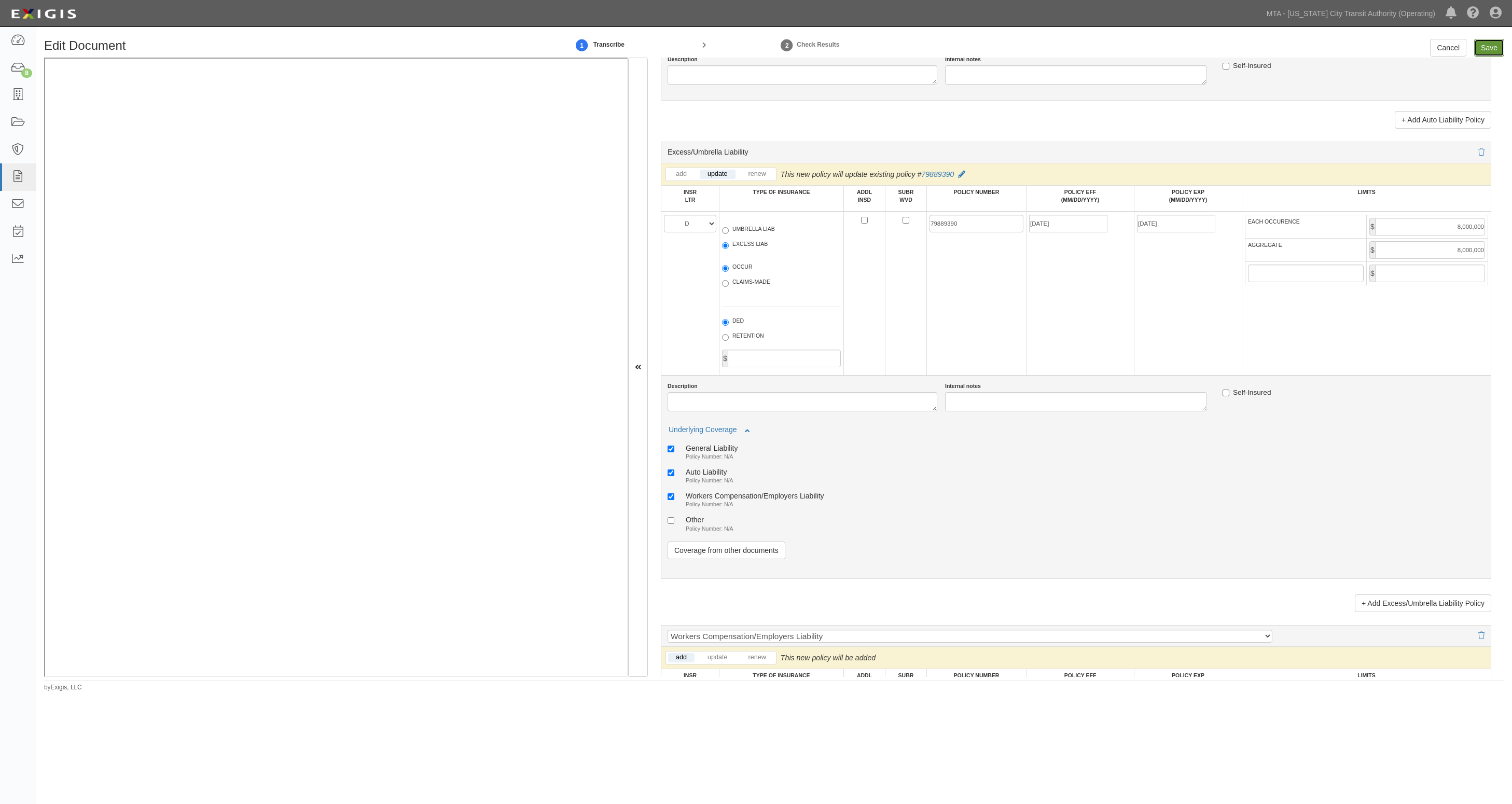
click at [1263, 45] on input "Save" at bounding box center [1489, 47] width 30 height 18
type input "8000000"
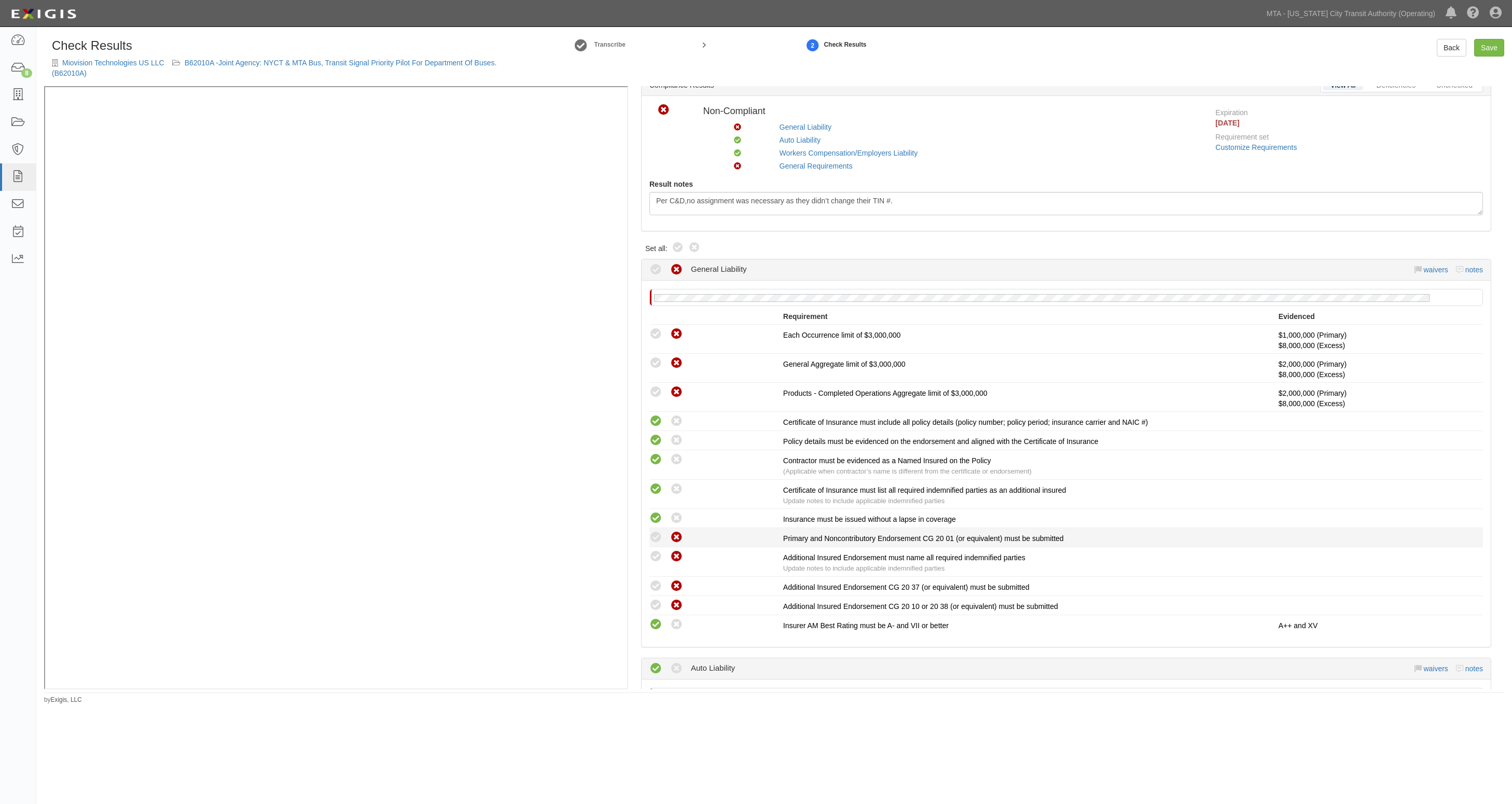
scroll to position [65, 0]
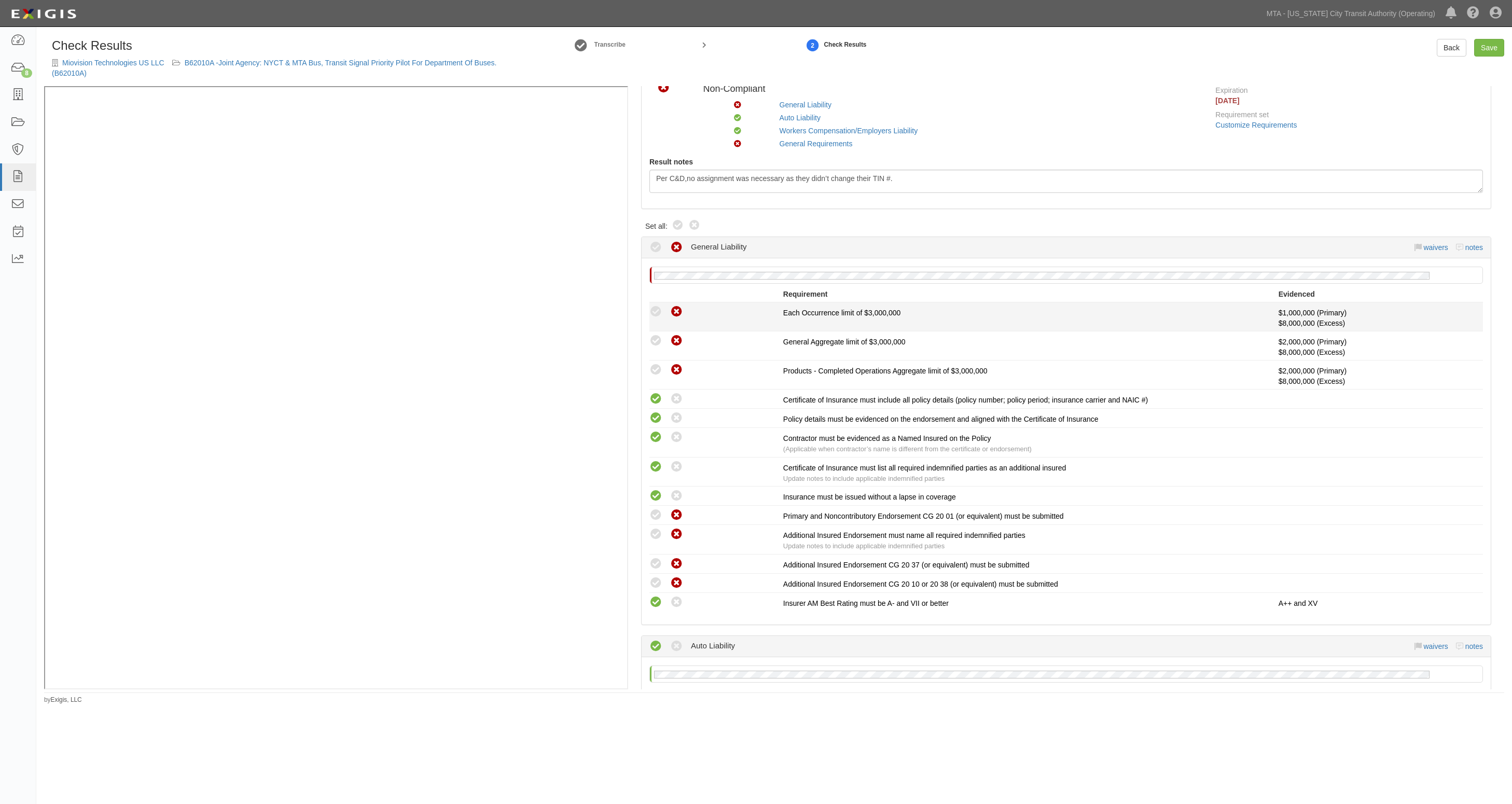
click at [655, 307] on icon at bounding box center [656, 311] width 13 height 13
click at [644, 333] on div "No General Liability policy on file Requirement Evidenced A policy must be adde…" at bounding box center [1066, 441] width 849 height 366
click at [1427, 248] on link "waivers" at bounding box center [1436, 248] width 24 height 9
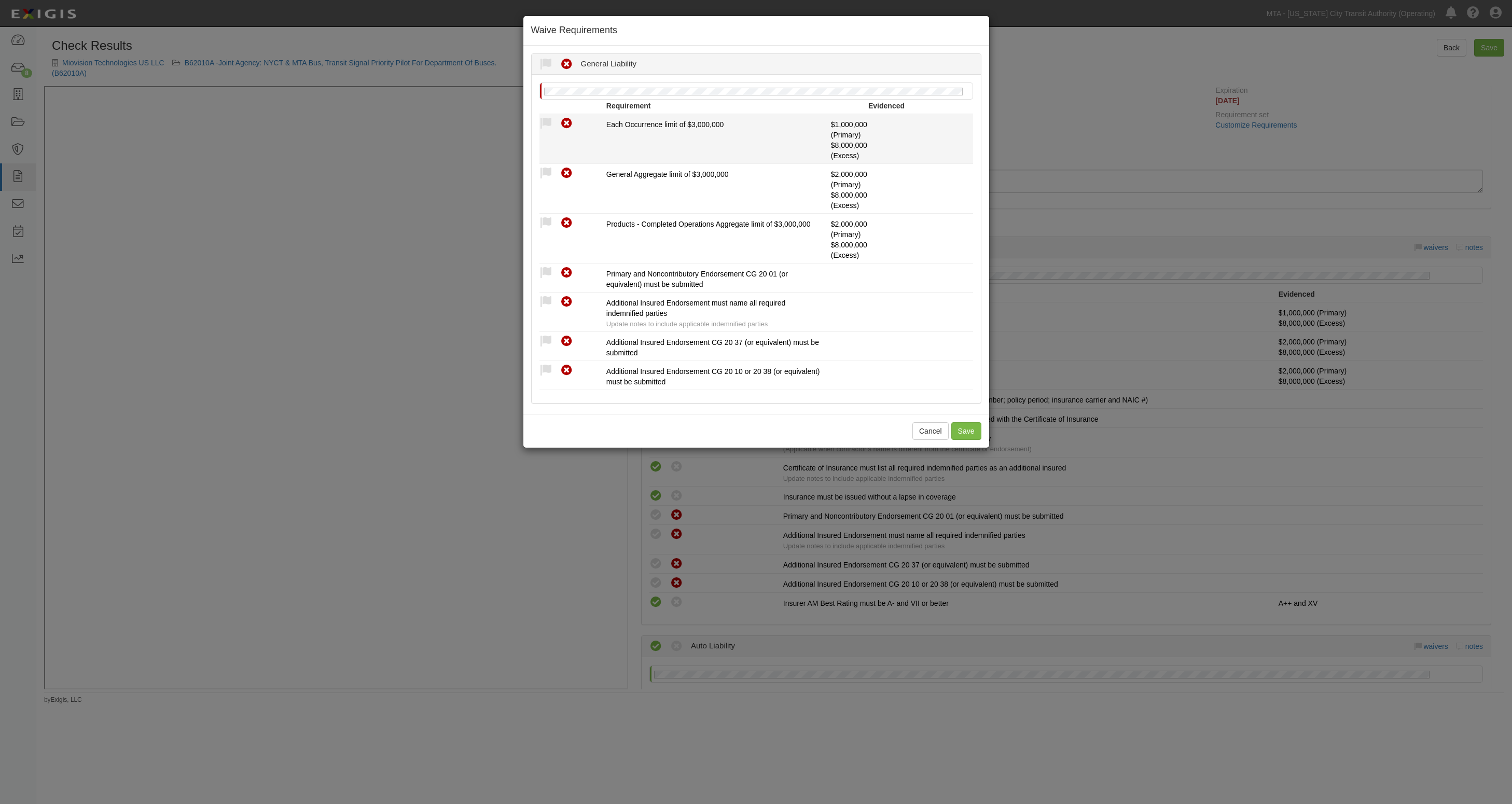
click at [551, 123] on div "Compliant Waived Non-Compliant" at bounding box center [573, 123] width 67 height 14
click at [545, 123] on icon at bounding box center [545, 123] width 13 height 13
radio input "true"
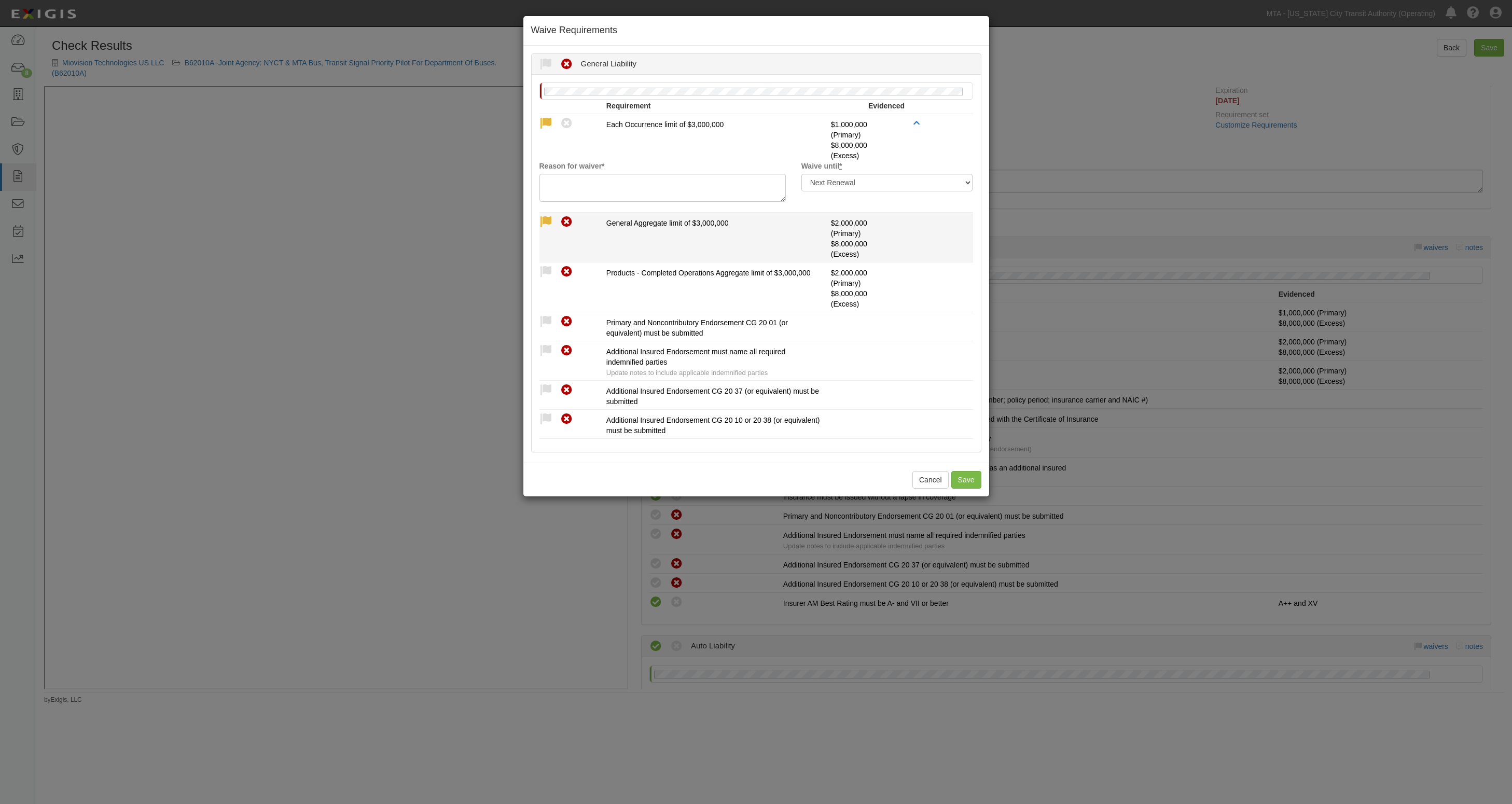
click at [544, 219] on icon at bounding box center [545, 222] width 13 height 13
radio input "true"
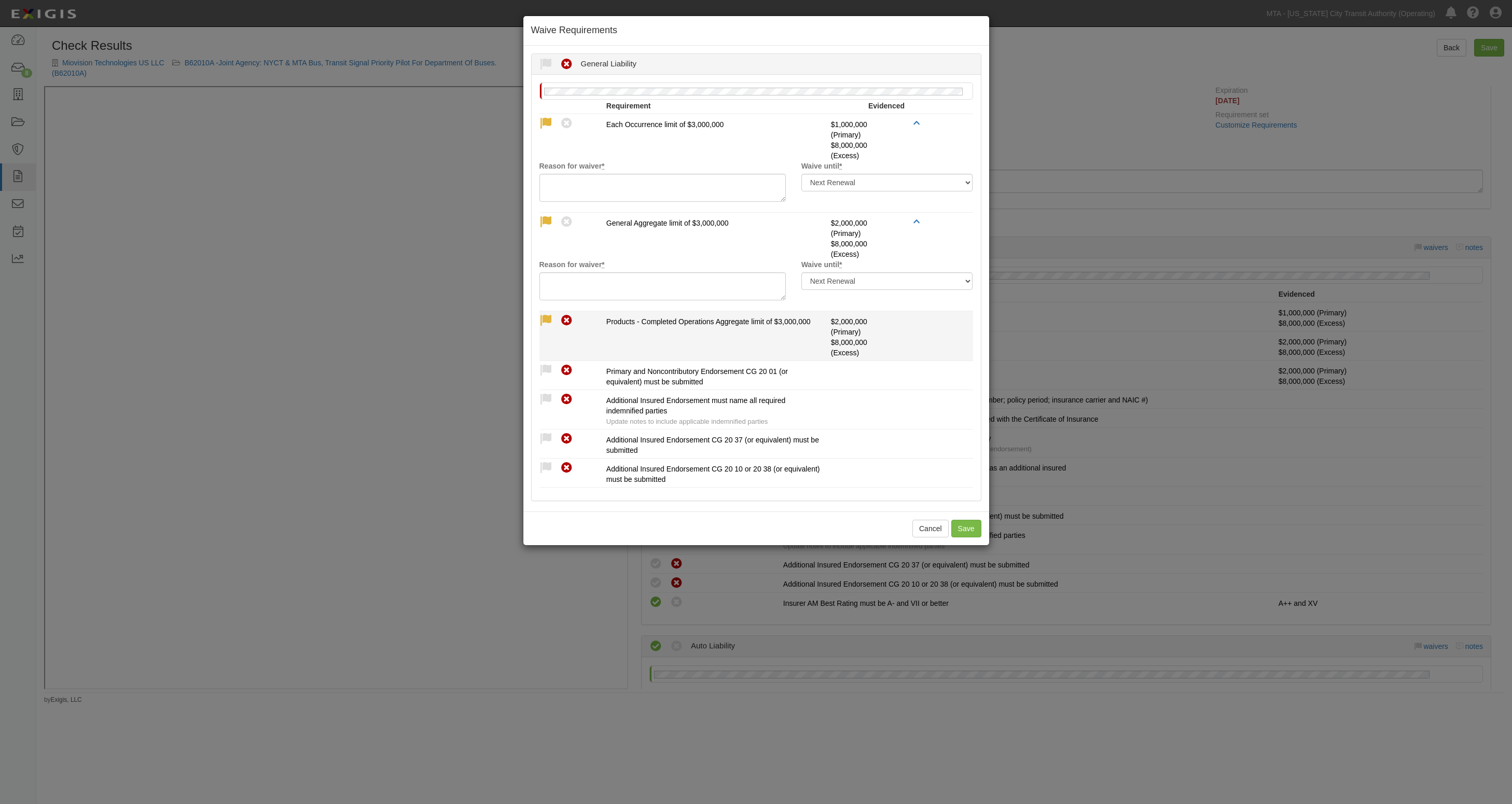
click at [546, 318] on icon at bounding box center [545, 321] width 13 height 13
radio input "true"
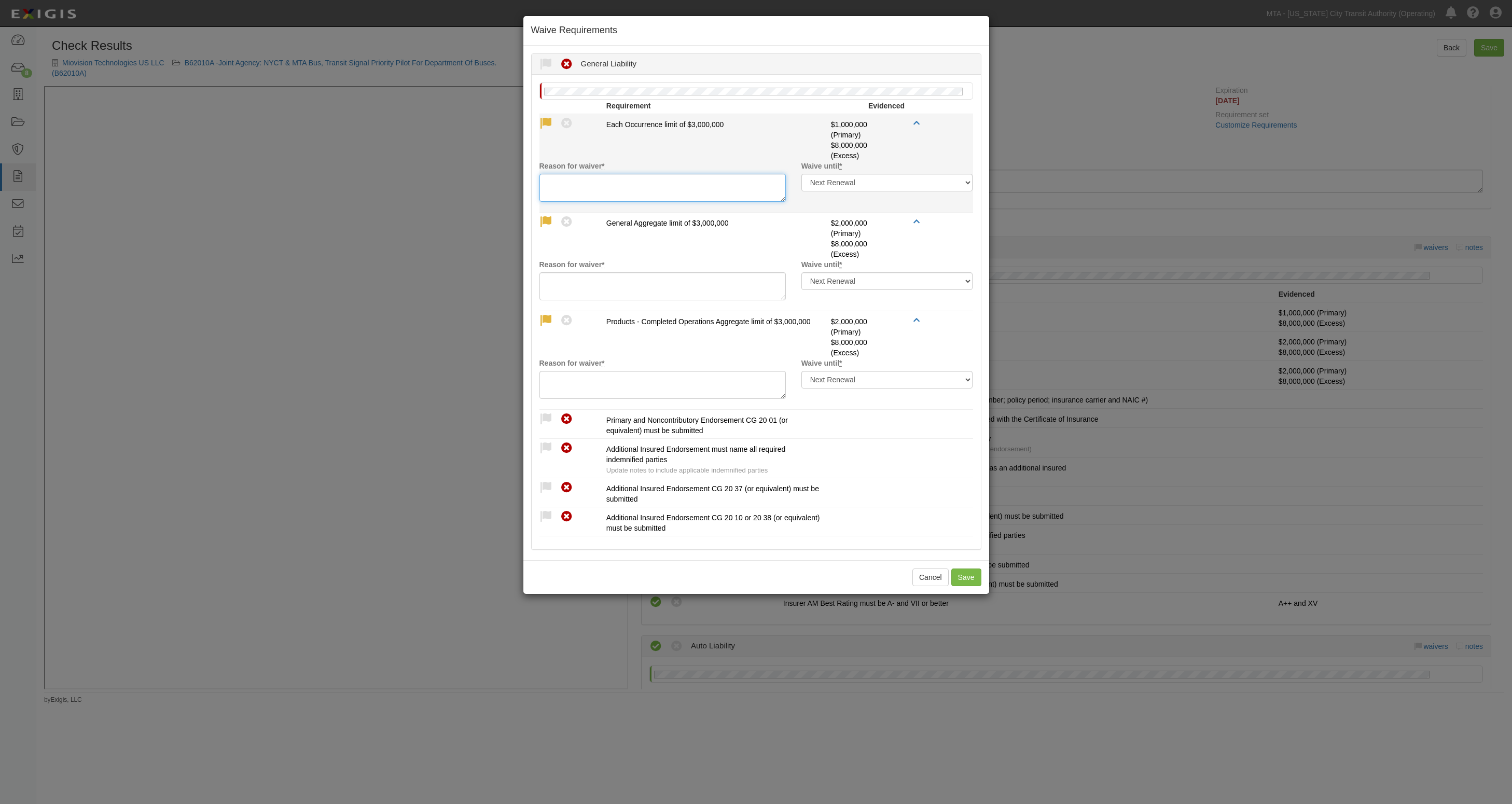
click at [603, 190] on textarea "Reason for waiver *" at bounding box center [662, 188] width 246 height 28
type textarea "Excess"
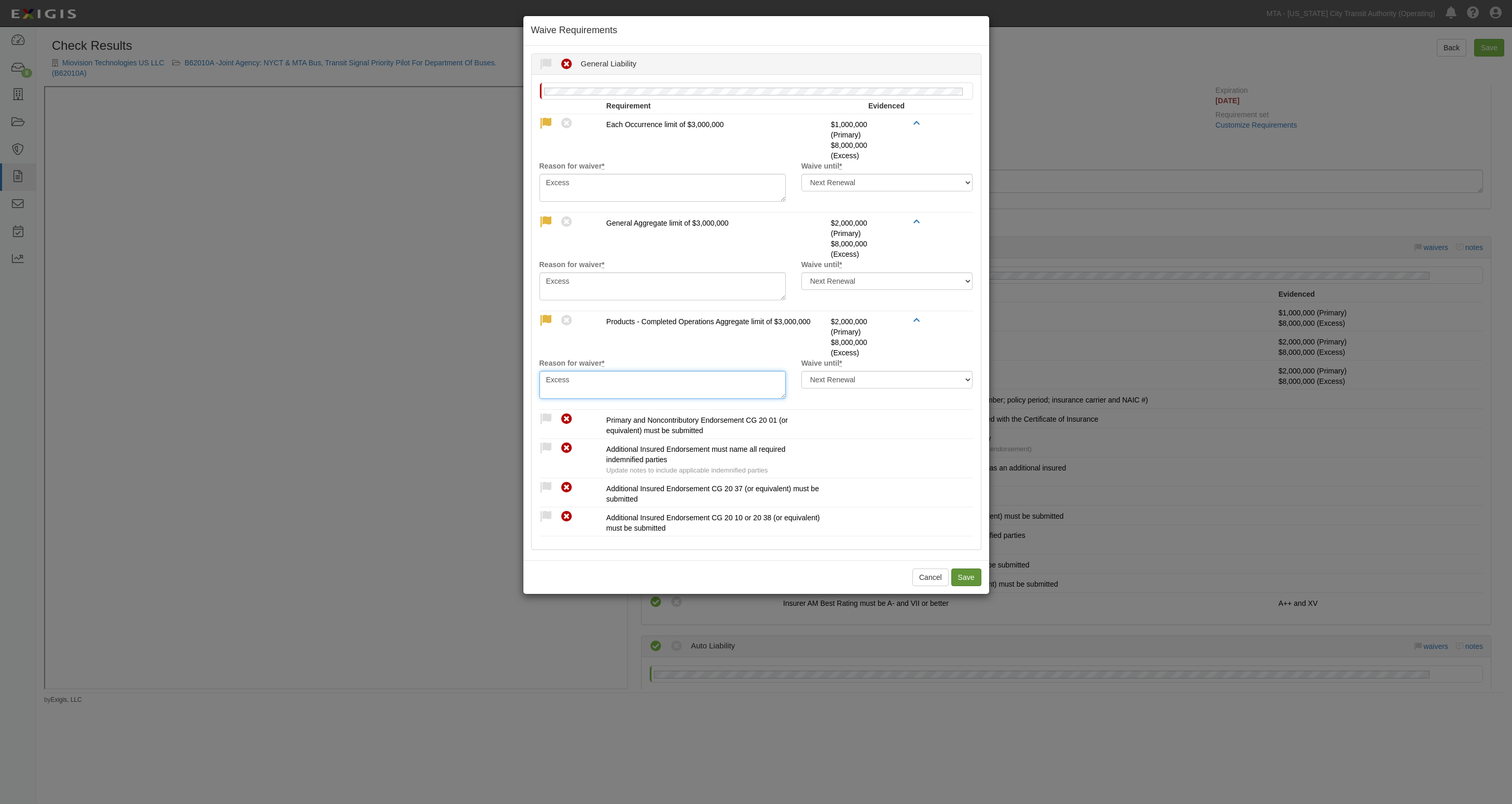
type textarea "Excess"
click at [968, 579] on button "Save" at bounding box center [966, 577] width 30 height 18
radio input "true"
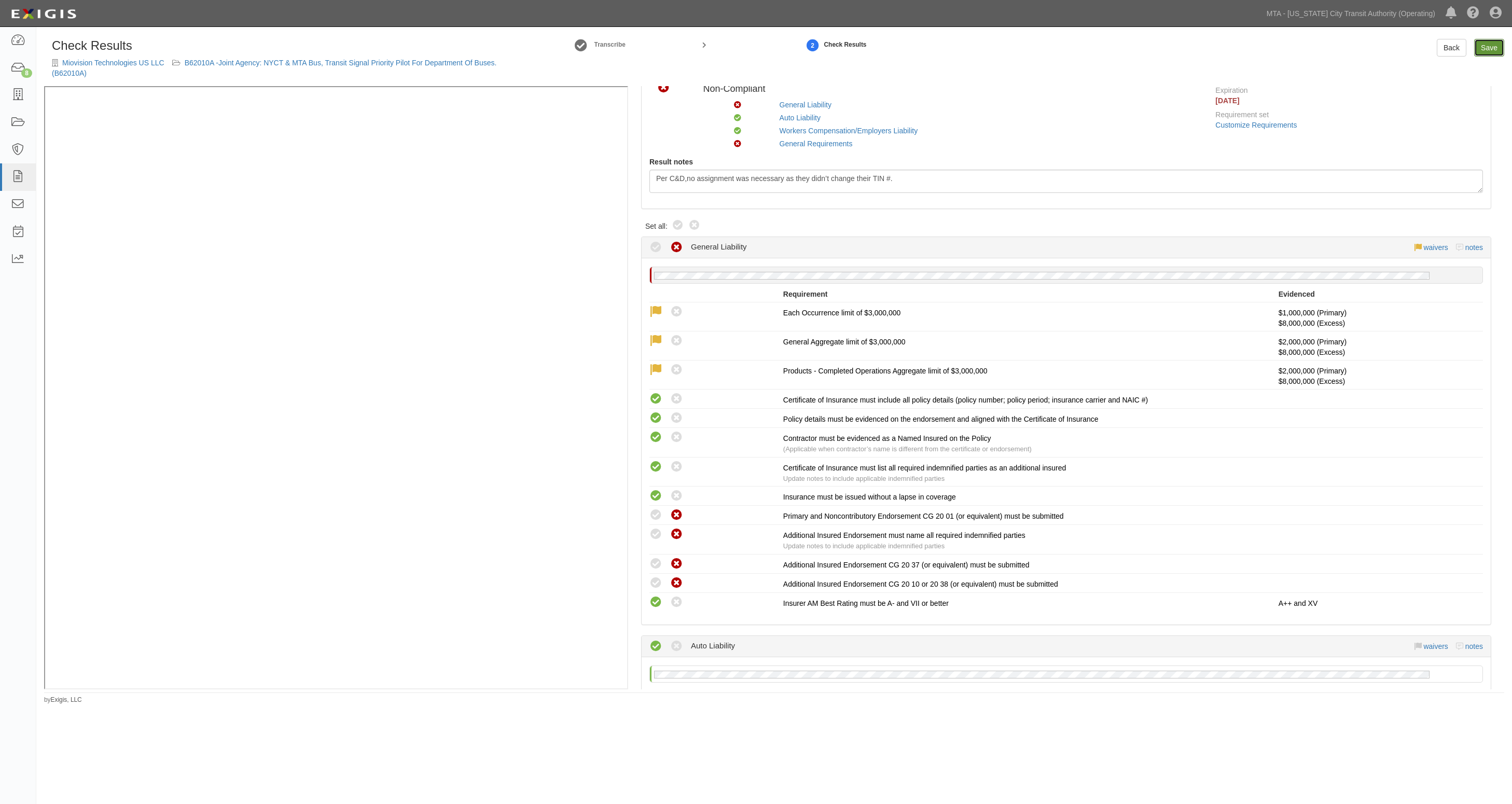
click link "Save"
radio input "true"
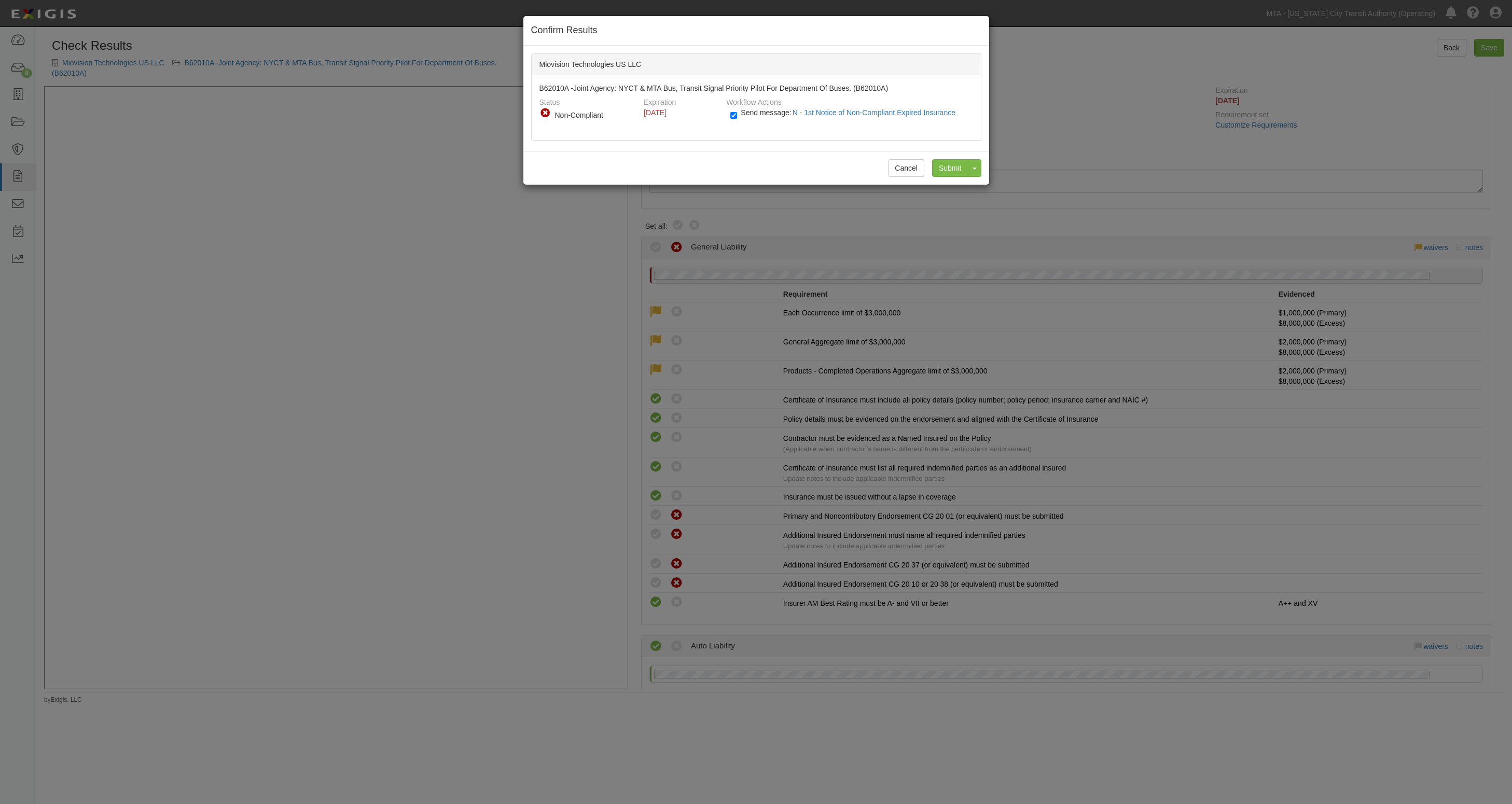
drag, startPoint x: 766, startPoint y: 111, endPoint x: 783, endPoint y: 116, distance: 17.7
click span "Send message: N - 1st Notice of Non-Compliant Expired Insurance"
click input "Send message: N - 1st Notice of Non-Compliant Expired Insurance"
checkbox input "false"
click input "Submit"
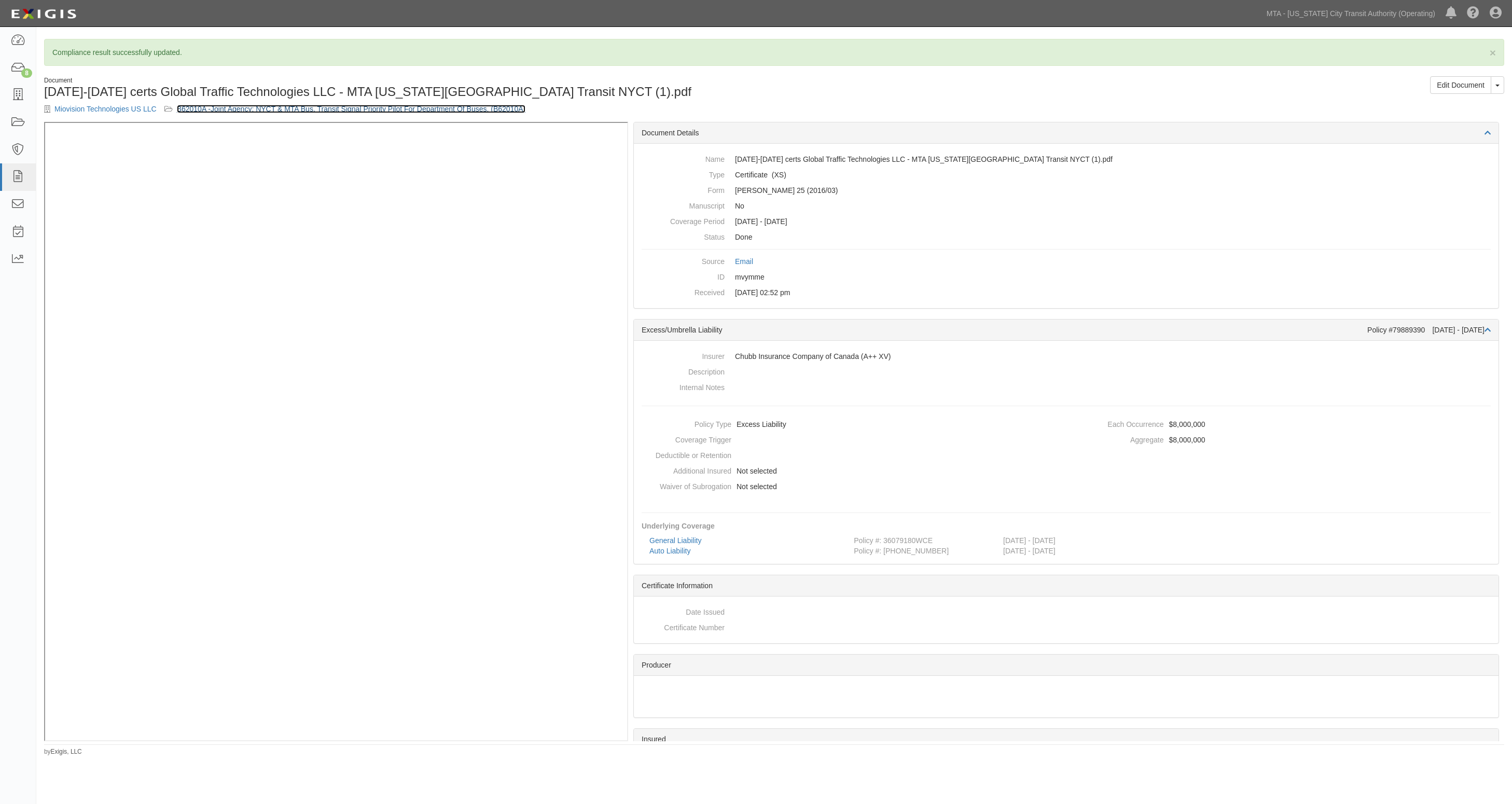
click at [268, 107] on link "B62010A -Joint Agency: NYCT & MTA Bus, Transit Signal Priority Pilot For Depart…" at bounding box center [351, 109] width 349 height 9
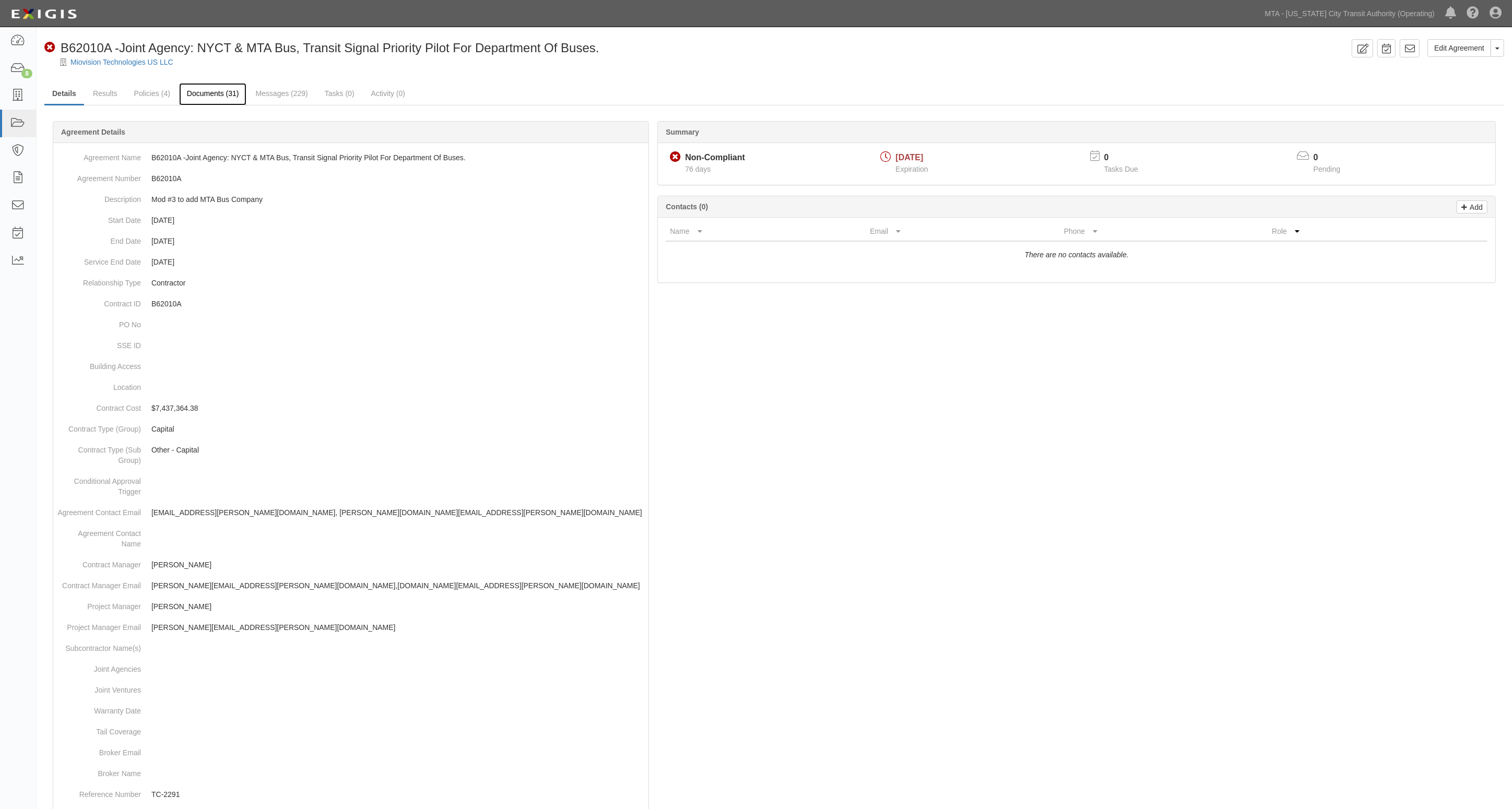
click at [207, 98] on link "Documents (31)" at bounding box center [213, 94] width 68 height 22
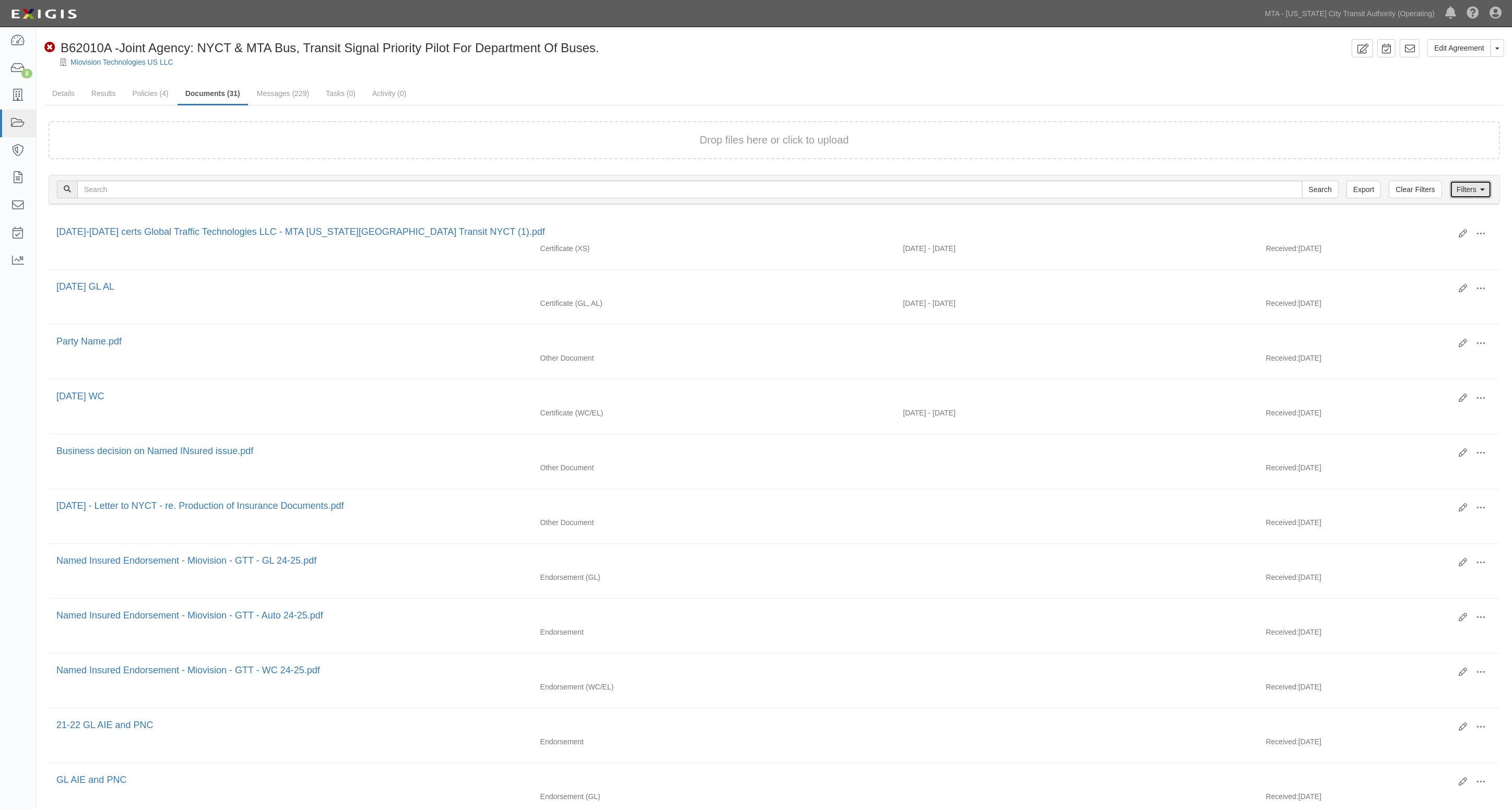
drag, startPoint x: 1478, startPoint y: 185, endPoint x: 1358, endPoint y: 226, distance: 126.8
click at [1477, 185] on link "Filters" at bounding box center [1471, 189] width 41 height 18
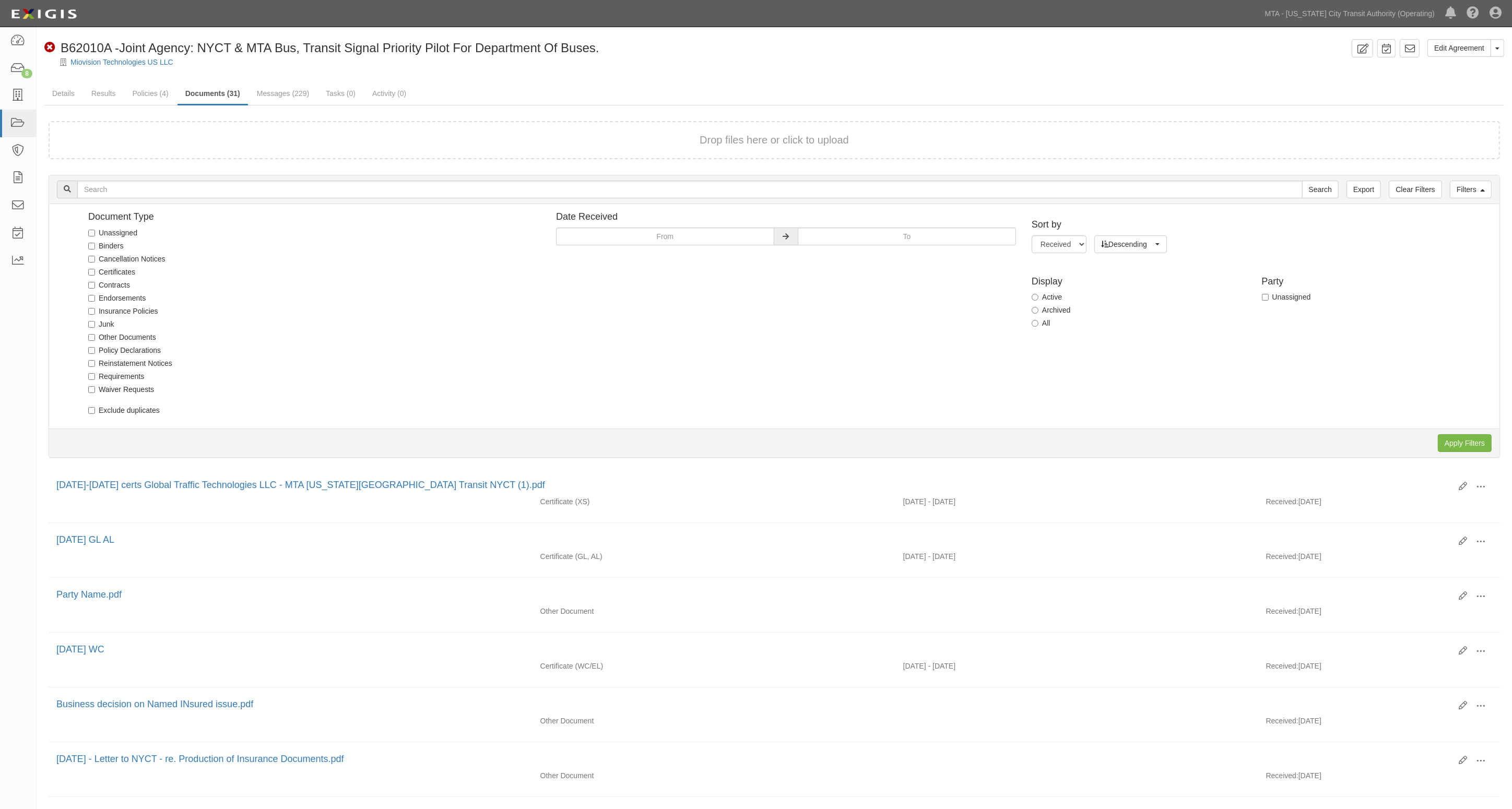
click at [98, 323] on label "Junk" at bounding box center [101, 324] width 26 height 10
click at [95, 323] on input "Junk" at bounding box center [91, 324] width 7 height 7
checkbox input "true"
click at [1451, 439] on input "Apply Filters" at bounding box center [1465, 443] width 53 height 18
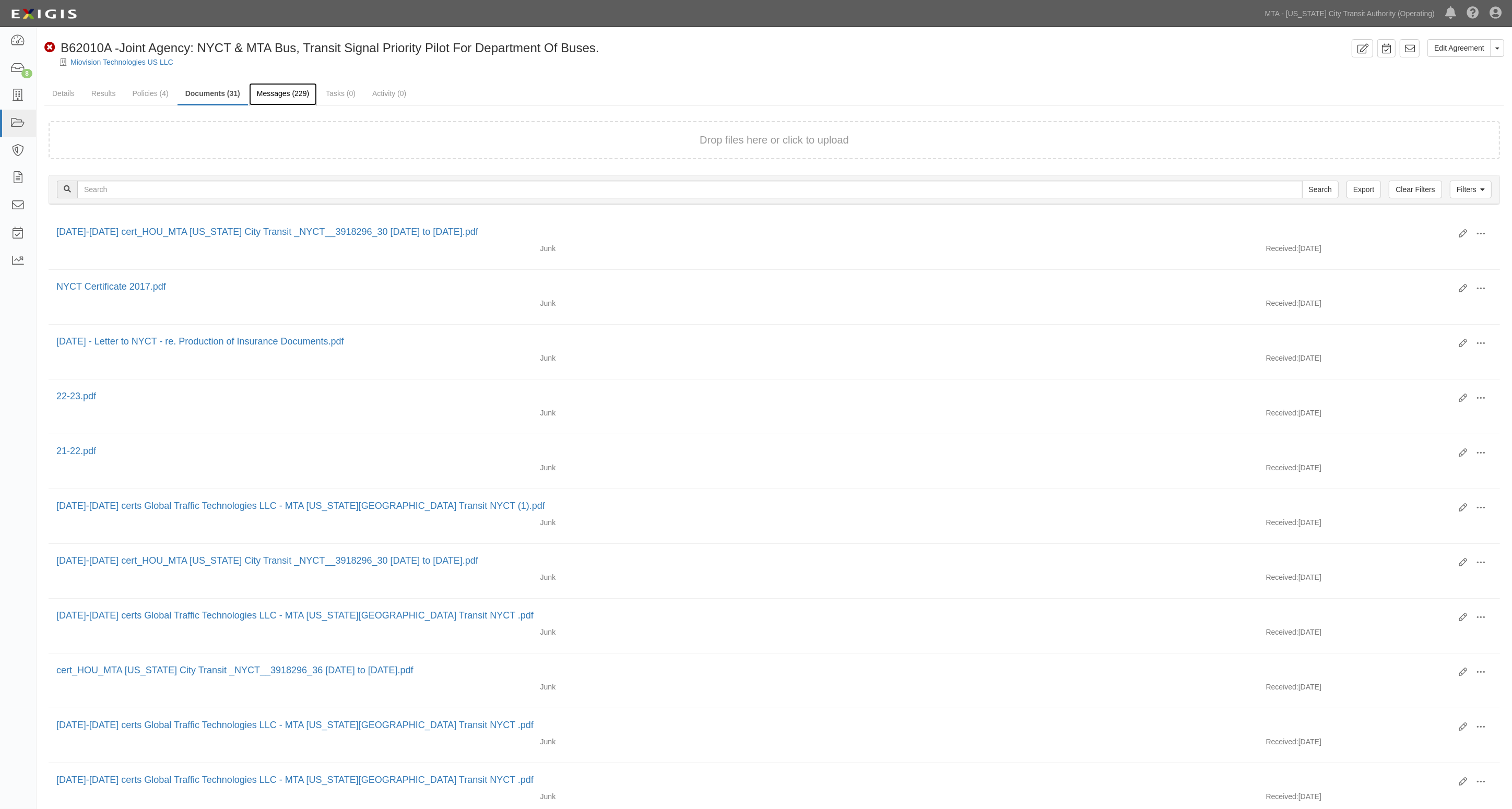
click at [277, 102] on link "Messages (229)" at bounding box center [283, 94] width 68 height 22
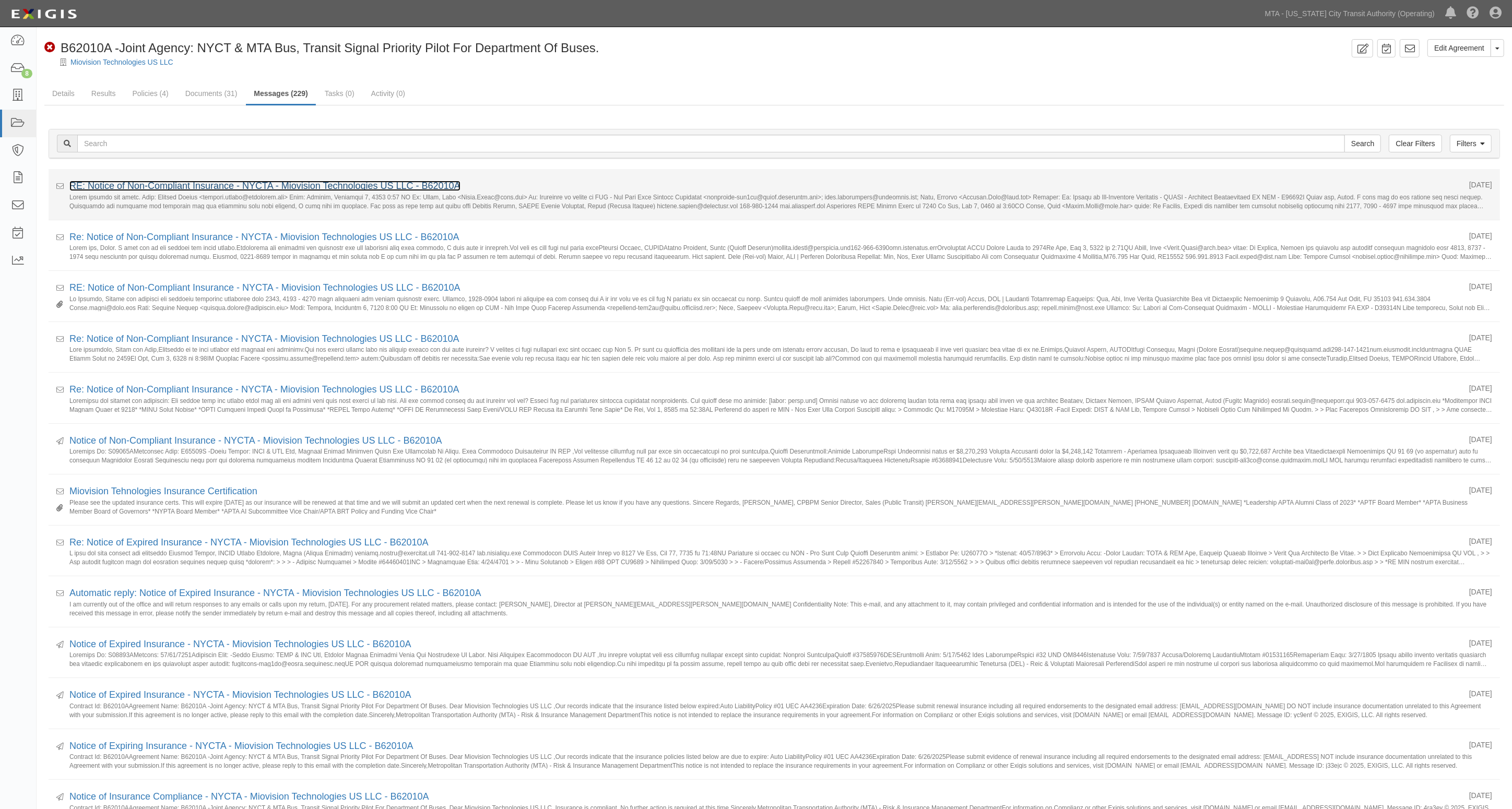
click at [207, 189] on link "RE: Notice of Non-Compliant Insurance - NYCTA - Miovision Technologies US LLC -…" at bounding box center [264, 185] width 391 height 10
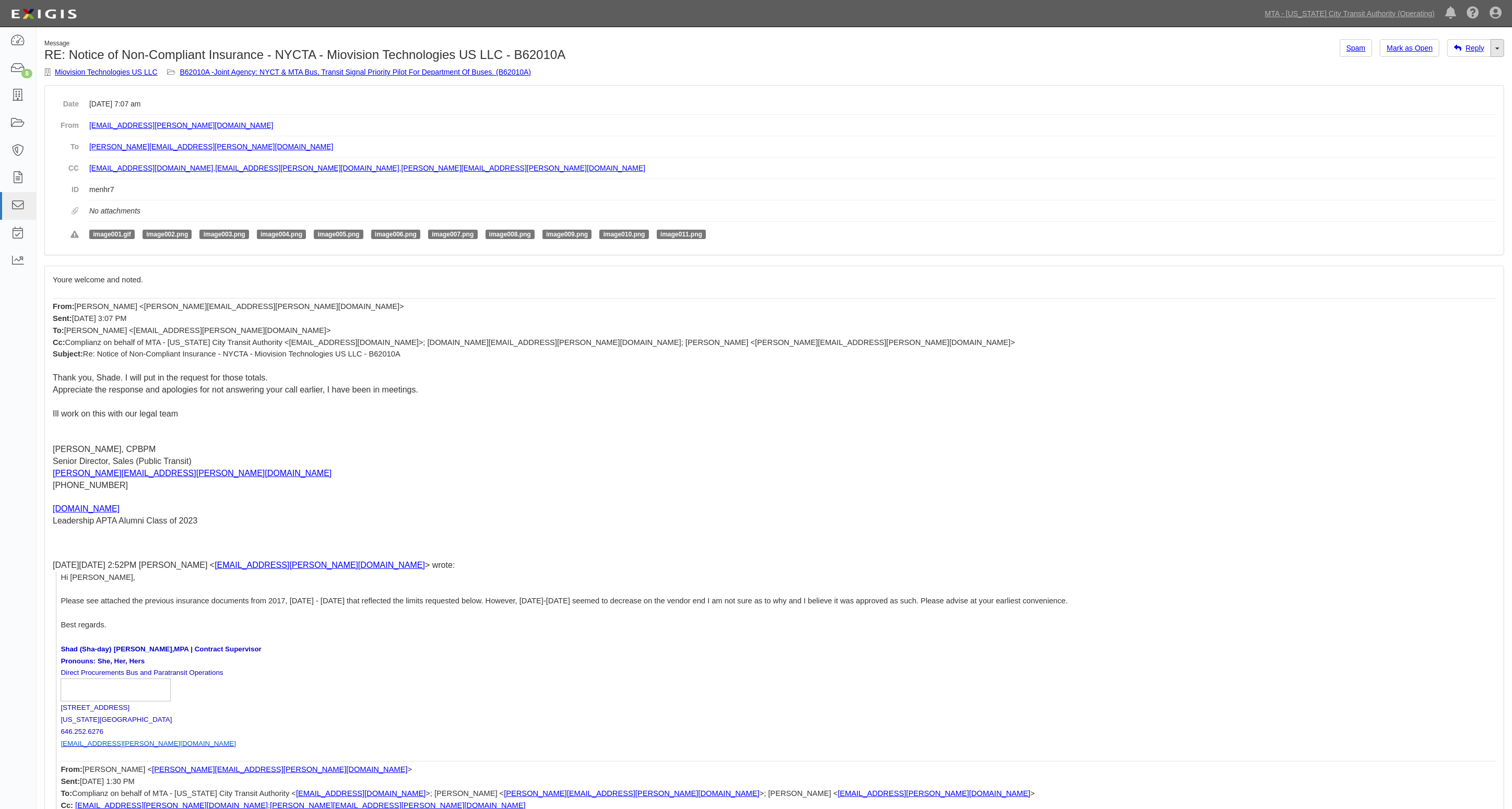
click at [1496, 53] on link "Toggle Dropdown" at bounding box center [1497, 47] width 14 height 18
click at [1447, 68] on link "Reply All" at bounding box center [1462, 68] width 83 height 14
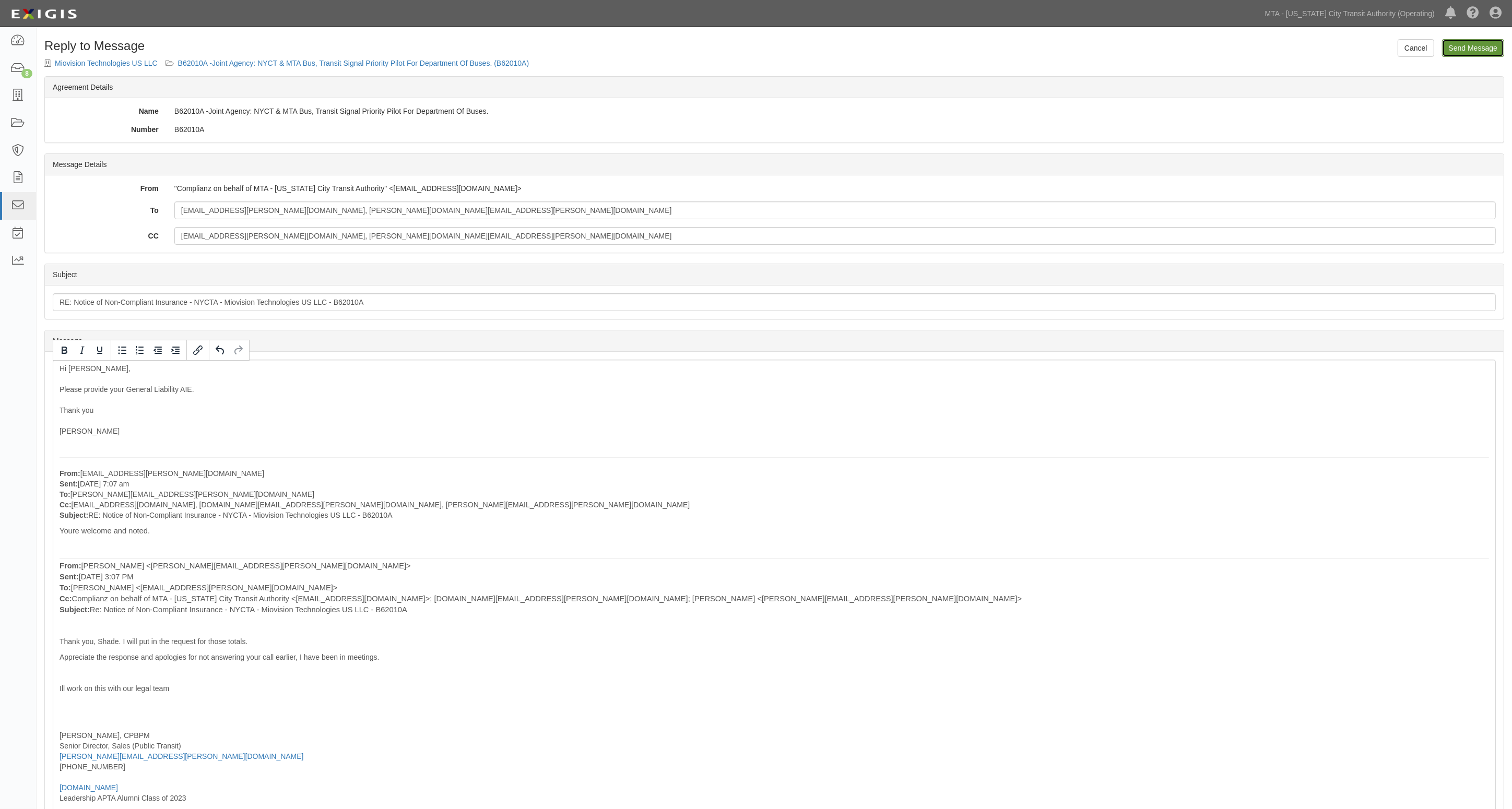
click at [1473, 48] on input "Send Message" at bounding box center [1473, 47] width 62 height 18
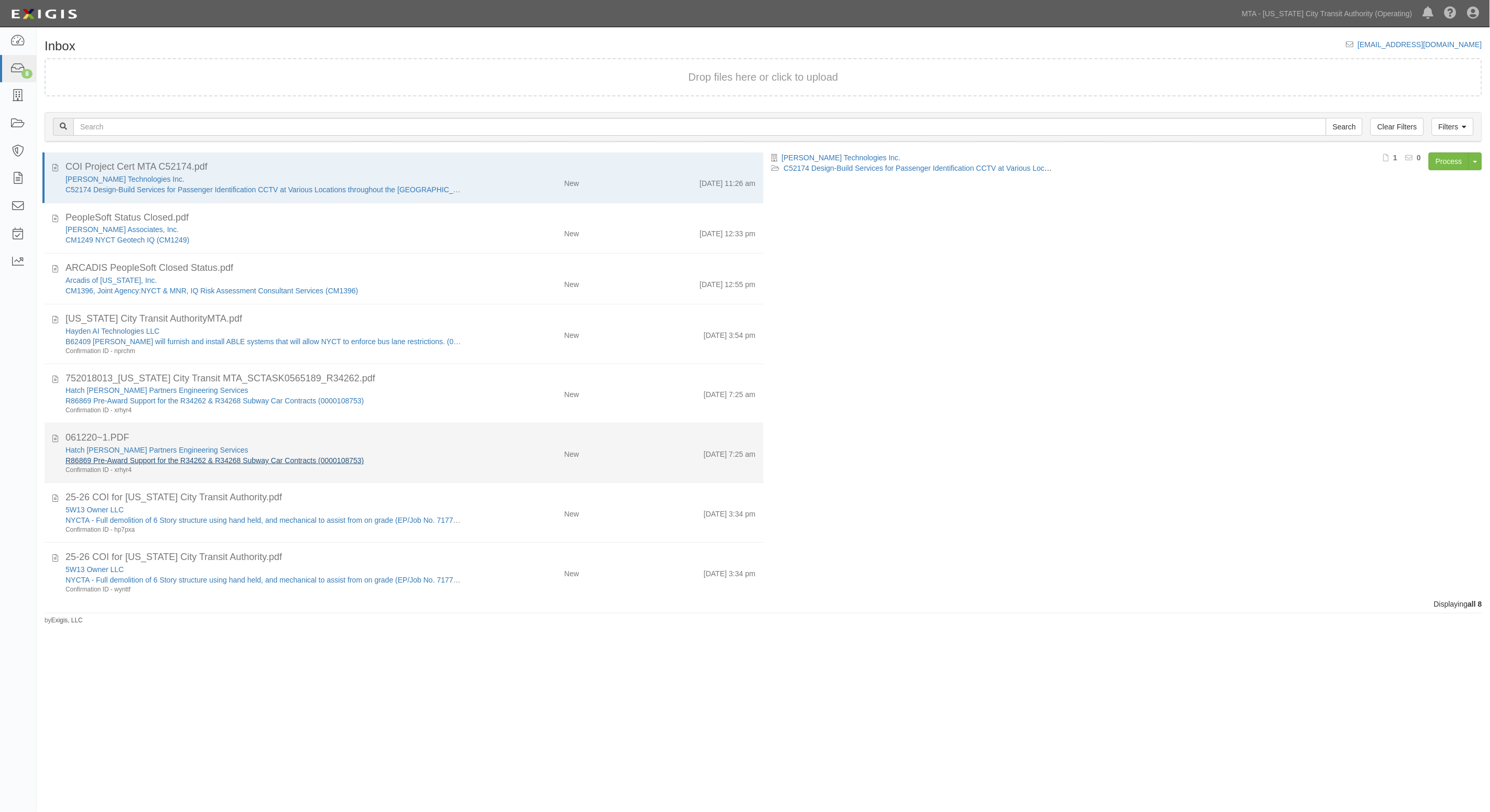
scroll to position [9, 0]
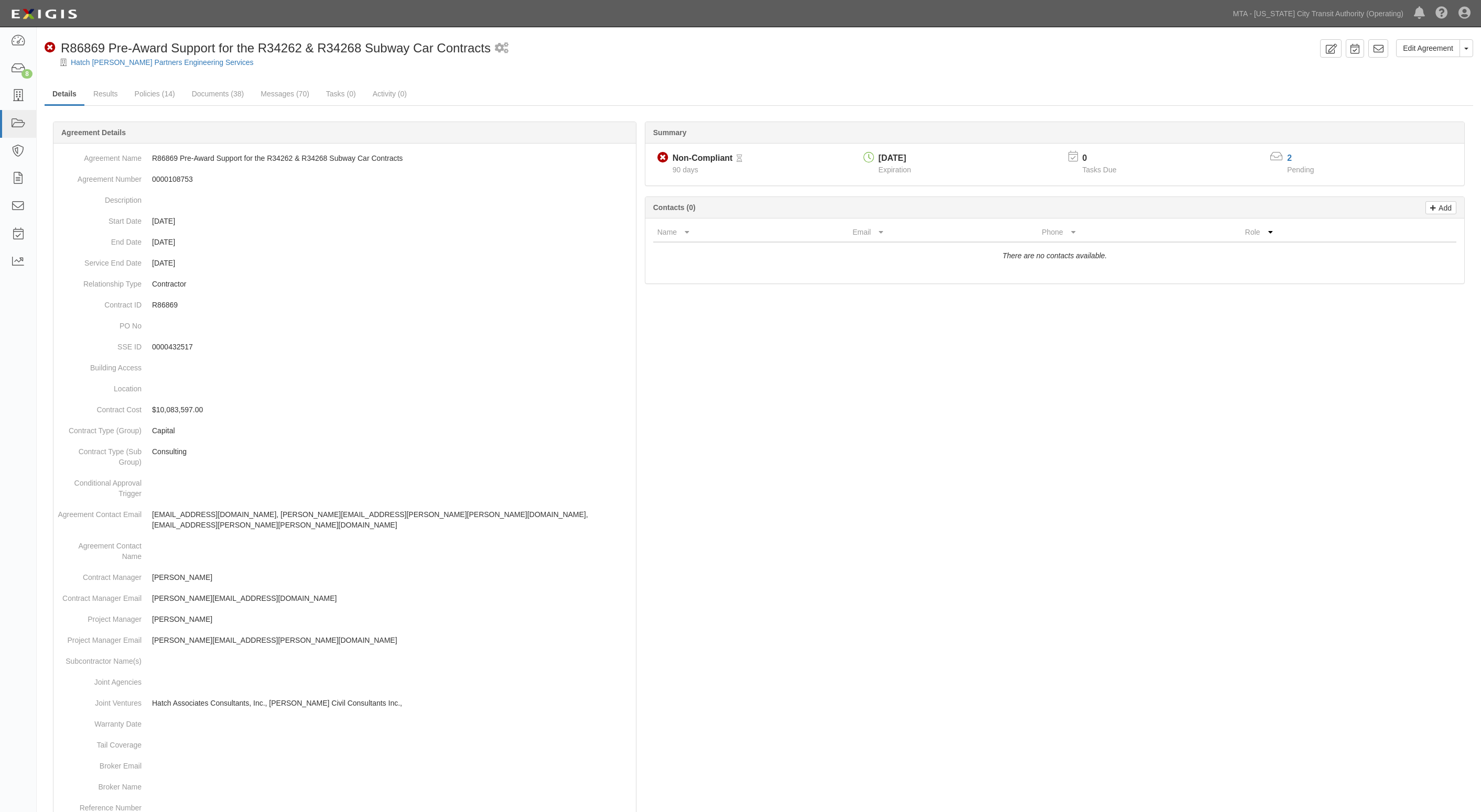
click at [1175, 352] on div at bounding box center [758, 603] width 1428 height 932
